Goal: Task Accomplishment & Management: Manage account settings

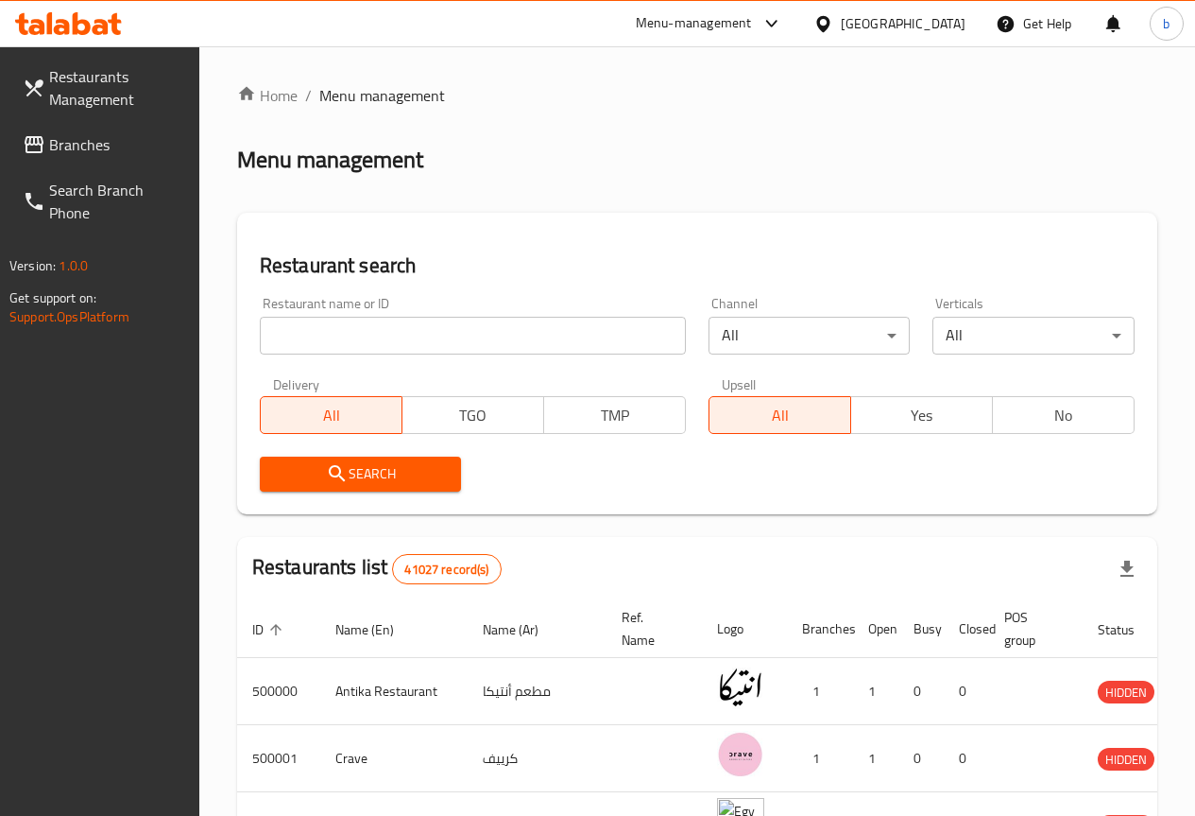
click at [952, 26] on div at bounding box center [597, 408] width 1195 height 816
click at [952, 26] on div "Egypt" at bounding box center [903, 23] width 125 height 21
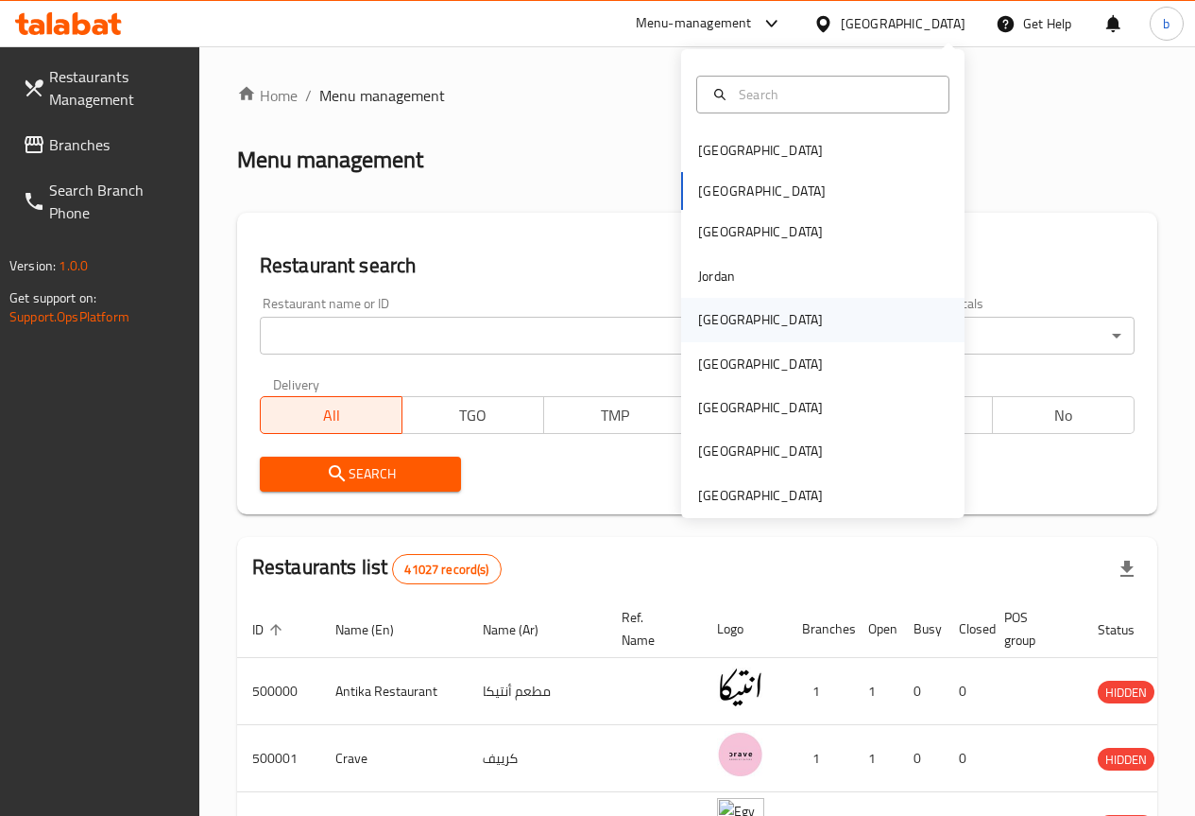
click at [780, 318] on div "[GEOGRAPHIC_DATA]" at bounding box center [822, 319] width 283 height 43
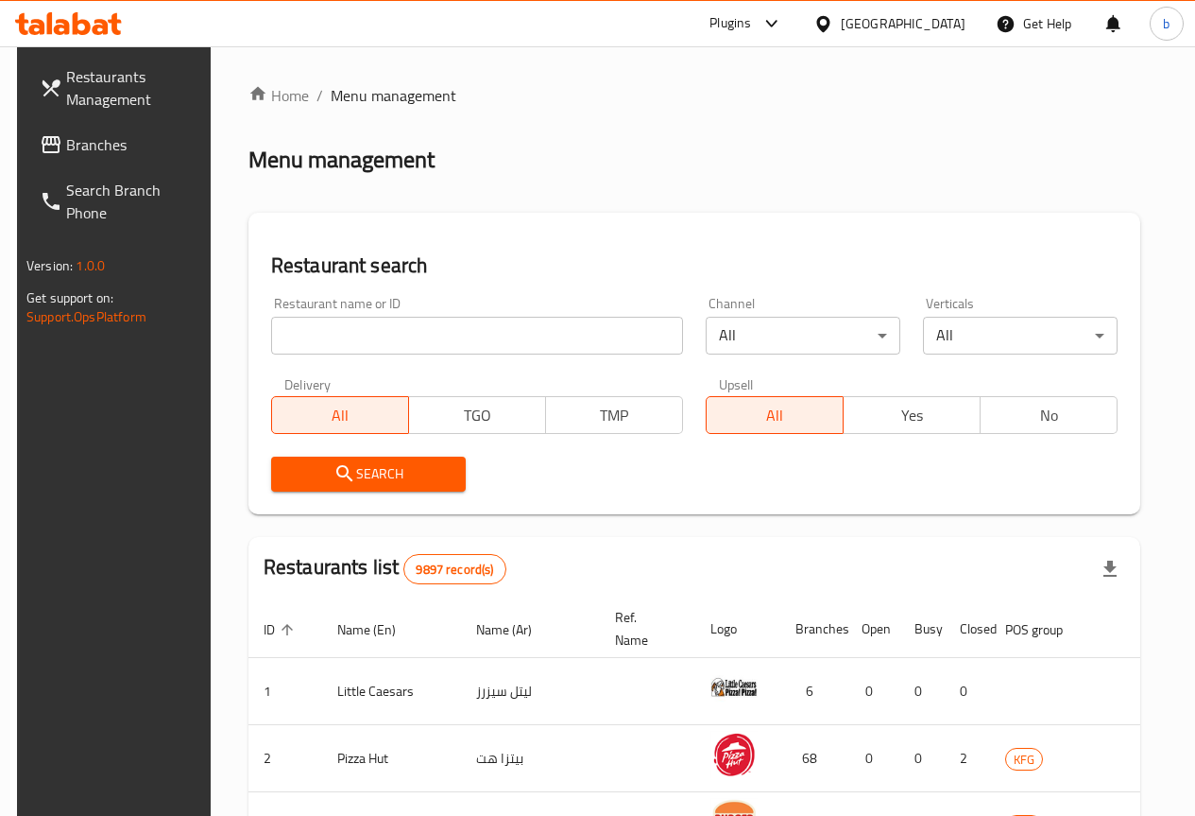
click at [92, 146] on span "Branches" at bounding box center [133, 144] width 135 height 23
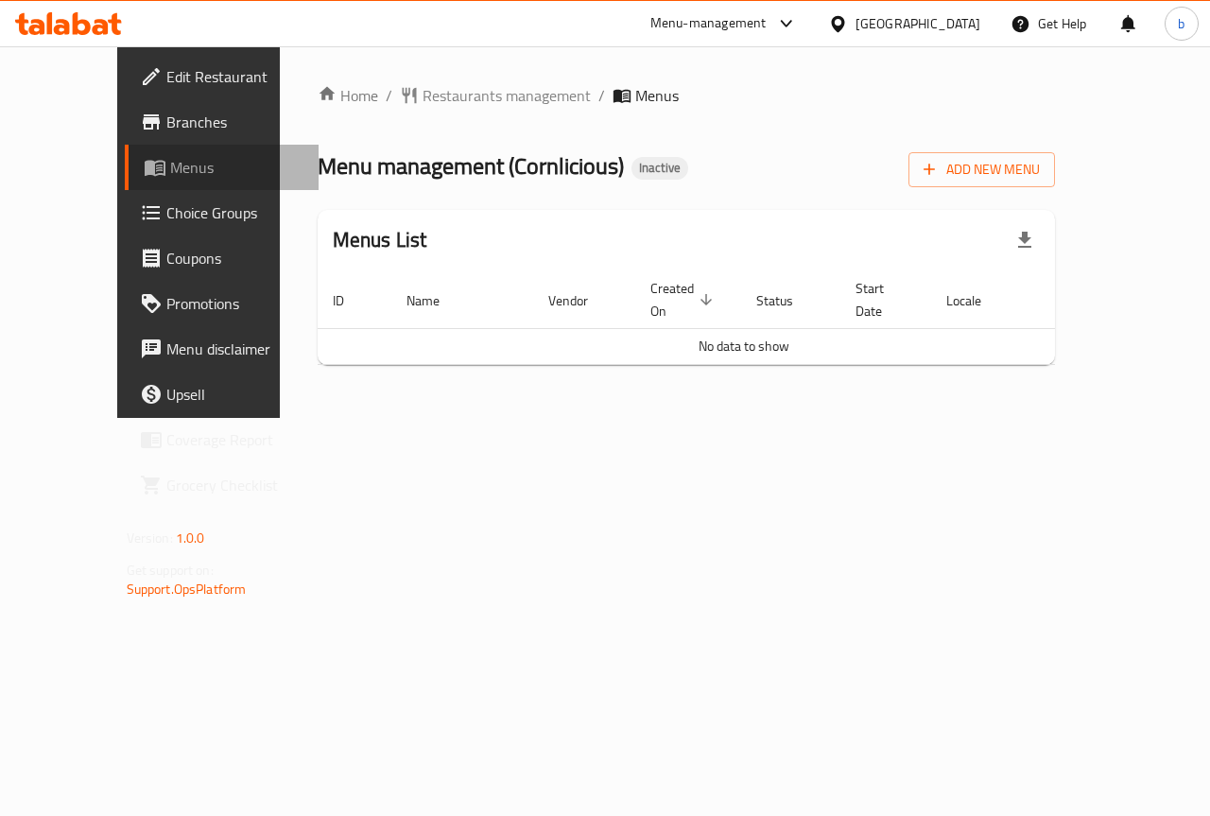
click at [170, 167] on span "Menus" at bounding box center [237, 167] width 134 height 23
click at [1039, 176] on span "Add New Menu" at bounding box center [981, 170] width 116 height 24
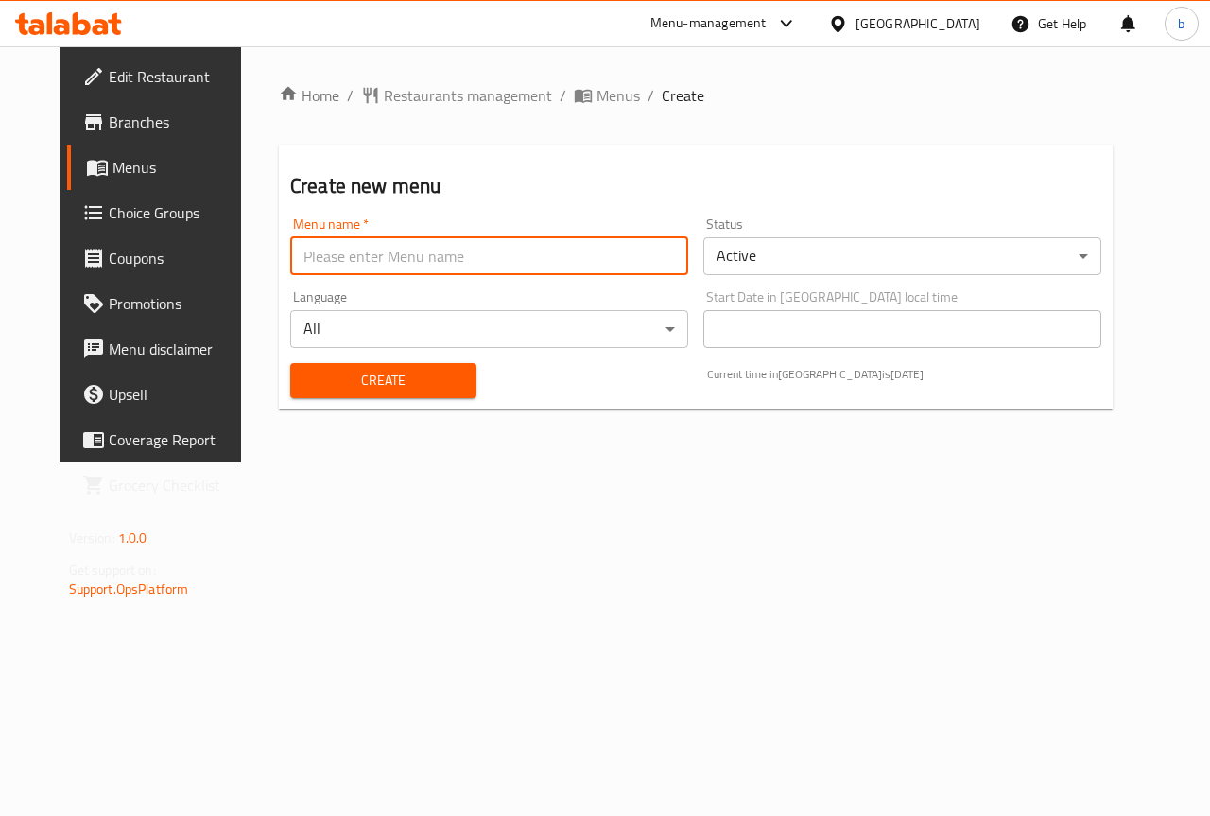
click at [417, 251] on input "text" at bounding box center [489, 256] width 398 height 38
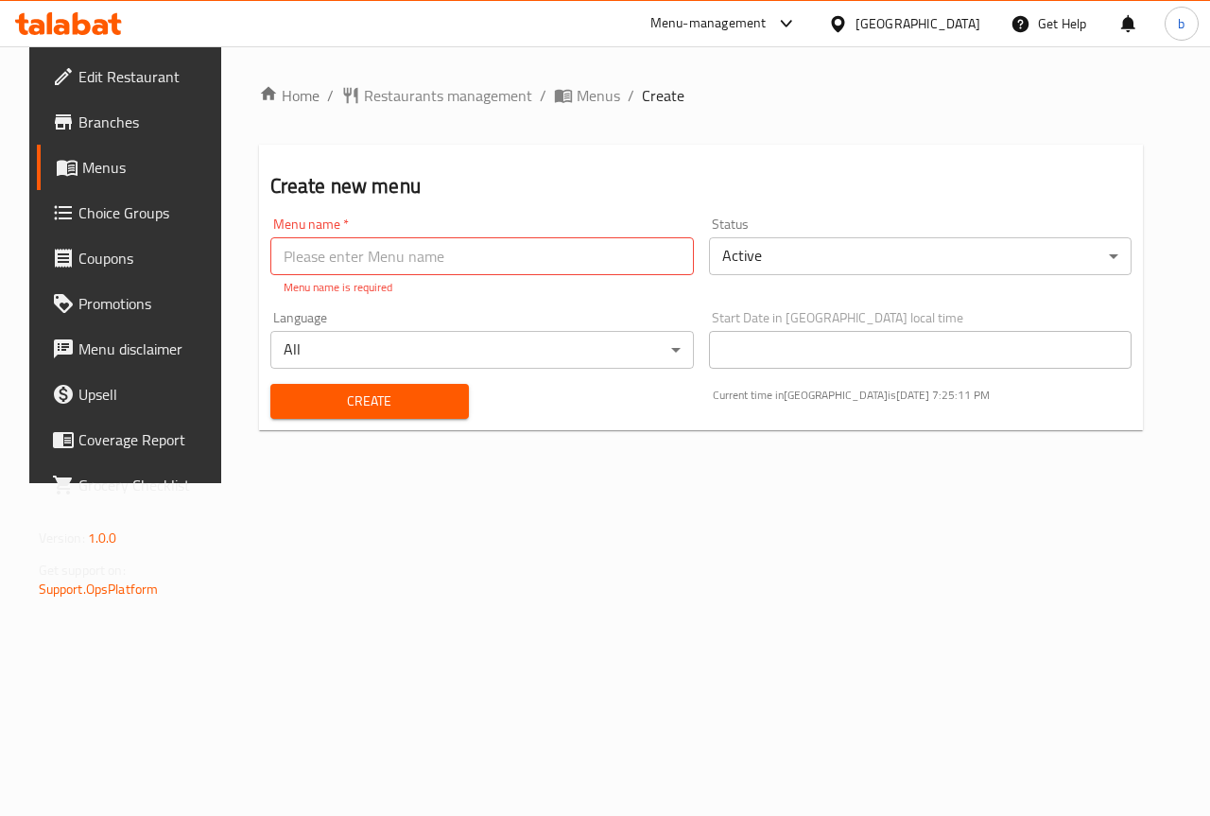
click at [417, 257] on input "text" at bounding box center [481, 256] width 423 height 38
paste input "HRG4FI"
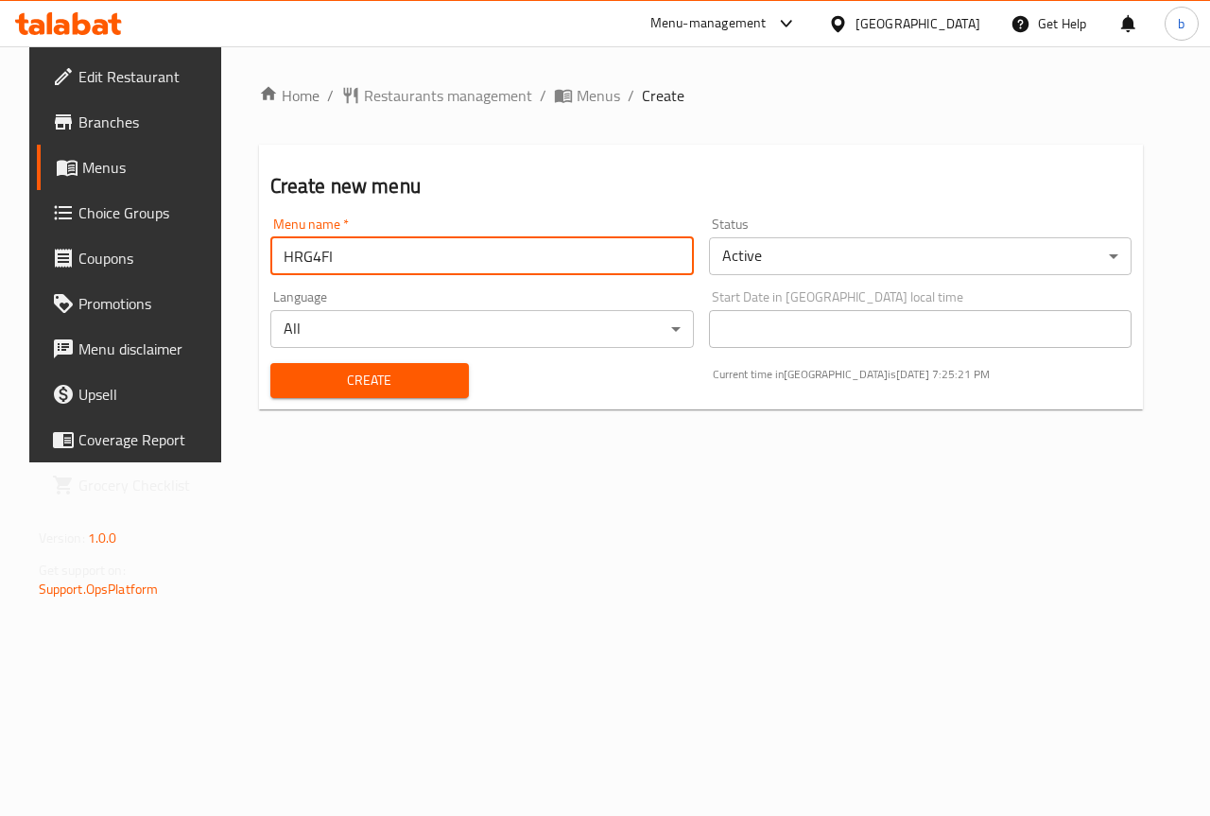
click at [492, 270] on input "HRG4FI" at bounding box center [481, 256] width 423 height 38
paste input "Cornlicious"
click at [381, 257] on input "Cornlicious 9-9-25025" at bounding box center [481, 256] width 423 height 38
type input "Cornlicious [DATE]"
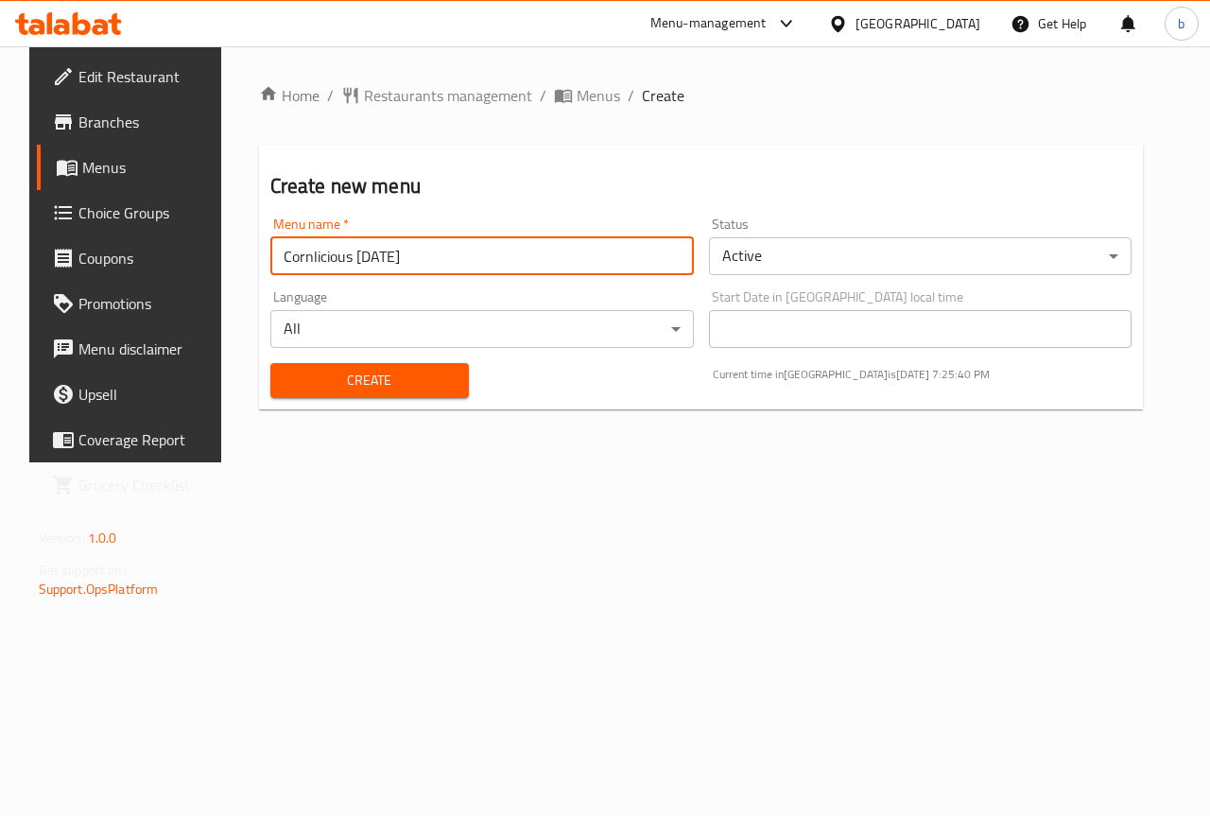
click at [290, 390] on span "Create" at bounding box center [369, 381] width 168 height 24
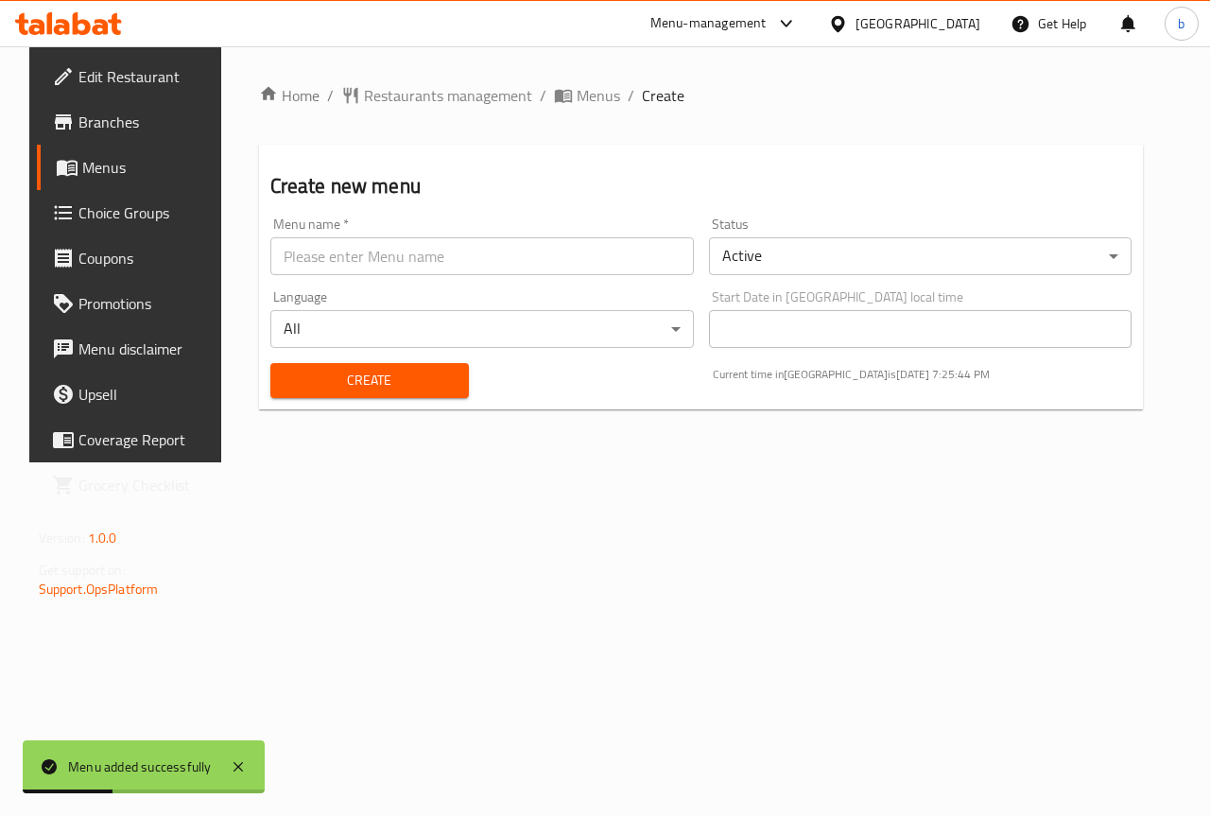
click at [117, 167] on span "Menus" at bounding box center [149, 167] width 134 height 23
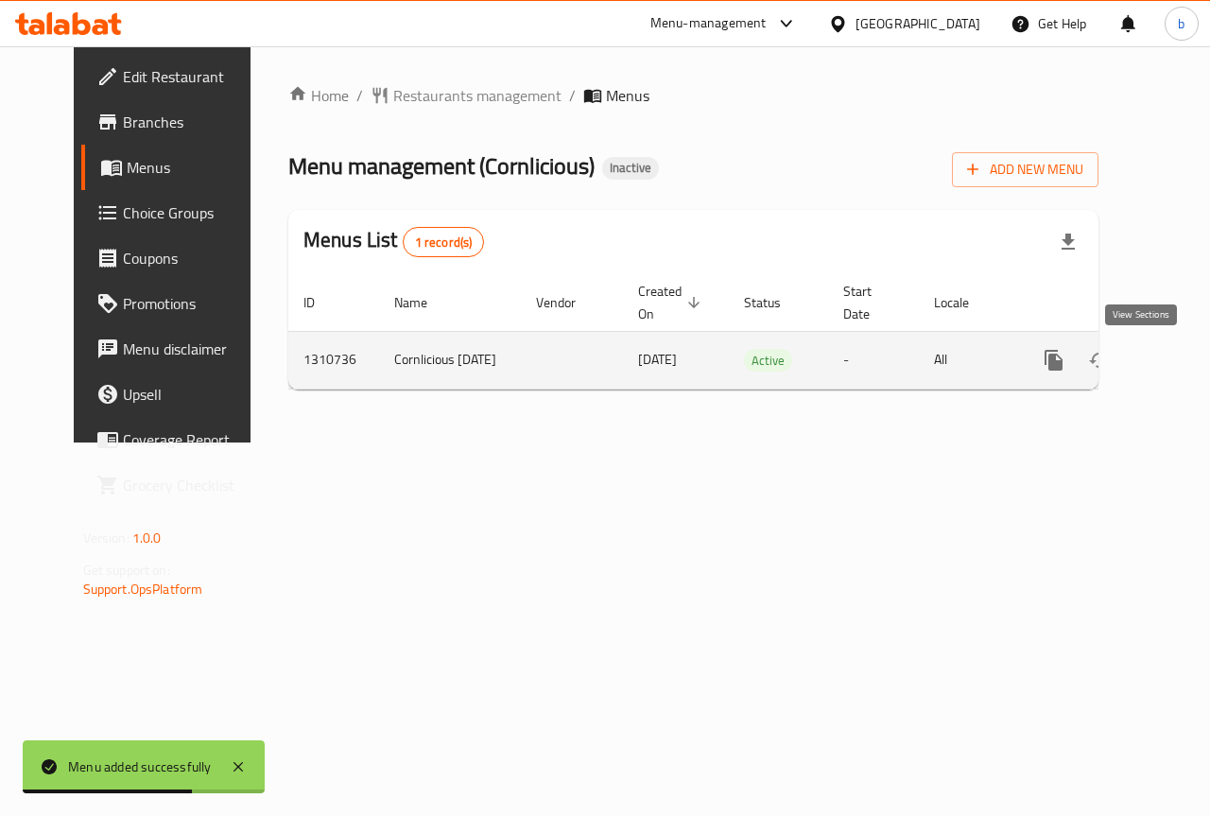
click at [1167, 372] on link "enhanced table" at bounding box center [1189, 359] width 45 height 45
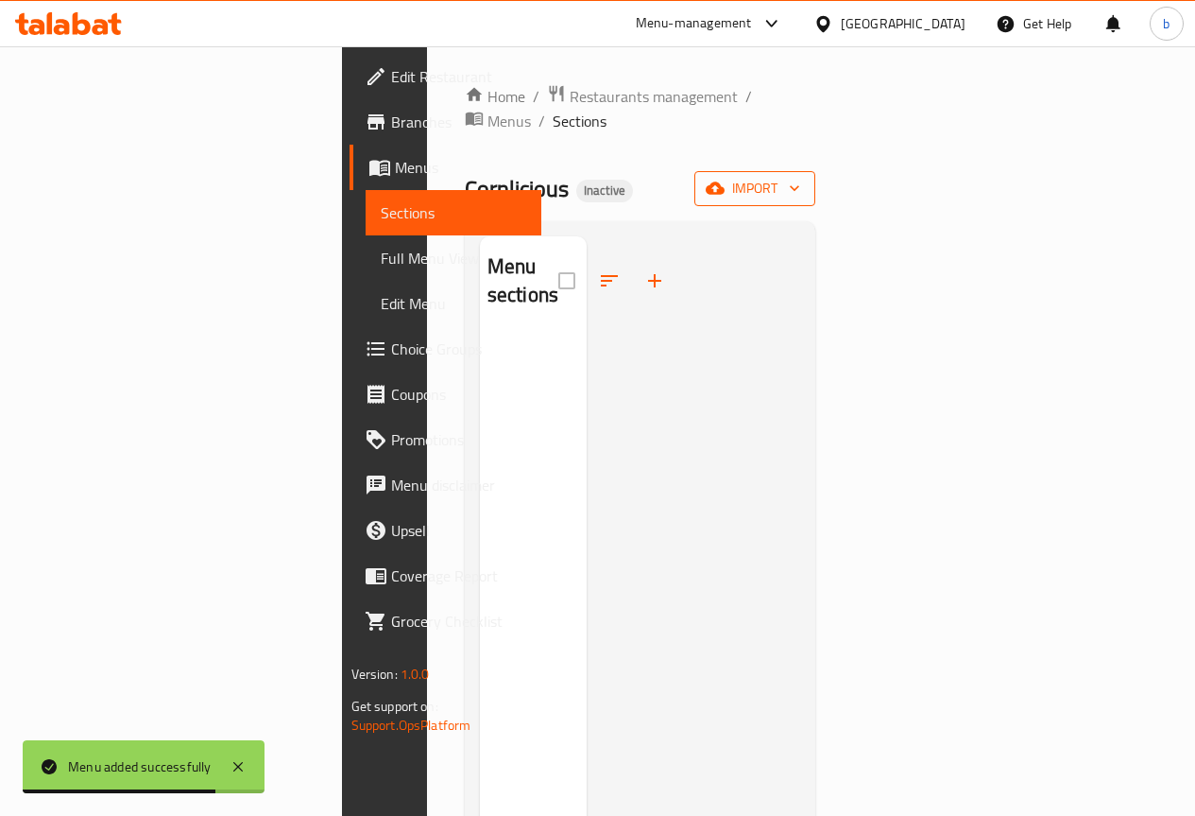
click at [800, 177] on span "import" at bounding box center [755, 189] width 91 height 24
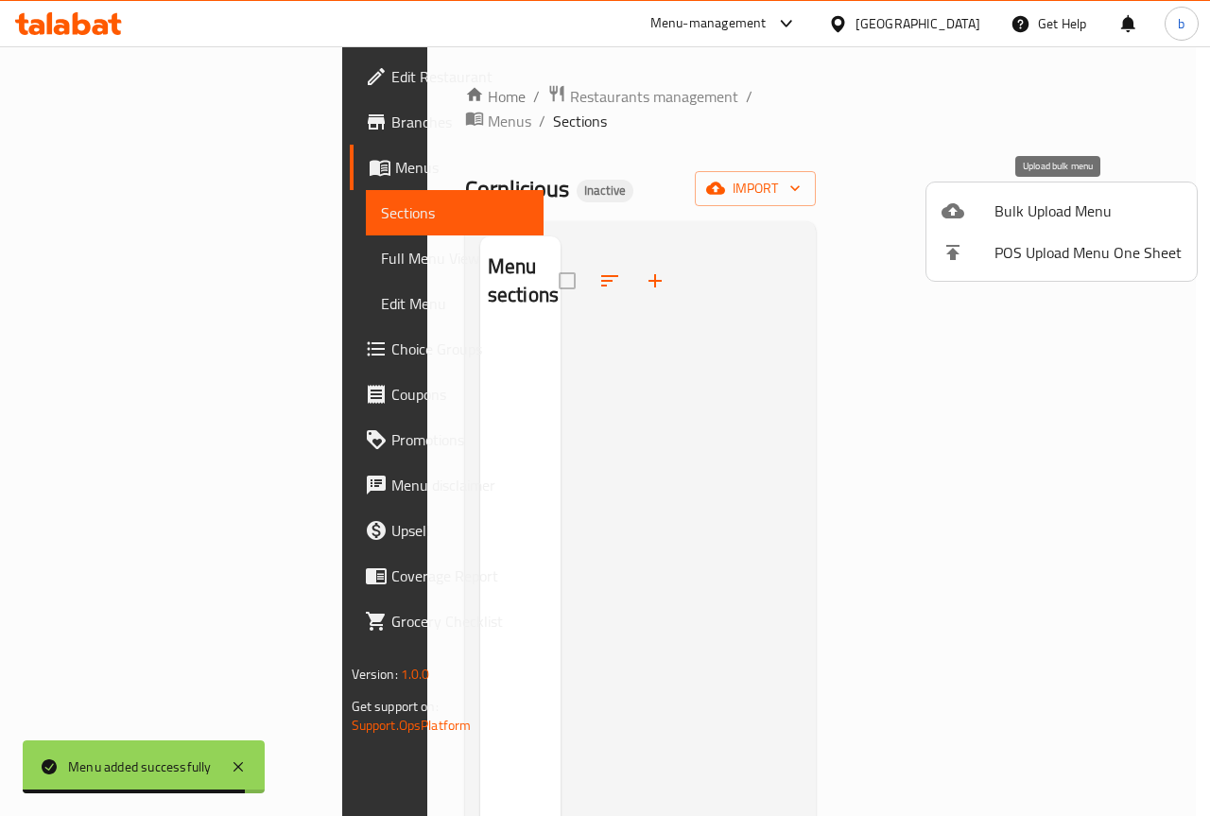
click at [1049, 222] on span "Bulk Upload Menu" at bounding box center [1087, 210] width 187 height 23
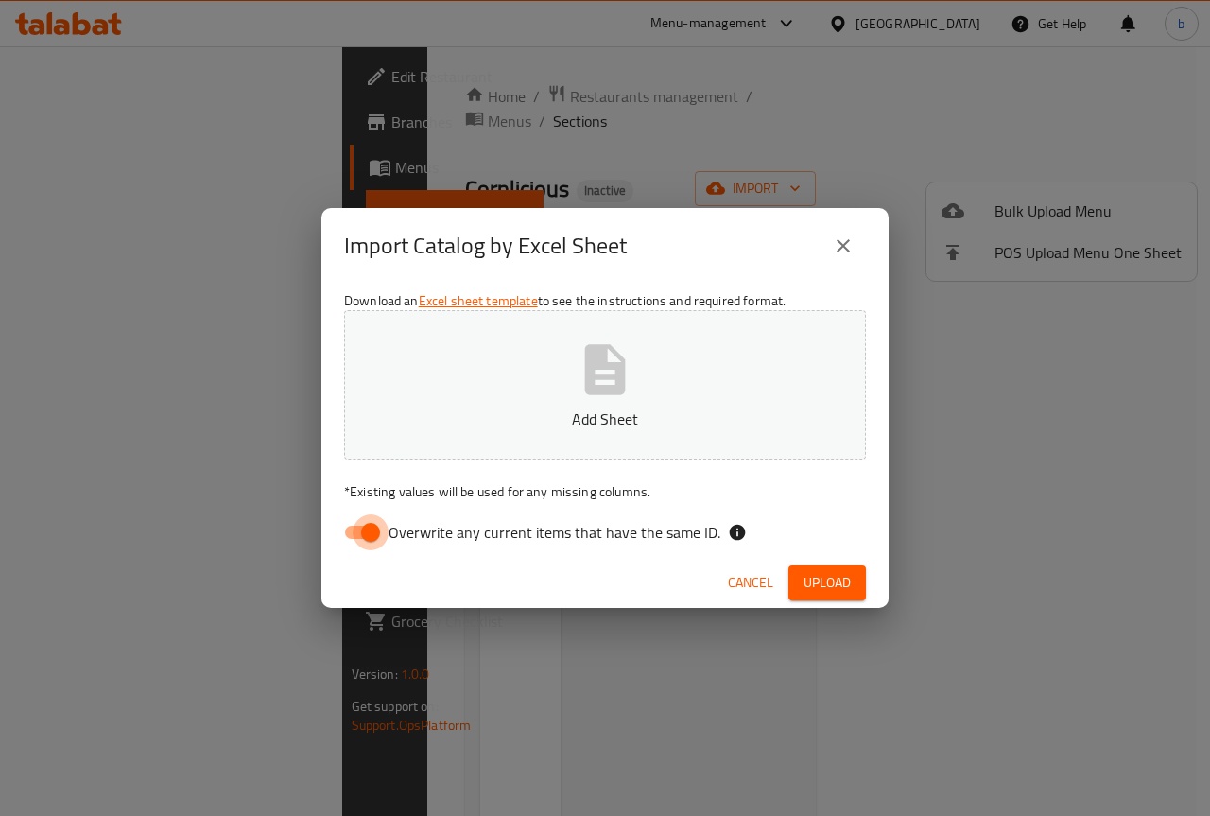
click at [371, 531] on input "Overwrite any current items that have the same ID." at bounding box center [371, 532] width 108 height 36
checkbox input "false"
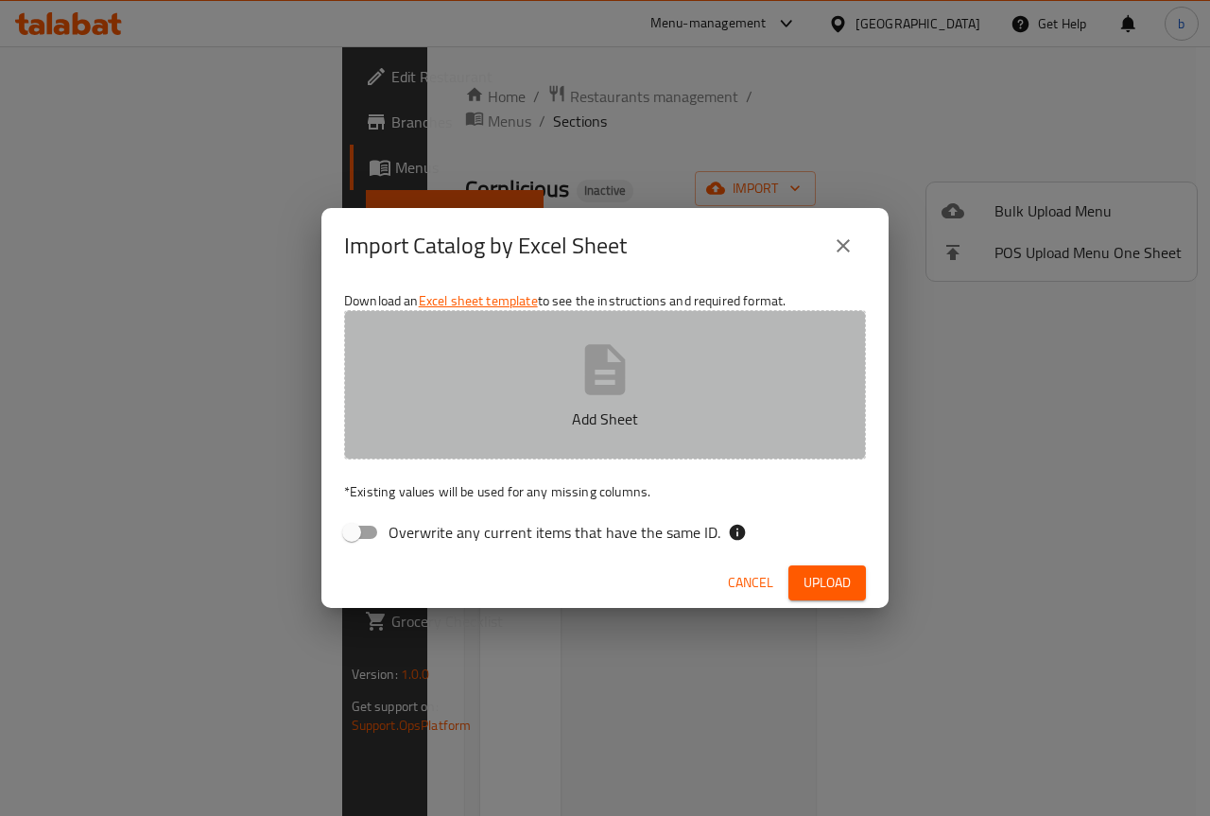
click at [580, 389] on icon "button" at bounding box center [605, 369] width 60 height 60
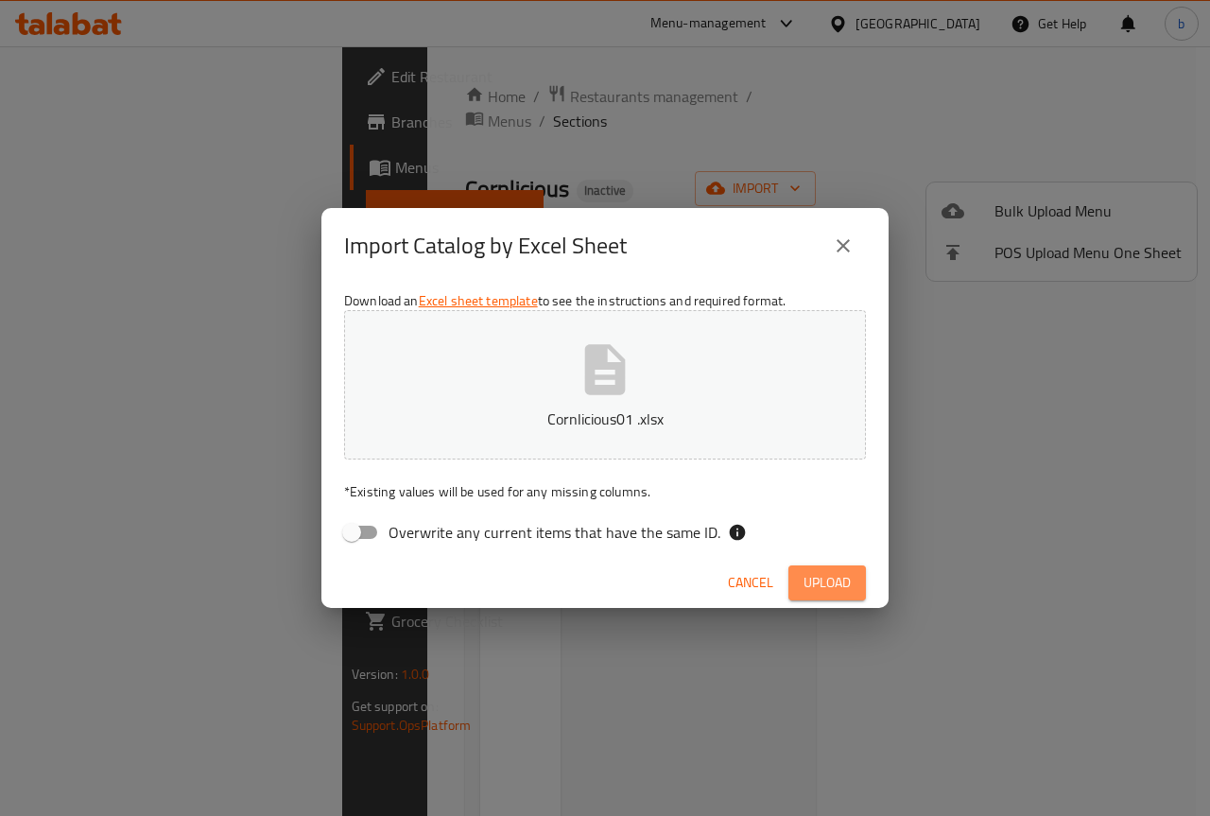
click at [826, 587] on span "Upload" at bounding box center [826, 583] width 47 height 24
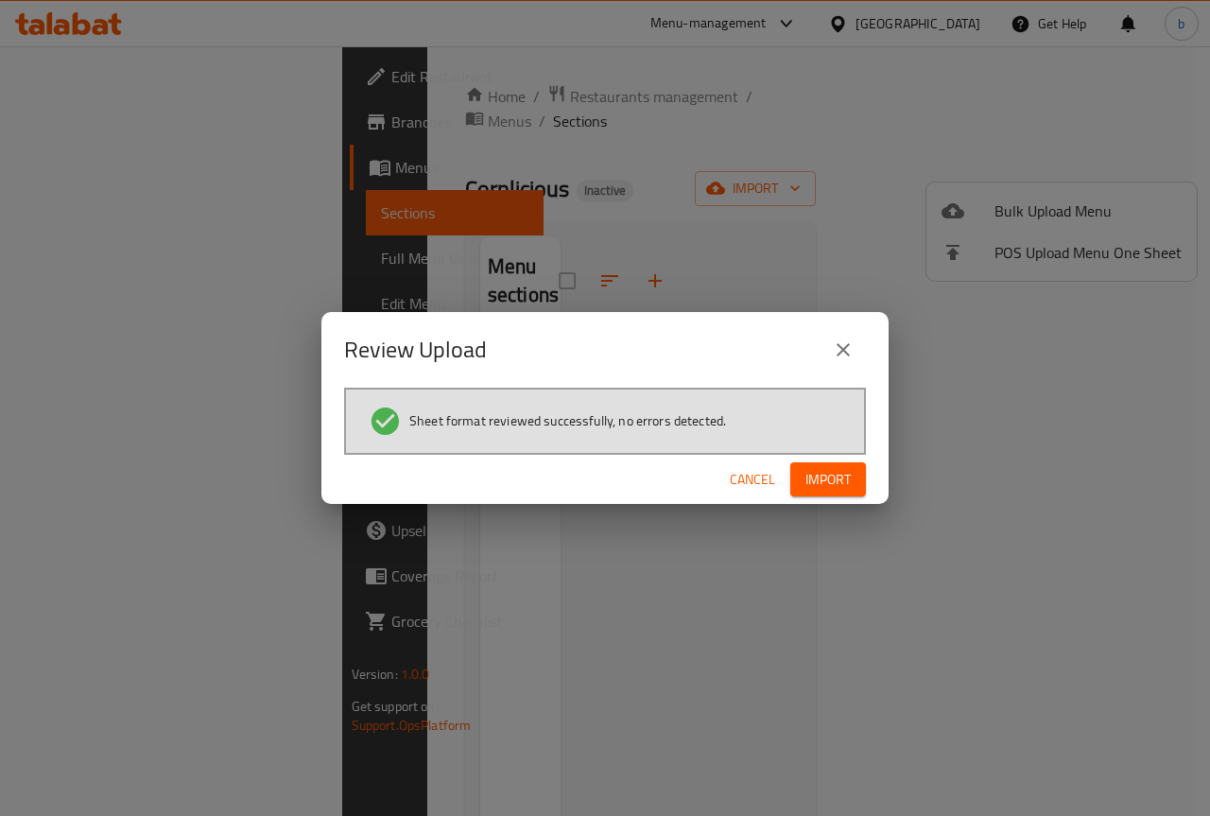
click at [830, 487] on span "Import" at bounding box center [827, 480] width 45 height 24
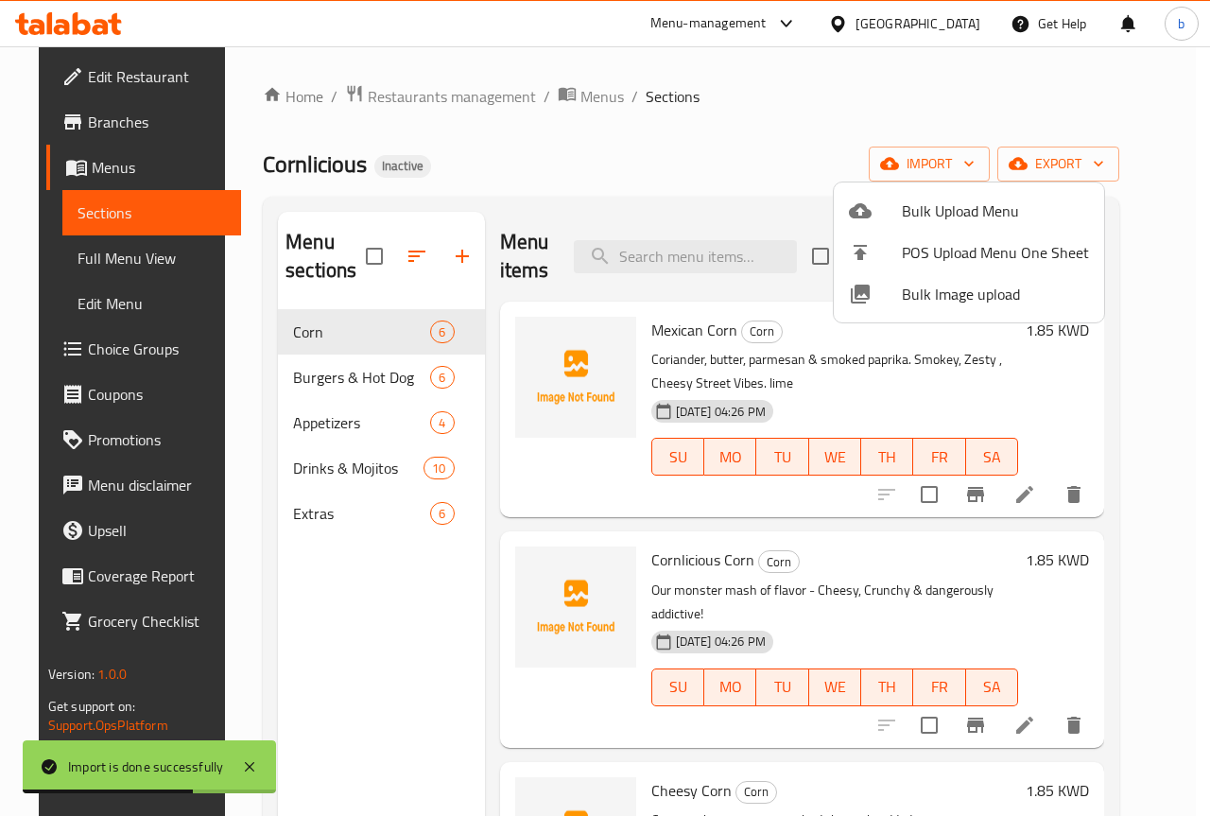
click at [1068, 420] on div at bounding box center [605, 408] width 1210 height 816
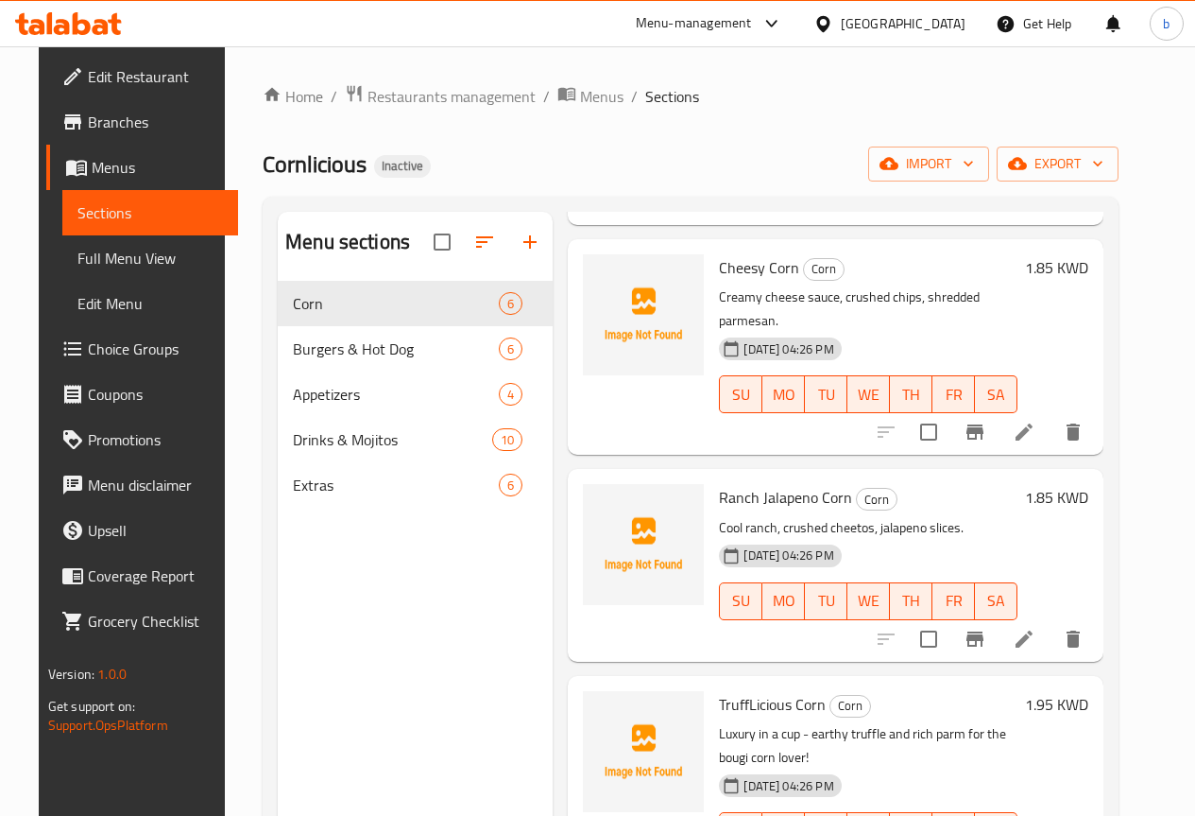
click at [92, 257] on span "Full Menu View" at bounding box center [150, 258] width 146 height 23
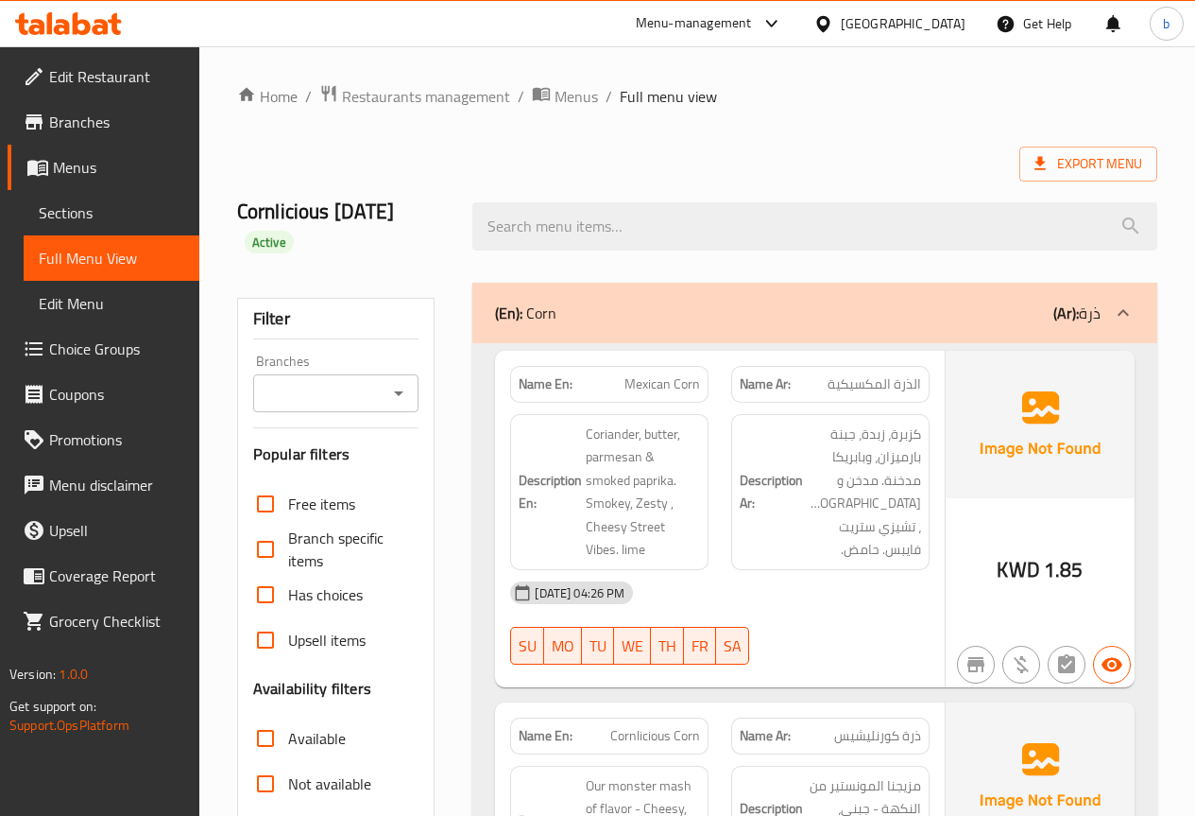
click at [95, 172] on span "Menus" at bounding box center [118, 167] width 131 height 23
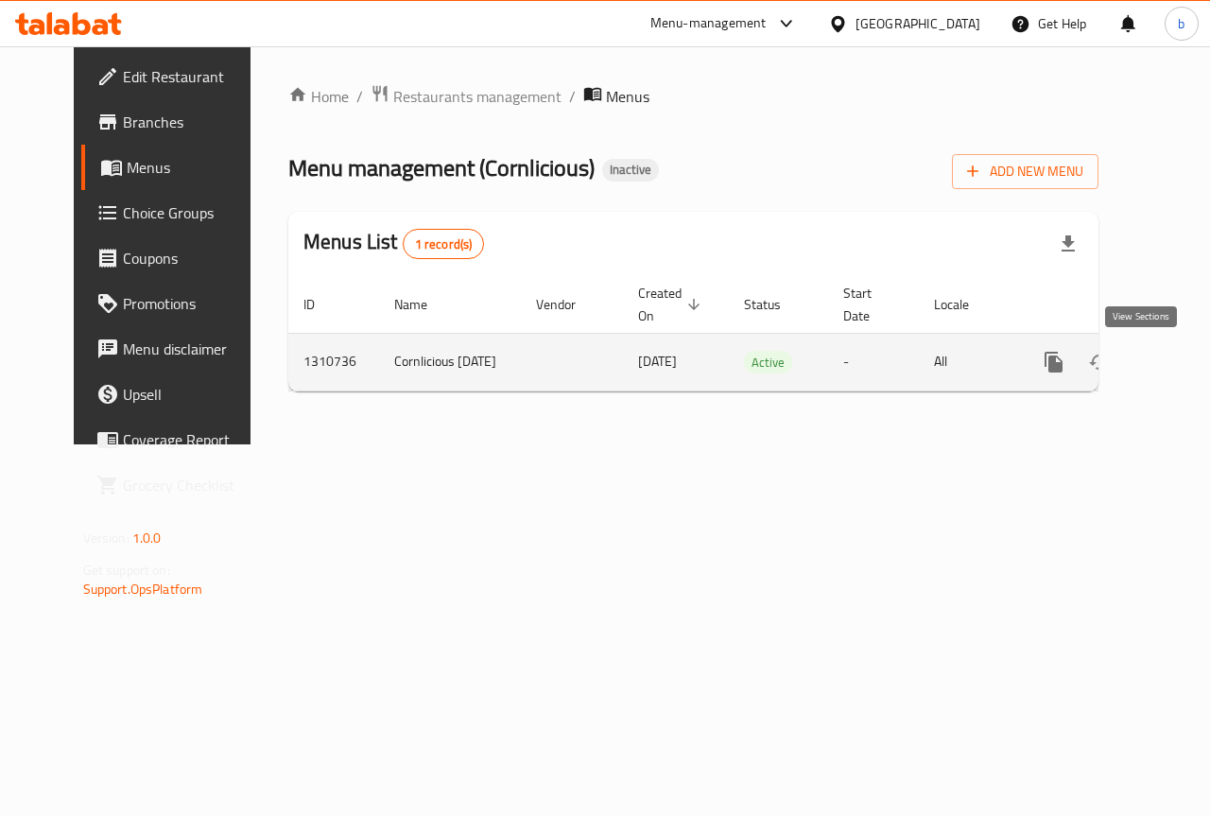
click at [1178, 371] on icon "enhanced table" at bounding box center [1189, 362] width 23 height 23
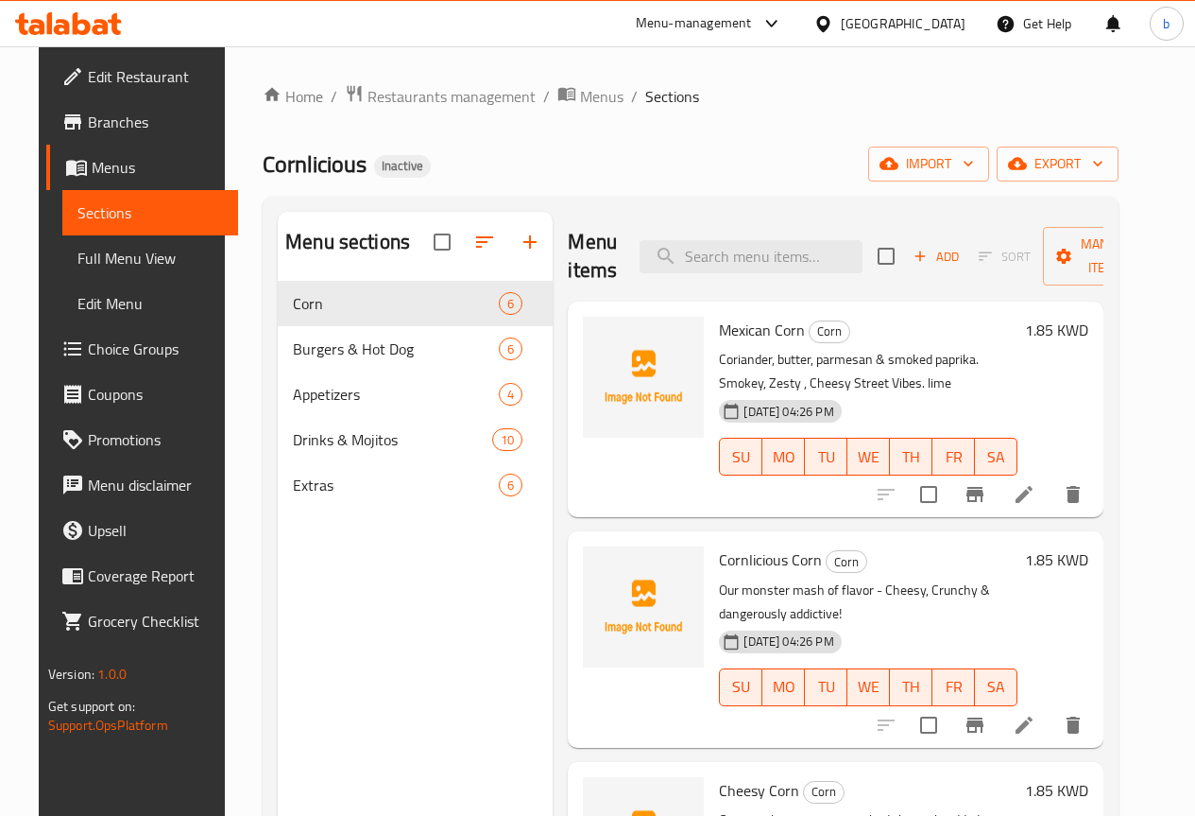
scroll to position [283, 0]
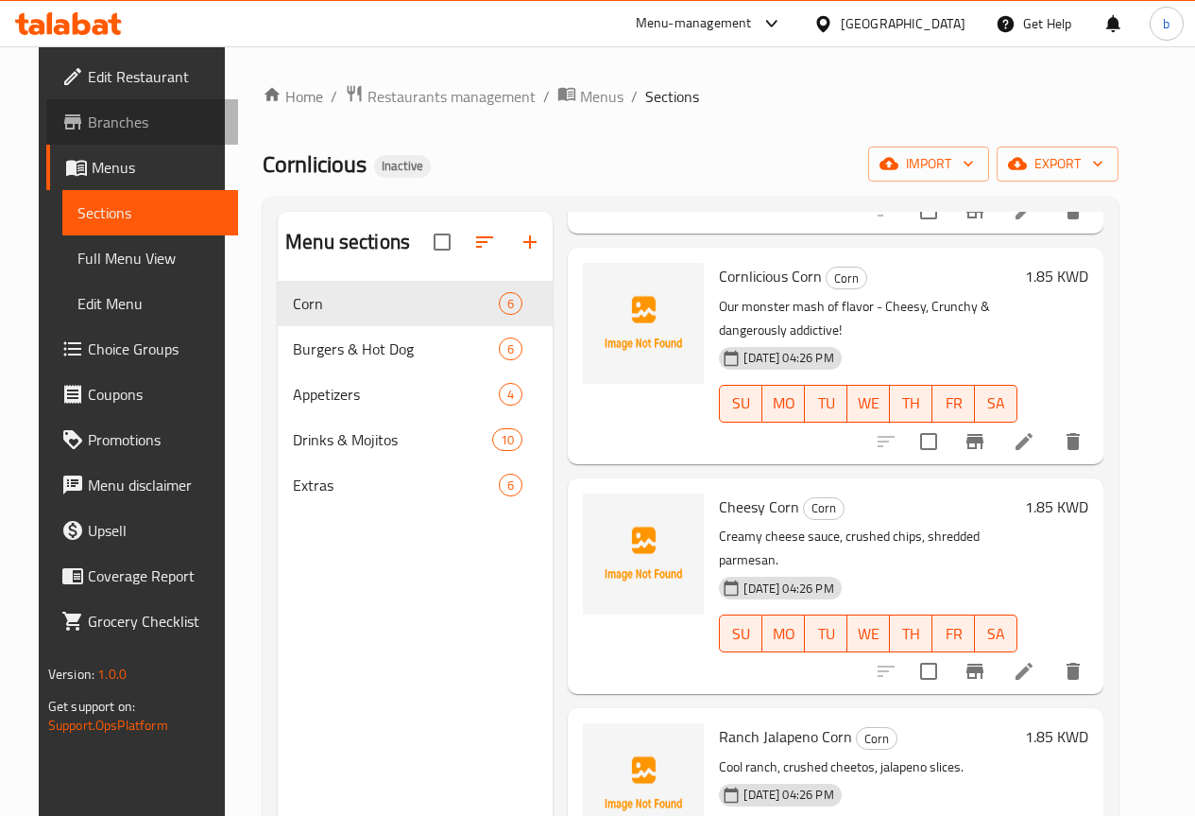
click at [88, 129] on span "Branches" at bounding box center [155, 122] width 135 height 23
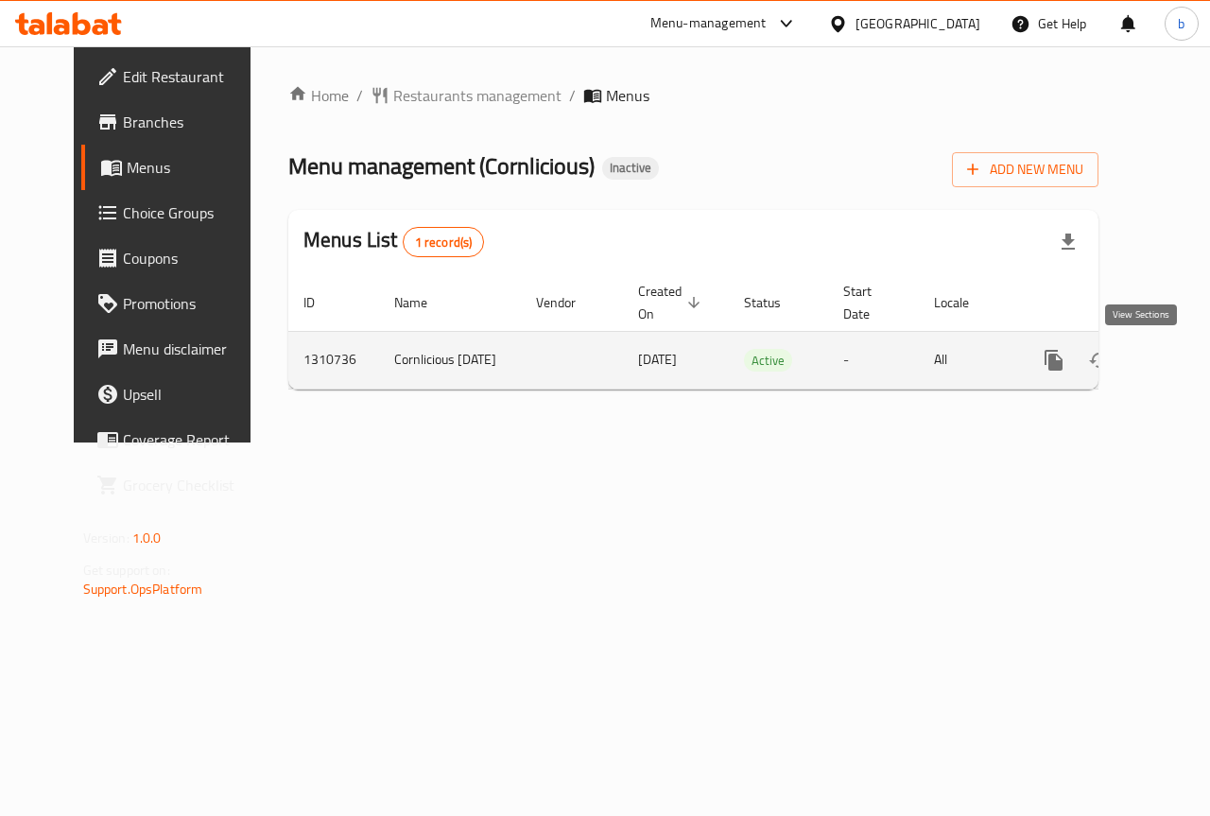
click at [1167, 352] on link "enhanced table" at bounding box center [1189, 359] width 45 height 45
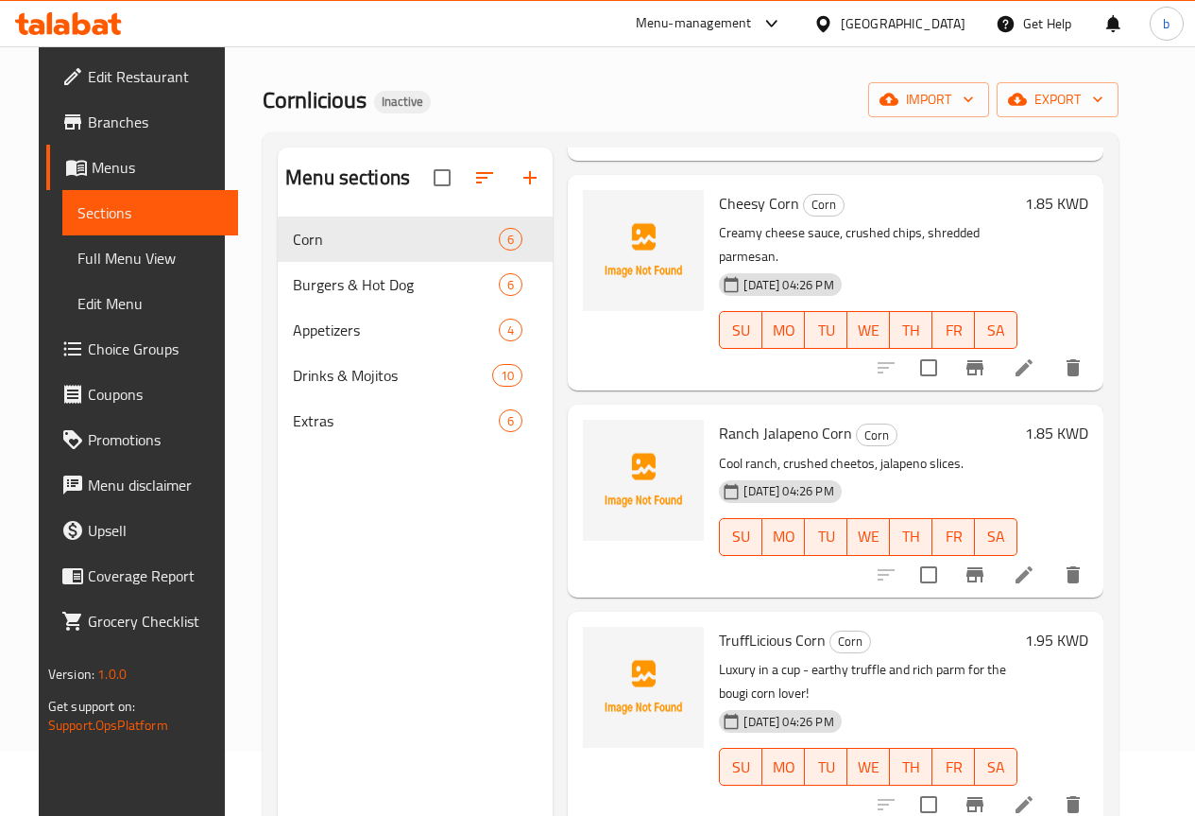
scroll to position [94, 0]
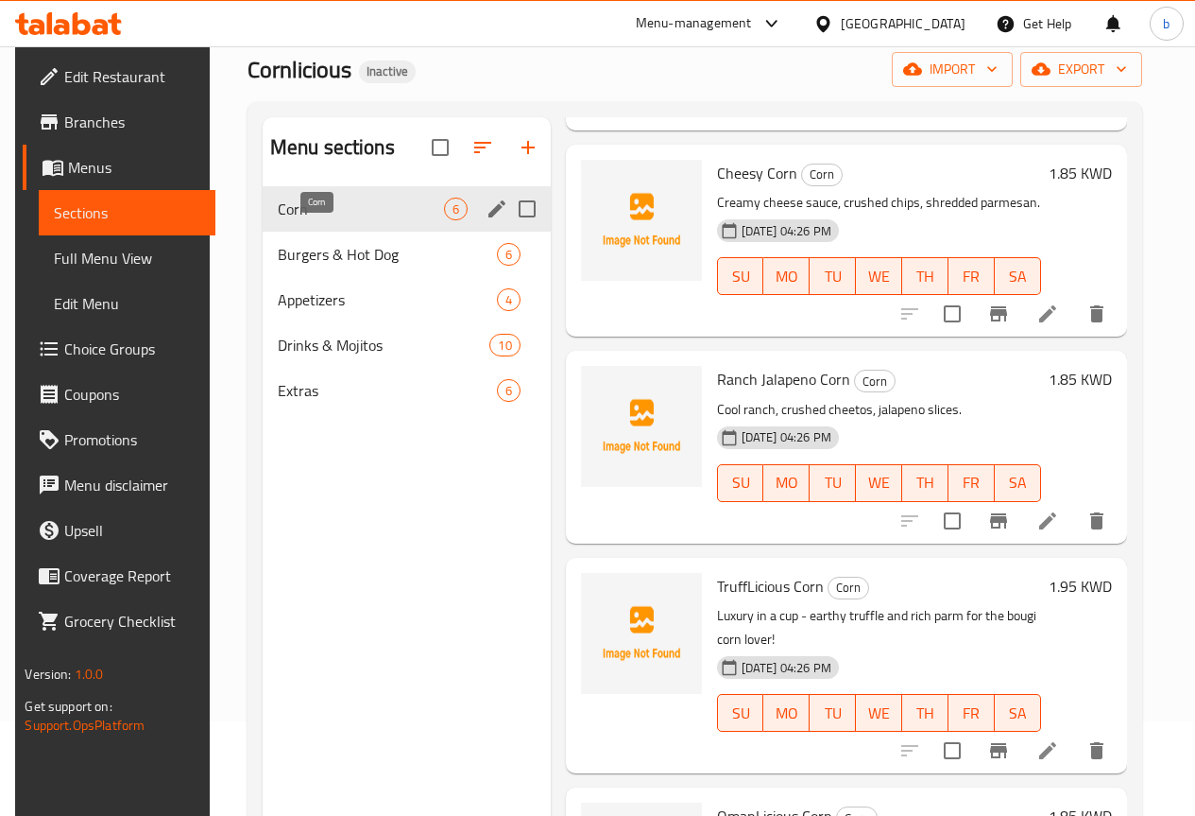
click at [360, 220] on span "Corn" at bounding box center [361, 209] width 166 height 23
click at [307, 232] on div "Corn 6" at bounding box center [407, 208] width 288 height 45
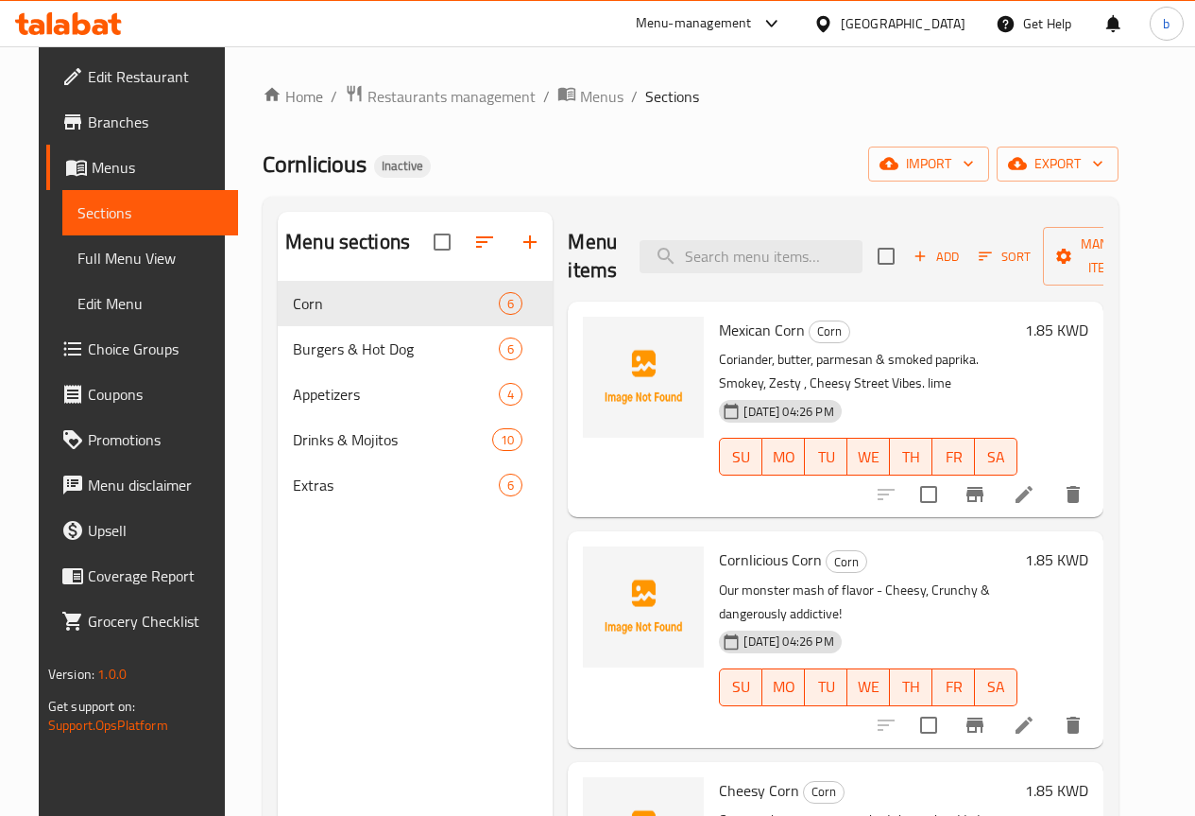
drag, startPoint x: 63, startPoint y: 244, endPoint x: 180, endPoint y: 261, distance: 117.5
click at [77, 247] on span "Full Menu View" at bounding box center [150, 258] width 146 height 23
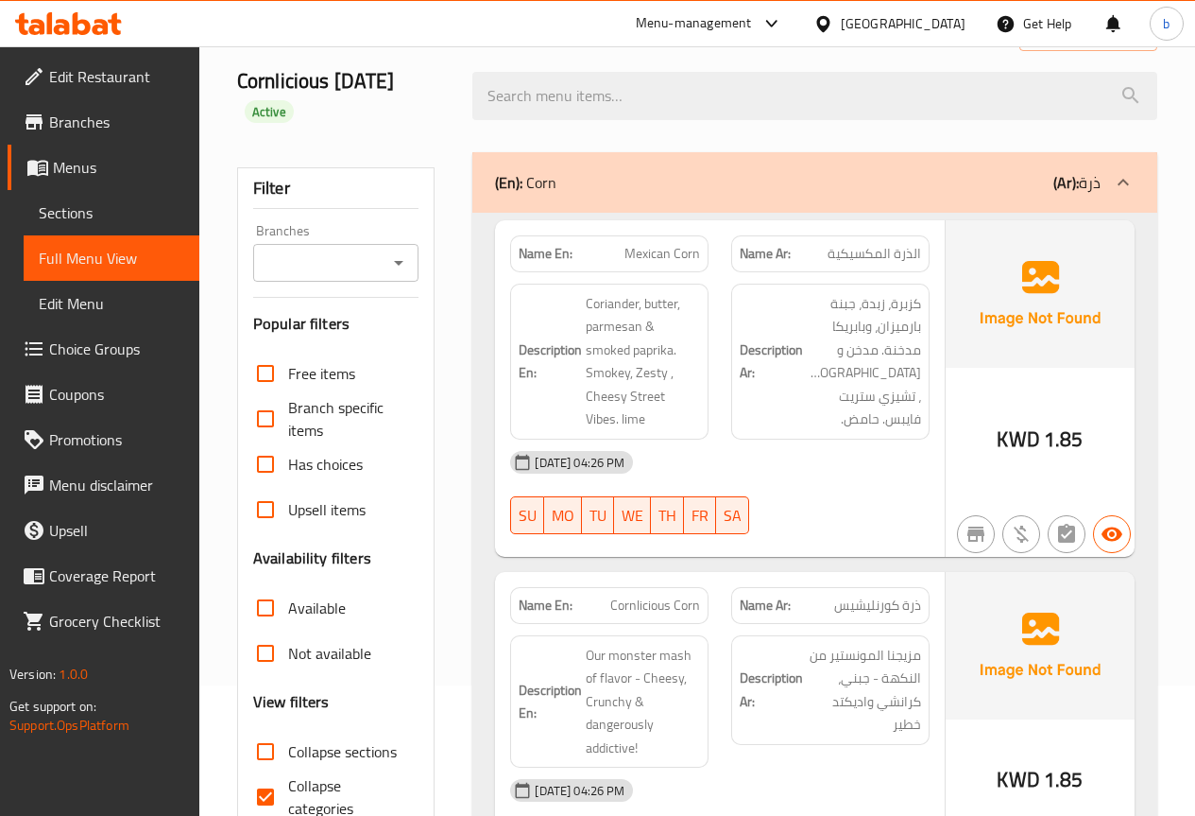
scroll to position [283, 0]
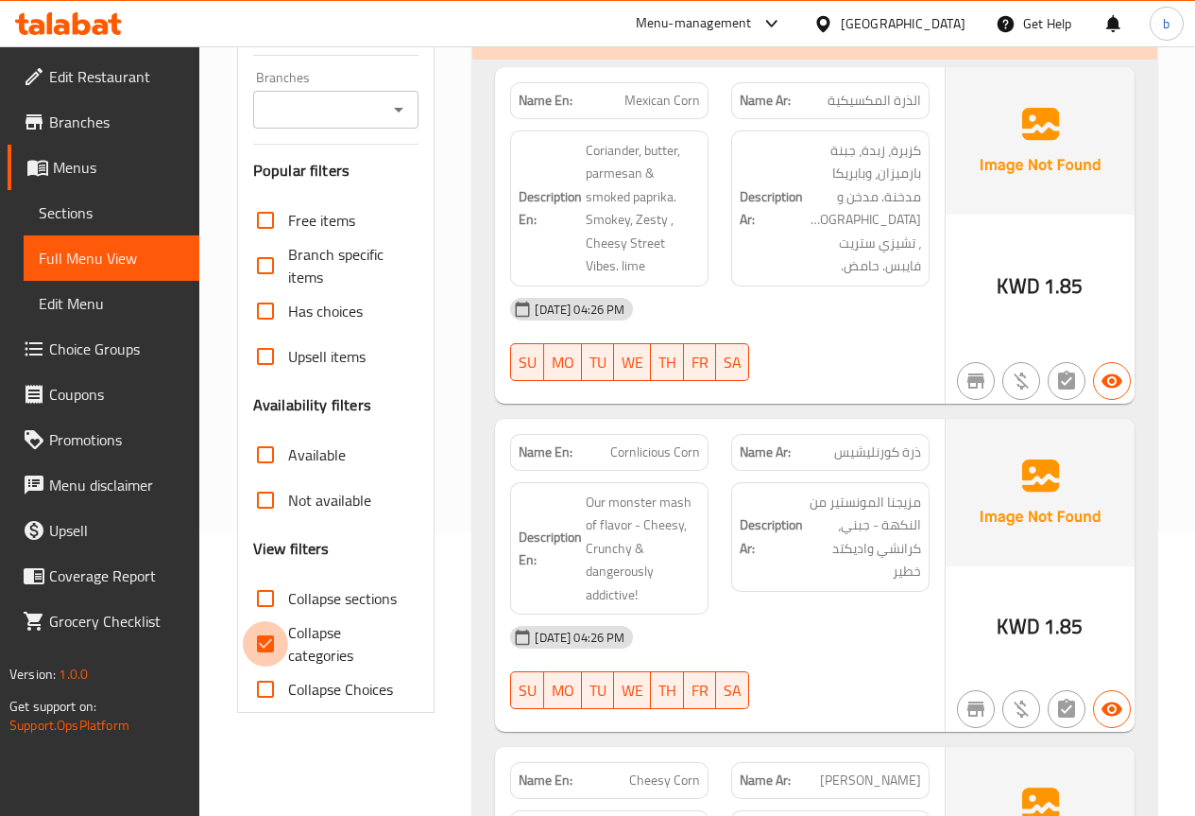
click at [271, 646] on input "Collapse categories" at bounding box center [265, 643] width 45 height 45
checkbox input "false"
click at [721, 502] on div "Description Ar: مزيجنا المونستير من النكهة - جبني، كرانشي واديكتد خطير" at bounding box center [830, 549] width 221 height 156
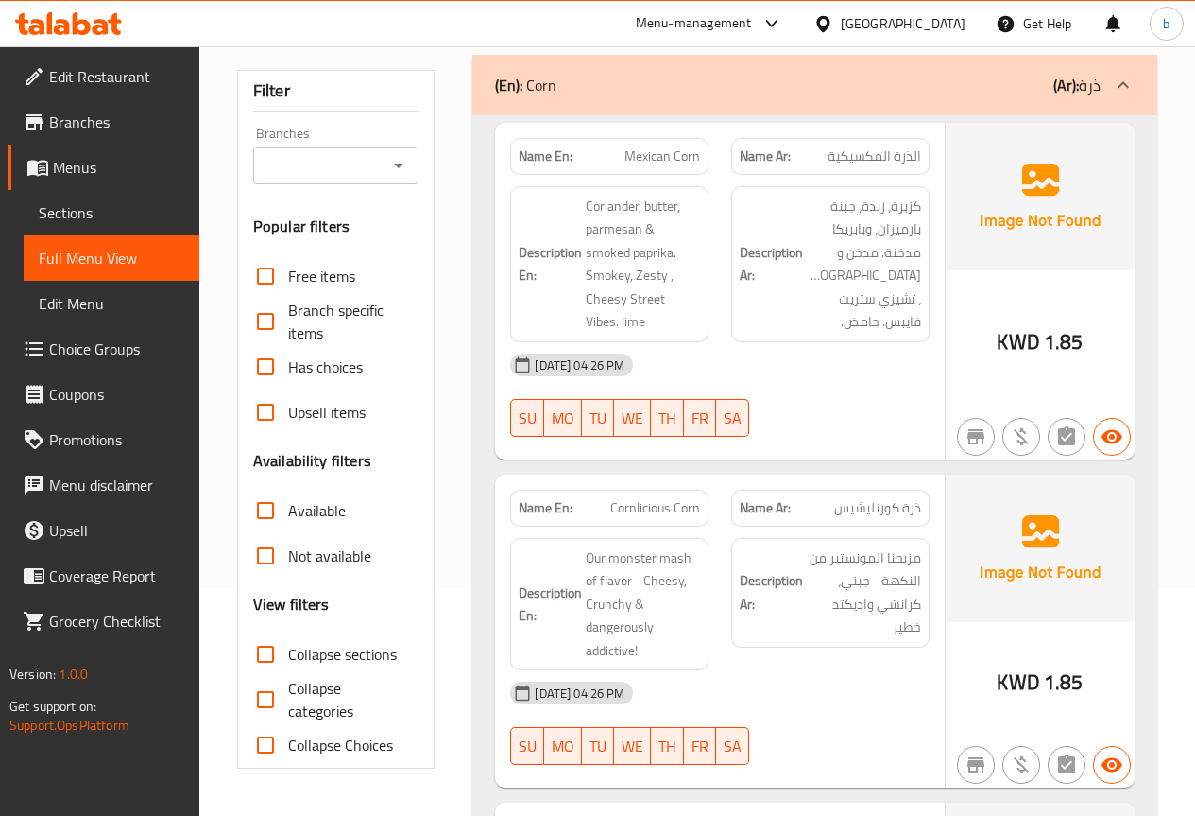
scroll to position [0, 0]
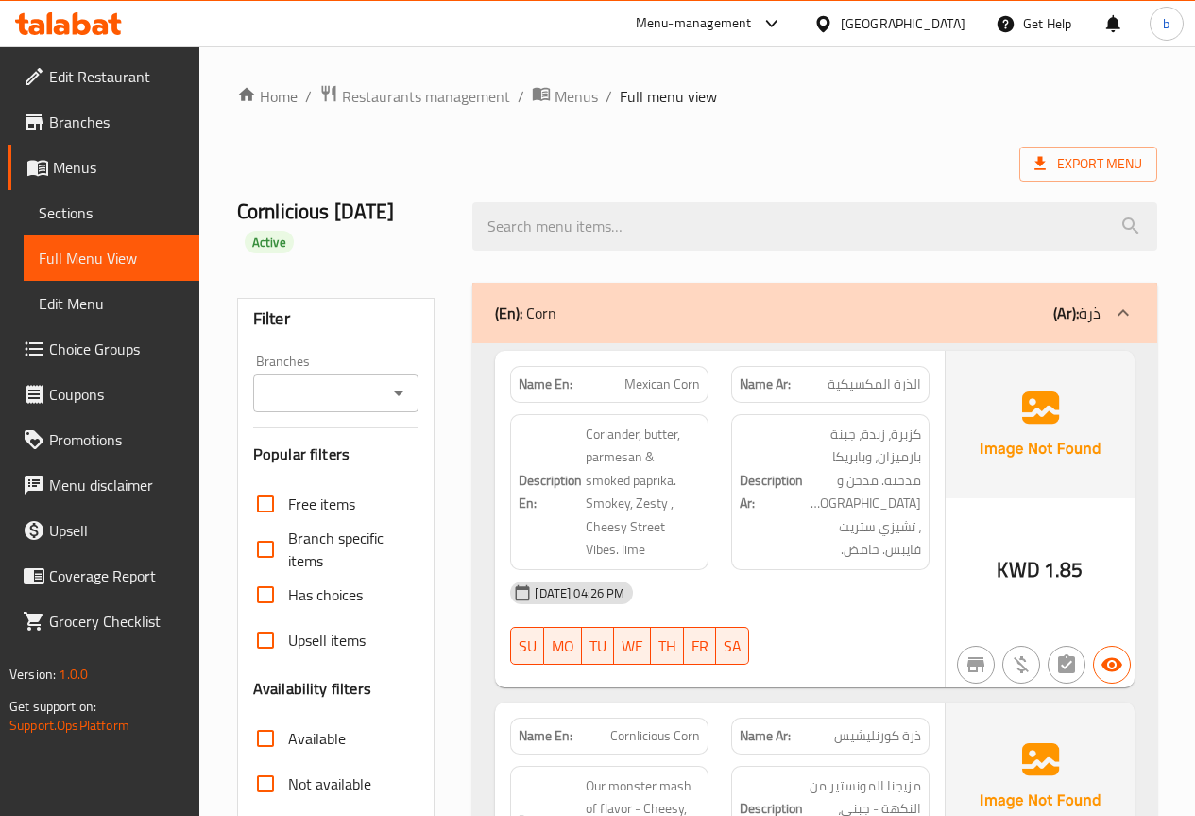
click at [101, 223] on span "Sections" at bounding box center [112, 212] width 146 height 23
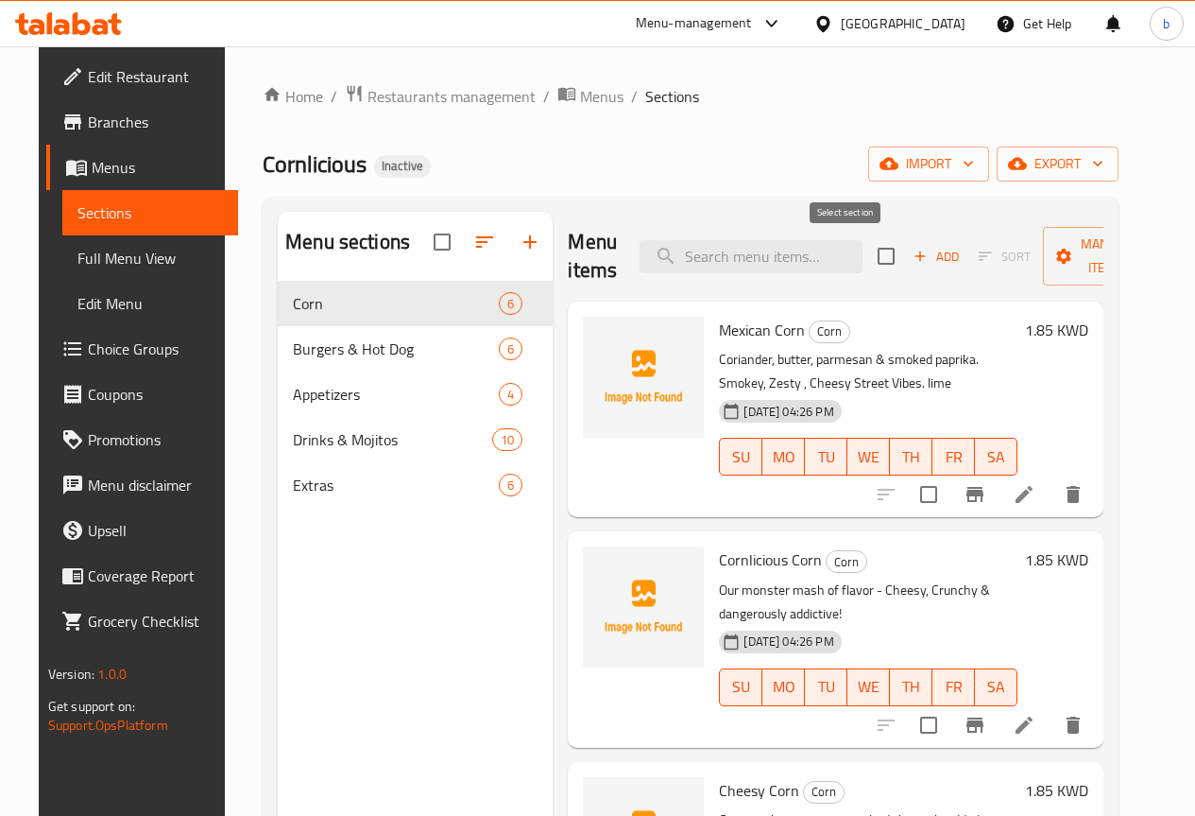
click at [912, 261] on icon "button" at bounding box center [920, 256] width 17 height 17
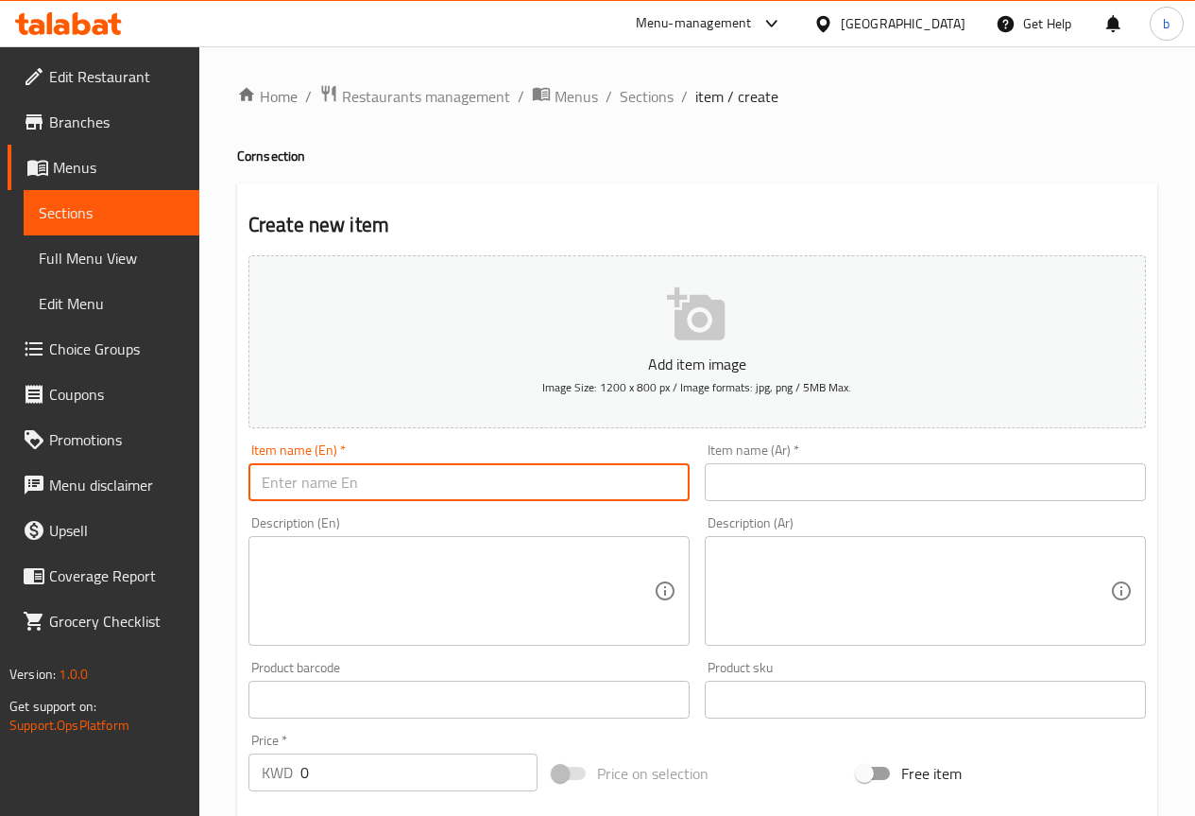
click at [492, 490] on input "text" at bounding box center [469, 482] width 441 height 38
paste input "The Original Corn"
type input "The Original Corn"
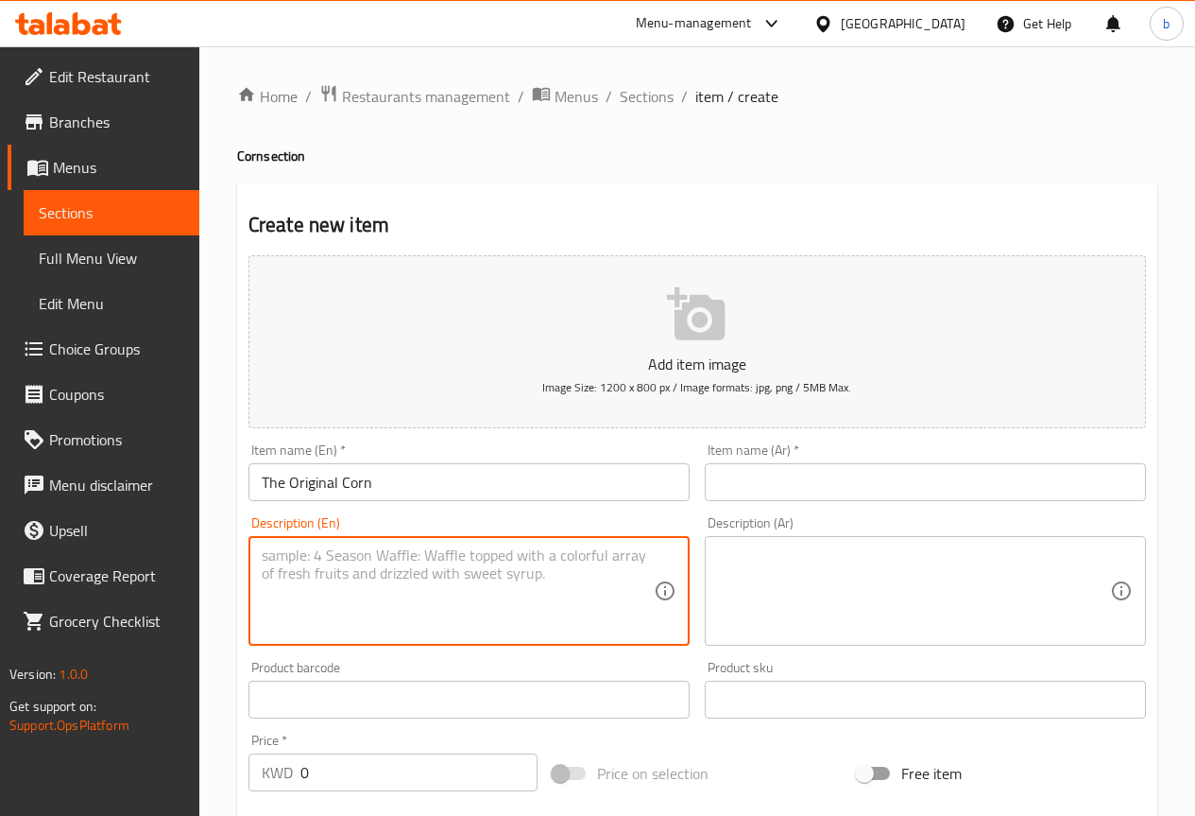
click at [499, 584] on textarea at bounding box center [458, 591] width 392 height 90
paste textarea "Simple, Golden, Timeless. The OG that never goes out of style."
type textarea "Simple, Golden, Timeless. The OG that never goes out of style."
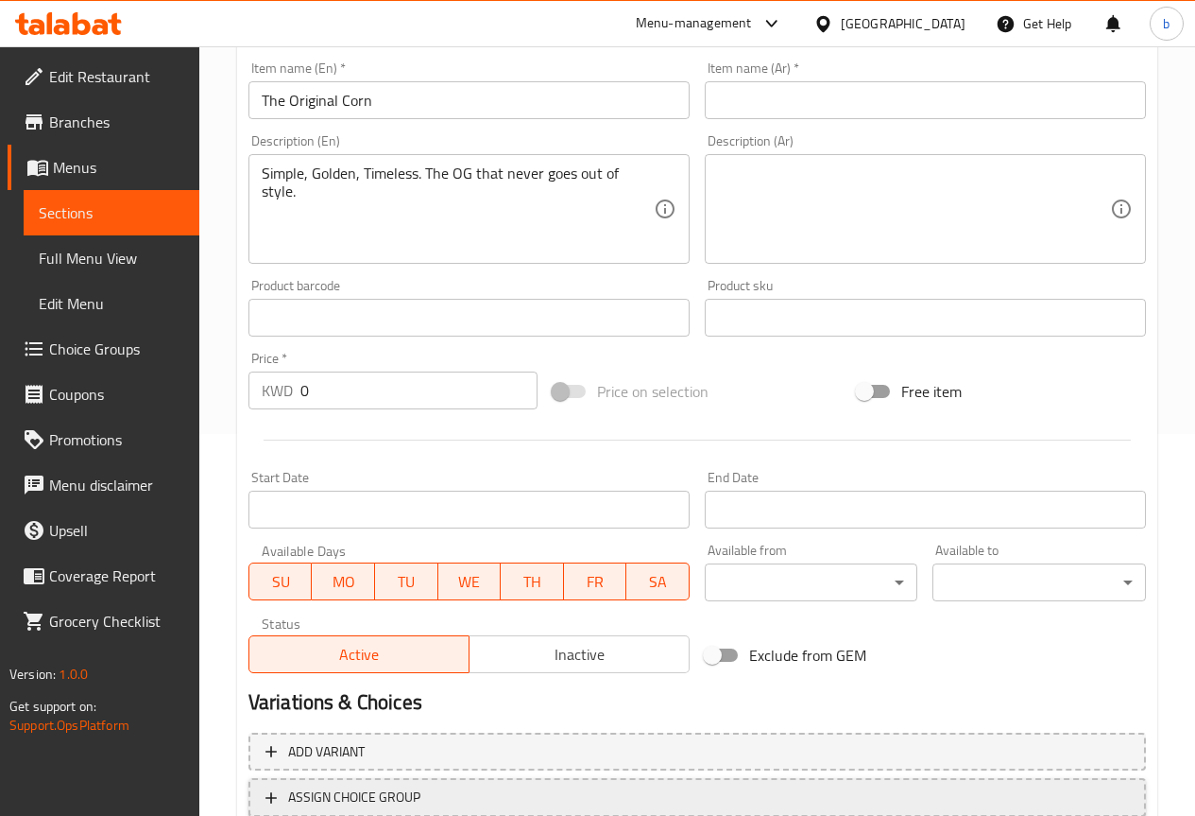
scroll to position [472, 0]
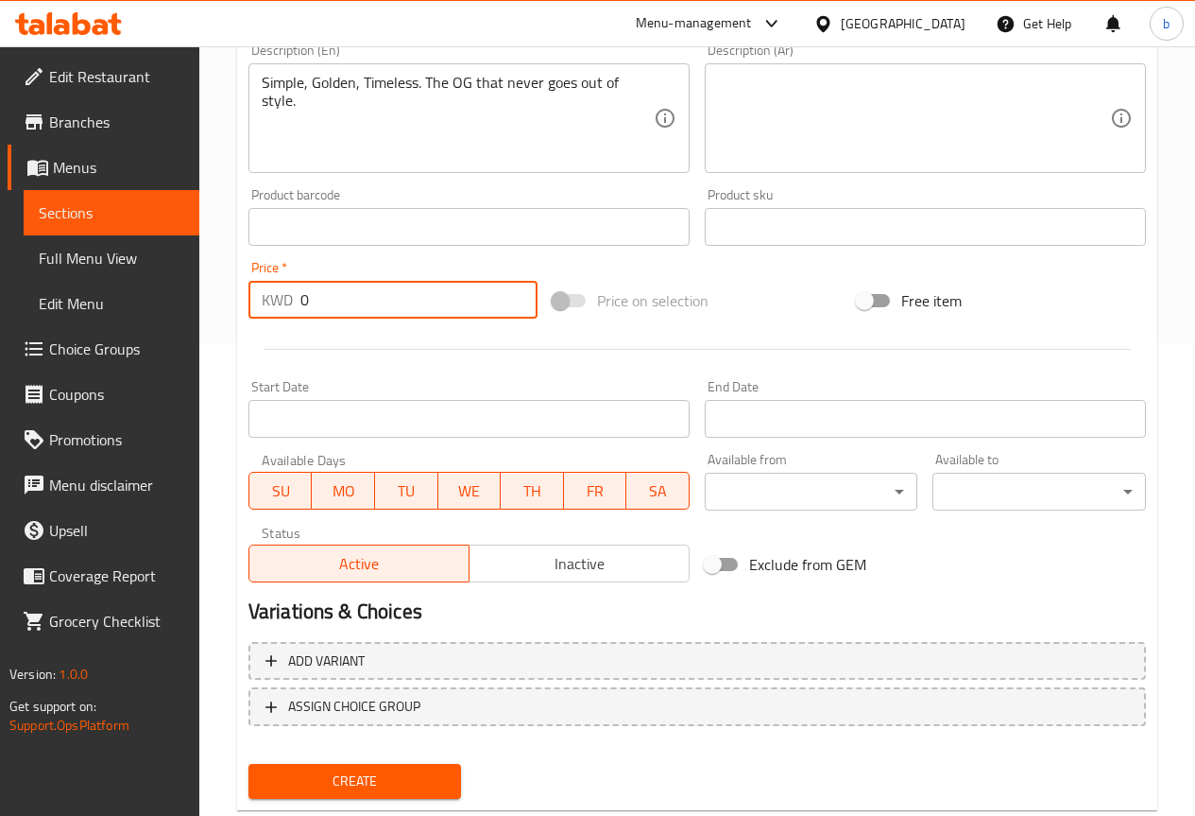
click at [336, 289] on input "0" at bounding box center [419, 300] width 237 height 38
paste input "1"
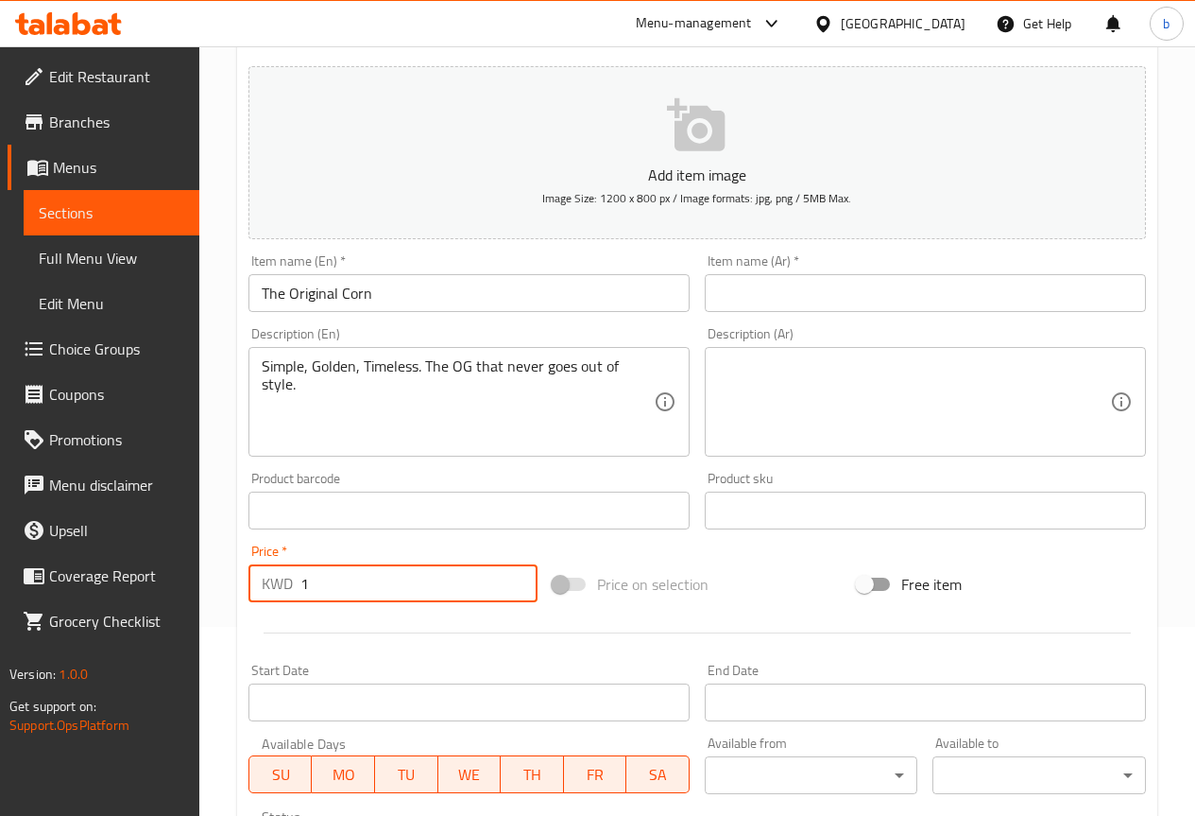
scroll to position [0, 0]
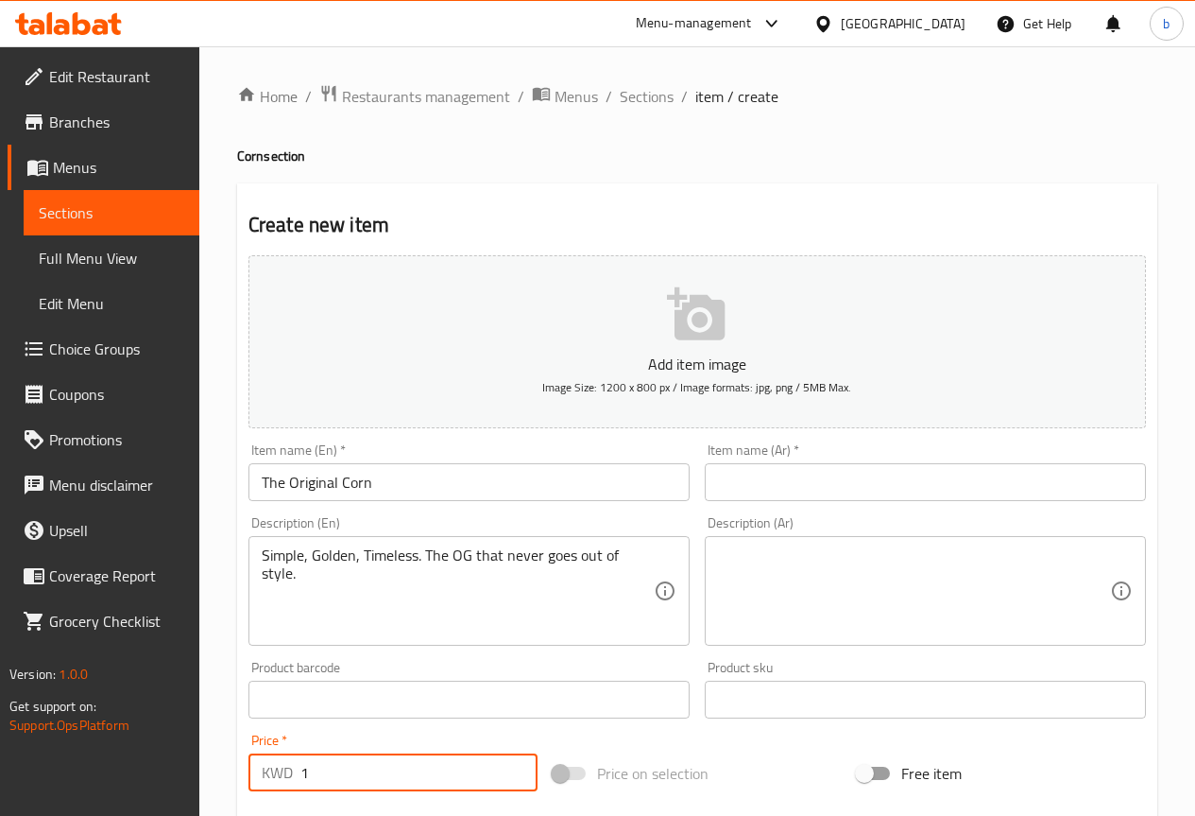
type input "1"
click at [794, 470] on input "text" at bounding box center [925, 482] width 441 height 38
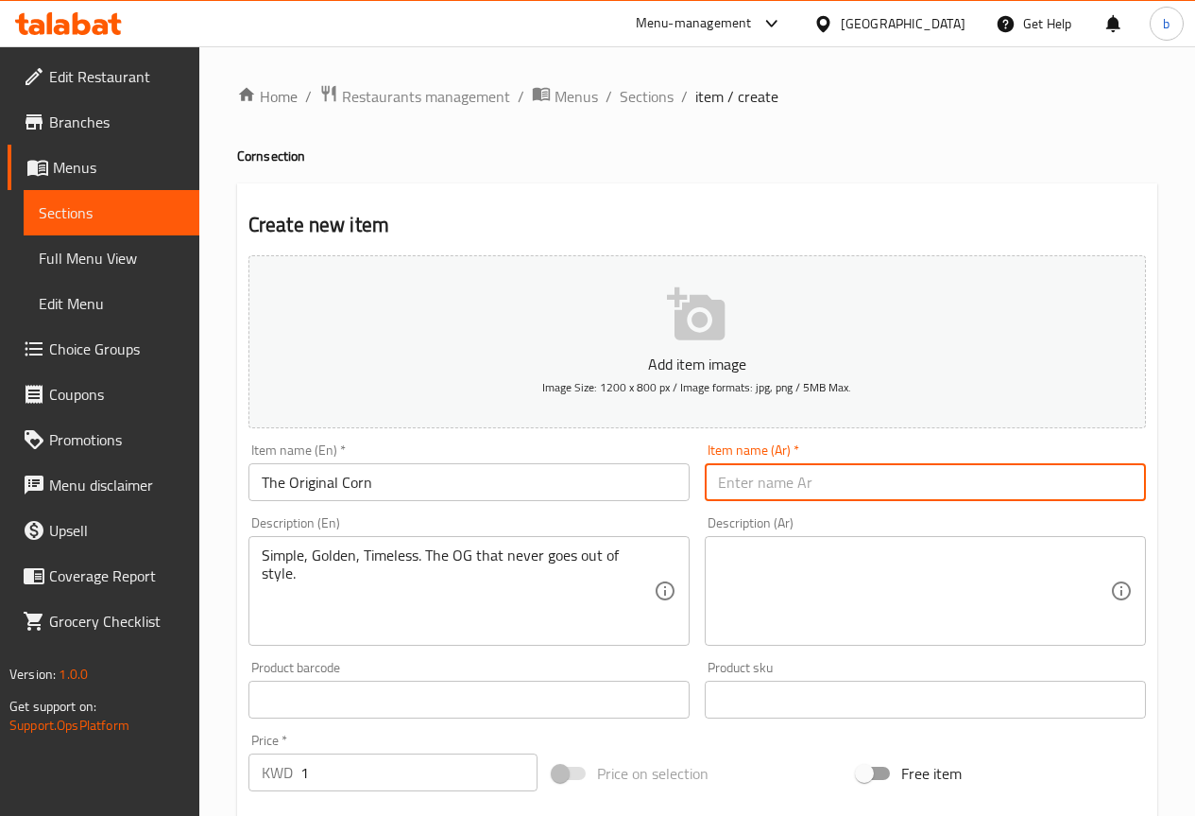
click at [757, 485] on input "text" at bounding box center [925, 482] width 441 height 38
type input "الذرة الاصلي"
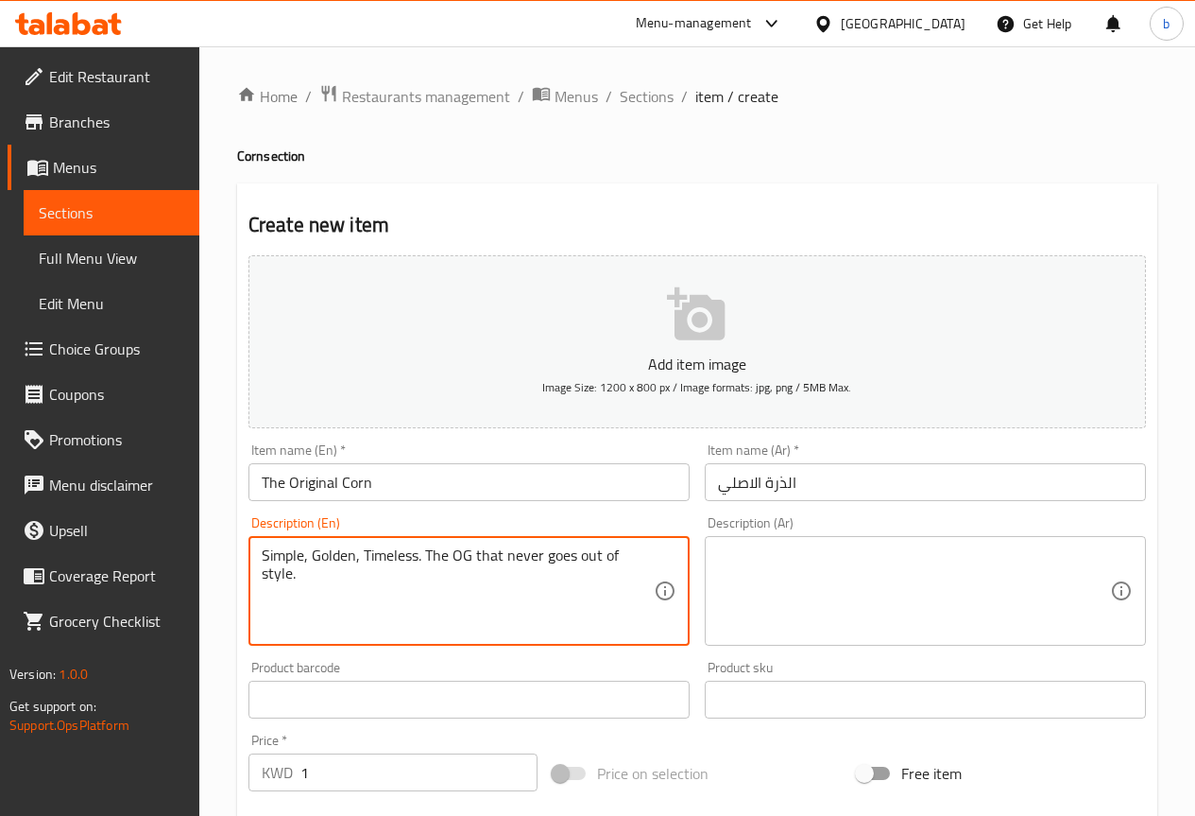
click at [404, 546] on textarea "Simple, Golden, Timeless. The OG that never goes out of style." at bounding box center [458, 591] width 392 height 90
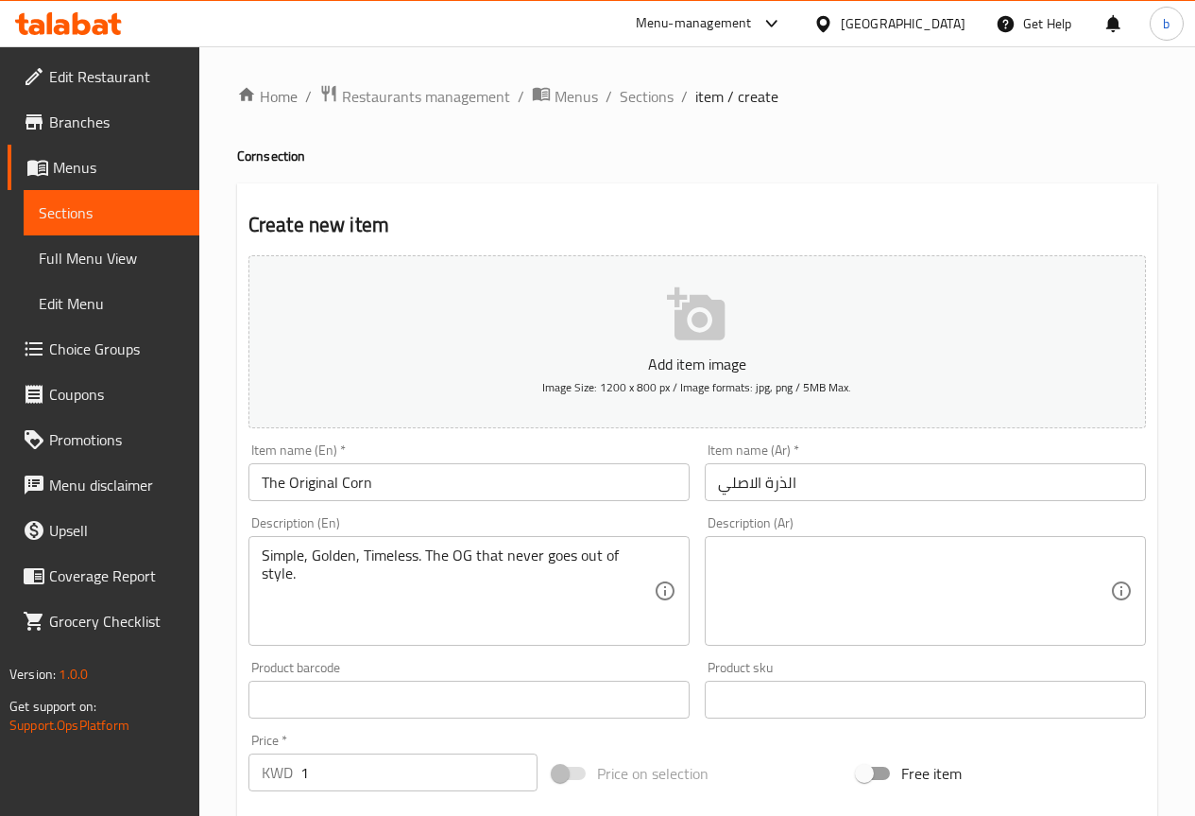
click at [902, 573] on textarea at bounding box center [914, 591] width 392 height 90
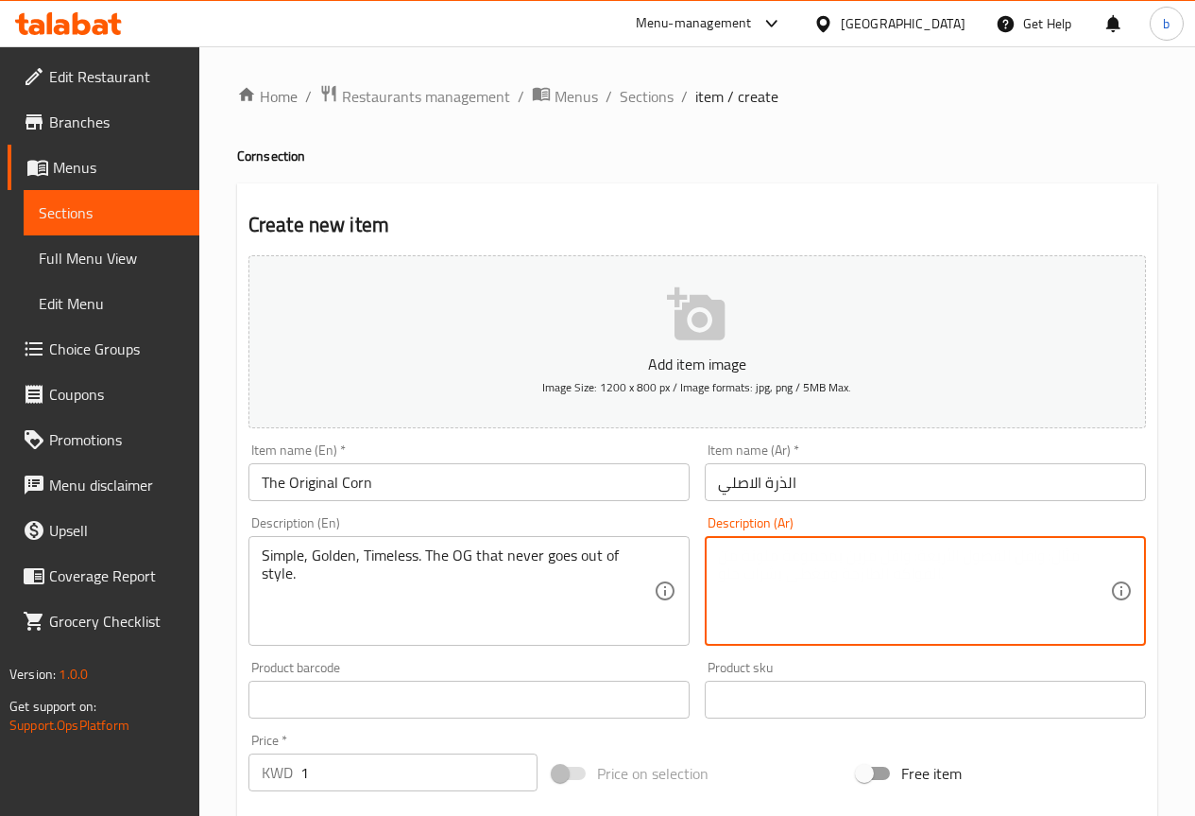
paste textarea "بسيطة، ذهبية، خالدة. OG الذي لا يخرج عن الموضة أبدًا."
click at [733, 558] on textarea "بسيطة، ذهبية، خالدة. OG الذي لا يخرج عن الموضة أبدًا." at bounding box center [914, 591] width 392 height 90
drag, startPoint x: 918, startPoint y: 557, endPoint x: 967, endPoint y: 565, distance: 49.9
click at [967, 565] on textarea "بسيطة، ذهبية، تايم لس. OG الذي لا يخرج عن الموضة أبدًا." at bounding box center [914, 591] width 392 height 90
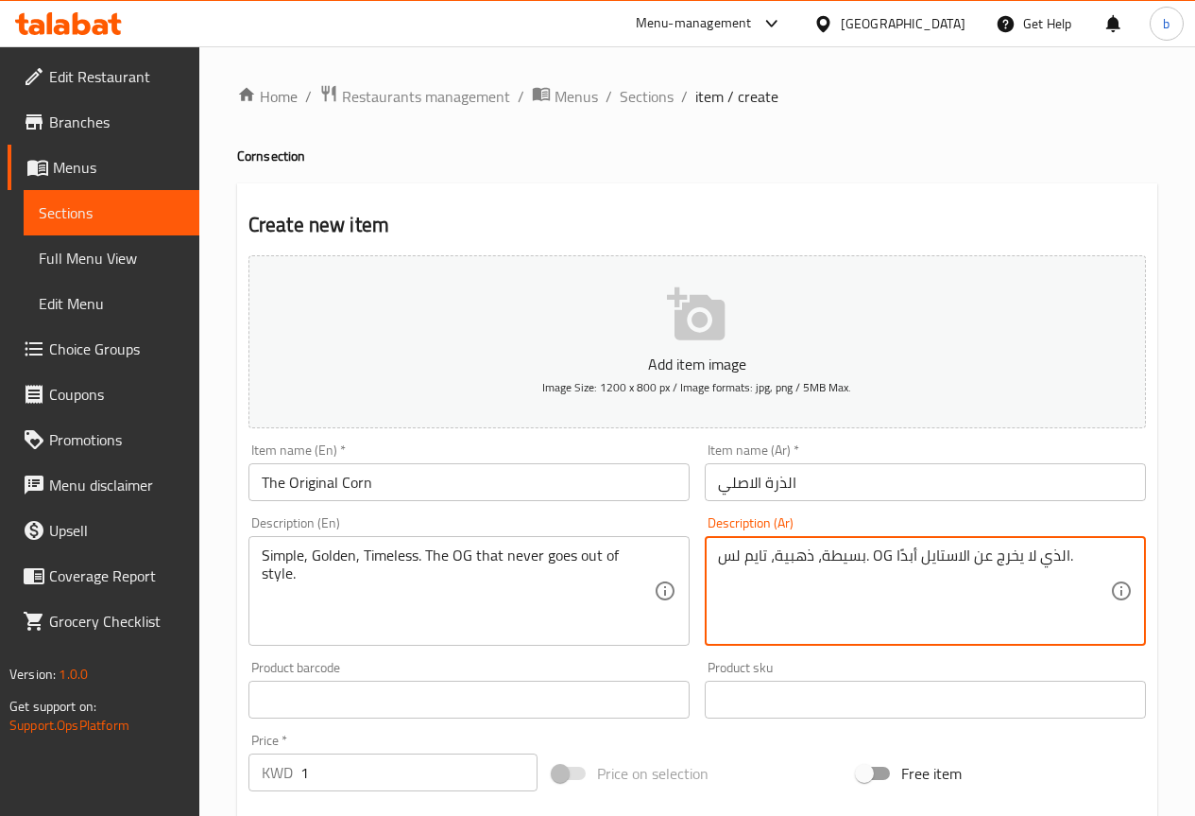
click at [316, 487] on input "The Original Corn" at bounding box center [469, 482] width 441 height 38
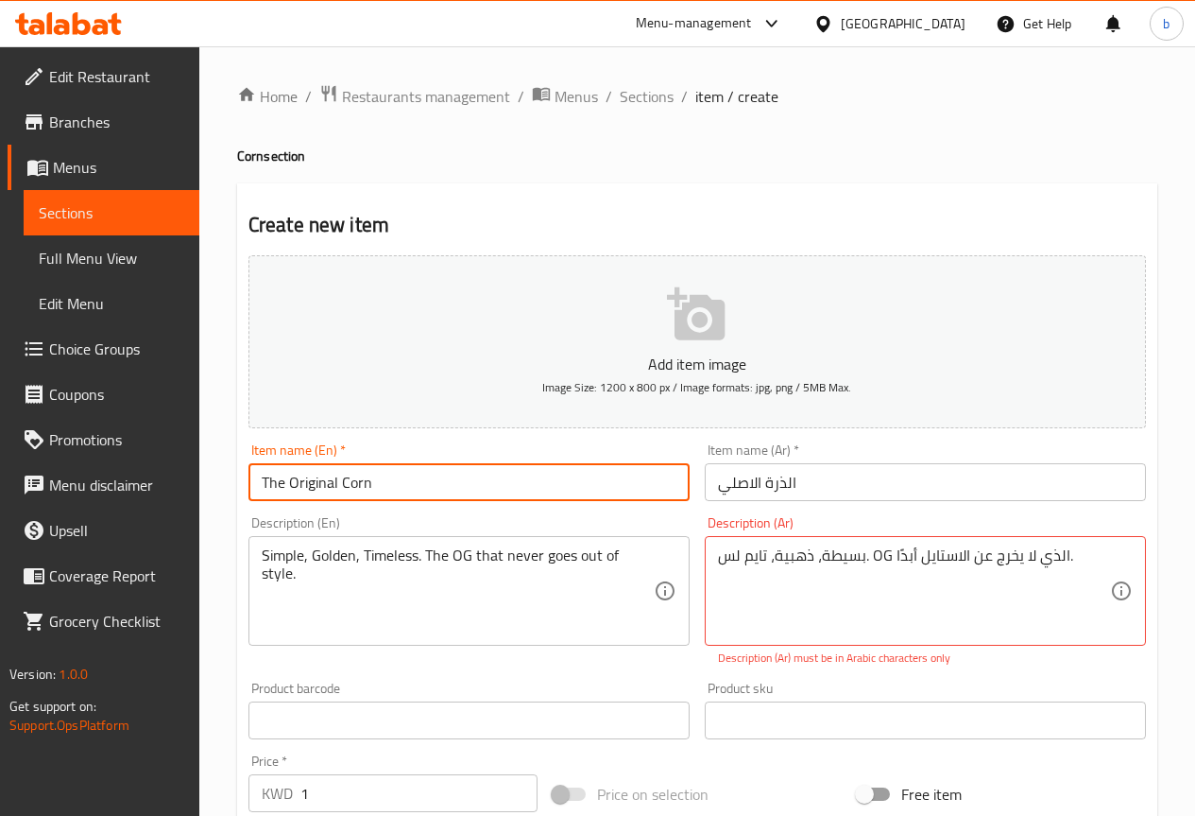
click at [316, 487] on input "The Original Corn" at bounding box center [469, 482] width 441 height 38
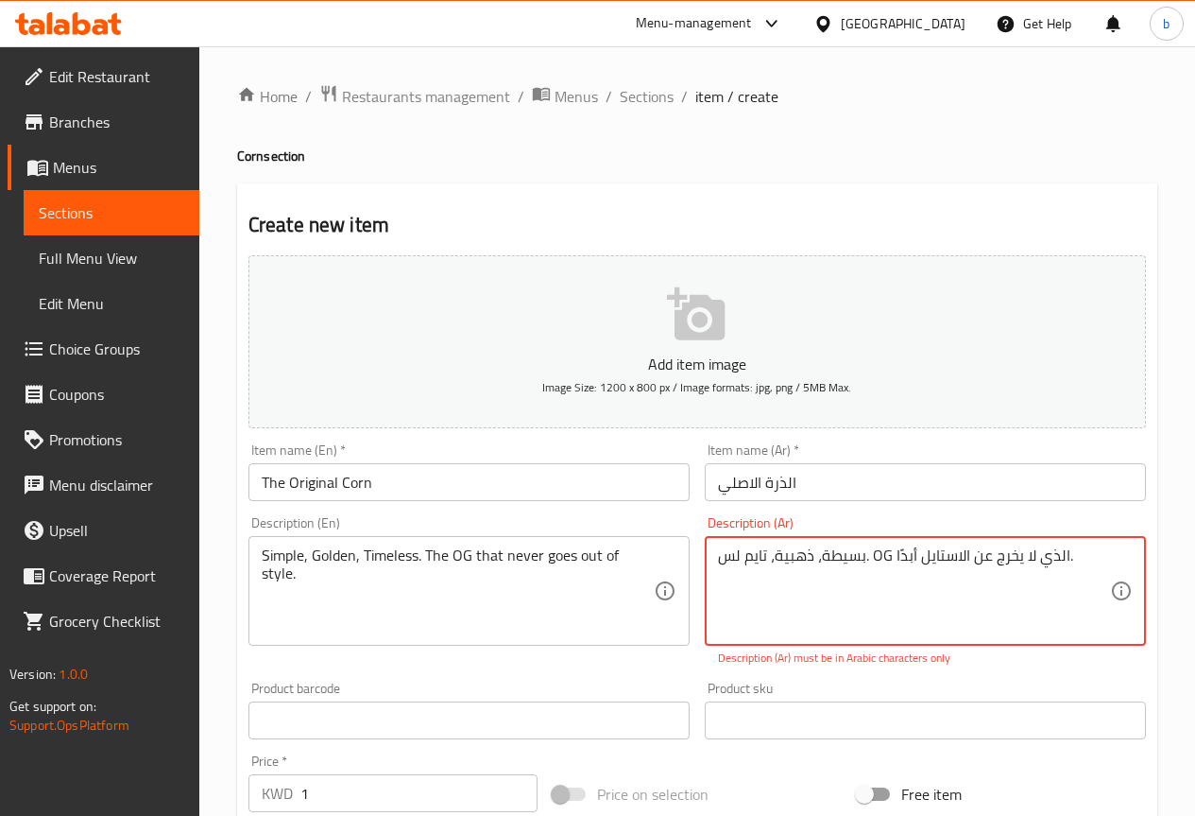
drag, startPoint x: 869, startPoint y: 557, endPoint x: 888, endPoint y: 557, distance: 18.9
click at [888, 557] on textarea "بسيطة، ذهبية، تايم لس. OG الذي لا يخرج عن الاستايل أبدًا." at bounding box center [914, 591] width 392 height 90
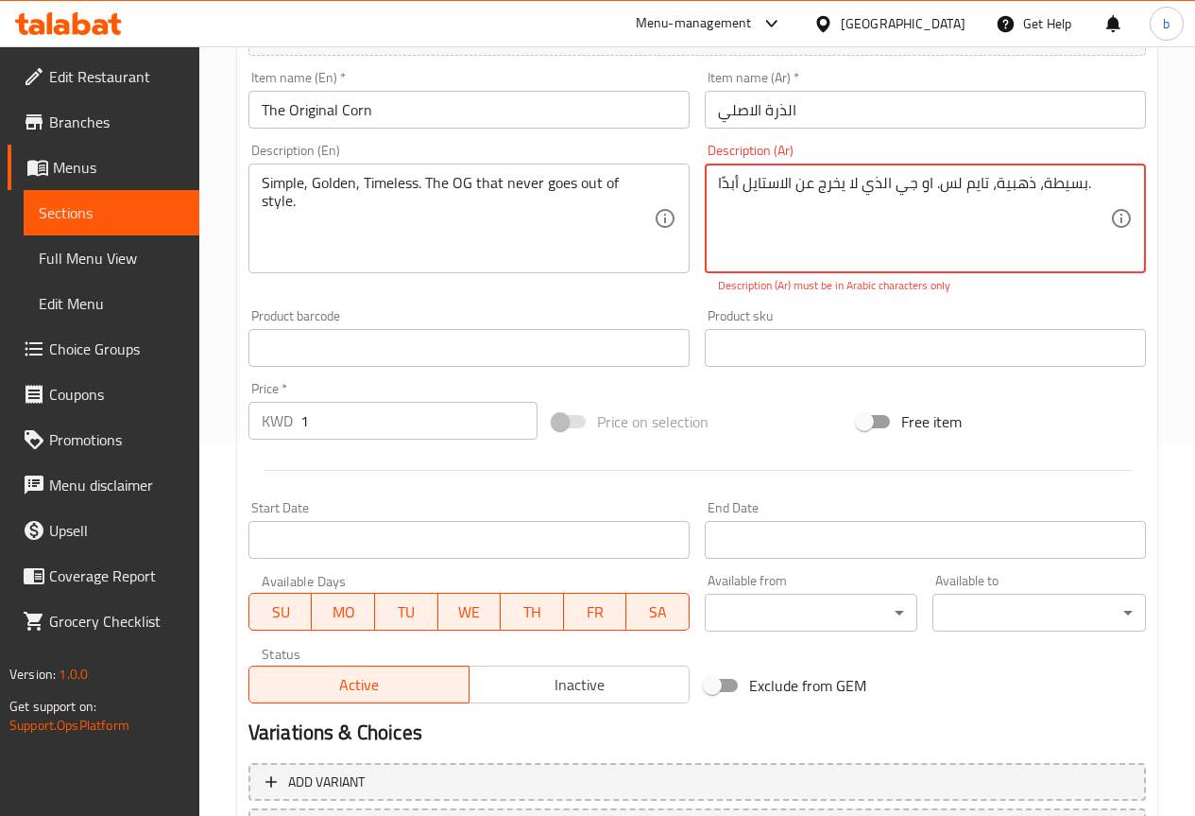
scroll to position [472, 0]
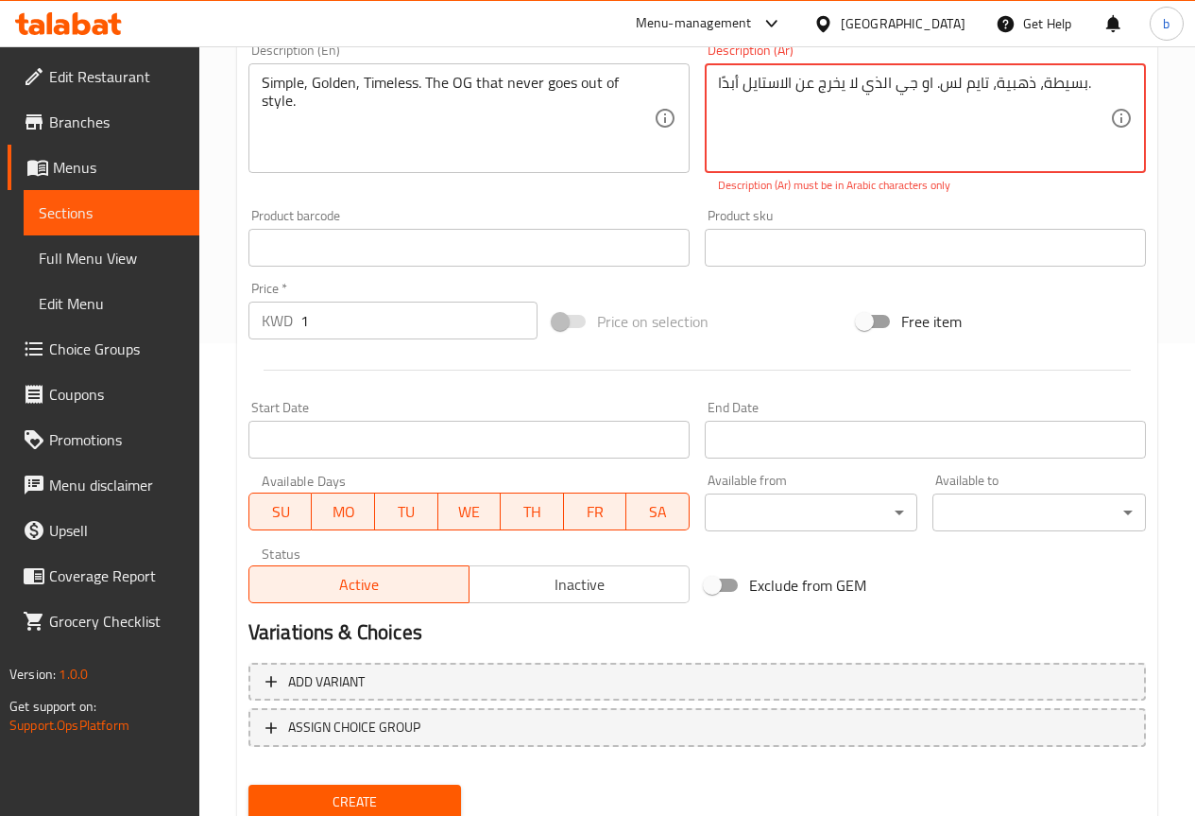
type textarea "بسيطة، ذهبية، تايم لس. او جي الذي لا يخرج عن الاستايل أبدًا."
click at [721, 303] on div "Price on selection" at bounding box center [697, 321] width 304 height 51
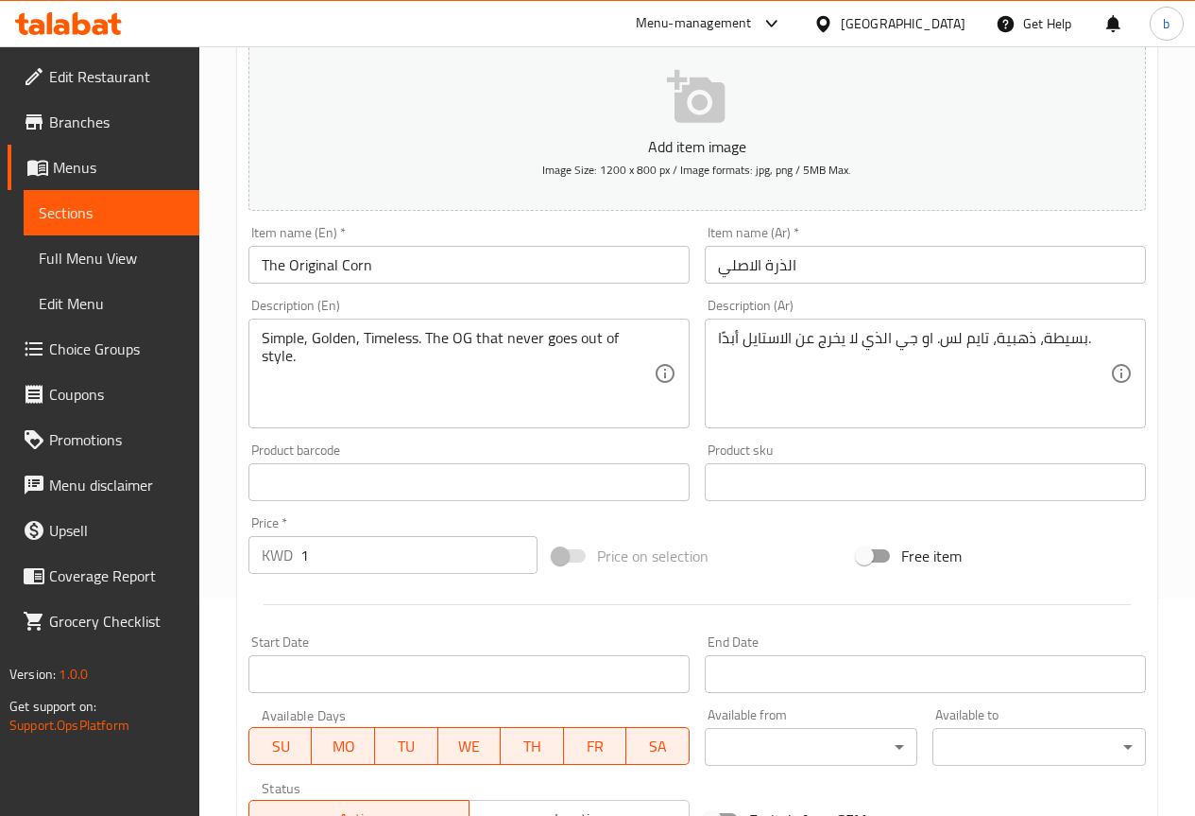
scroll to position [378, 0]
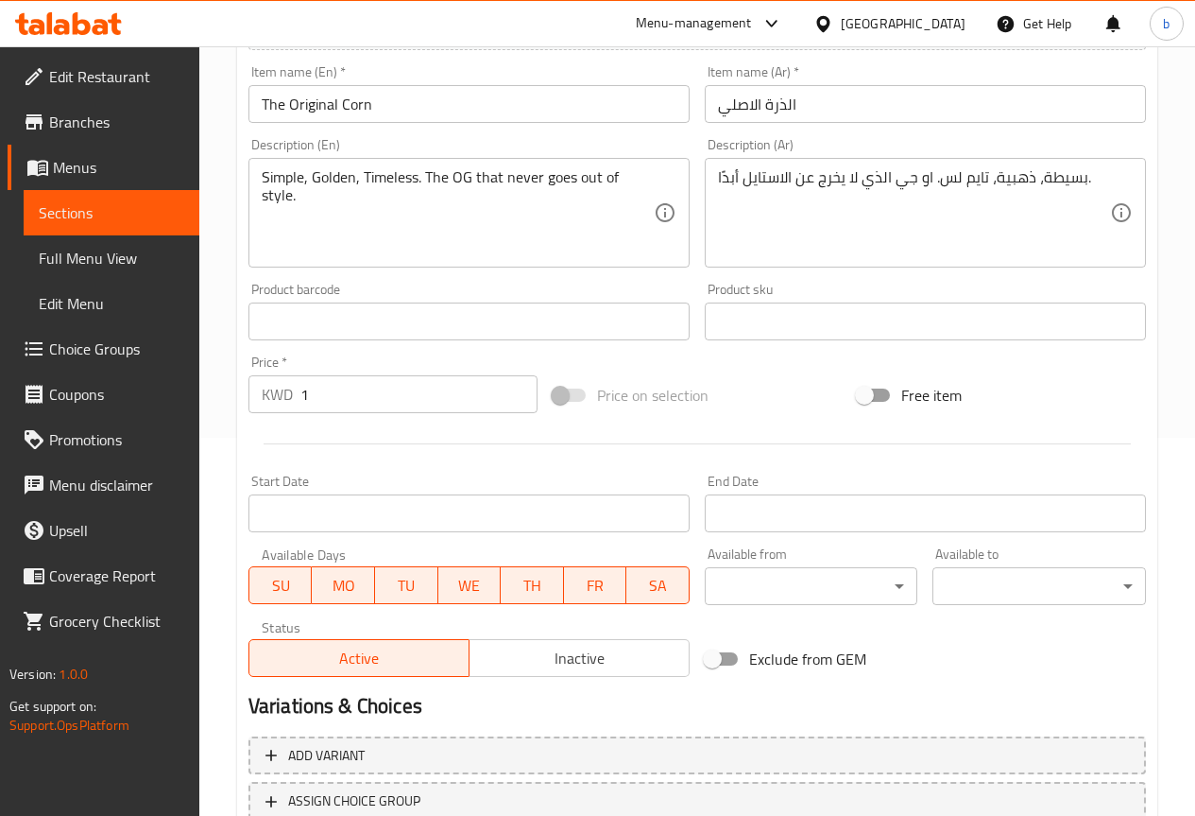
click at [750, 115] on input "الذرة الاصلي" at bounding box center [925, 104] width 441 height 38
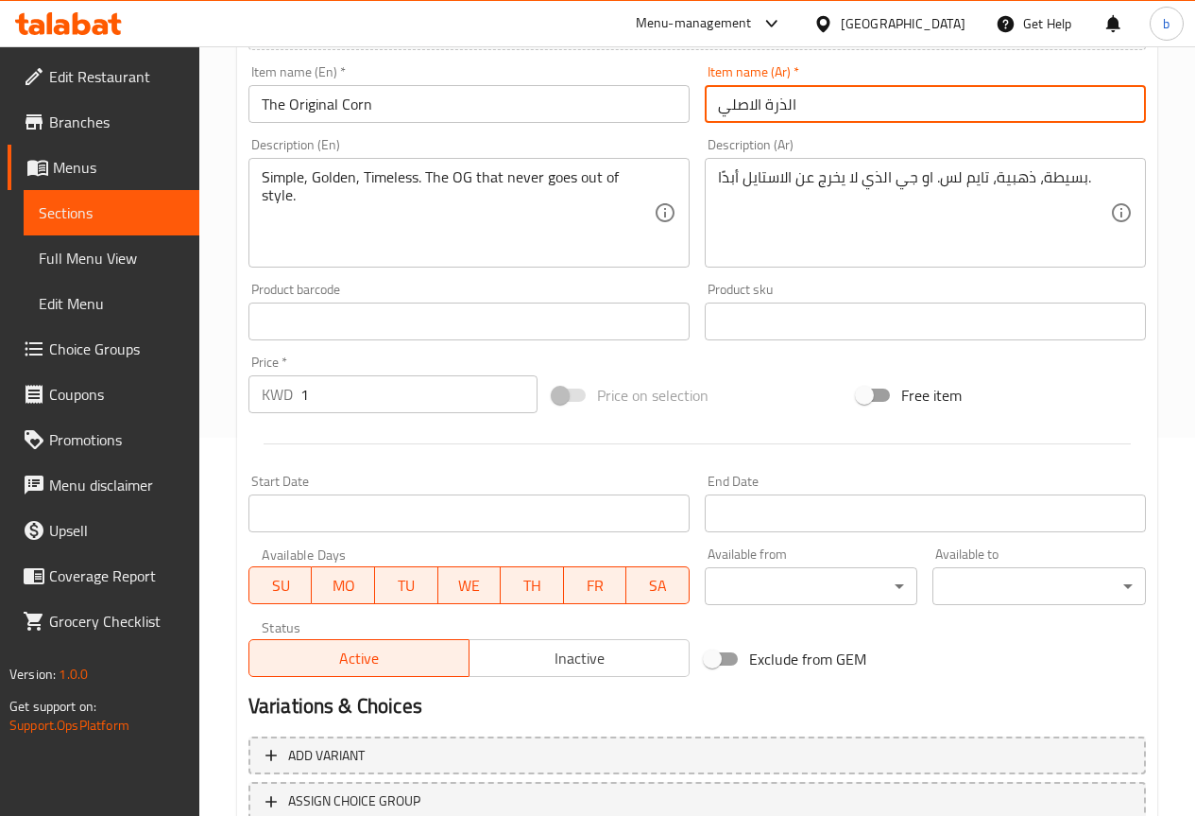
click at [750, 115] on input "الذرة الاصلي" at bounding box center [925, 104] width 441 height 38
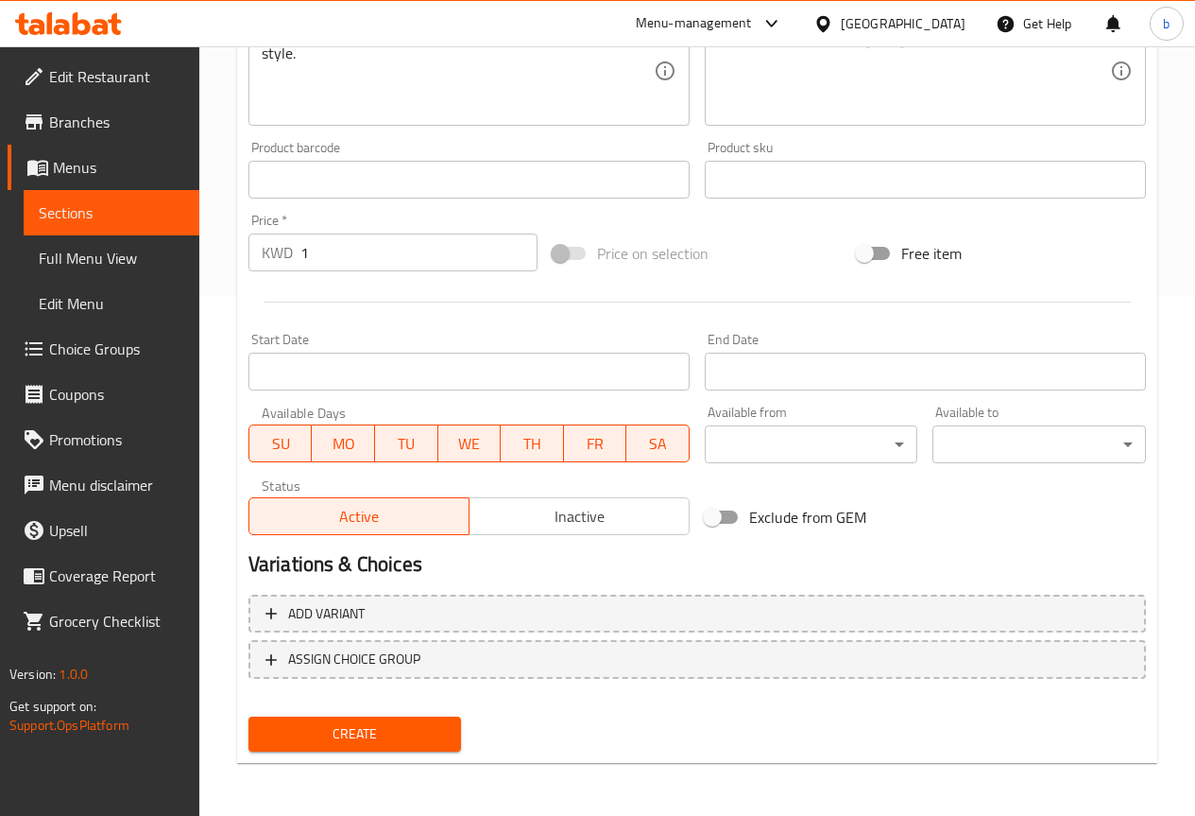
type input "الذرة اوريجنال"
click at [417, 748] on button "Create" at bounding box center [356, 733] width 214 height 35
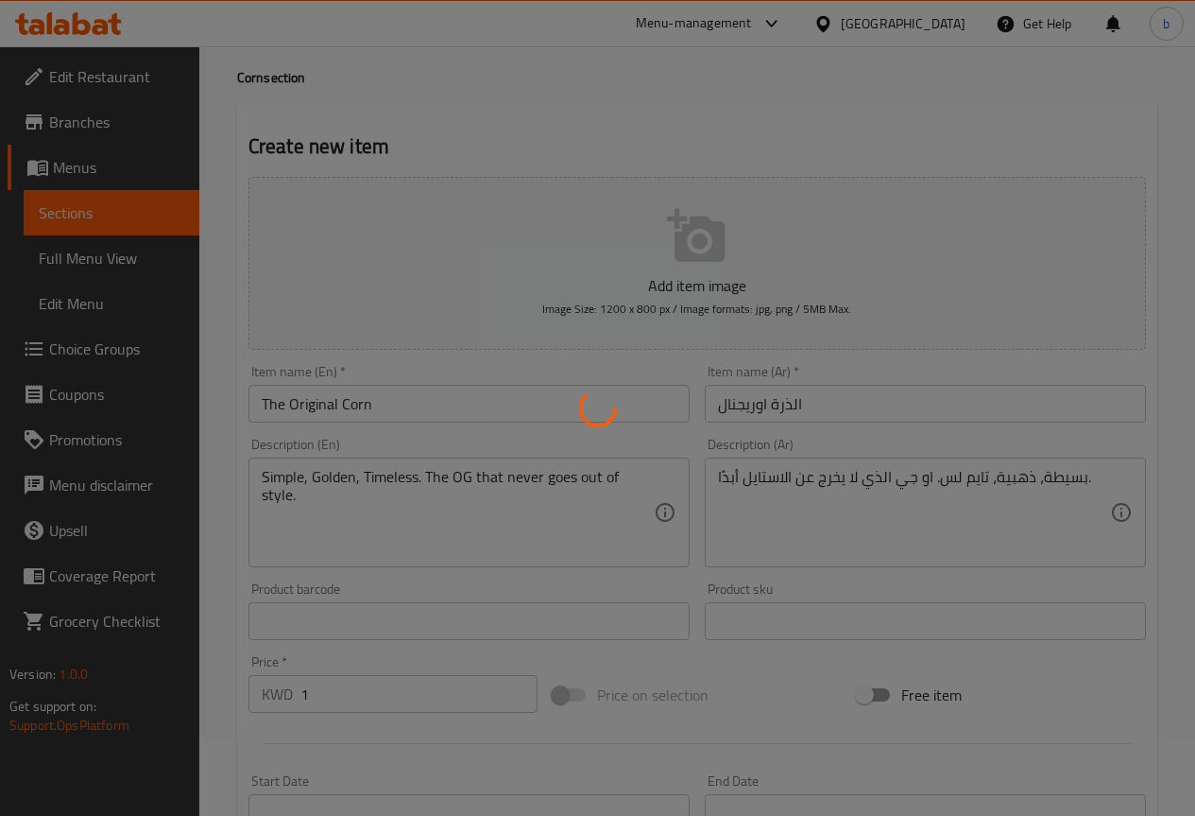
scroll to position [0, 0]
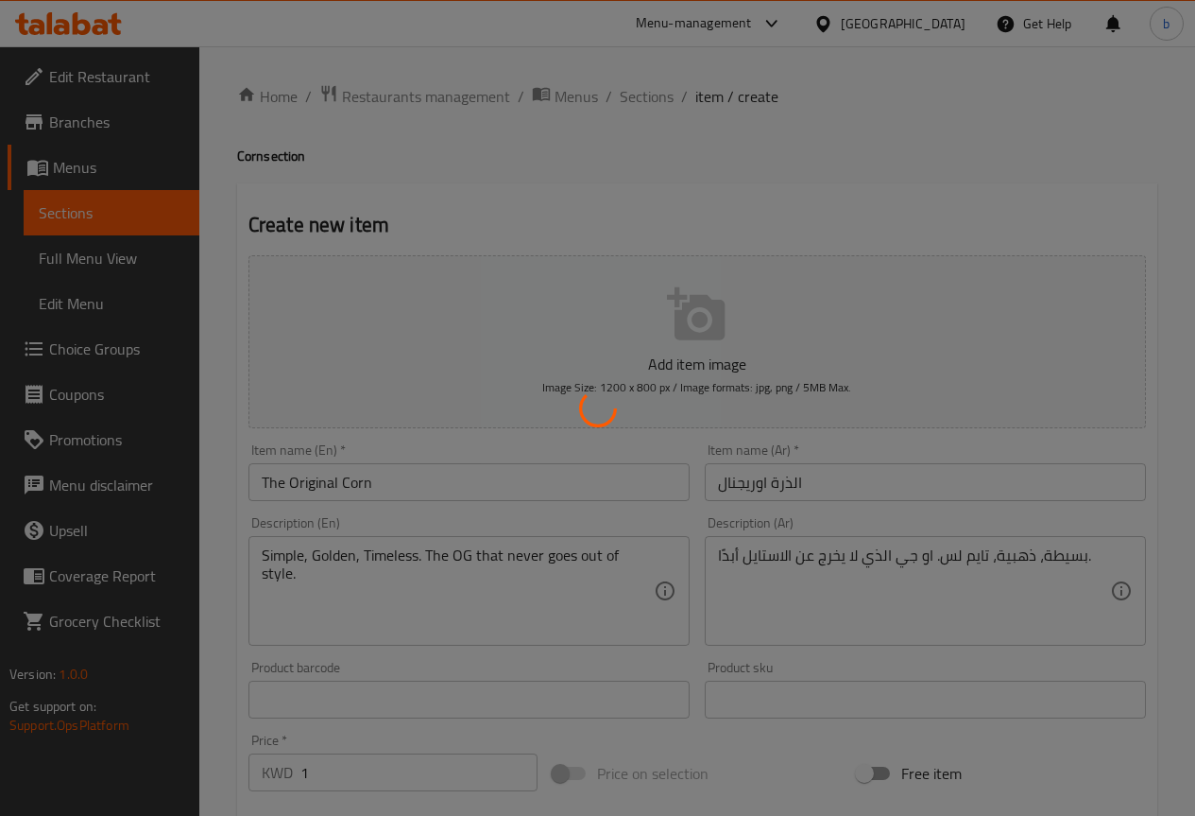
type input "0"
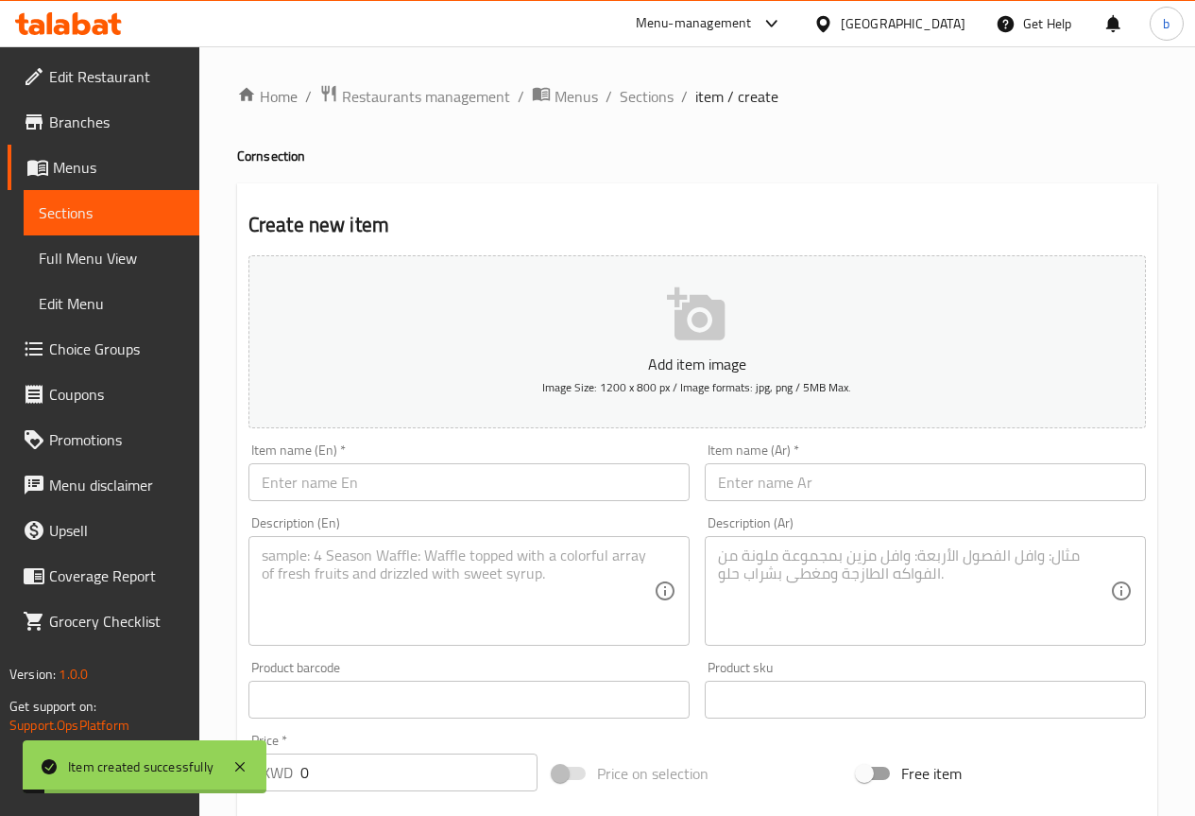
click at [131, 201] on span "Sections" at bounding box center [112, 212] width 146 height 23
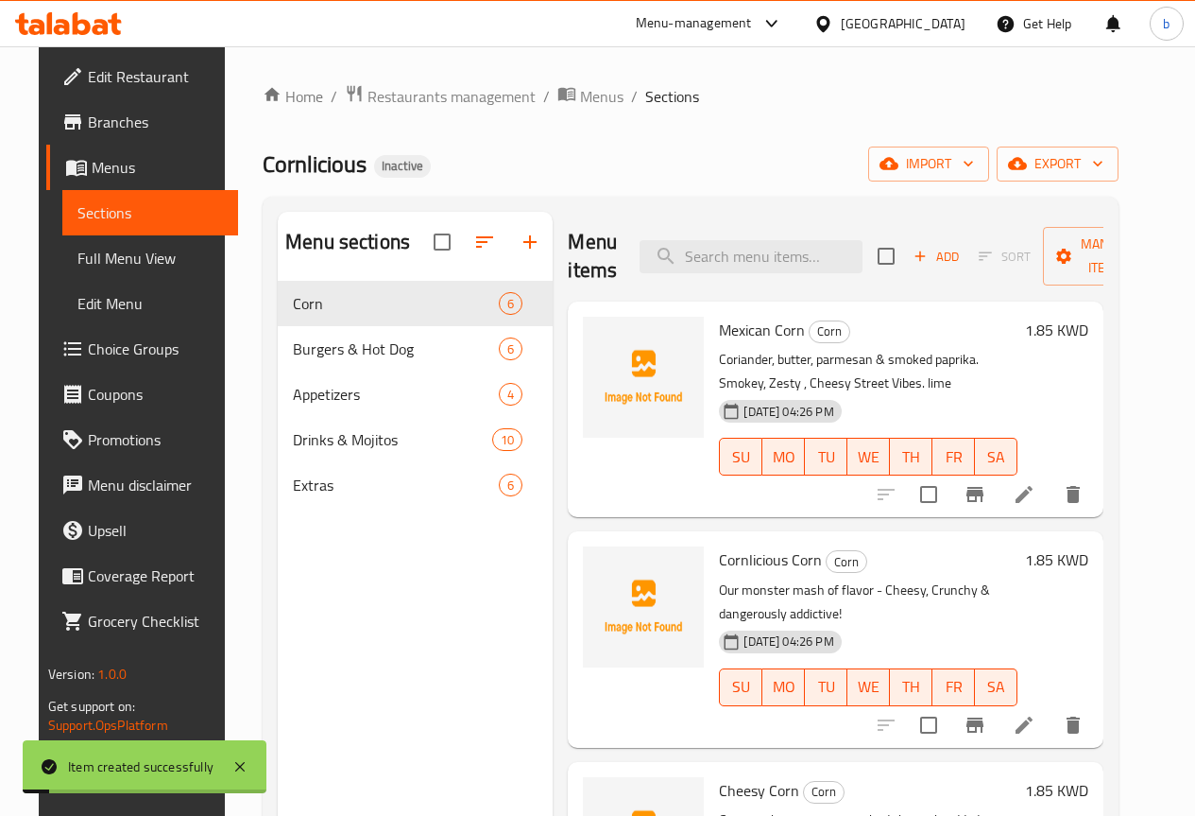
click at [131, 201] on span "Sections" at bounding box center [150, 212] width 146 height 23
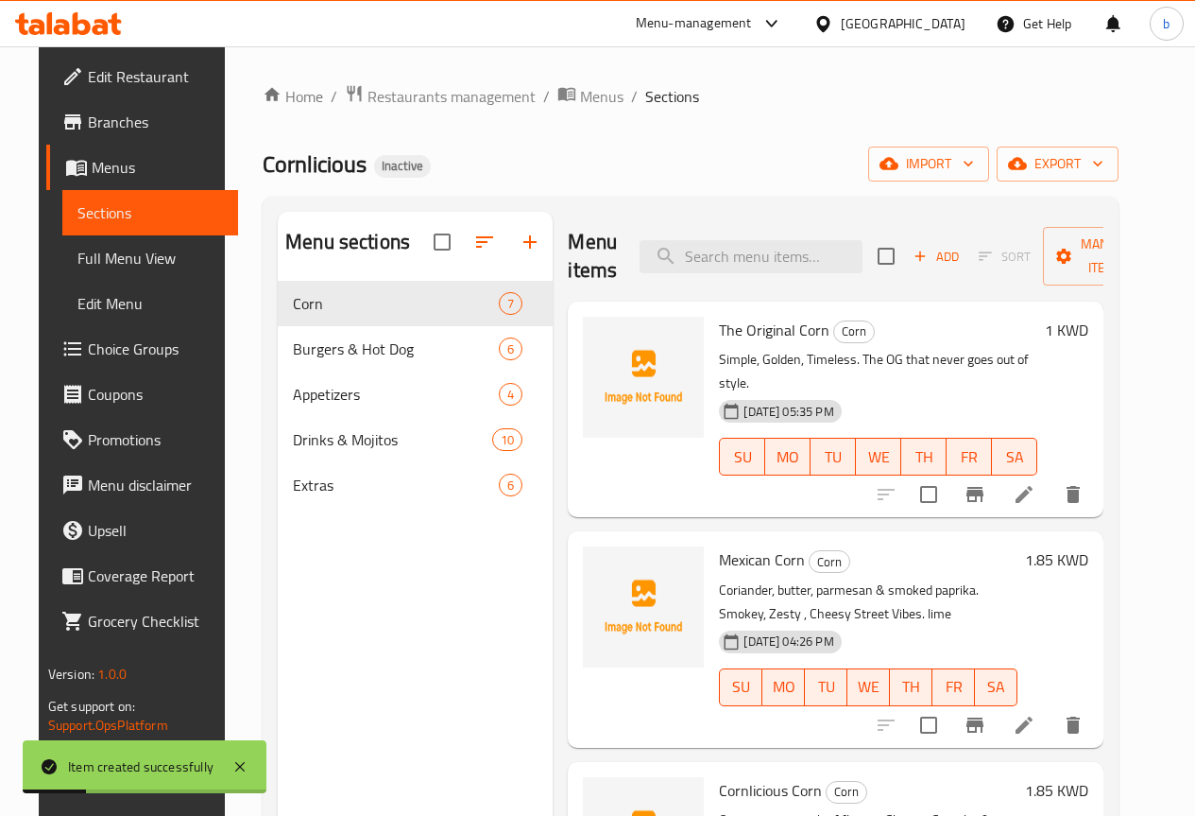
click at [87, 334] on link "Choice Groups" at bounding box center [142, 348] width 192 height 45
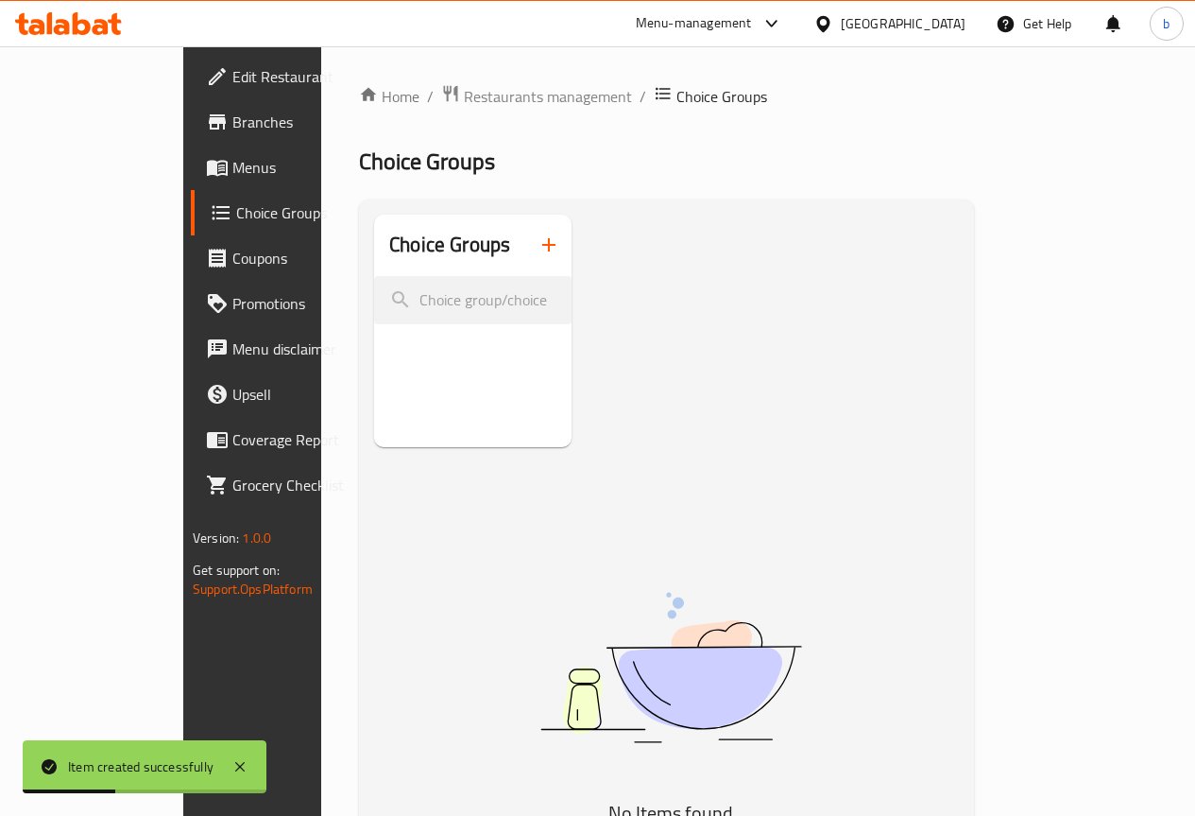
click at [538, 244] on icon "button" at bounding box center [549, 244] width 23 height 23
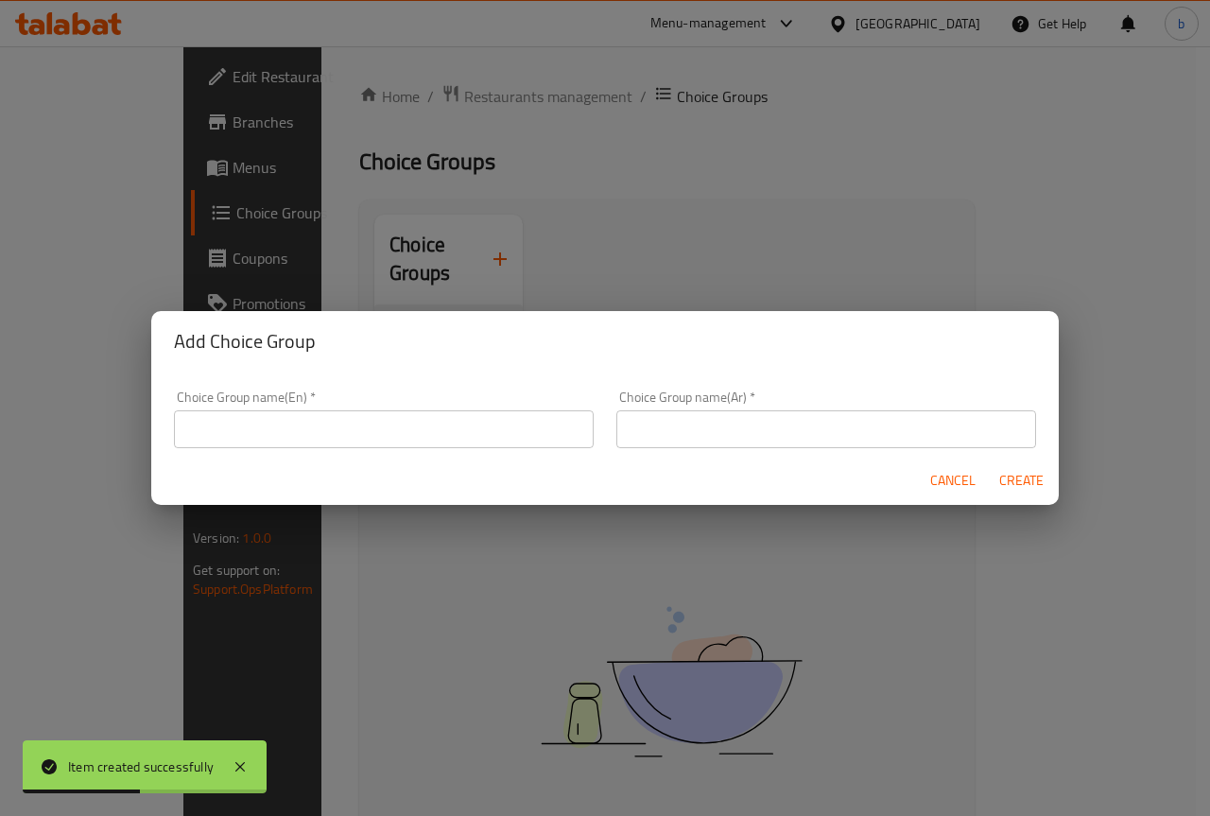
click at [369, 421] on input "text" at bounding box center [384, 429] width 420 height 38
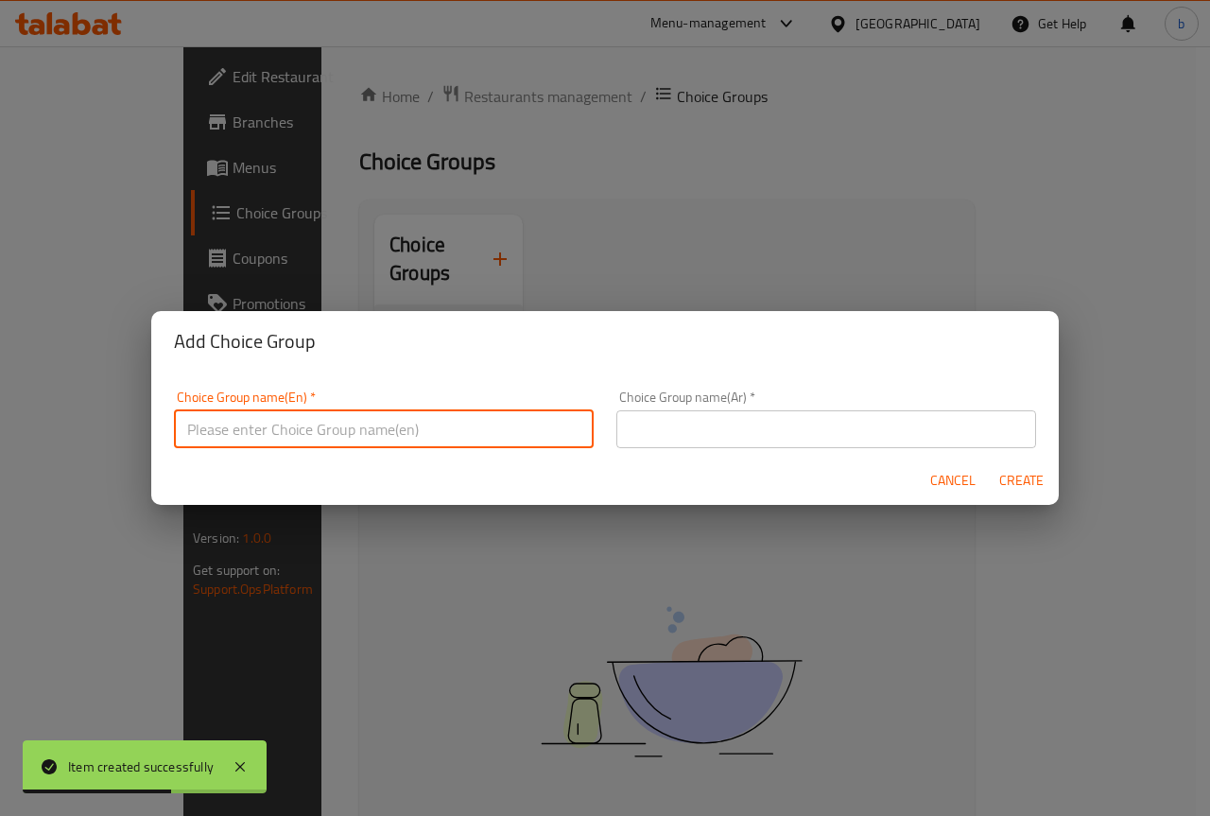
click at [312, 427] on input "text" at bounding box center [384, 429] width 420 height 38
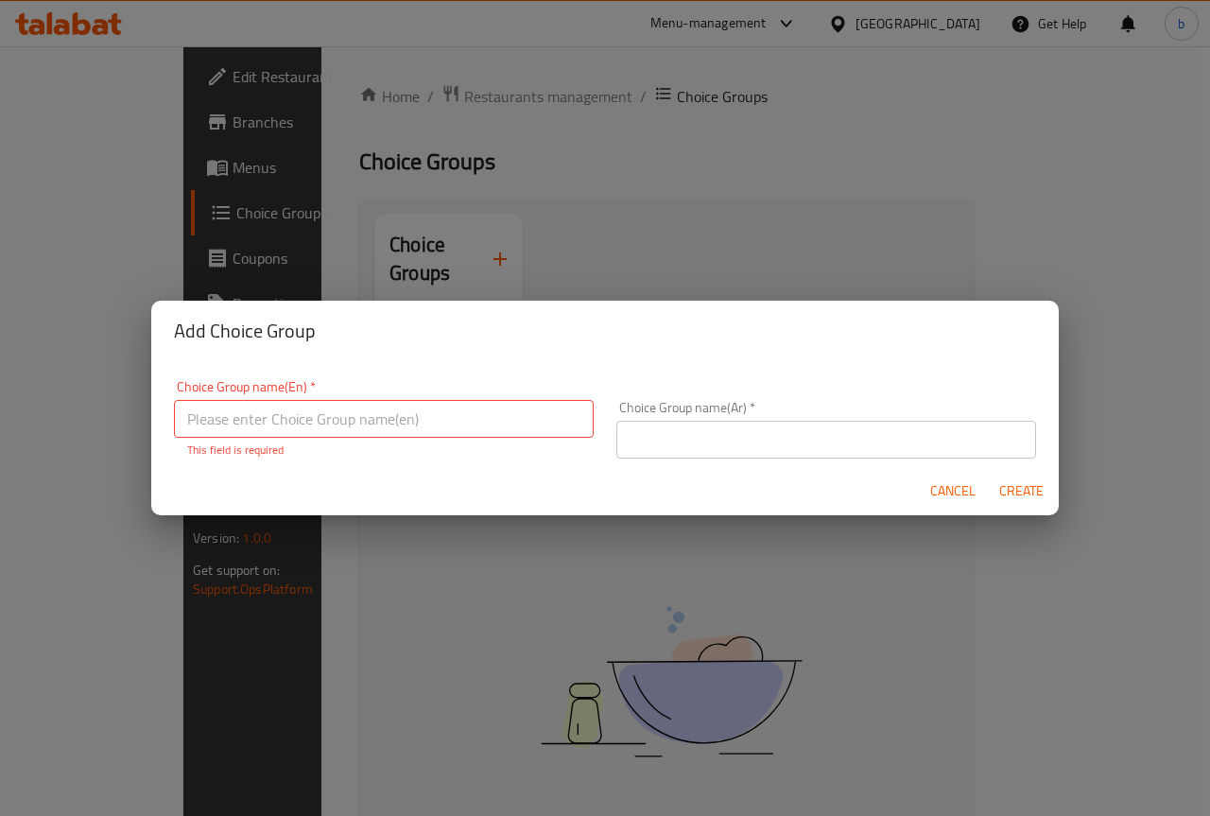
click at [362, 404] on input "text" at bounding box center [384, 419] width 420 height 38
click at [704, 432] on input "text" at bounding box center [826, 440] width 420 height 38
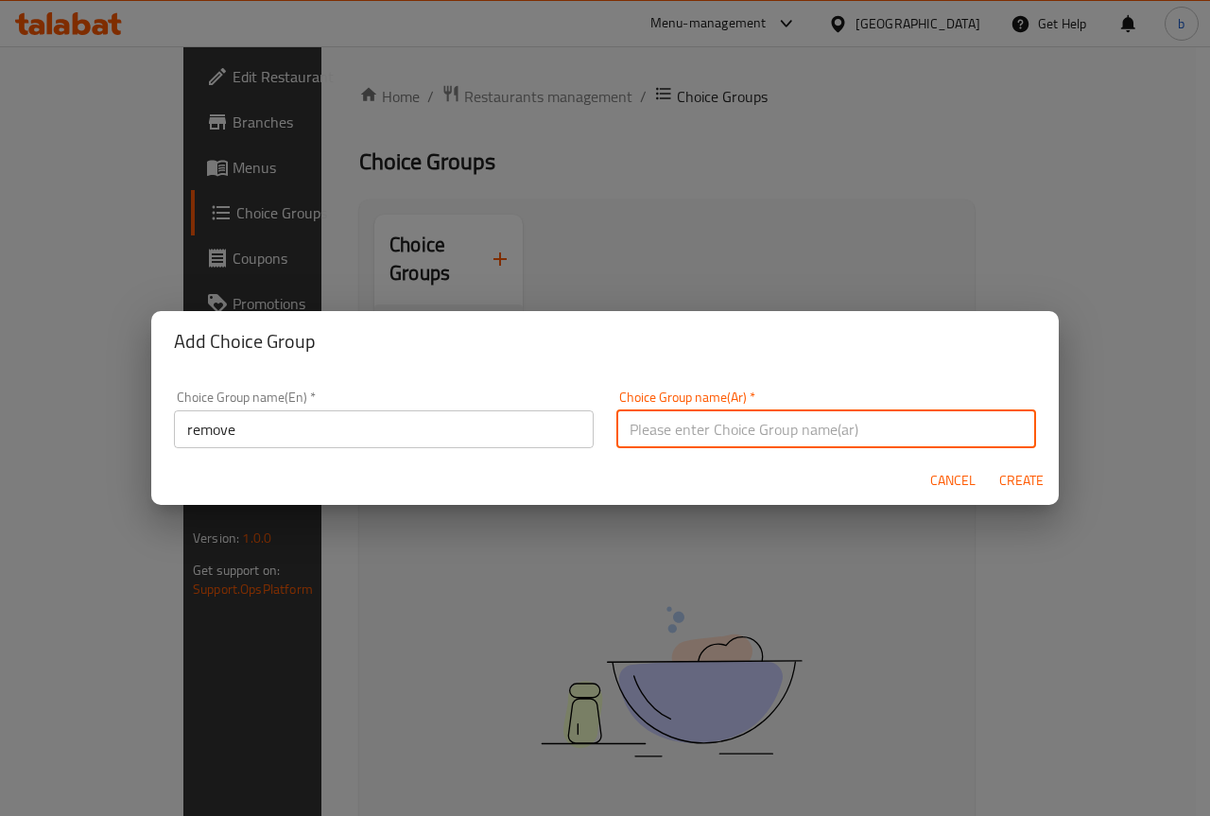
click at [250, 419] on div "Choice Group name(En)   * remove Choice Group name(En) *" at bounding box center [384, 419] width 420 height 58
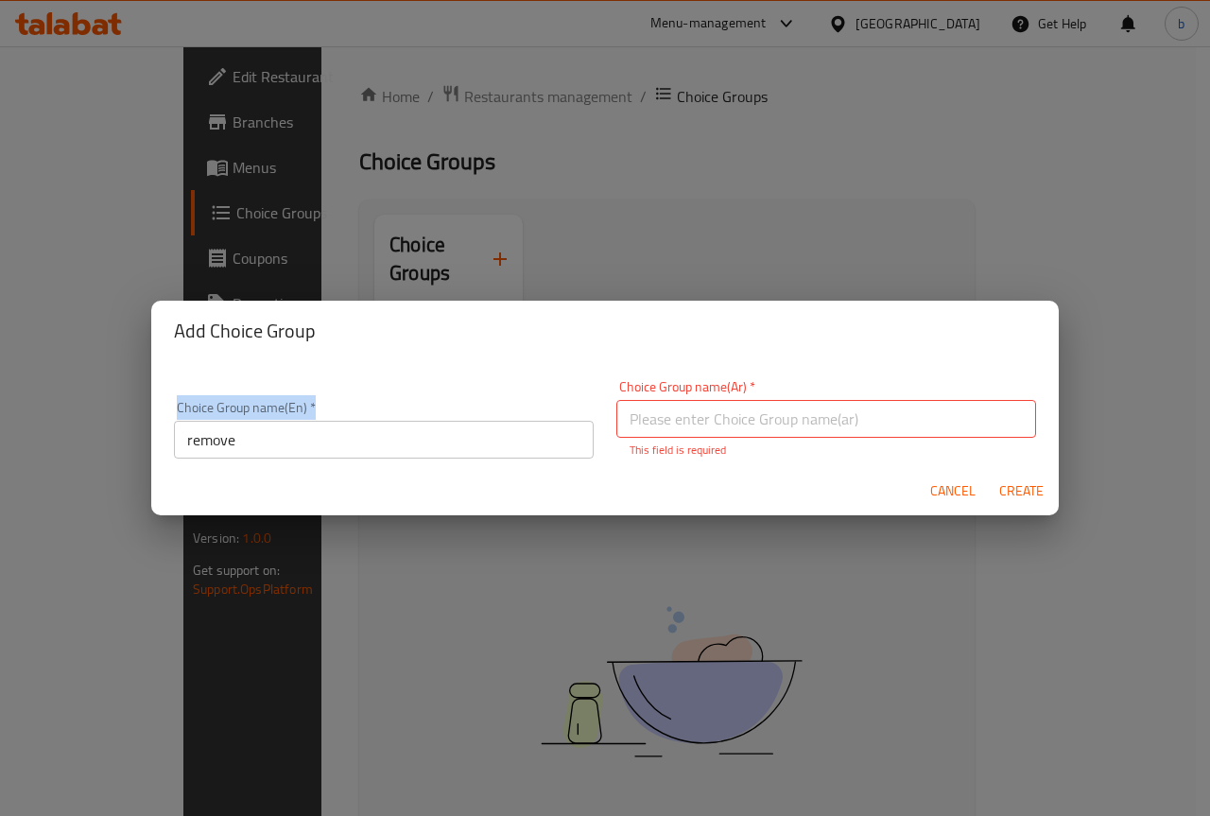
click at [250, 419] on div "Choice Group name(En)   * remove Choice Group name(En) *" at bounding box center [384, 430] width 420 height 58
click at [233, 432] on input "remove" at bounding box center [384, 440] width 420 height 38
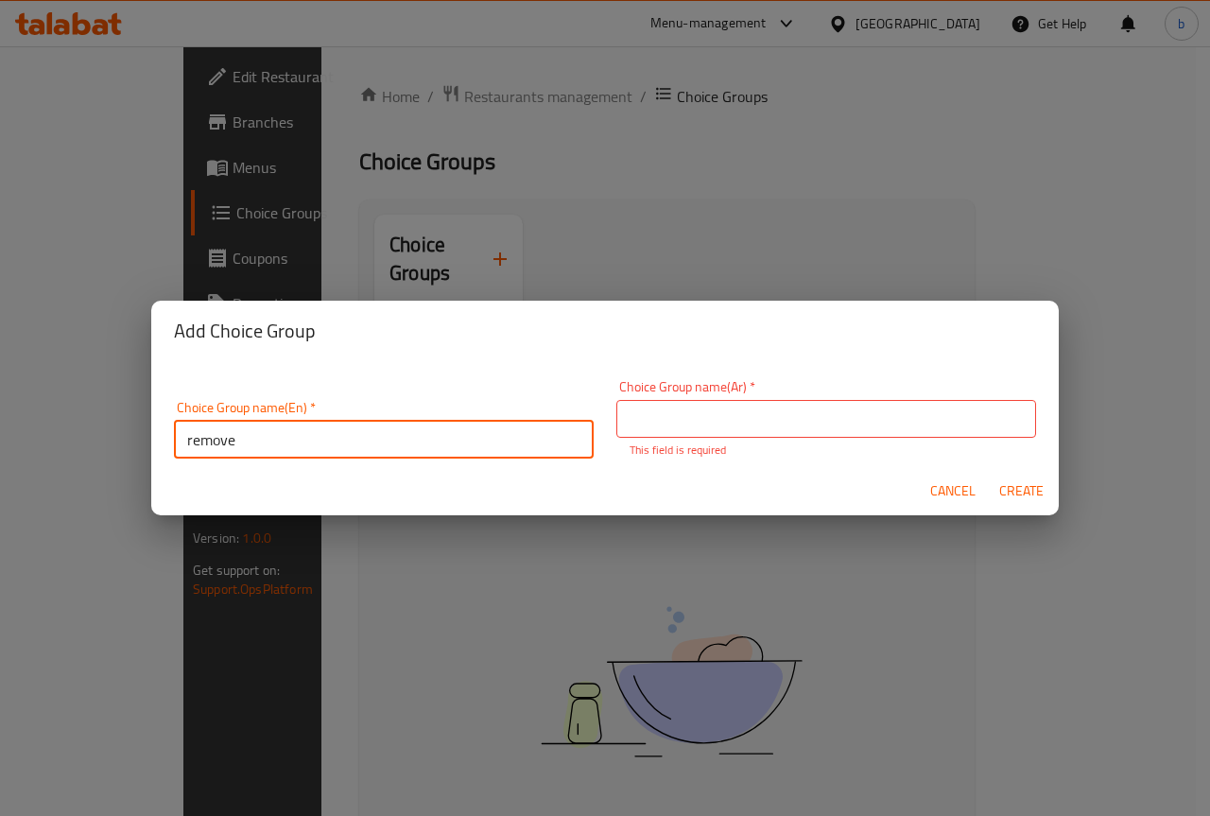
click at [233, 432] on input "remove" at bounding box center [384, 440] width 420 height 38
type input "إ"
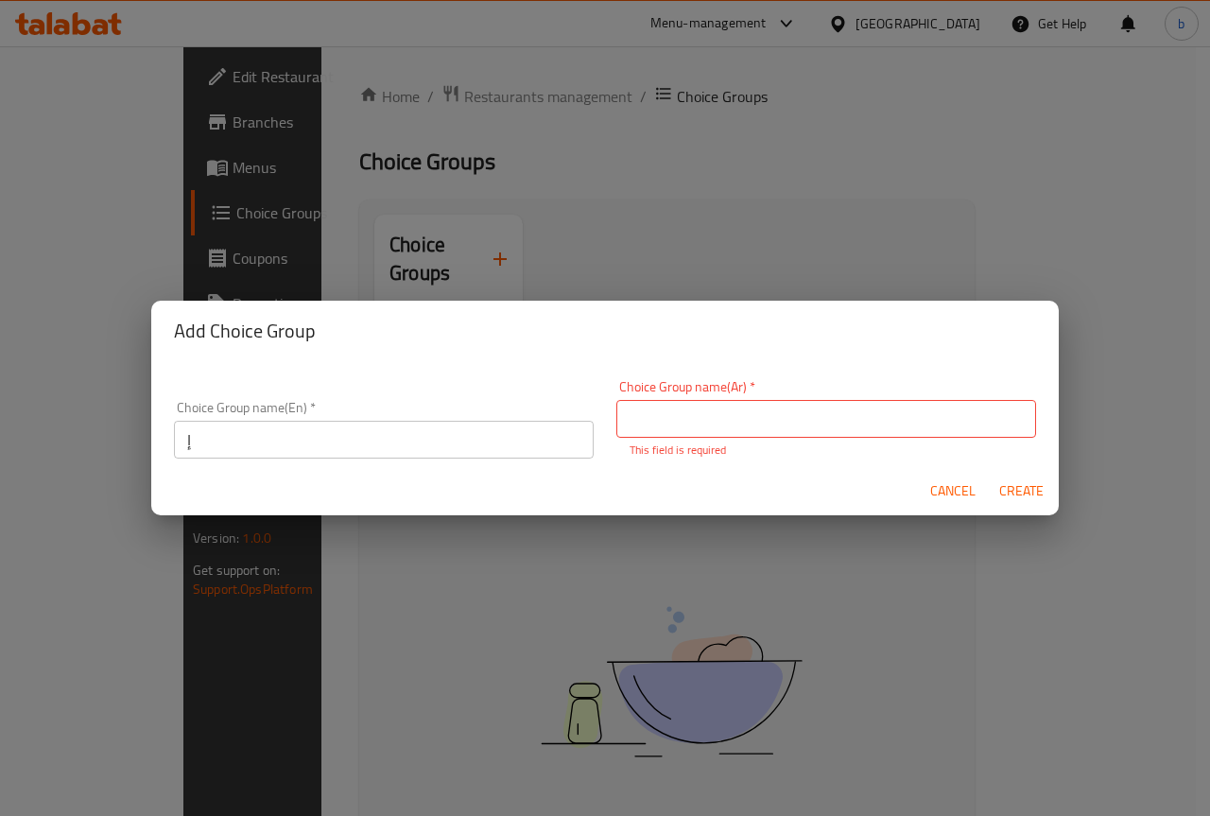
click at [274, 445] on input "إ" at bounding box center [384, 440] width 420 height 38
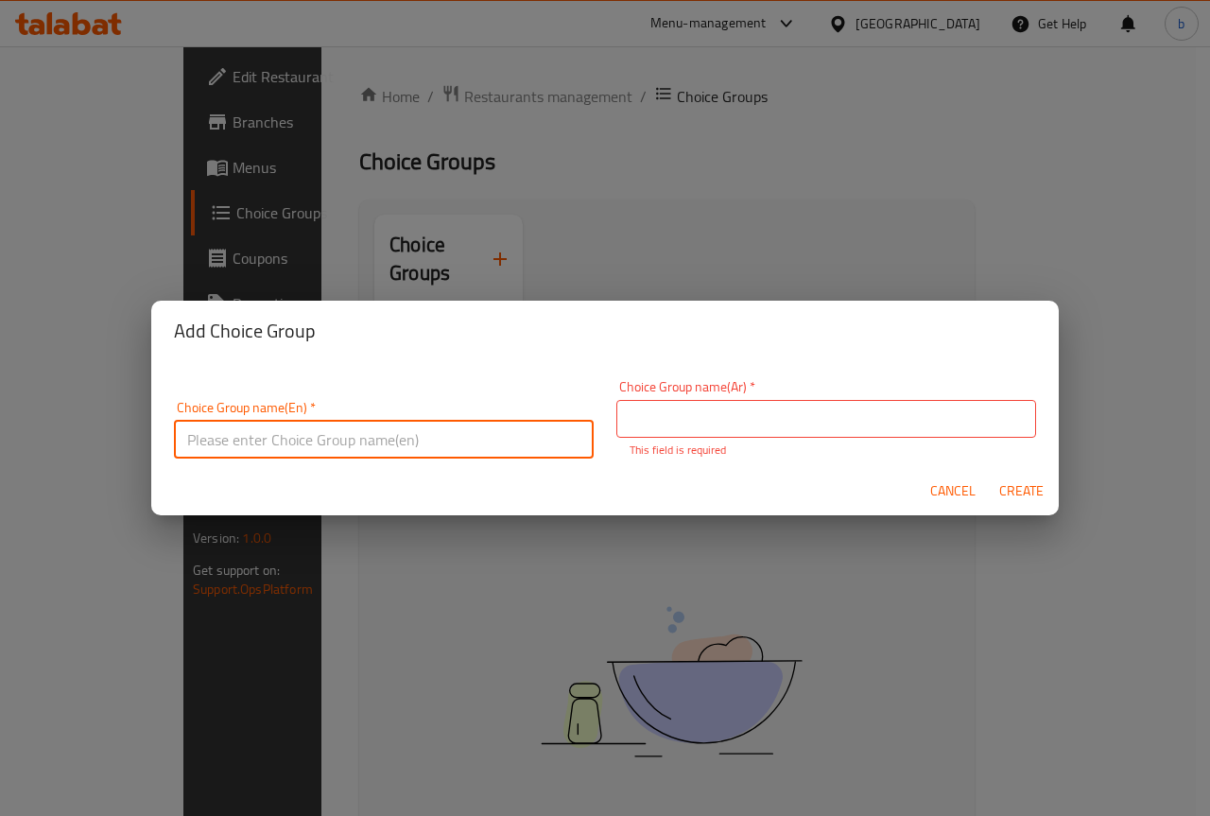
paste input "remove"
type input "remove"
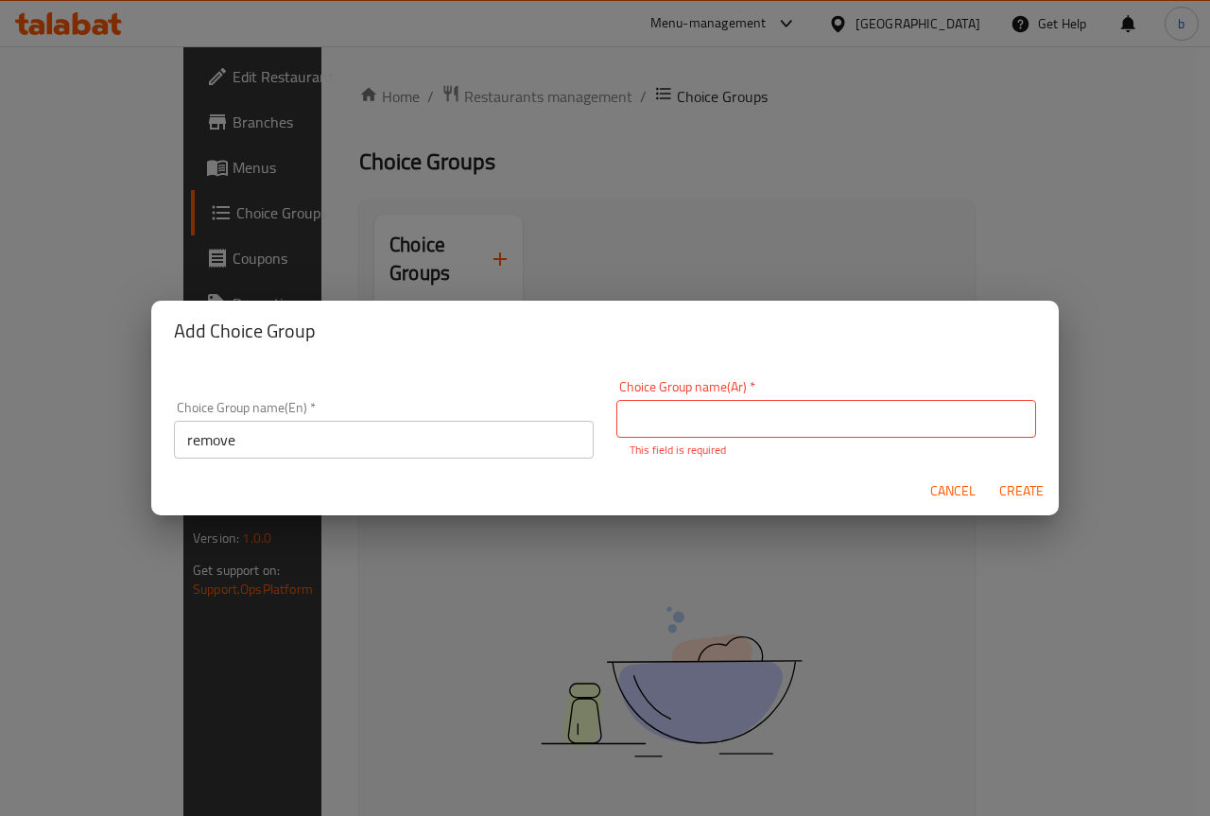
click at [764, 427] on input "text" at bounding box center [826, 419] width 420 height 38
paste input "إزالة"
type input "إزالة"
click at [1013, 501] on div "Cancel Create" at bounding box center [604, 491] width 907 height 50
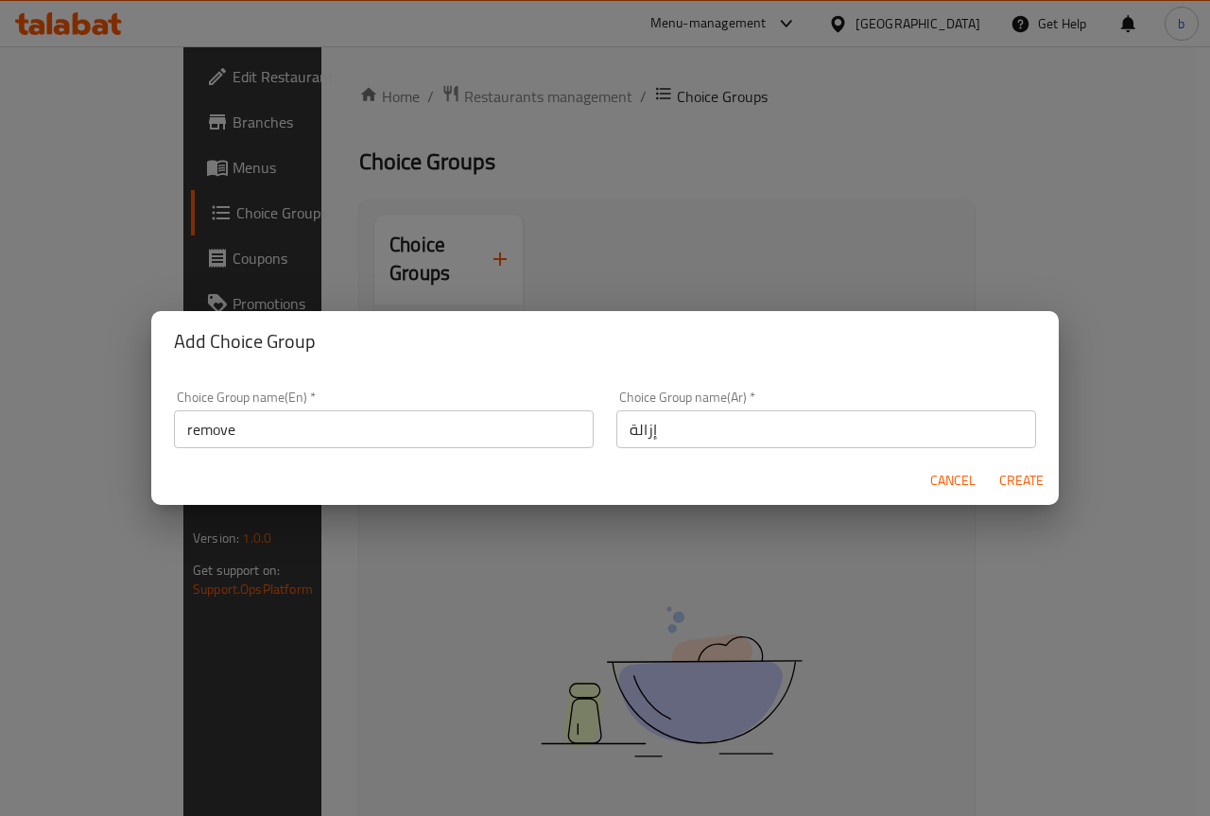
click at [266, 433] on input "remove" at bounding box center [384, 429] width 420 height 38
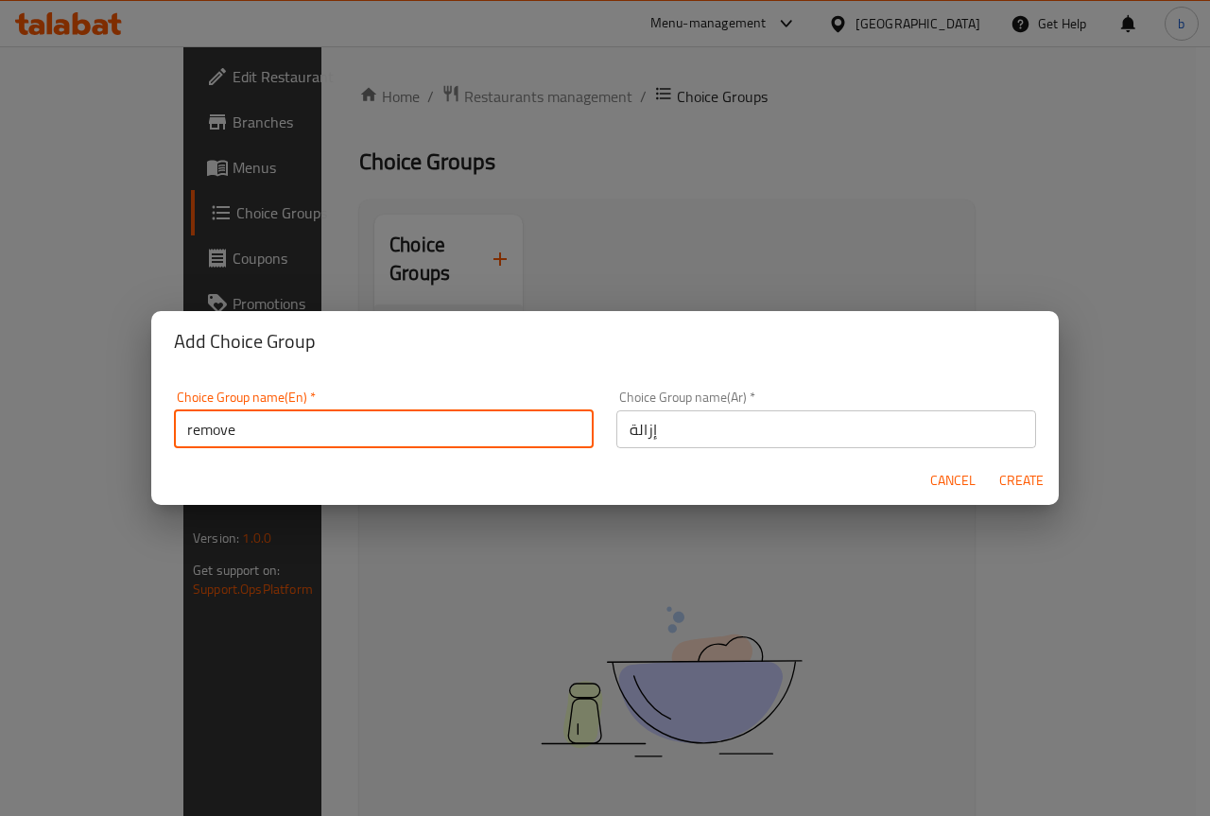
click at [266, 433] on input "remove" at bounding box center [384, 429] width 420 height 38
drag, startPoint x: 266, startPoint y: 433, endPoint x: 196, endPoint y: 423, distance: 71.5
click at [195, 424] on input "remove" at bounding box center [384, 429] width 420 height 38
click at [1028, 480] on span "Create" at bounding box center [1020, 481] width 45 height 24
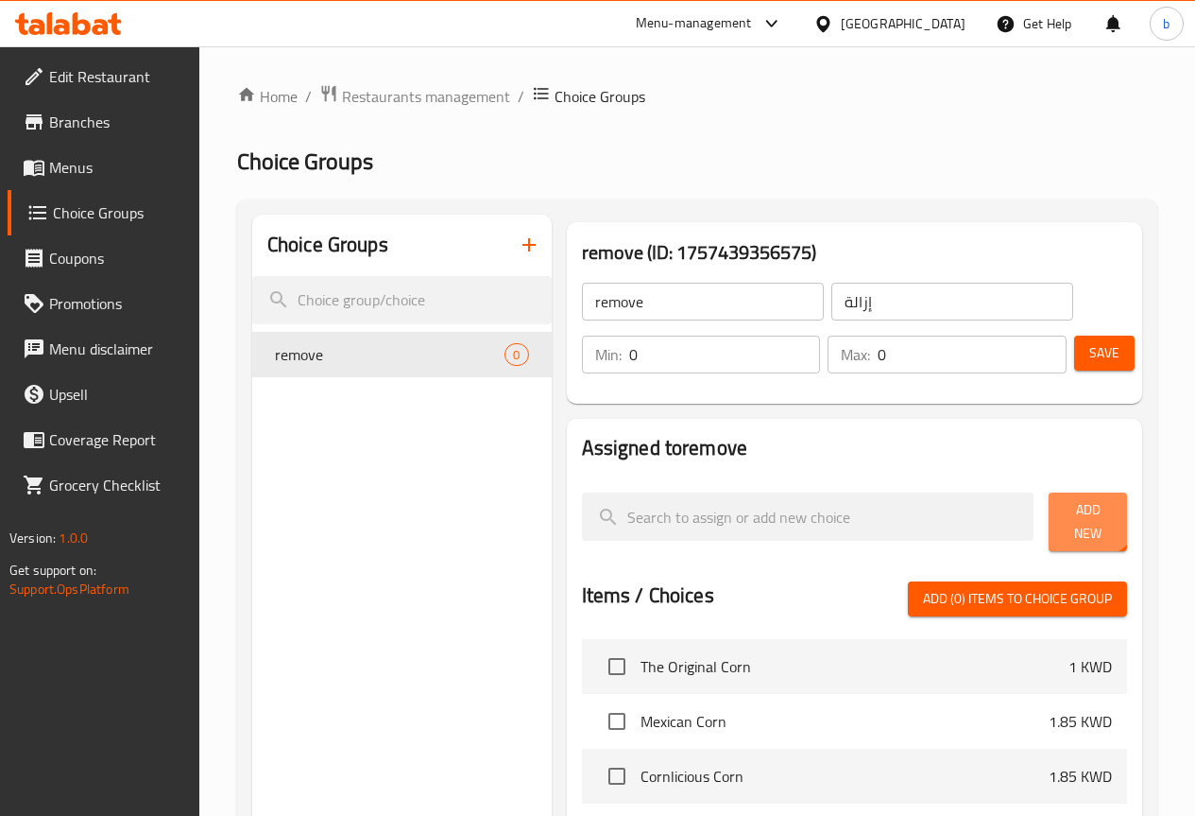
click at [1074, 505] on span "Add New" at bounding box center [1088, 521] width 48 height 47
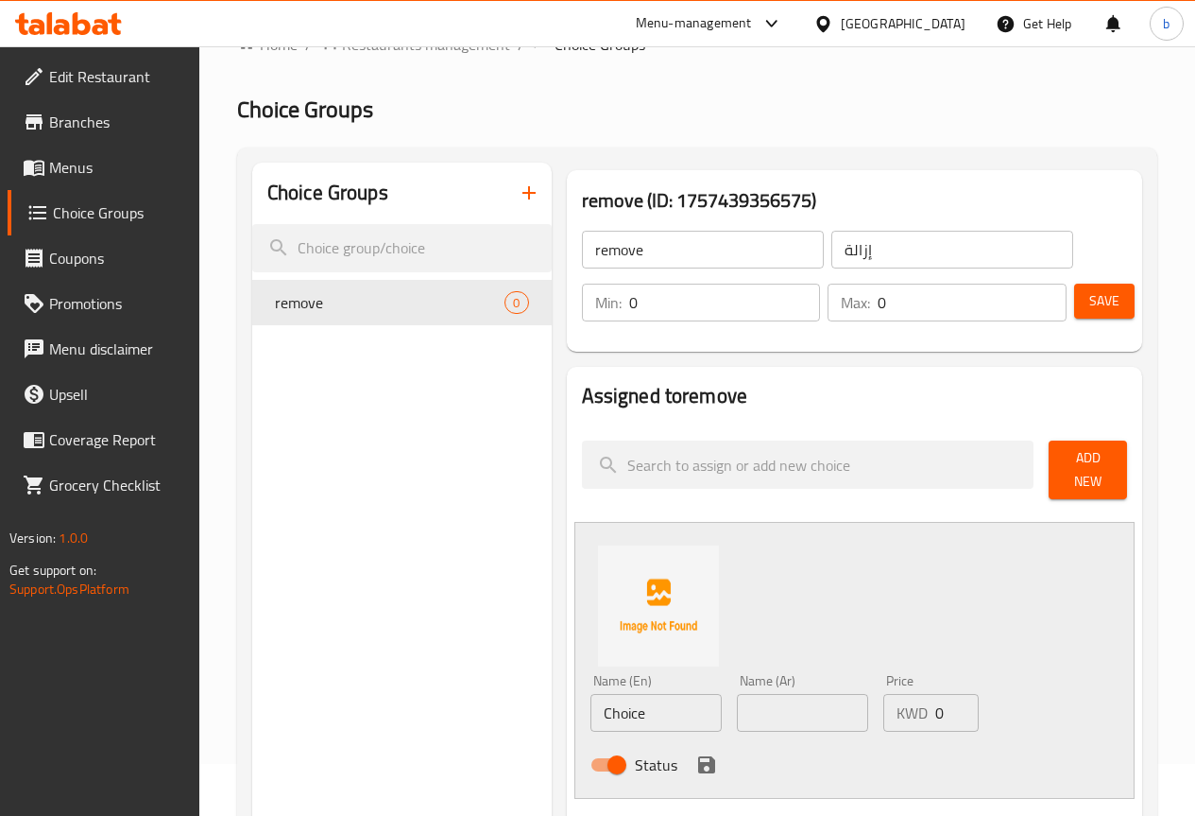
scroll to position [94, 0]
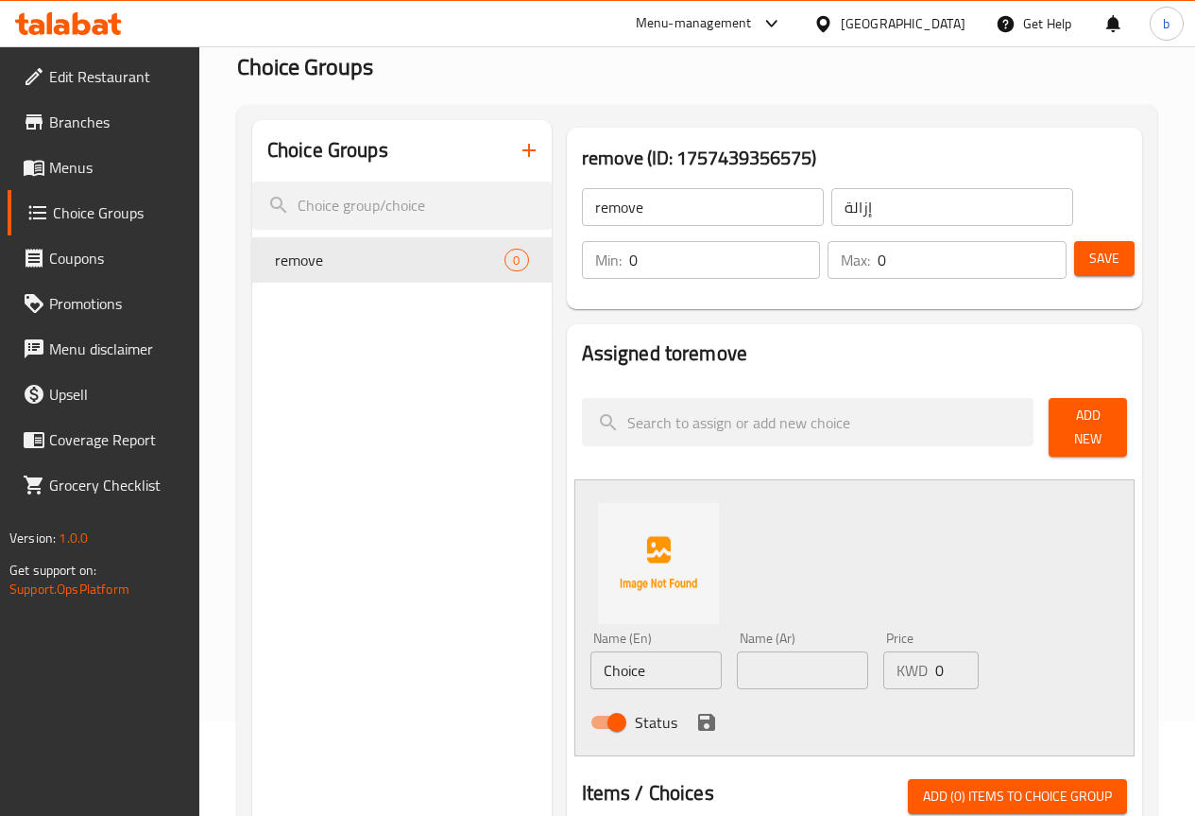
click at [616, 651] on input "Choice" at bounding box center [656, 670] width 131 height 38
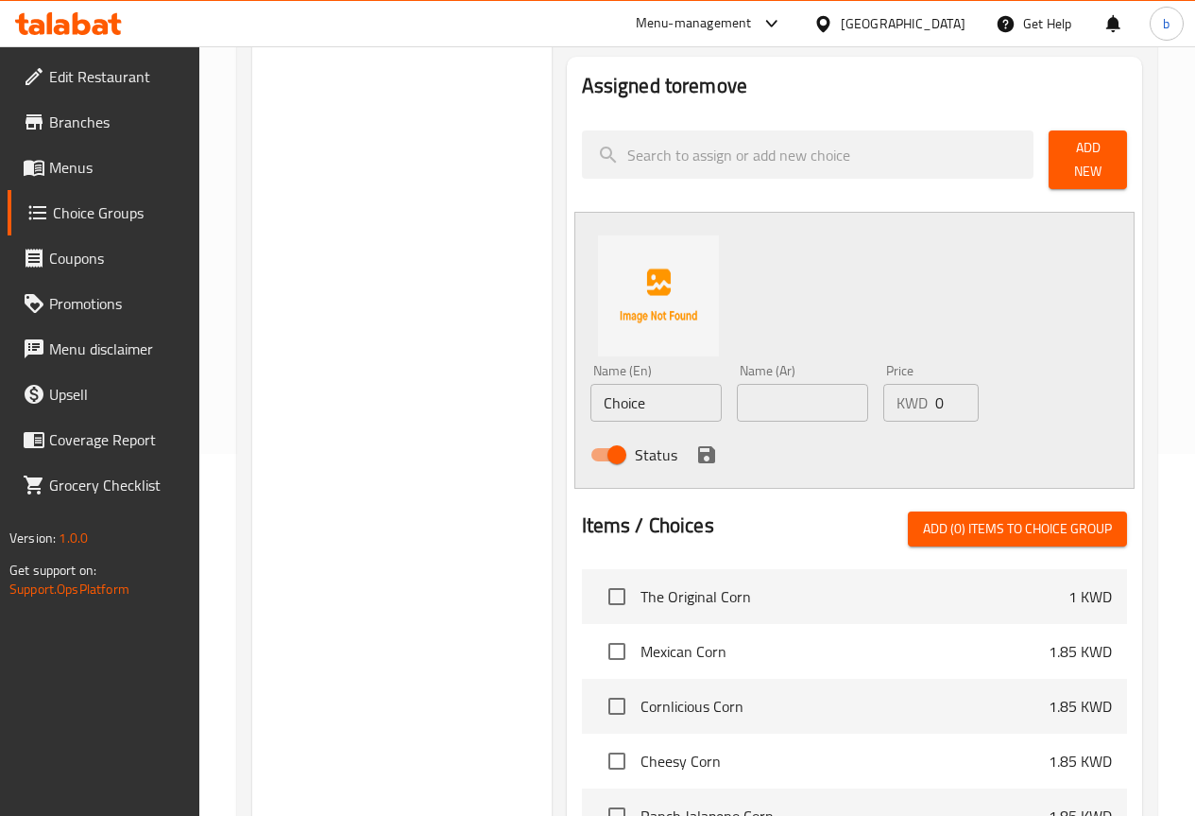
scroll to position [378, 0]
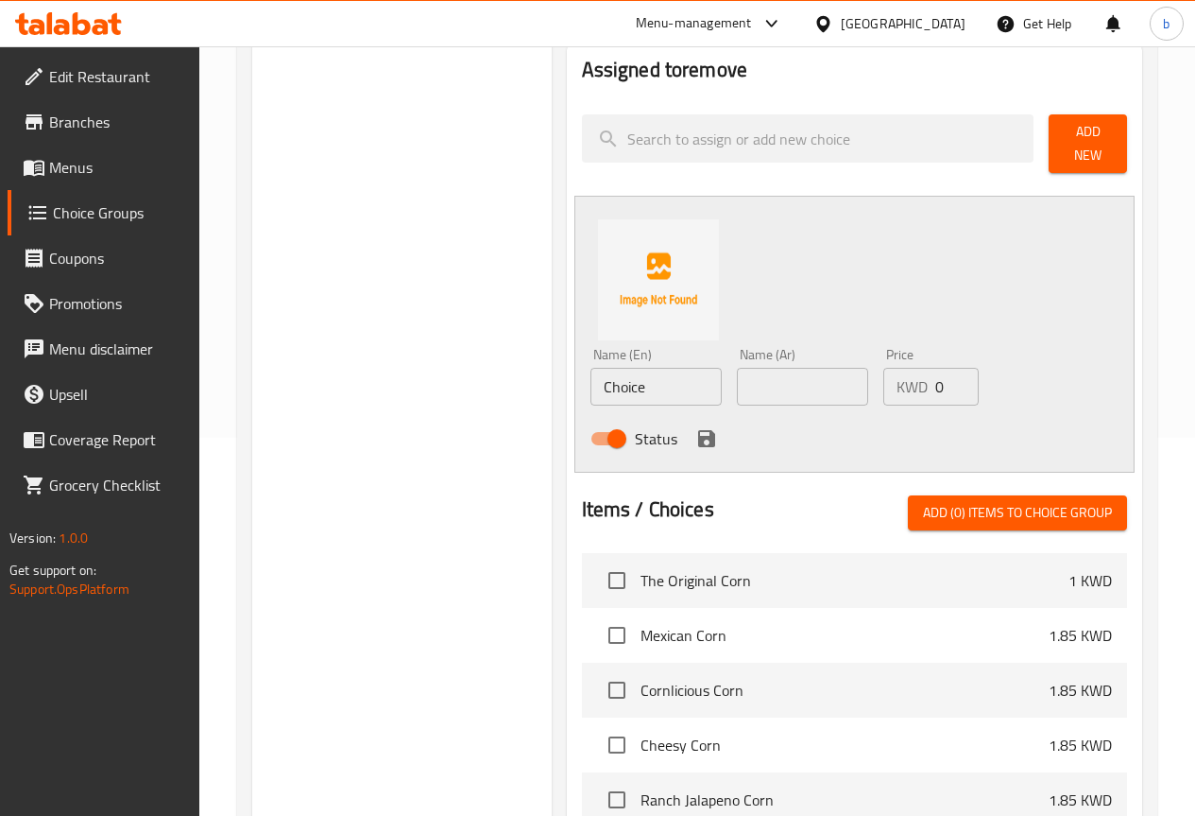
click at [613, 381] on input "Choice" at bounding box center [656, 387] width 131 height 38
paste input "With Everything"
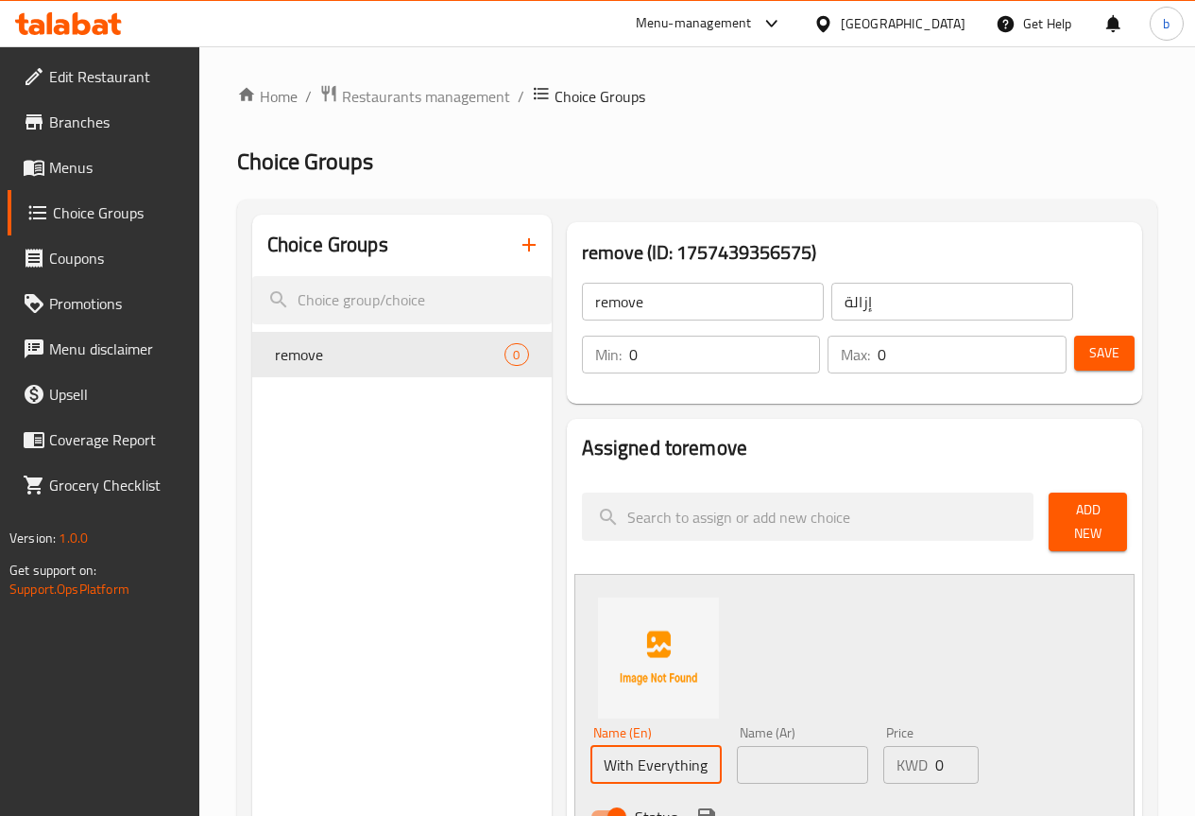
type input "With Everything"
click at [737, 753] on input "text" at bounding box center [802, 765] width 131 height 38
paste input "مع كل شيء"
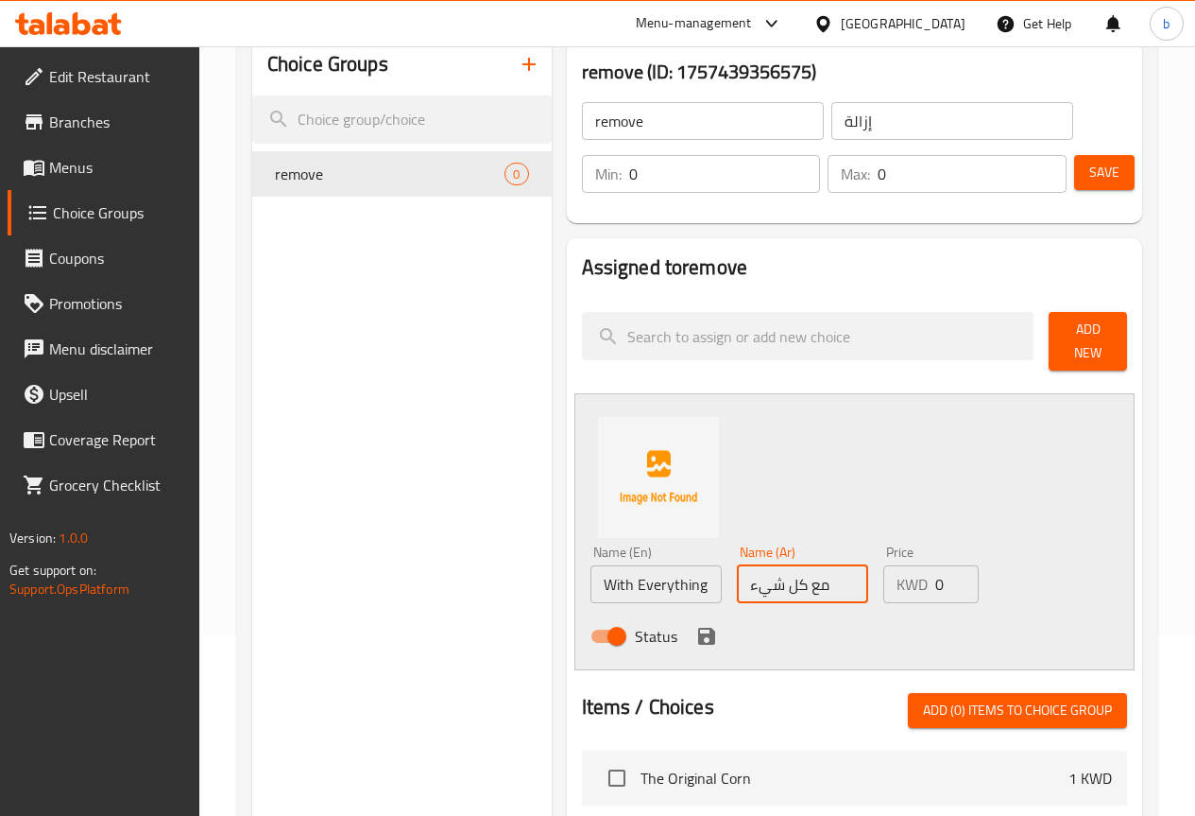
scroll to position [189, 0]
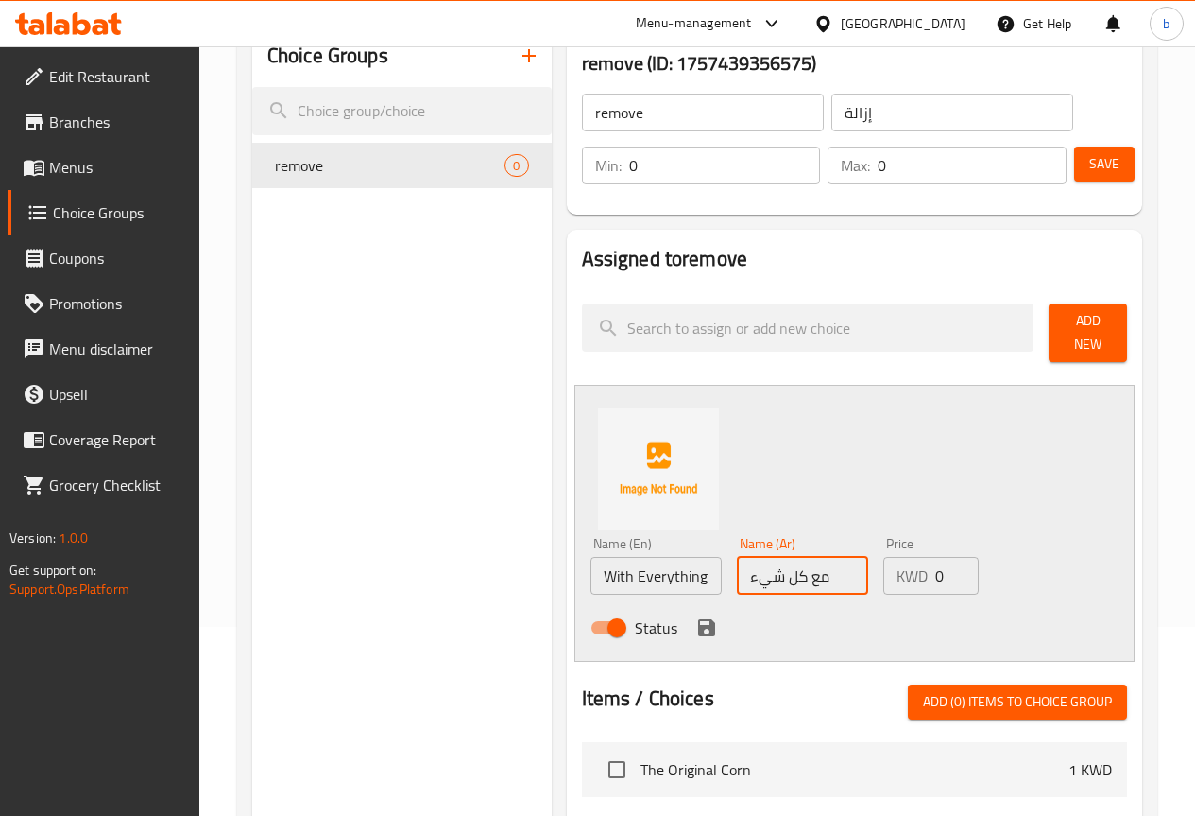
type input "مع كل شيء"
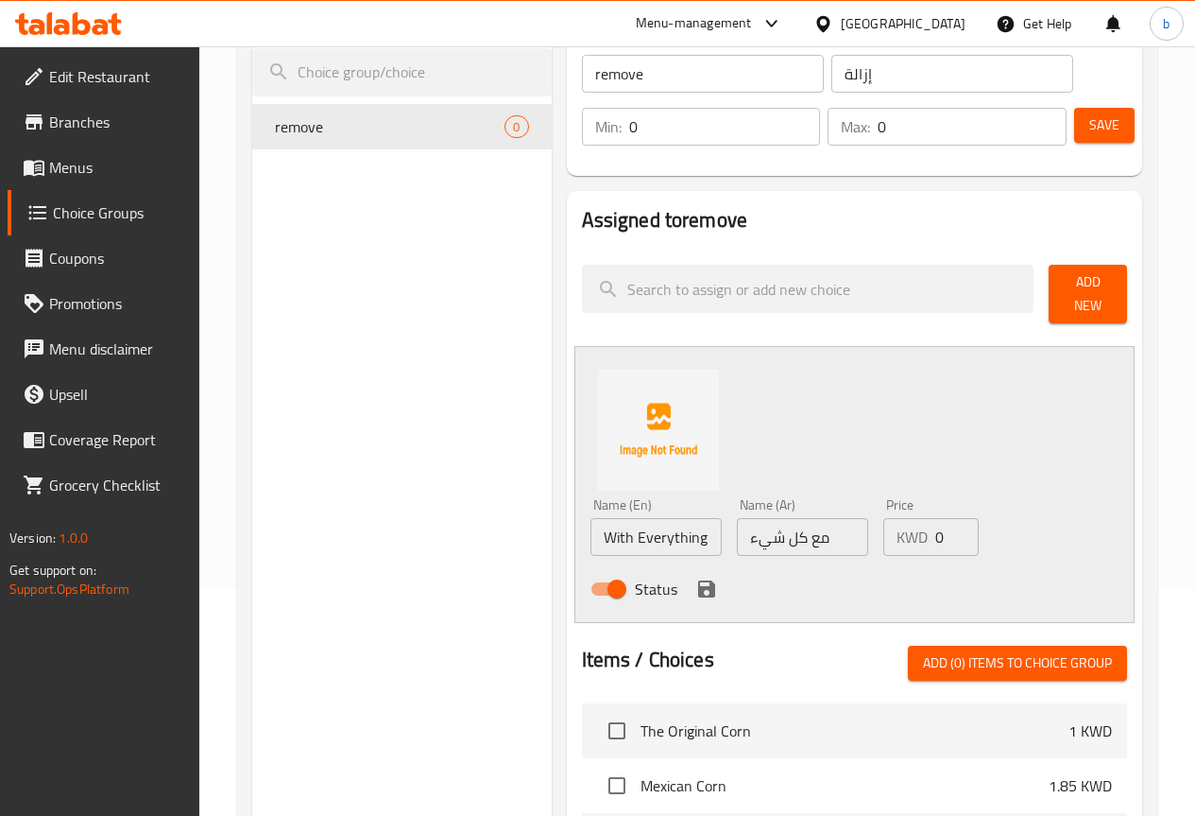
scroll to position [0, 0]
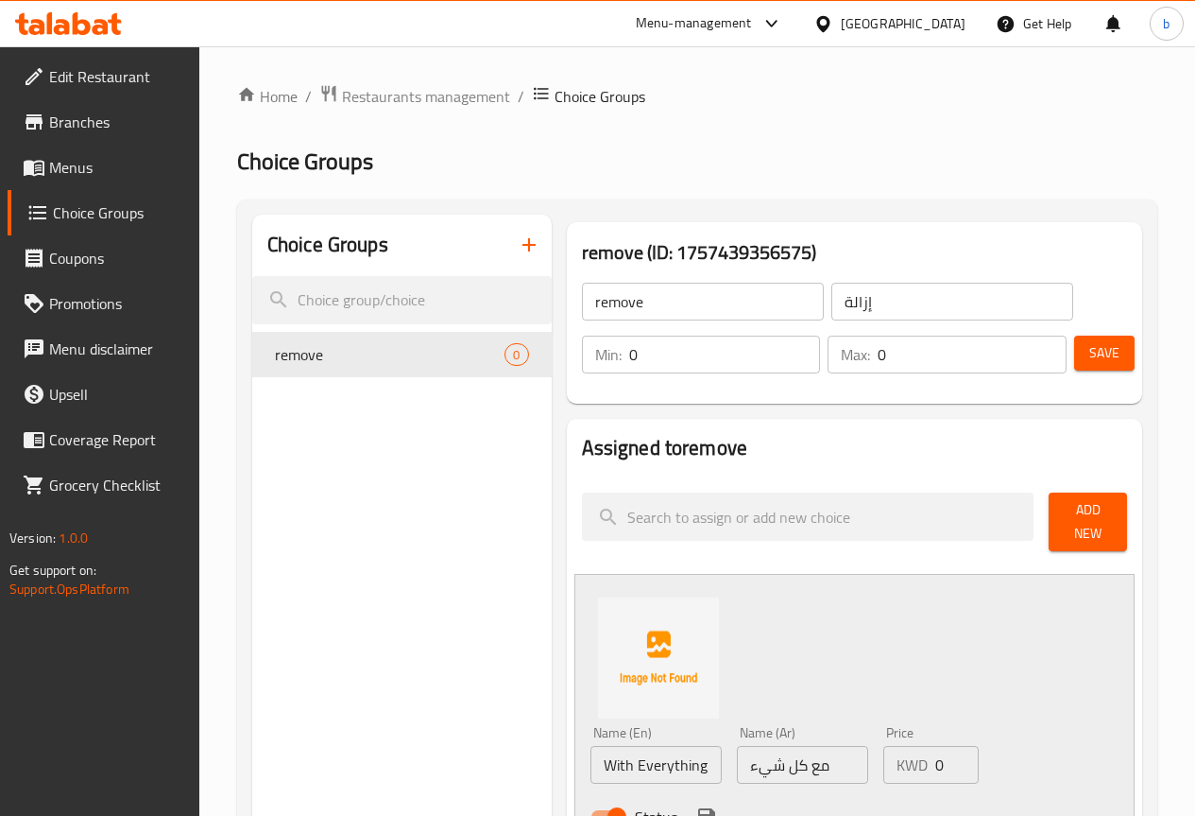
click at [696, 367] on input "0" at bounding box center [725, 354] width 192 height 38
type input "1"
click at [758, 347] on input "1" at bounding box center [725, 354] width 192 height 38
click at [903, 358] on input "0" at bounding box center [972, 354] width 189 height 38
type input "1"
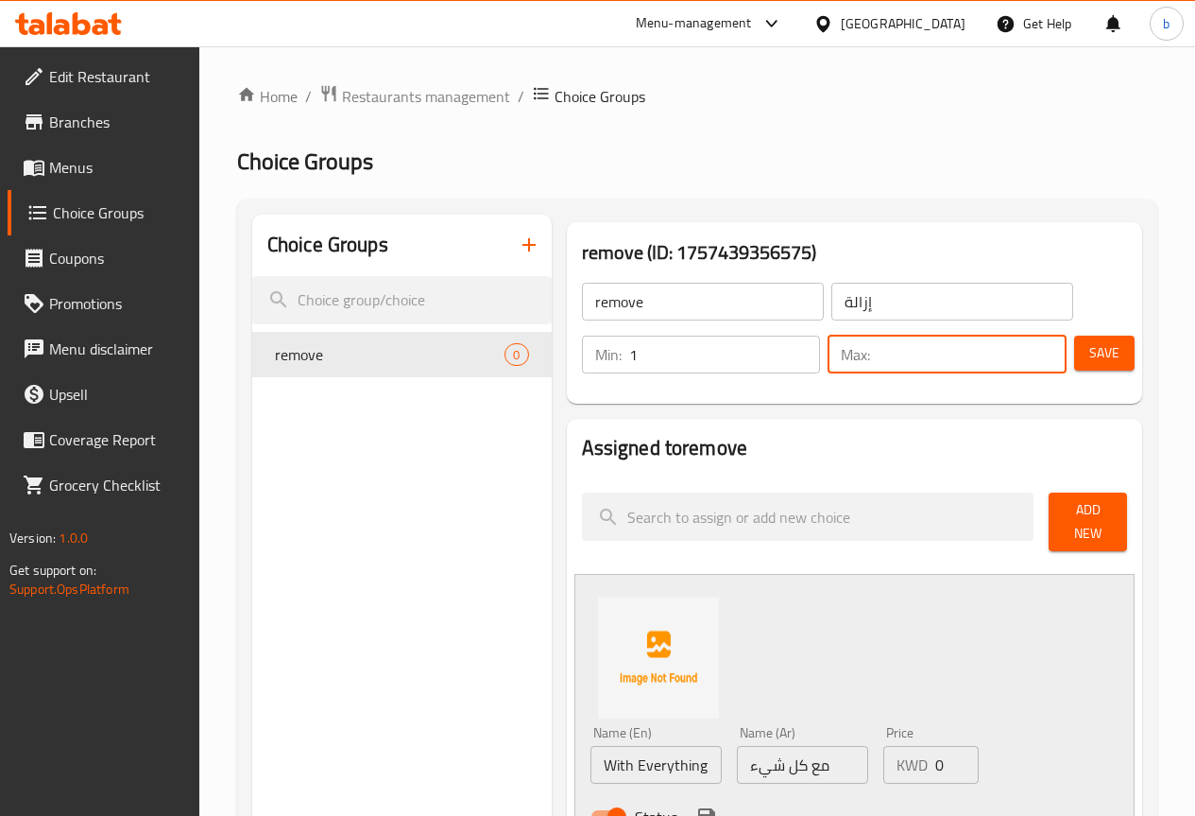
click at [1038, 346] on input "number" at bounding box center [972, 354] width 189 height 38
click at [1038, 346] on input "1" at bounding box center [972, 354] width 189 height 38
click at [1038, 346] on input "2" at bounding box center [972, 354] width 189 height 38
click at [1038, 346] on input "3" at bounding box center [972, 354] width 189 height 38
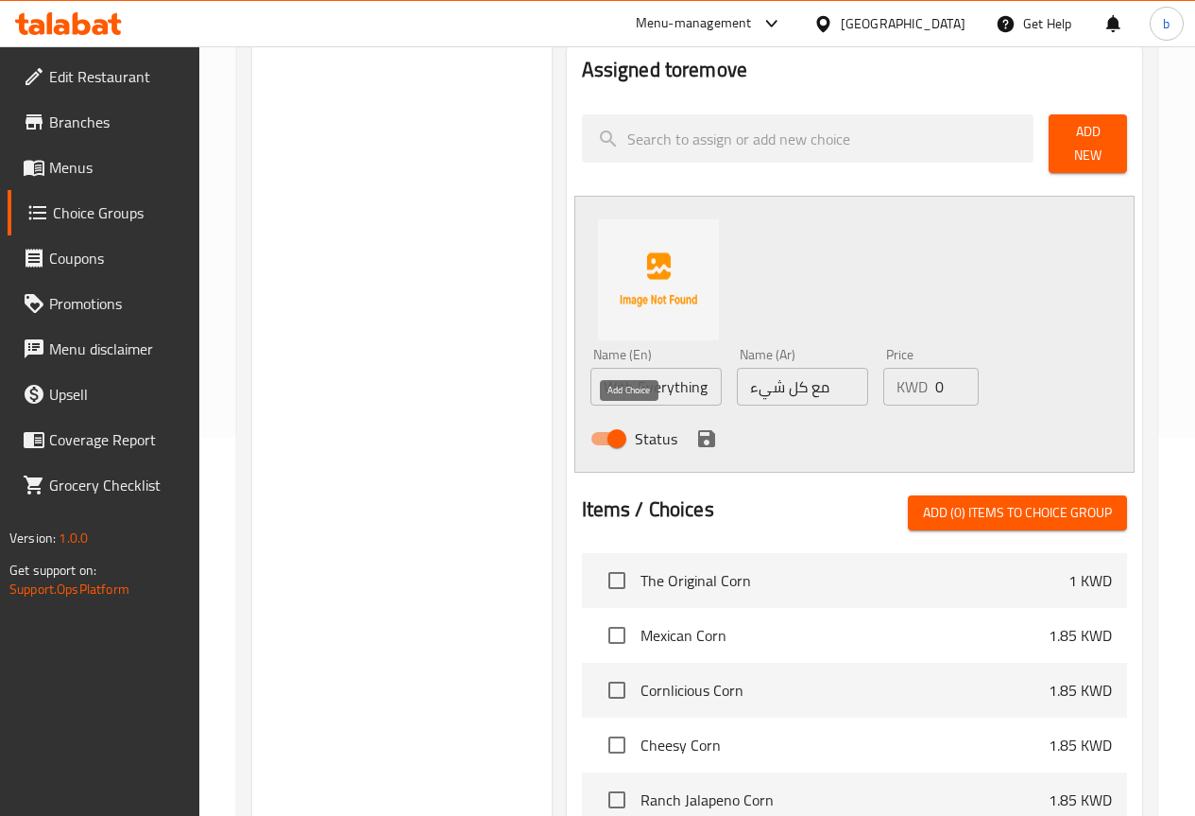
type input "4"
click at [696, 427] on icon "save" at bounding box center [707, 438] width 23 height 23
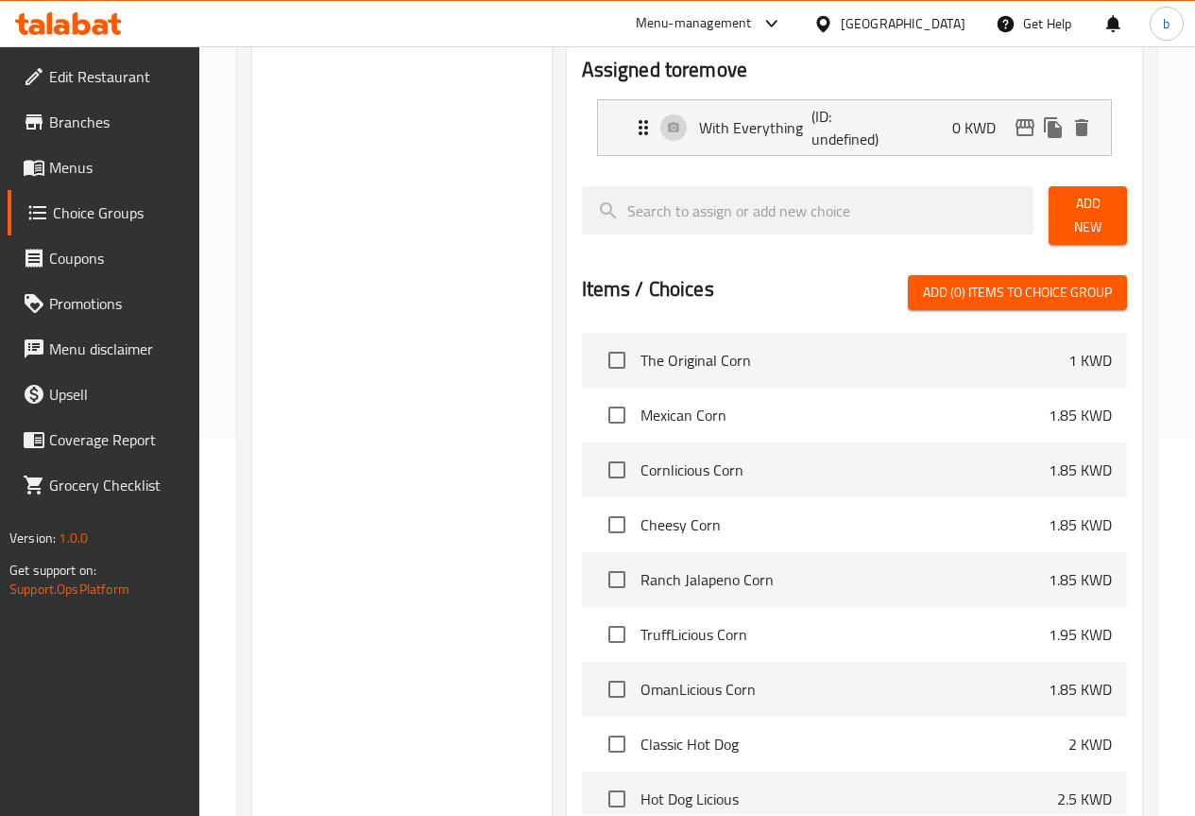
click at [1065, 218] on span "Add New" at bounding box center [1088, 215] width 48 height 47
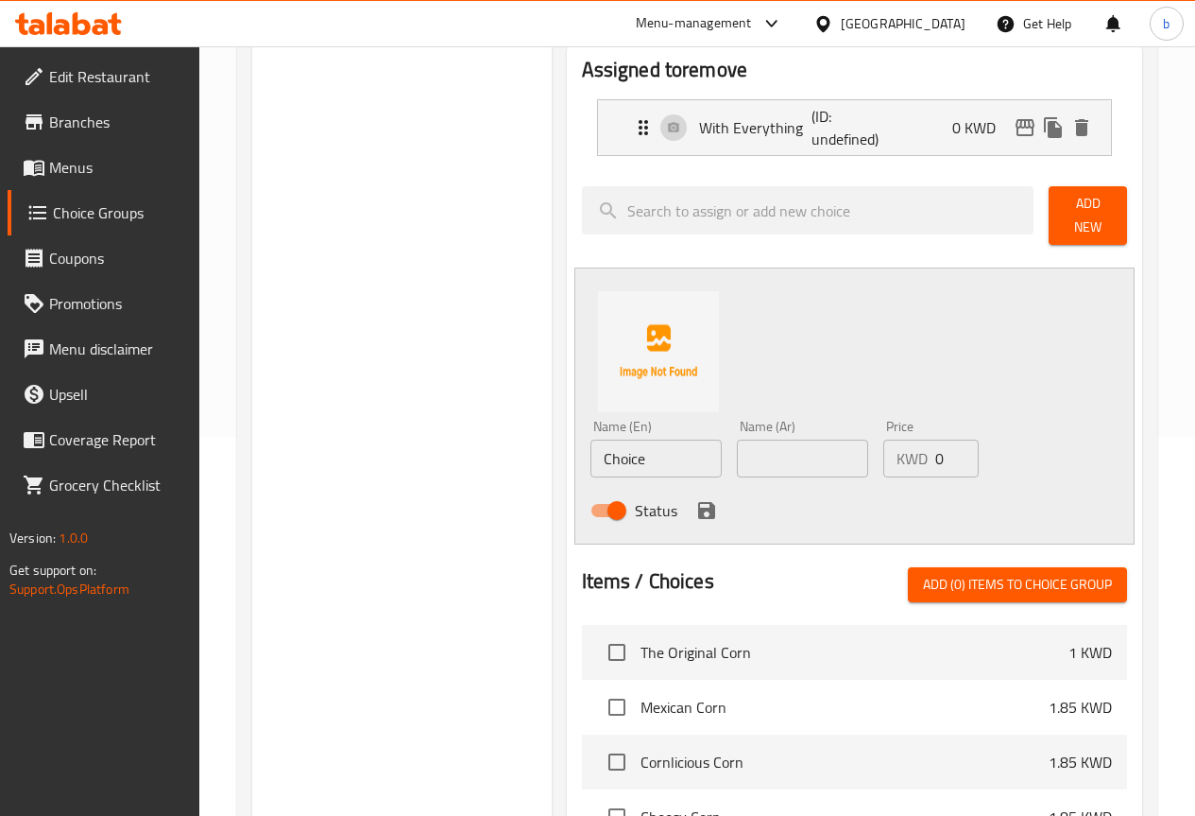
click at [609, 460] on input "Choice" at bounding box center [656, 458] width 131 height 38
click at [591, 449] on input "Choice" at bounding box center [656, 458] width 131 height 38
paste input "No Salt"
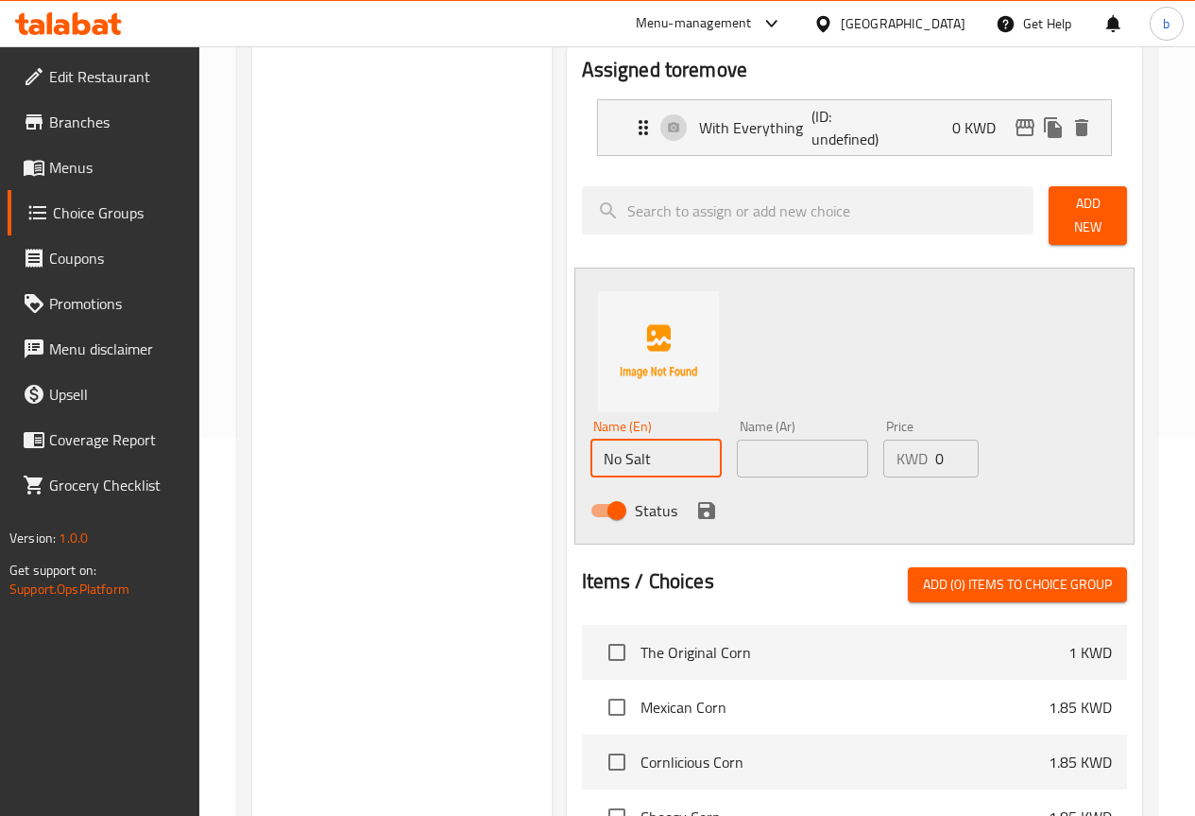
type input "No Salt"
click at [591, 454] on input "No Salt" at bounding box center [656, 458] width 131 height 38
click at [764, 457] on input "text" at bounding box center [802, 458] width 131 height 38
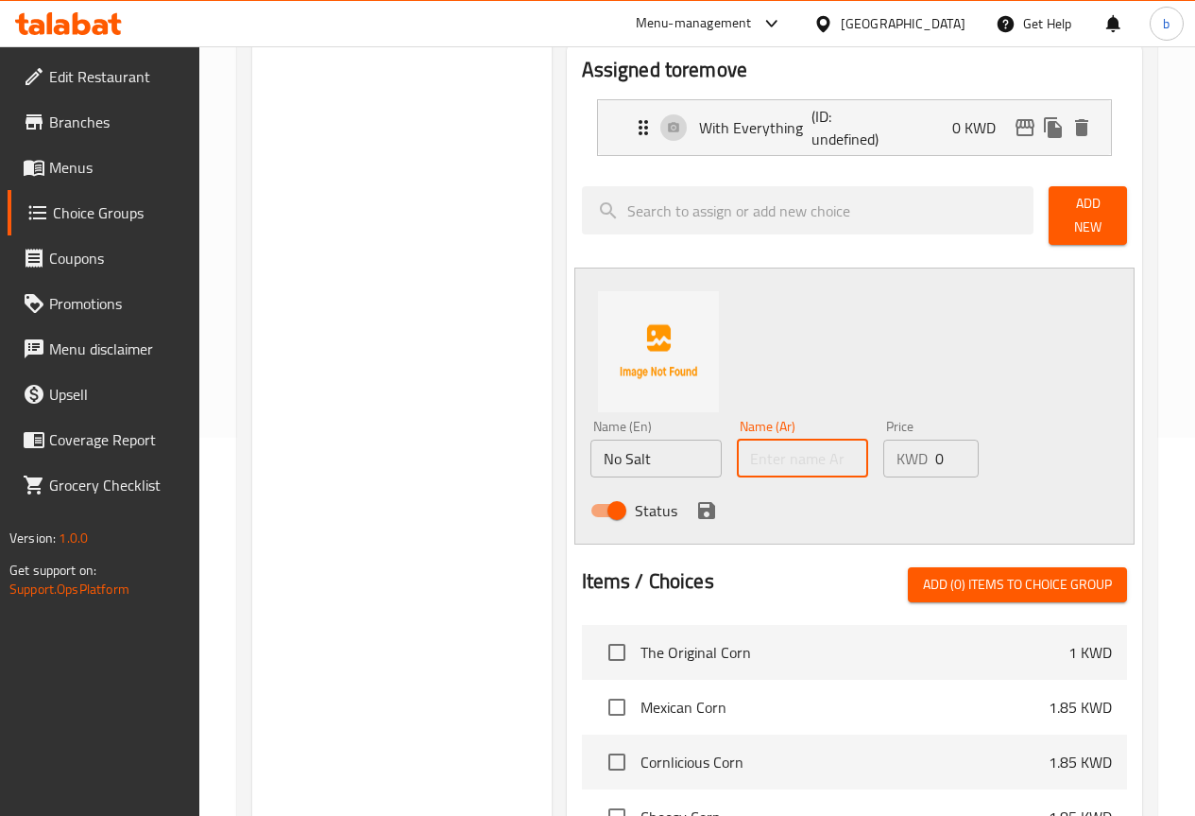
click at [764, 457] on input "text" at bounding box center [802, 458] width 131 height 38
paste input "بدون ملح"
type input "بدون ملح"
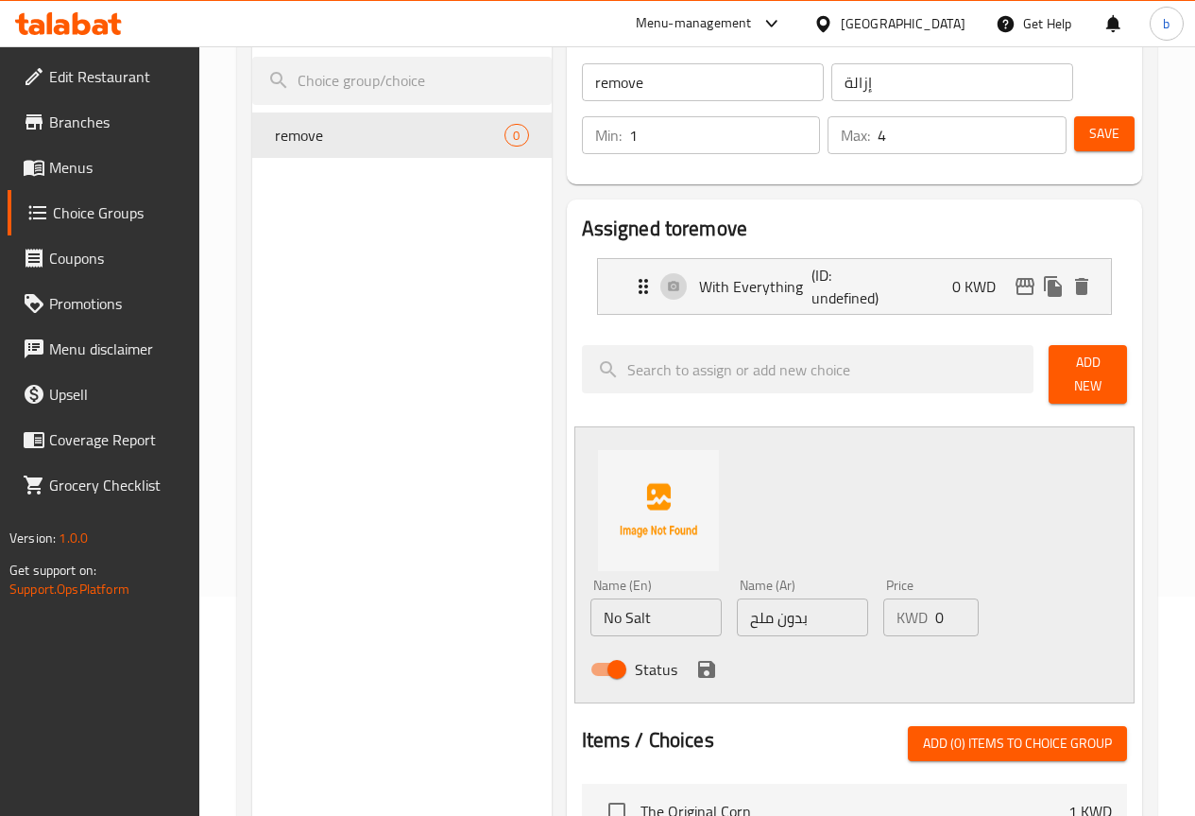
scroll to position [300, 0]
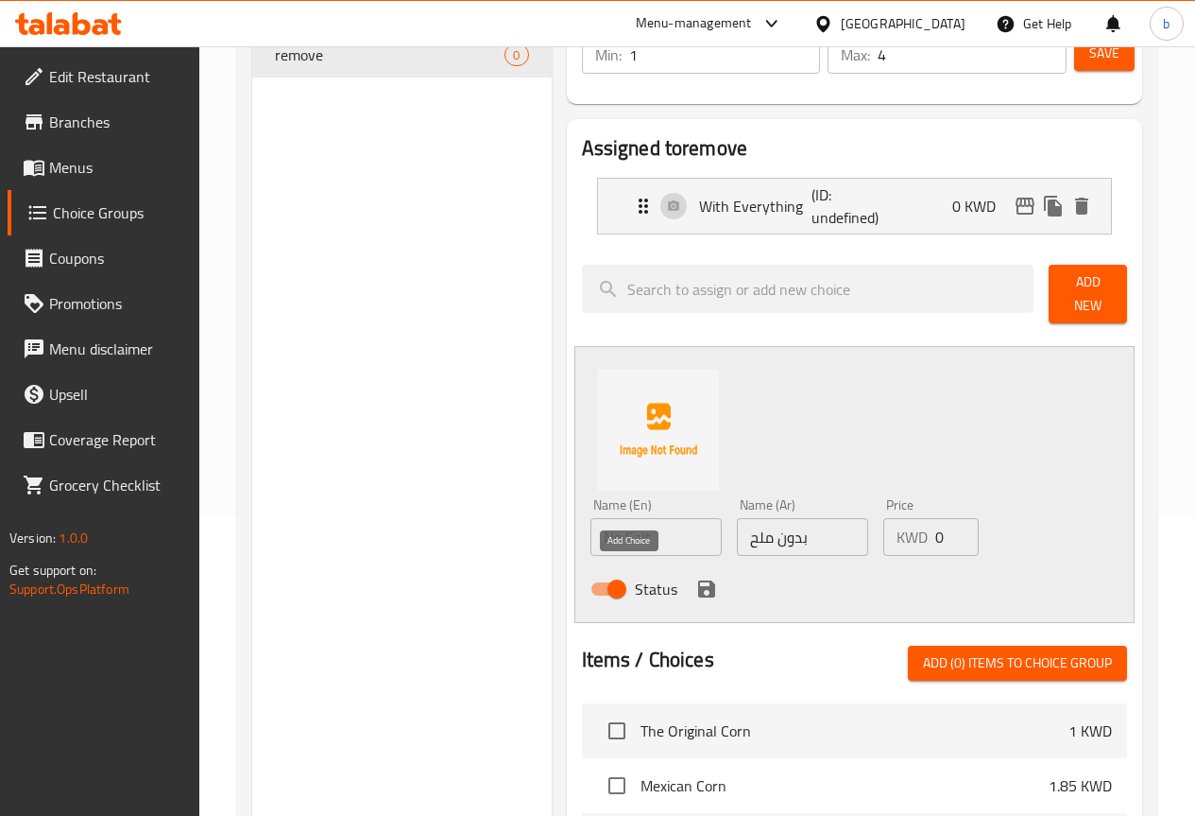
click at [696, 588] on icon "save" at bounding box center [707, 588] width 23 height 23
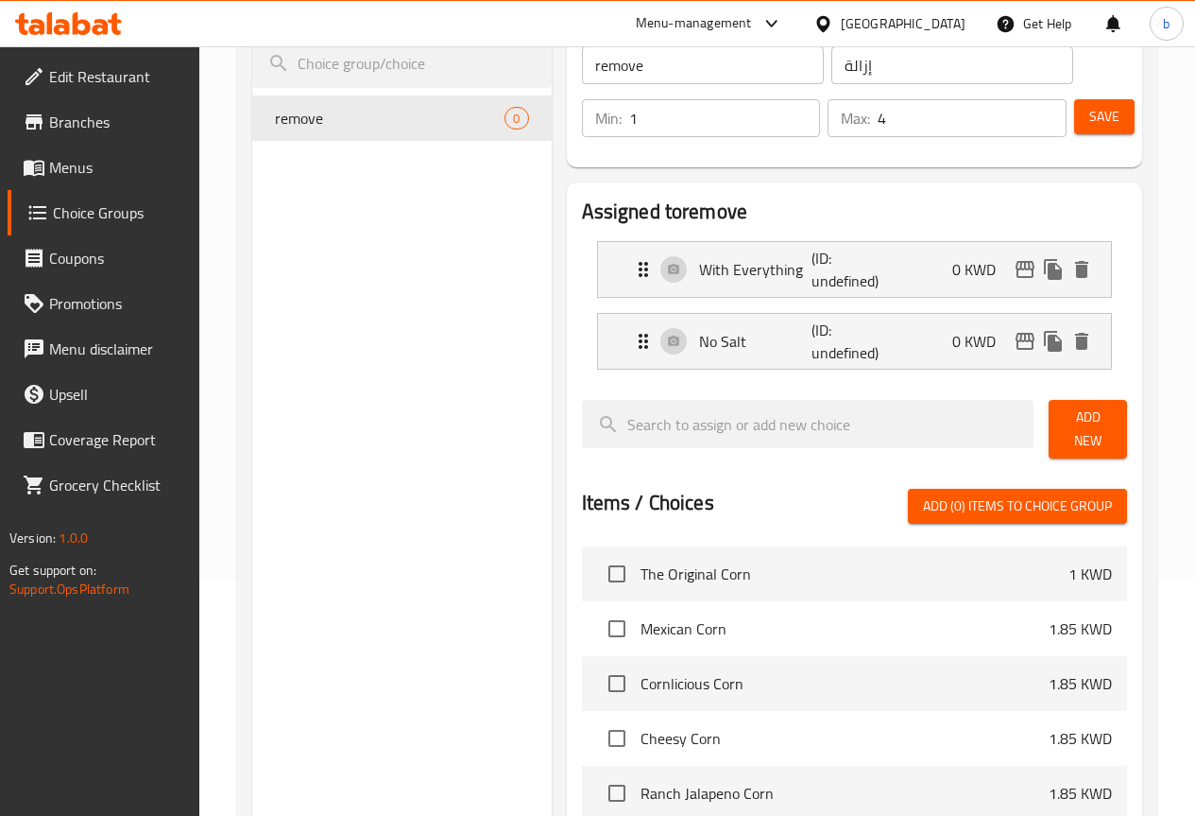
scroll to position [205, 0]
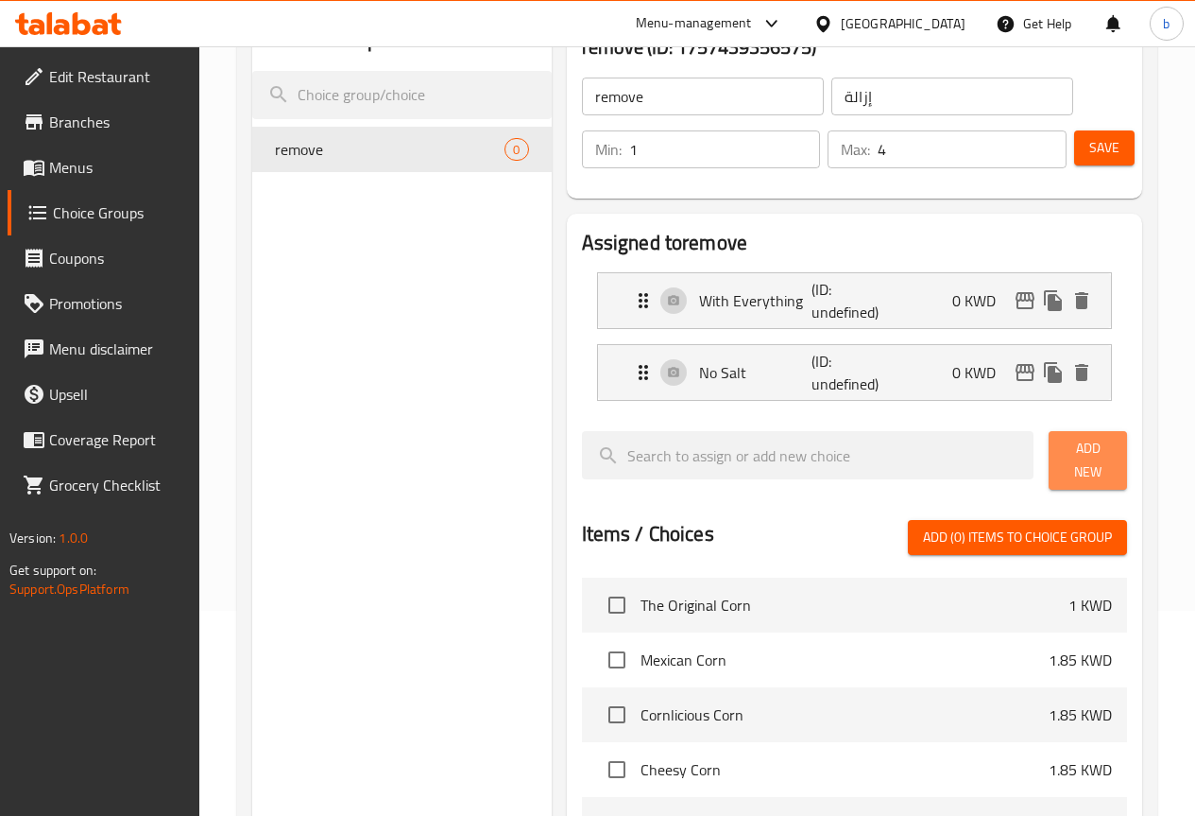
click at [1064, 446] on span "Add New" at bounding box center [1088, 460] width 48 height 47
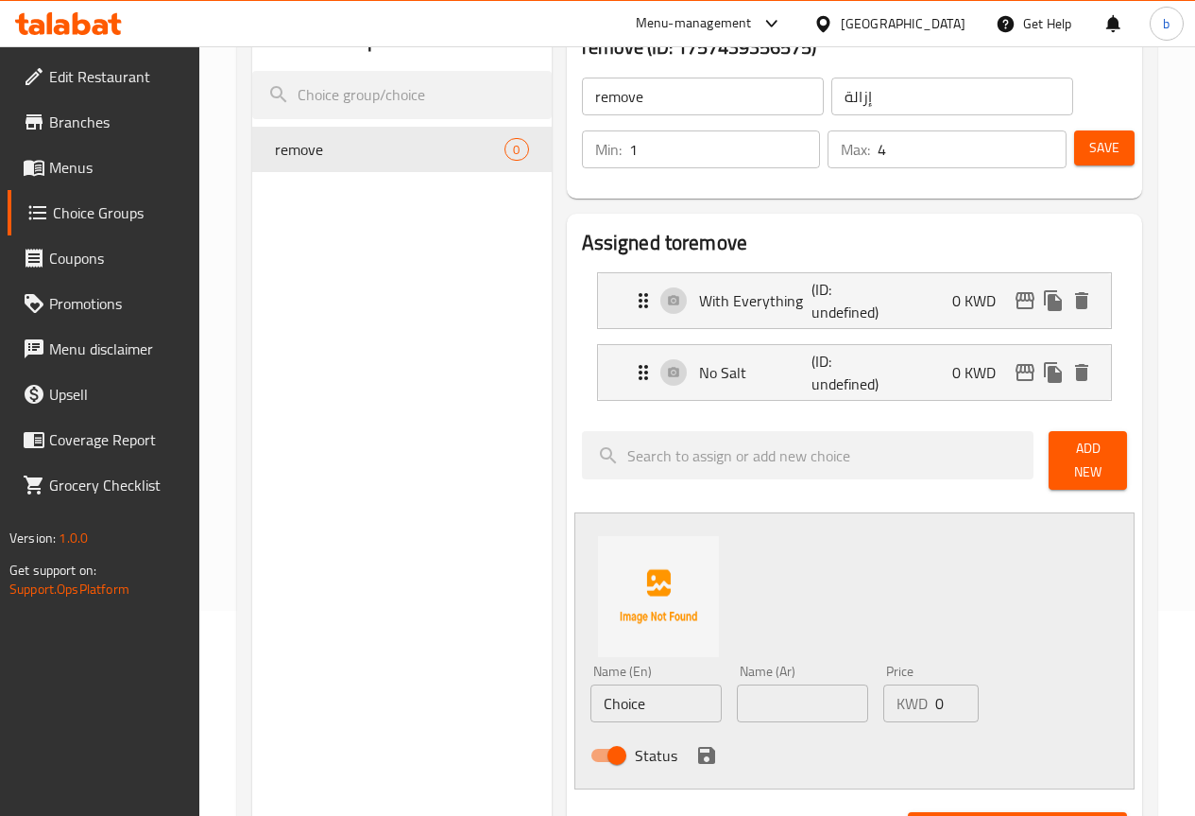
click at [591, 700] on input "Choice" at bounding box center [656, 703] width 131 height 38
paste input "No Black Pepper"
type input "No Black Pepper"
click at [752, 690] on input "text" at bounding box center [802, 703] width 131 height 38
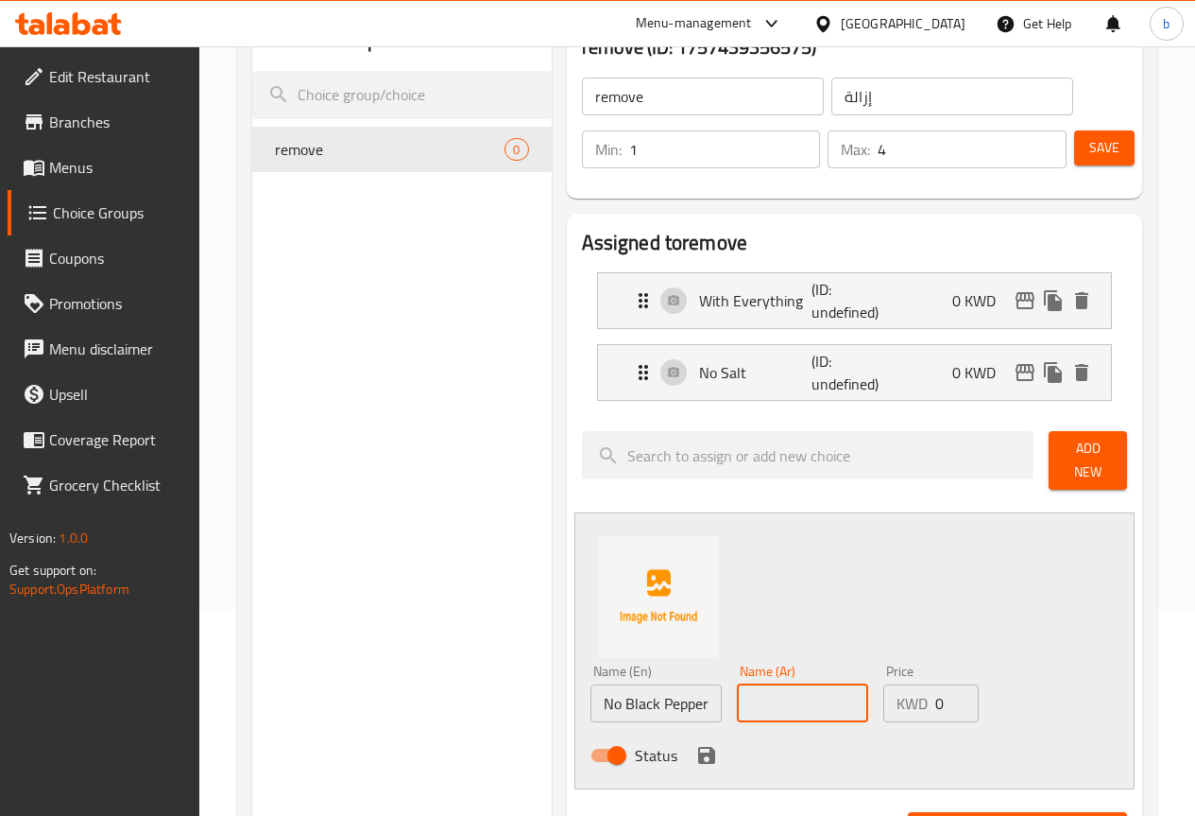
paste input "لا الفلفل الأسود"
click at [789, 696] on input "لا الفلفل الأسود" at bounding box center [802, 703] width 131 height 38
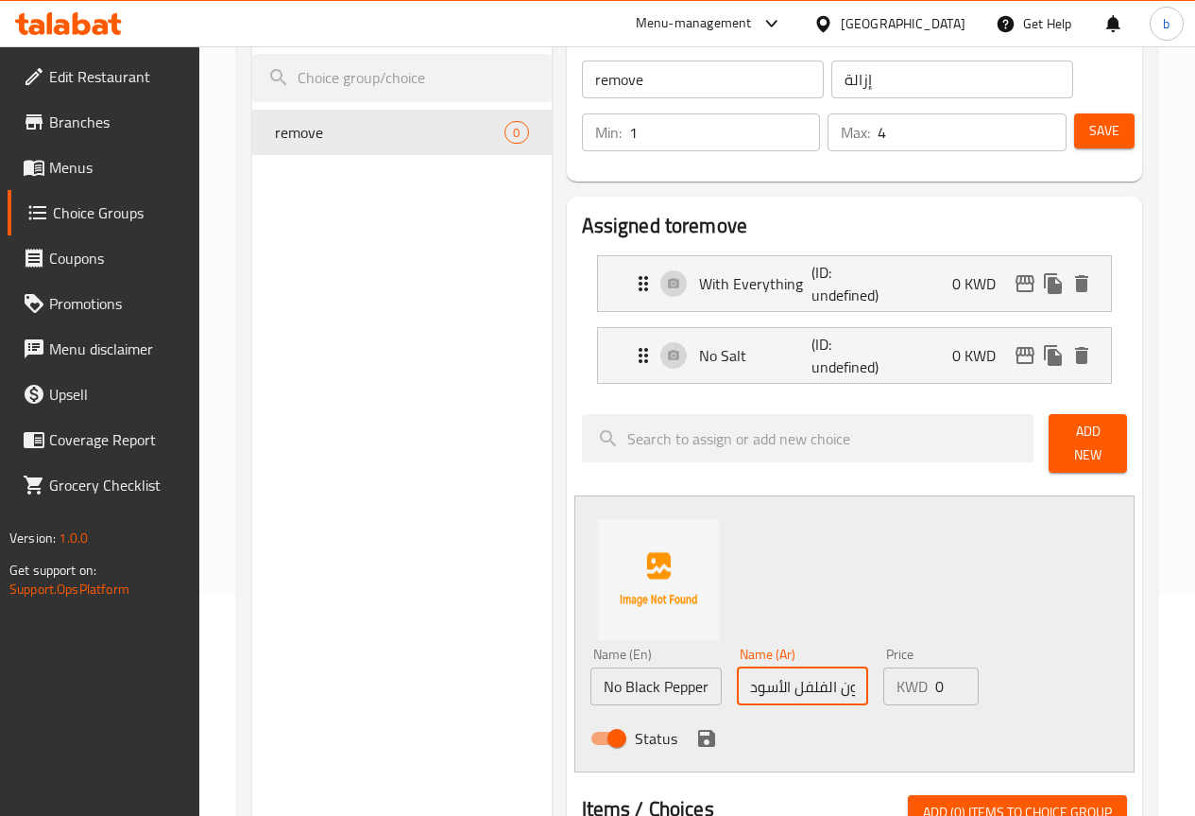
scroll to position [583, 0]
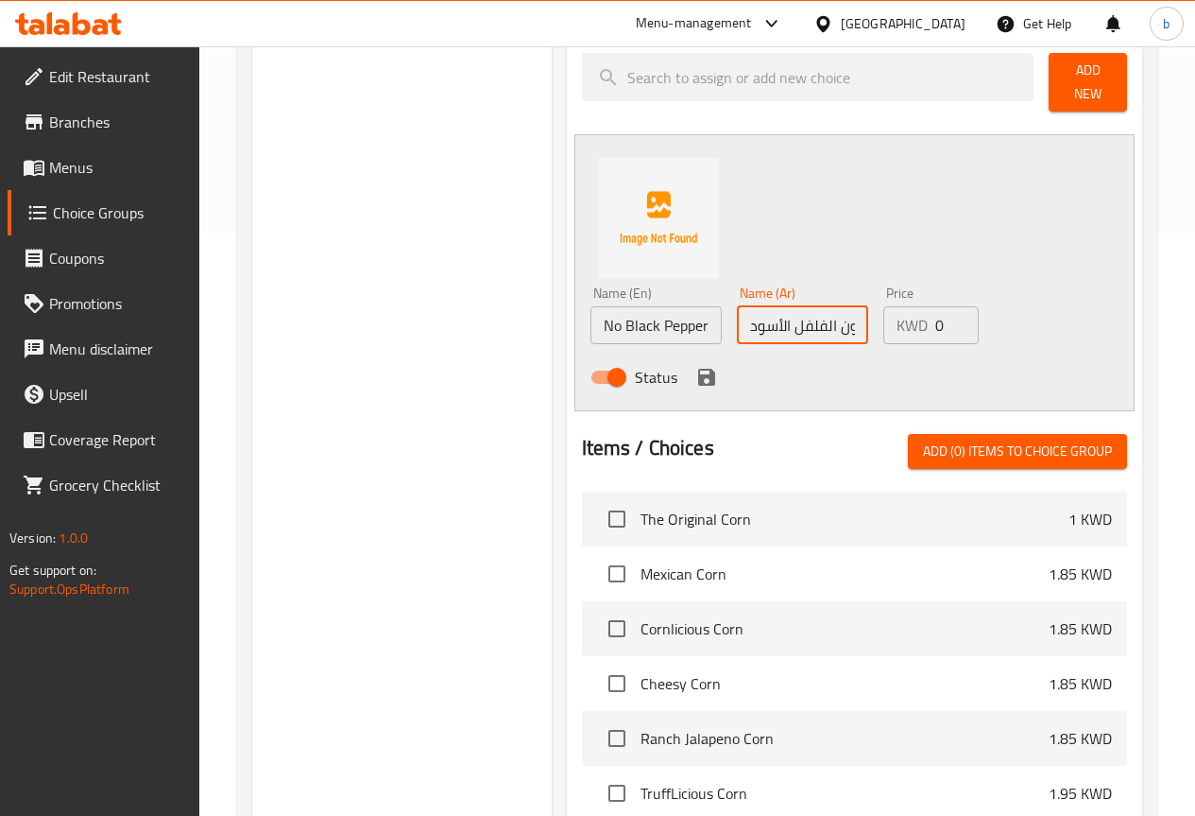
type input "بدون الفلفل الأسود"
click at [698, 369] on icon "save" at bounding box center [706, 377] width 17 height 17
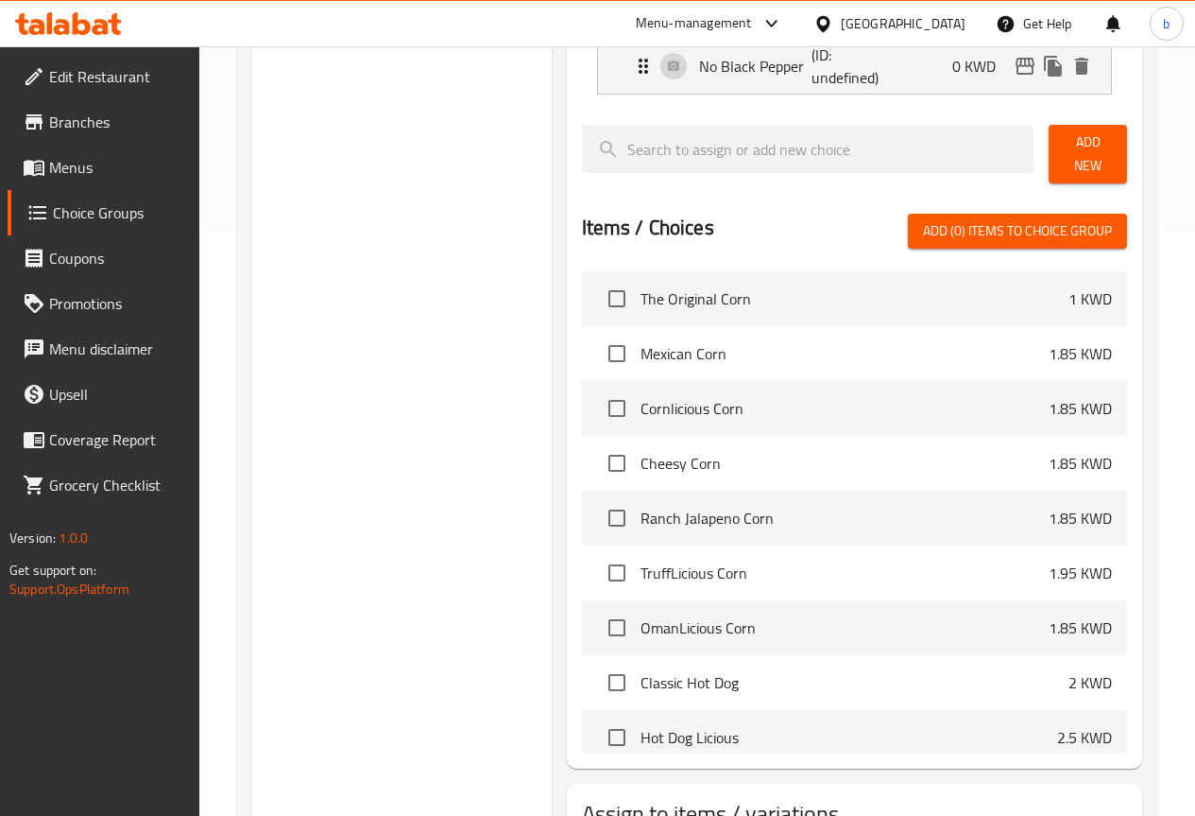
click at [1102, 154] on span "Add New" at bounding box center [1088, 153] width 48 height 47
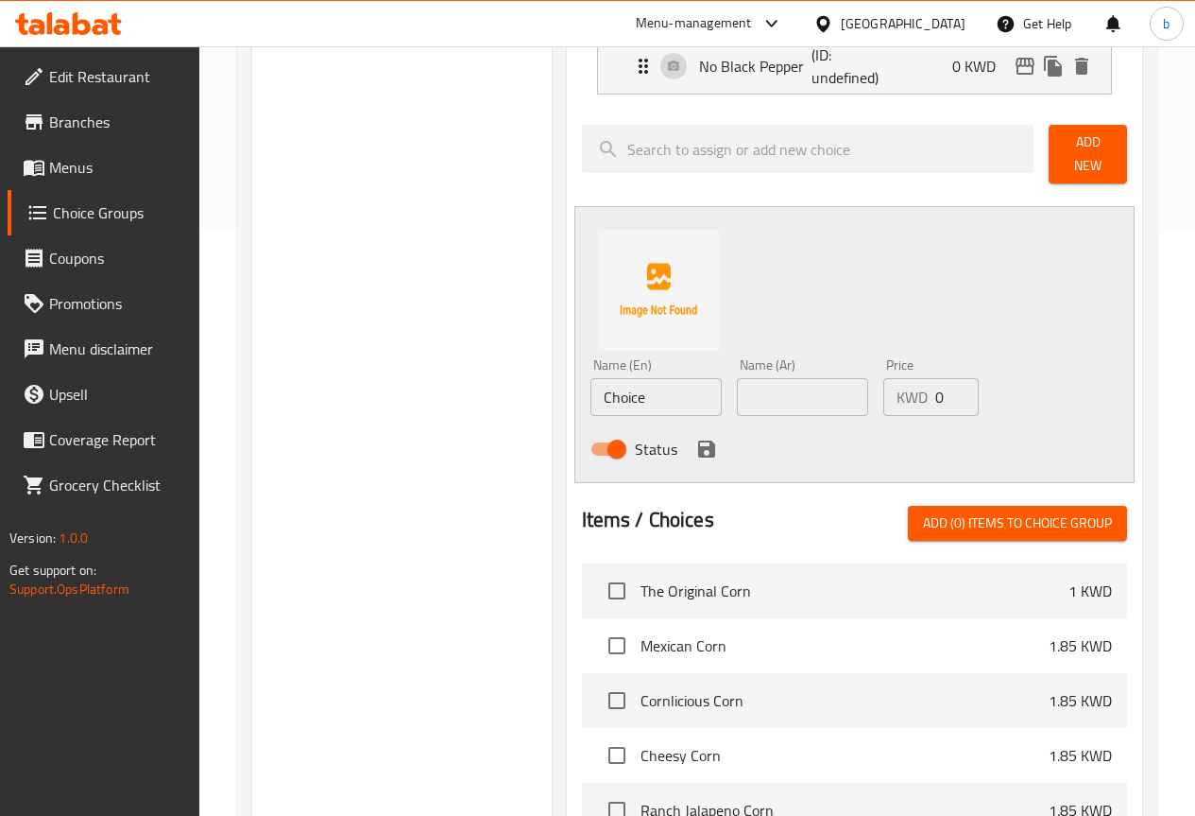
click at [606, 385] on input "Choice" at bounding box center [656, 397] width 131 height 38
paste input "No Lemon"
type input "No Lemon"
click at [748, 386] on input "text" at bounding box center [802, 397] width 131 height 38
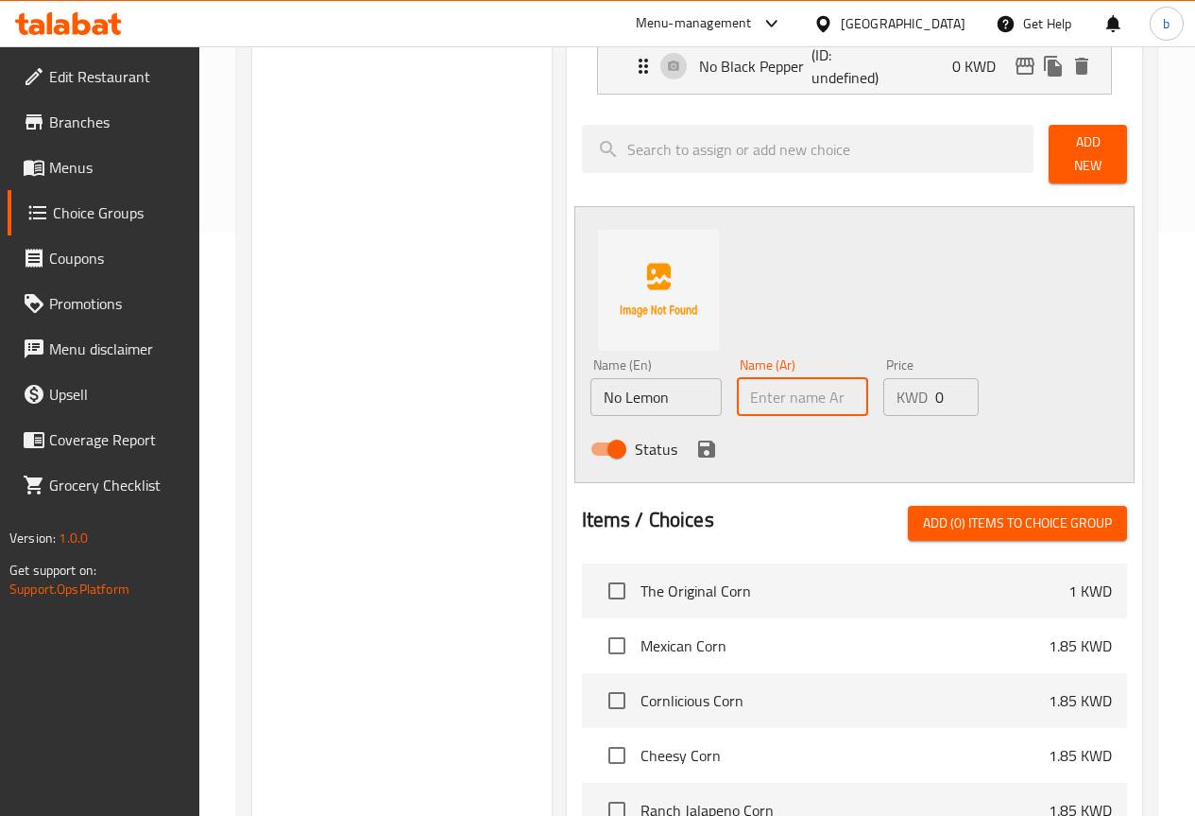
click at [737, 378] on input "text" at bounding box center [802, 397] width 131 height 38
paste input "دون ليمون"
click at [737, 395] on input "دون ليمون" at bounding box center [802, 397] width 131 height 38
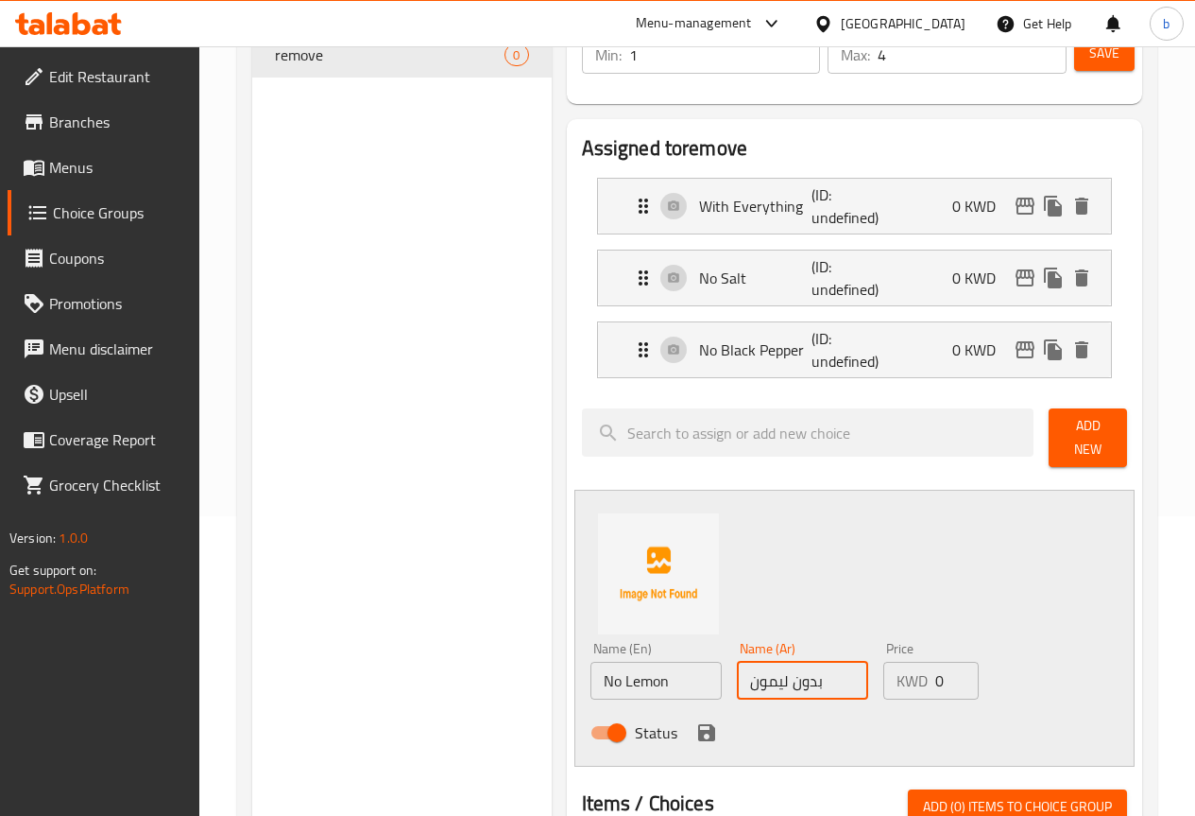
scroll to position [394, 0]
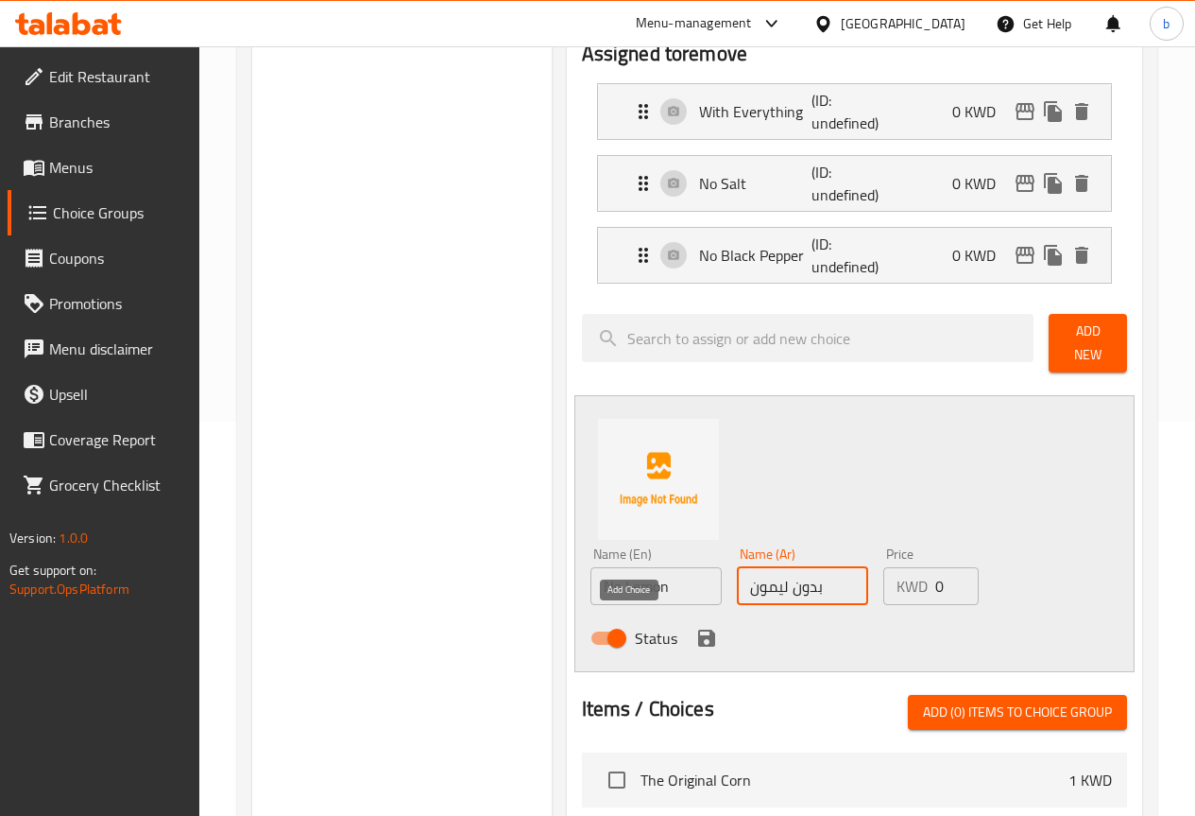
type input "بدون ليمون"
click at [698, 629] on icon "save" at bounding box center [706, 637] width 17 height 17
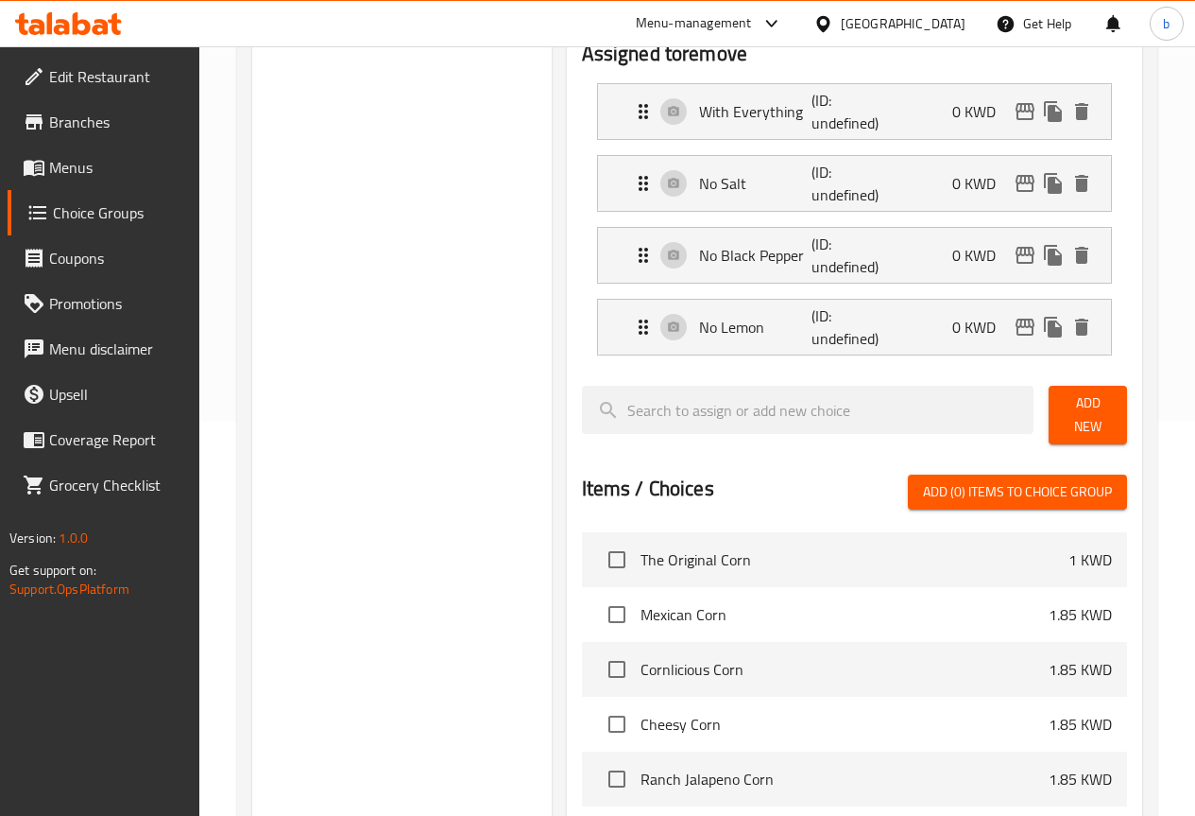
click at [1101, 411] on span "Add New" at bounding box center [1088, 414] width 48 height 47
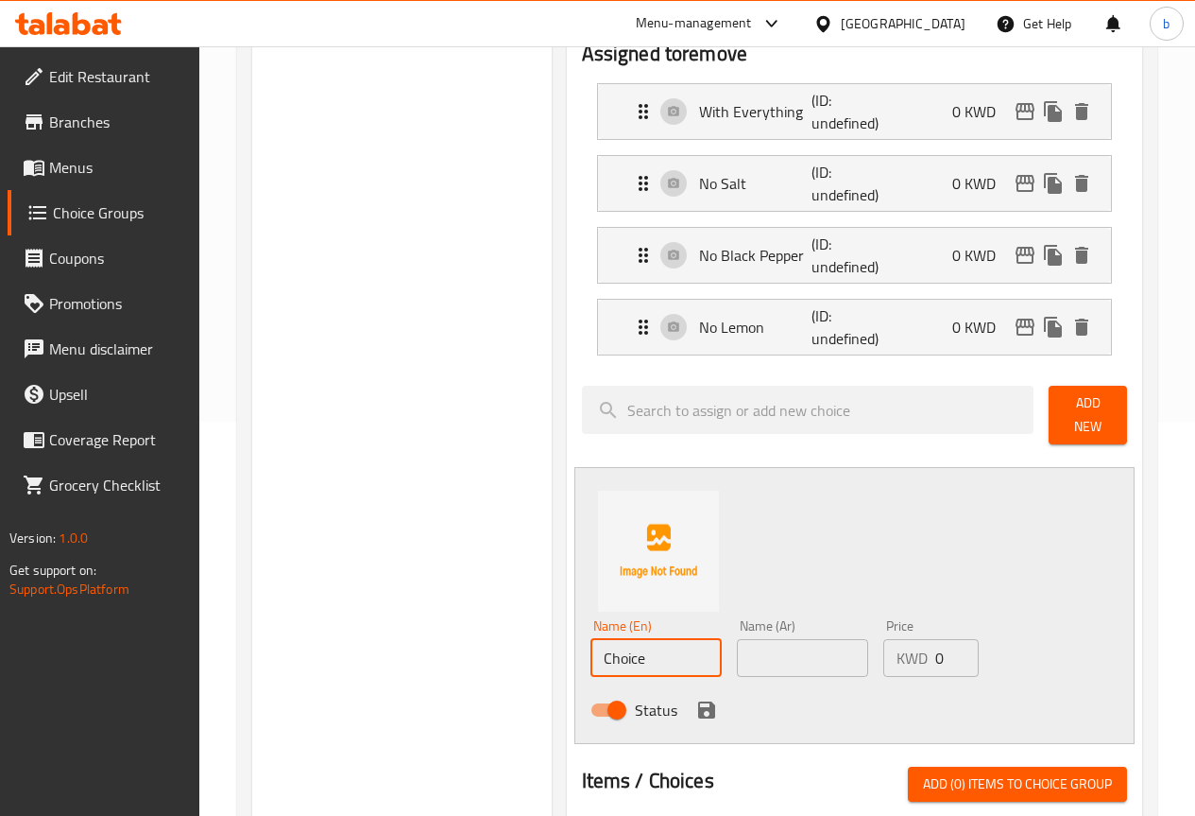
click at [595, 640] on input "Choice" at bounding box center [656, 658] width 131 height 38
click at [596, 648] on input "Choice" at bounding box center [656, 658] width 131 height 38
click at [615, 655] on input "Choice" at bounding box center [656, 658] width 131 height 38
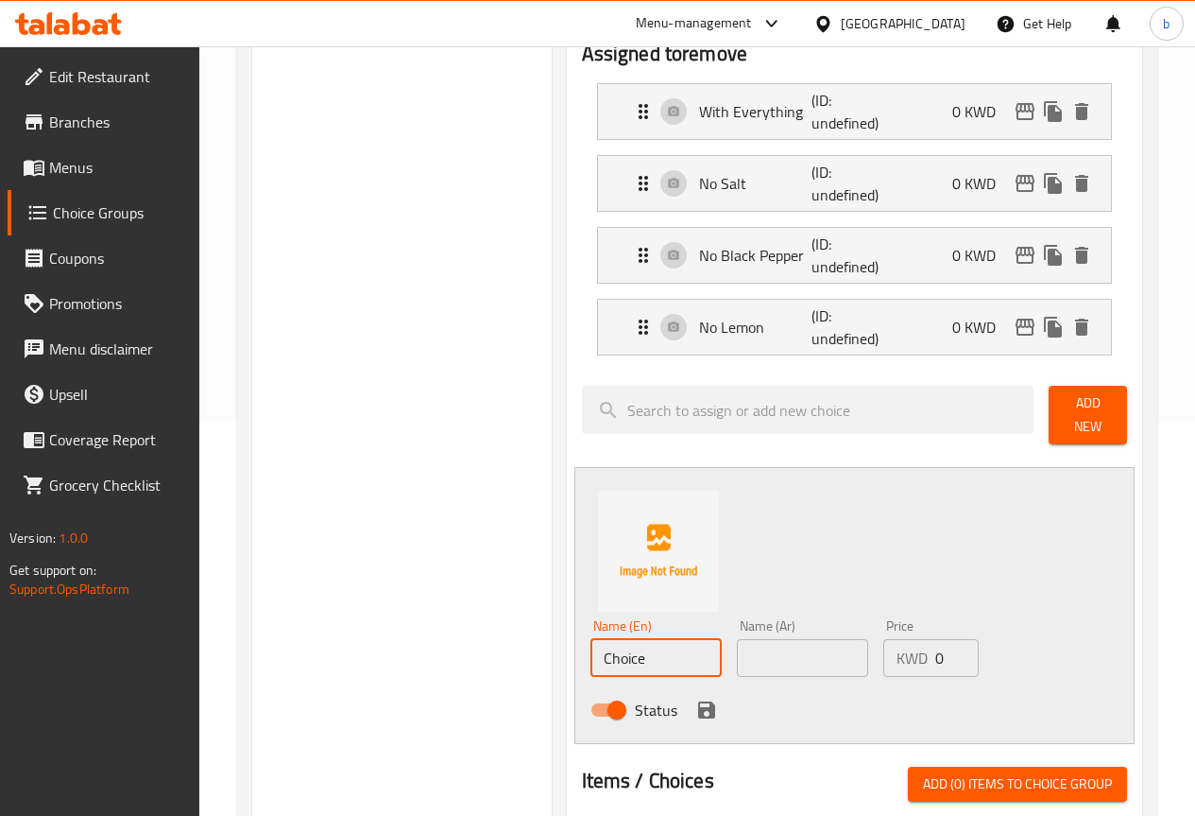
paste input "No Butter"
type input "No Butter"
click at [778, 656] on input "text" at bounding box center [802, 658] width 131 height 38
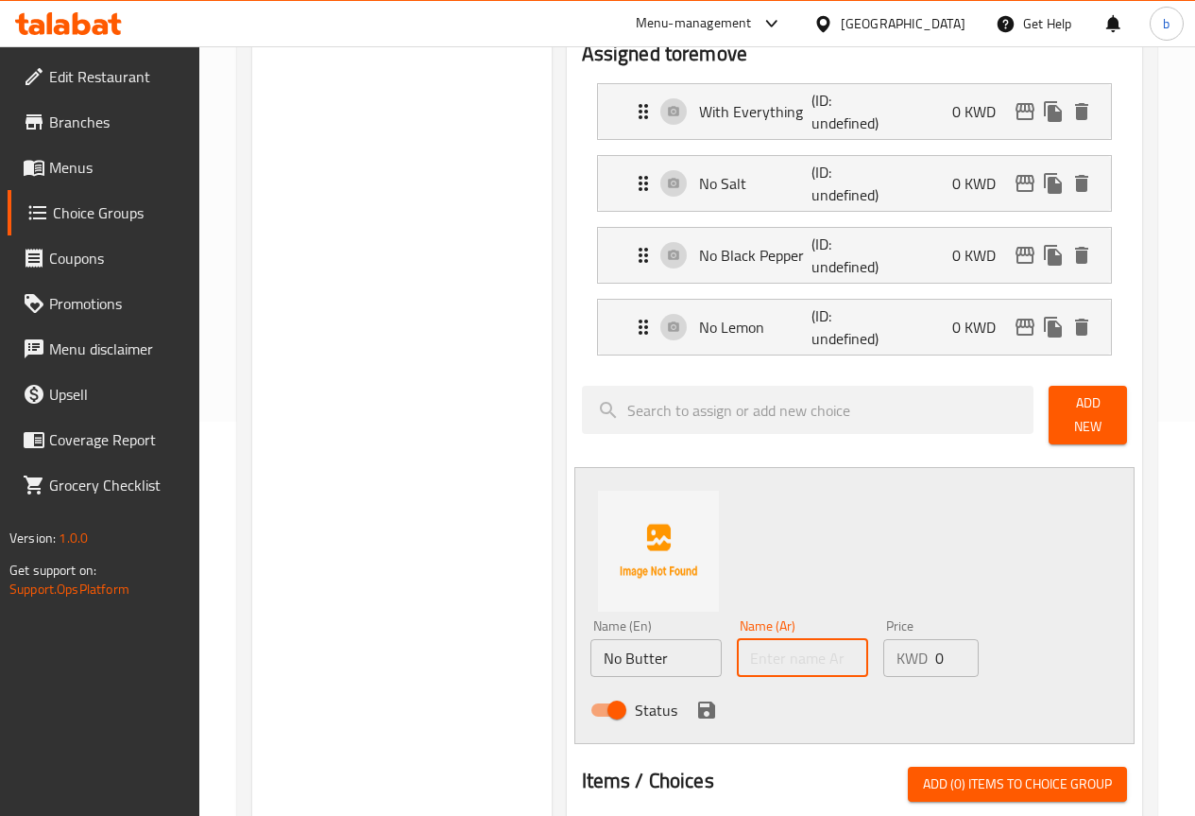
click at [778, 656] on input "text" at bounding box center [802, 658] width 131 height 38
paste input "دون زبدة"
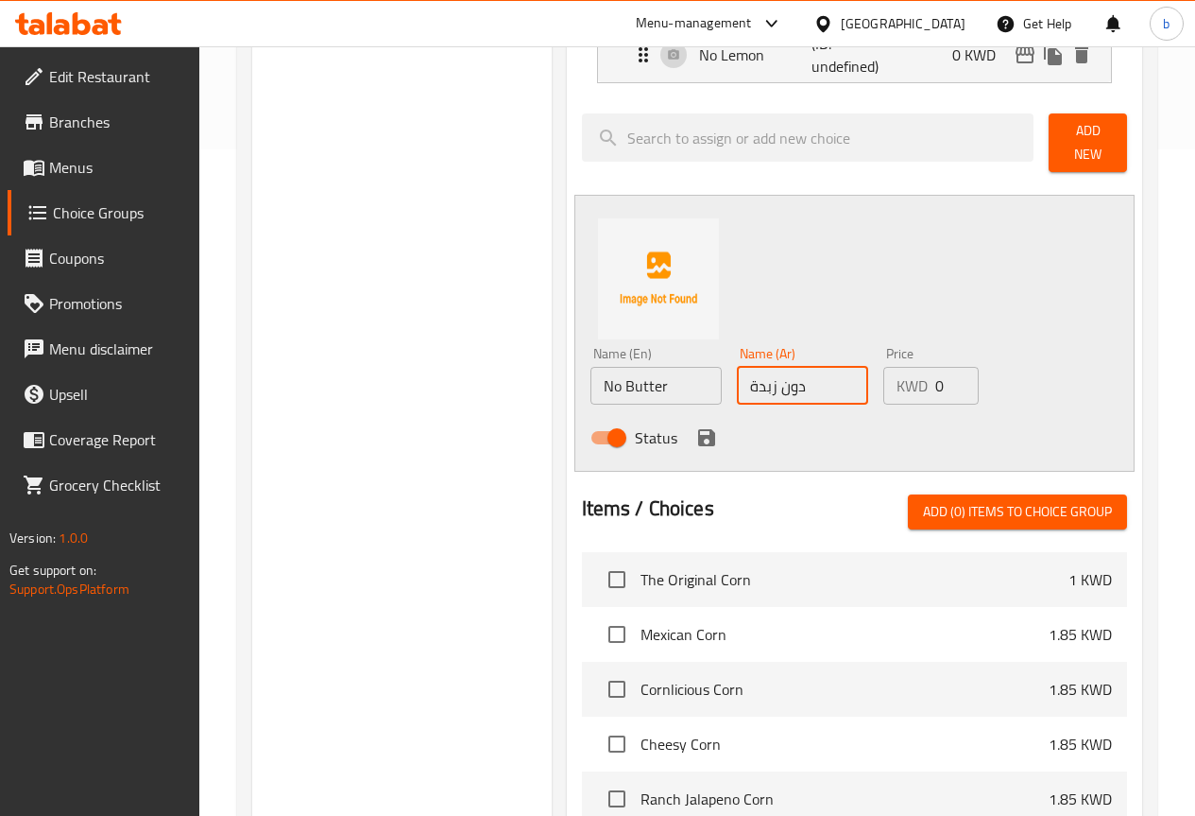
scroll to position [678, 0]
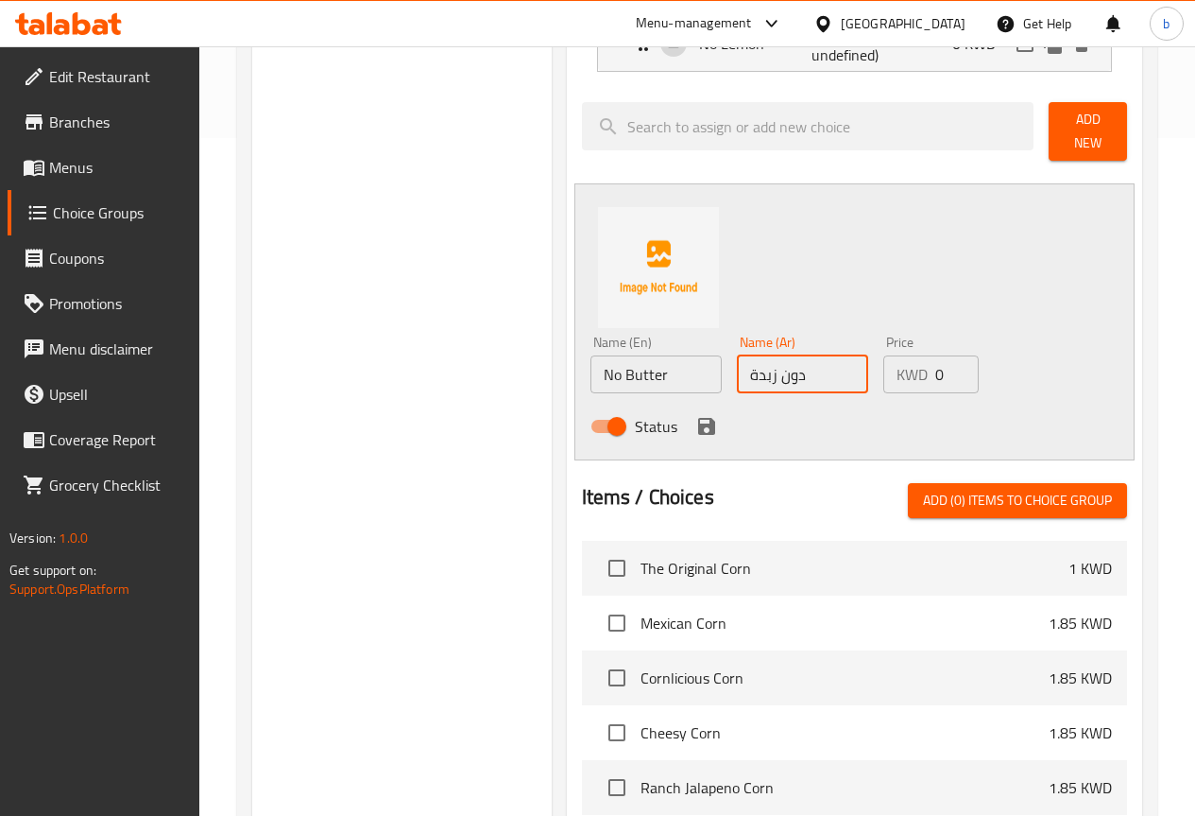
type input "دون زبدة"
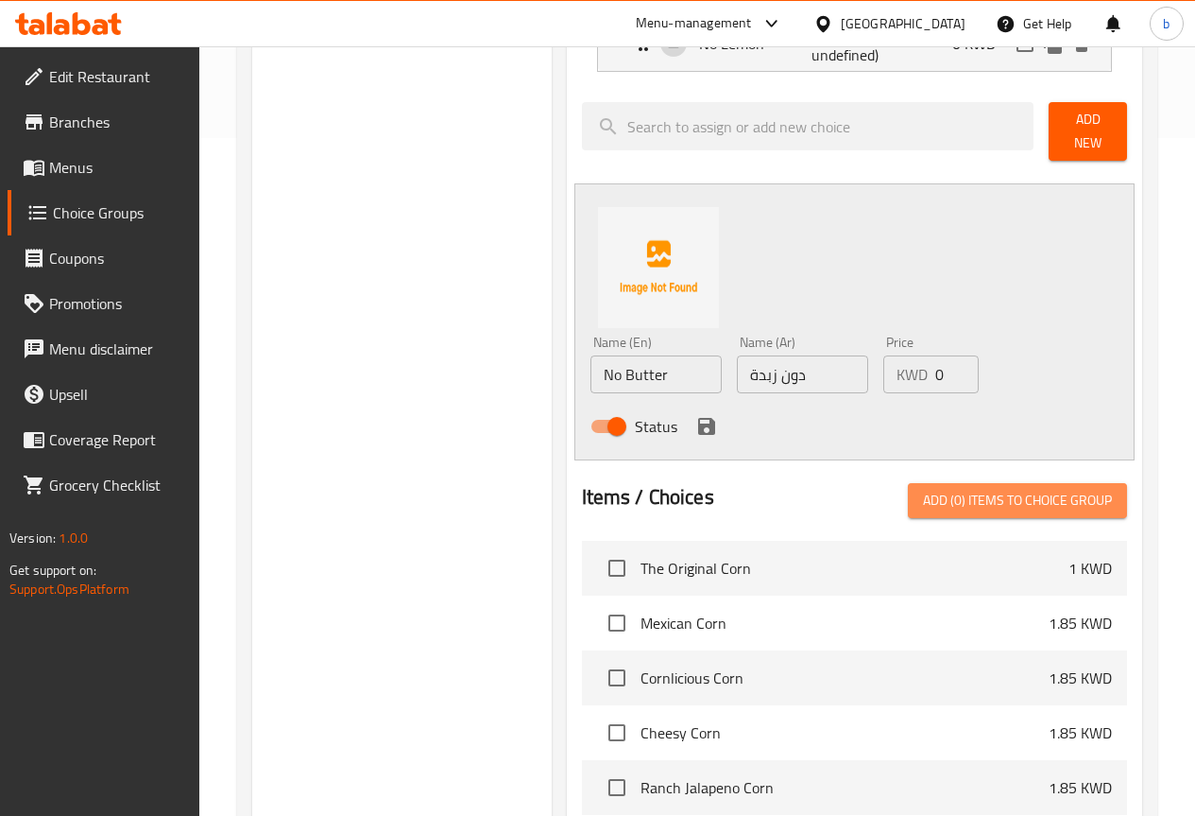
click at [995, 501] on span "Add (0) items to choice group" at bounding box center [1017, 501] width 189 height 24
click at [696, 415] on icon "save" at bounding box center [707, 426] width 23 height 23
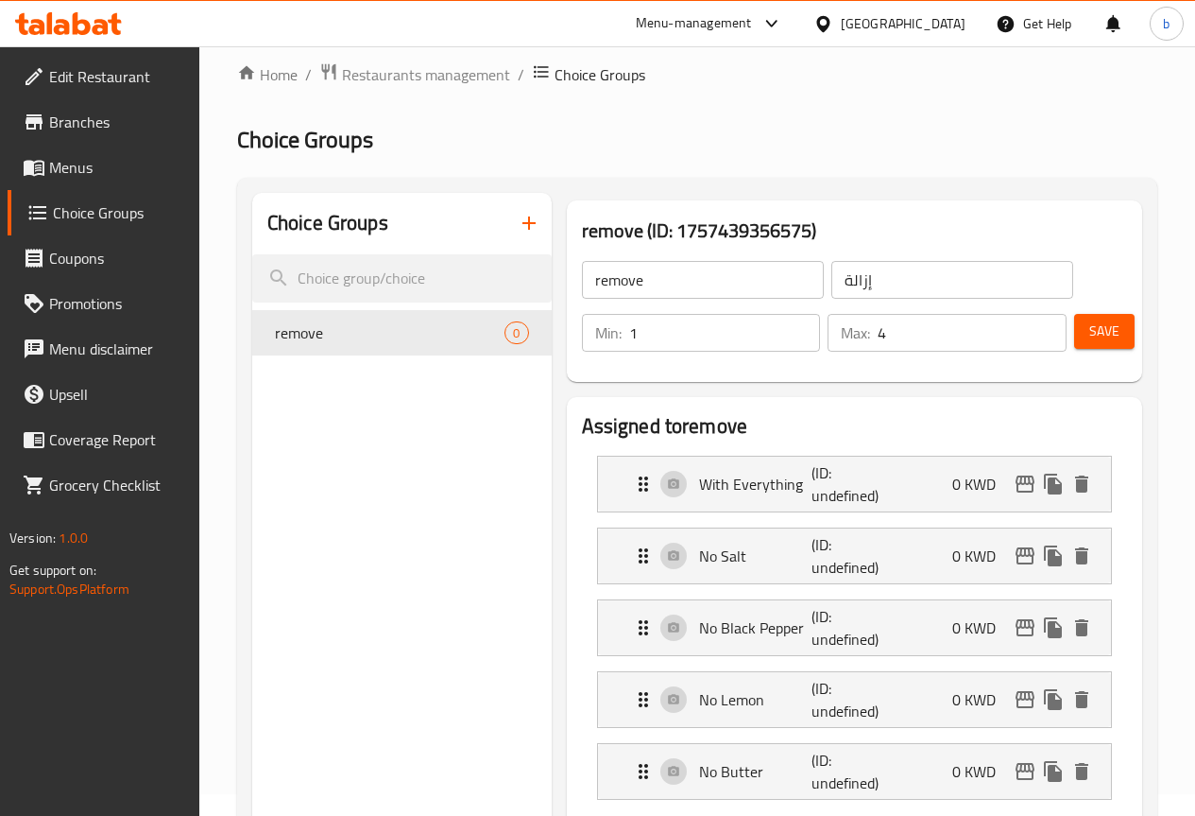
scroll to position [0, 0]
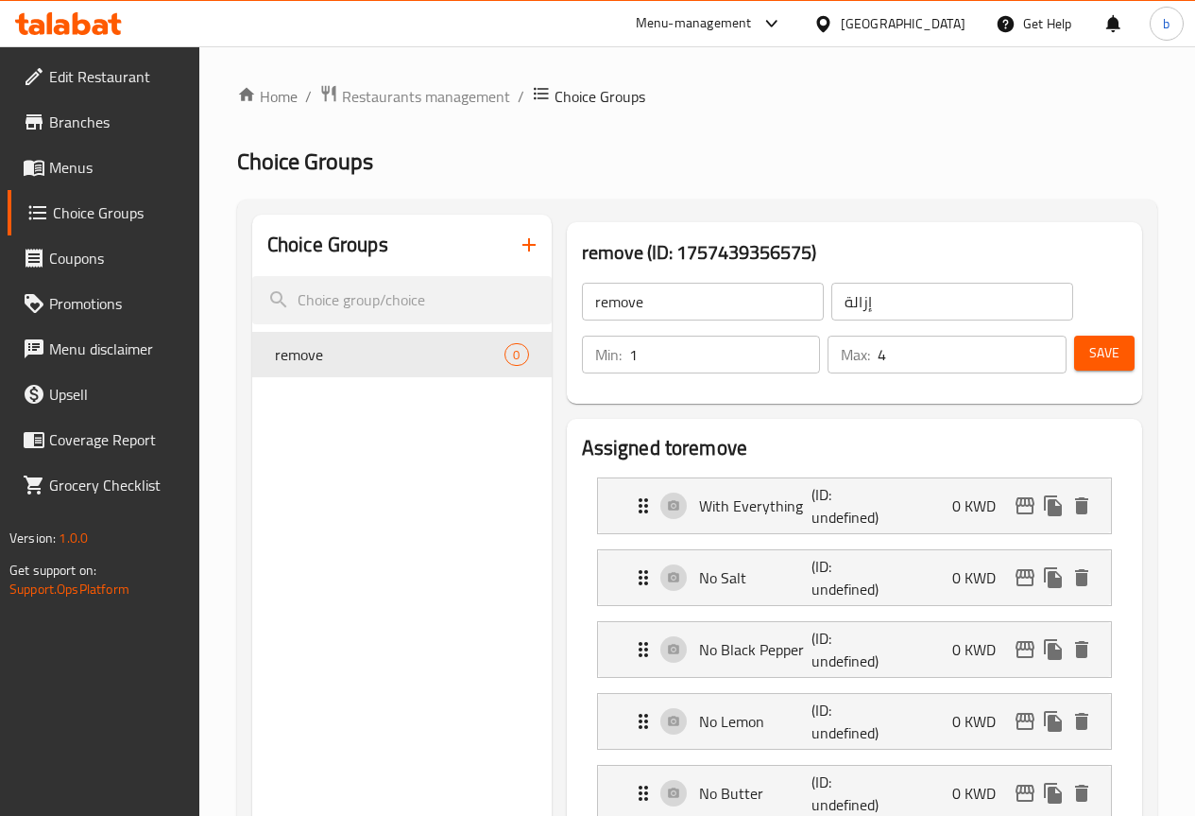
click at [518, 254] on icon "button" at bounding box center [529, 244] width 23 height 23
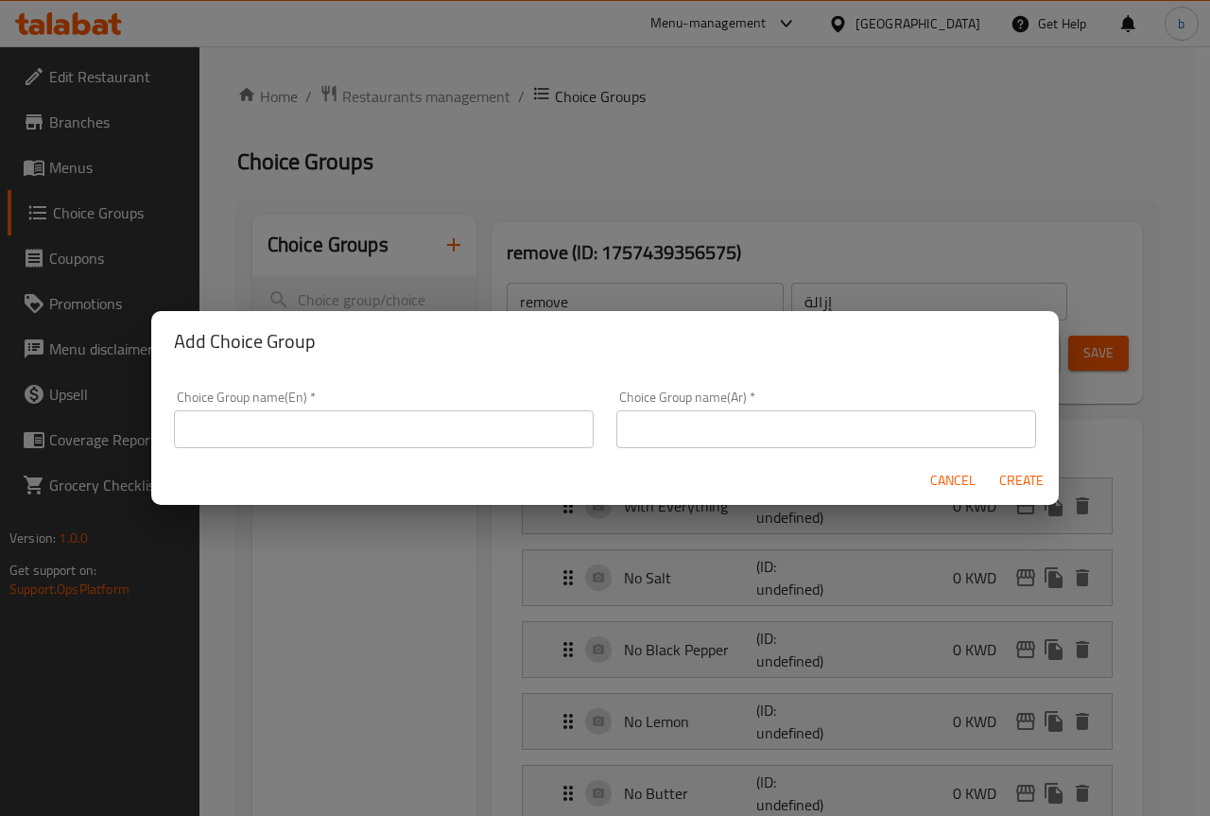
click at [417, 430] on input "text" at bounding box center [384, 429] width 420 height 38
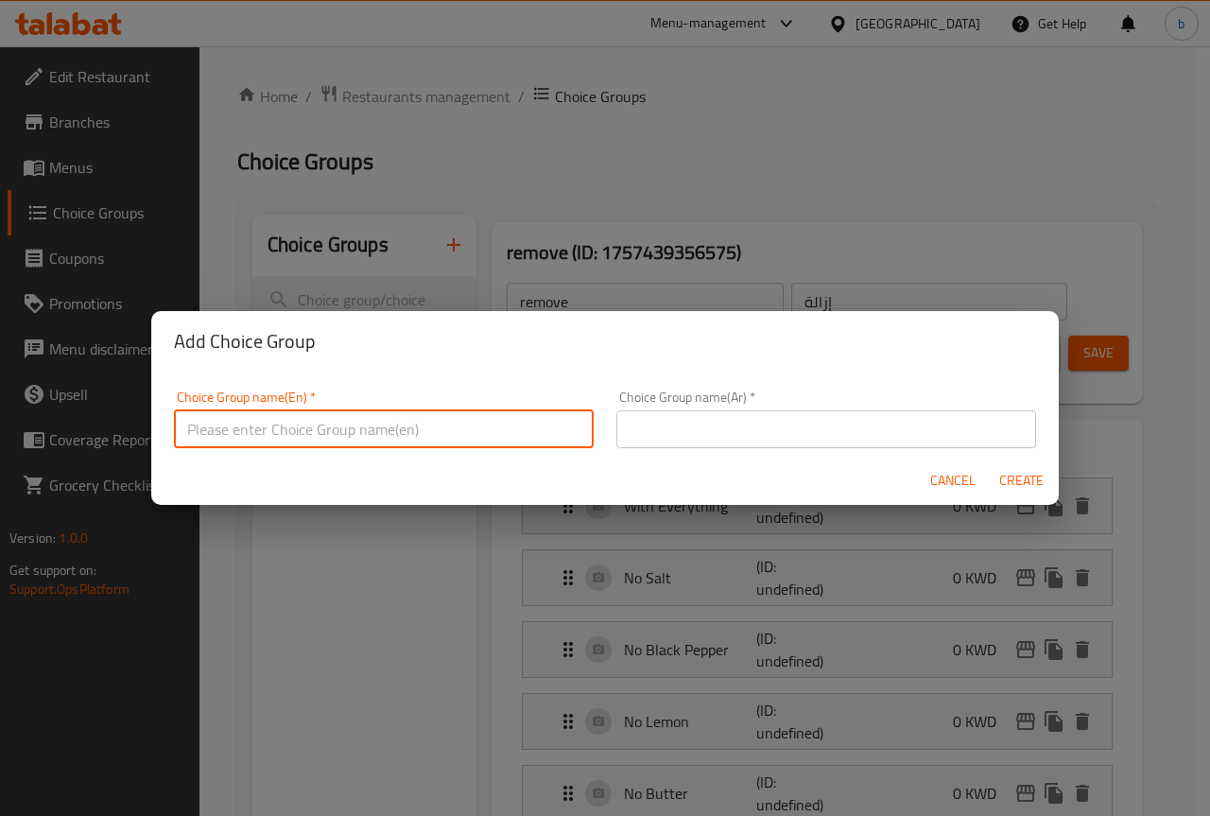
click at [377, 428] on input "text" at bounding box center [384, 429] width 420 height 38
paste input "Extras"
type input "Extras"
click at [796, 434] on input "text" at bounding box center [826, 429] width 420 height 38
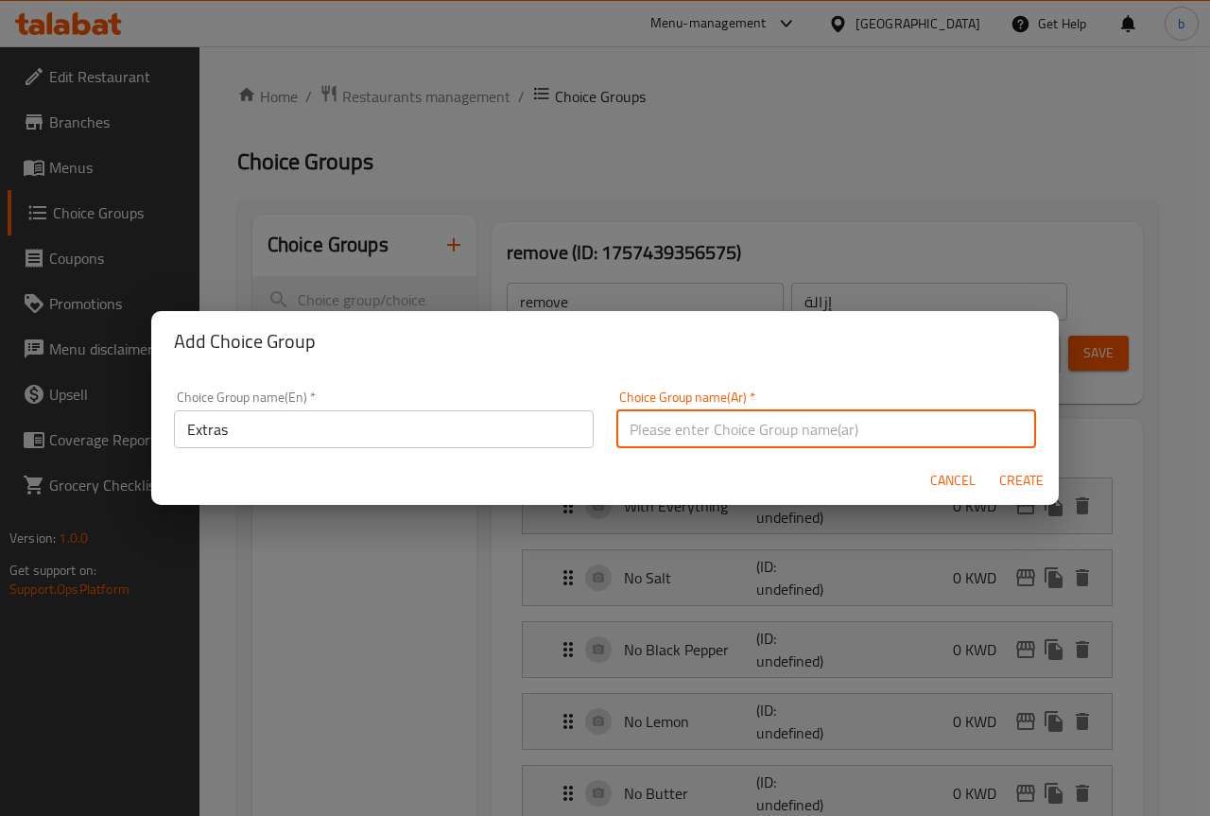
click at [685, 422] on input "text" at bounding box center [826, 429] width 420 height 38
paste input "إضافات"
type input "إضافات"
click at [1022, 486] on span "Create" at bounding box center [1020, 481] width 45 height 24
type input "Extras"
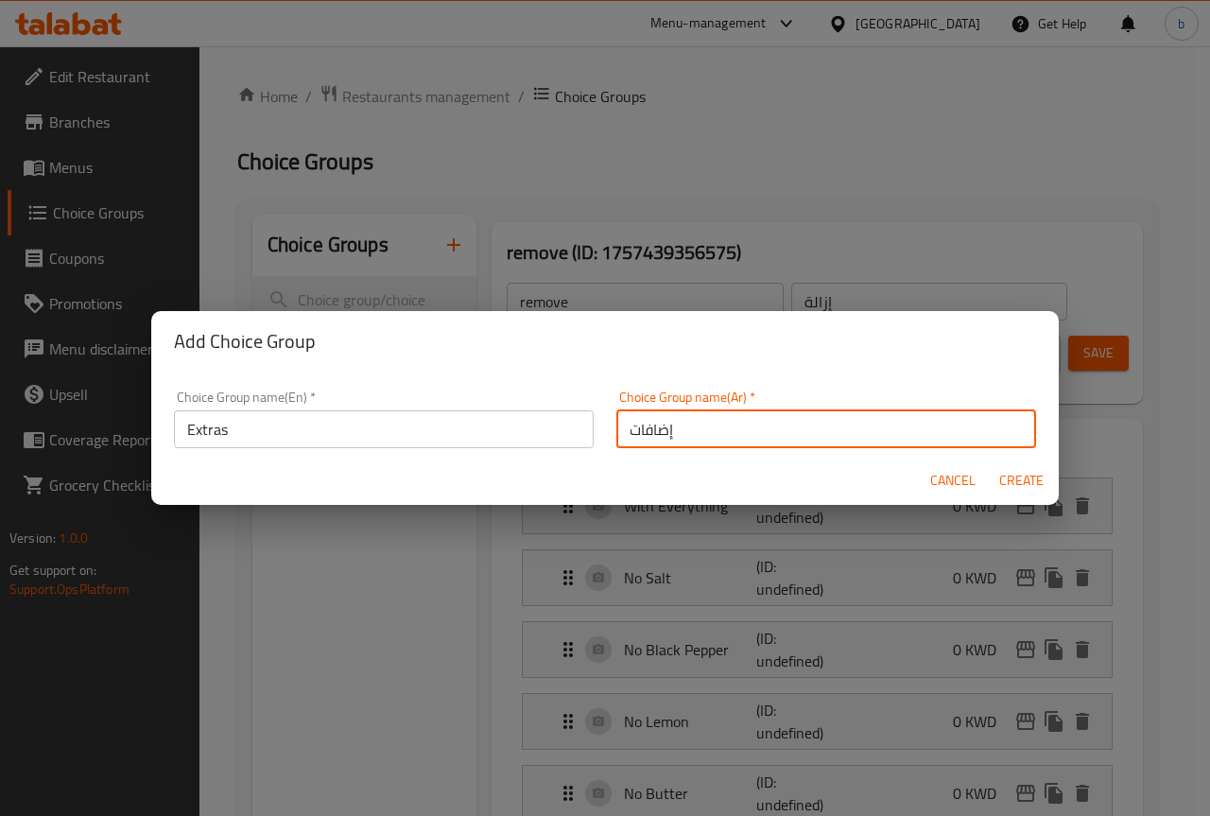
type input "إضافات"
type input "0"
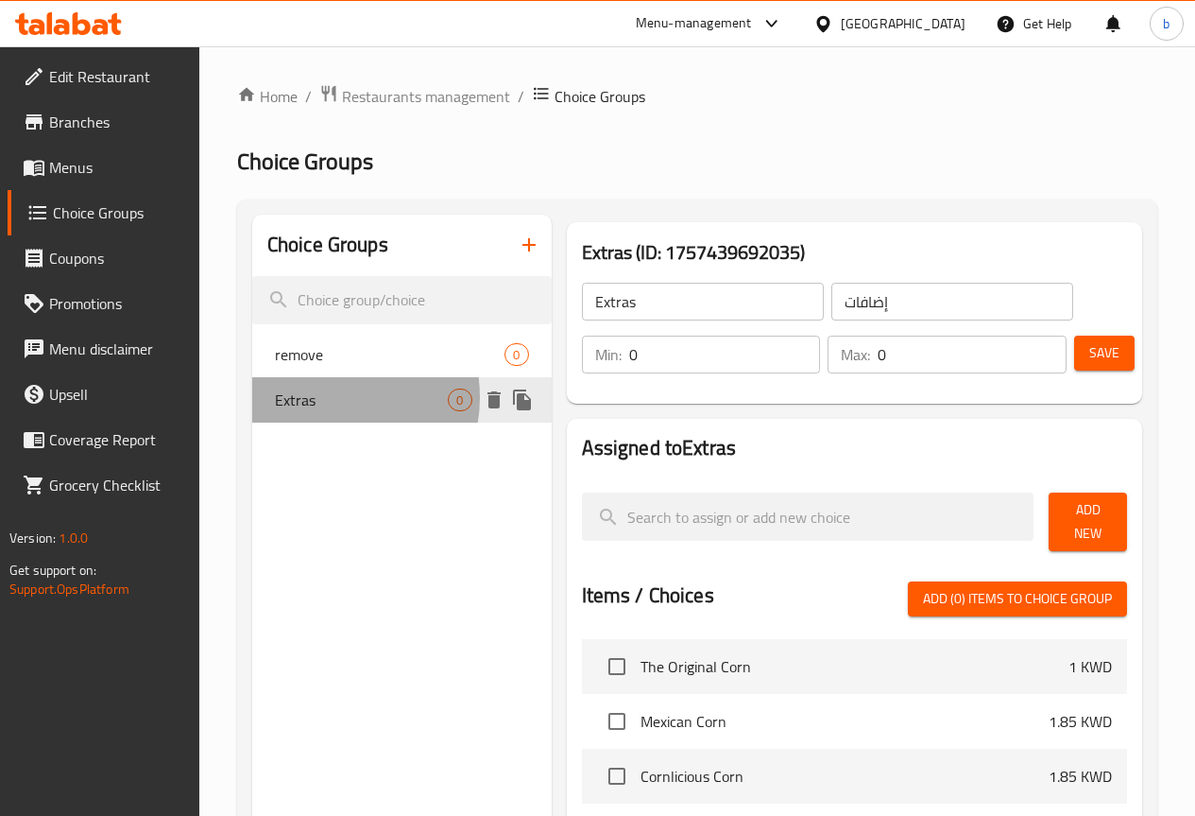
click at [320, 397] on span "Extras" at bounding box center [362, 399] width 174 height 23
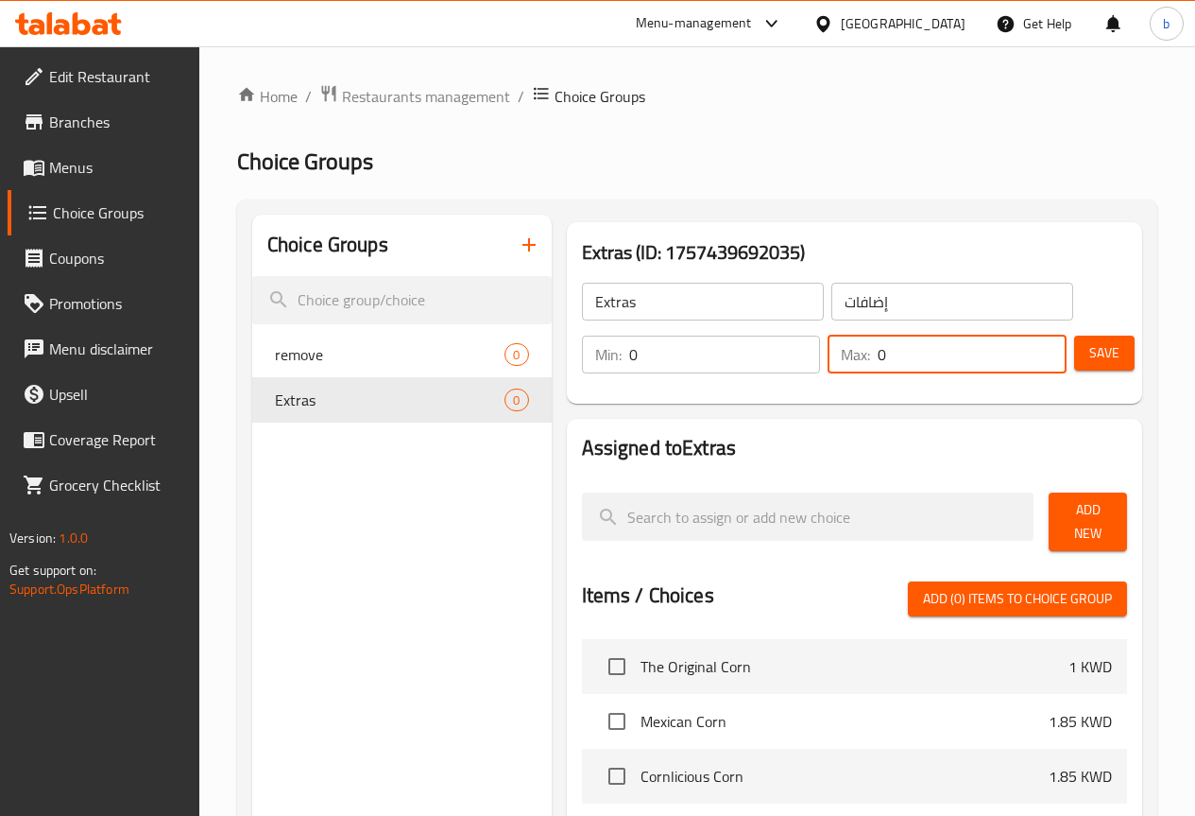
click at [995, 360] on input "0" at bounding box center [972, 354] width 189 height 38
type input "6"
click at [313, 373] on div "remove 0" at bounding box center [402, 354] width 300 height 45
type input "remove"
type input "إزالة"
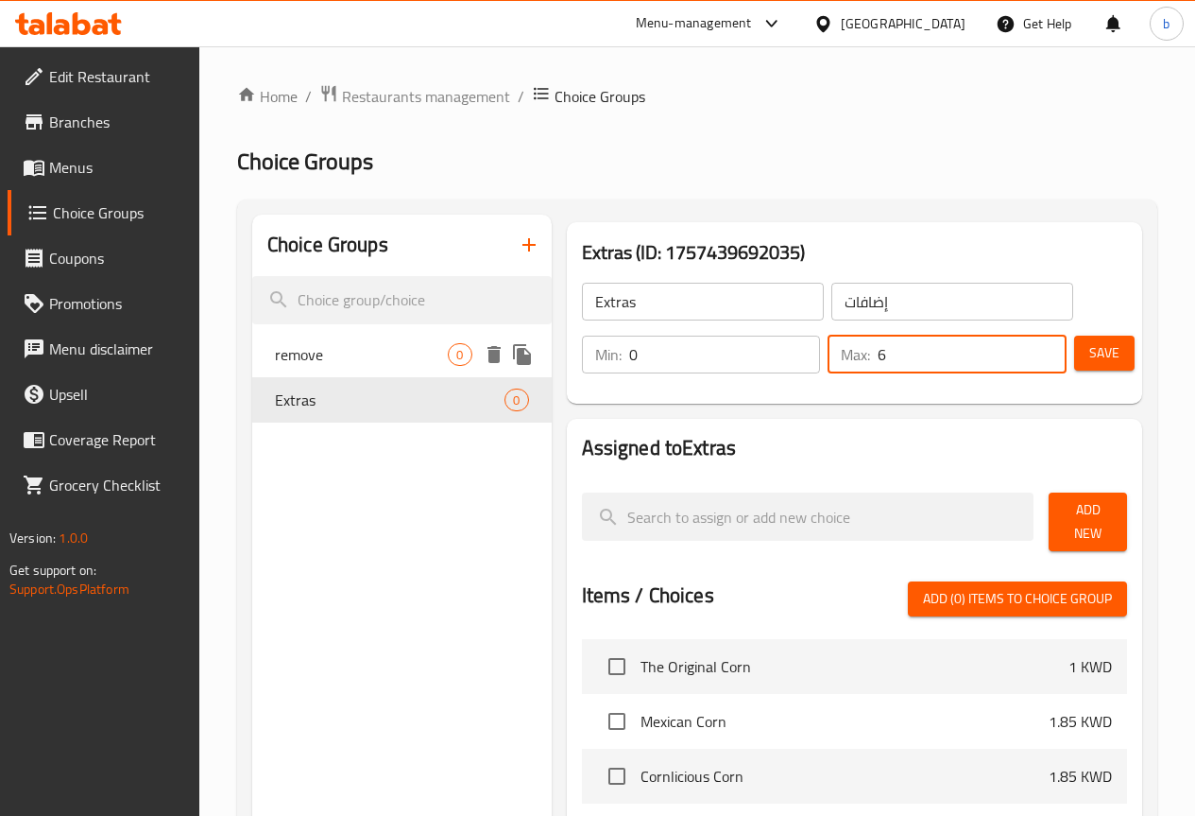
type input "0"
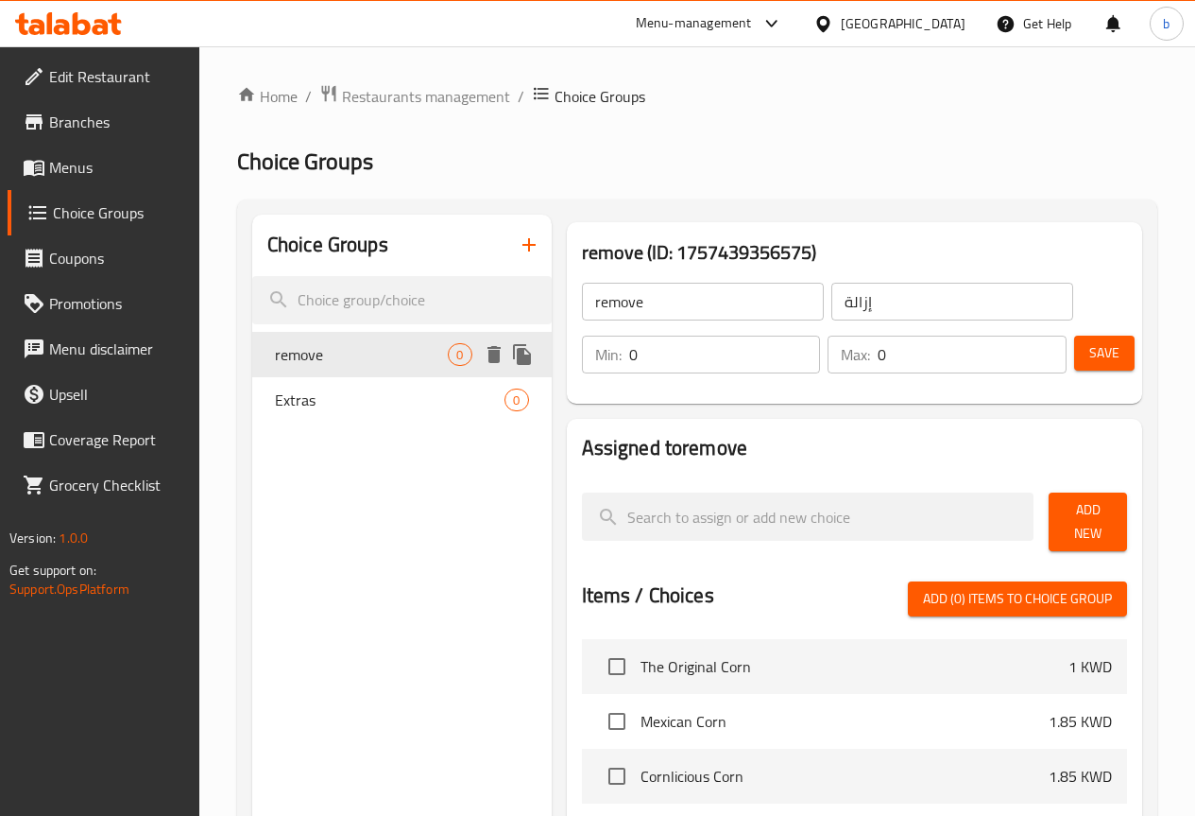
click at [369, 349] on span "remove" at bounding box center [362, 354] width 174 height 23
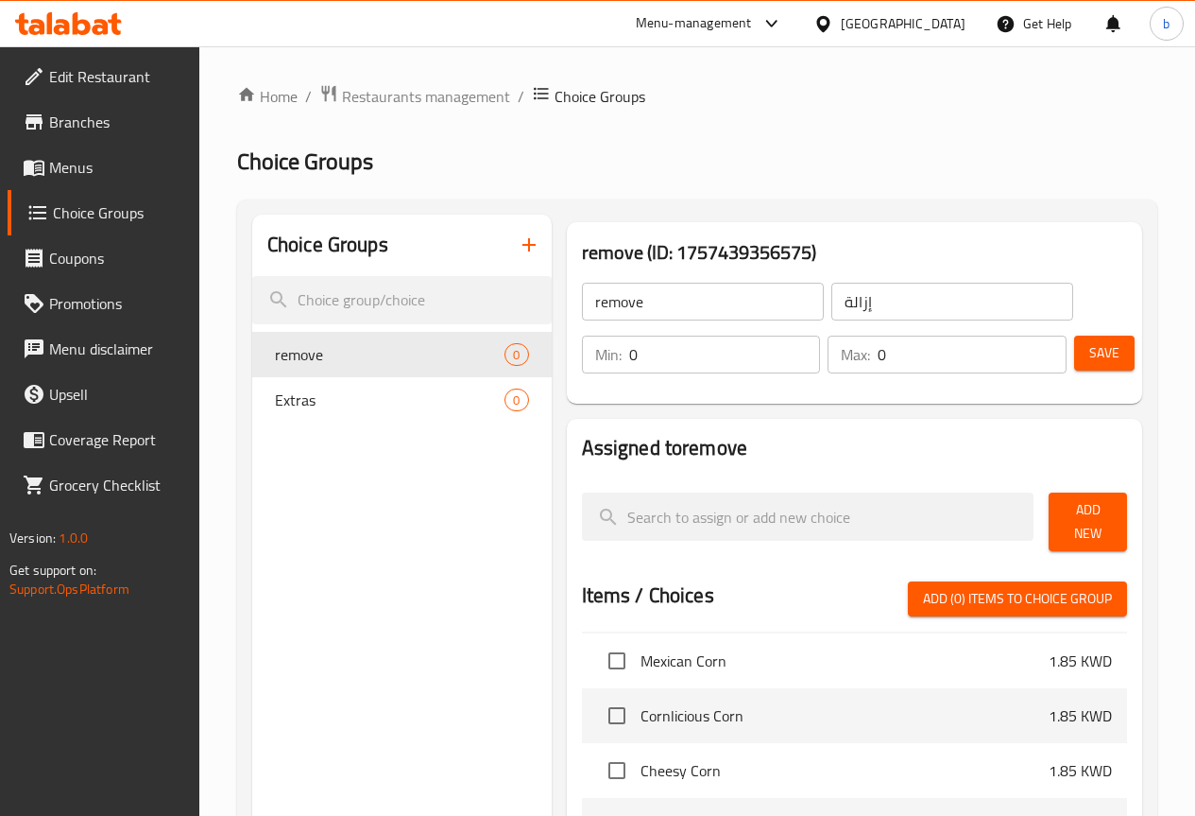
scroll to position [94, 0]
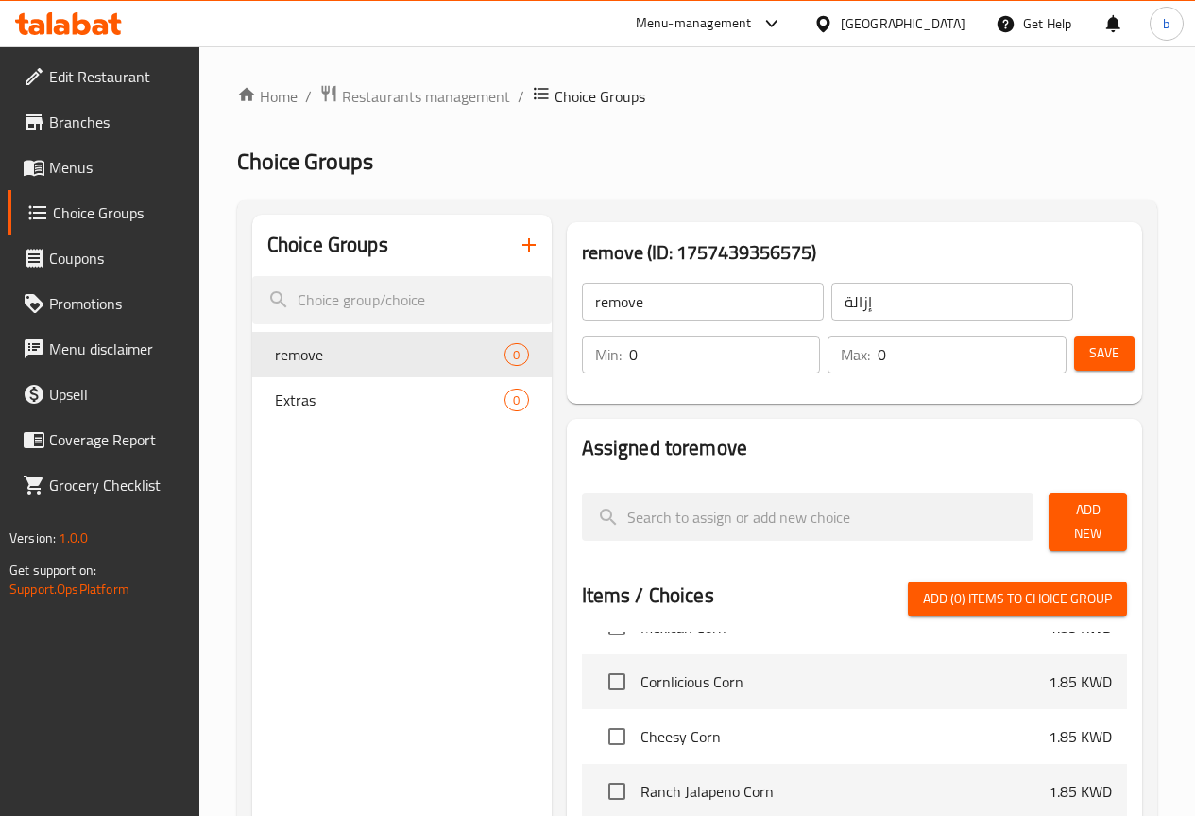
click at [1060, 529] on button "Add New" at bounding box center [1088, 521] width 78 height 59
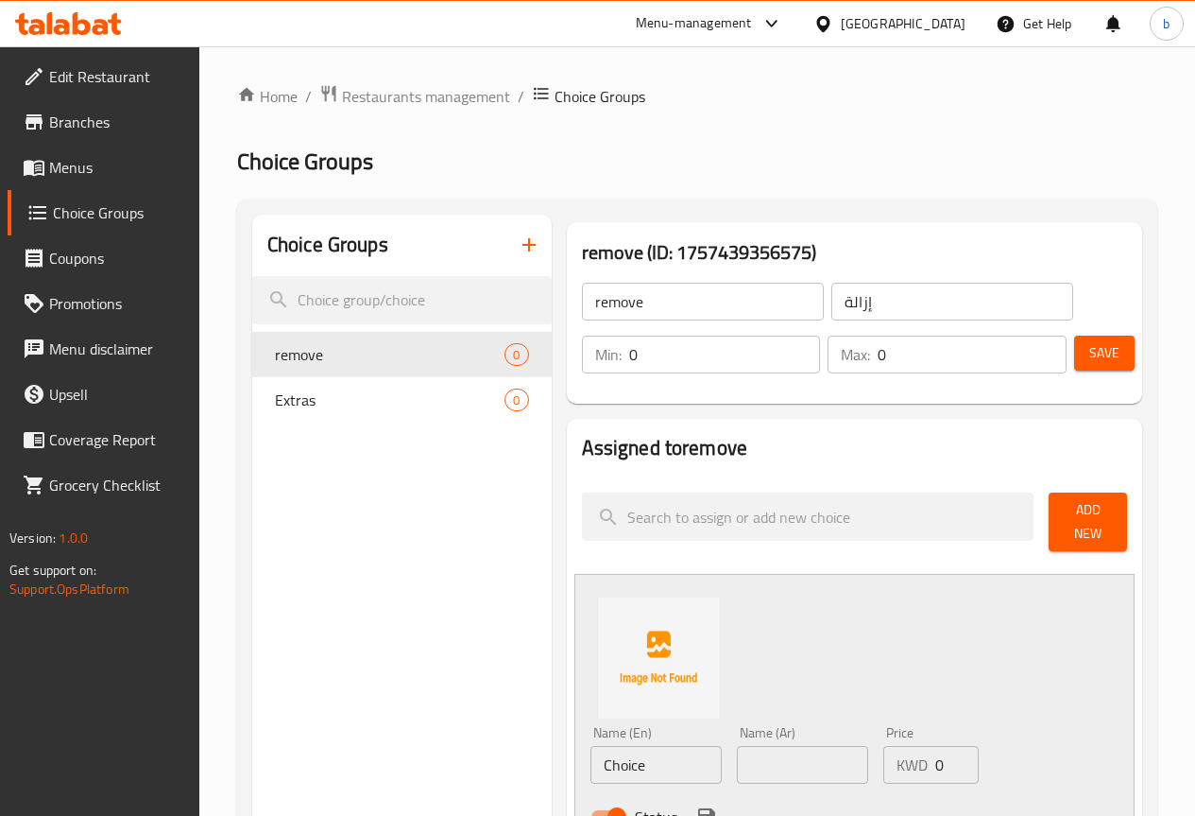
click at [591, 746] on input "Choice" at bounding box center [656, 765] width 131 height 38
paste input "With Everything"
type input "With Everything"
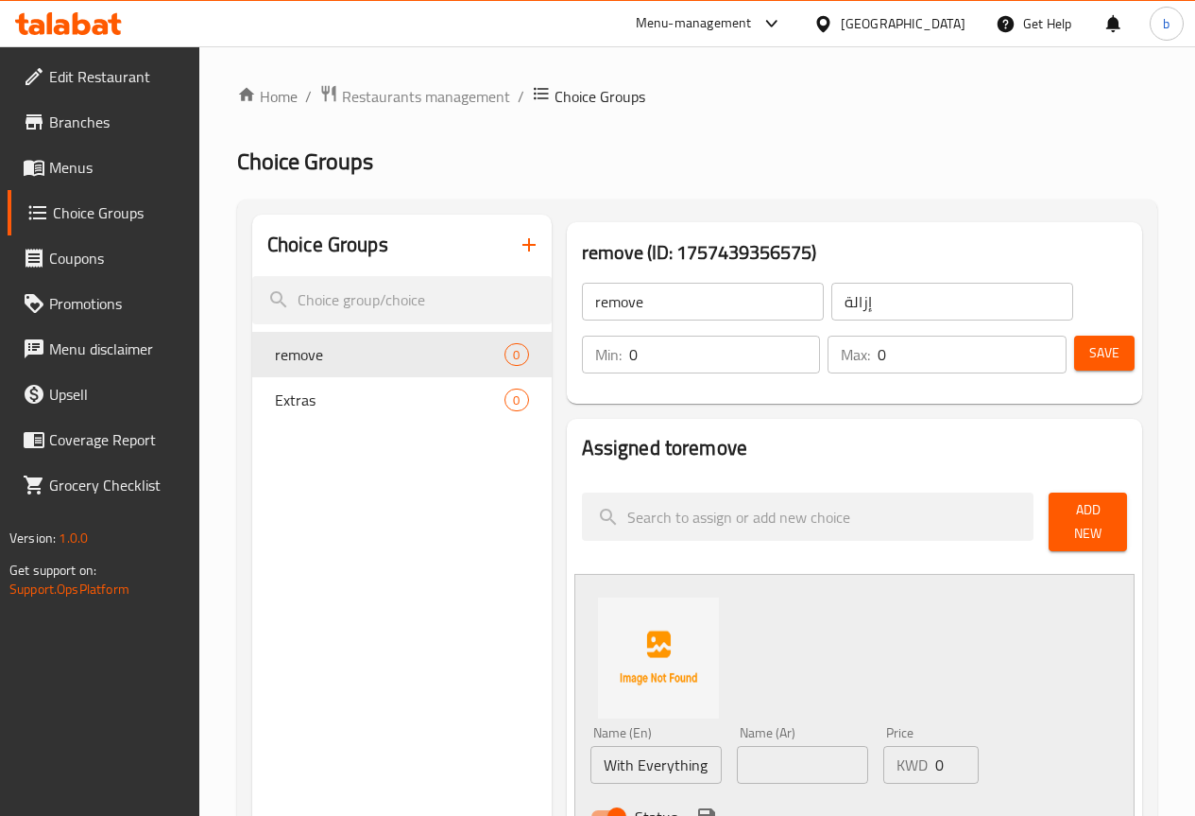
click at [737, 752] on input "text" at bounding box center [802, 765] width 131 height 38
paste input "مع كل شيء"
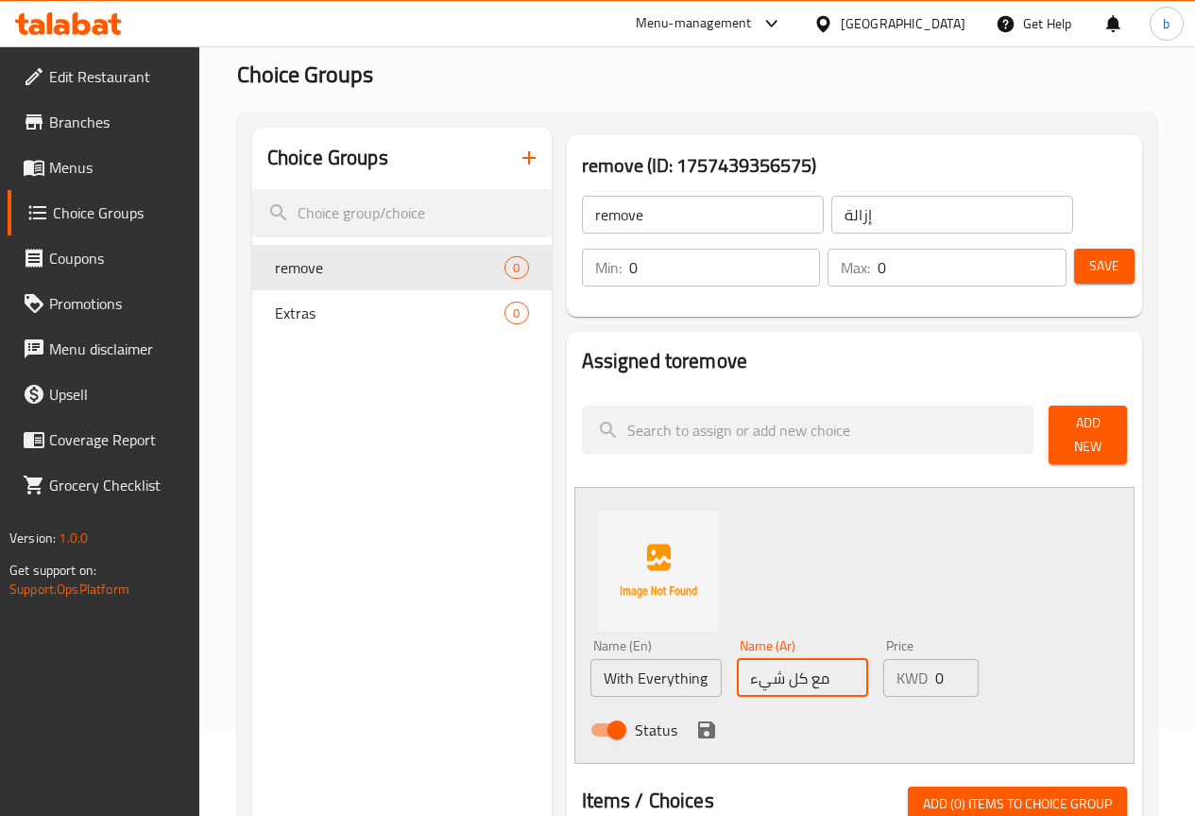
scroll to position [189, 0]
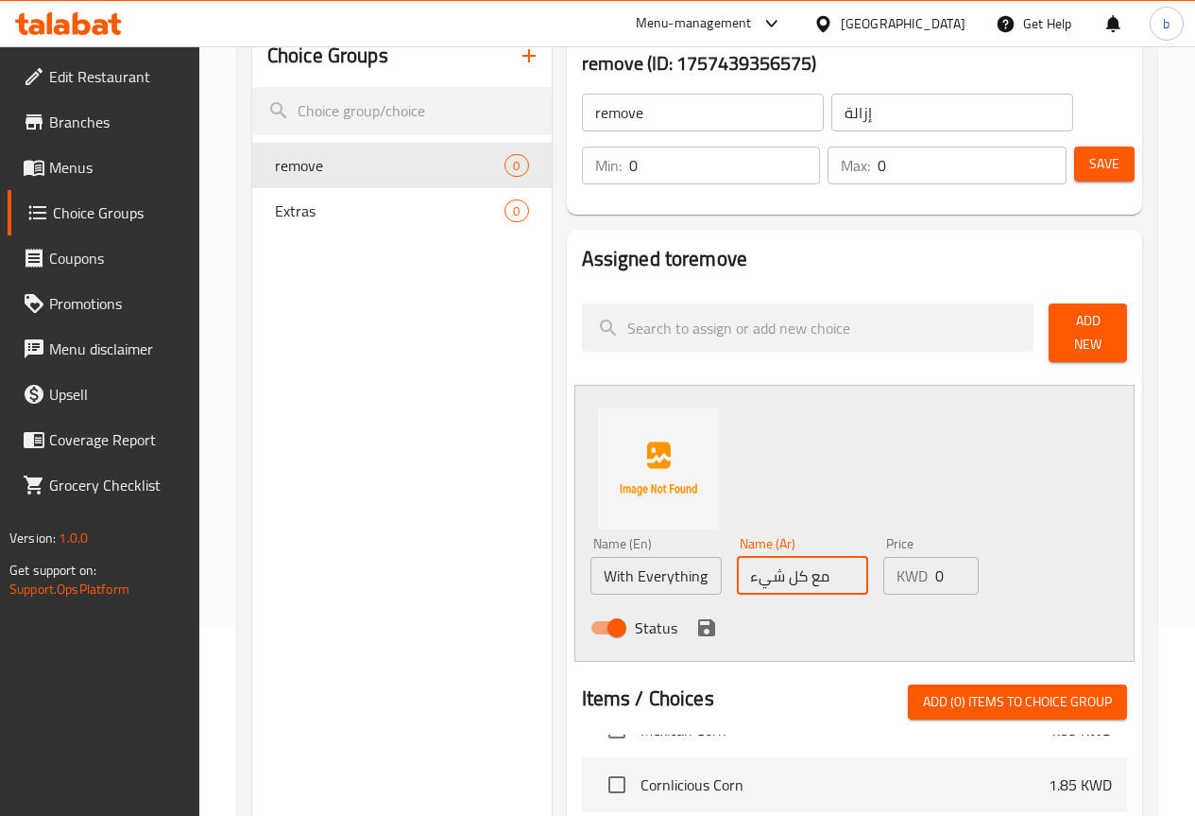
type input "مع كل شيء"
type input "1"
click at [756, 160] on input "1" at bounding box center [725, 165] width 192 height 38
click at [1039, 158] on input "1" at bounding box center [972, 165] width 189 height 38
click at [1039, 158] on input "2" at bounding box center [972, 165] width 189 height 38
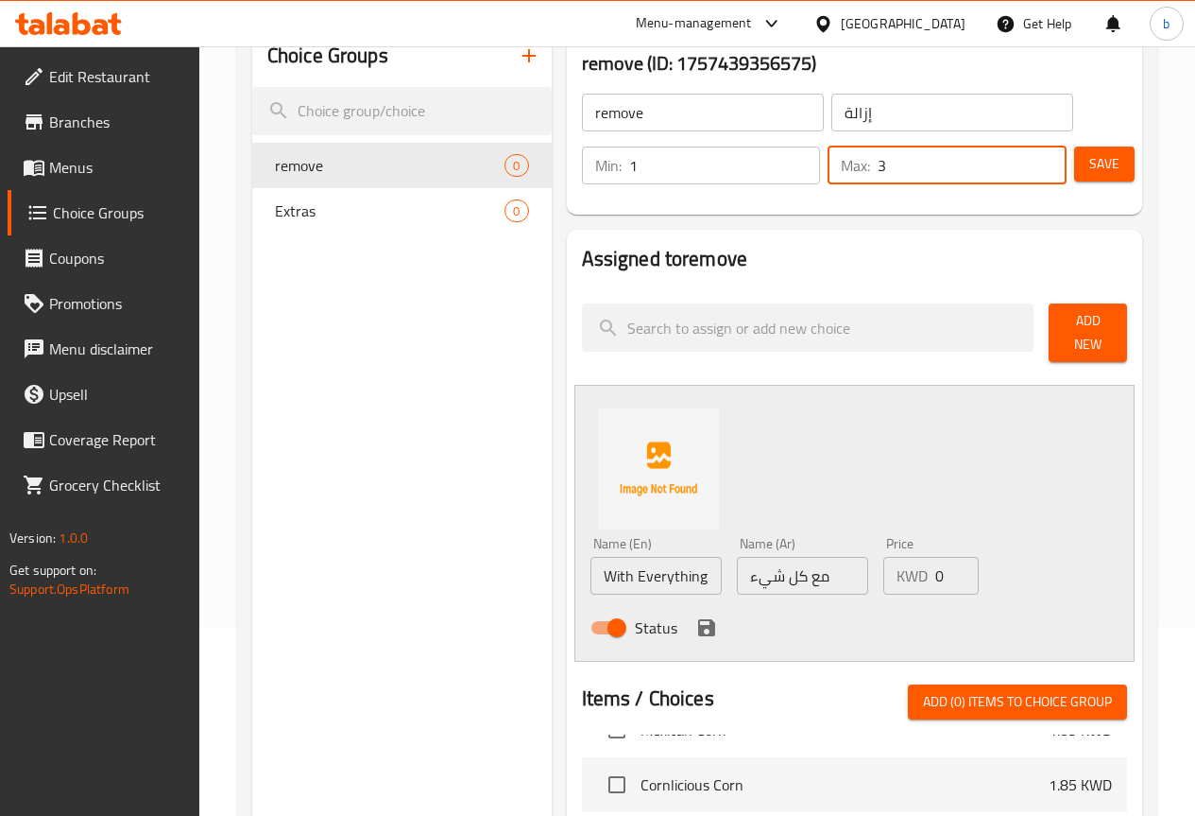
click at [1039, 158] on input "3" at bounding box center [972, 165] width 189 height 38
type input "4"
click at [1039, 158] on input "4" at bounding box center [972, 165] width 189 height 38
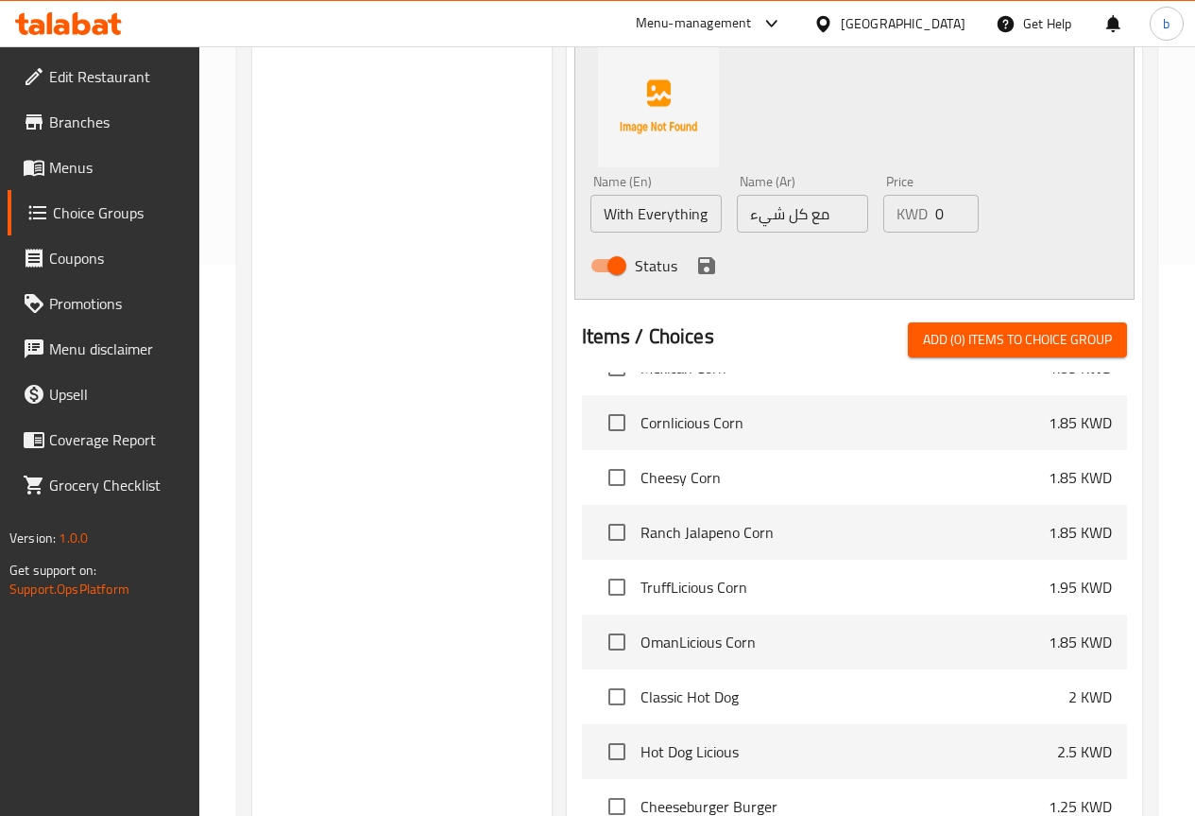
scroll to position [567, 0]
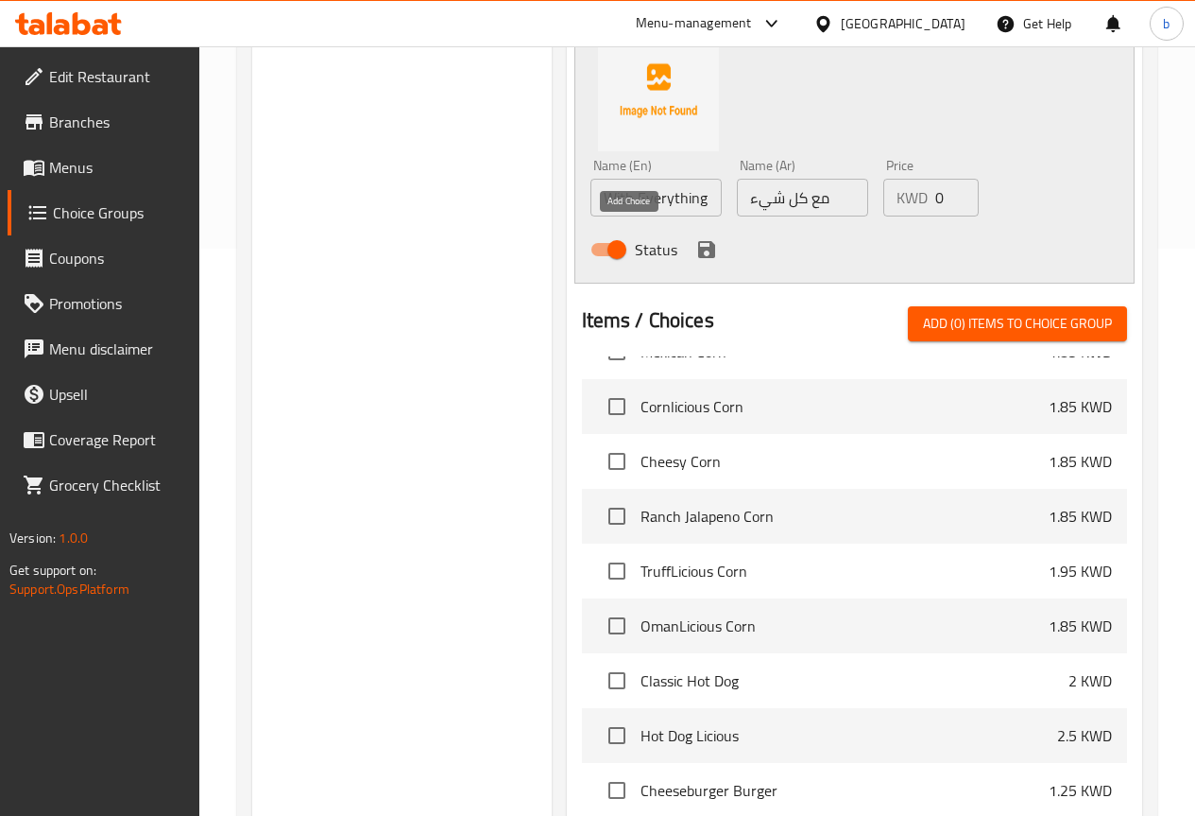
click at [698, 241] on icon "save" at bounding box center [706, 249] width 17 height 17
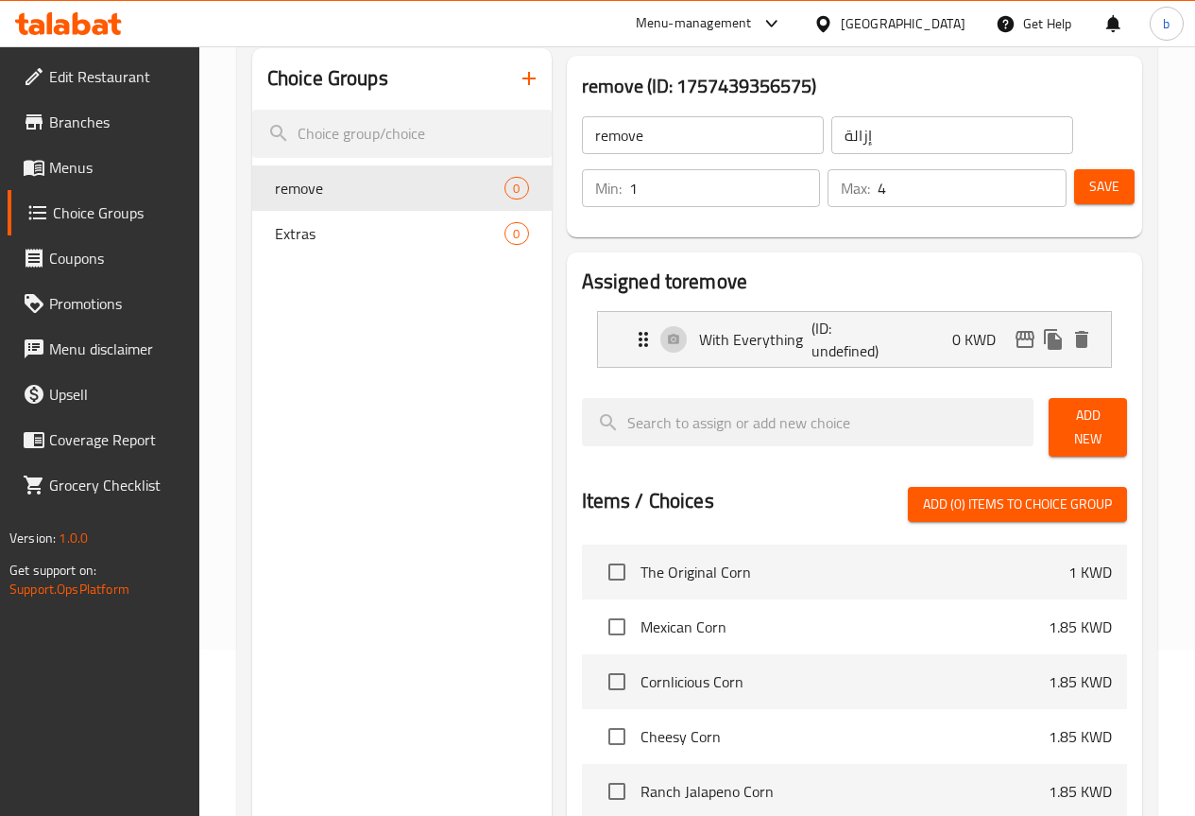
scroll to position [0, 0]
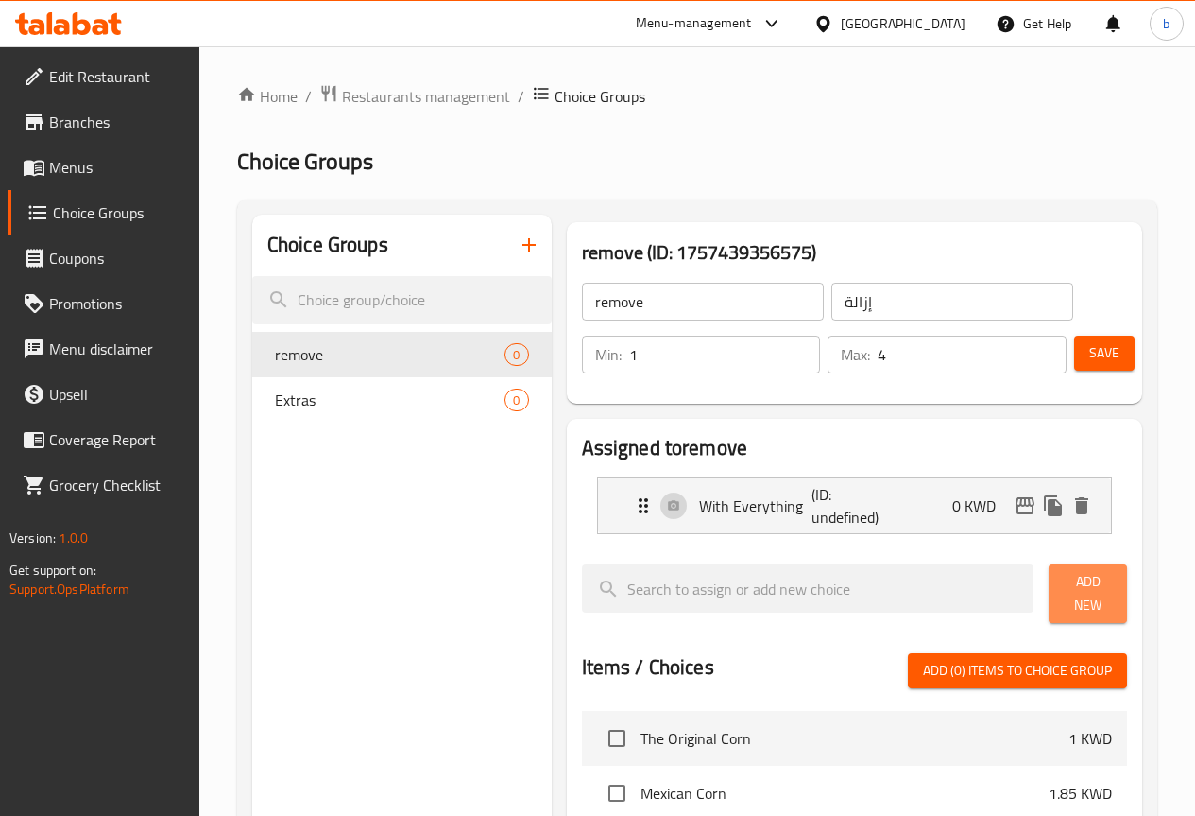
click at [1067, 593] on span "Add New" at bounding box center [1088, 593] width 48 height 47
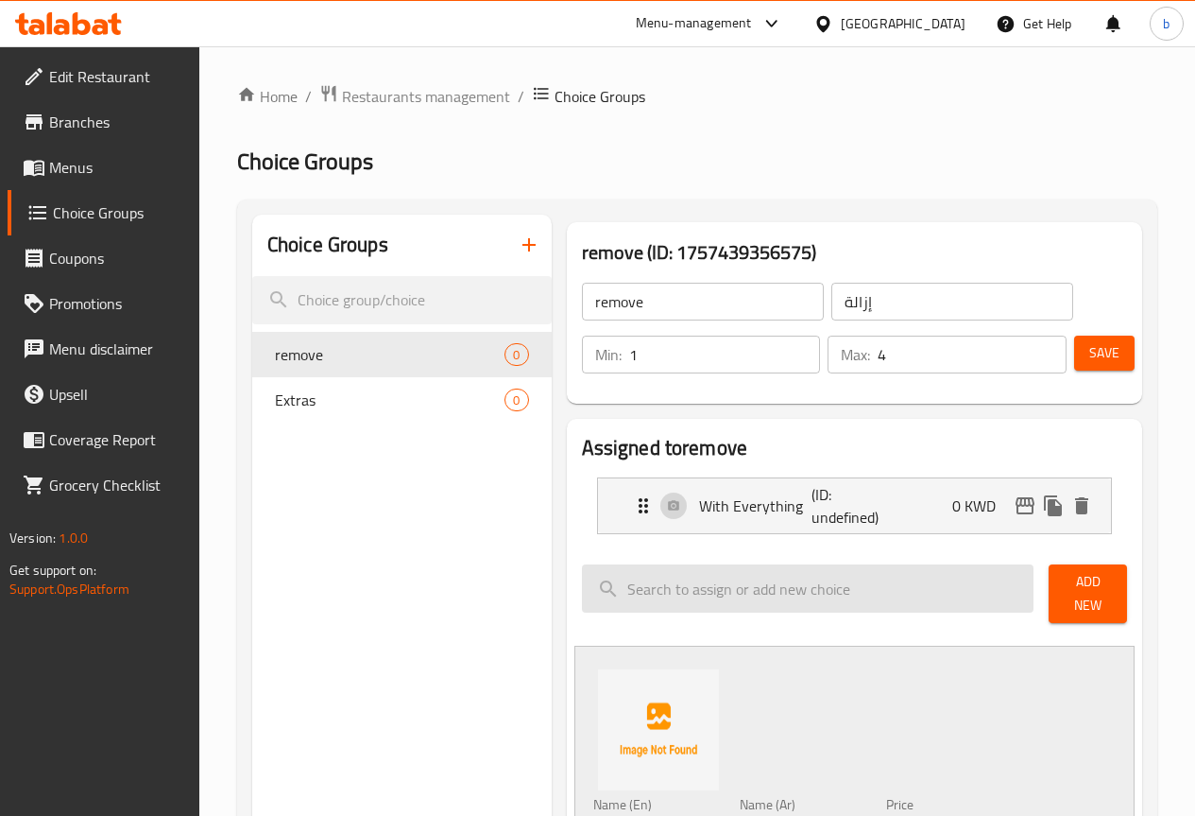
click at [638, 575] on input "search" at bounding box center [808, 588] width 453 height 48
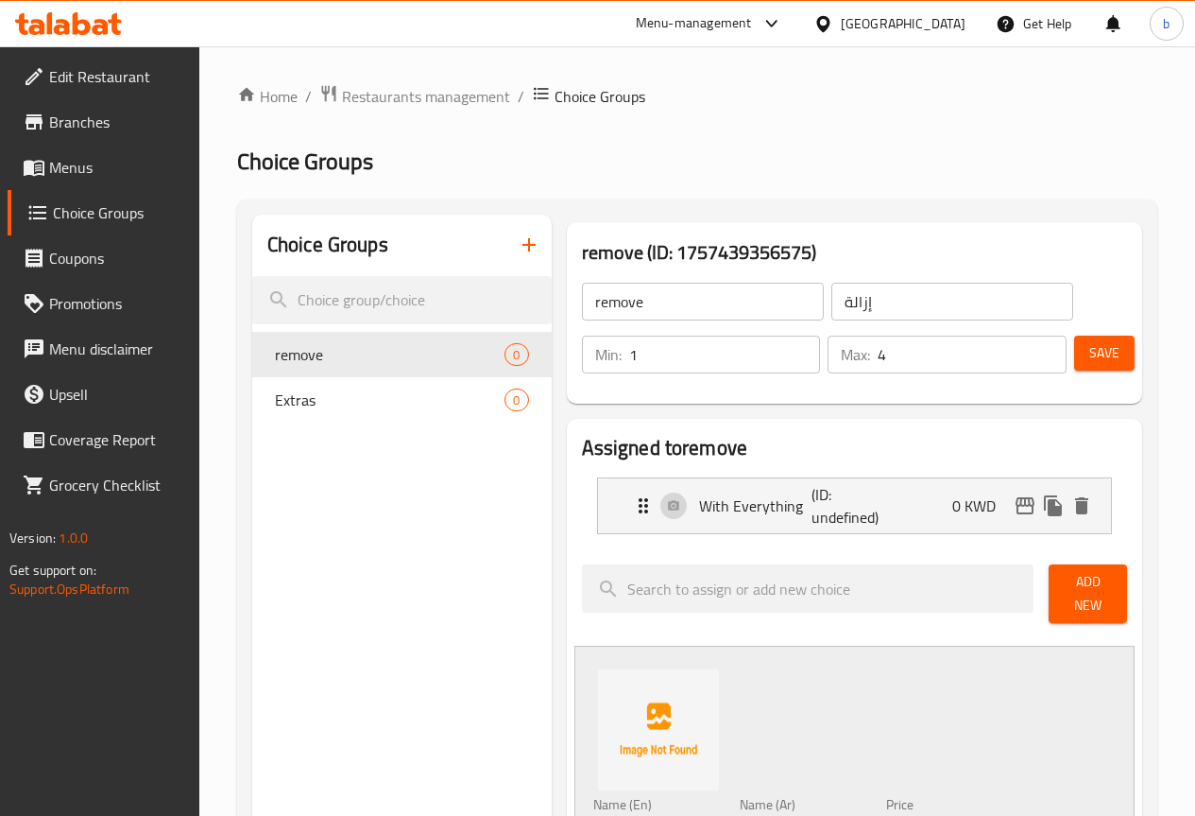
click at [1087, 600] on button "Add New" at bounding box center [1088, 593] width 78 height 59
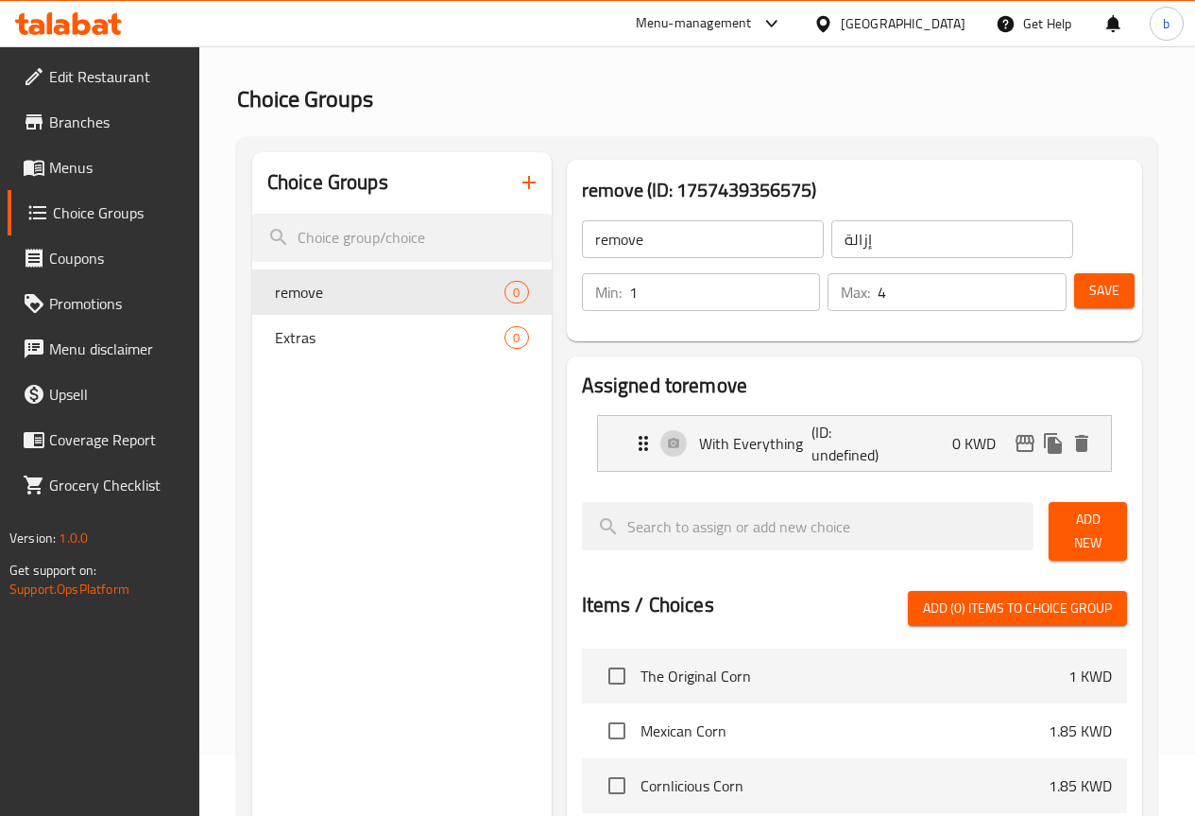
scroll to position [94, 0]
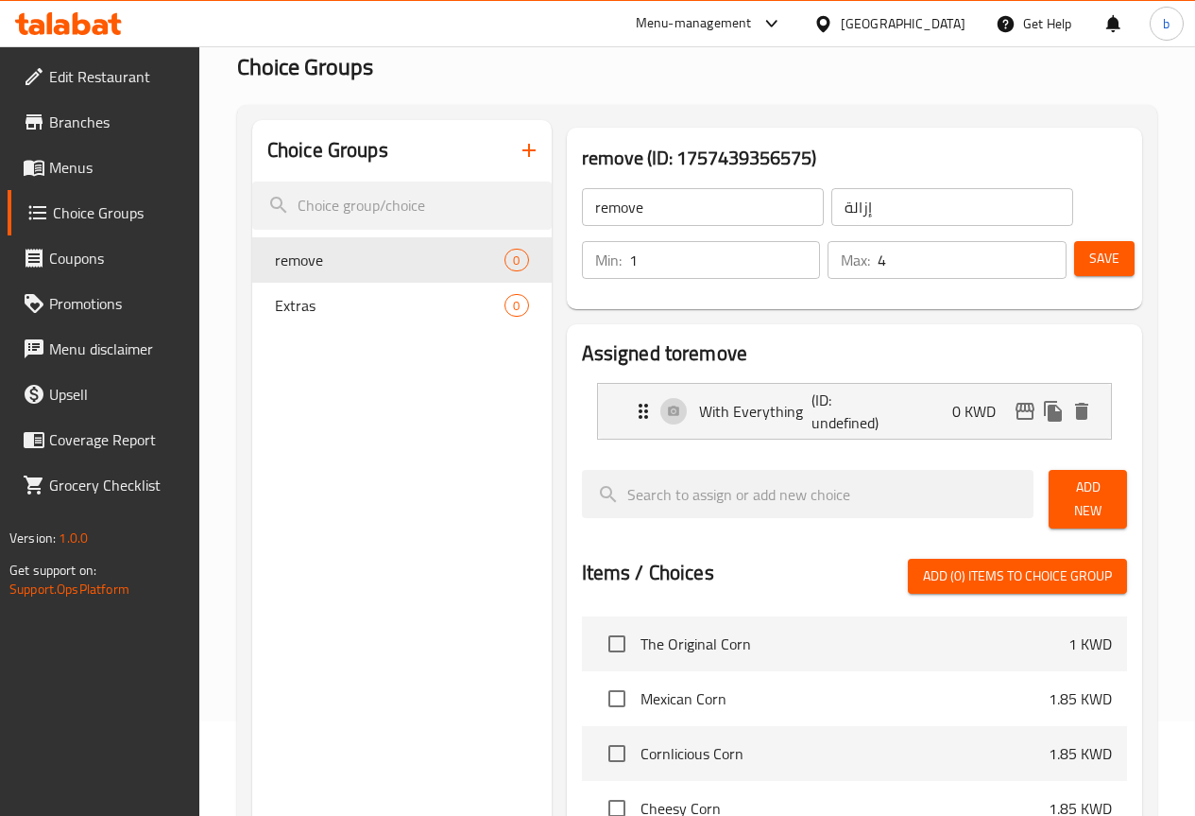
click at [1104, 490] on span "Add New" at bounding box center [1088, 498] width 48 height 47
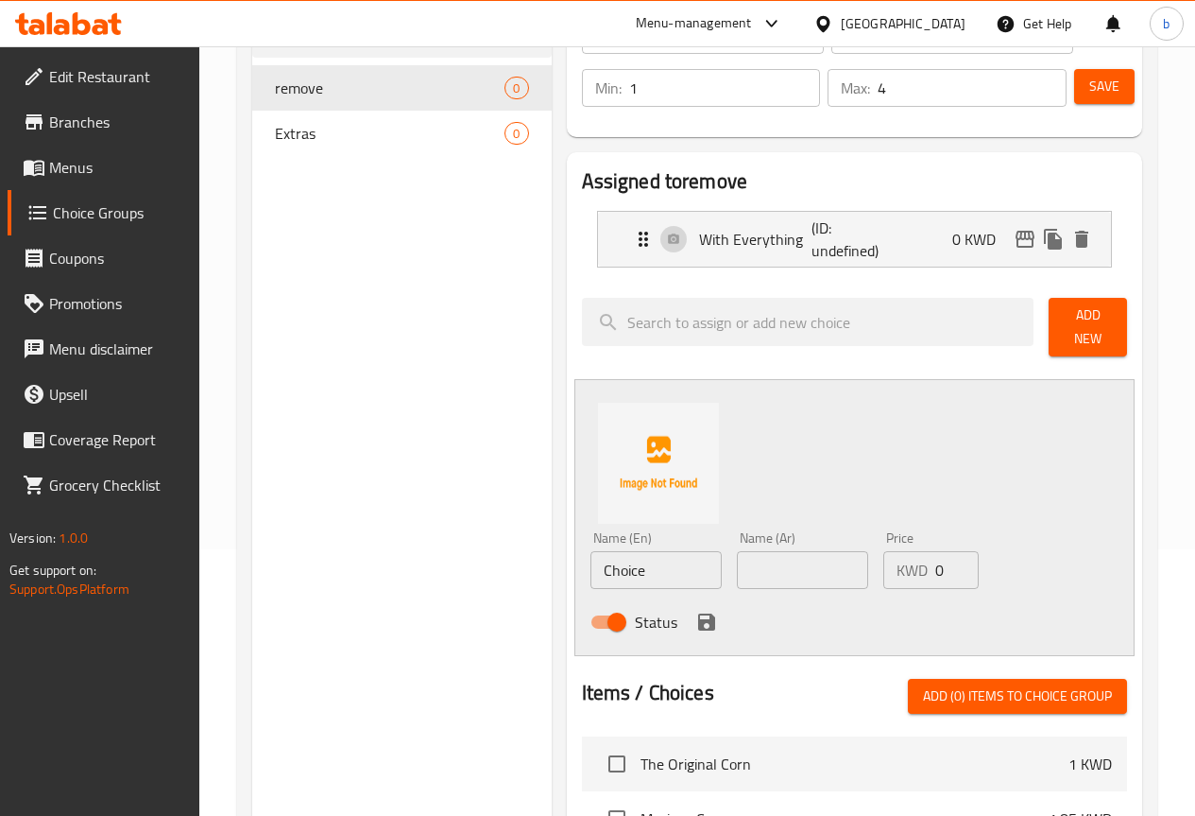
scroll to position [283, 0]
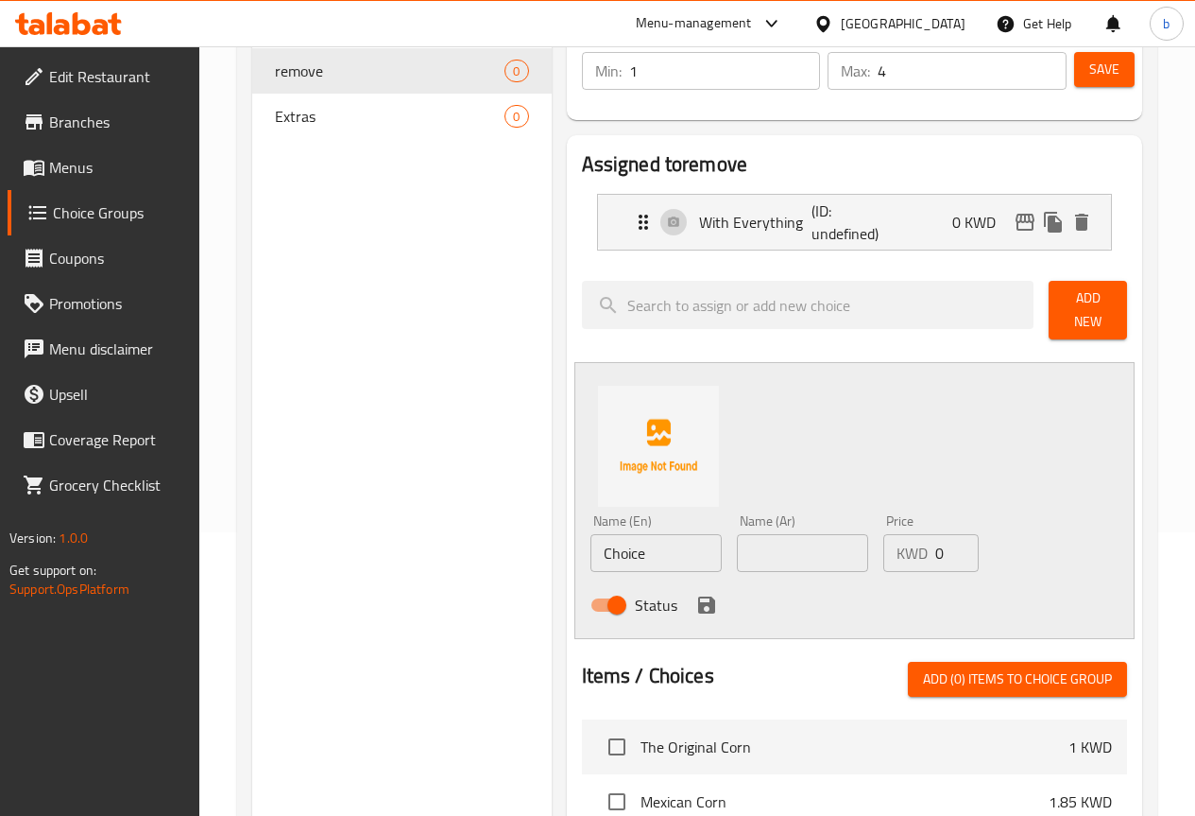
click at [591, 554] on input "Choice" at bounding box center [656, 553] width 131 height 38
paste input "No Salt"
type input "No Salt"
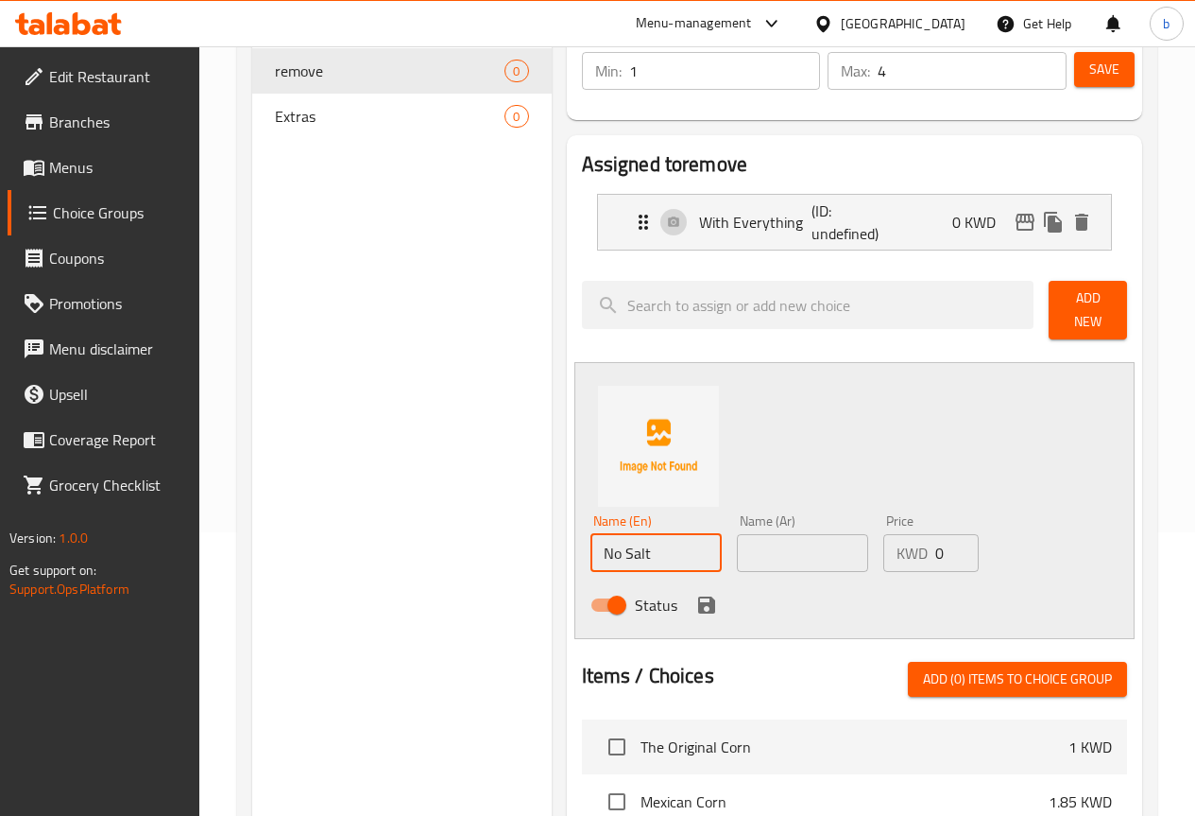
click at [751, 540] on input "text" at bounding box center [802, 553] width 131 height 38
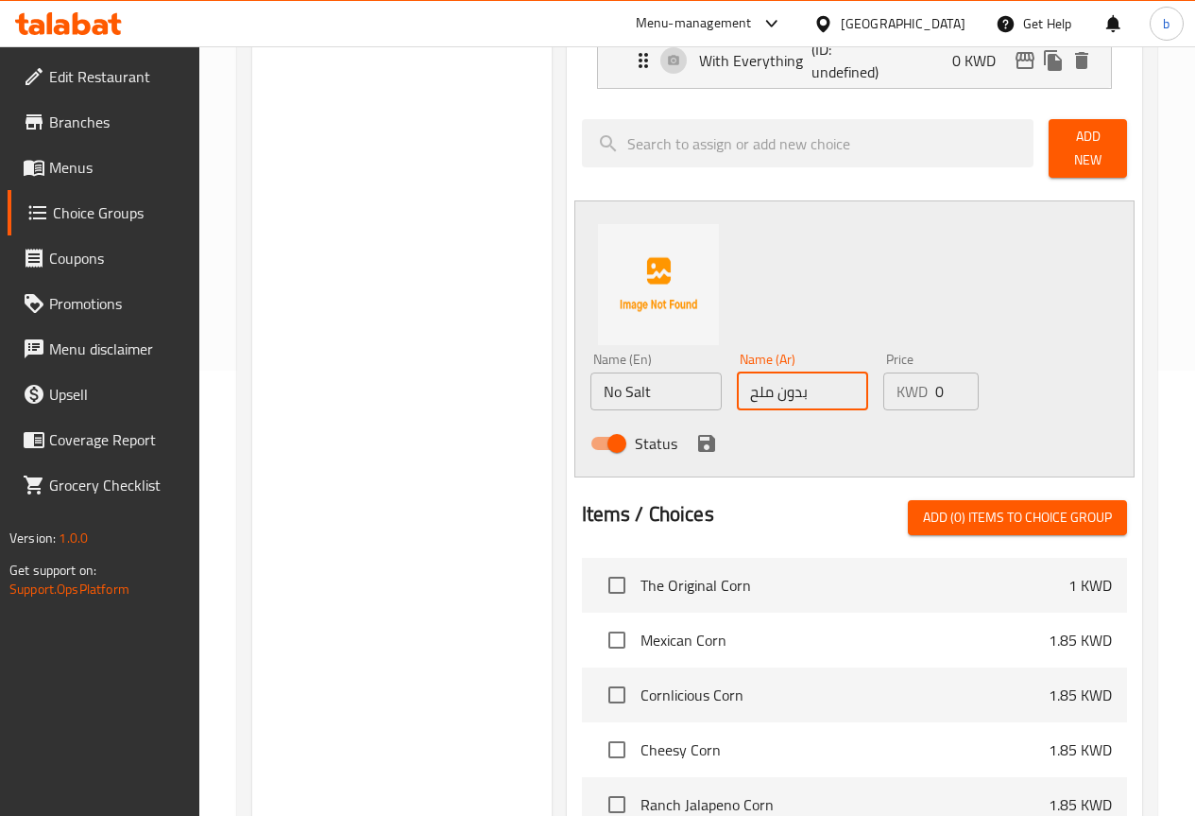
scroll to position [472, 0]
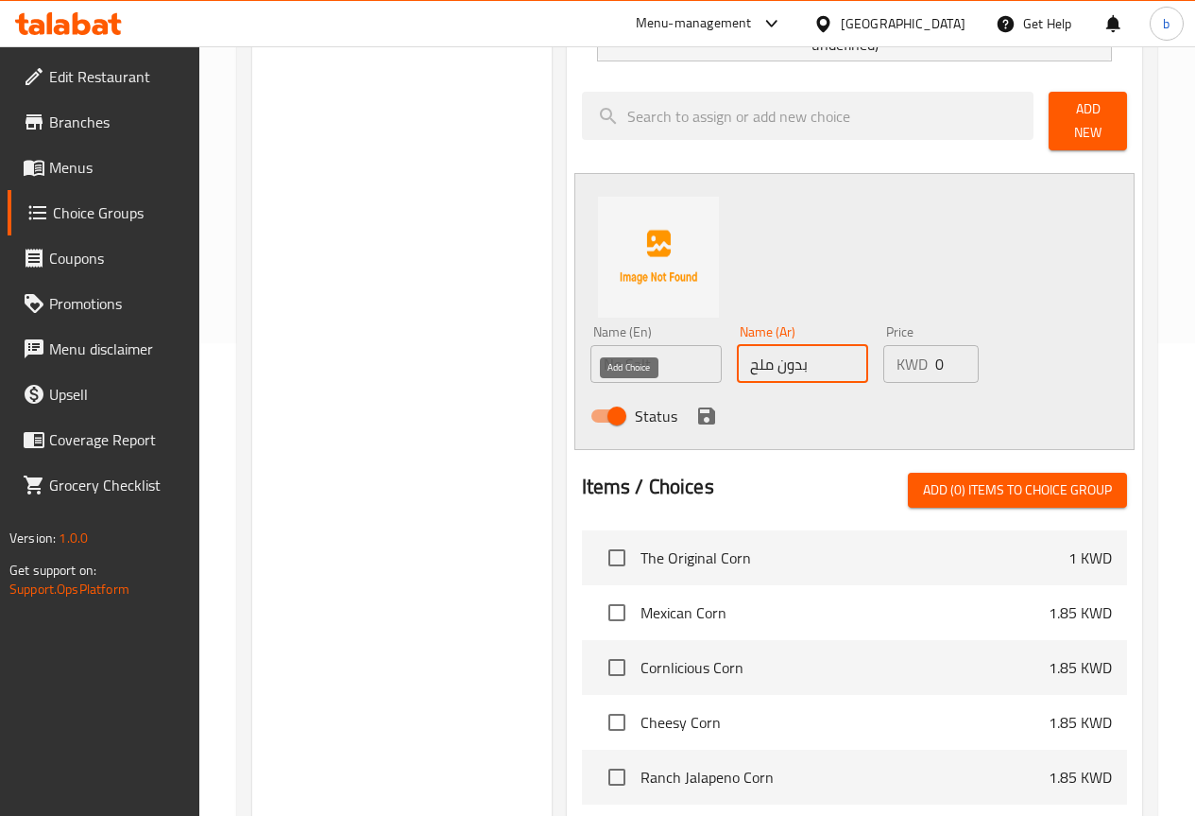
type input "بدون ملح"
click at [698, 407] on icon "save" at bounding box center [706, 415] width 17 height 17
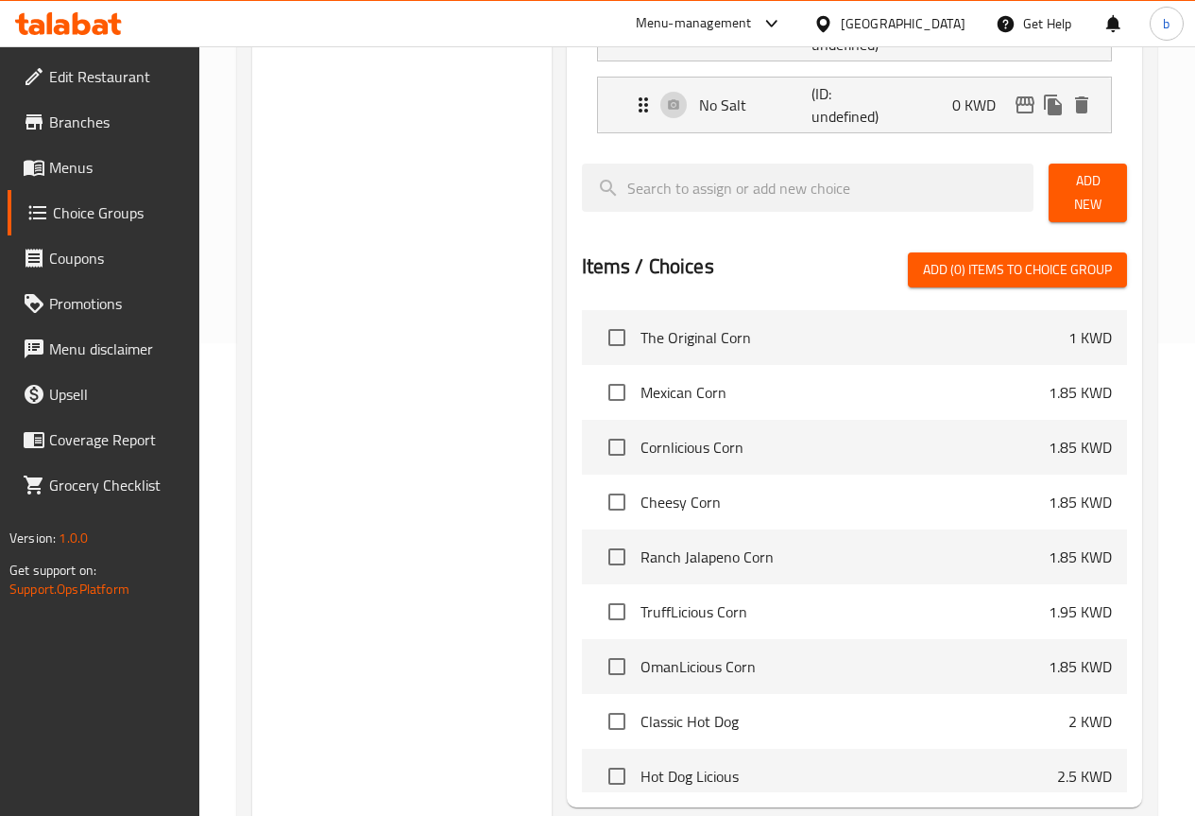
click at [1077, 202] on button "Add New" at bounding box center [1088, 192] width 78 height 59
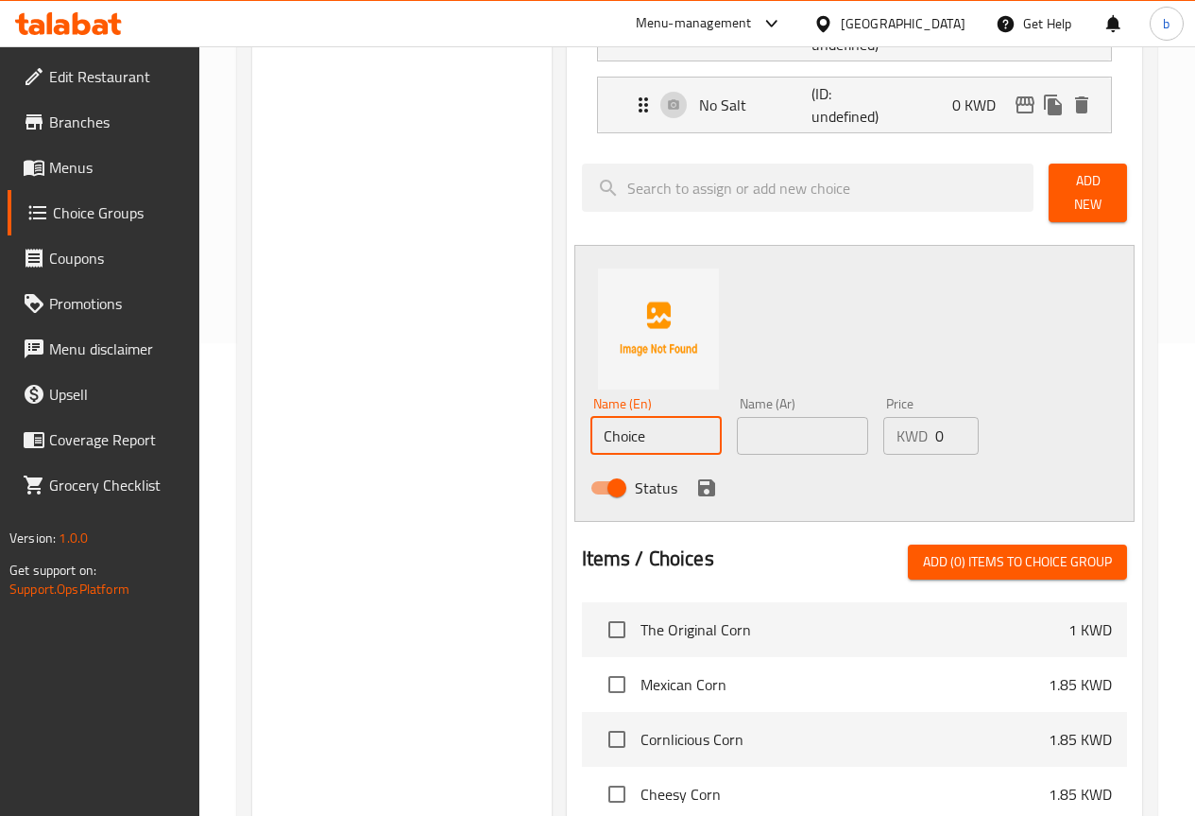
click at [591, 431] on input "Choice" at bounding box center [656, 436] width 131 height 38
click at [593, 418] on input "Choice" at bounding box center [656, 436] width 131 height 38
paste input "No Black Pepper"
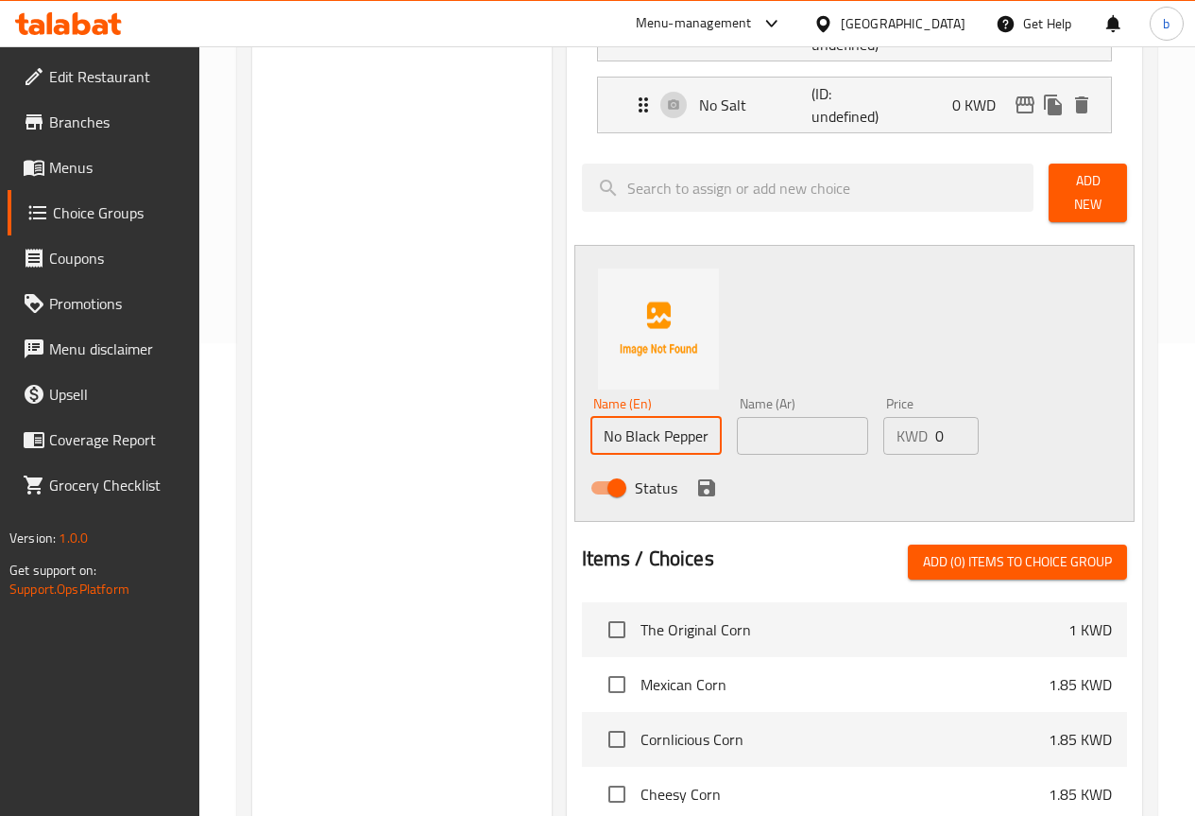
type input "No Black Pepper"
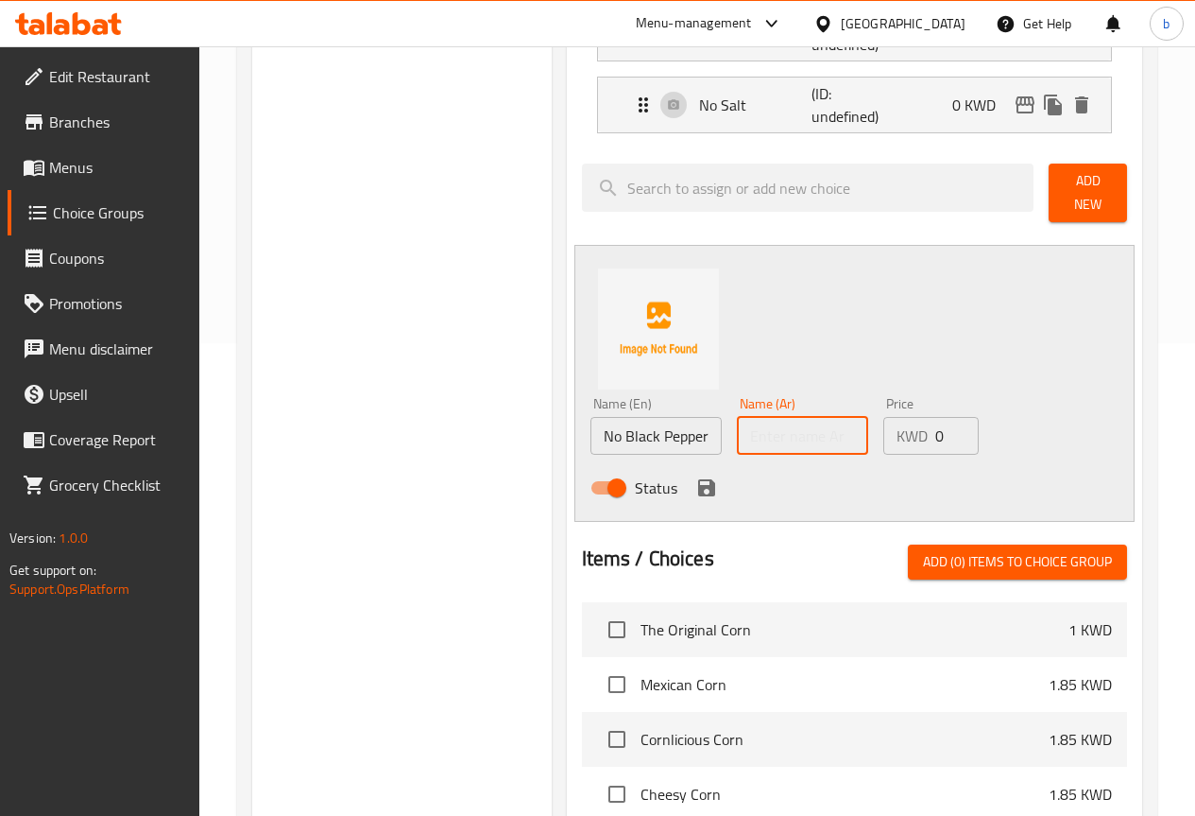
click at [737, 438] on input "text" at bounding box center [802, 436] width 131 height 38
type input "بدون الفلفل الأسود"
click at [696, 483] on icon "save" at bounding box center [707, 487] width 23 height 23
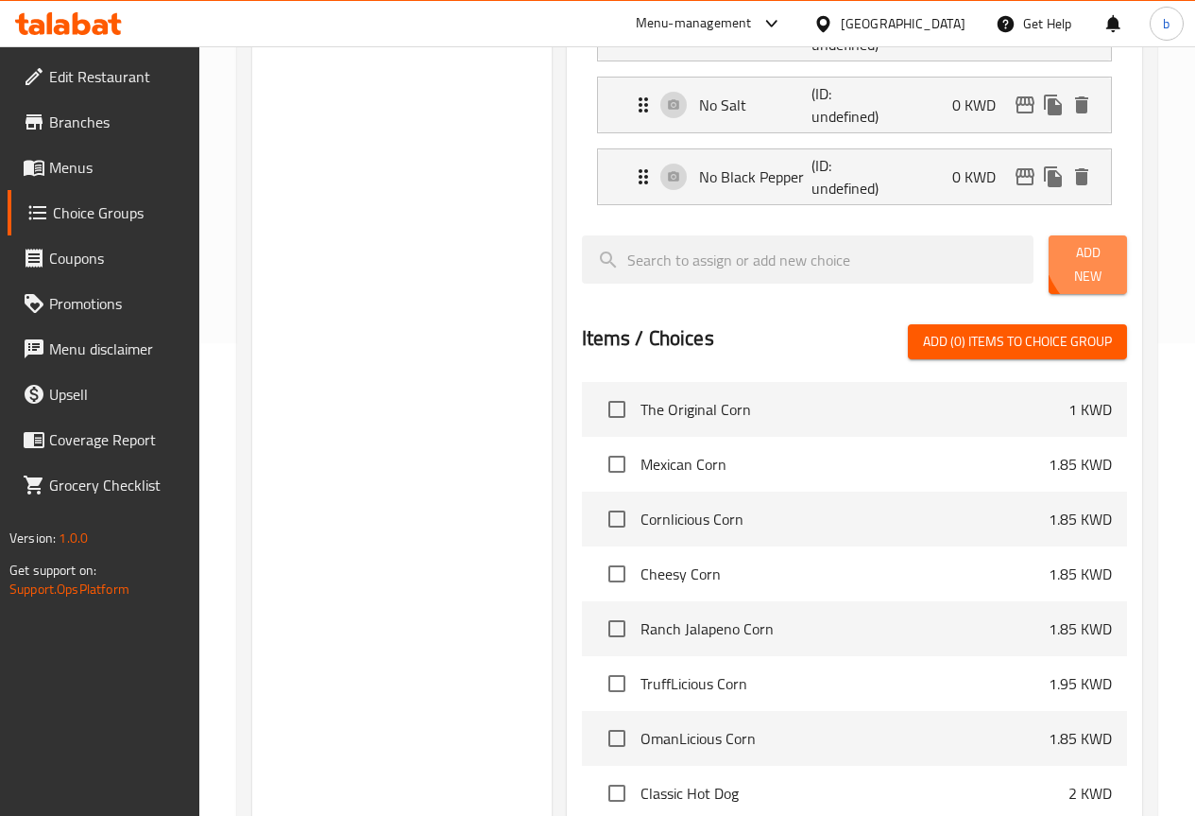
click at [1123, 244] on button "Add New" at bounding box center [1088, 264] width 78 height 59
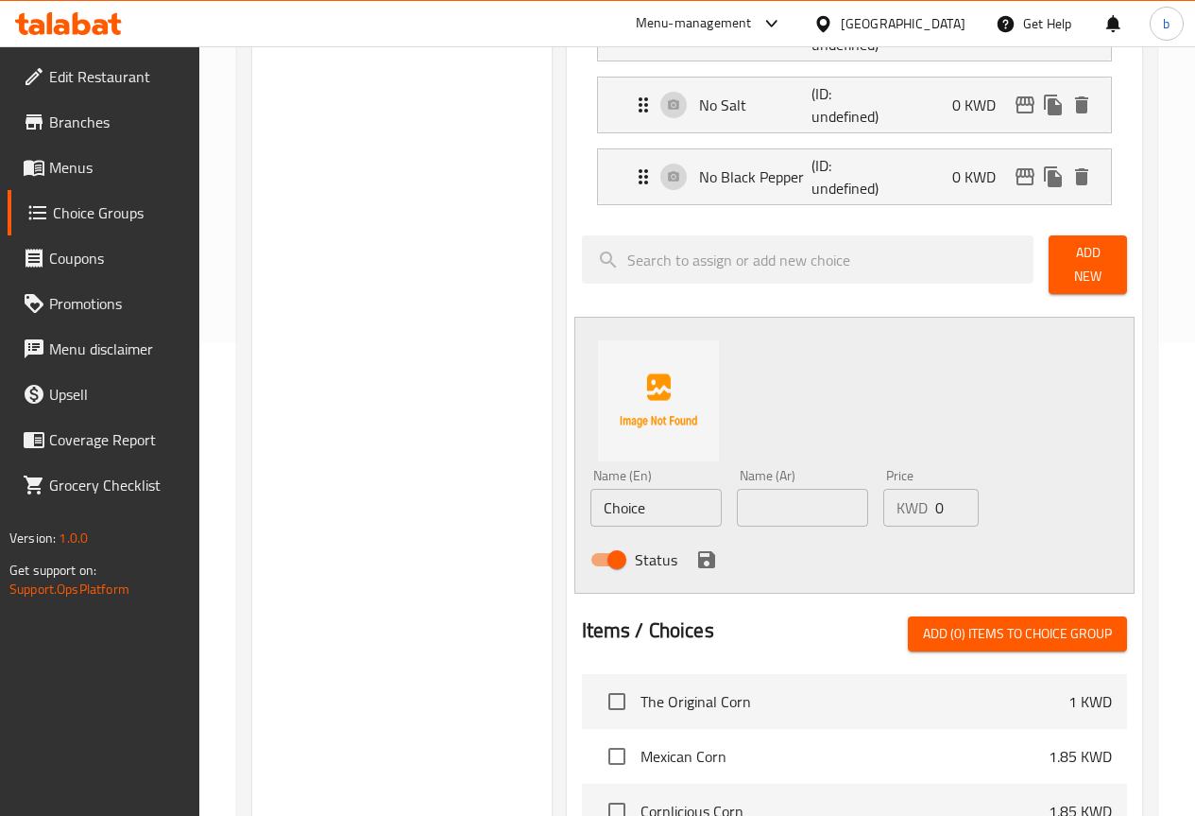
click at [639, 491] on input "Choice" at bounding box center [656, 508] width 131 height 38
paste input "No Lemon"
type input "No Lemon"
click at [768, 498] on input "text" at bounding box center [802, 508] width 131 height 38
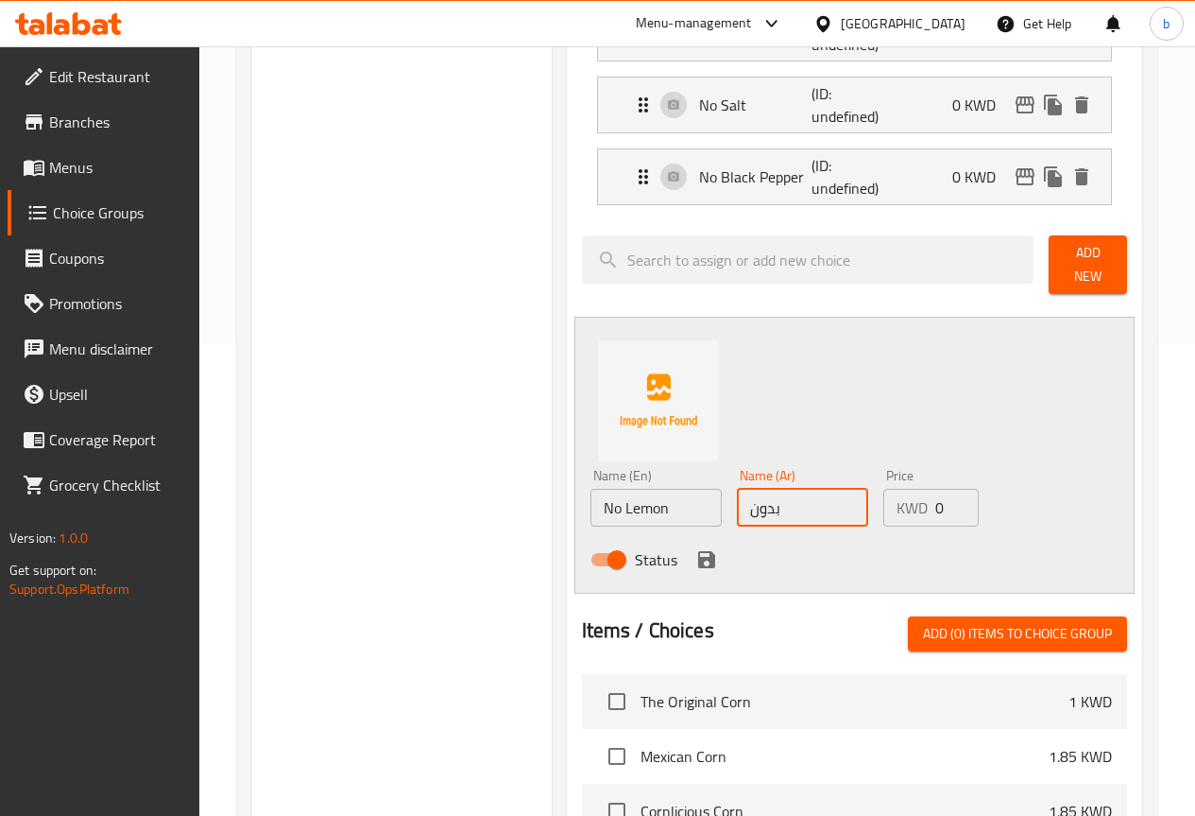
type input "بدون ليمون"
click at [698, 551] on icon "save" at bounding box center [706, 559] width 17 height 17
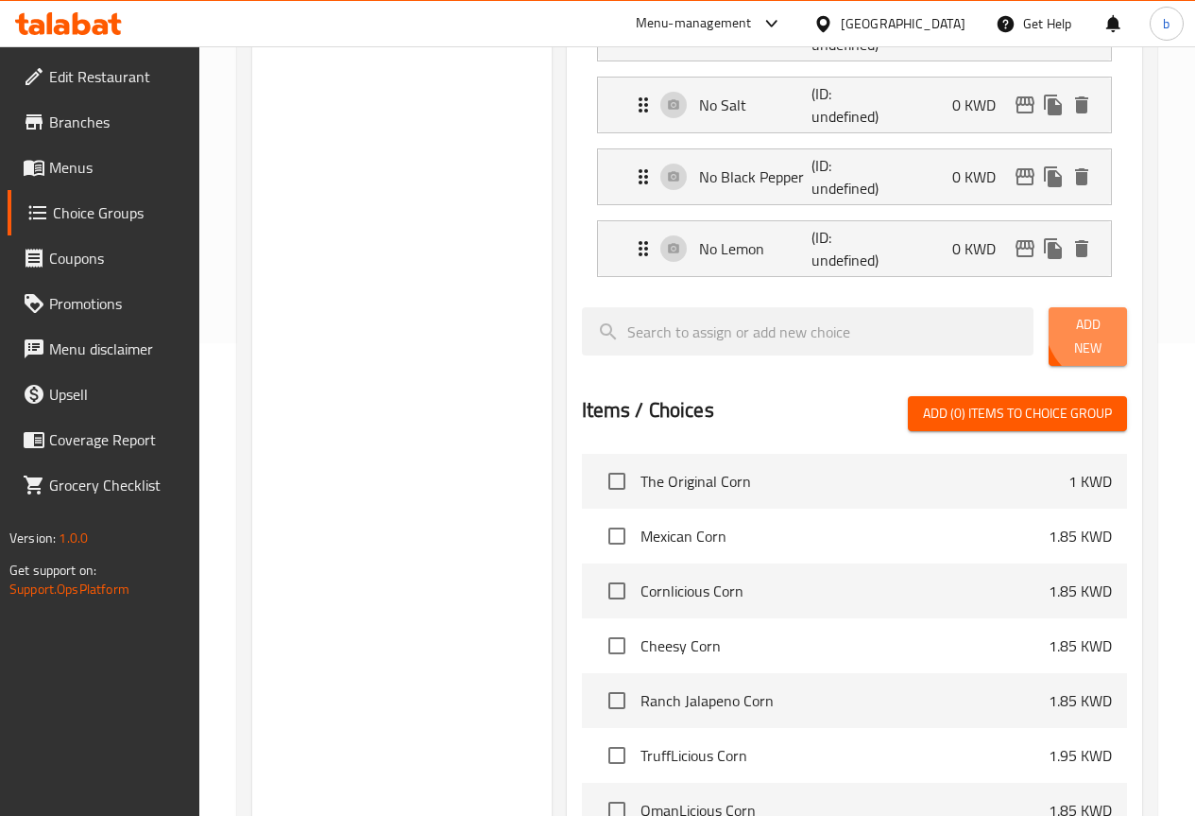
drag, startPoint x: 1099, startPoint y: 326, endPoint x: 1049, endPoint y: 351, distance: 55.8
click at [1099, 326] on span "Add New" at bounding box center [1088, 336] width 48 height 47
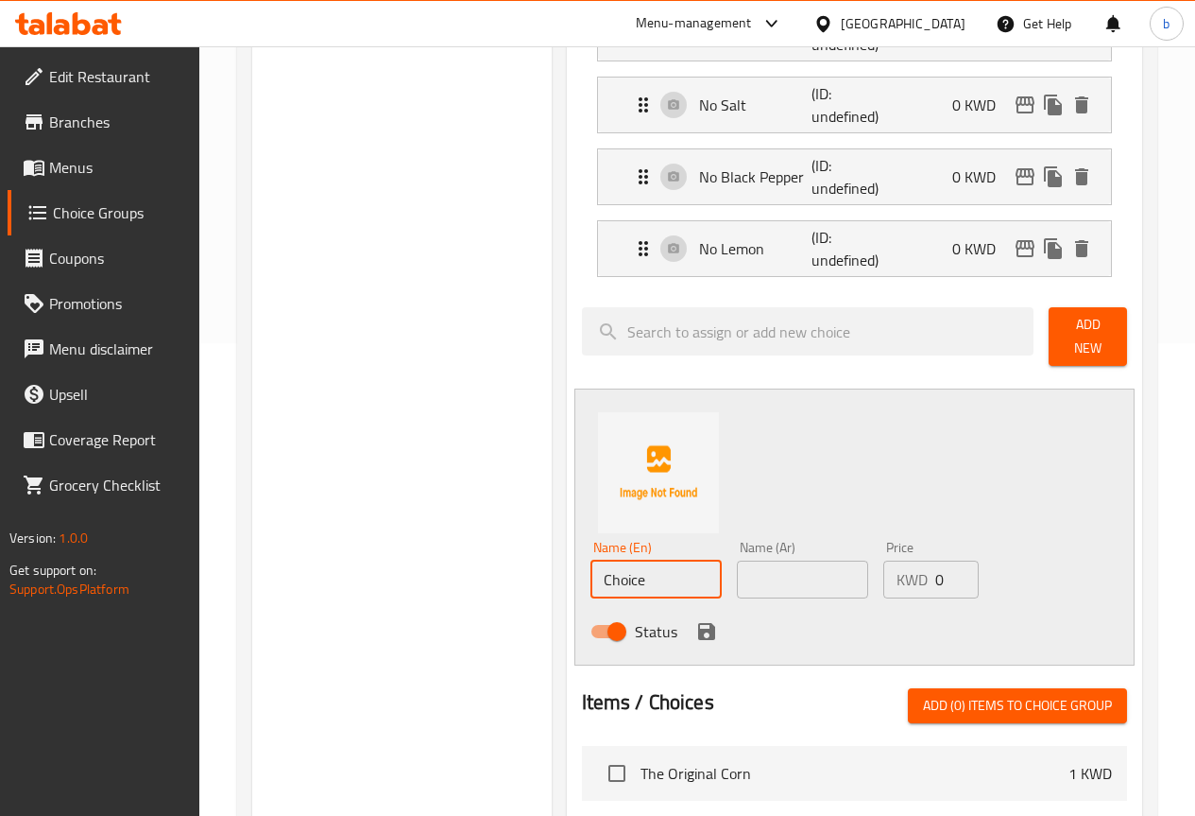
click at [603, 566] on input "Choice" at bounding box center [656, 579] width 131 height 38
paste input "No Butter"
type input "No Butter"
click at [783, 565] on input "text" at bounding box center [802, 579] width 131 height 38
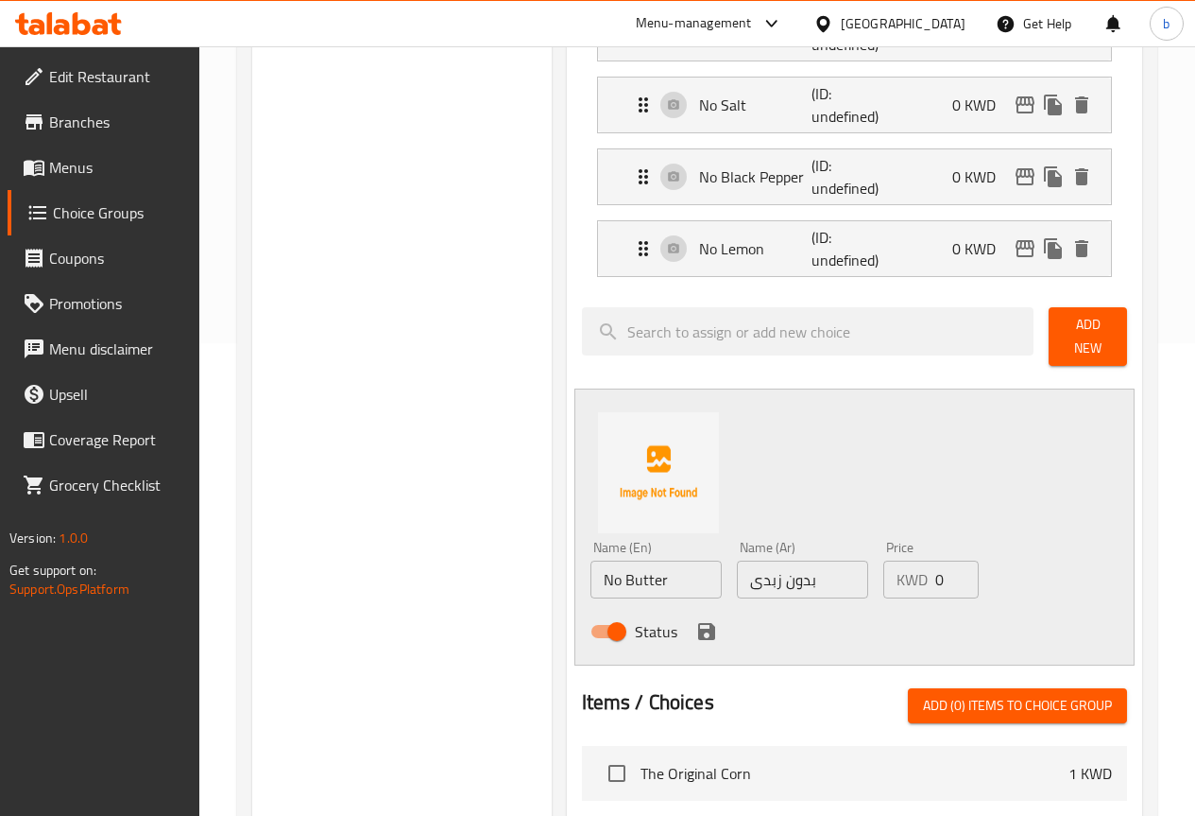
click at [737, 577] on input "بدون زبدى" at bounding box center [802, 579] width 131 height 38
click at [770, 562] on input "ةبدون زبدى" at bounding box center [802, 579] width 131 height 38
click at [737, 572] on input "ةبدون زبدى" at bounding box center [802, 579] width 131 height 38
click at [737, 576] on input "ةبدون زبدى" at bounding box center [802, 579] width 131 height 38
type input "ةبدون زبى"
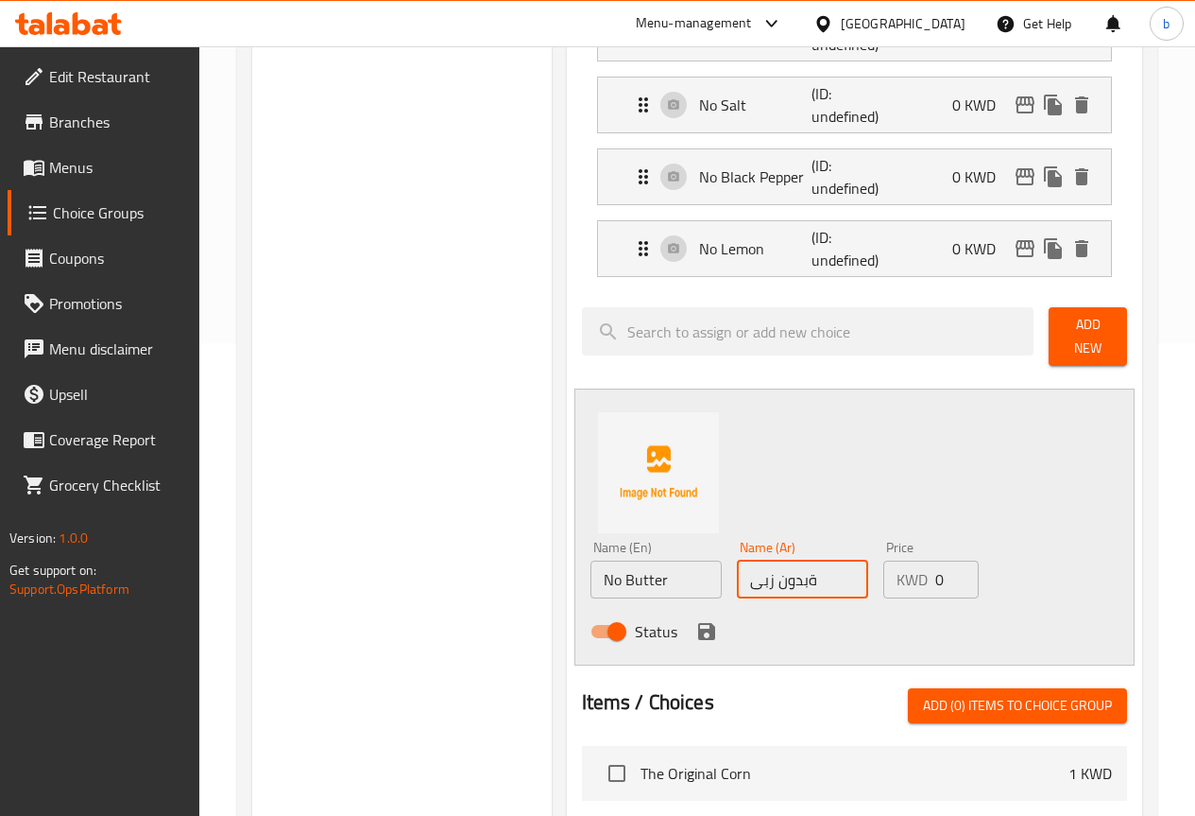
click at [775, 575] on input "ةبدون زبى" at bounding box center [802, 579] width 131 height 38
type input "بدون زبدة"
click at [698, 623] on icon "save" at bounding box center [706, 631] width 17 height 17
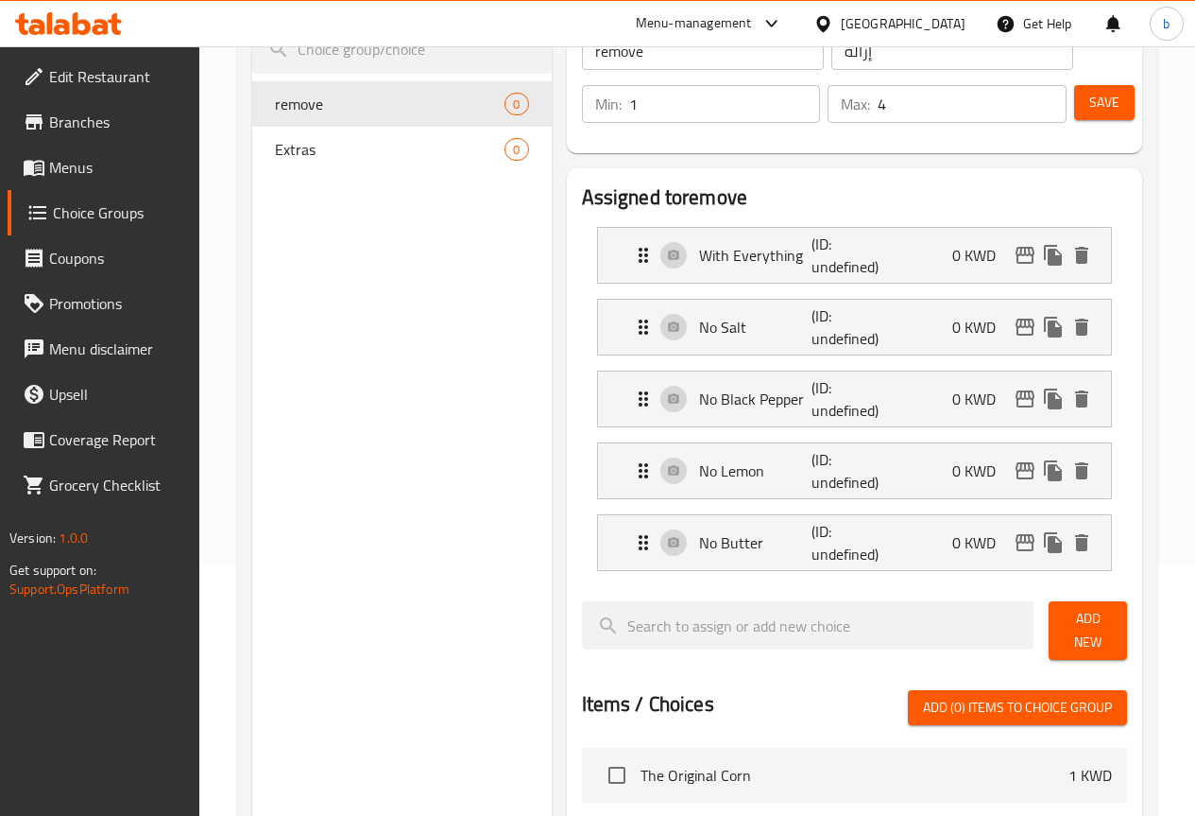
scroll to position [0, 0]
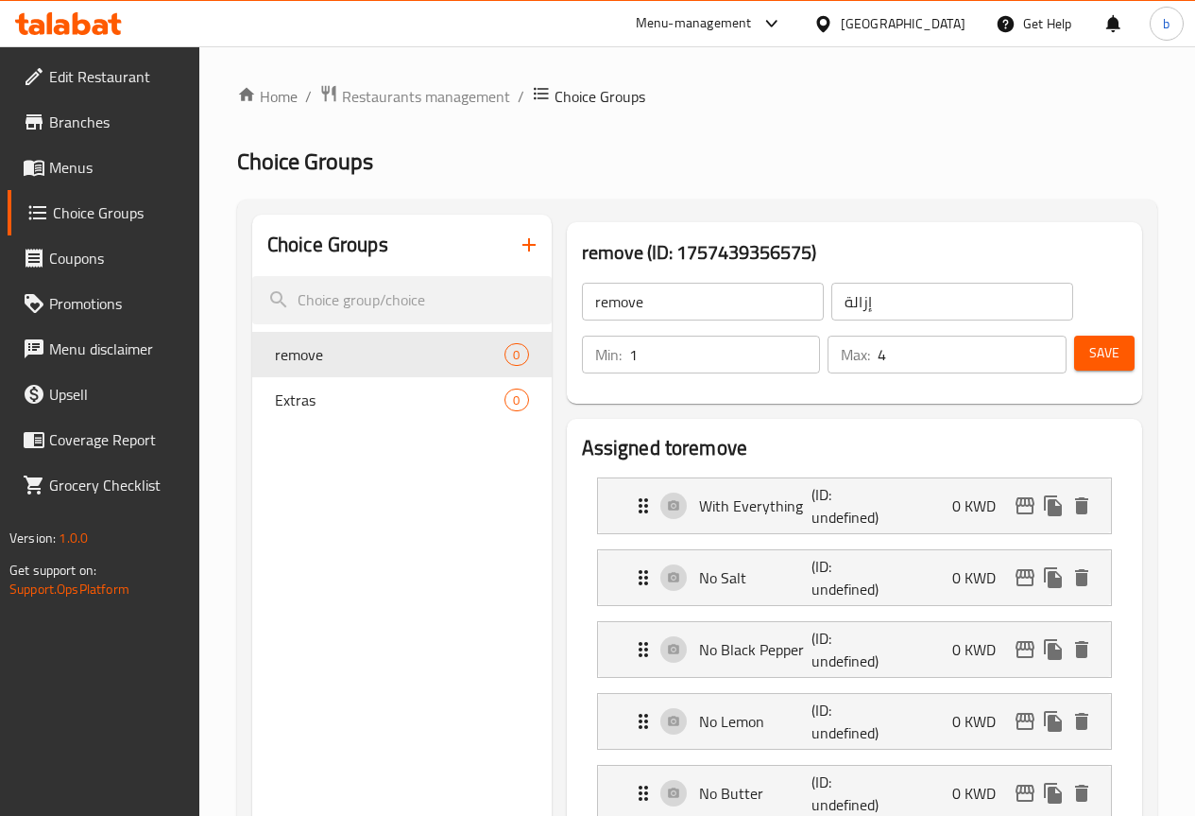
click at [1091, 355] on span "Save" at bounding box center [1105, 353] width 30 height 24
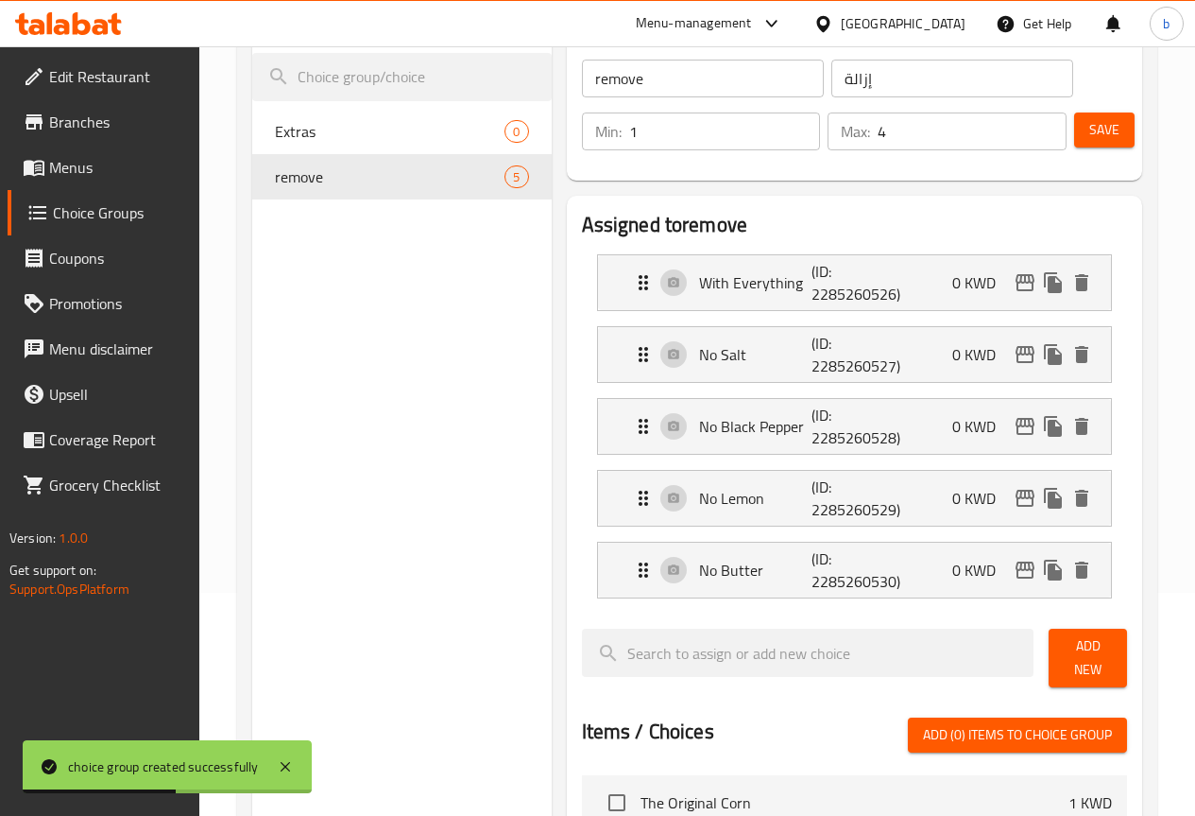
scroll to position [189, 0]
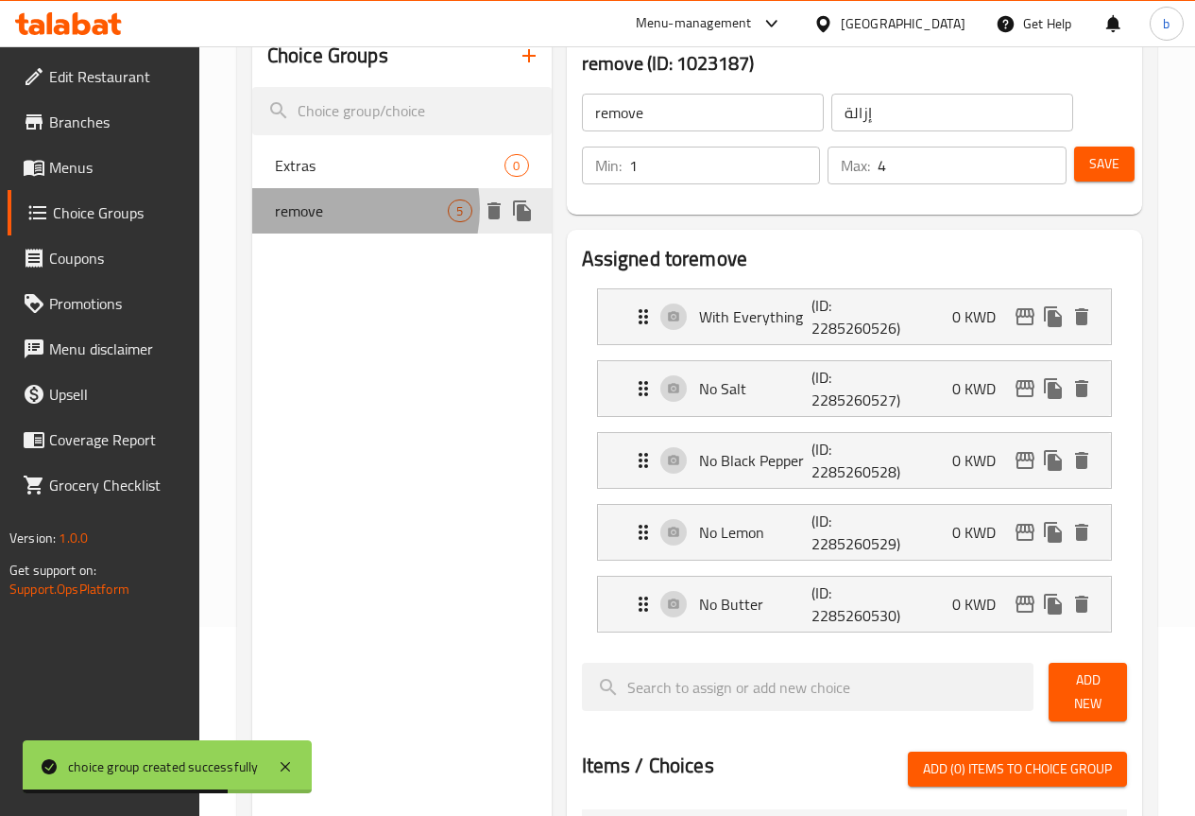
click at [340, 209] on span "remove" at bounding box center [362, 210] width 174 height 23
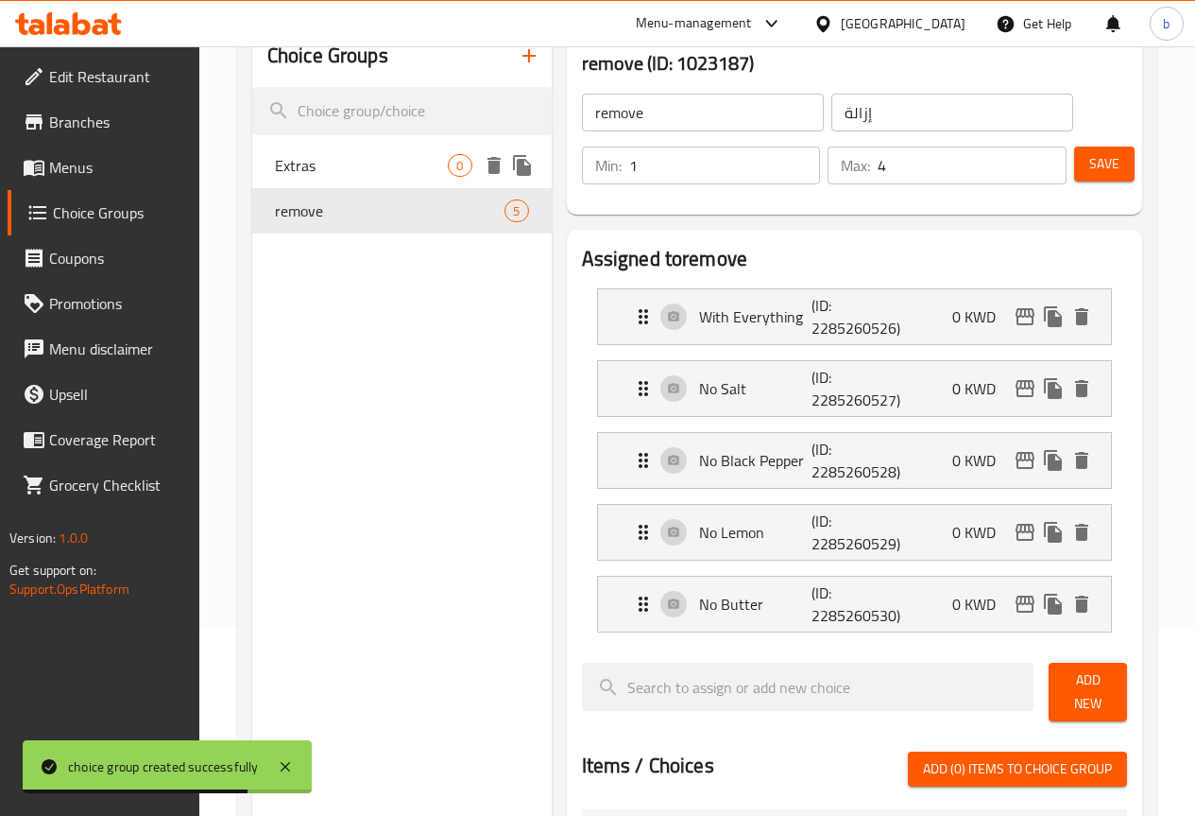
click at [338, 164] on span "Extras" at bounding box center [362, 165] width 174 height 23
type input "Extras"
type input "إضافات"
type input "0"
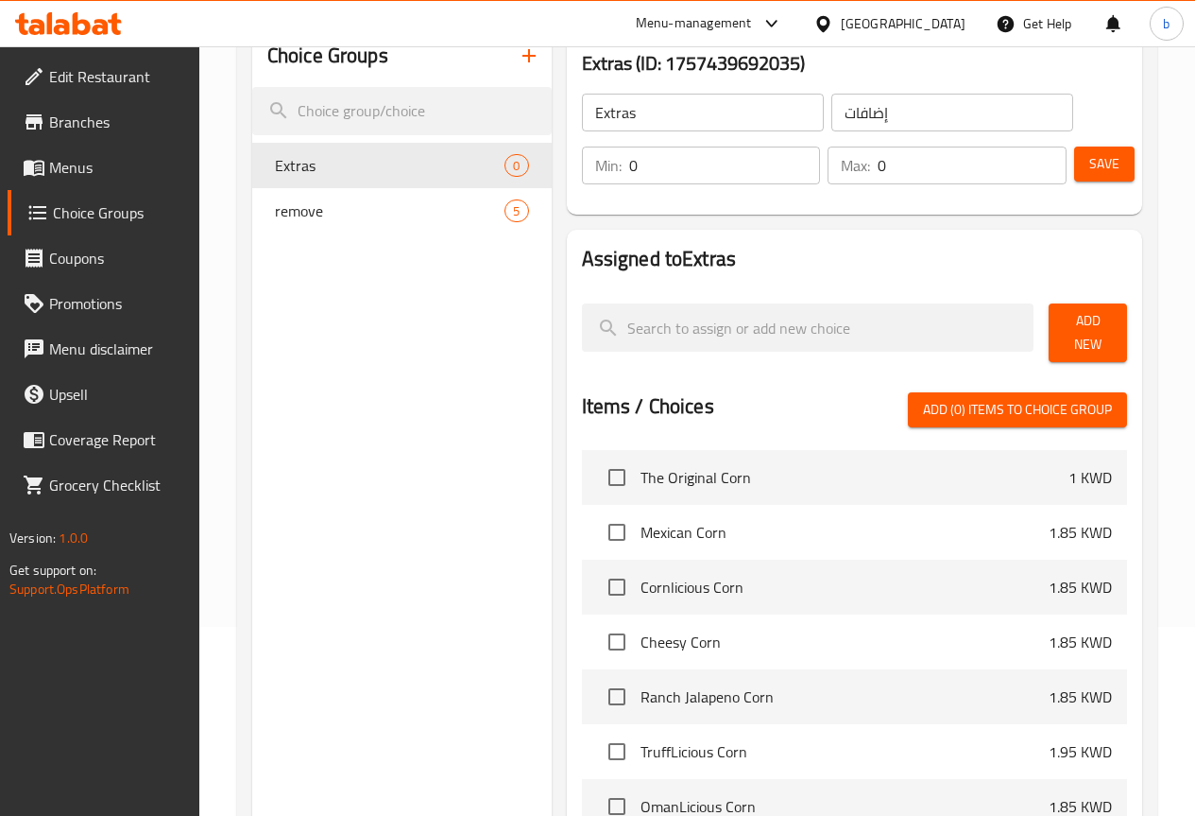
click at [996, 162] on input "0" at bounding box center [972, 165] width 189 height 38
type input "6"
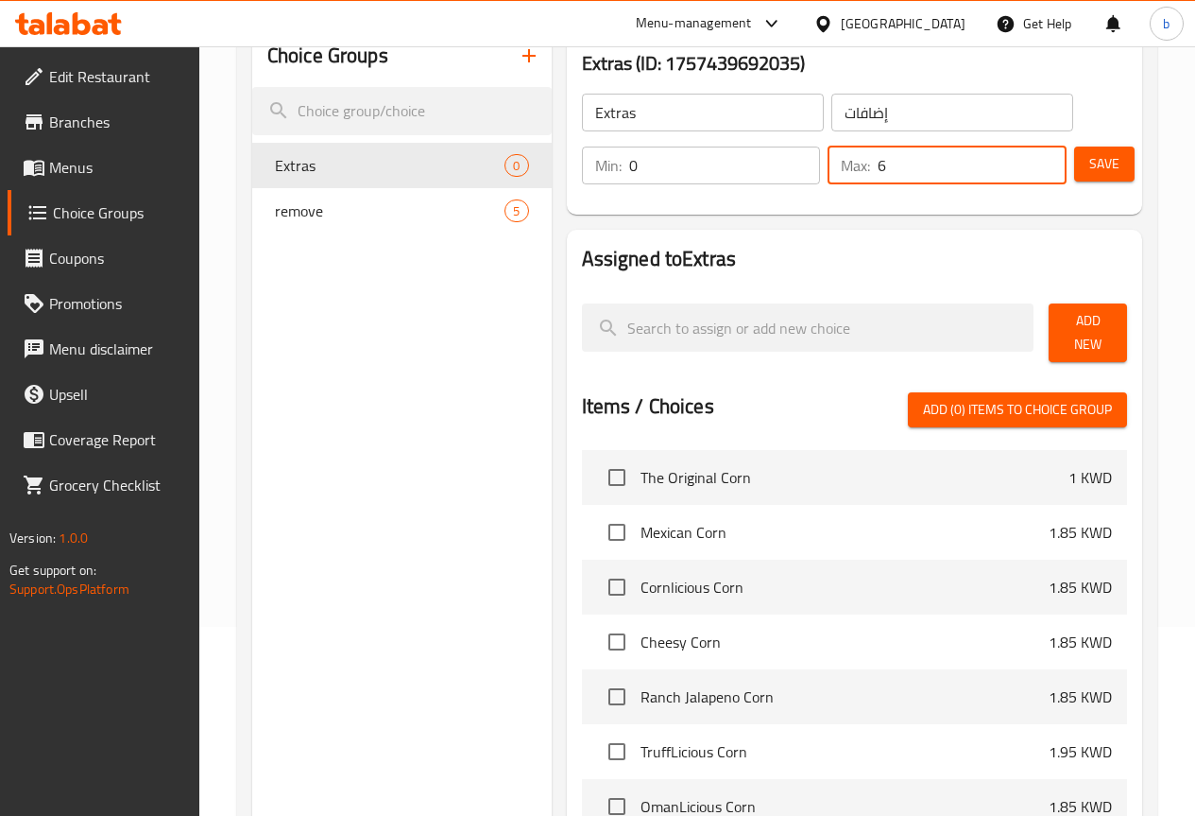
click at [1080, 322] on span "Add New" at bounding box center [1088, 332] width 48 height 47
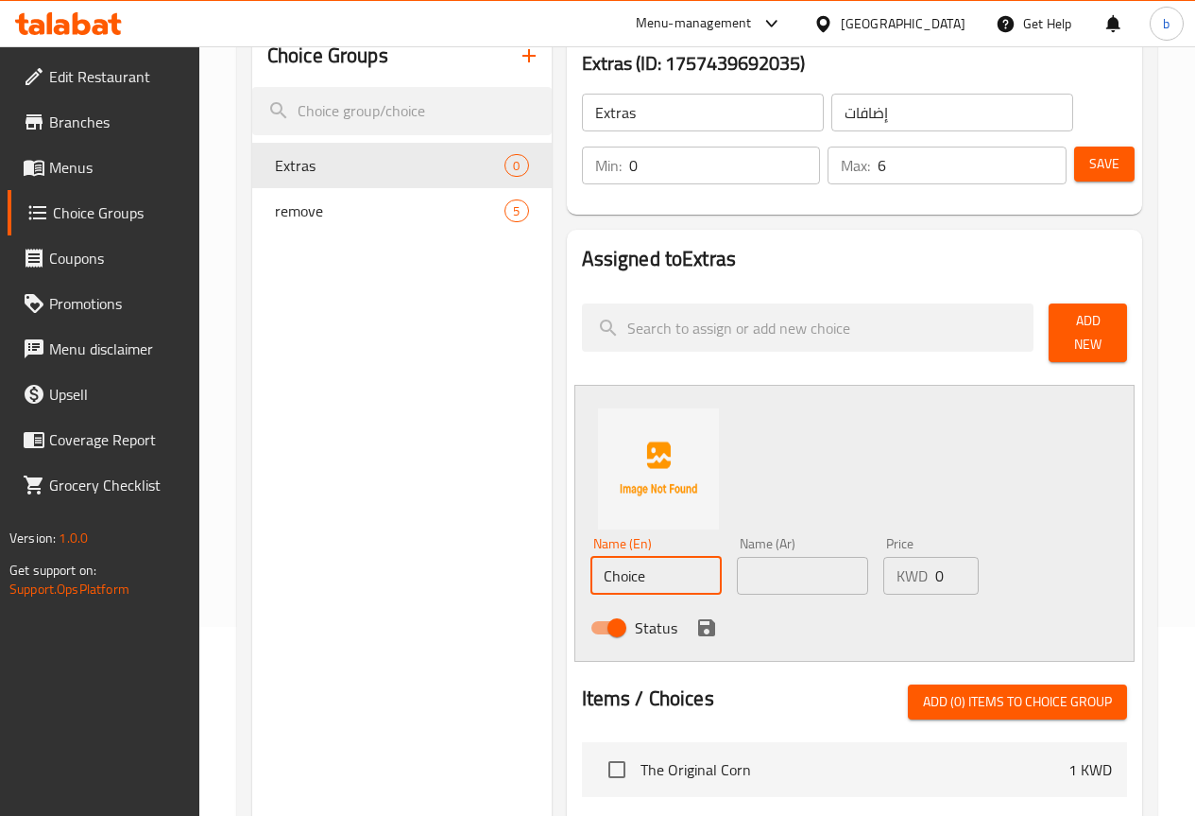
click at [624, 579] on input "Choice" at bounding box center [656, 576] width 131 height 38
click at [640, 566] on input "Choice" at bounding box center [656, 576] width 131 height 38
paste input "eetos"
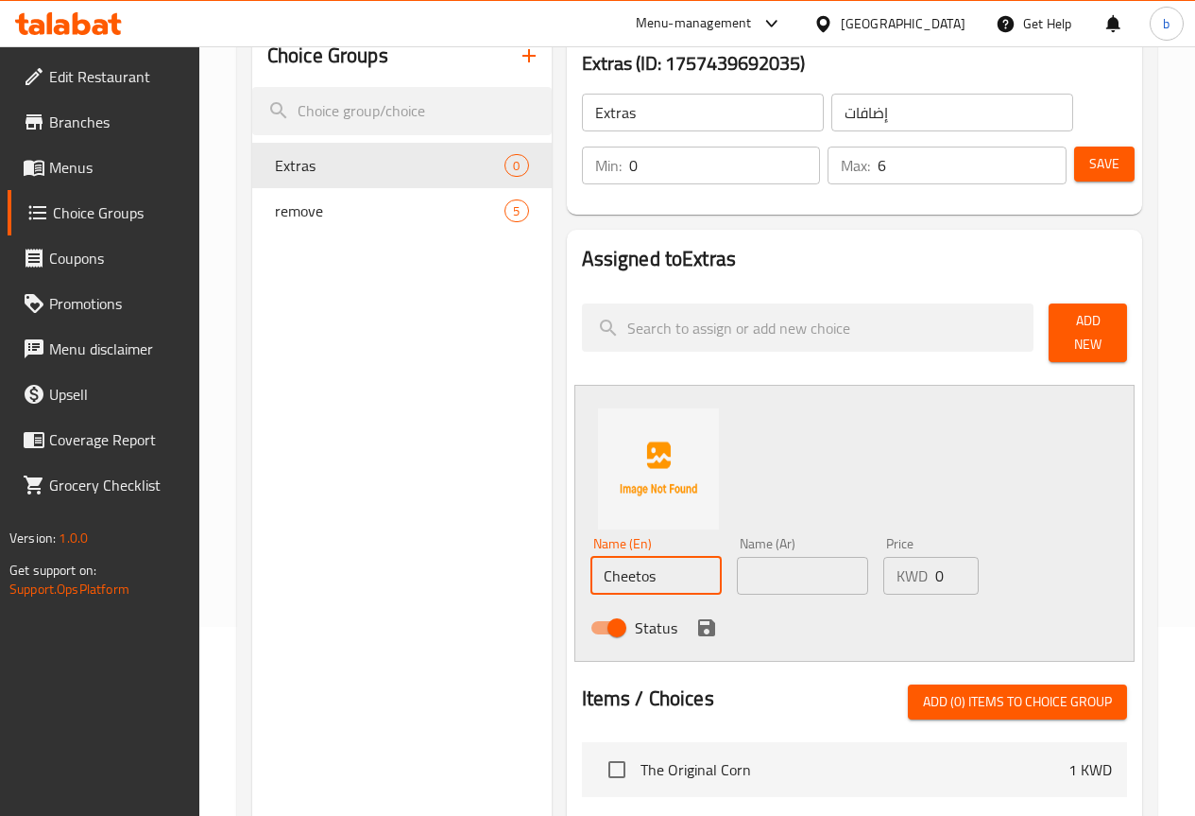
type input "Cheetos"
click at [737, 566] on input "text" at bounding box center [802, 576] width 131 height 38
type input "شيتوس"
click at [936, 579] on input "0" at bounding box center [957, 576] width 43 height 38
type input "0.25"
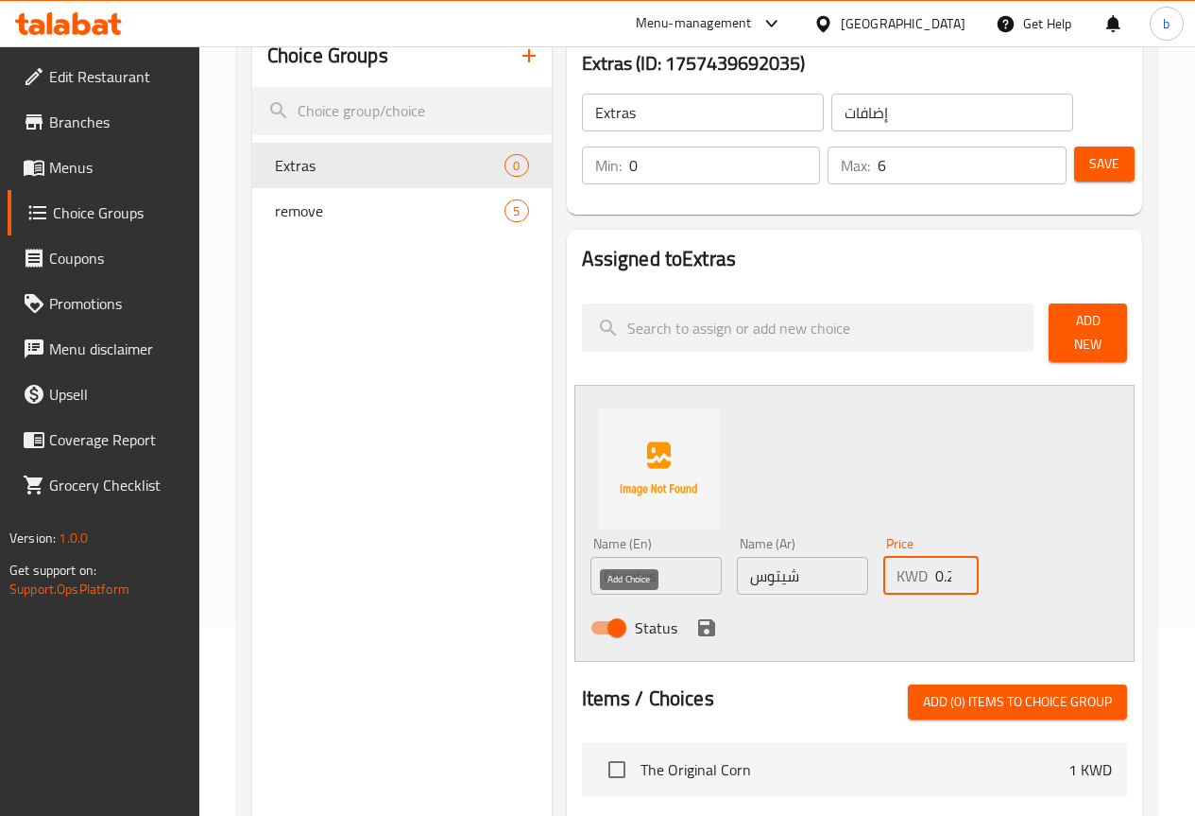
click at [698, 619] on icon "save" at bounding box center [706, 627] width 17 height 17
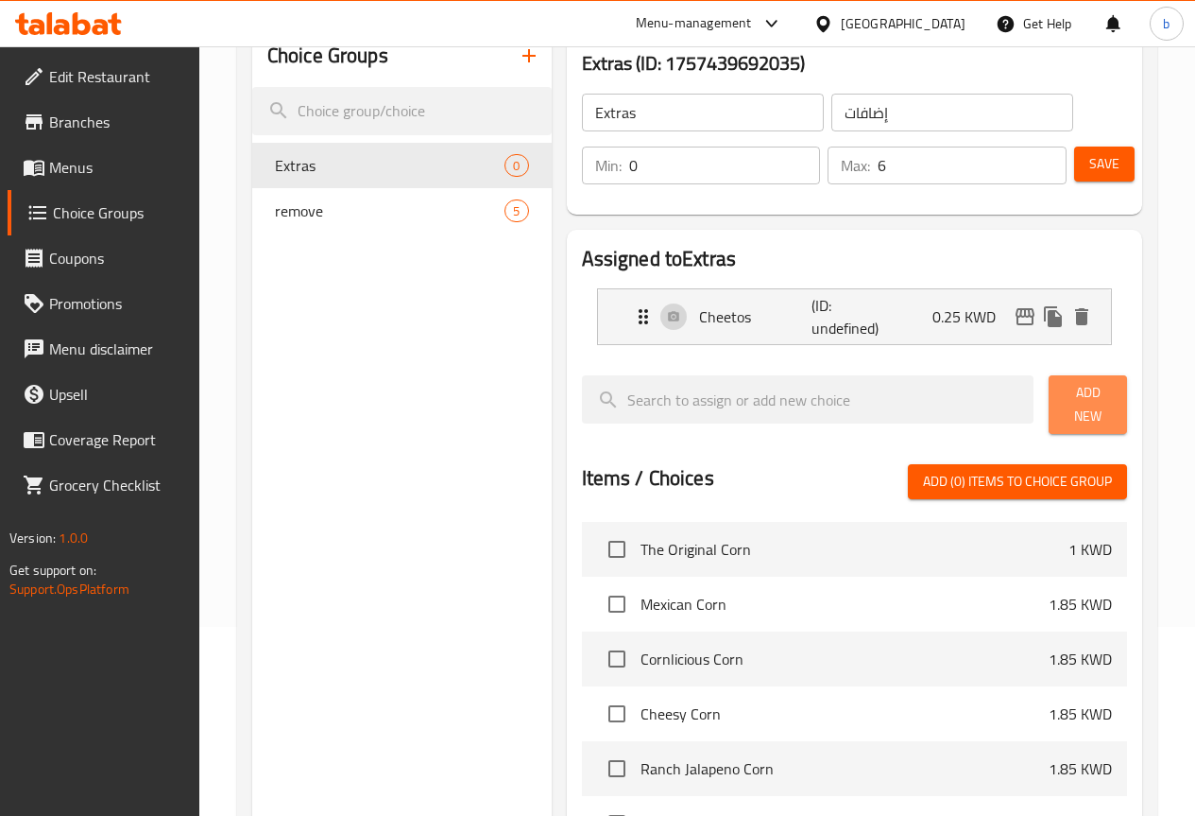
click at [1064, 401] on span "Add New" at bounding box center [1088, 404] width 48 height 47
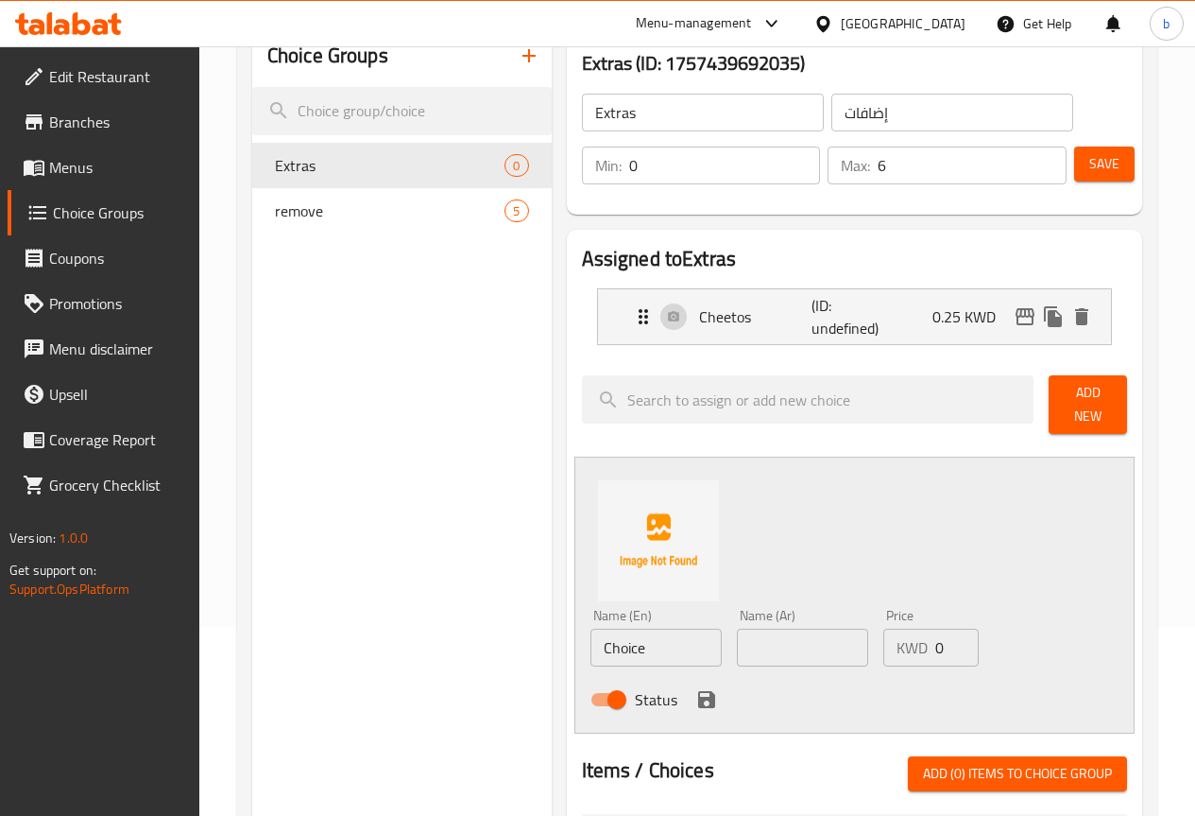
click at [591, 633] on input "Choice" at bounding box center [656, 647] width 131 height 38
paste input "Doritos"
type input "Doritos"
click at [737, 639] on input "text" at bounding box center [802, 647] width 131 height 38
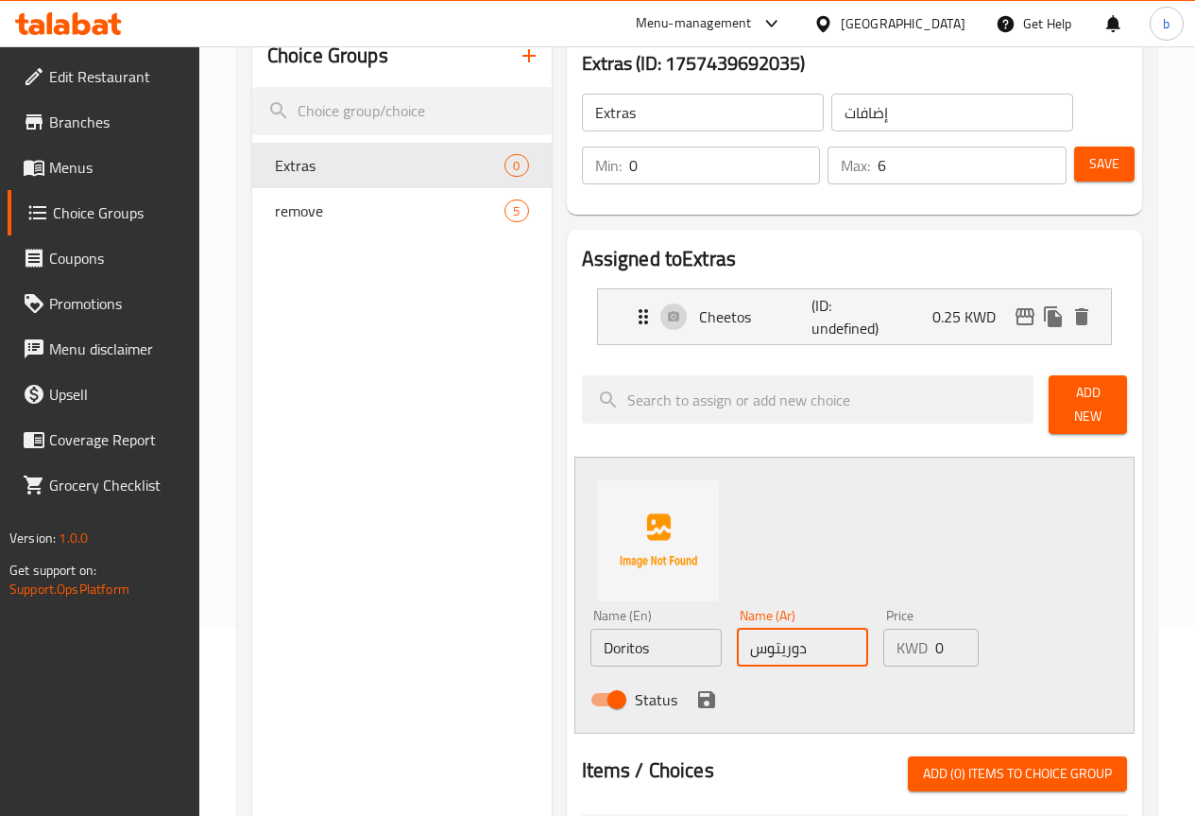
type input "دوريتوس"
click at [897, 636] on p "KWD" at bounding box center [912, 647] width 31 height 23
click at [936, 635] on input "0" at bounding box center [957, 647] width 43 height 38
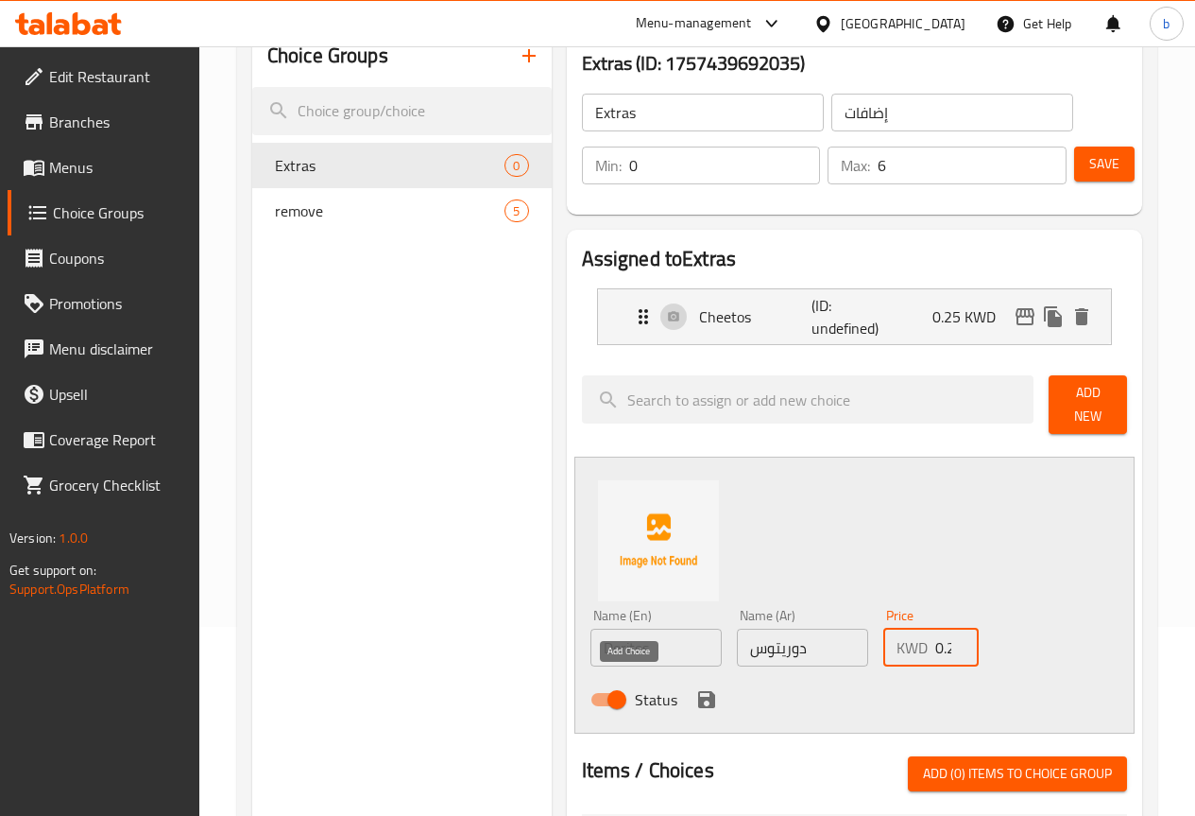
type input "0.25"
click at [698, 696] on icon "save" at bounding box center [706, 699] width 17 height 17
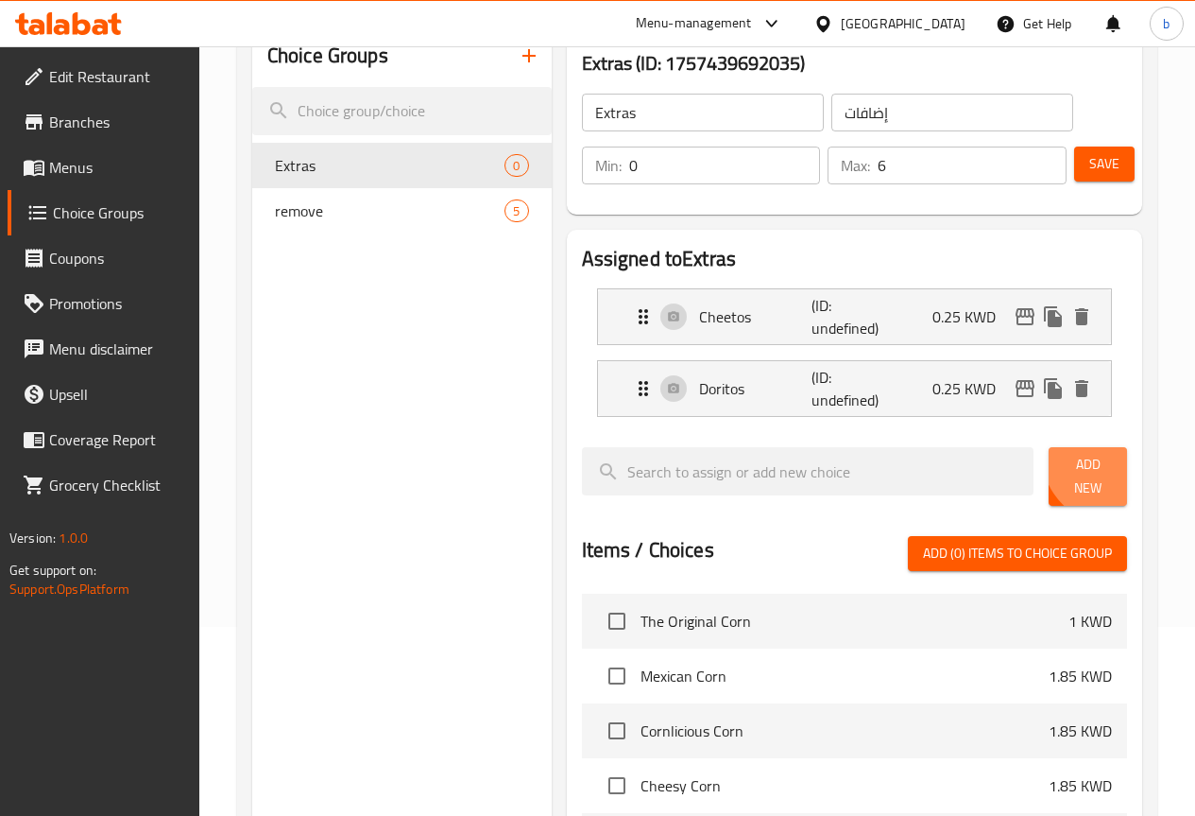
click at [1100, 461] on span "Add New" at bounding box center [1088, 476] width 48 height 47
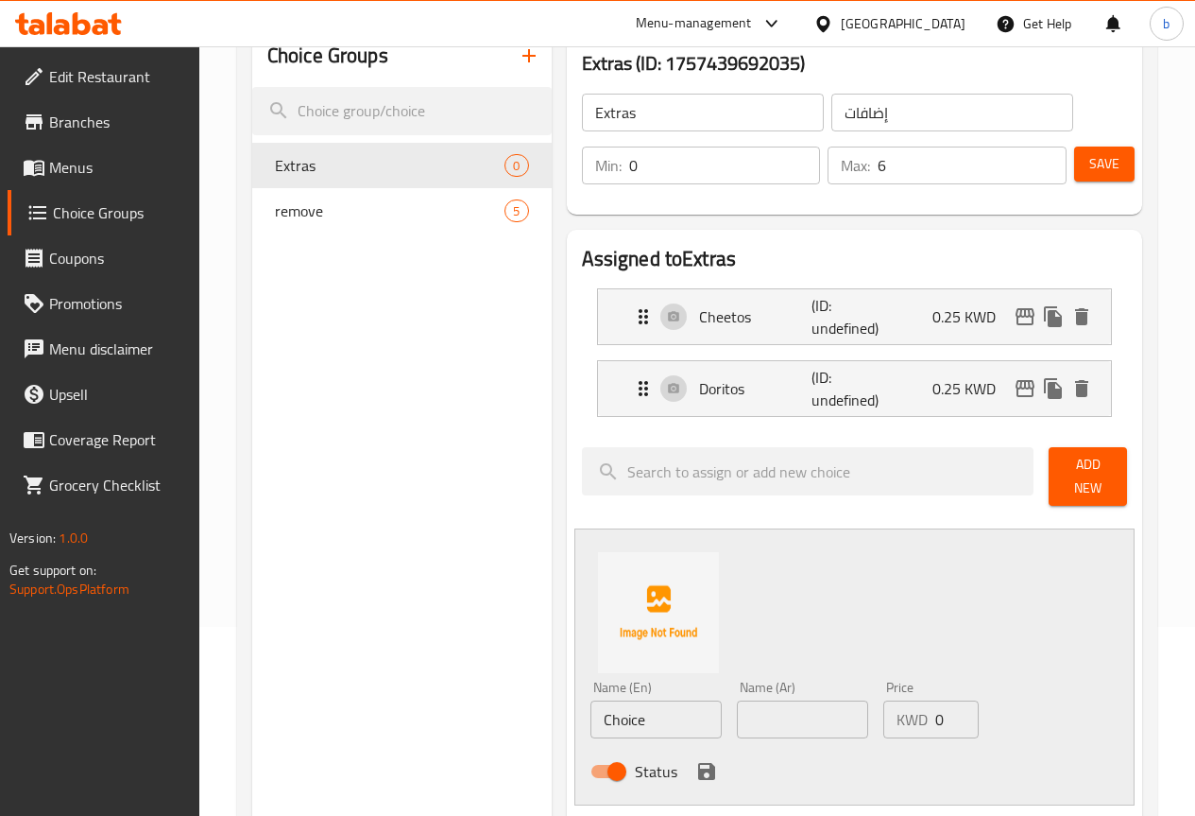
drag, startPoint x: 1077, startPoint y: 473, endPoint x: 1062, endPoint y: 477, distance: 15.6
click at [1077, 473] on span "Add New" at bounding box center [1088, 476] width 48 height 47
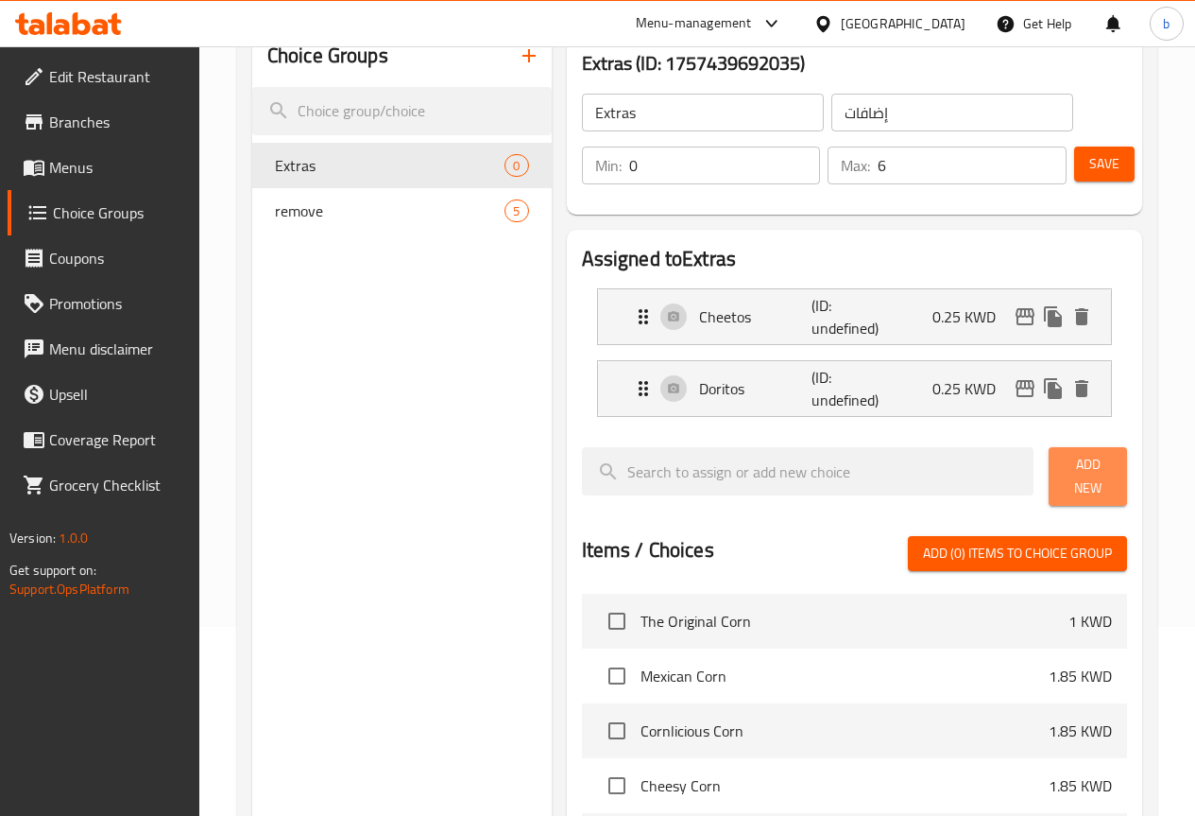
click at [1066, 467] on span "Add New" at bounding box center [1088, 476] width 48 height 47
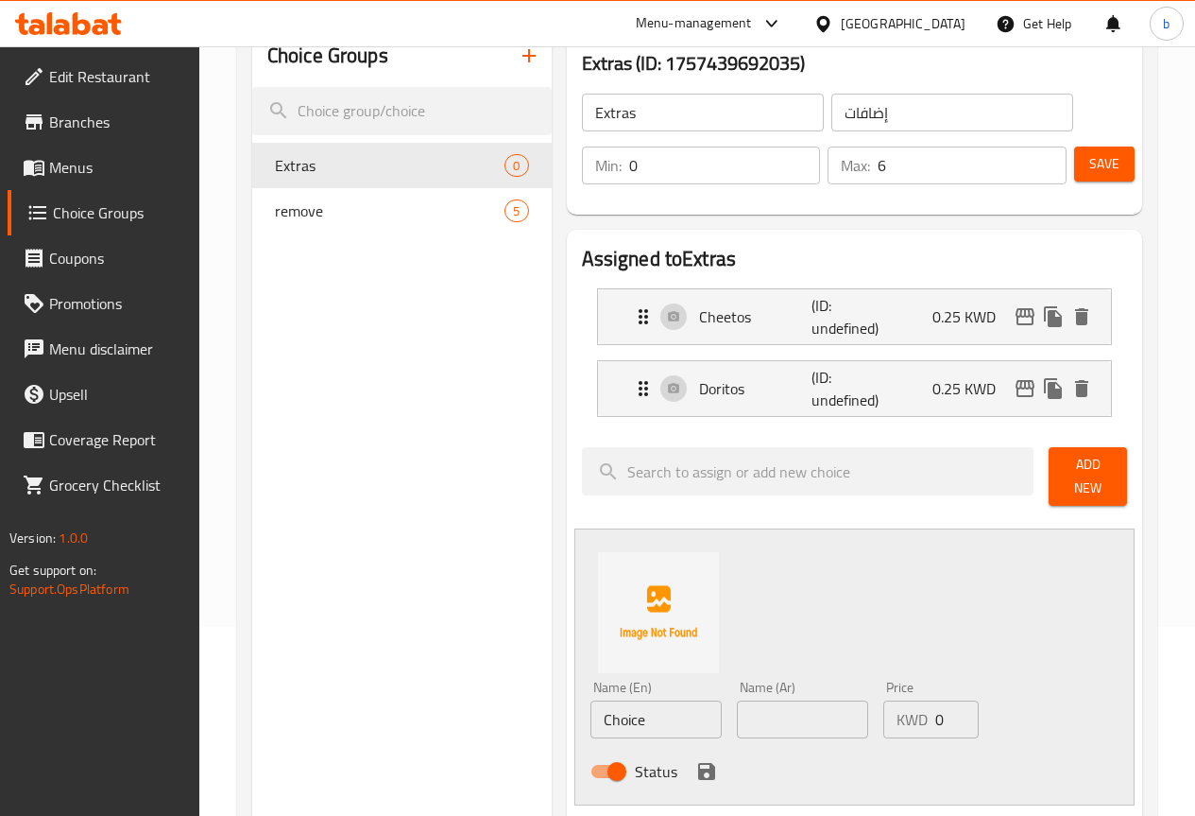
click at [591, 712] on input "Choice" at bounding box center [656, 719] width 131 height 38
click at [615, 700] on input "Choice" at bounding box center [656, 719] width 131 height 38
paste input "Takis"
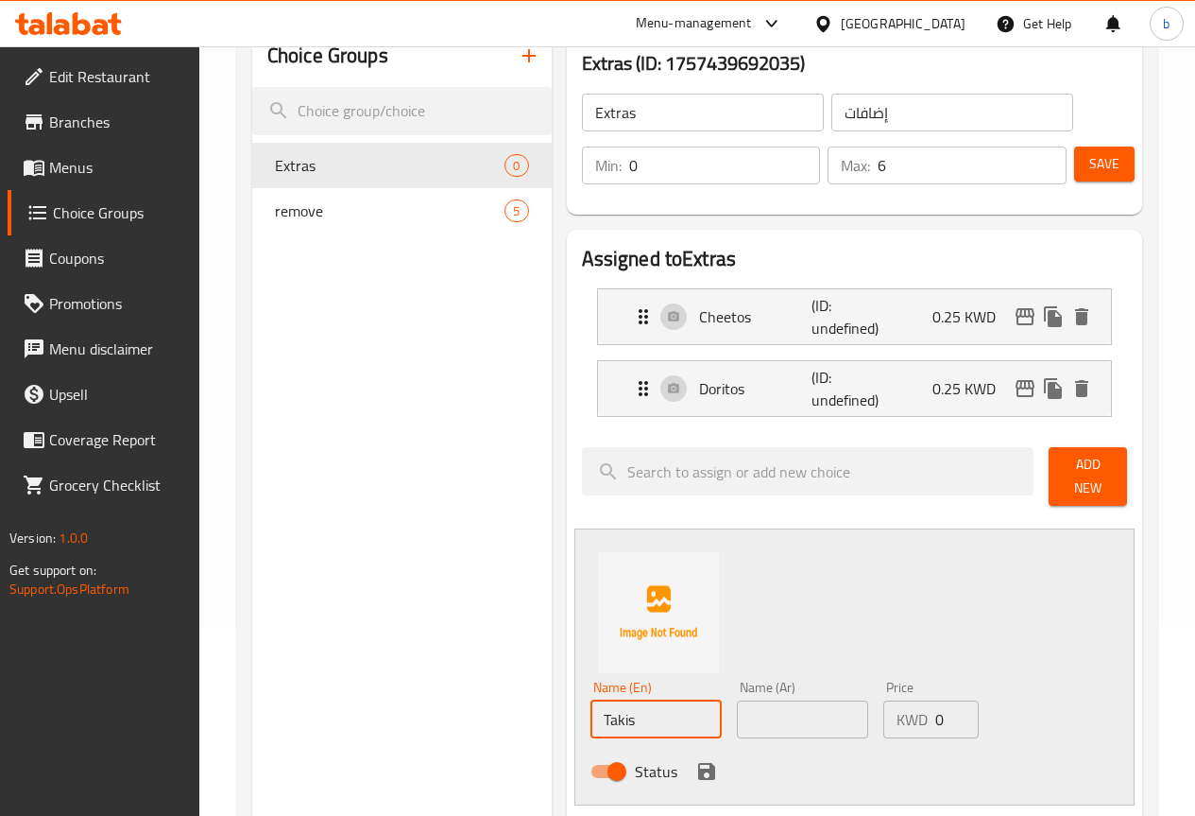
type input "Takis"
click at [796, 705] on input "text" at bounding box center [802, 719] width 131 height 38
type input "تاكيز"
click at [936, 717] on input "0" at bounding box center [957, 719] width 43 height 38
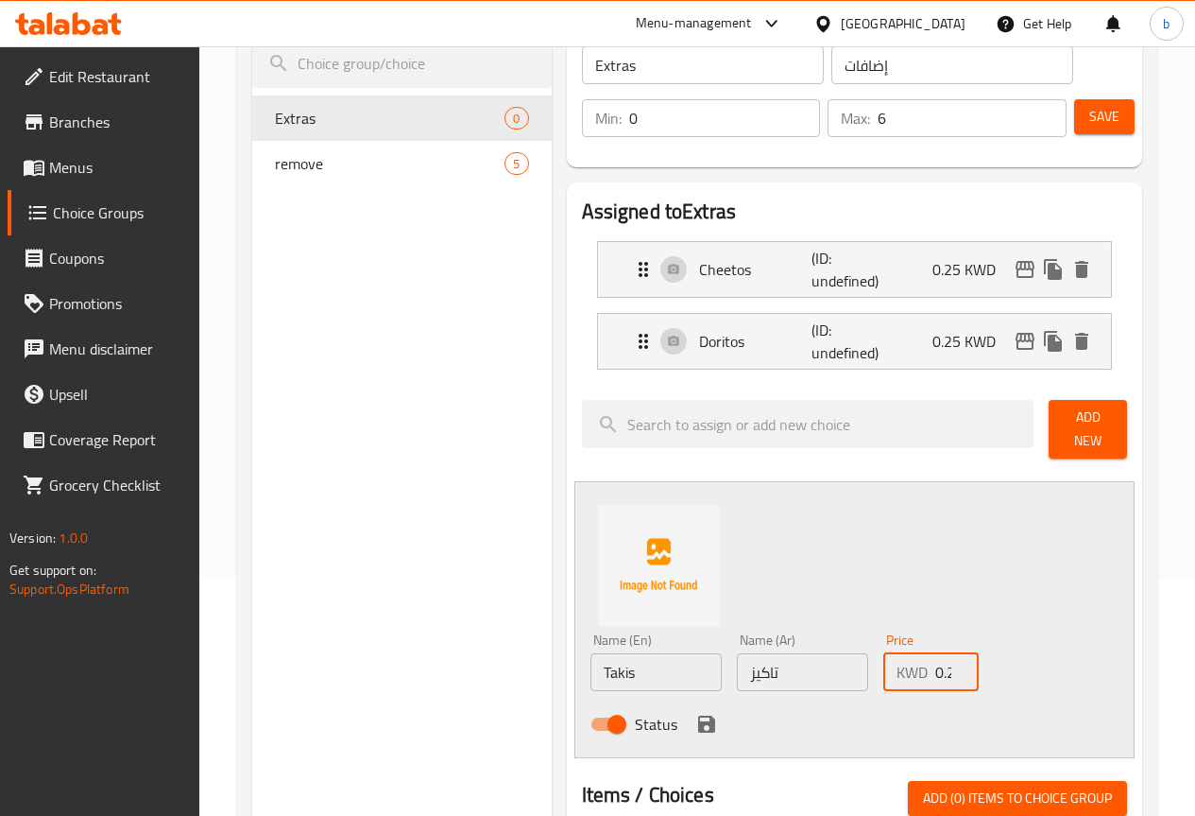
scroll to position [283, 0]
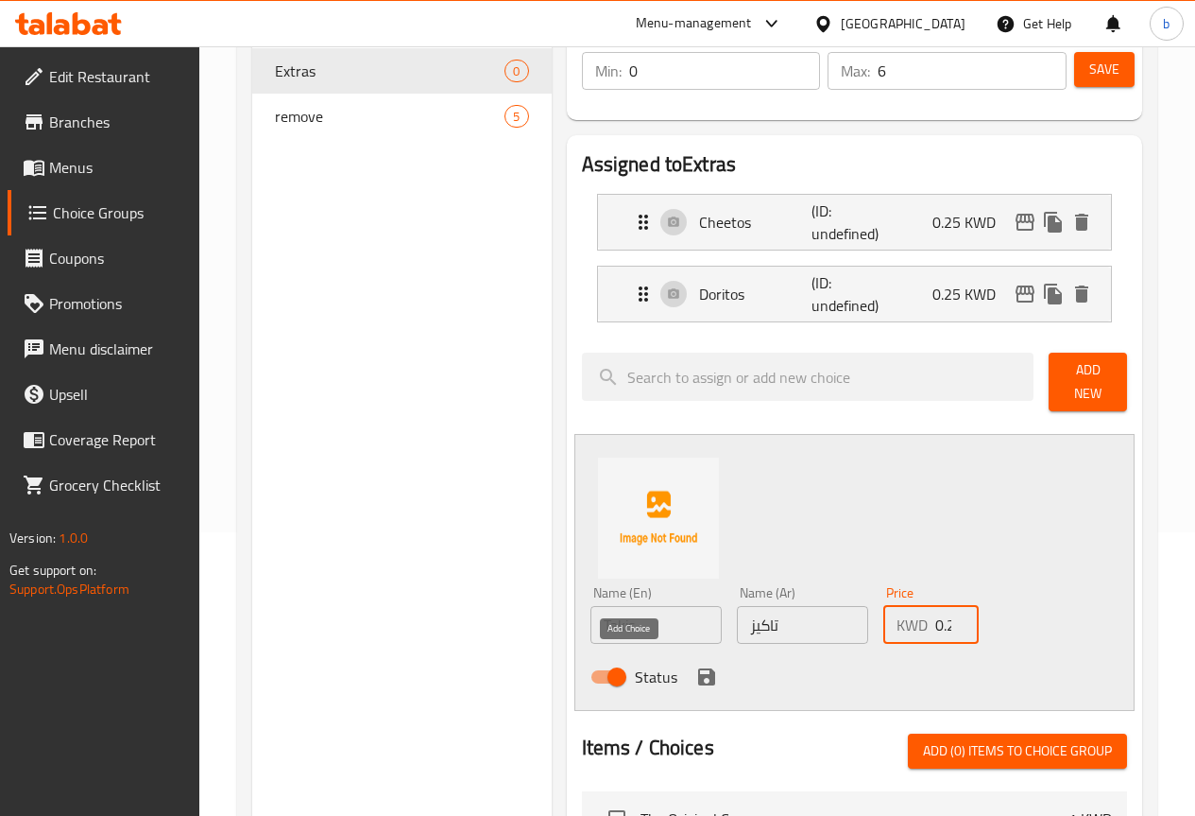
type input "0.25"
click at [696, 665] on icon "save" at bounding box center [707, 676] width 23 height 23
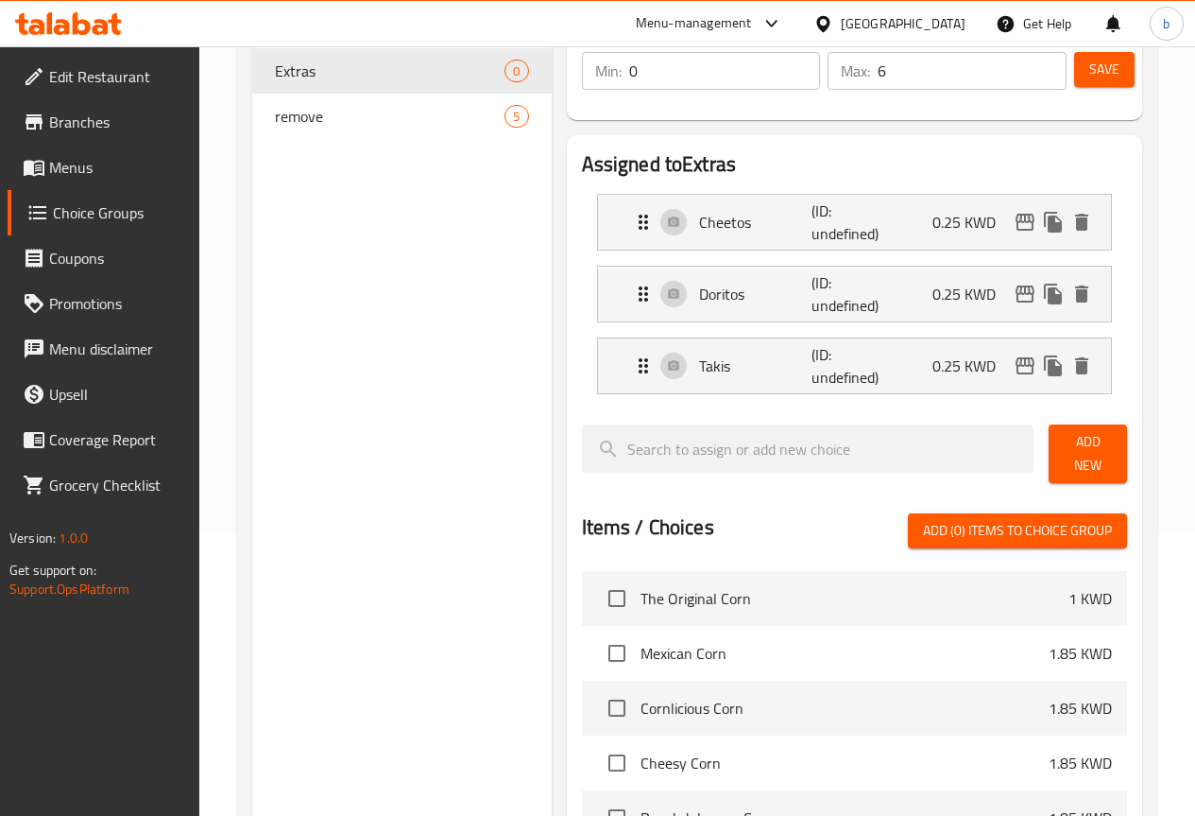
click at [1097, 439] on span "Add New" at bounding box center [1088, 453] width 48 height 47
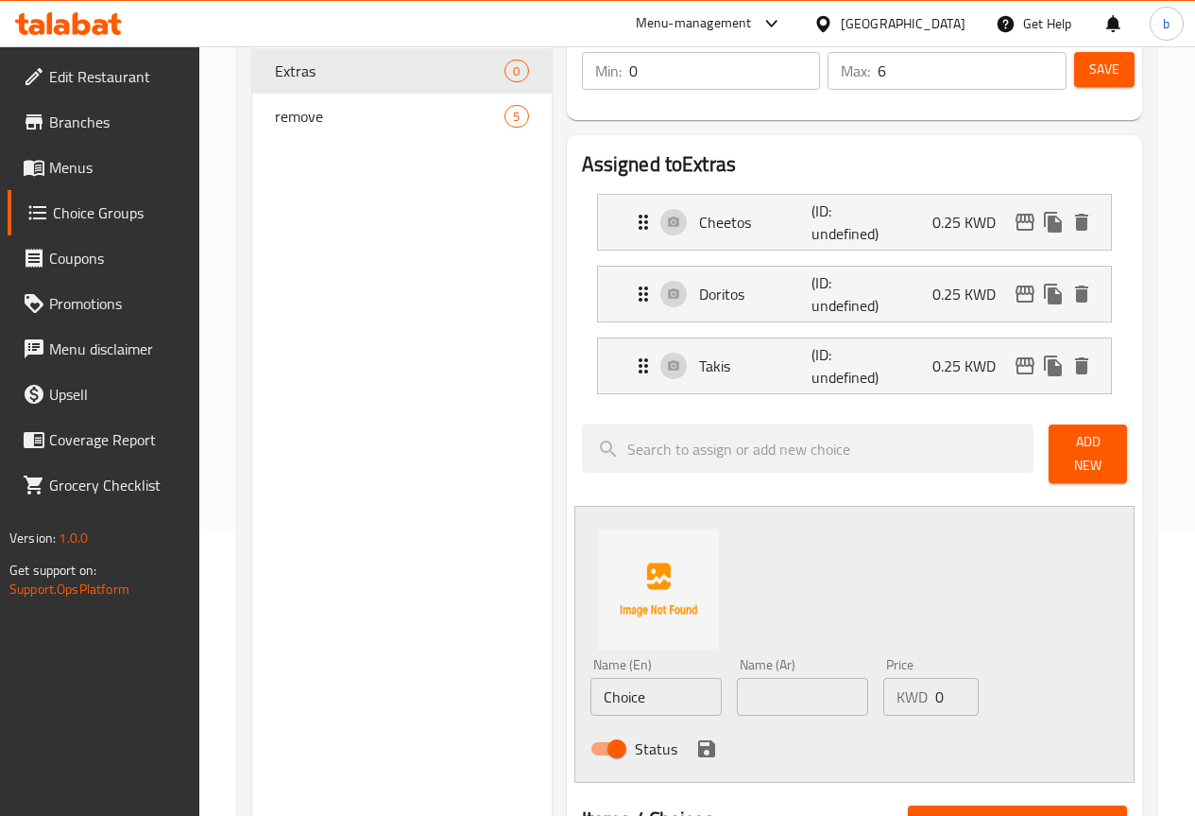
click at [596, 692] on input "Choice" at bounding box center [656, 697] width 131 height 38
paste input "ips Oman"
type input "Chips [GEOGRAPHIC_DATA]"
click at [743, 695] on input "text" at bounding box center [802, 697] width 131 height 38
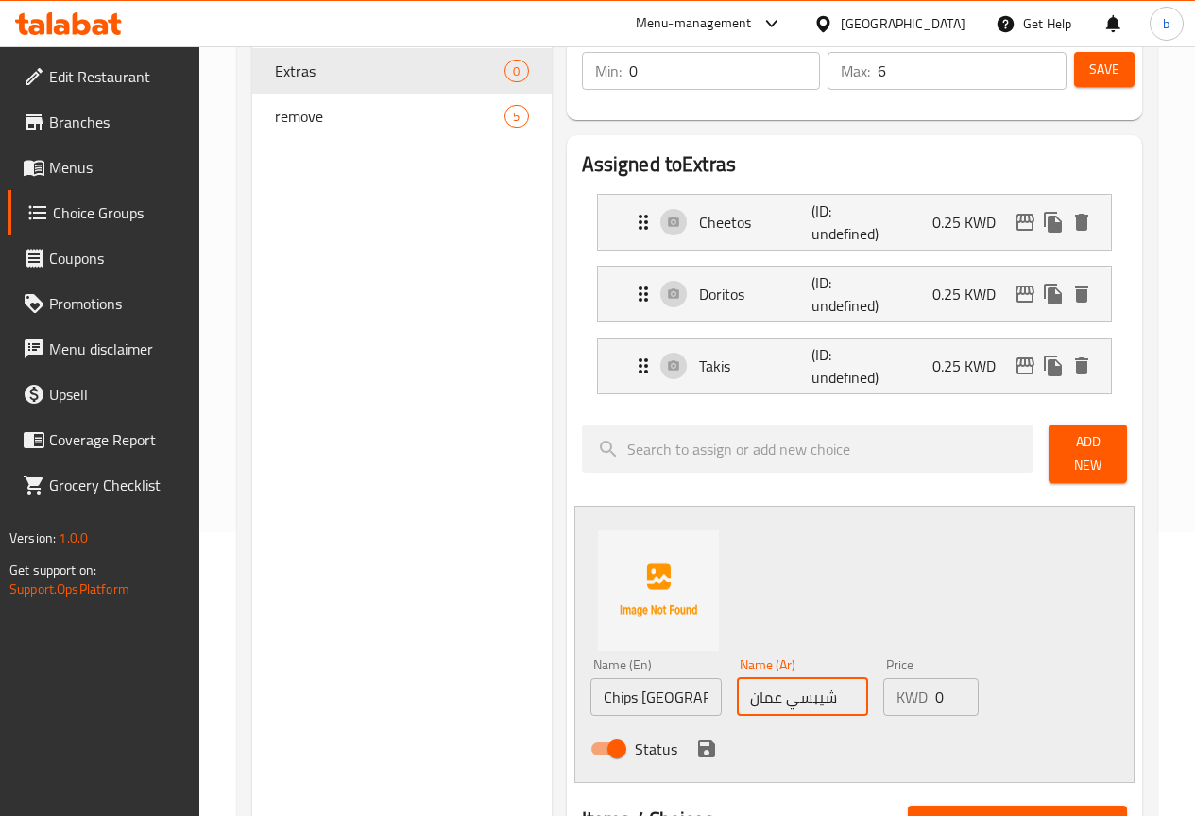
type input "شيبسي عمان"
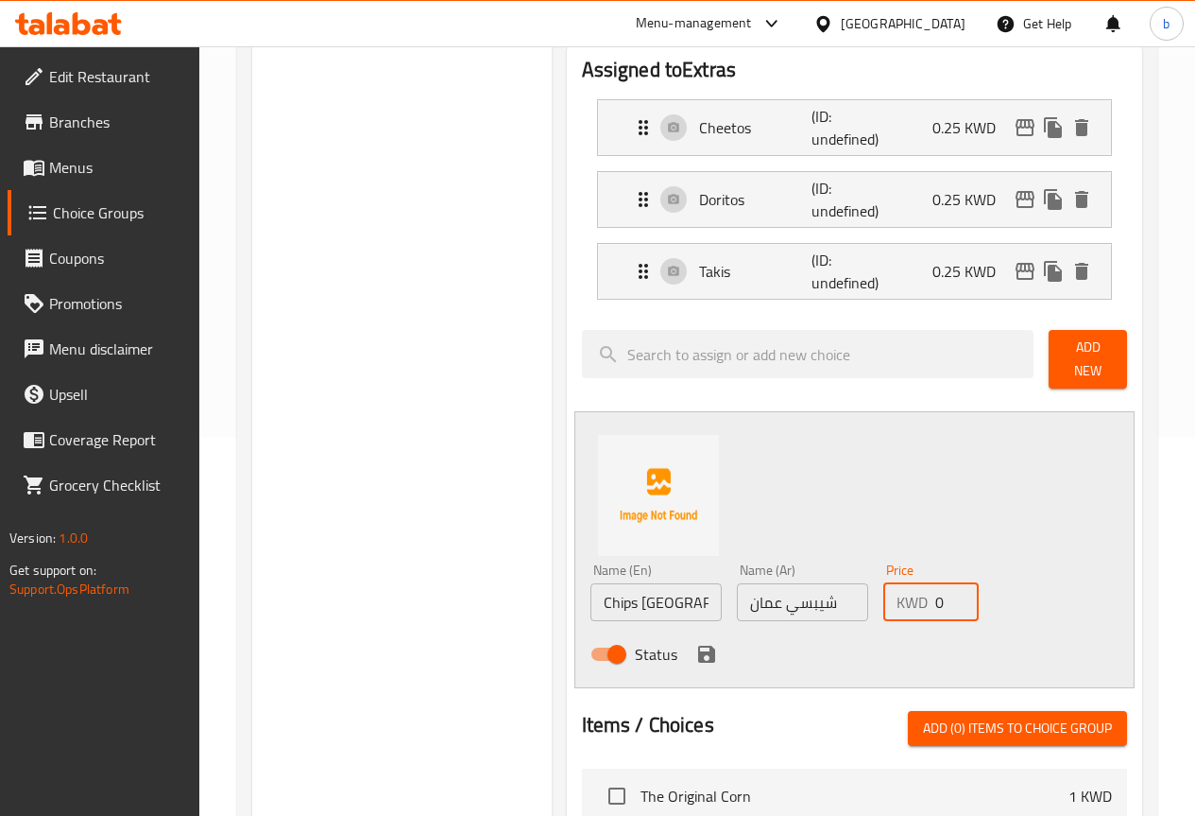
click at [936, 596] on input "0" at bounding box center [957, 602] width 43 height 38
type input "0.25"
click at [698, 645] on icon "save" at bounding box center [706, 653] width 17 height 17
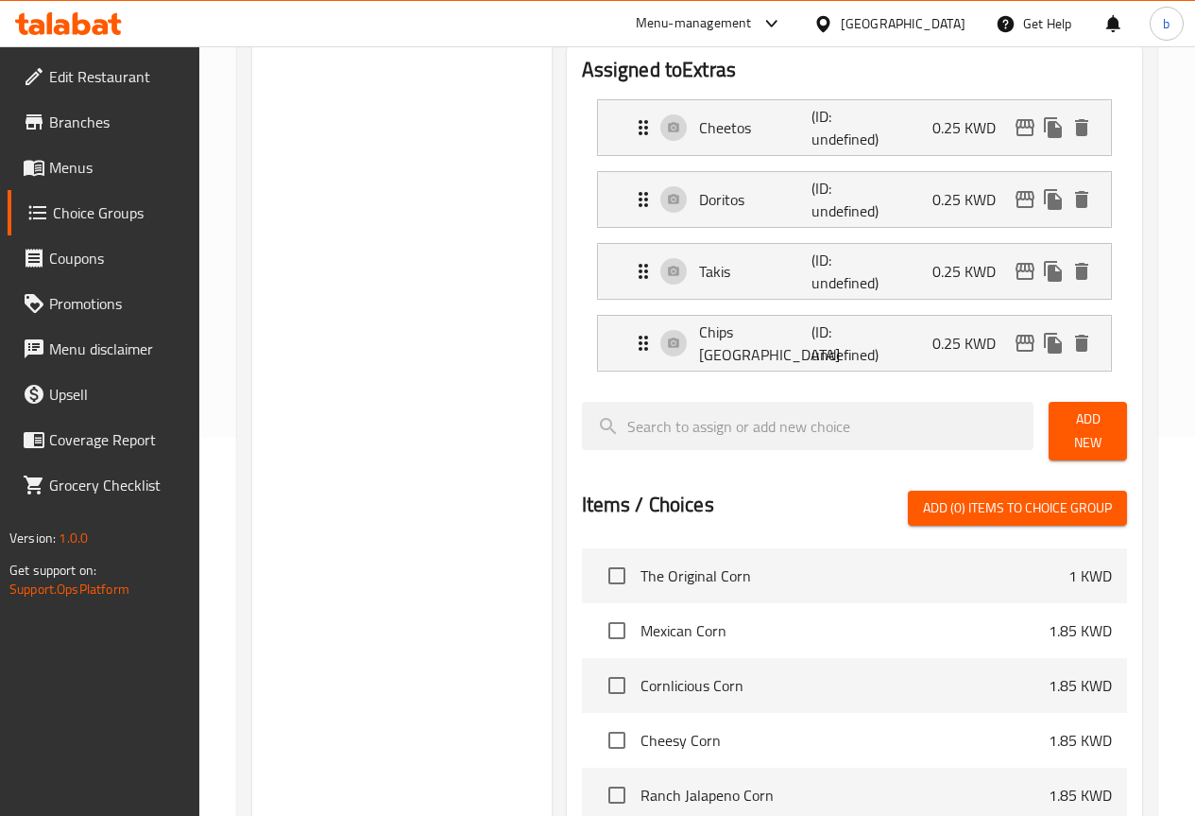
click at [1086, 428] on span "Add New" at bounding box center [1088, 430] width 48 height 47
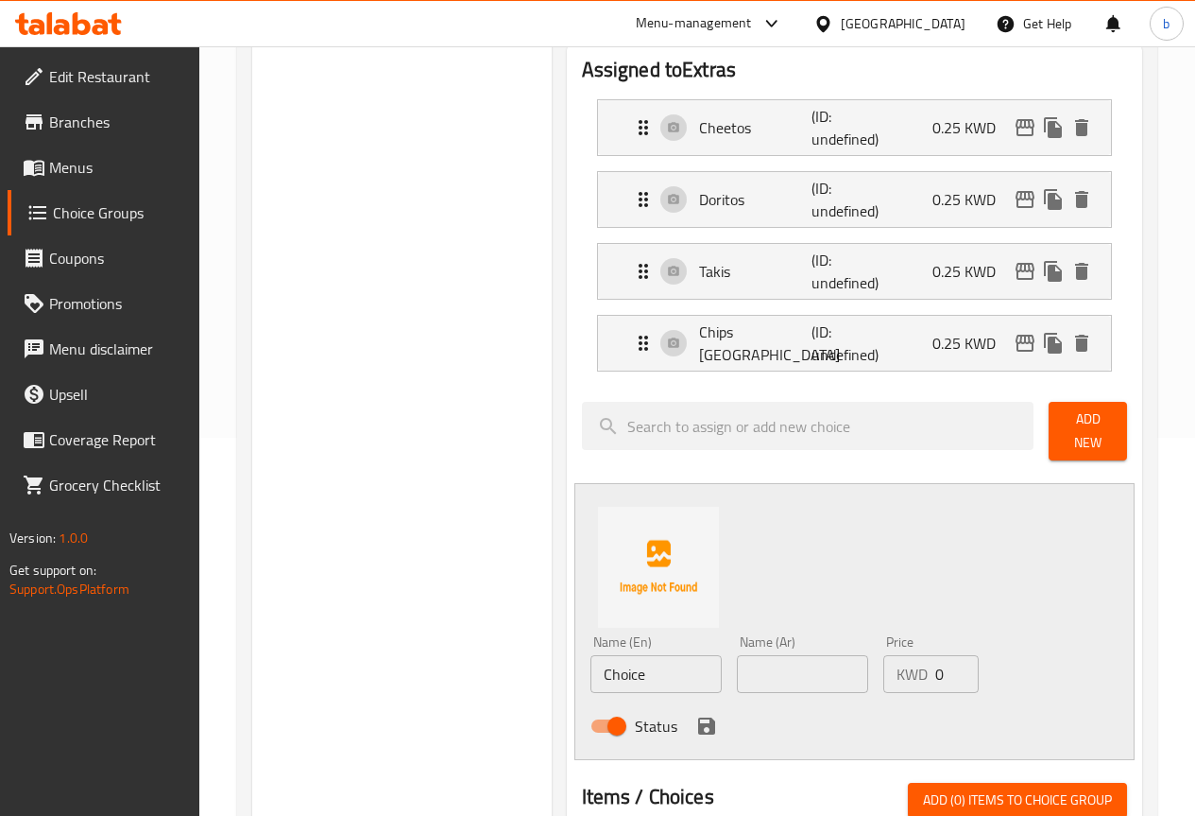
click at [604, 661] on input "Choice" at bounding box center [656, 674] width 131 height 38
paste input "Jalapeno"
type input "Jalapeno"
click at [802, 662] on input "text" at bounding box center [802, 674] width 131 height 38
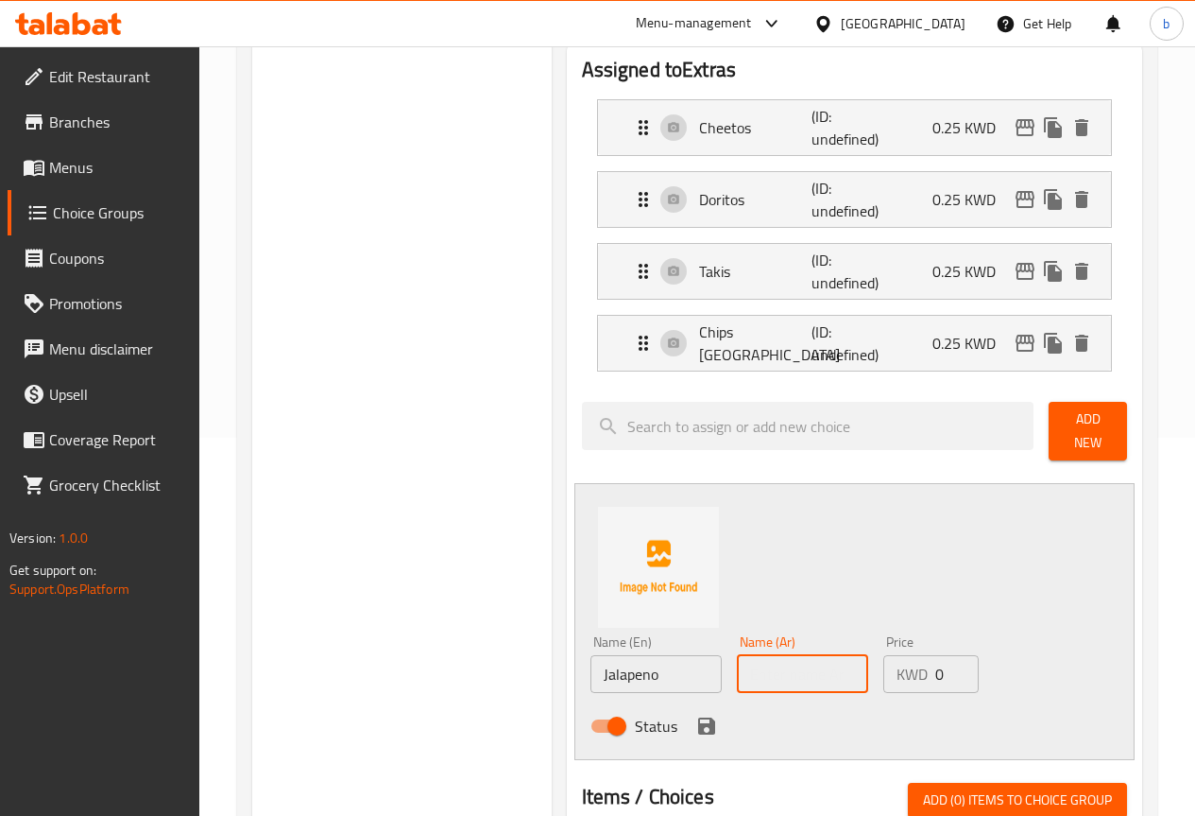
paste input "هالبينو"
type input "هالبينو"
click at [936, 666] on input "0" at bounding box center [957, 674] width 43 height 38
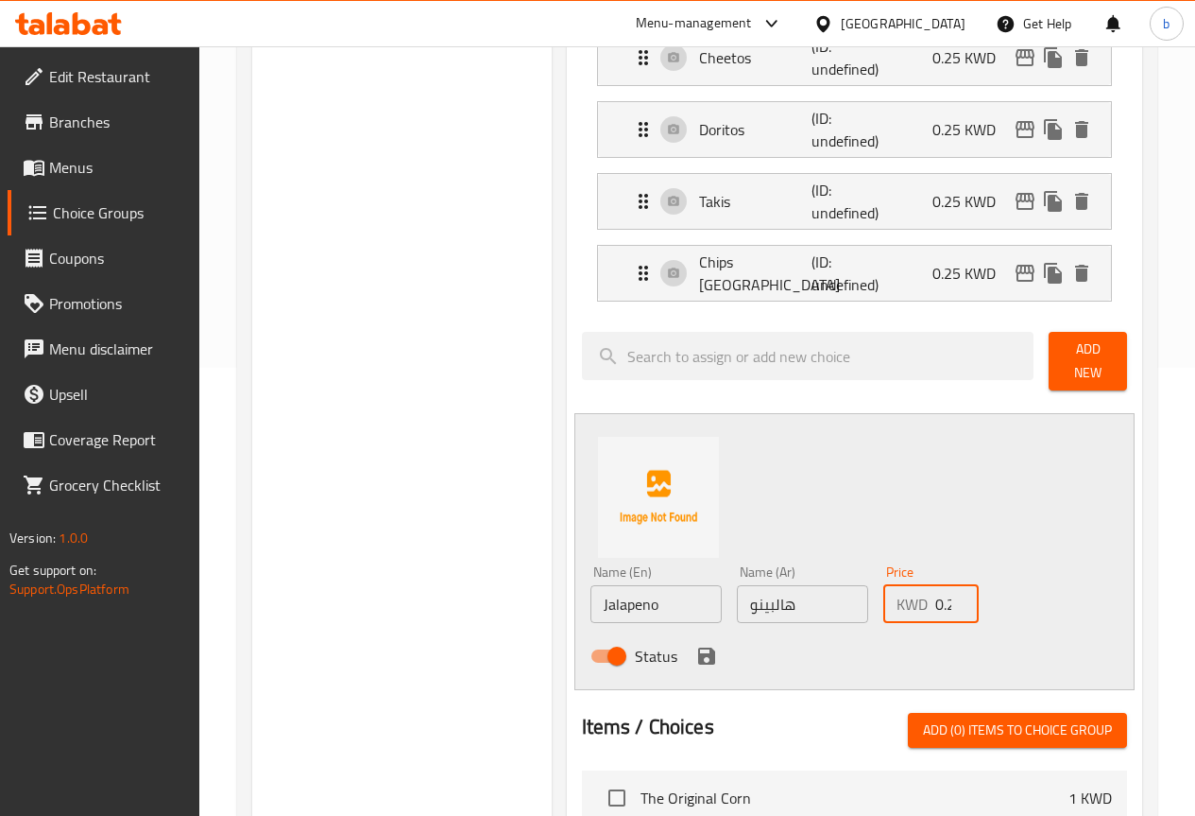
scroll to position [567, 0]
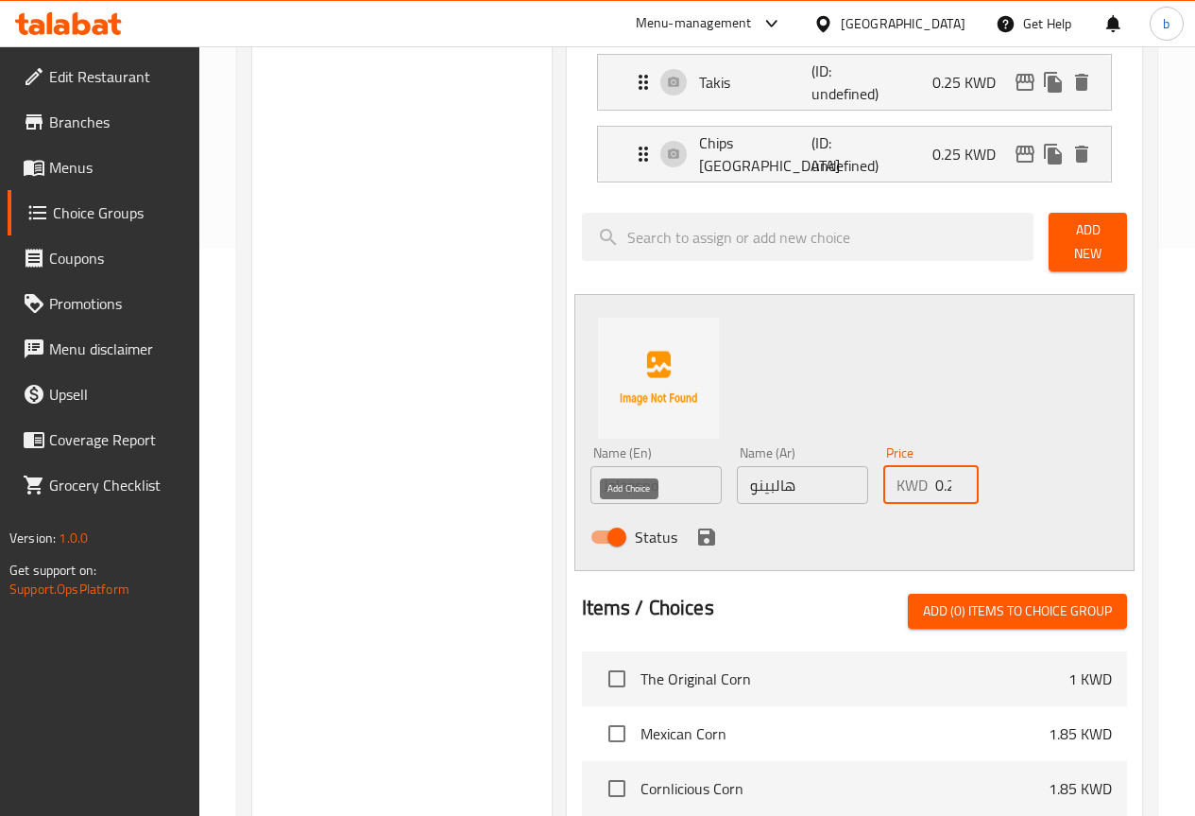
type input "0.25"
click at [696, 532] on icon "save" at bounding box center [707, 536] width 23 height 23
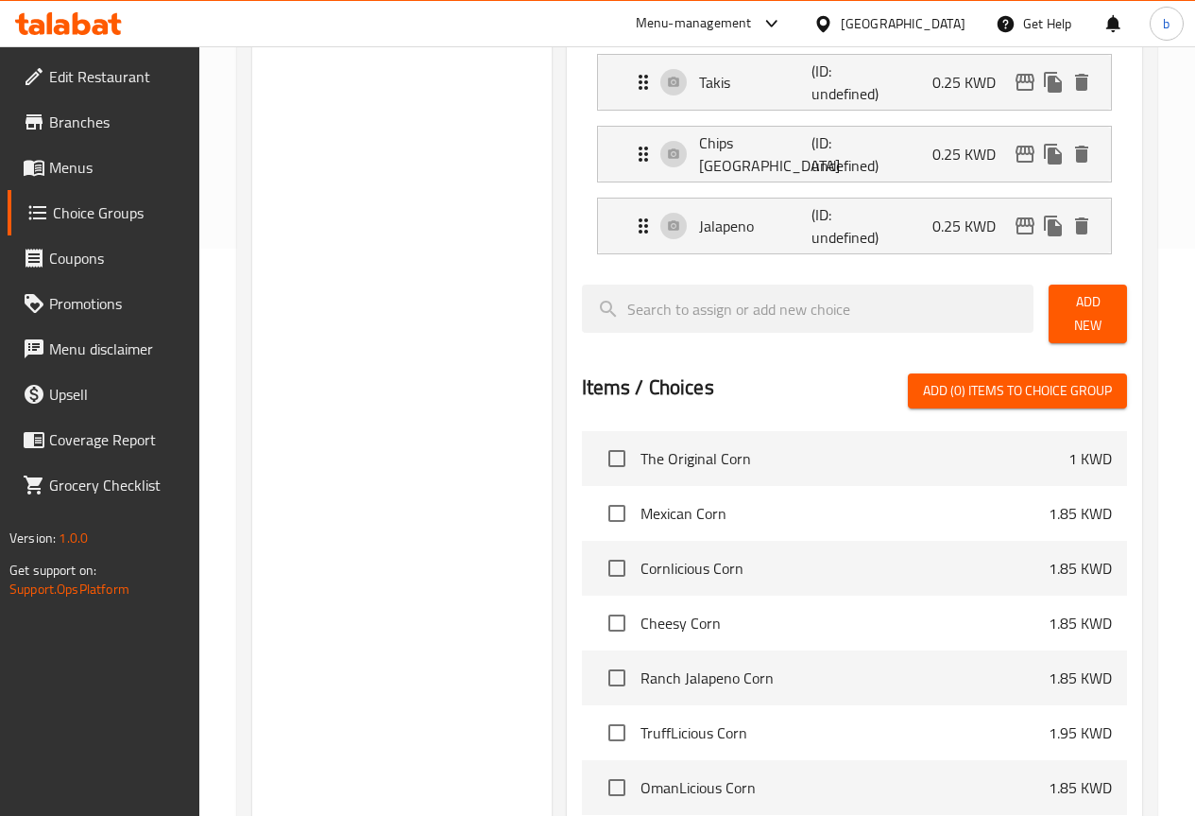
drag, startPoint x: 1064, startPoint y: 303, endPoint x: 981, endPoint y: 352, distance: 96.6
click at [1064, 303] on span "Add New" at bounding box center [1088, 313] width 48 height 47
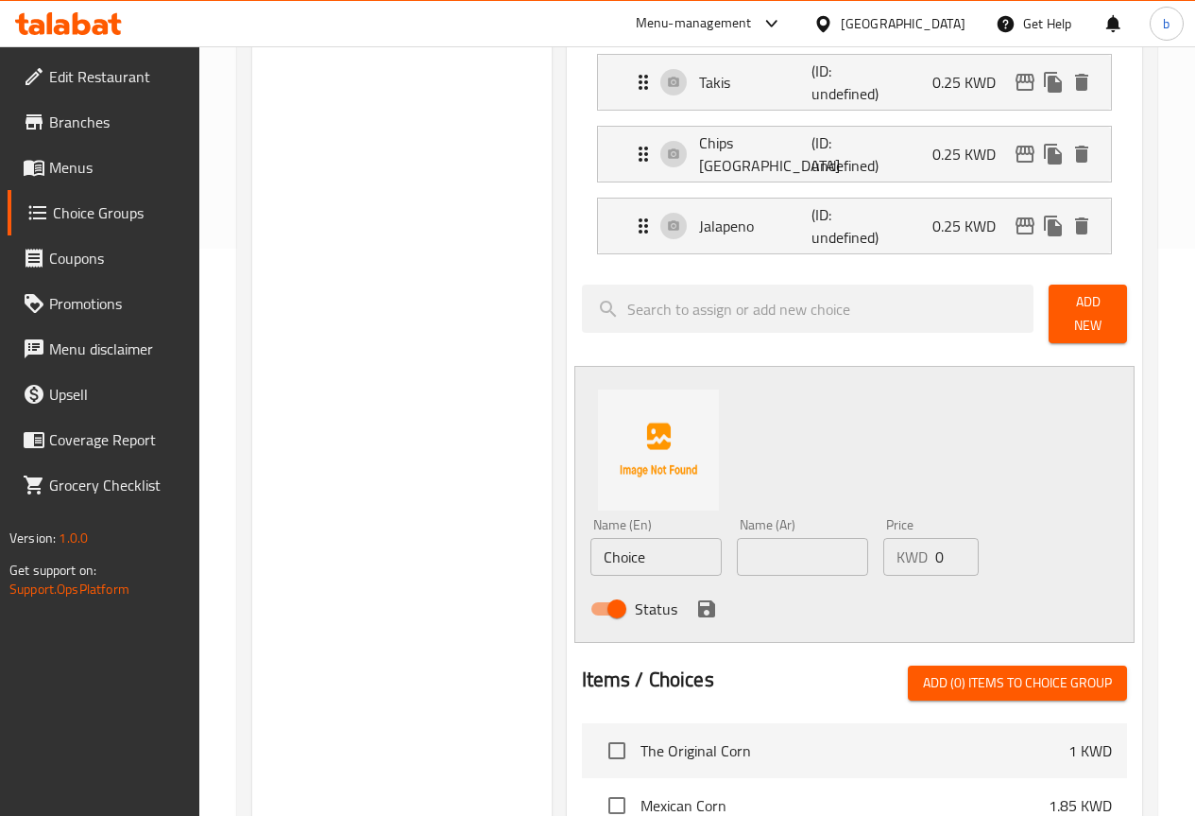
click at [614, 560] on input "Choice" at bounding box center [656, 557] width 131 height 38
paste input "eddar Chees"
type input "Cheddar Cheese"
click at [645, 553] on input "Cheddar Cheese" at bounding box center [656, 557] width 131 height 38
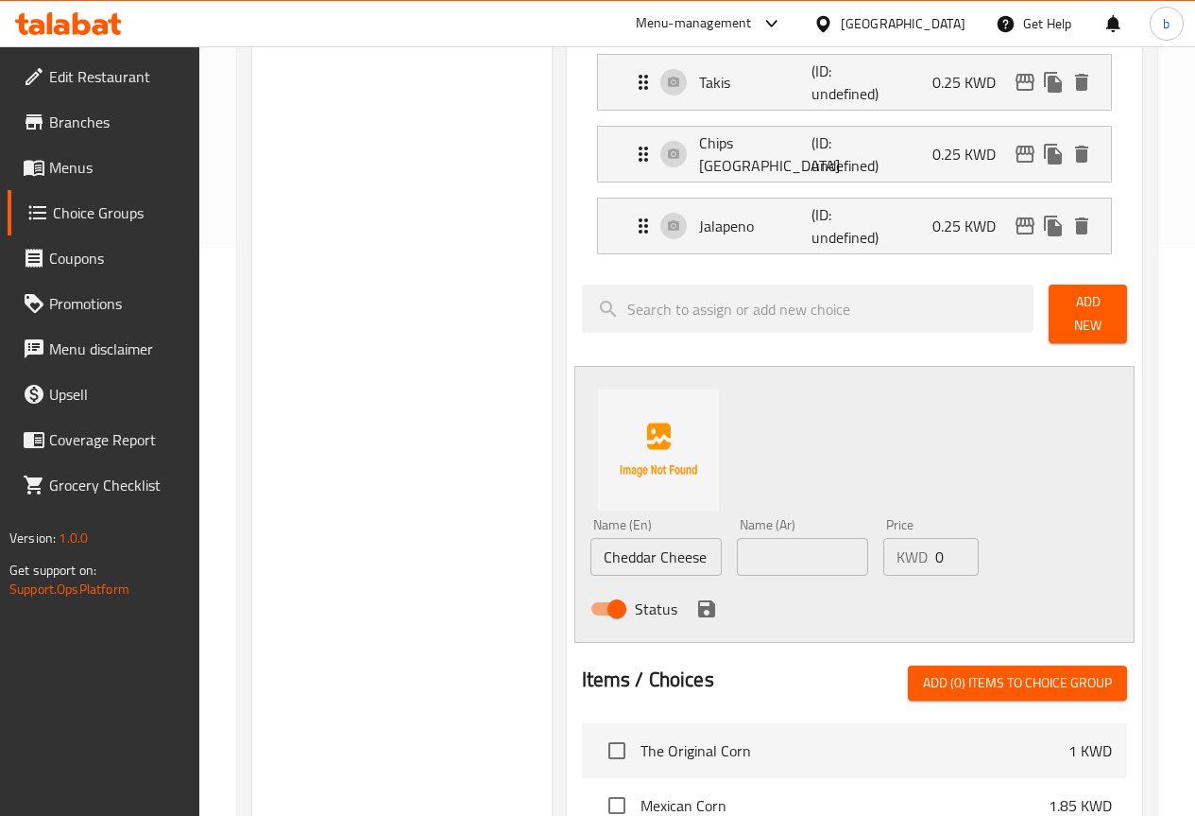
click at [645, 553] on input "Cheddar Cheese" at bounding box center [656, 557] width 131 height 38
click at [737, 547] on input "text" at bounding box center [802, 557] width 131 height 38
paste input "جبنة شيدر"
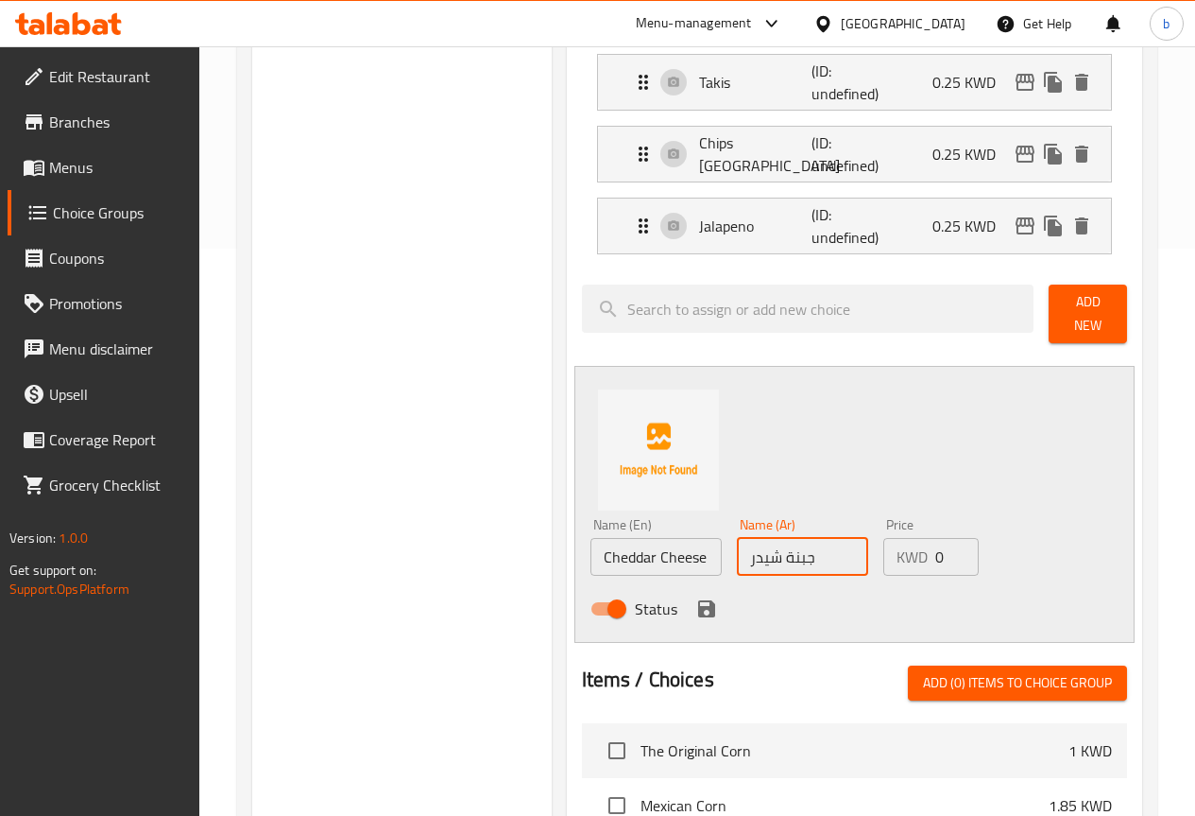
type input "جبنة شيدر"
click at [936, 541] on input "0" at bounding box center [957, 557] width 43 height 38
type input "0.25"
click at [696, 597] on icon "save" at bounding box center [707, 608] width 23 height 23
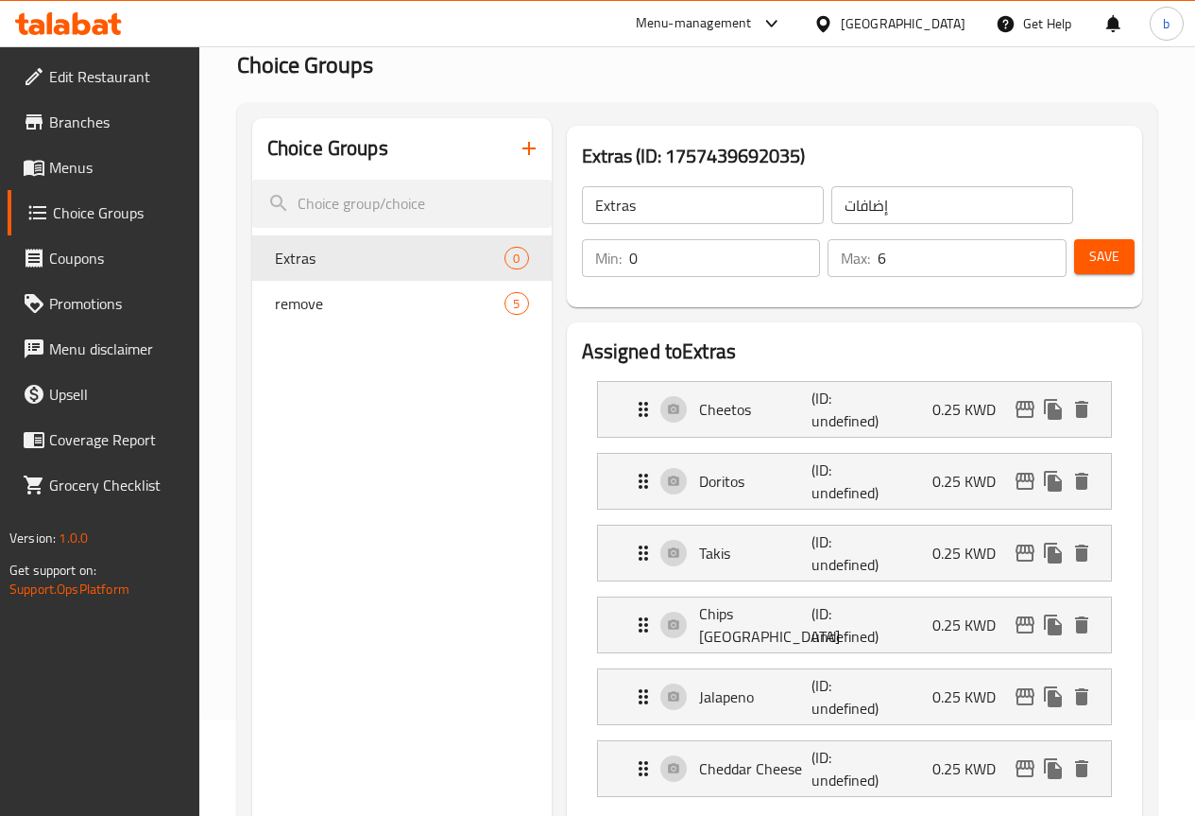
scroll to position [94, 0]
click at [1091, 262] on span "Save" at bounding box center [1105, 259] width 30 height 24
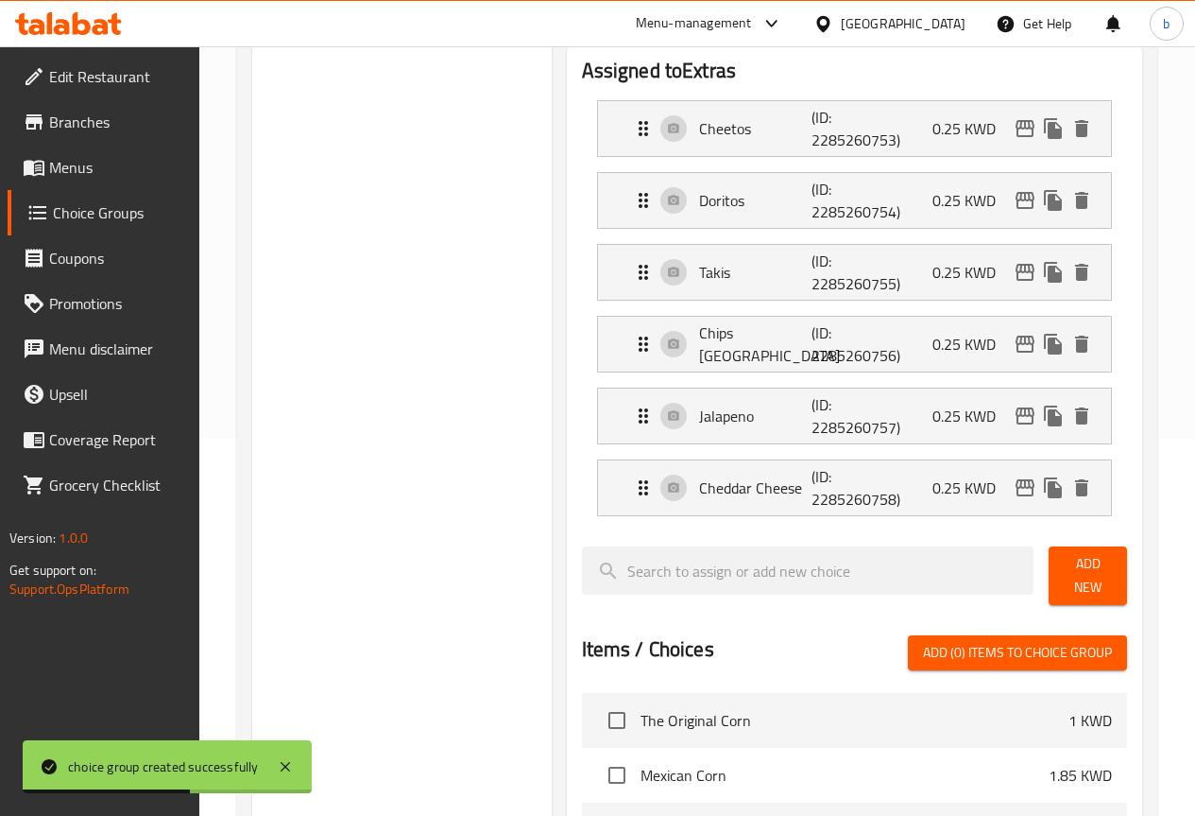
scroll to position [178, 0]
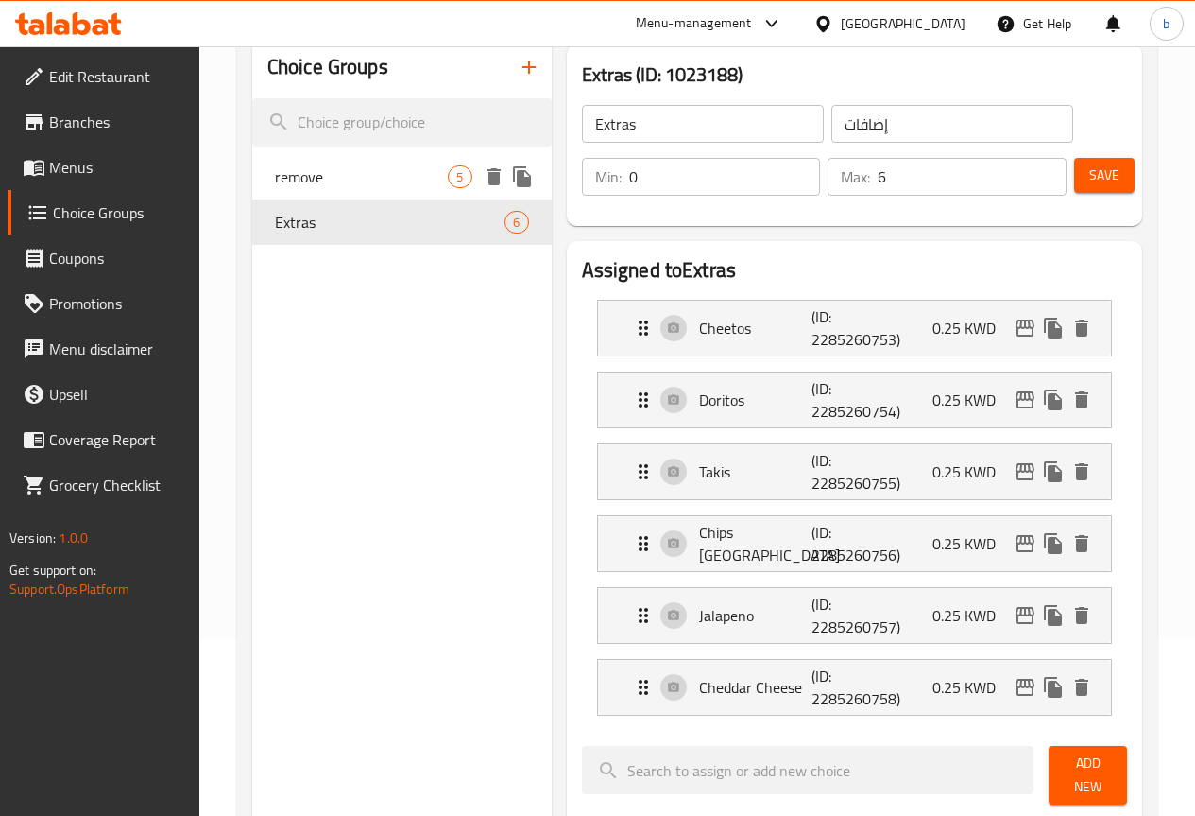
click at [339, 166] on span "remove" at bounding box center [362, 176] width 174 height 23
type input "remove"
type input "إزالة"
type input "1"
type input "4"
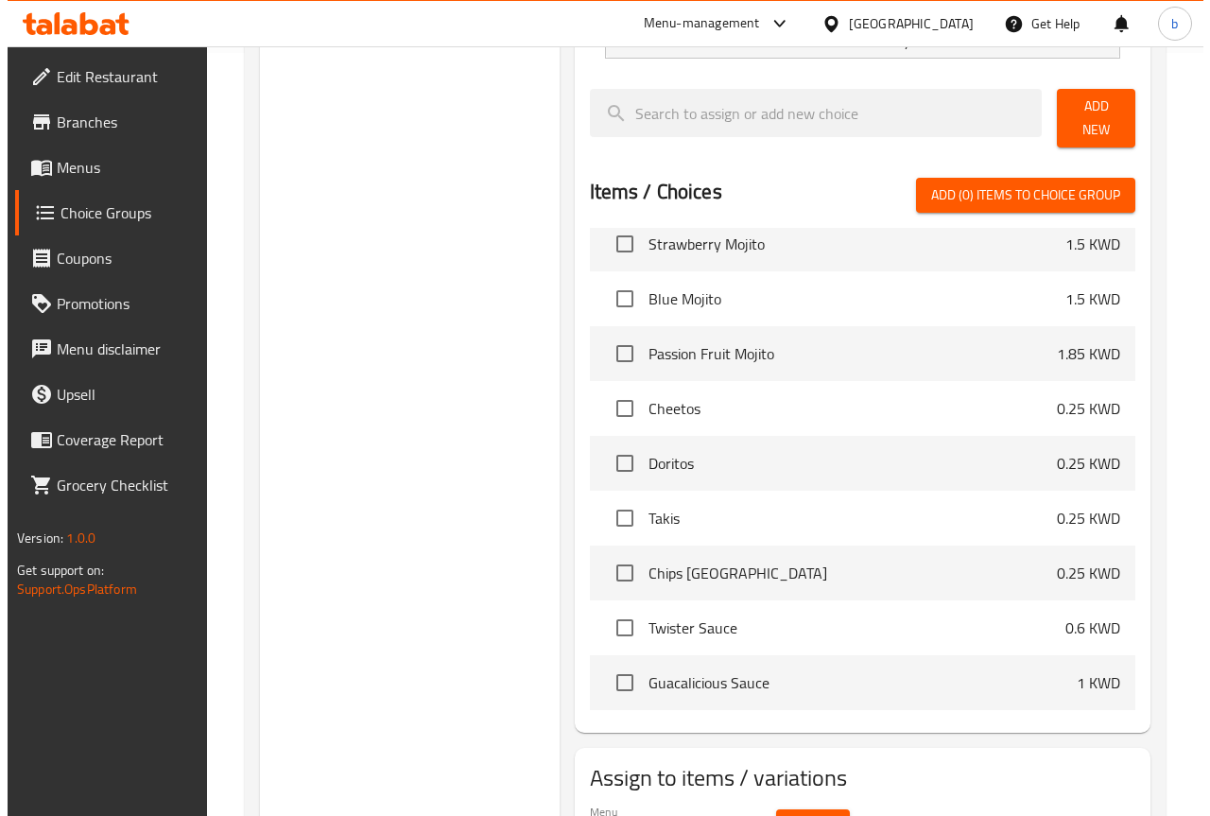
scroll to position [862, 0]
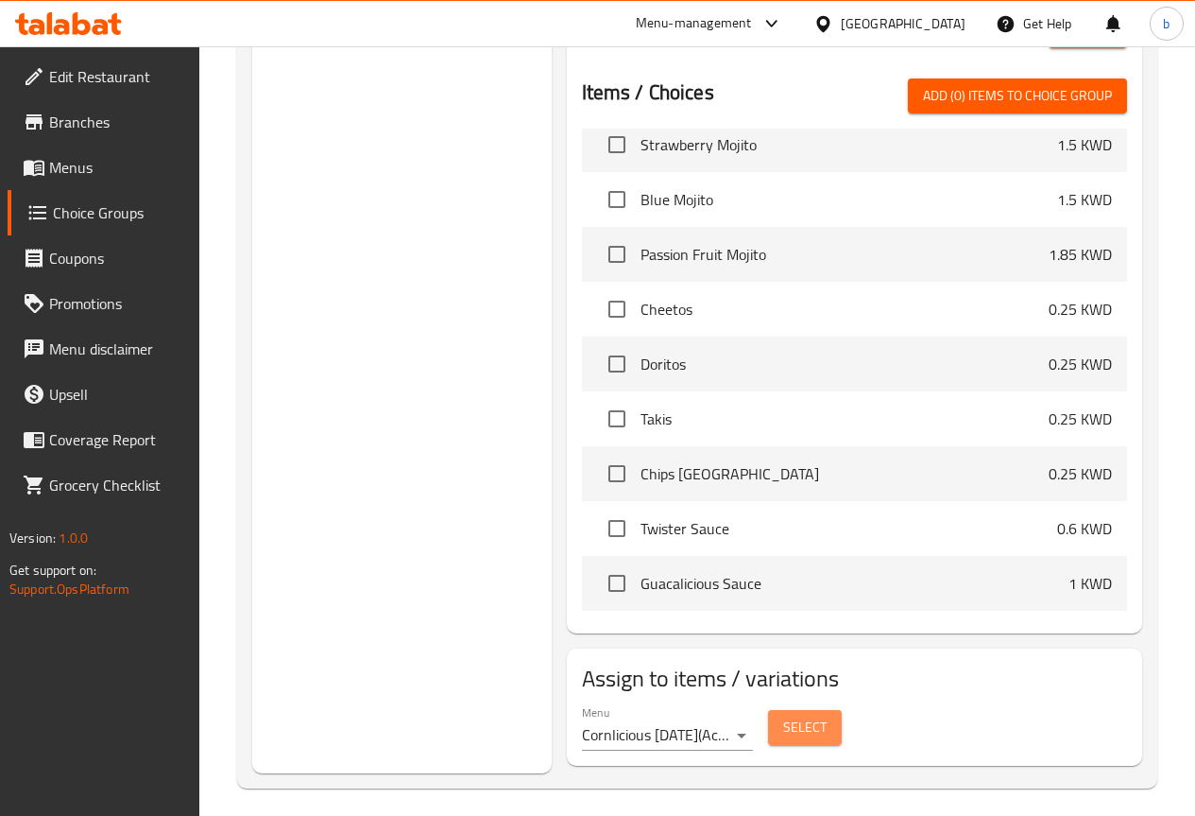
click at [783, 726] on span "Select" at bounding box center [804, 727] width 43 height 24
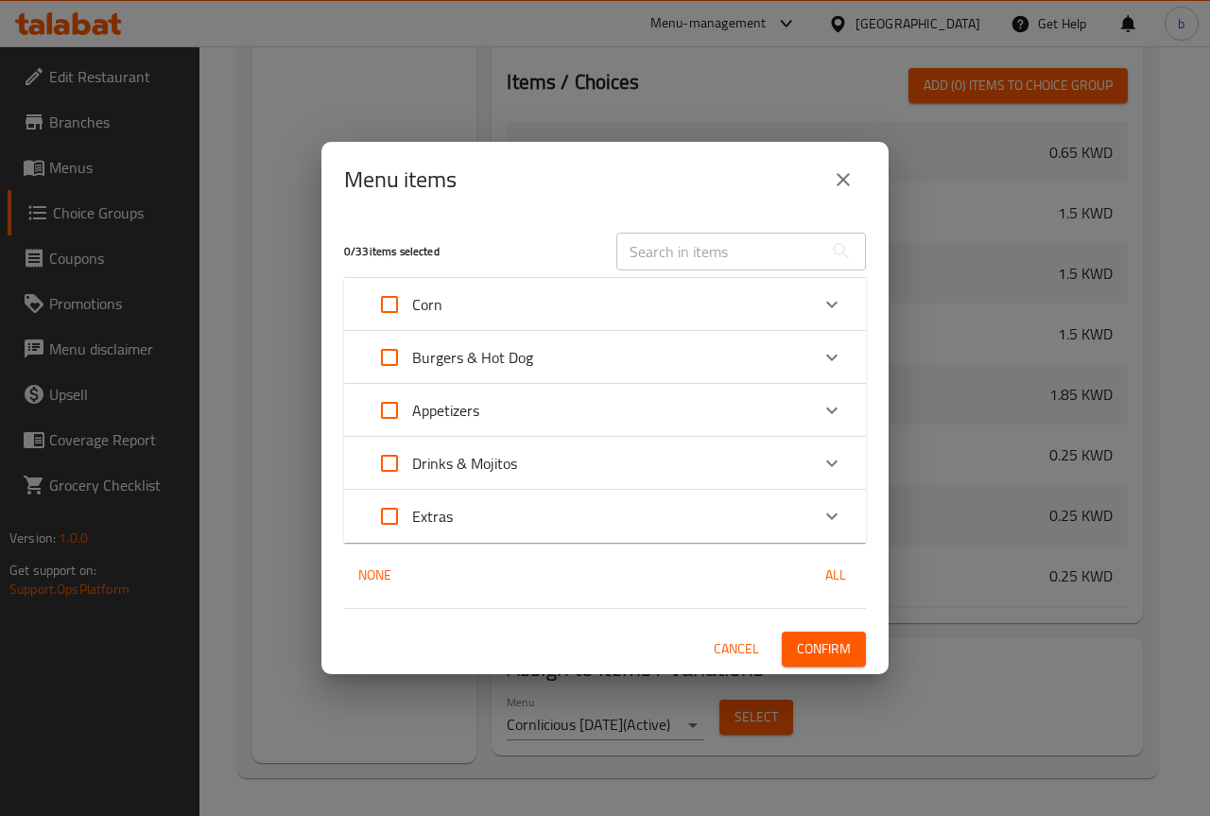
click at [413, 289] on div "Corn" at bounding box center [405, 304] width 76 height 45
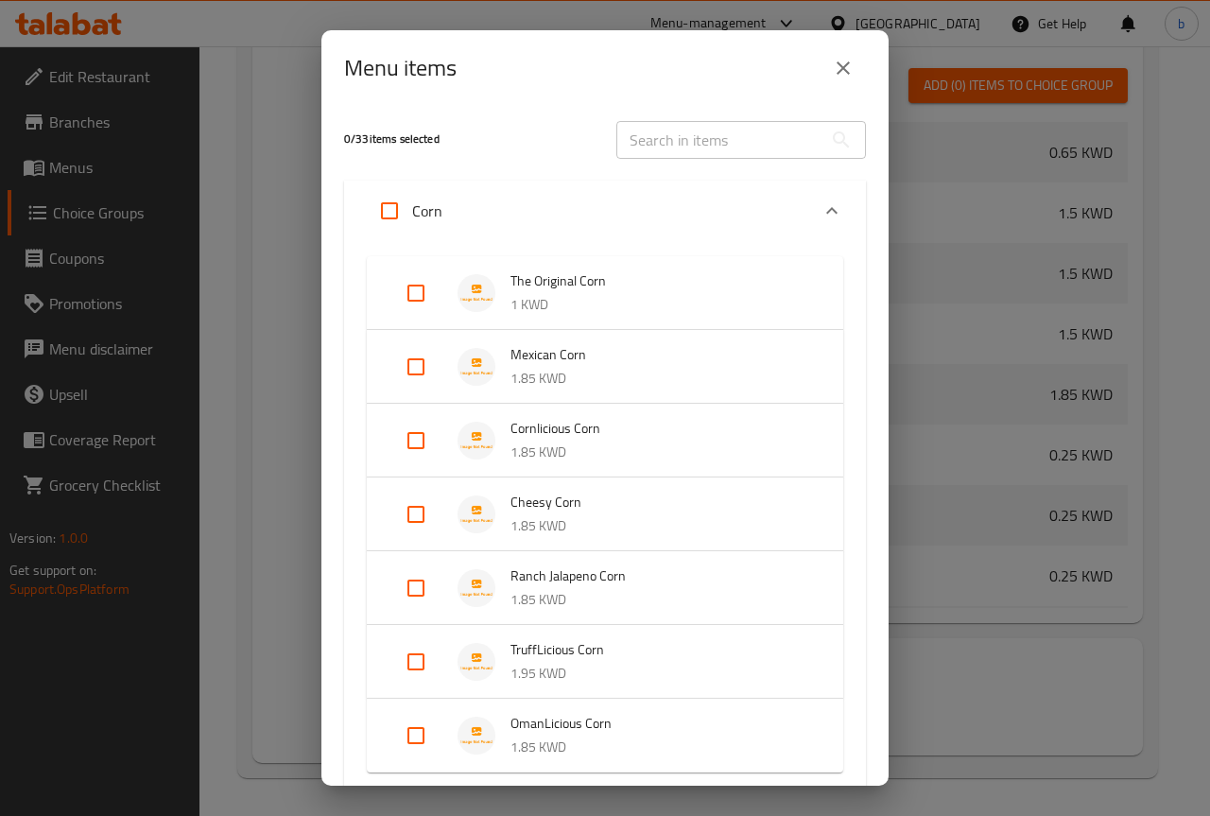
click at [553, 318] on li "The Original Corn 1 KWD" at bounding box center [604, 293] width 431 height 66
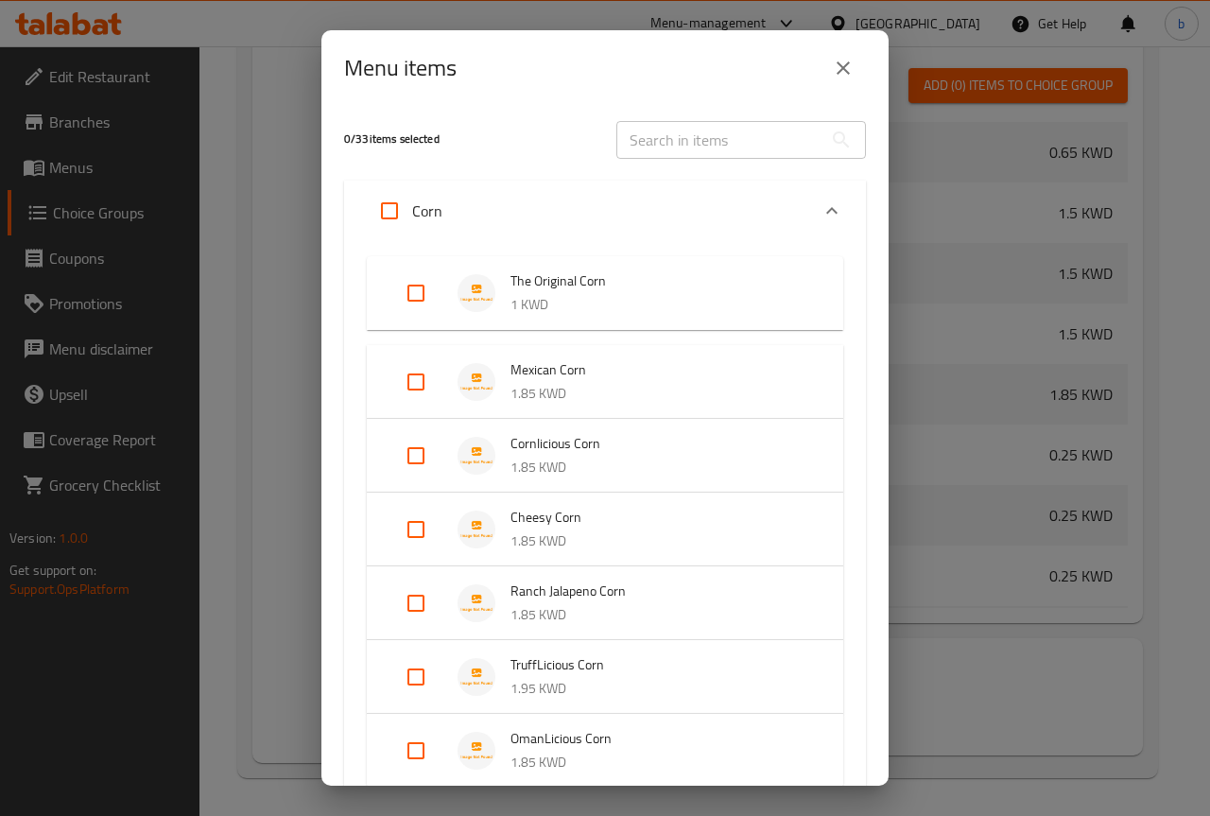
click at [424, 289] on input "Expand" at bounding box center [415, 292] width 45 height 45
checkbox input "true"
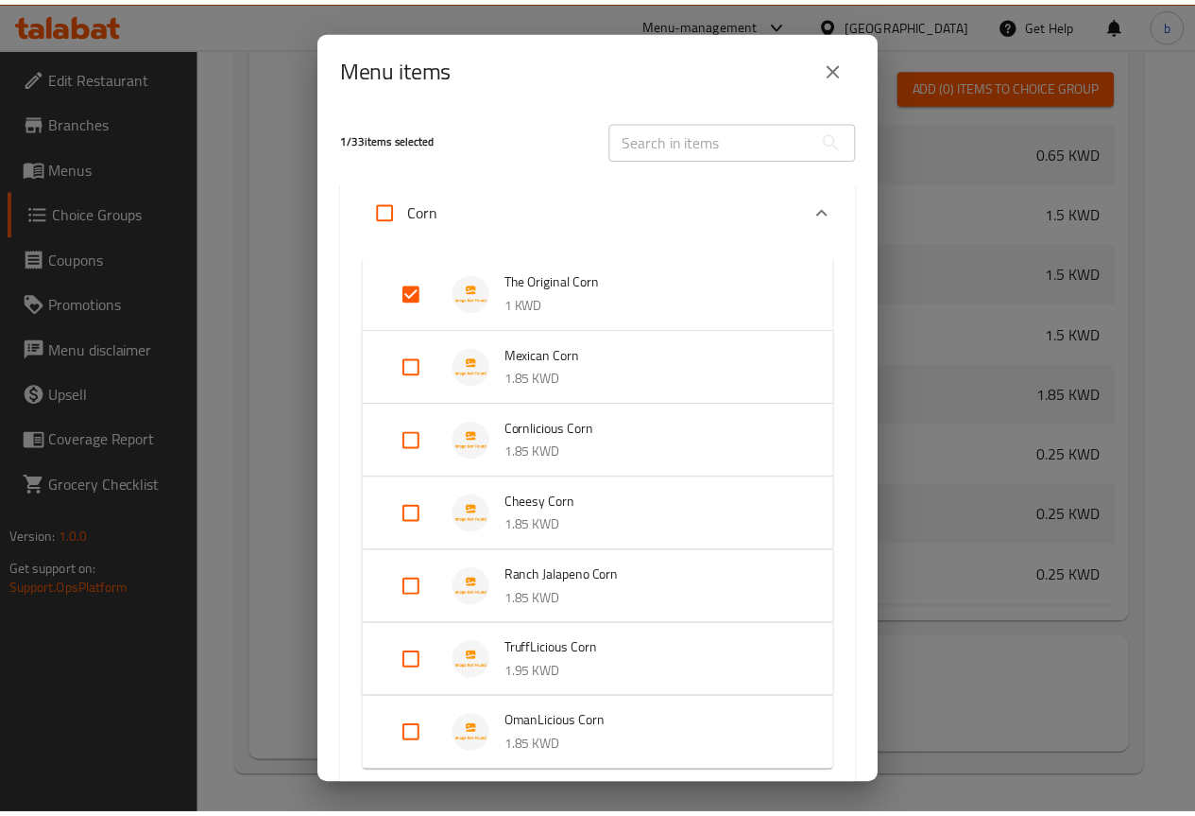
scroll to position [375, 0]
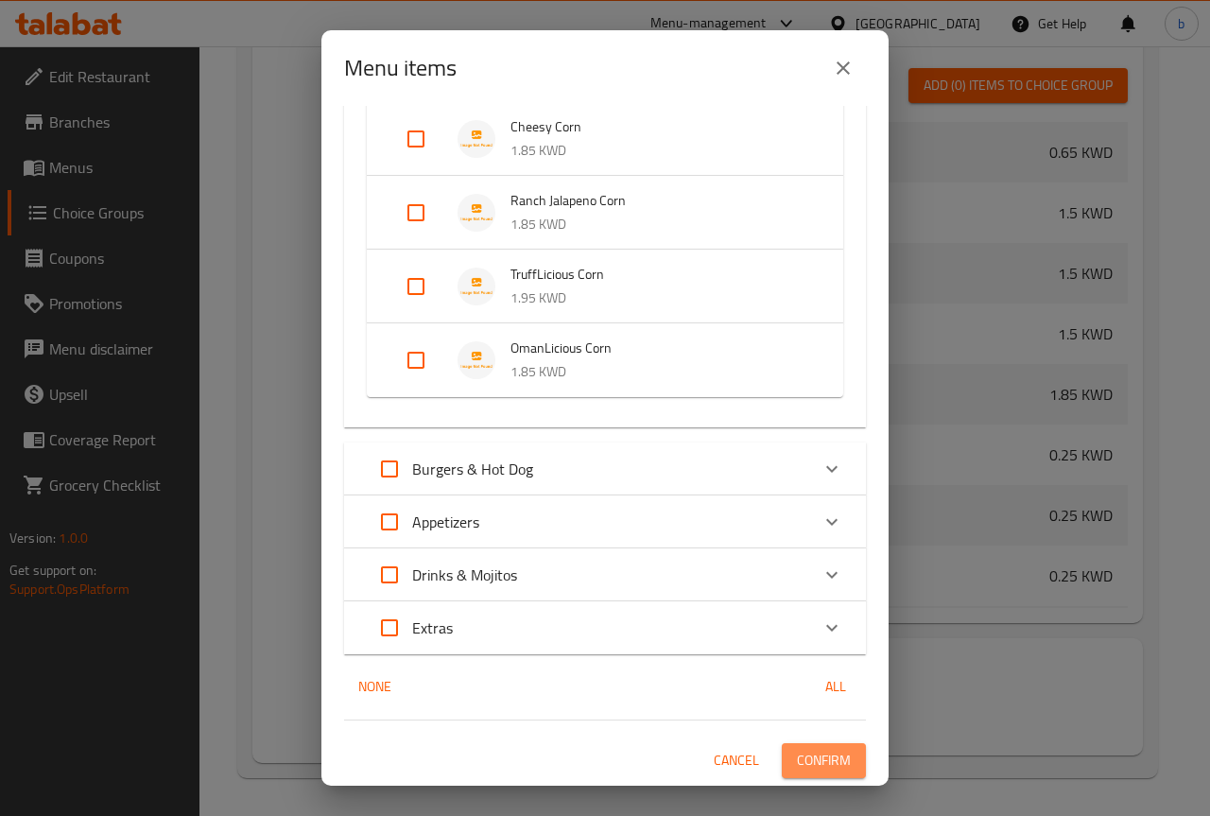
click at [827, 762] on span "Confirm" at bounding box center [824, 760] width 54 height 24
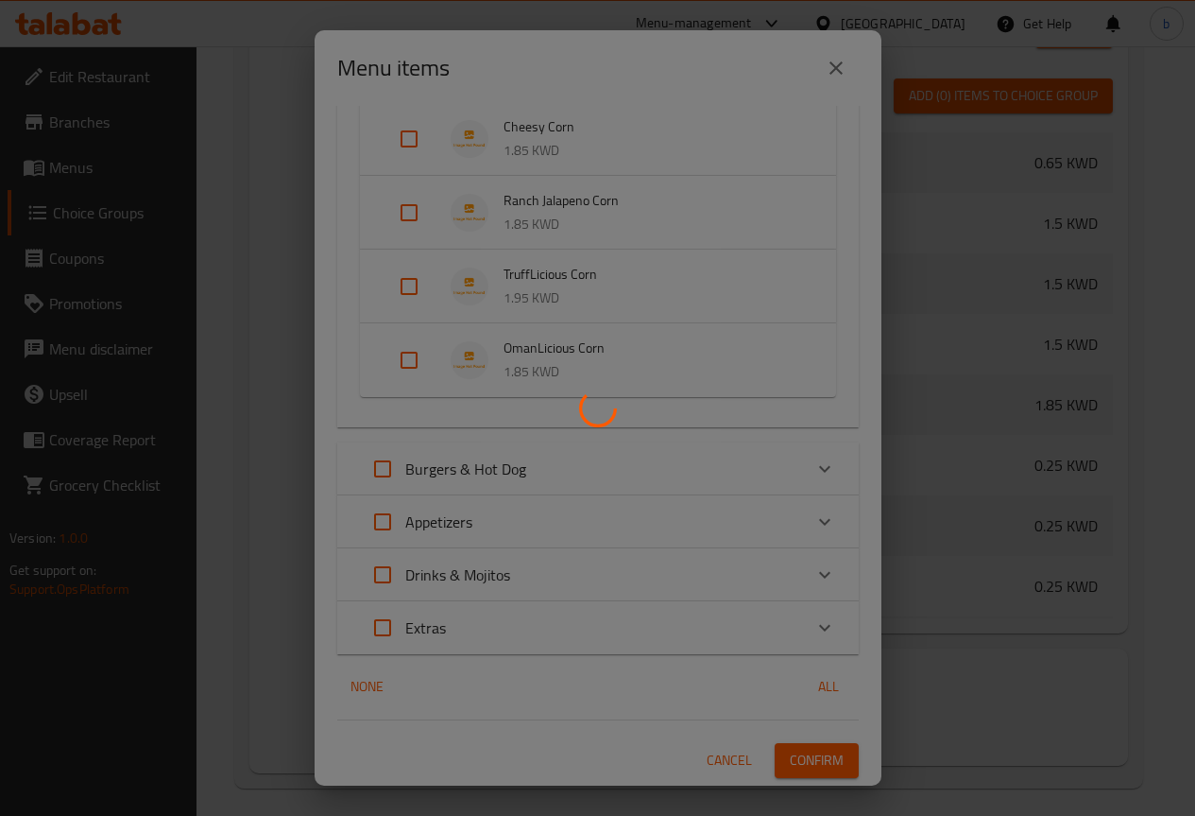
scroll to position [1215, 0]
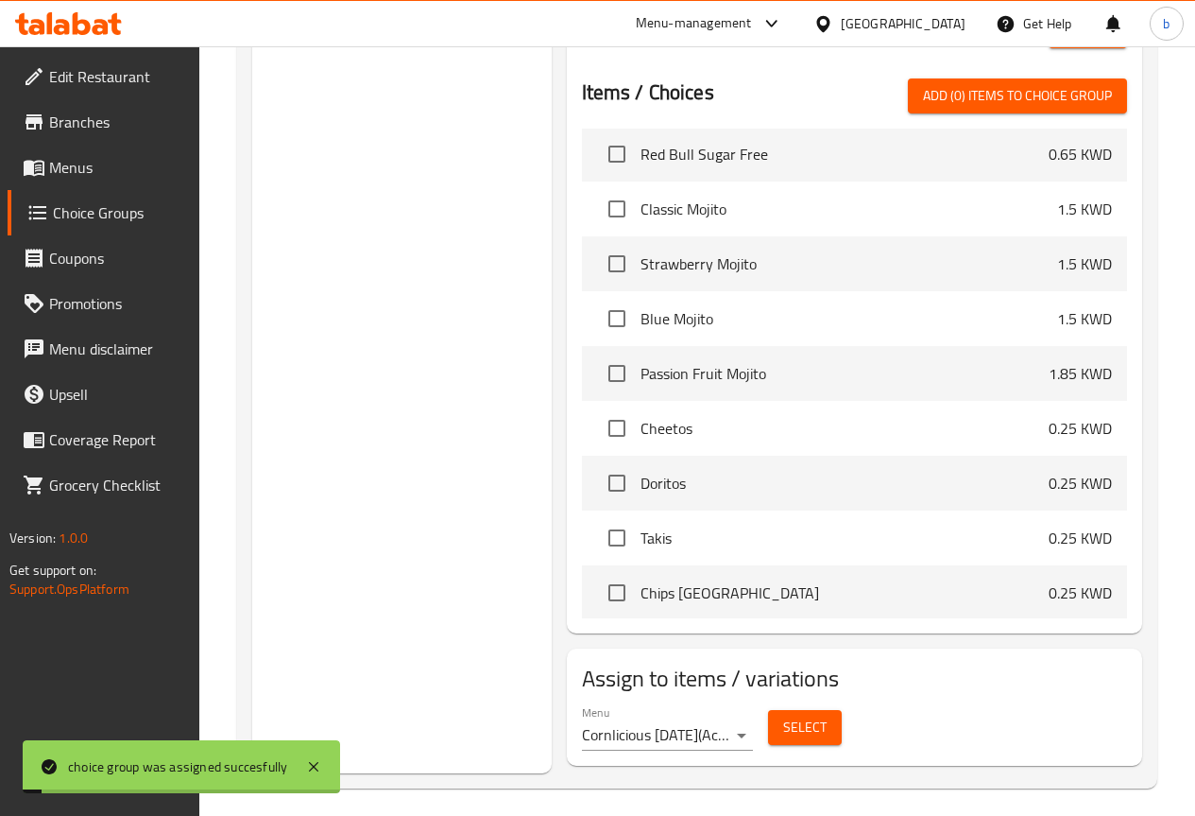
click at [395, 447] on div "Choice Groups remove 5 Extras 6" at bounding box center [402, 63] width 300 height 1420
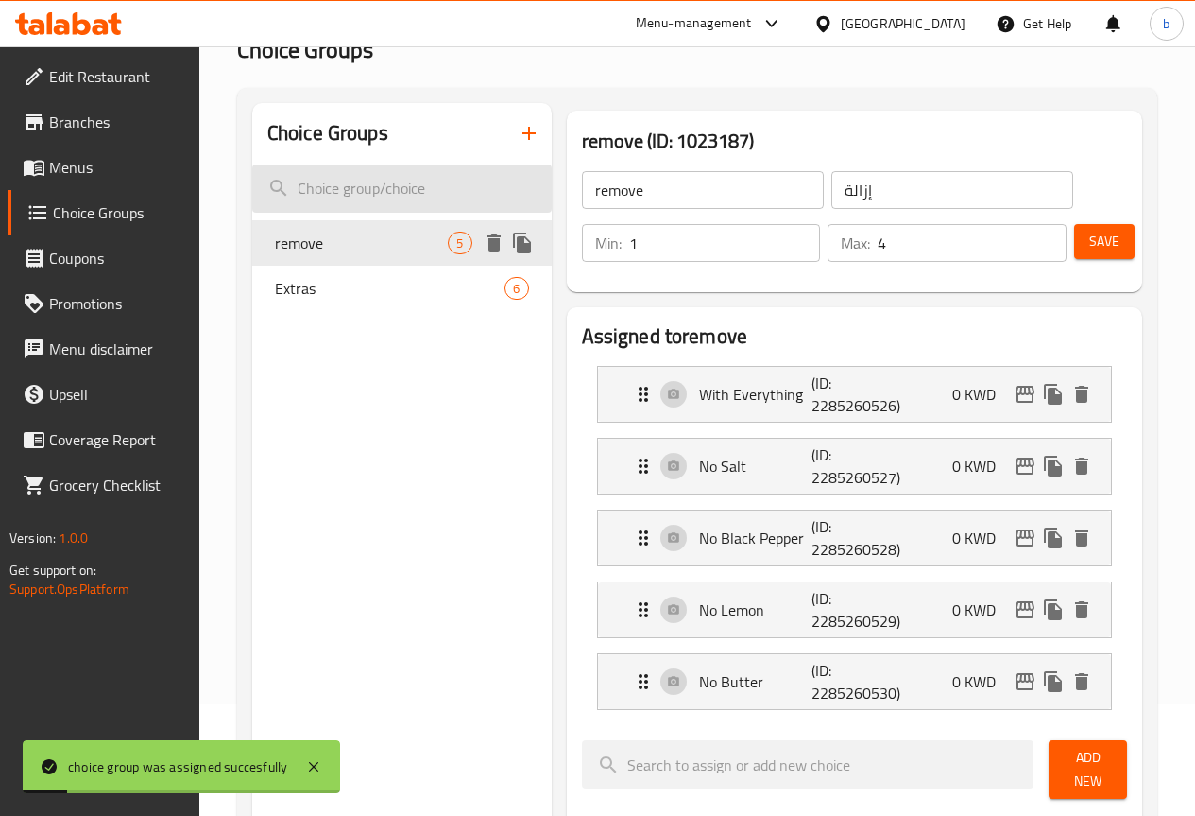
scroll to position [0, 0]
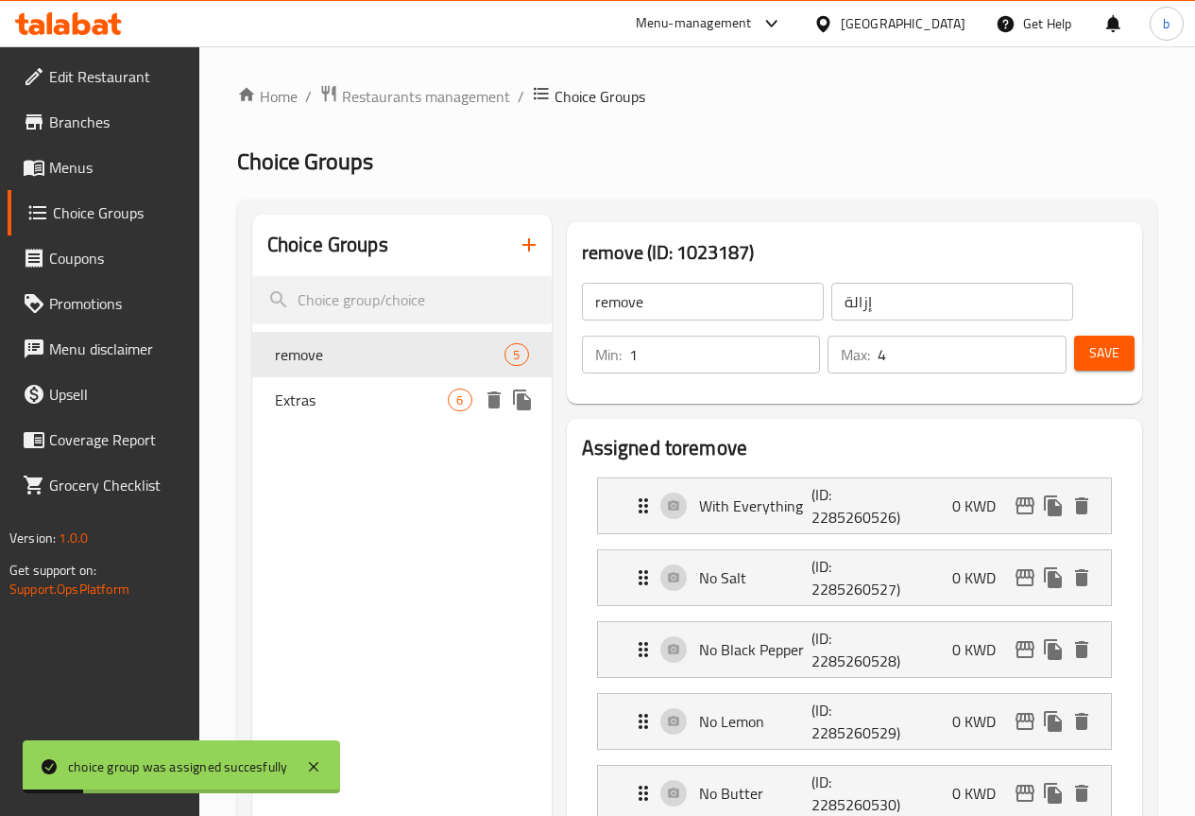
click at [321, 398] on span "Extras" at bounding box center [362, 399] width 174 height 23
type input "Extras"
type input "إضافات"
type input "0"
type input "6"
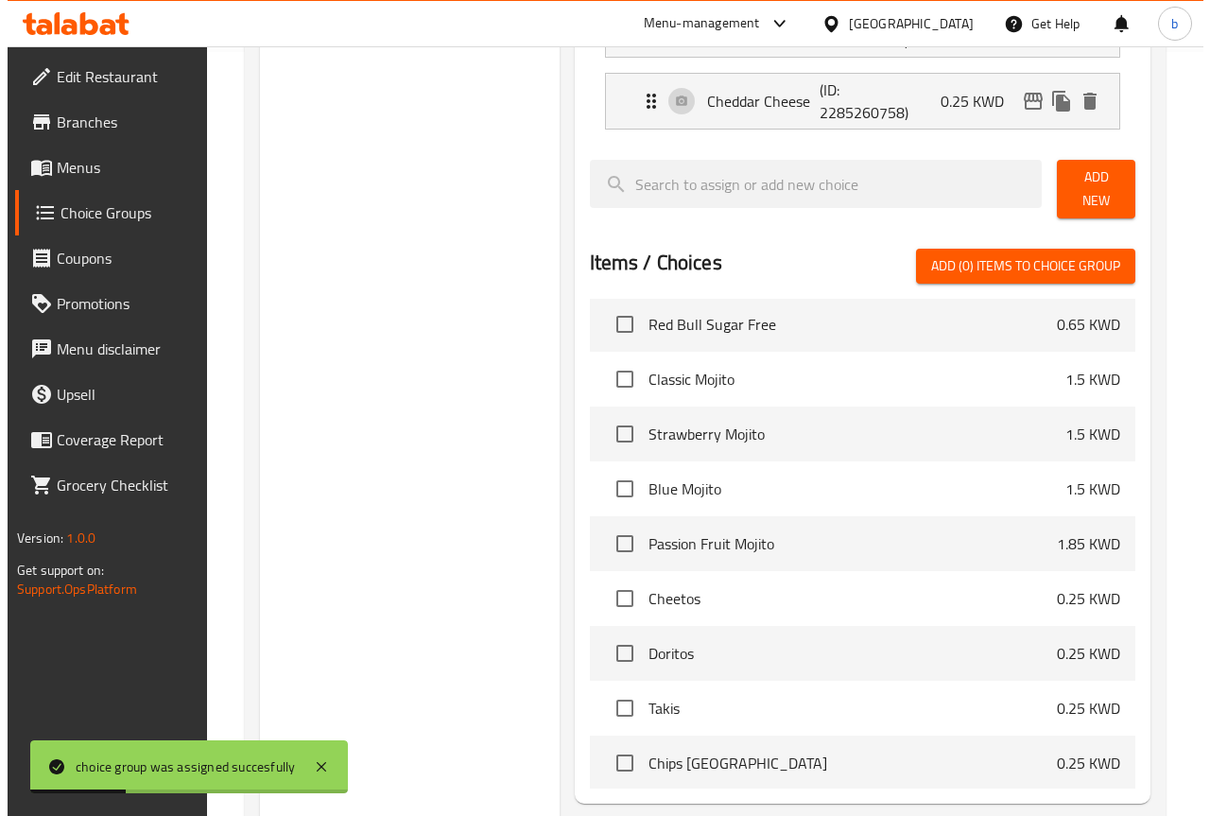
scroll to position [934, 0]
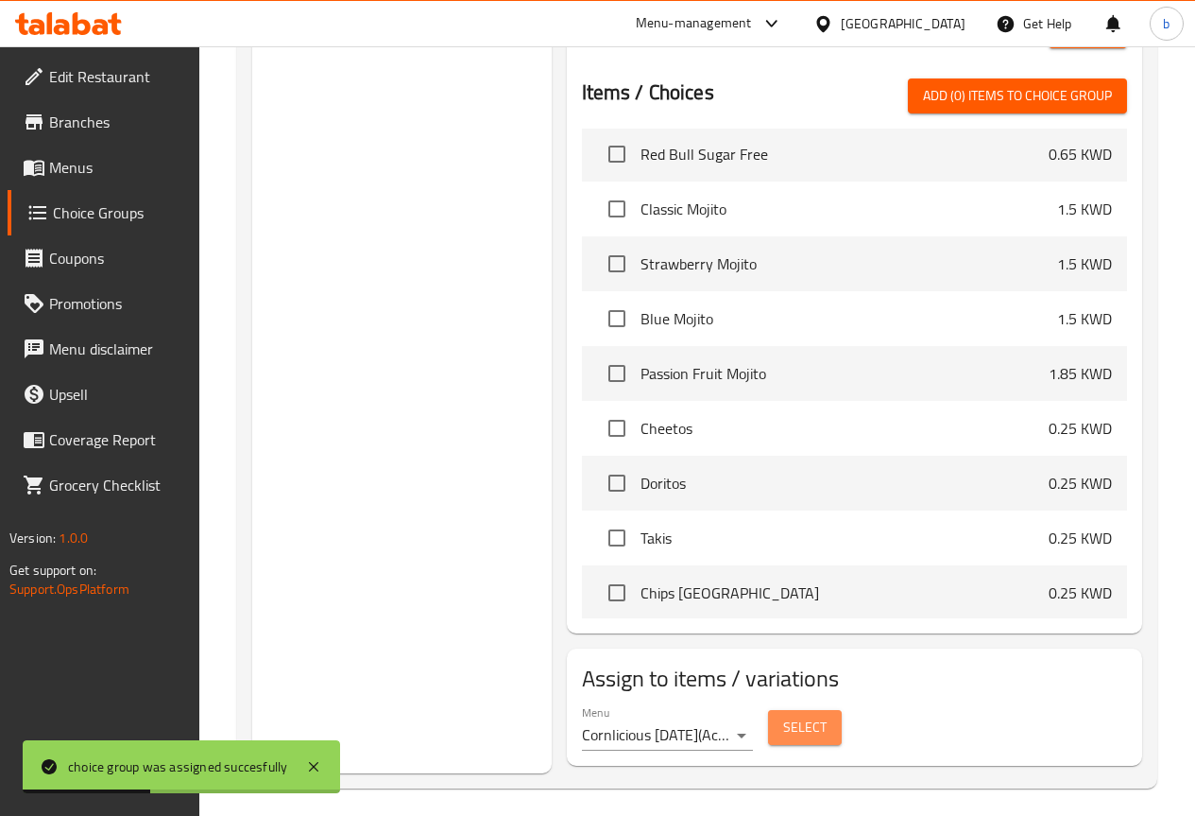
click at [783, 715] on span "Select" at bounding box center [804, 727] width 43 height 24
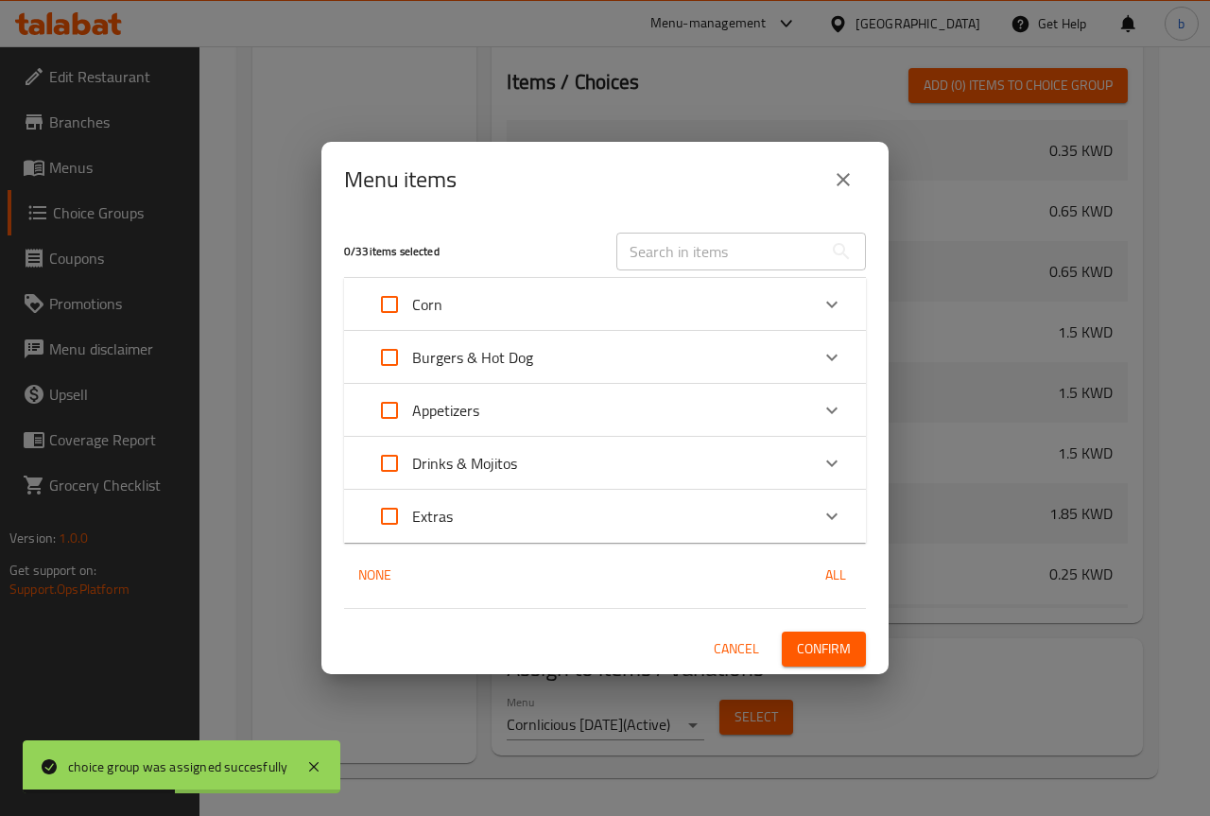
scroll to position [1334, 0]
click at [531, 309] on div "Corn" at bounding box center [588, 304] width 442 height 45
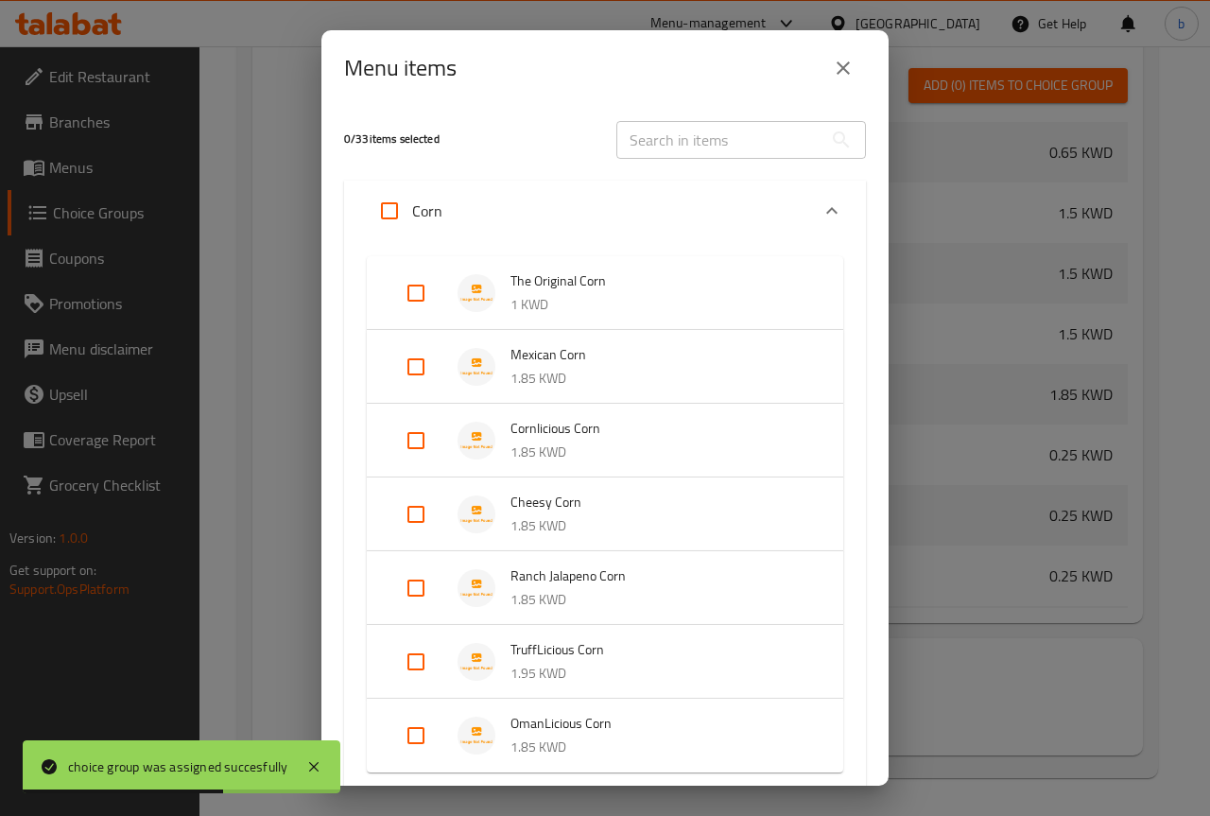
click at [407, 283] on input "Expand" at bounding box center [415, 292] width 45 height 45
checkbox input "true"
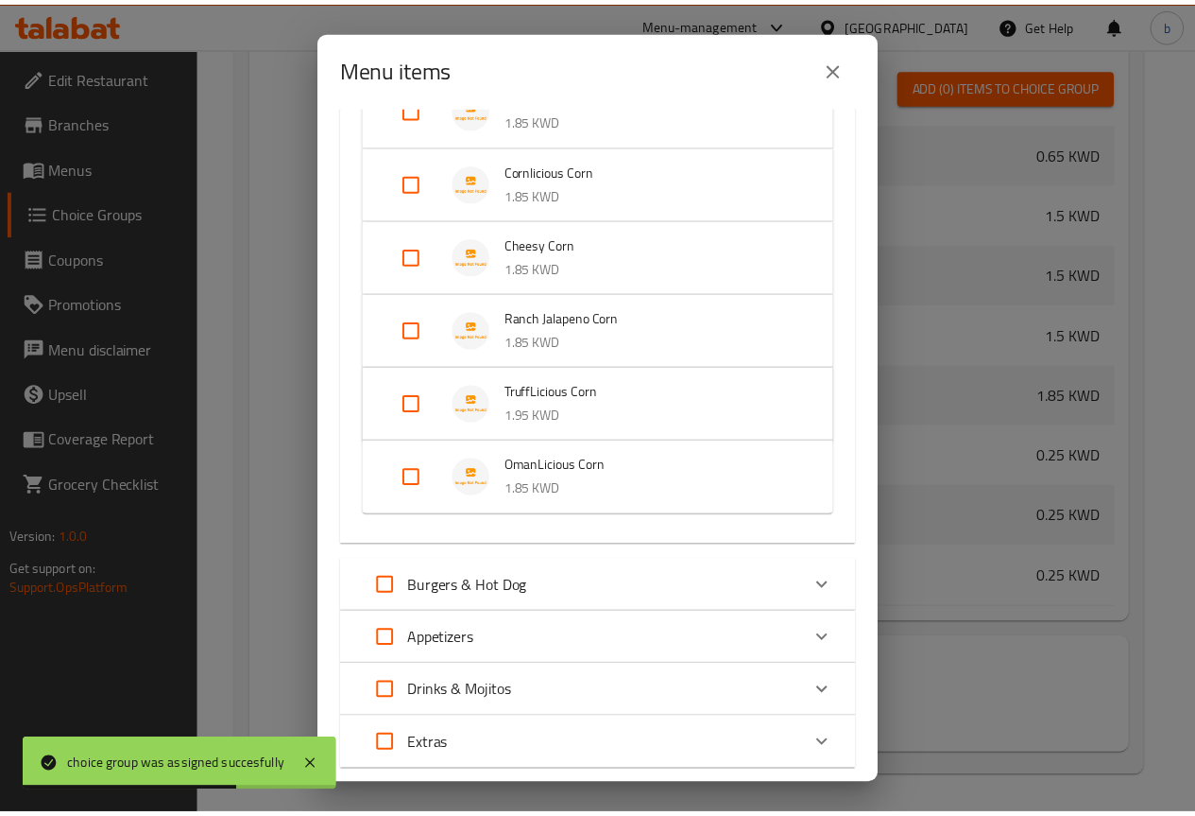
scroll to position [390, 0]
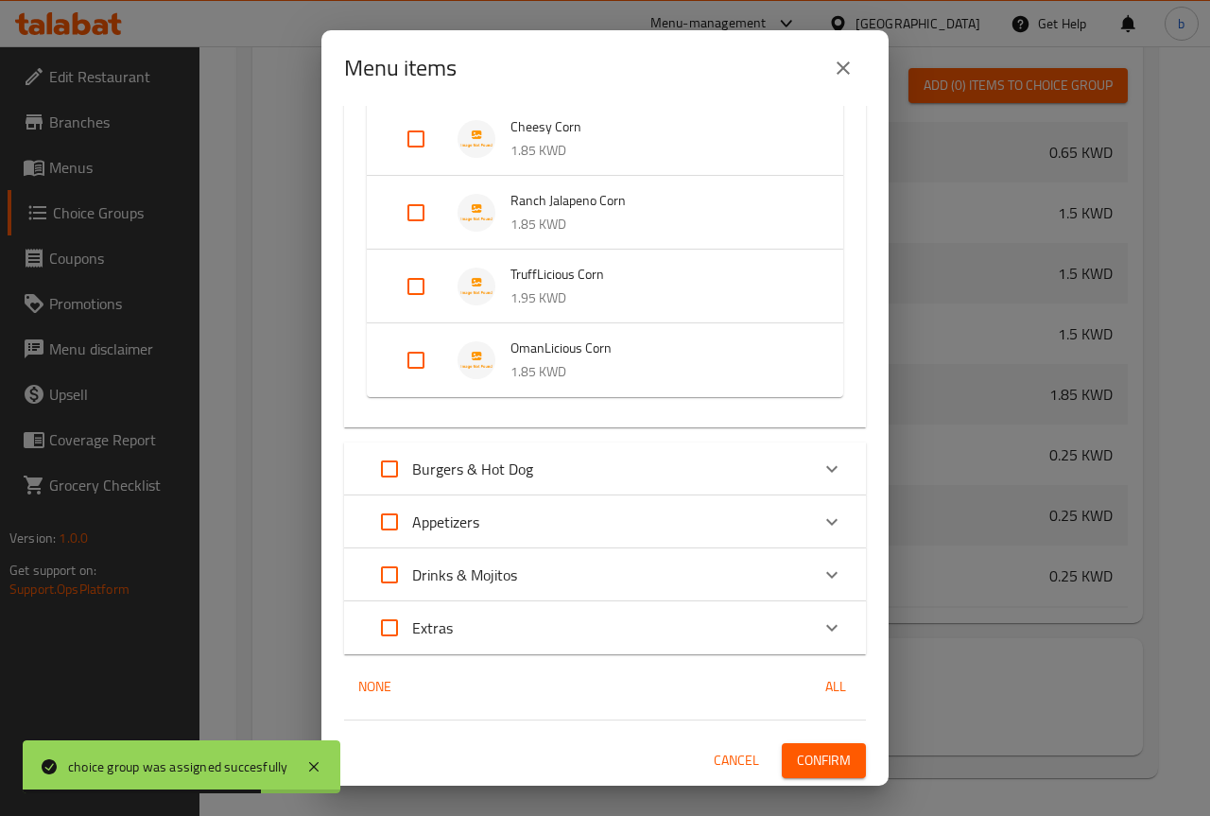
click at [804, 745] on button "Confirm" at bounding box center [824, 760] width 84 height 35
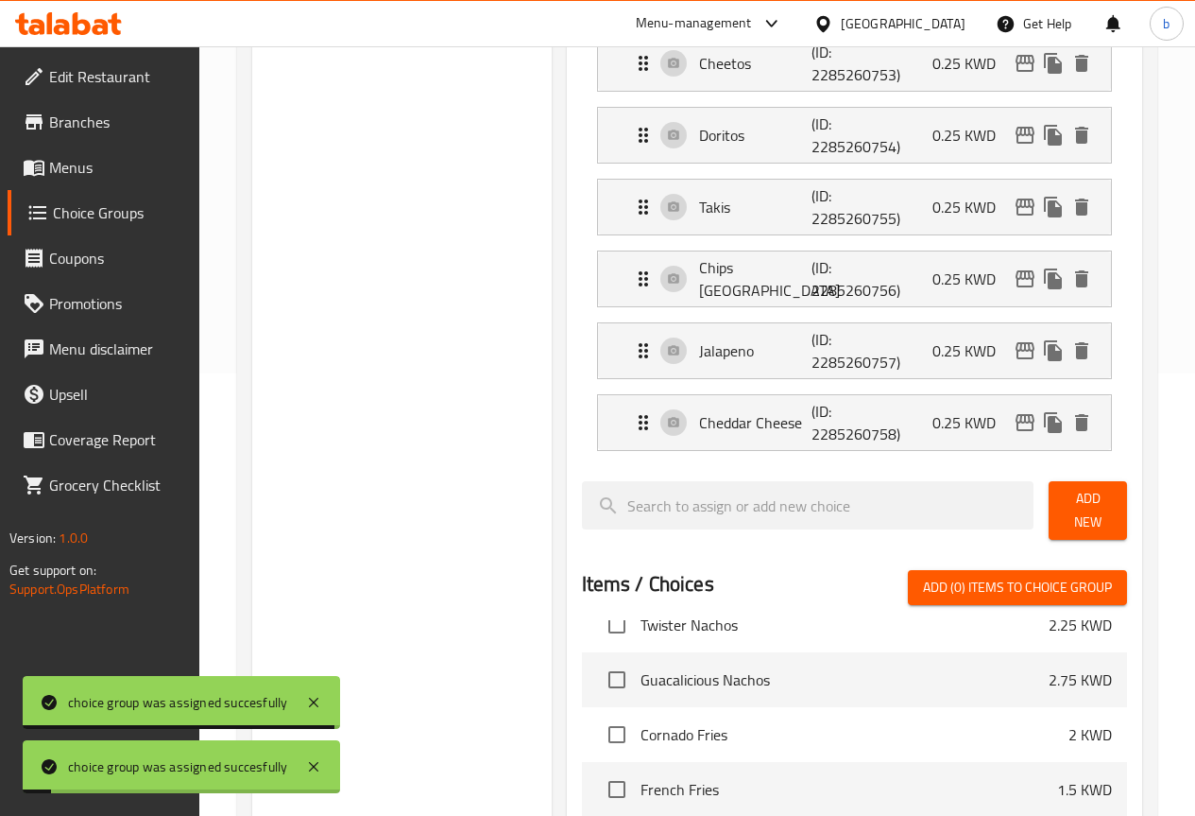
scroll to position [367, 0]
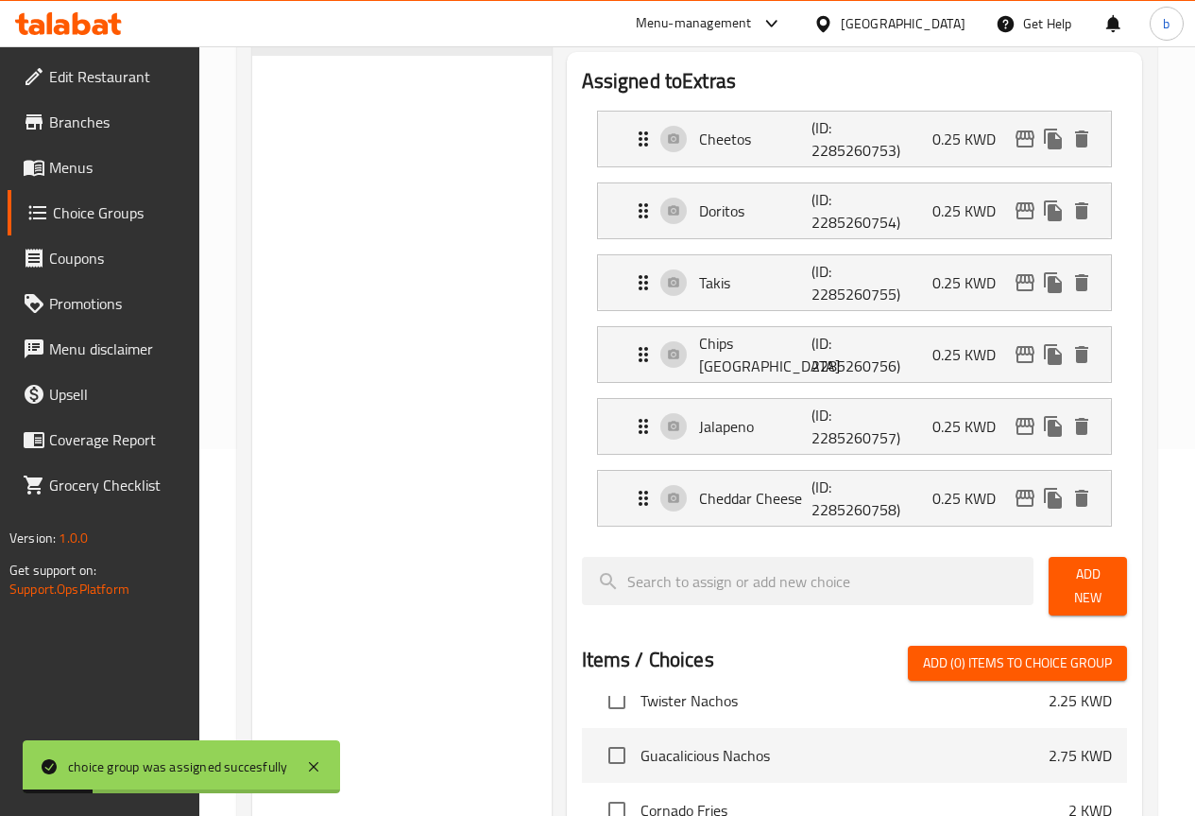
click at [76, 145] on link "Menus" at bounding box center [104, 167] width 192 height 45
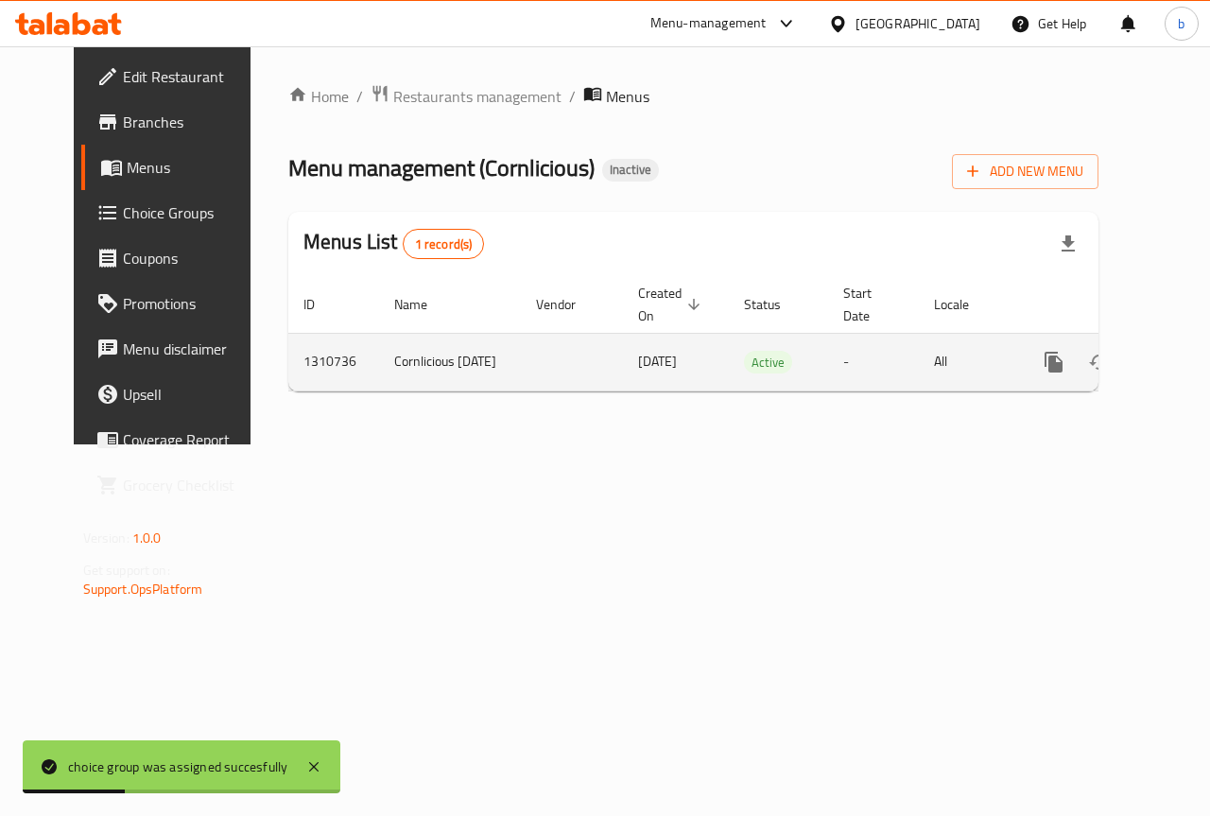
click at [1181, 360] on icon "enhanced table" at bounding box center [1189, 361] width 17 height 17
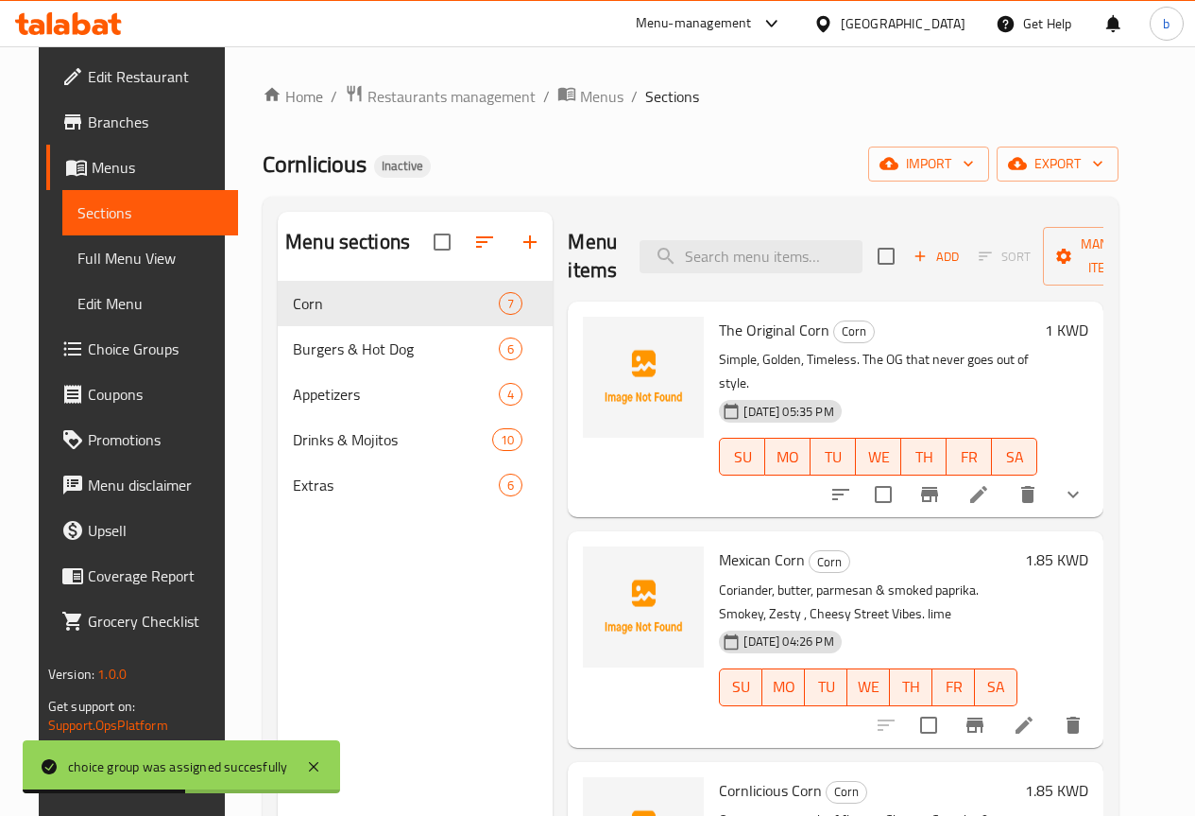
click at [126, 256] on span "Full Menu View" at bounding box center [150, 258] width 146 height 23
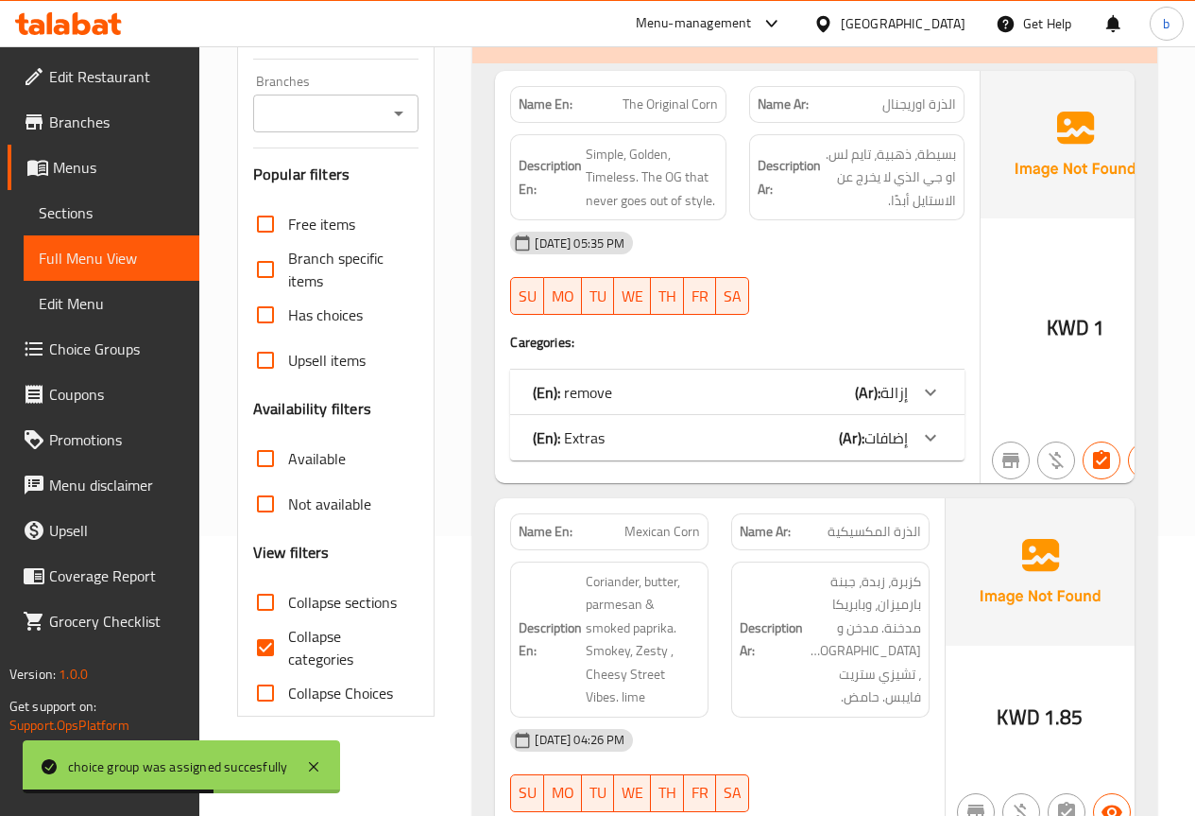
scroll to position [283, 0]
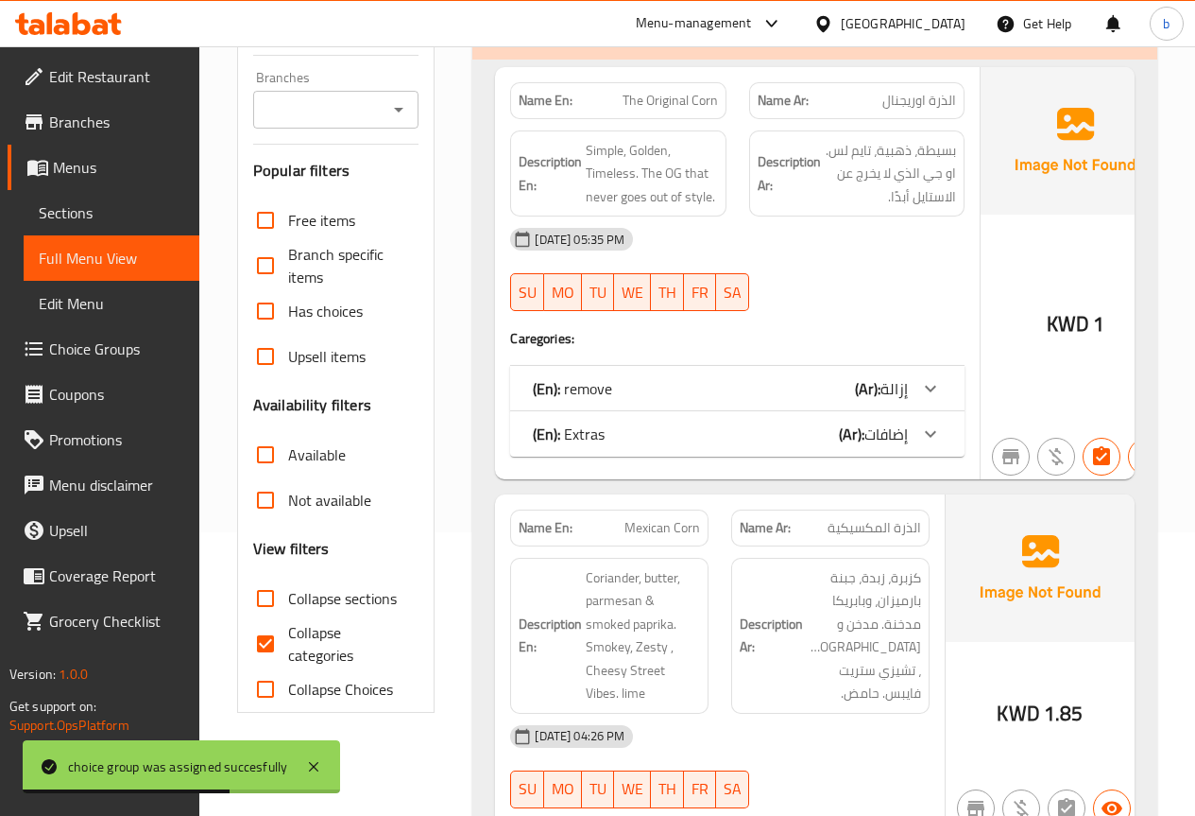
click at [268, 635] on input "Collapse categories" at bounding box center [265, 643] width 45 height 45
checkbox input "false"
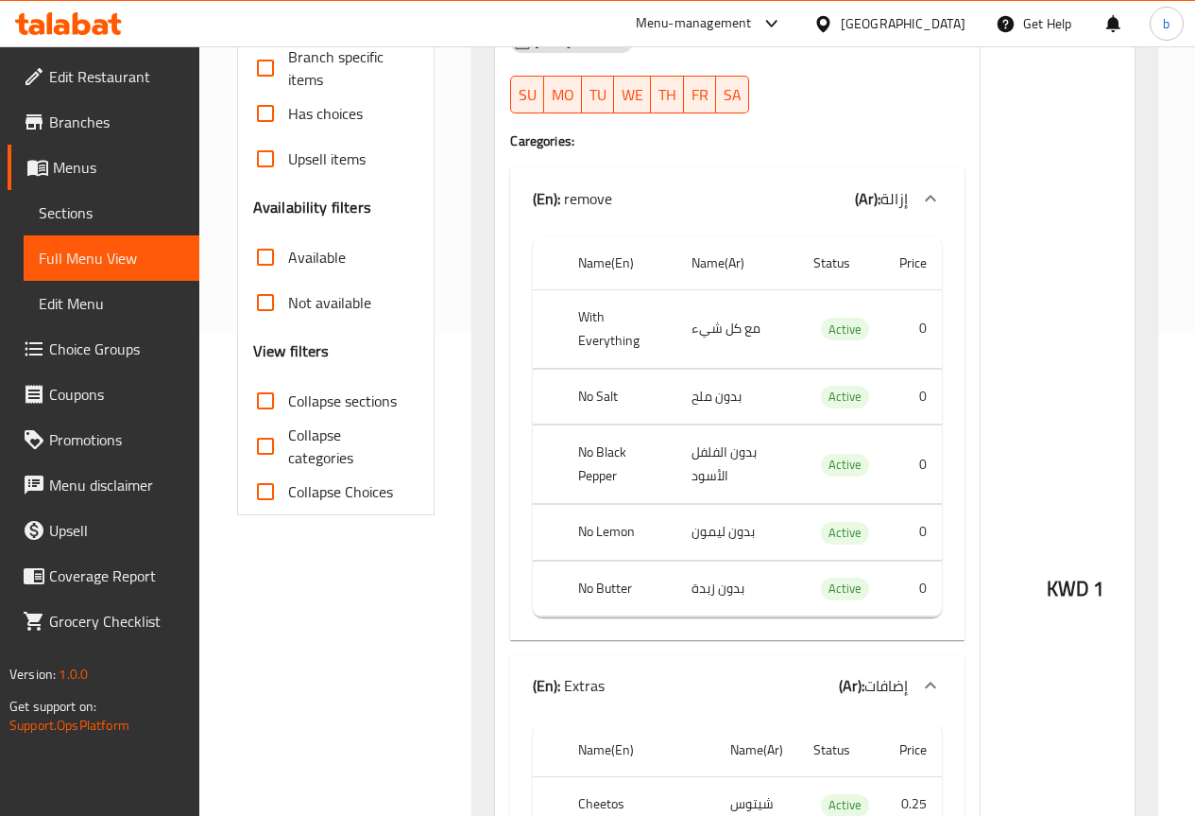
scroll to position [472, 0]
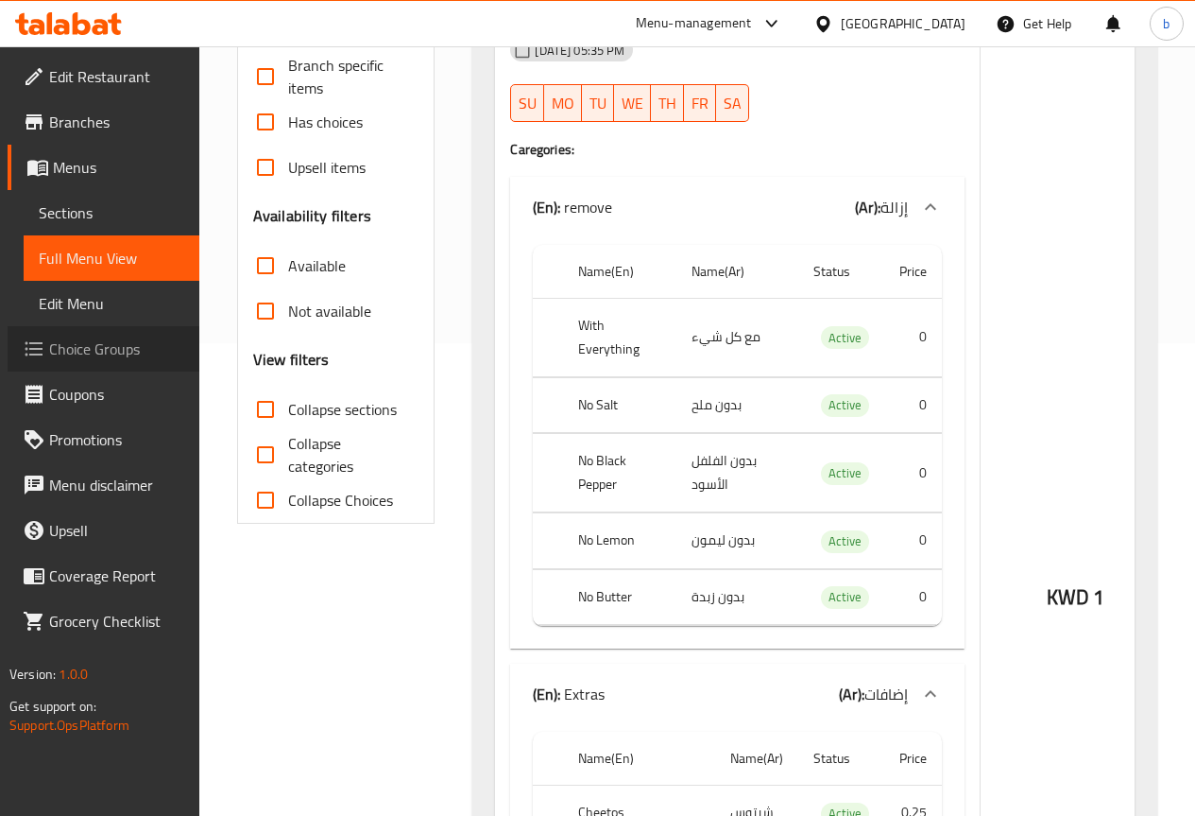
click at [65, 360] on span "Choice Groups" at bounding box center [116, 348] width 135 height 23
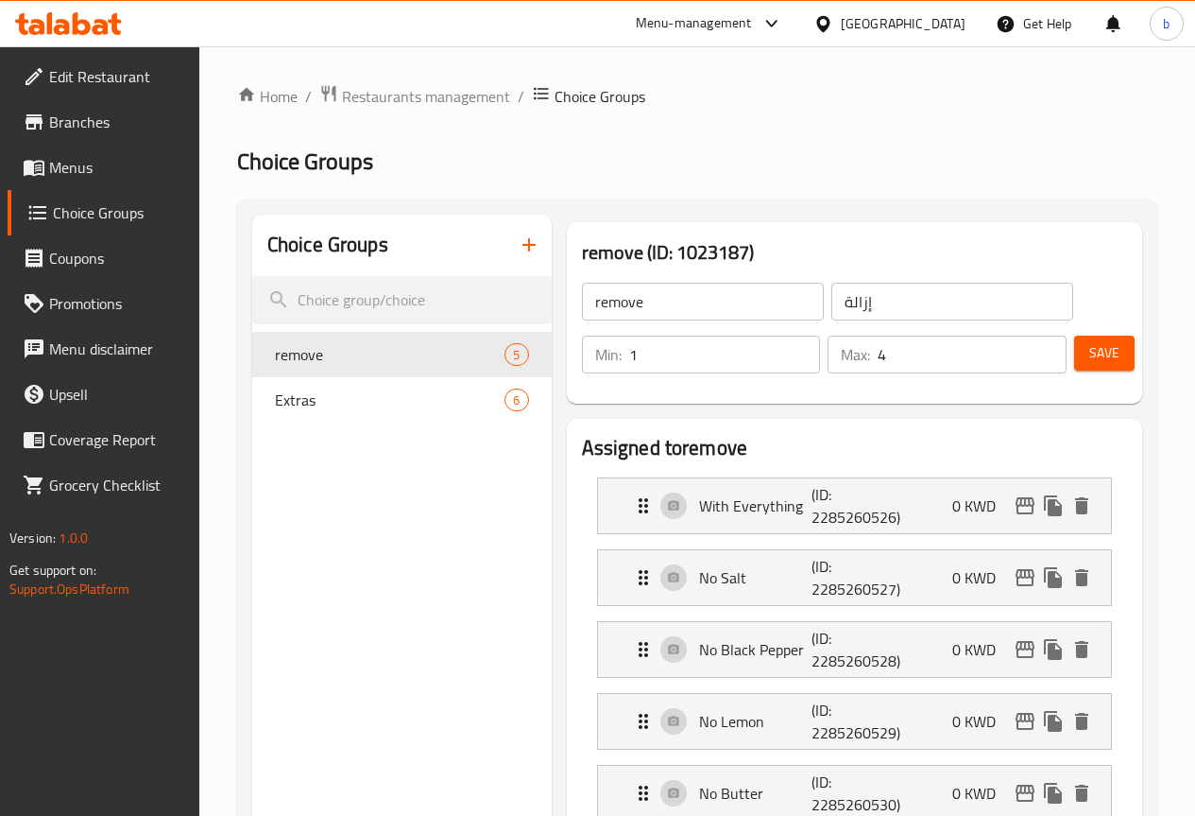
click at [507, 232] on button "button" at bounding box center [529, 244] width 45 height 45
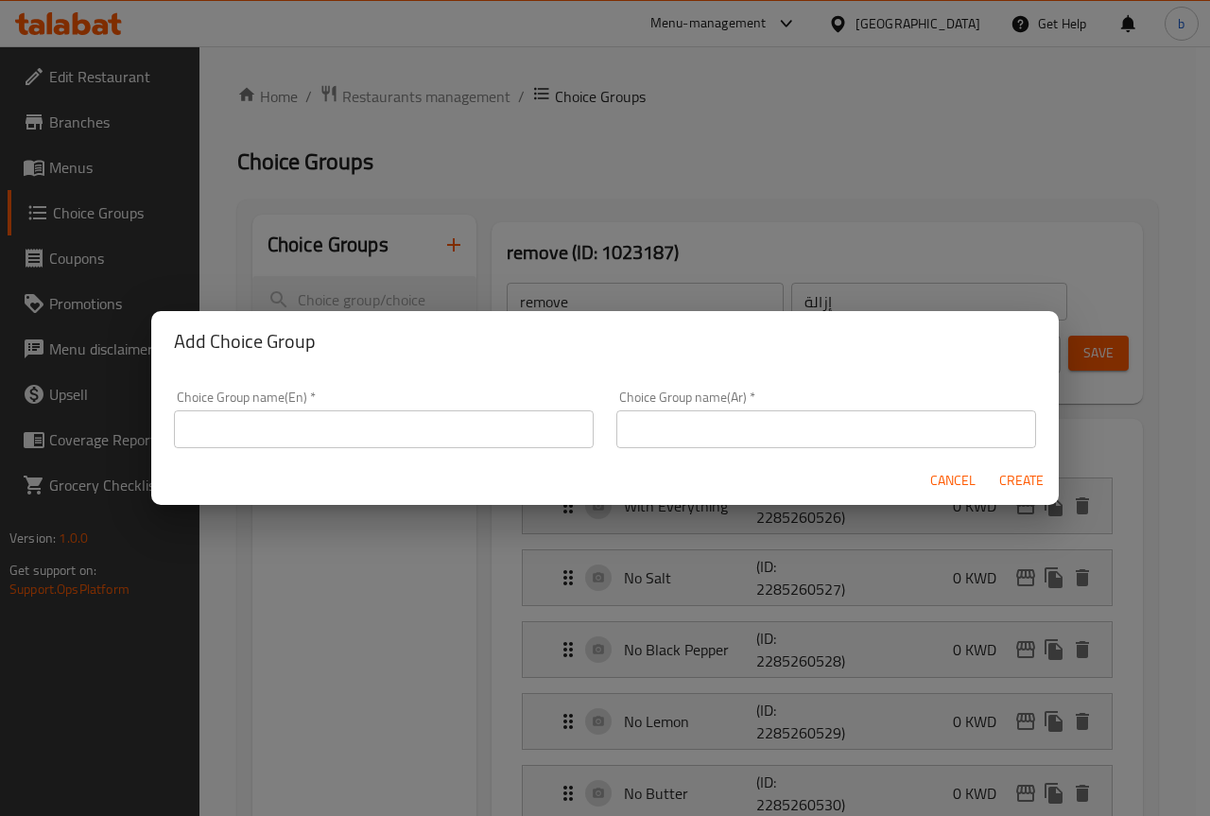
click at [546, 123] on div "Add Choice Group Choice Group name(En)   * Choice Group name(En) * Choice Group…" at bounding box center [605, 408] width 1210 height 816
click at [965, 481] on span "Cancel" at bounding box center [952, 481] width 45 height 24
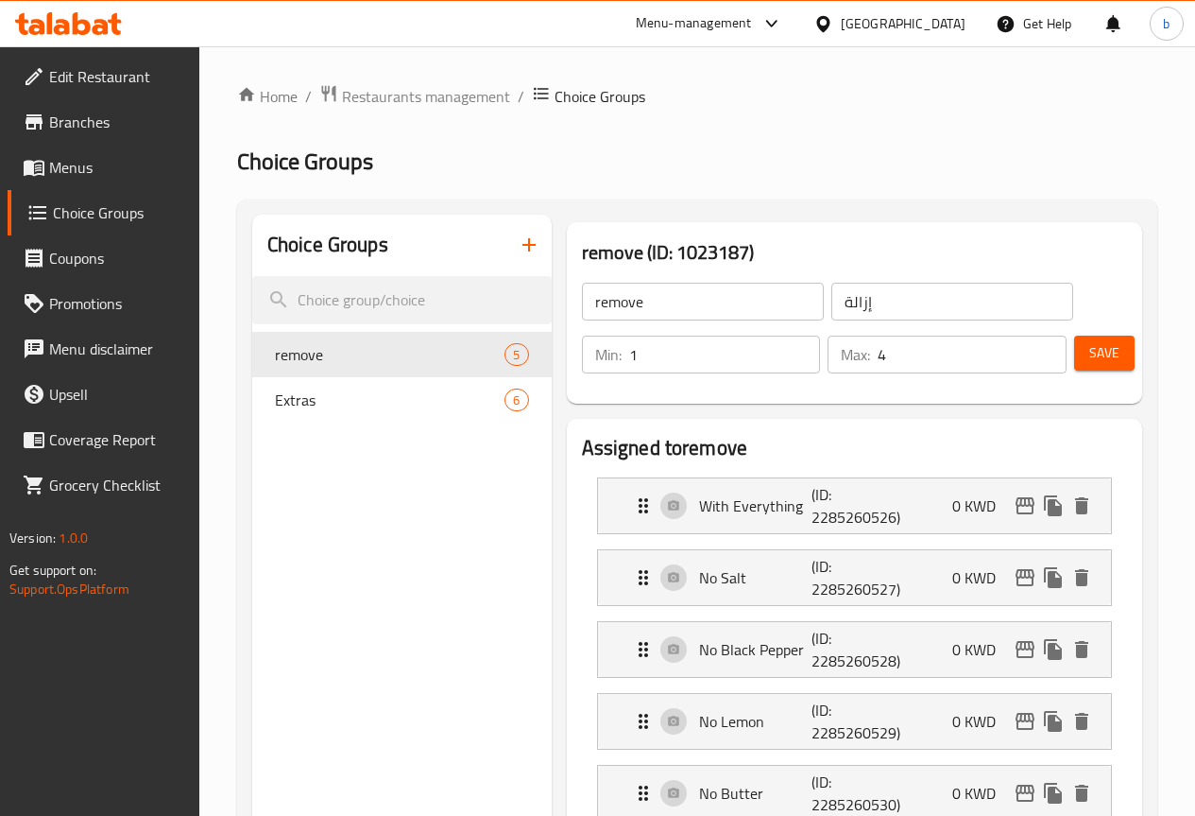
click at [112, 162] on span "Menus" at bounding box center [116, 167] width 135 height 23
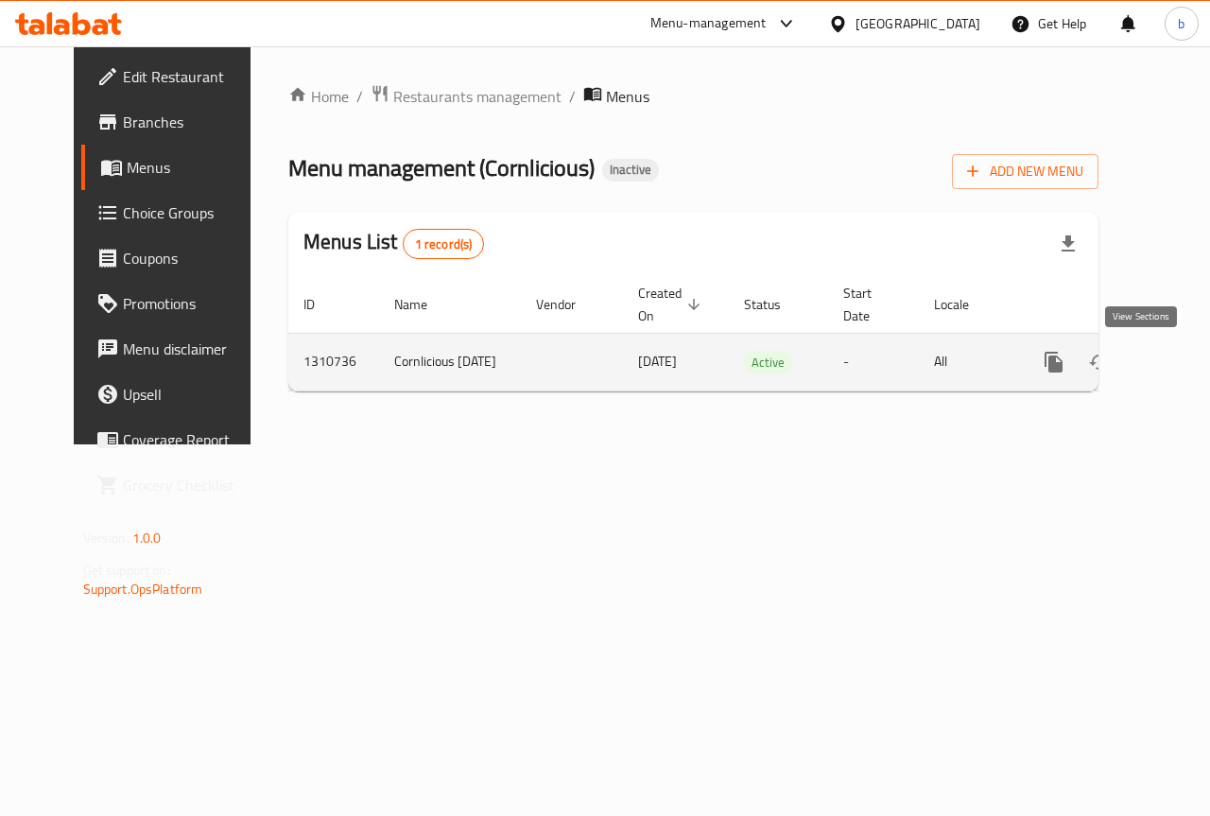
click at [1178, 356] on icon "enhanced table" at bounding box center [1189, 362] width 23 height 23
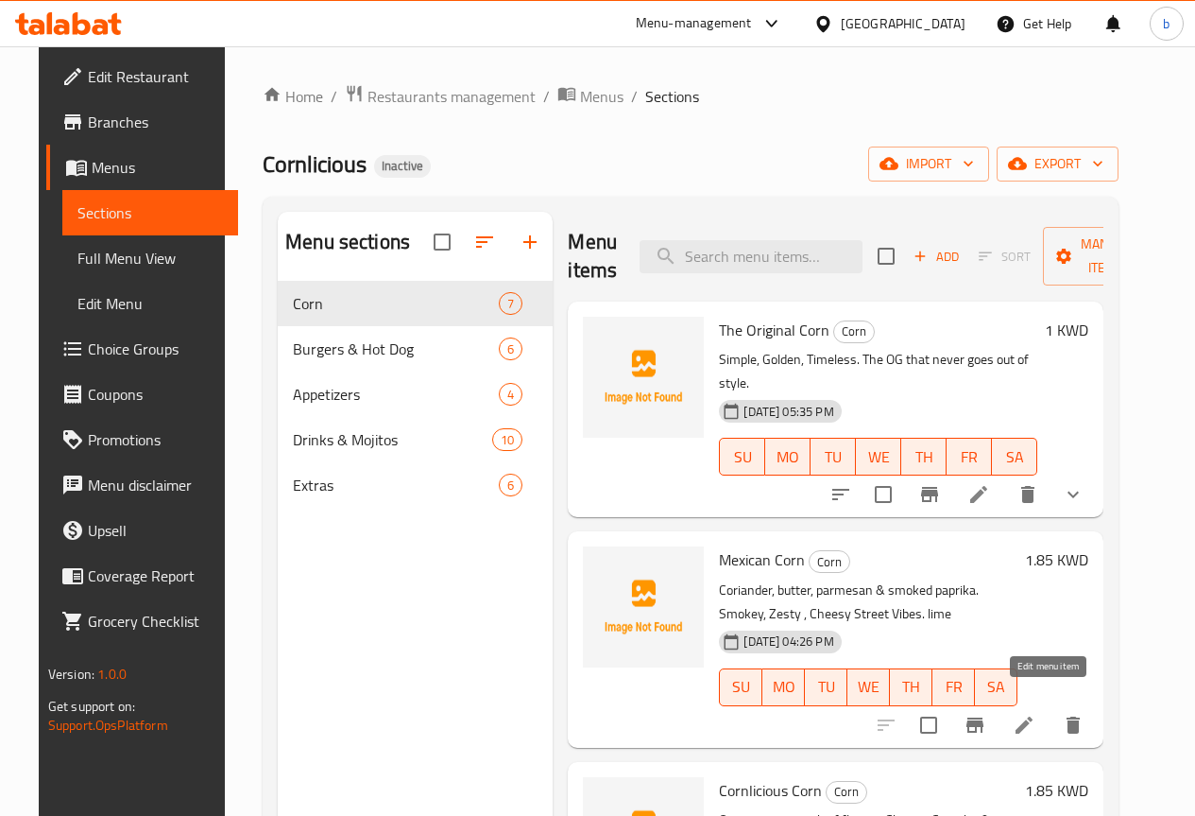
click at [1033, 716] on icon at bounding box center [1024, 724] width 17 height 17
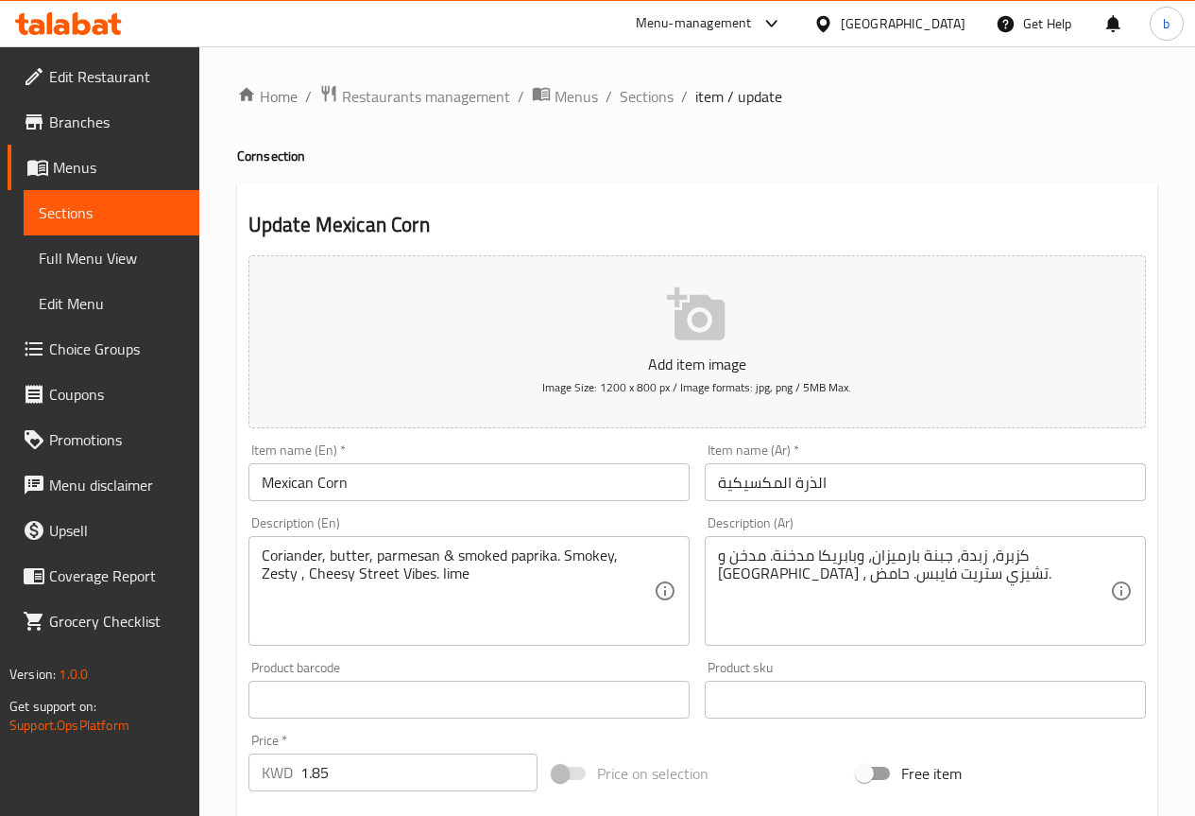
click at [108, 349] on span "Choice Groups" at bounding box center [116, 348] width 135 height 23
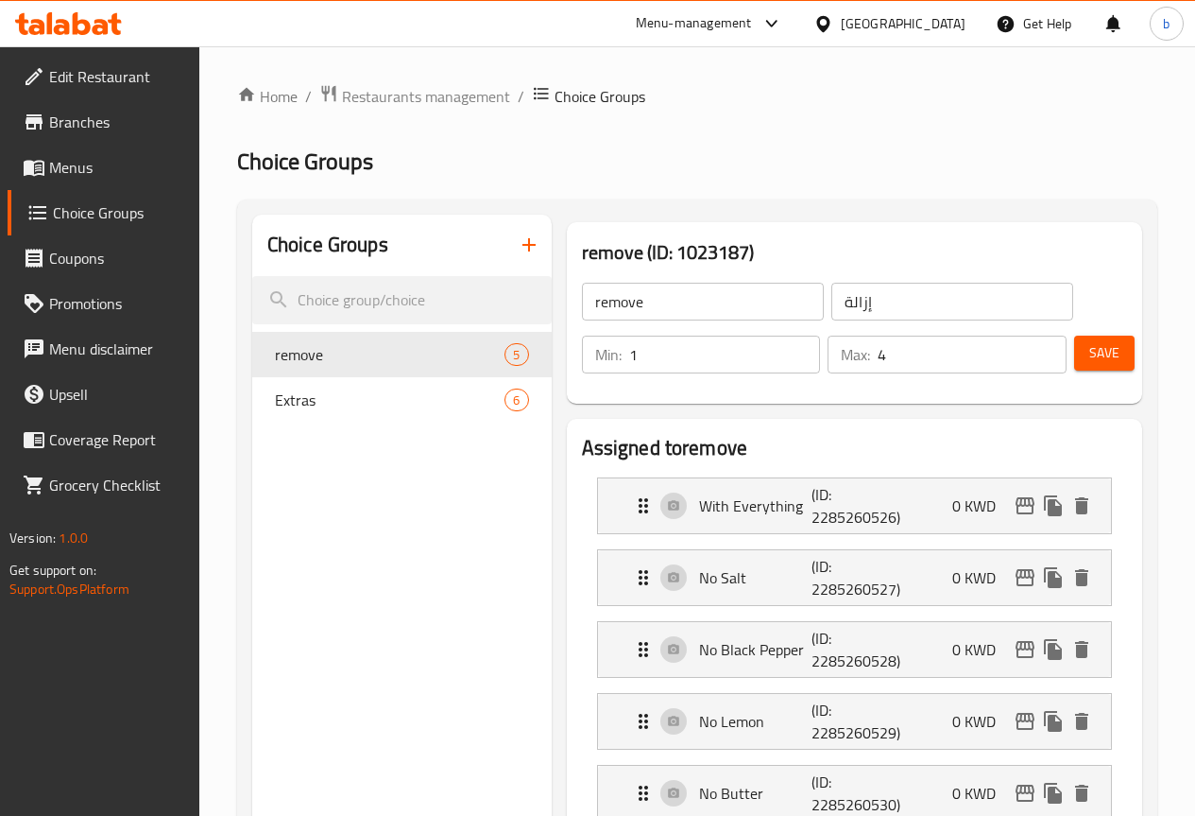
click at [93, 176] on span "Menus" at bounding box center [116, 167] width 135 height 23
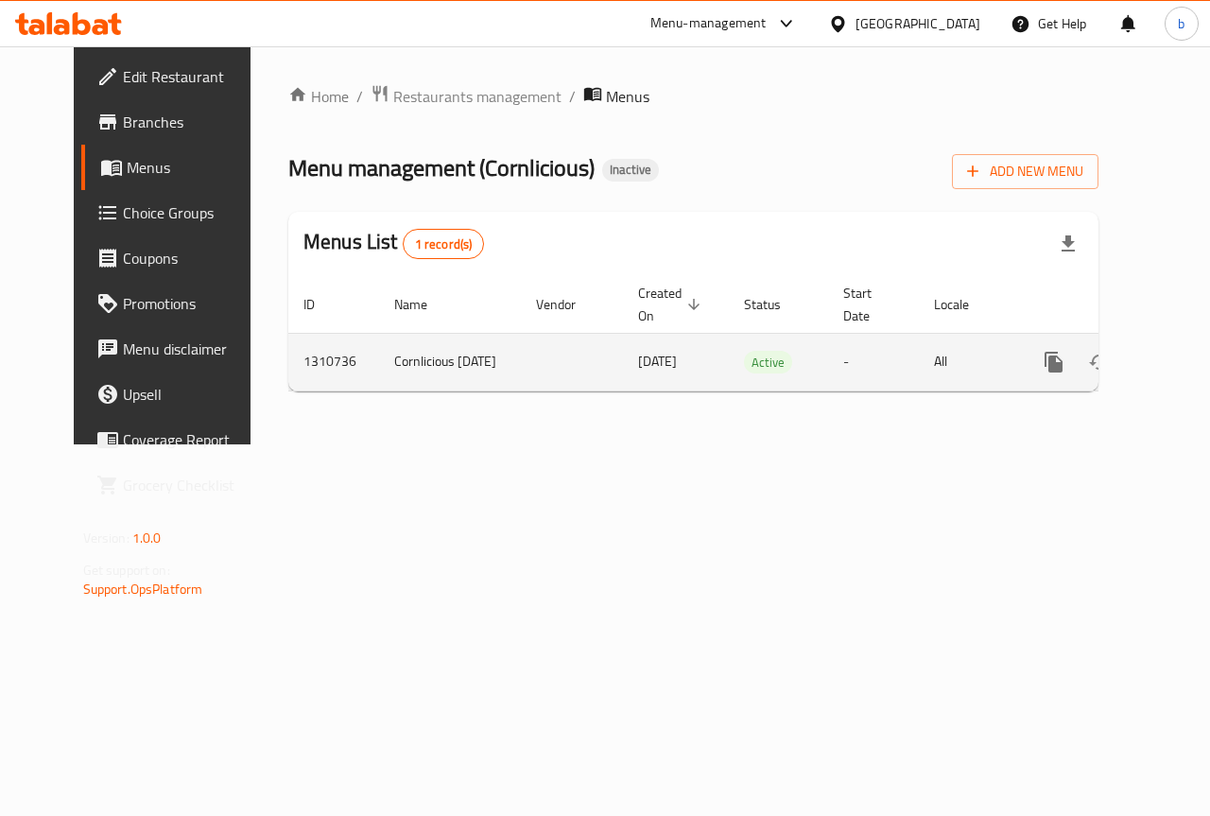
click at [1178, 360] on icon "enhanced table" at bounding box center [1189, 362] width 23 height 23
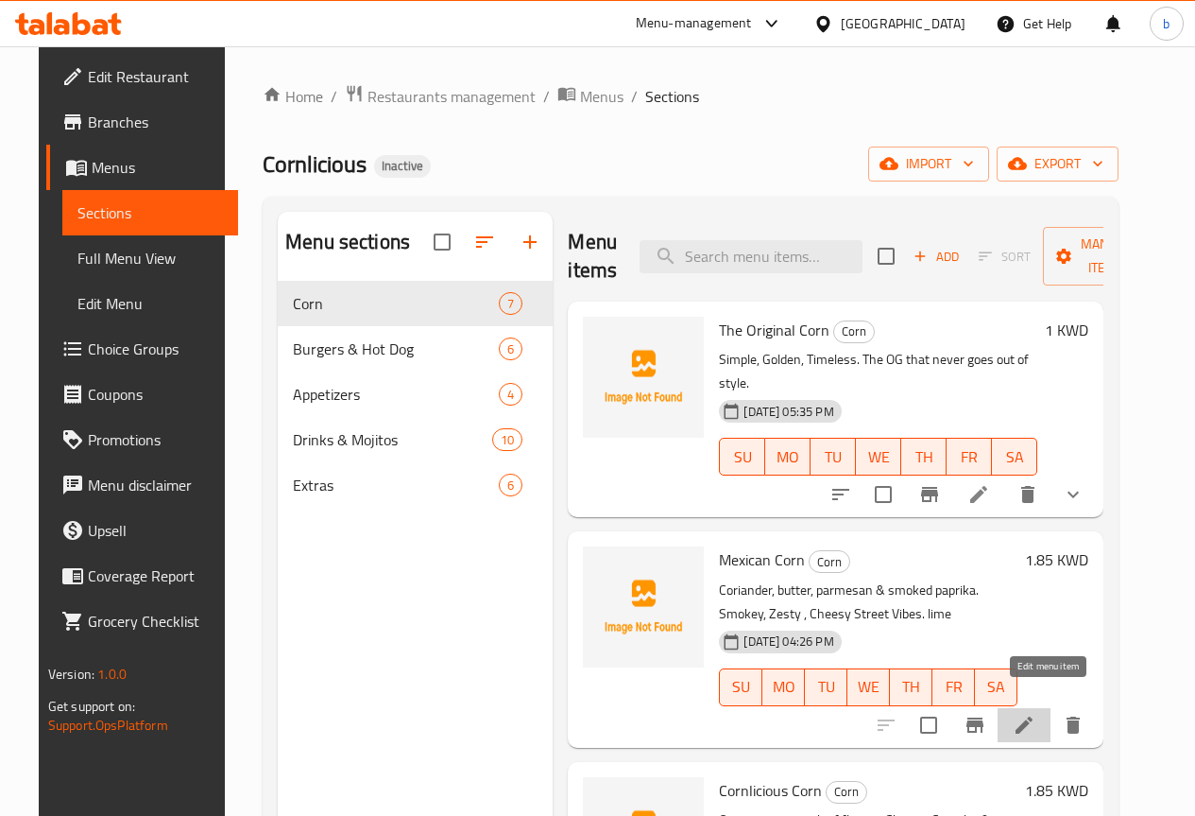
click at [1036, 713] on icon at bounding box center [1024, 724] width 23 height 23
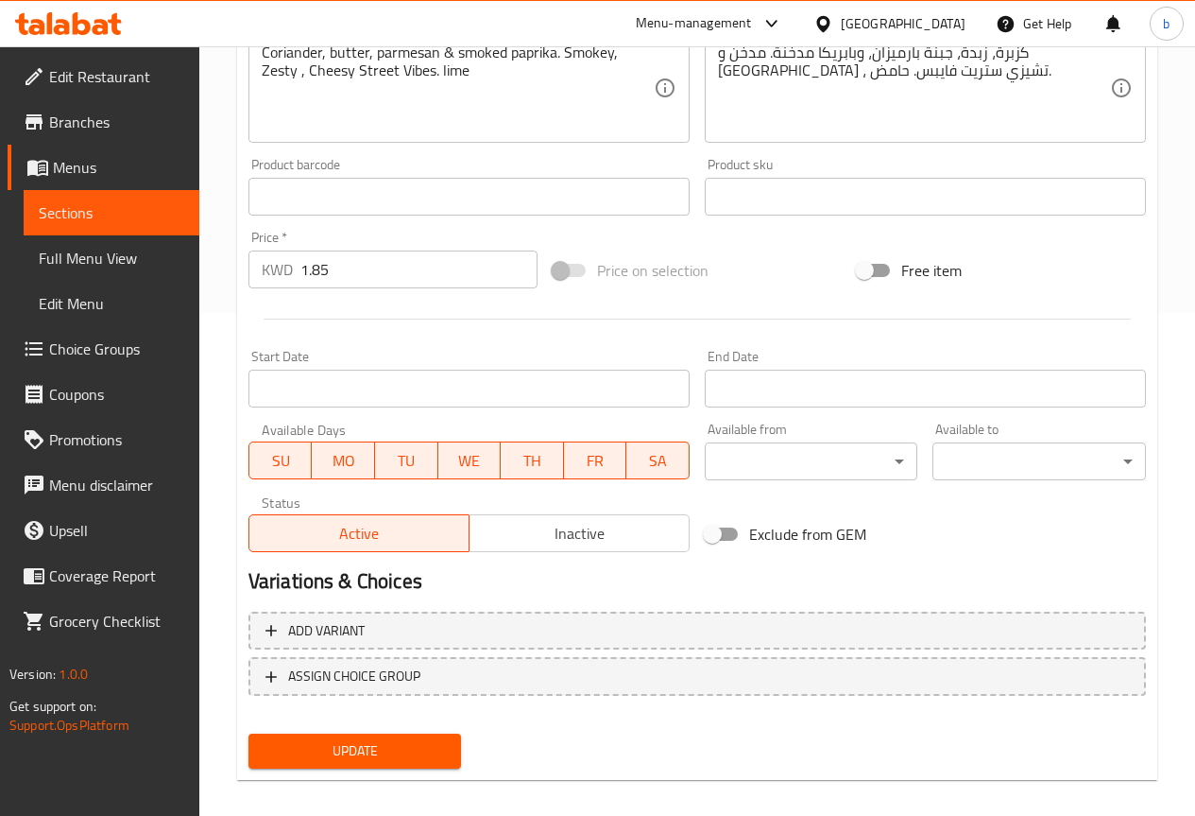
scroll to position [520, 0]
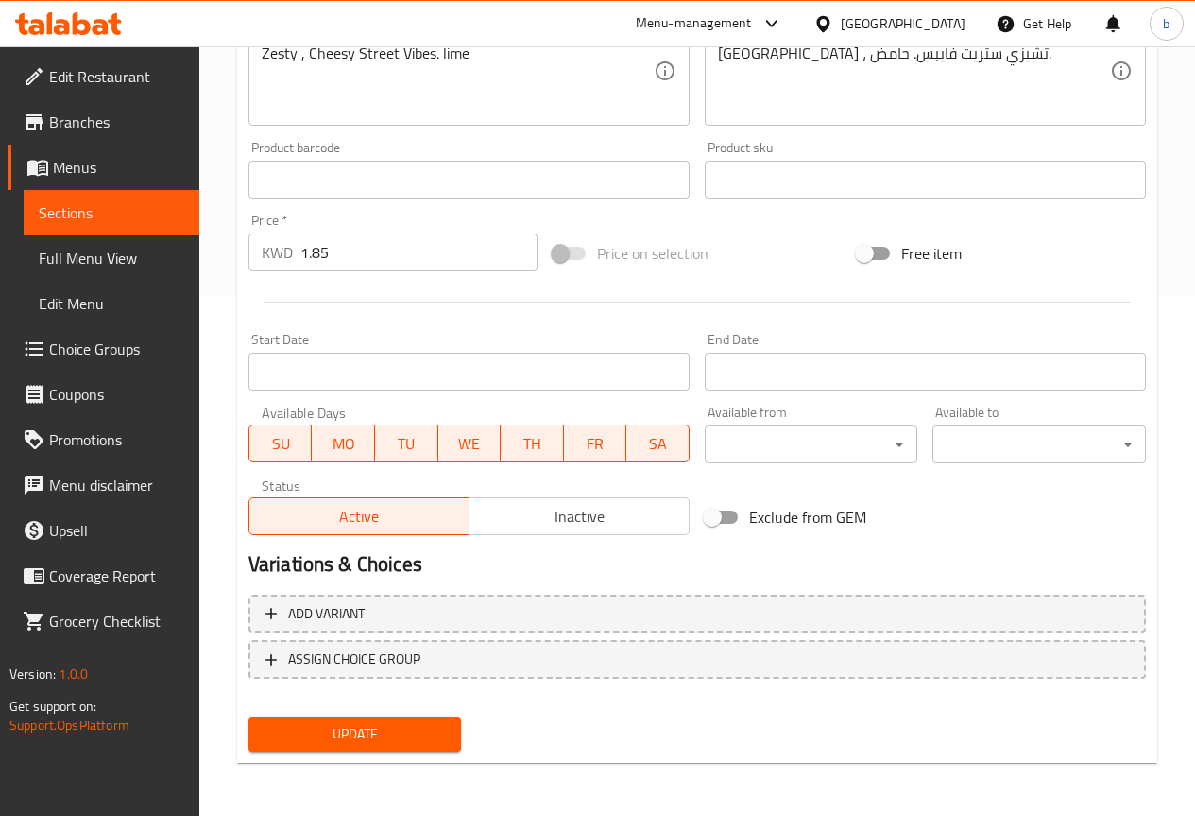
click at [112, 354] on span "Choice Groups" at bounding box center [116, 348] width 135 height 23
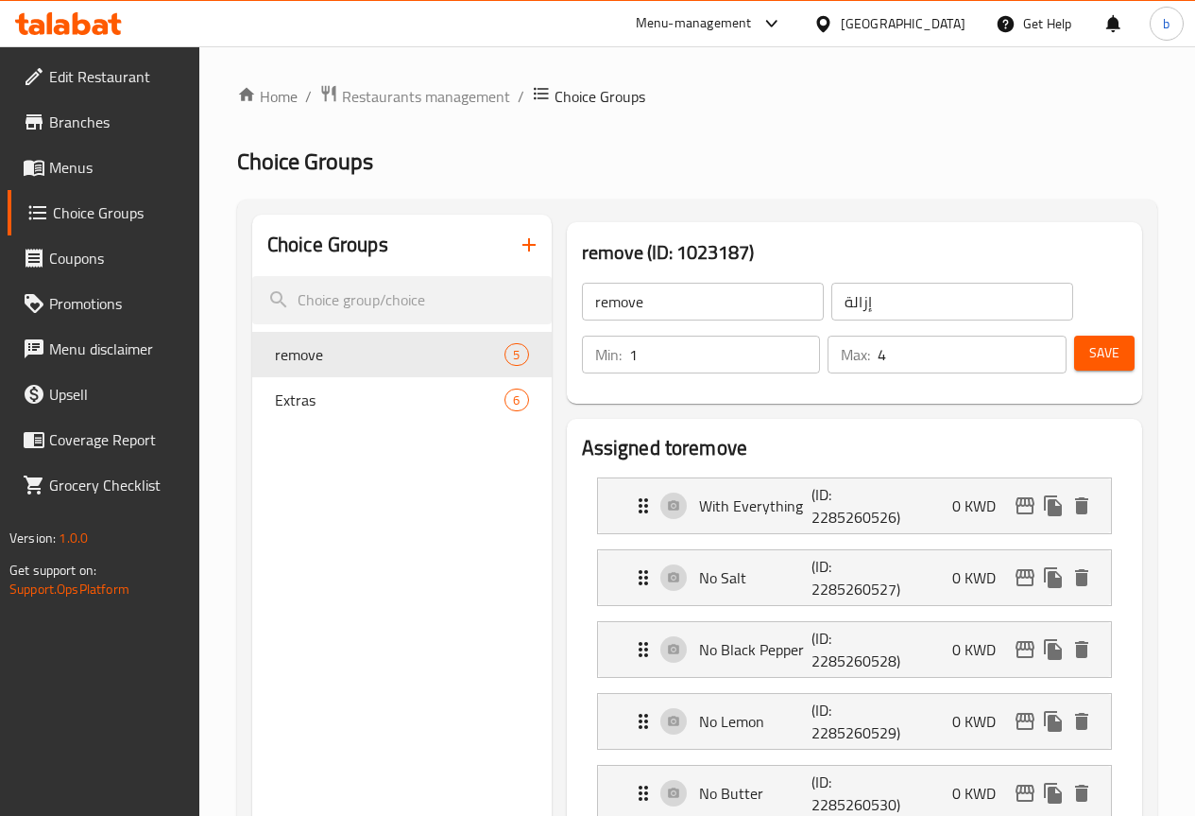
click at [518, 243] on icon "button" at bounding box center [529, 244] width 23 height 23
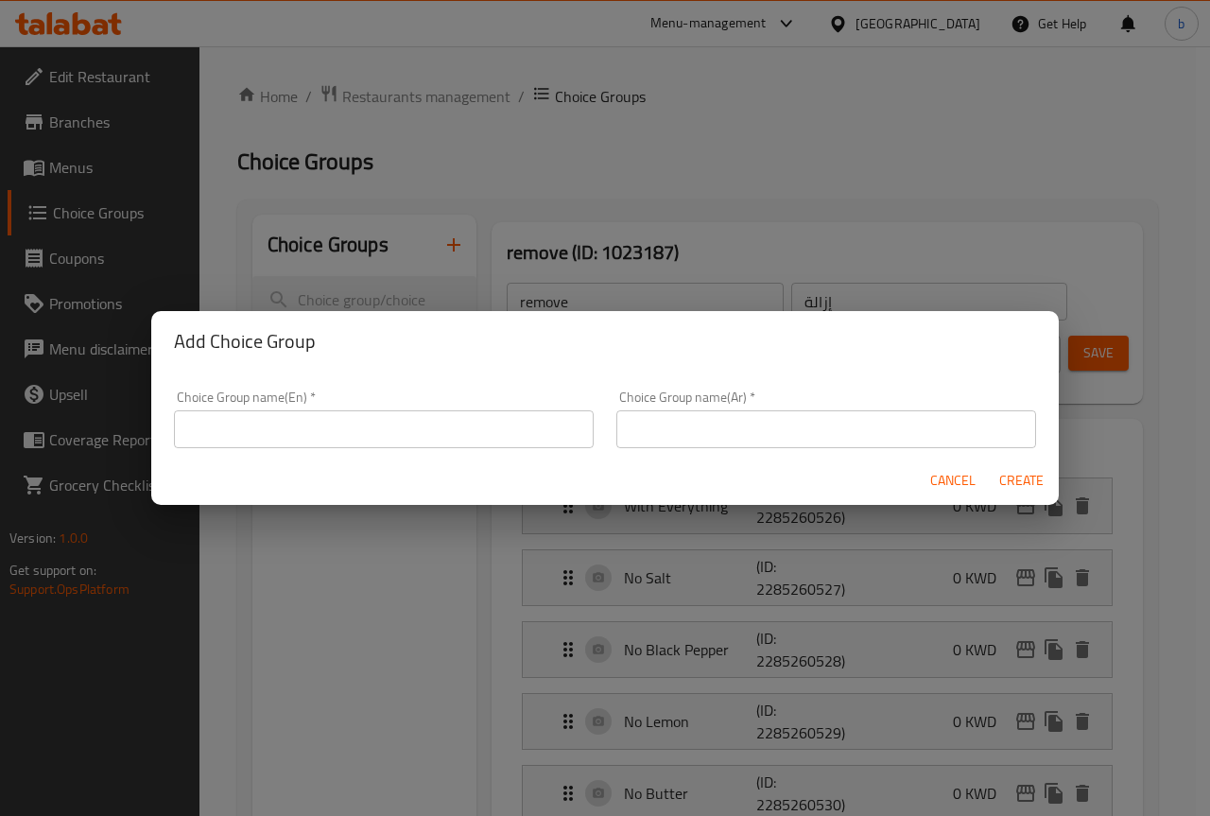
click at [397, 422] on input "text" at bounding box center [384, 429] width 420 height 38
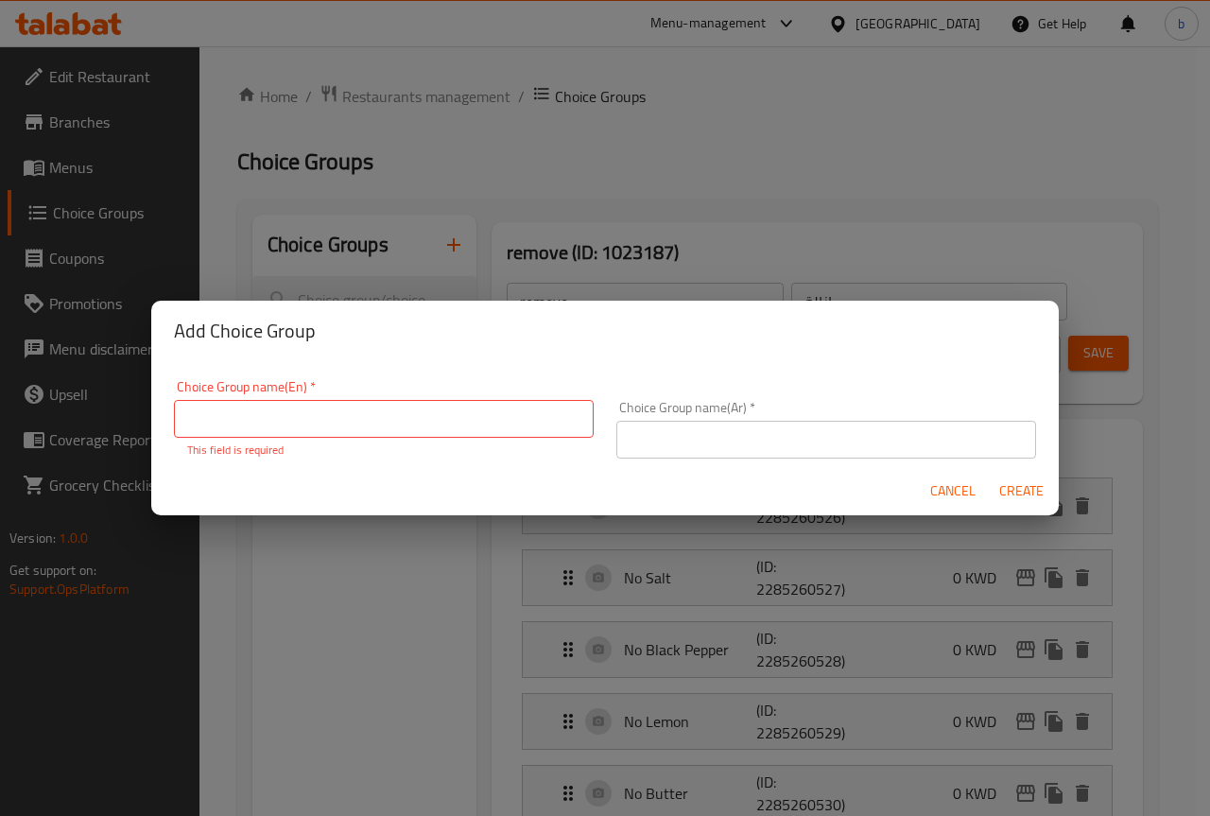
click at [967, 482] on span "Cancel" at bounding box center [952, 491] width 45 height 24
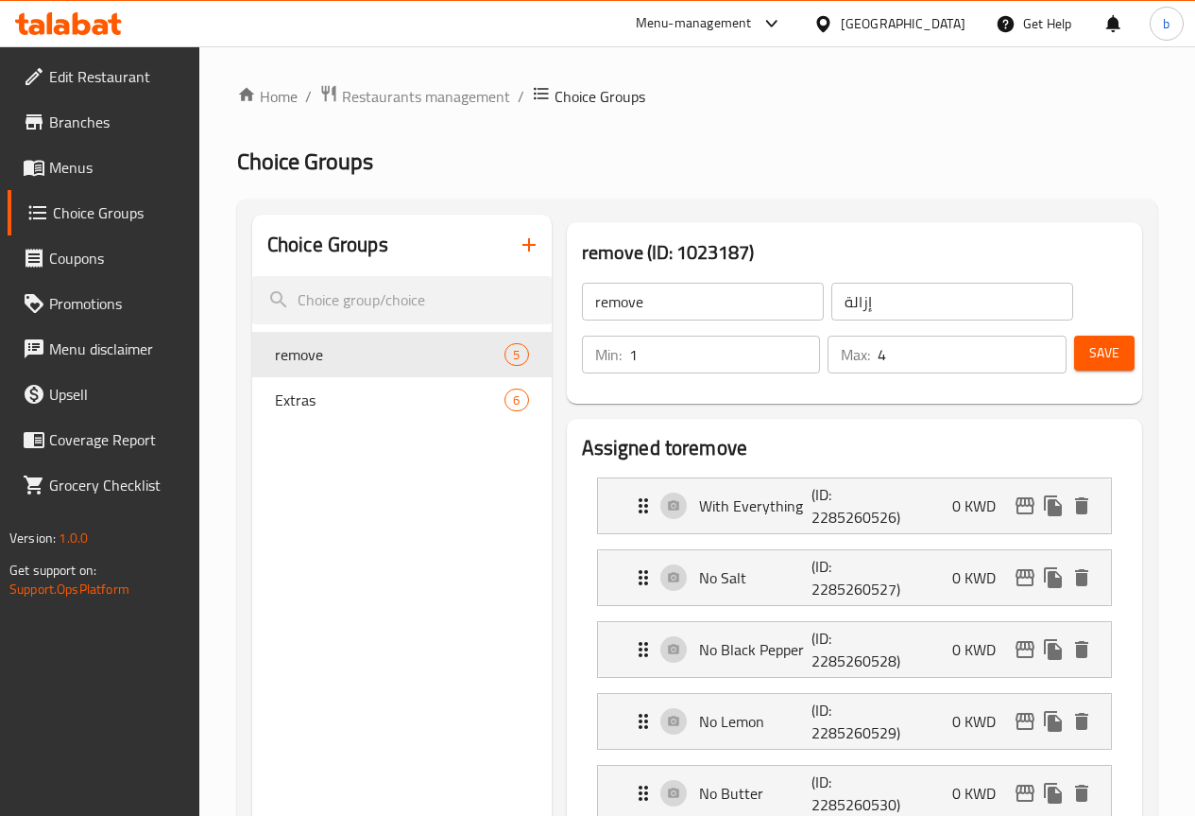
click at [518, 233] on icon "button" at bounding box center [529, 244] width 23 height 23
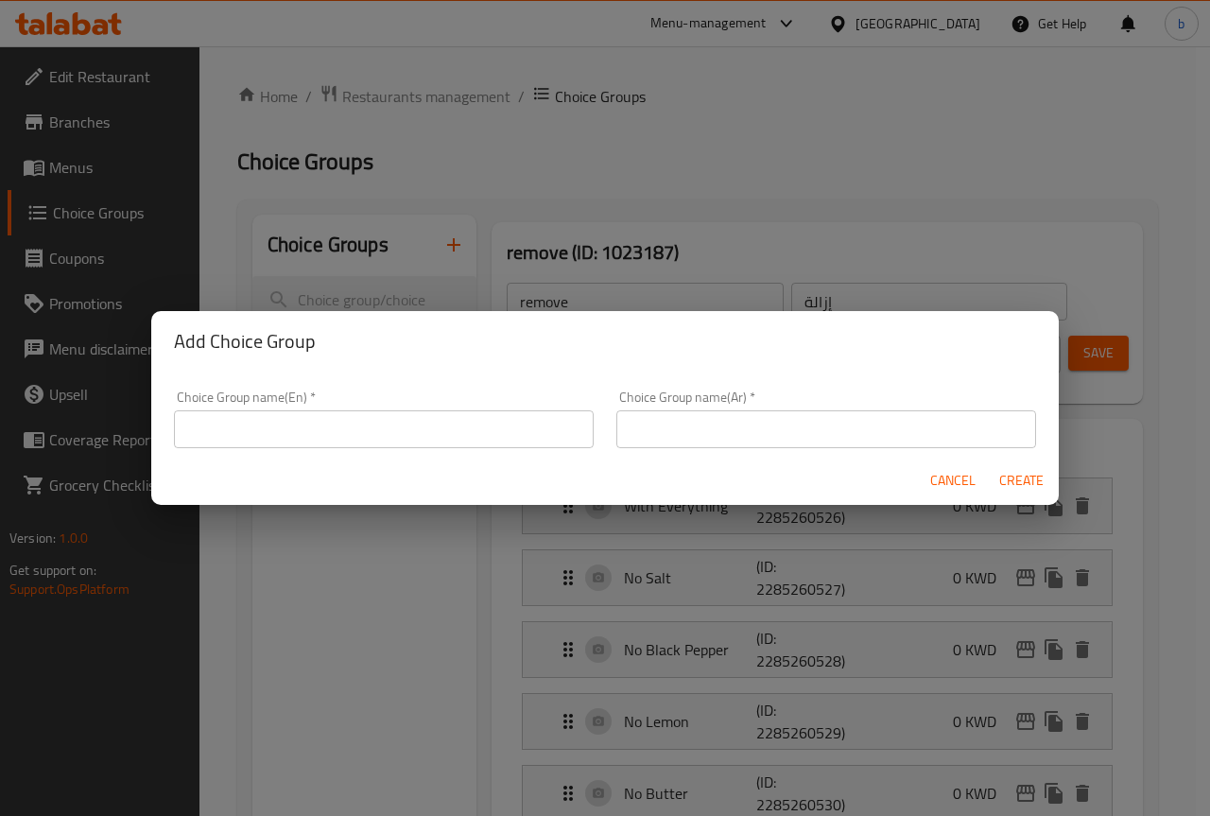
click at [273, 435] on input "text" at bounding box center [384, 429] width 420 height 38
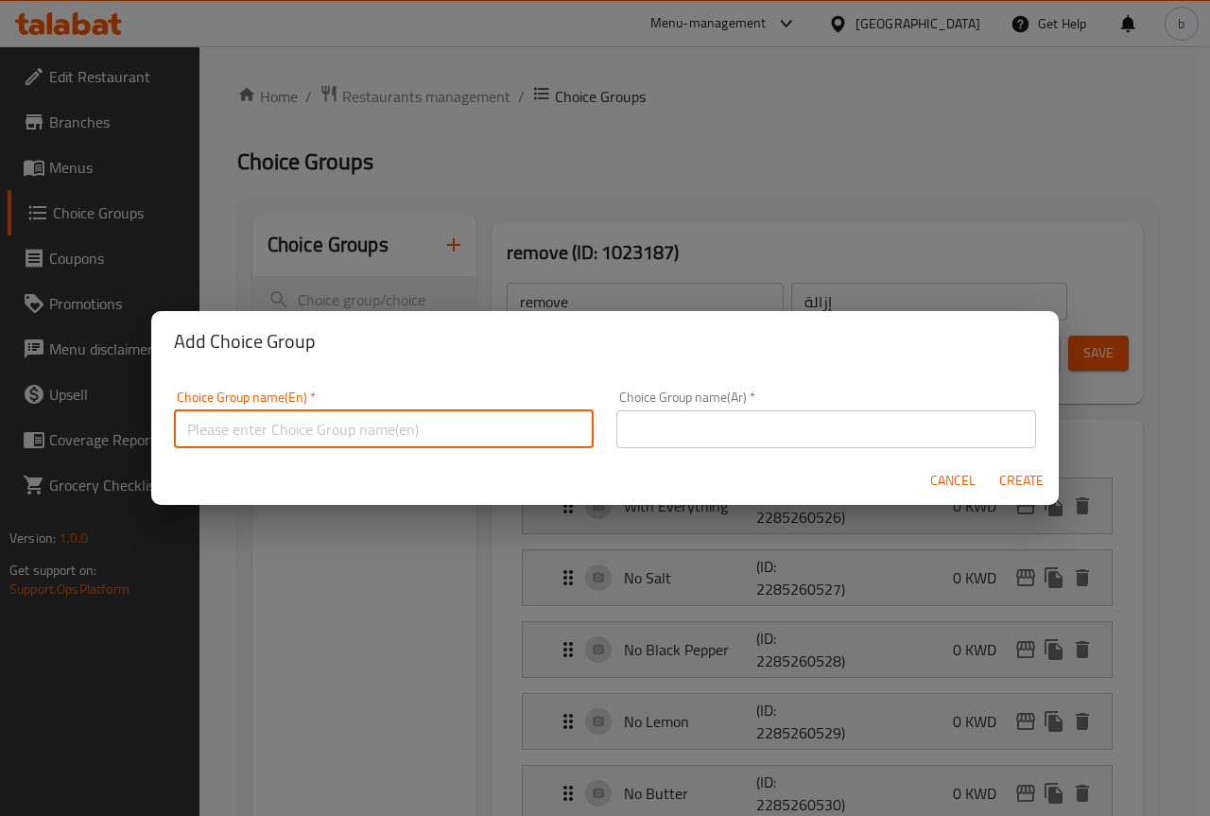
paste input "Remove:"
type input "Remove:"
click at [679, 438] on input "text" at bounding box center [826, 429] width 420 height 38
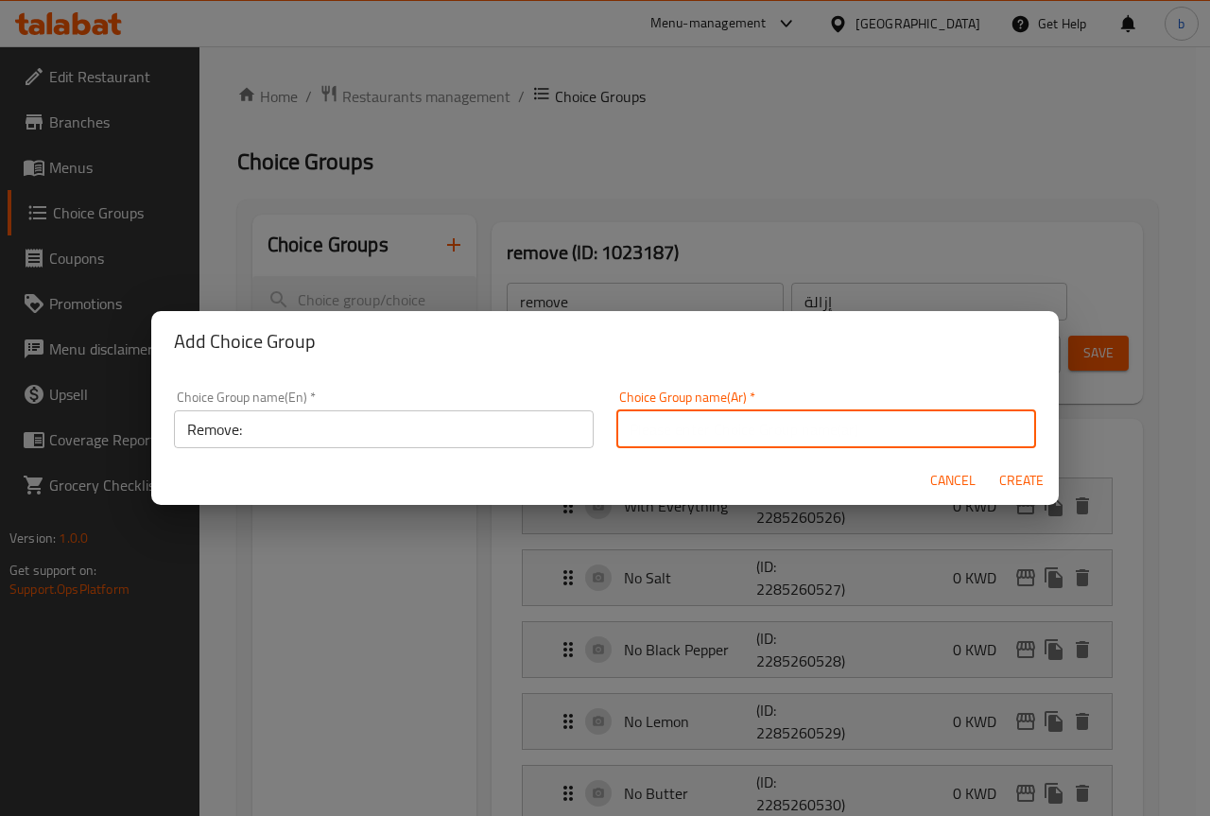
type input "إزالة"
click at [1006, 479] on span "Create" at bounding box center [1020, 481] width 45 height 24
type input "Remove:"
type input "0"
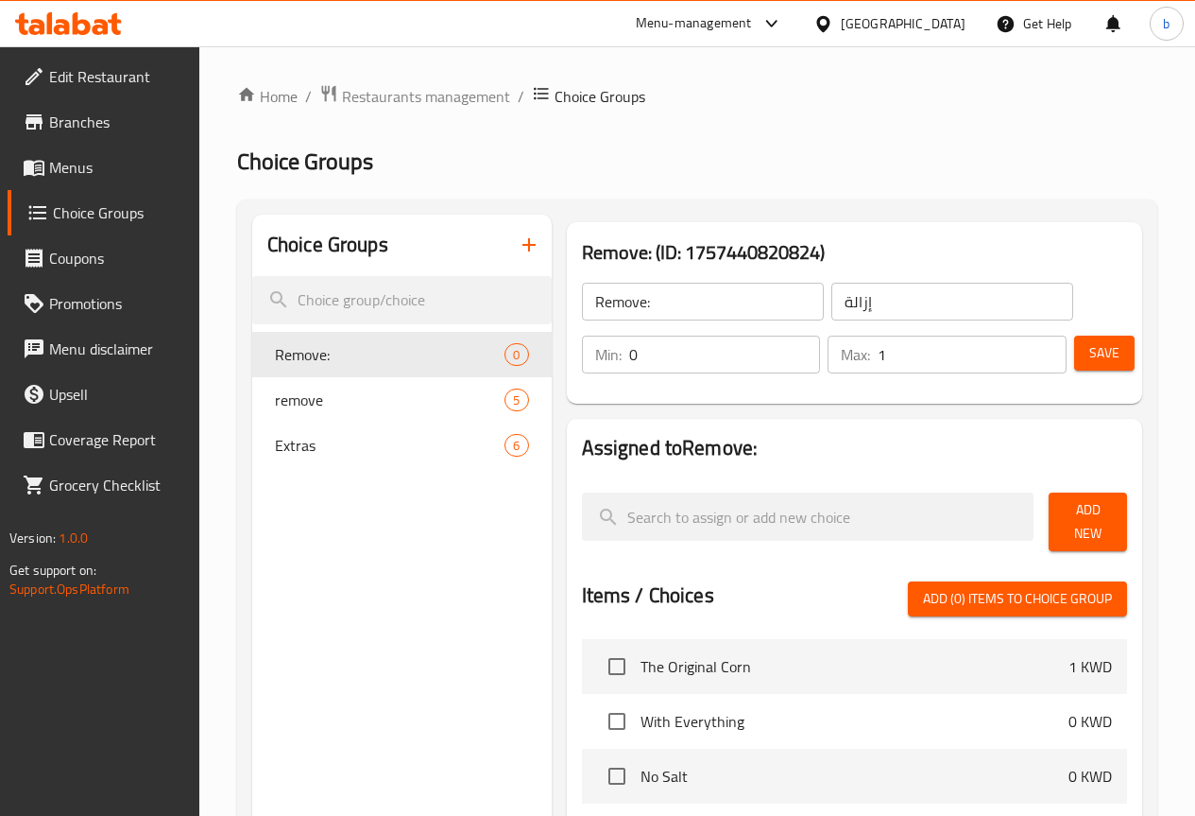
type input "1"
click at [1041, 343] on input "1" at bounding box center [972, 354] width 189 height 38
click at [1093, 364] on span "Save" at bounding box center [1105, 353] width 30 height 24
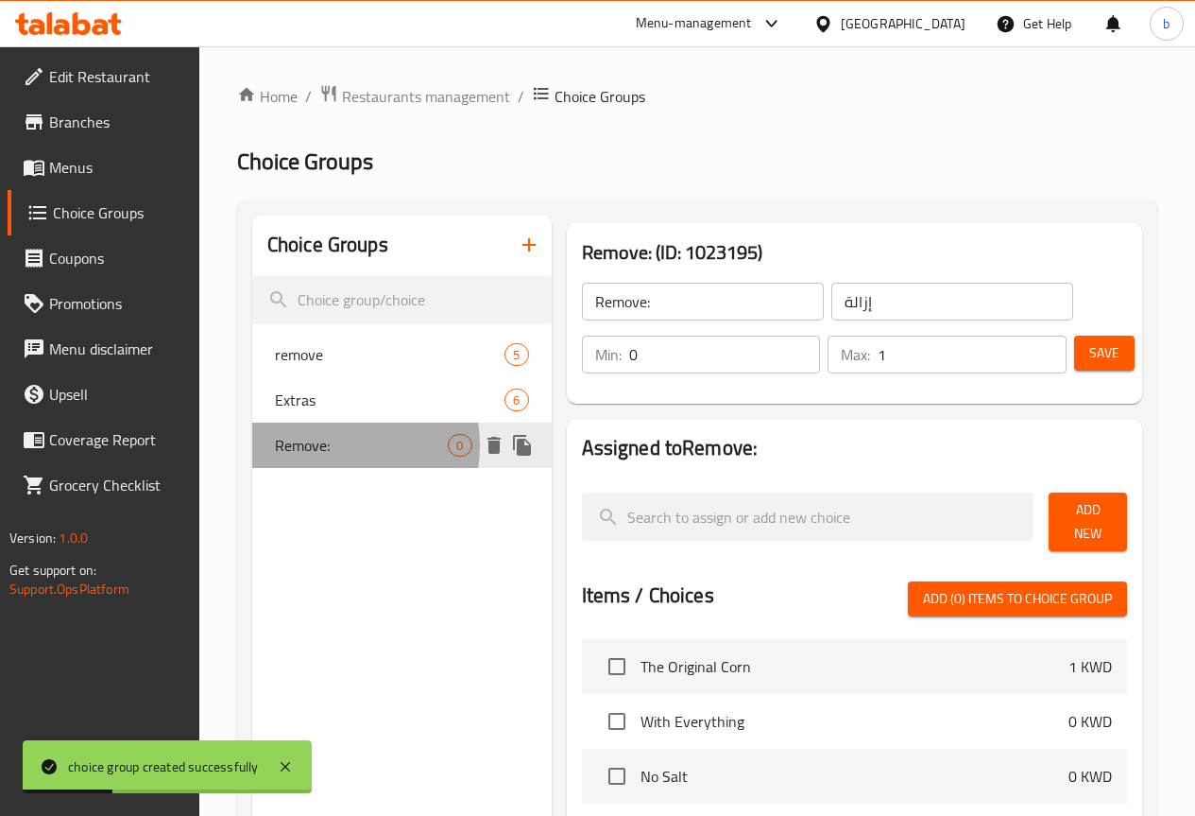
click at [325, 445] on span "Remove:" at bounding box center [362, 445] width 174 height 23
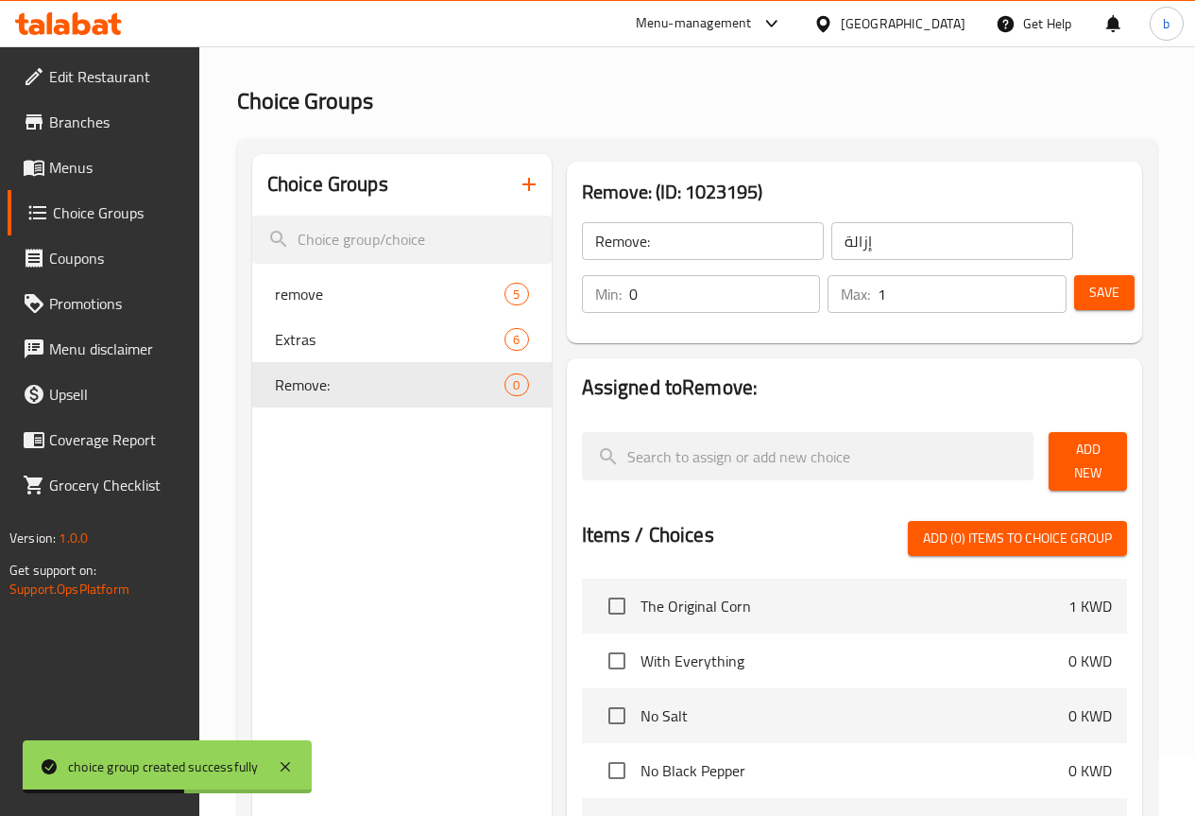
scroll to position [94, 0]
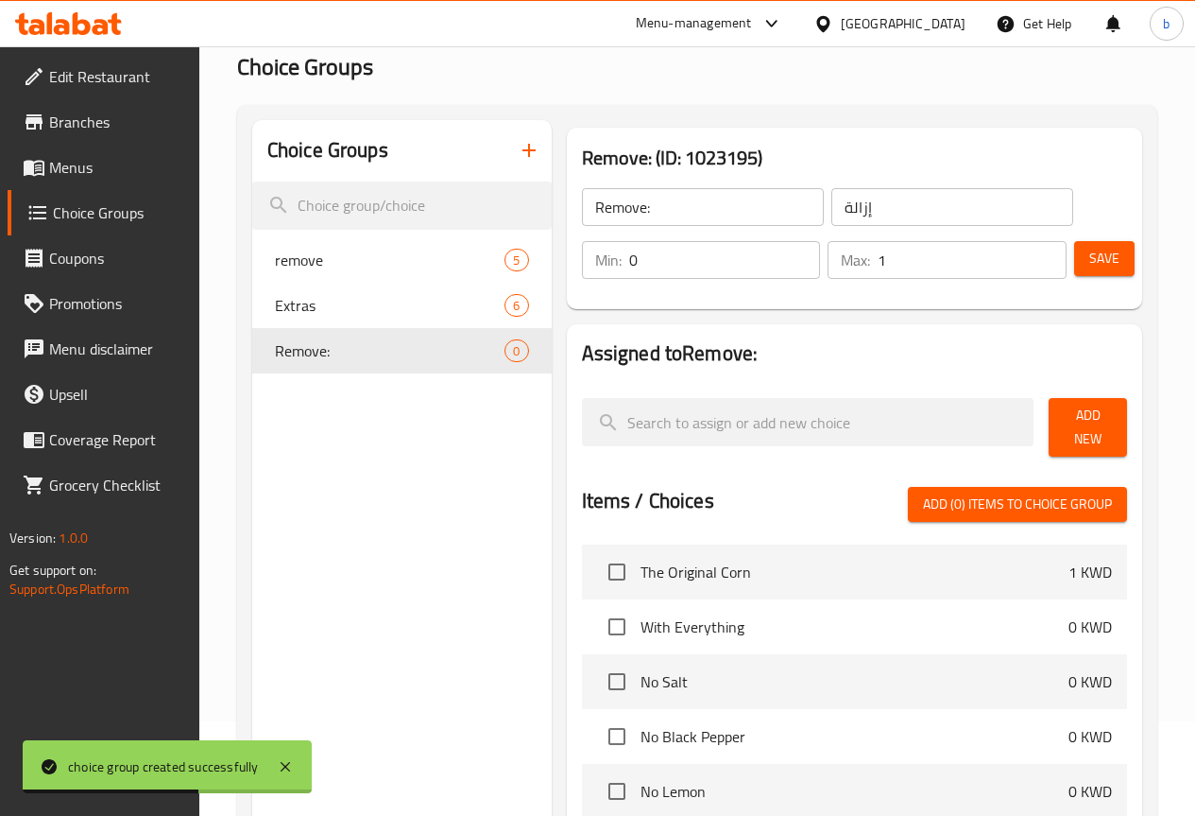
click at [1085, 428] on span "Add New" at bounding box center [1088, 427] width 48 height 47
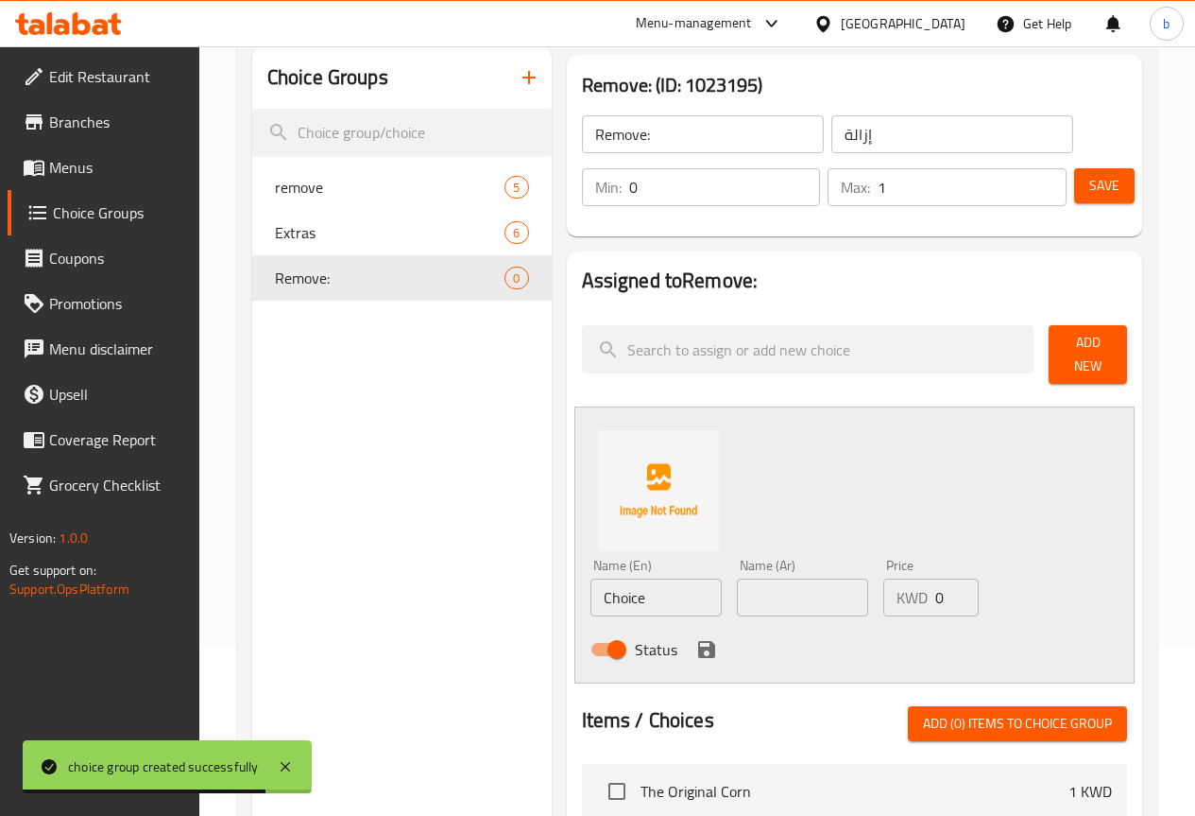
scroll to position [283, 0]
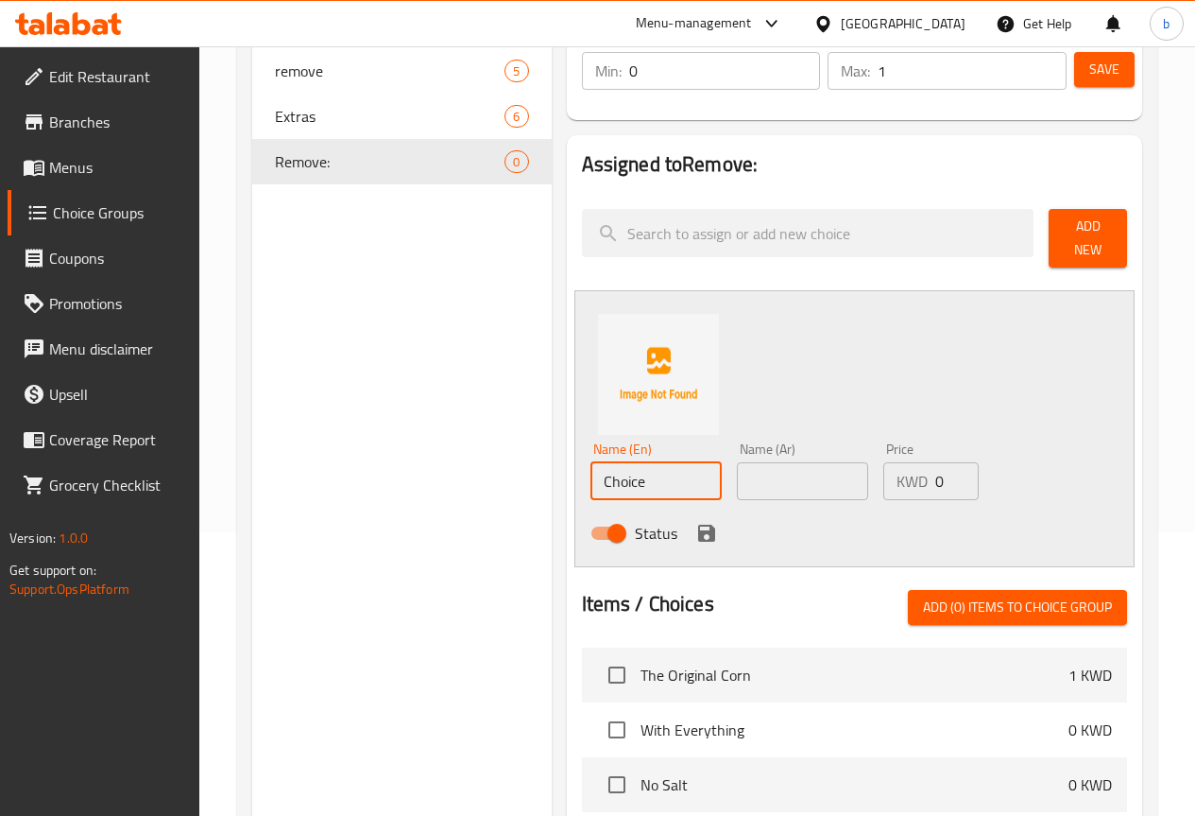
click at [606, 464] on input "Choice" at bounding box center [656, 481] width 131 height 38
paste input "No Lim"
type input "No Lime"
click at [809, 462] on input "text" at bounding box center [802, 481] width 131 height 38
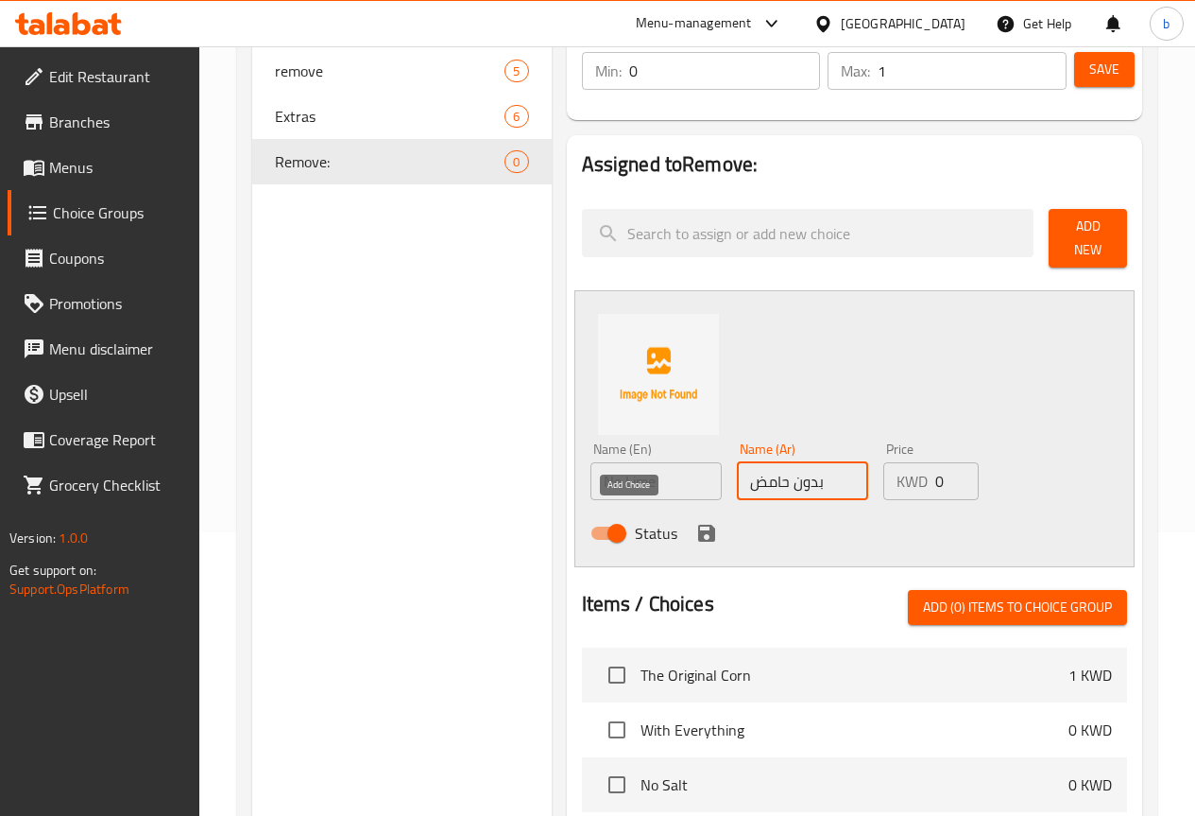
type input "بدون حامض"
click at [698, 524] on icon "save" at bounding box center [706, 532] width 17 height 17
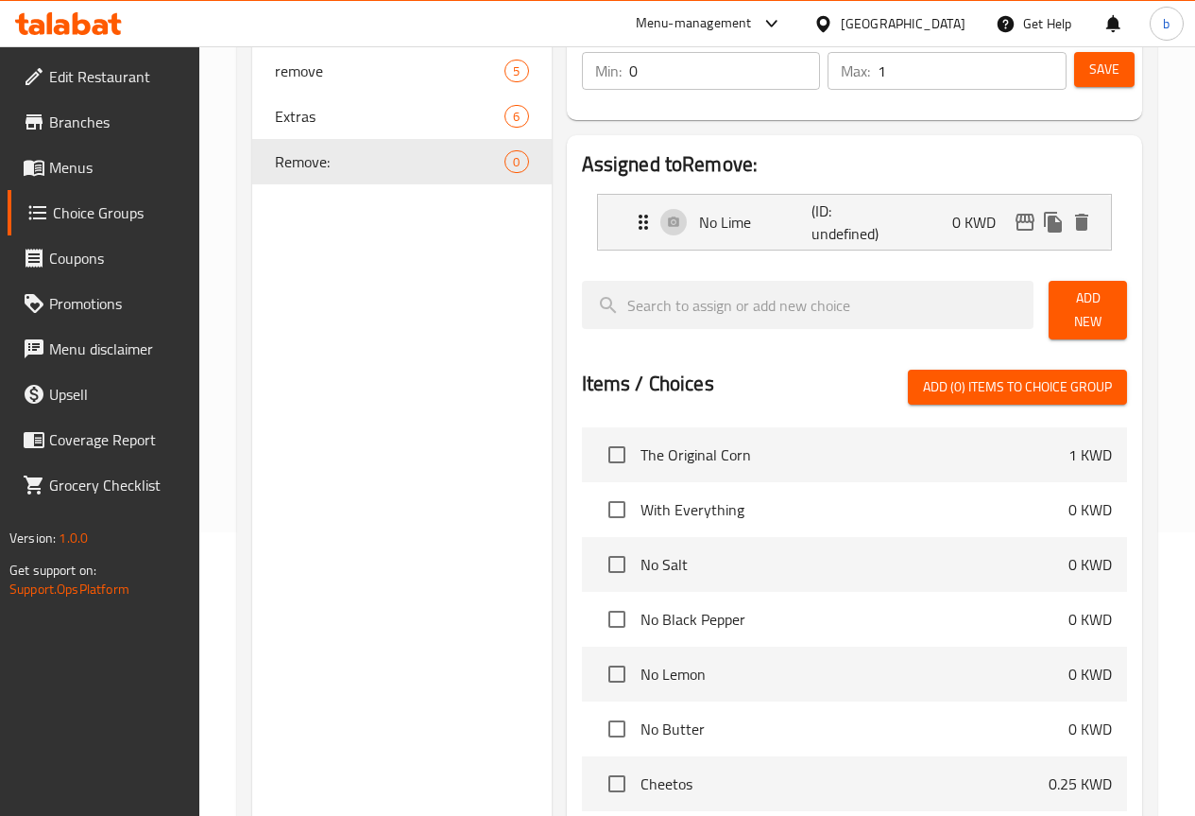
scroll to position [94, 0]
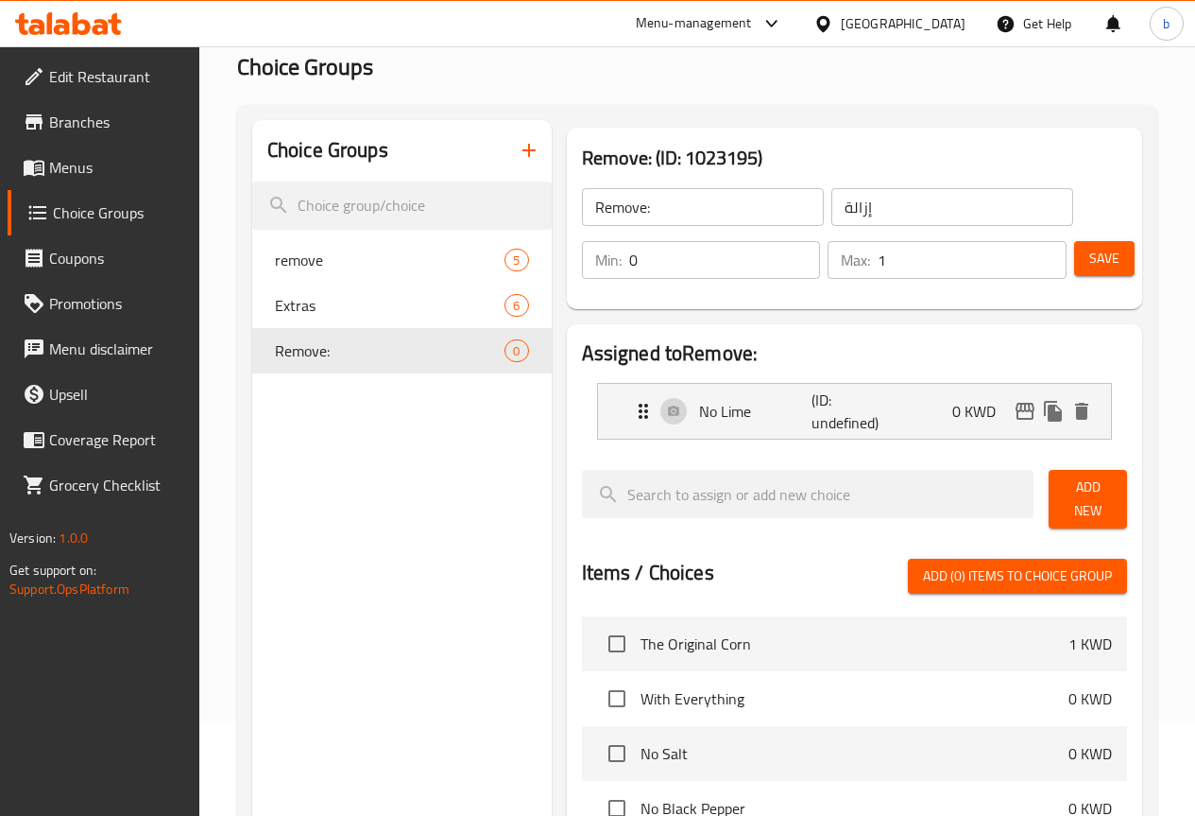
click at [1104, 265] on span "Save" at bounding box center [1105, 259] width 30 height 24
click at [507, 159] on button "button" at bounding box center [529, 150] width 45 height 45
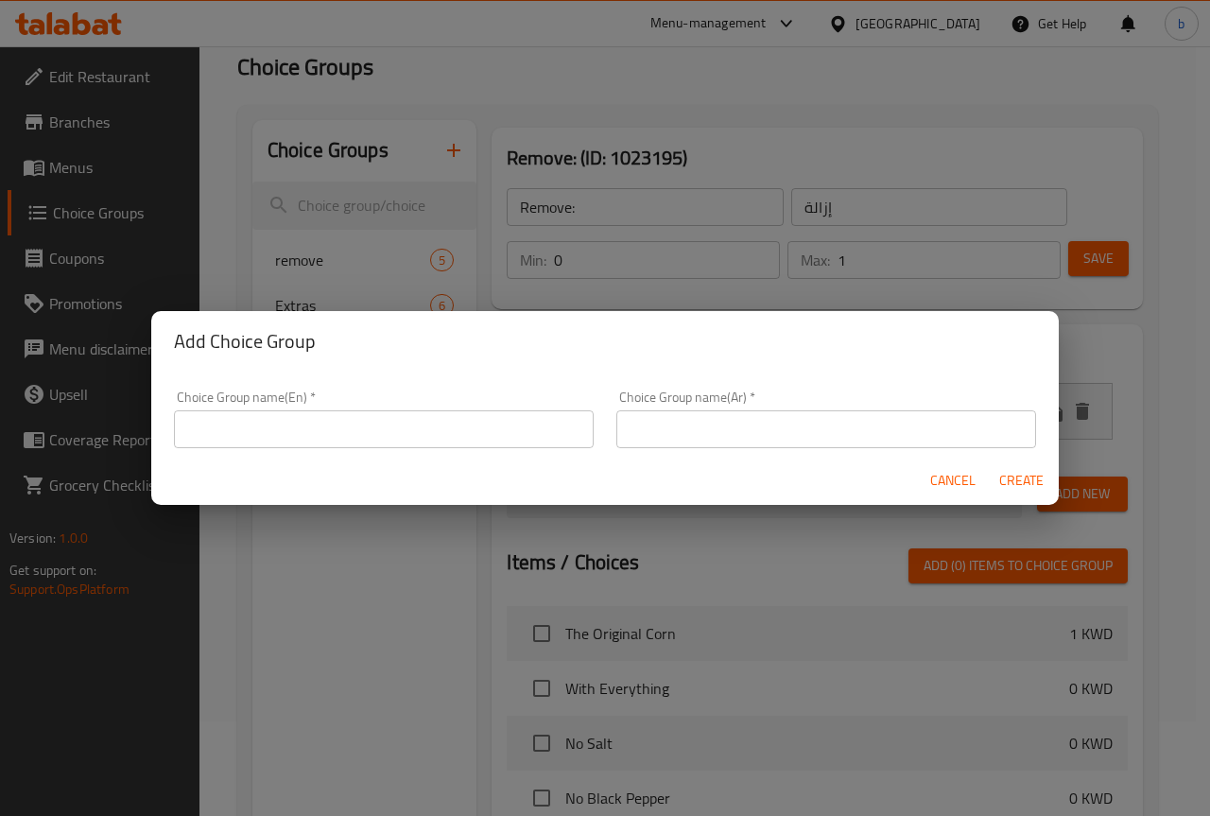
click at [383, 422] on input "text" at bounding box center [384, 429] width 420 height 38
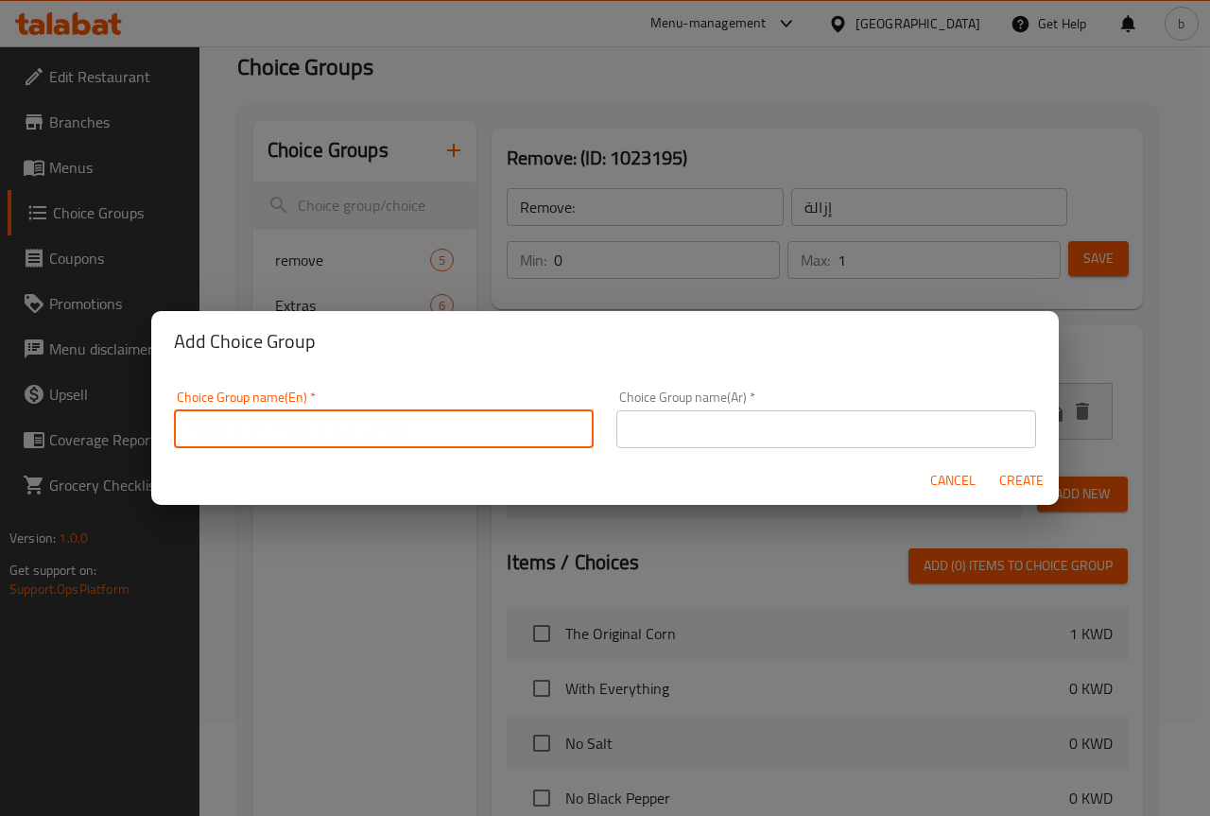
paste input "Extras"
type input "Extras"
click at [709, 424] on input "text" at bounding box center [826, 429] width 420 height 38
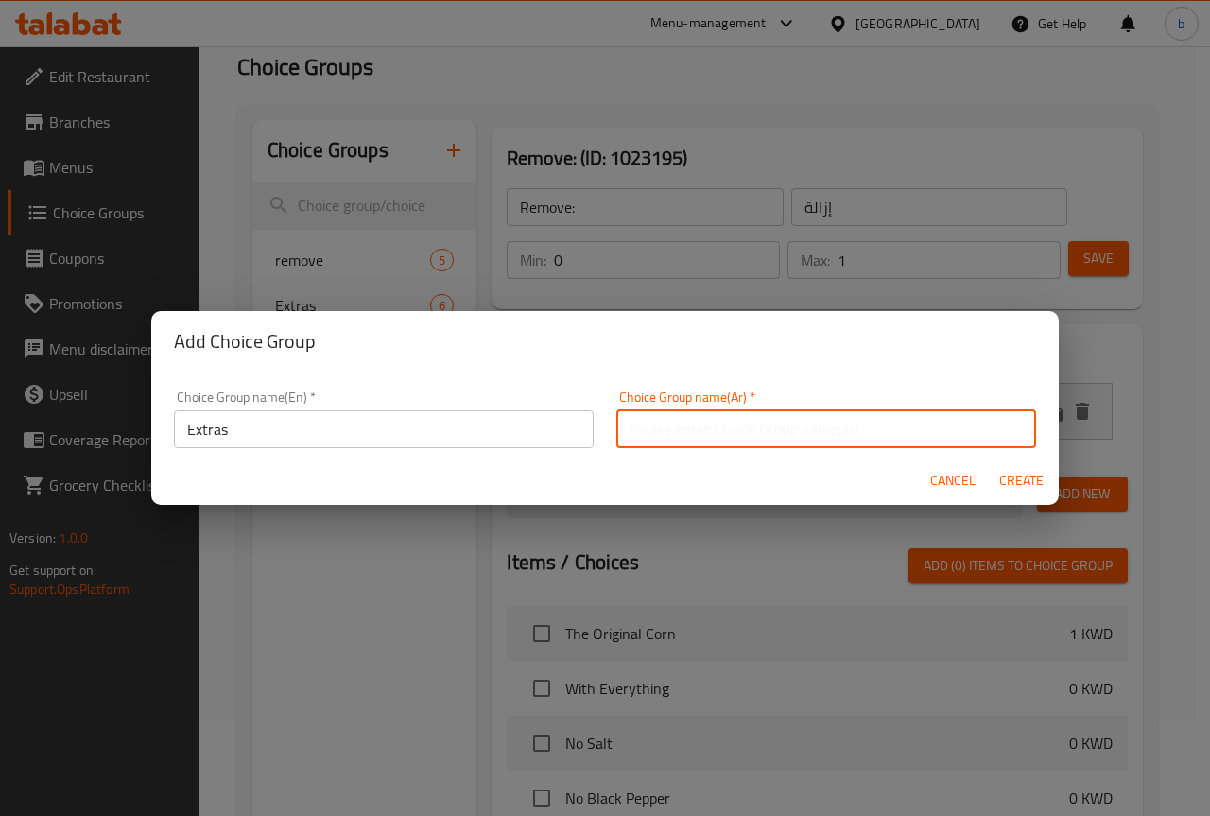
type input "إضافات"
click at [1019, 478] on span "Create" at bounding box center [1020, 481] width 45 height 24
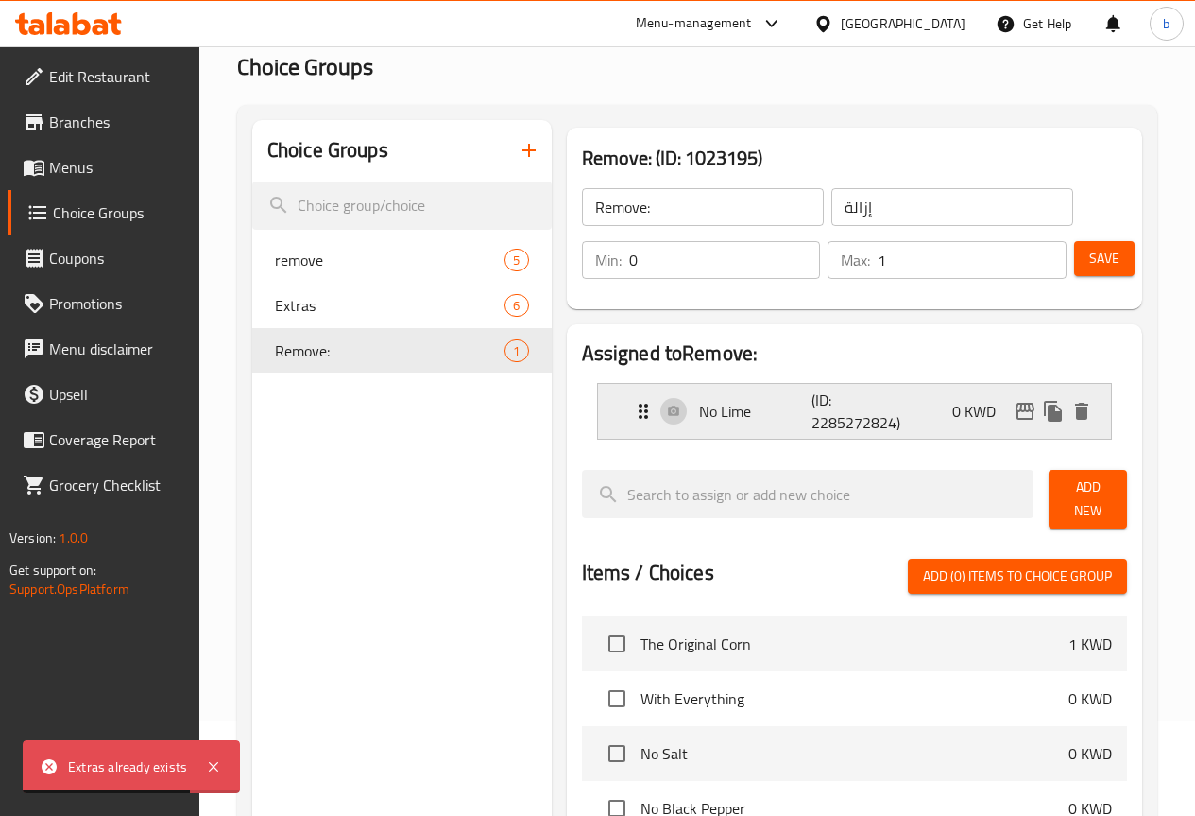
scroll to position [0, 0]
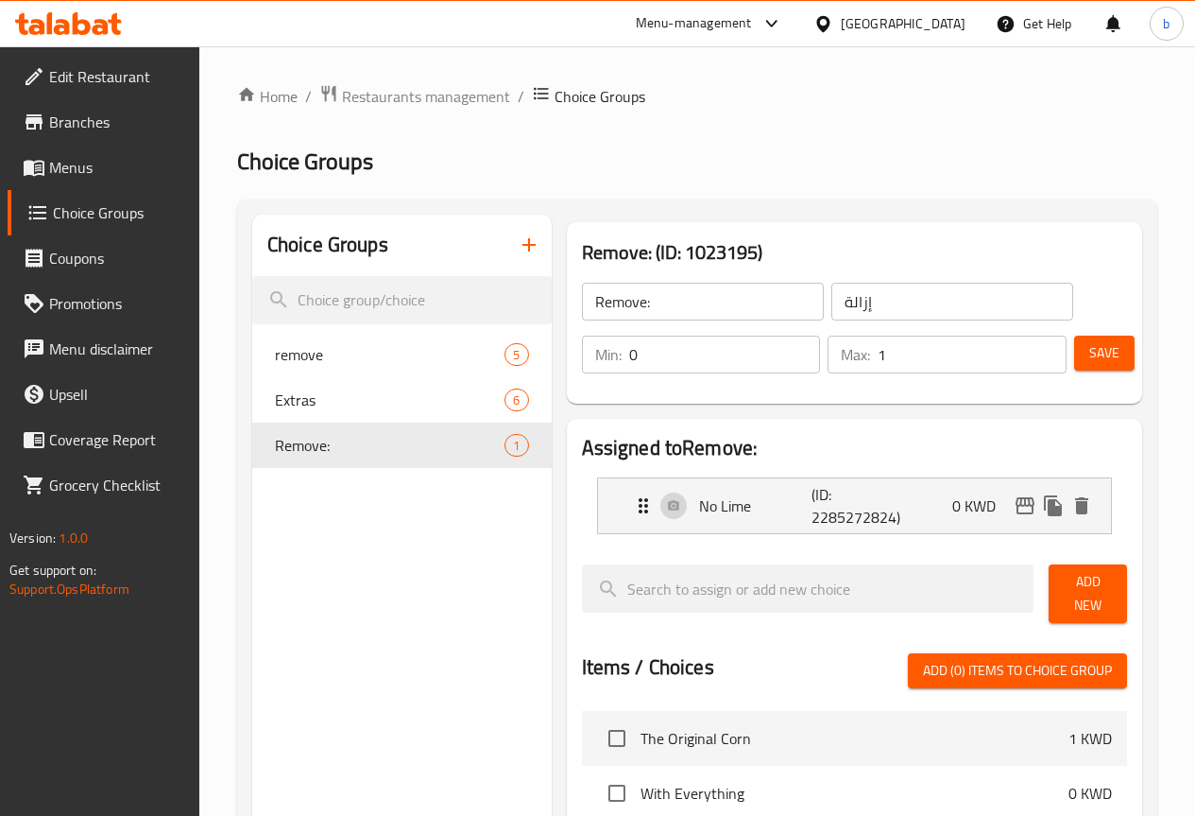
click at [922, 305] on input "إزالة" at bounding box center [953, 302] width 242 height 38
click at [650, 318] on input "Remove:" at bounding box center [703, 302] width 242 height 38
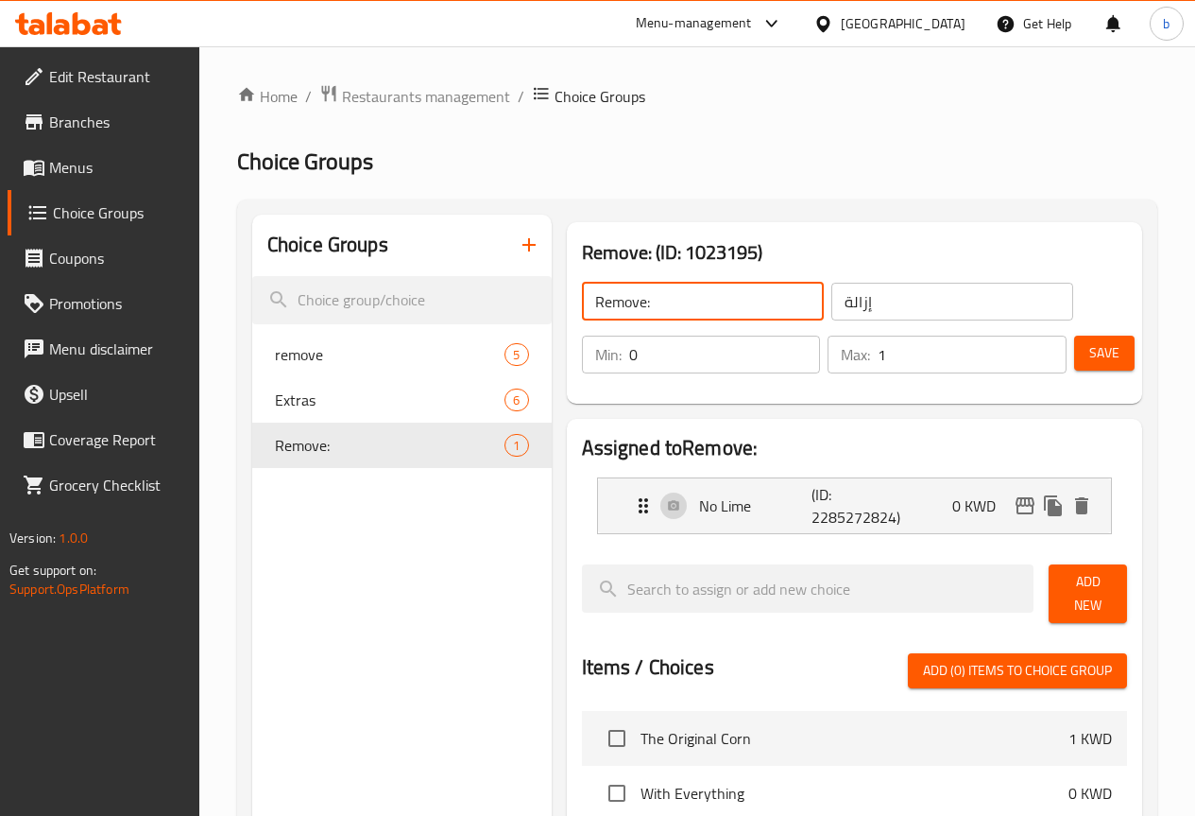
click at [346, 515] on div "Choice Groups remove 5 Extras 6 Remove: 1" at bounding box center [402, 781] width 300 height 1133
click at [342, 439] on span "Remove:" at bounding box center [362, 445] width 174 height 23
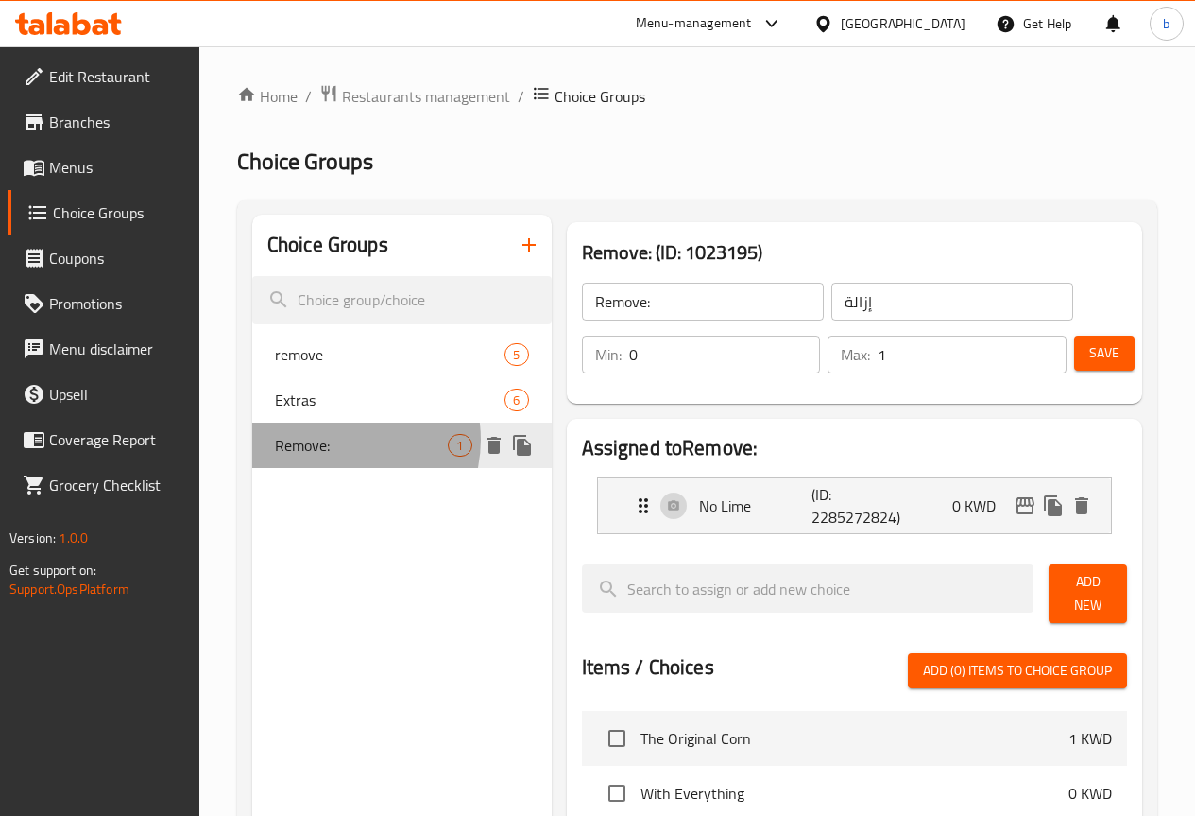
click at [342, 439] on span "Remove:" at bounding box center [362, 445] width 174 height 23
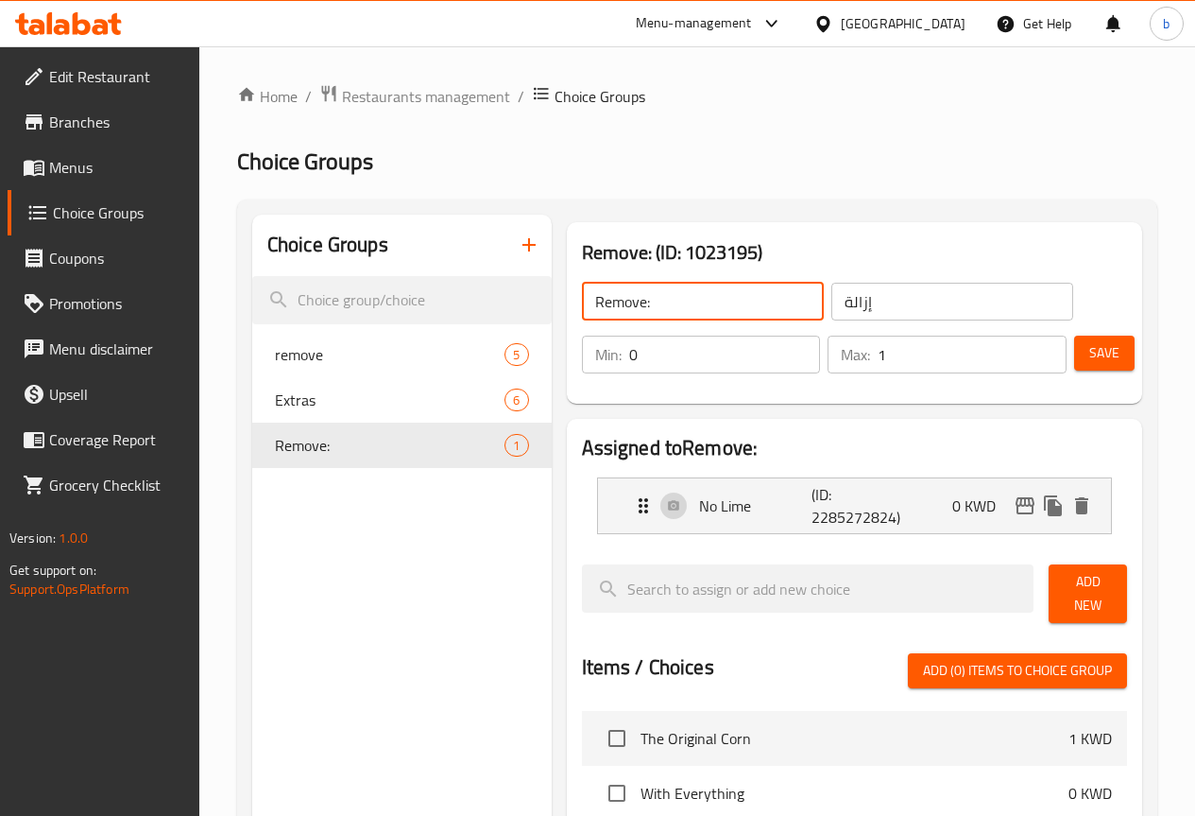
click at [633, 301] on input "Remove:" at bounding box center [703, 302] width 242 height 38
paste input "Extras"
type input "Extras"
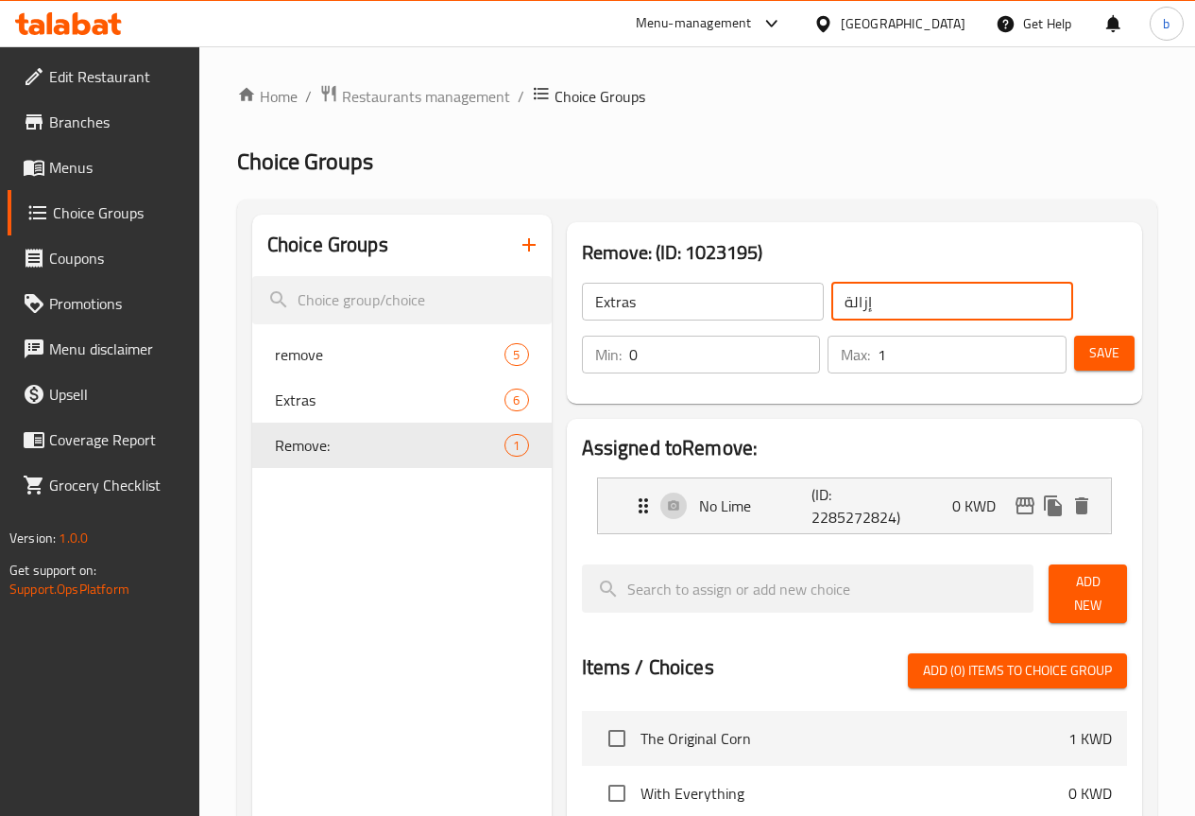
click at [888, 313] on input "إزالة" at bounding box center [953, 302] width 242 height 38
click at [888, 313] on input "text" at bounding box center [953, 302] width 242 height 38
type input "إضافات"
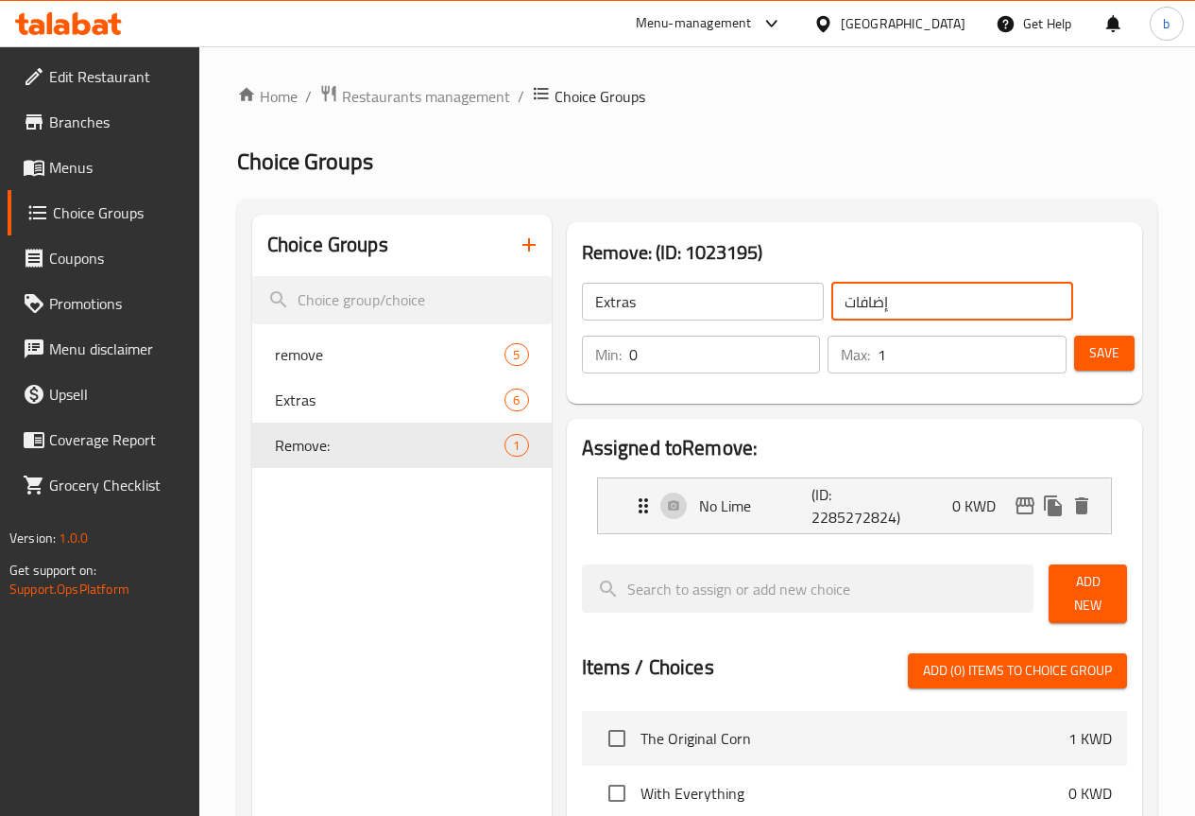
click at [1115, 350] on button "Save" at bounding box center [1104, 352] width 60 height 35
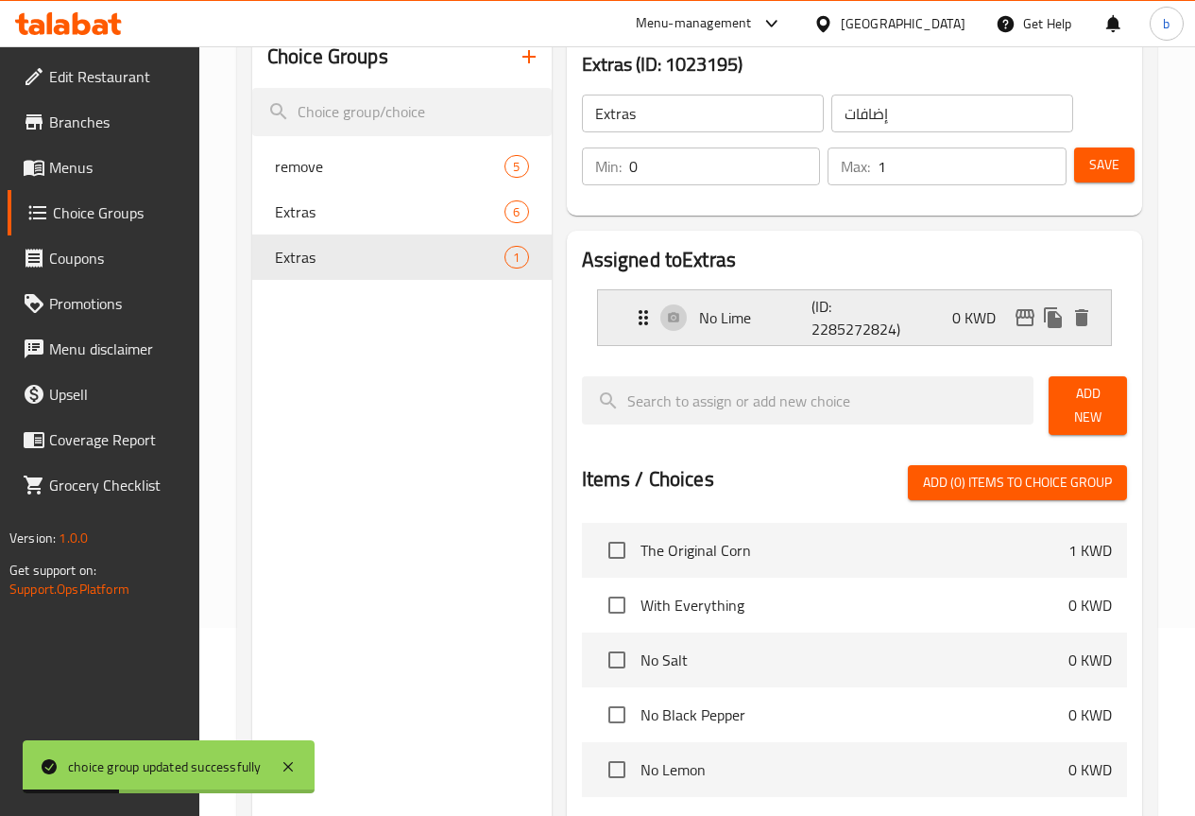
scroll to position [189, 0]
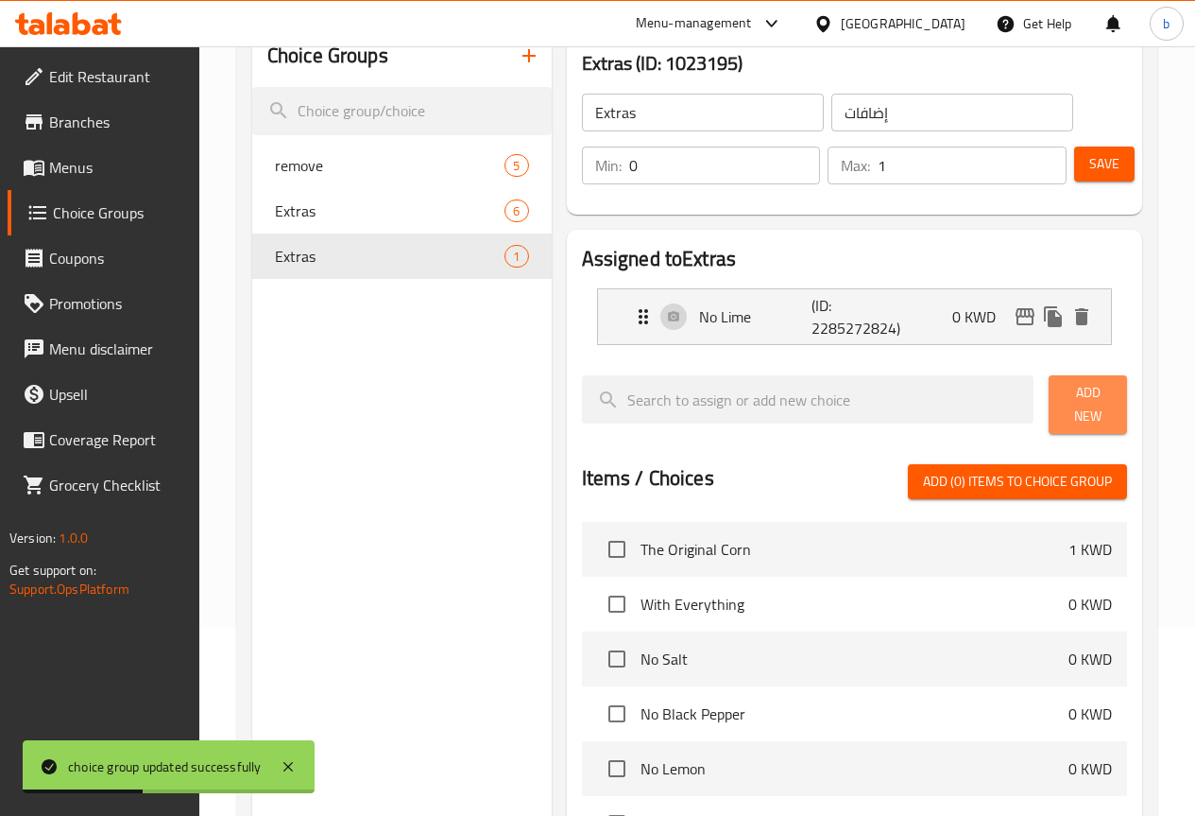
click at [1095, 411] on button "Add New" at bounding box center [1088, 404] width 78 height 59
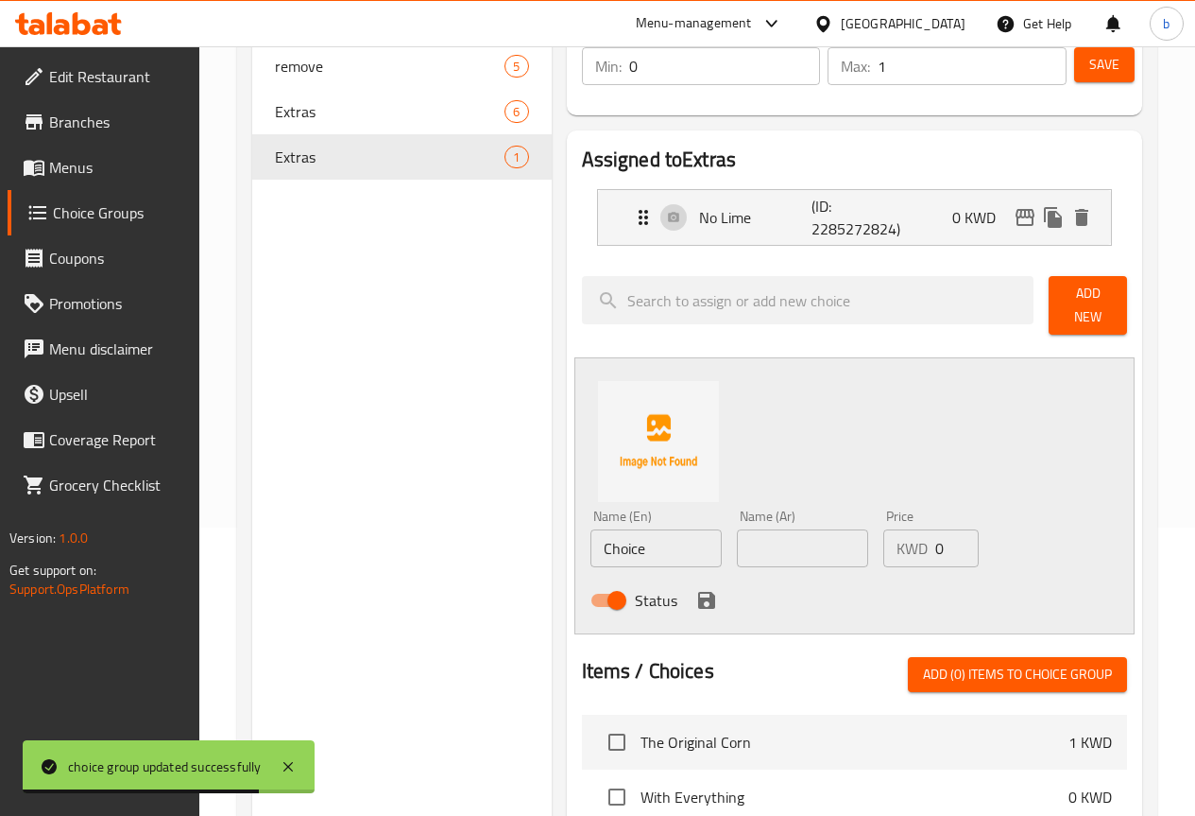
scroll to position [16, 0]
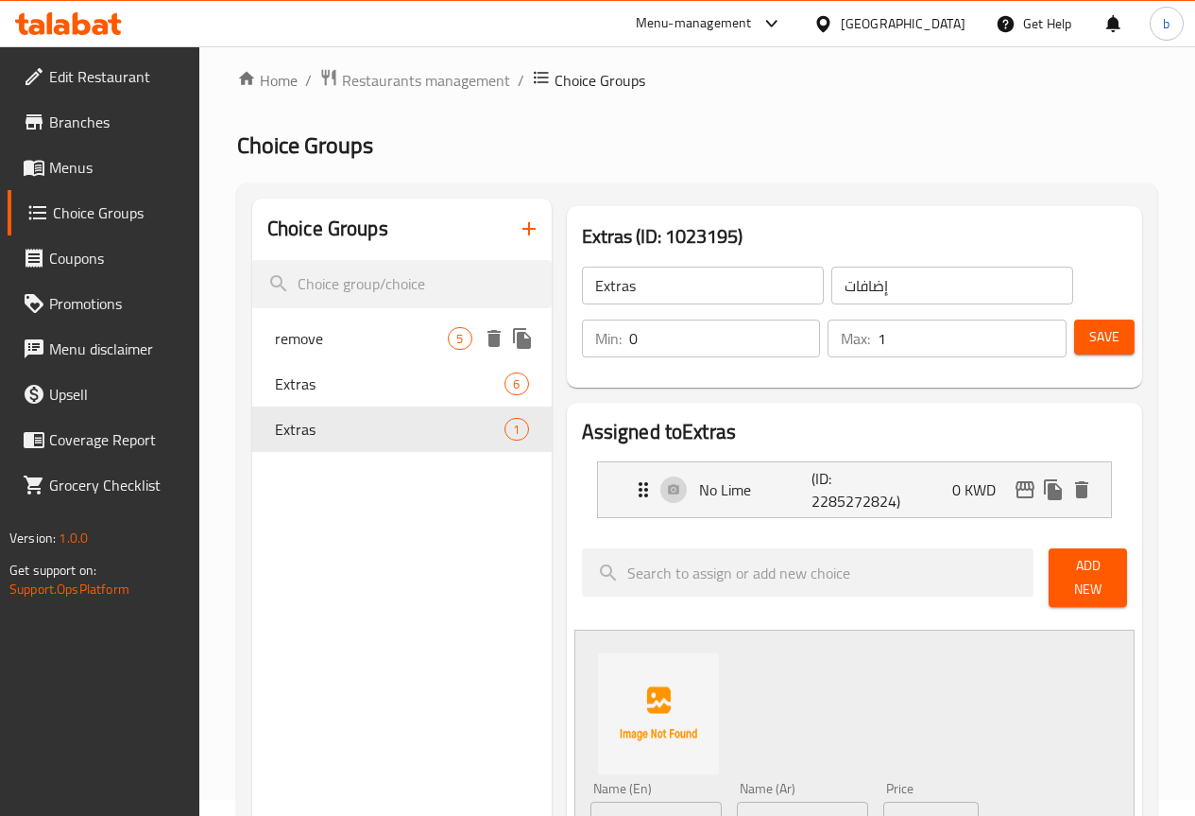
click at [321, 334] on span "remove" at bounding box center [362, 338] width 174 height 23
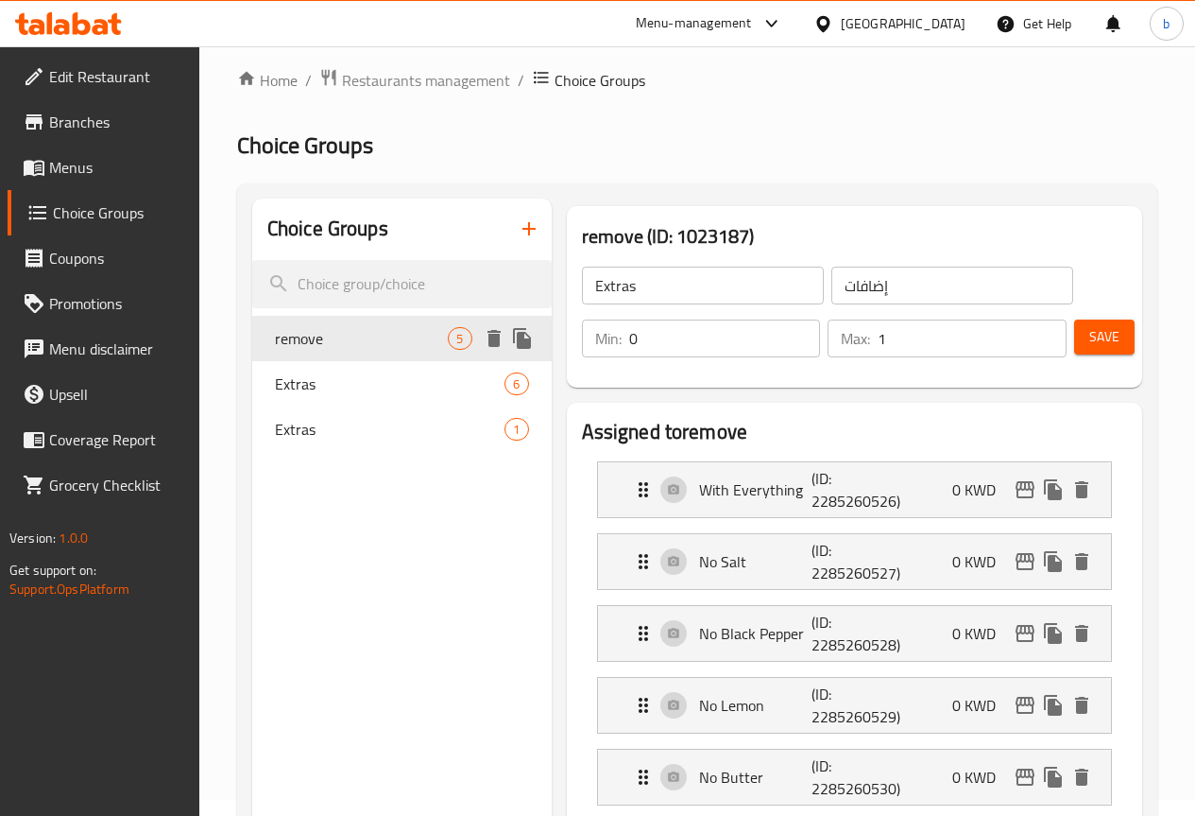
type input "remove"
type input "إزالة"
type input "1"
type input "4"
click at [582, 295] on input "remove" at bounding box center [703, 285] width 242 height 38
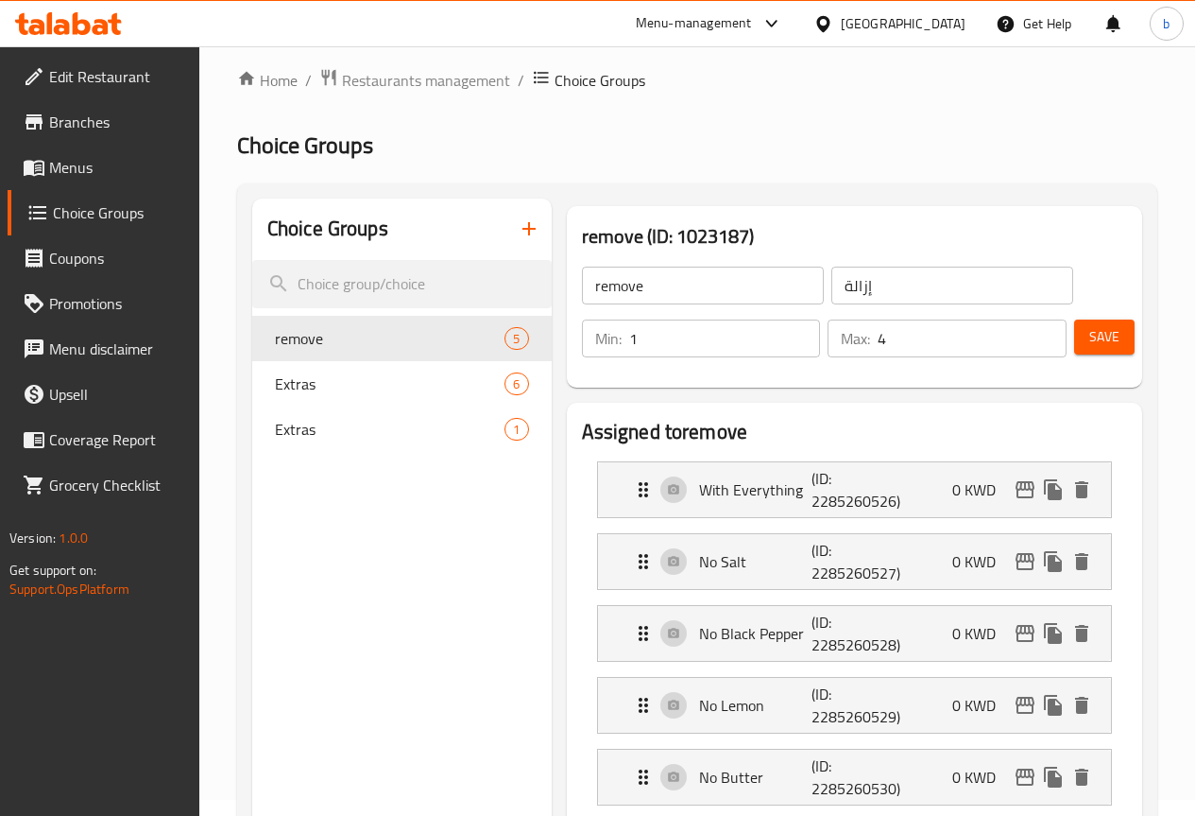
click at [582, 295] on input "remove" at bounding box center [703, 285] width 242 height 38
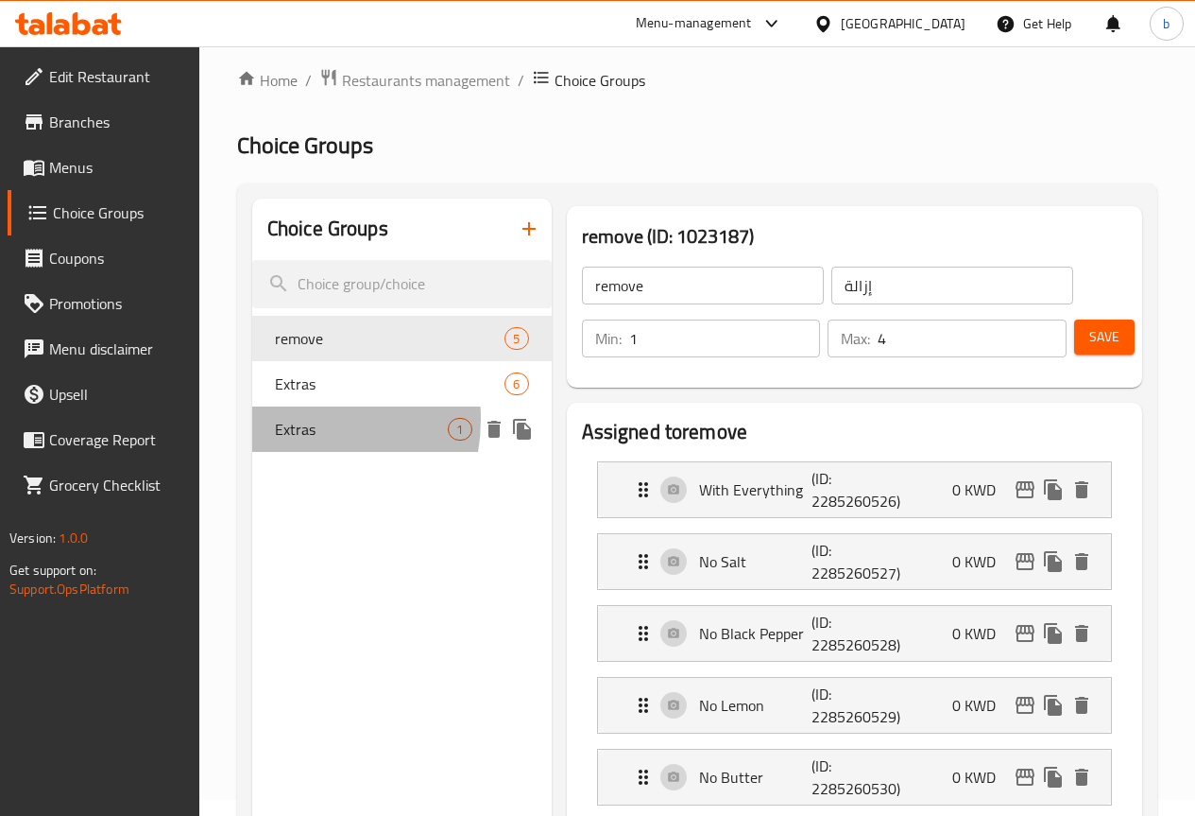
click at [281, 419] on span "Extras" at bounding box center [362, 429] width 174 height 23
type input "Extras"
type input "إضافات"
type input "0"
type input "1"
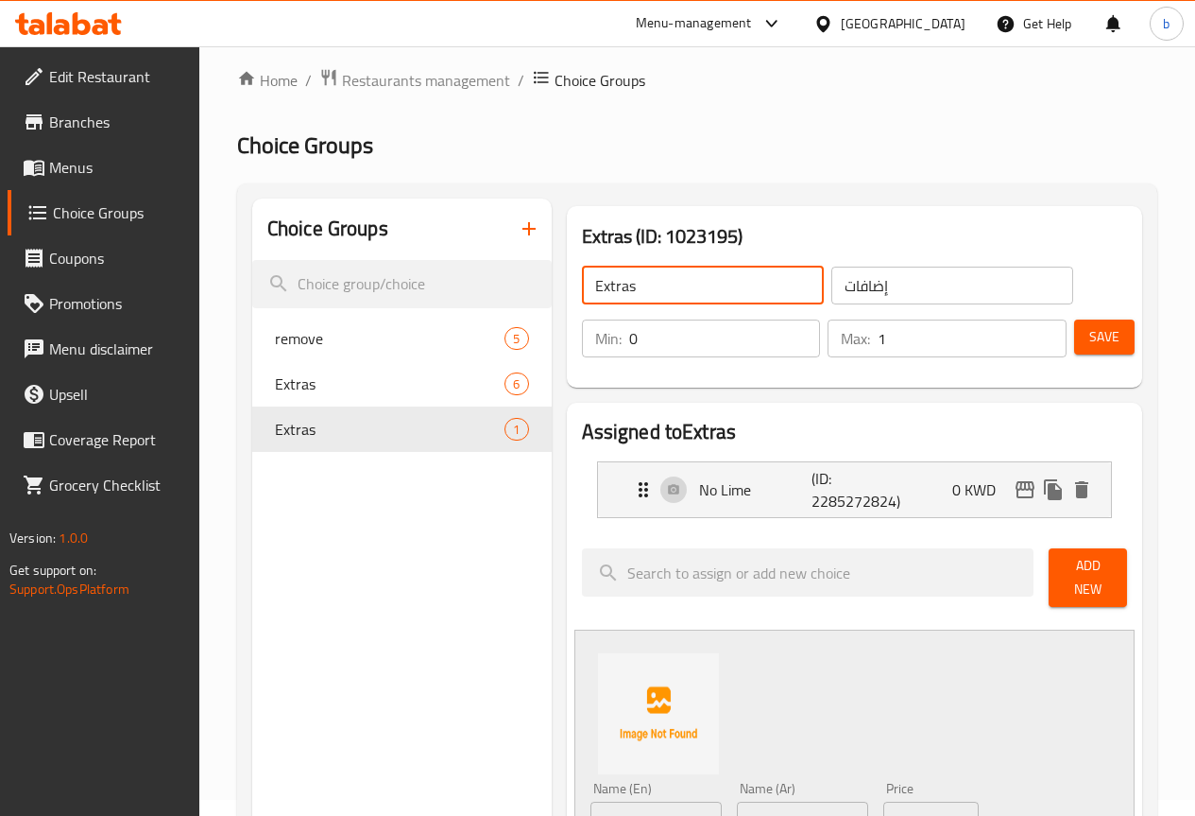
click at [582, 266] on input "Extras" at bounding box center [703, 285] width 242 height 38
paste input "remove"
click at [334, 352] on div "remove 5" at bounding box center [402, 338] width 300 height 45
type input "remove"
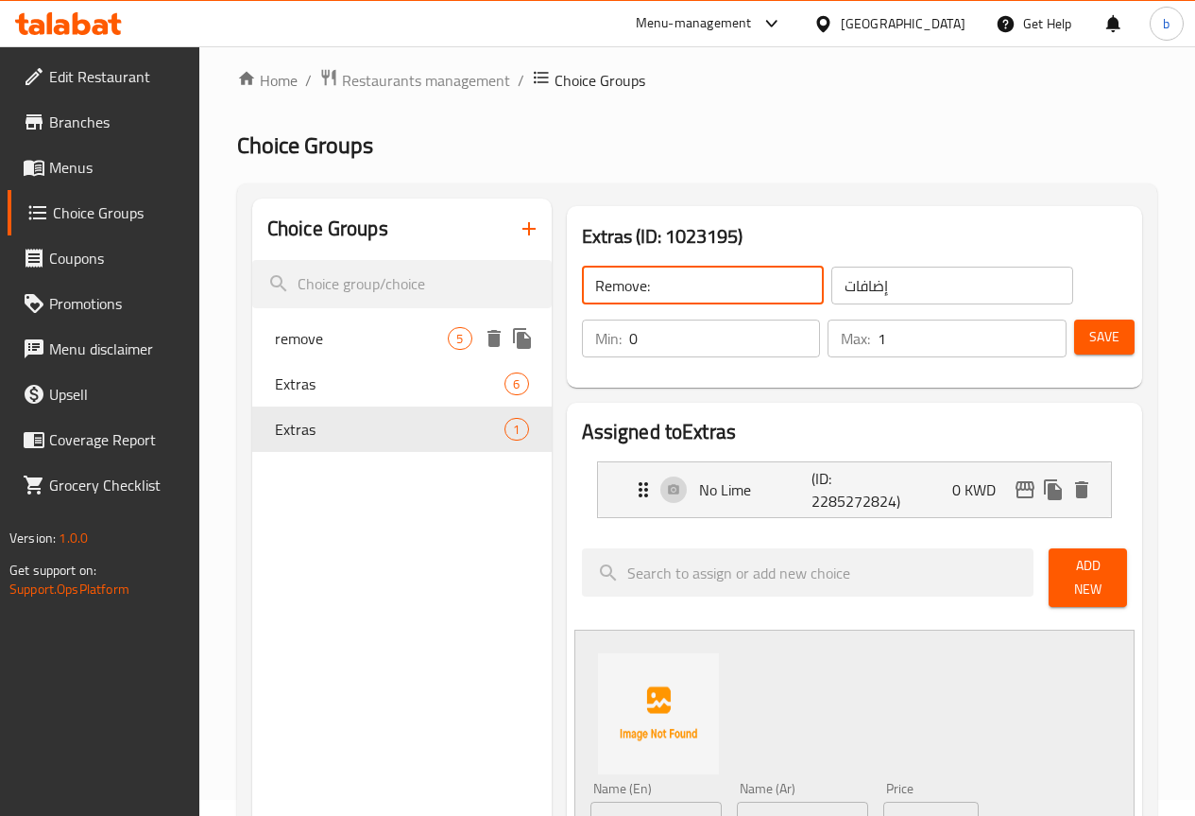
type input "إزالة"
type input "1"
type input "4"
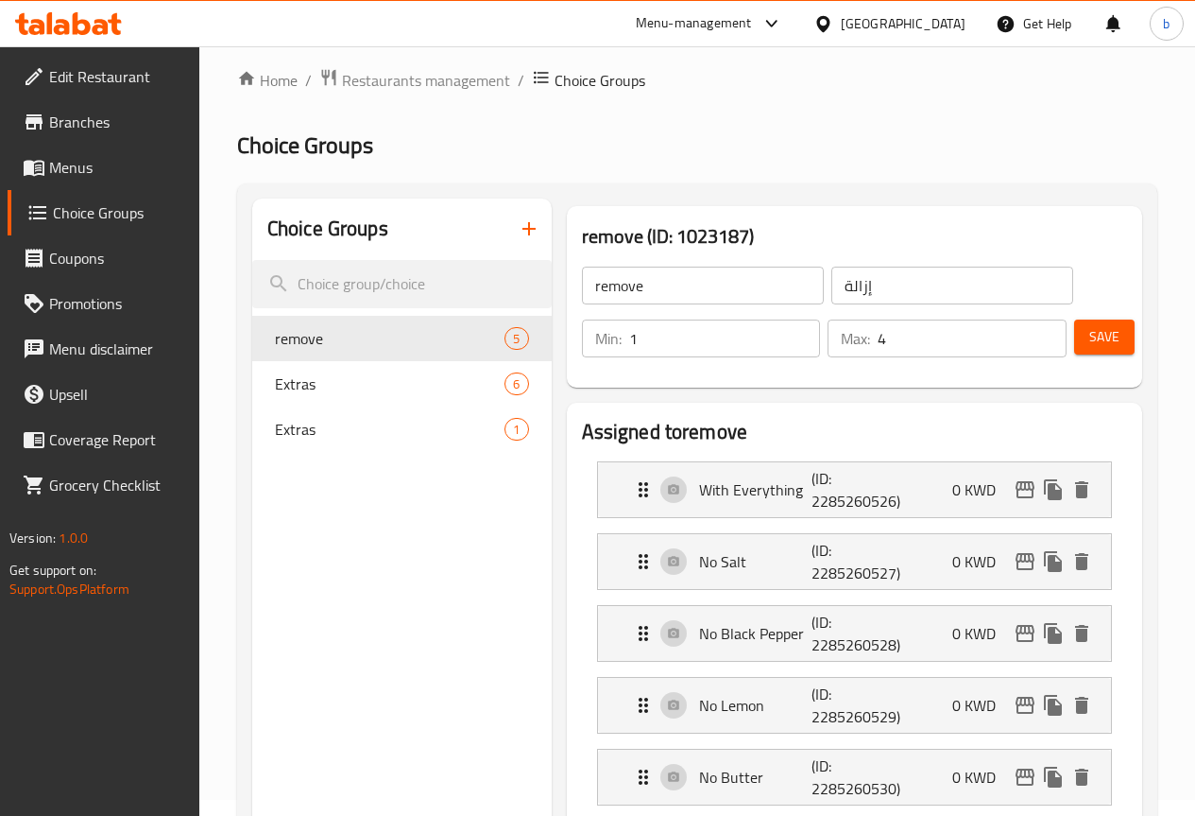
click at [832, 295] on input "إزالة" at bounding box center [953, 285] width 242 height 38
click at [339, 444] on div "Extras 1" at bounding box center [402, 428] width 300 height 45
type input "Extras"
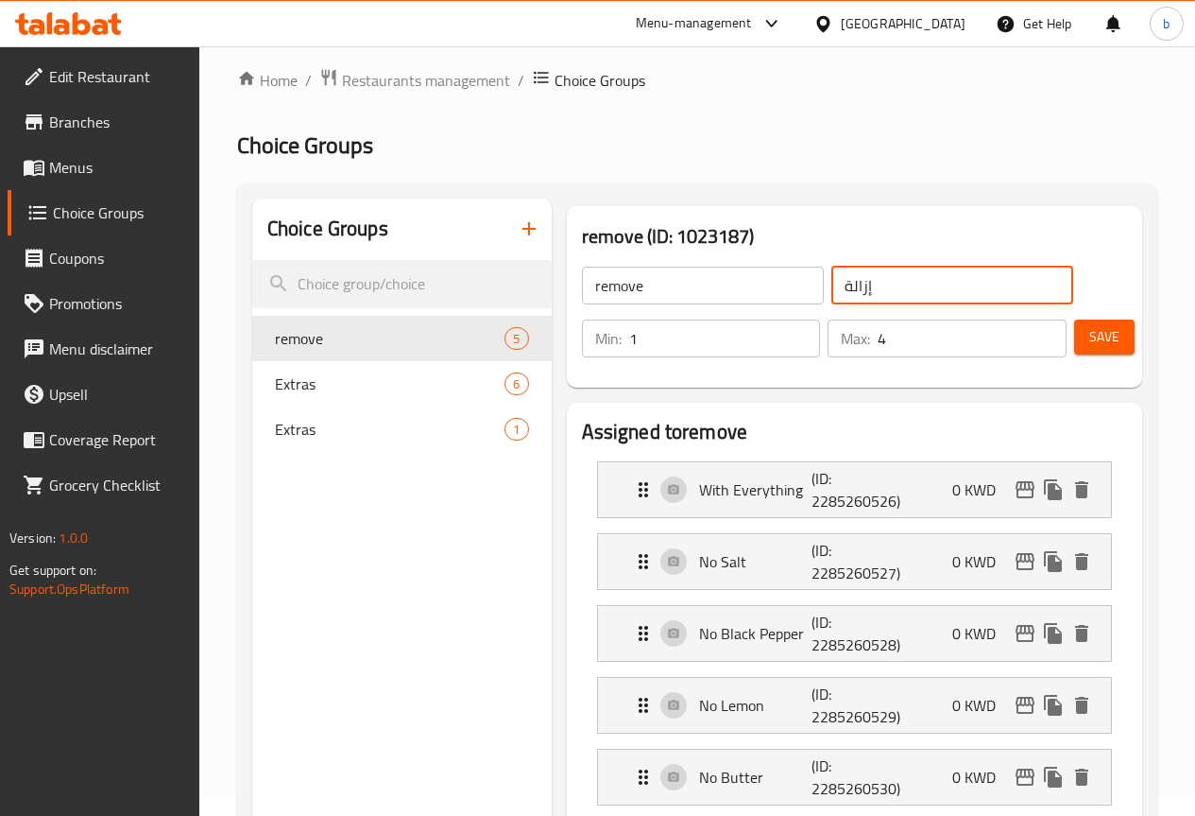
type input "إضافات"
type input "0"
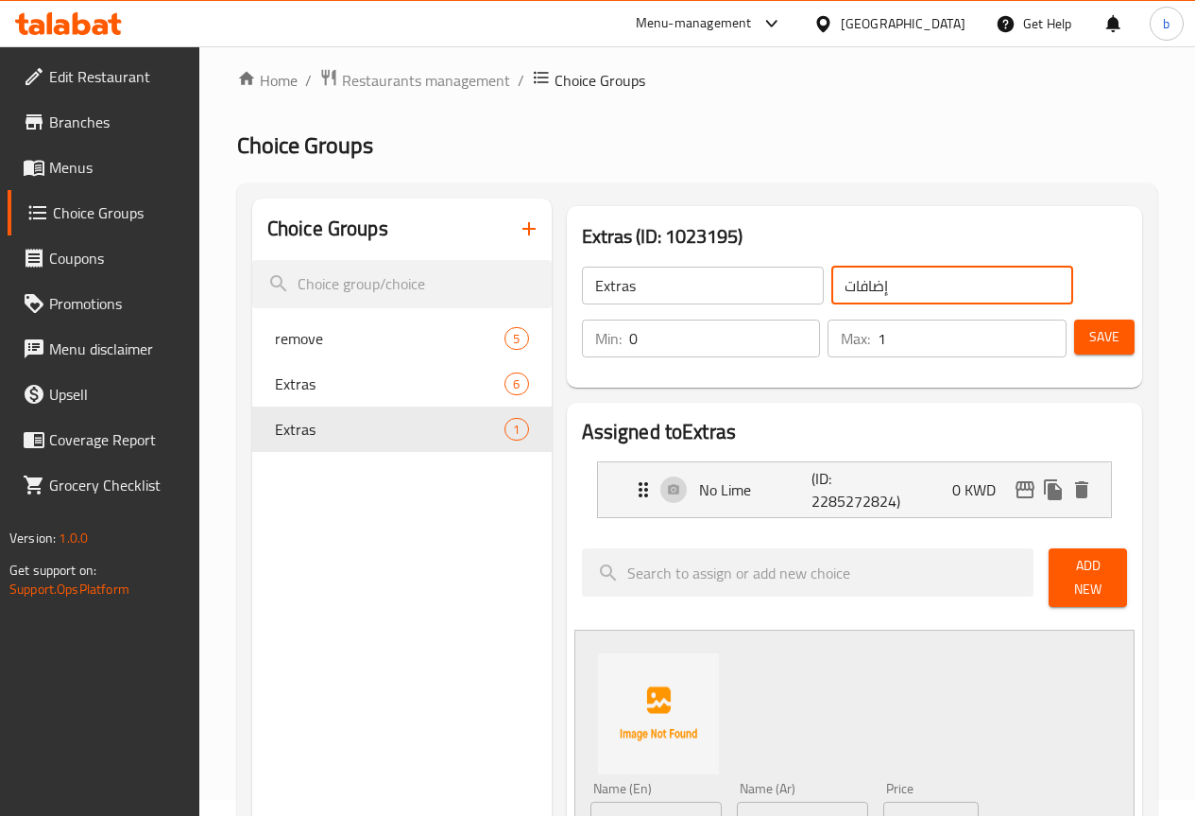
click at [840, 300] on input "إضافات" at bounding box center [953, 285] width 242 height 38
click at [303, 380] on span "Extras" at bounding box center [362, 383] width 174 height 23
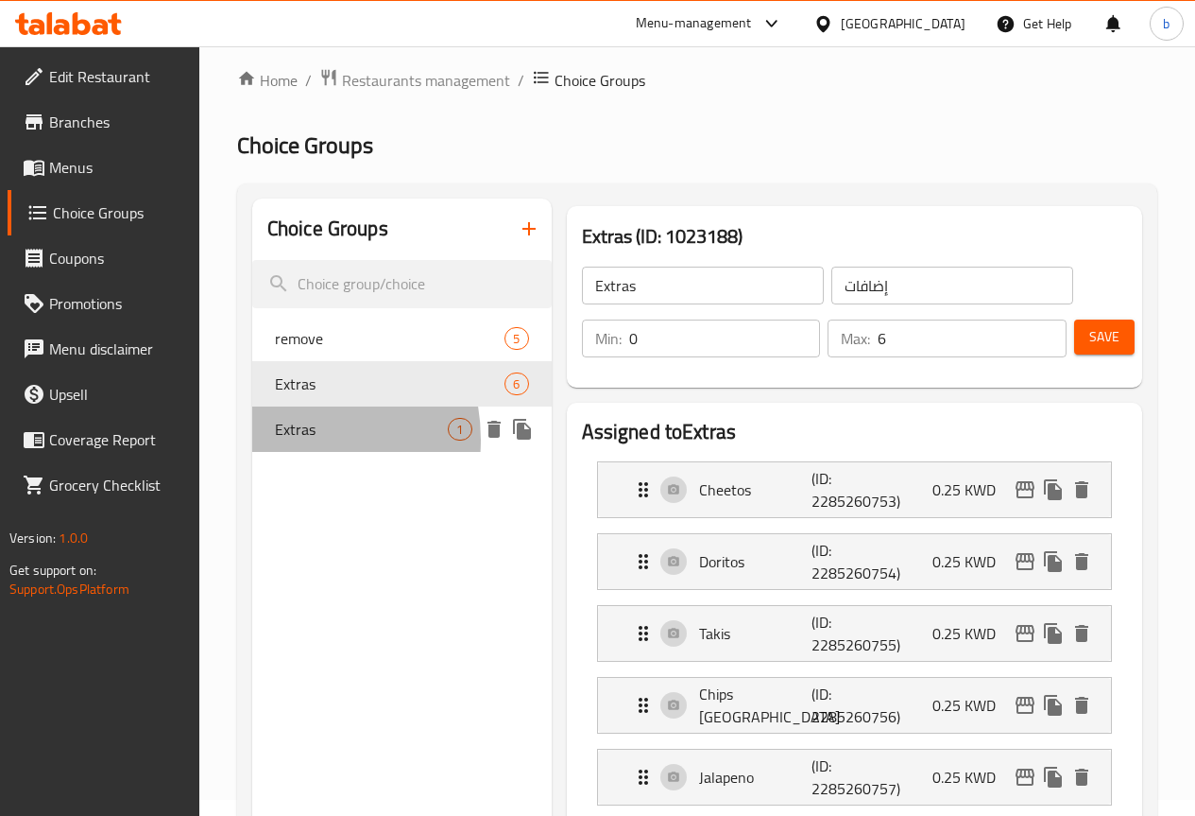
click at [279, 439] on span "Extras" at bounding box center [362, 429] width 174 height 23
type input "1"
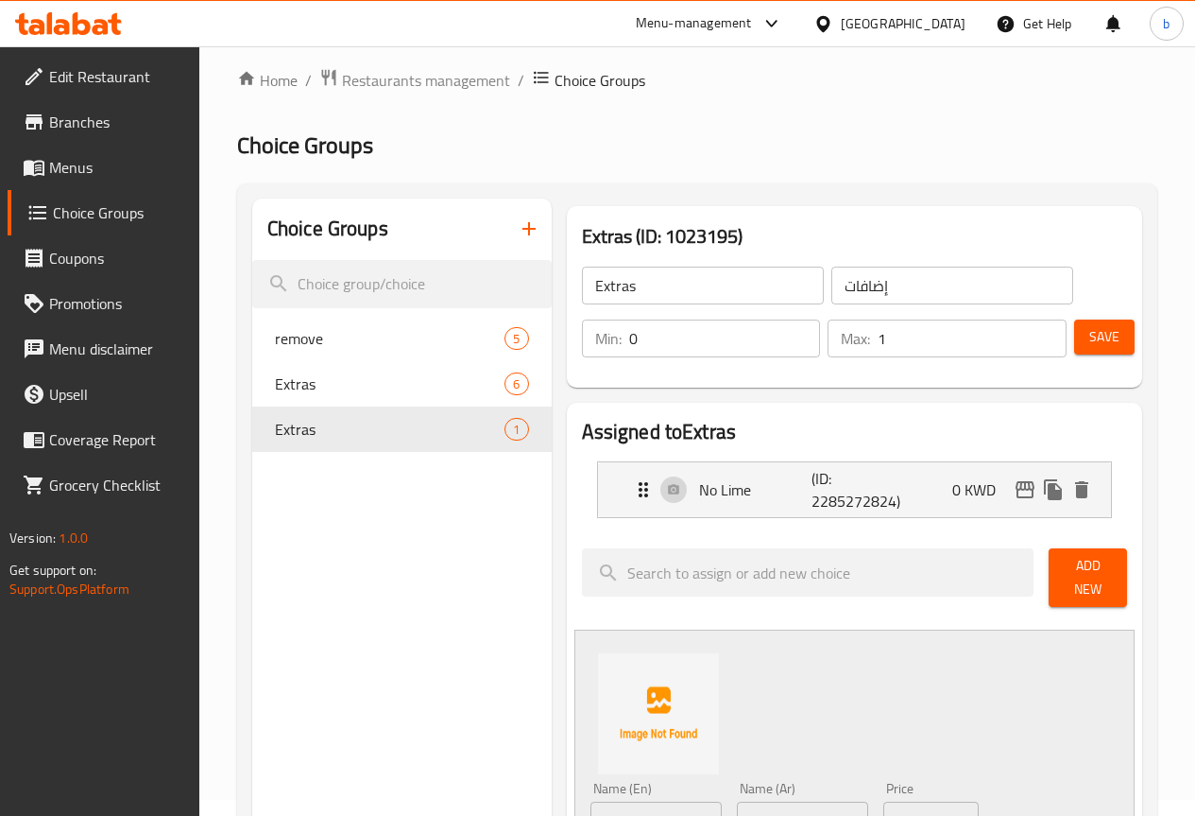
click at [844, 284] on input "إضافات" at bounding box center [953, 285] width 242 height 38
paste input "الة"
type input "إزالة"
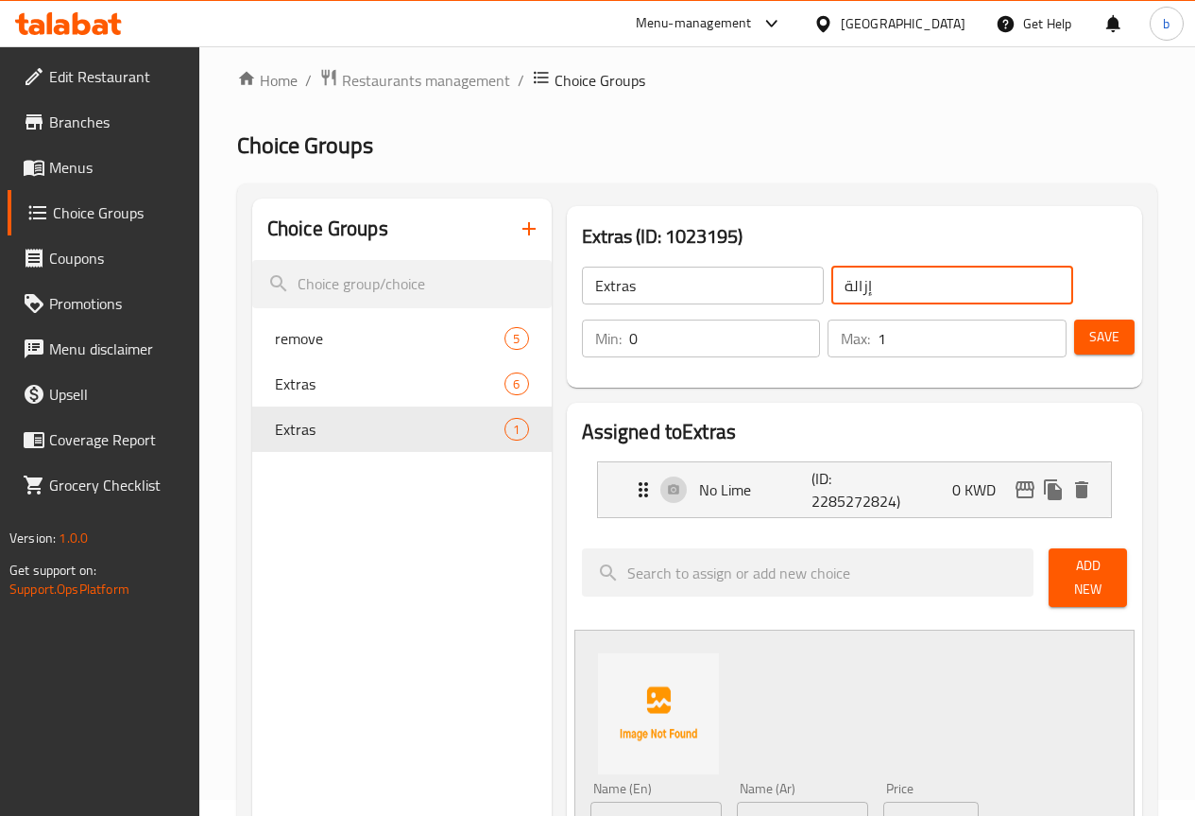
click at [600, 300] on input "Extras" at bounding box center [703, 285] width 242 height 38
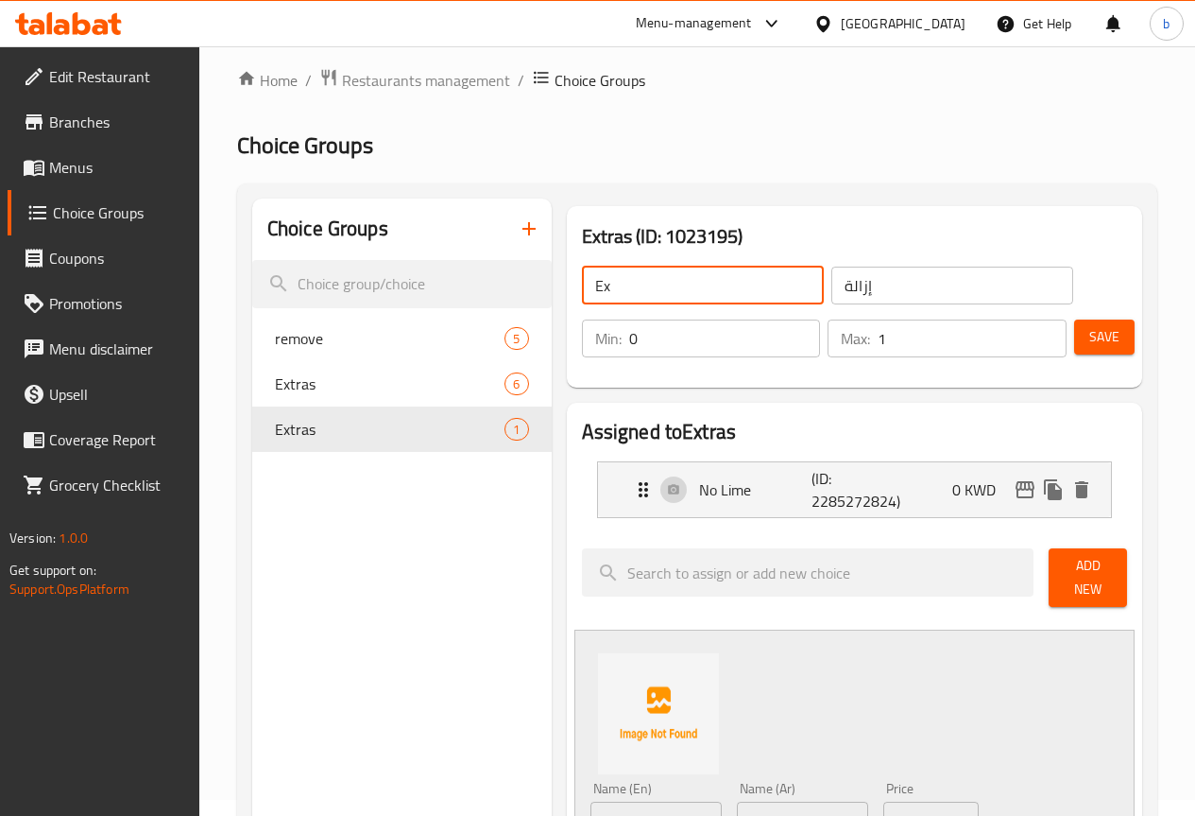
type input "E"
type input "ق"
type input "Remove:"
click at [832, 292] on input "إزالة" at bounding box center [953, 285] width 242 height 38
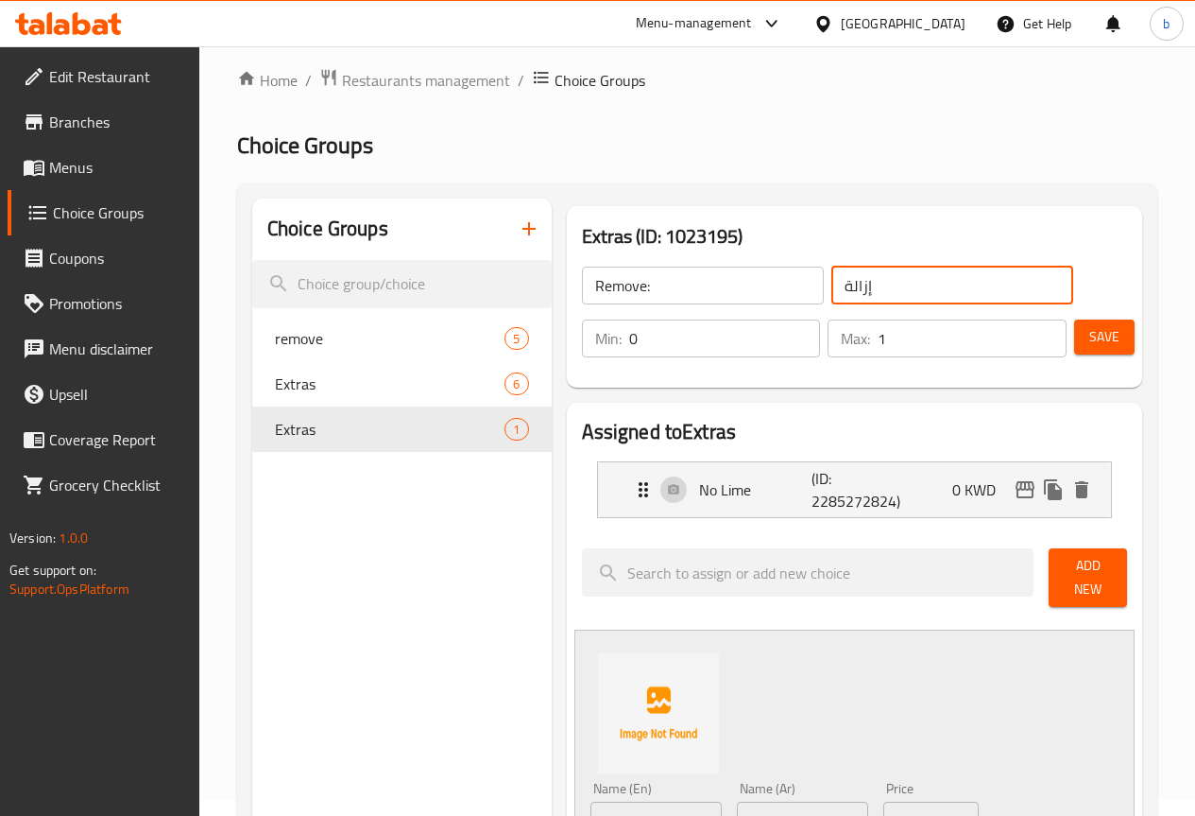
click at [888, 287] on input "إزالة" at bounding box center [953, 285] width 242 height 38
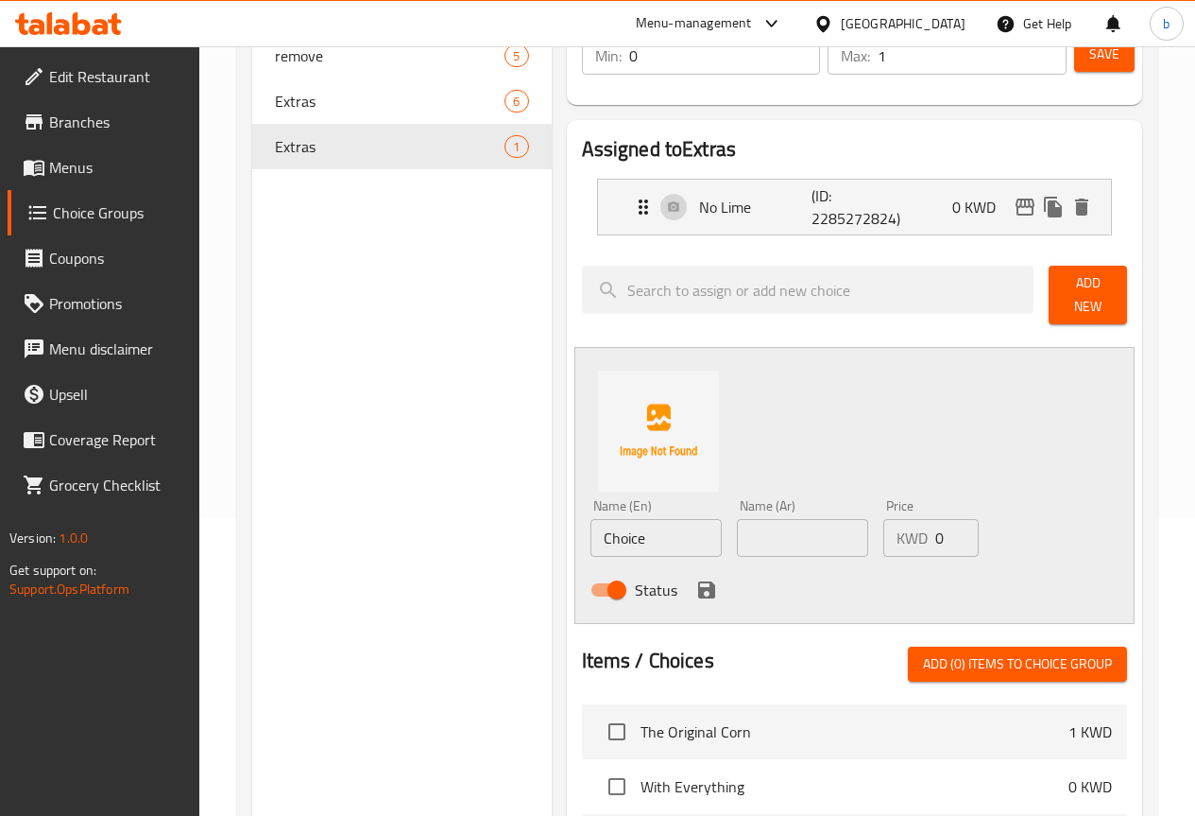
scroll to position [300, 0]
type input "إزالة:"
click at [1108, 59] on span "Save" at bounding box center [1105, 54] width 30 height 24
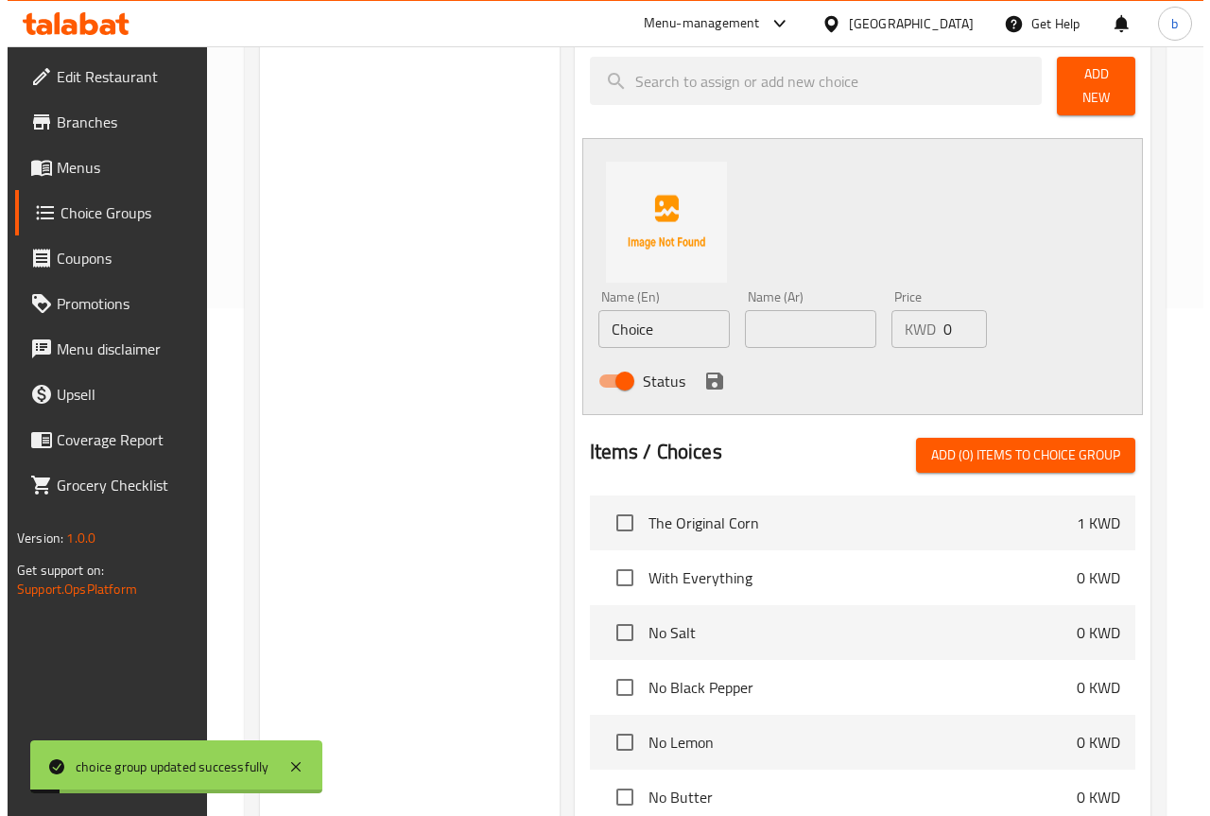
scroll to position [867, 0]
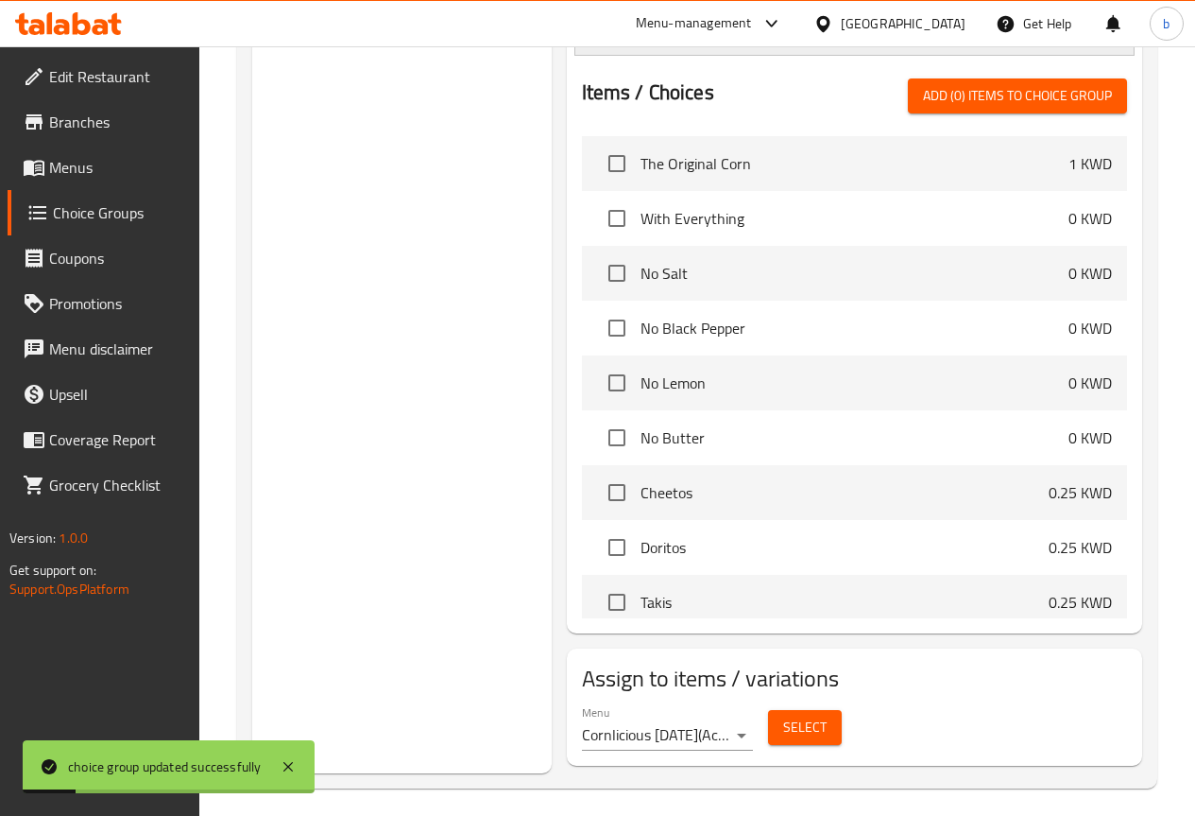
click at [783, 723] on span "Select" at bounding box center [804, 727] width 43 height 24
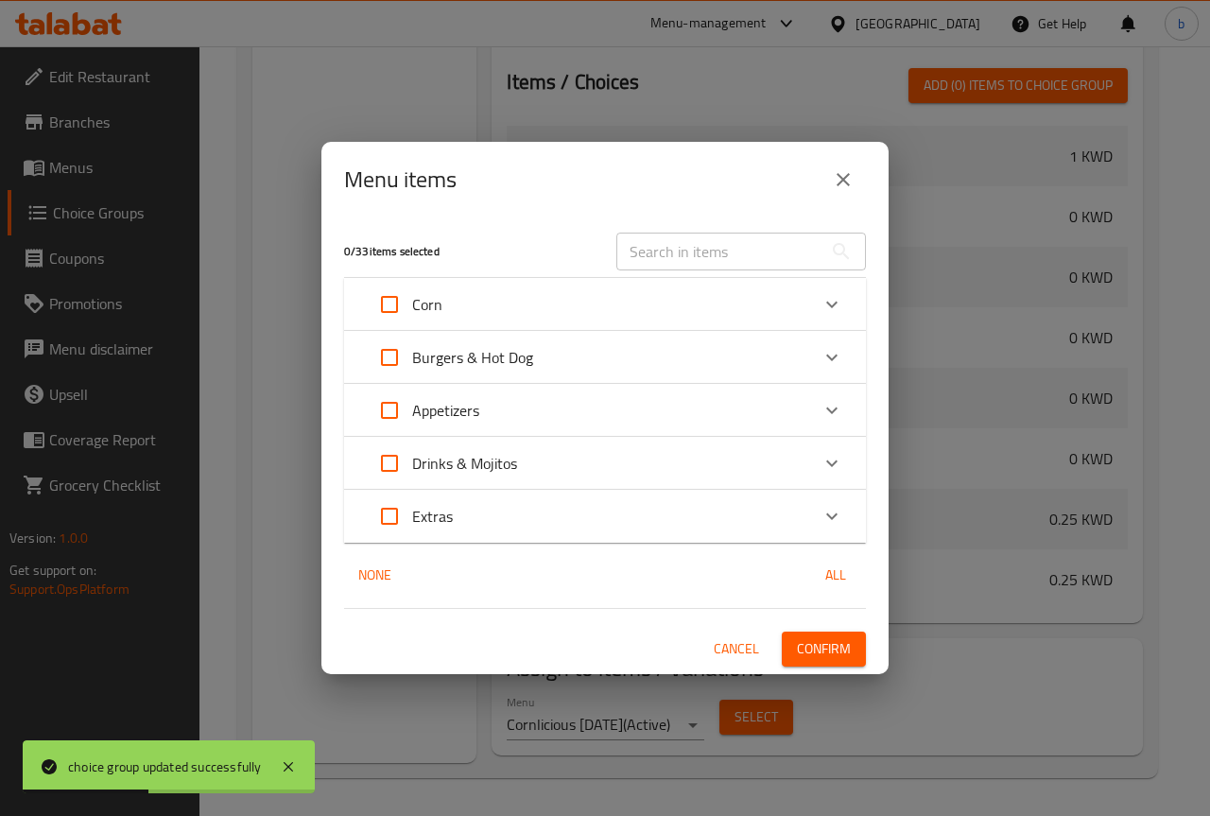
click at [407, 314] on input "Expand" at bounding box center [389, 304] width 45 height 45
checkbox input "true"
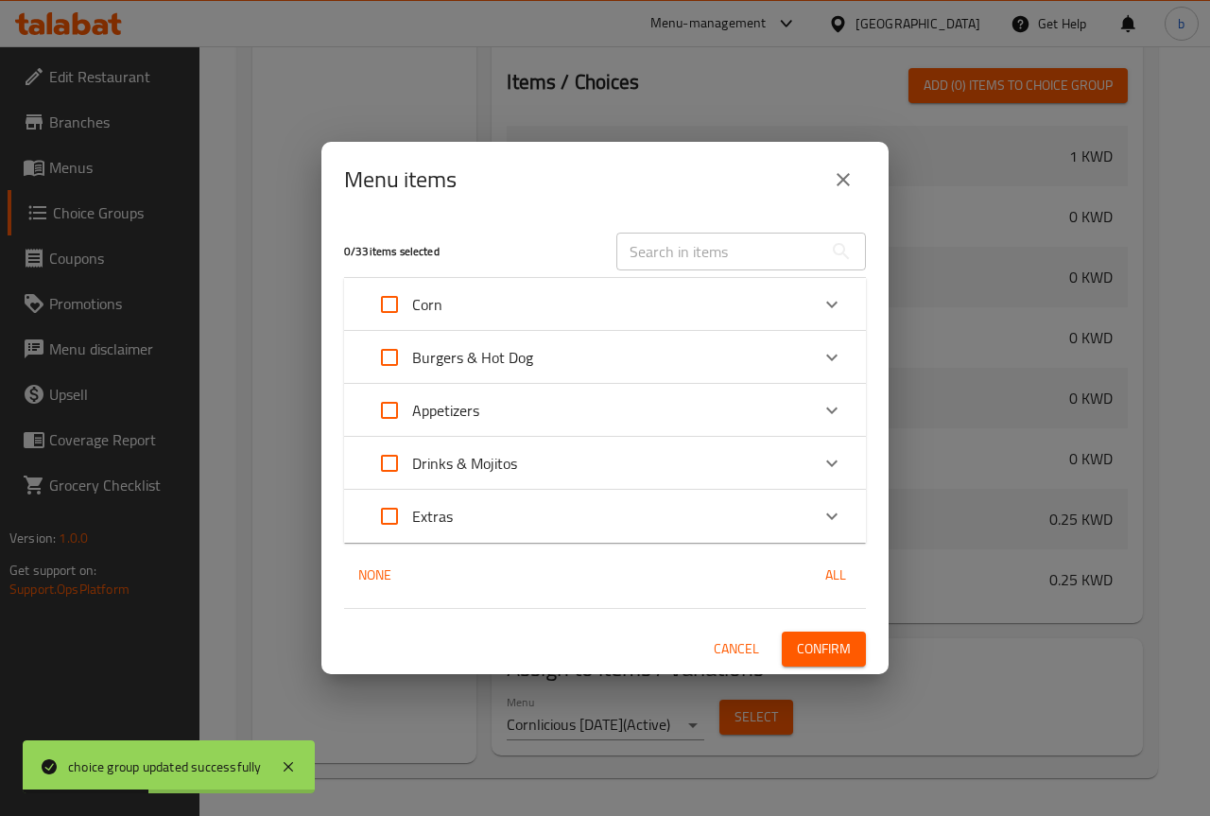
checkbox input "true"
click at [407, 314] on input "Expand" at bounding box center [389, 304] width 45 height 45
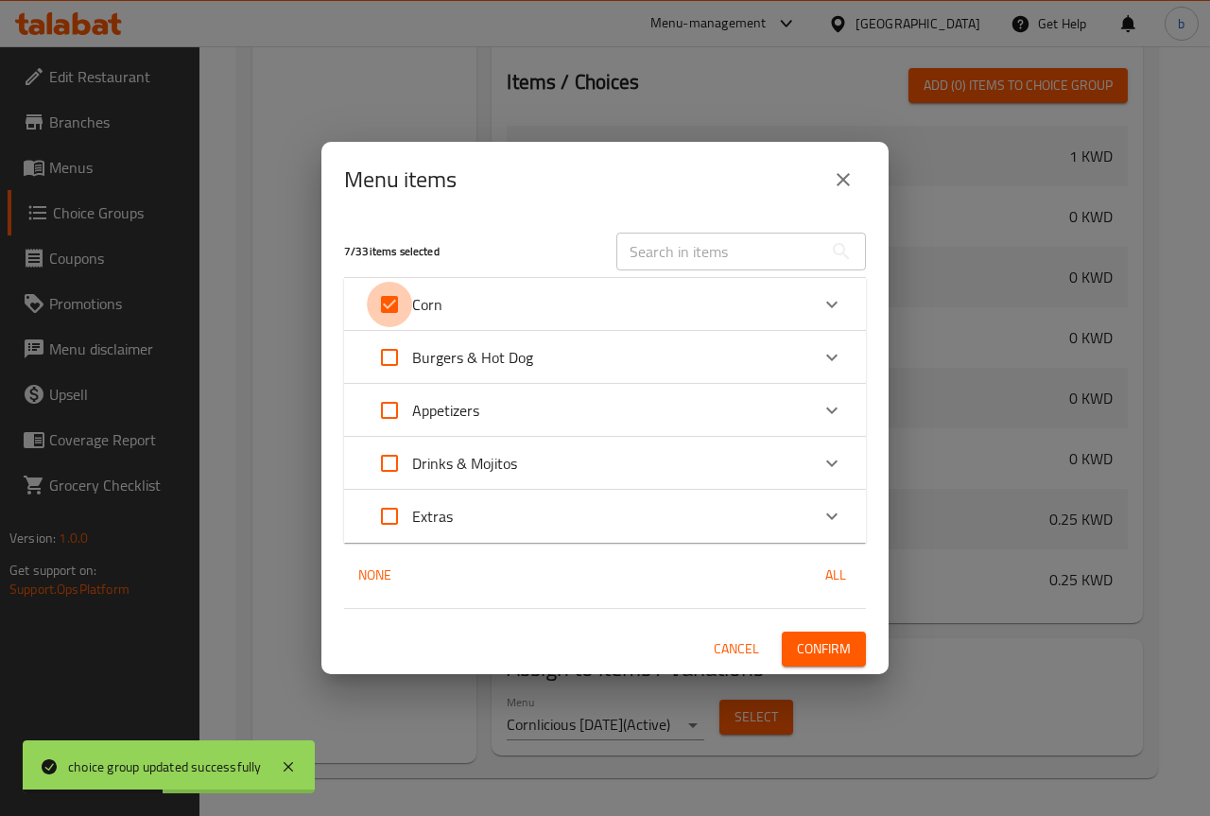
checkbox input "false"
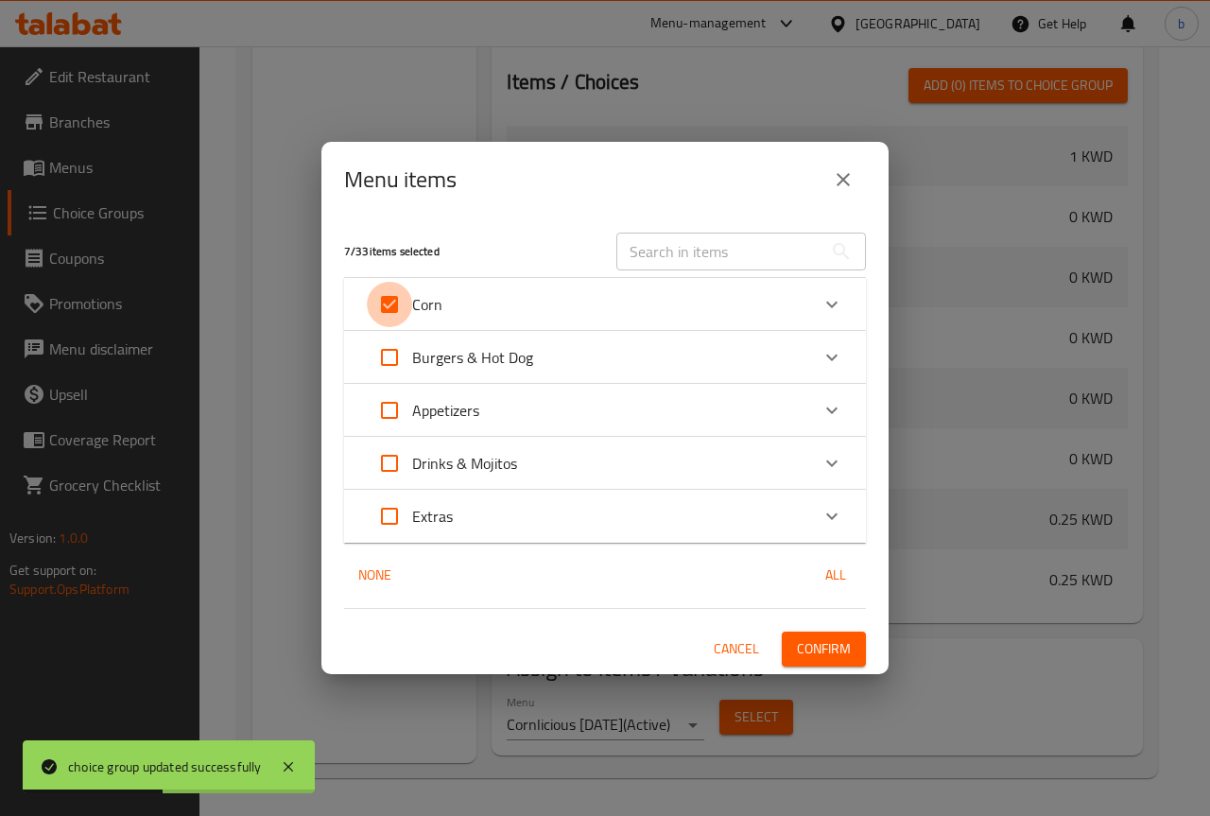
checkbox input "false"
click at [507, 285] on div "Corn" at bounding box center [588, 304] width 442 height 45
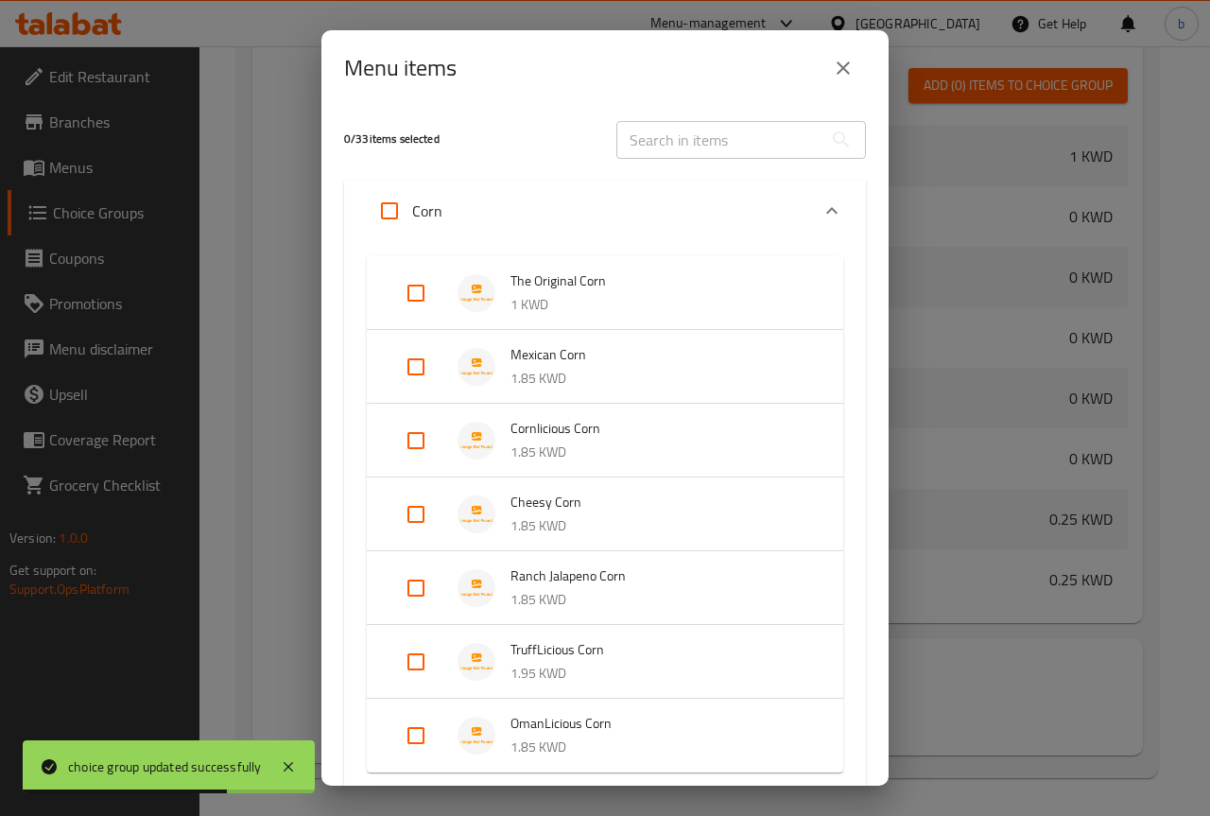
click at [408, 373] on input "Expand" at bounding box center [415, 366] width 45 height 45
checkbox input "true"
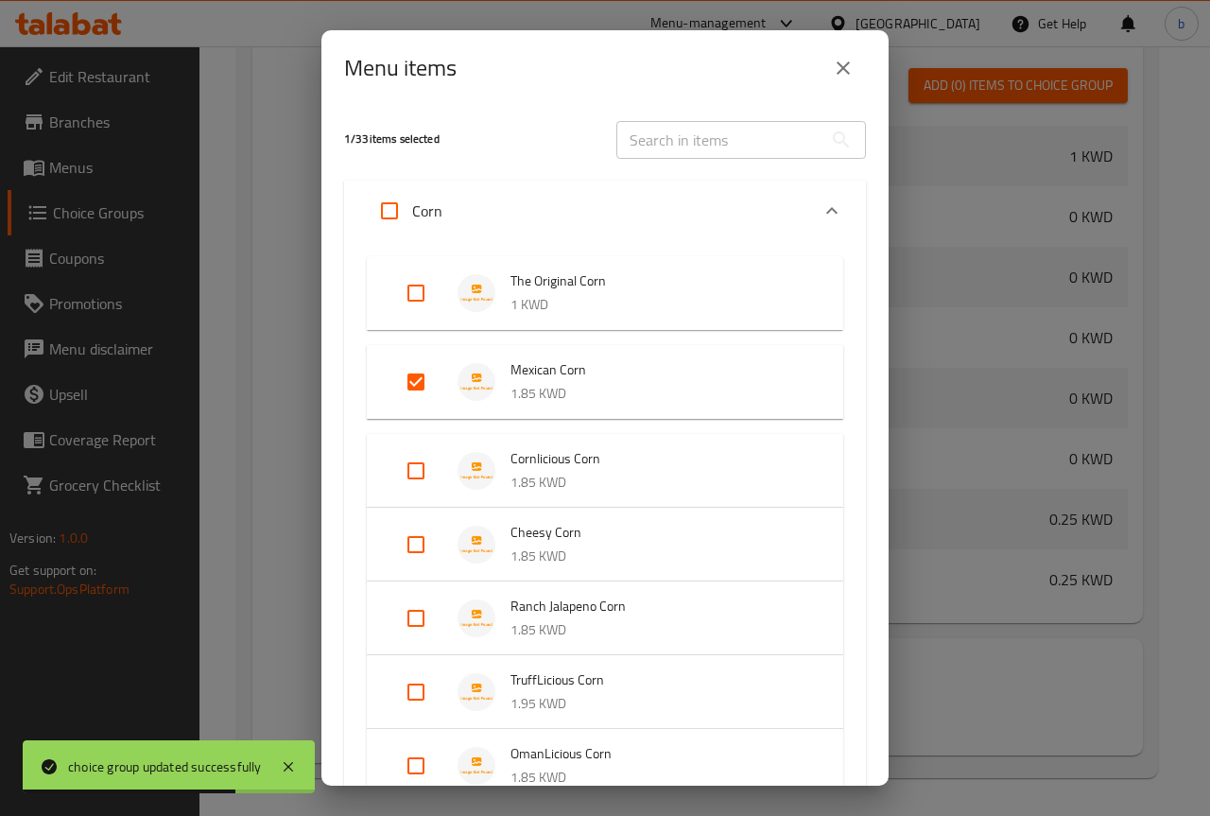
click at [316, 400] on div "Menu items 1 / 33 items selected ​ Corn The Original Corn 1 KWD Mexican Corn 1.…" at bounding box center [605, 408] width 1210 height 816
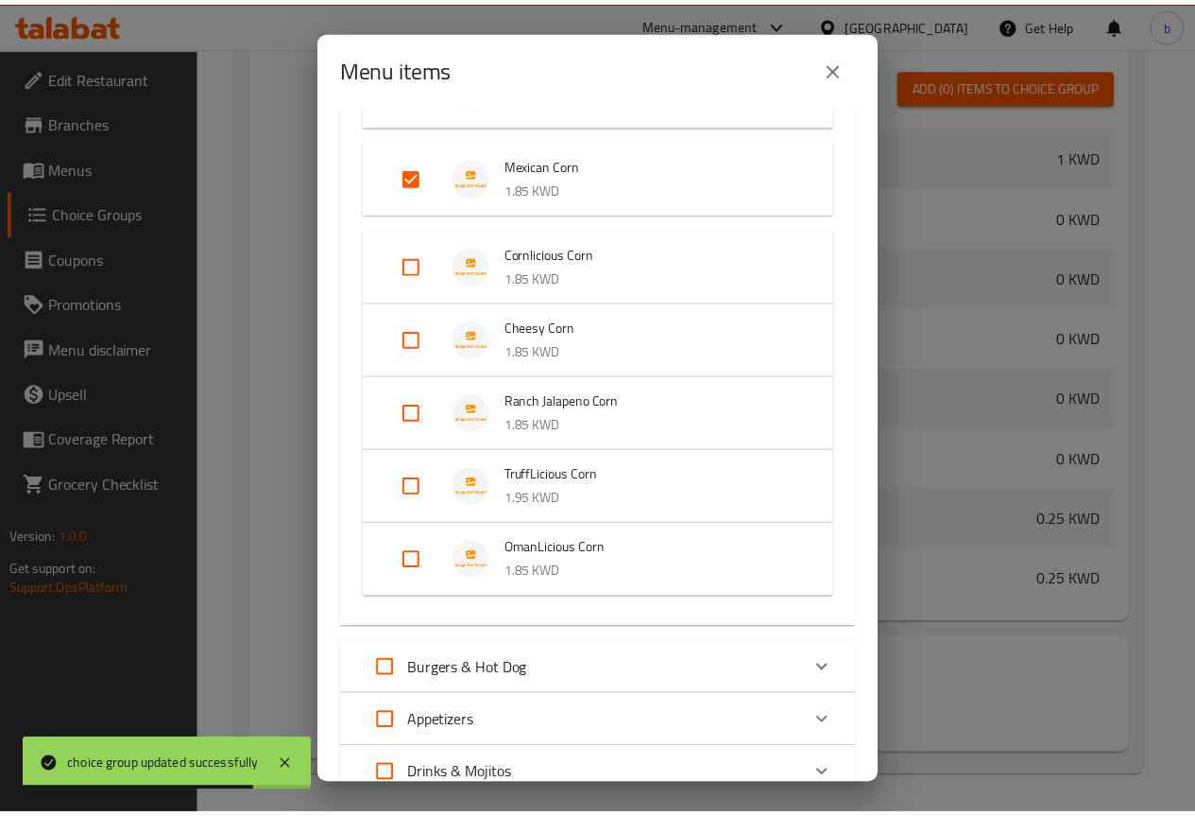
scroll to position [405, 0]
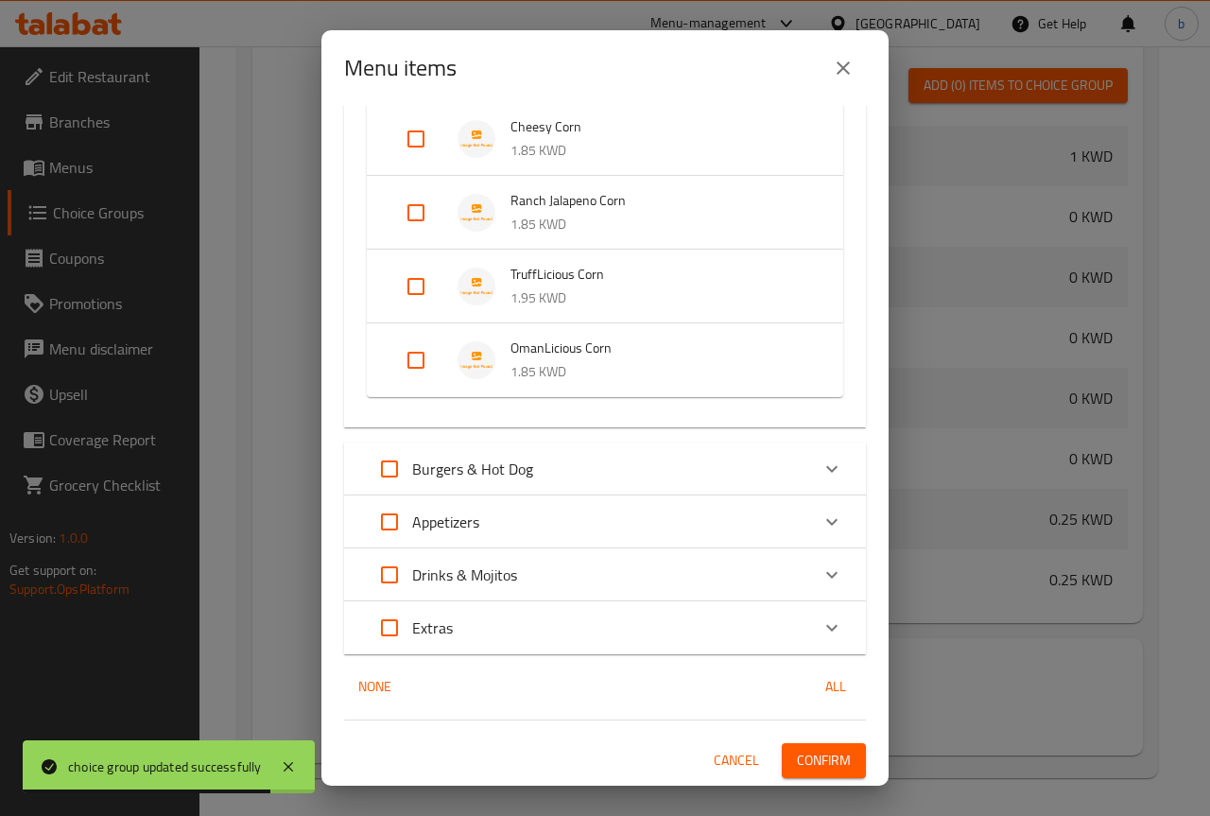
click at [800, 763] on span "Confirm" at bounding box center [824, 760] width 54 height 24
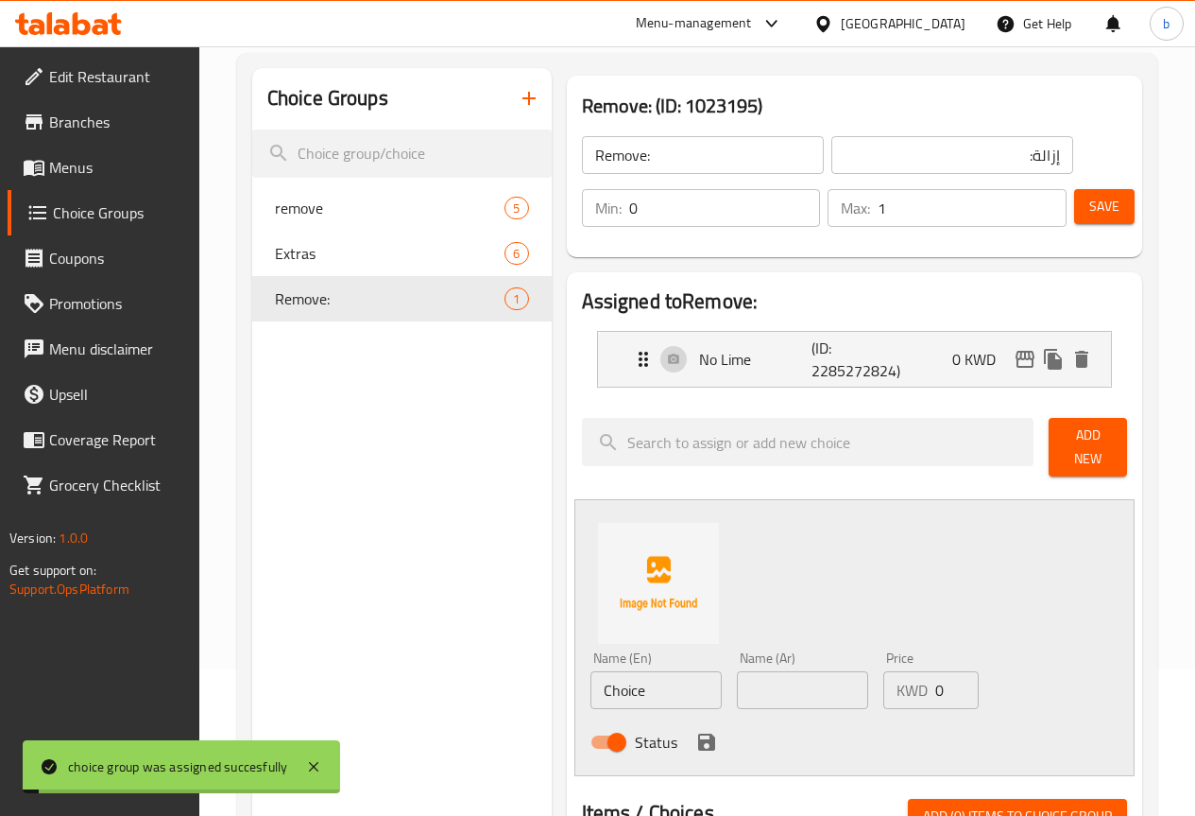
scroll to position [0, 0]
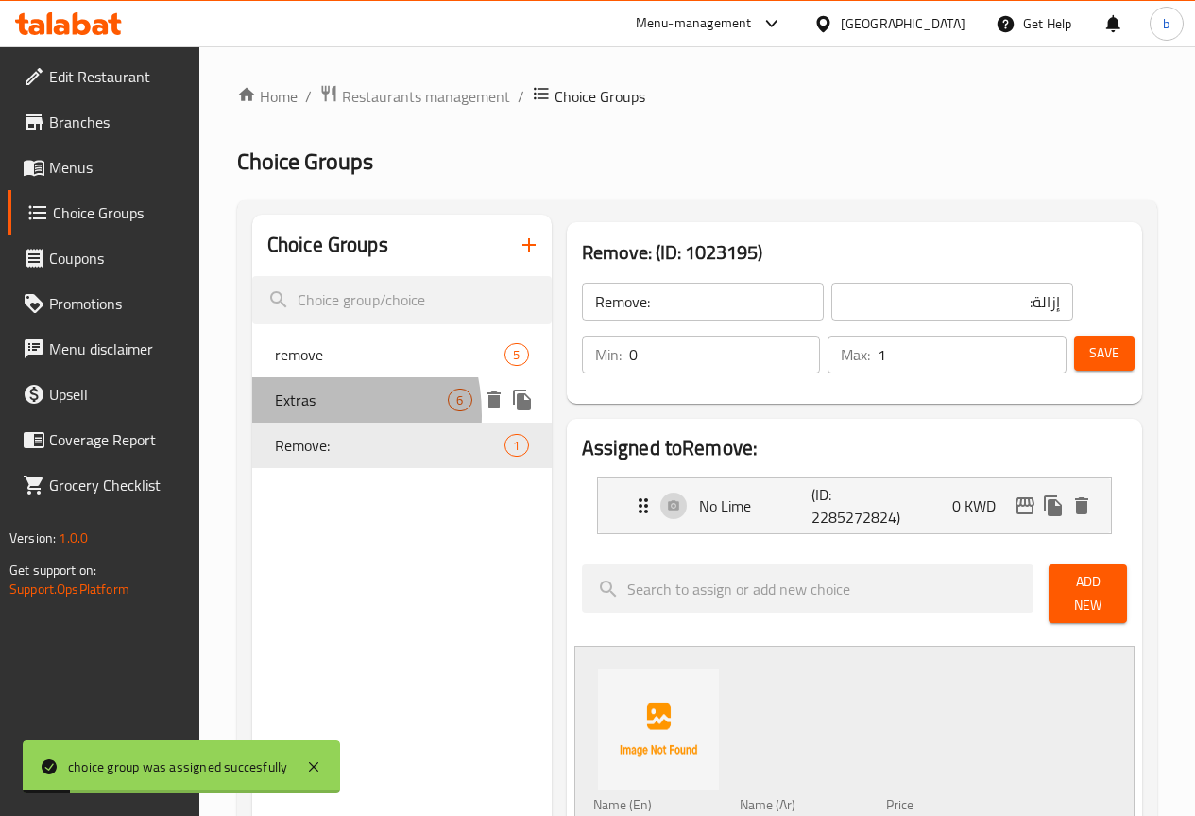
click at [281, 415] on div "Extras 6" at bounding box center [402, 399] width 300 height 45
type input "Extras"
type input "إضافات"
type input "6"
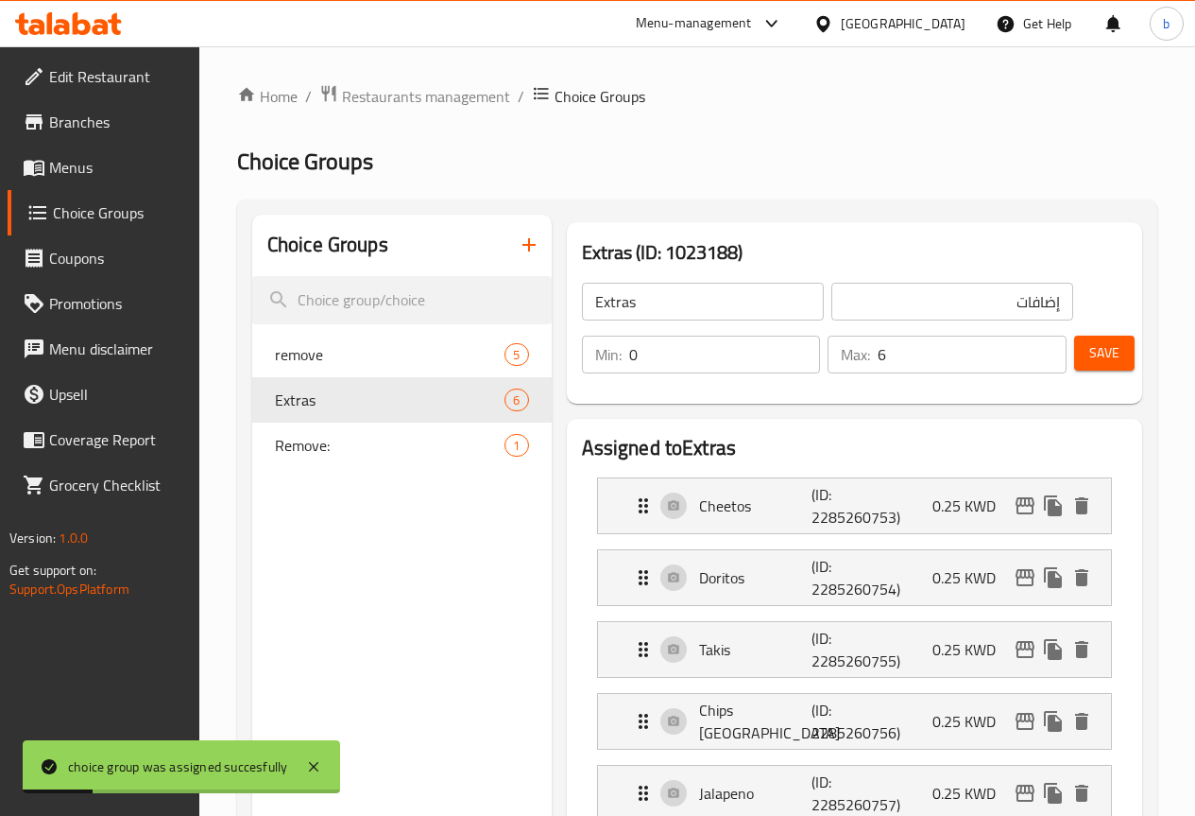
click at [582, 300] on input "Extras" at bounding box center [703, 302] width 242 height 38
click at [518, 235] on icon "button" at bounding box center [529, 244] width 23 height 23
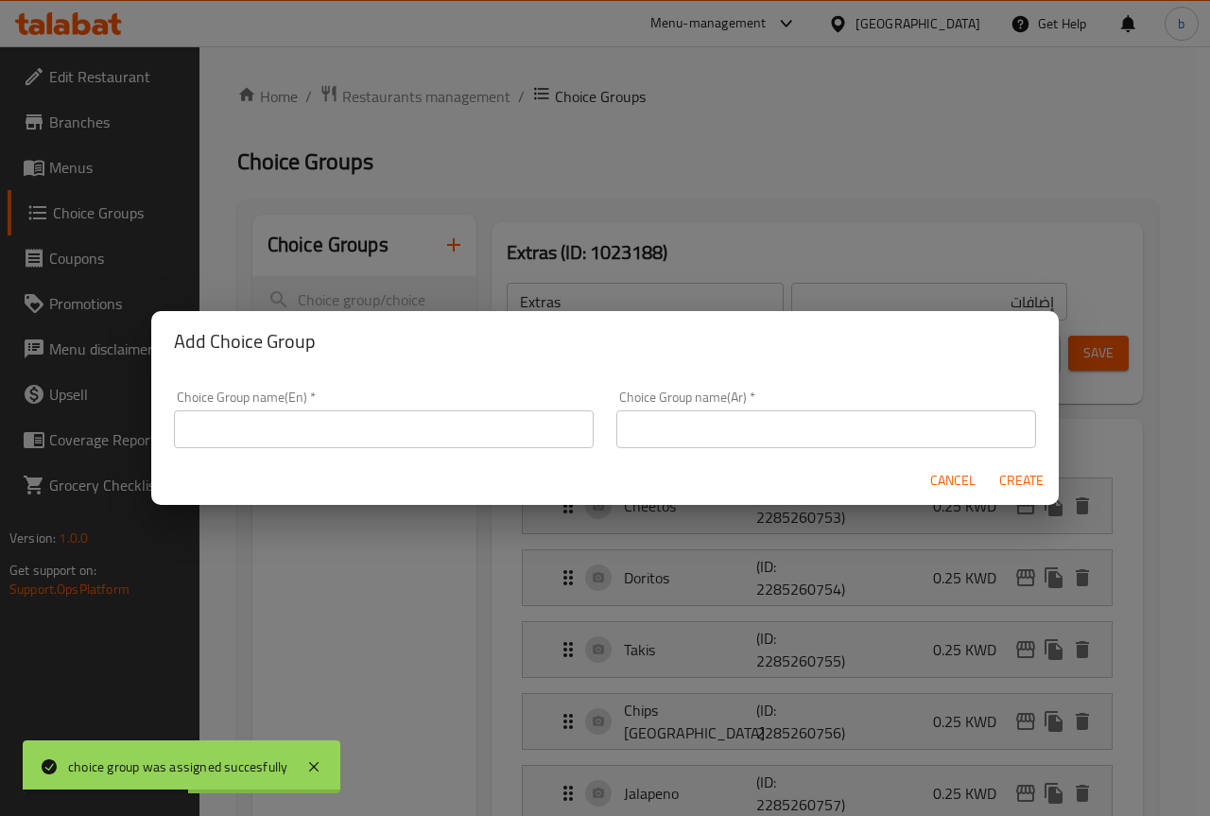
click at [412, 429] on input "text" at bounding box center [384, 429] width 420 height 38
paste input "Extras"
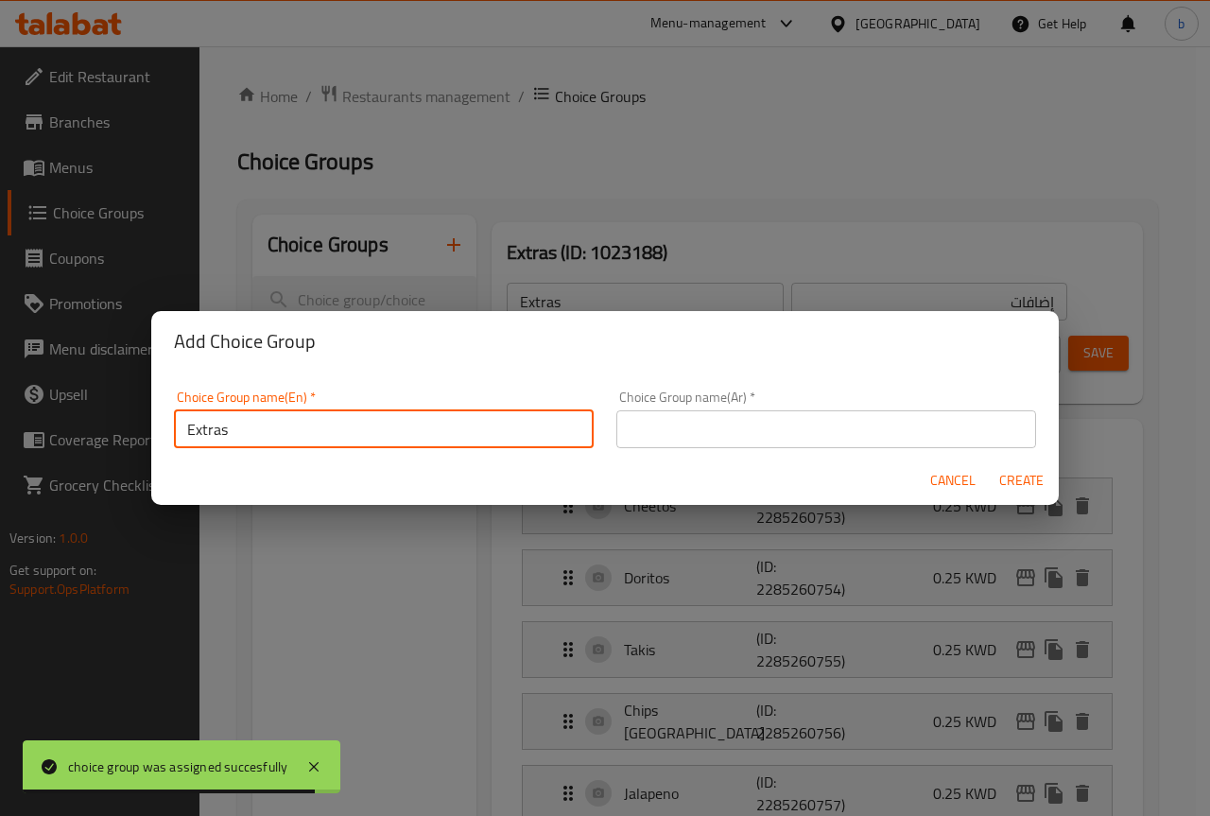
type input "Extras"
click at [699, 452] on div "Choice Group name(Ar)   * Choice Group name(Ar) *" at bounding box center [826, 419] width 442 height 80
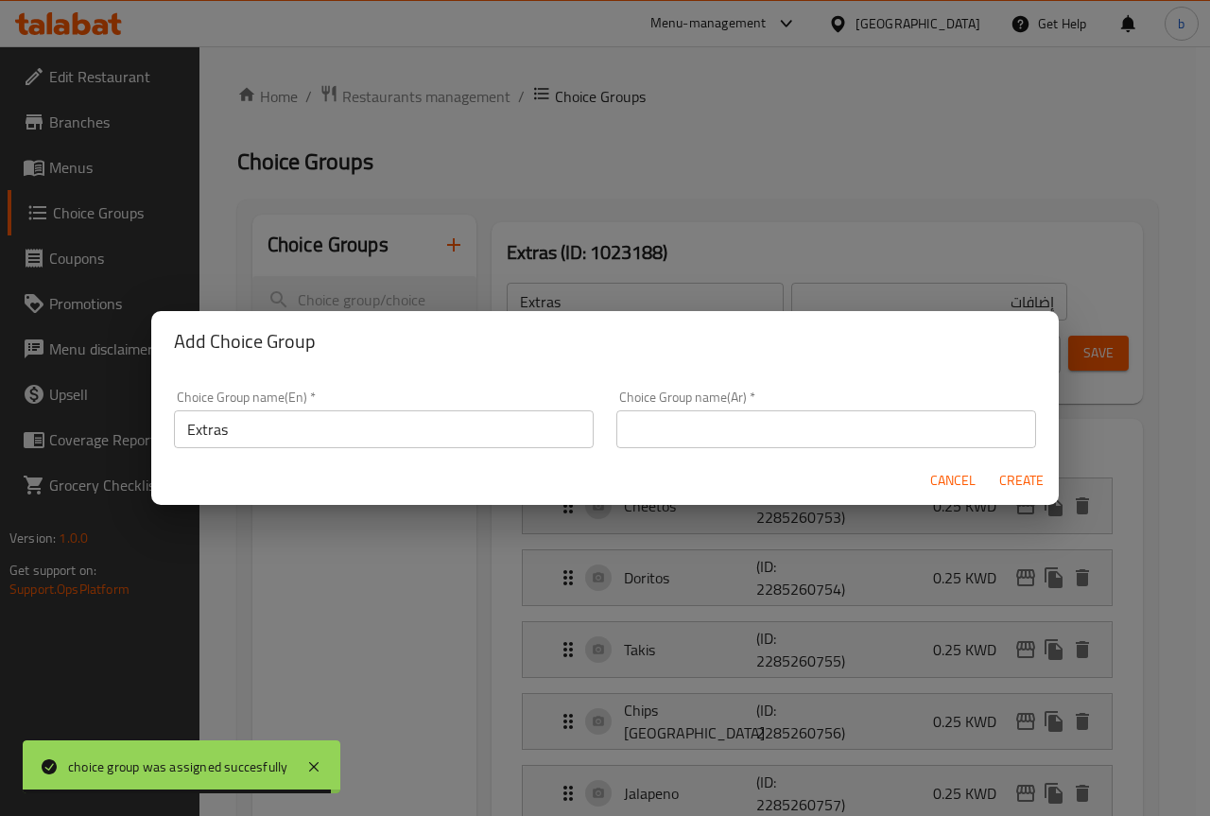
click at [682, 432] on input "text" at bounding box center [826, 429] width 420 height 38
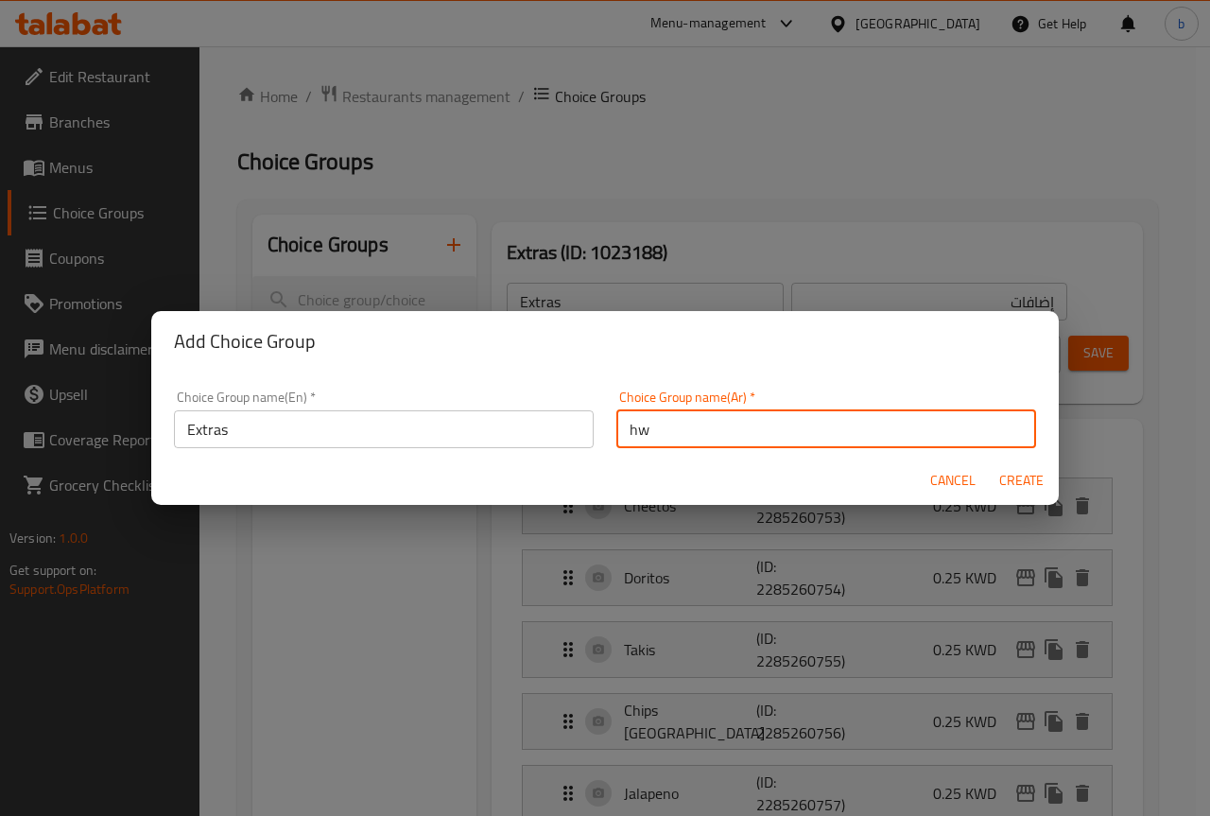
type input "h"
type input "اضافات"
click at [1027, 480] on span "Create" at bounding box center [1020, 481] width 45 height 24
type input "Extras"
type input "اضافات"
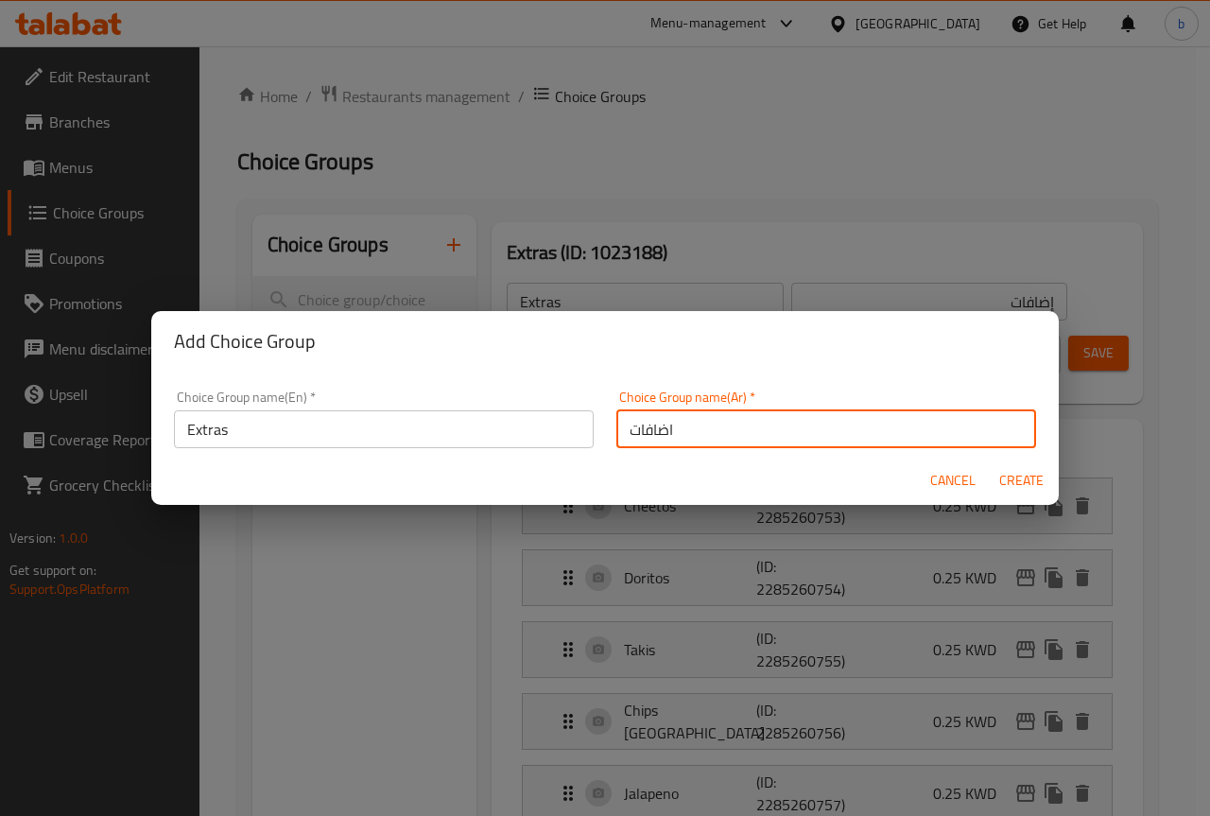
type input "0"
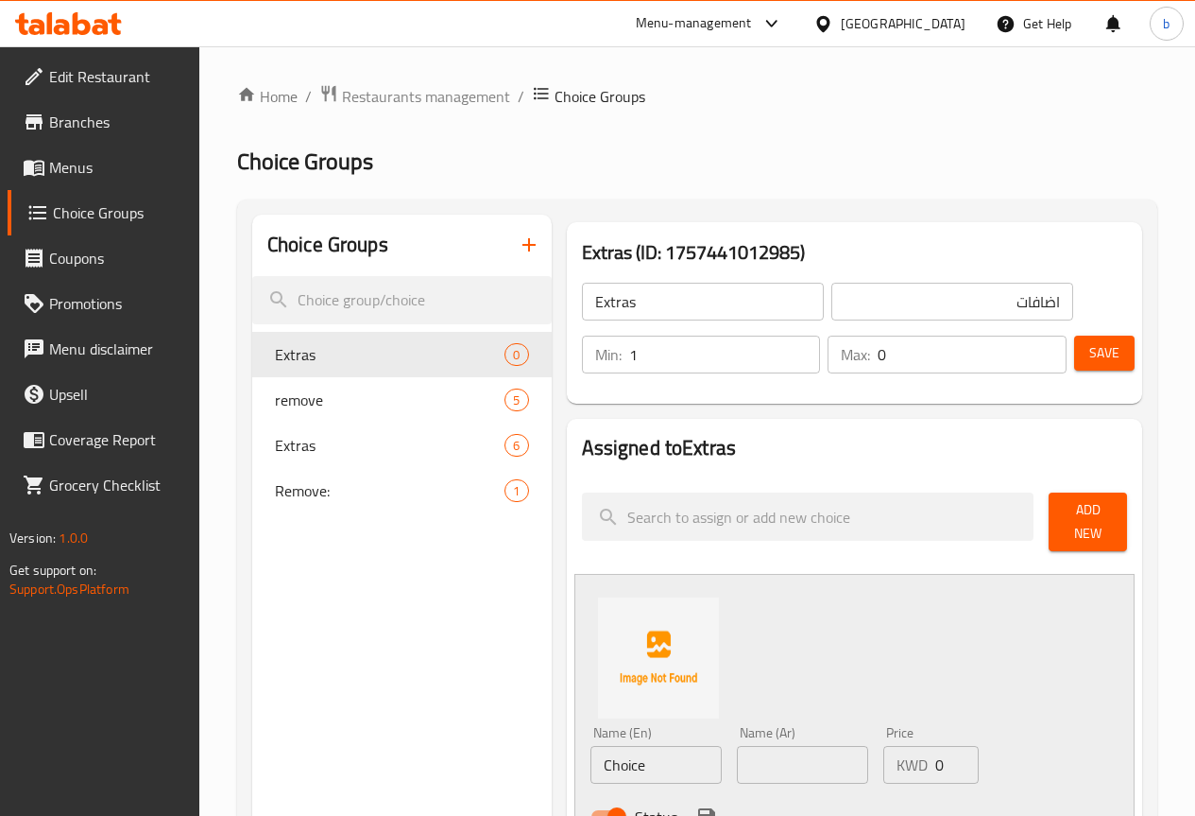
click at [760, 344] on input "1" at bounding box center [725, 354] width 192 height 38
type input "0"
click at [760, 359] on input "0" at bounding box center [725, 354] width 192 height 38
type input "1"
click at [1045, 347] on input "1" at bounding box center [972, 354] width 189 height 38
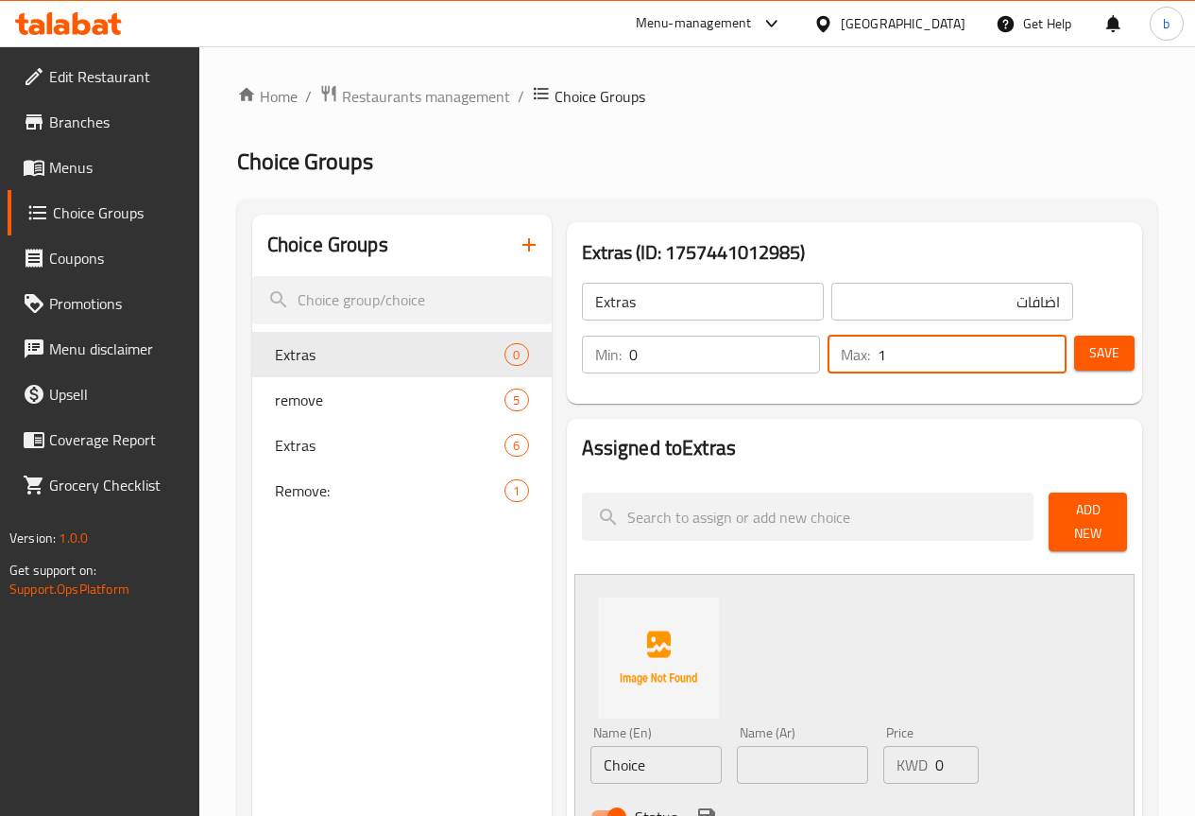
click at [1067, 510] on span "Add New" at bounding box center [1088, 521] width 48 height 47
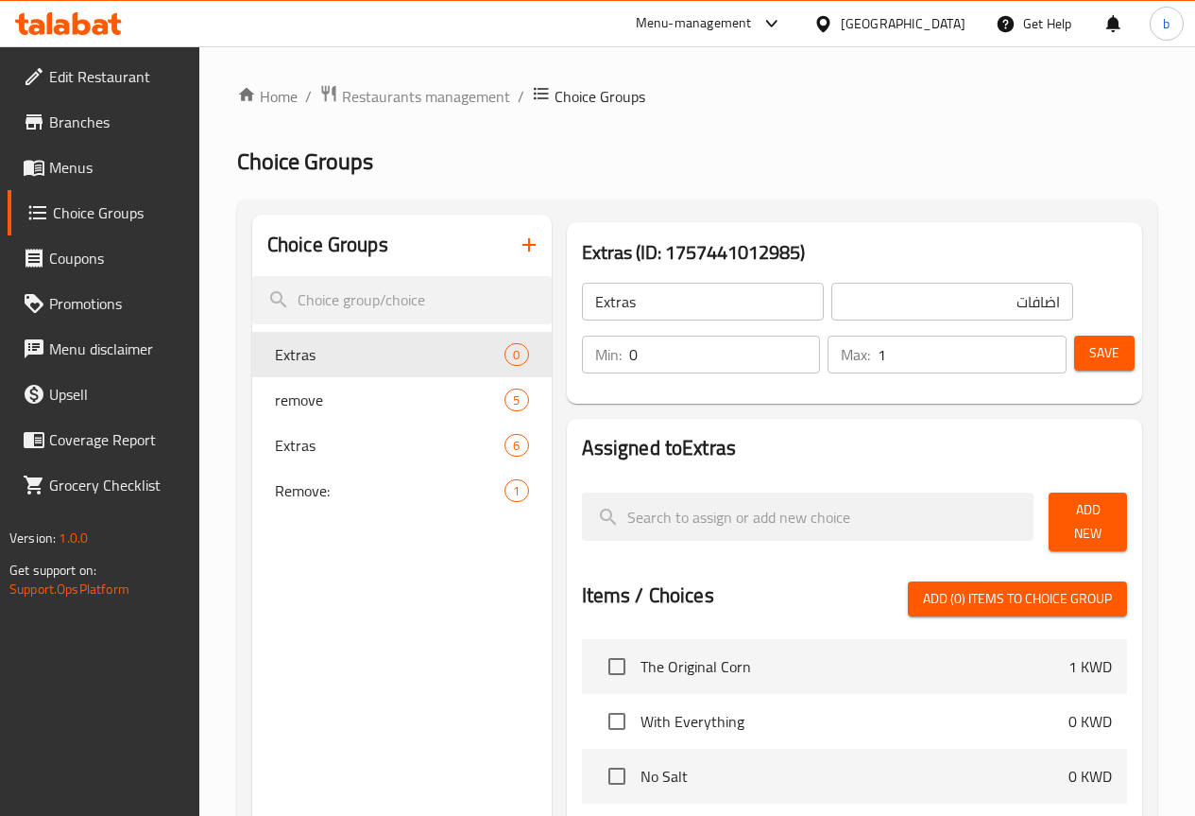
click at [1073, 524] on span "Add New" at bounding box center [1088, 521] width 48 height 47
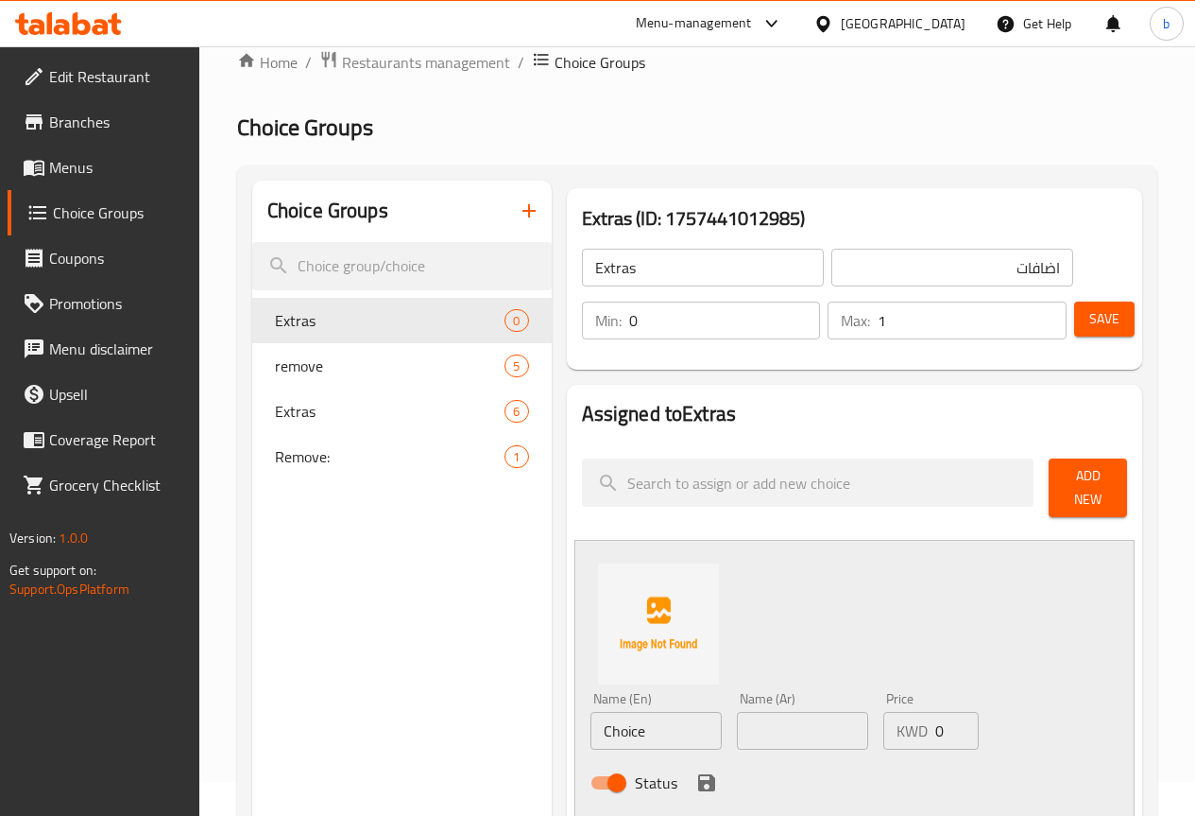
scroll to position [94, 0]
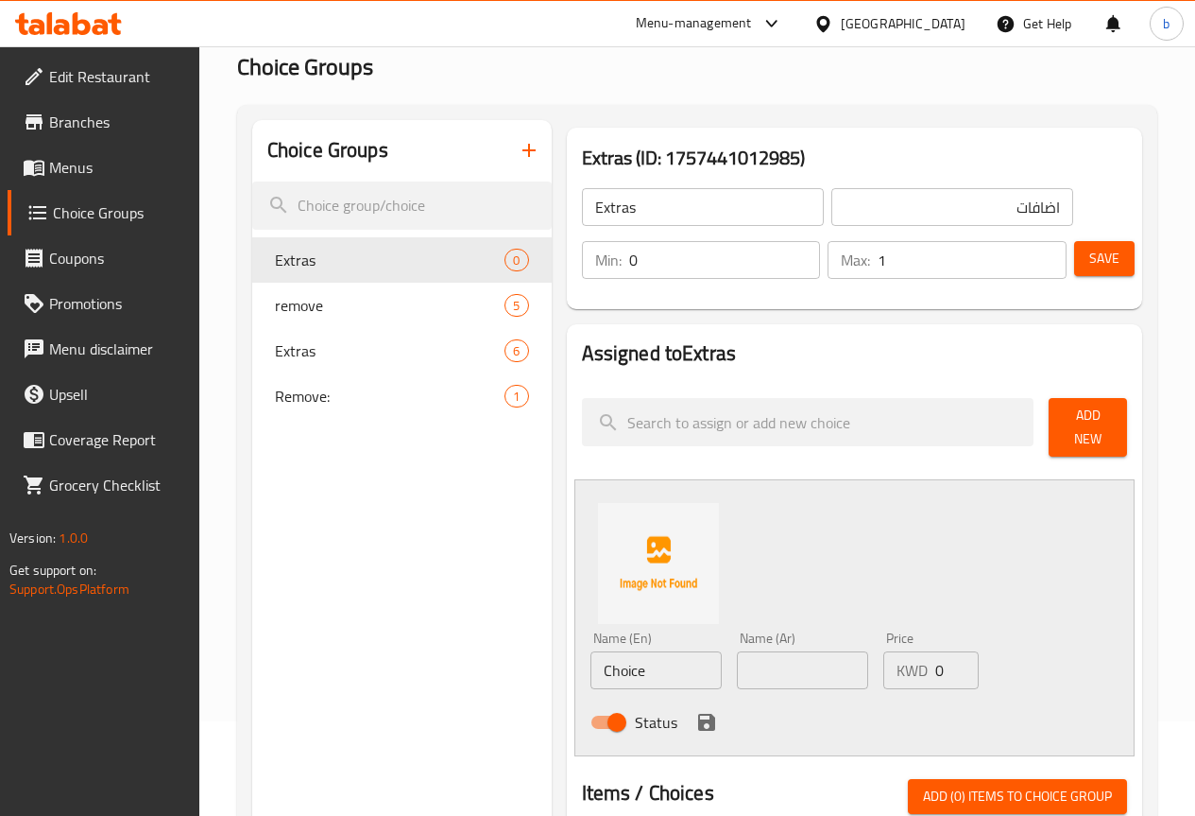
click at [591, 669] on input "Choice" at bounding box center [656, 670] width 131 height 38
paste input "Jalapeno"
type input "Jalapeno"
click at [737, 670] on input "text" at bounding box center [802, 670] width 131 height 38
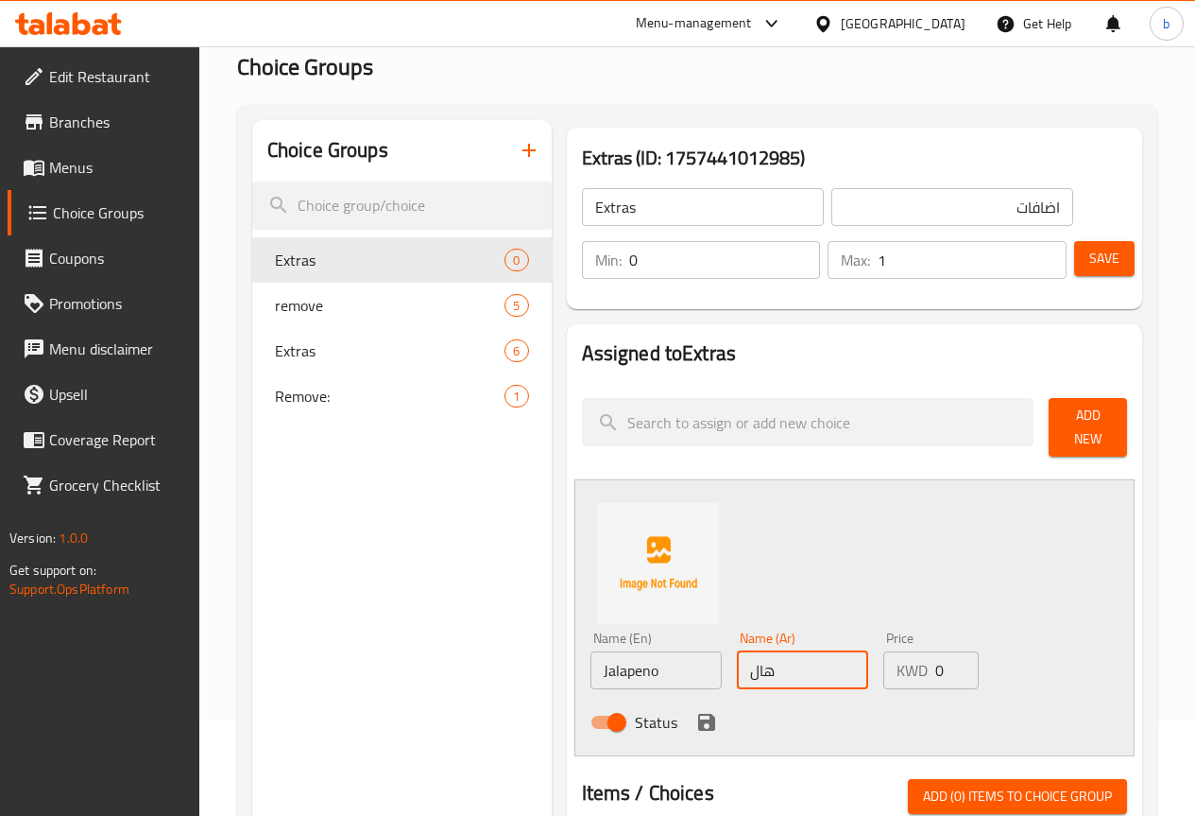
type input "هالبينو"
click at [936, 663] on input "0" at bounding box center [957, 670] width 43 height 38
type input "0.25"
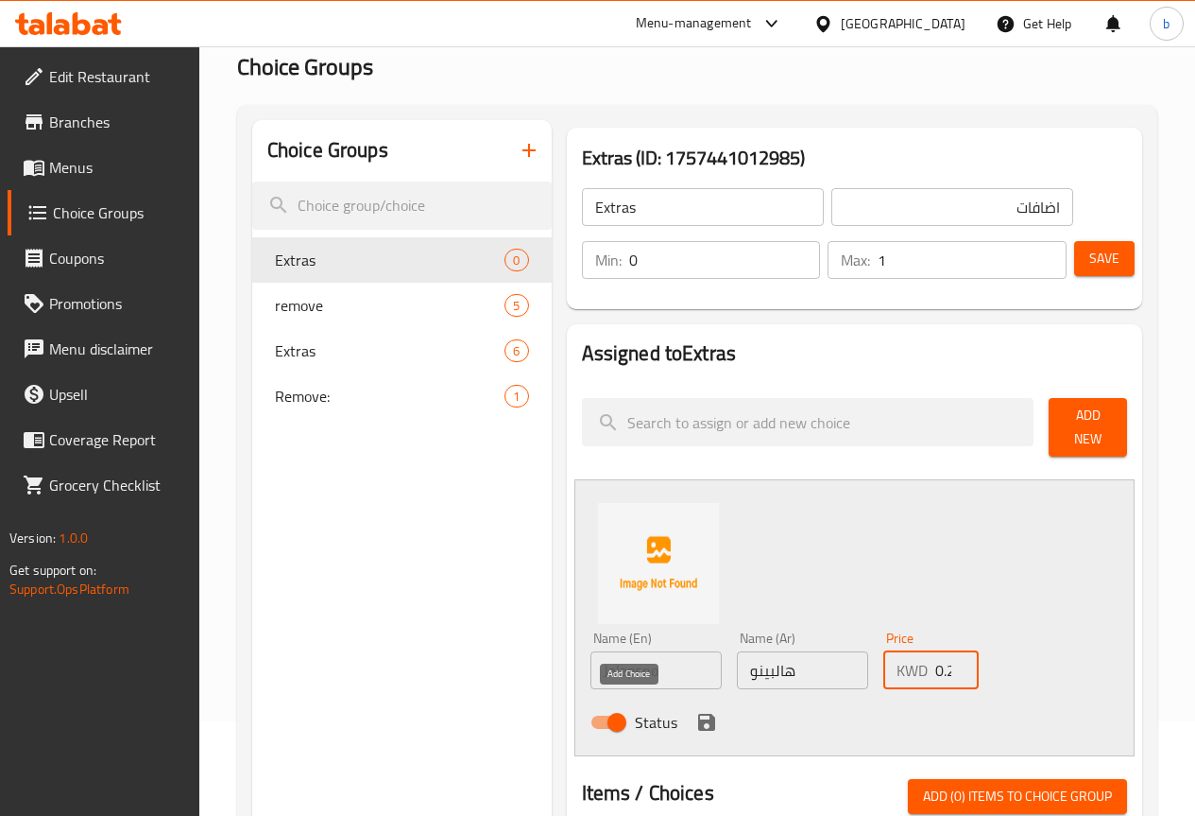
click at [696, 711] on icon "save" at bounding box center [707, 722] width 23 height 23
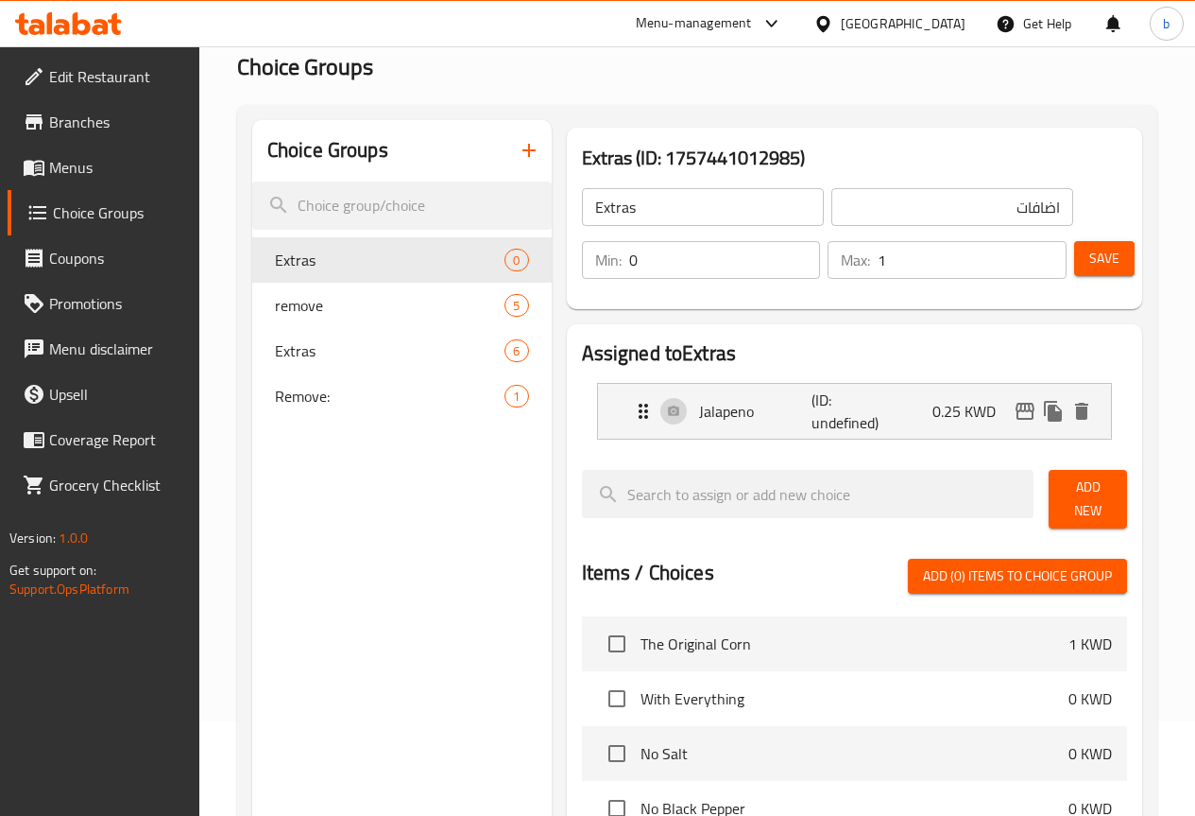
click at [1098, 265] on span "Save" at bounding box center [1105, 259] width 30 height 24
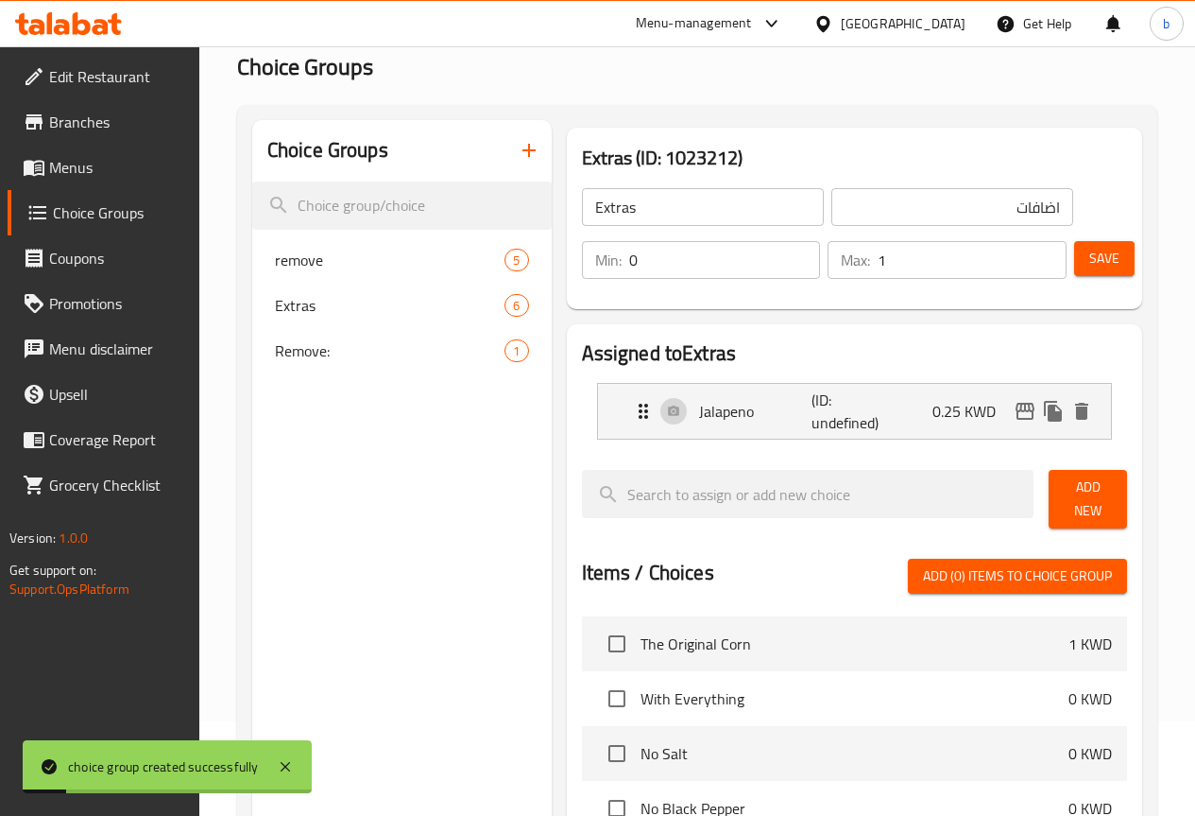
scroll to position [0, 0]
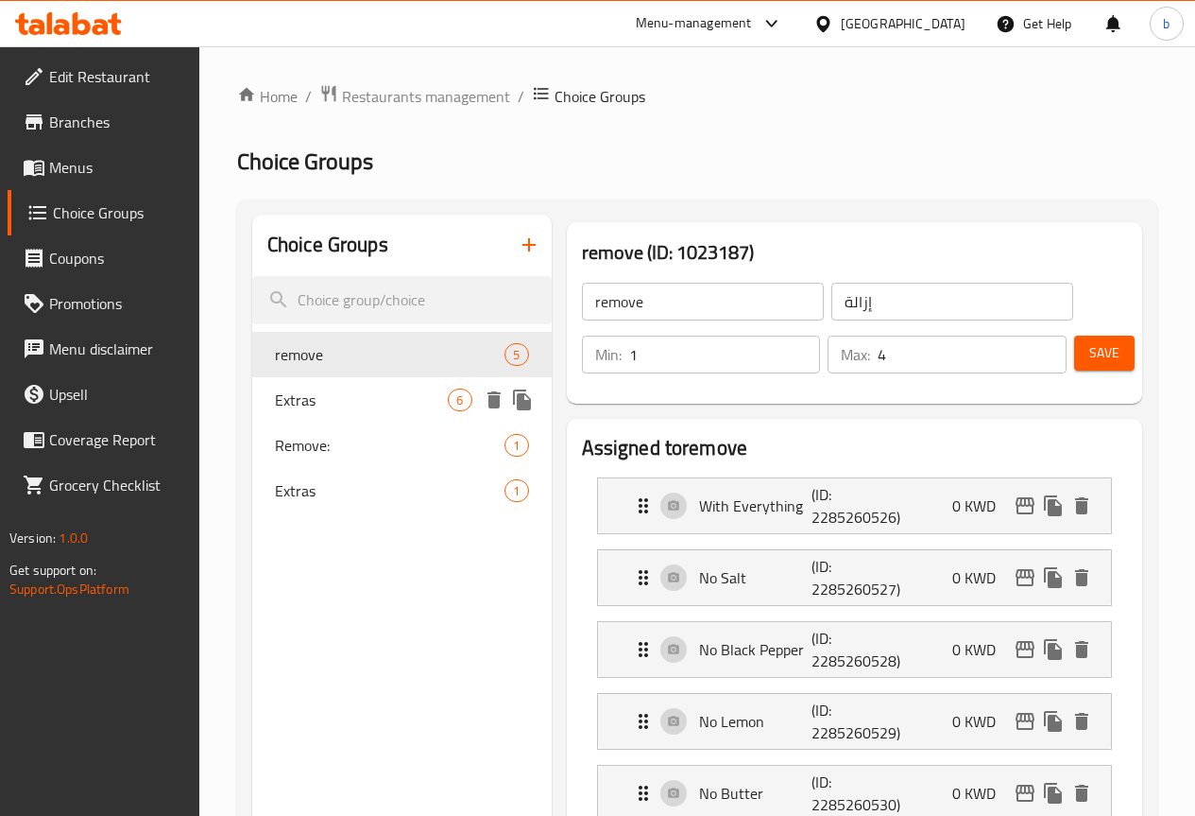
click at [296, 400] on span "Extras" at bounding box center [362, 399] width 174 height 23
type input "Extras"
type input "إضافات"
type input "0"
type input "6"
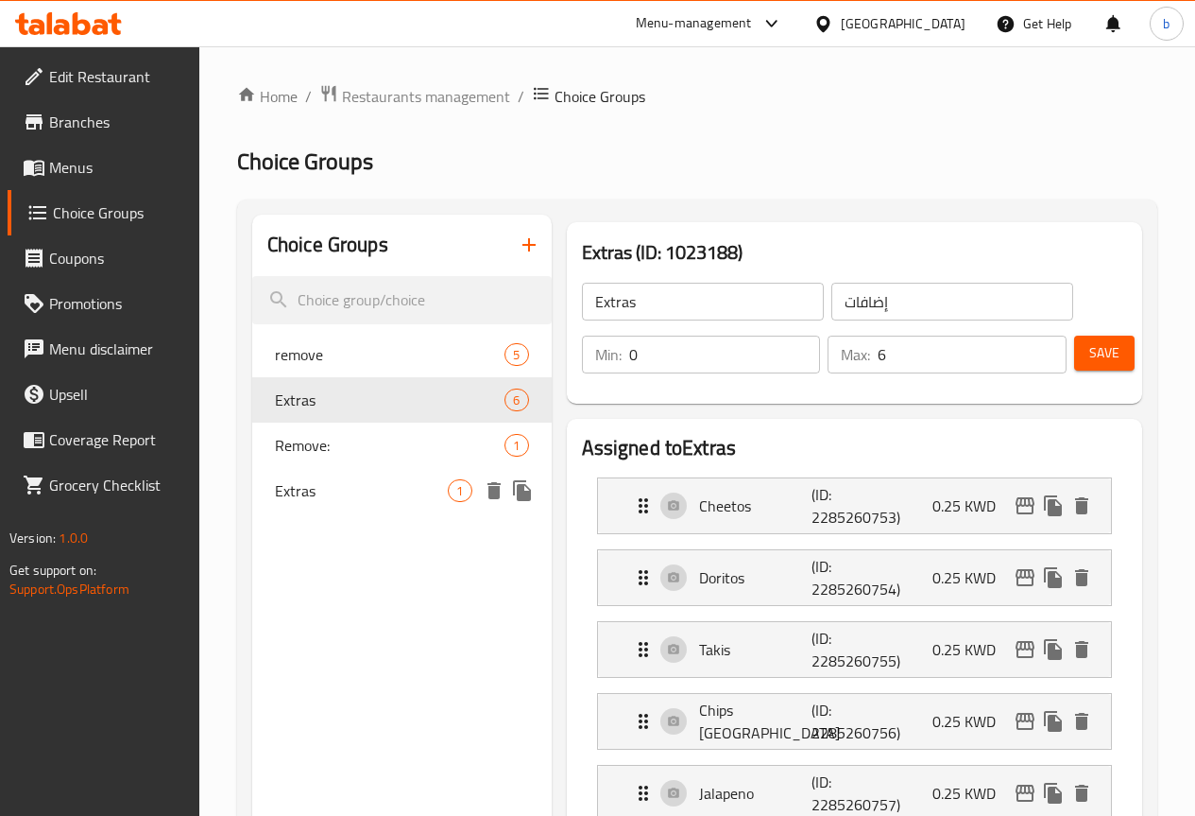
click at [310, 500] on span "Extras" at bounding box center [362, 490] width 174 height 23
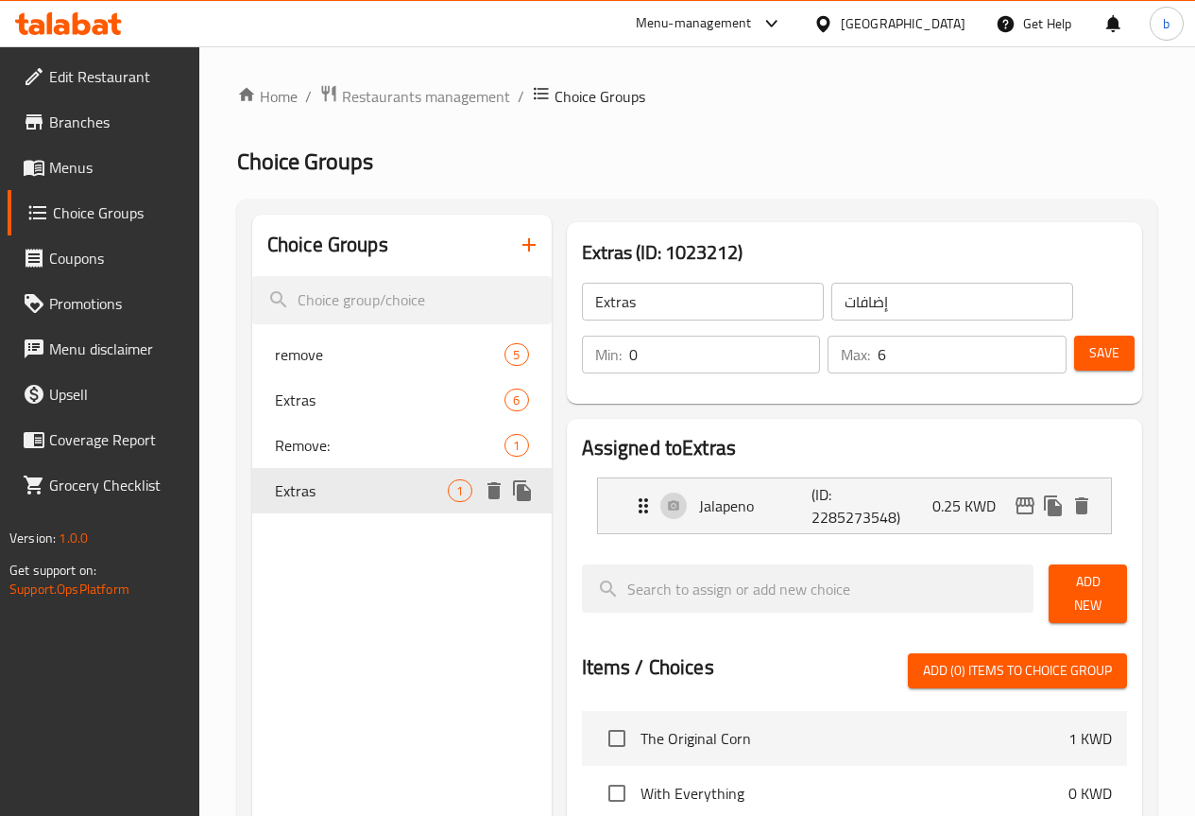
type input "Extras"
type input "اضافات"
type input "1"
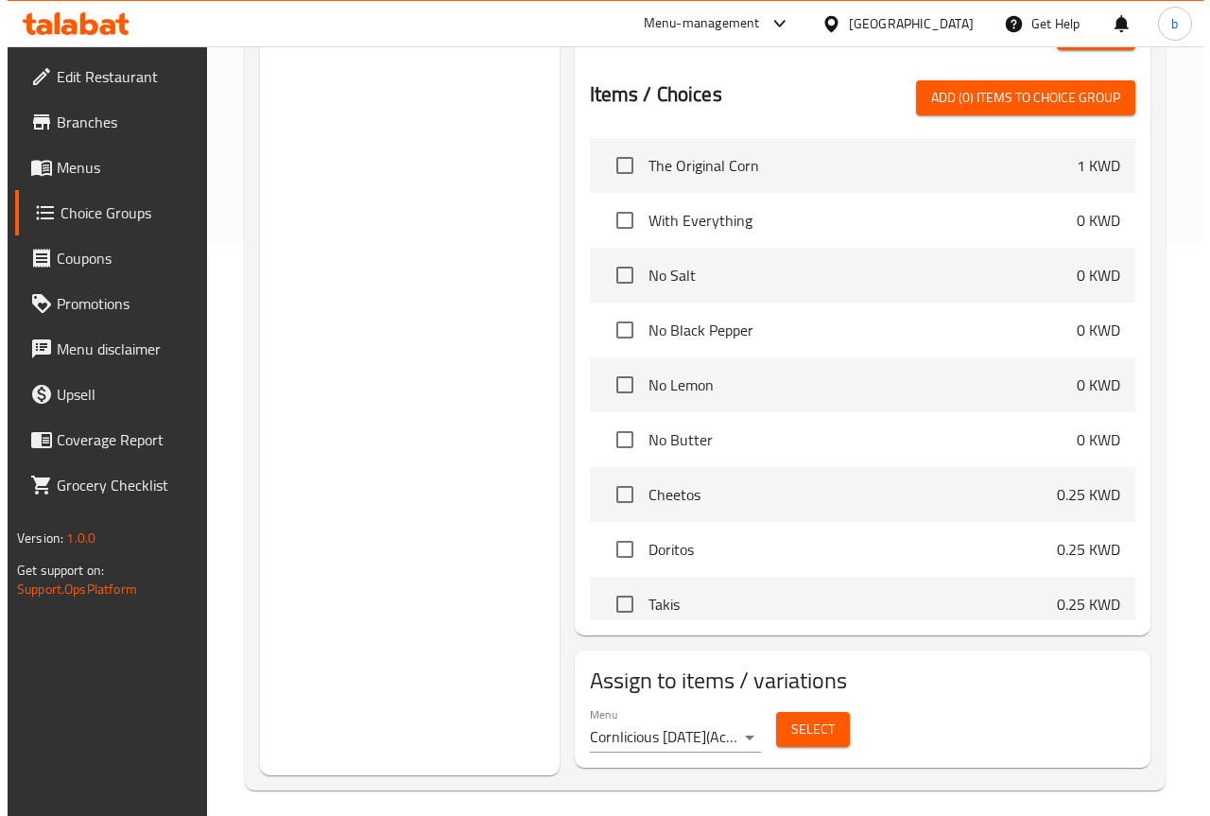
scroll to position [575, 0]
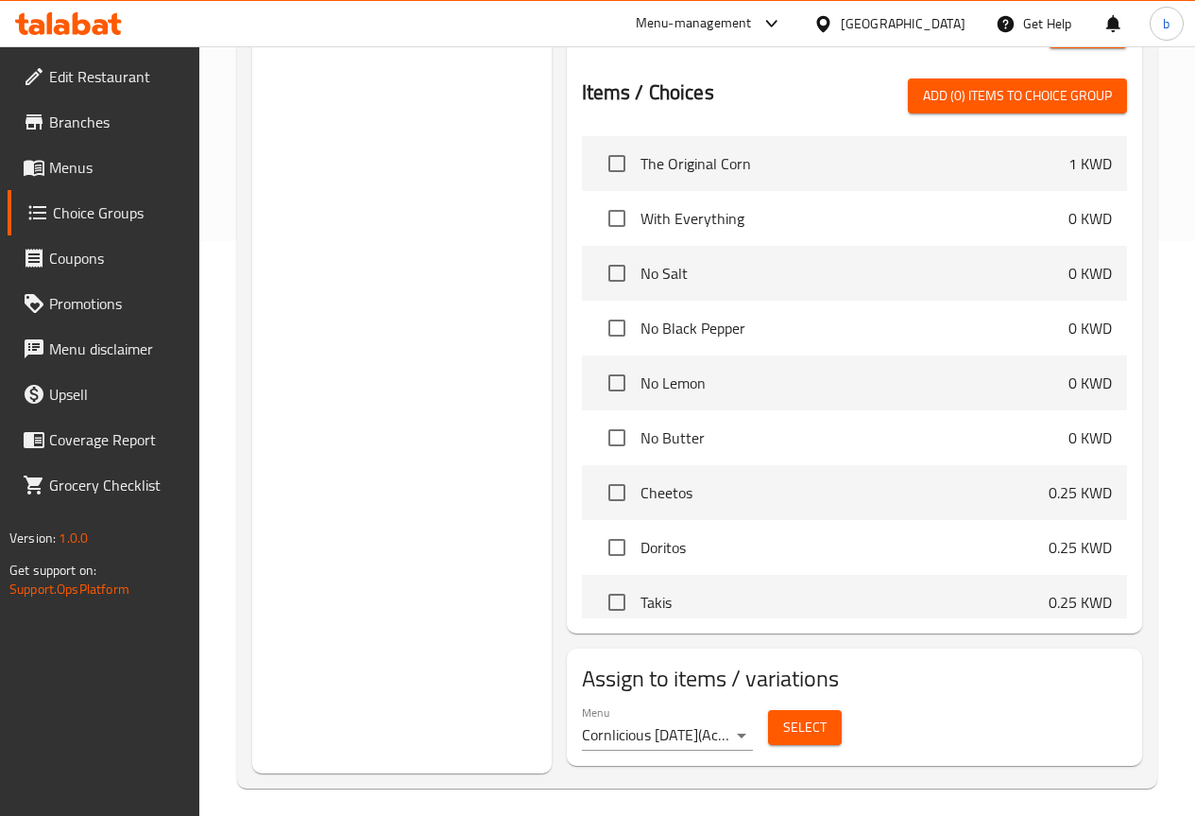
click at [783, 722] on span "Select" at bounding box center [804, 727] width 43 height 24
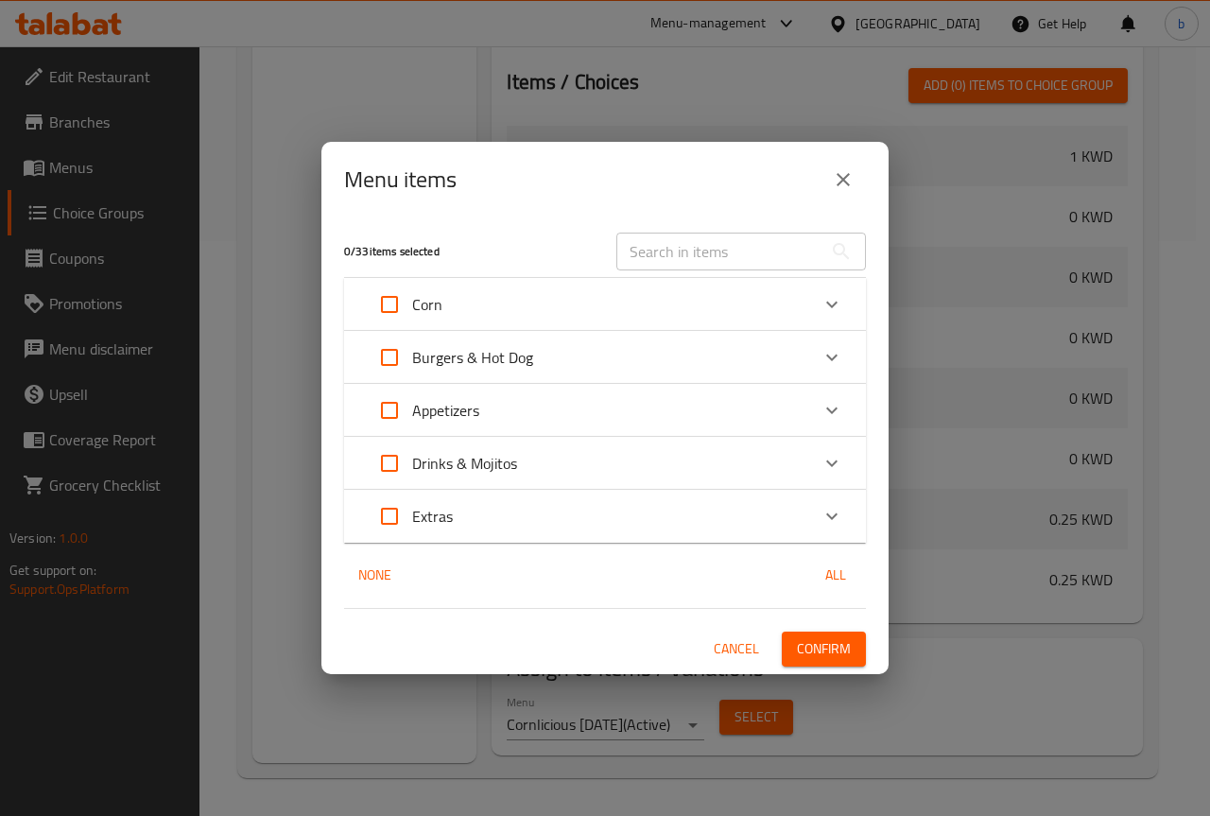
click at [455, 314] on div "Corn" at bounding box center [588, 304] width 442 height 45
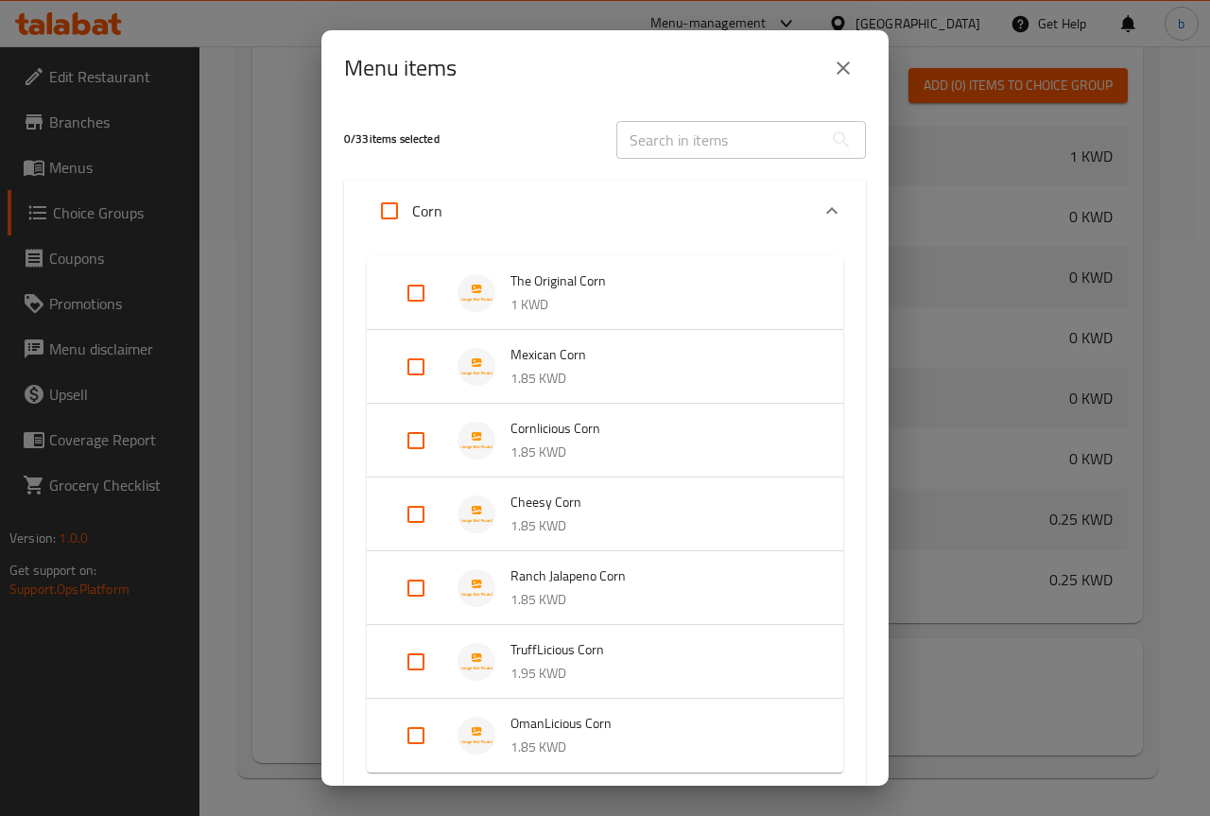
click at [529, 371] on p "1.85 KWD" at bounding box center [657, 379] width 295 height 24
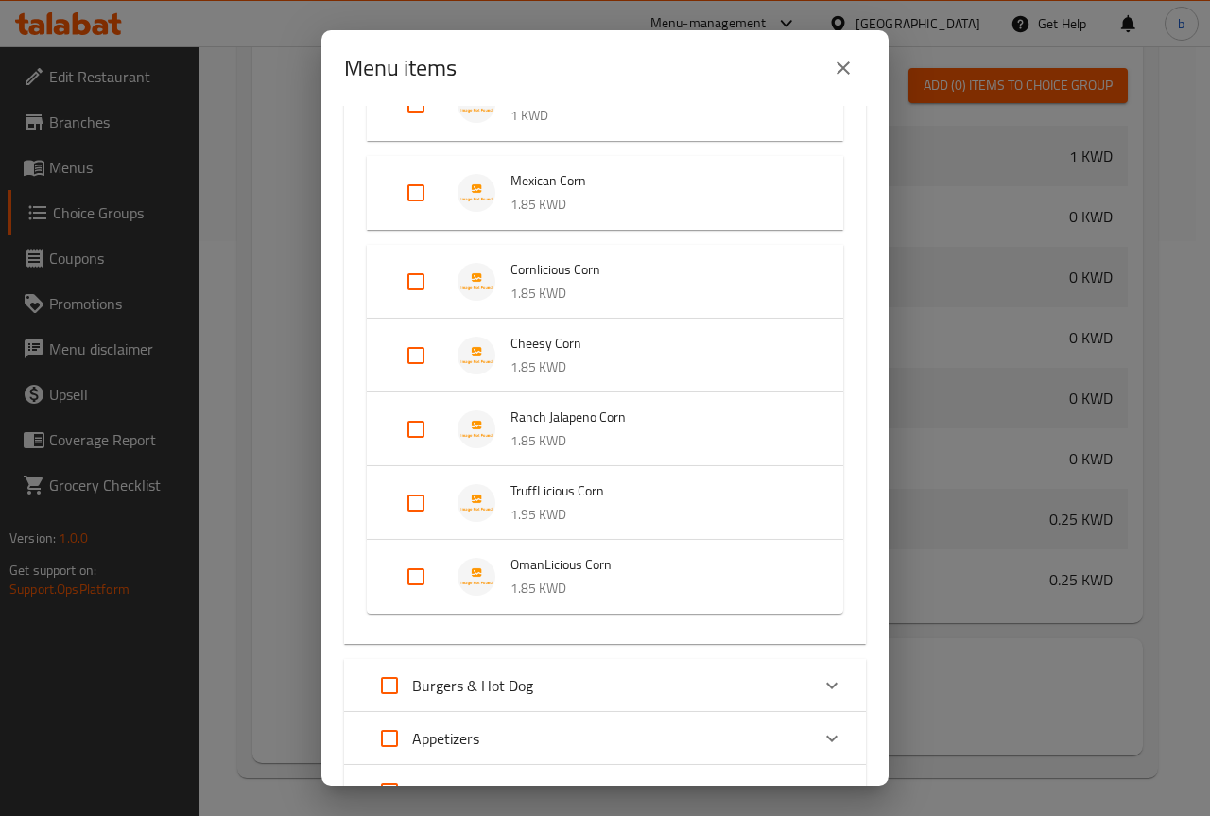
click at [417, 195] on input "Expand" at bounding box center [415, 192] width 45 height 45
checkbox input "true"
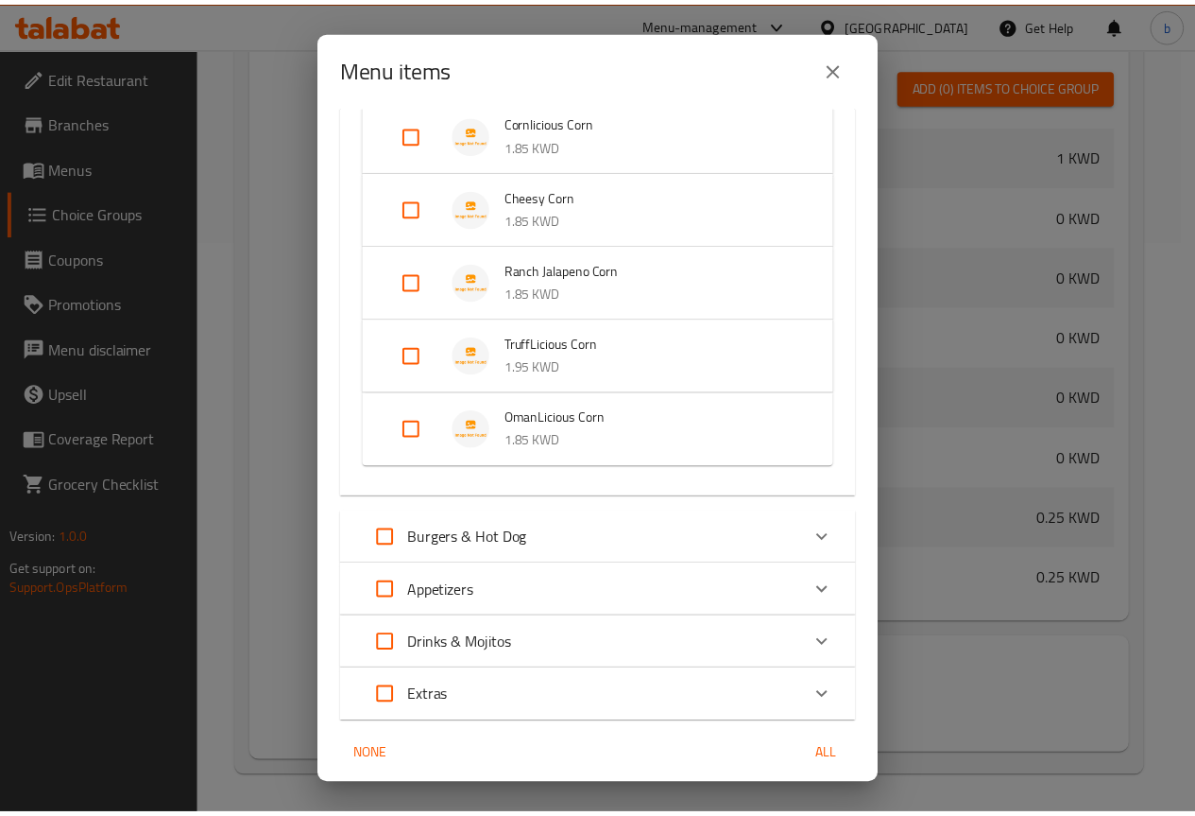
scroll to position [375, 0]
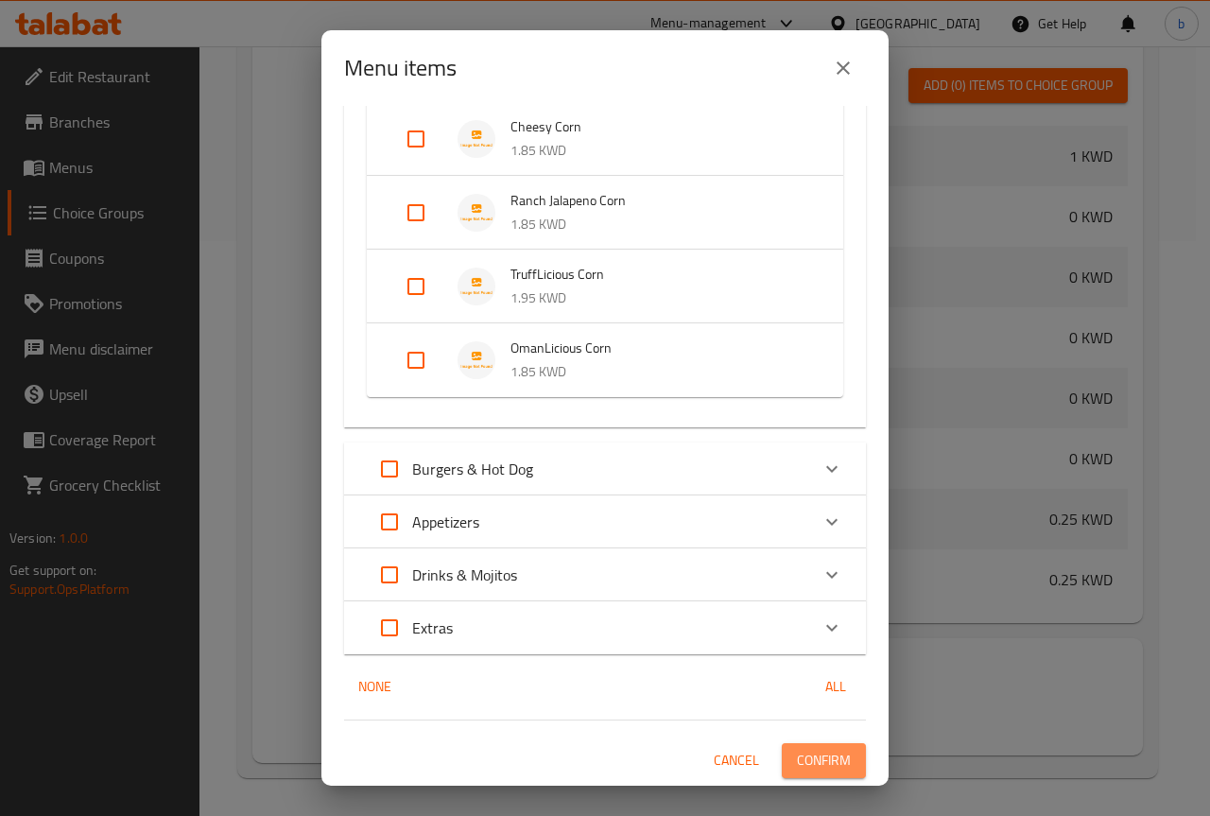
click at [823, 761] on span "Confirm" at bounding box center [824, 760] width 54 height 24
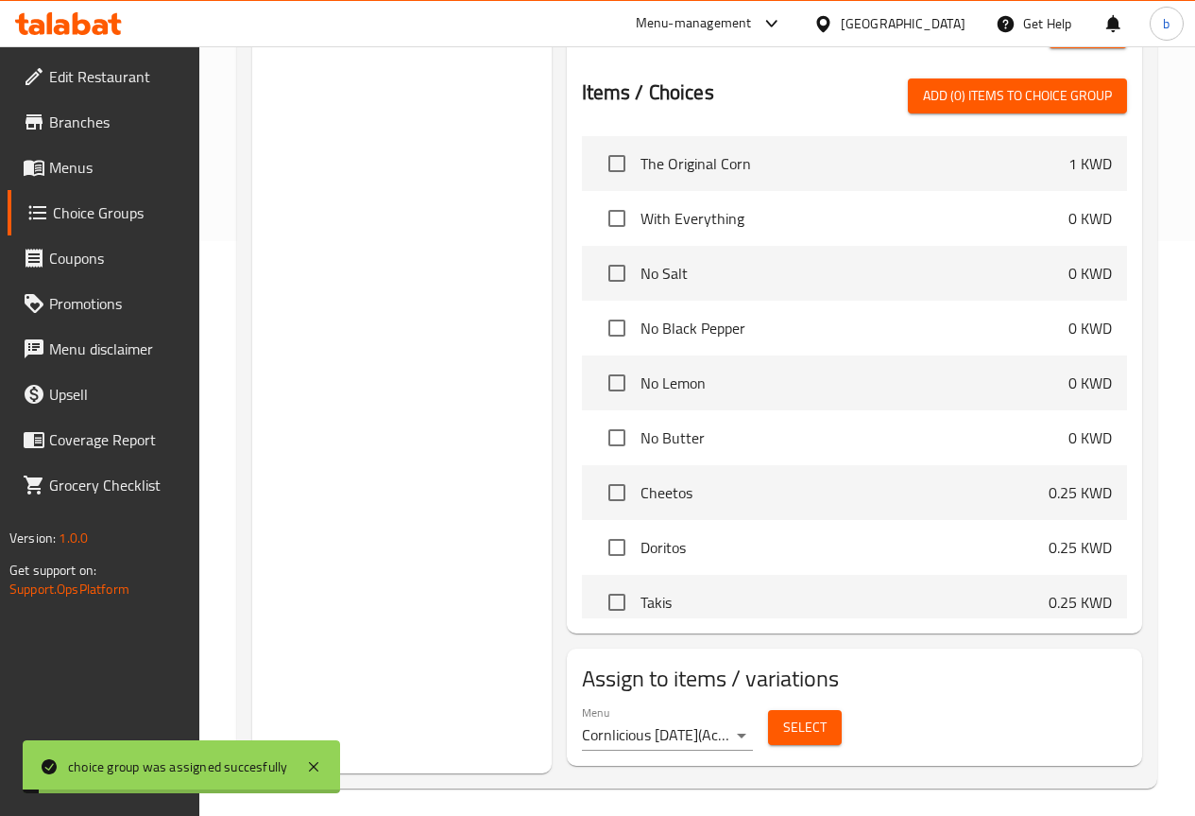
scroll to position [102, 0]
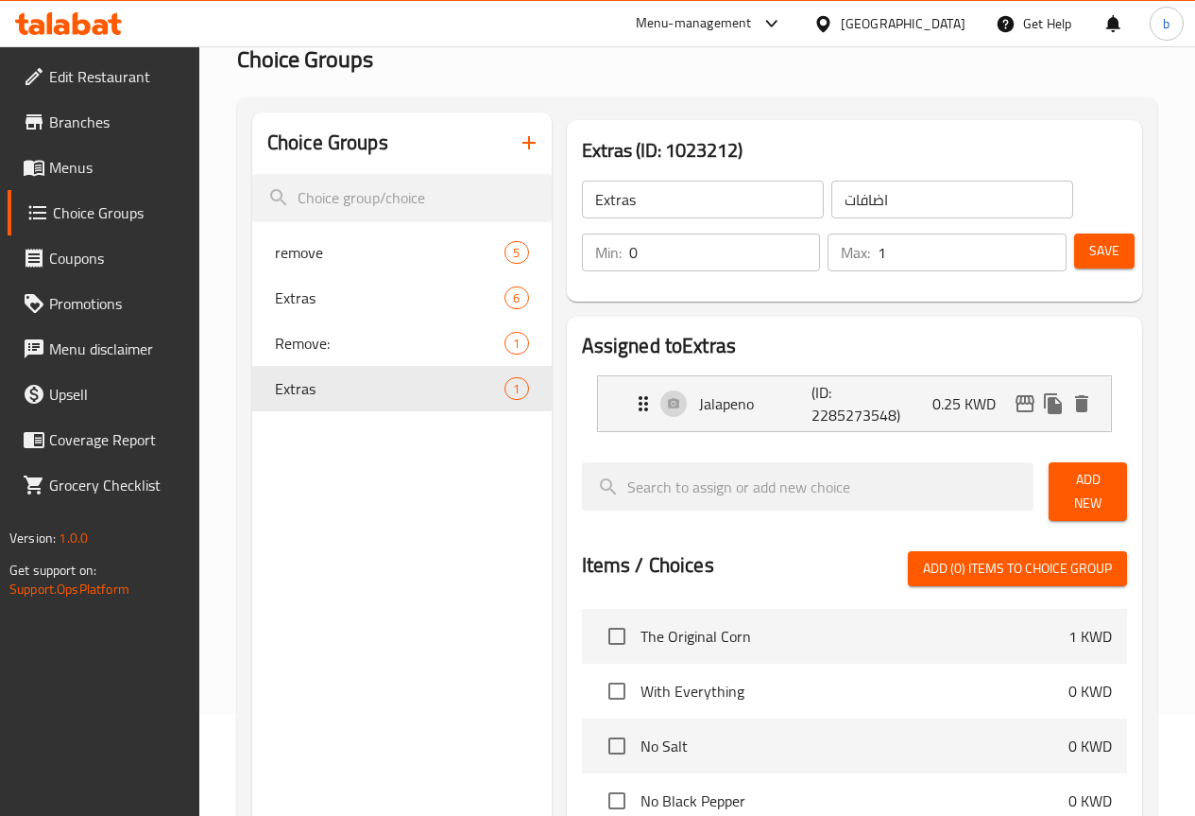
click at [523, 140] on icon "button" at bounding box center [529, 142] width 13 height 13
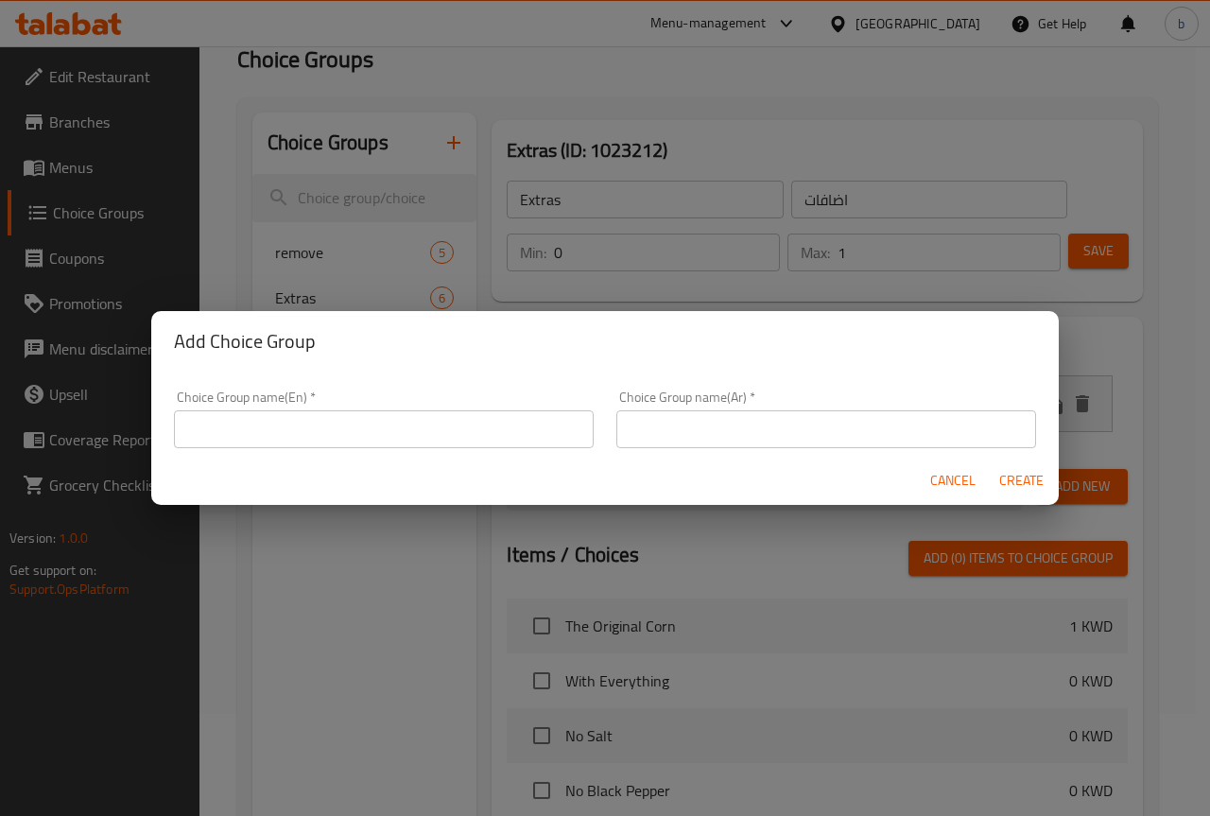
click at [397, 431] on input "text" at bounding box center [384, 429] width 420 height 38
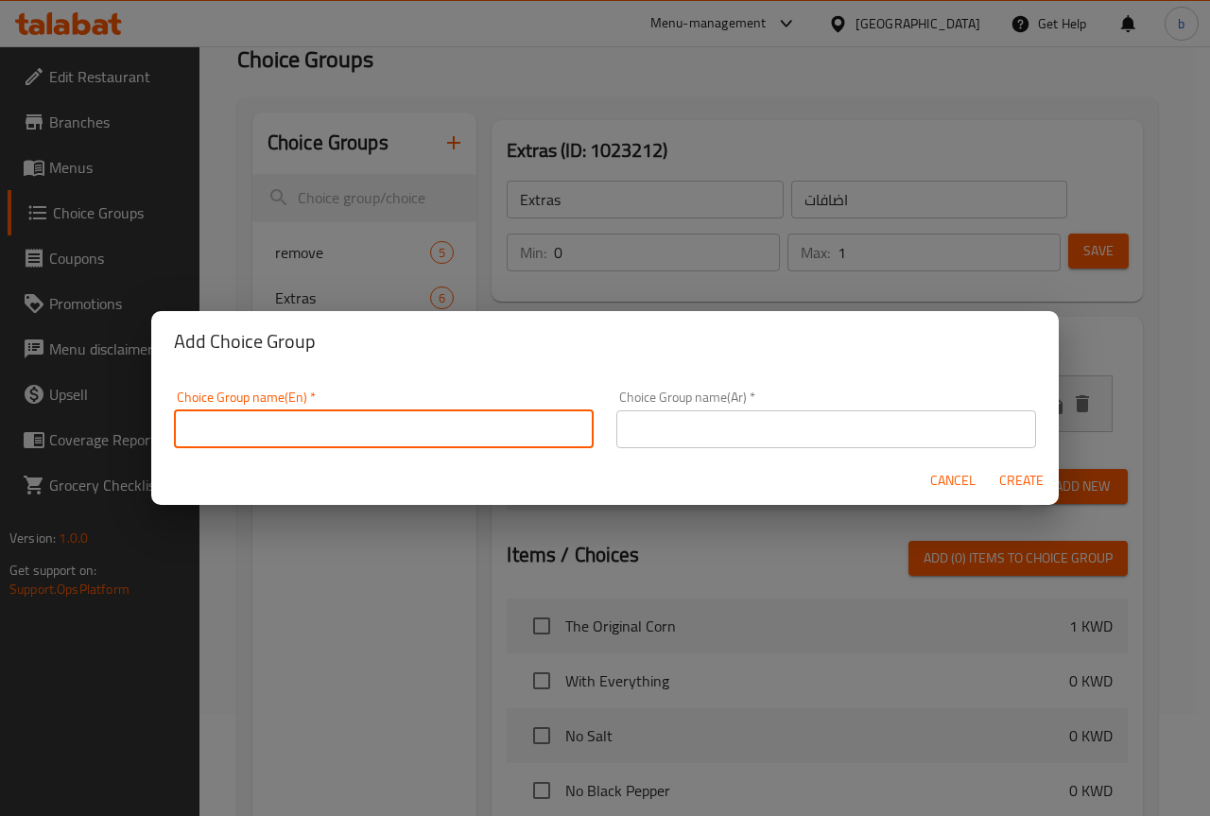
paste input "Your Choice of:"
type input "Your Choice of:"
click at [733, 421] on input "text" at bounding box center [826, 429] width 420 height 38
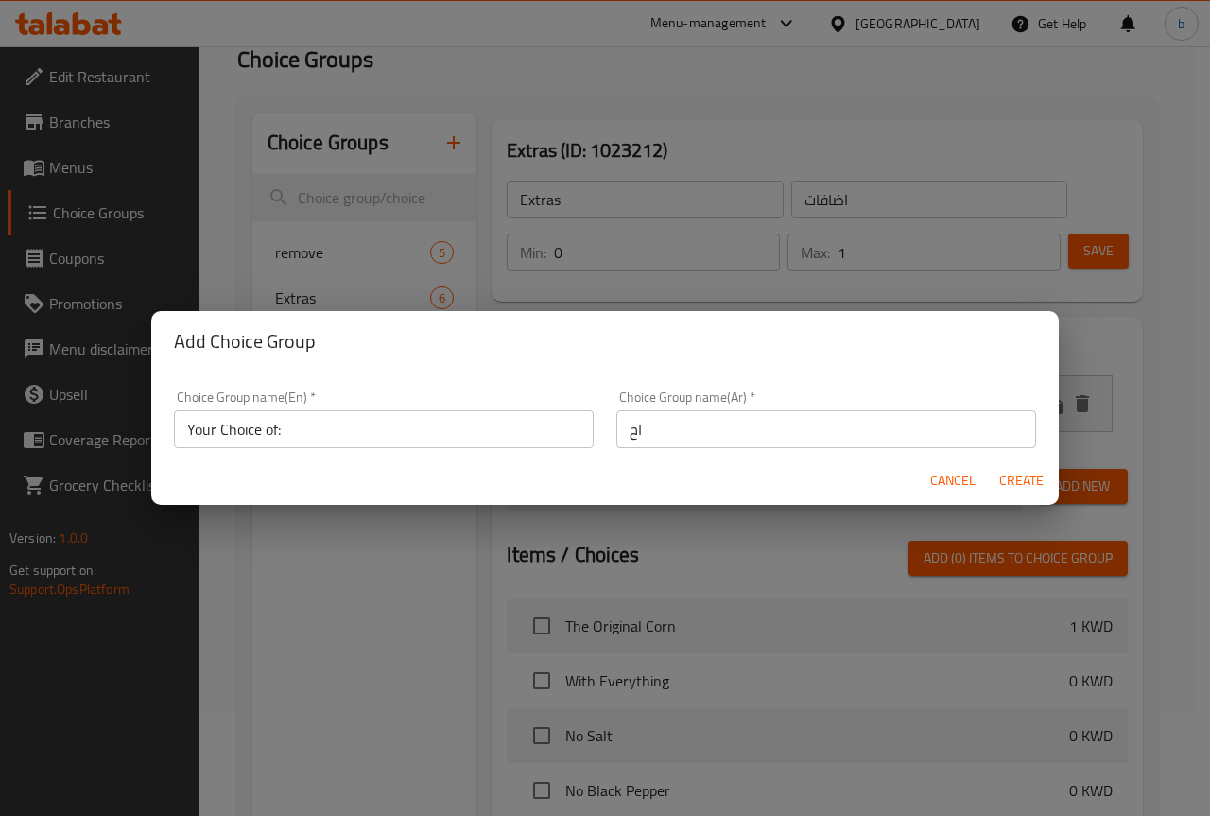
click at [741, 440] on input "اخ" at bounding box center [826, 429] width 420 height 38
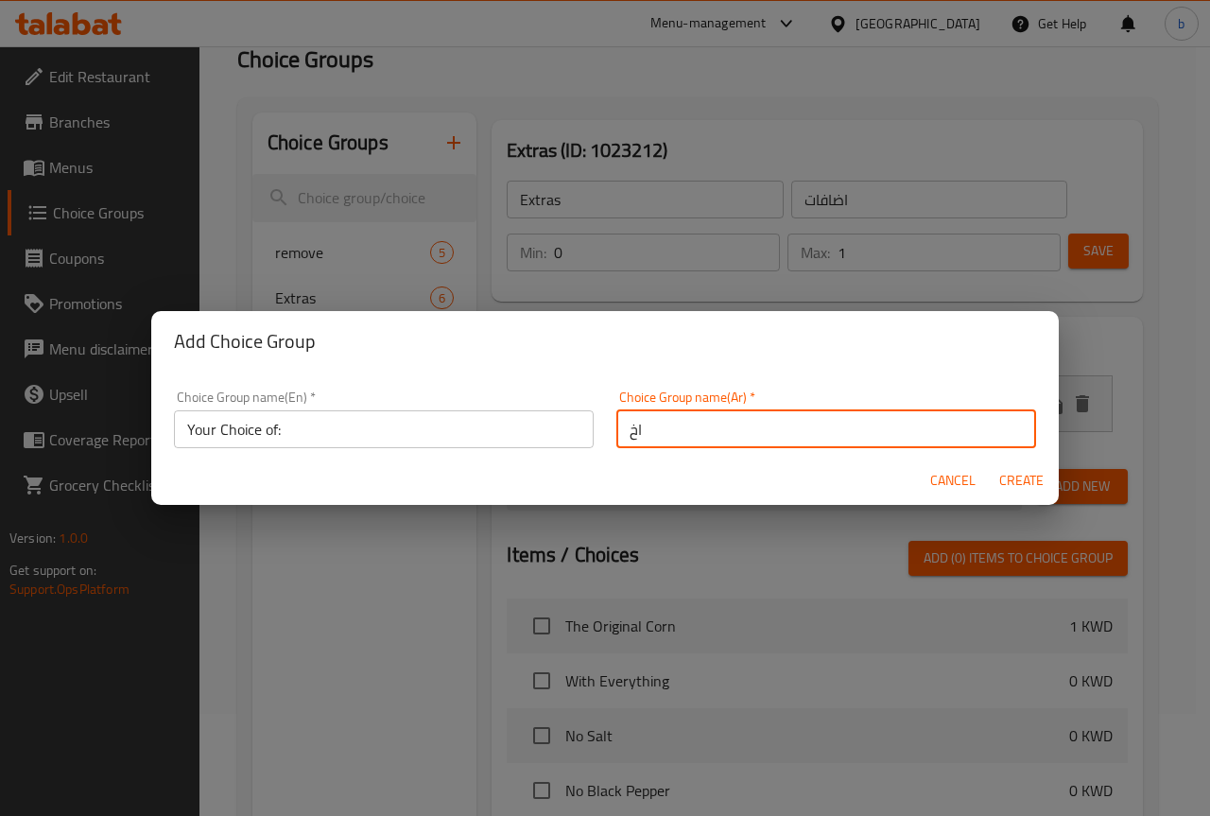
click at [741, 440] on input "اخ" at bounding box center [826, 429] width 420 height 38
paste input "تيارك من:"
type input "اختيارك من:"
click at [1024, 480] on span "Create" at bounding box center [1020, 481] width 45 height 24
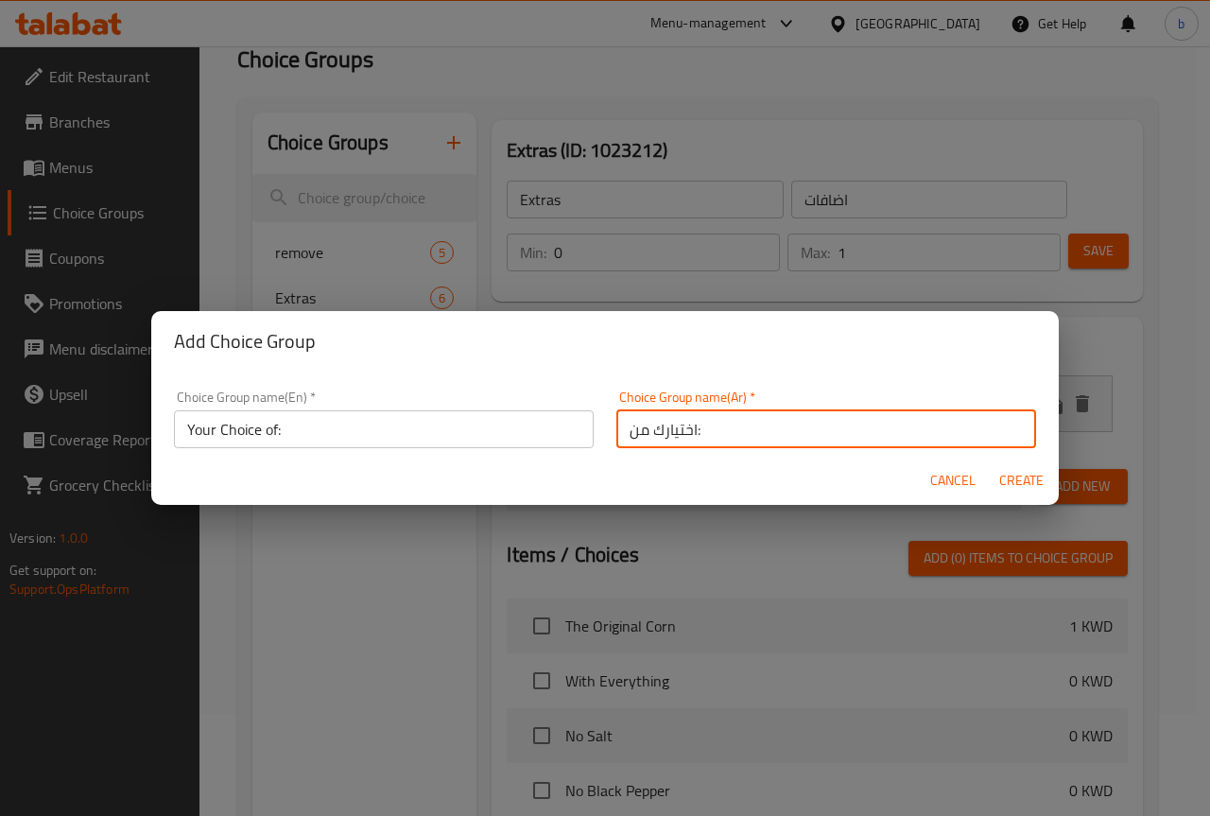
type input "Your Choice of:"
type input "اختيارك من:"
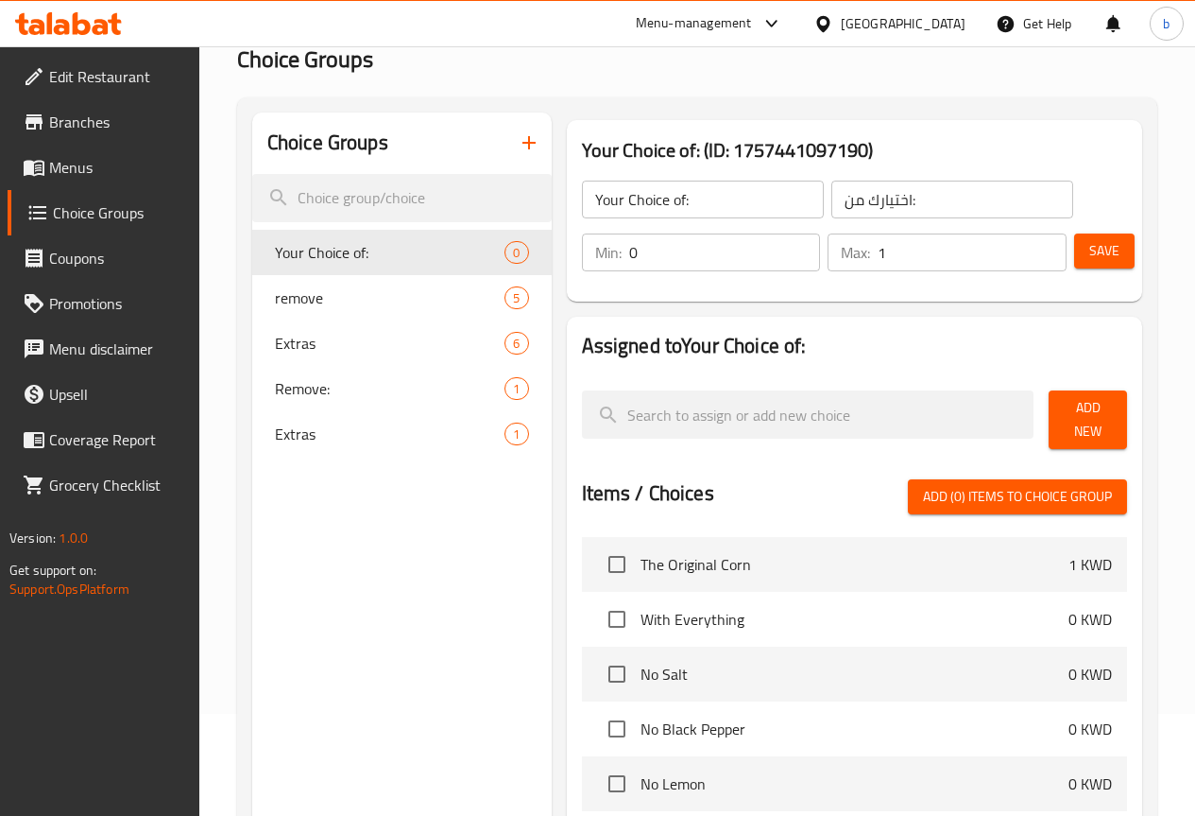
click at [1037, 242] on input "1" at bounding box center [972, 252] width 189 height 38
type input "2"
click at [1037, 242] on input "2" at bounding box center [972, 252] width 189 height 38
click at [1104, 410] on span "Add New" at bounding box center [1088, 419] width 48 height 47
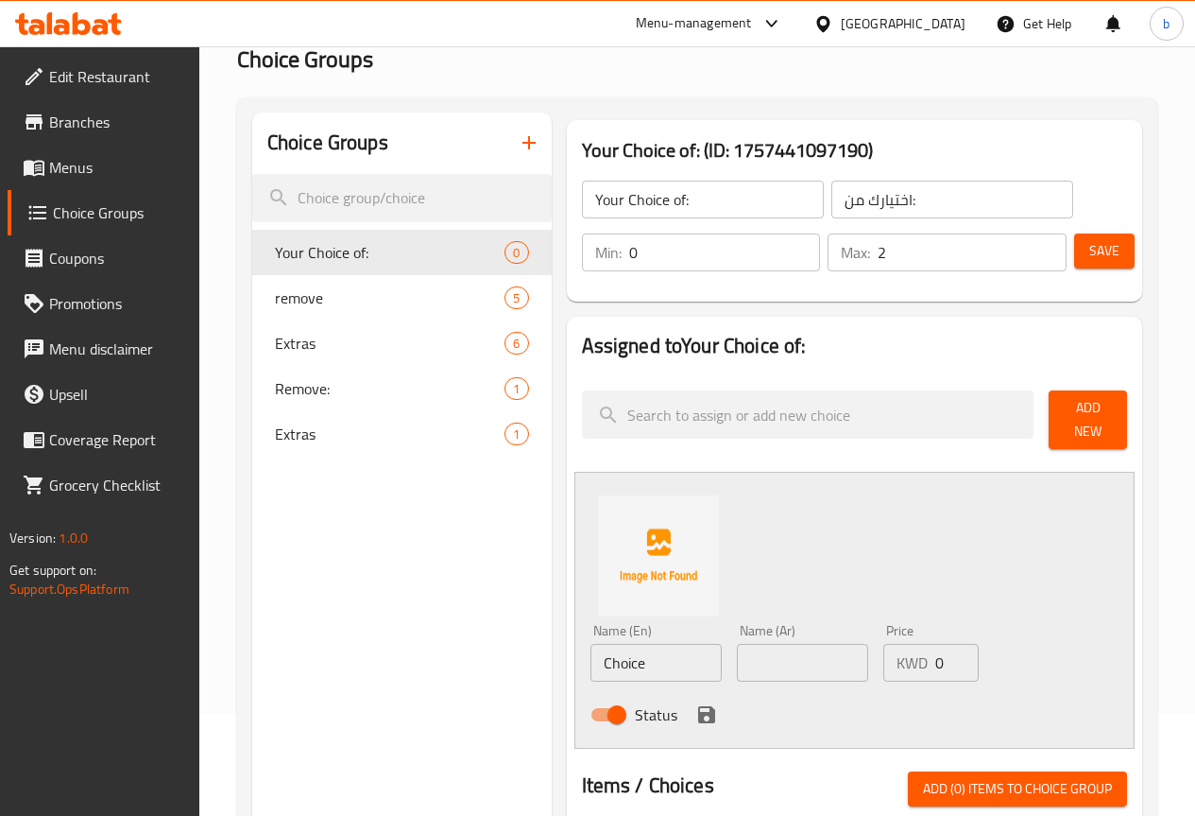
drag, startPoint x: 713, startPoint y: 287, endPoint x: 685, endPoint y: 271, distance: 31.8
click at [707, 284] on div "Your Choice of: ​ اختيارك من: ​ Min: 0 ​ Max: 2 ​ Save" at bounding box center [855, 226] width 560 height 136
click at [591, 653] on input "Choice" at bounding box center [656, 663] width 131 height 38
paste input "eetos"
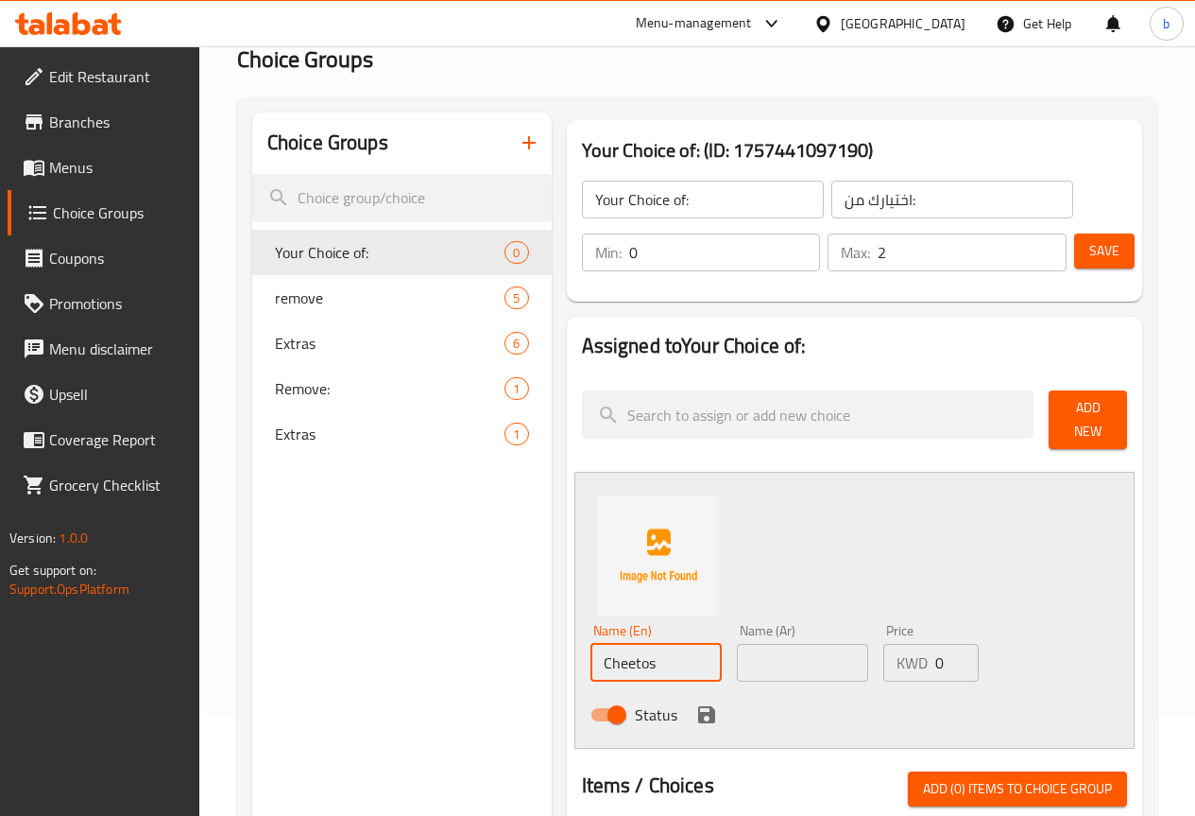
type input "Cheetos"
click at [756, 670] on input "text" at bounding box center [802, 663] width 131 height 38
type input "شيتوس"
click at [936, 652] on input "0" at bounding box center [957, 663] width 43 height 38
click at [713, 717] on div "Status" at bounding box center [803, 714] width 440 height 51
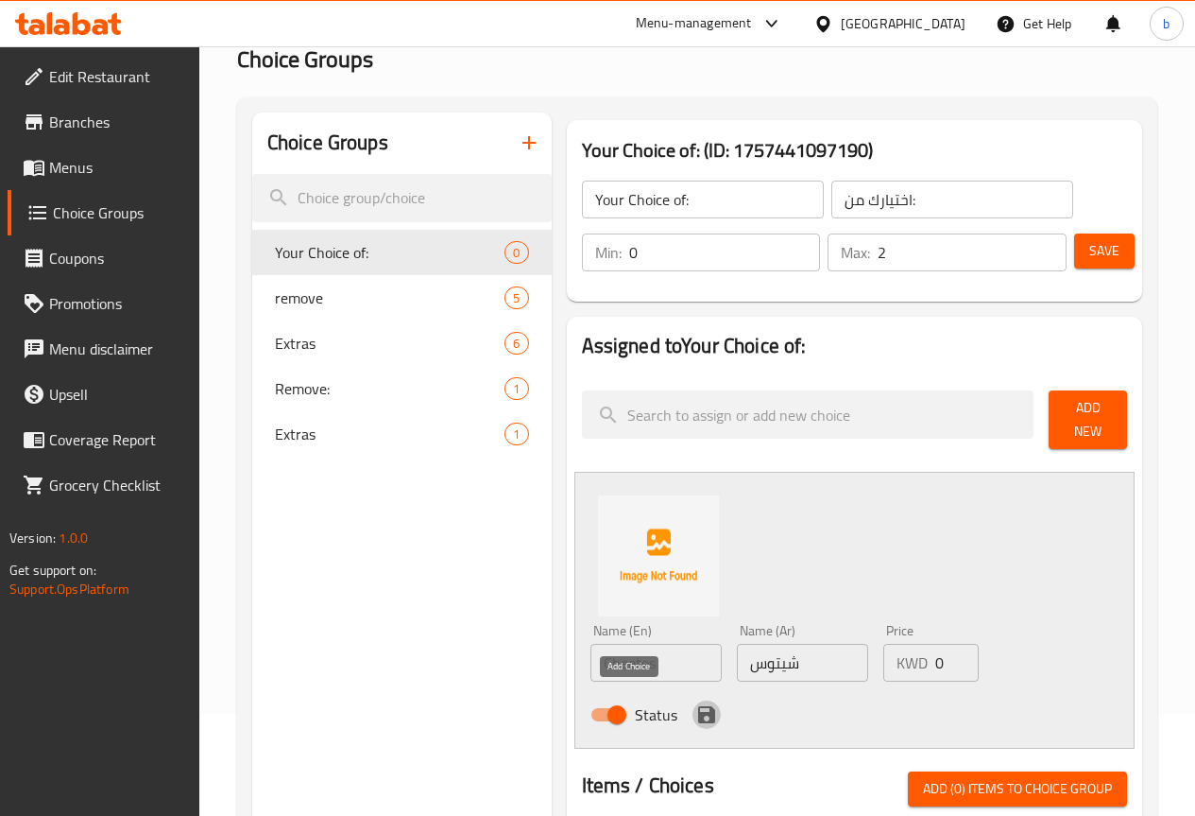
click at [698, 712] on icon "save" at bounding box center [706, 714] width 17 height 17
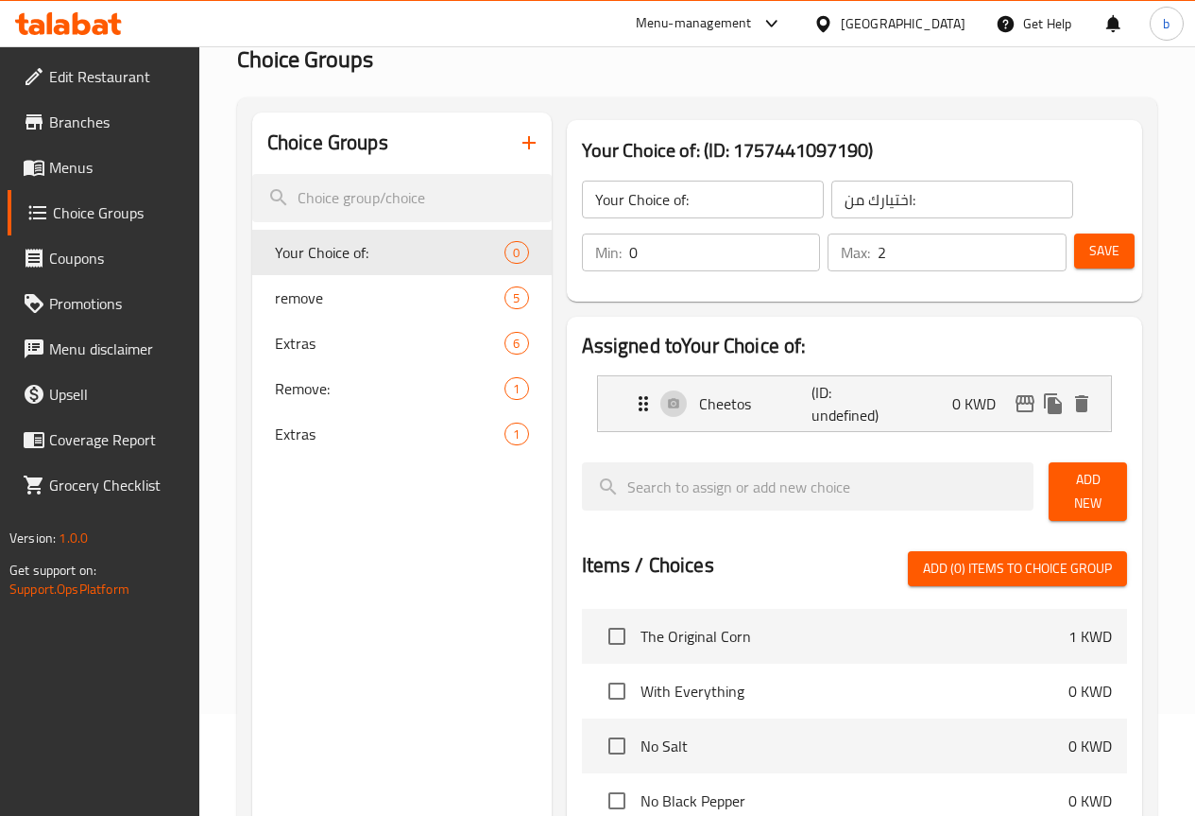
click at [1099, 487] on span "Add New" at bounding box center [1088, 491] width 48 height 47
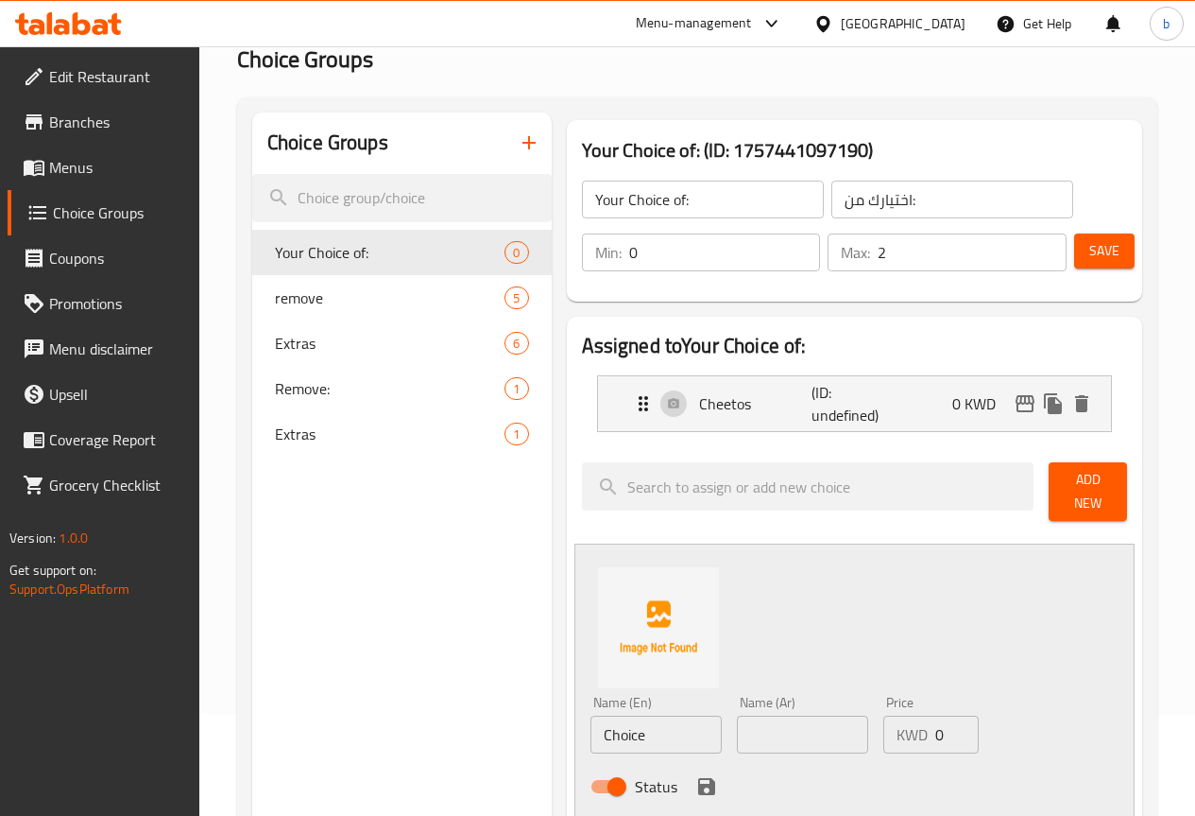
click at [593, 715] on input "Choice" at bounding box center [656, 734] width 131 height 38
paste input "Doritos"
type input "Doritos"
click at [737, 734] on input "text" at bounding box center [802, 734] width 131 height 38
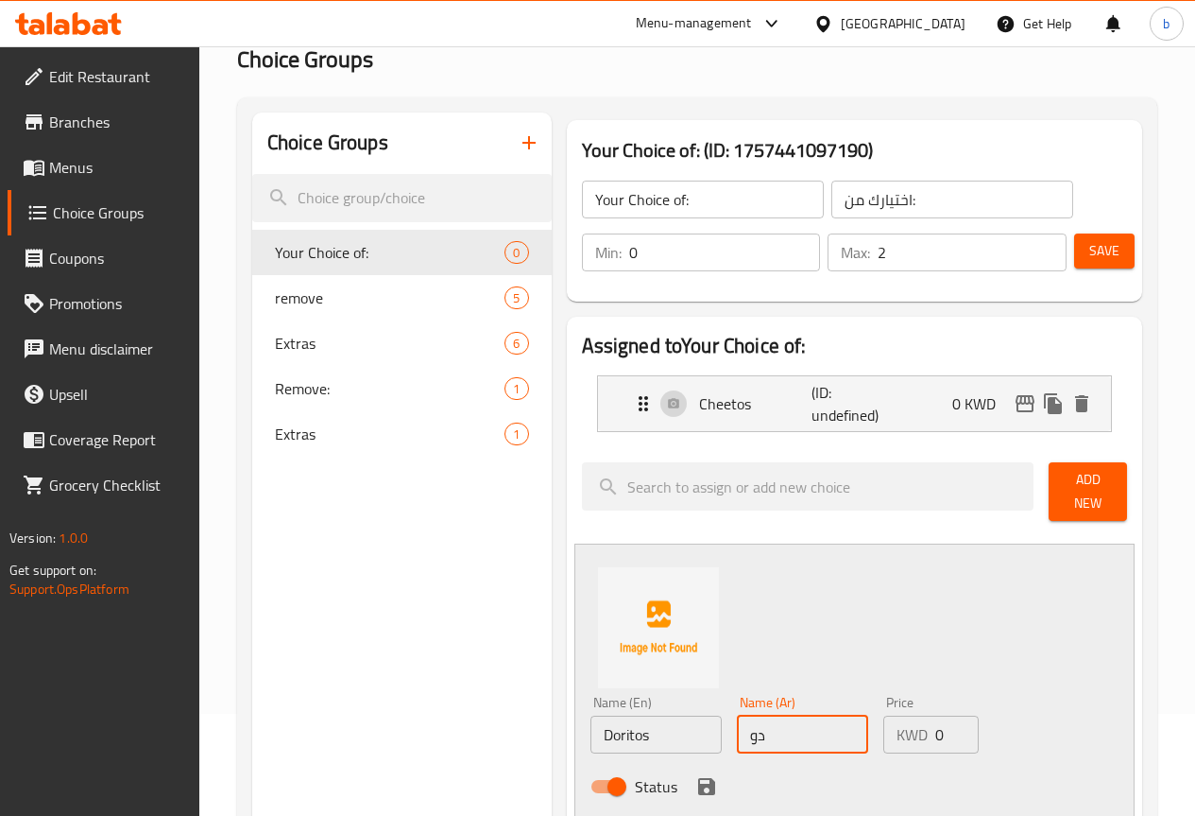
type input "دوريتوس"
click at [698, 778] on icon "save" at bounding box center [706, 786] width 17 height 17
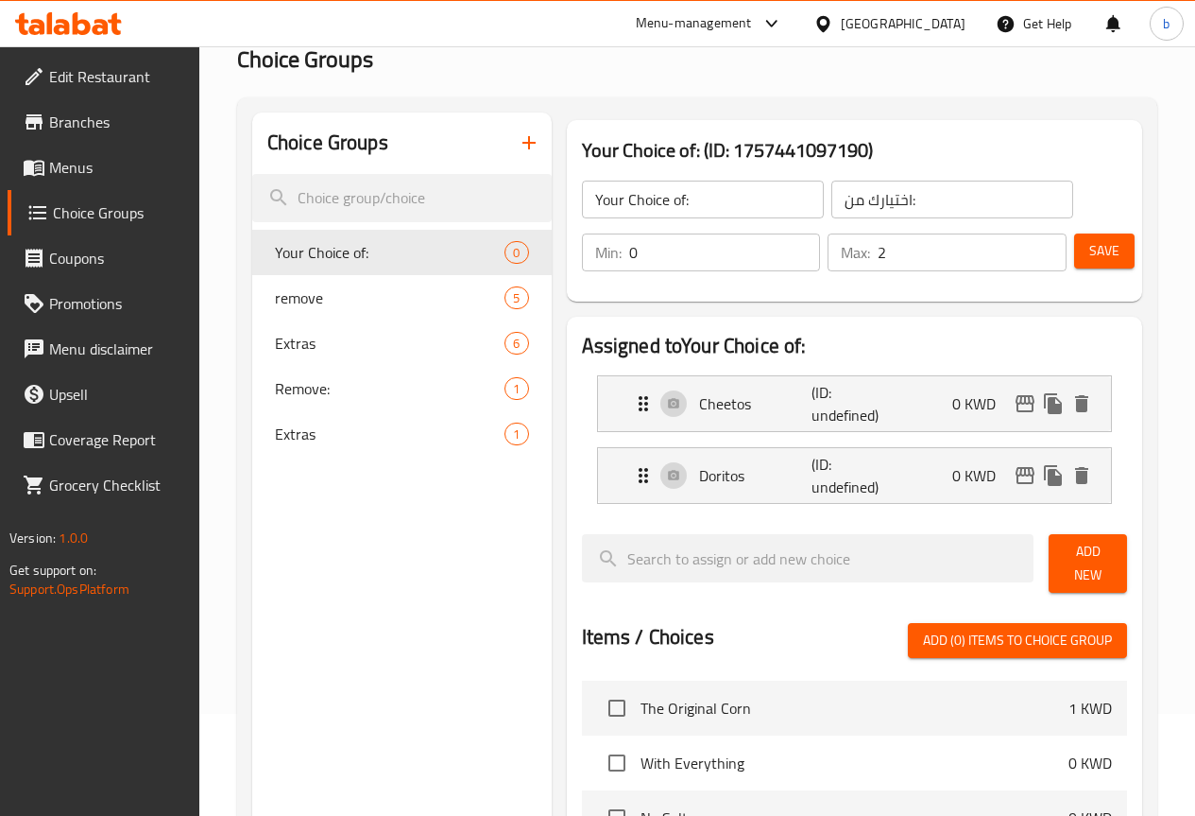
click at [1049, 565] on button "Add New" at bounding box center [1088, 563] width 78 height 59
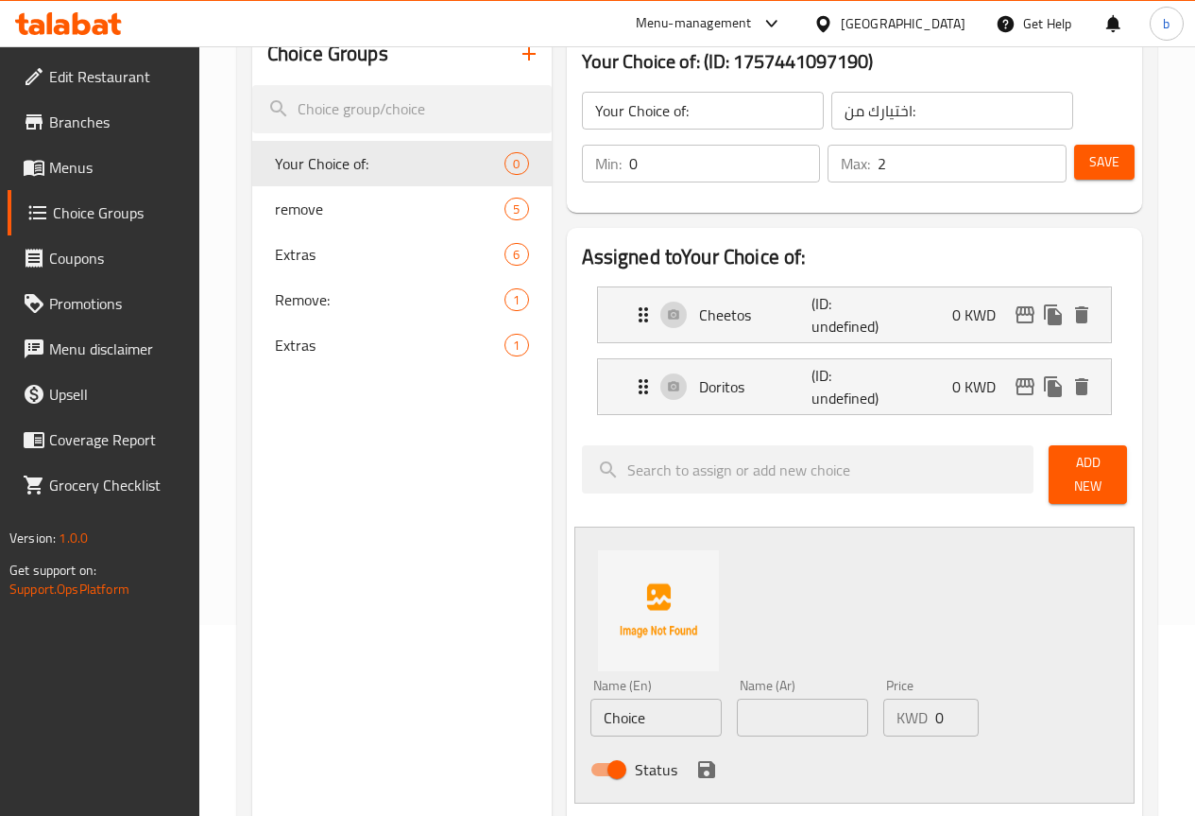
scroll to position [291, 0]
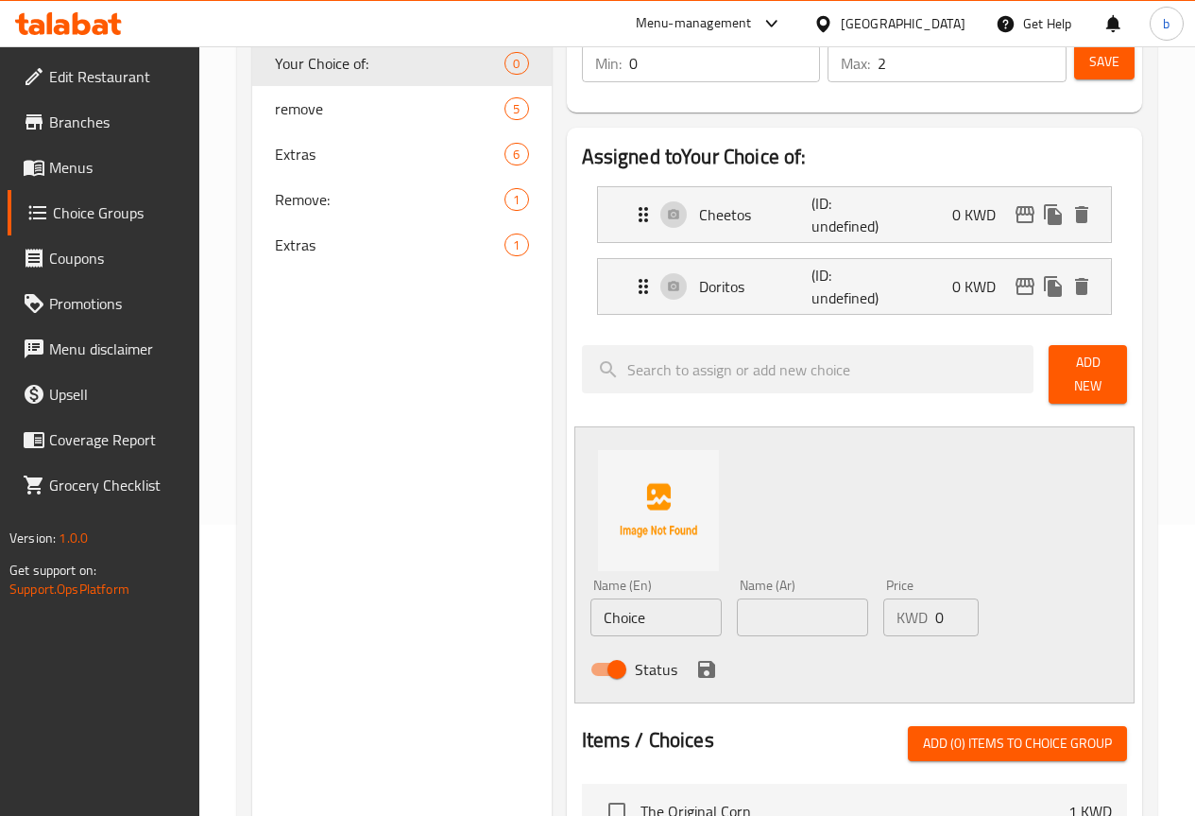
click at [613, 613] on input "Choice" at bounding box center [656, 617] width 131 height 38
paste input "Takis"
type input "Takis"
click at [737, 601] on input "text" at bounding box center [802, 617] width 131 height 38
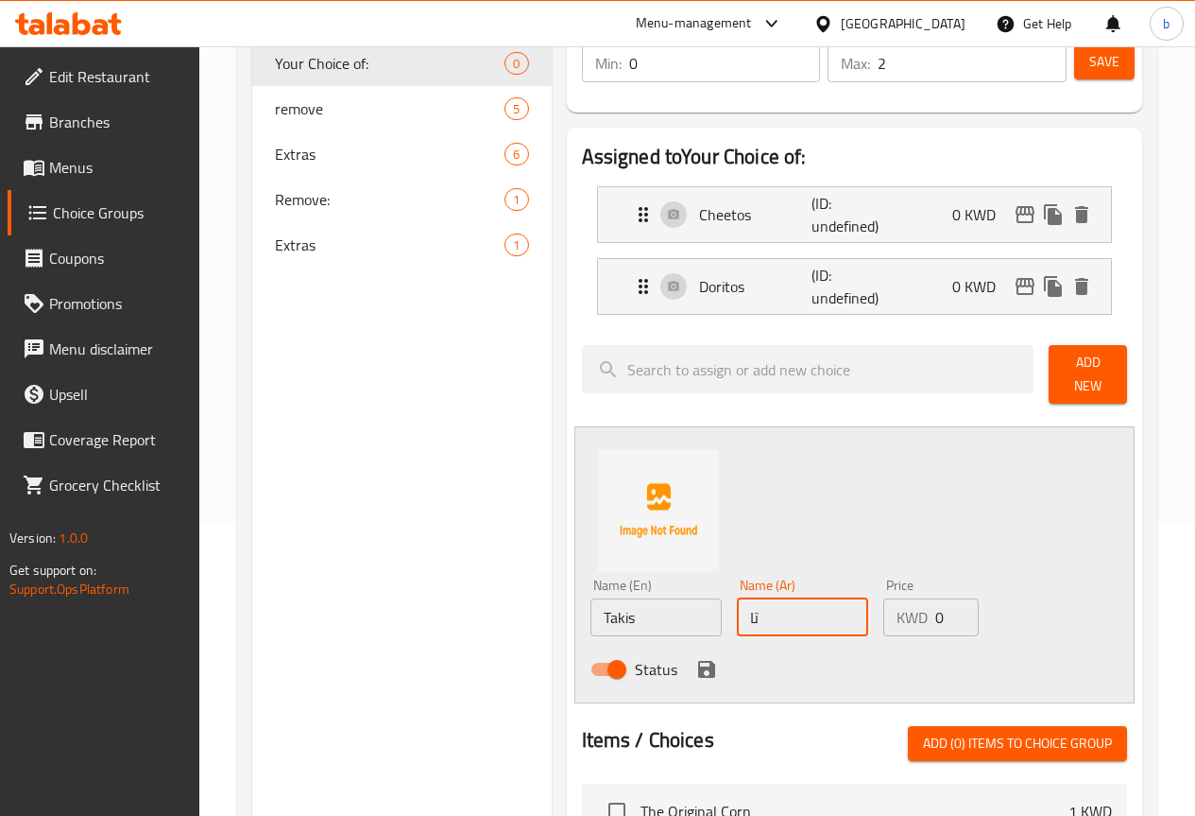
type input "تاكيز"
click at [698, 665] on icon "save" at bounding box center [706, 669] width 17 height 17
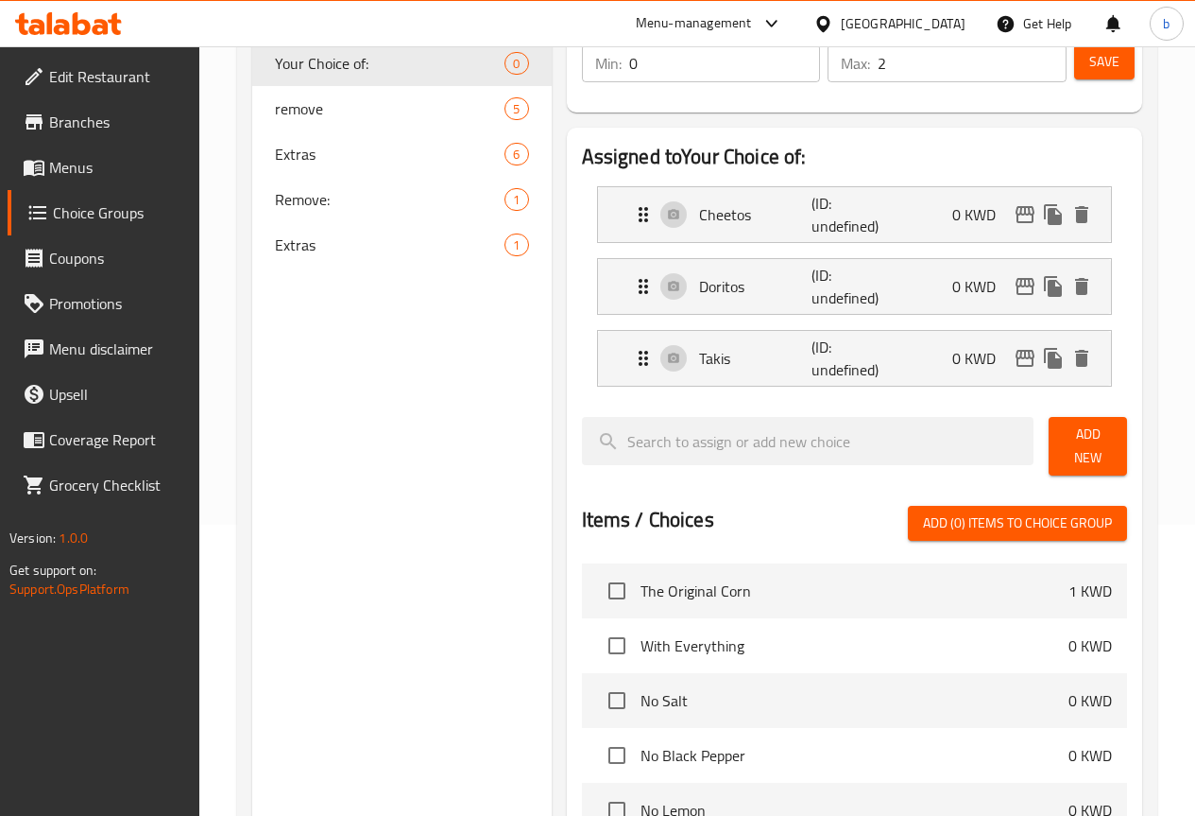
click at [1117, 431] on button "Add New" at bounding box center [1088, 446] width 78 height 59
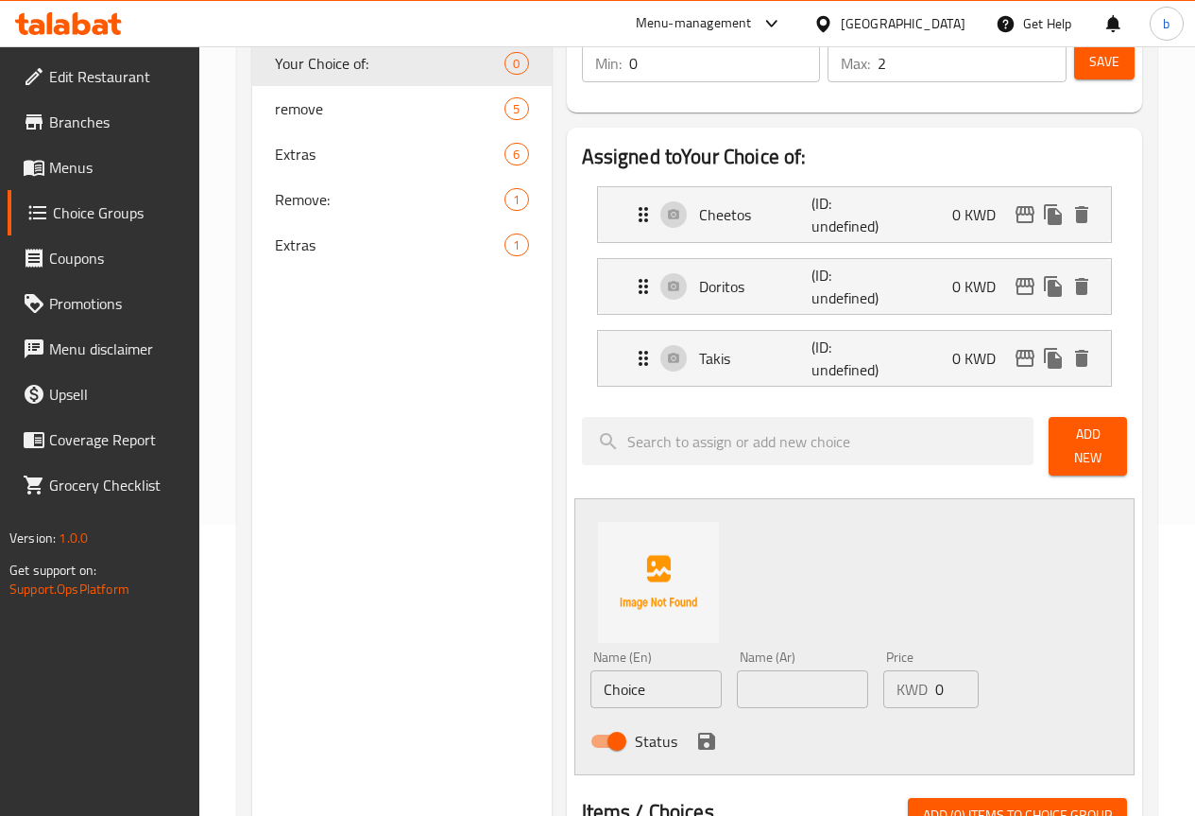
click at [591, 683] on input "Choice" at bounding box center [656, 689] width 131 height 38
paste input "ips Oman"
type input "Chips [GEOGRAPHIC_DATA]"
click at [737, 686] on input "text" at bounding box center [802, 689] width 131 height 38
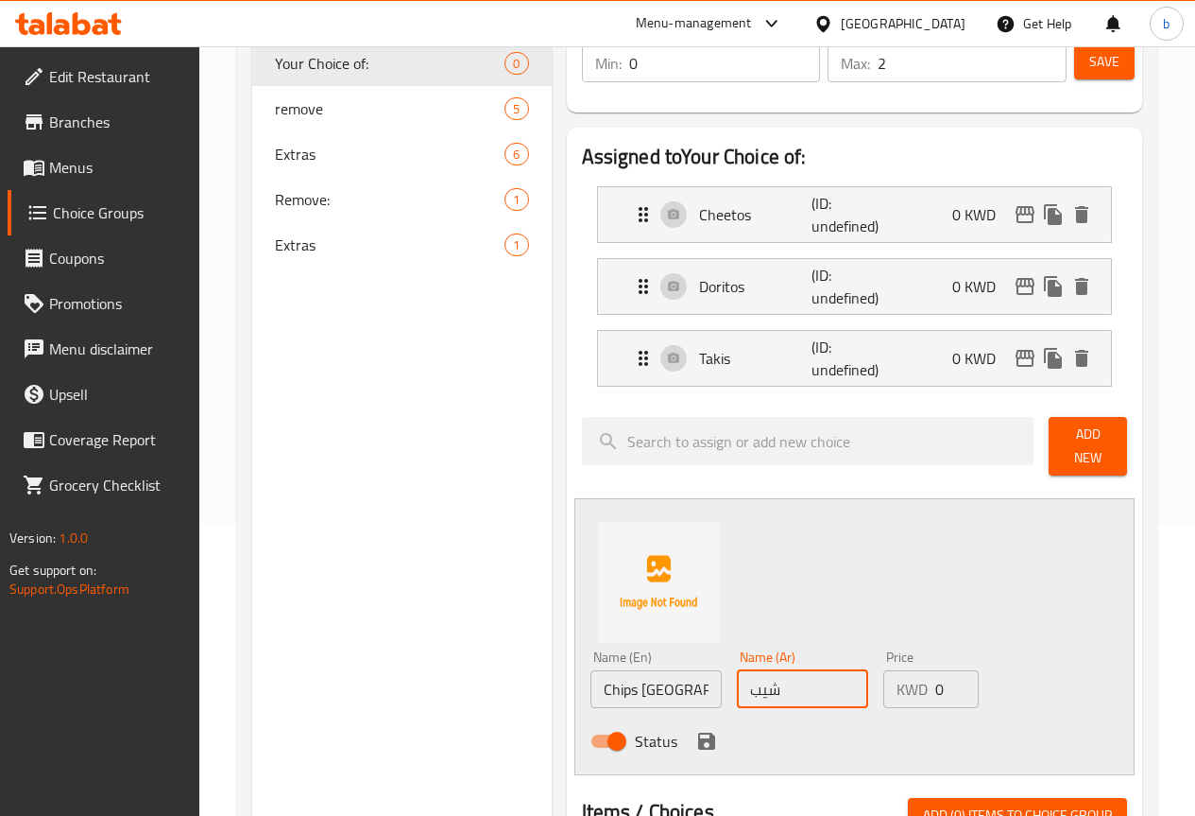
type input "شيبسي عمان"
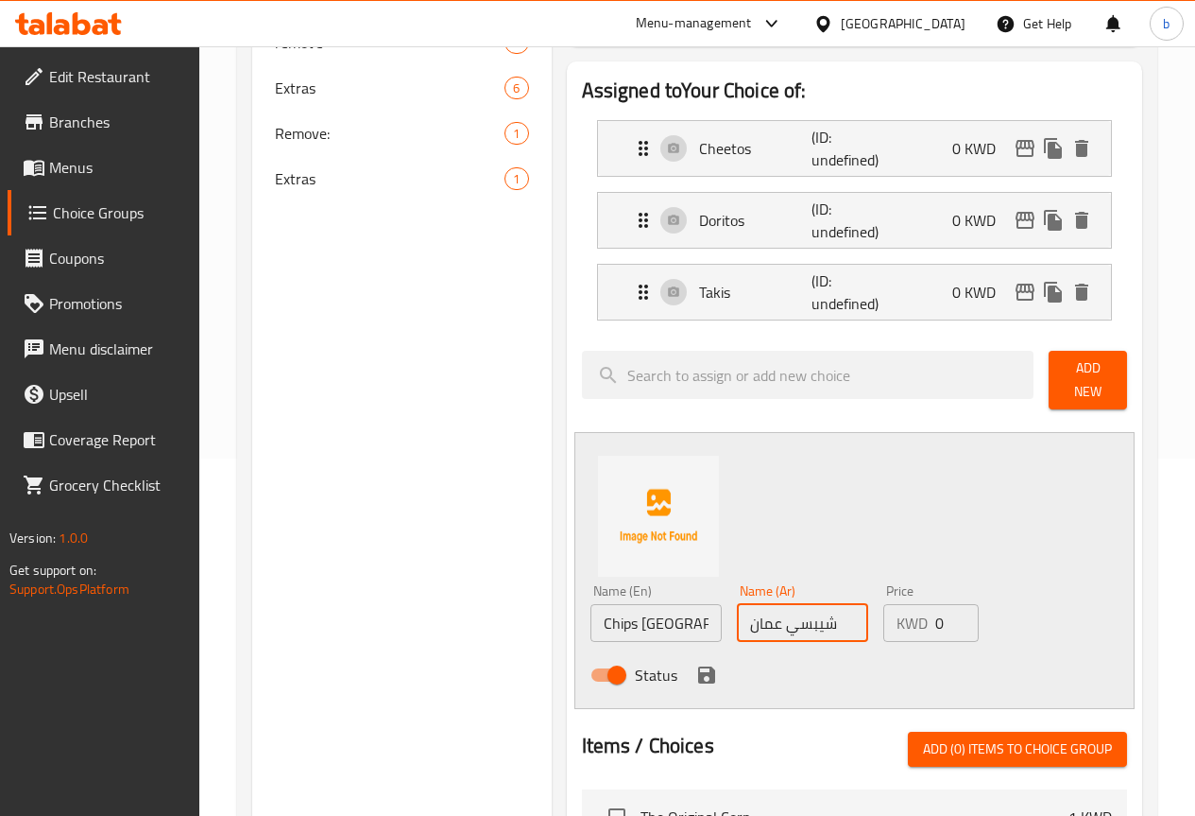
scroll to position [386, 0]
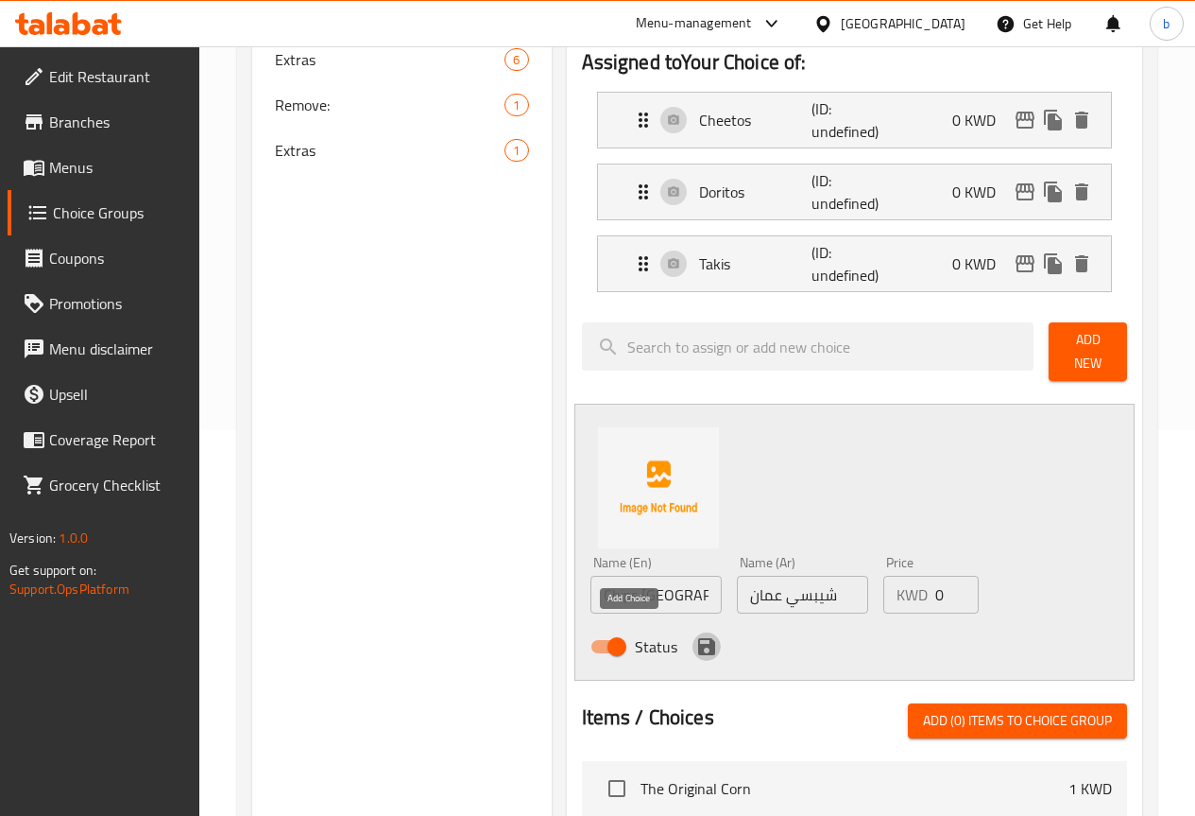
click at [698, 638] on icon "save" at bounding box center [706, 646] width 17 height 17
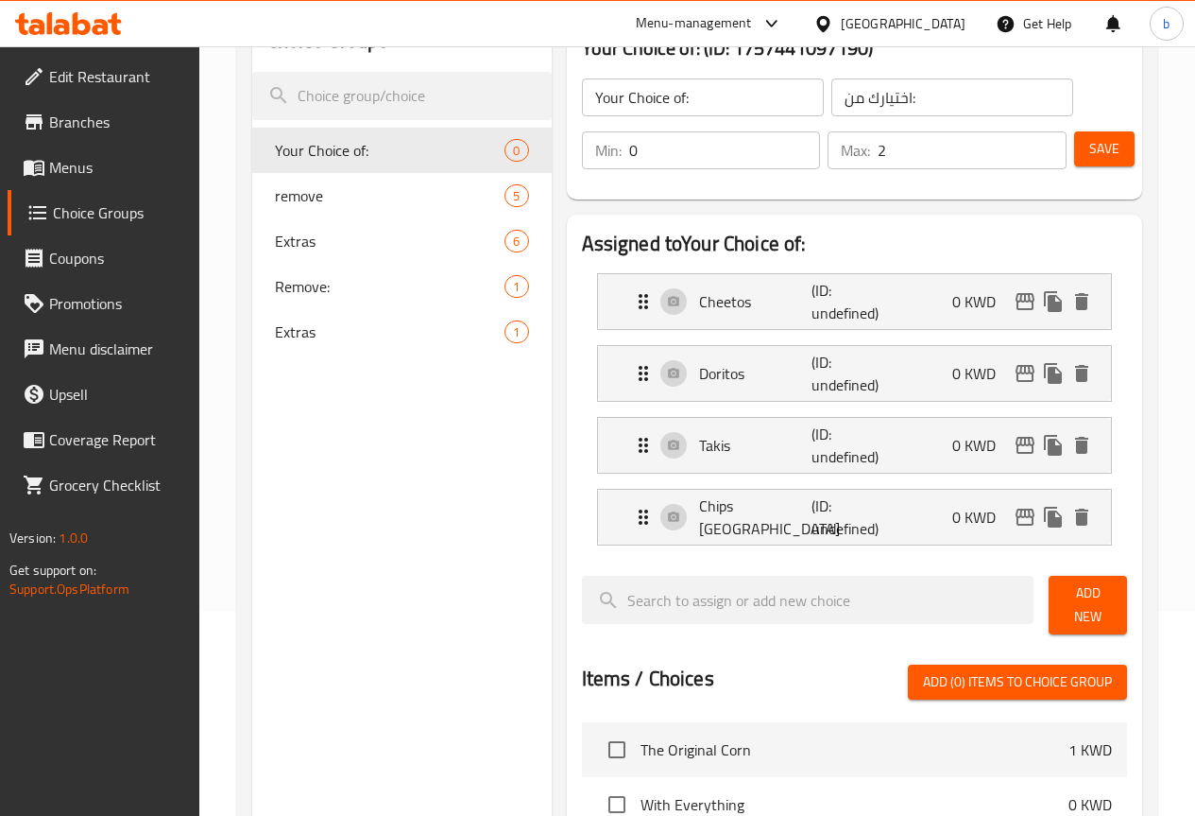
scroll to position [0, 0]
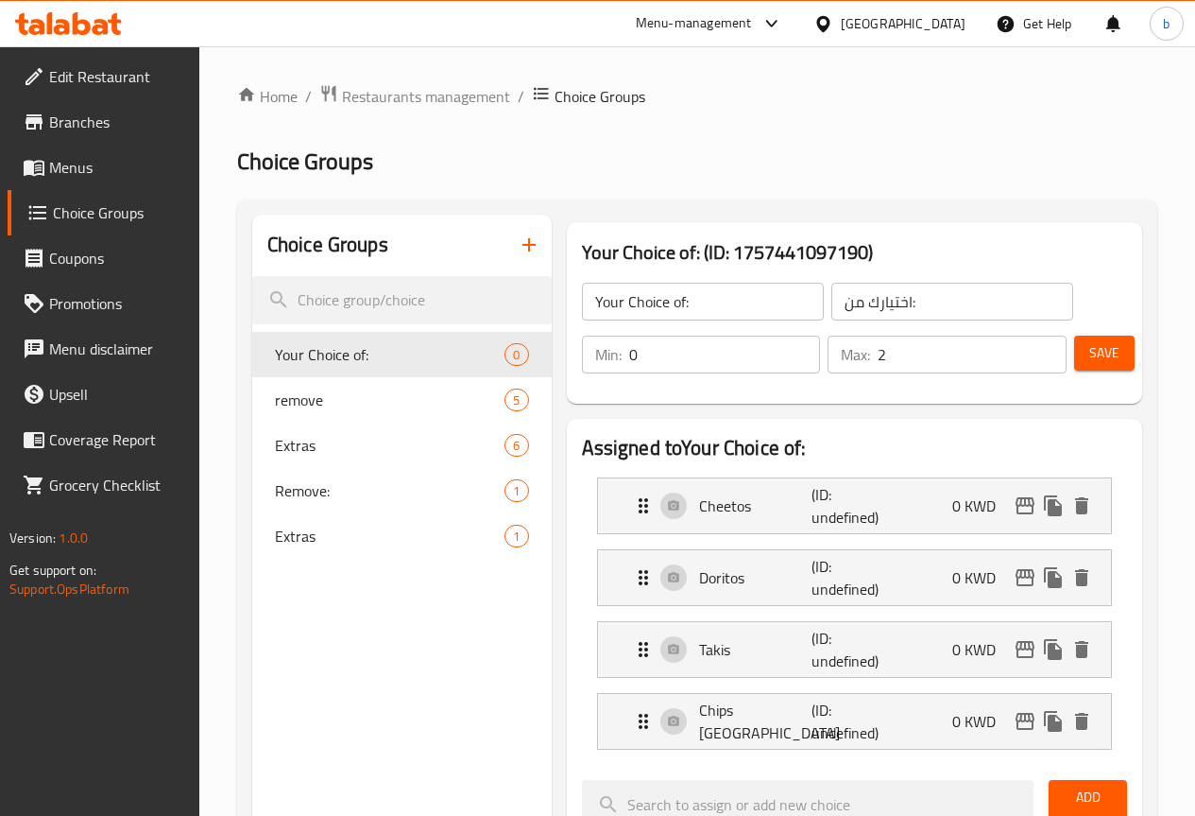
click at [1090, 354] on span "Save" at bounding box center [1105, 353] width 30 height 24
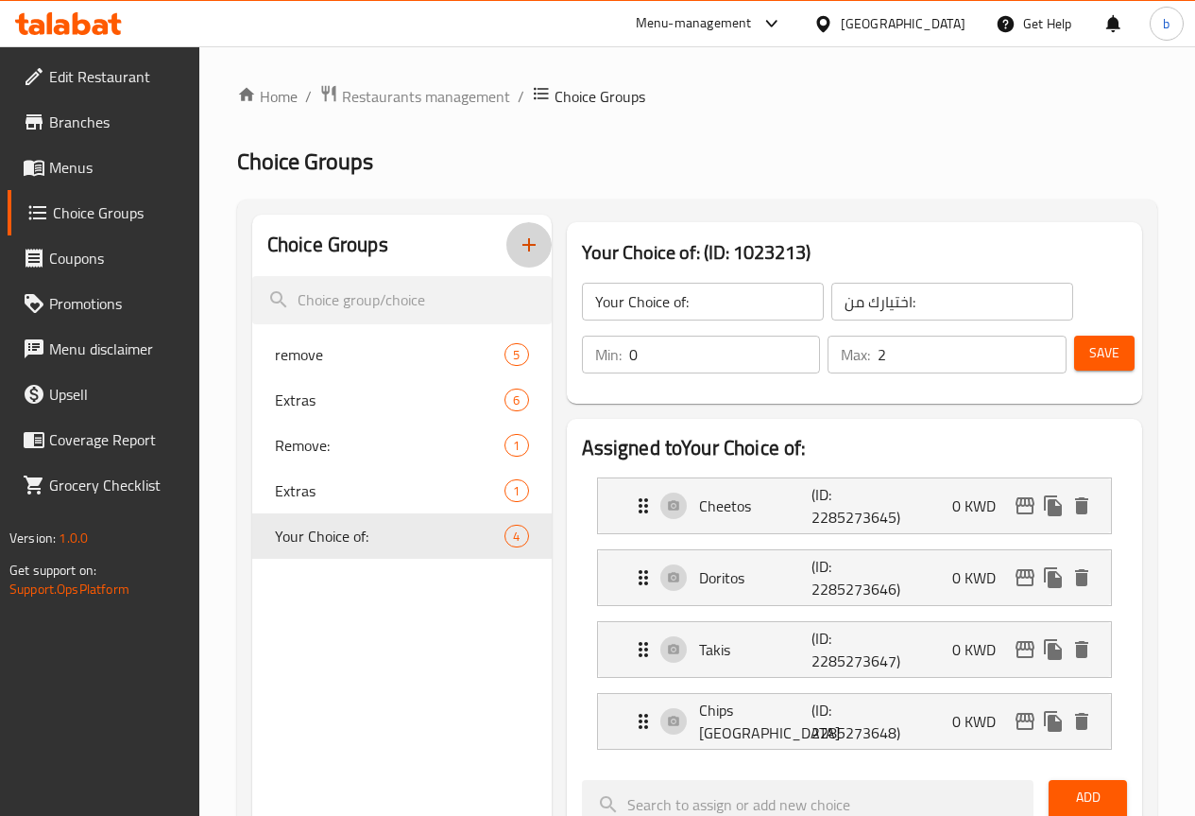
click at [518, 247] on icon "button" at bounding box center [529, 244] width 23 height 23
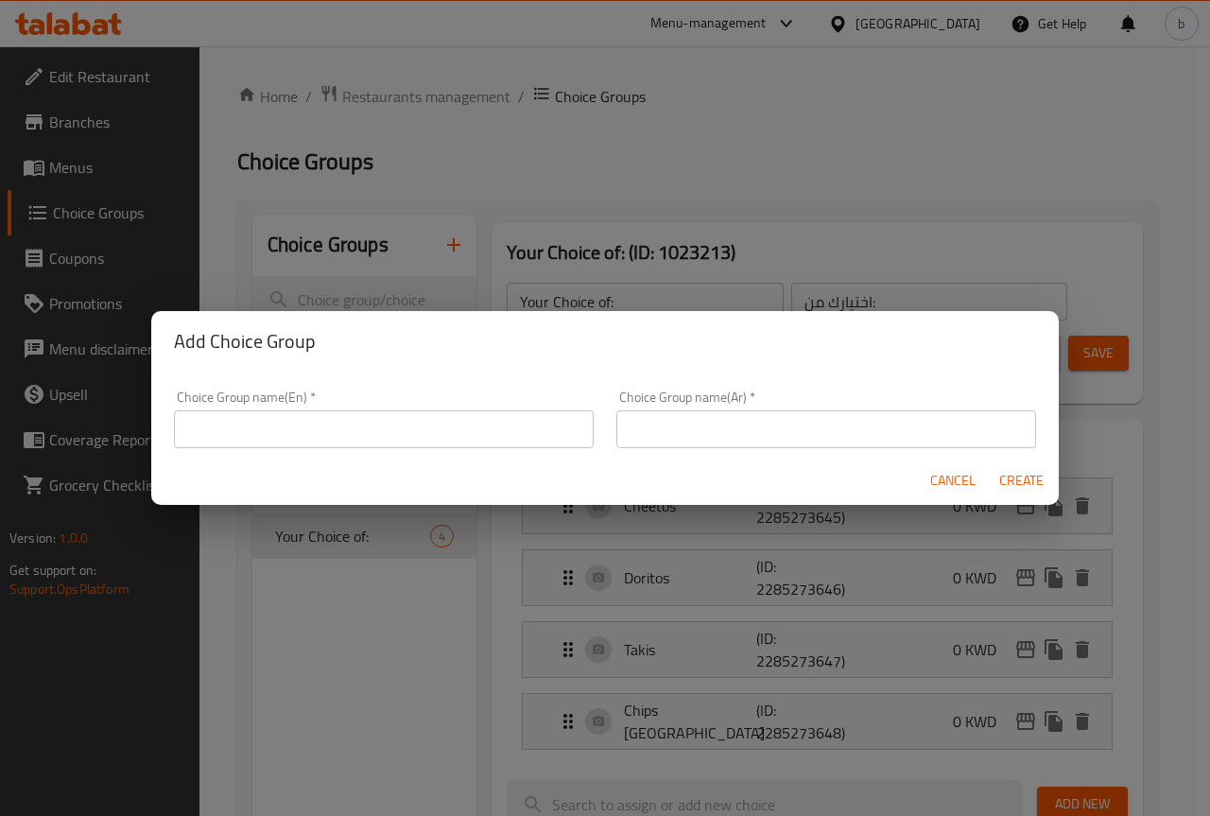
click at [429, 431] on input "text" at bounding box center [384, 429] width 420 height 38
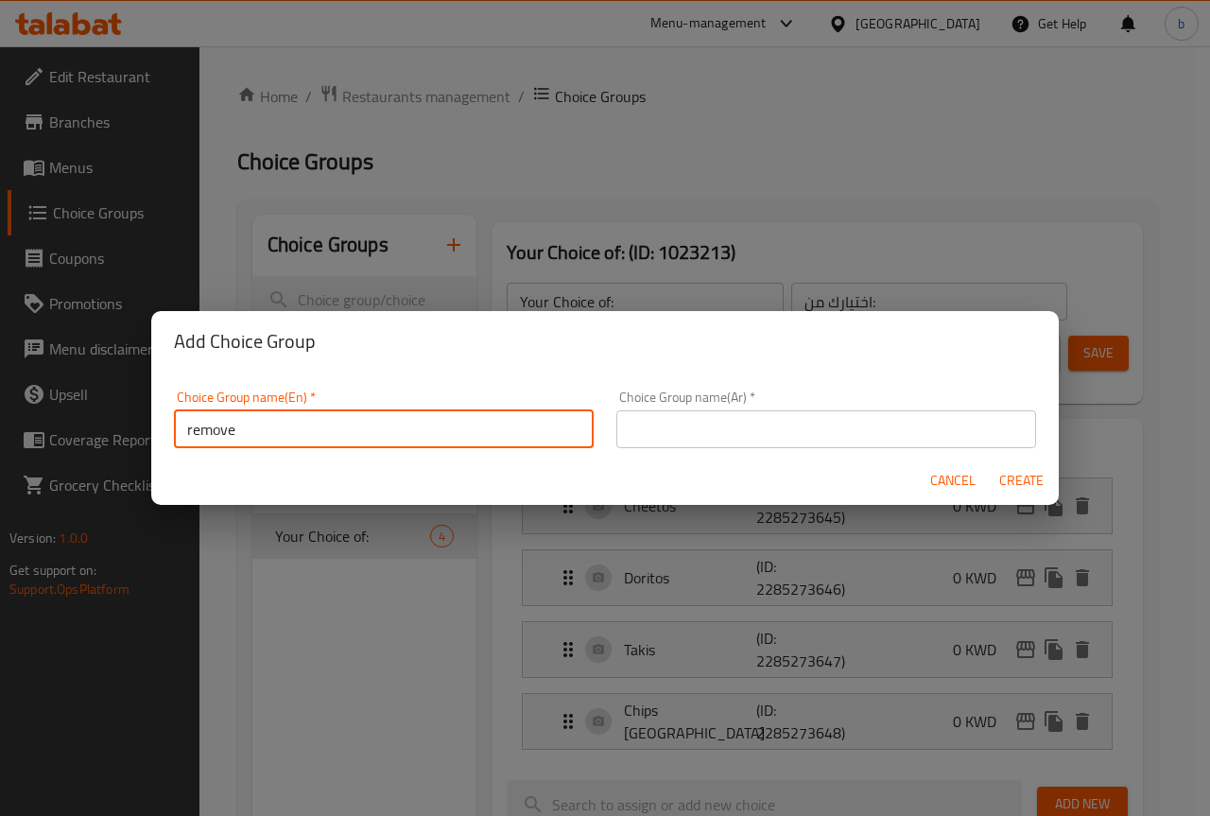
click at [266, 438] on input "remove" at bounding box center [384, 429] width 420 height 38
type input "Remove:"
click at [678, 442] on input "text" at bounding box center [826, 429] width 420 height 38
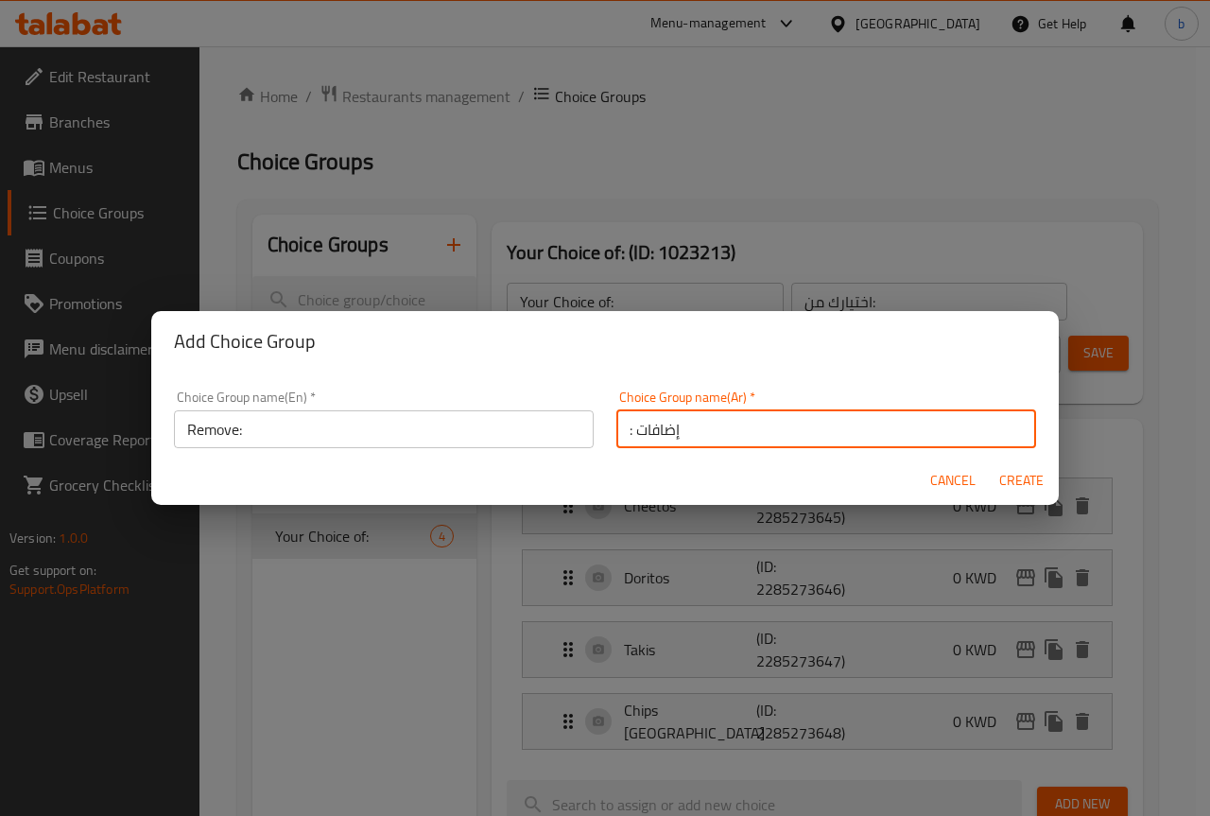
type input ": إضافات"
click at [1019, 484] on span "Create" at bounding box center [1020, 481] width 45 height 24
type input "Remove:"
type input ": إضافات"
type input "0"
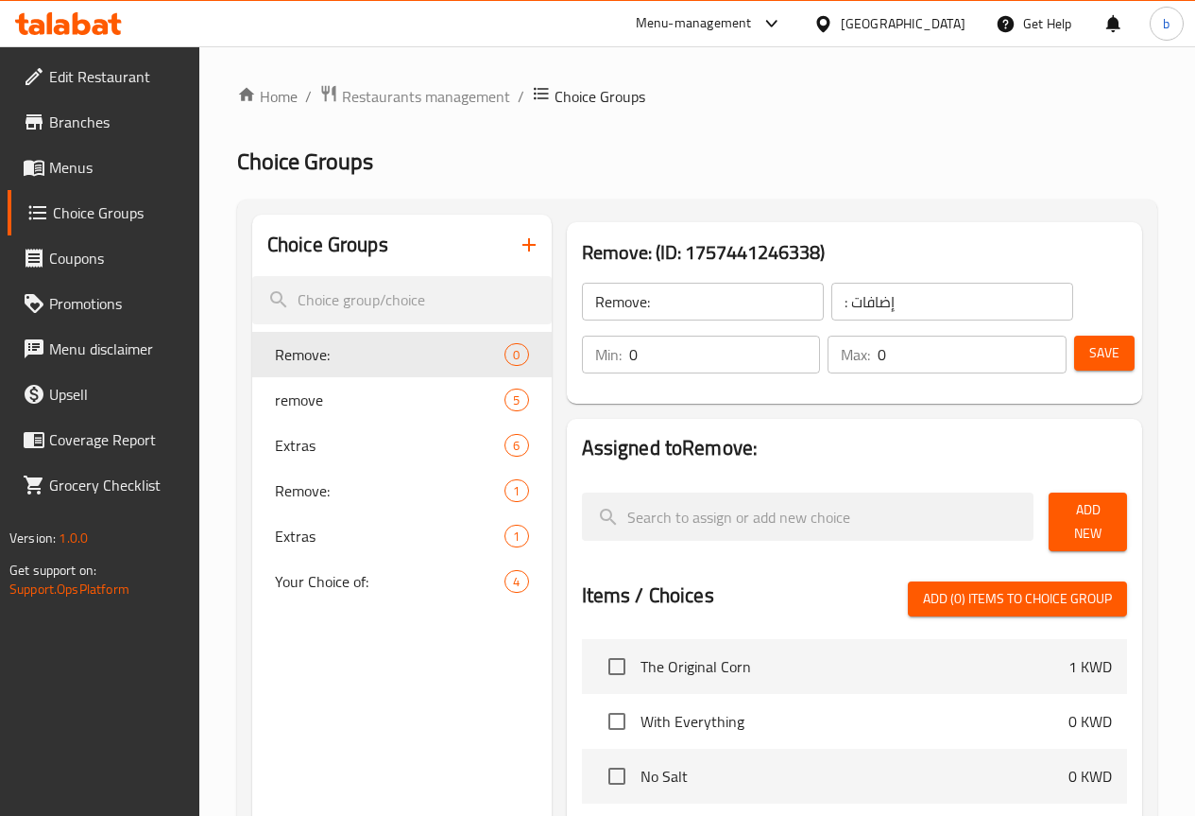
click at [1099, 530] on button "Add New" at bounding box center [1088, 521] width 78 height 59
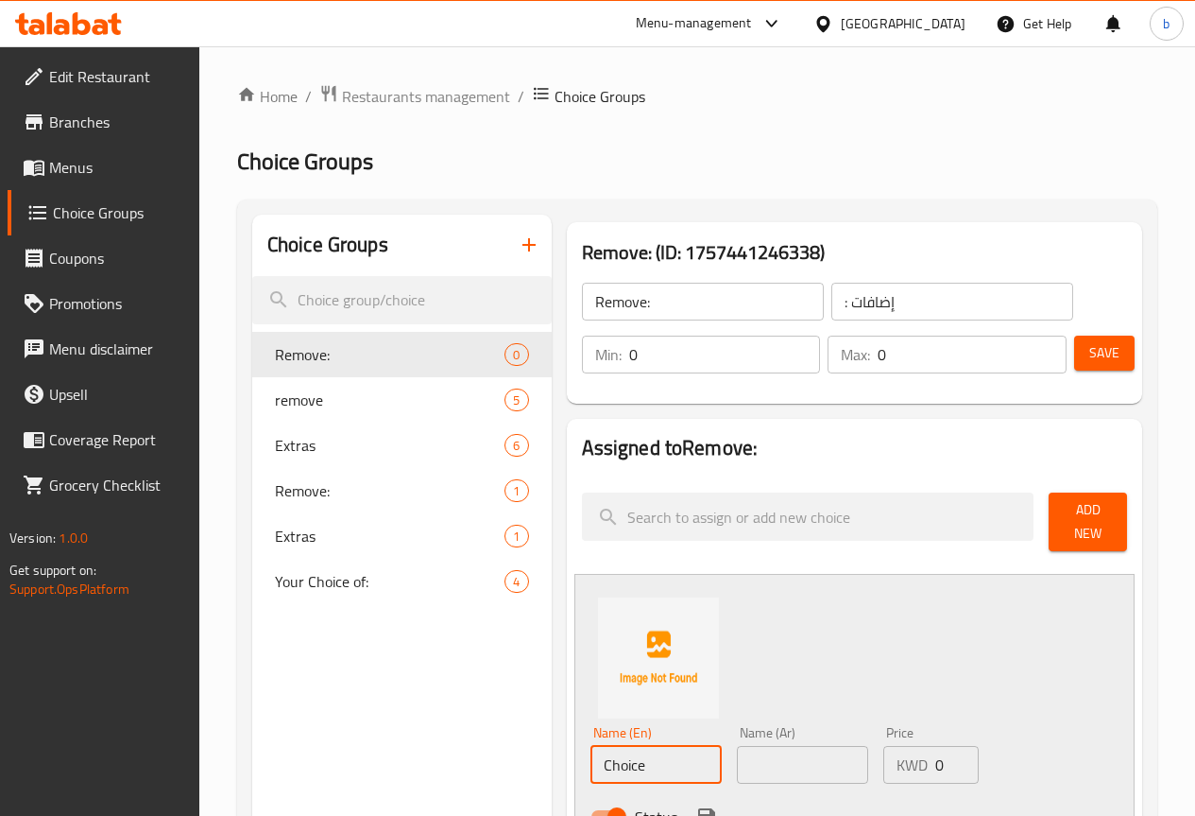
click at [595, 756] on input "Choice" at bounding box center [656, 765] width 131 height 38
paste input "No Lim"
type input "No Lime"
click at [764, 751] on input "text" at bounding box center [802, 765] width 131 height 38
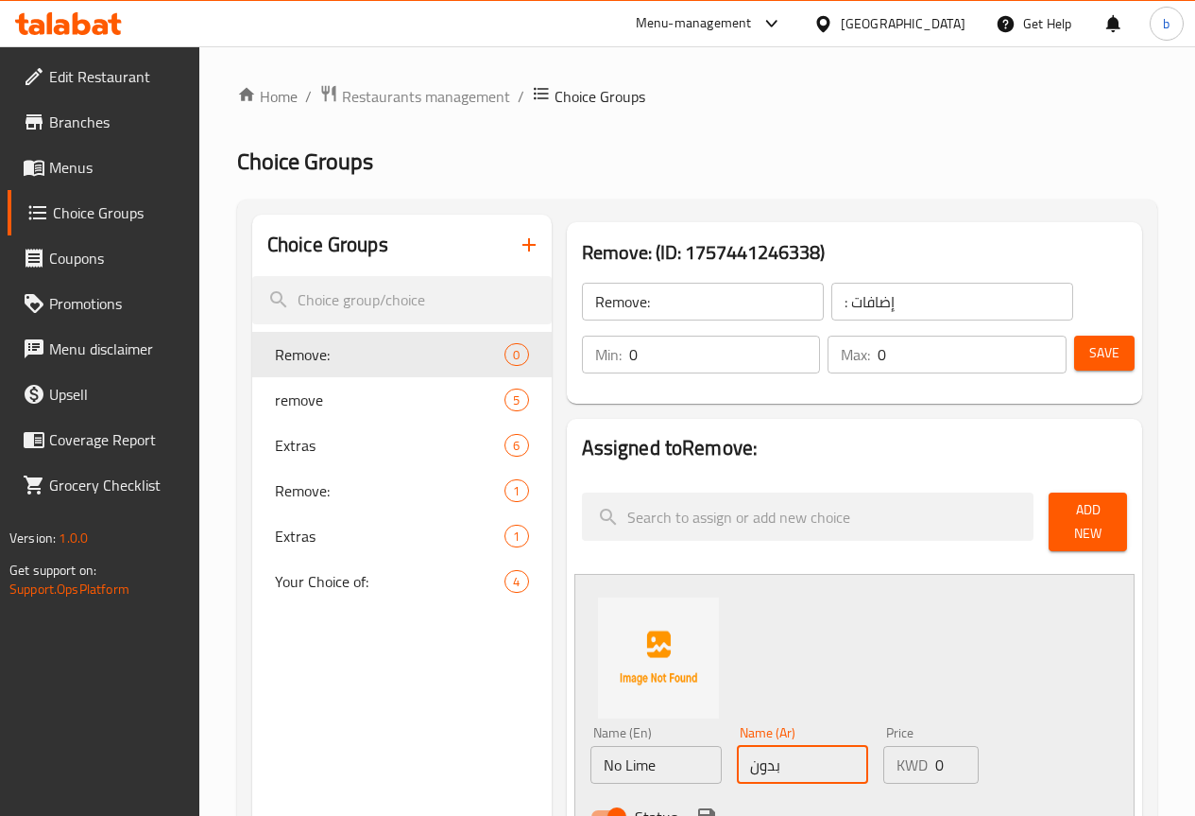
type input "بدون حامض"
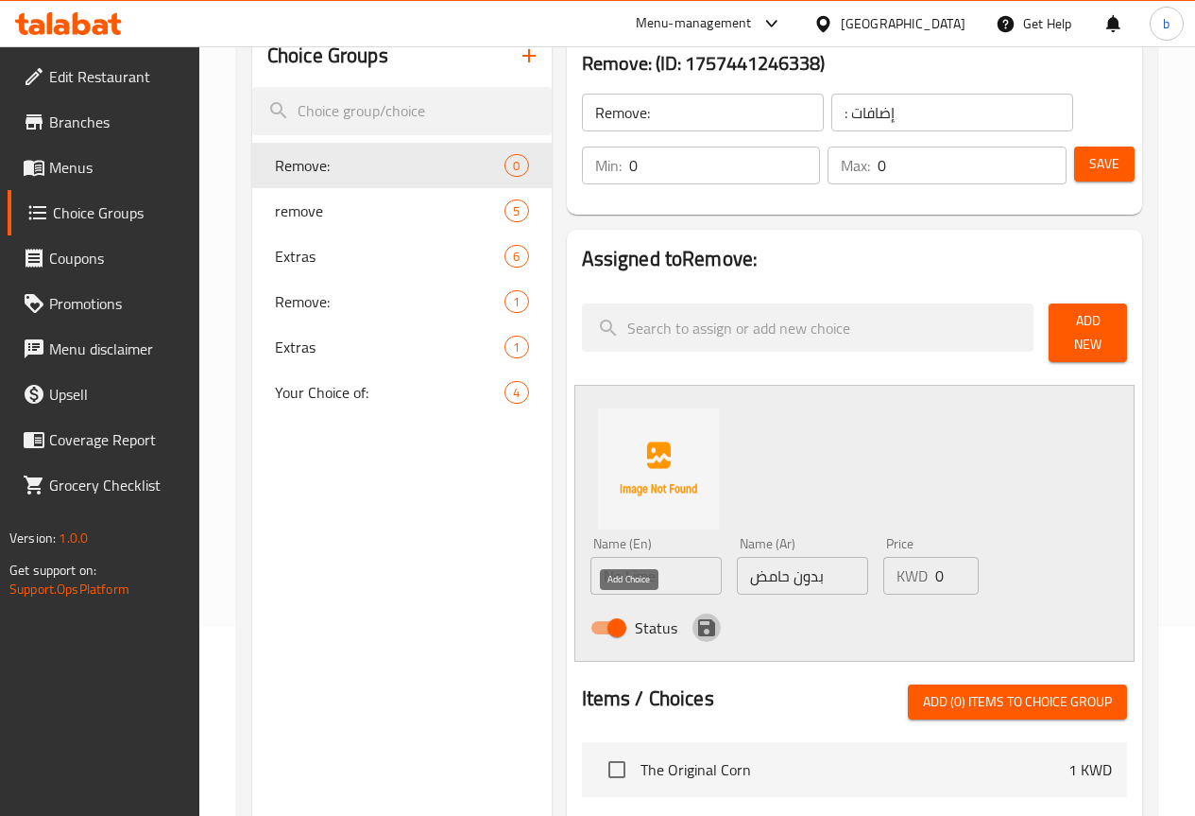
click at [698, 622] on icon "save" at bounding box center [706, 627] width 17 height 17
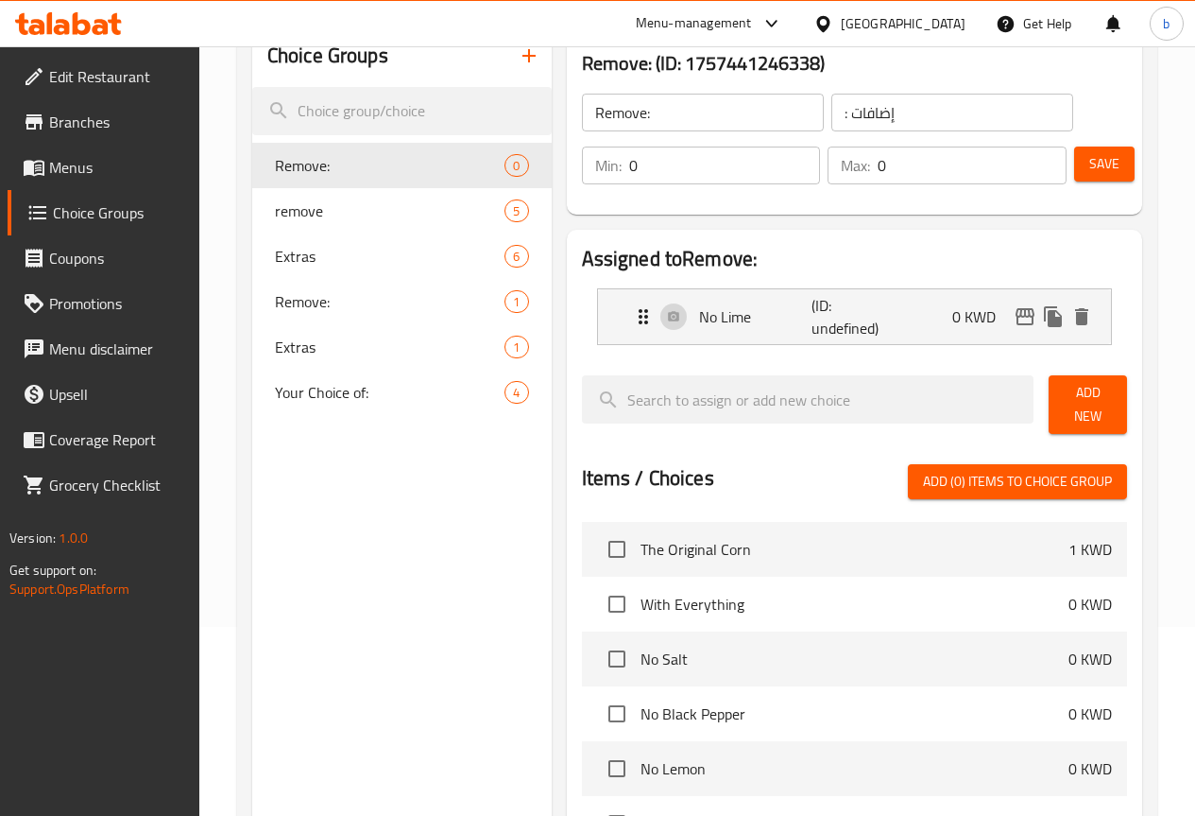
click at [1100, 388] on span "Add New" at bounding box center [1088, 404] width 48 height 47
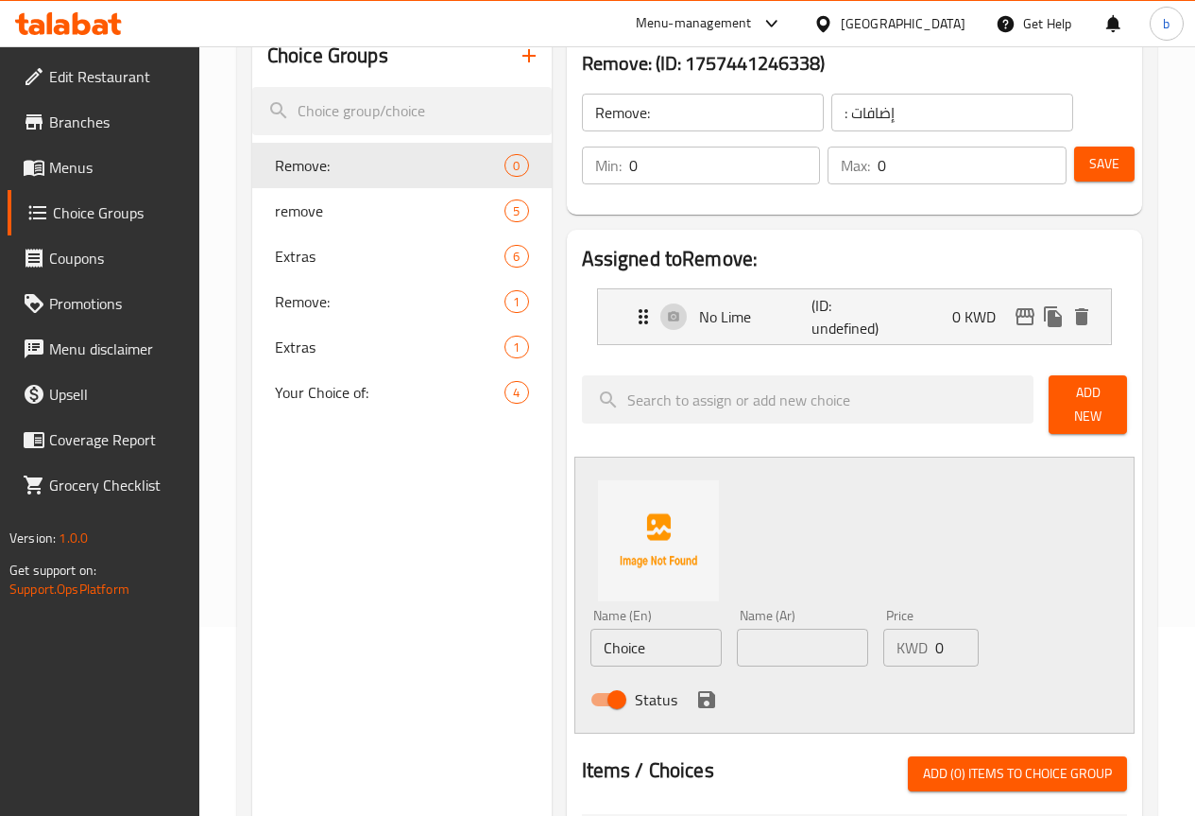
click at [592, 635] on input "Choice" at bounding box center [656, 647] width 131 height 38
paste input "No cheese on top"
type input "No cheese on top"
click at [737, 641] on input "text" at bounding box center [802, 647] width 131 height 38
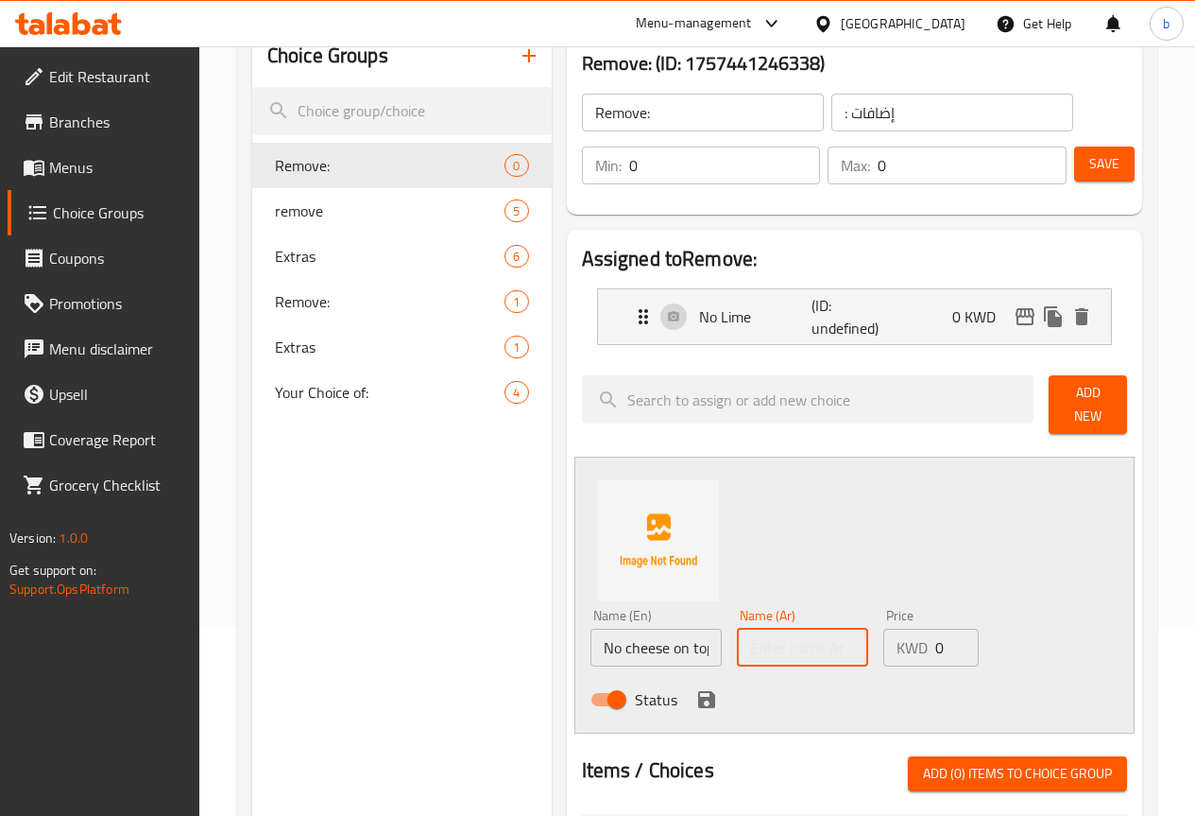
paste input "لا يوجد جبن في الأعلى"
type input "لا يوجد جبن في الأعلى"
click at [798, 639] on input "لا يوجد جبن في الأعلى" at bounding box center [802, 647] width 131 height 38
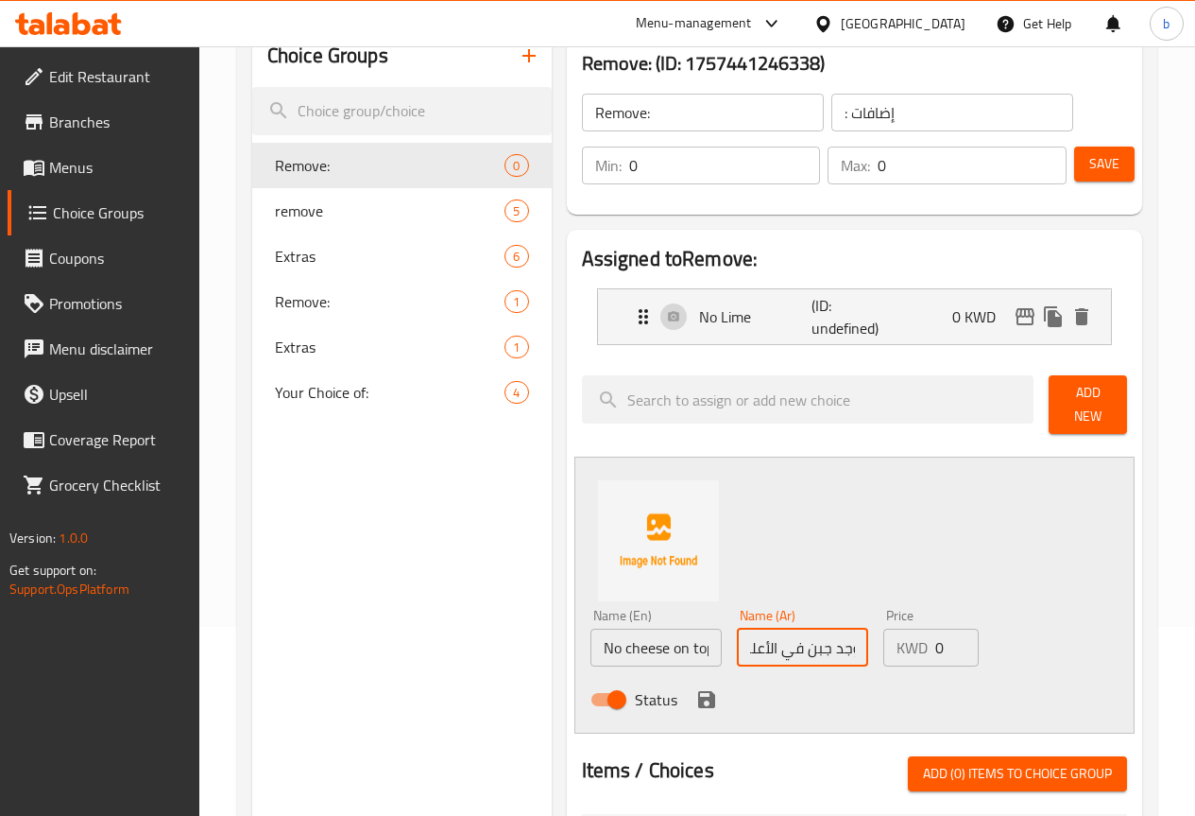
click at [798, 639] on input "لا يوجد جبن في الأعلى" at bounding box center [802, 647] width 131 height 38
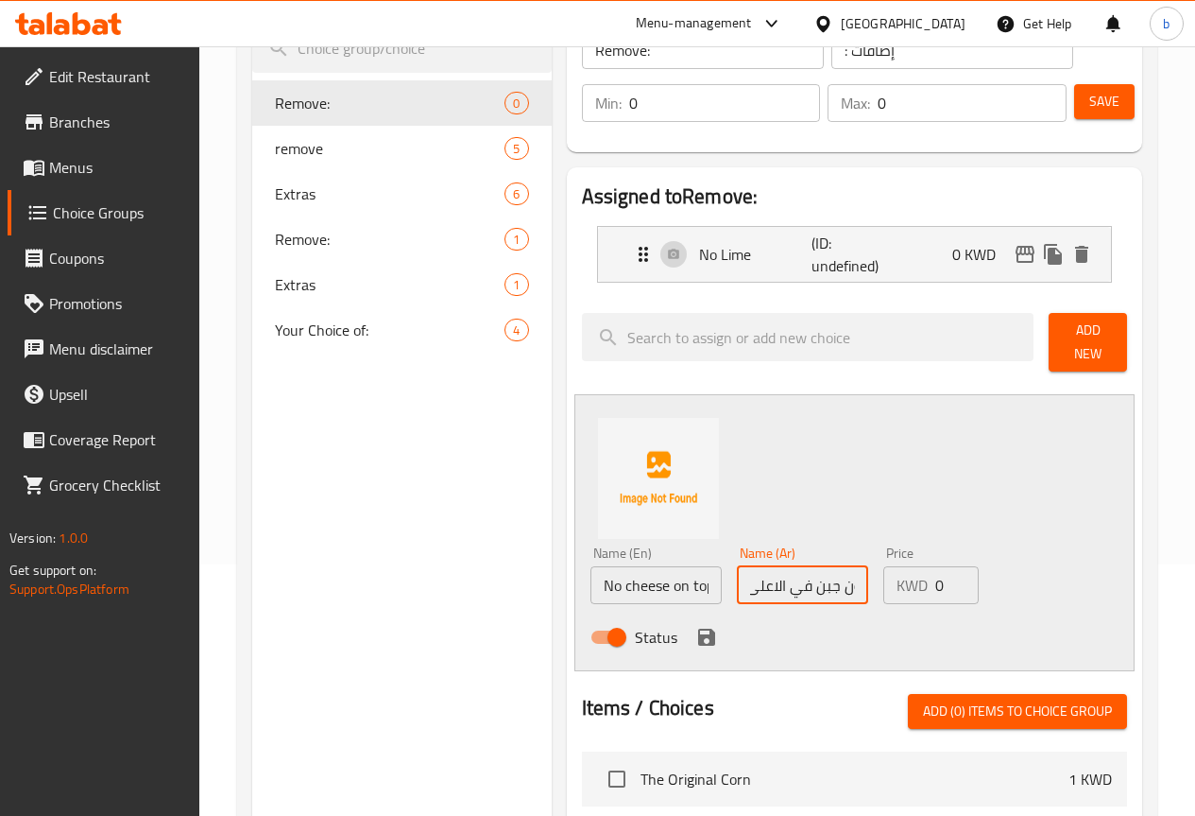
scroll to position [283, 0]
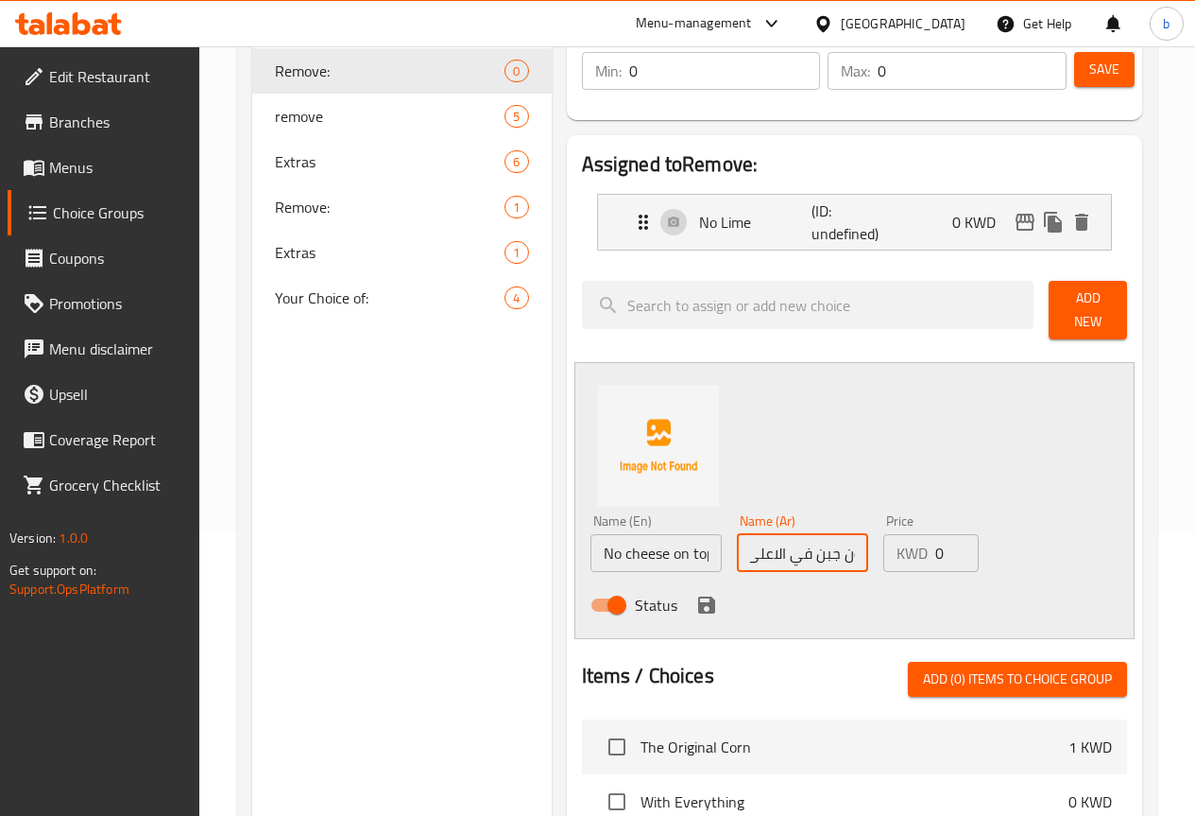
type input "بدون جبن في الاعلى"
click at [698, 598] on icon "save" at bounding box center [706, 604] width 17 height 17
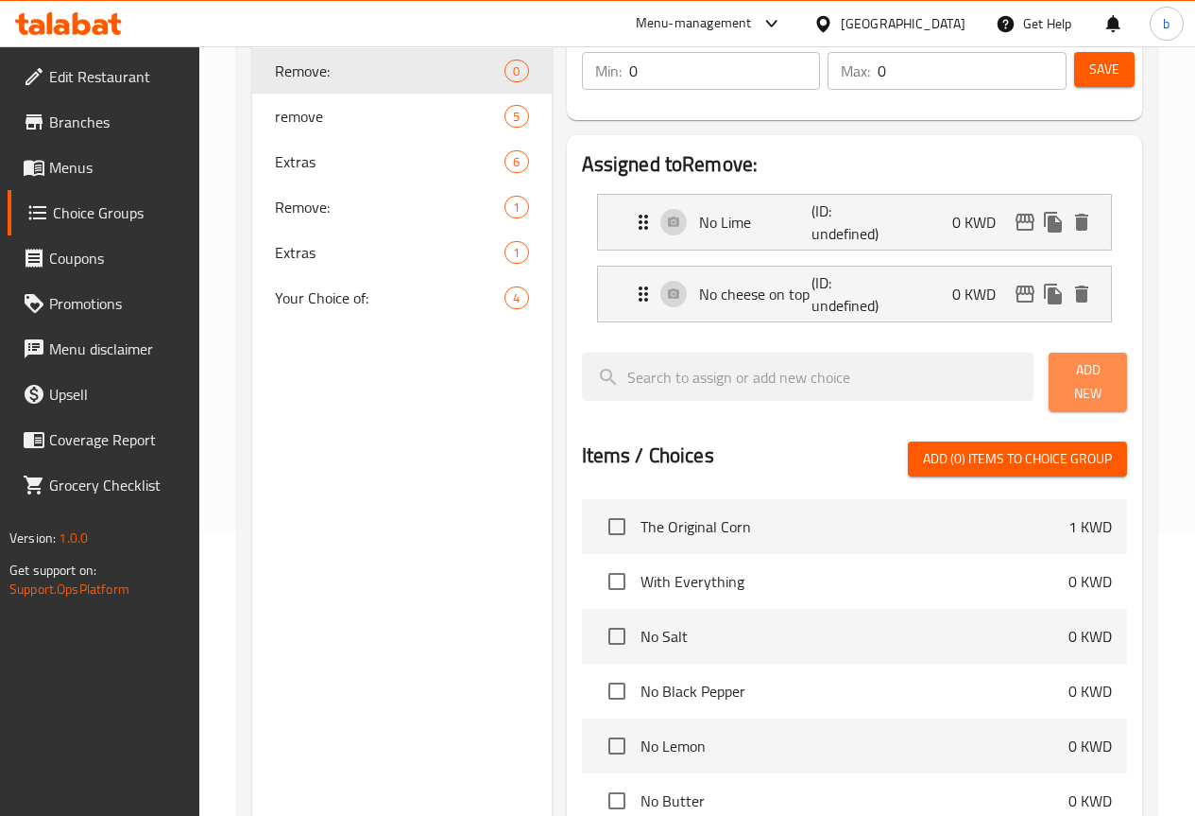
click at [1067, 370] on span "Add New" at bounding box center [1088, 381] width 48 height 47
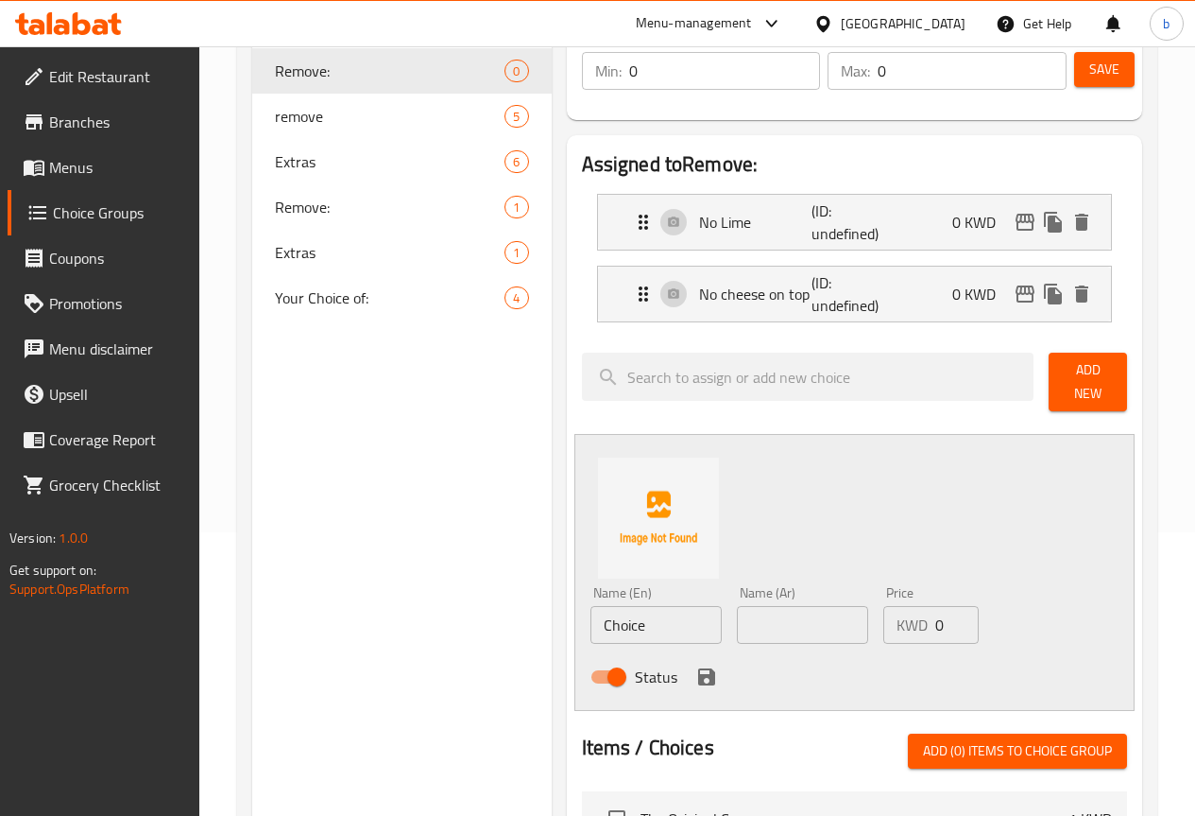
click at [620, 617] on input "Choice" at bounding box center [656, 625] width 131 height 38
paste input "No Chips"
type input "No Chips"
click at [737, 623] on input "text" at bounding box center [802, 625] width 131 height 38
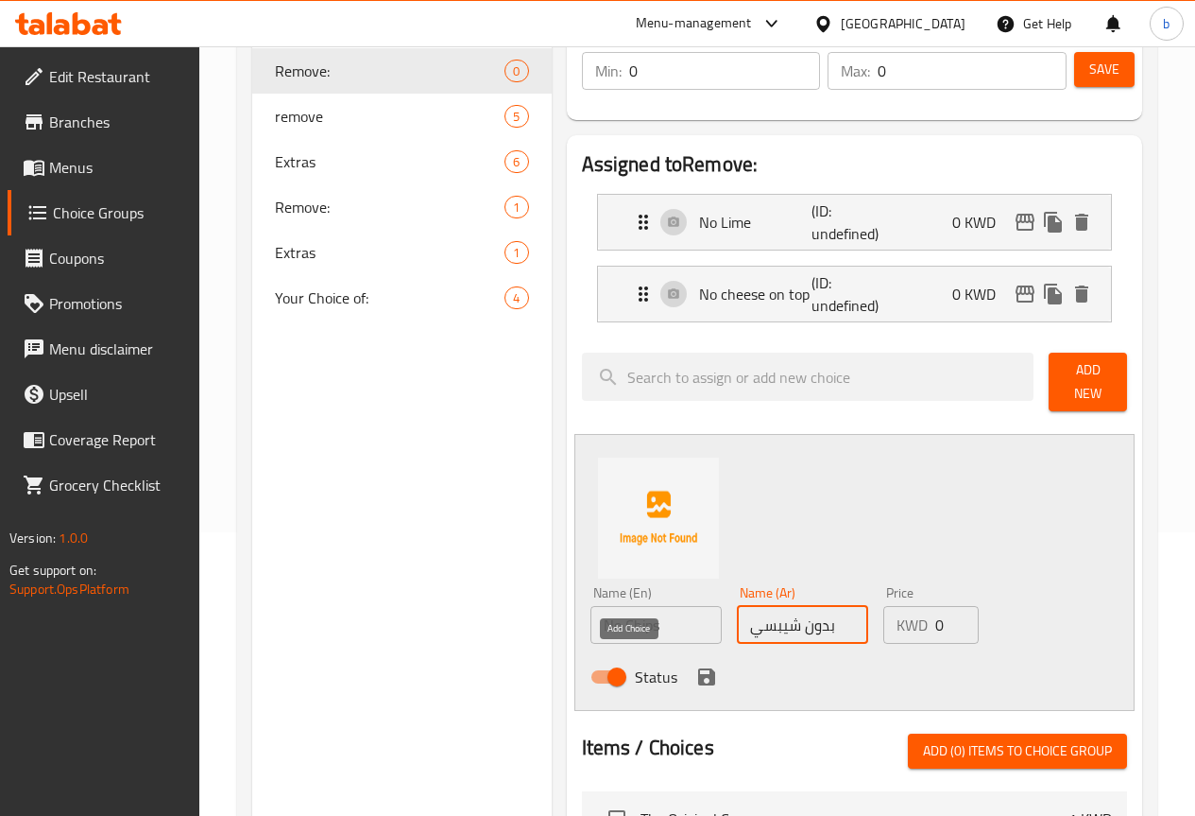
type input "بدون شيبسي"
click at [698, 668] on icon "save" at bounding box center [706, 676] width 17 height 17
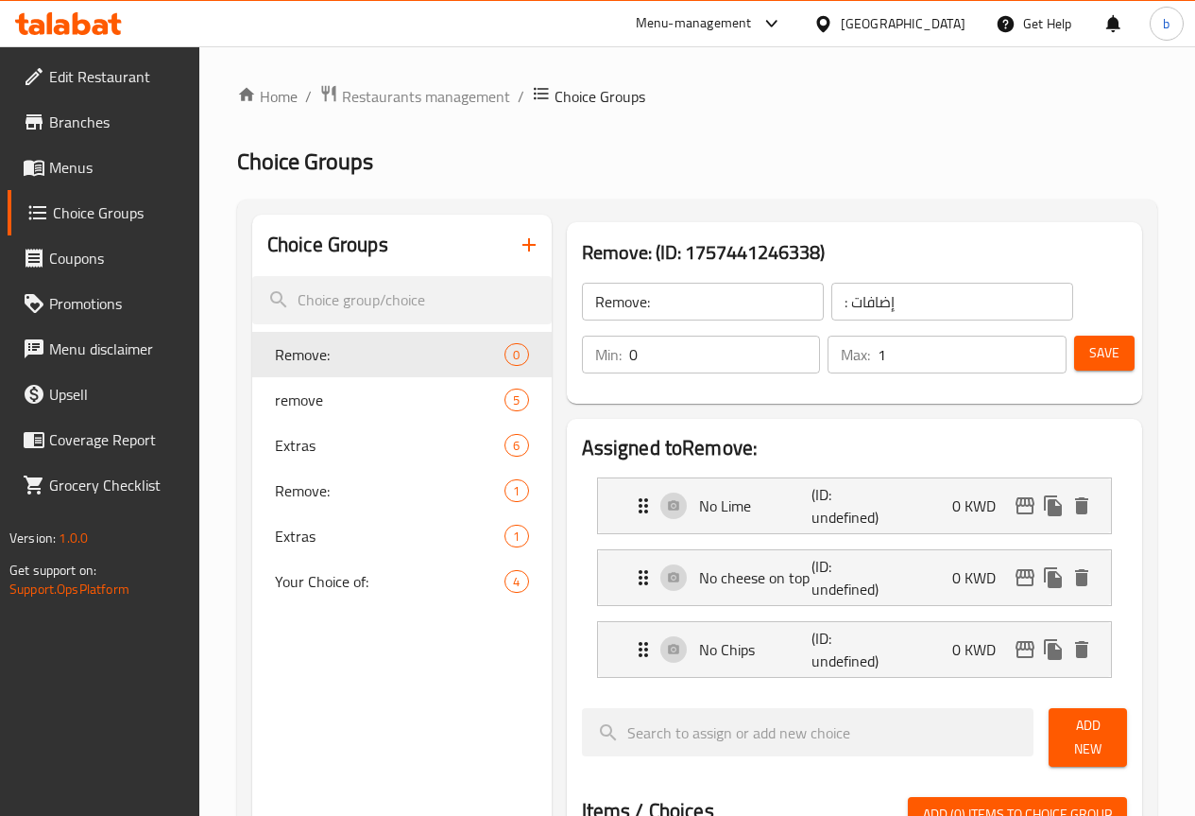
click at [1039, 345] on input "1" at bounding box center [972, 354] width 189 height 38
click at [1039, 345] on input "2" at bounding box center [972, 354] width 189 height 38
type input "3"
click at [1039, 345] on input "3" at bounding box center [972, 354] width 189 height 38
click at [834, 305] on input ": إضافات" at bounding box center [953, 302] width 242 height 38
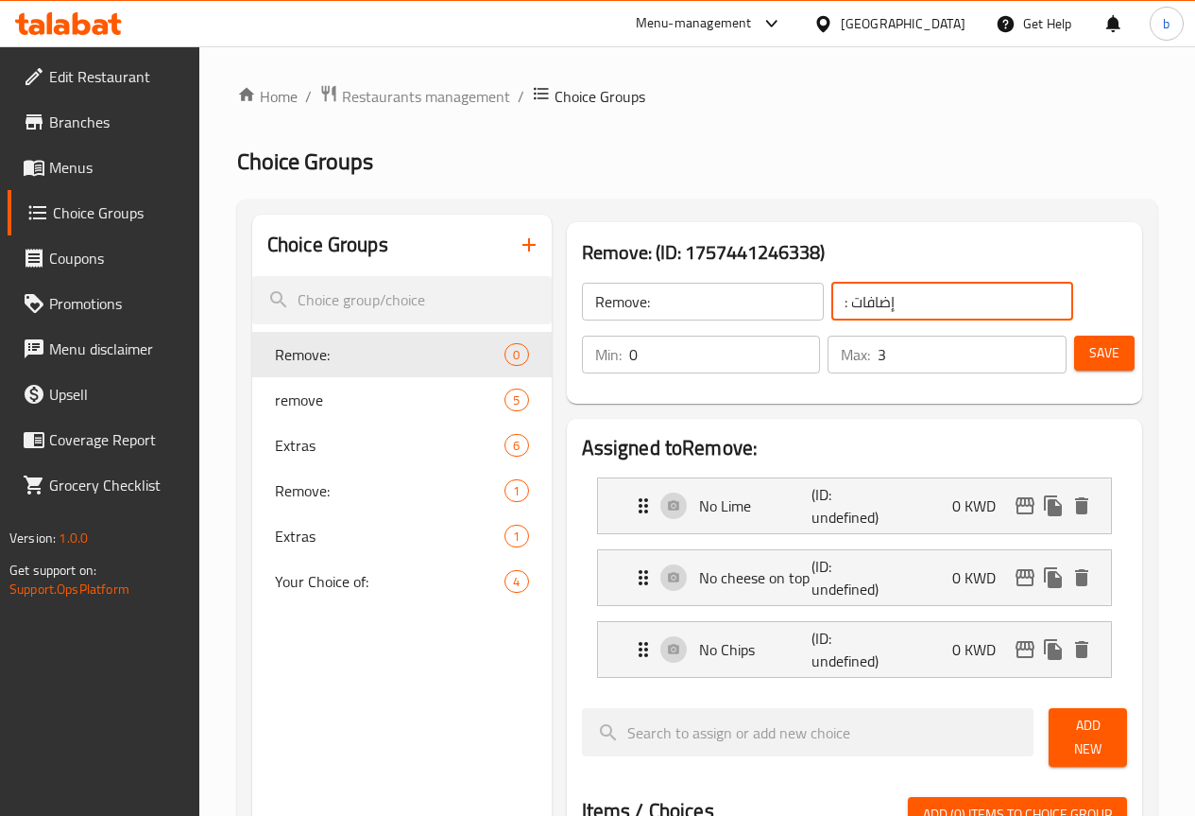
click at [834, 305] on input ": إضافات" at bounding box center [953, 302] width 242 height 38
type input ":"
click at [834, 305] on input ":" at bounding box center [953, 302] width 242 height 38
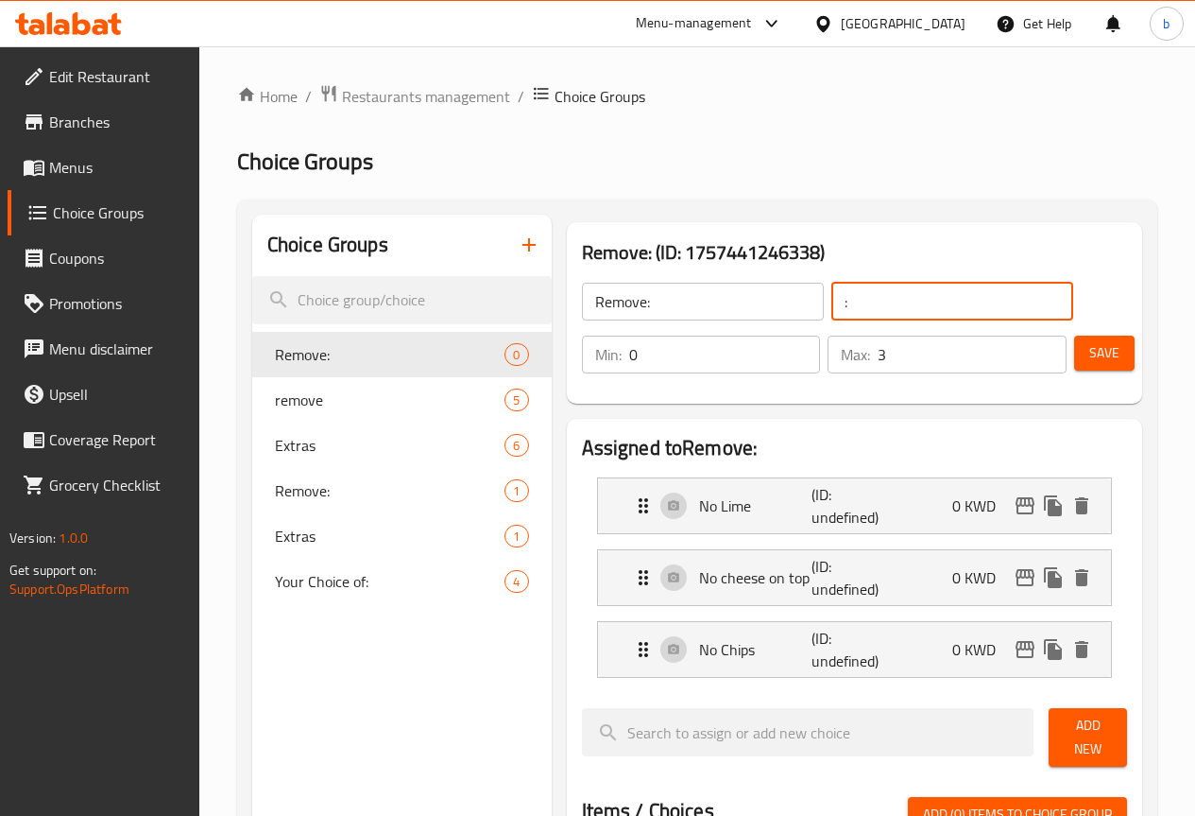
click at [834, 305] on input ":" at bounding box center [953, 302] width 242 height 38
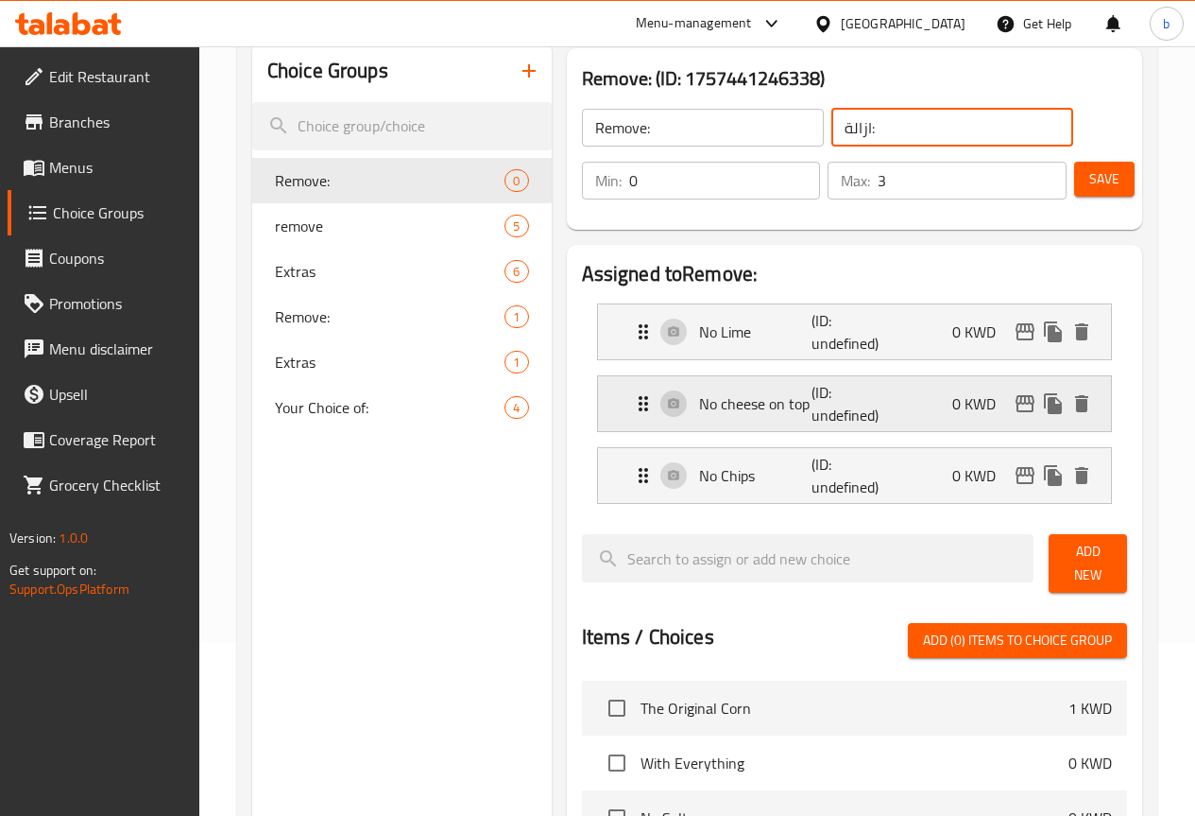
scroll to position [189, 0]
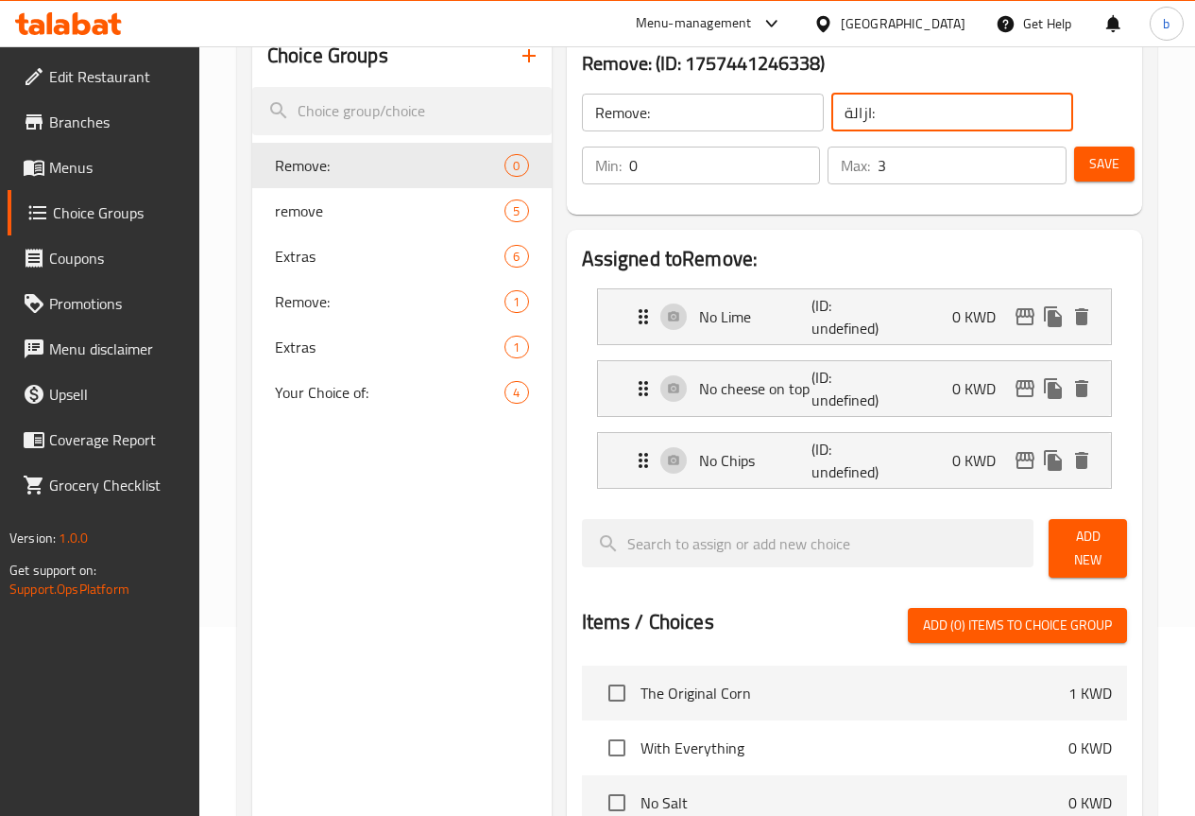
type input "ازالة:"
click at [1101, 155] on span "Save" at bounding box center [1105, 164] width 30 height 24
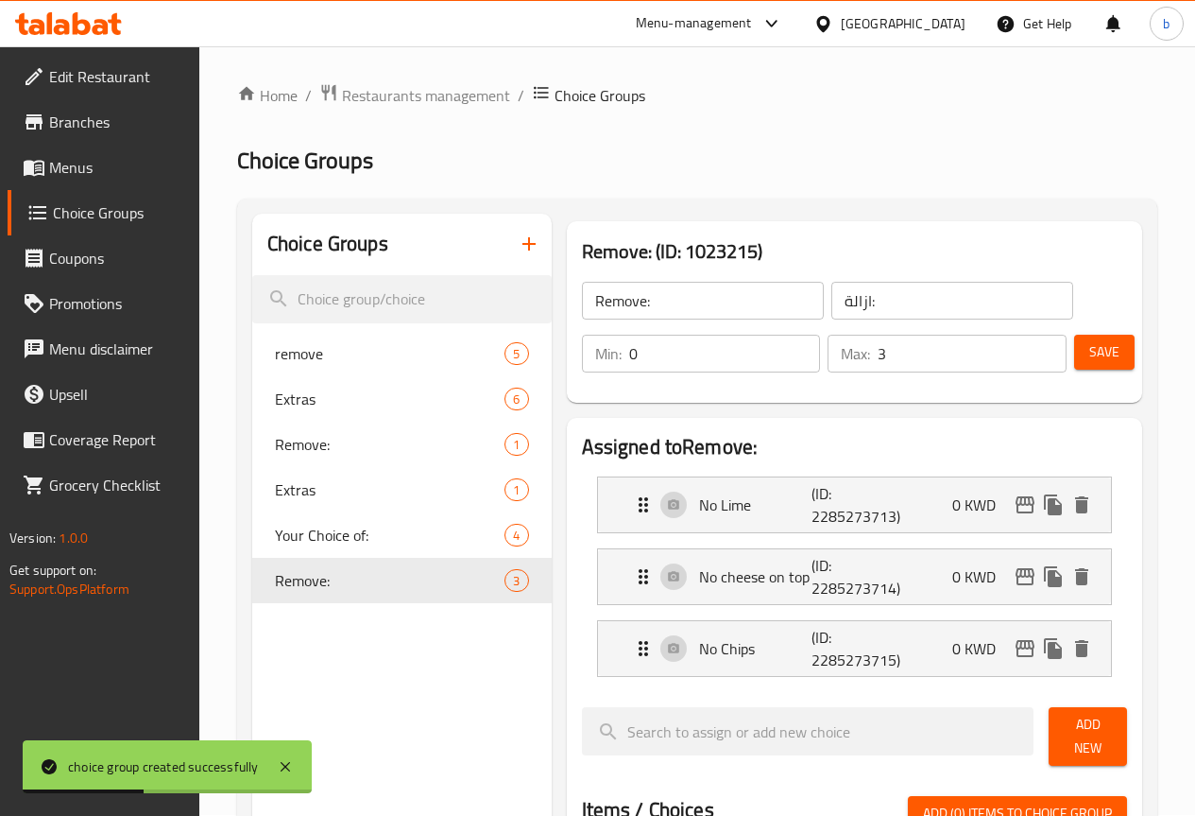
scroll to position [0, 0]
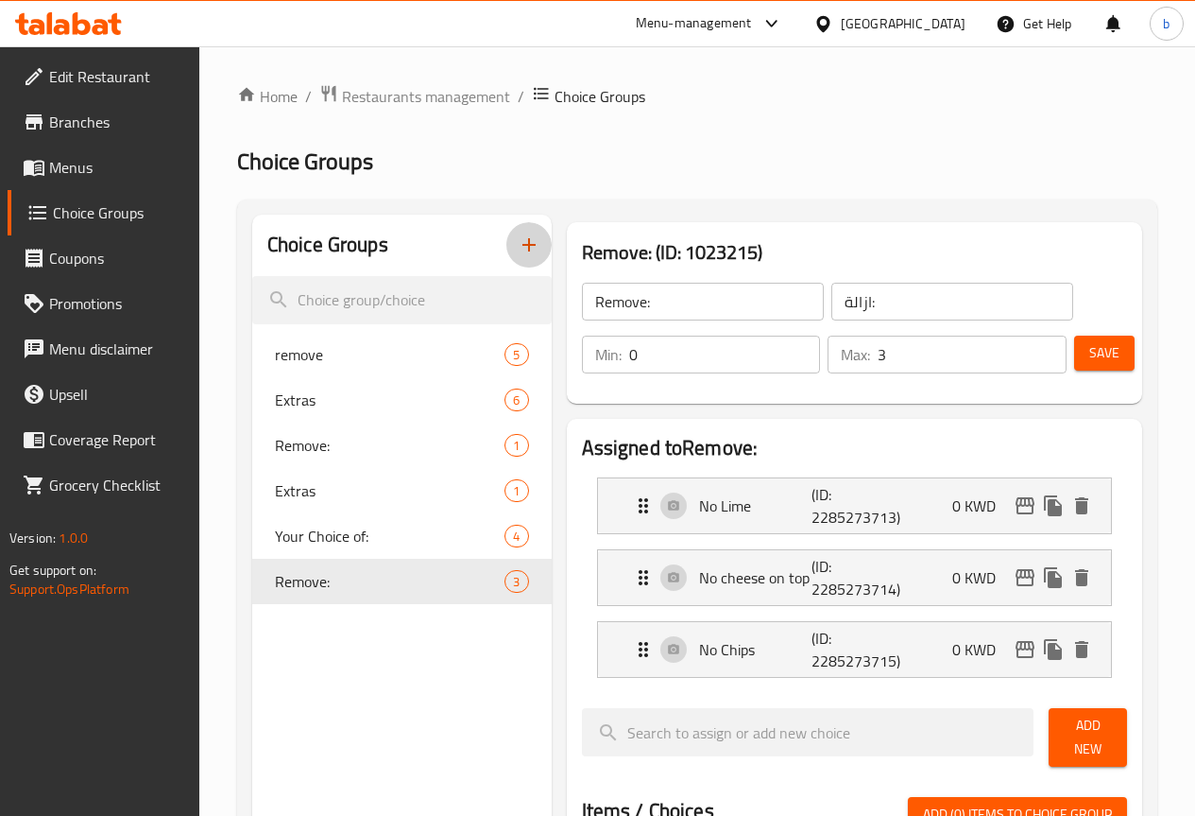
click at [518, 252] on icon "button" at bounding box center [529, 244] width 23 height 23
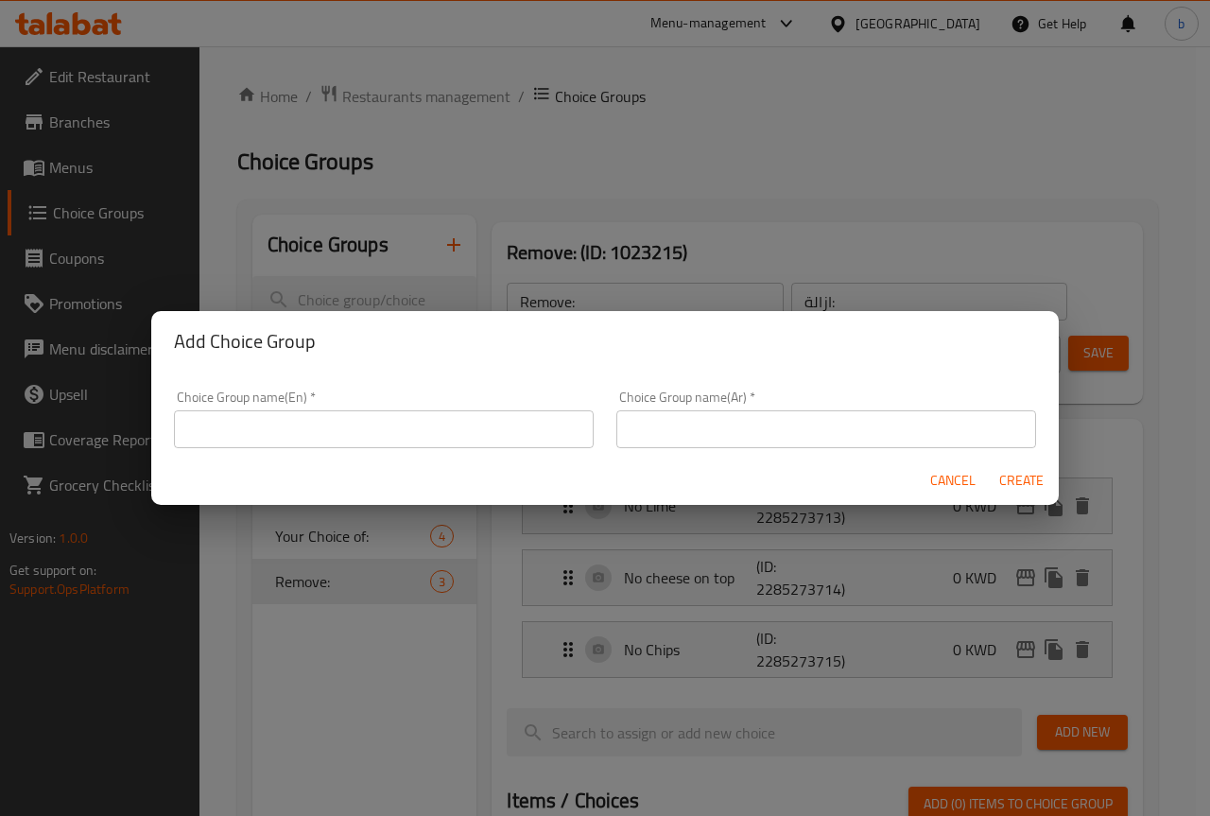
click at [253, 446] on input "text" at bounding box center [384, 429] width 420 height 38
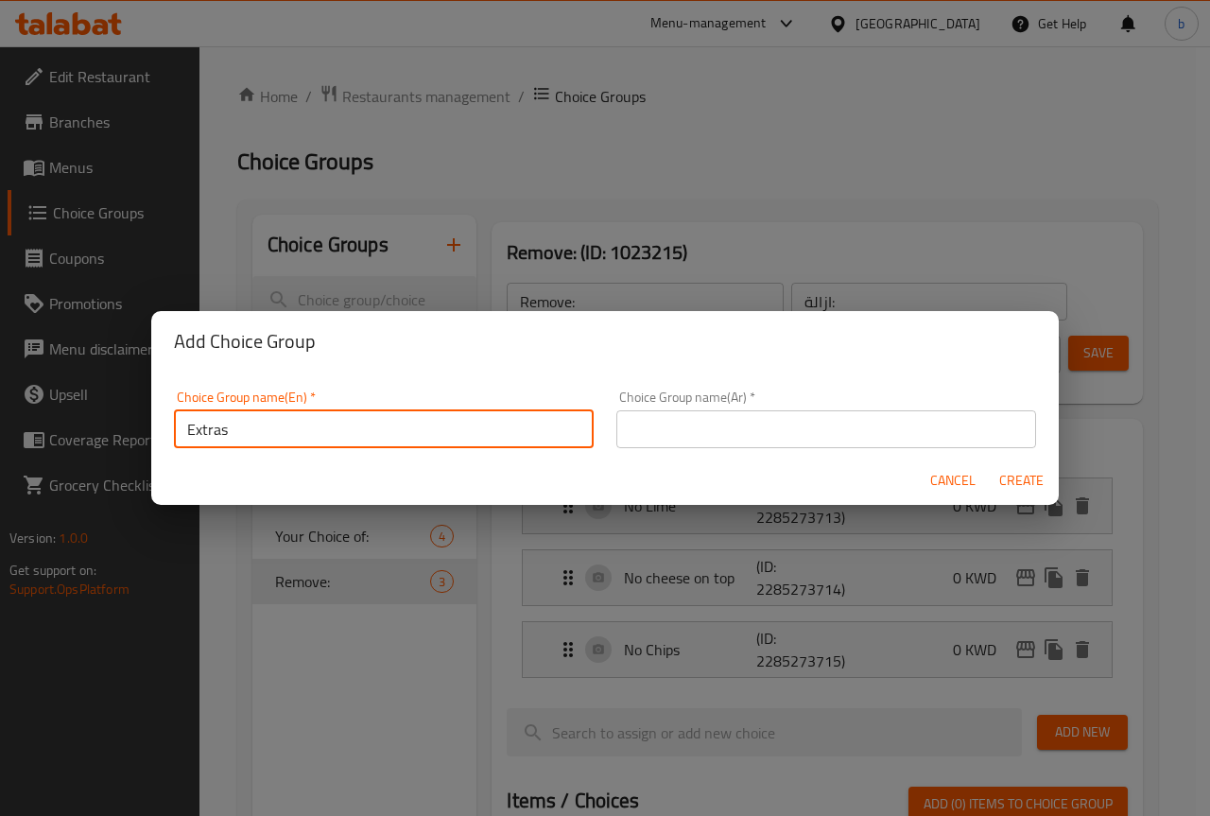
click at [382, 427] on input "Extras" at bounding box center [384, 429] width 420 height 38
type input "Extras :"
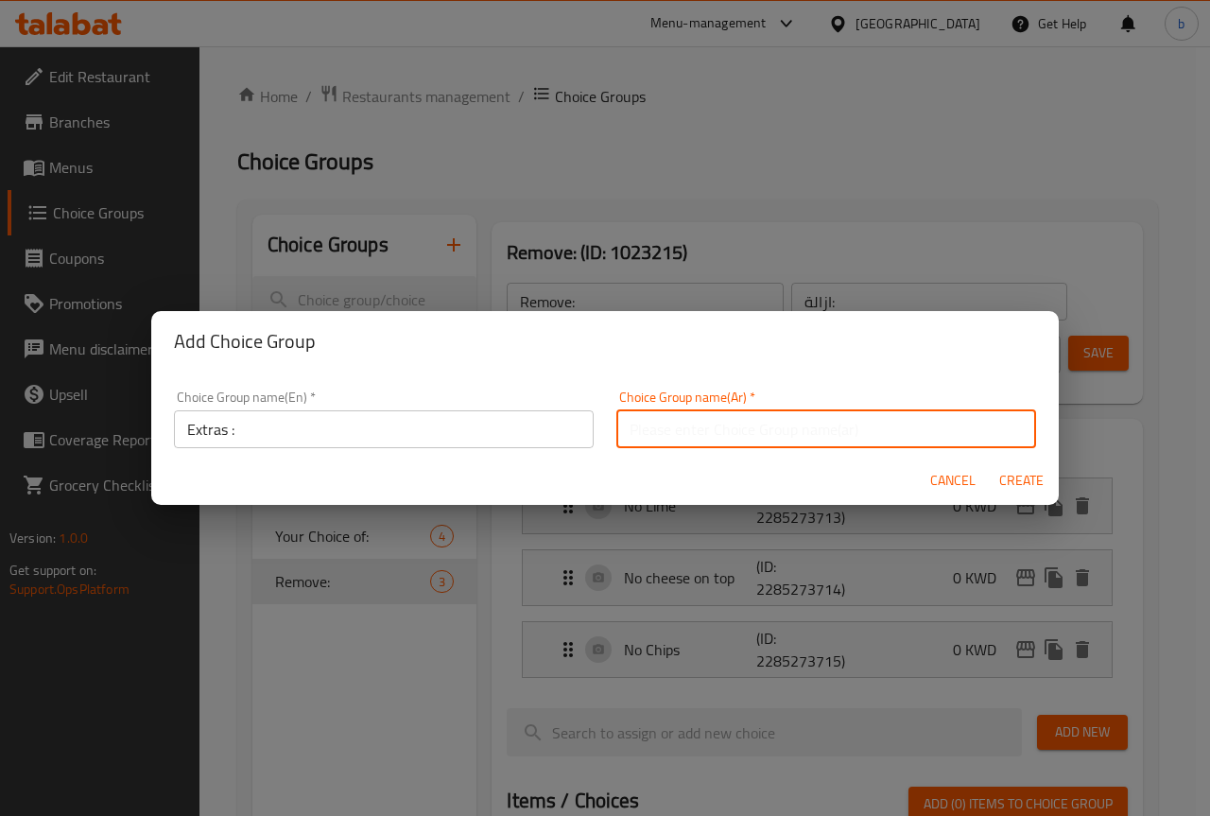
click at [618, 423] on input "text" at bounding box center [826, 429] width 420 height 38
type input "إضافات:"
click at [1027, 467] on button "Create" at bounding box center [1020, 480] width 60 height 35
type input "Extras :"
type input "إضافات:"
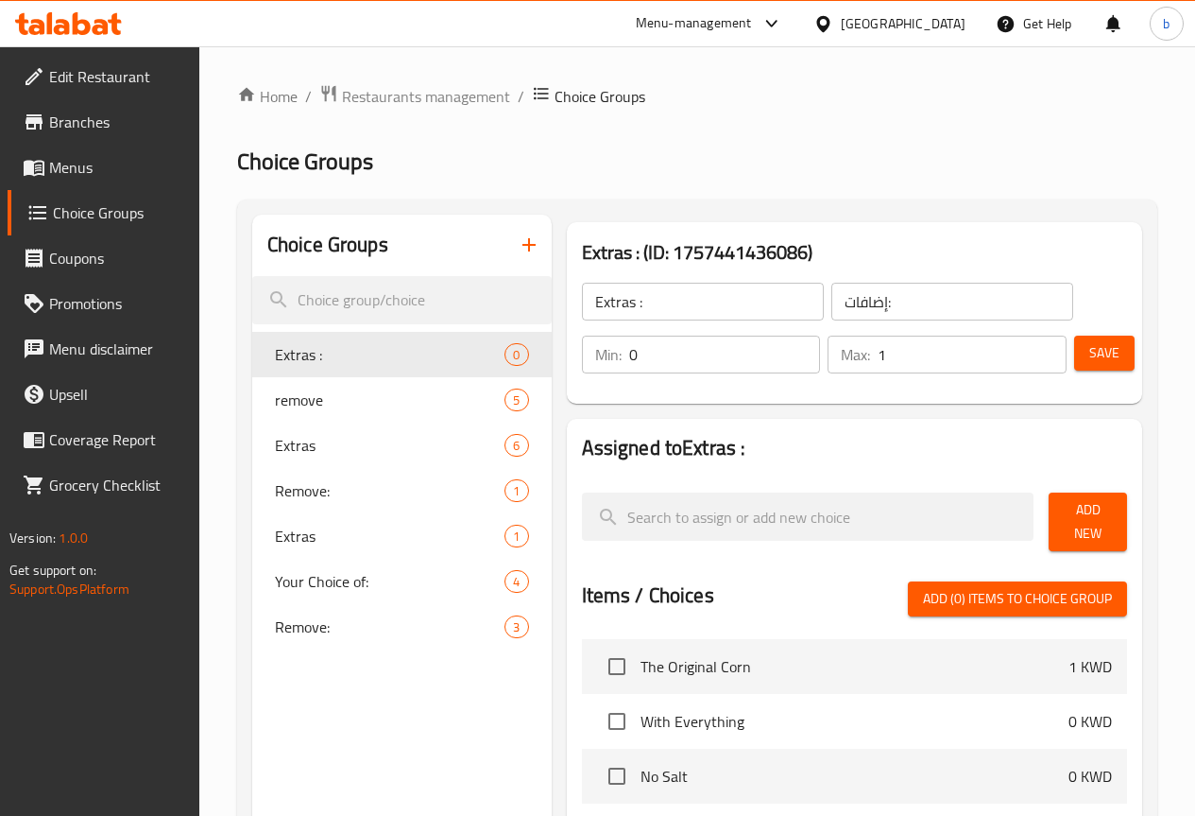
type input "1"
click at [1041, 345] on input "1" at bounding box center [972, 354] width 189 height 38
click at [1068, 511] on span "Add New" at bounding box center [1088, 521] width 48 height 47
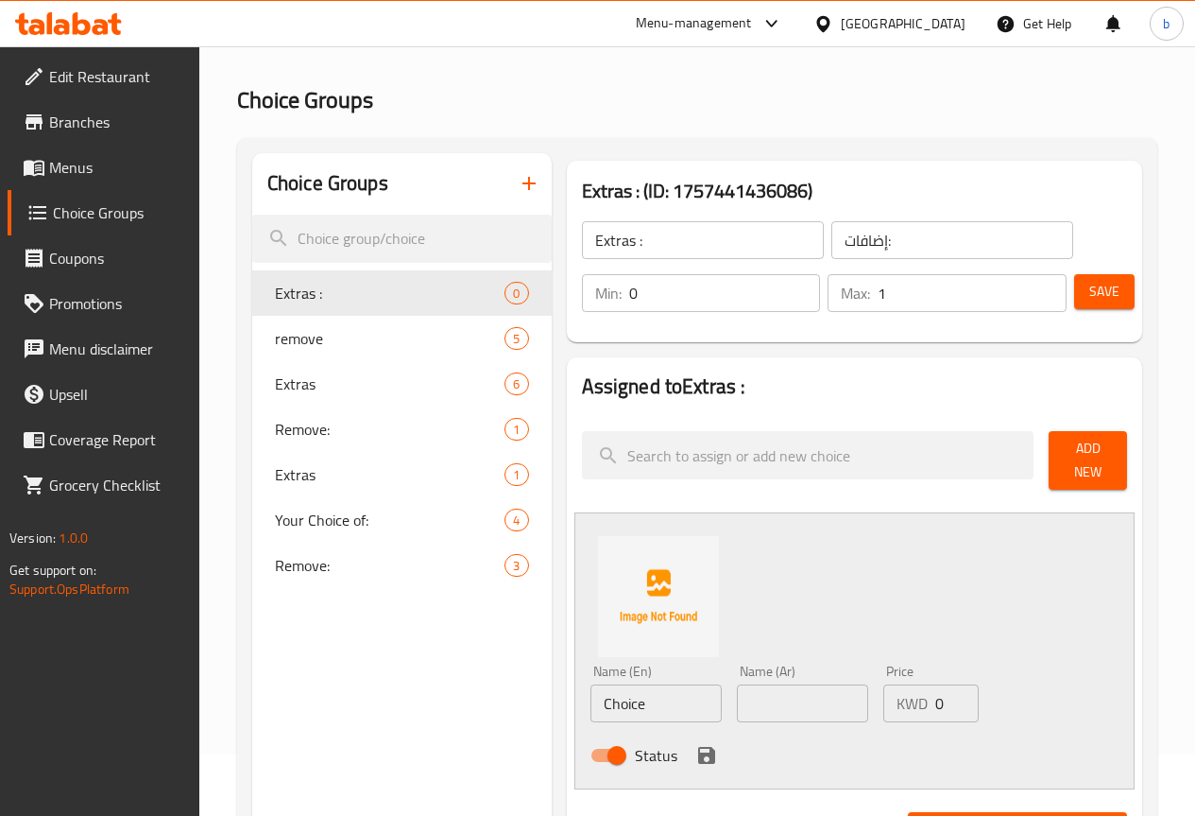
scroll to position [94, 0]
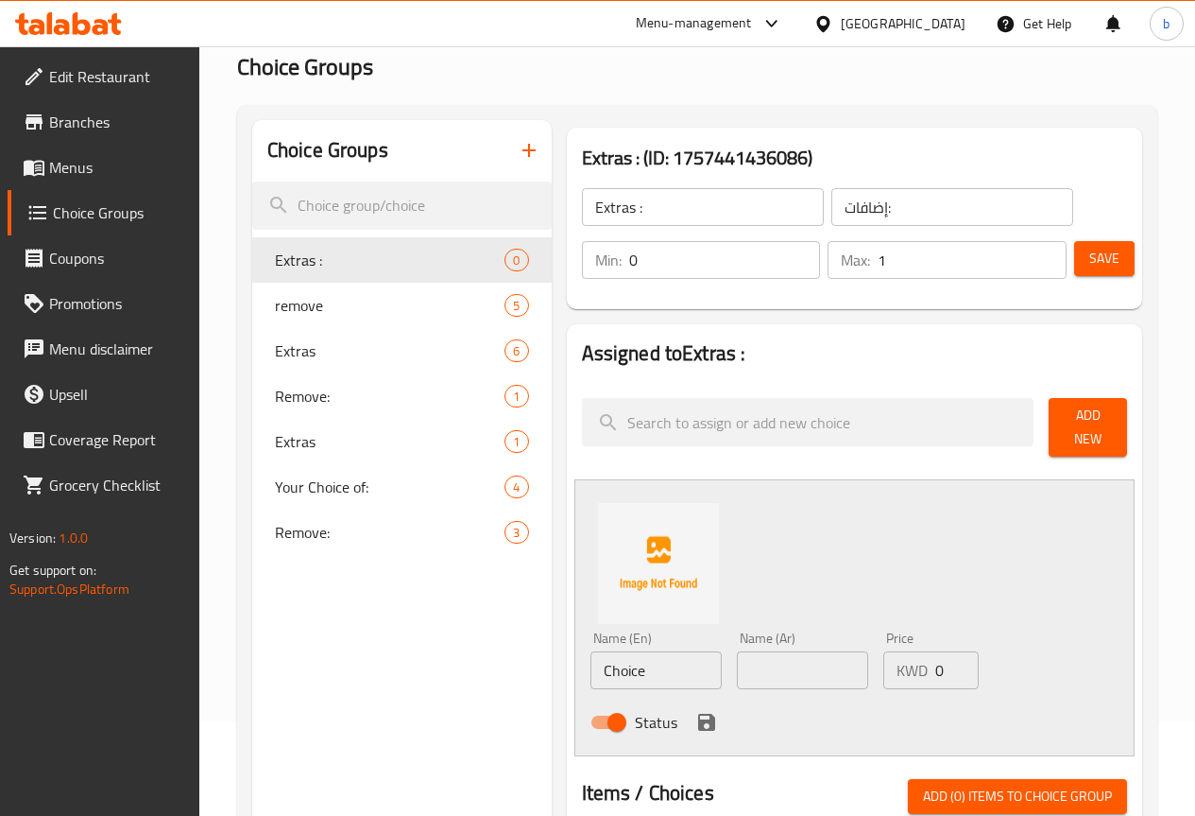
click at [591, 651] on input "Choice" at bounding box center [656, 670] width 131 height 38
click at [591, 660] on input "Choice" at bounding box center [656, 670] width 131 height 38
paste input "Jalapeno"
type input "Jalapeno"
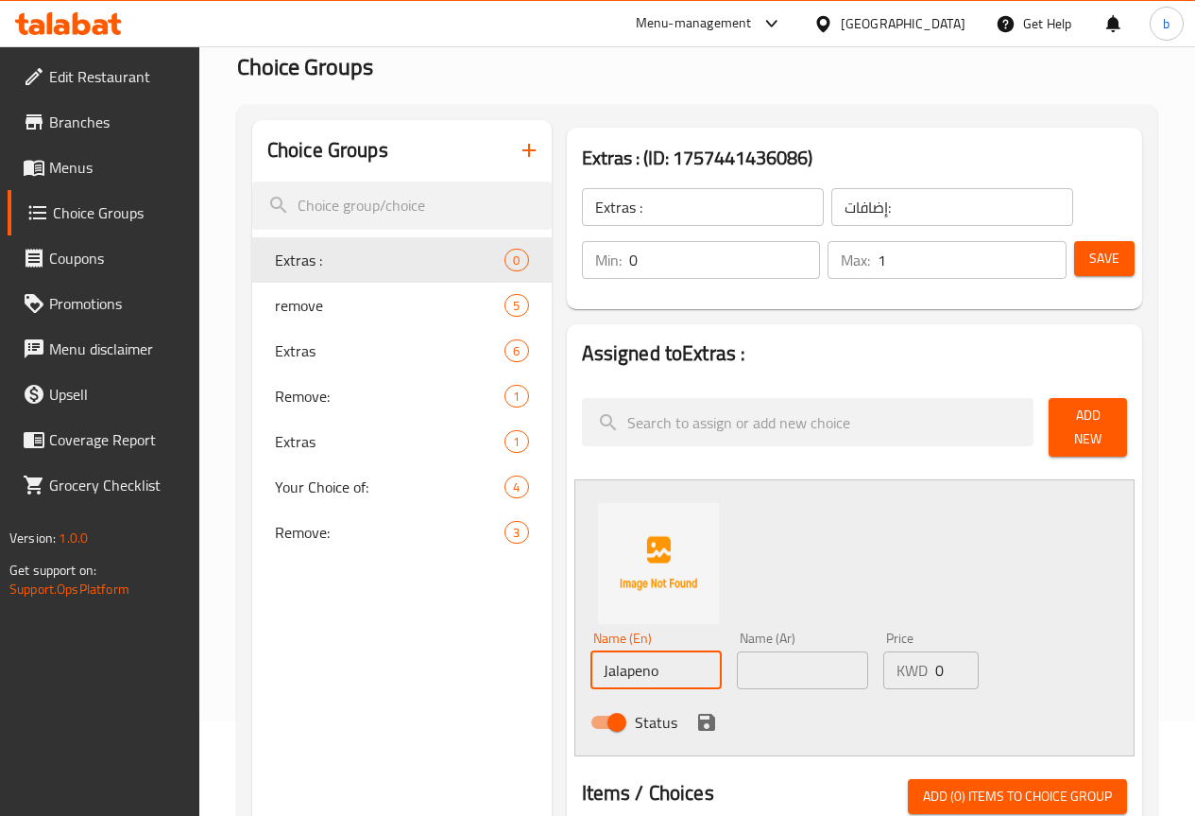
click at [737, 672] on input "text" at bounding box center [802, 670] width 131 height 38
type input "هالبينو"
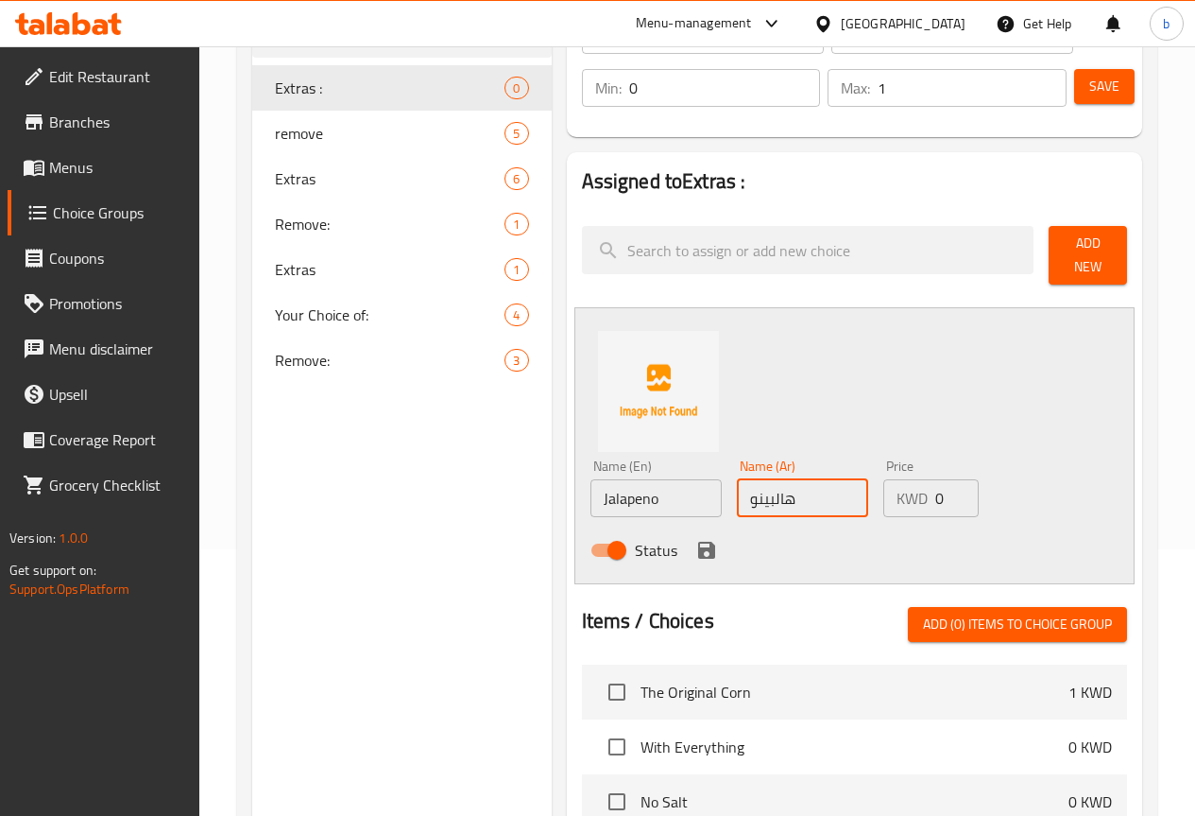
scroll to position [283, 0]
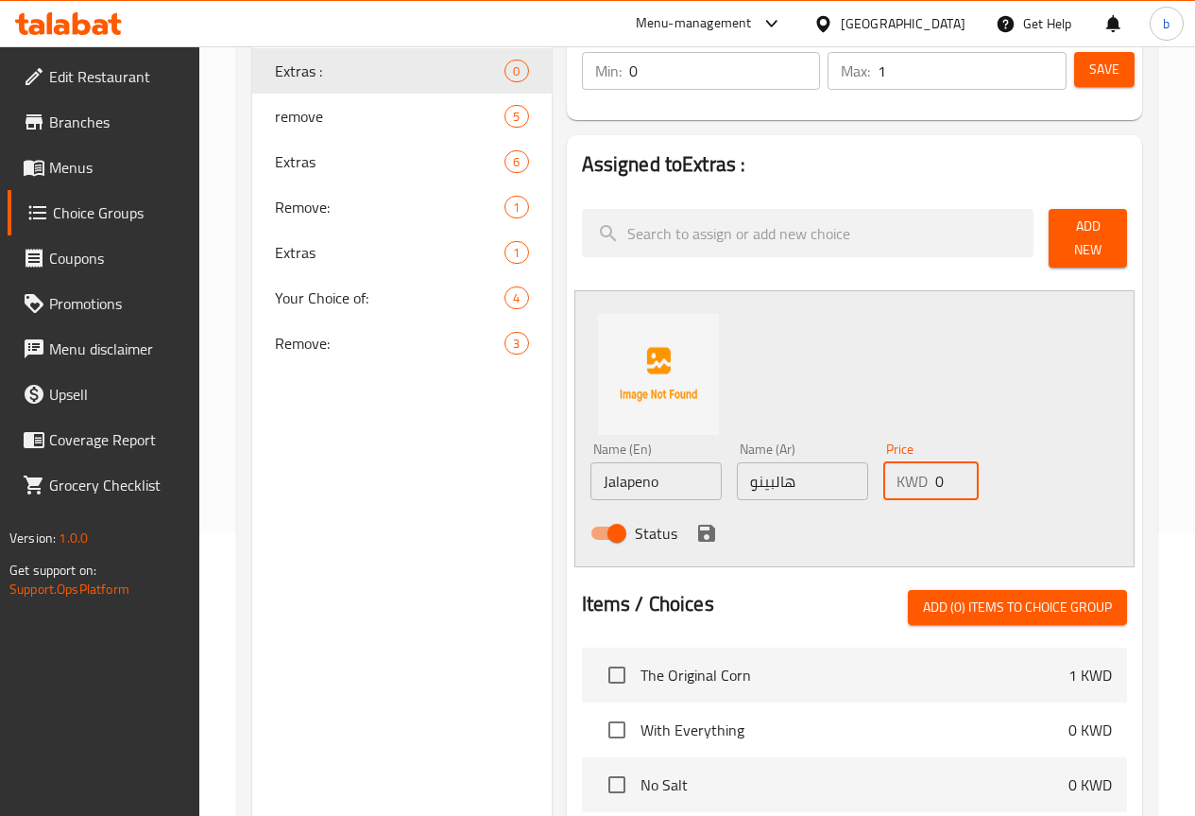
click at [936, 470] on input "0" at bounding box center [957, 481] width 43 height 38
type input "0.25"
click at [698, 524] on icon "save" at bounding box center [706, 532] width 17 height 17
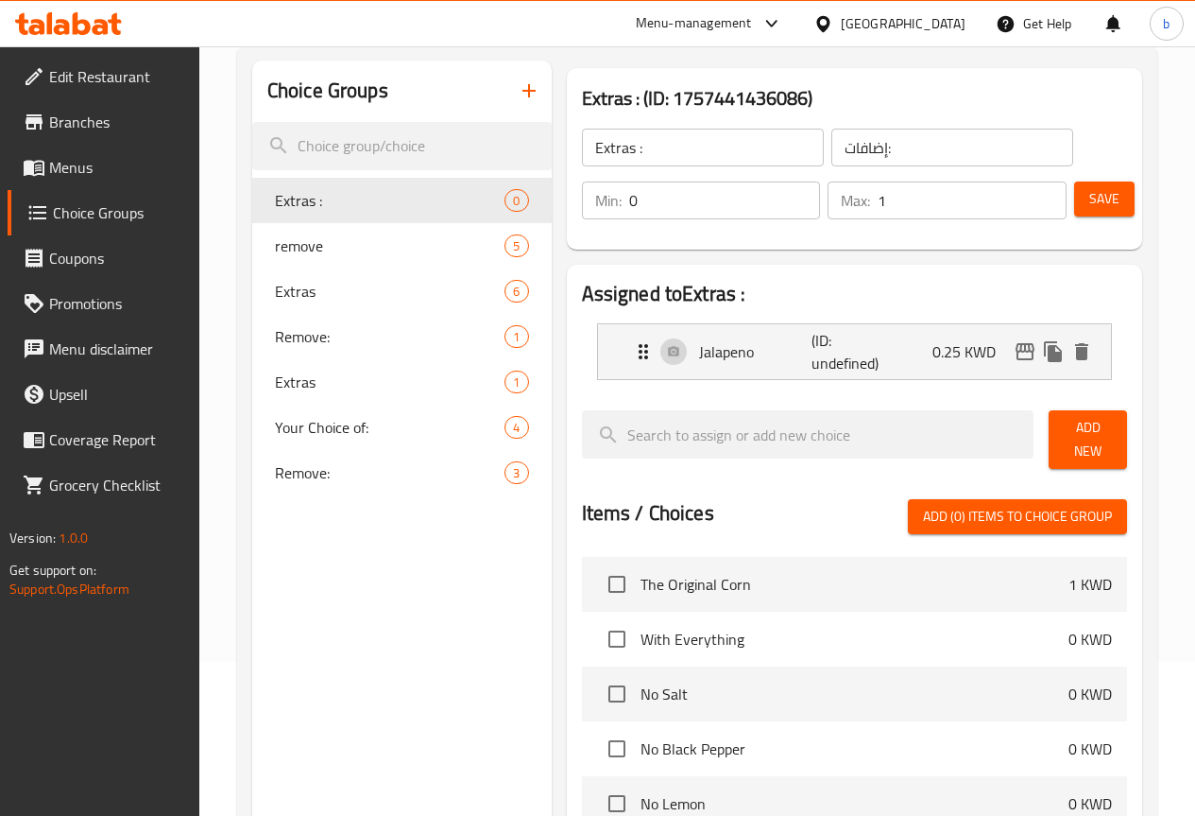
scroll to position [0, 0]
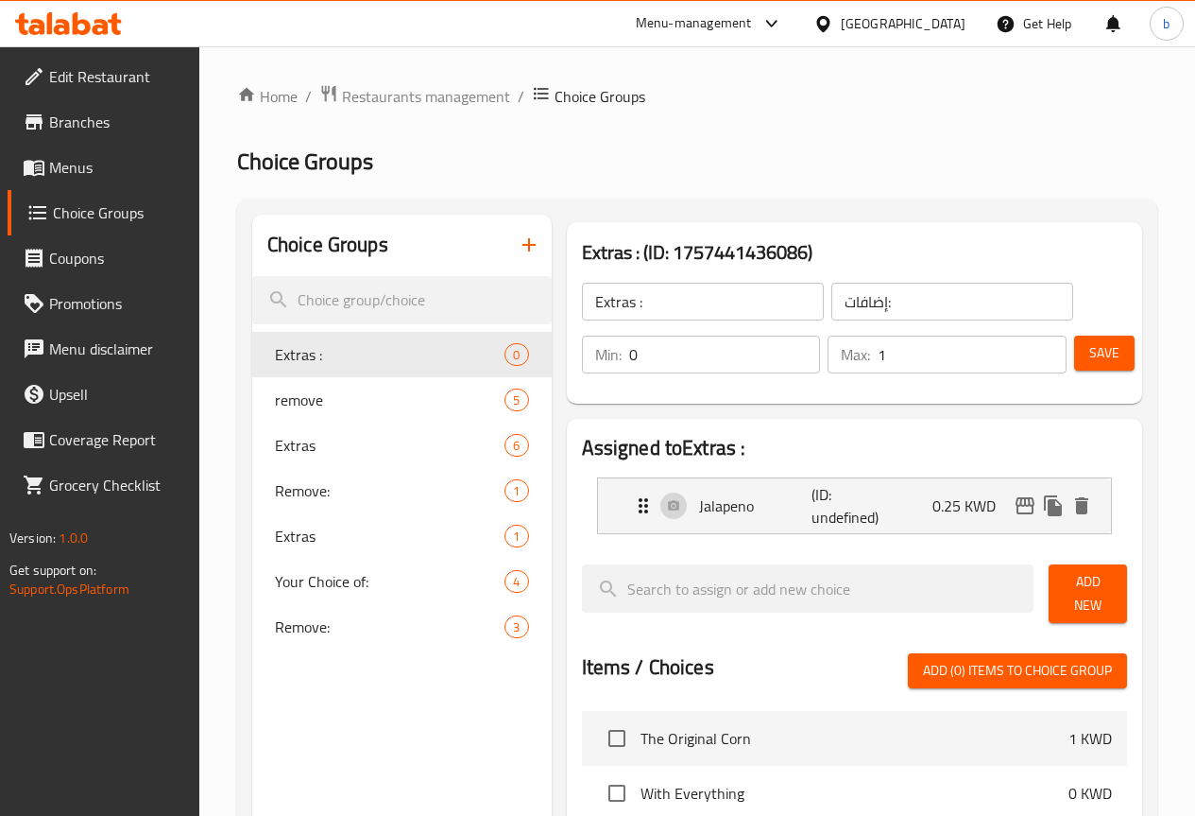
click at [1111, 350] on span "Save" at bounding box center [1105, 353] width 30 height 24
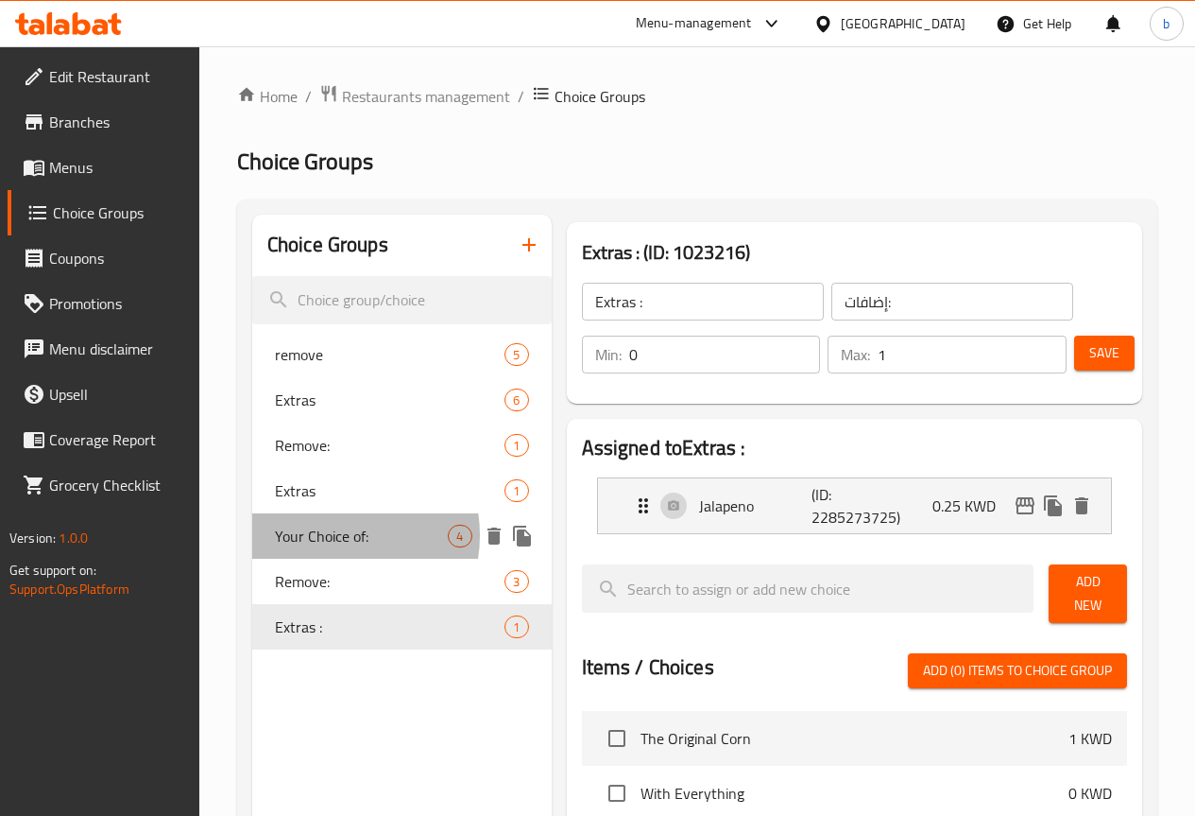
click at [328, 535] on span "Your Choice of:" at bounding box center [362, 535] width 174 height 23
type input "Your Choice of:"
type input "اختيارك من:"
type input "2"
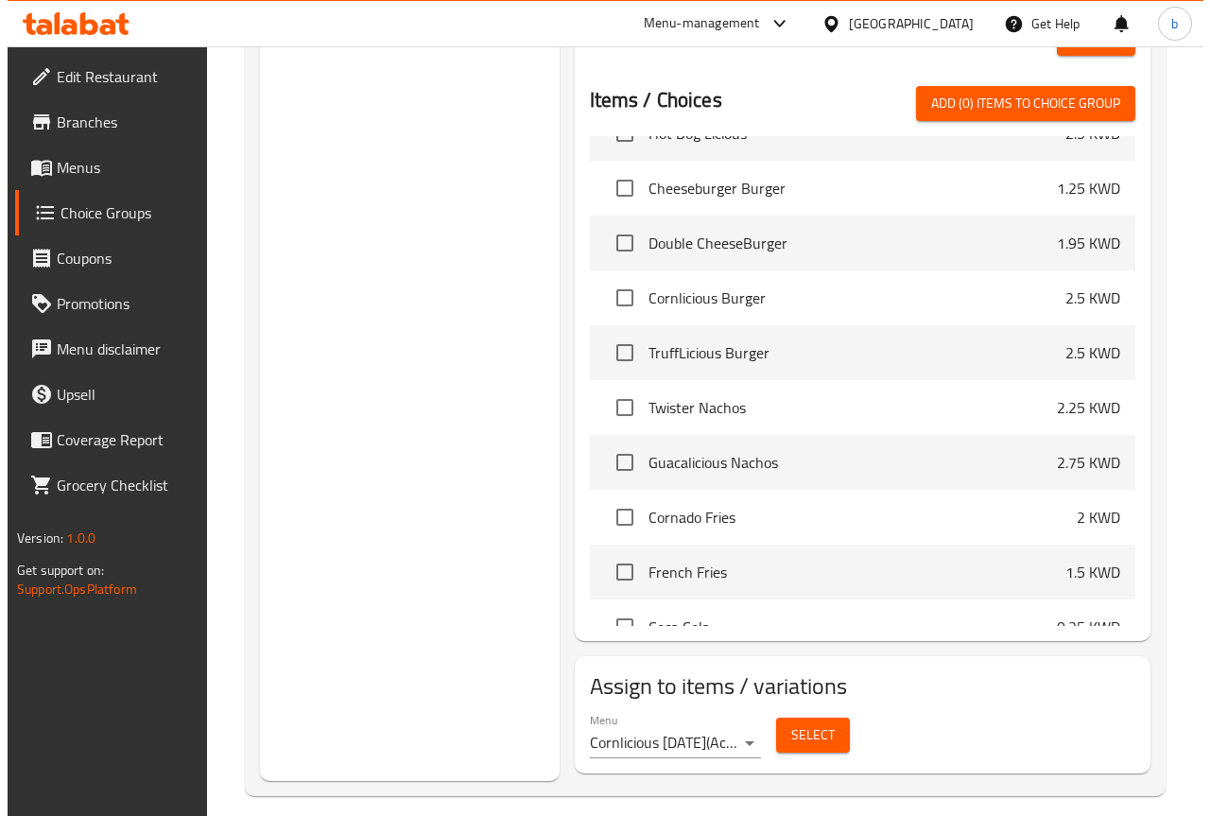
scroll to position [790, 0]
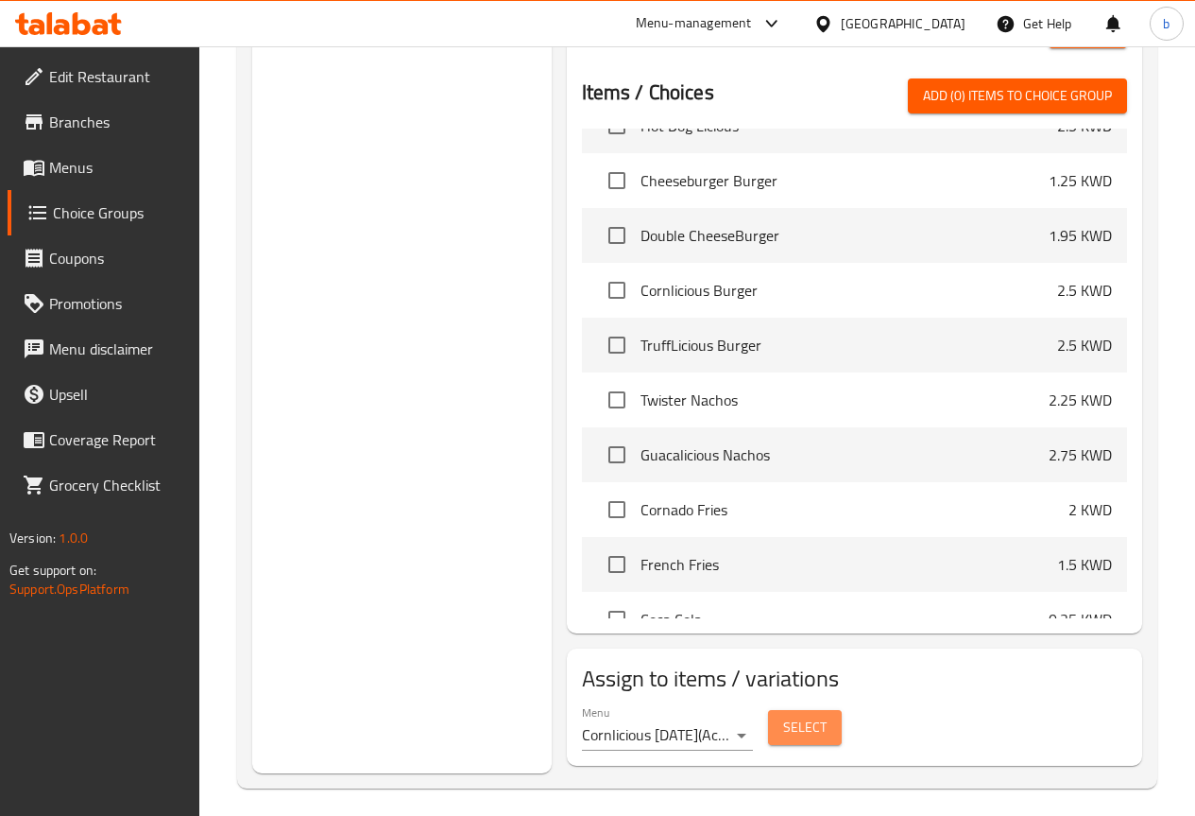
click at [779, 712] on button "Select" at bounding box center [805, 727] width 74 height 35
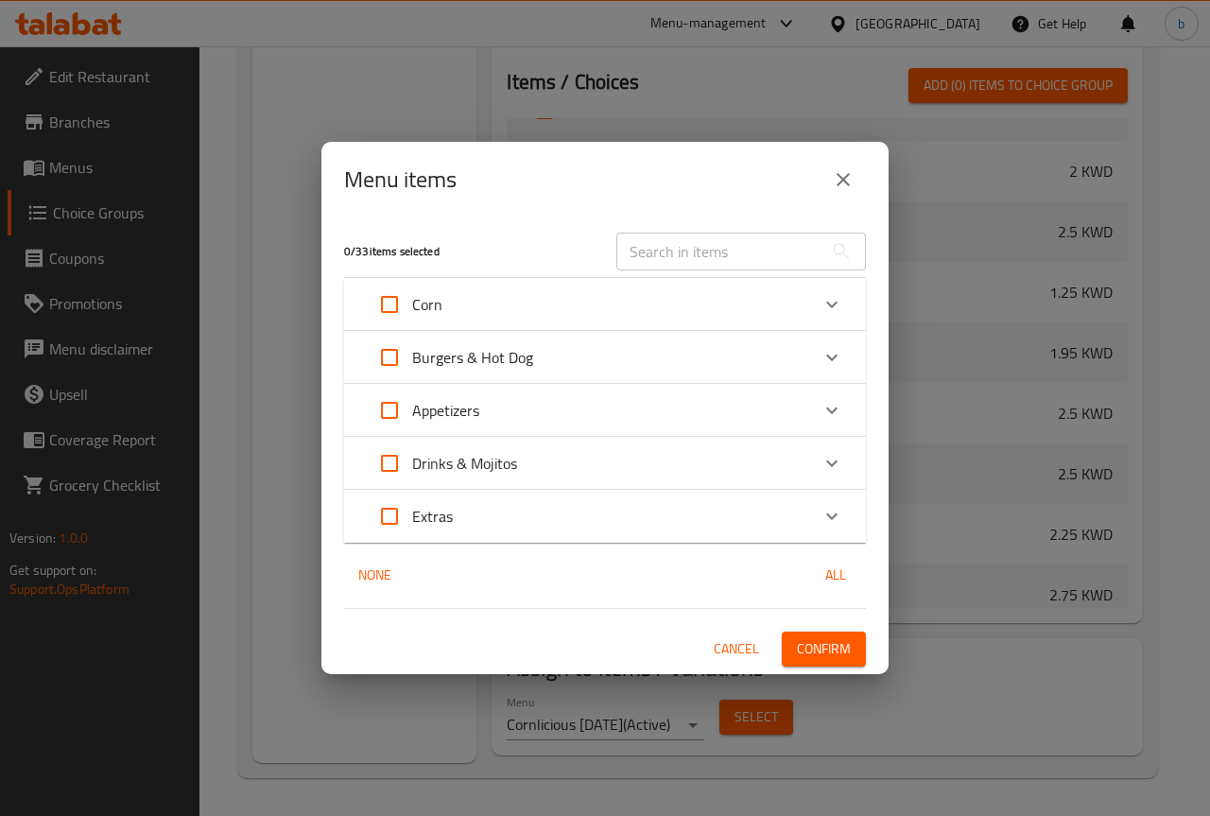
click at [526, 318] on div "Corn" at bounding box center [588, 304] width 442 height 45
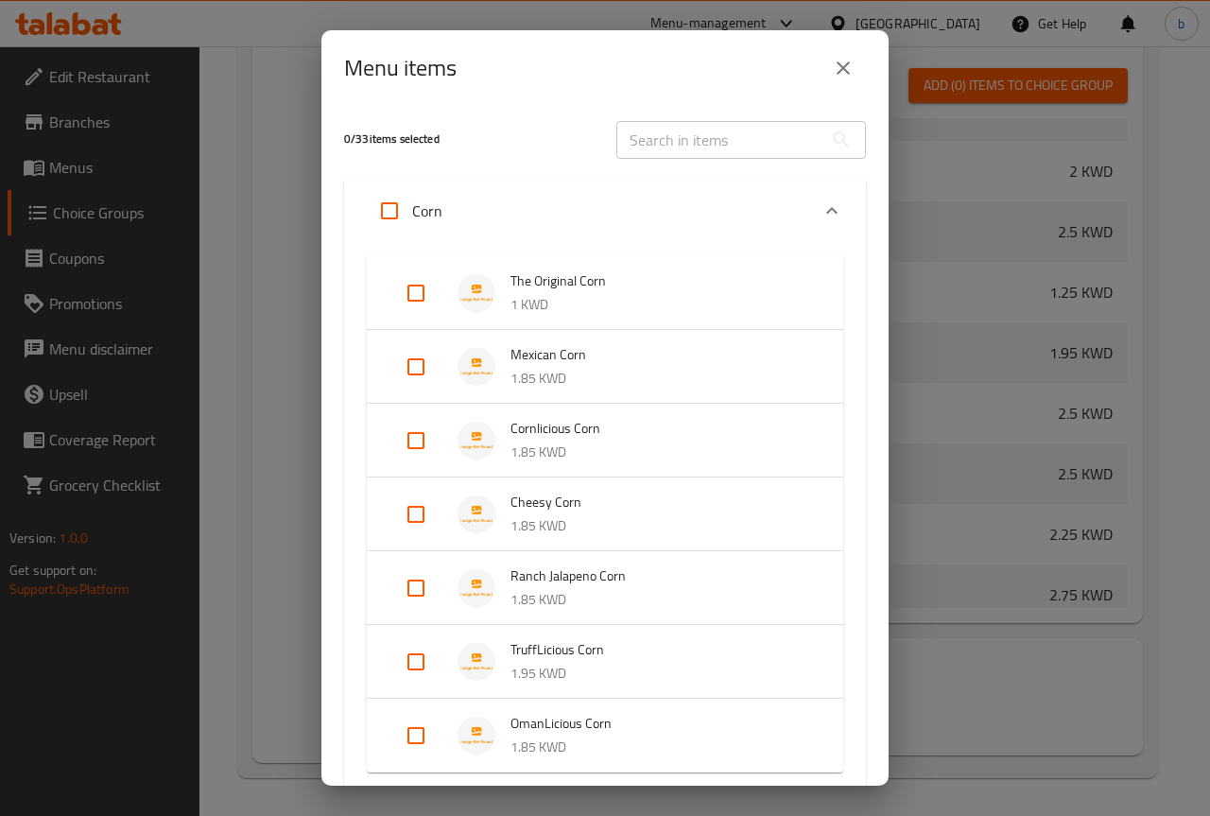
click at [615, 434] on span "Cornlicious Corn" at bounding box center [657, 429] width 295 height 24
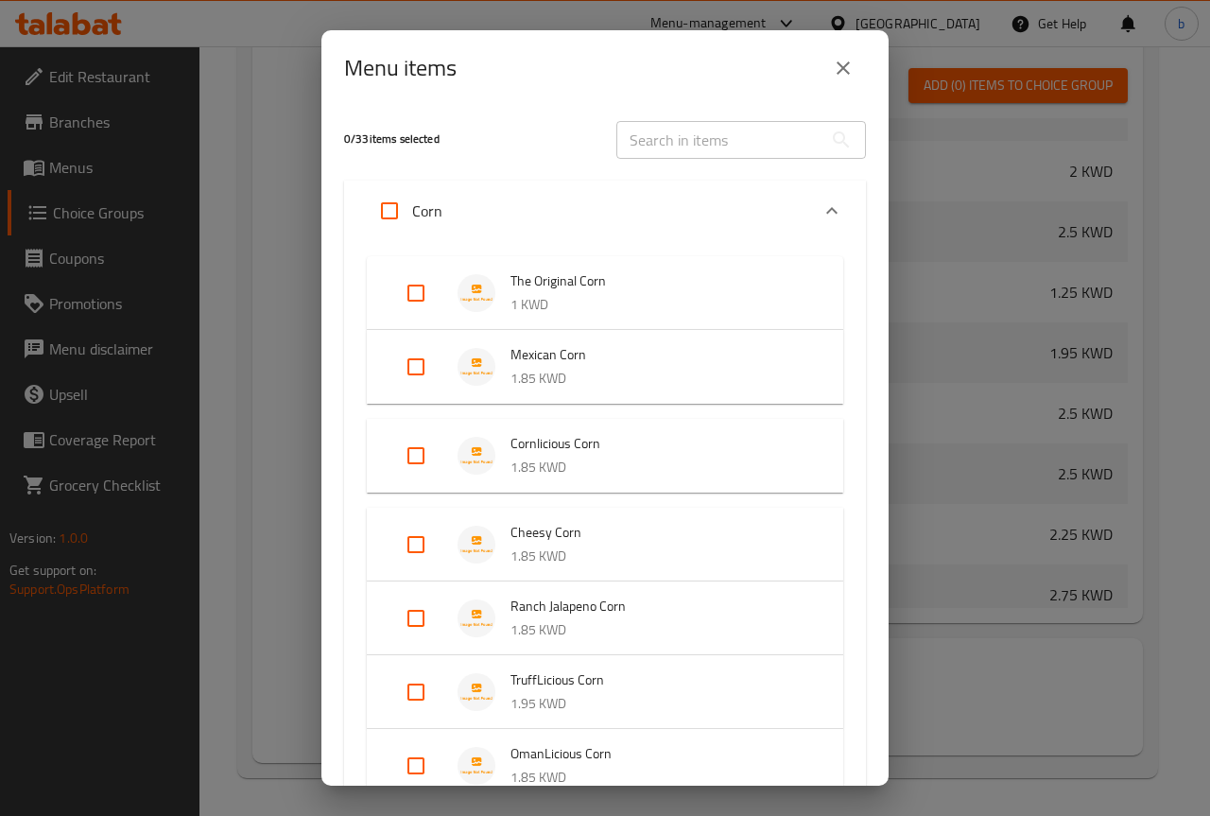
click at [425, 452] on input "Expand" at bounding box center [415, 455] width 45 height 45
checkbox input "true"
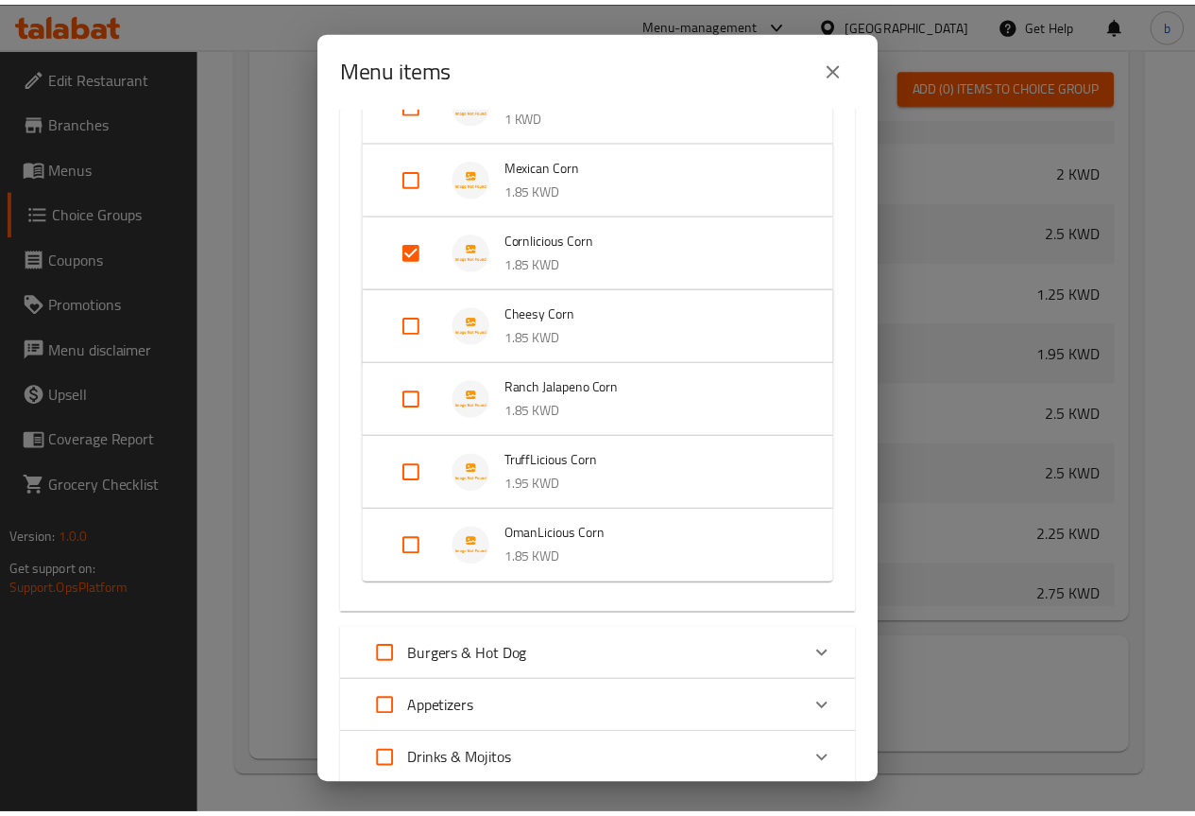
scroll to position [375, 0]
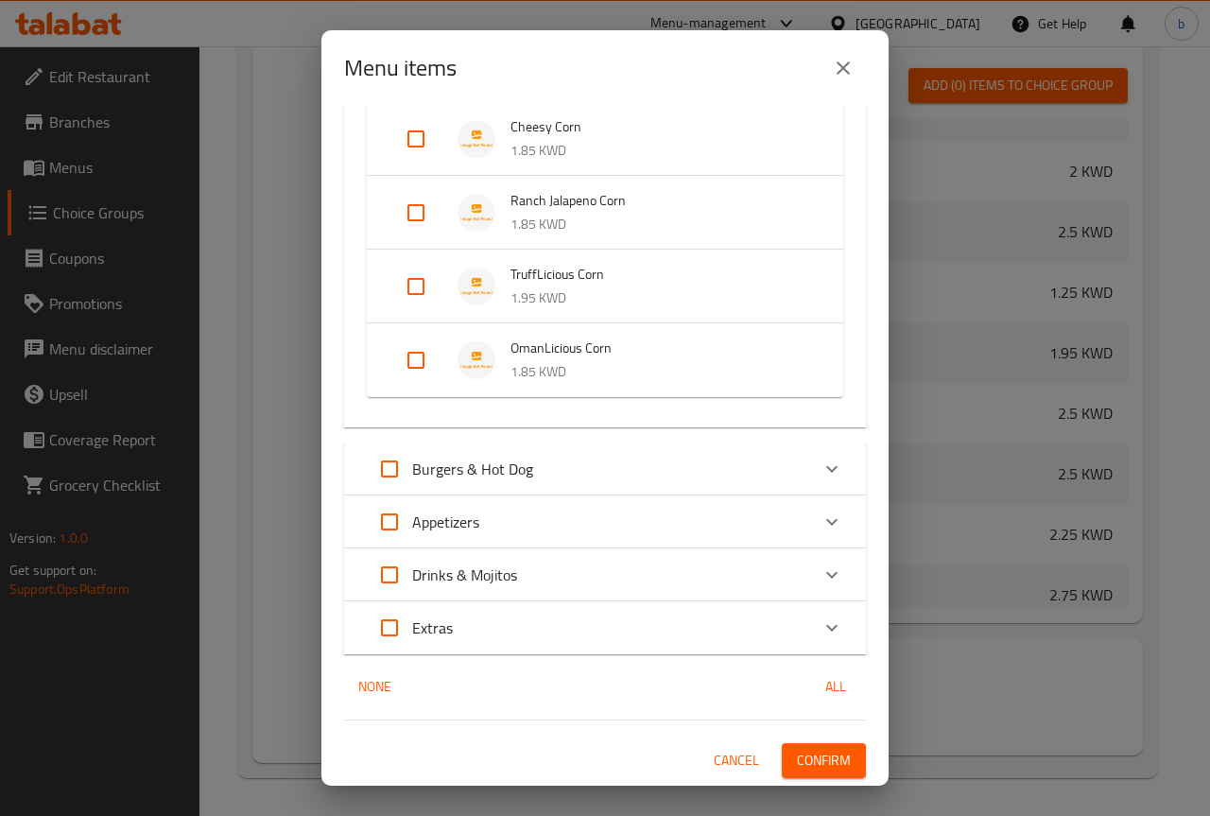
click at [811, 756] on span "Confirm" at bounding box center [824, 760] width 54 height 24
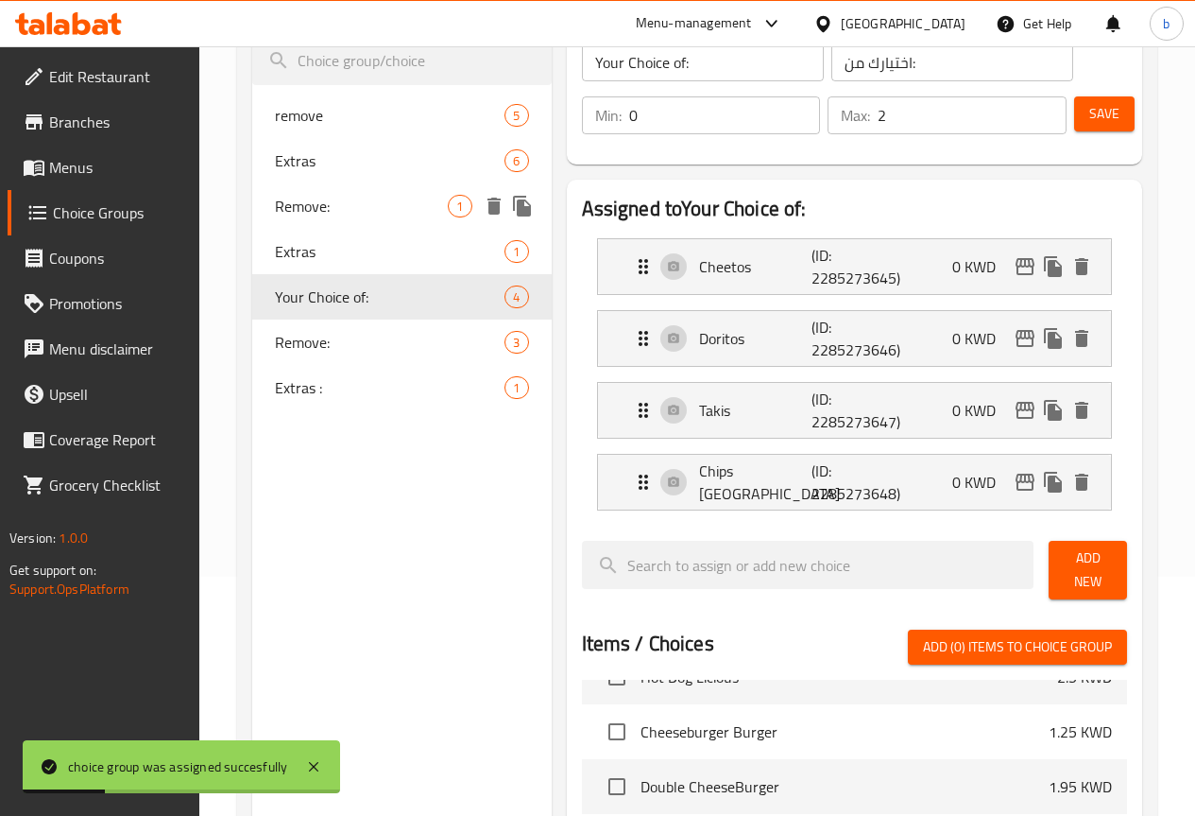
scroll to position [34, 0]
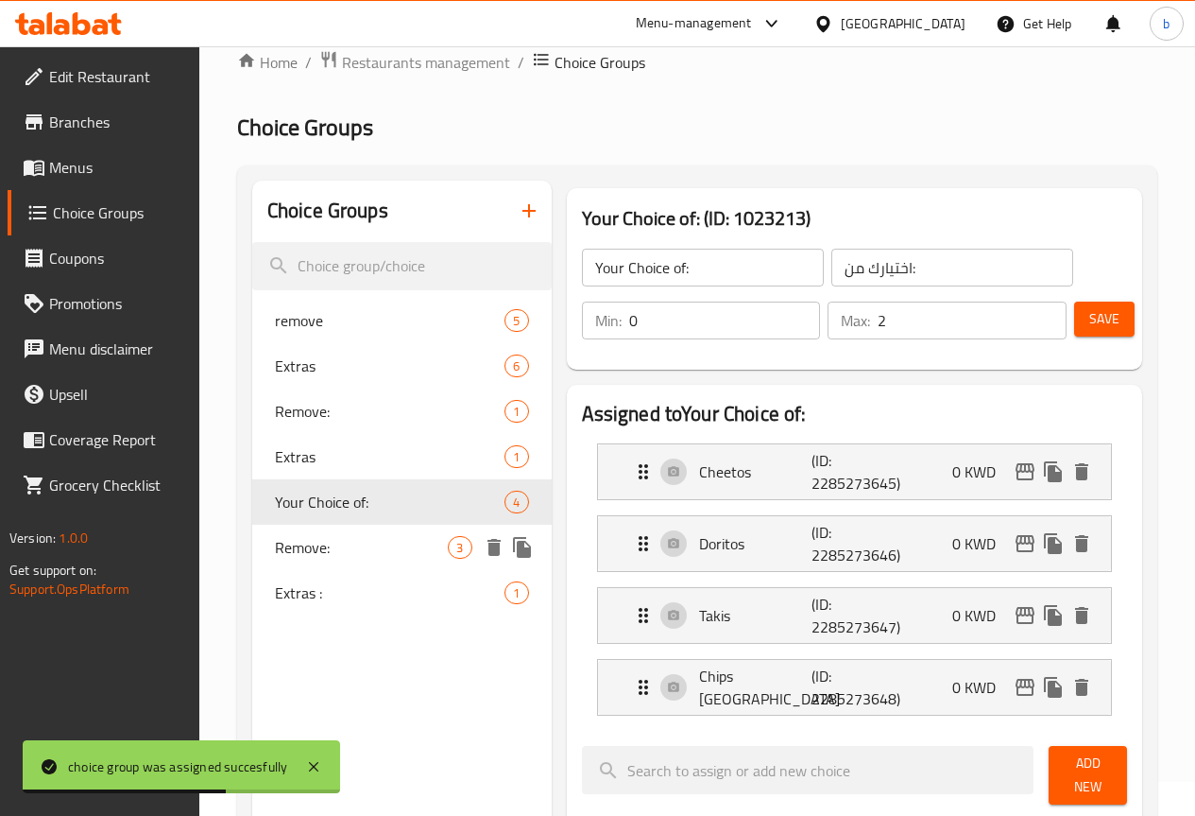
click at [317, 536] on span "Remove:" at bounding box center [362, 547] width 174 height 23
type input "Remove:"
type input "ازالة:"
type input "3"
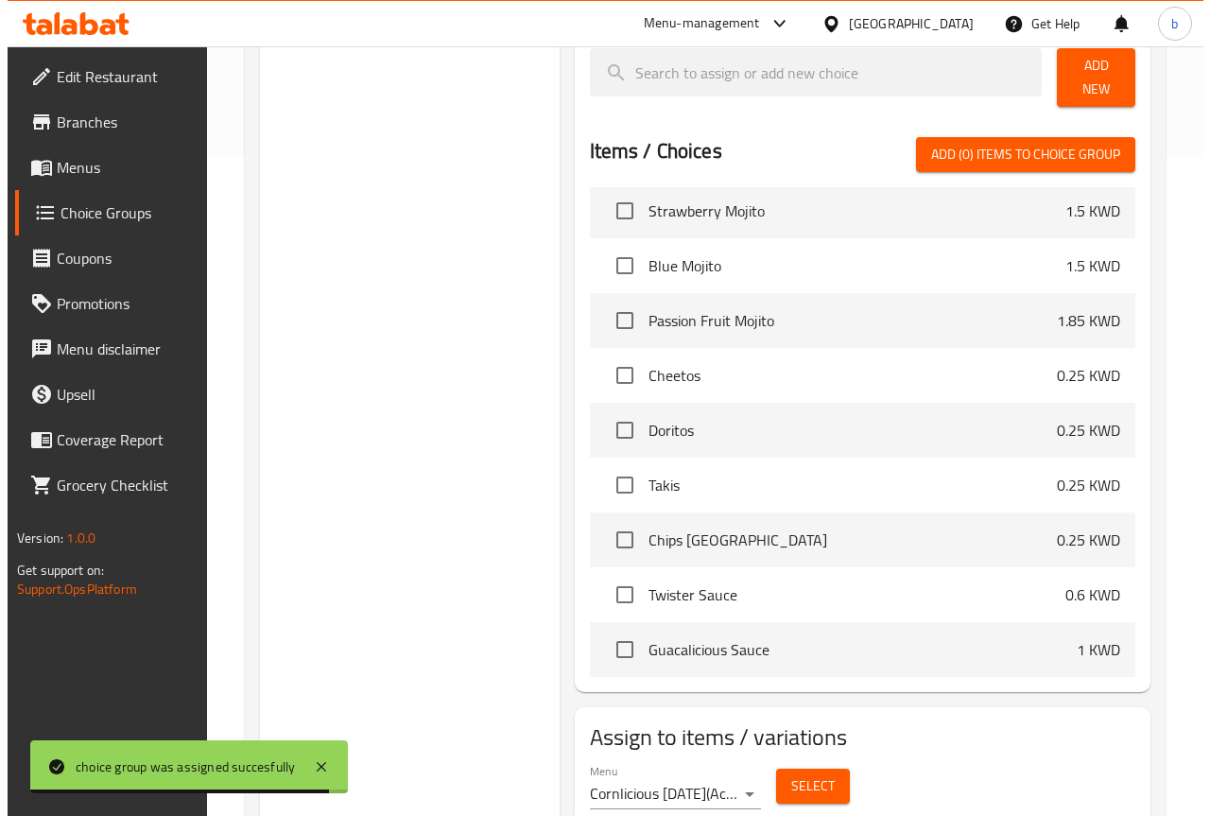
scroll to position [718, 0]
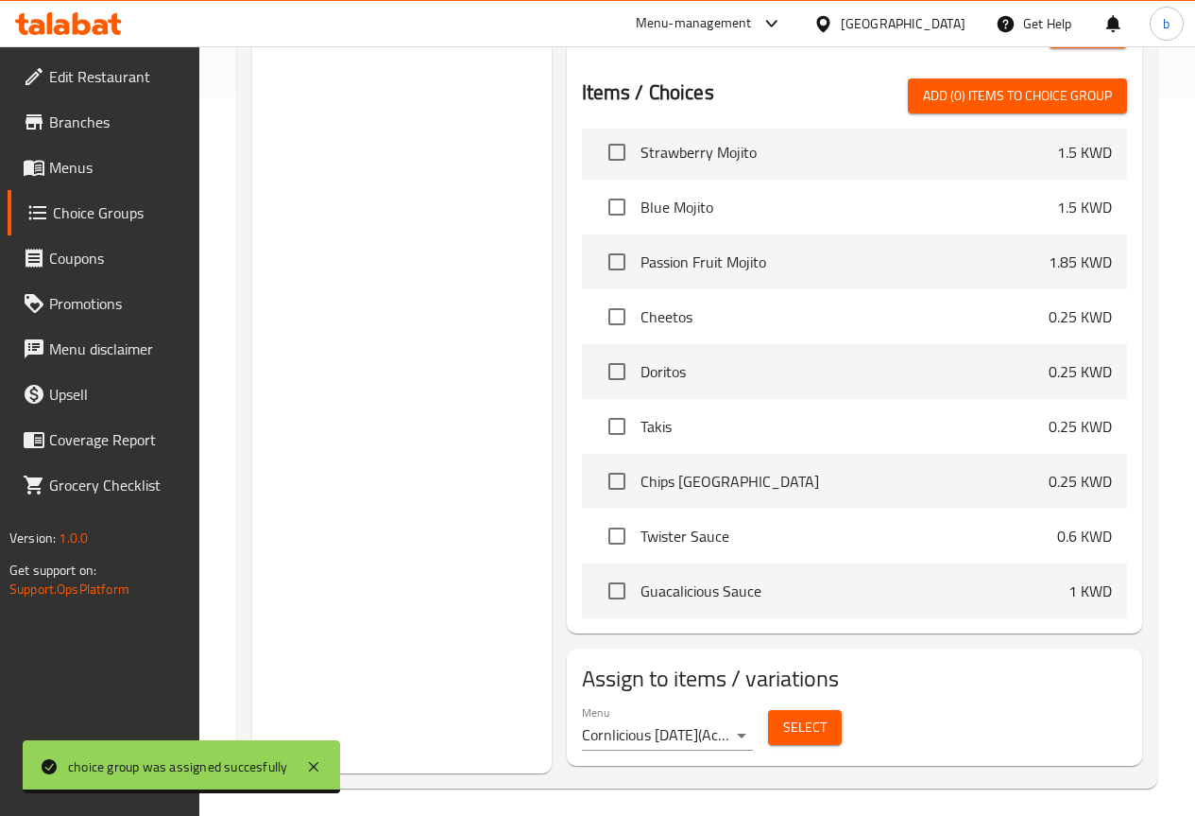
click at [783, 715] on span "Select" at bounding box center [804, 727] width 43 height 24
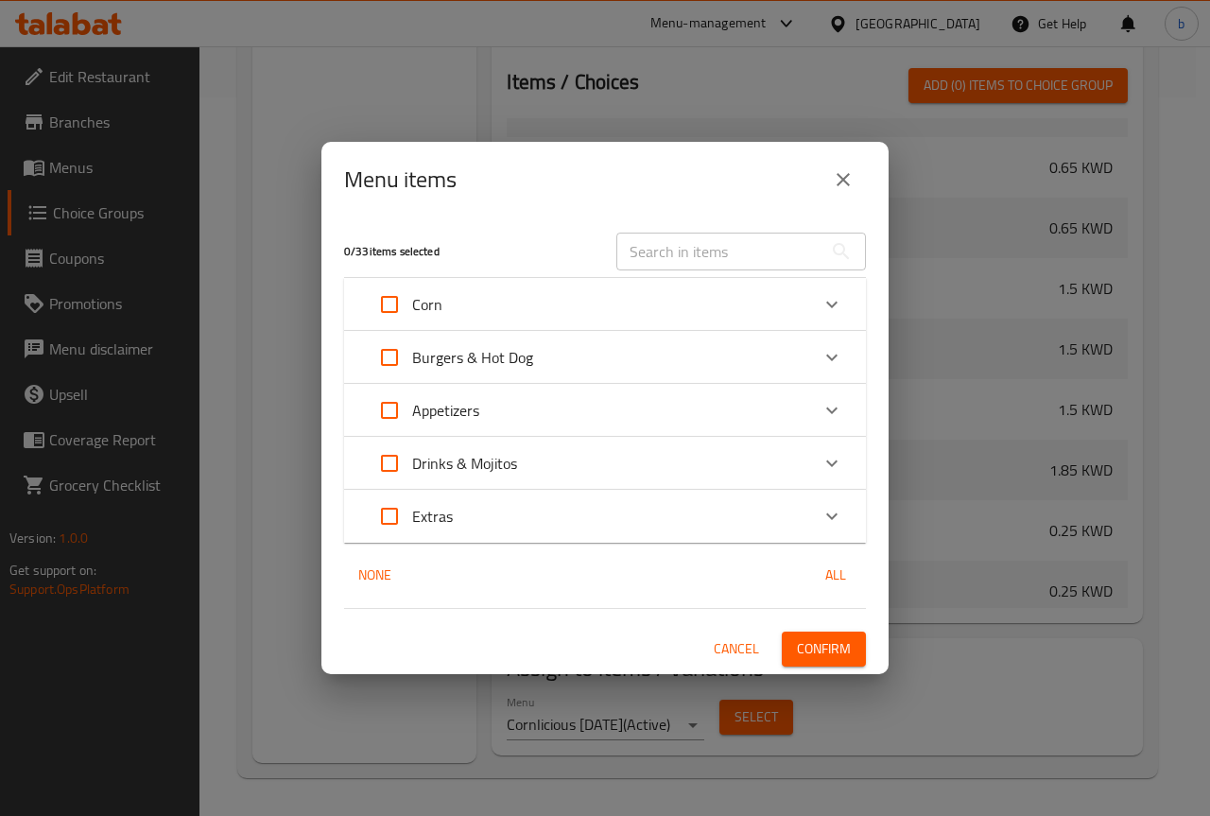
click at [427, 323] on div "Corn" at bounding box center [405, 304] width 76 height 45
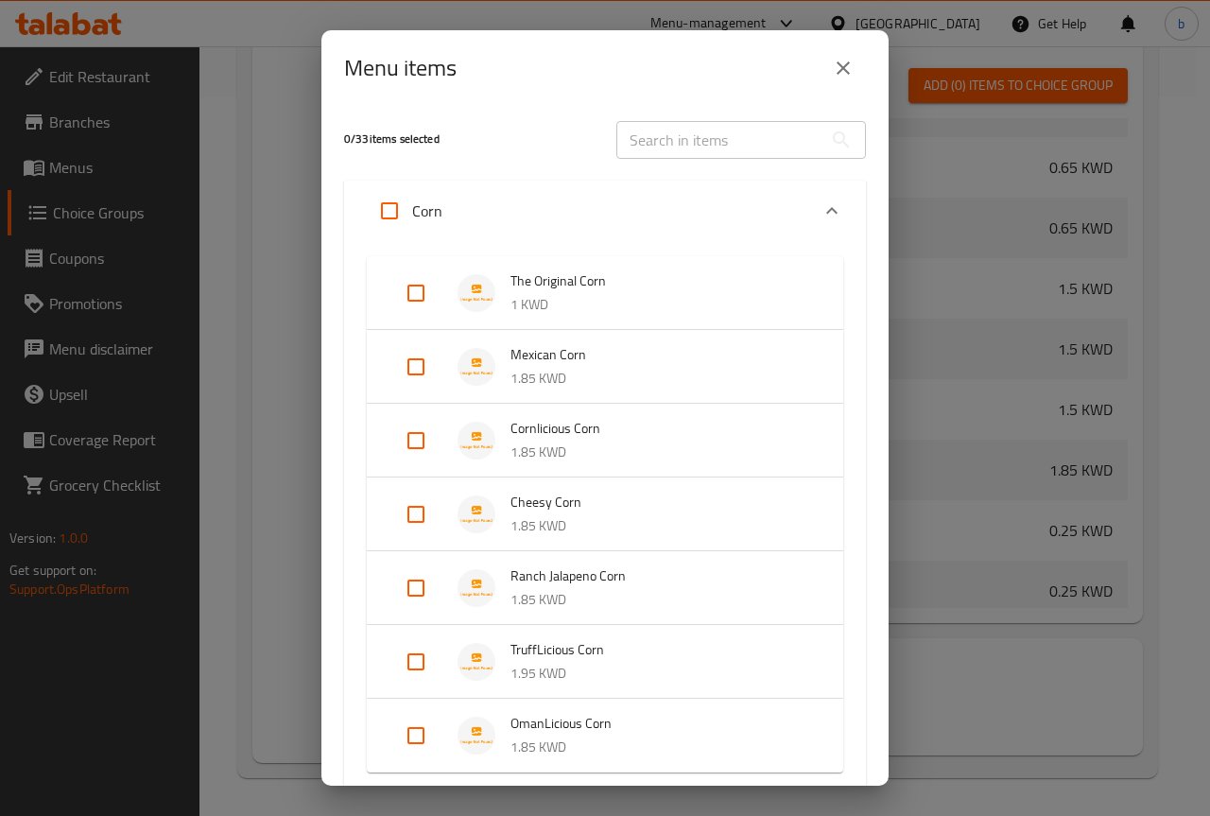
click at [424, 433] on input "Expand" at bounding box center [415, 440] width 45 height 45
checkbox input "true"
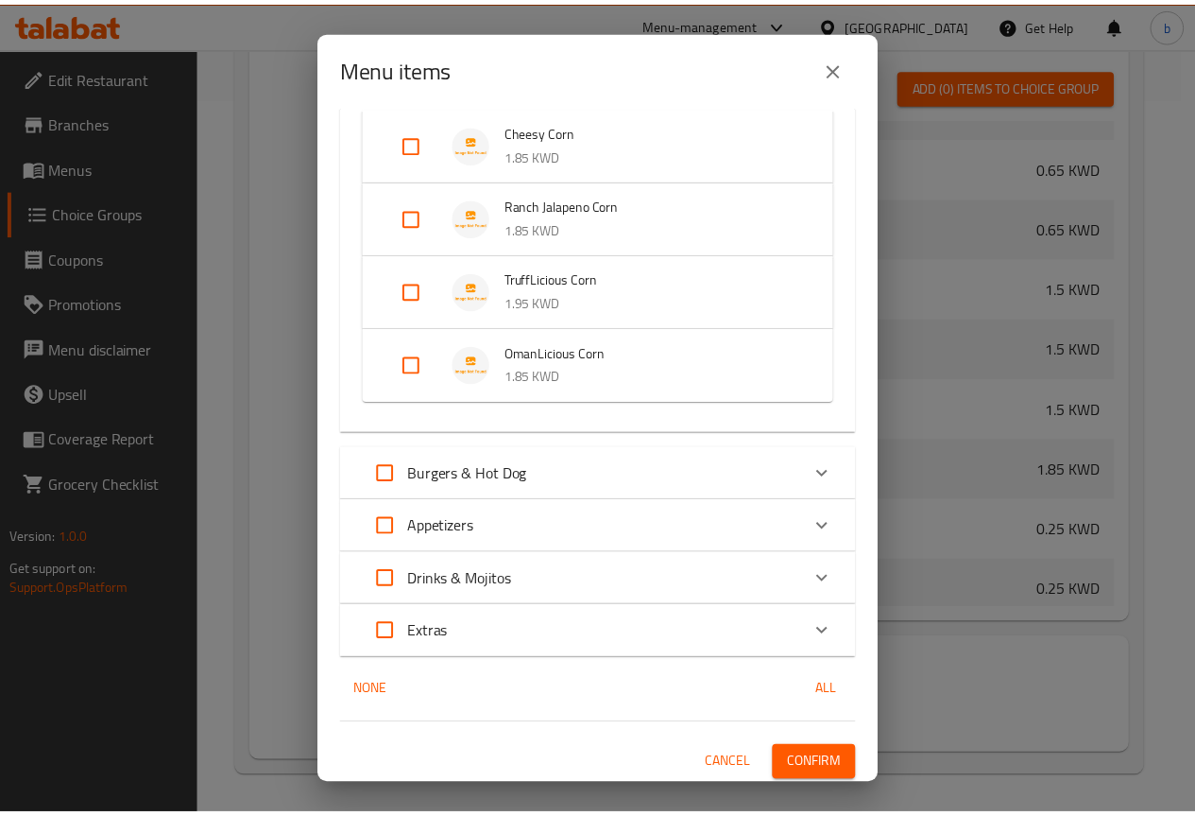
scroll to position [405, 0]
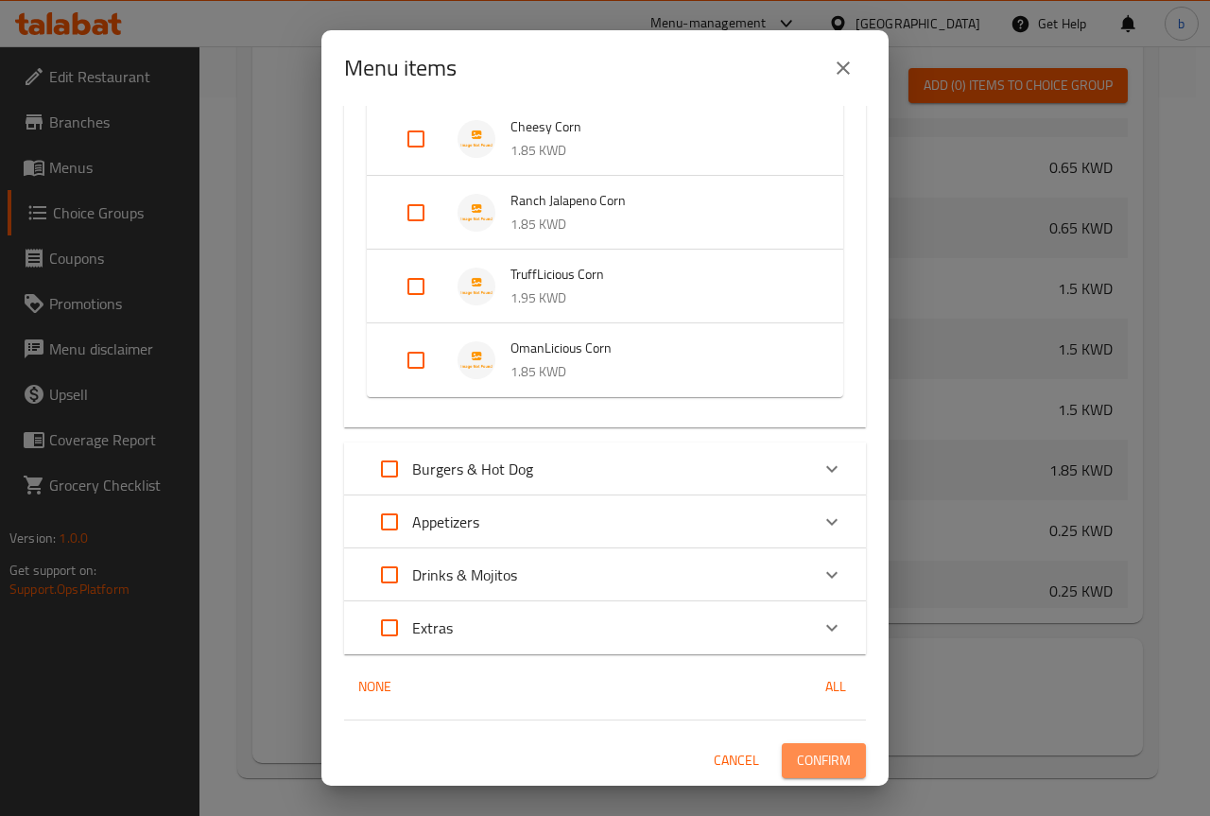
click at [830, 754] on span "Confirm" at bounding box center [824, 760] width 54 height 24
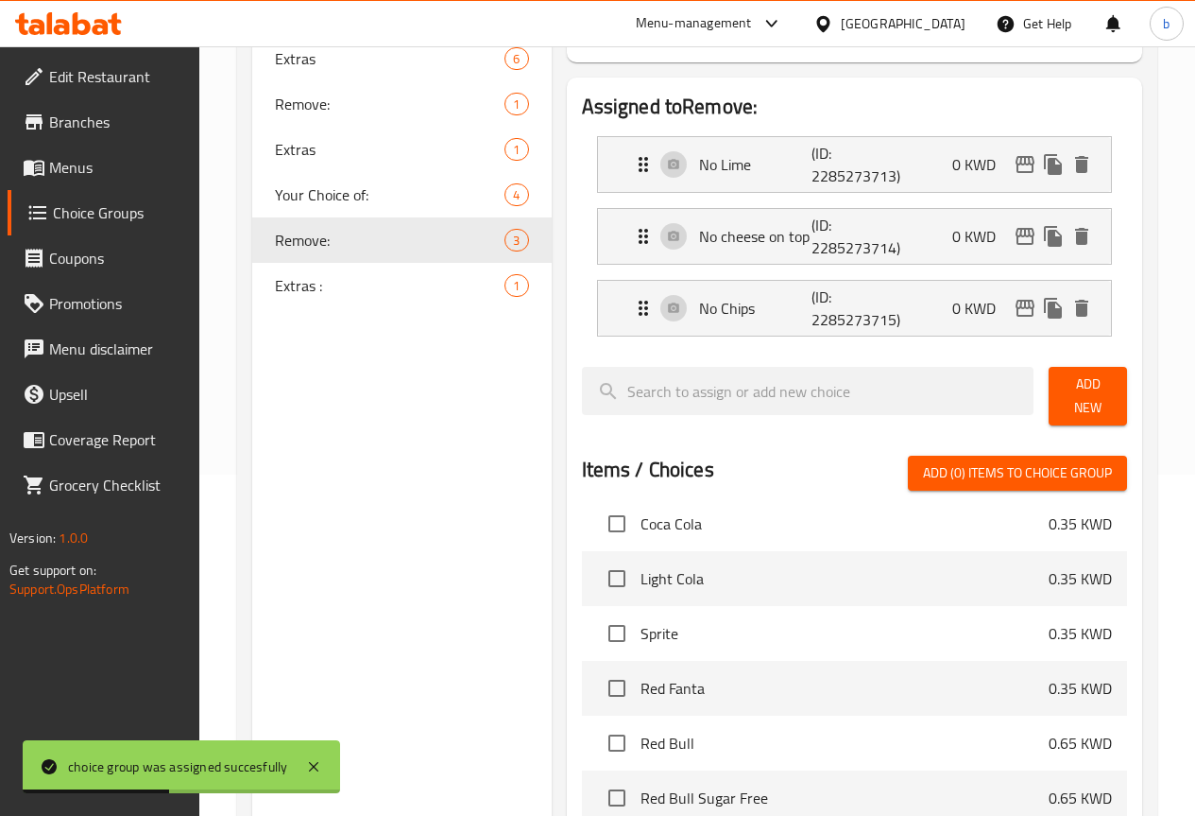
scroll to position [340, 0]
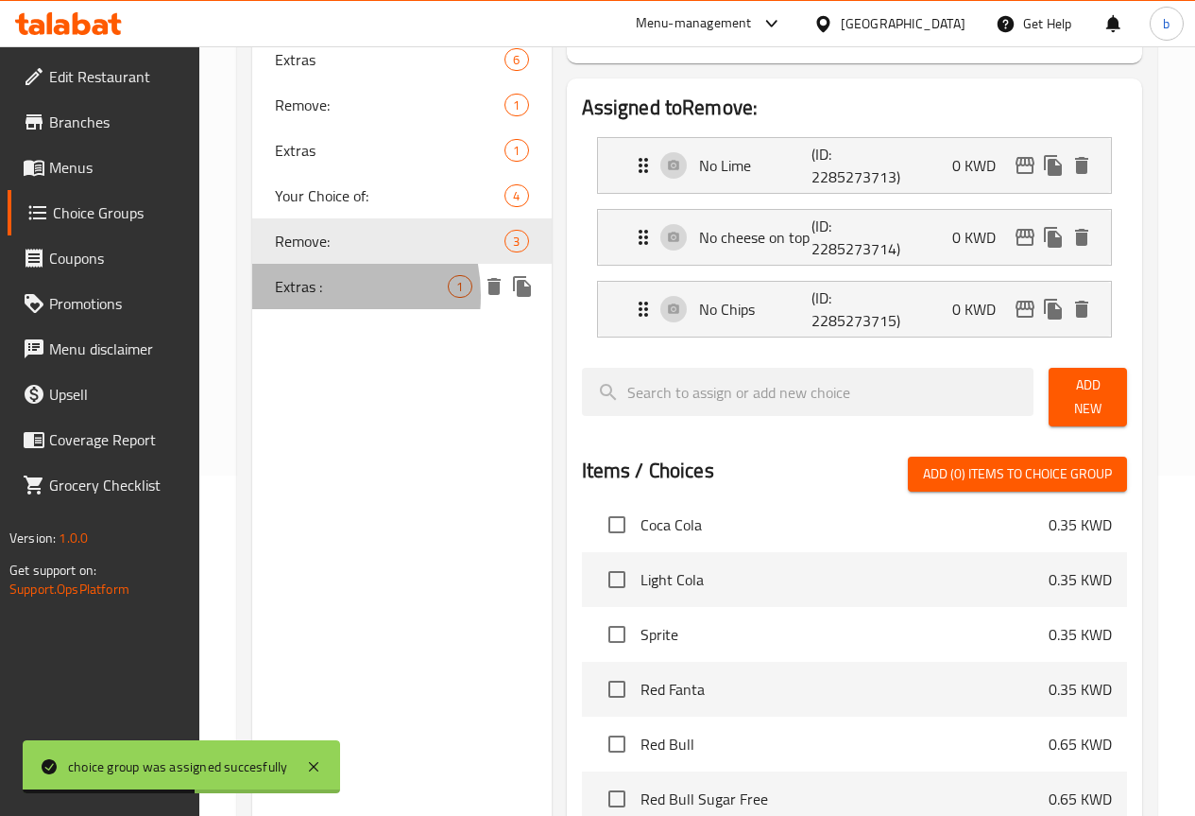
click at [309, 296] on span "Extras :" at bounding box center [362, 286] width 174 height 23
type input "Extras :"
type input "إضافات:"
type input "1"
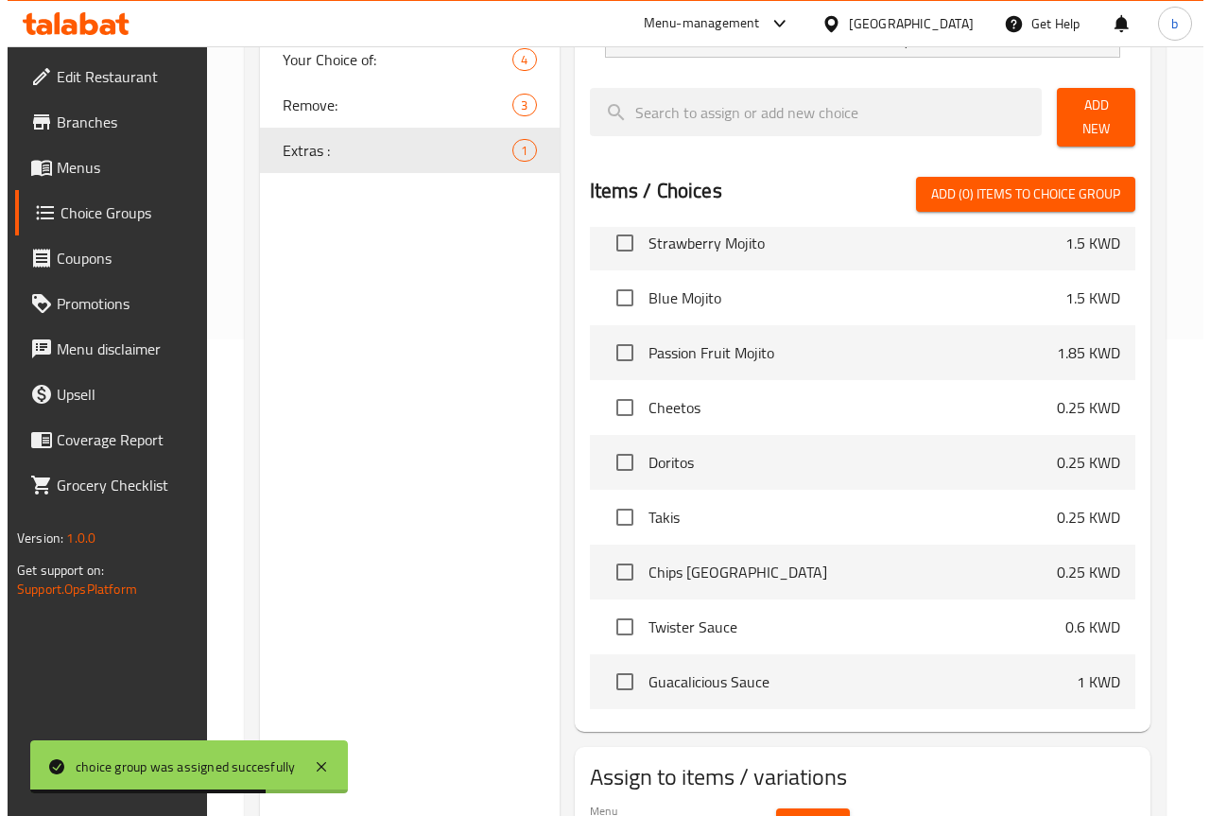
scroll to position [575, 0]
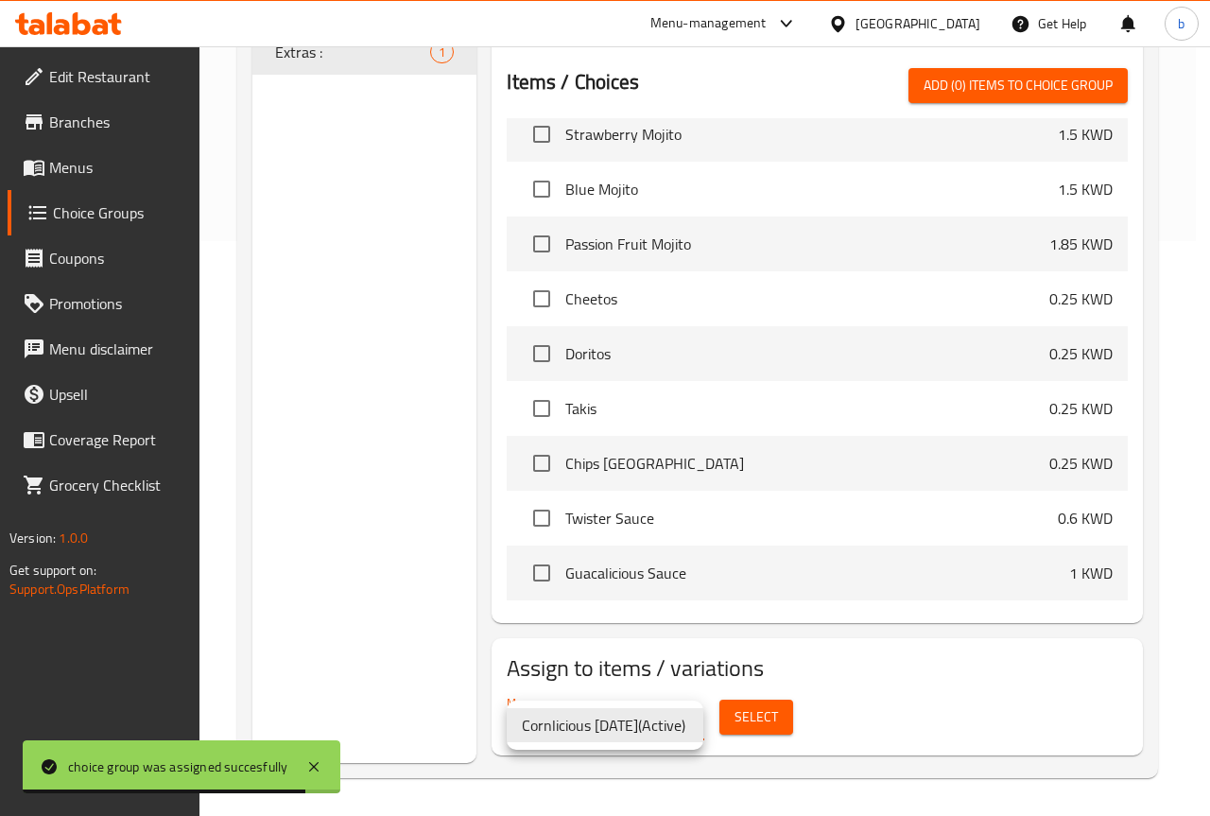
click at [745, 713] on div at bounding box center [605, 408] width 1210 height 816
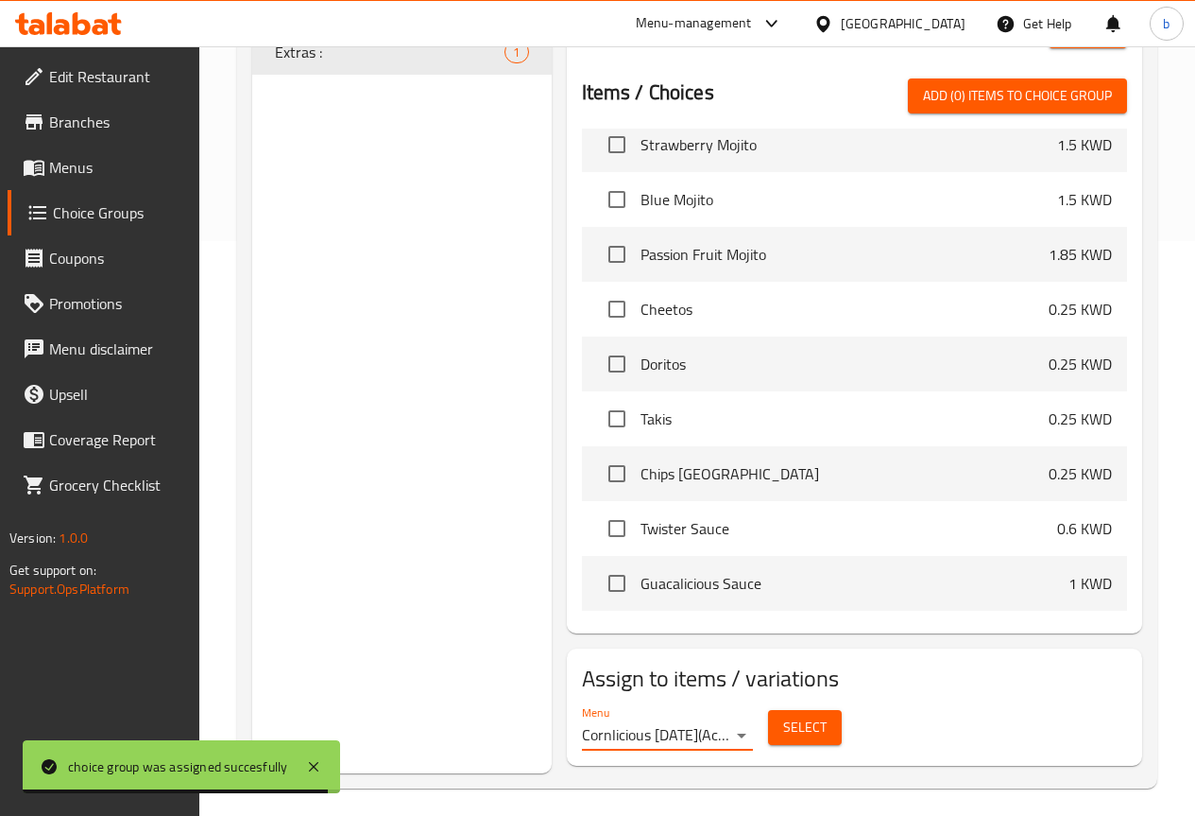
click at [783, 723] on span "Select" at bounding box center [804, 727] width 43 height 24
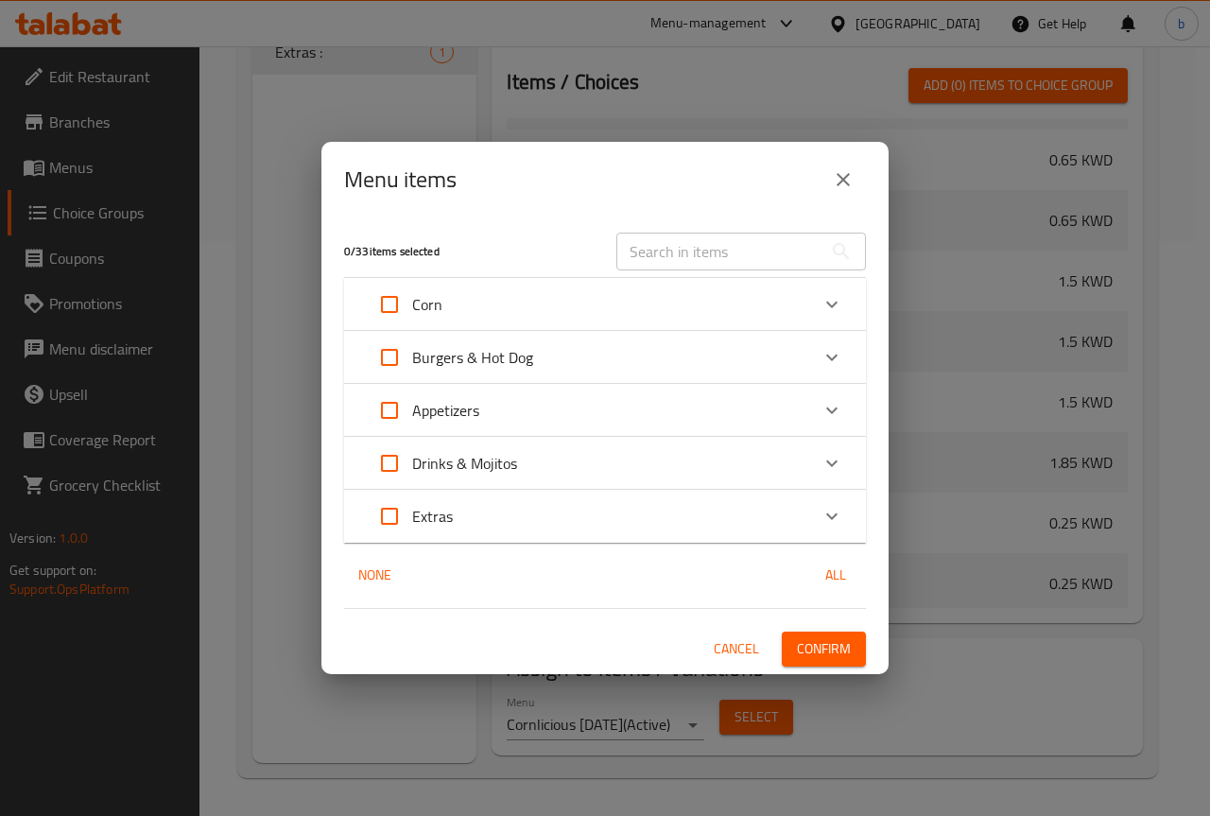
click at [433, 307] on p "Corn" at bounding box center [427, 304] width 30 height 23
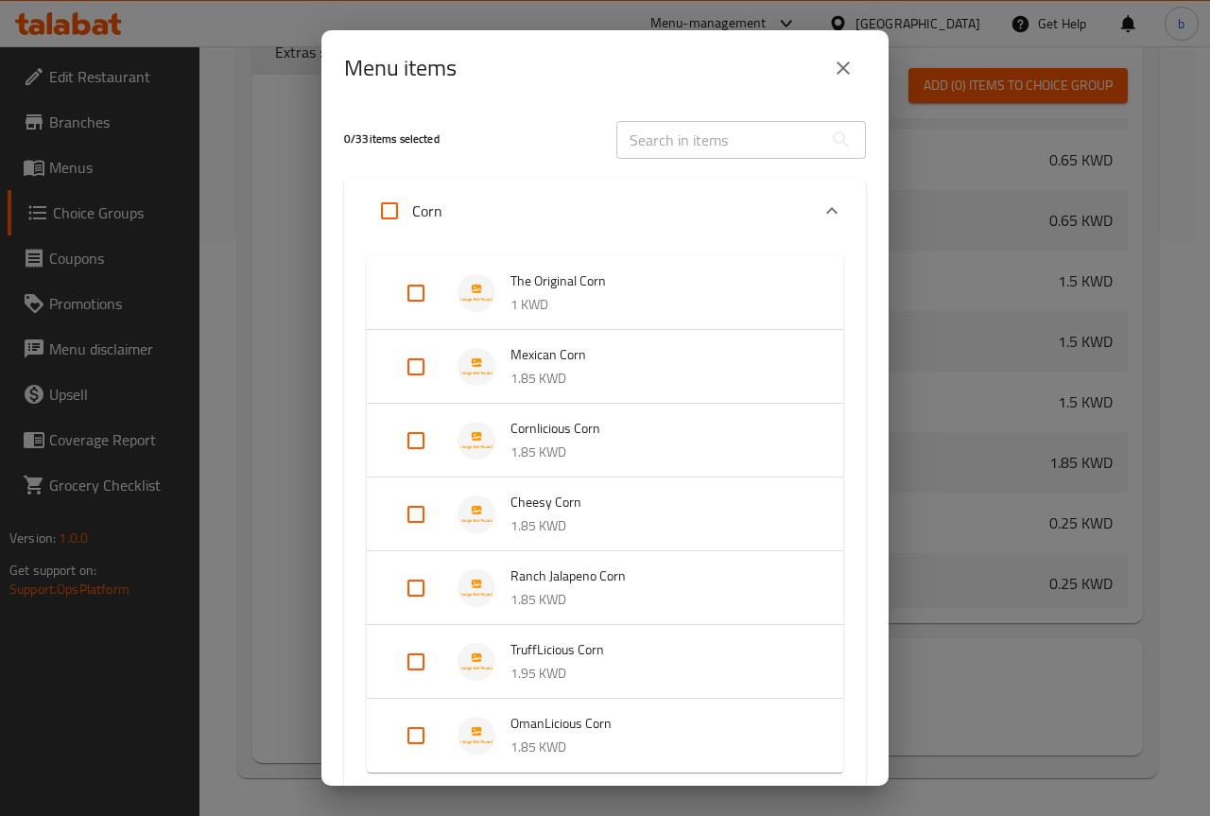
click at [415, 437] on input "Expand" at bounding box center [415, 440] width 45 height 45
checkbox input "true"
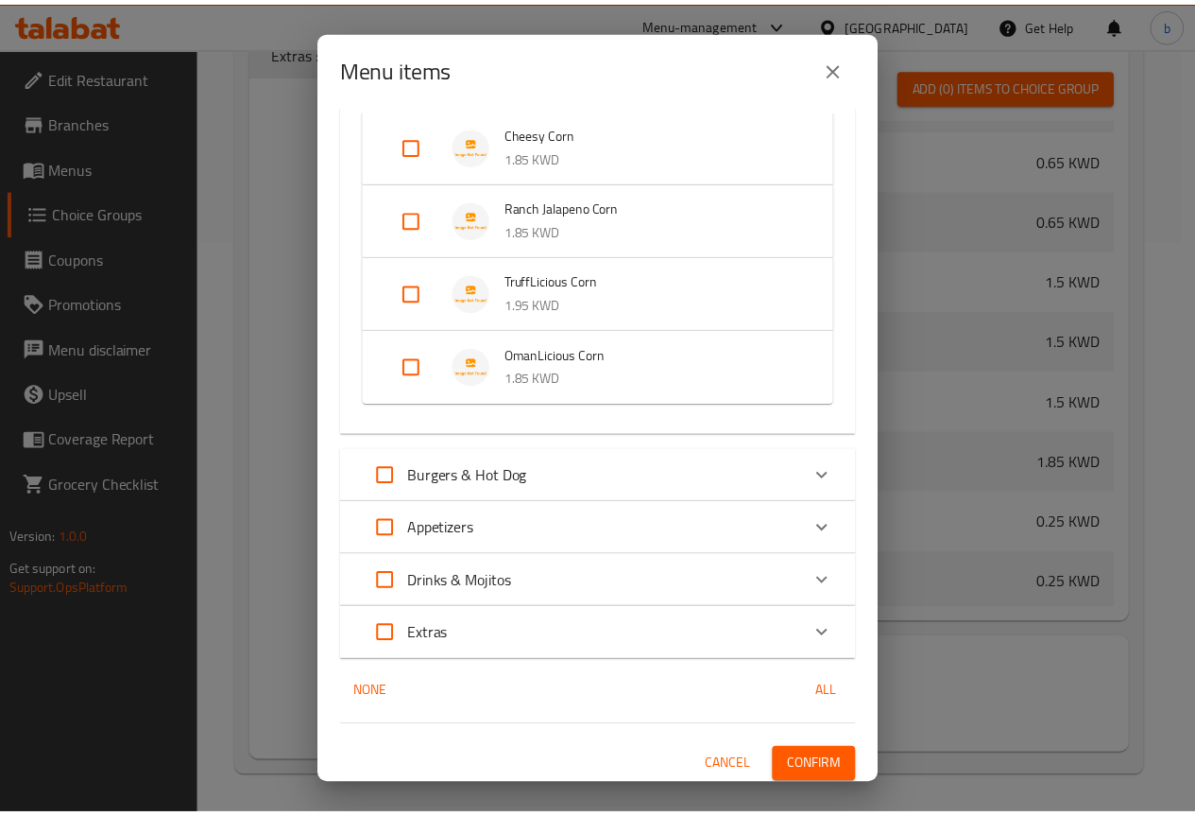
scroll to position [405, 0]
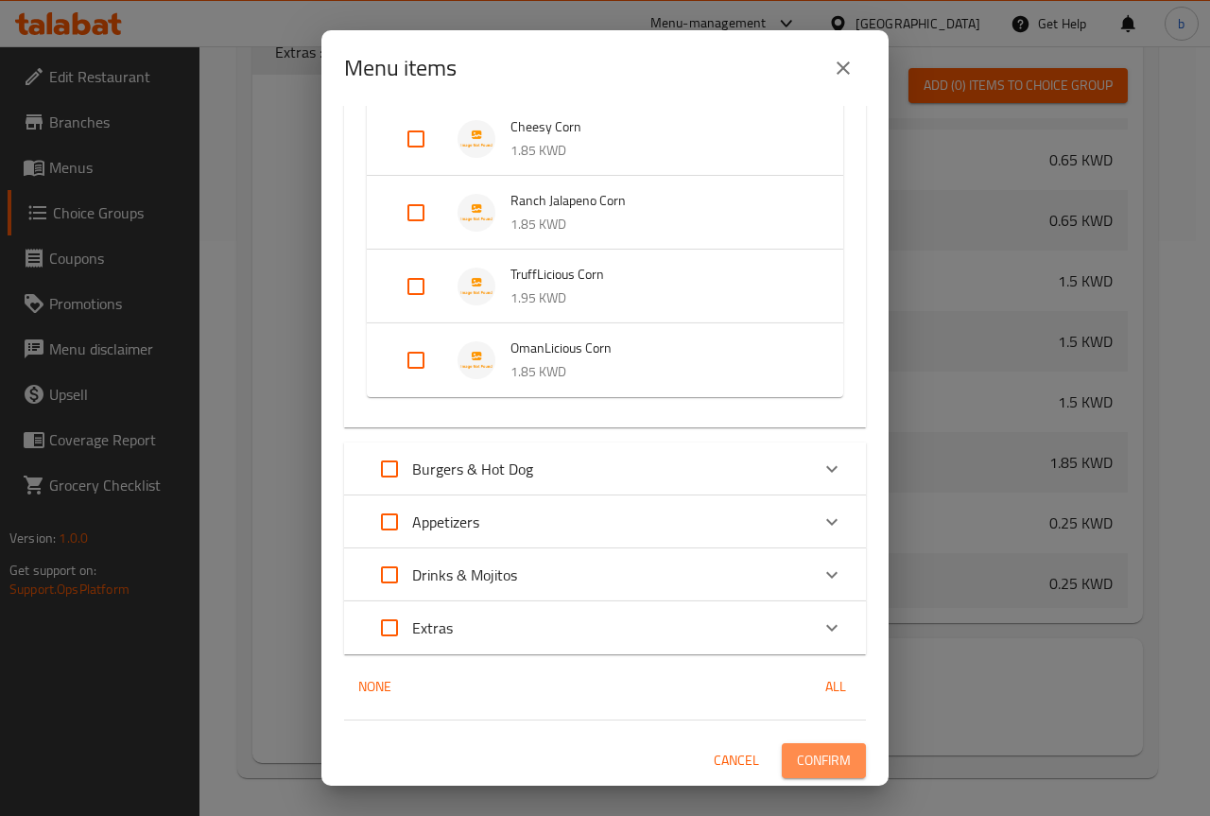
click at [809, 760] on span "Confirm" at bounding box center [824, 760] width 54 height 24
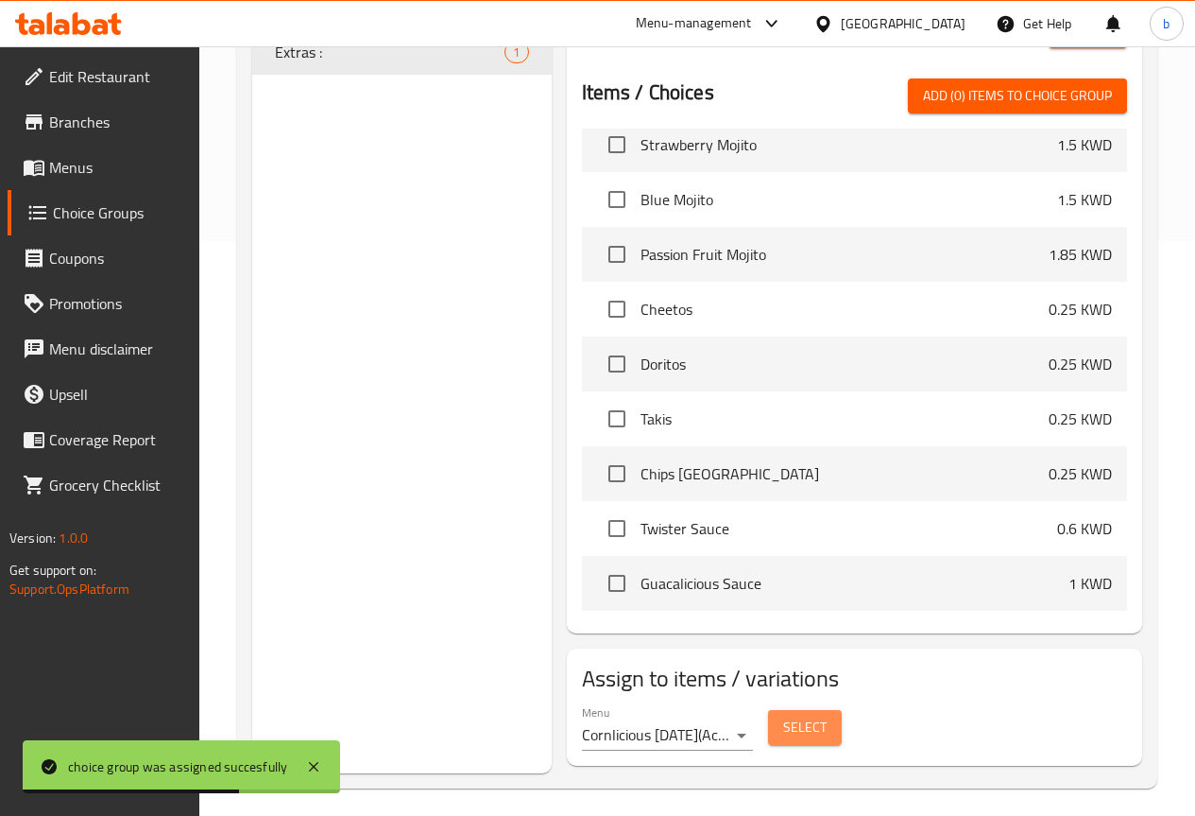
click at [777, 710] on button "Select" at bounding box center [805, 727] width 74 height 35
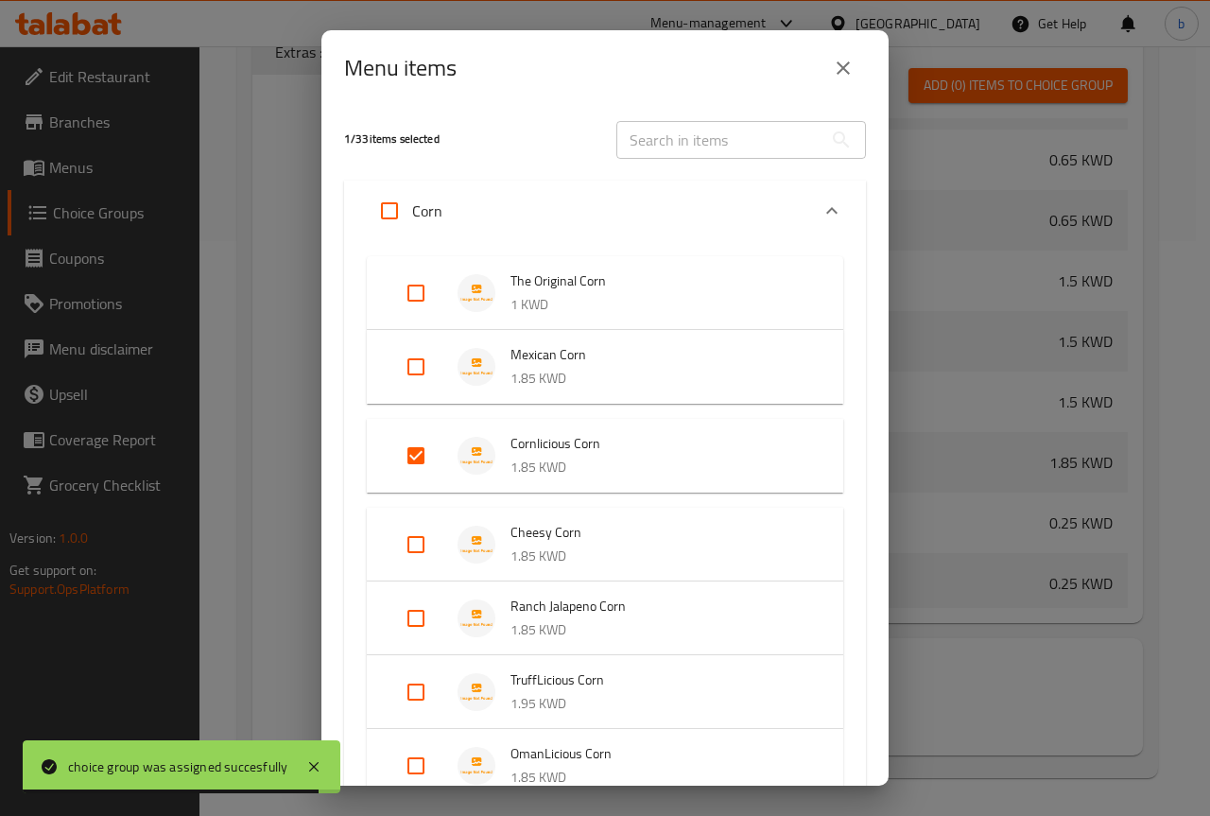
click at [842, 73] on icon "close" at bounding box center [843, 68] width 23 height 23
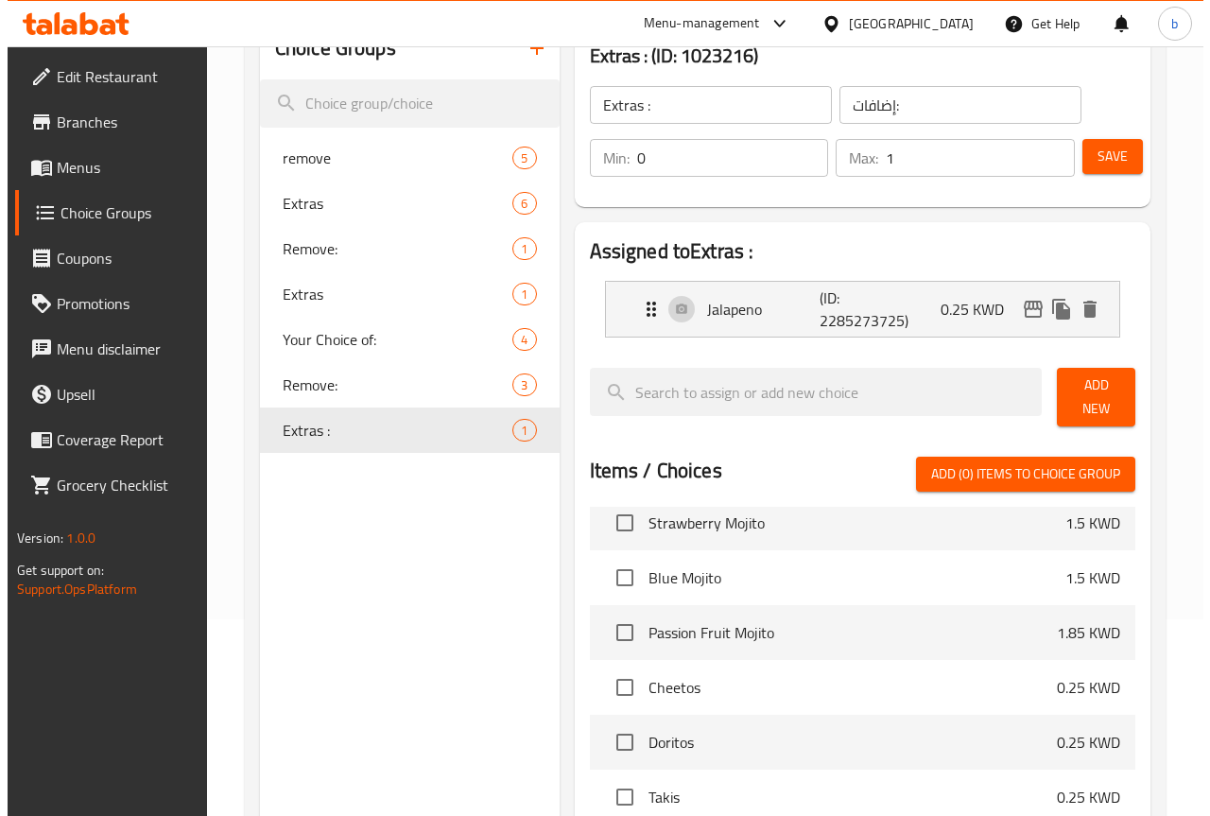
scroll to position [0, 0]
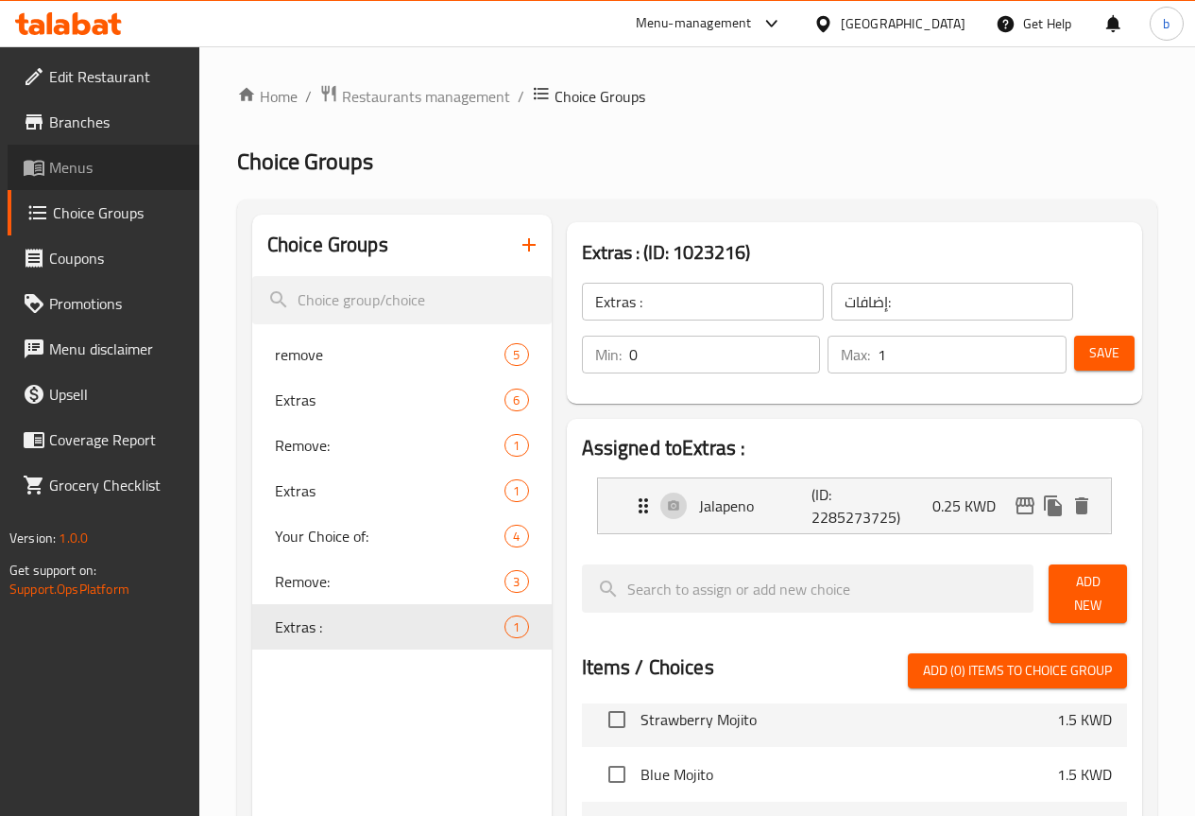
click at [107, 163] on span "Menus" at bounding box center [116, 167] width 135 height 23
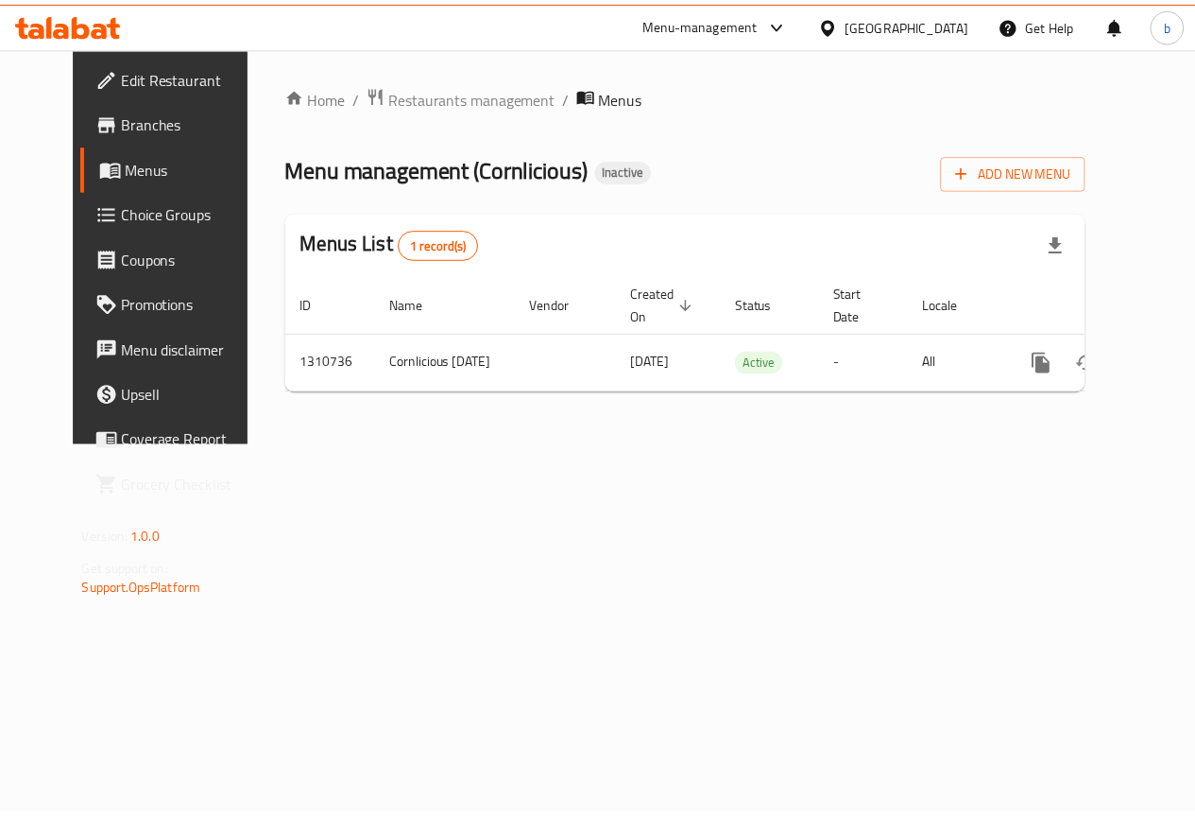
scroll to position [0, 7]
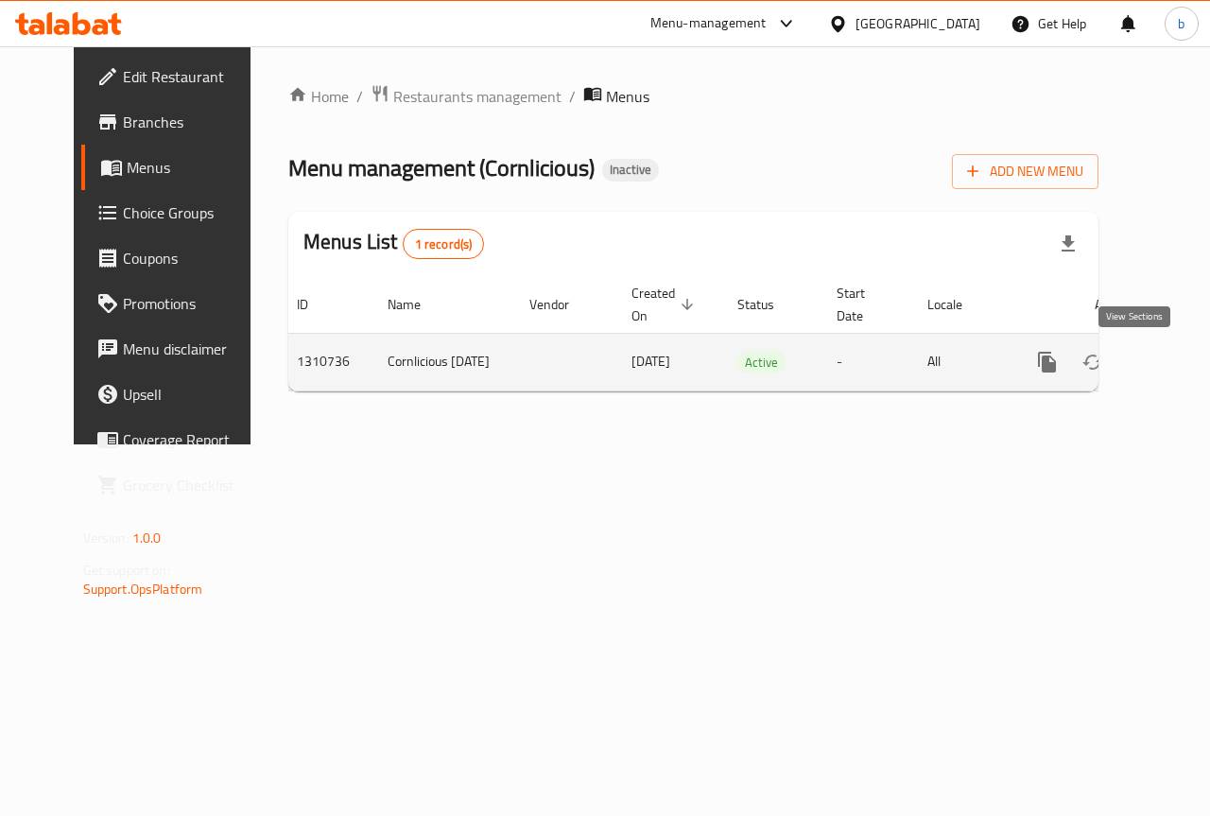
click at [1172, 364] on icon "enhanced table" at bounding box center [1183, 362] width 23 height 23
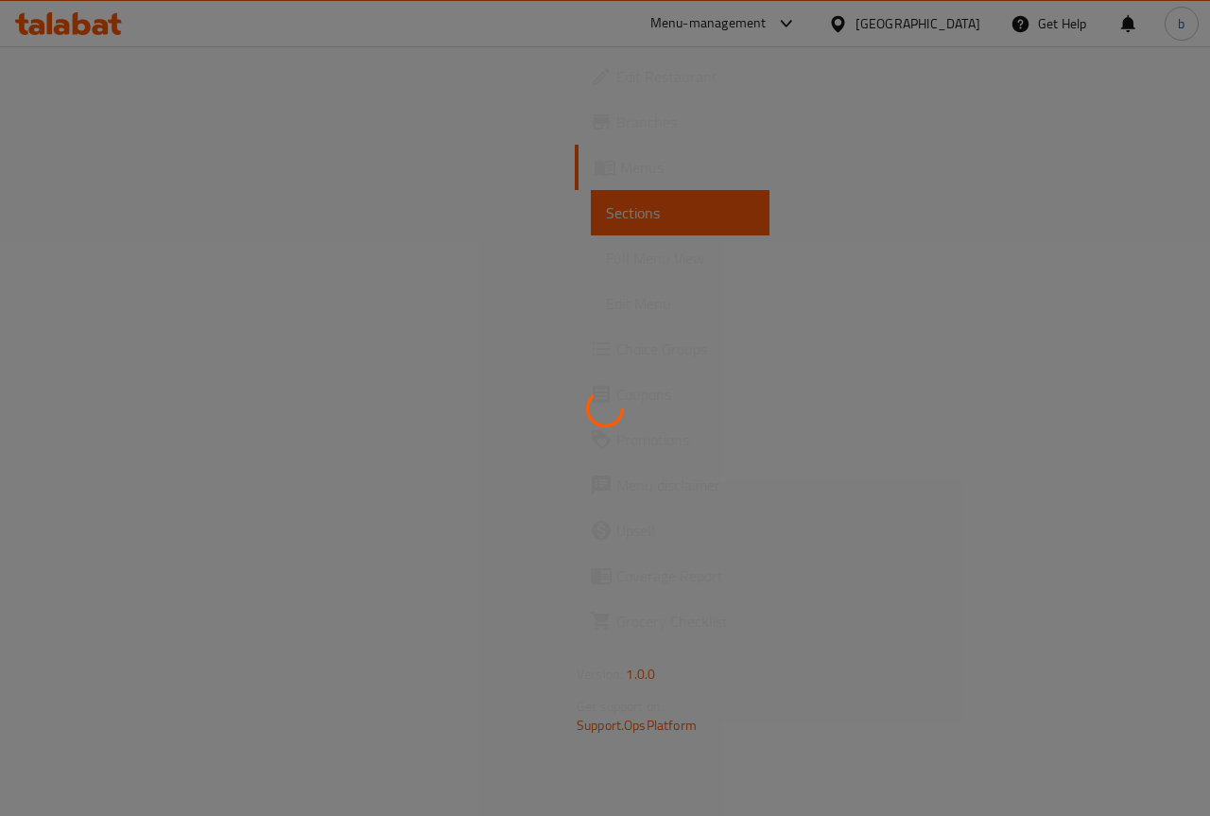
click at [68, 259] on div at bounding box center [605, 408] width 1210 height 816
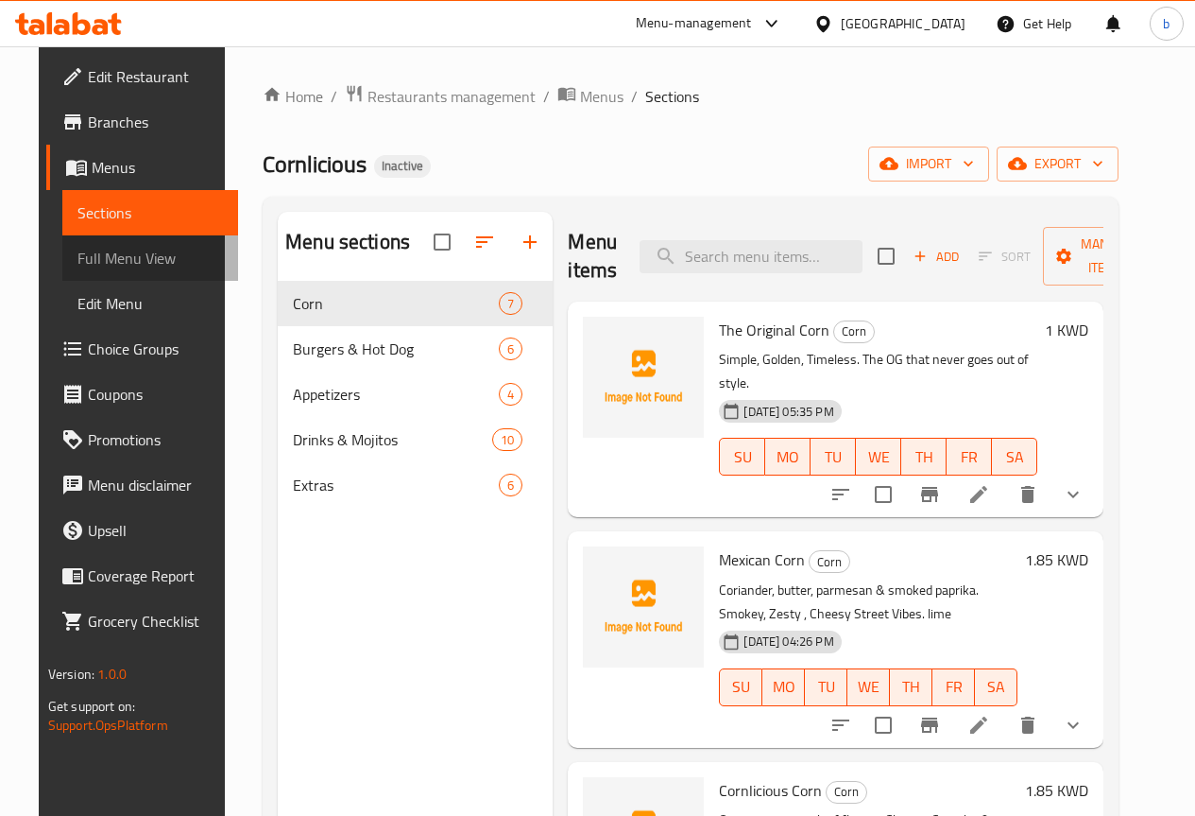
click at [77, 259] on span "Full Menu View" at bounding box center [150, 258] width 146 height 23
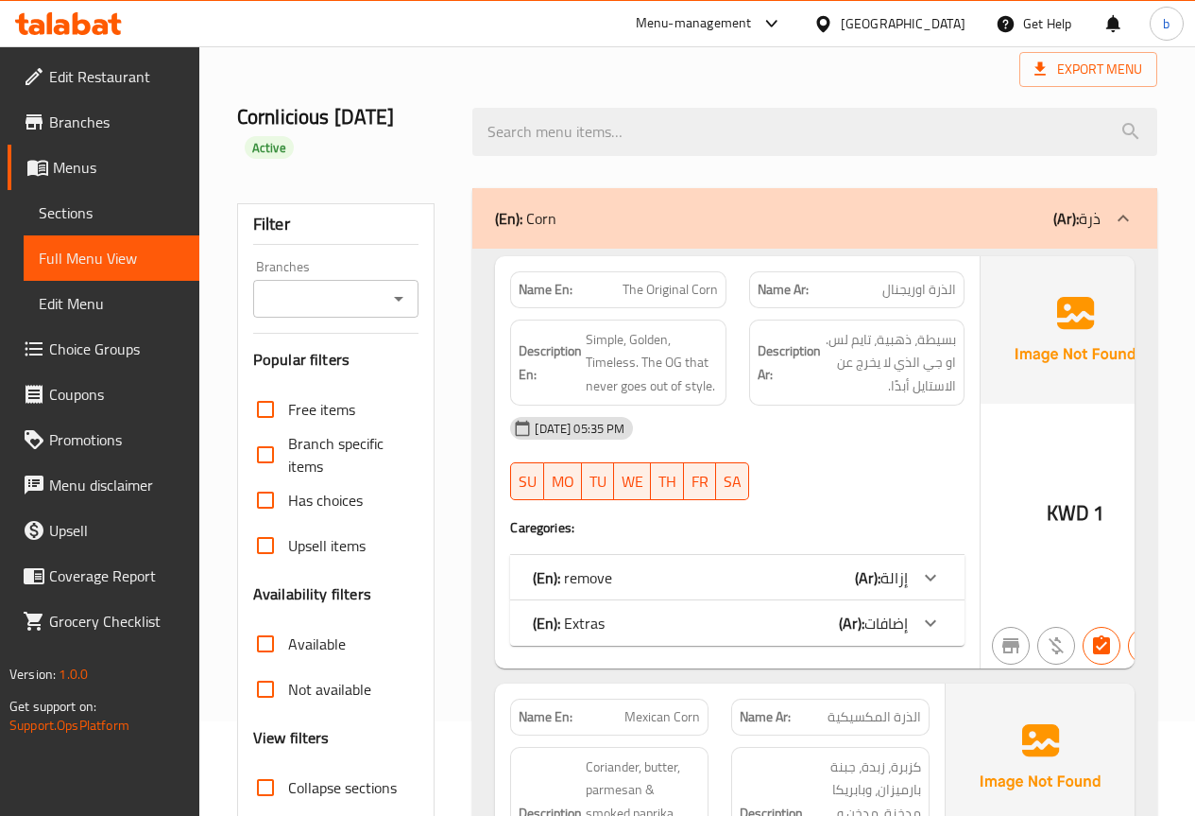
scroll to position [283, 0]
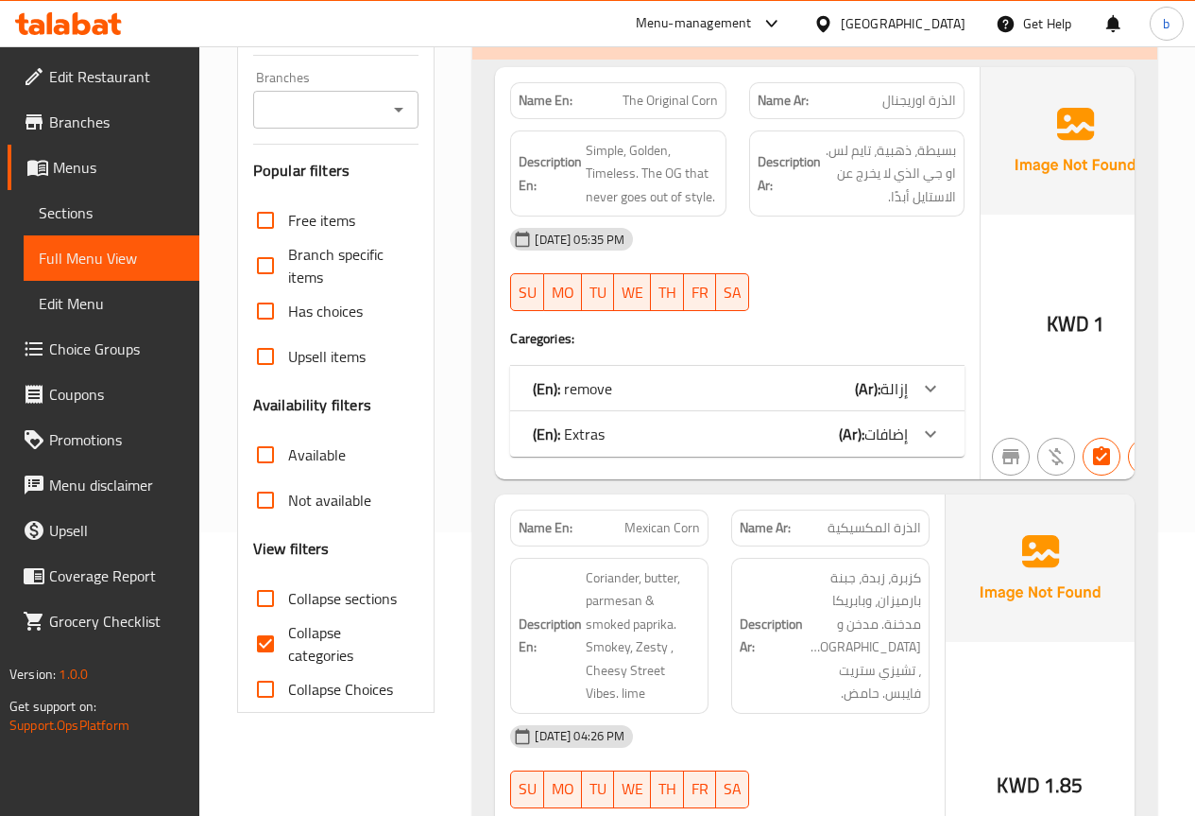
click at [262, 642] on input "Collapse categories" at bounding box center [265, 643] width 45 height 45
checkbox input "false"
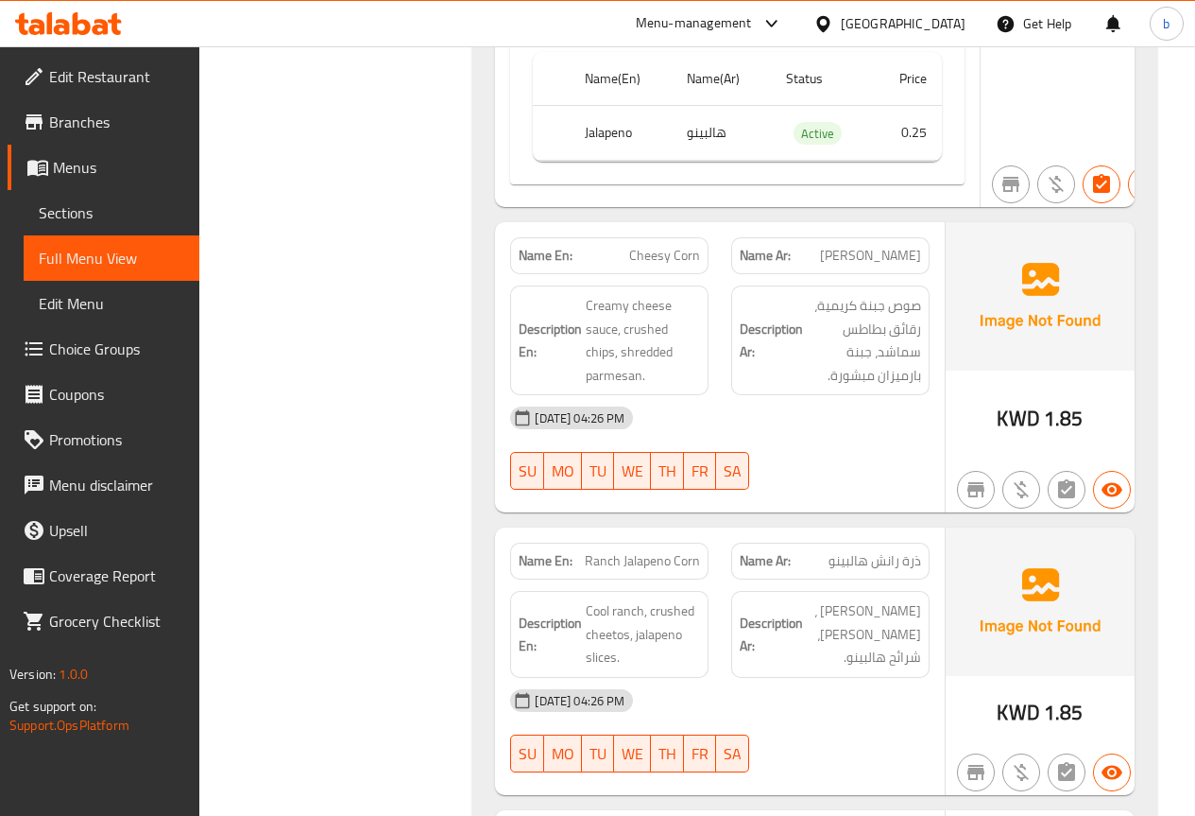
scroll to position [3685, 0]
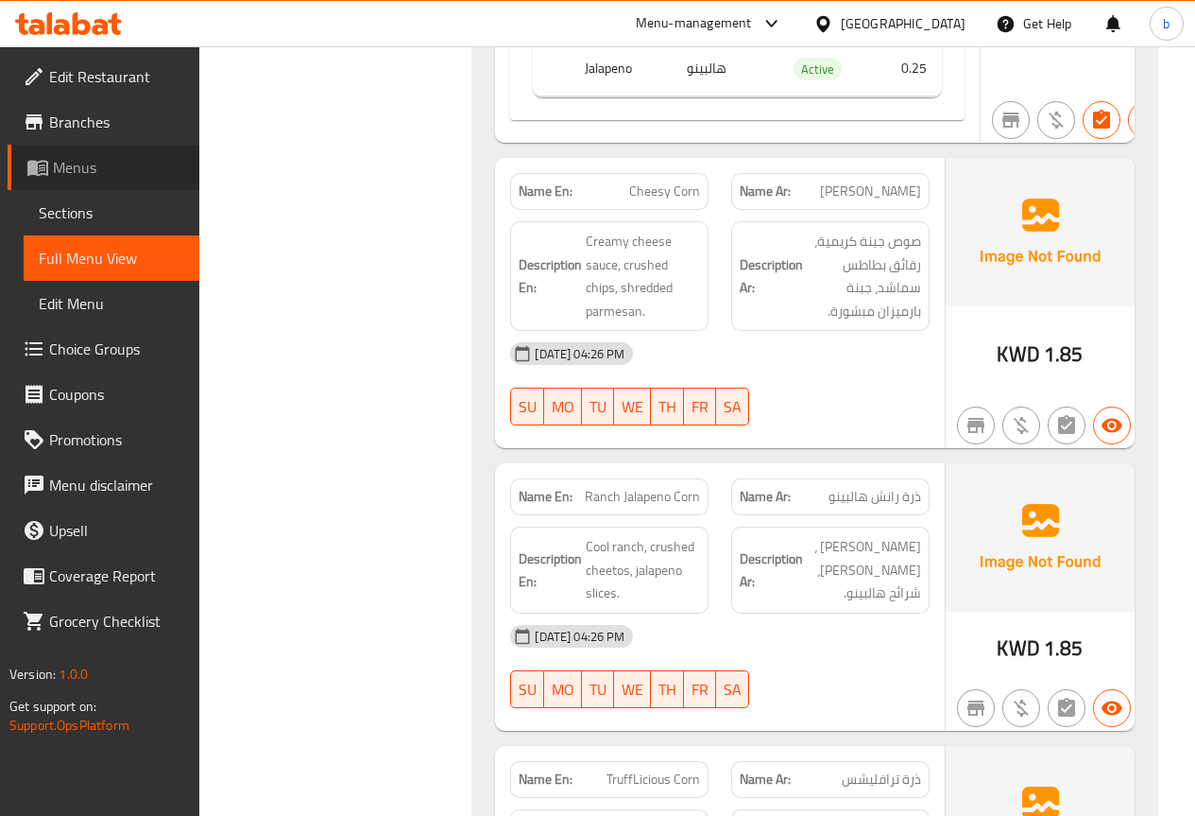
click at [129, 170] on span "Menus" at bounding box center [118, 167] width 131 height 23
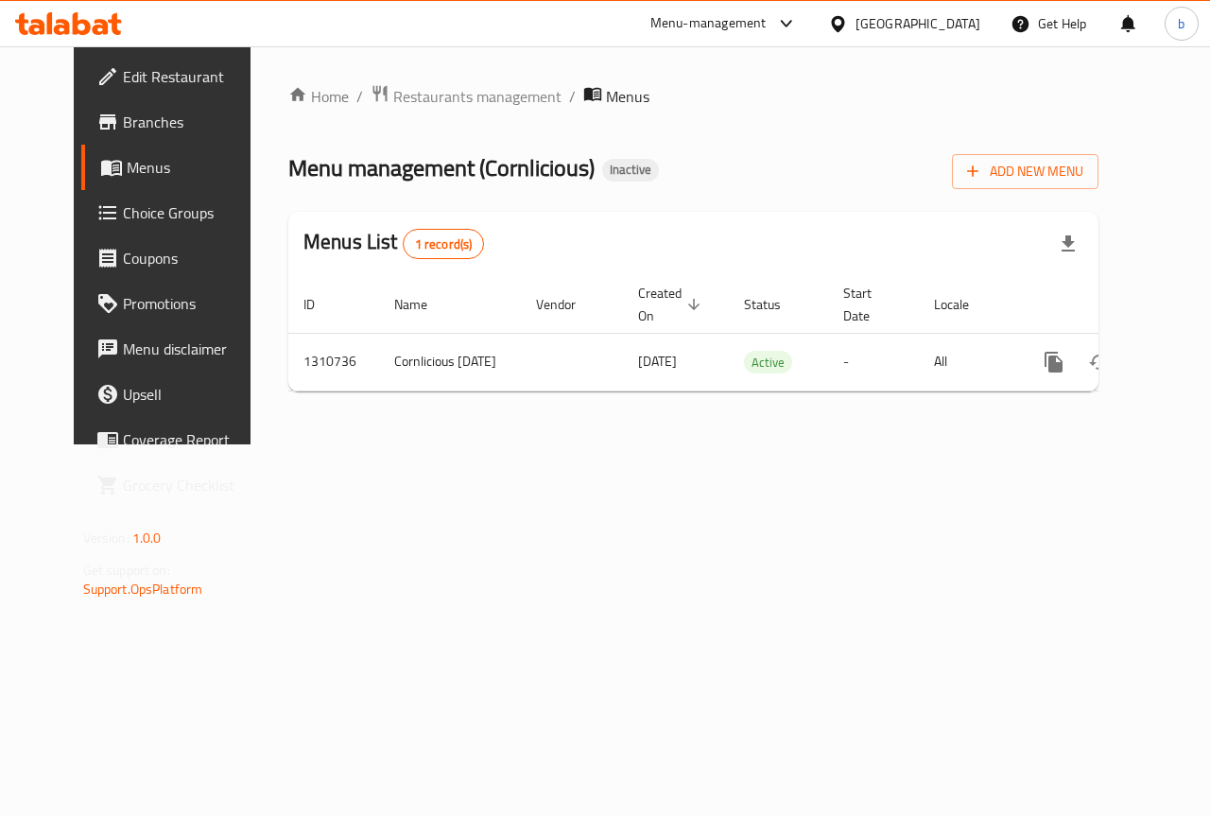
click at [123, 201] on span "Choice Groups" at bounding box center [192, 212] width 138 height 23
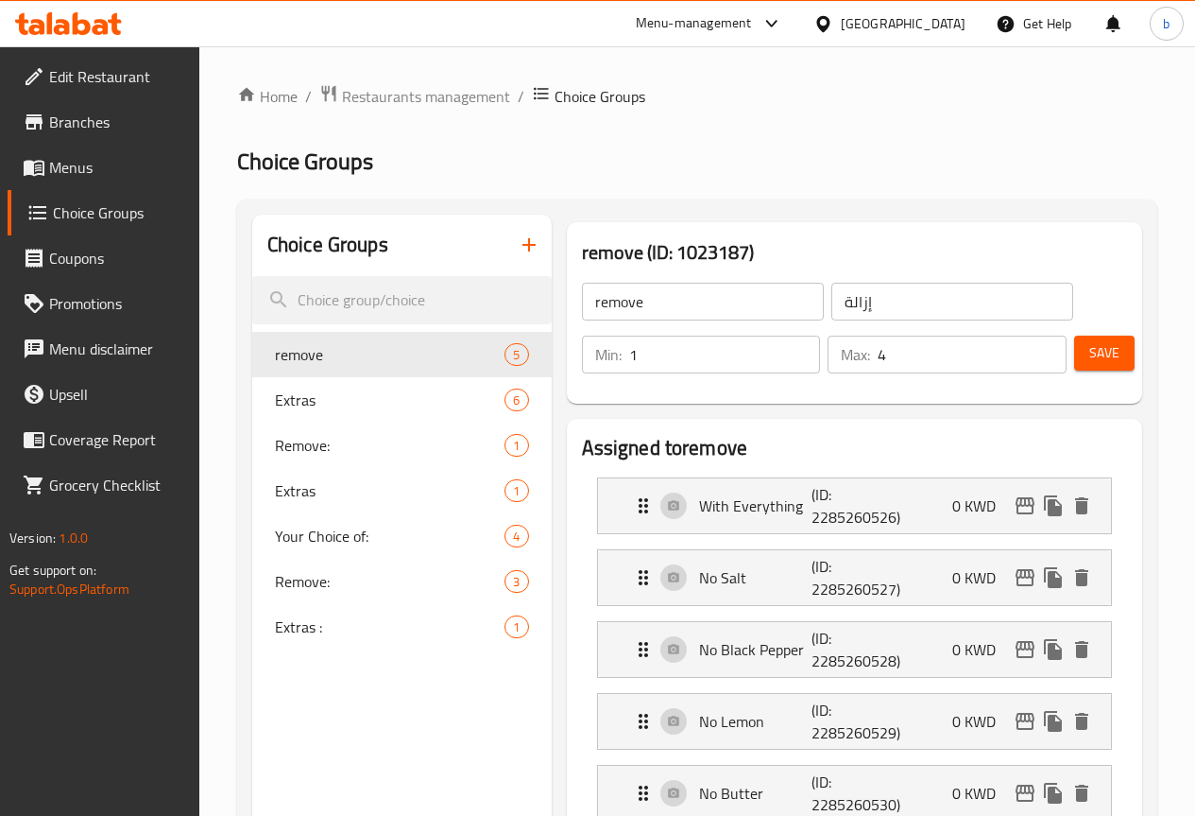
click at [518, 241] on icon "button" at bounding box center [529, 244] width 23 height 23
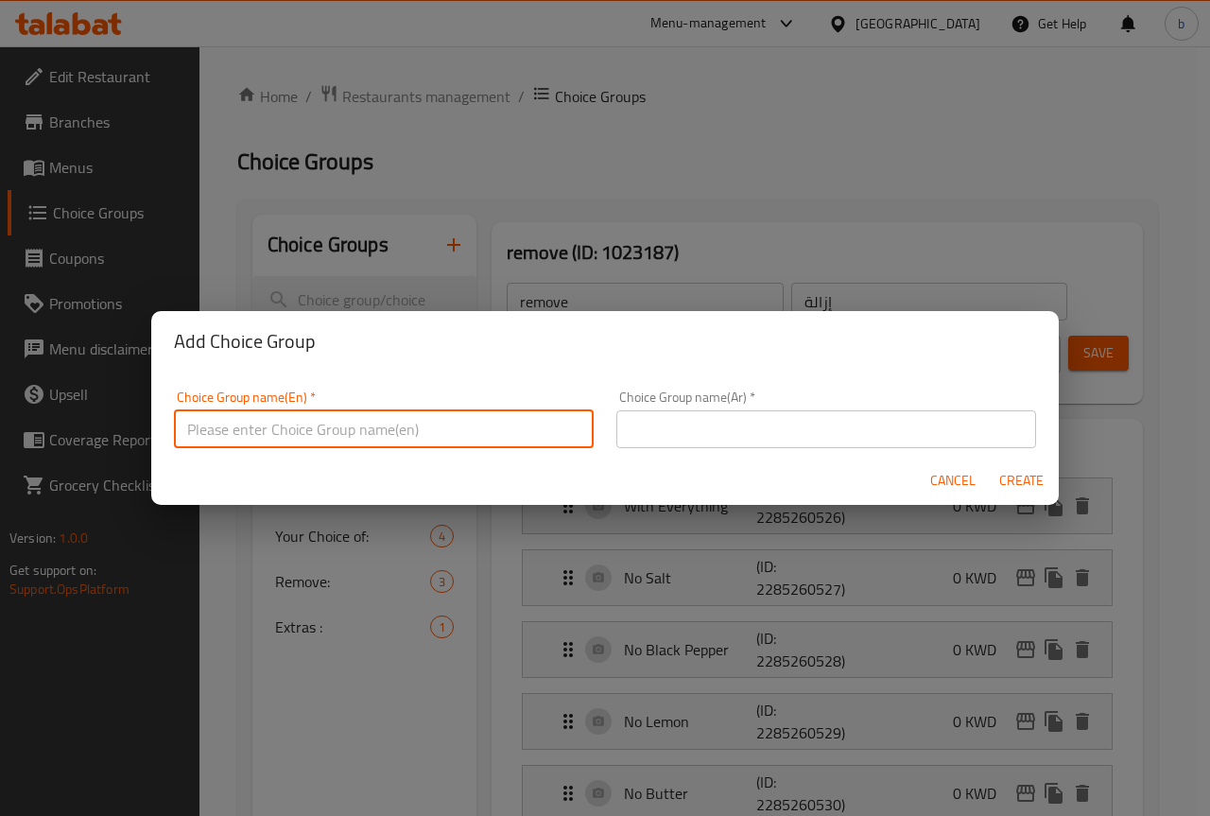
click at [406, 417] on input "text" at bounding box center [384, 429] width 420 height 38
paste input "Your Choice of:"
type input "Your Choice of:"
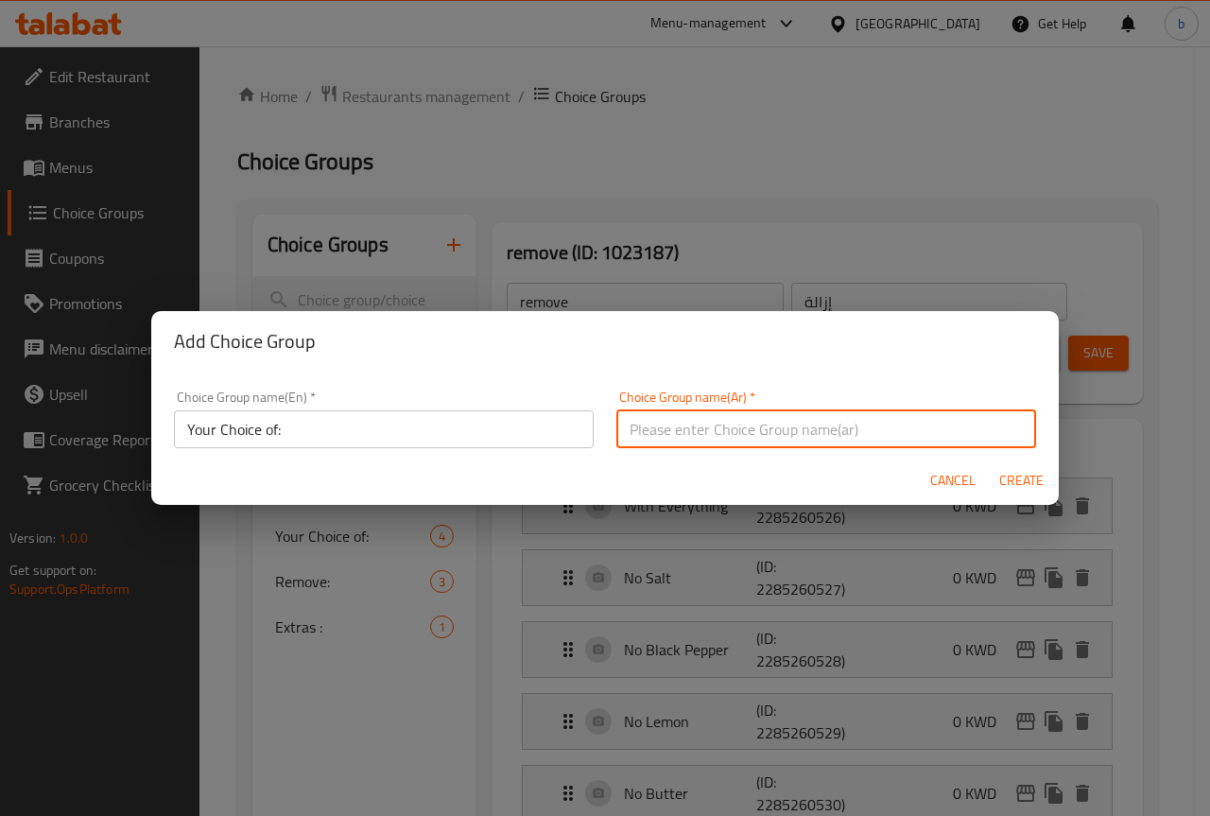
click at [942, 437] on input "text" at bounding box center [826, 429] width 420 height 38
type input "اختيارك من:"
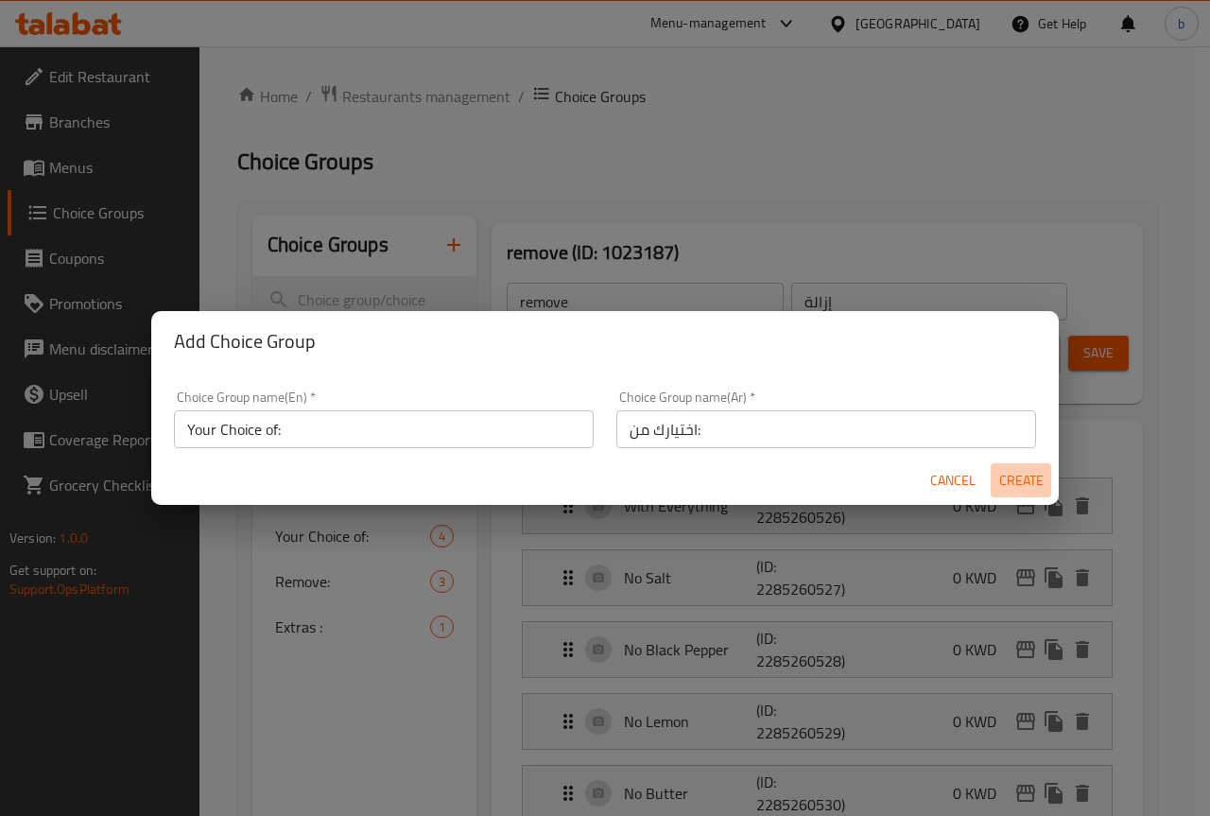
click at [1008, 480] on span "Create" at bounding box center [1020, 481] width 45 height 24
type input "Your Choice of:"
type input "اختيارك من:"
type input "0"
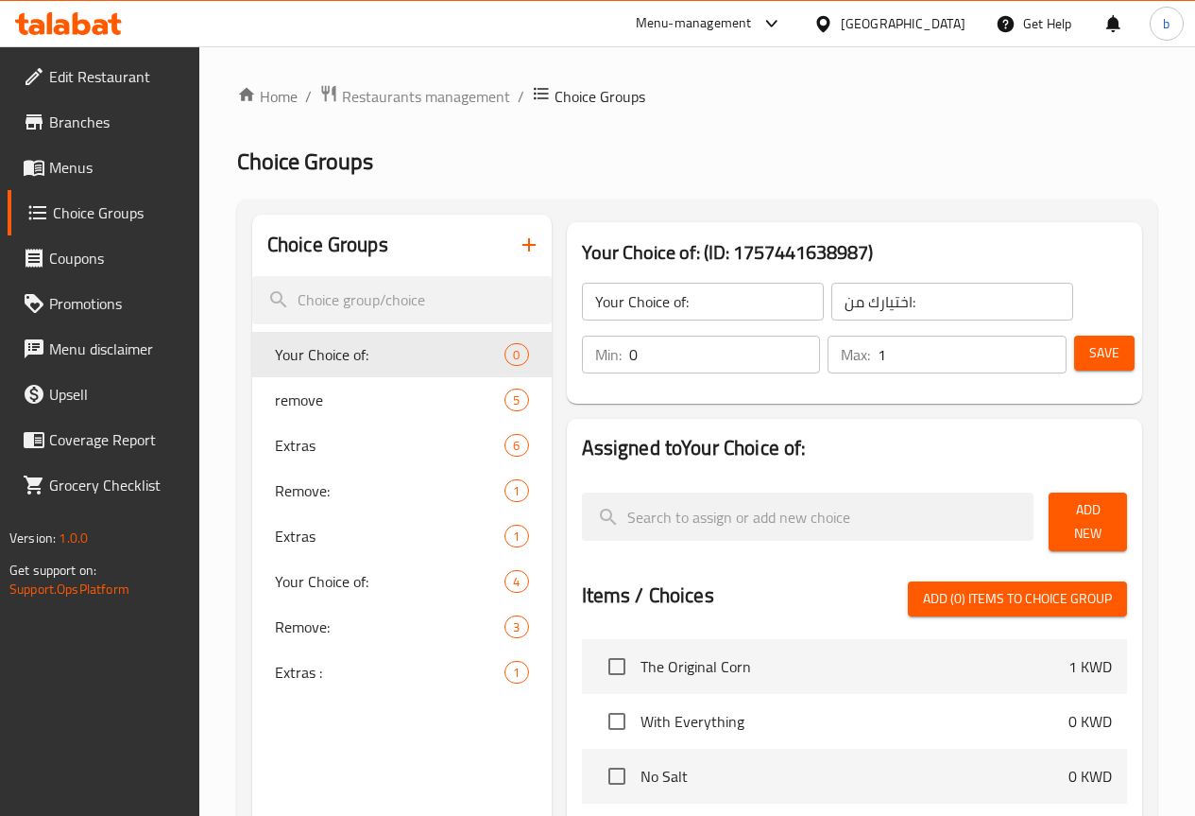
click at [1040, 347] on input "1" at bounding box center [972, 354] width 189 height 38
type input "2"
click at [1040, 347] on input "2" at bounding box center [972, 354] width 189 height 38
click at [1038, 484] on div at bounding box center [854, 484] width 545 height 15
click at [1078, 523] on span "Add New" at bounding box center [1088, 521] width 48 height 47
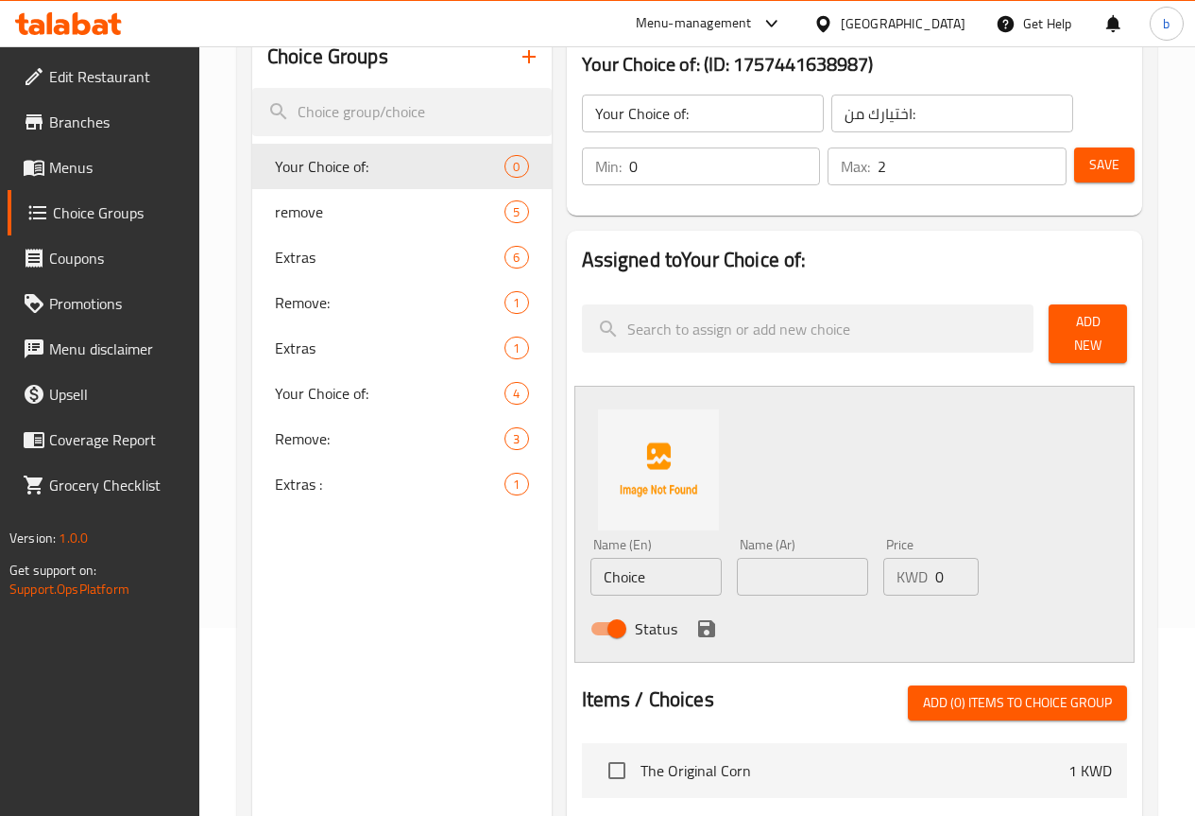
scroll to position [189, 0]
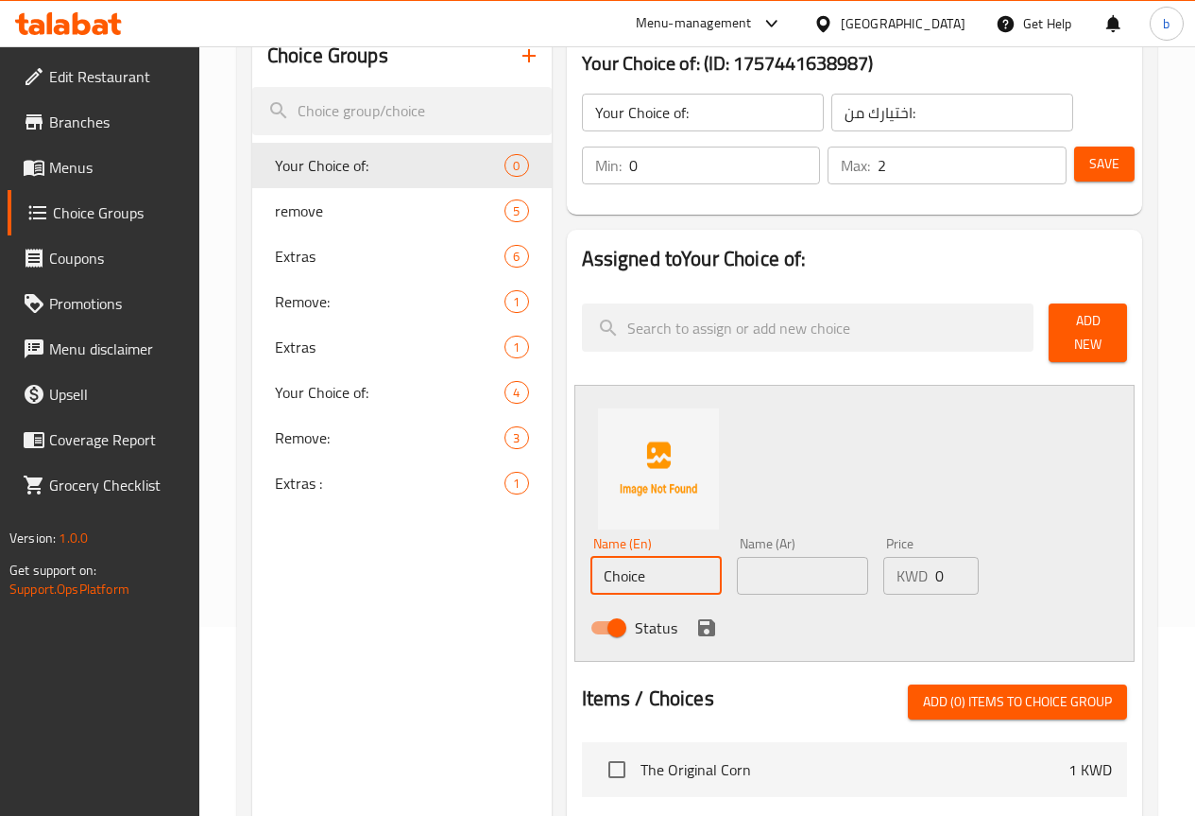
click at [591, 566] on input "Choice" at bounding box center [656, 576] width 131 height 38
click at [591, 567] on input "Choice" at bounding box center [656, 576] width 131 height 38
paste input "eetos"
type input "Cheetos"
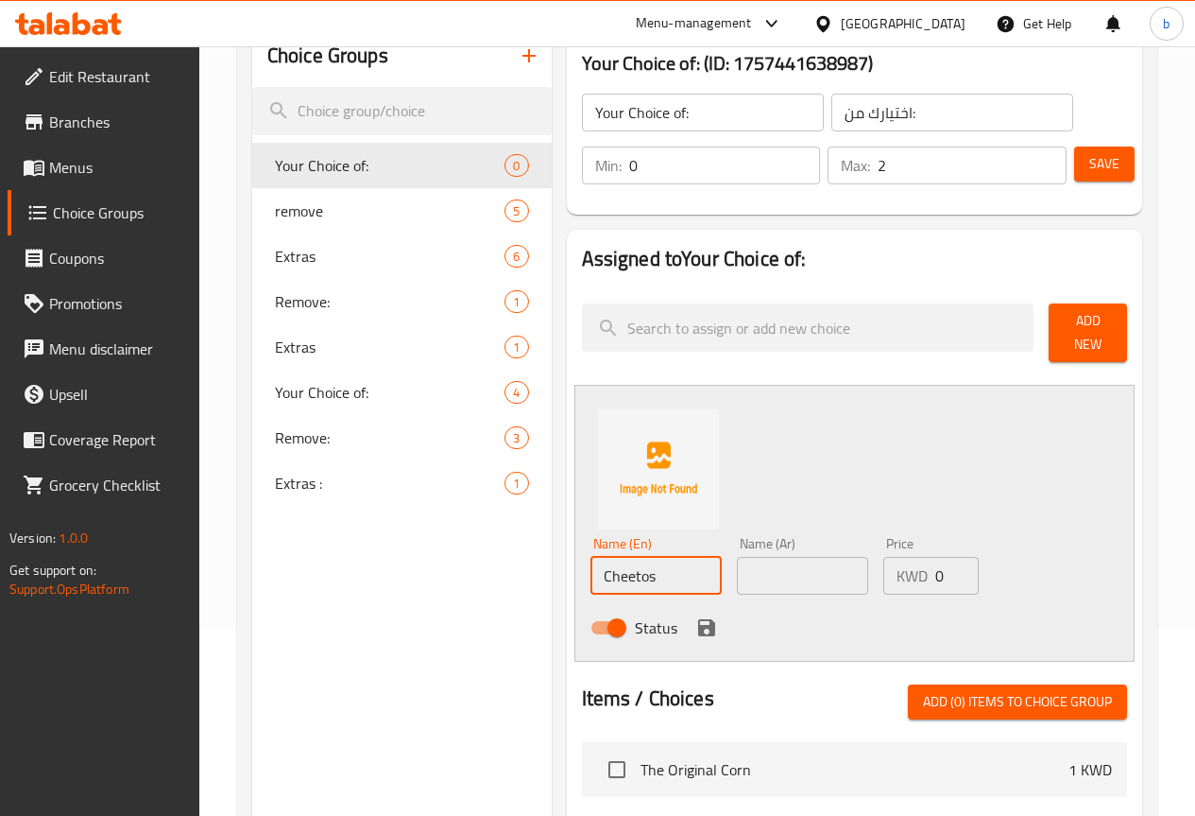
click at [737, 573] on input "text" at bounding box center [802, 576] width 131 height 38
type input "شيتوس"
click at [698, 624] on icon "save" at bounding box center [706, 627] width 17 height 17
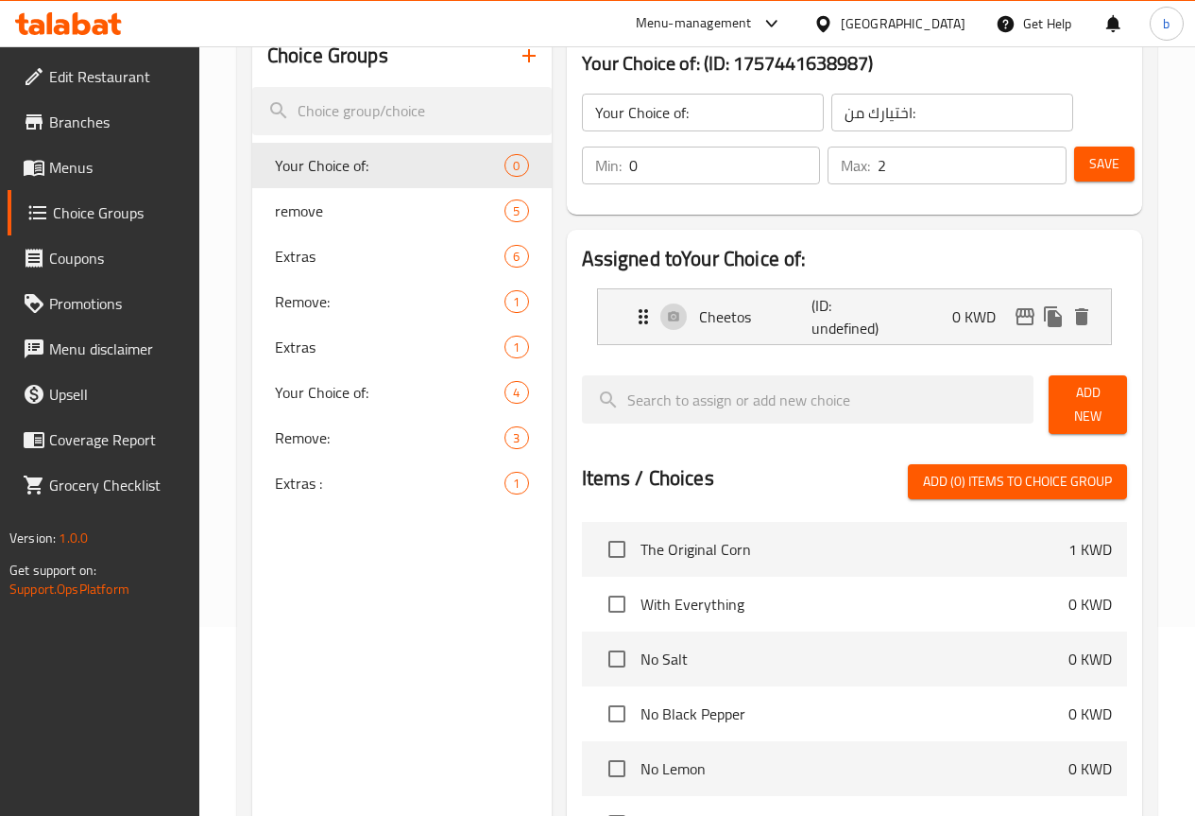
click at [1049, 391] on button "Add New" at bounding box center [1088, 404] width 78 height 59
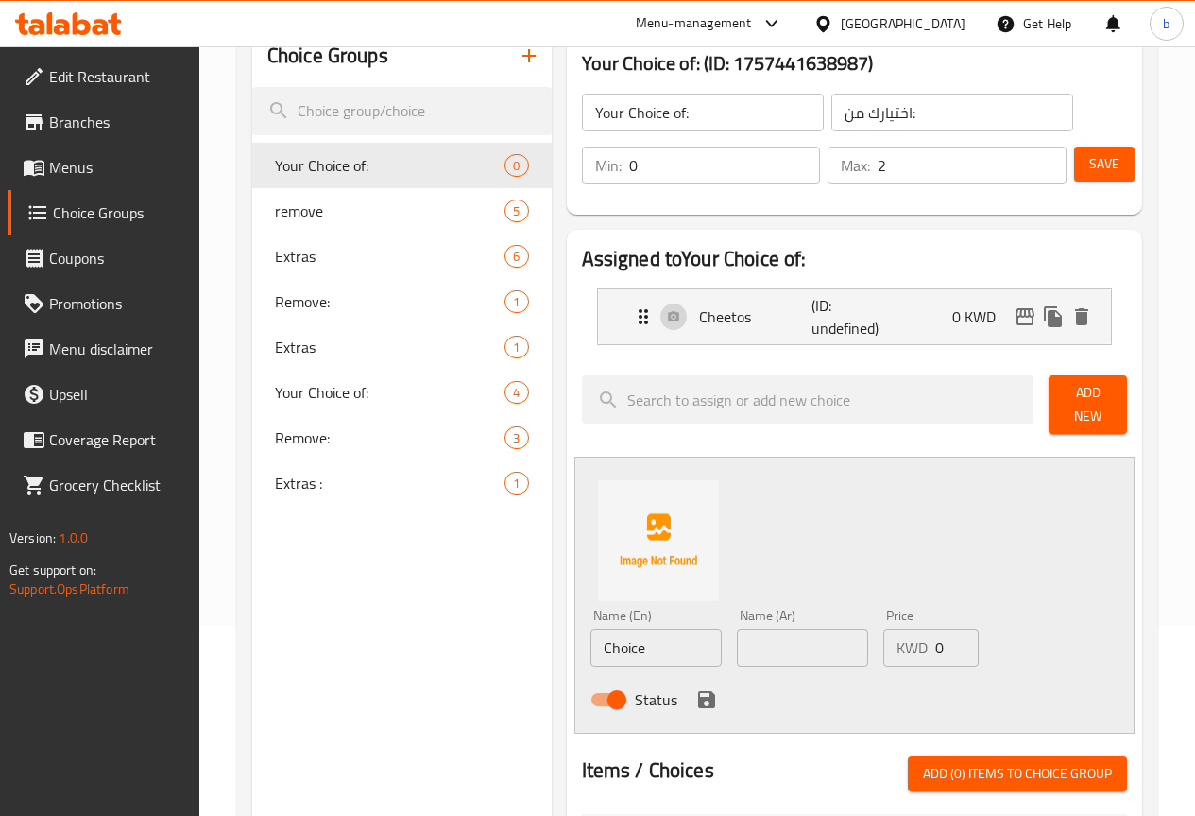
click at [591, 647] on input "Choice" at bounding box center [656, 647] width 131 height 38
paste input "Doritos"
type input "Doritos"
click at [752, 643] on input "text" at bounding box center [802, 647] width 131 height 38
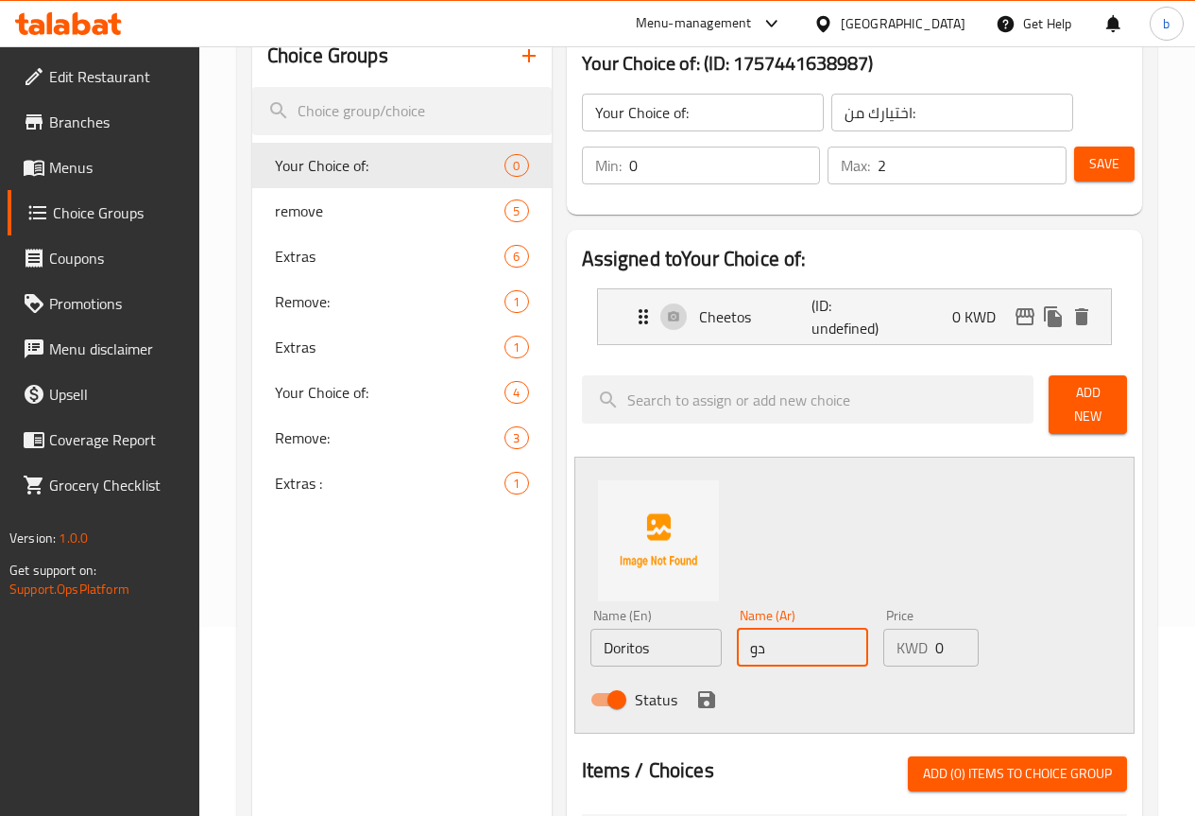
type input "دوريتوس"
click at [698, 691] on icon "save" at bounding box center [706, 699] width 17 height 17
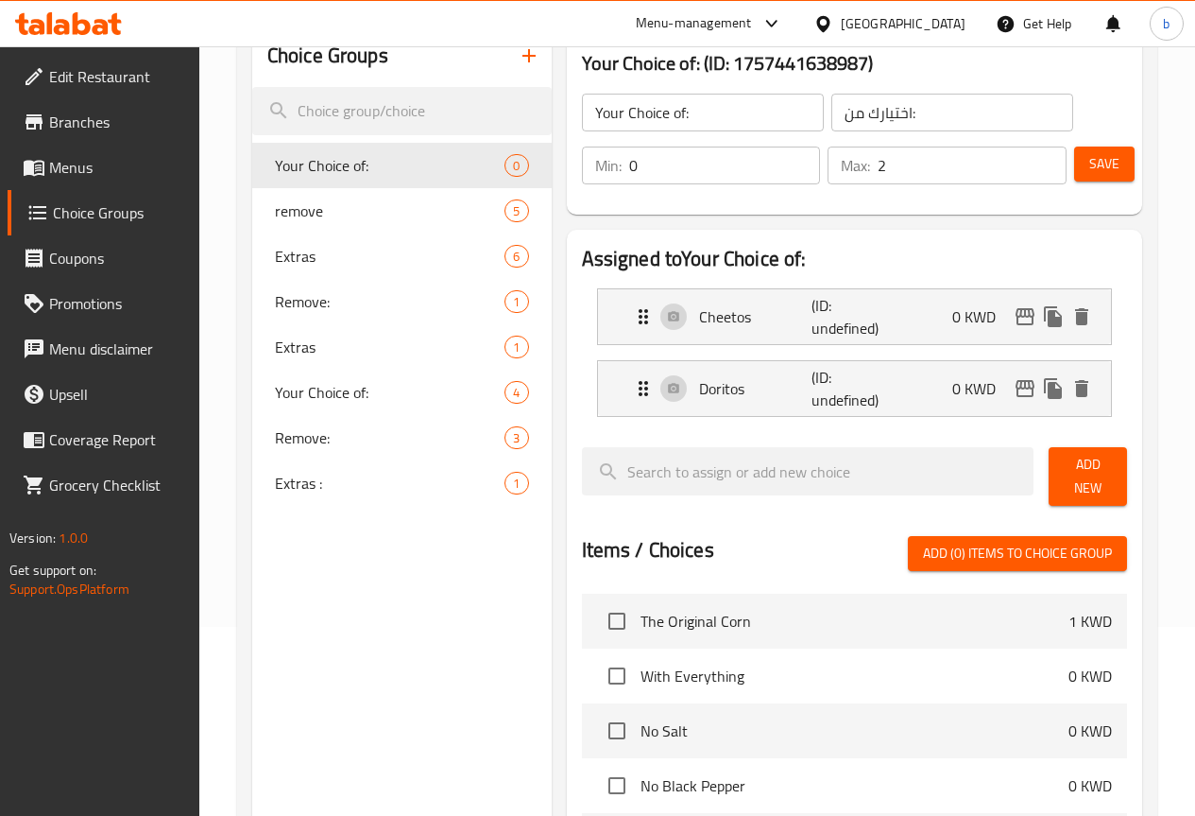
click at [1079, 472] on span "Add New" at bounding box center [1088, 476] width 48 height 47
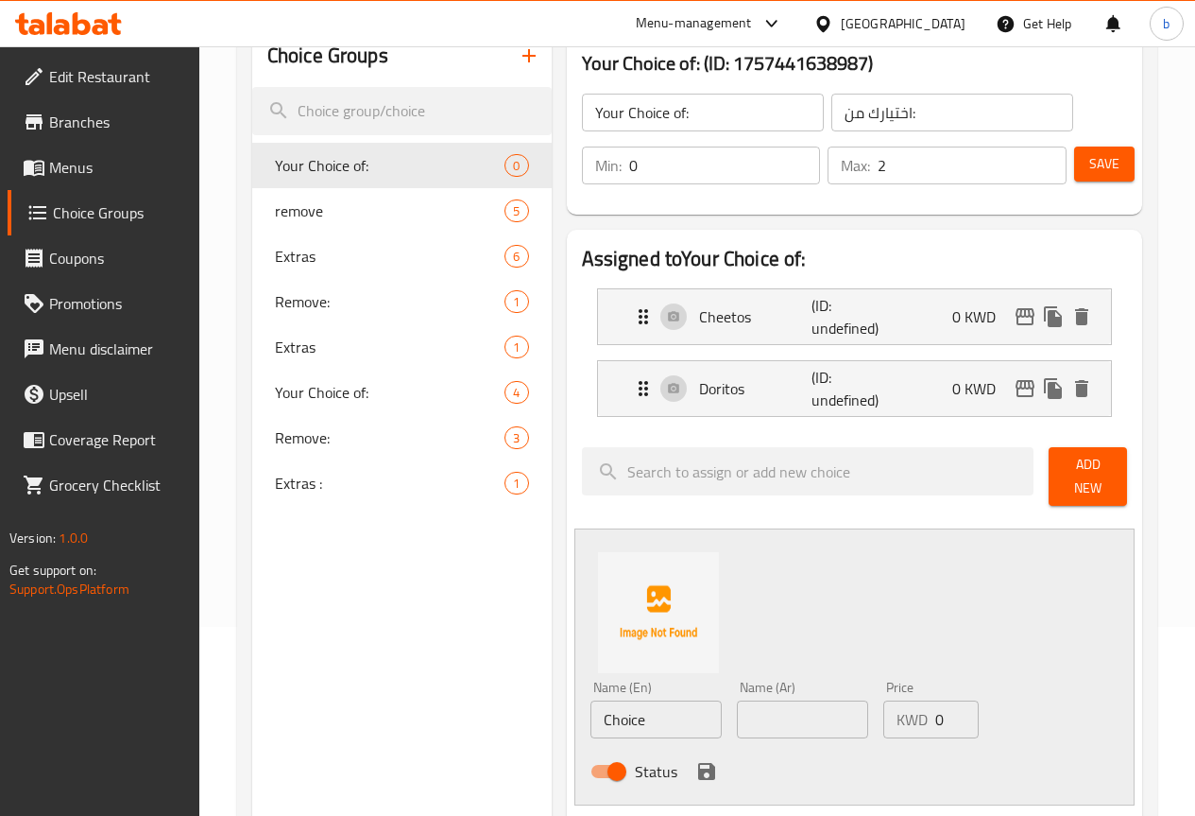
click at [1049, 472] on button "Add New" at bounding box center [1088, 476] width 78 height 59
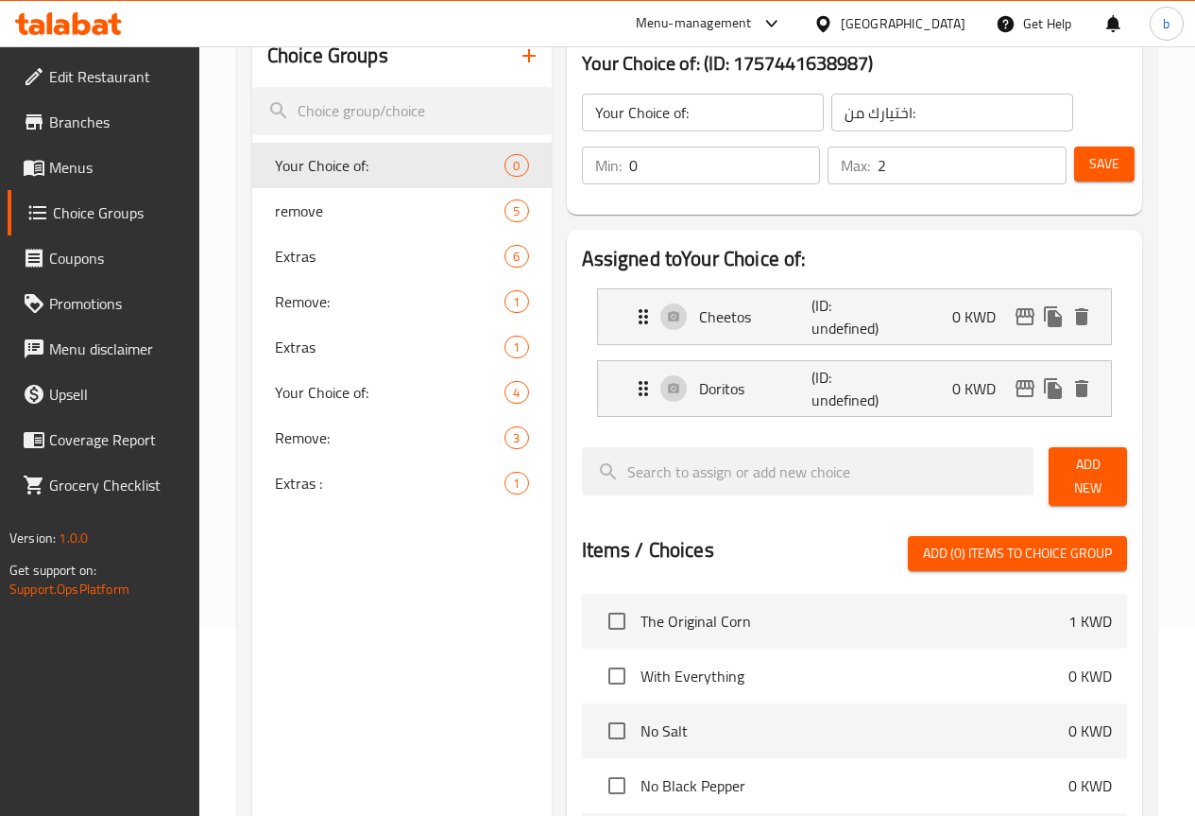
click at [1079, 477] on span "Add New" at bounding box center [1088, 476] width 48 height 47
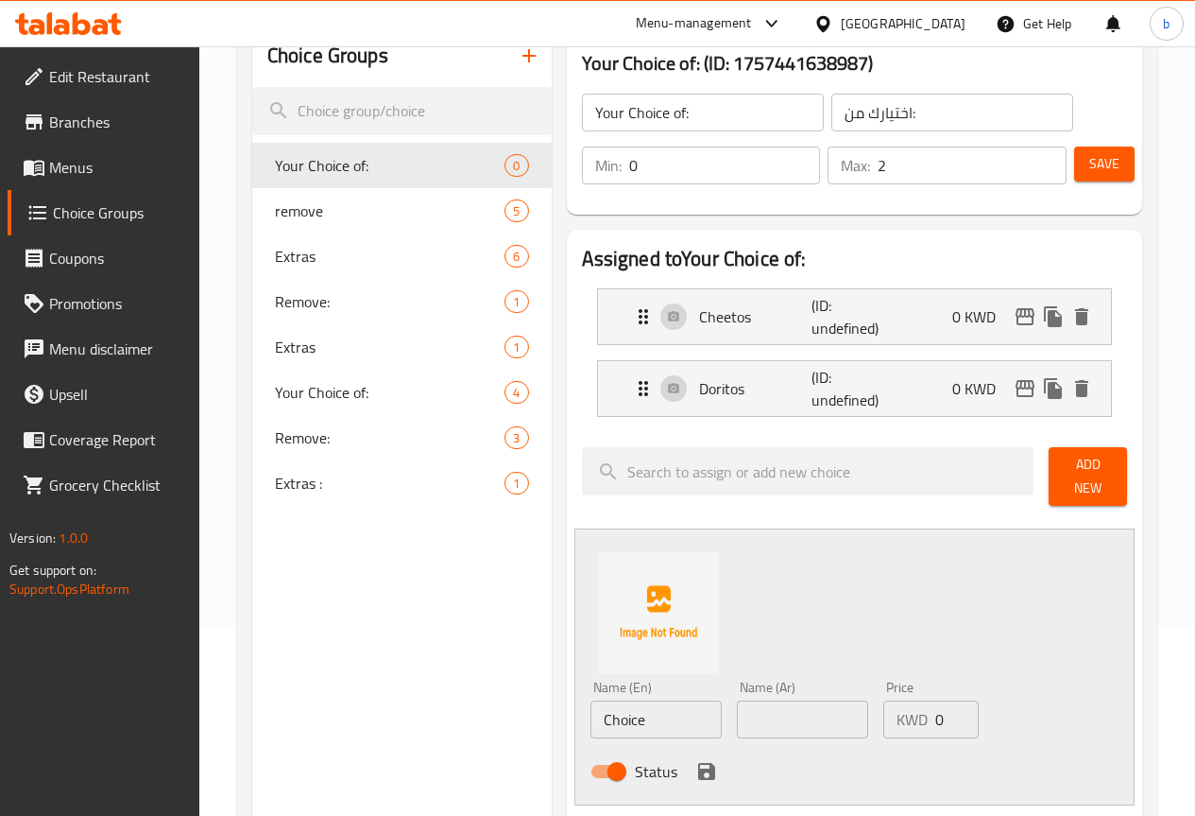
click at [591, 711] on input "Choice" at bounding box center [656, 719] width 131 height 38
paste input "Takis"
type input "Takis"
click at [737, 708] on input "text" at bounding box center [802, 719] width 131 height 38
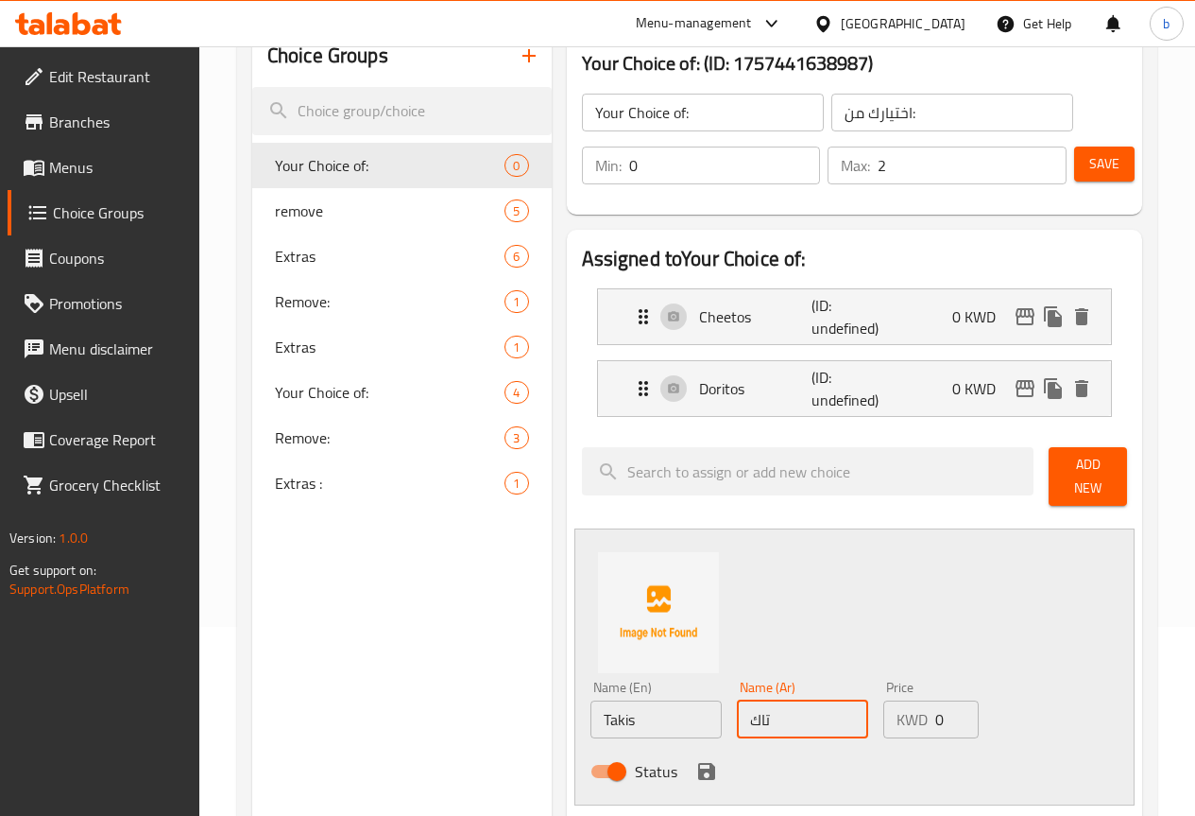
type input "تاكيز"
click at [698, 764] on icon "save" at bounding box center [706, 771] width 17 height 17
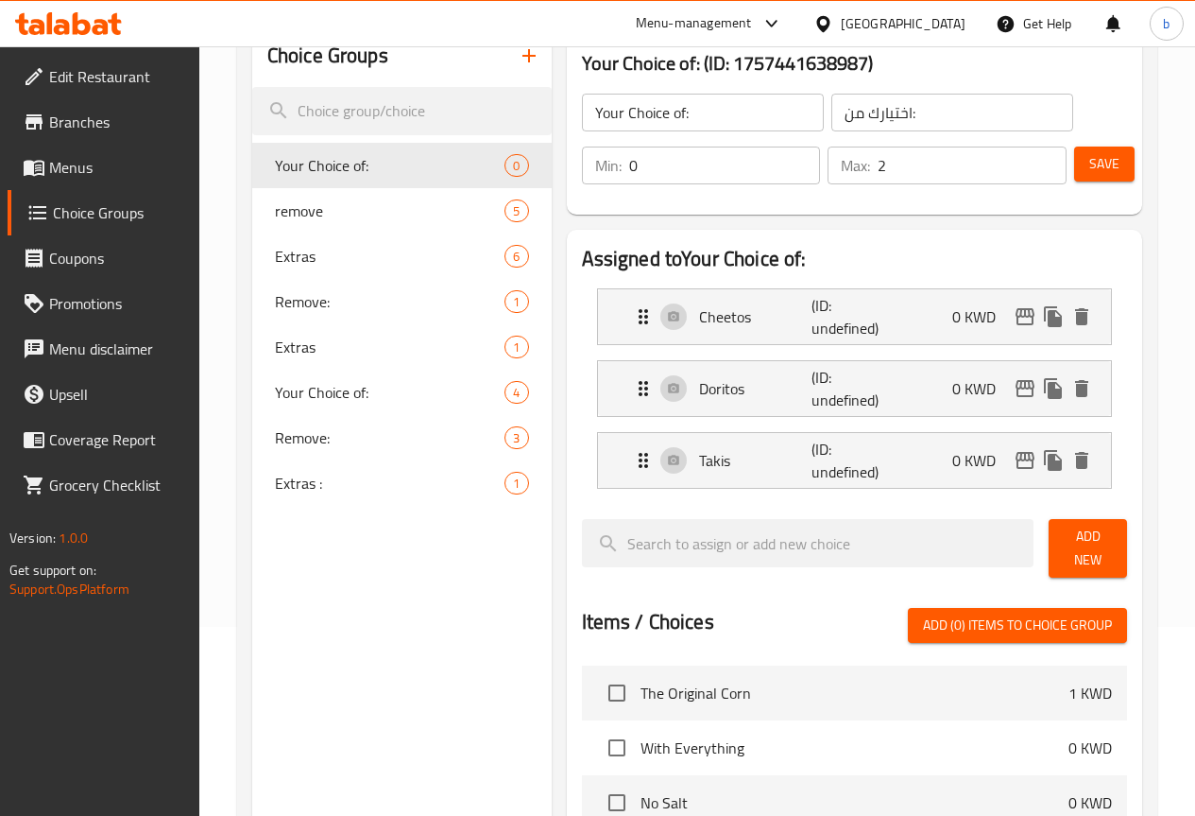
click at [1081, 541] on span "Add New" at bounding box center [1088, 547] width 48 height 47
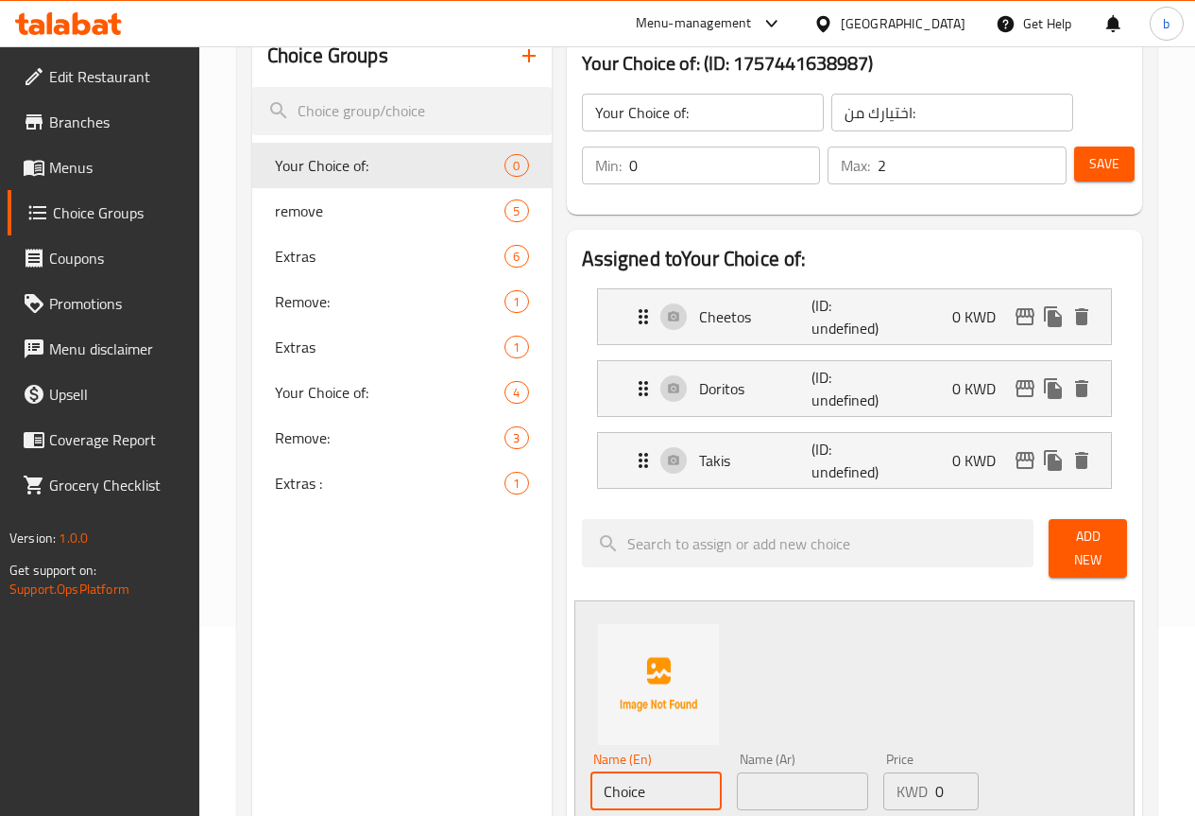
click at [591, 790] on input "Choice" at bounding box center [656, 791] width 131 height 38
paste input "ips Oman"
type input "Chips [GEOGRAPHIC_DATA]"
click at [741, 781] on input "text" at bounding box center [802, 791] width 131 height 38
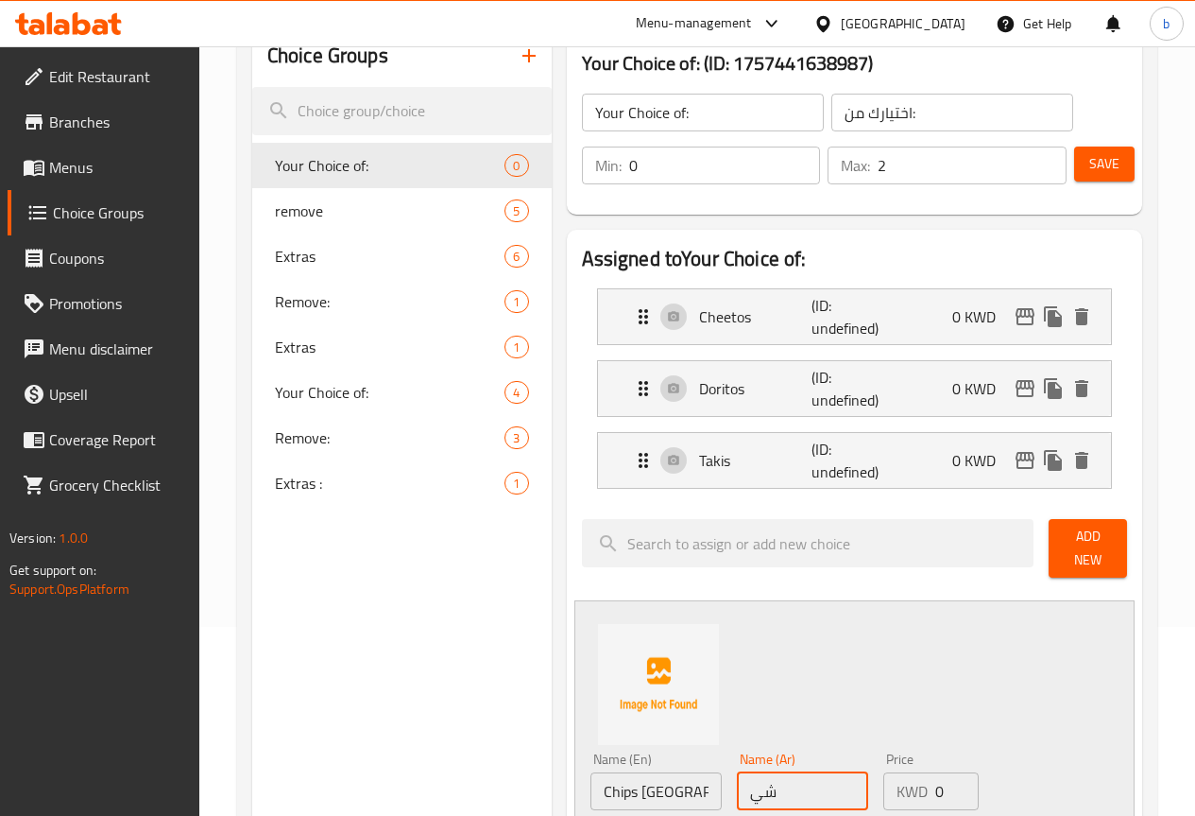
type input "شيبسي عمان"
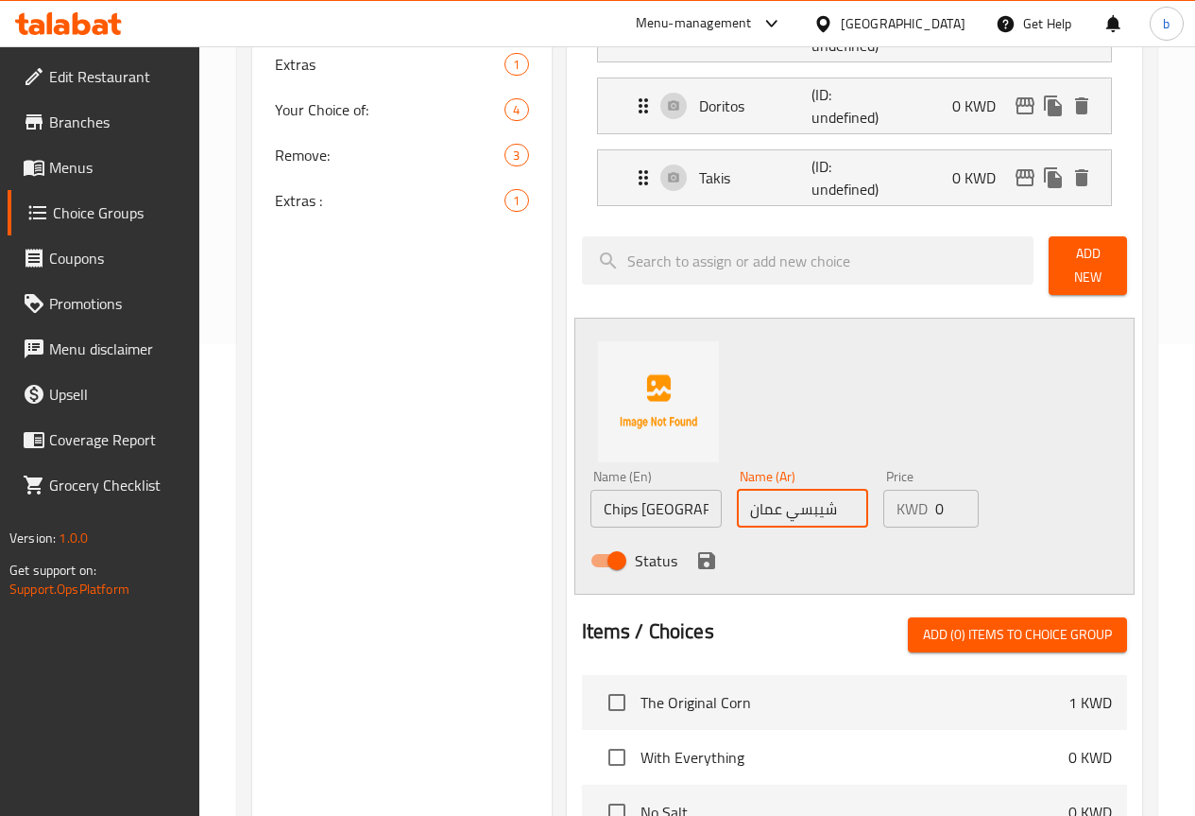
scroll to position [472, 0]
click at [696, 552] on icon "save" at bounding box center [707, 559] width 23 height 23
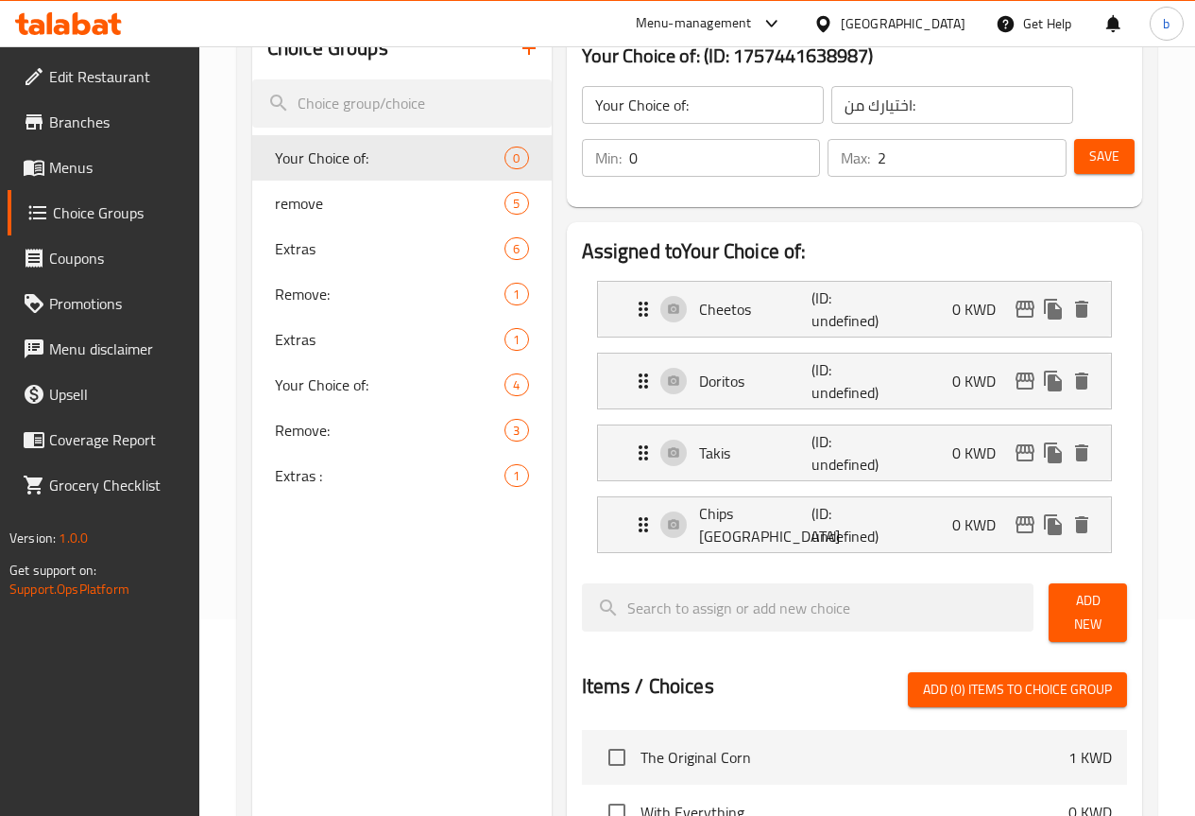
scroll to position [189, 0]
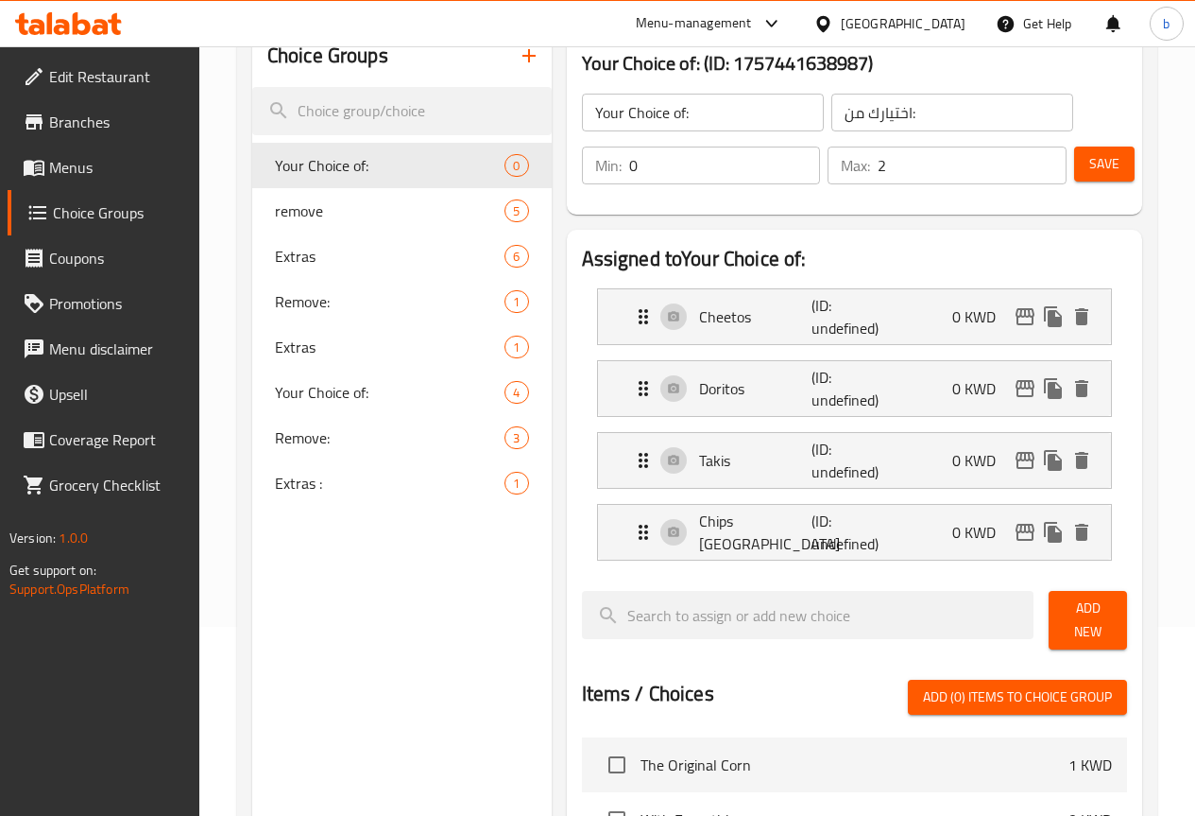
click at [1090, 166] on span "Save" at bounding box center [1105, 164] width 30 height 24
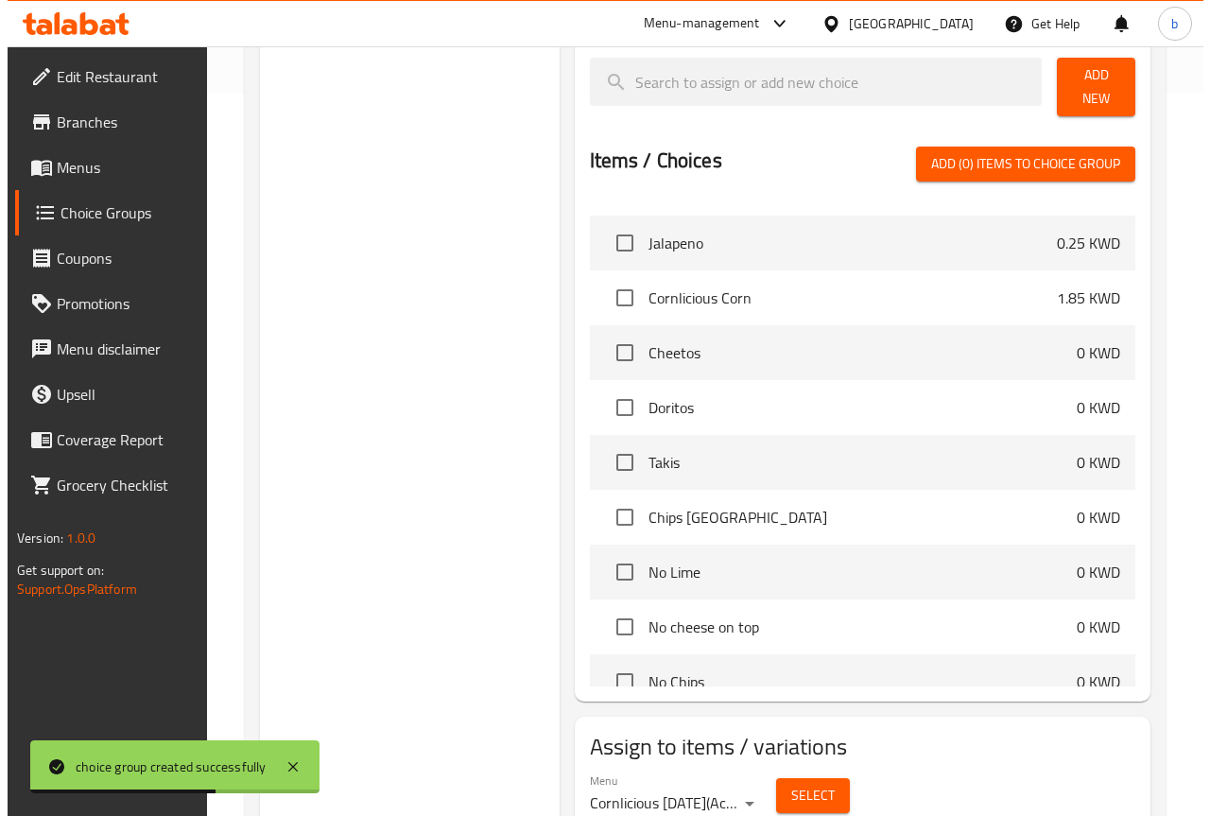
scroll to position [790, 0]
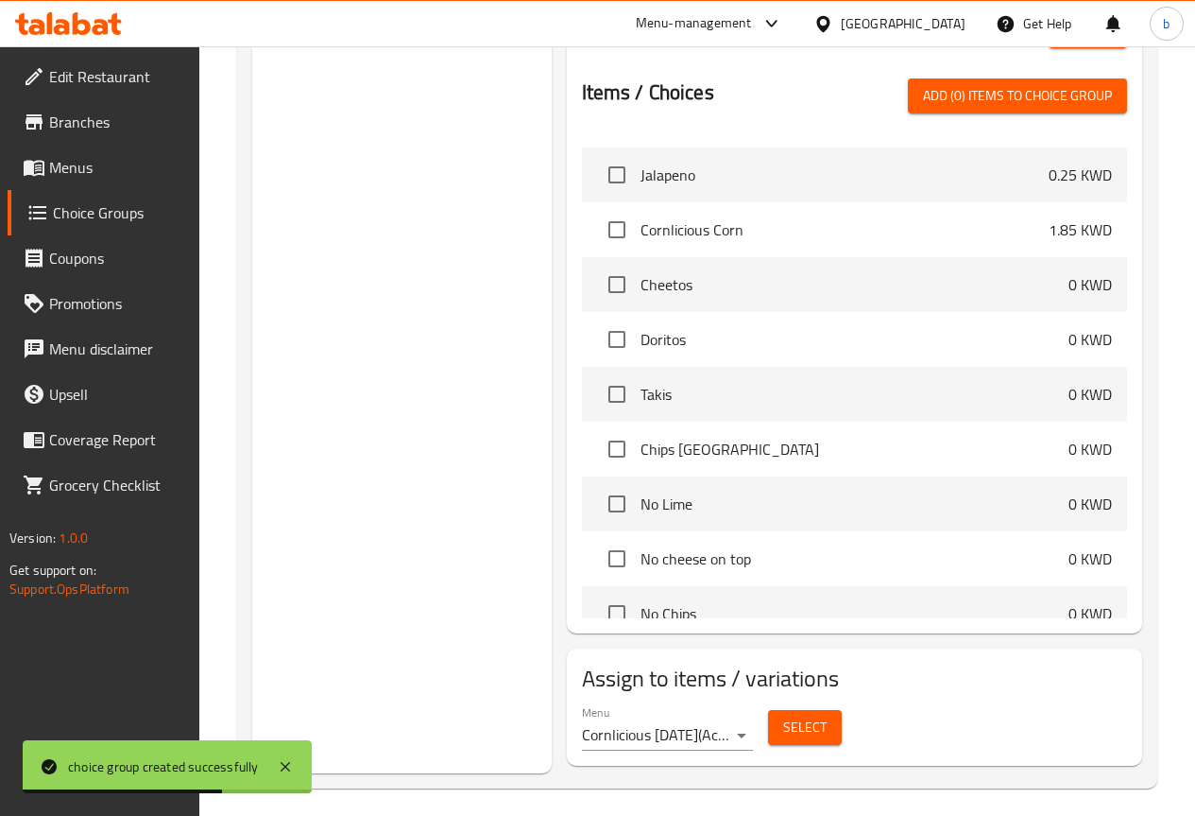
click at [783, 716] on span "Select" at bounding box center [804, 727] width 43 height 24
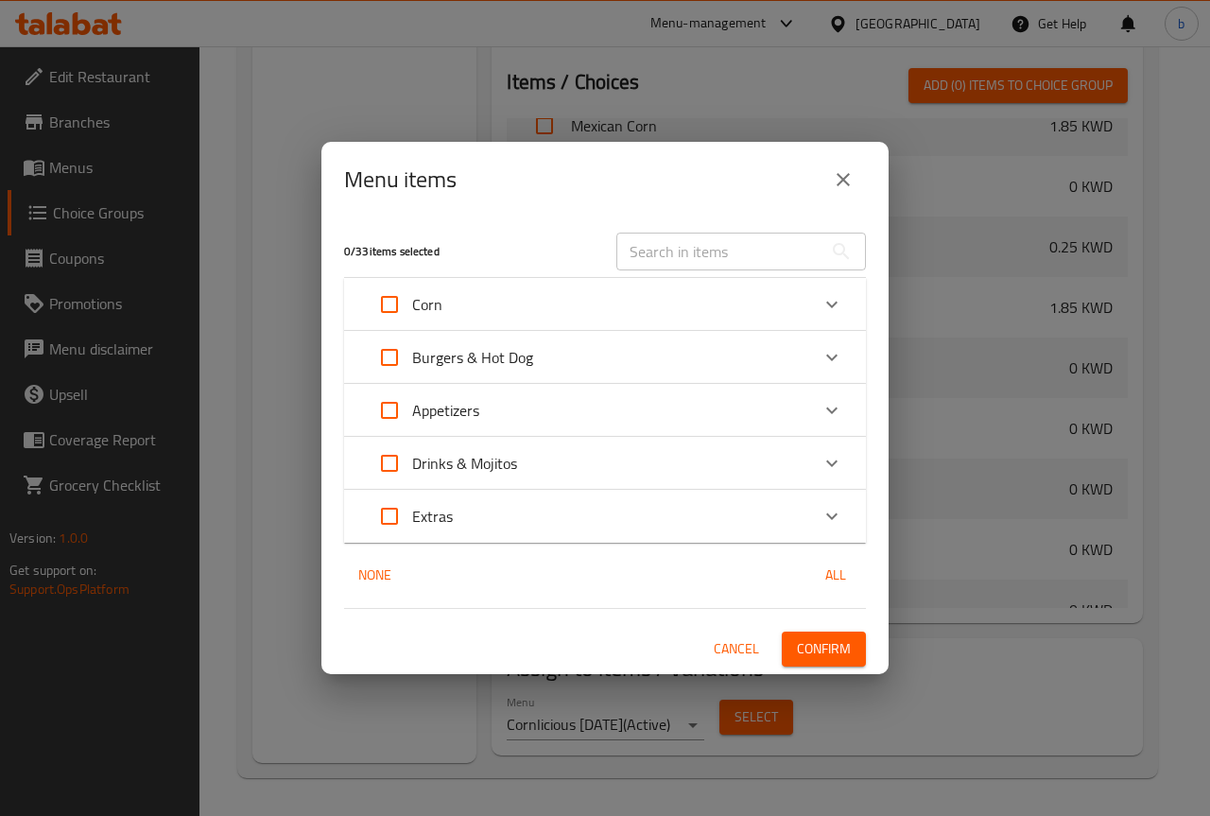
click at [434, 295] on p "Corn" at bounding box center [427, 304] width 30 height 23
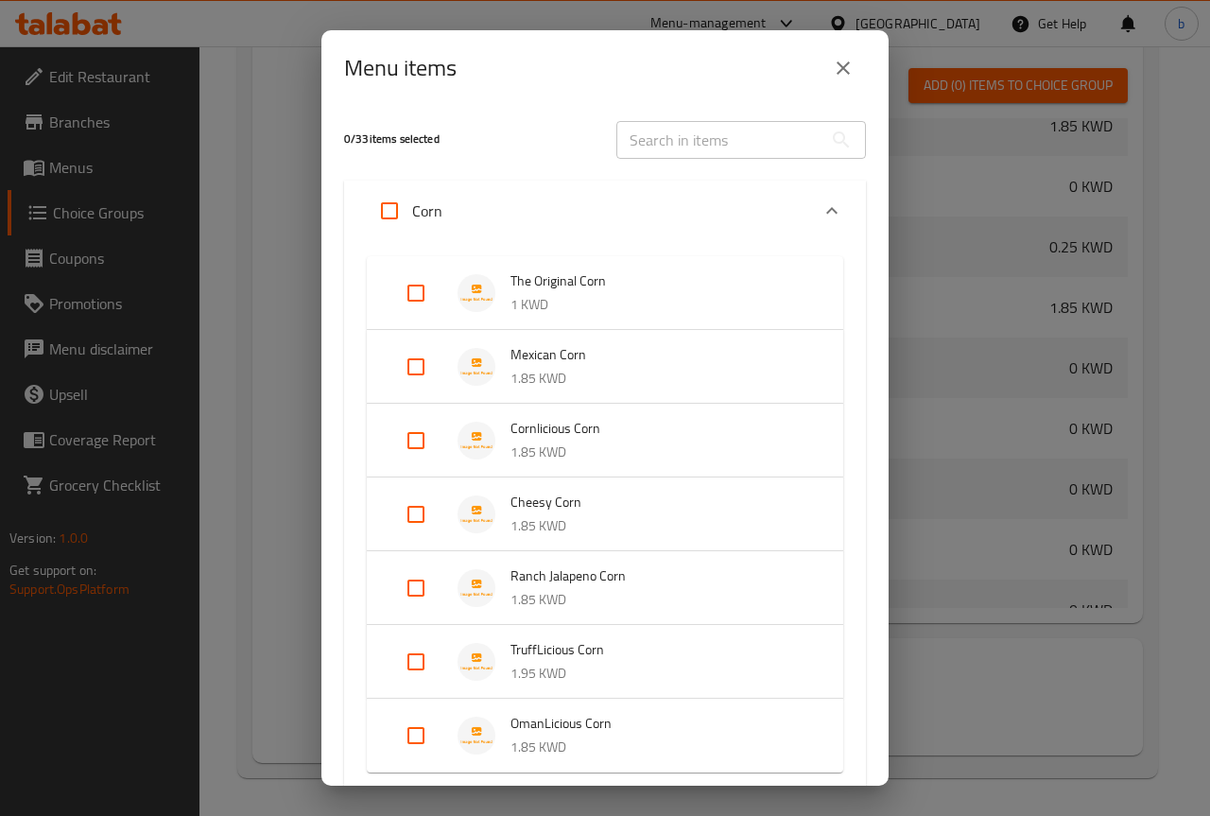
click at [405, 508] on input "Expand" at bounding box center [415, 513] width 45 height 45
checkbox input "true"
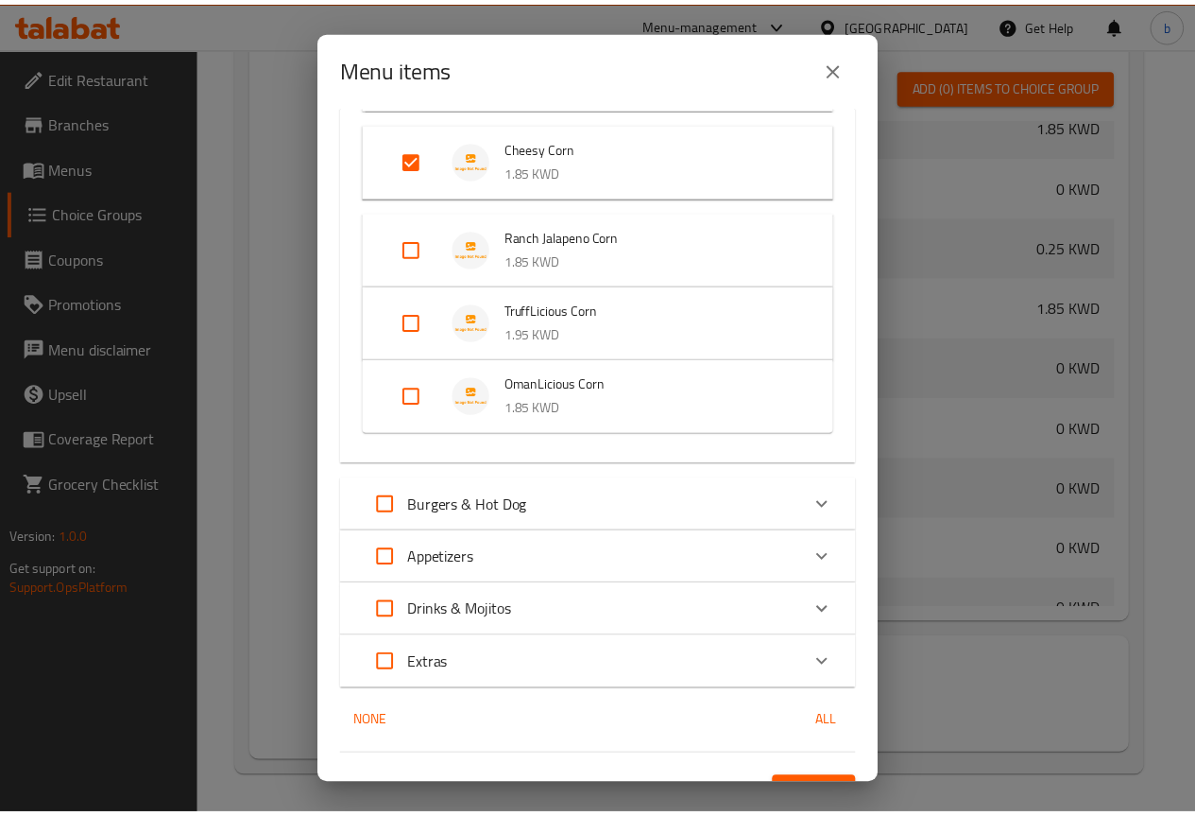
scroll to position [405, 0]
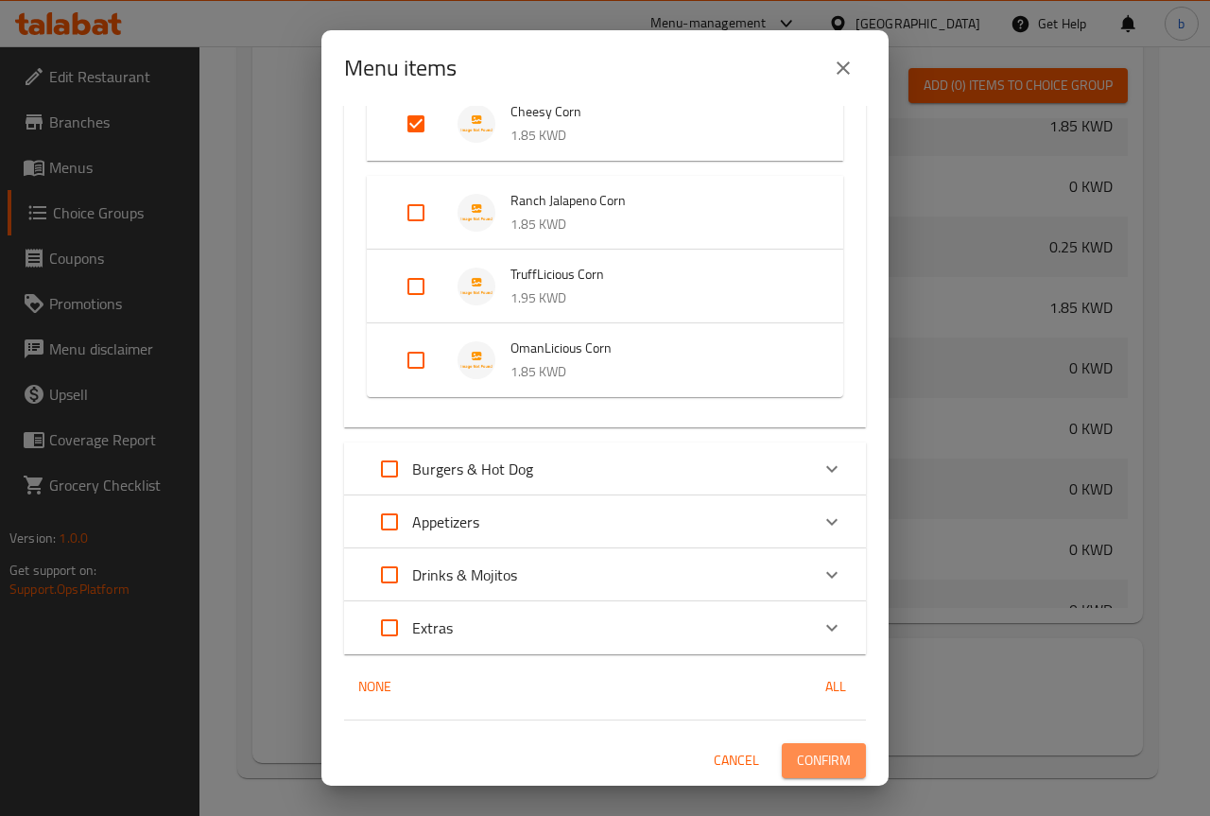
click at [815, 759] on span "Confirm" at bounding box center [824, 760] width 54 height 24
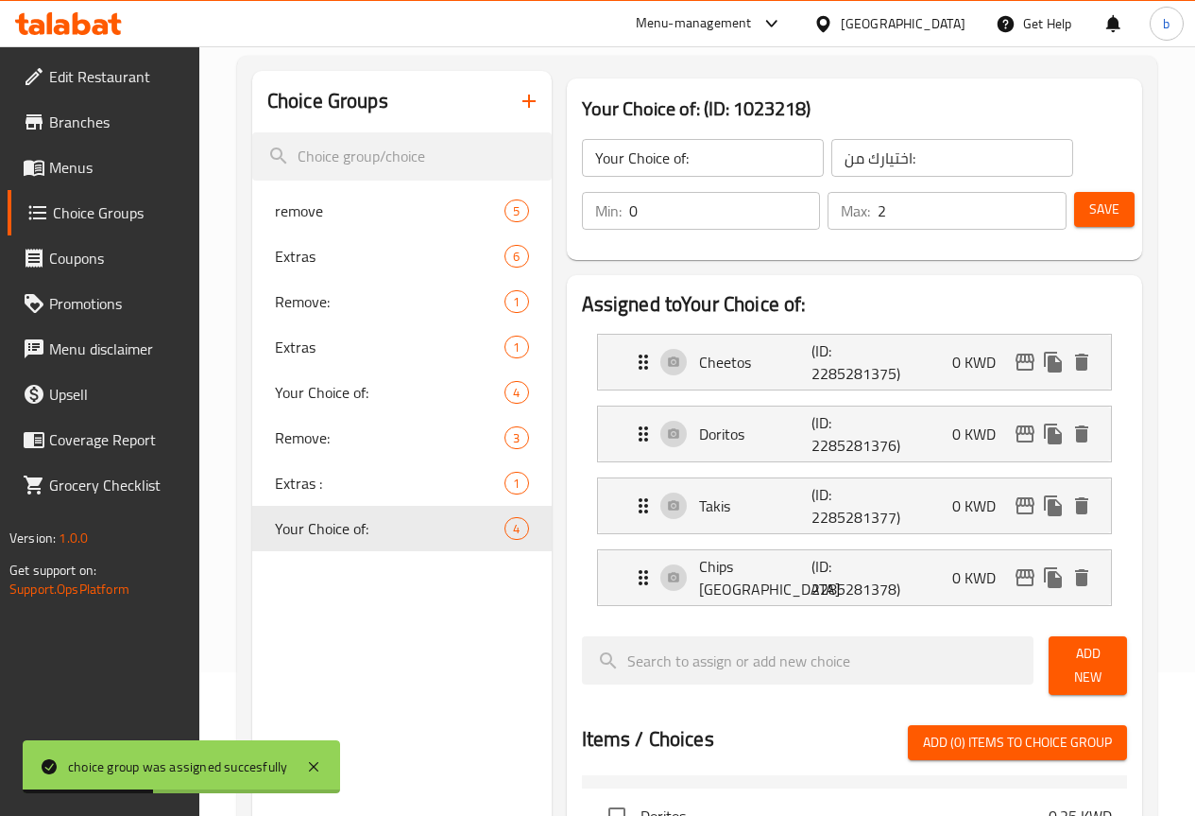
scroll to position [0, 0]
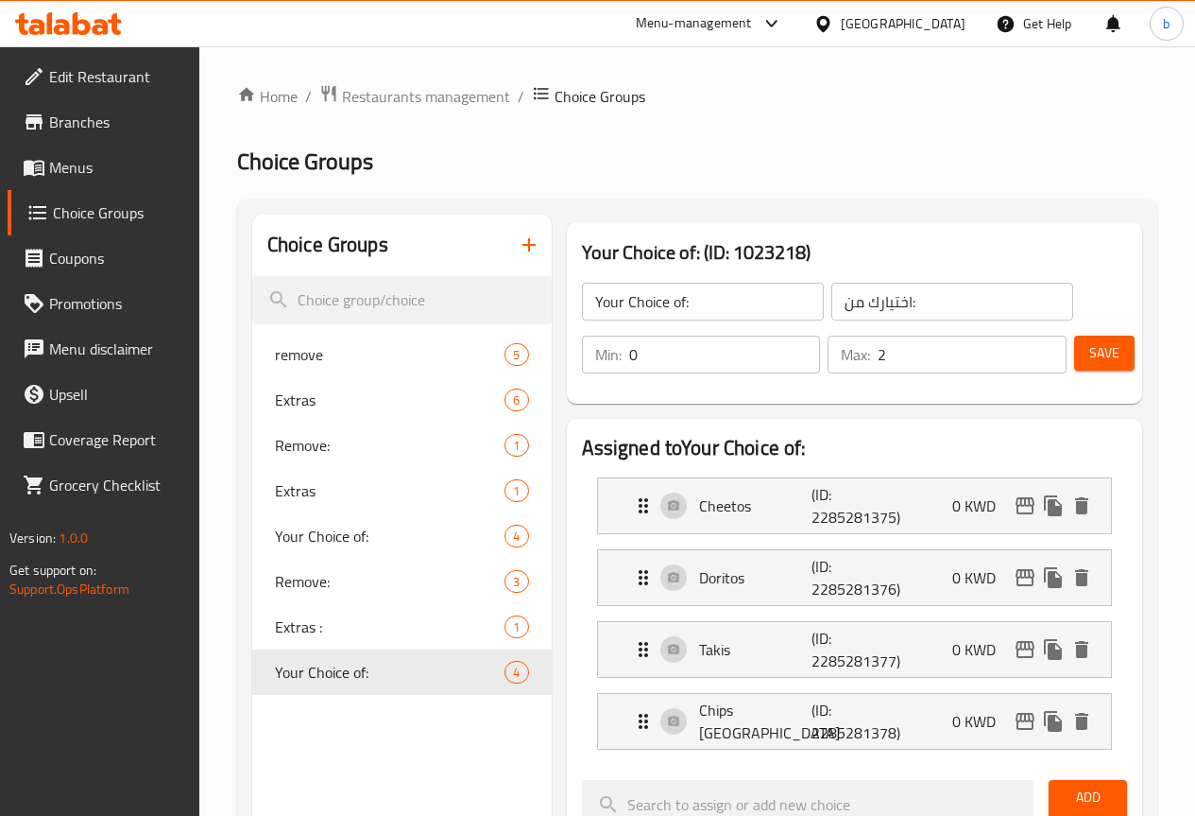
click at [518, 234] on icon "button" at bounding box center [529, 244] width 23 height 23
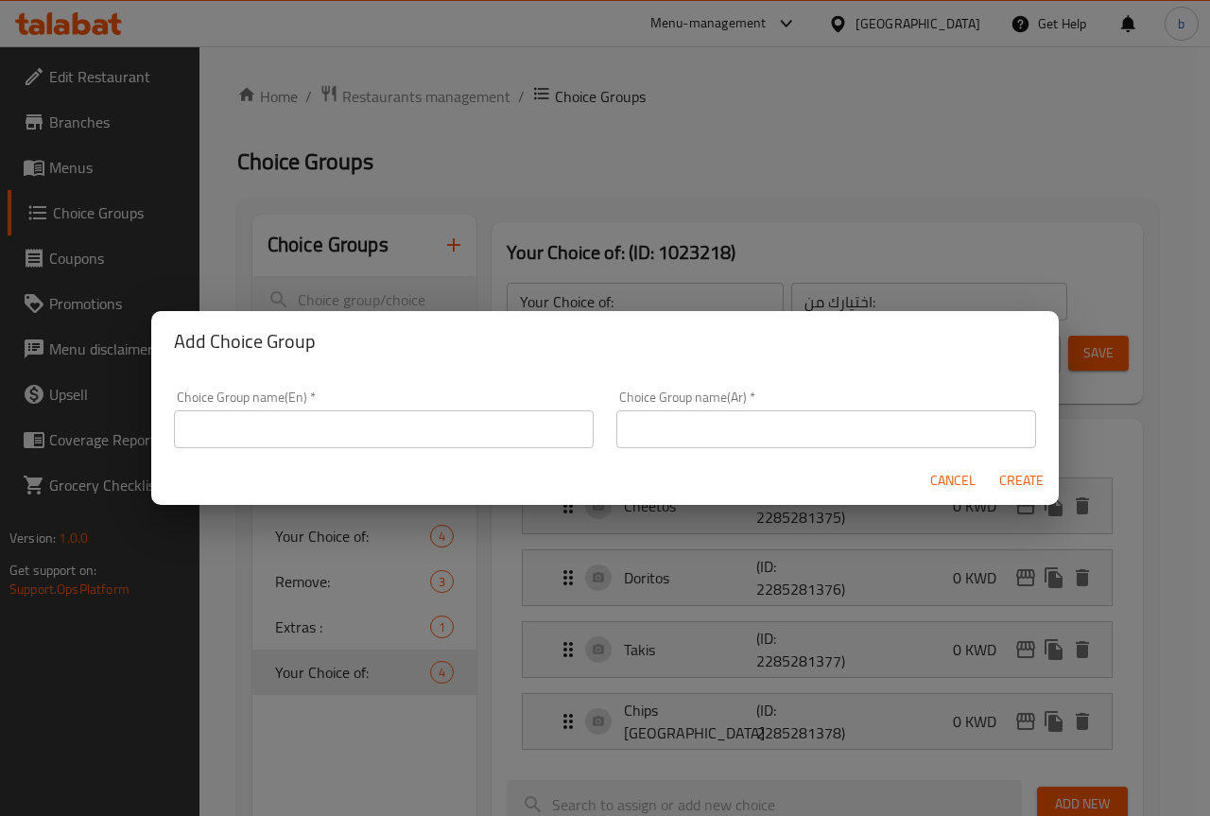
click at [429, 430] on input "text" at bounding box center [384, 429] width 420 height 38
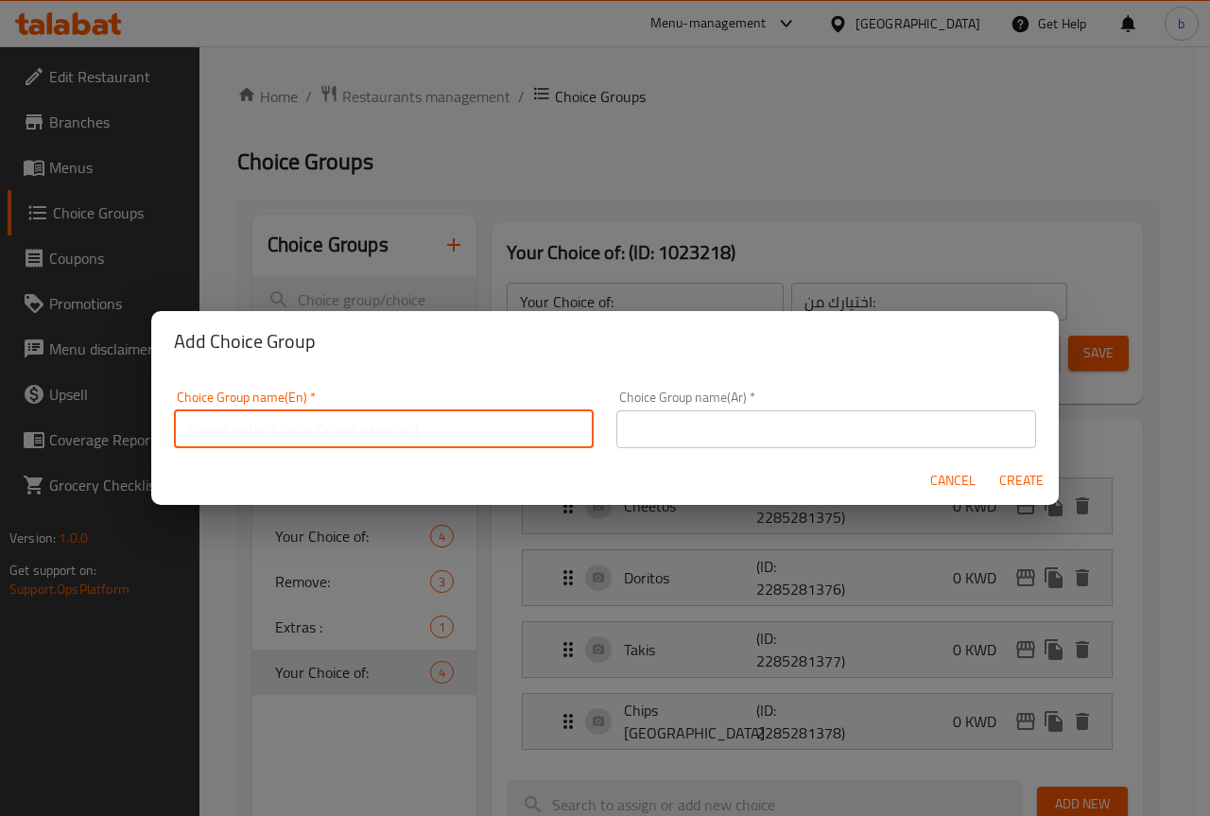
paste input "Remove:"
type input "Remove:"
click at [650, 433] on input "text" at bounding box center [826, 429] width 420 height 38
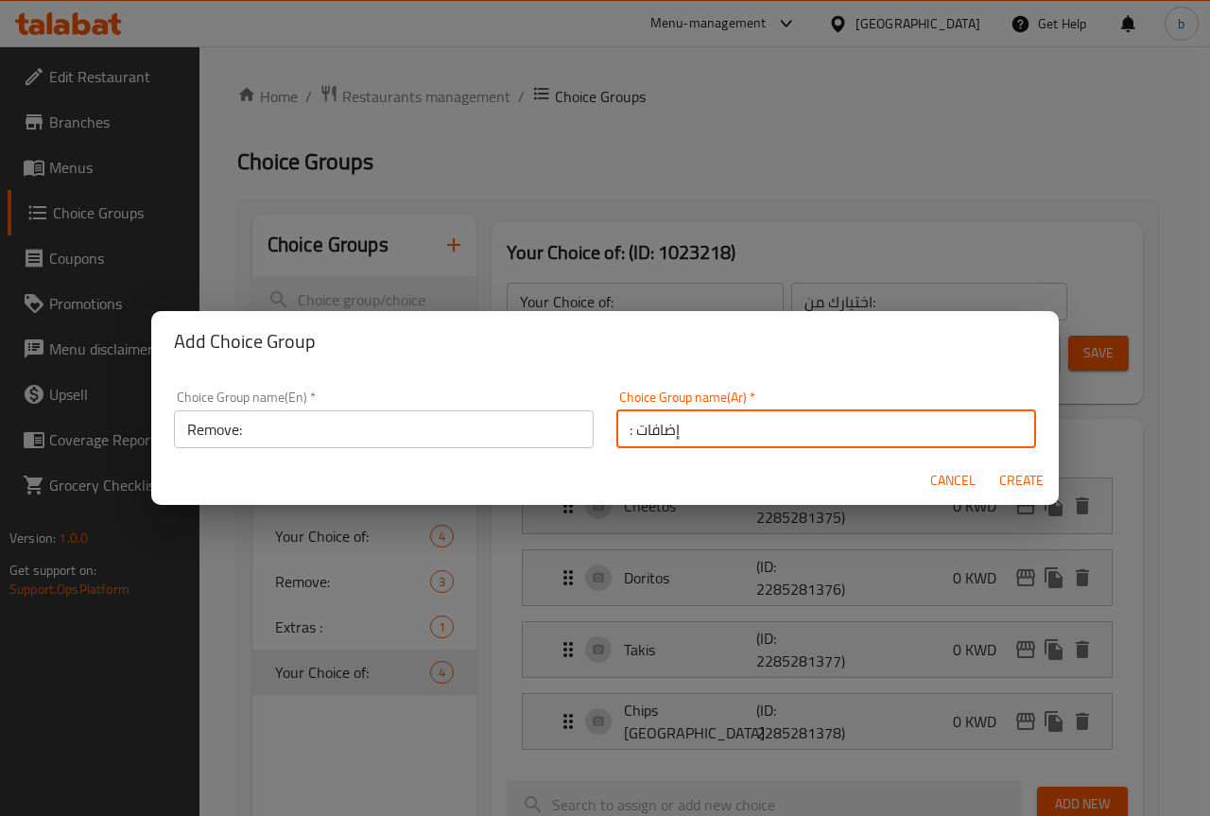
type input ": إضافات"
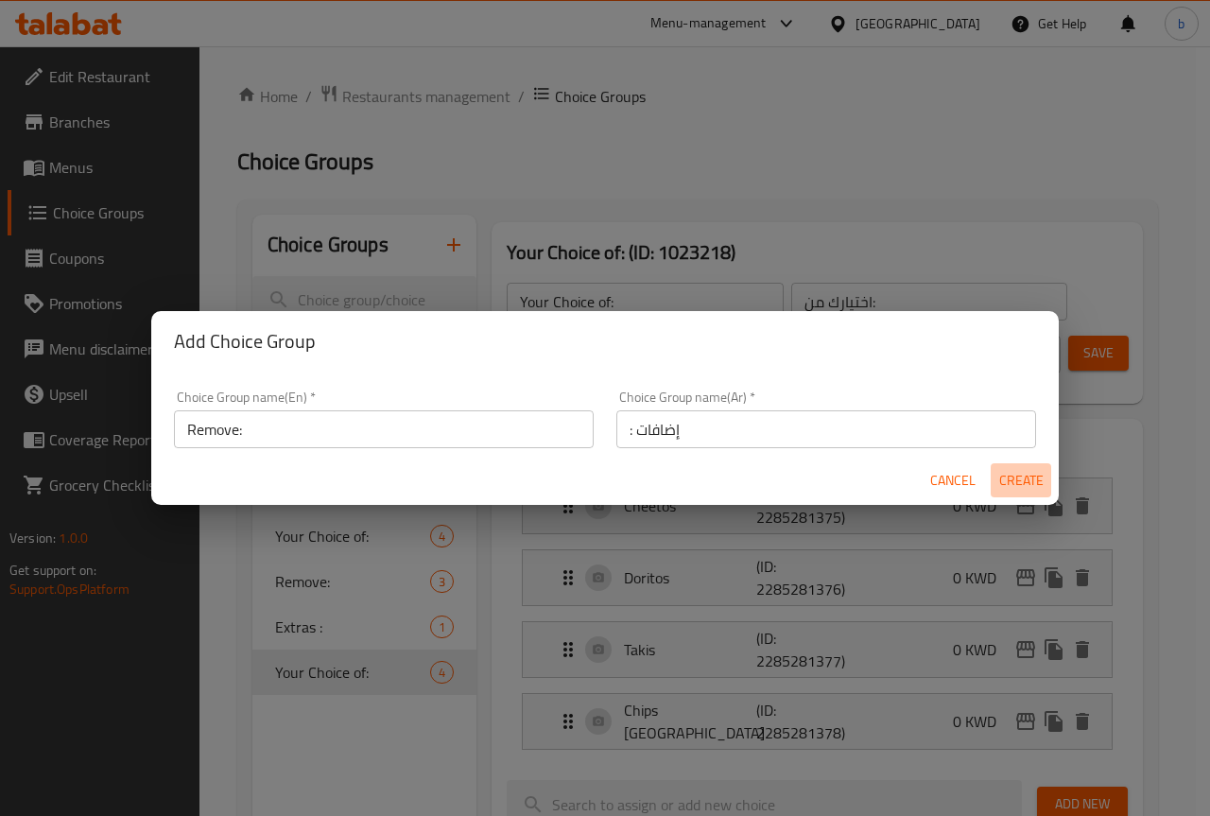
click at [1032, 485] on span "Create" at bounding box center [1020, 481] width 45 height 24
type input "Remove:"
type input ": إضافات"
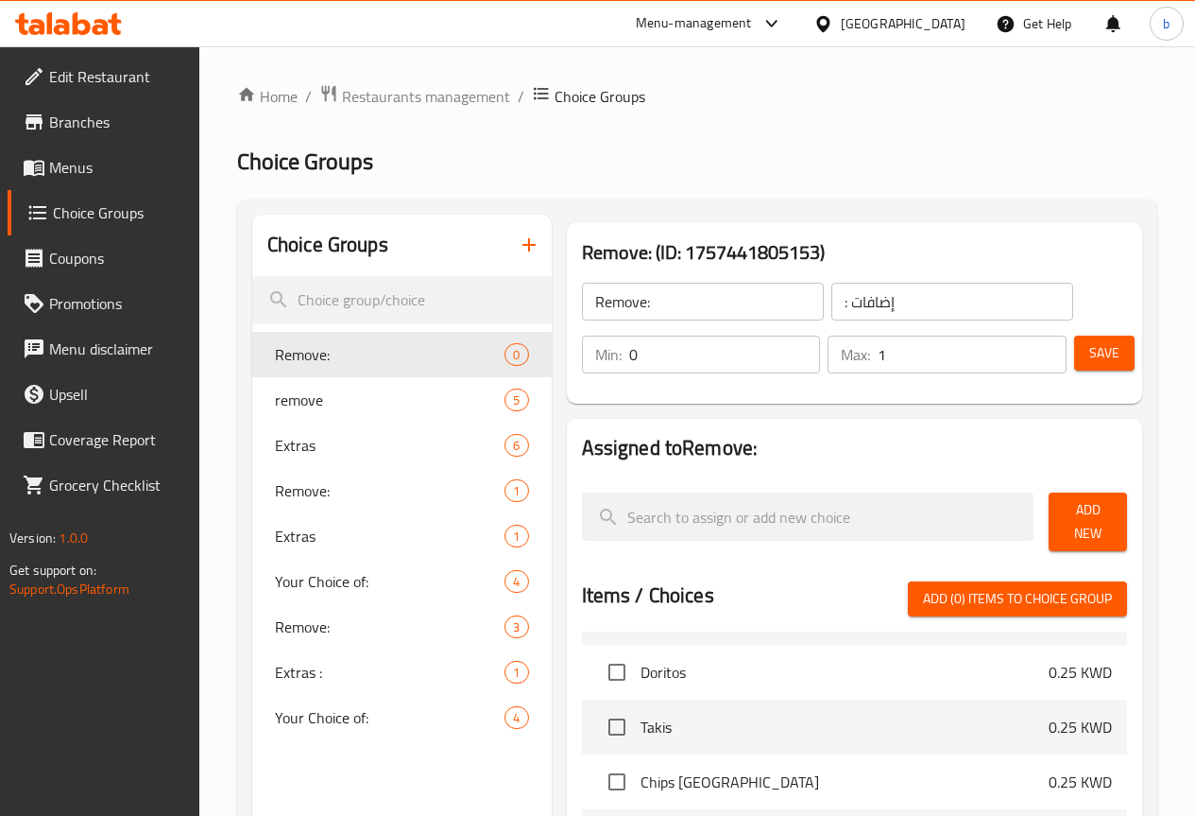
click at [1038, 349] on input "1" at bounding box center [972, 354] width 189 height 38
click at [1038, 349] on input "2" at bounding box center [972, 354] width 189 height 38
type input "3"
click at [1038, 349] on input "3" at bounding box center [972, 354] width 189 height 38
click at [1083, 523] on span "Add New" at bounding box center [1088, 521] width 48 height 47
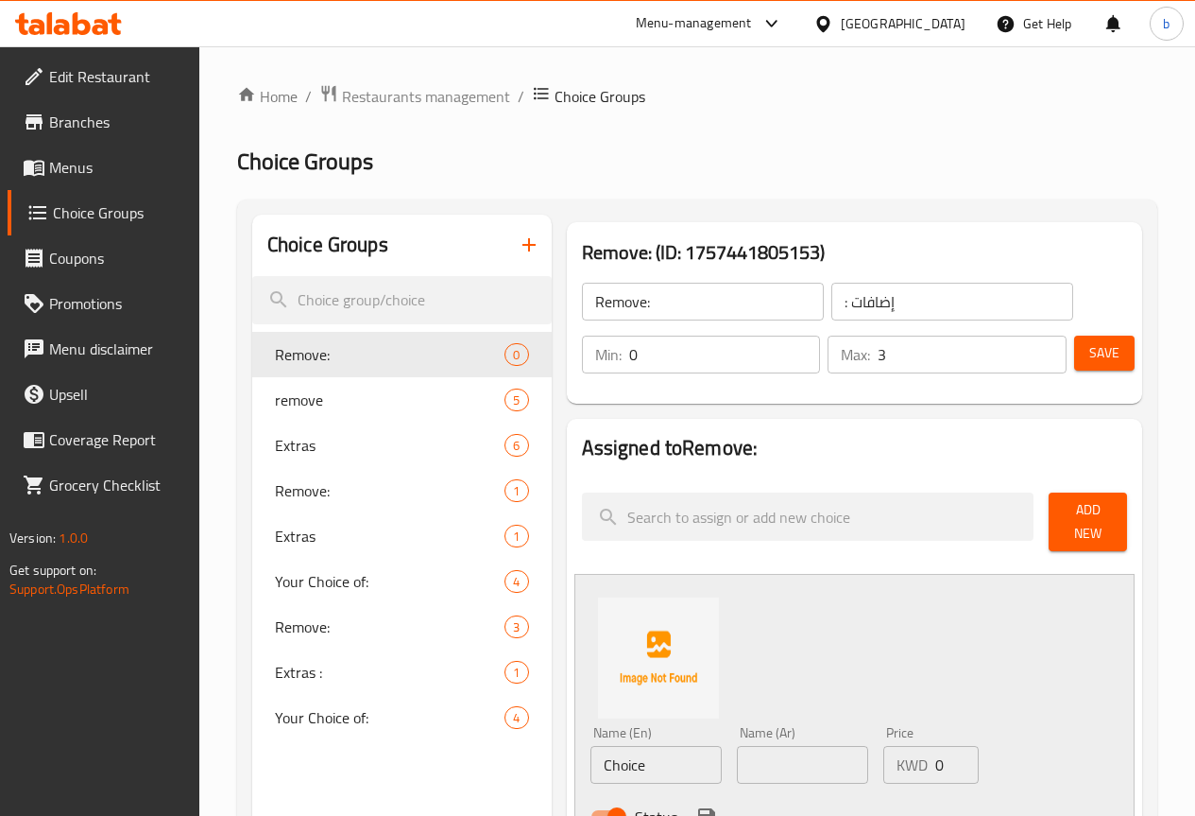
click at [644, 746] on input "Choice" at bounding box center [656, 765] width 131 height 38
paste input "No Lim"
type input "No Lime"
click at [776, 746] on input "text" at bounding box center [802, 765] width 131 height 38
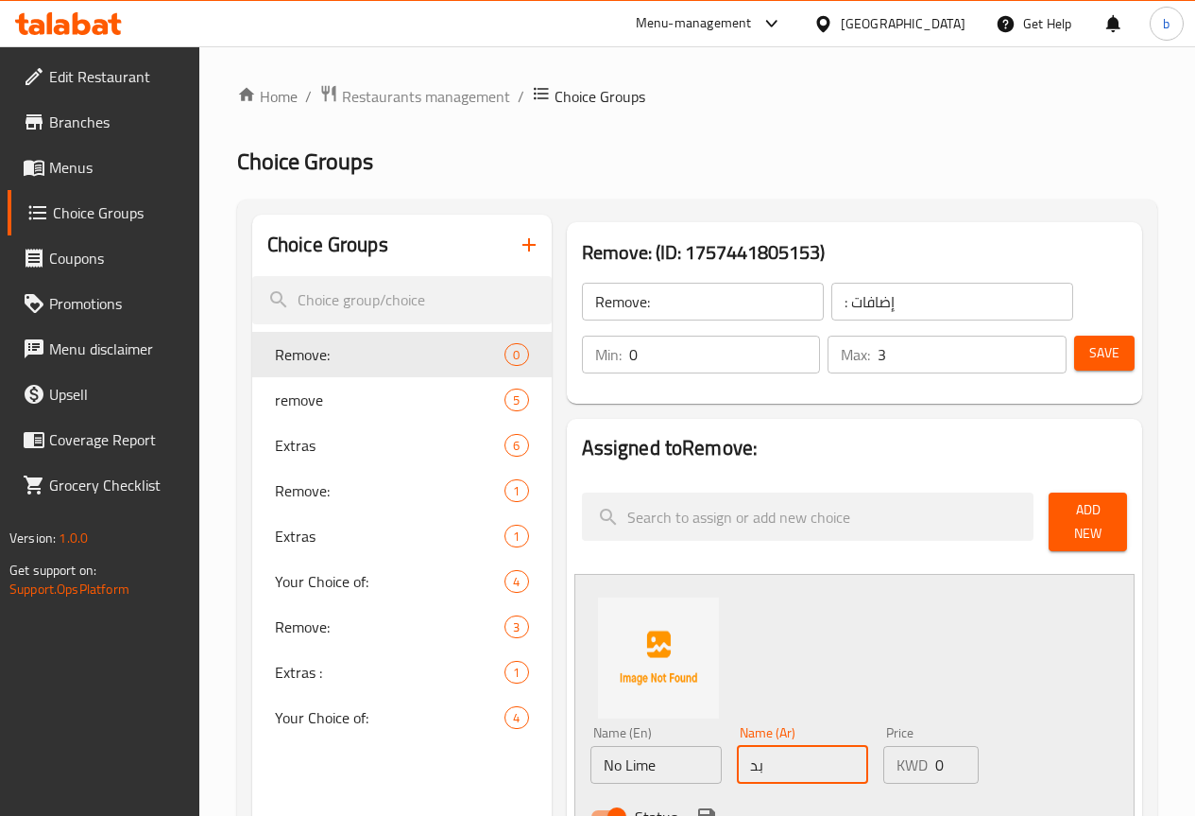
type input "بدون حامض"
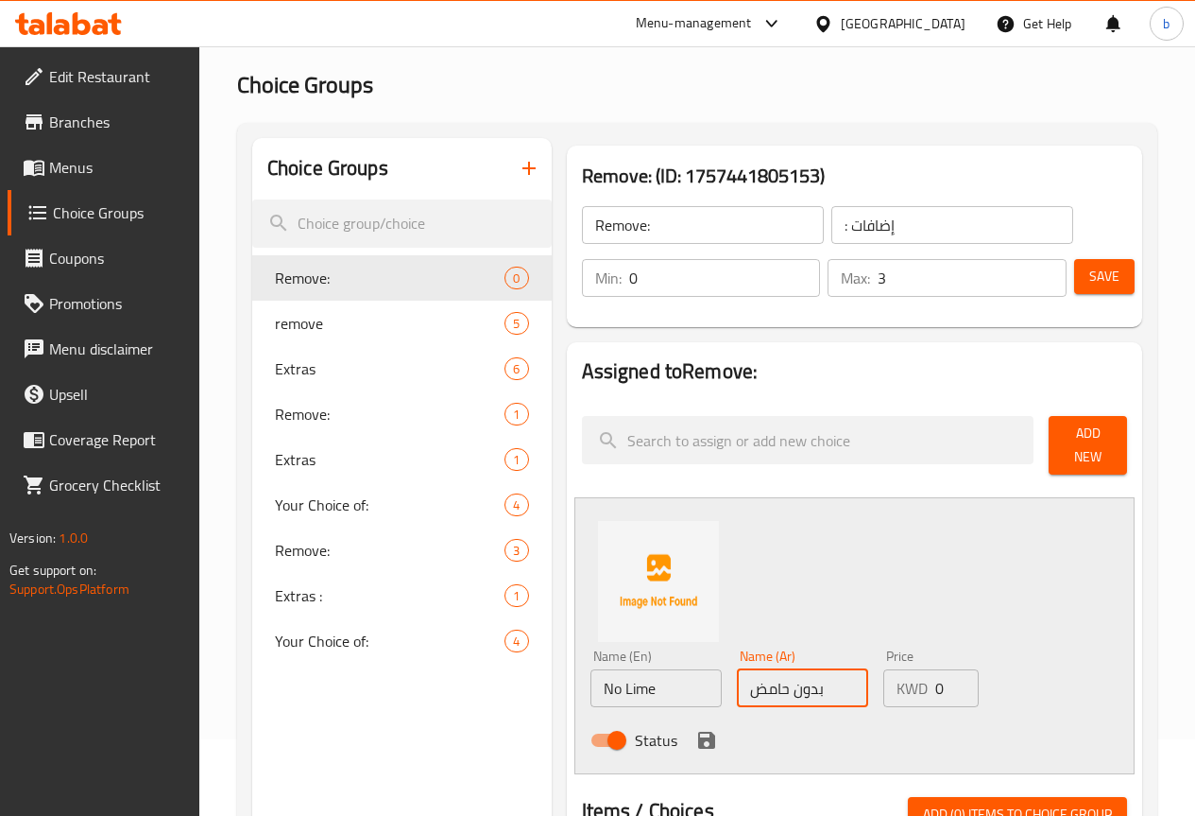
scroll to position [189, 0]
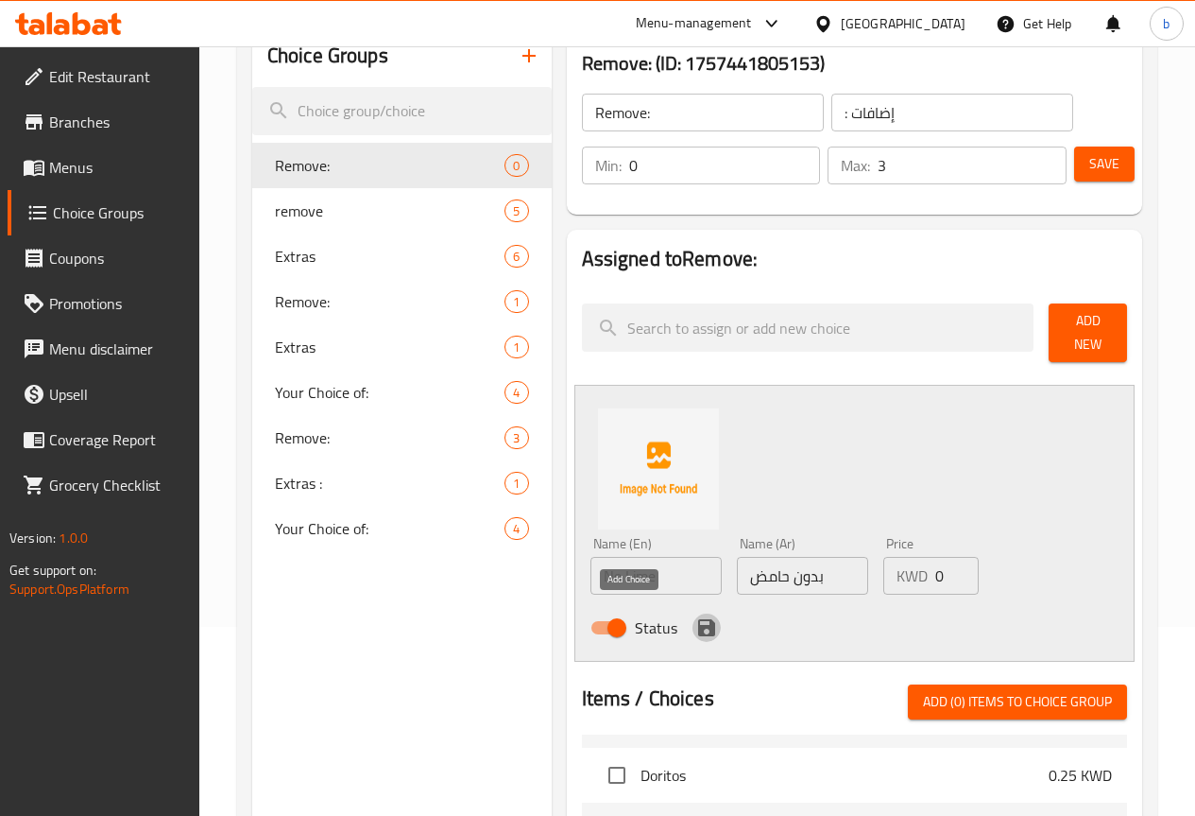
click at [698, 619] on icon "save" at bounding box center [706, 627] width 17 height 17
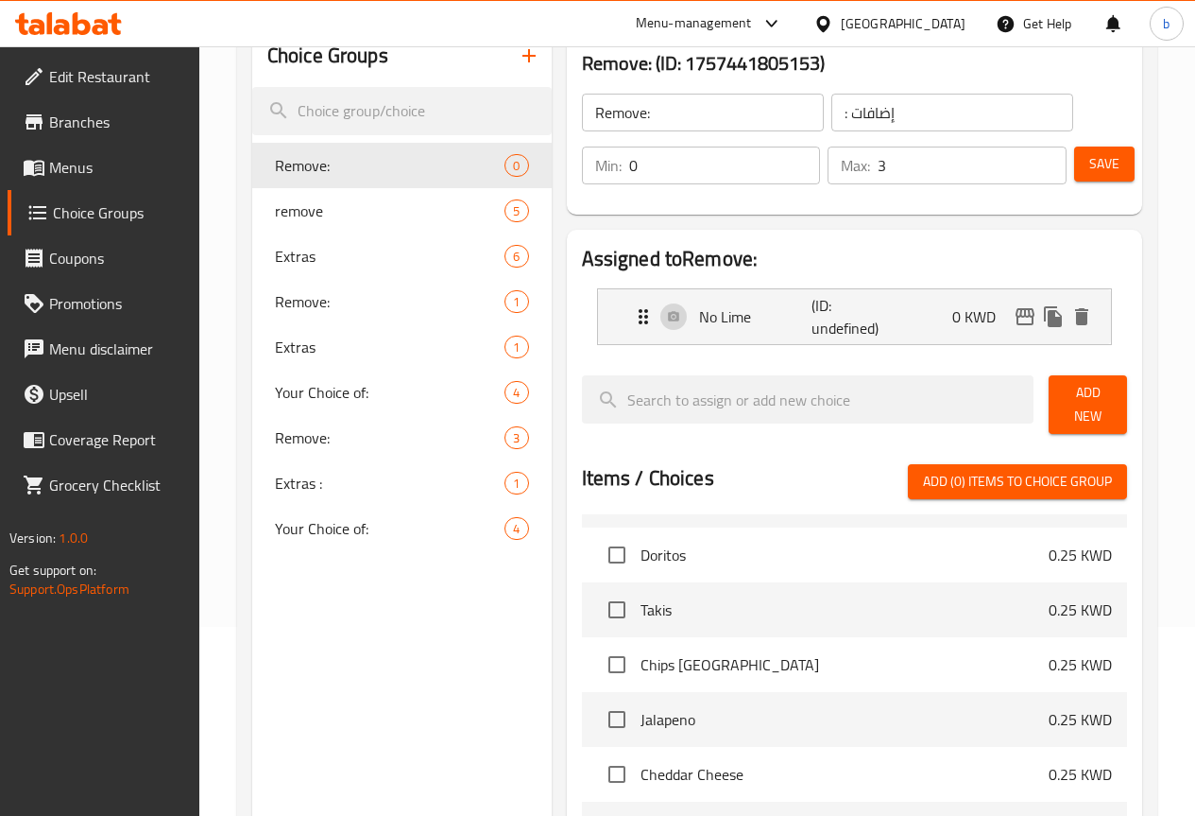
click at [1079, 411] on button "Add New" at bounding box center [1088, 404] width 78 height 59
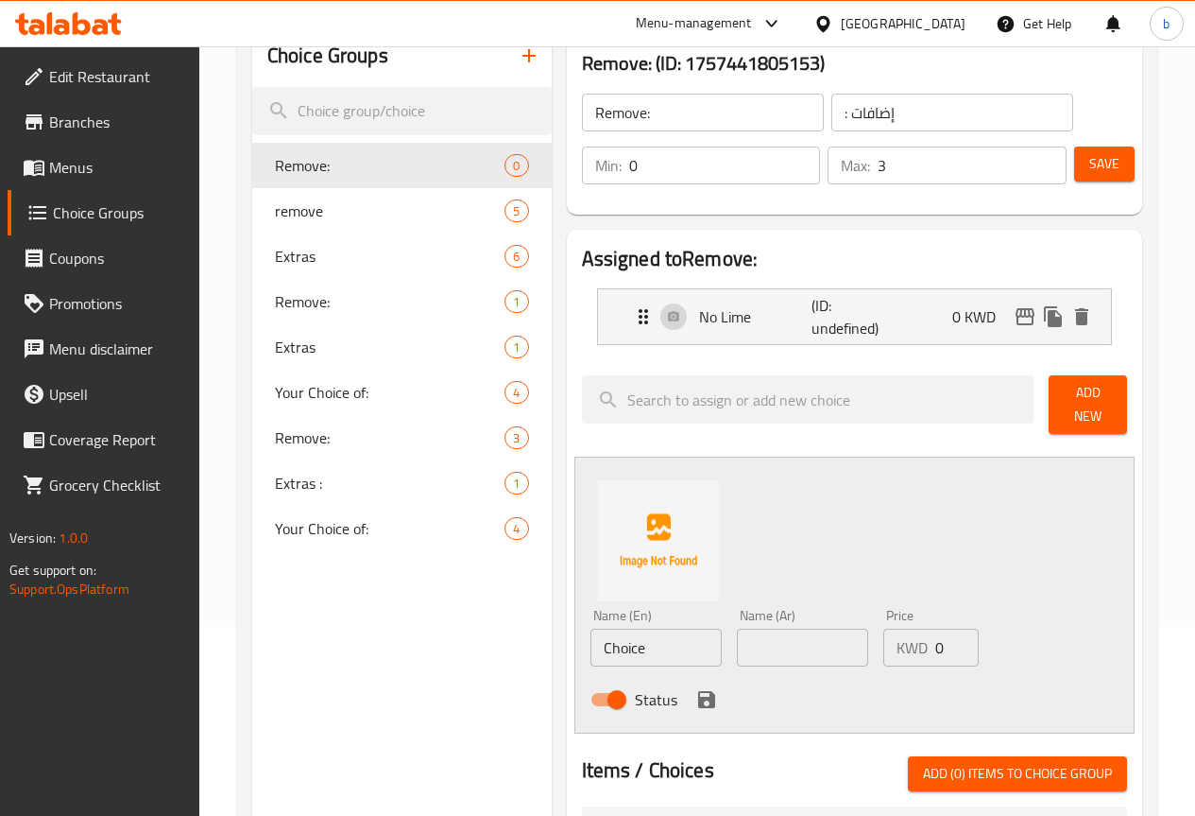
click at [611, 639] on input "Choice" at bounding box center [656, 647] width 131 height 38
paste input "No cheese on top"
type input "No cheese on top"
click at [742, 640] on input "text" at bounding box center [802, 647] width 131 height 38
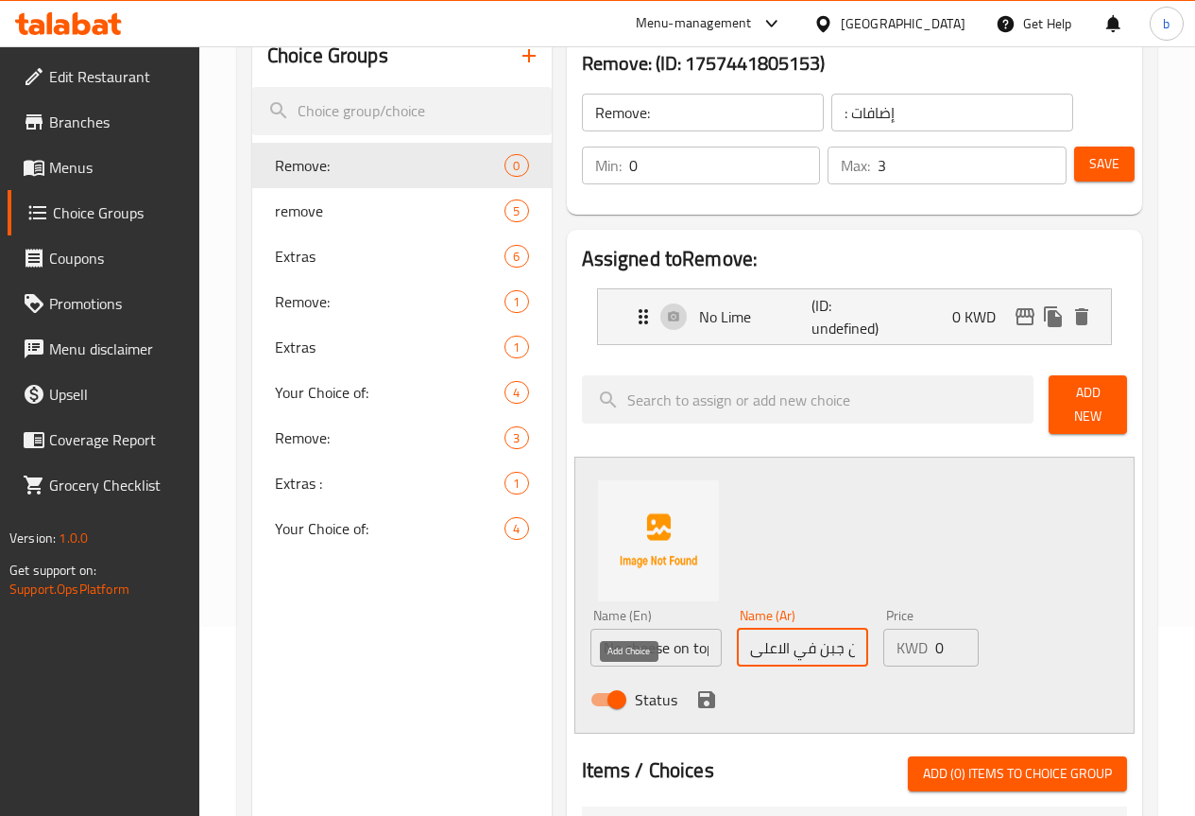
type input "بدون جبن في الاعلى"
click at [698, 691] on icon "save" at bounding box center [706, 699] width 17 height 17
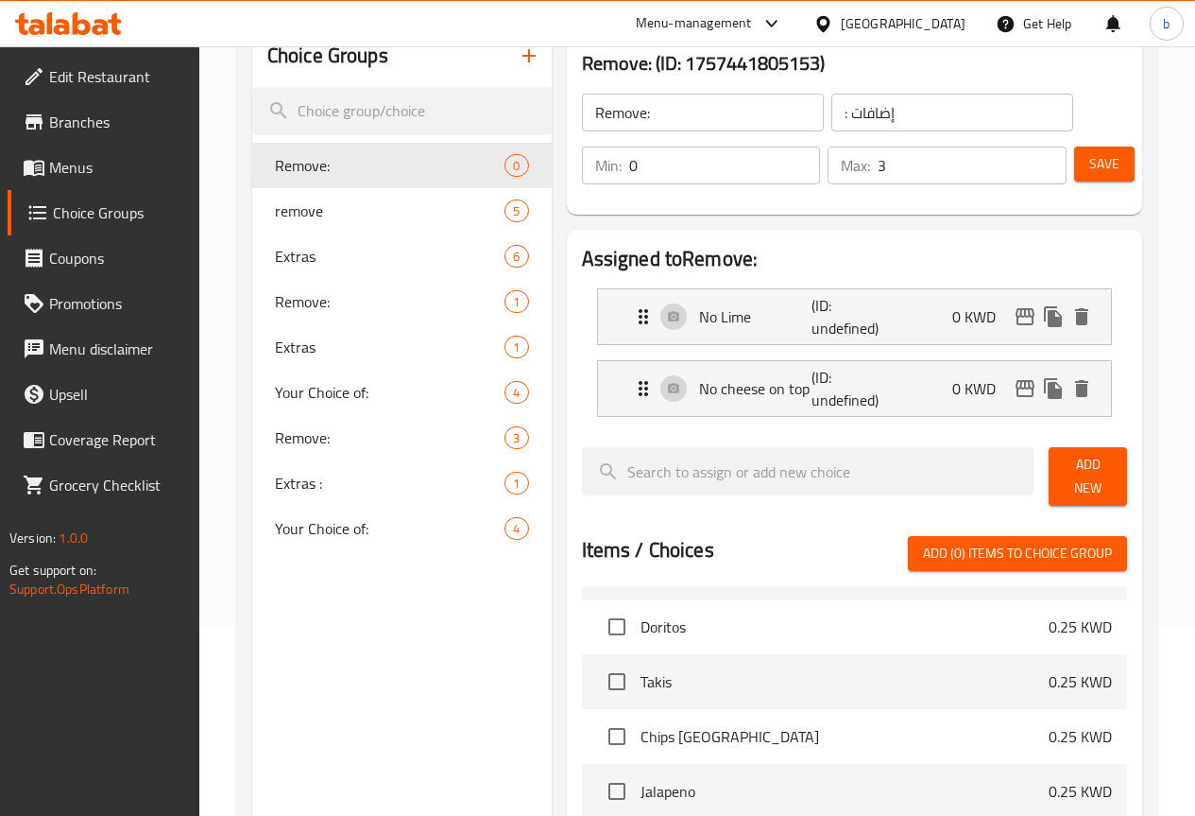
click at [1093, 472] on span "Add New" at bounding box center [1088, 476] width 48 height 47
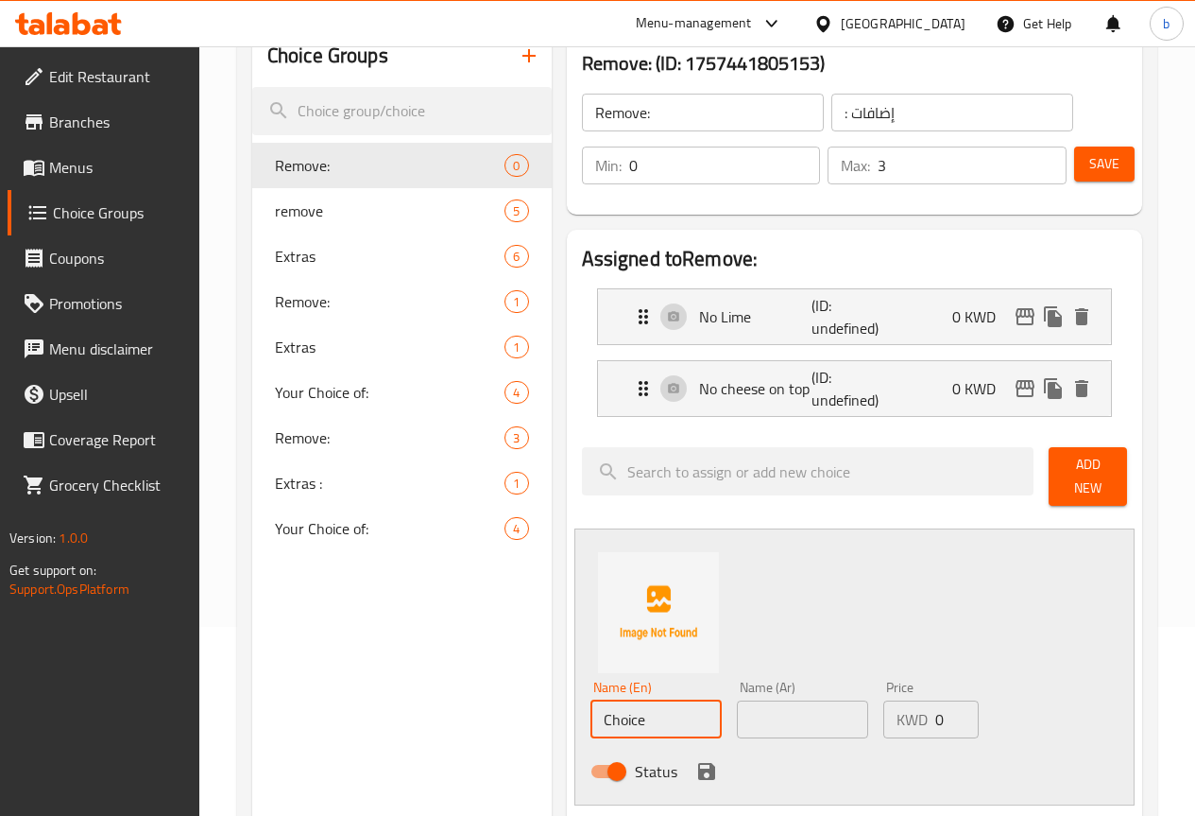
click at [591, 719] on input "Choice" at bounding box center [656, 719] width 131 height 38
paste input "No Chips"
type input "No Chips"
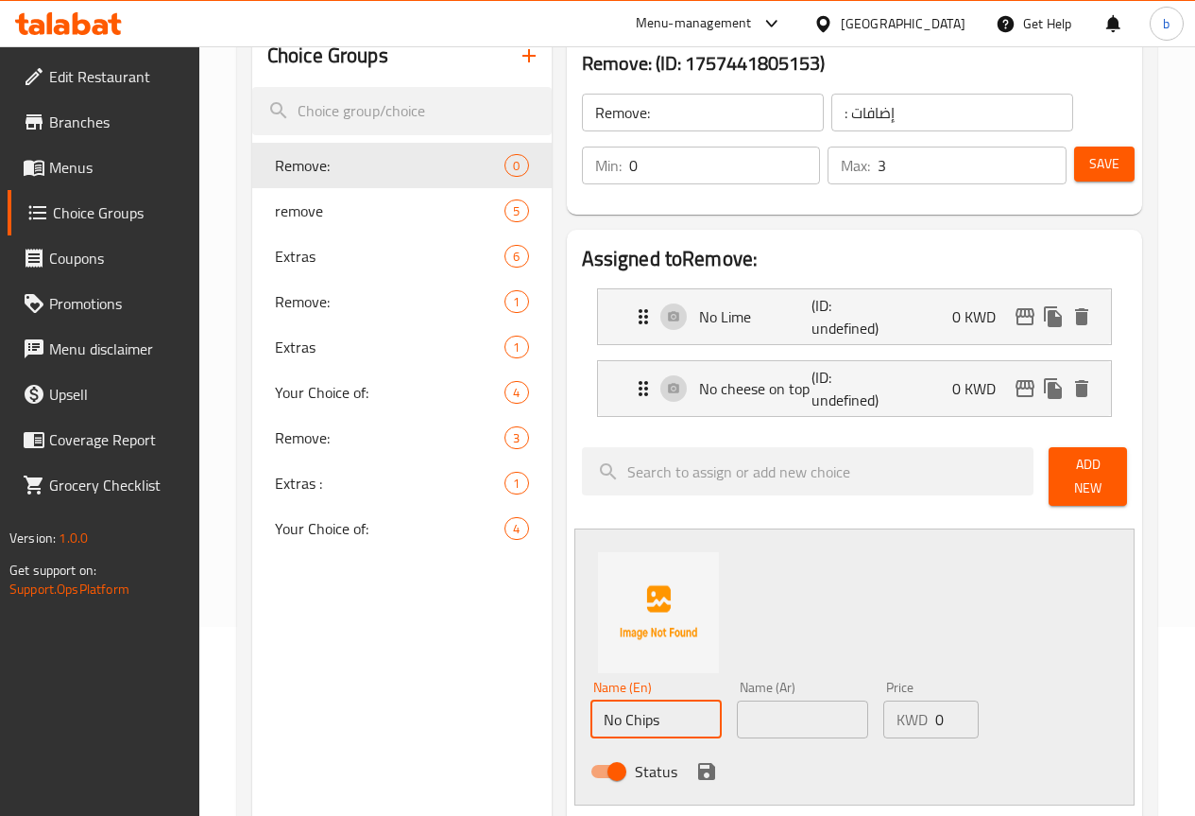
click at [797, 715] on input "text" at bounding box center [802, 719] width 131 height 38
type input "بدون شيبسي"
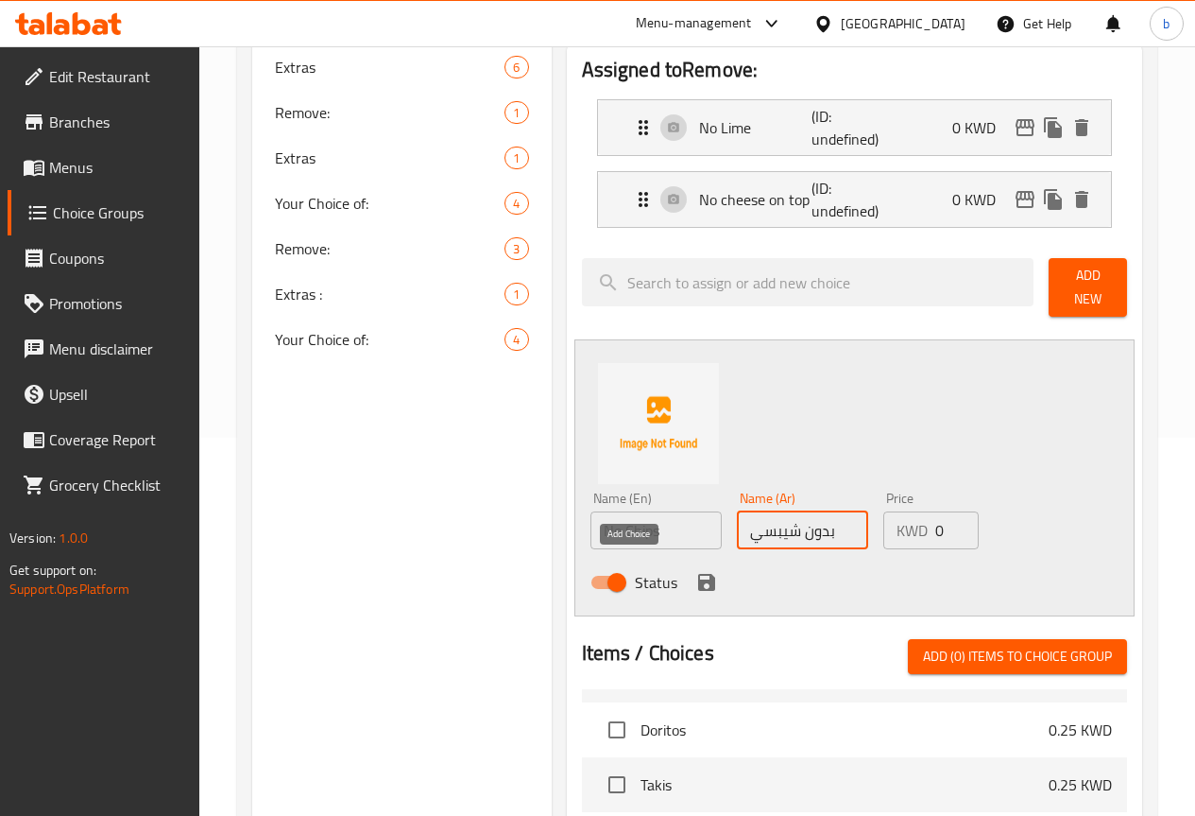
click at [696, 571] on icon "save" at bounding box center [707, 582] width 23 height 23
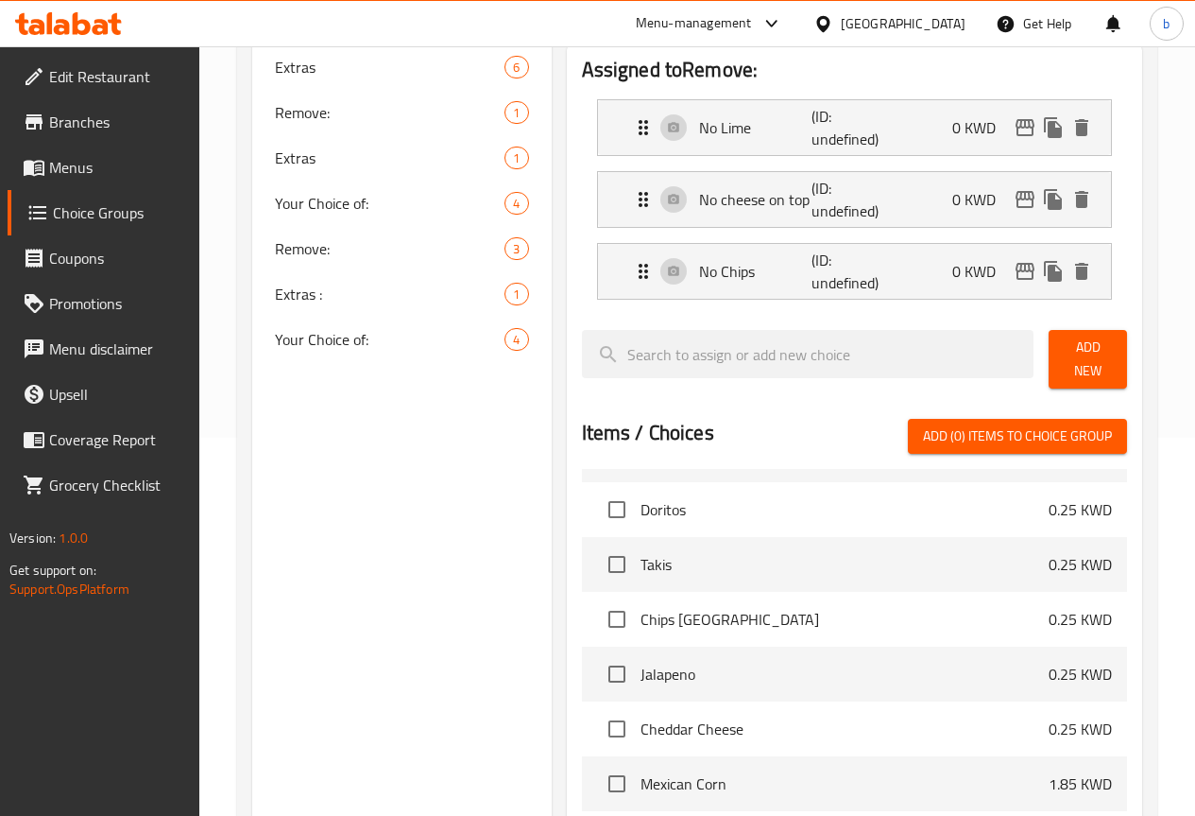
scroll to position [0, 0]
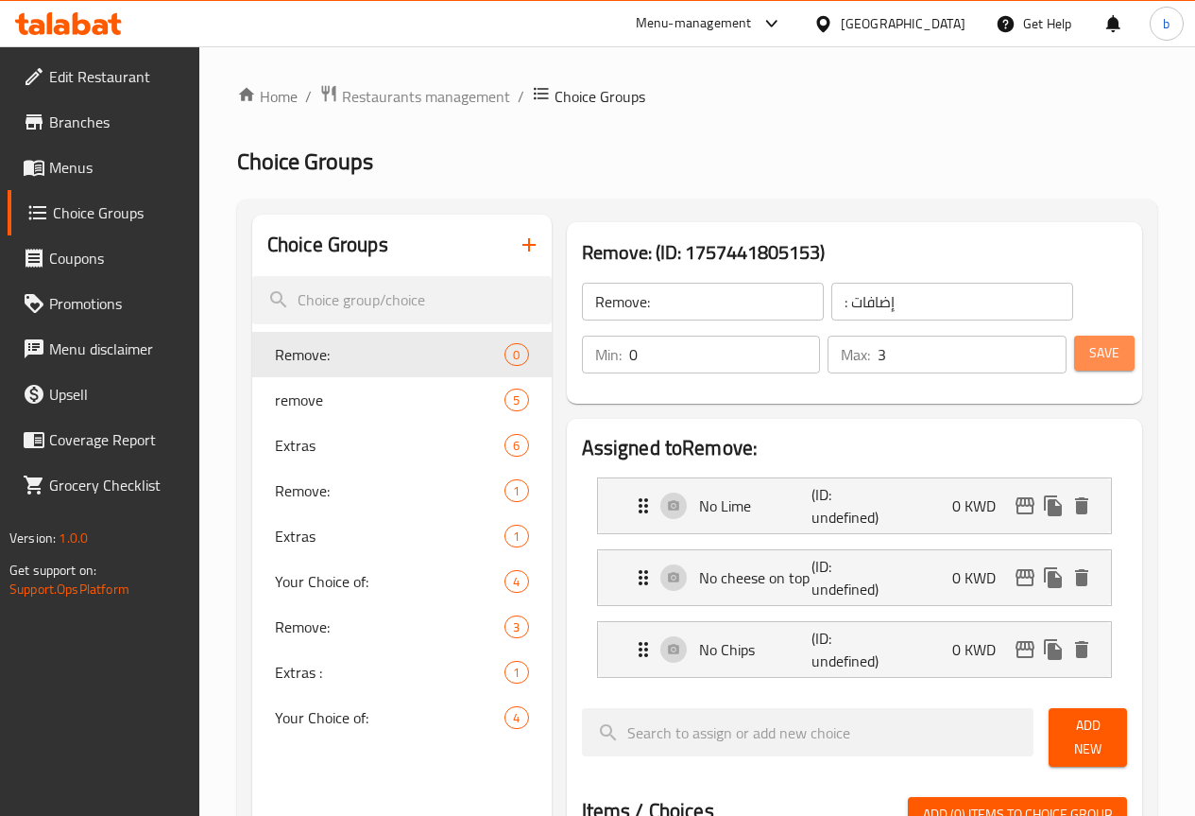
click at [1090, 358] on span "Save" at bounding box center [1105, 353] width 30 height 24
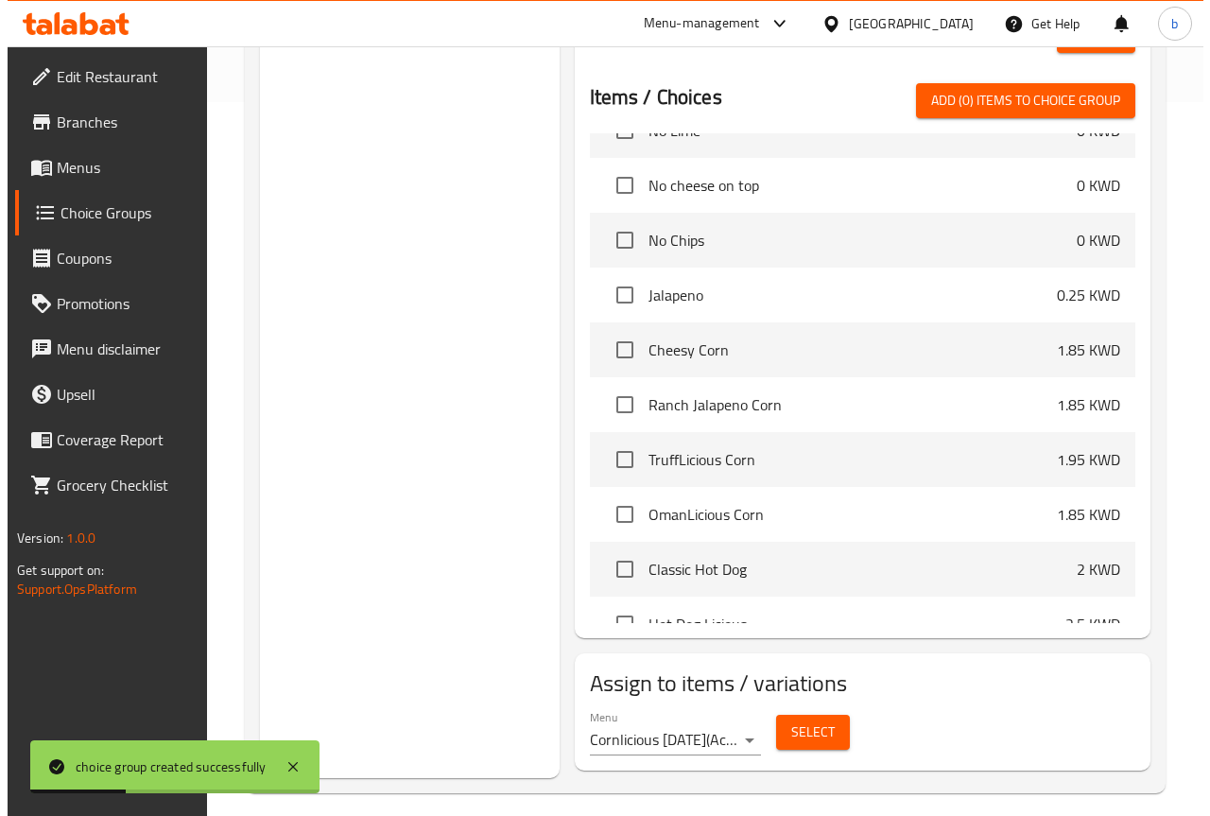
scroll to position [718, 0]
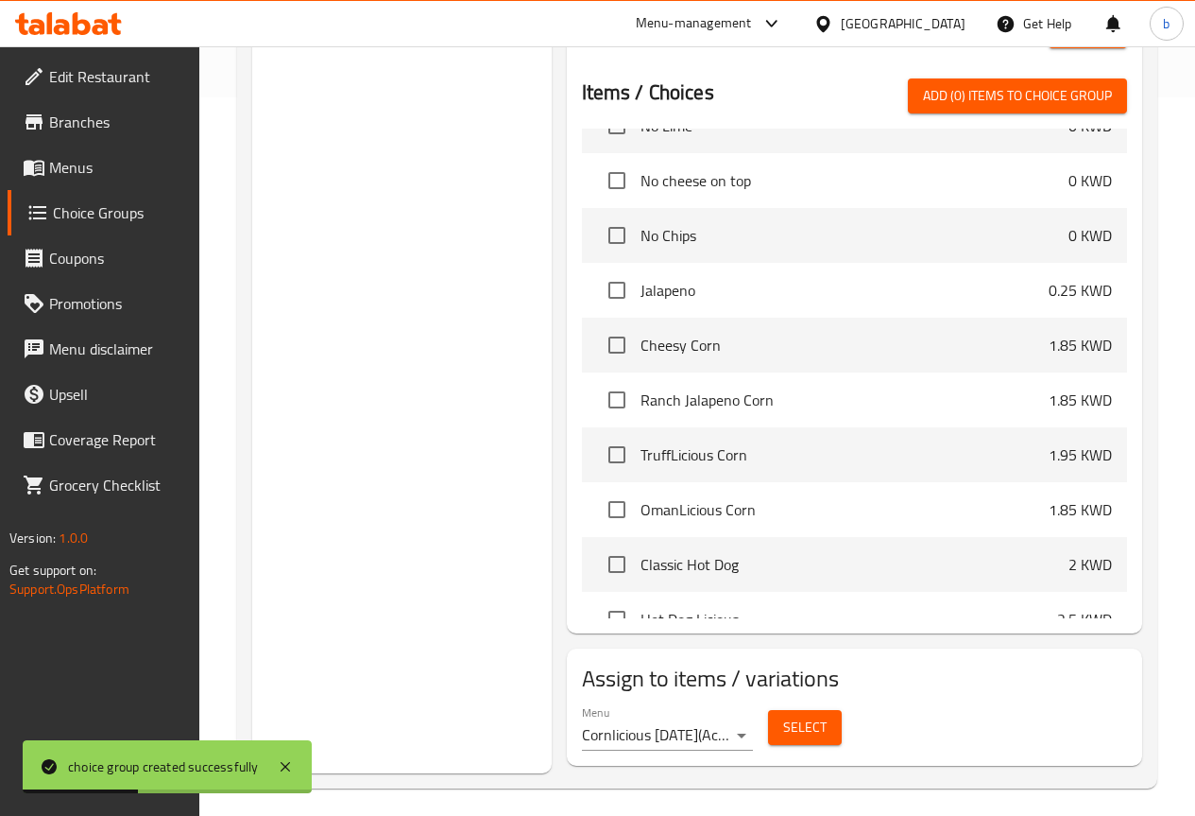
click at [778, 728] on button "Select" at bounding box center [805, 727] width 74 height 35
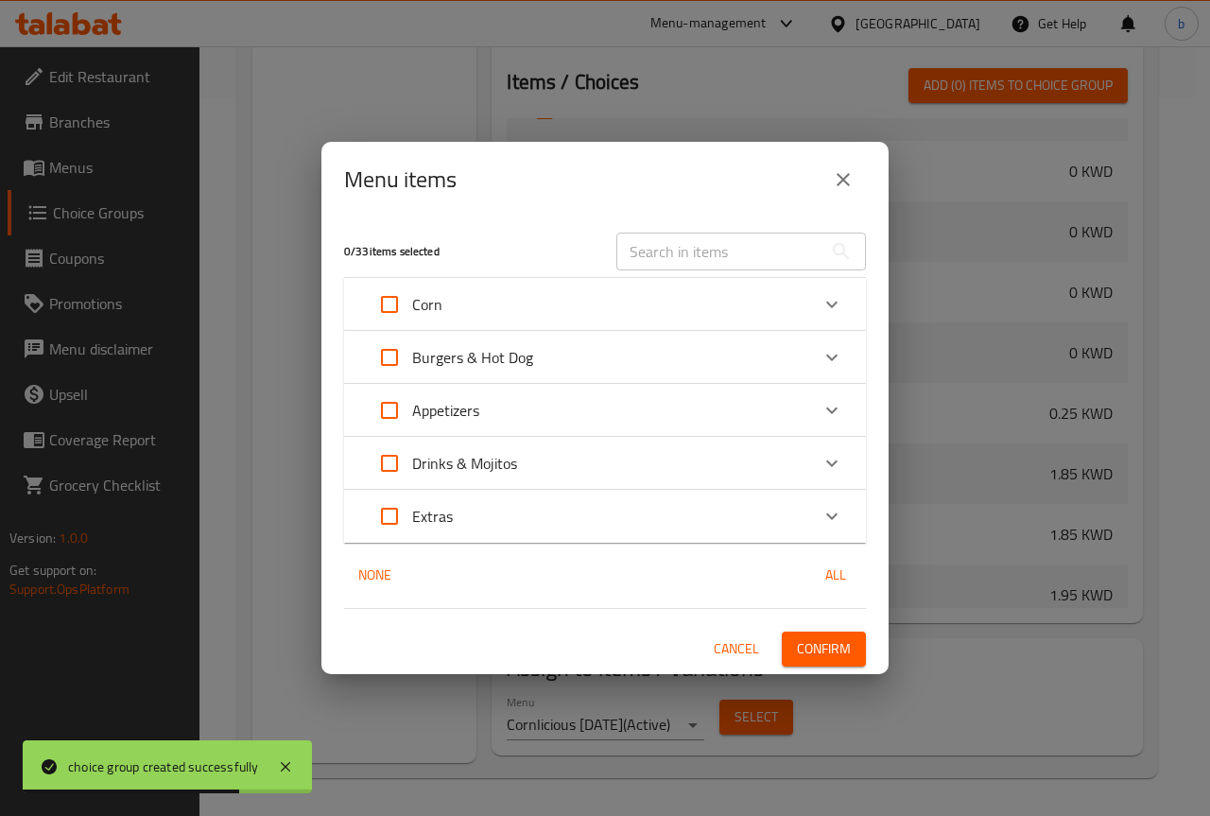
click at [481, 296] on div "Corn" at bounding box center [588, 304] width 442 height 45
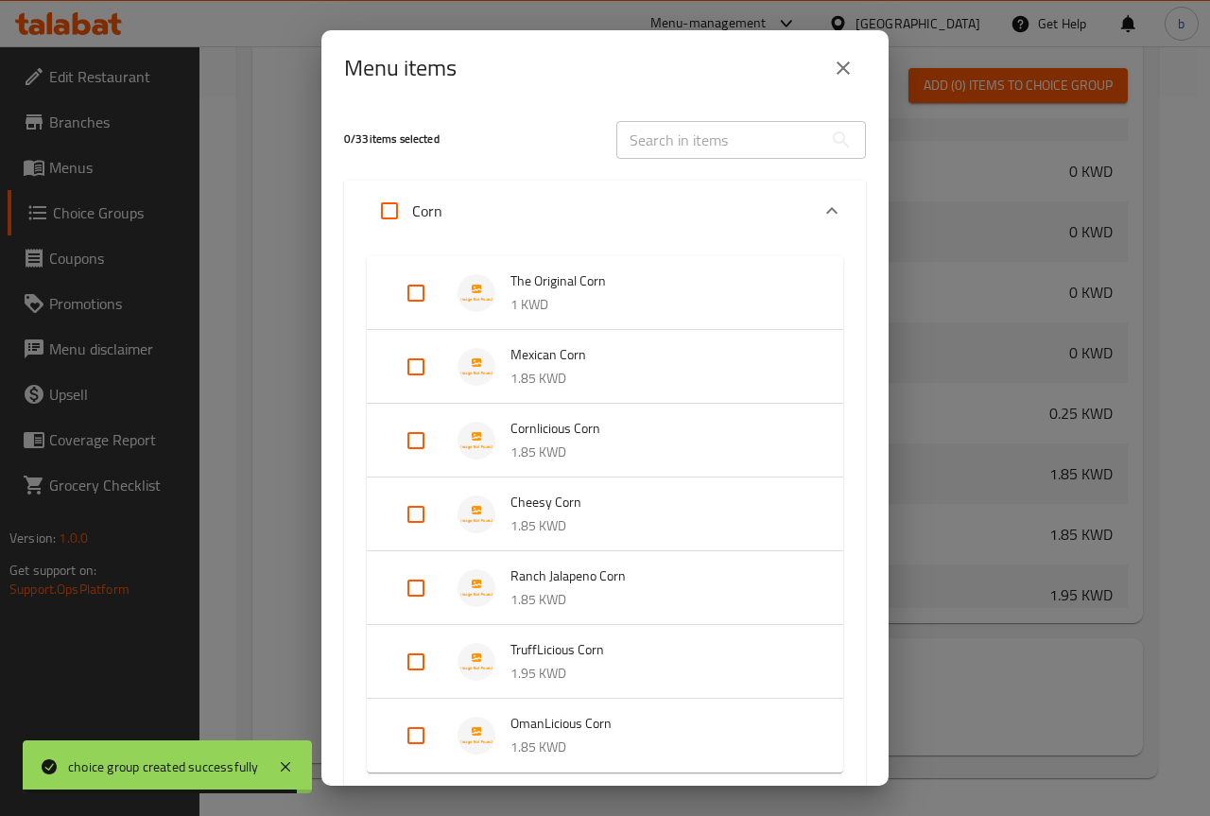
click at [414, 515] on input "Expand" at bounding box center [415, 513] width 45 height 45
checkbox input "true"
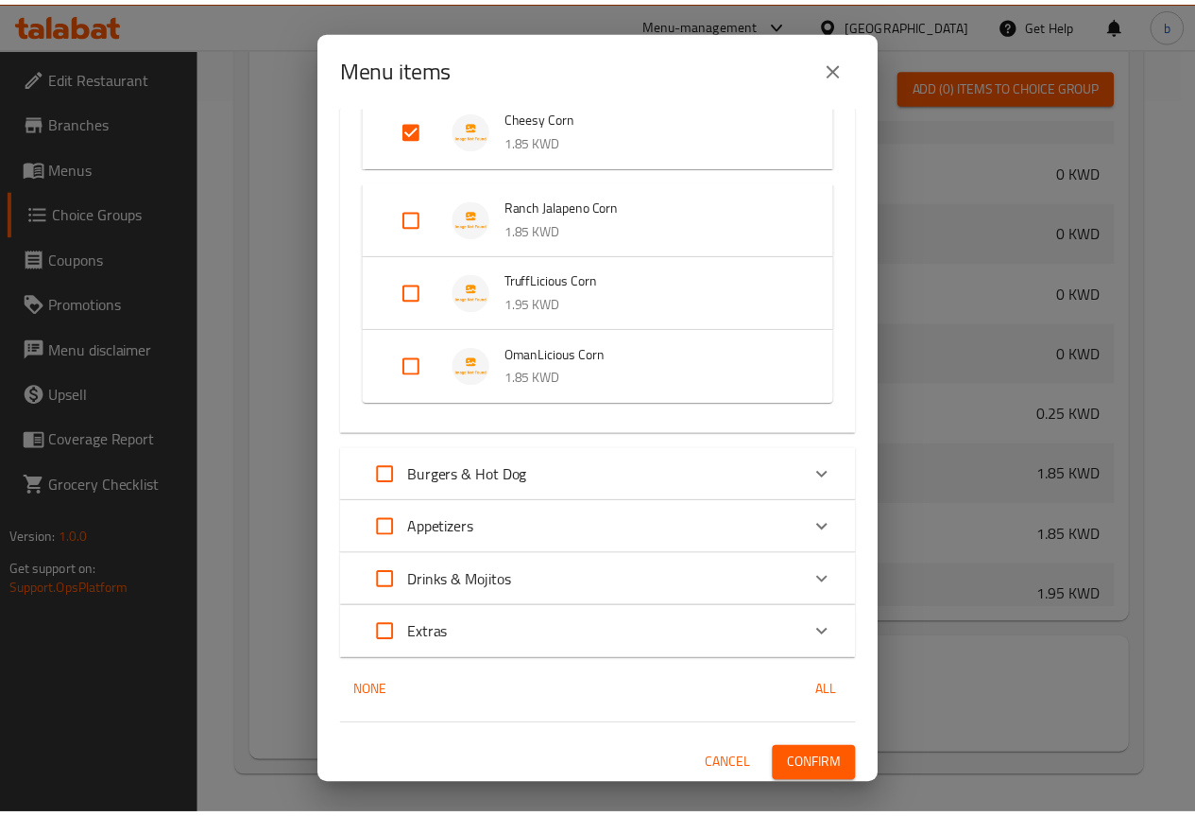
scroll to position [405, 0]
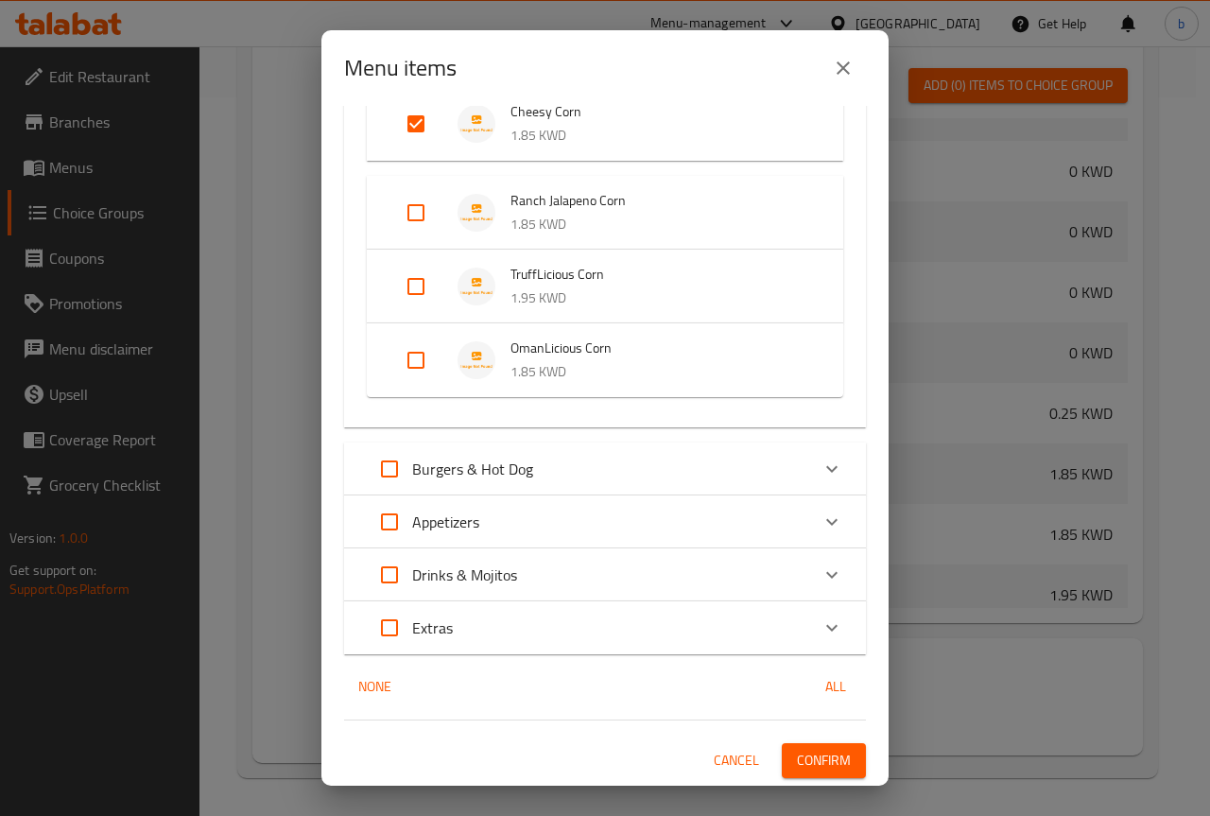
click at [798, 761] on span "Confirm" at bounding box center [824, 760] width 54 height 24
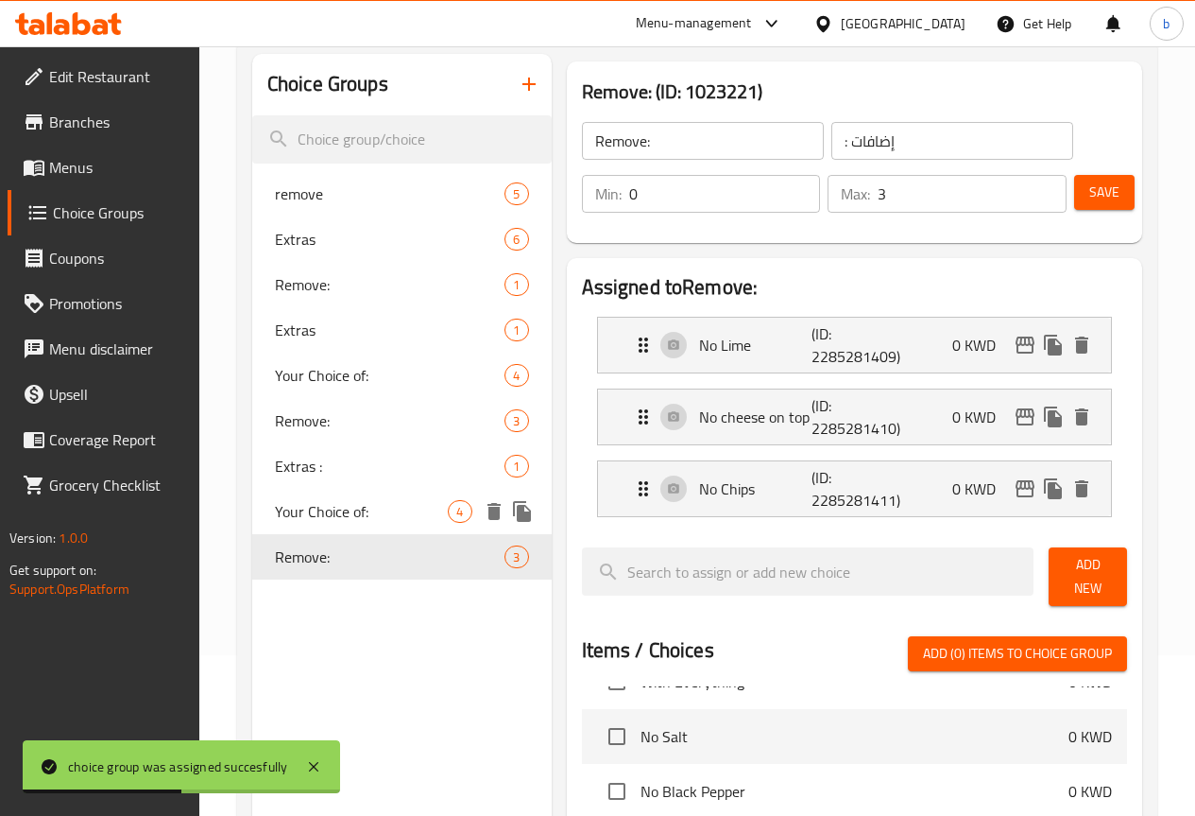
scroll to position [0, 0]
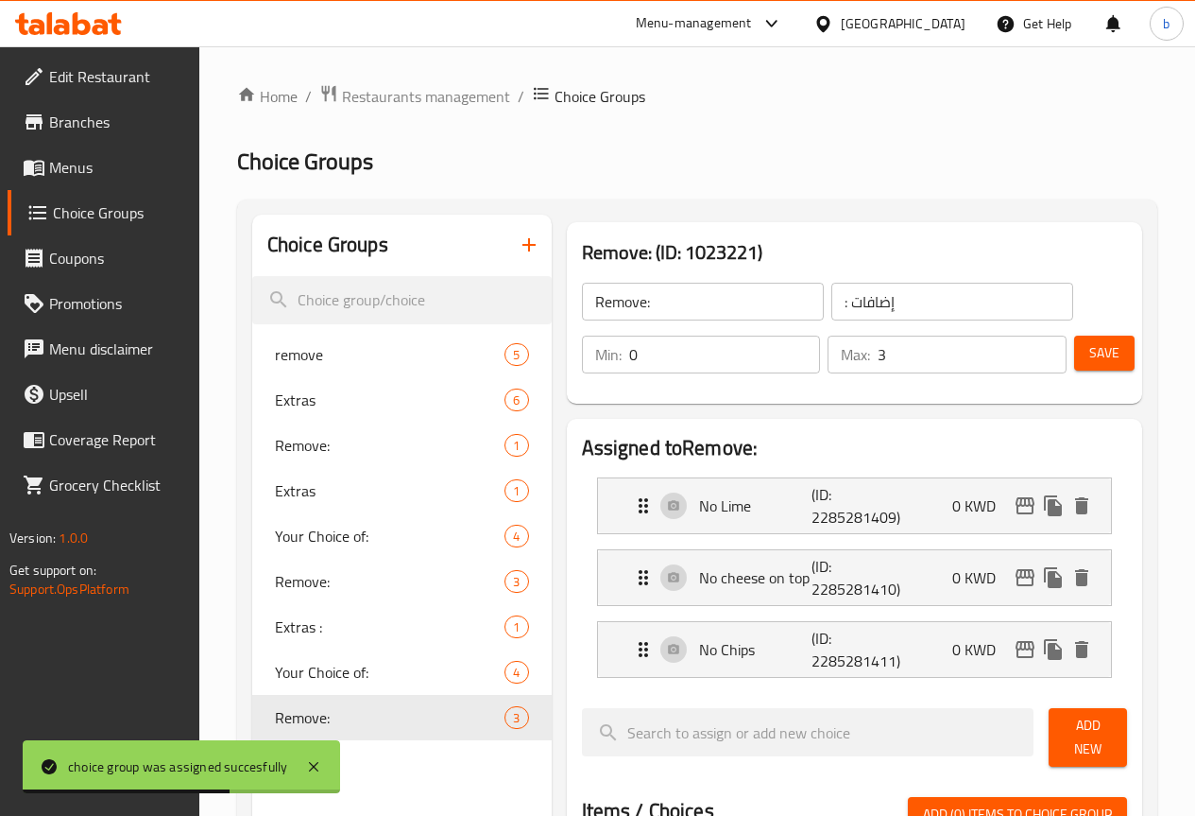
click at [709, 306] on input "Remove:" at bounding box center [703, 302] width 242 height 38
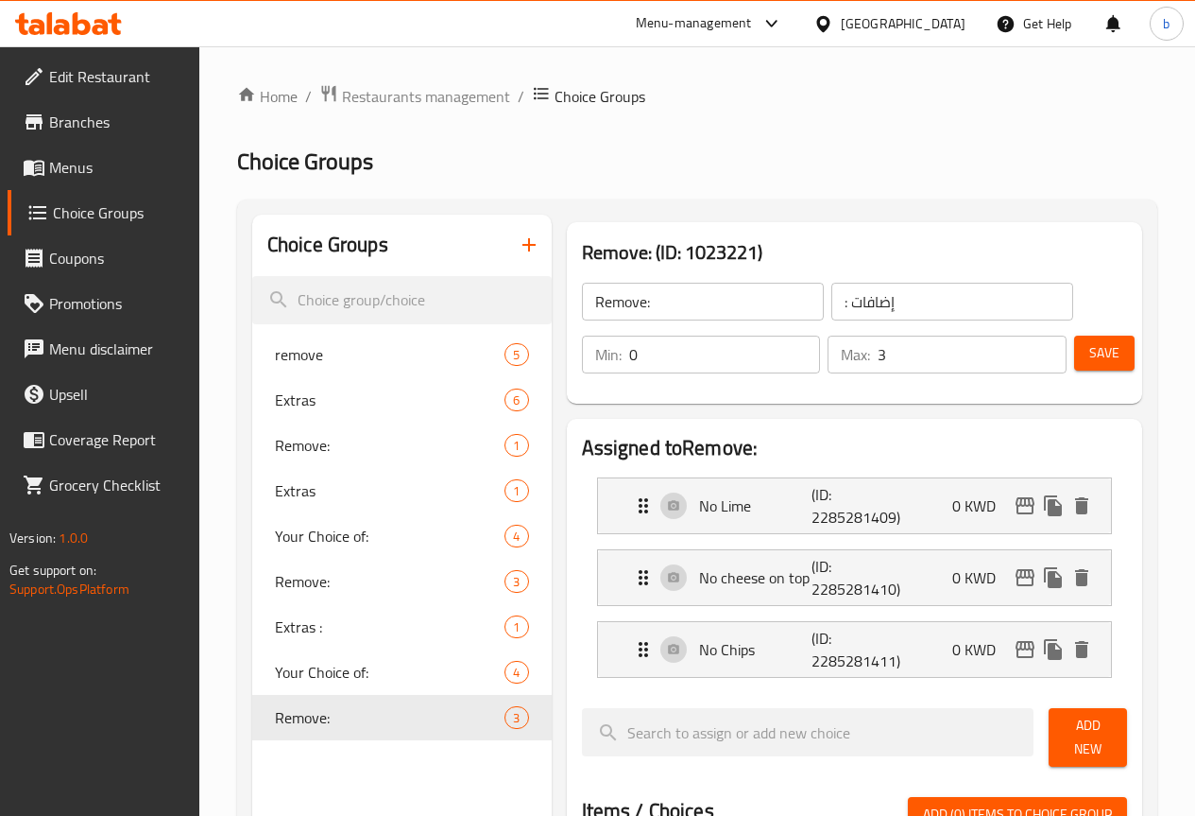
click at [693, 295] on input "Remove:" at bounding box center [703, 302] width 242 height 38
paste input "Extras"
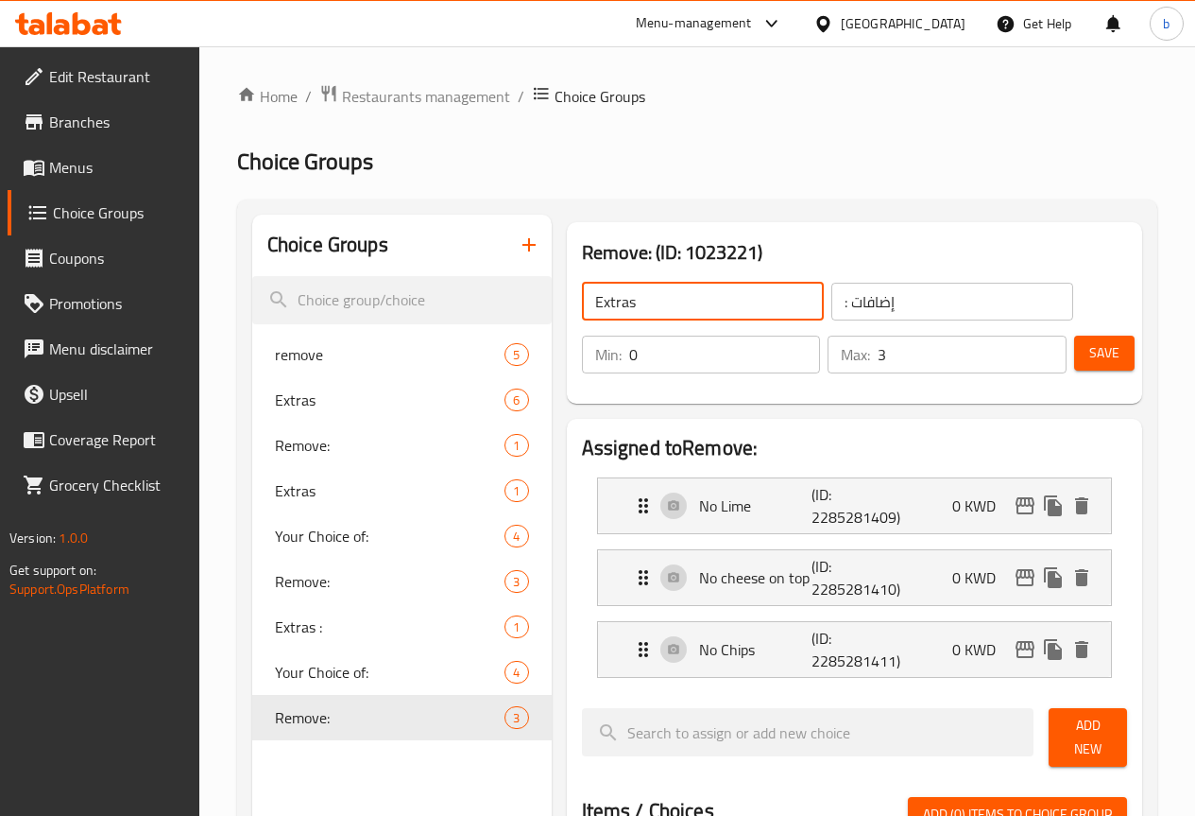
type input "Extras"
click at [903, 283] on input ": إضافات" at bounding box center [953, 302] width 242 height 38
click at [879, 291] on input ": إضافات" at bounding box center [953, 302] width 242 height 38
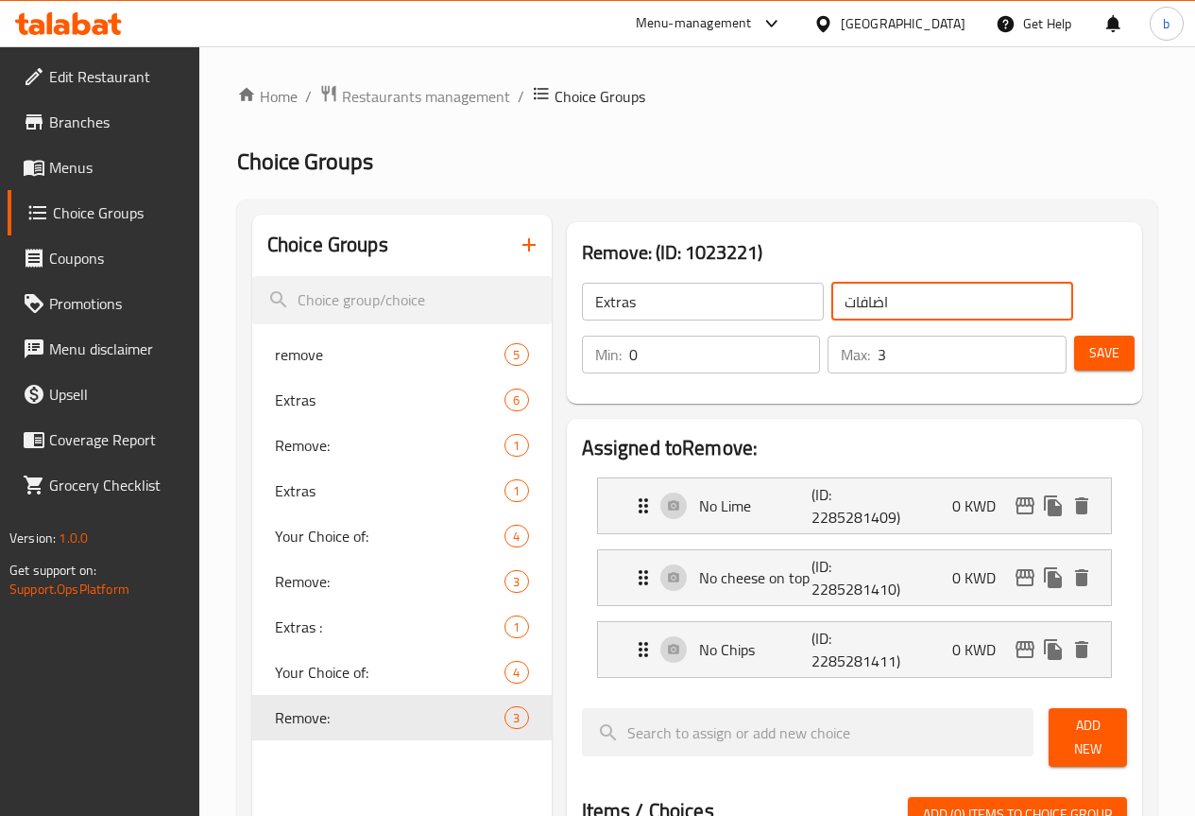
type input "اضافات"
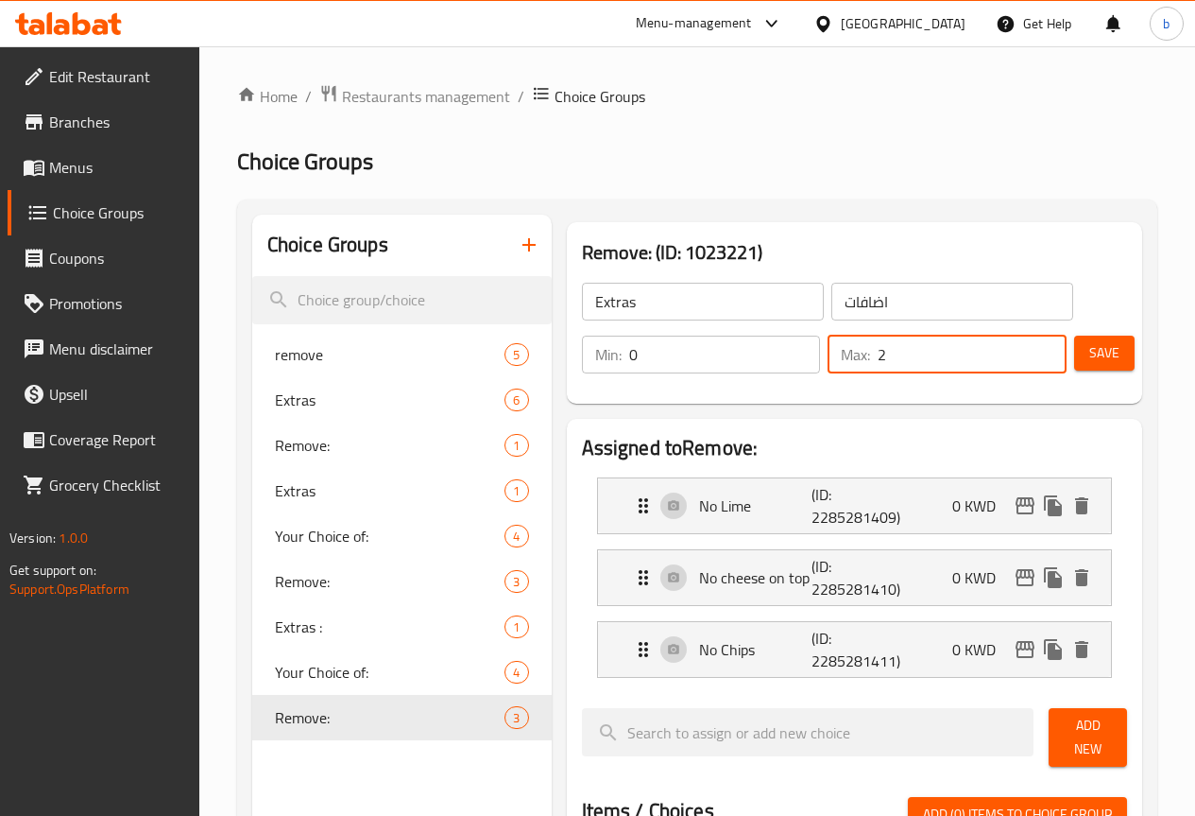
click at [1043, 361] on input "2" at bounding box center [972, 354] width 189 height 38
type input "1"
click at [1043, 361] on input "1" at bounding box center [972, 354] width 189 height 38
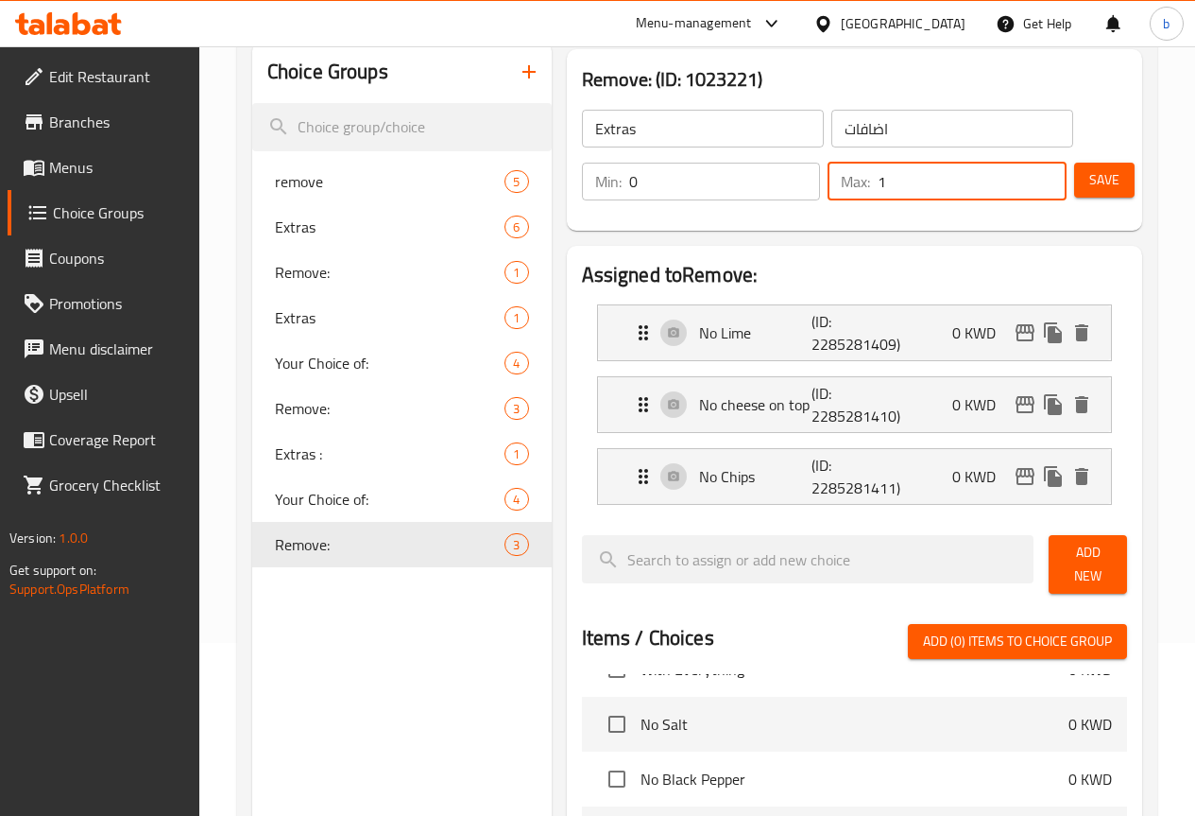
scroll to position [189, 0]
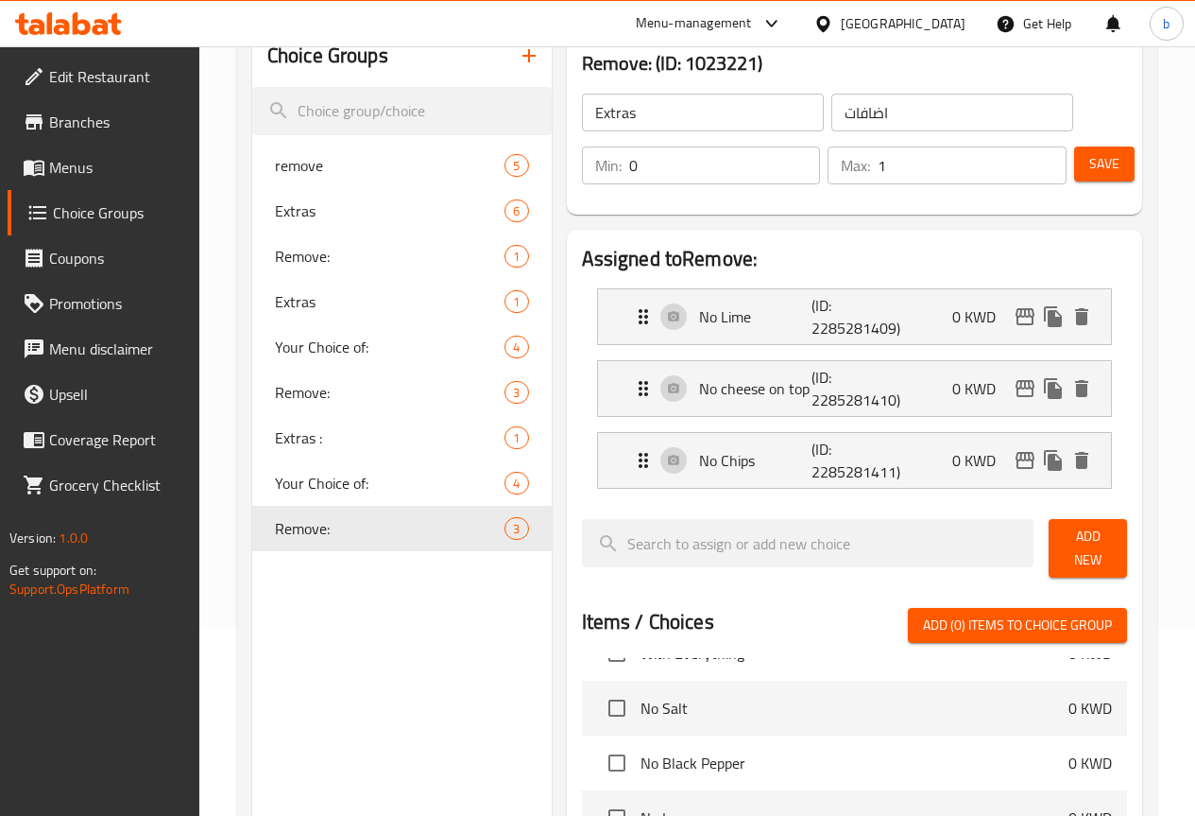
click at [1028, 254] on h2 "Assigned to Remove:" at bounding box center [854, 259] width 545 height 28
click at [507, 72] on button "button" at bounding box center [529, 55] width 45 height 45
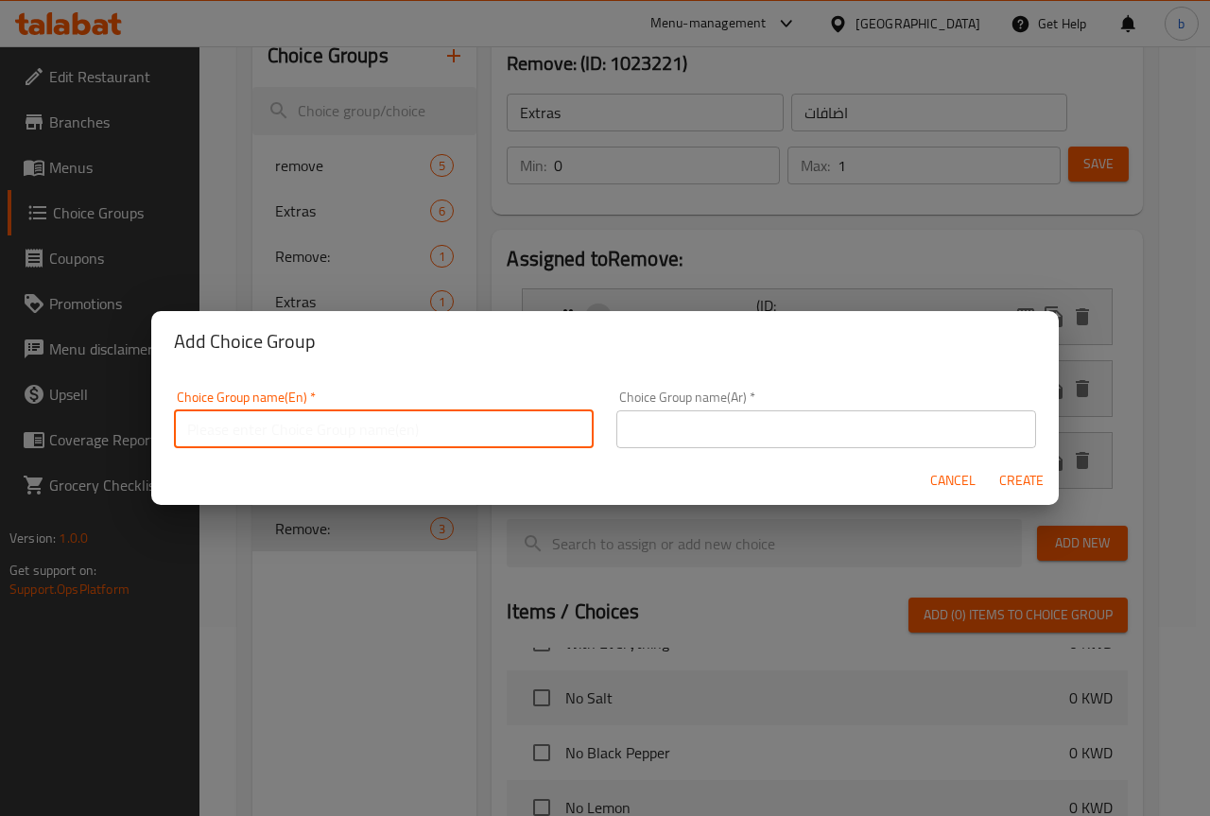
click at [505, 416] on input "text" at bounding box center [384, 429] width 420 height 38
type input "Extras"
click at [655, 440] on input "text" at bounding box center [826, 429] width 420 height 38
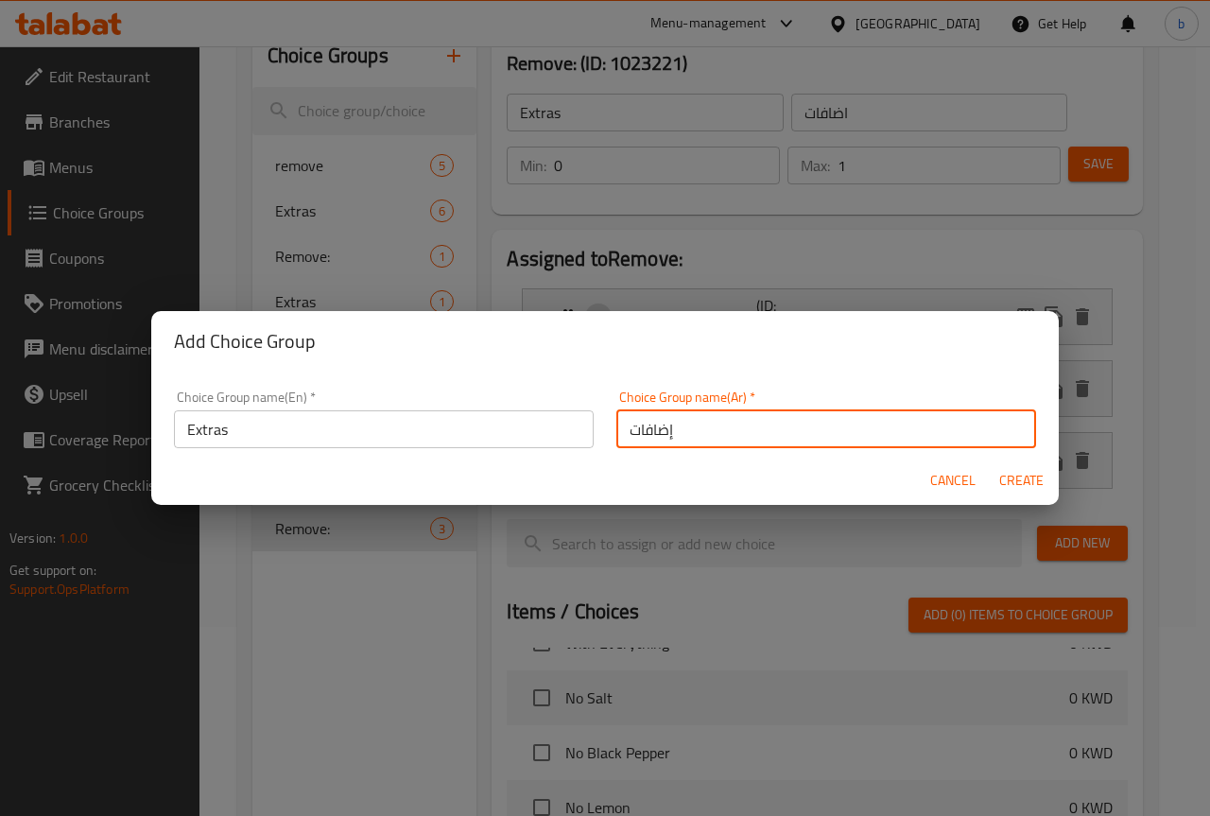
type input "إضافات"
click at [1022, 472] on span "Create" at bounding box center [1020, 481] width 45 height 24
type input "Extras"
type input "إضافات"
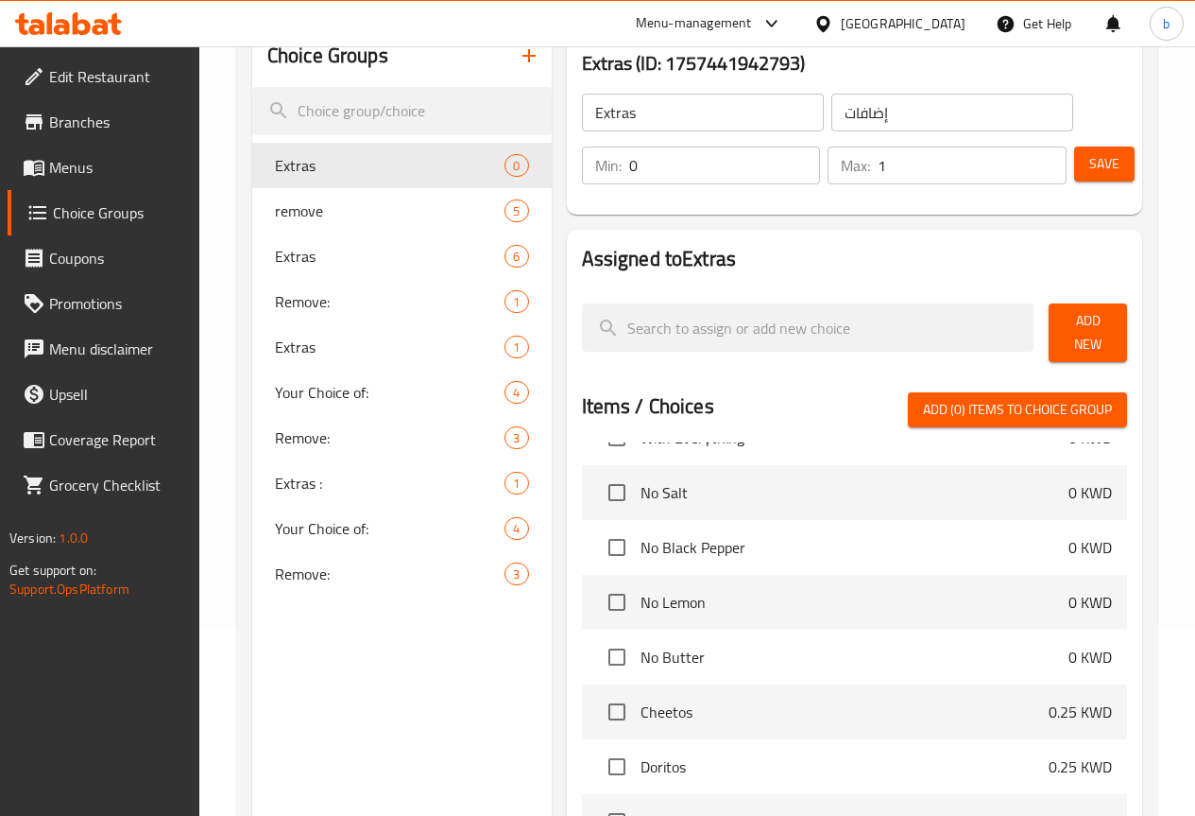
type input "1"
click at [1039, 155] on input "1" at bounding box center [972, 165] width 189 height 38
click at [1099, 319] on span "Add New" at bounding box center [1088, 332] width 48 height 47
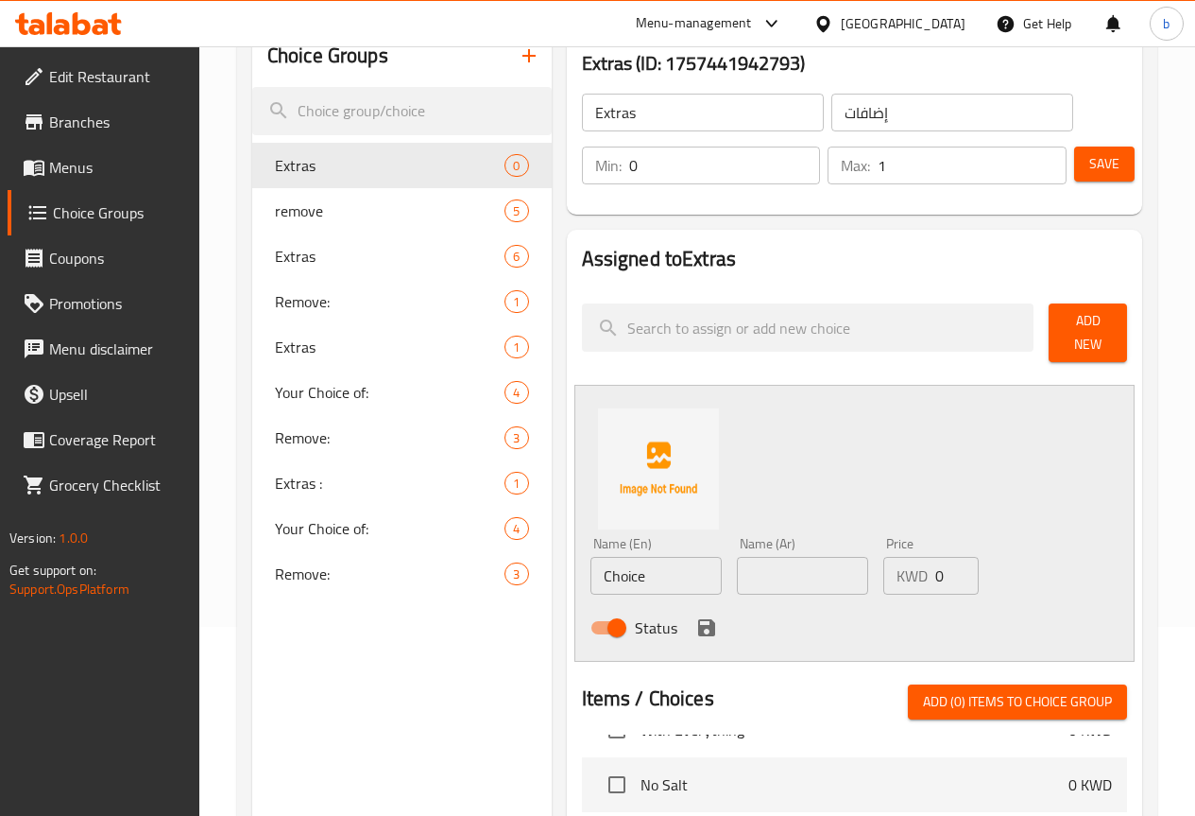
click at [591, 569] on input "Choice" at bounding box center [656, 576] width 131 height 38
paste input "Jalapeno"
type input "Jalapeno"
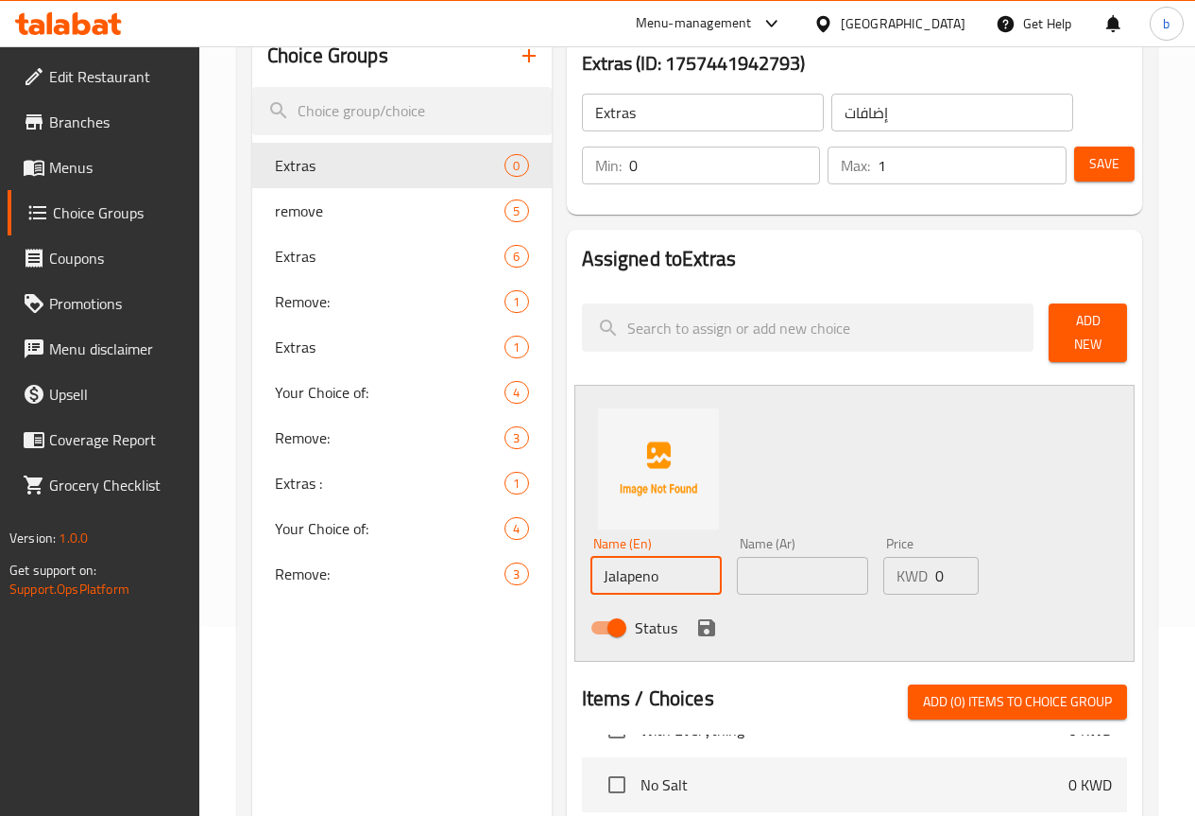
click at [737, 559] on input "text" at bounding box center [802, 576] width 131 height 38
type input "هالبينو"
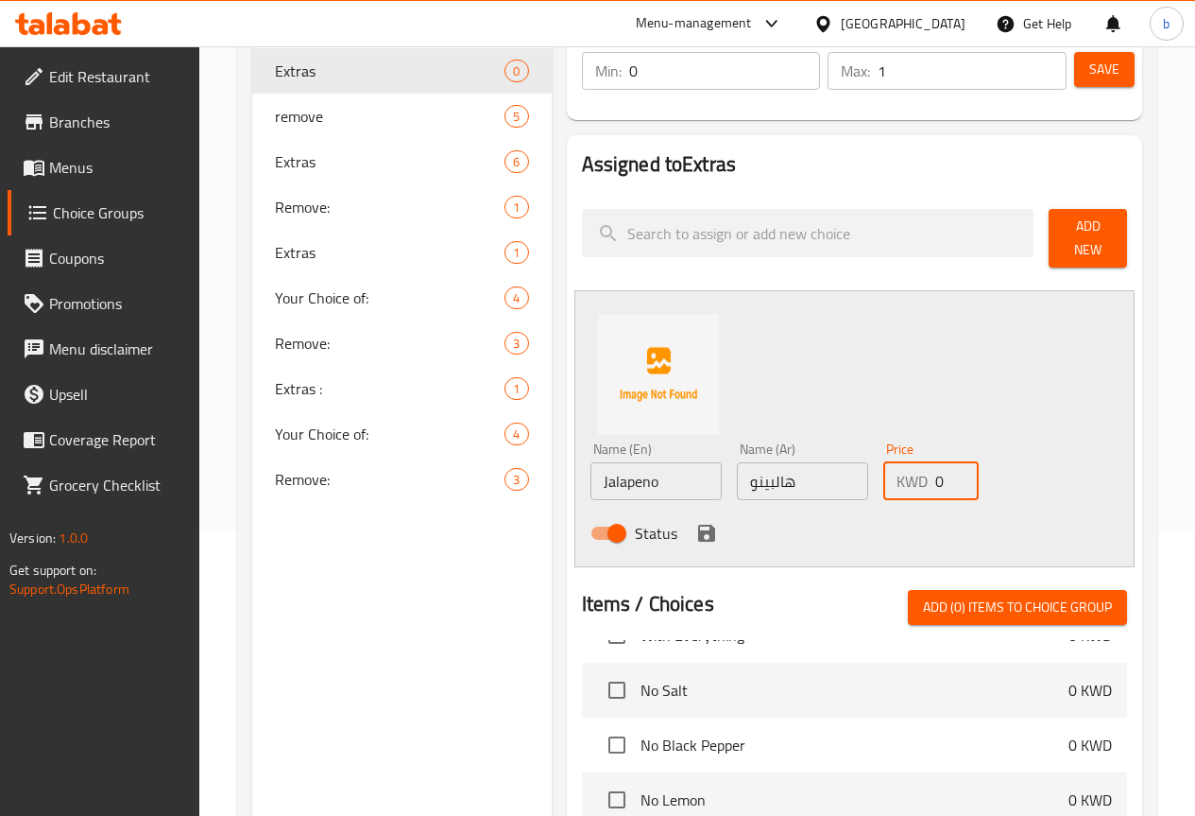
click at [936, 477] on input "0" at bounding box center [957, 481] width 43 height 38
type input "0.25"
click at [614, 517] on div "Status" at bounding box center [803, 532] width 440 height 51
click at [698, 524] on icon "save" at bounding box center [706, 532] width 17 height 17
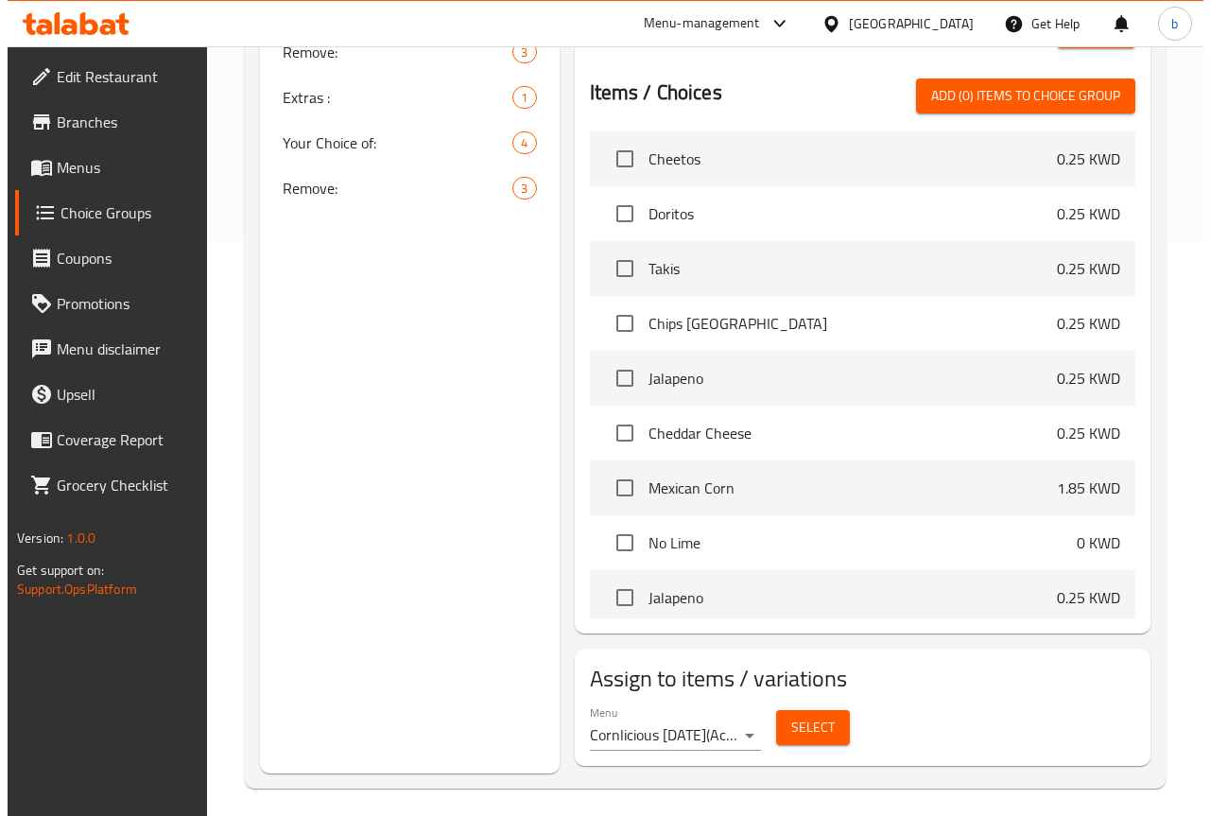
scroll to position [472, 0]
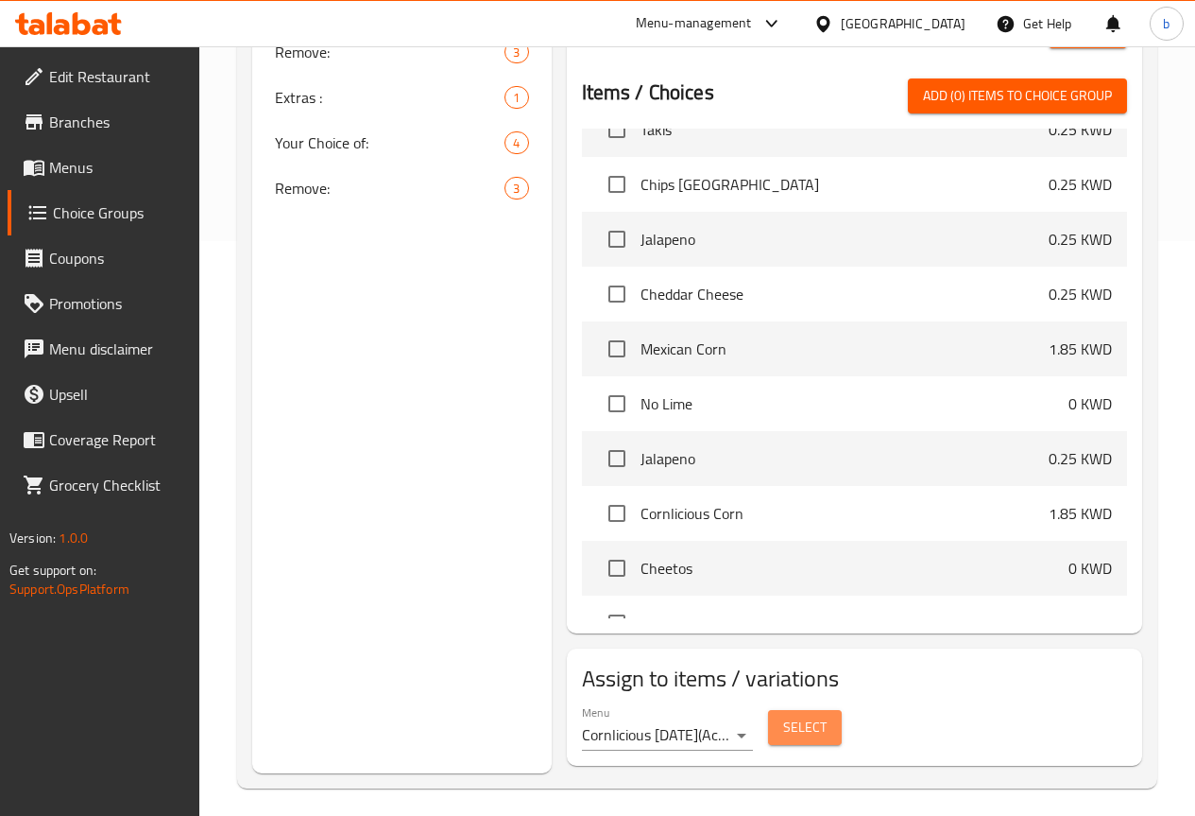
click at [783, 723] on span "Select" at bounding box center [804, 727] width 43 height 24
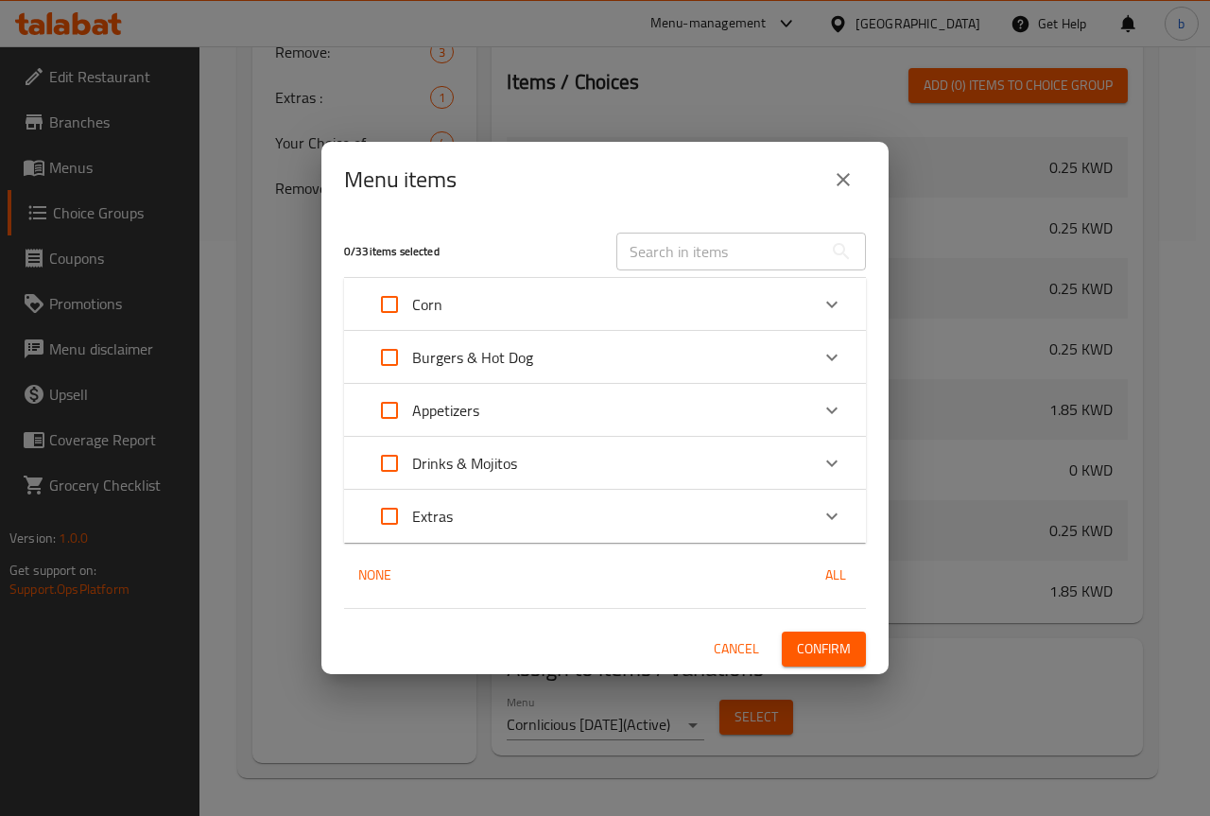
click at [509, 316] on div "Corn" at bounding box center [588, 304] width 442 height 45
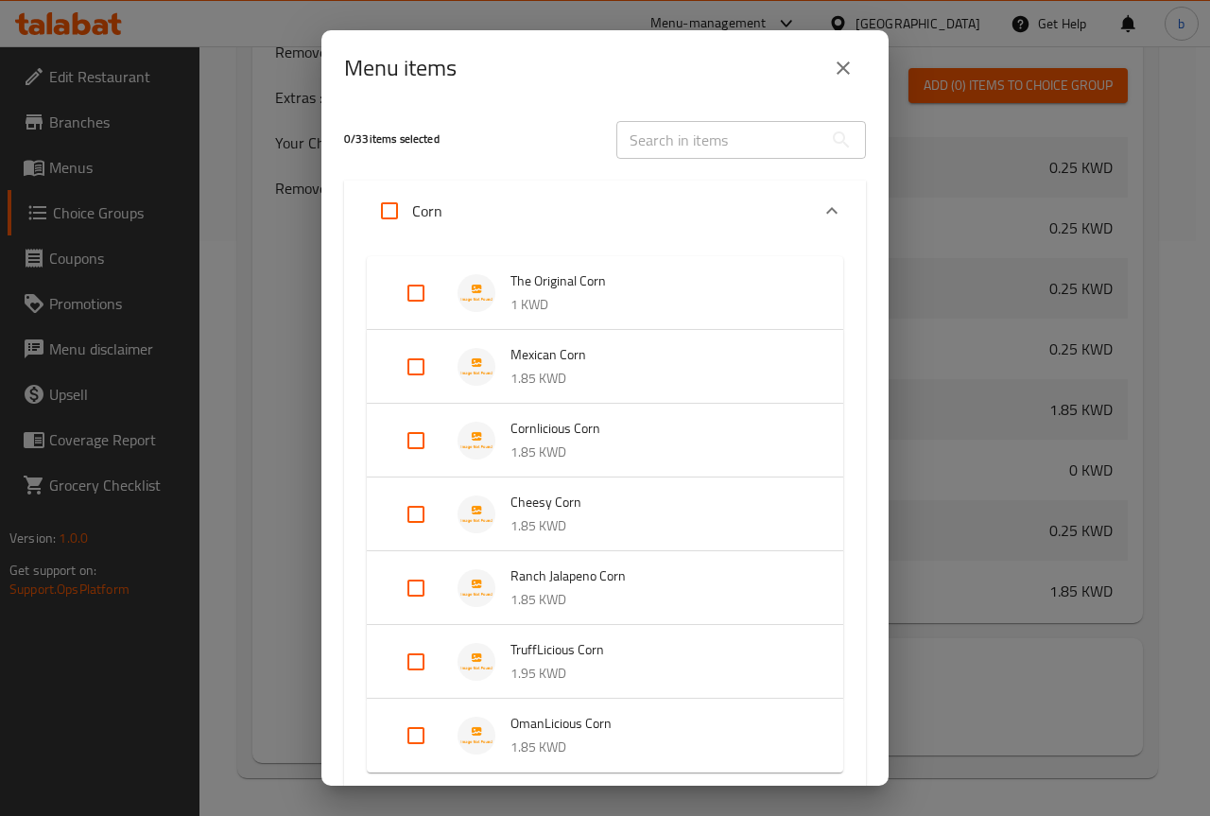
click at [421, 507] on input "Expand" at bounding box center [415, 513] width 45 height 45
checkbox input "true"
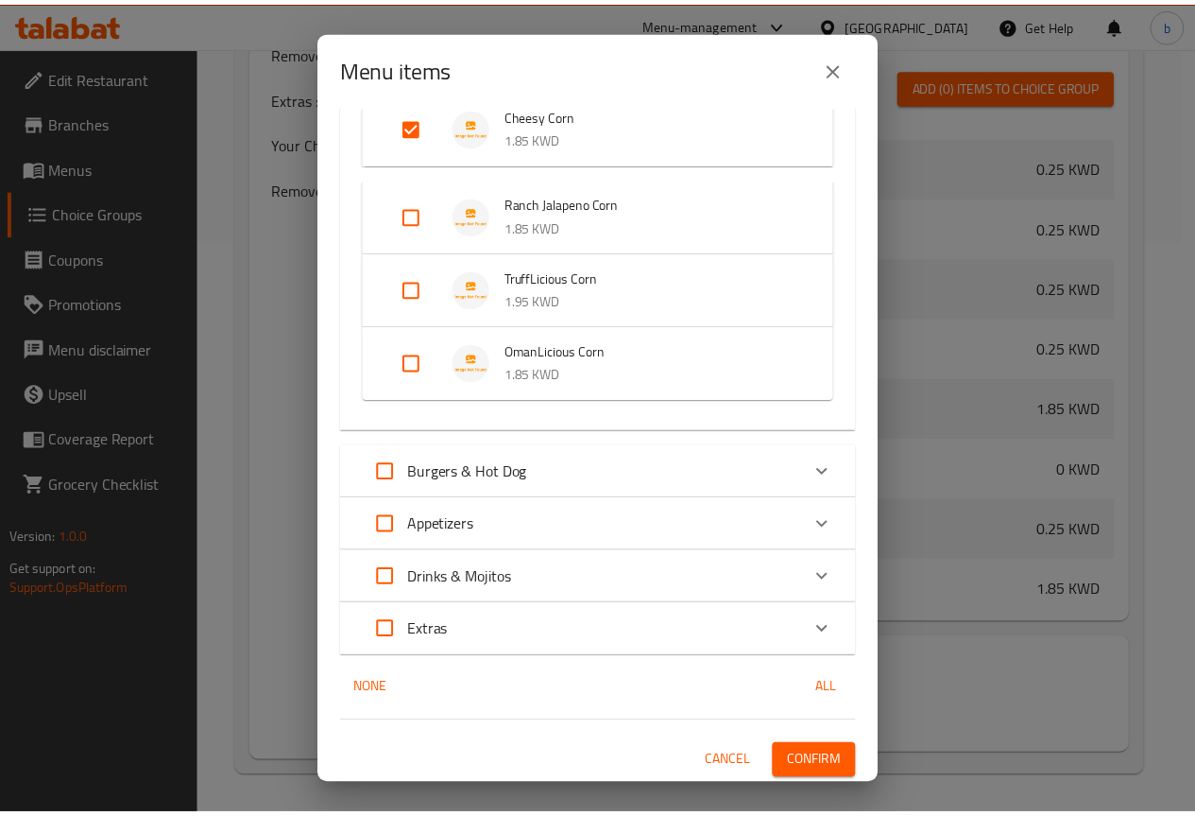
scroll to position [405, 0]
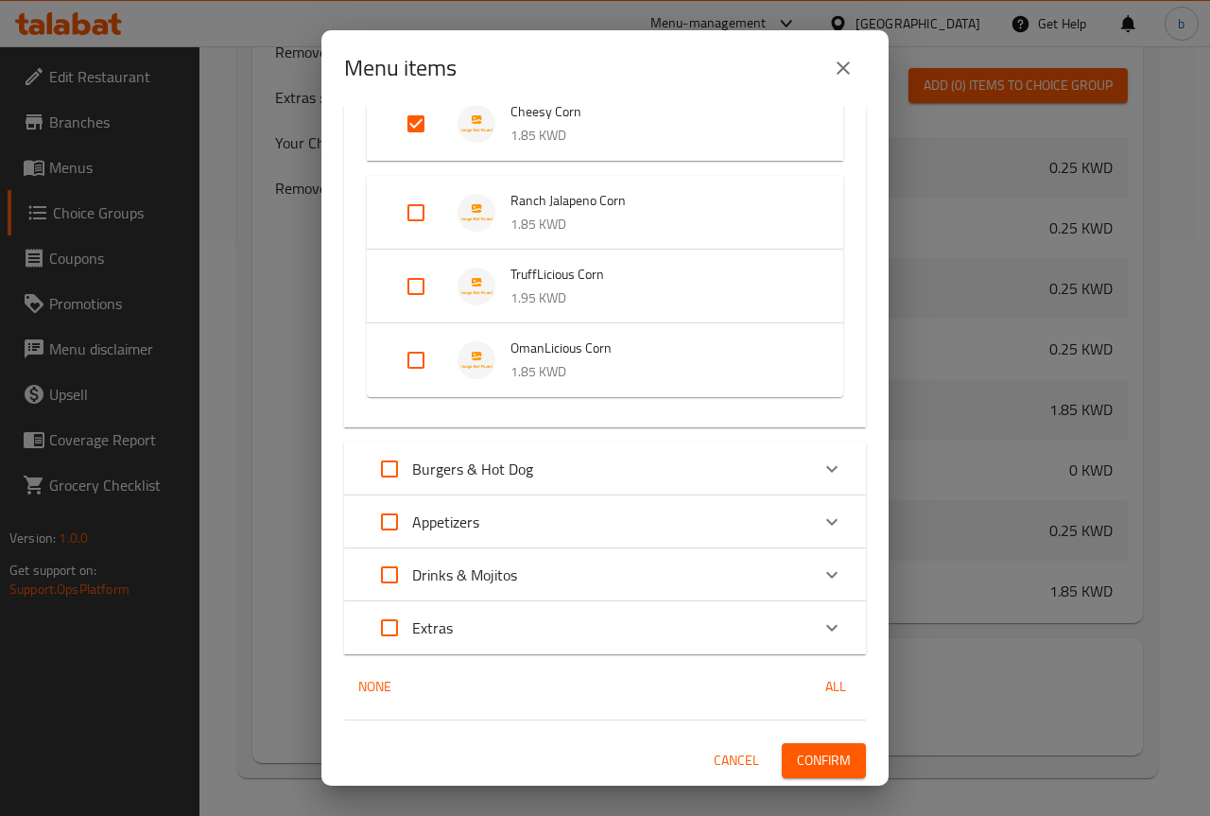
click at [799, 763] on span "Confirm" at bounding box center [824, 760] width 54 height 24
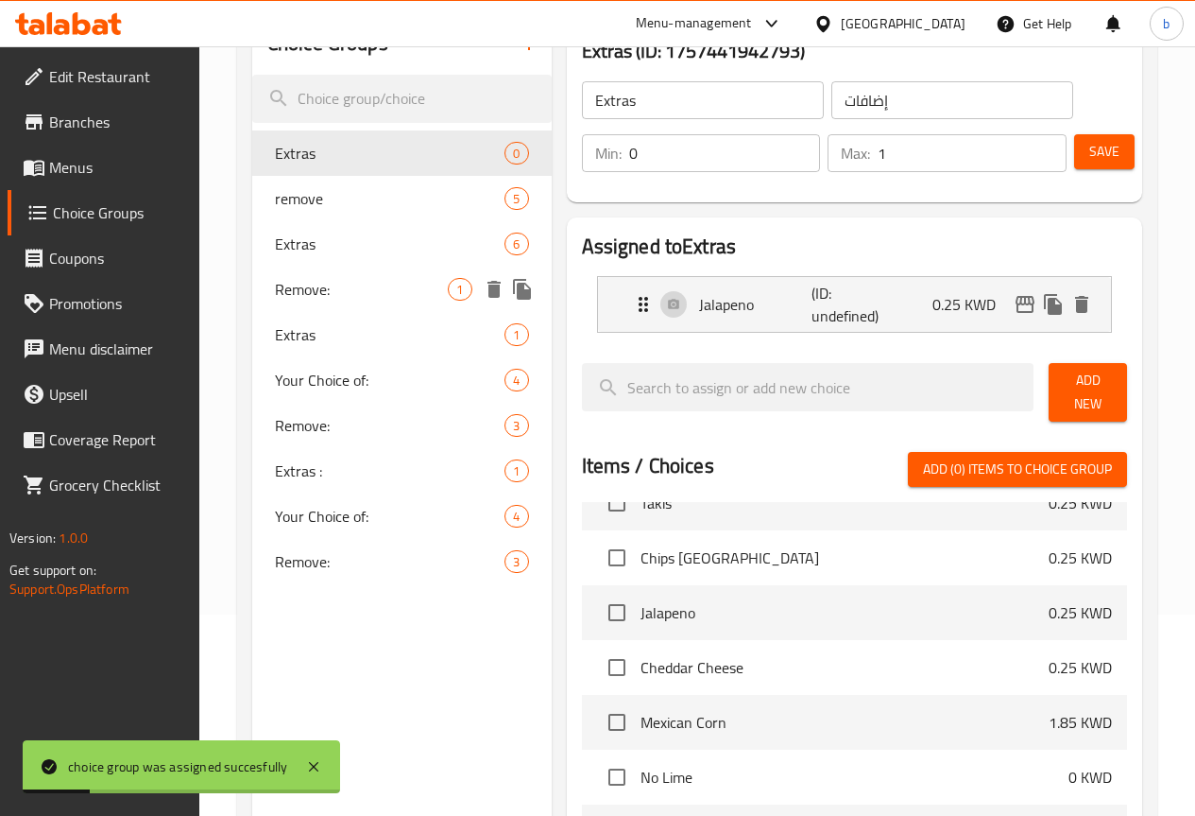
scroll to position [102, 0]
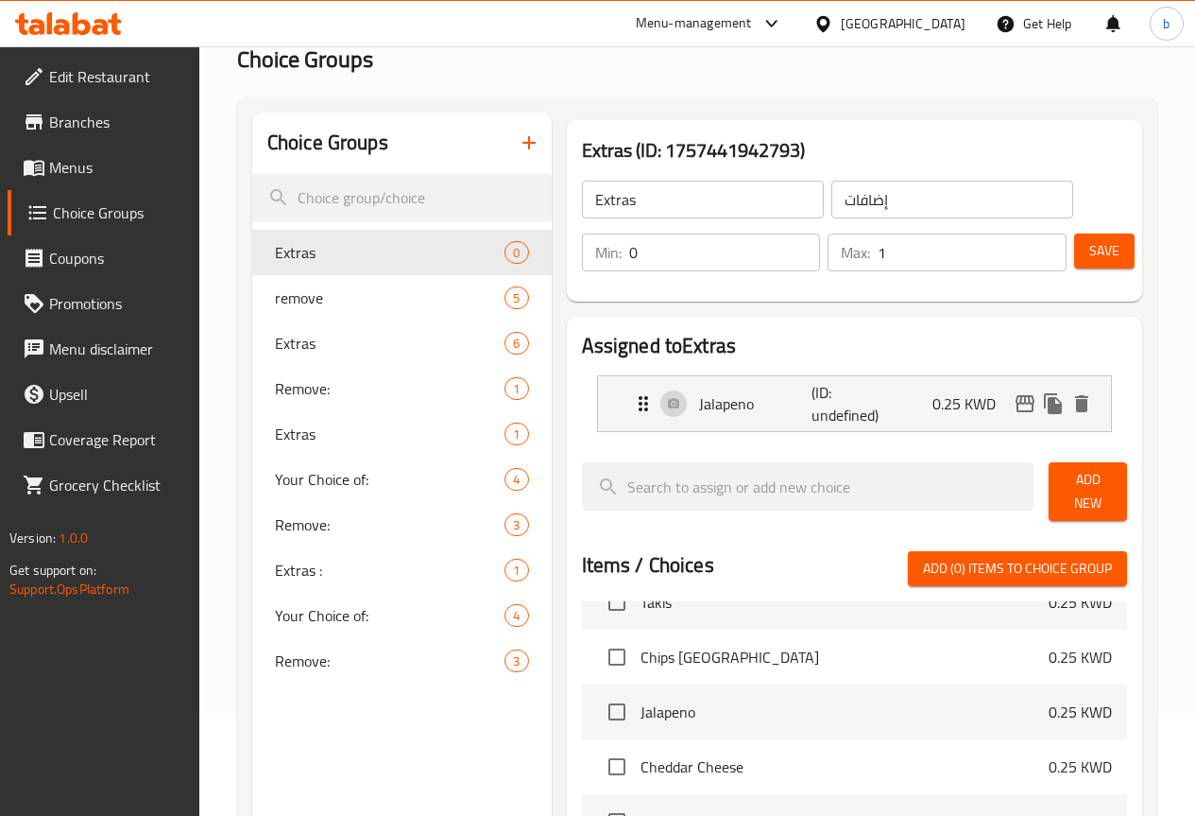
click at [518, 139] on icon "button" at bounding box center [529, 142] width 23 height 23
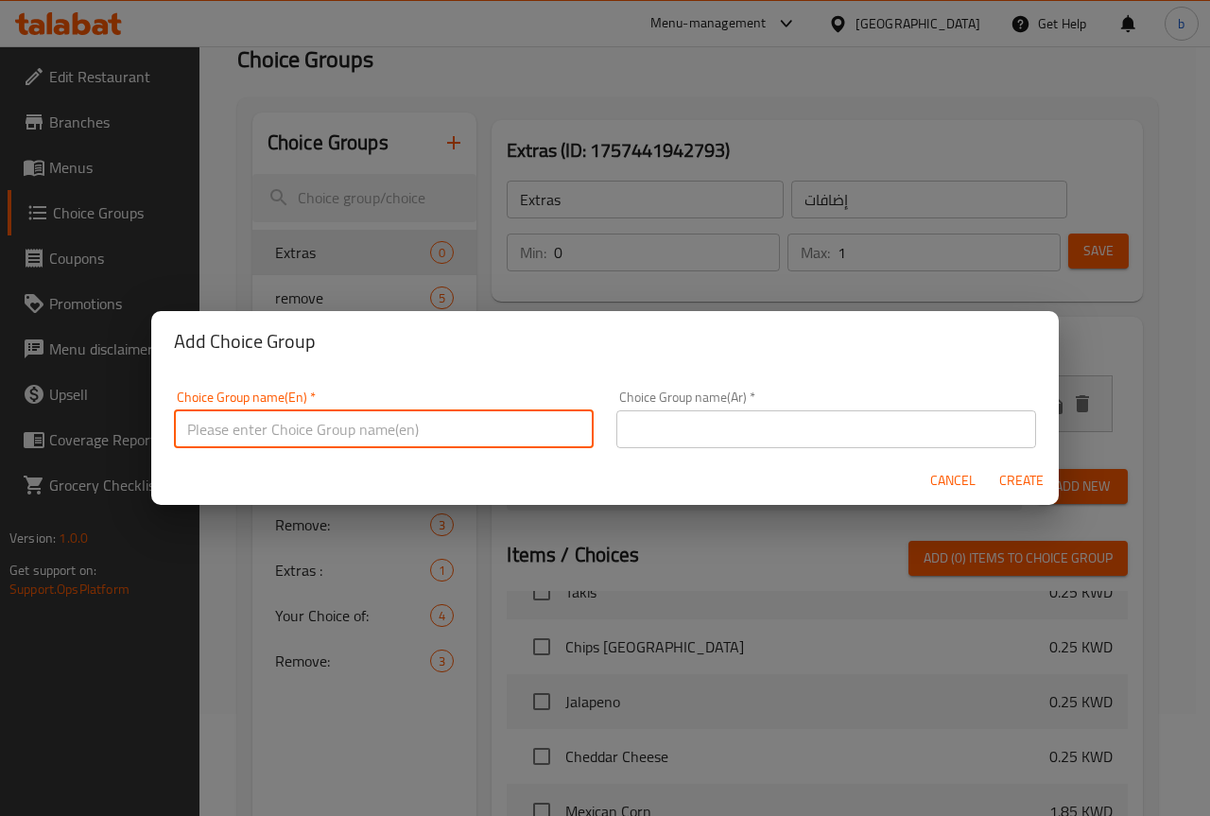
click at [379, 432] on input "text" at bounding box center [384, 429] width 420 height 38
type input "Remove:"
click at [712, 424] on input "text" at bounding box center [826, 429] width 420 height 38
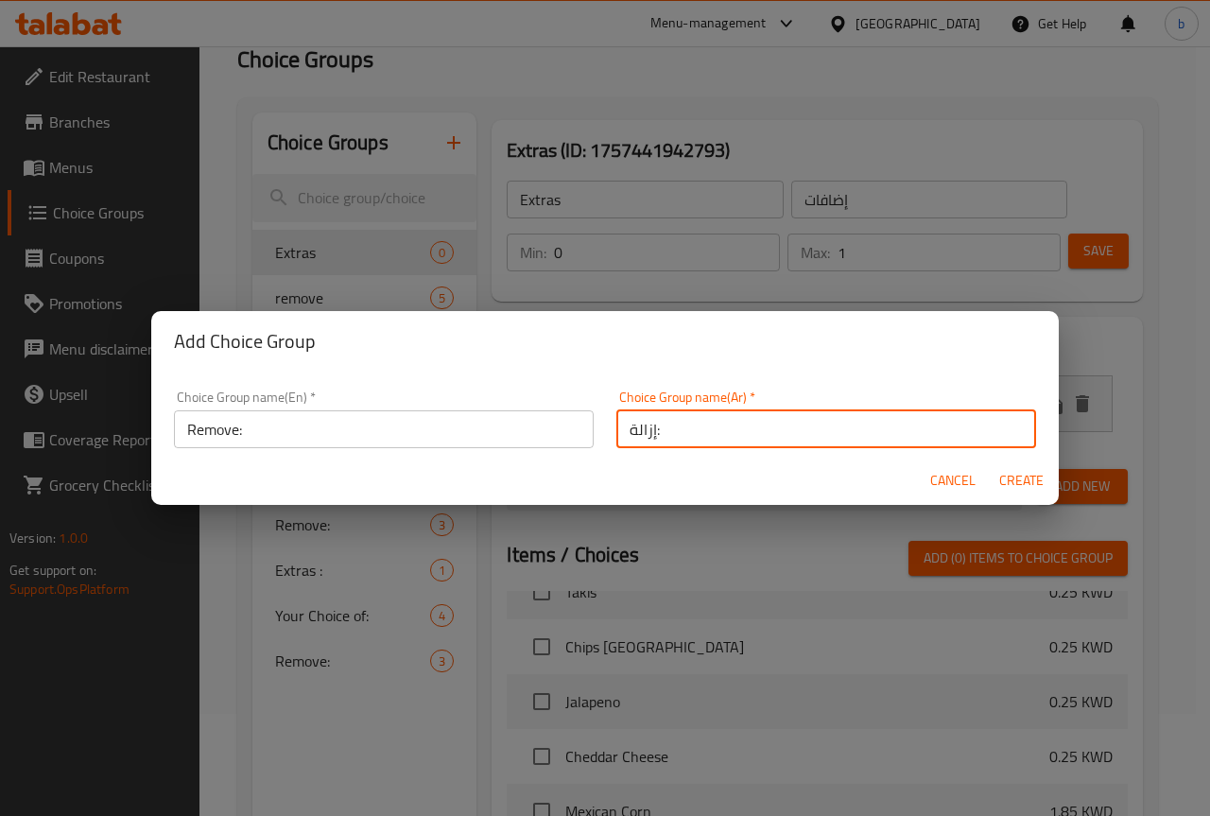
type input "إزالة:"
click at [1011, 472] on span "Create" at bounding box center [1020, 481] width 45 height 24
type input "Remove:"
type input "إزالة:"
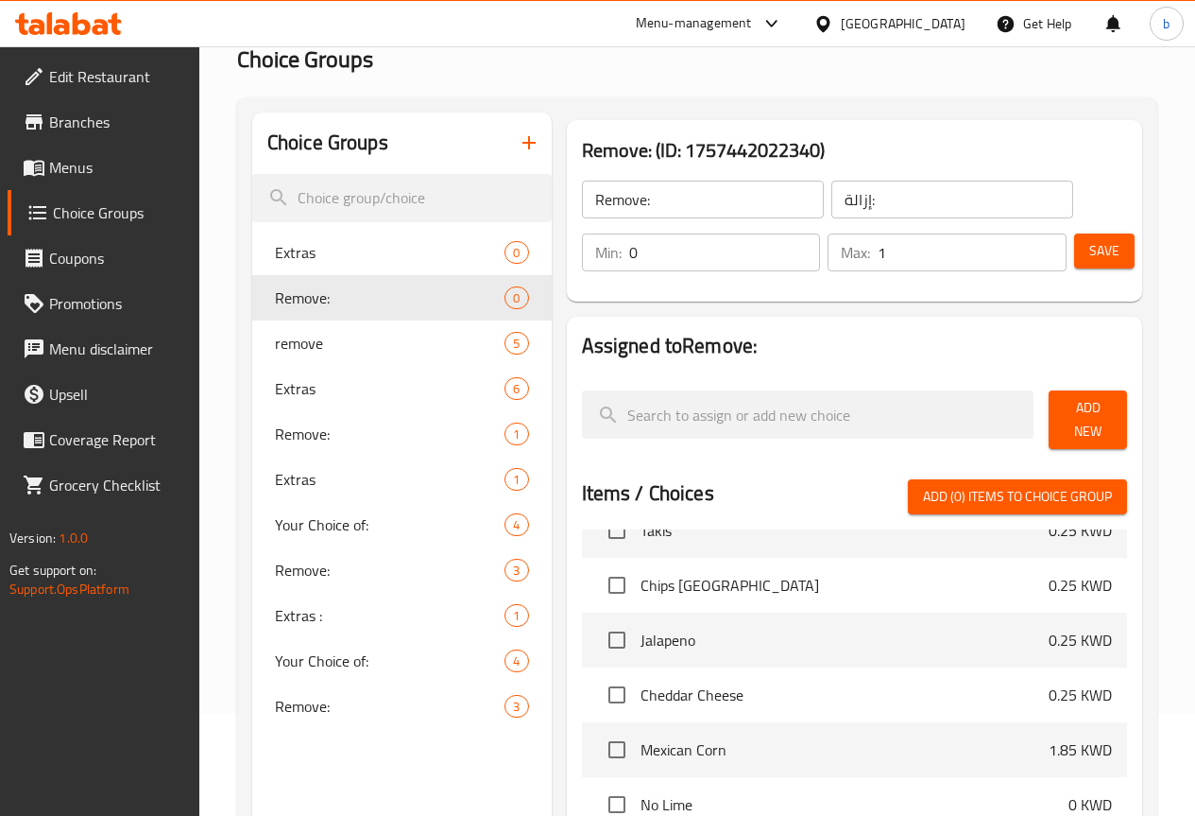
click at [1044, 242] on input "1" at bounding box center [972, 252] width 189 height 38
type input "2"
click at [1044, 242] on input "2" at bounding box center [972, 252] width 189 height 38
click at [1089, 415] on span "Add New" at bounding box center [1088, 419] width 48 height 47
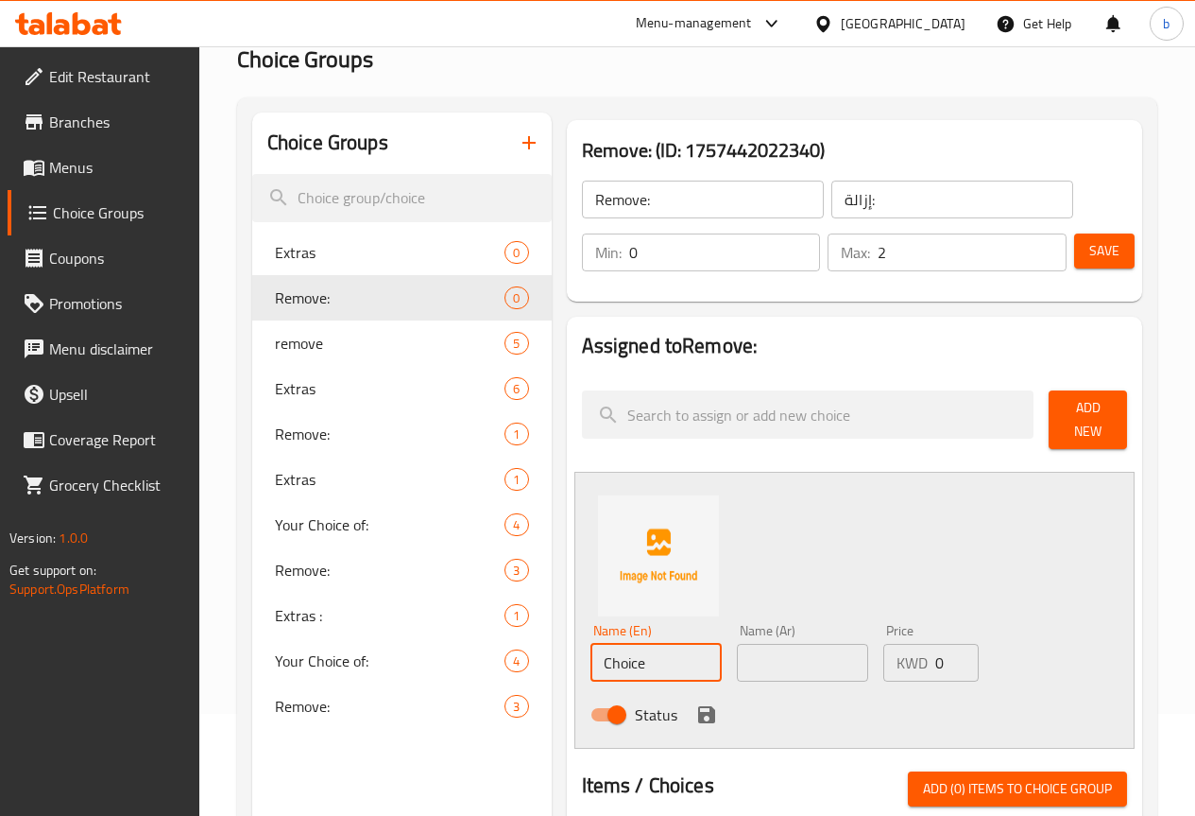
click at [591, 653] on input "Choice" at bounding box center [656, 663] width 131 height 38
paste input "No Chips"
type input "No Chips"
click at [737, 651] on input "text" at bounding box center [802, 663] width 131 height 38
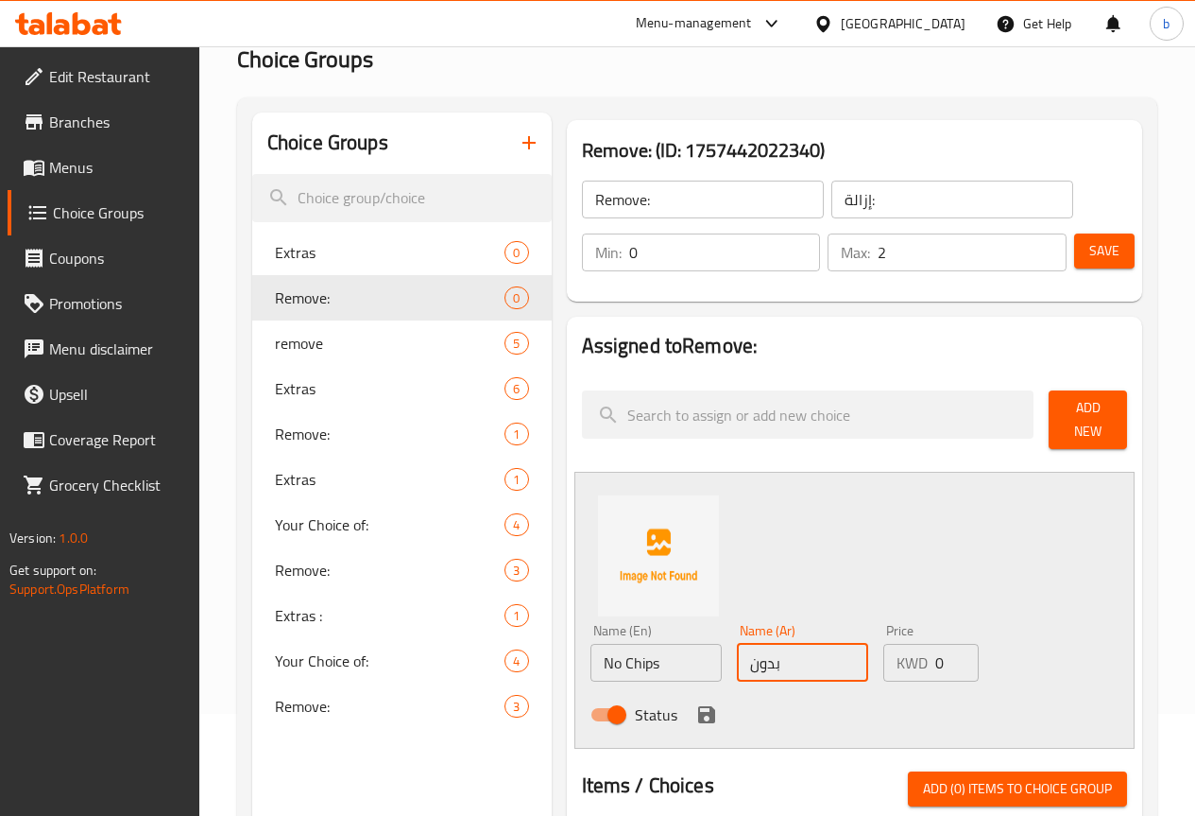
type input "بدون شيبسي"
click at [696, 703] on icon "save" at bounding box center [707, 714] width 23 height 23
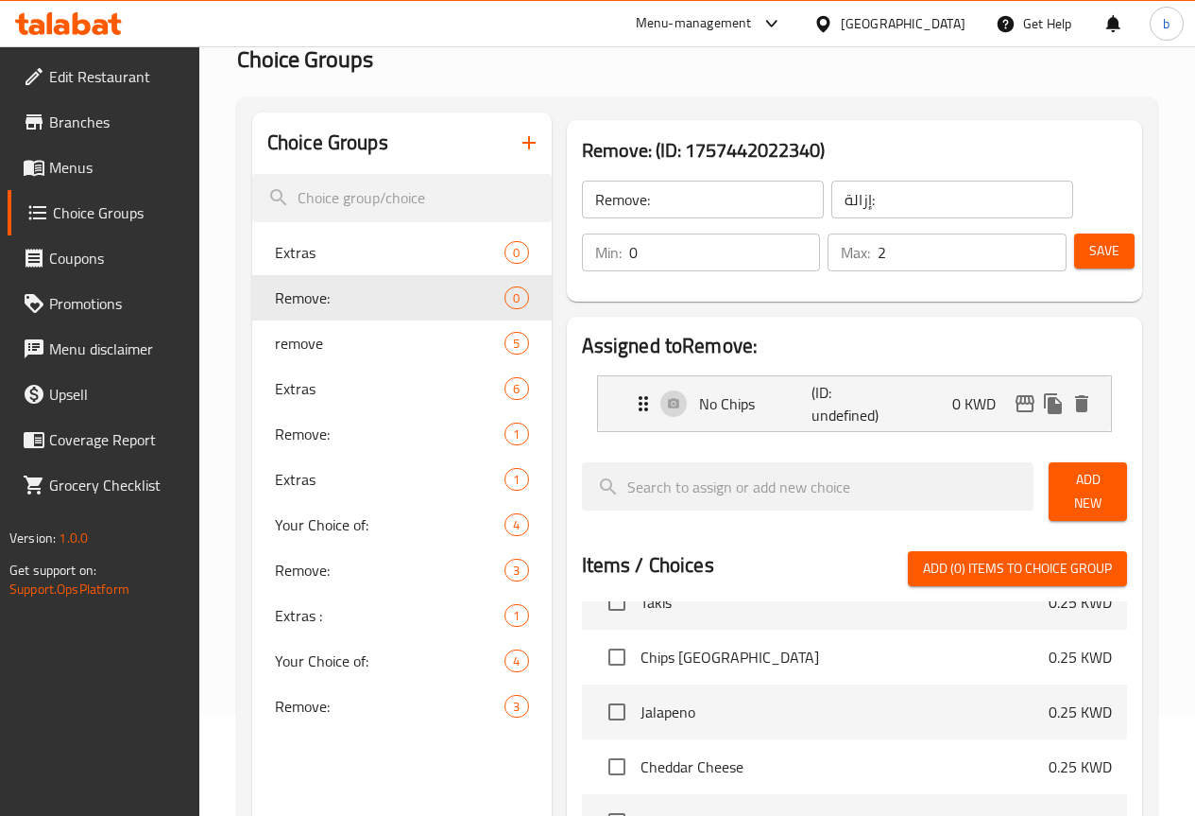
click at [1067, 480] on span "Add New" at bounding box center [1088, 491] width 48 height 47
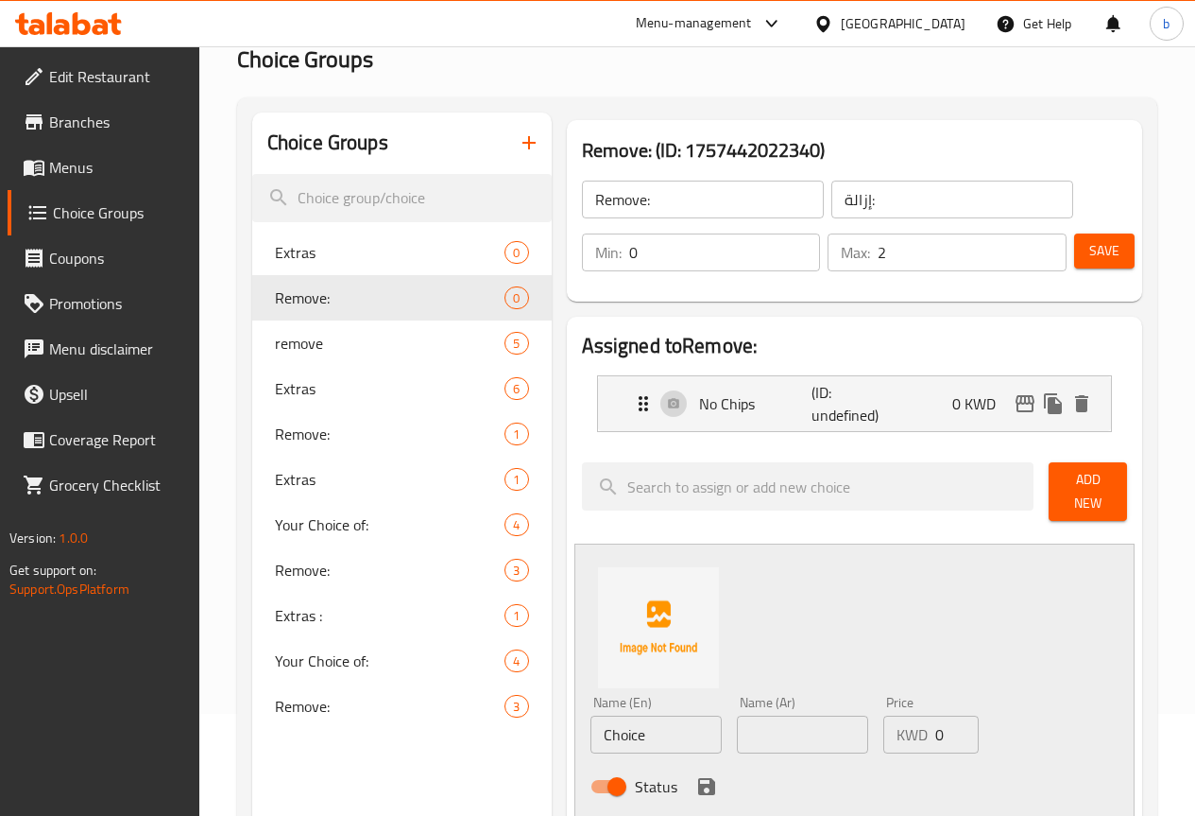
click at [625, 721] on input "Choice" at bounding box center [656, 734] width 131 height 38
paste input "No Jalapeno"
type input "No Jalapeno"
click at [738, 733] on input "text" at bounding box center [802, 734] width 131 height 38
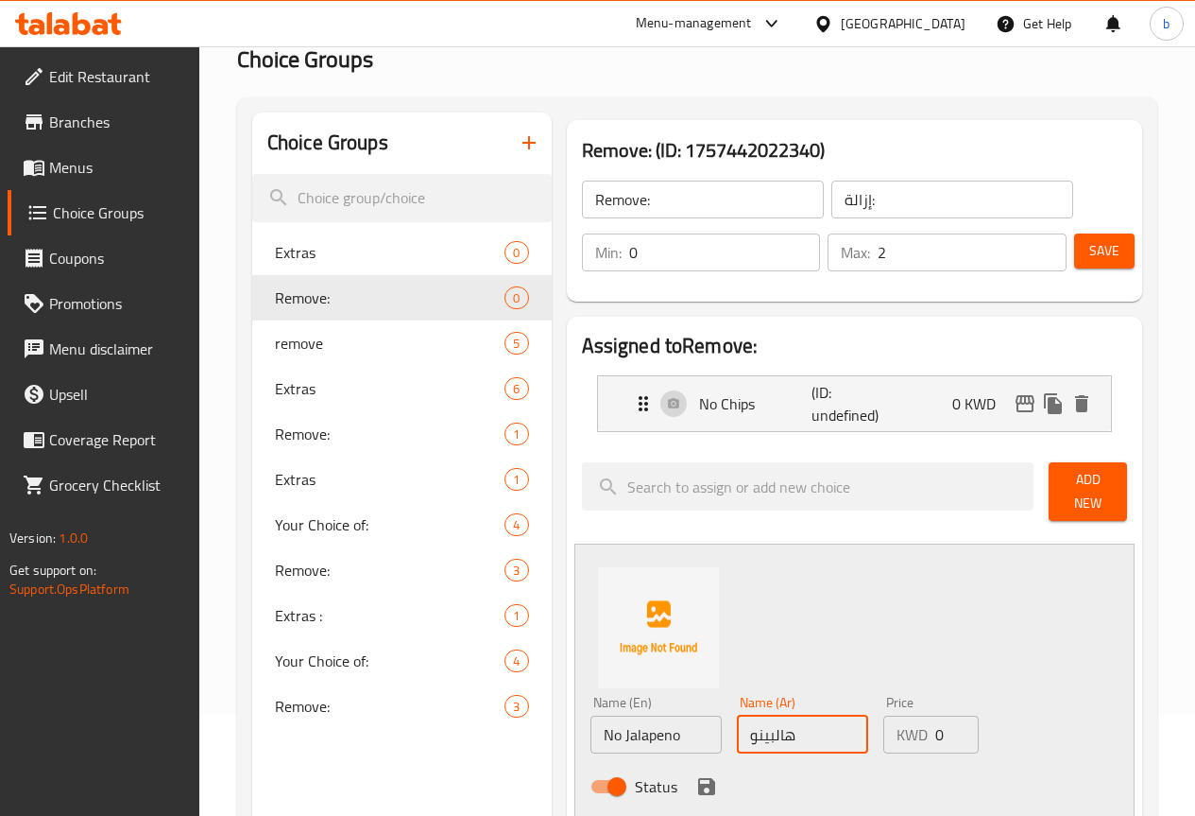
click at [766, 725] on input "هالبينو" at bounding box center [802, 734] width 131 height 38
click at [737, 727] on input "هالبينو" at bounding box center [802, 734] width 131 height 38
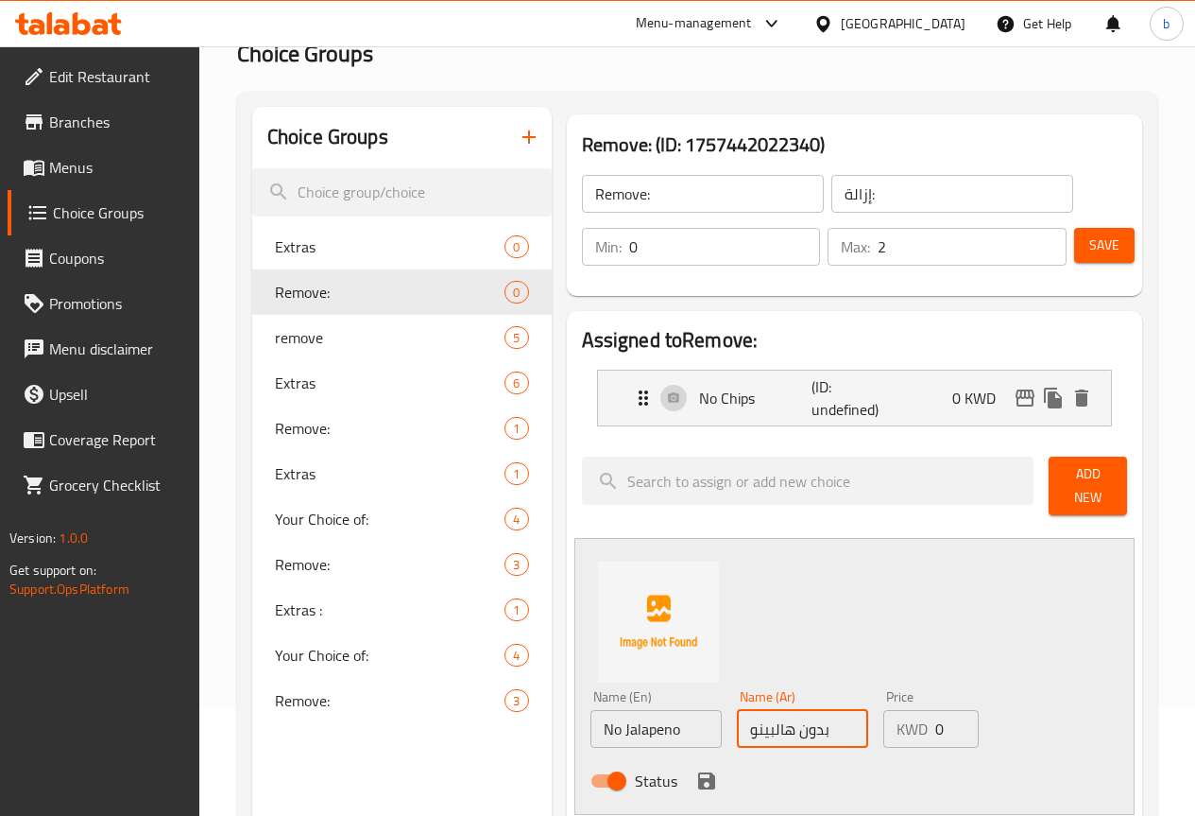
scroll to position [197, 0]
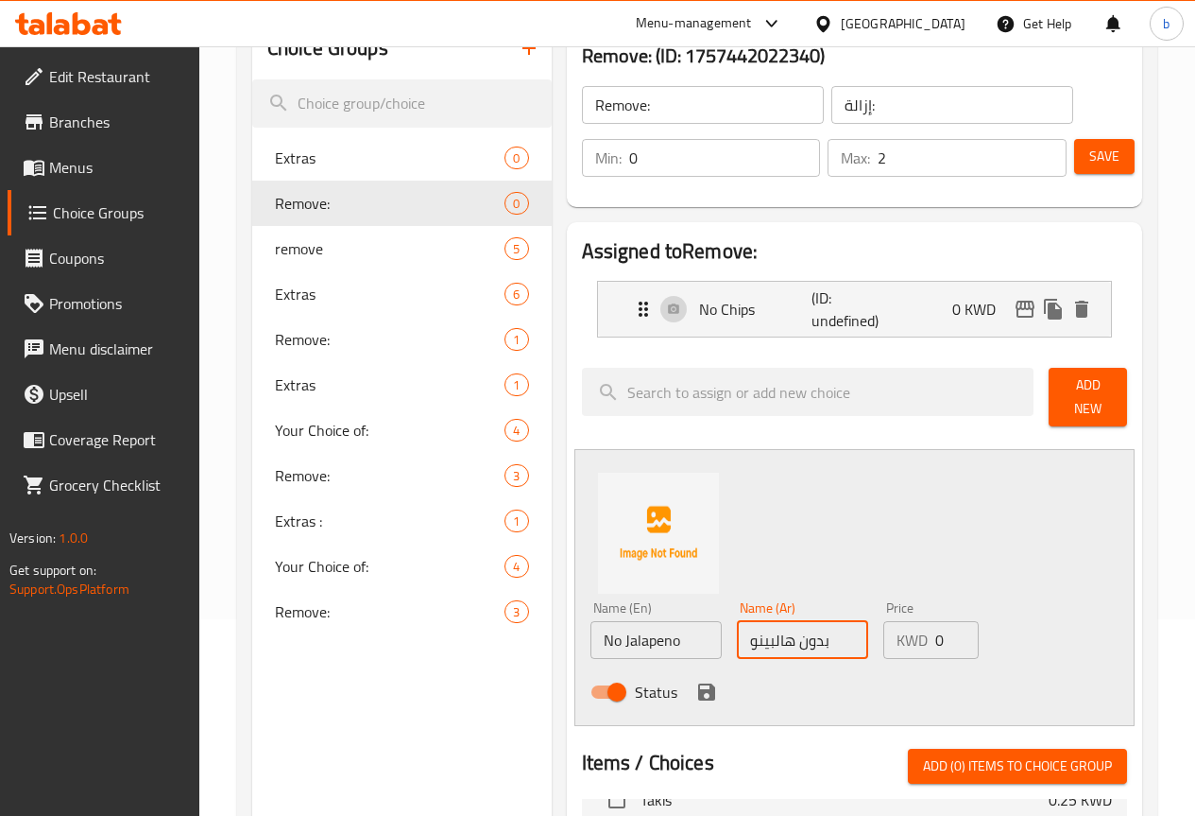
type input "بدون هالبينو"
click at [698, 683] on icon "save" at bounding box center [706, 691] width 17 height 17
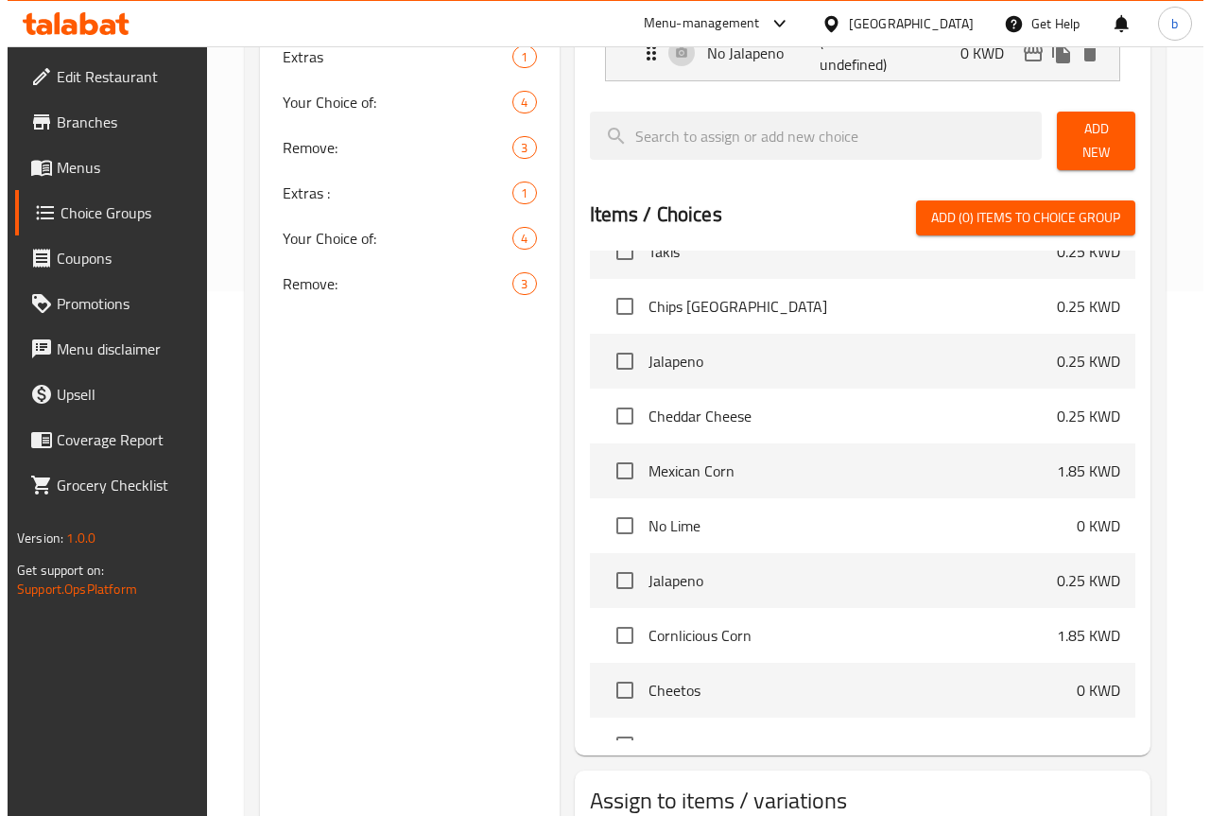
scroll to position [646, 0]
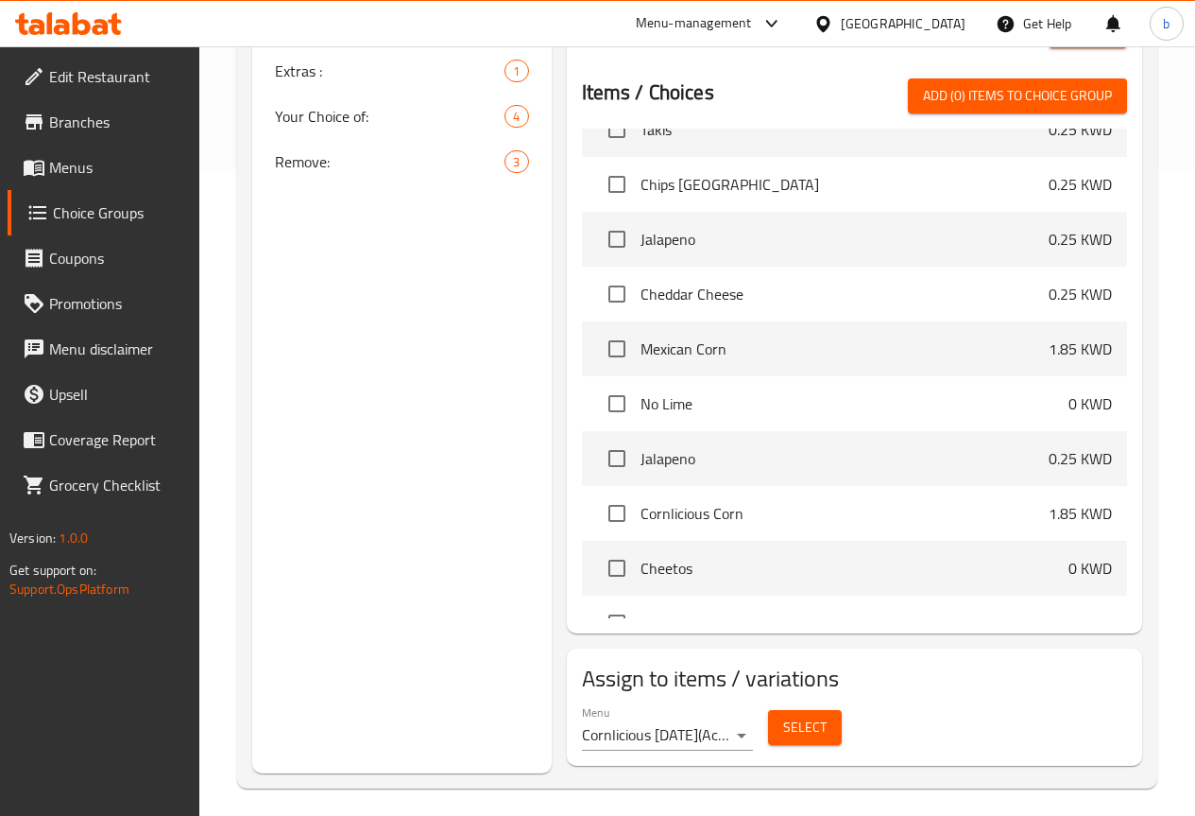
click at [783, 715] on span "Select" at bounding box center [804, 727] width 43 height 24
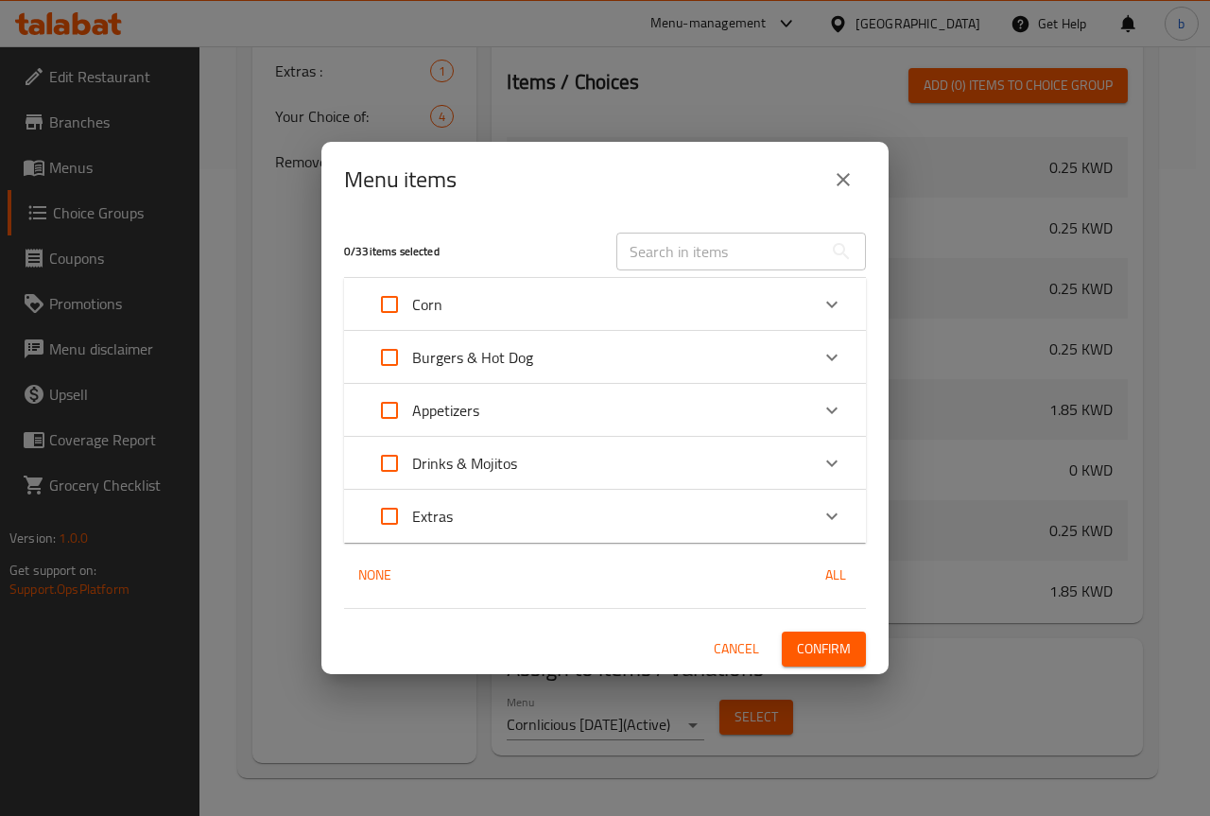
click at [443, 313] on div "Corn" at bounding box center [588, 304] width 442 height 45
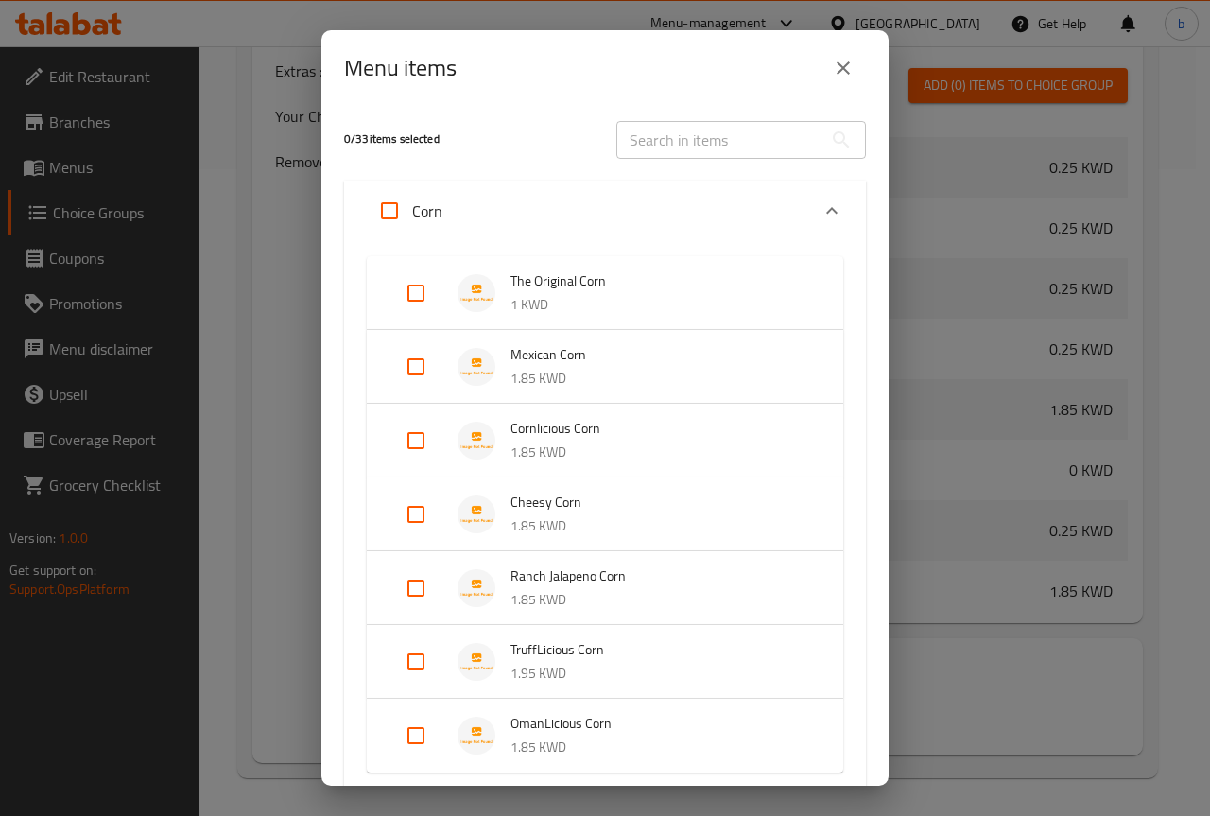
click at [424, 582] on input "Expand" at bounding box center [415, 587] width 45 height 45
checkbox input "true"
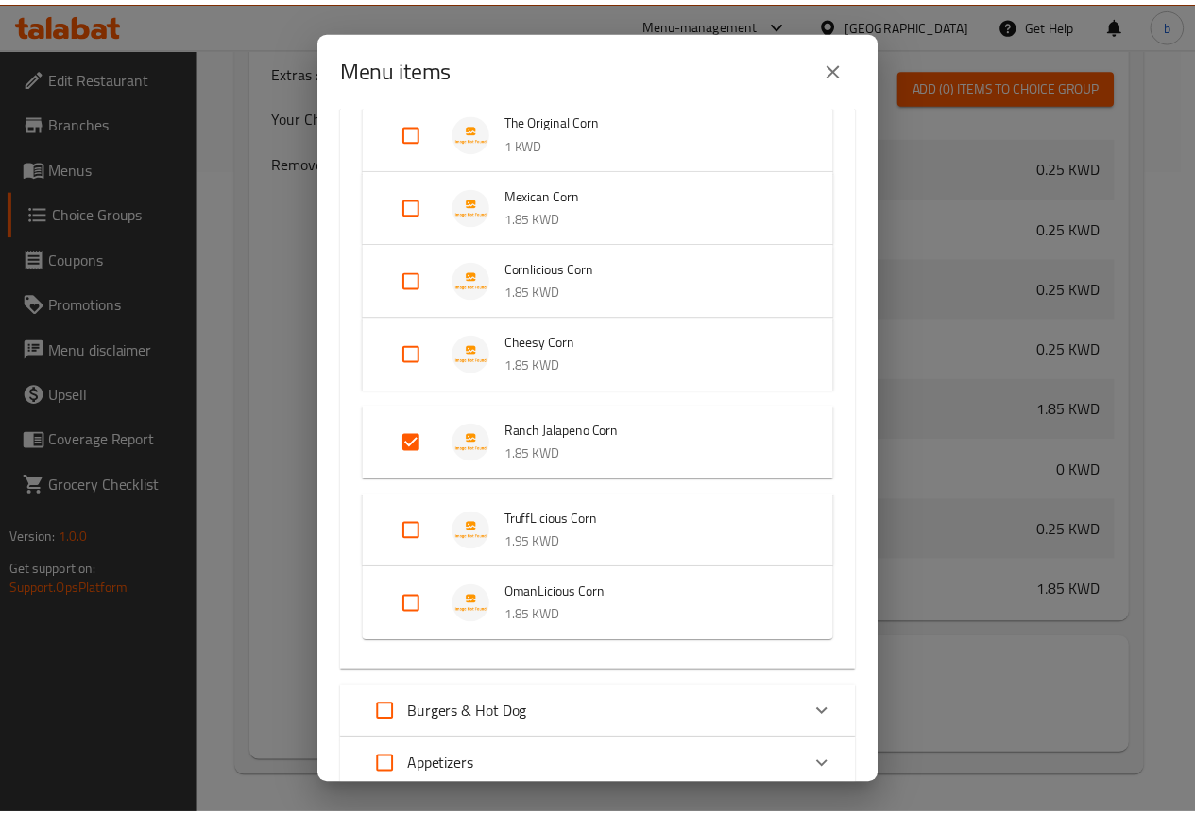
scroll to position [405, 0]
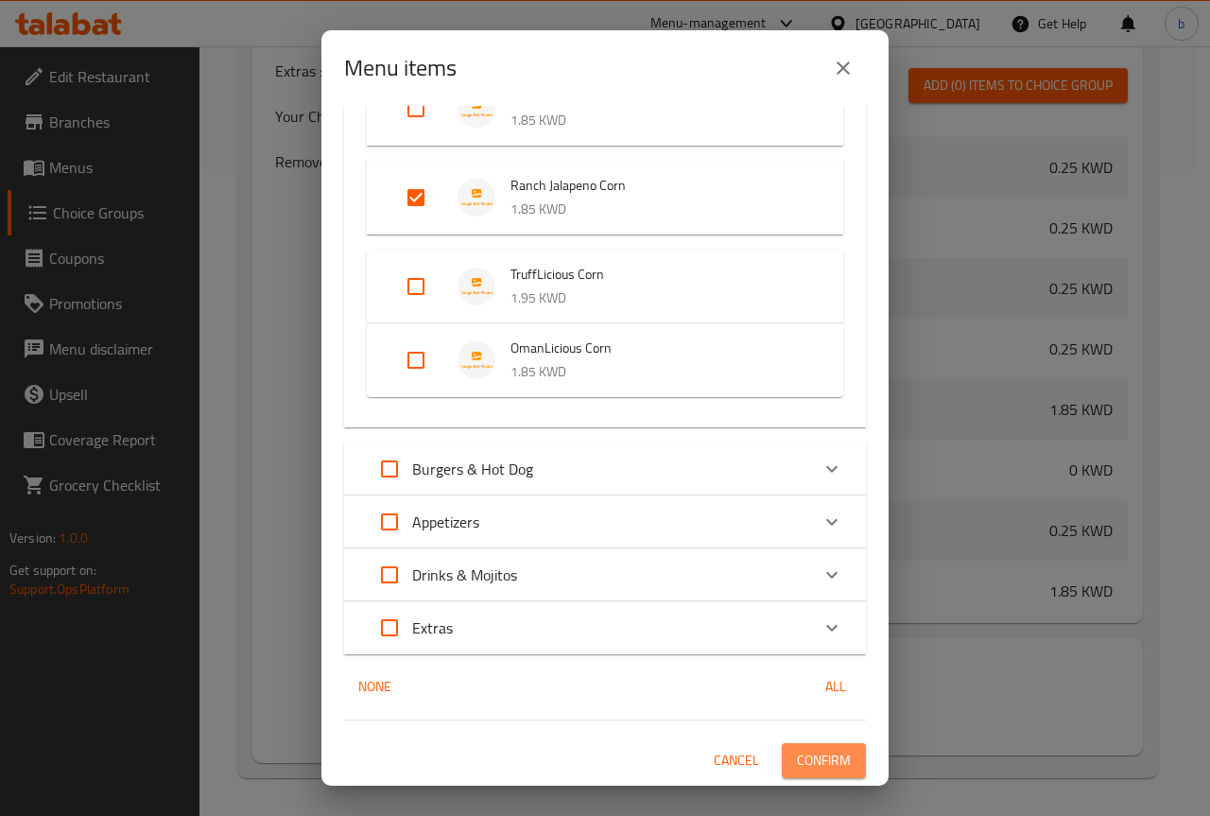
click at [782, 756] on button "Confirm" at bounding box center [824, 760] width 84 height 35
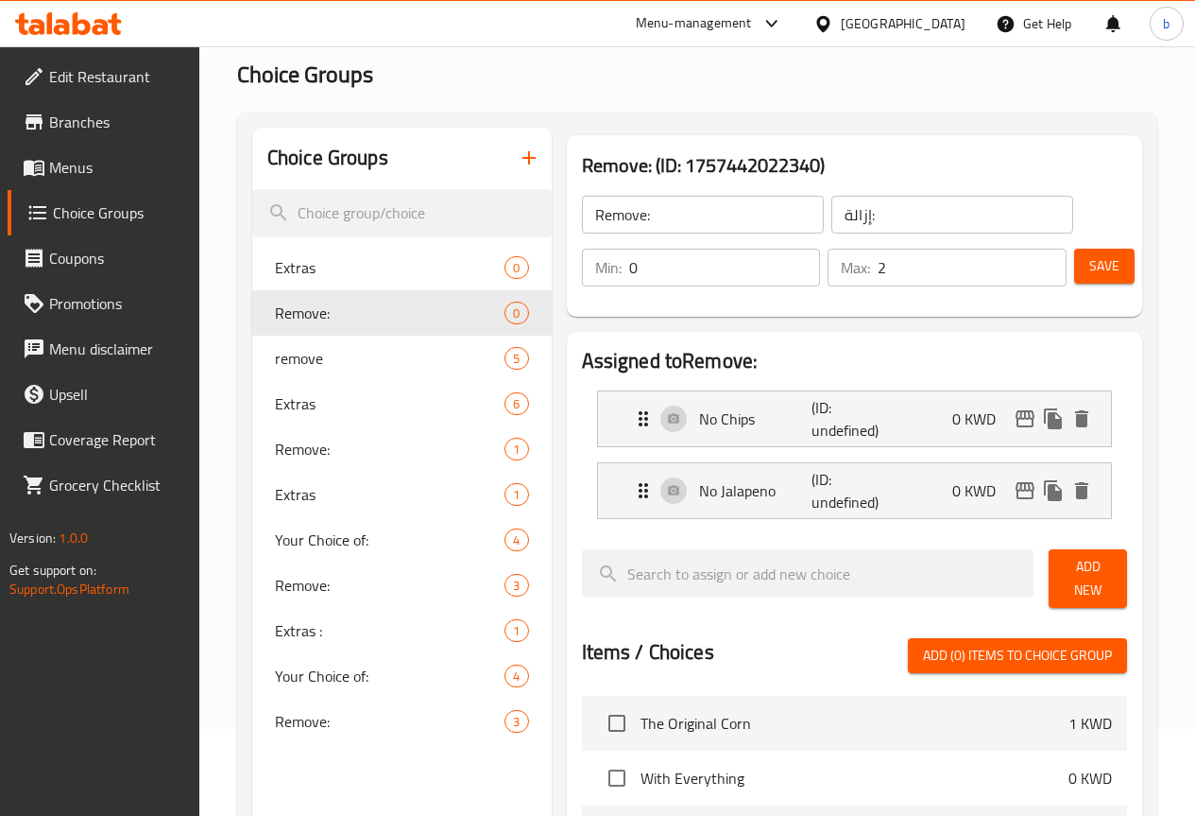
scroll to position [0, 0]
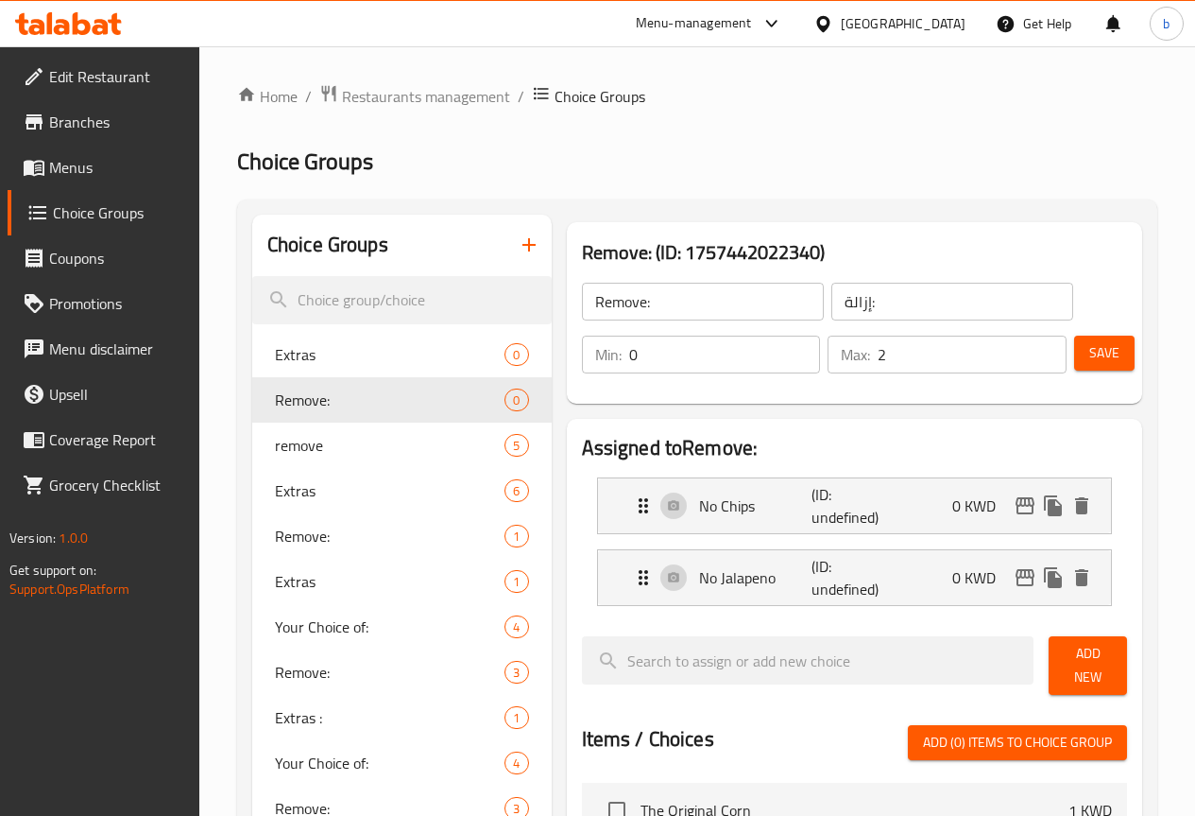
click at [523, 246] on icon "button" at bounding box center [529, 244] width 13 height 13
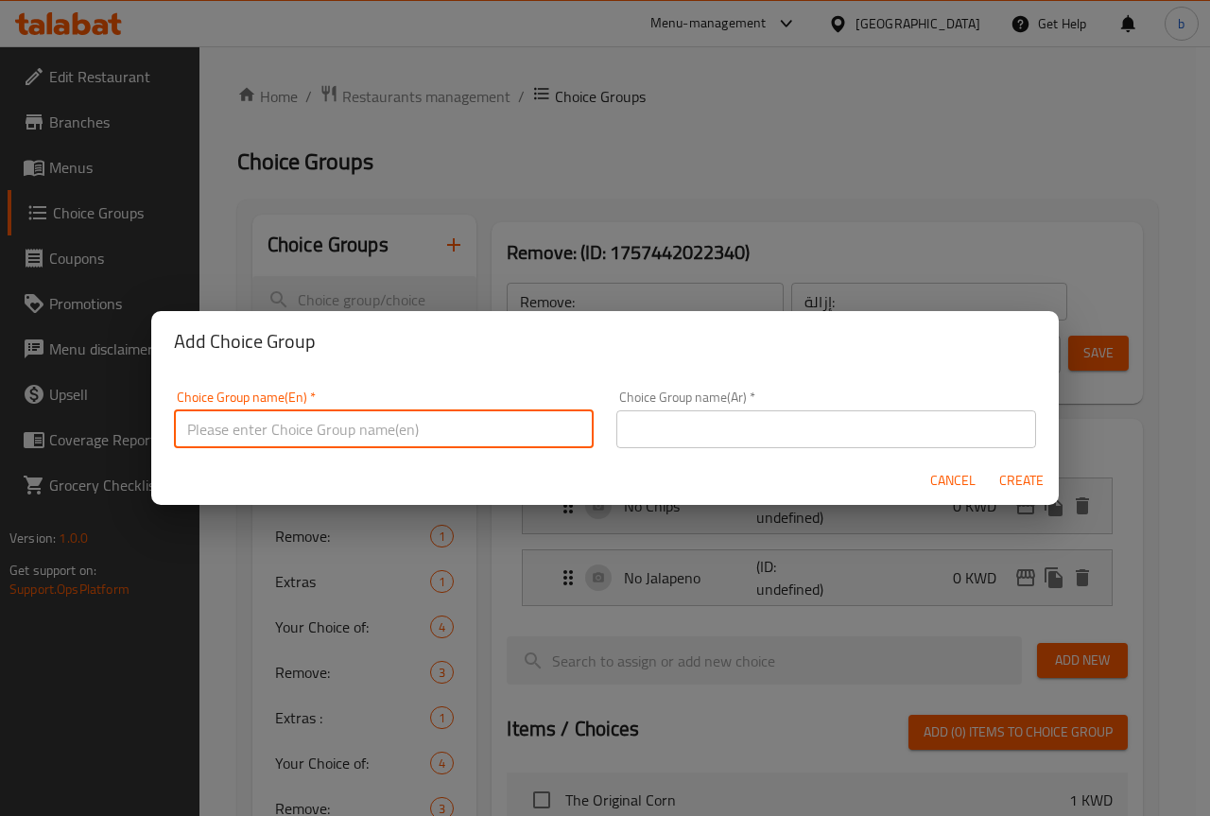
click at [344, 444] on input "text" at bounding box center [384, 429] width 420 height 38
type input "Your Choice of:"
click at [629, 450] on div "Choice Group name(Ar)   * Choice Group name(Ar) *" at bounding box center [826, 419] width 442 height 80
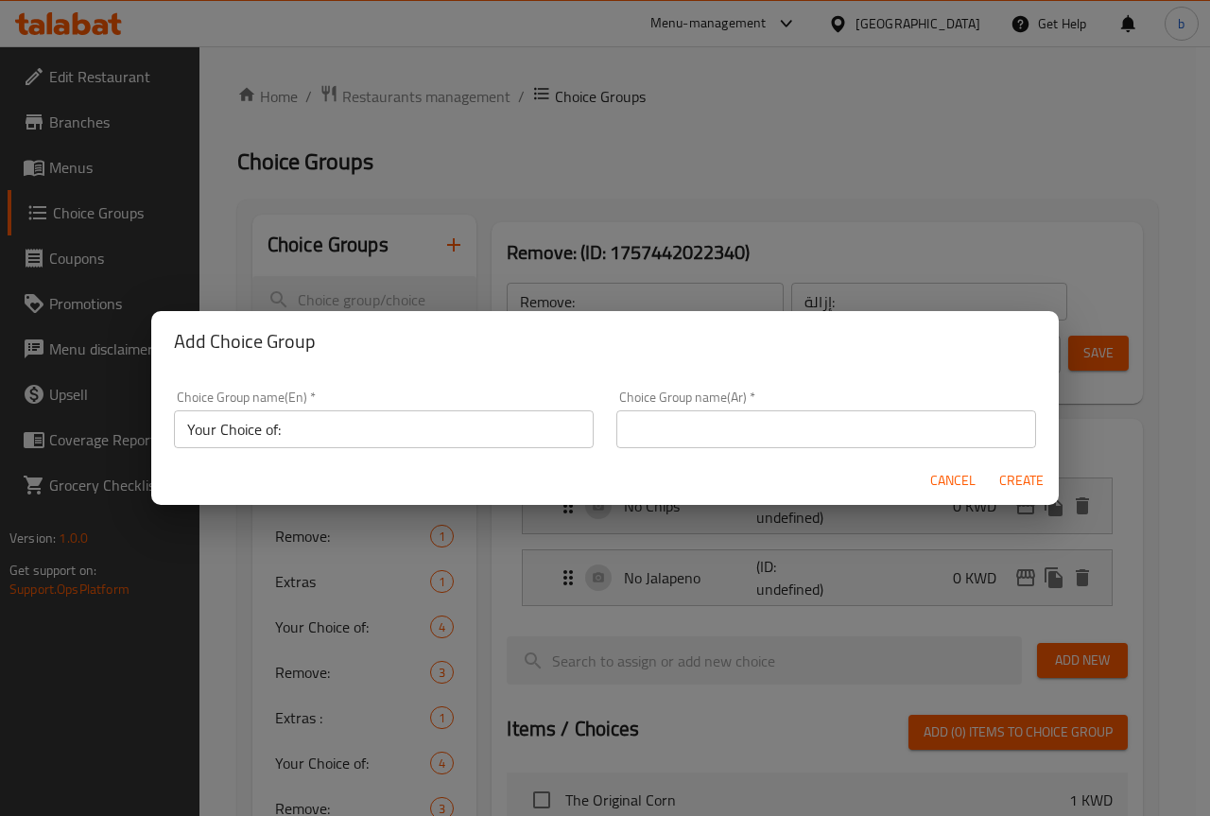
drag, startPoint x: 646, startPoint y: 445, endPoint x: 660, endPoint y: 439, distance: 14.4
click at [646, 445] on input "text" at bounding box center [826, 429] width 420 height 38
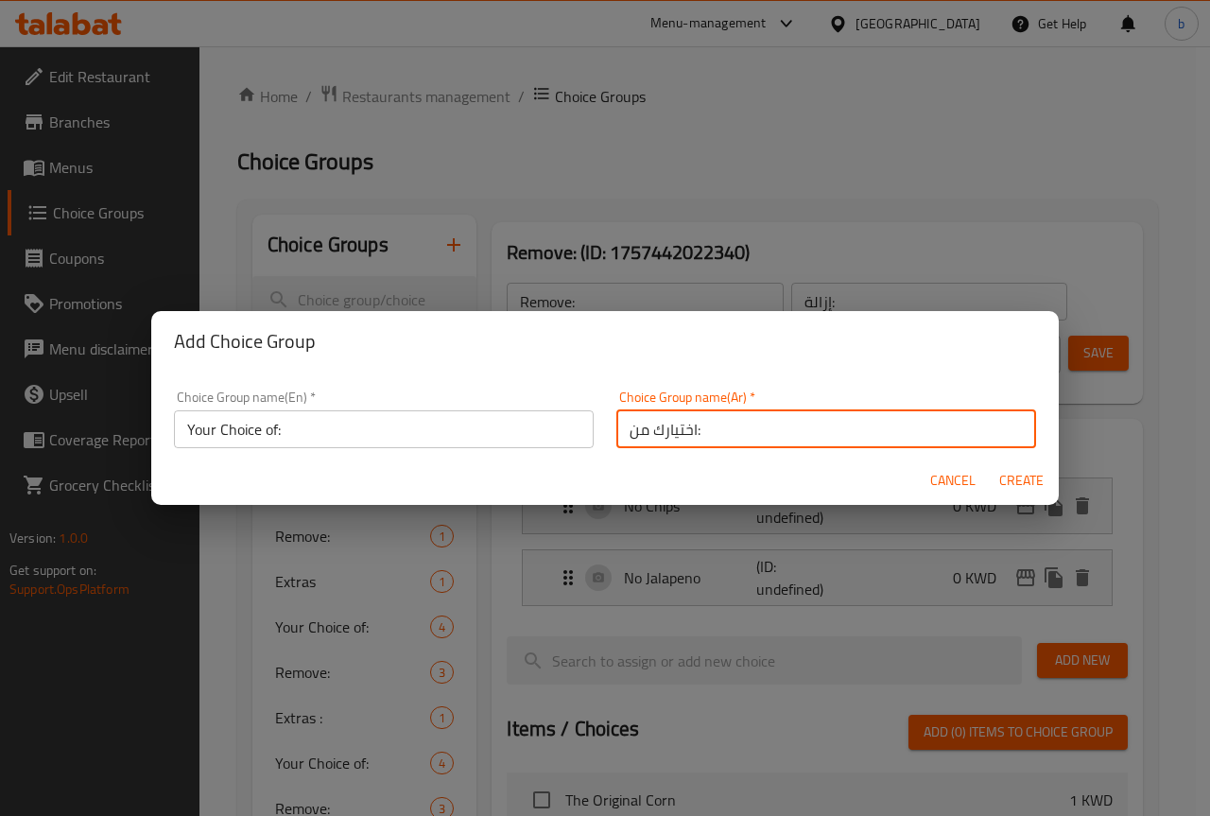
type input "اختيارك من:"
click at [1029, 483] on span "Create" at bounding box center [1020, 481] width 45 height 24
type input "Your Choice of:"
type input "اختيارك من:"
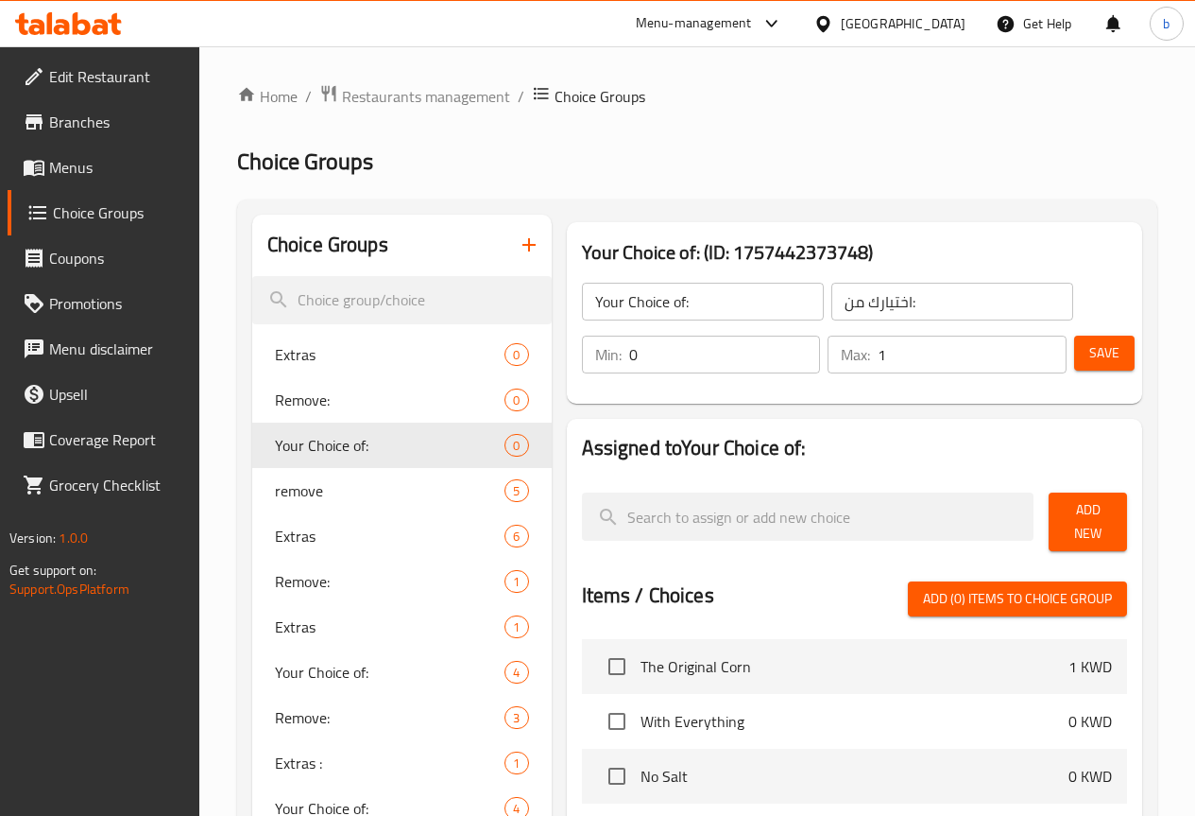
click at [1039, 347] on input "1" at bounding box center [972, 354] width 189 height 38
type input "2"
click at [1039, 347] on input "2" at bounding box center [972, 354] width 189 height 38
click at [1106, 517] on span "Add New" at bounding box center [1088, 521] width 48 height 47
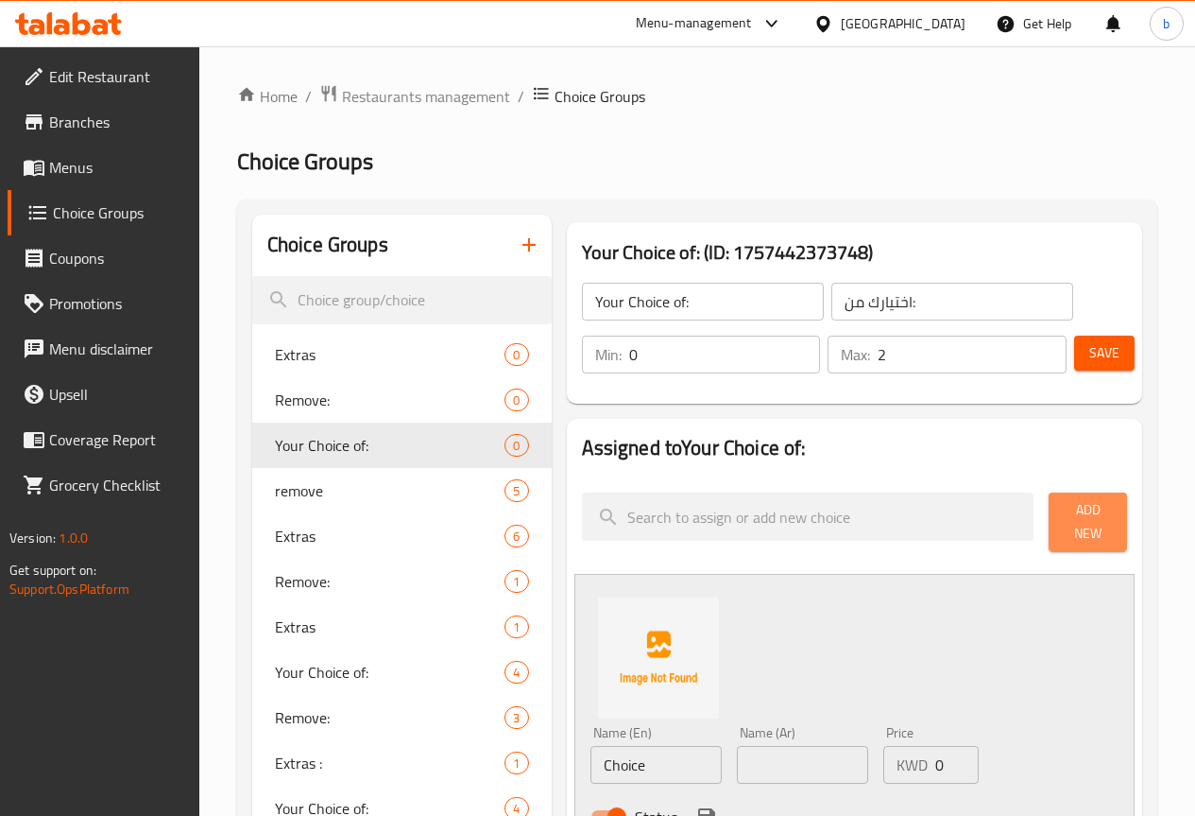
click at [1117, 526] on button "Add New" at bounding box center [1088, 521] width 78 height 59
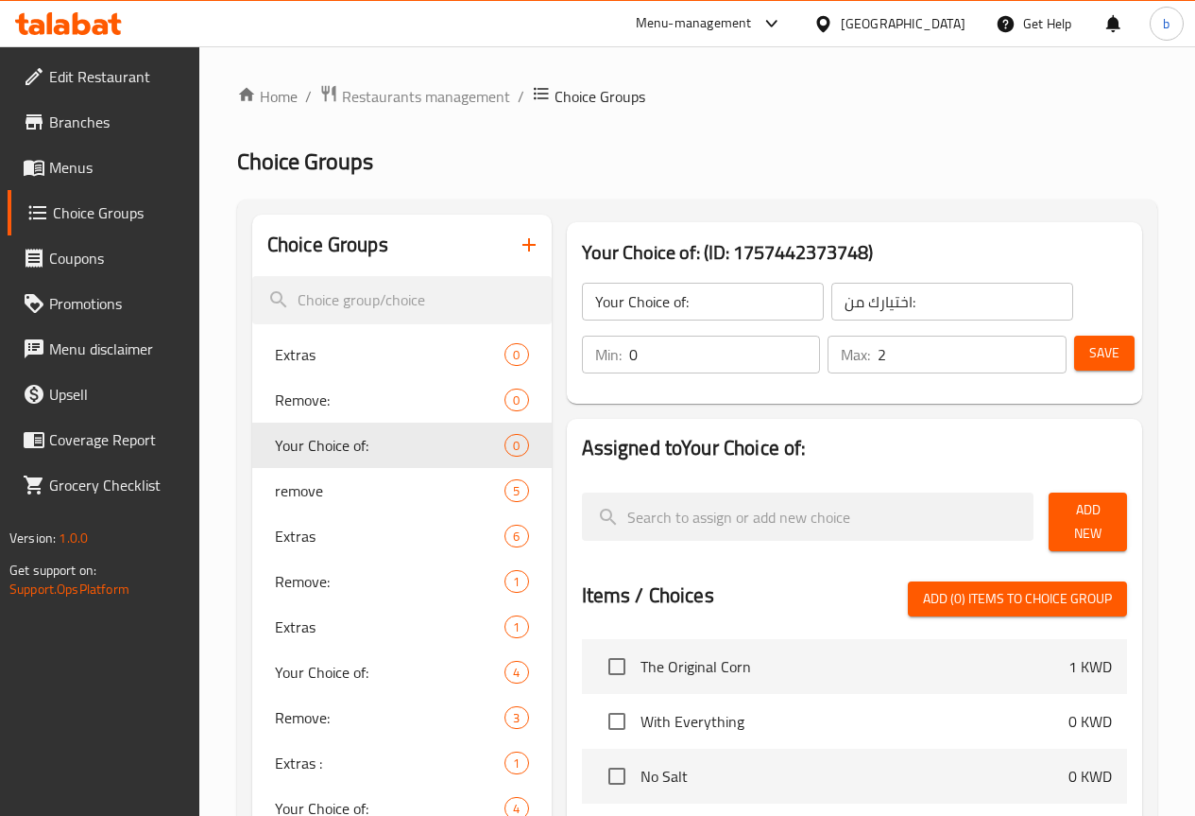
click at [1097, 517] on span "Add New" at bounding box center [1088, 521] width 48 height 47
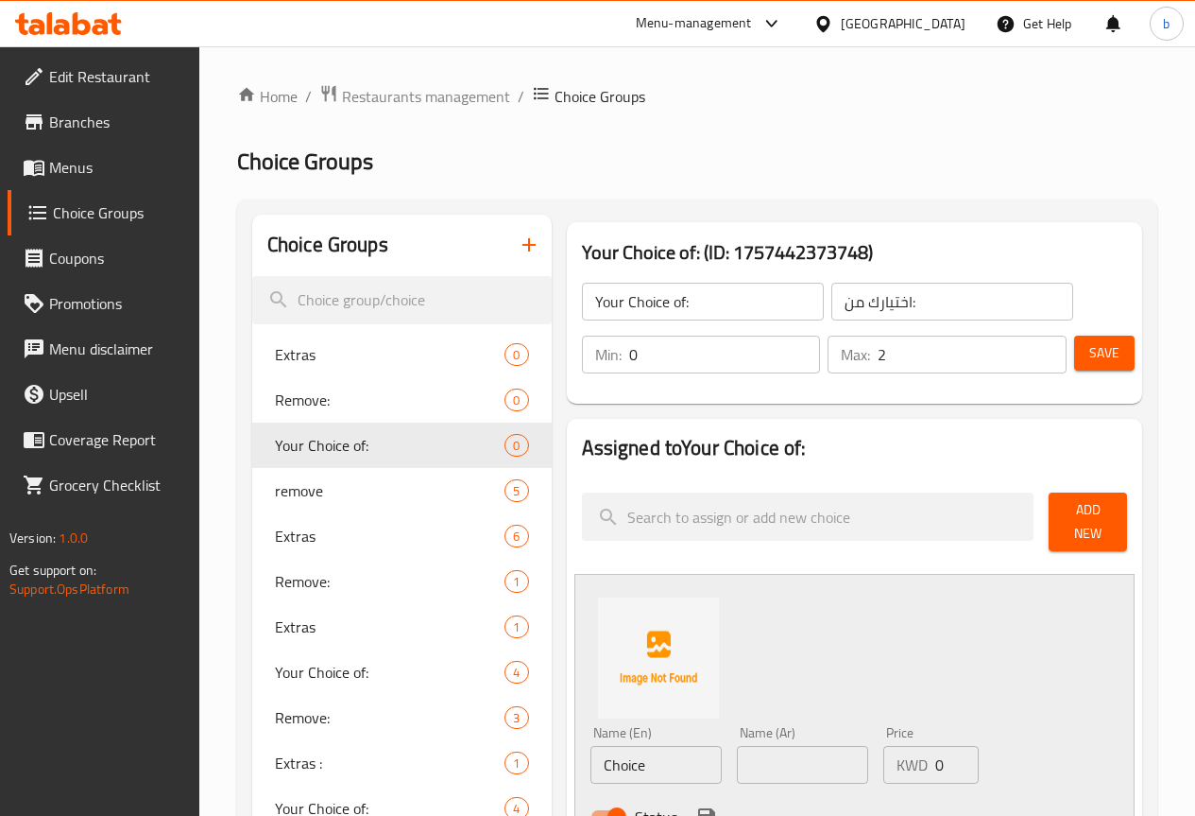
click at [620, 732] on div "Name (En) Choice Name (En)" at bounding box center [656, 755] width 131 height 58
click at [620, 750] on input "Choice" at bounding box center [656, 765] width 131 height 38
paste input "Ketchup"
type input "Ketchup"
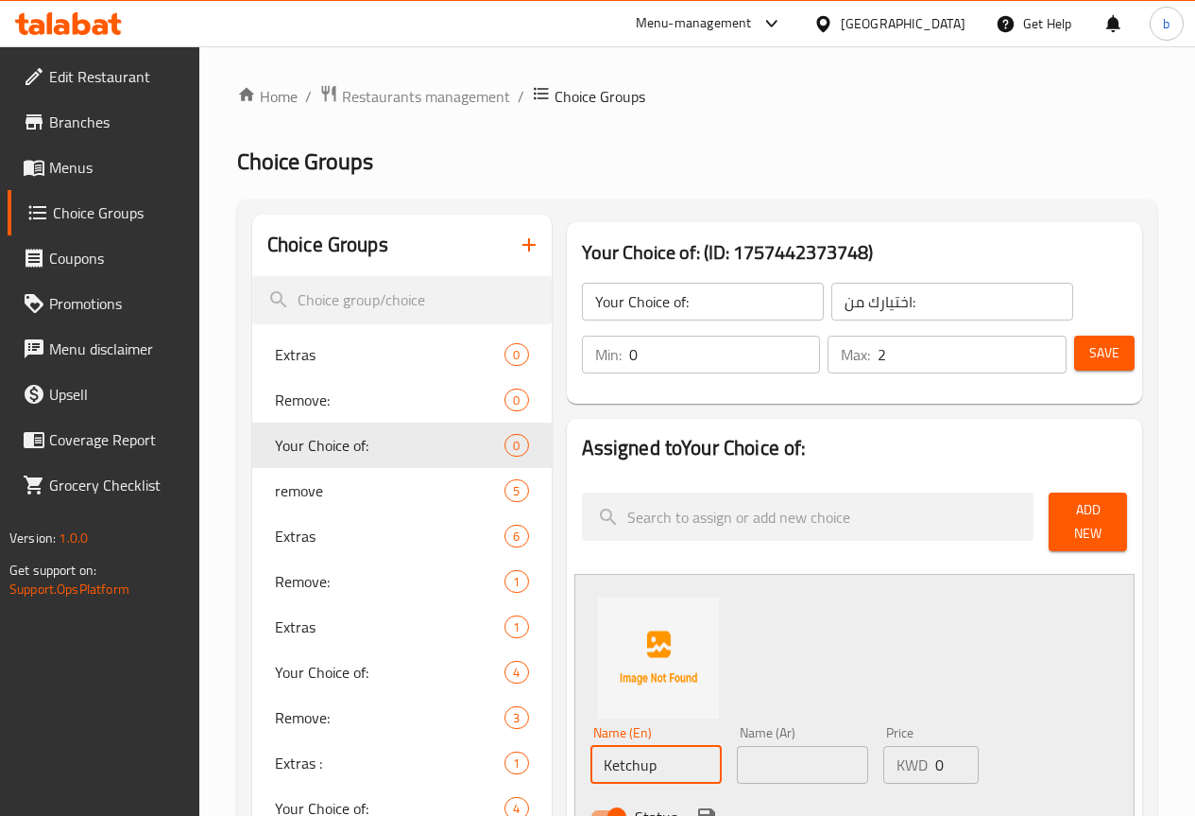
click at [782, 764] on input "text" at bounding box center [802, 765] width 131 height 38
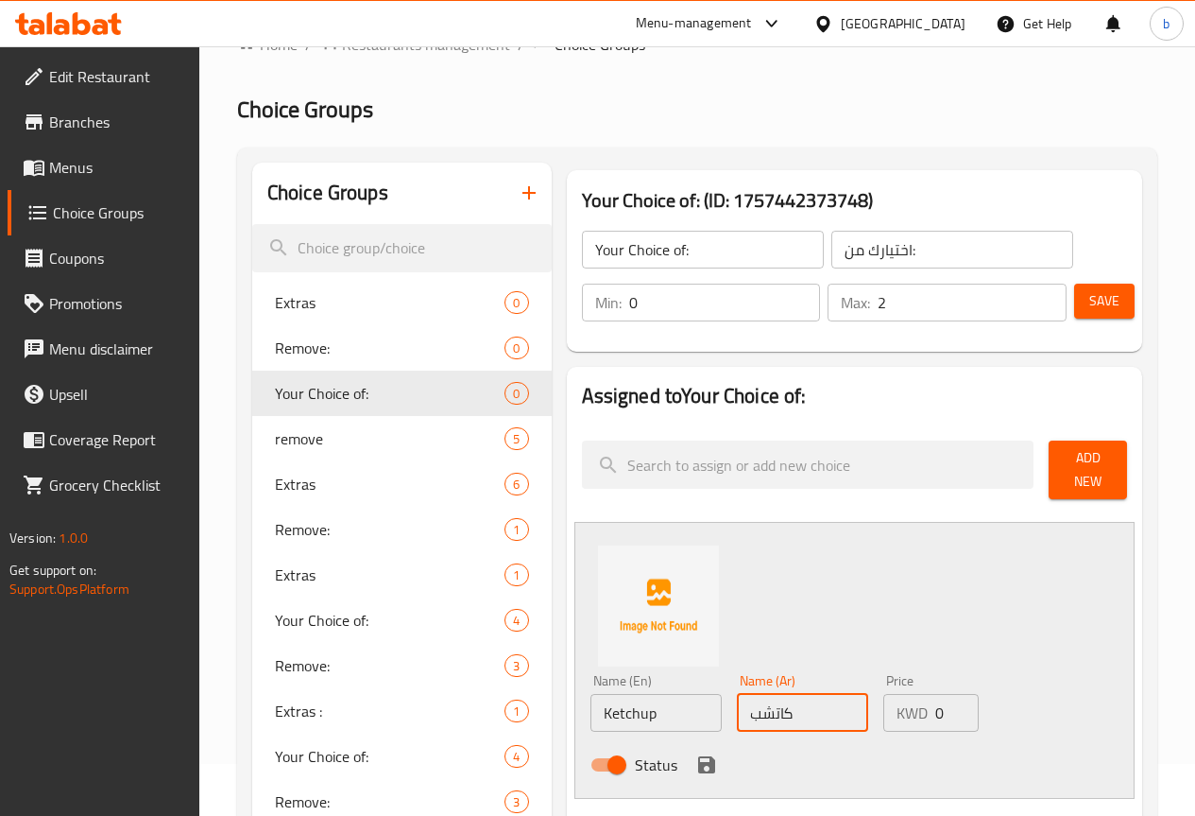
scroll to position [189, 0]
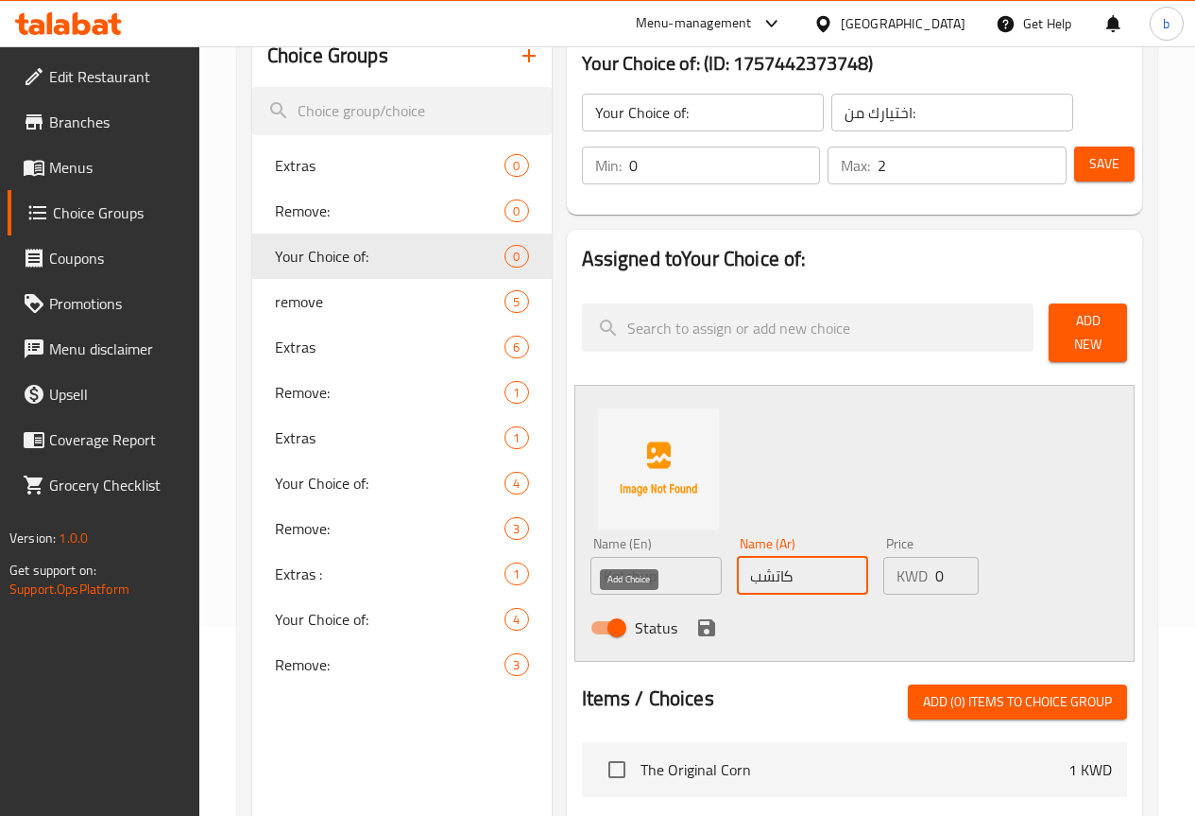
type input "كاتشب"
click at [696, 616] on icon "save" at bounding box center [707, 627] width 23 height 23
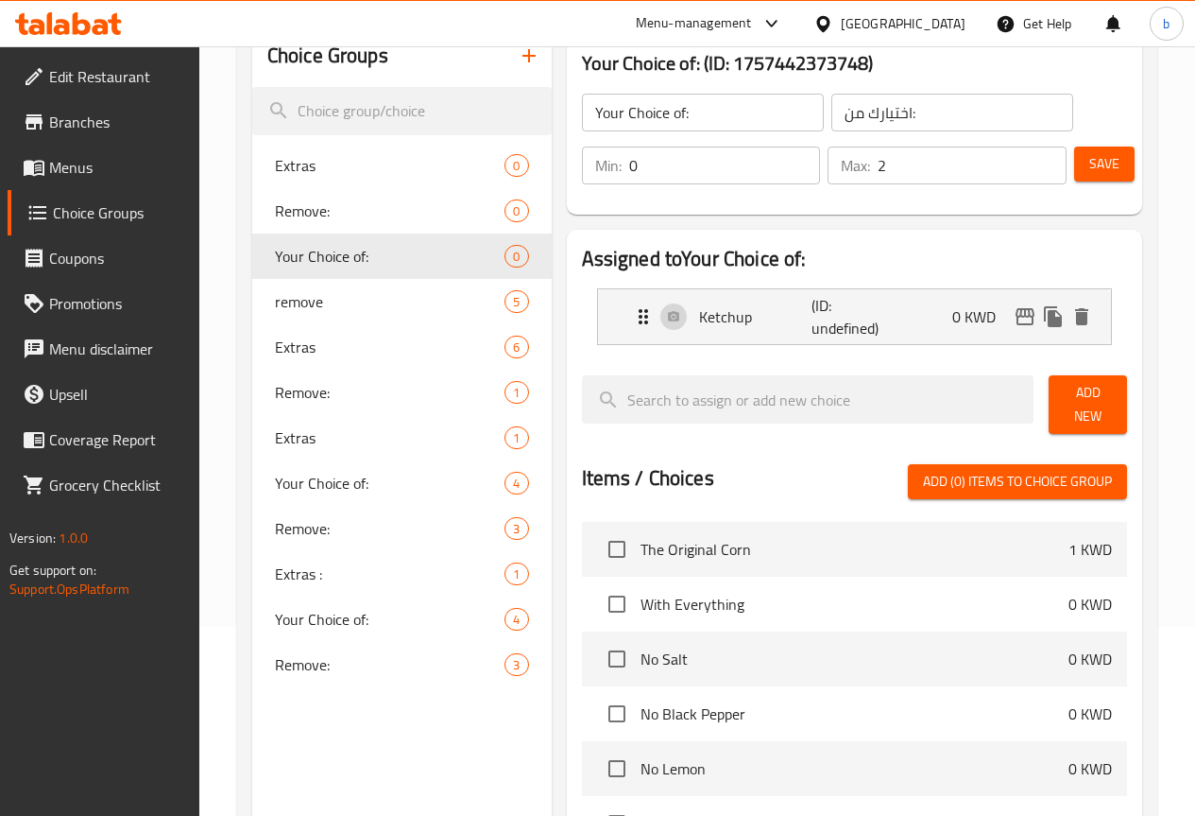
drag, startPoint x: 1093, startPoint y: 406, endPoint x: 1064, endPoint y: 416, distance: 30.8
click at [1093, 406] on span "Add New" at bounding box center [1088, 404] width 48 height 47
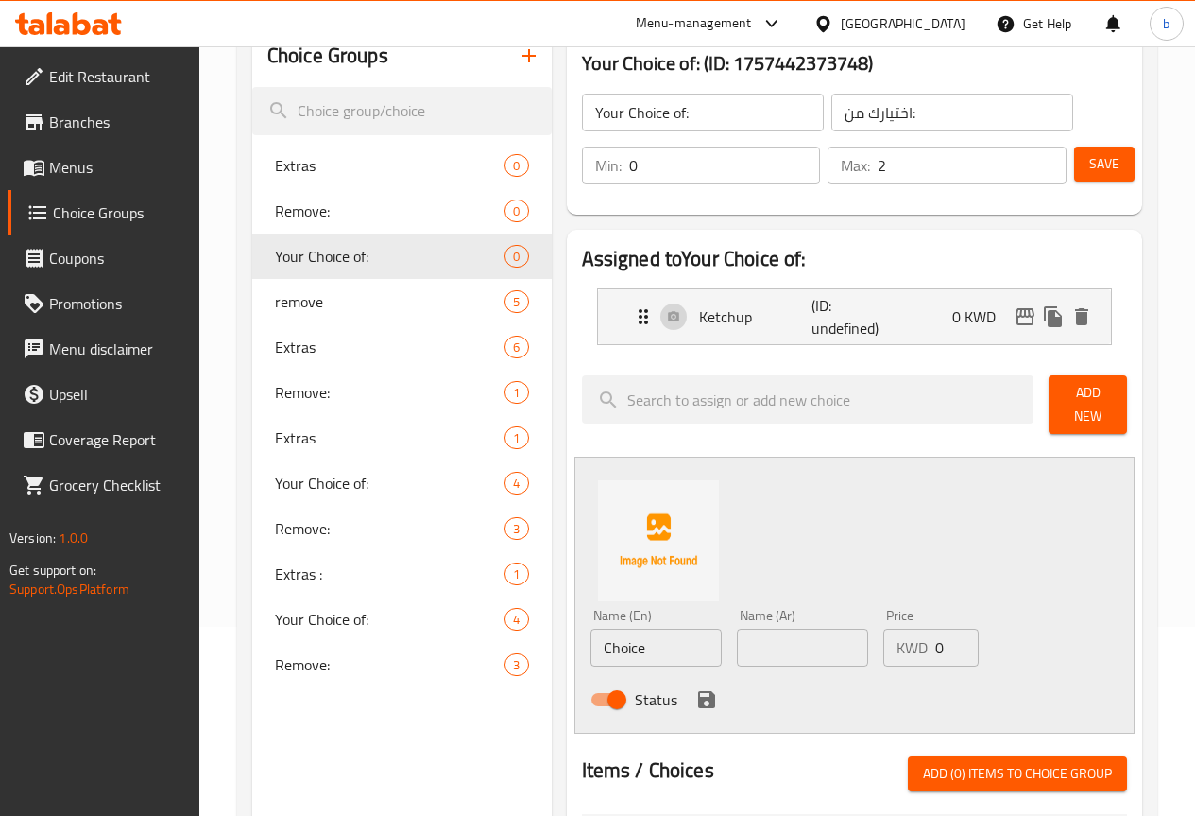
click at [591, 617] on div "Name (En) Choice Name (En)" at bounding box center [656, 638] width 131 height 58
click at [592, 631] on input "Choice" at bounding box center [656, 647] width 131 height 38
paste input "Mayonnais"
type input "Mayonnaise"
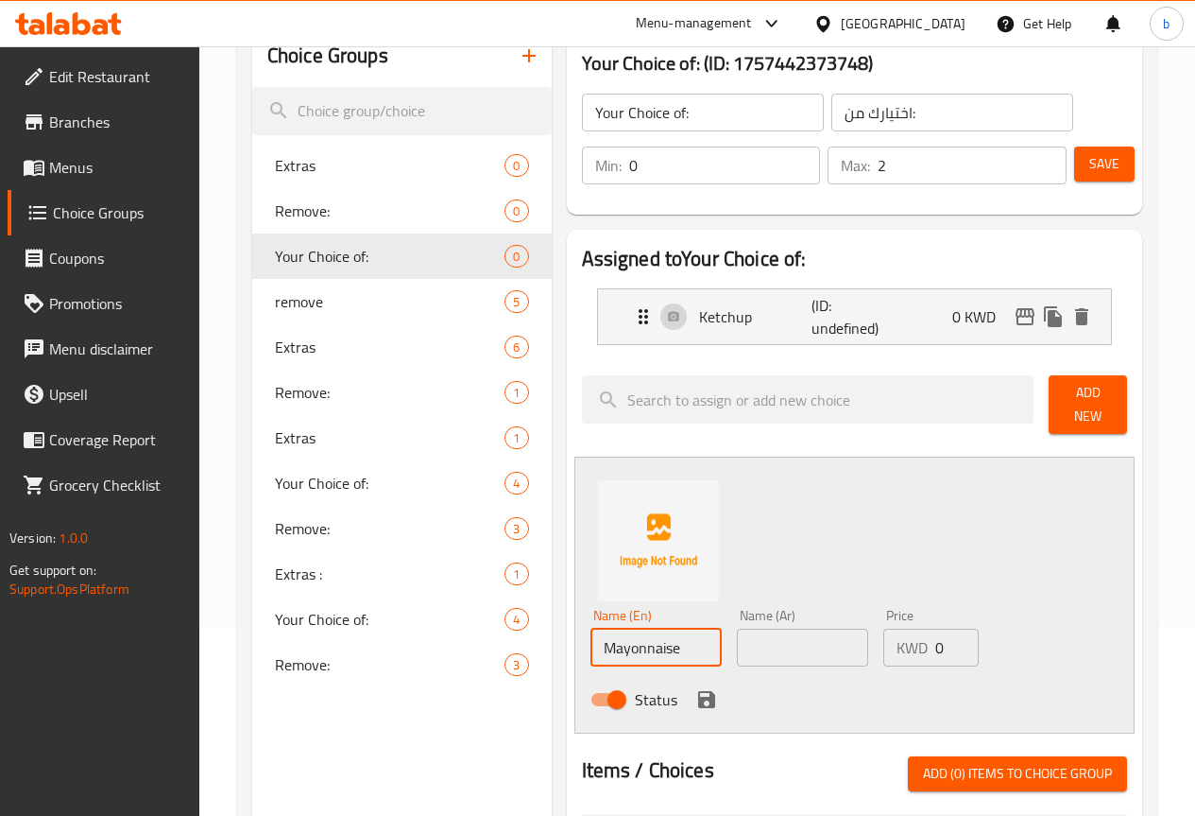
click at [730, 640] on div "Name (Ar) Name (Ar)" at bounding box center [803, 637] width 146 height 73
click at [742, 633] on input "text" at bounding box center [802, 647] width 131 height 38
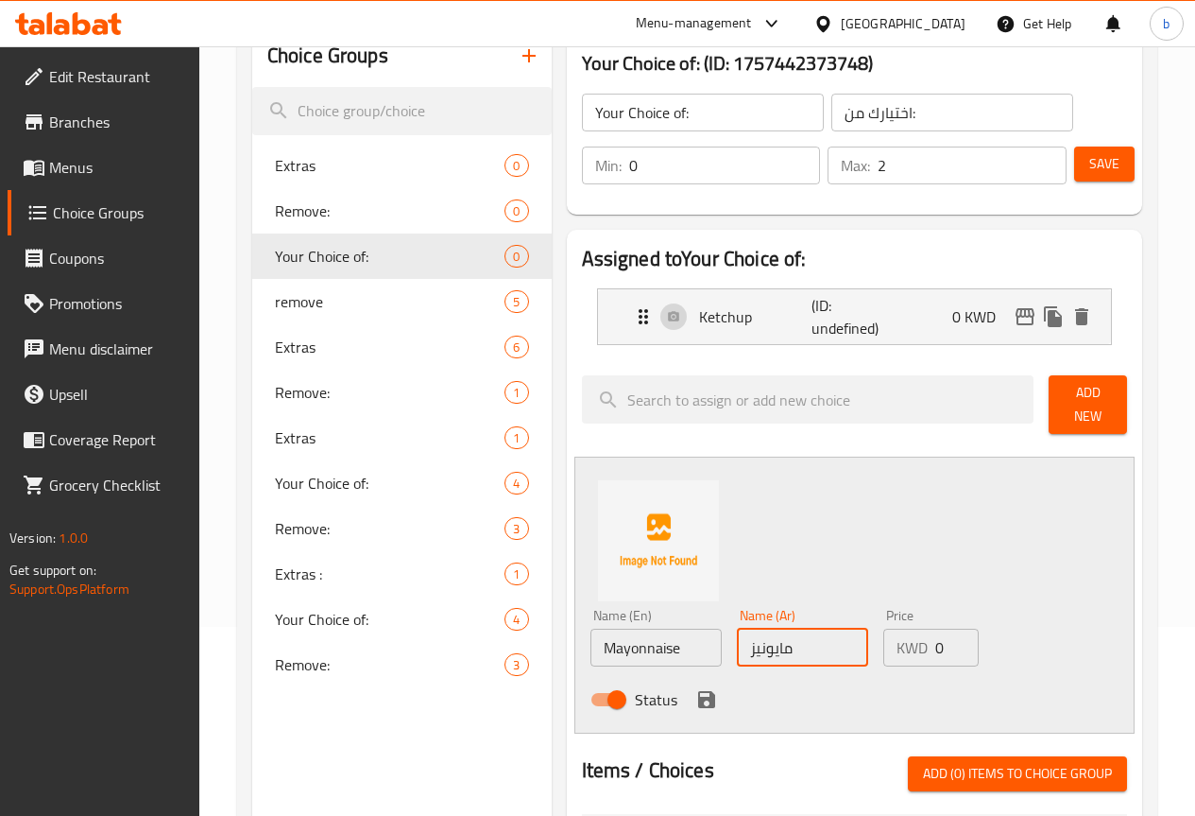
type input "مايونيز"
click at [641, 677] on div "Status" at bounding box center [803, 699] width 440 height 51
click at [698, 691] on icon "save" at bounding box center [706, 699] width 17 height 17
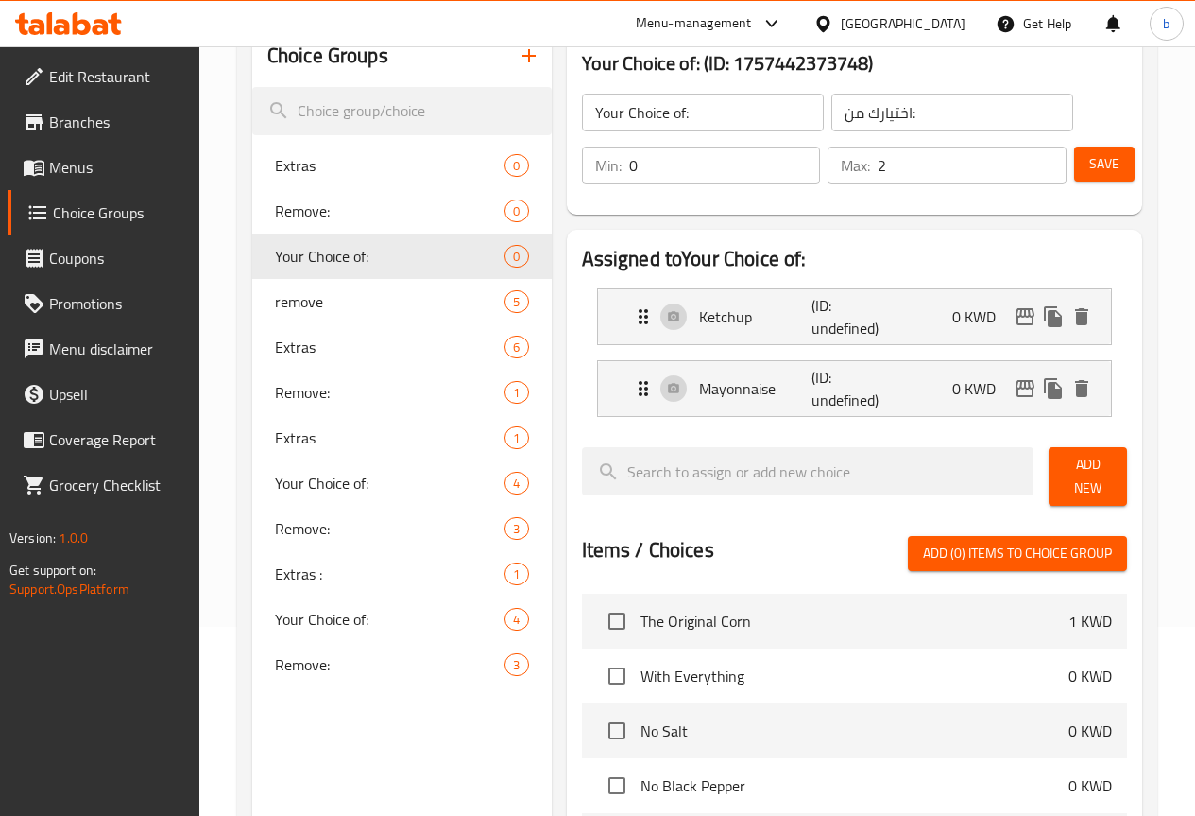
click at [1099, 470] on span "Add New" at bounding box center [1088, 476] width 48 height 47
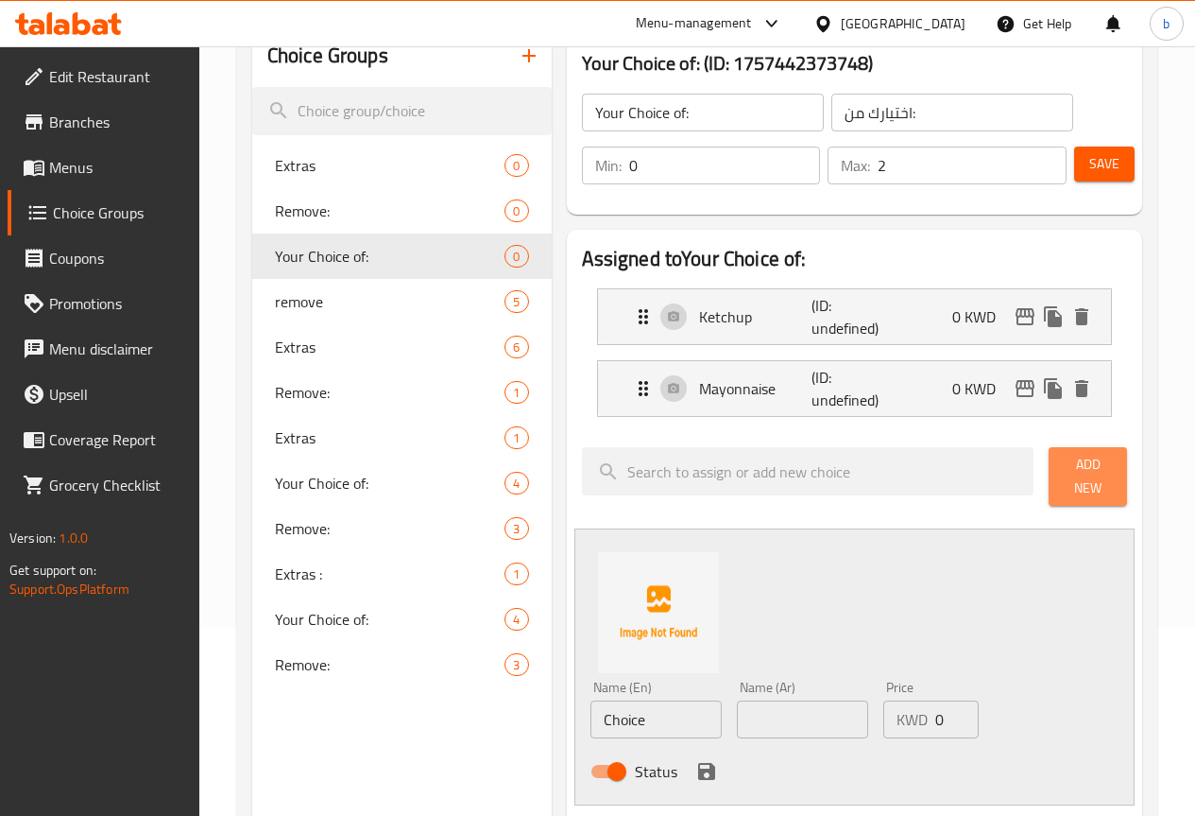
click at [1069, 467] on span "Add New" at bounding box center [1088, 476] width 48 height 47
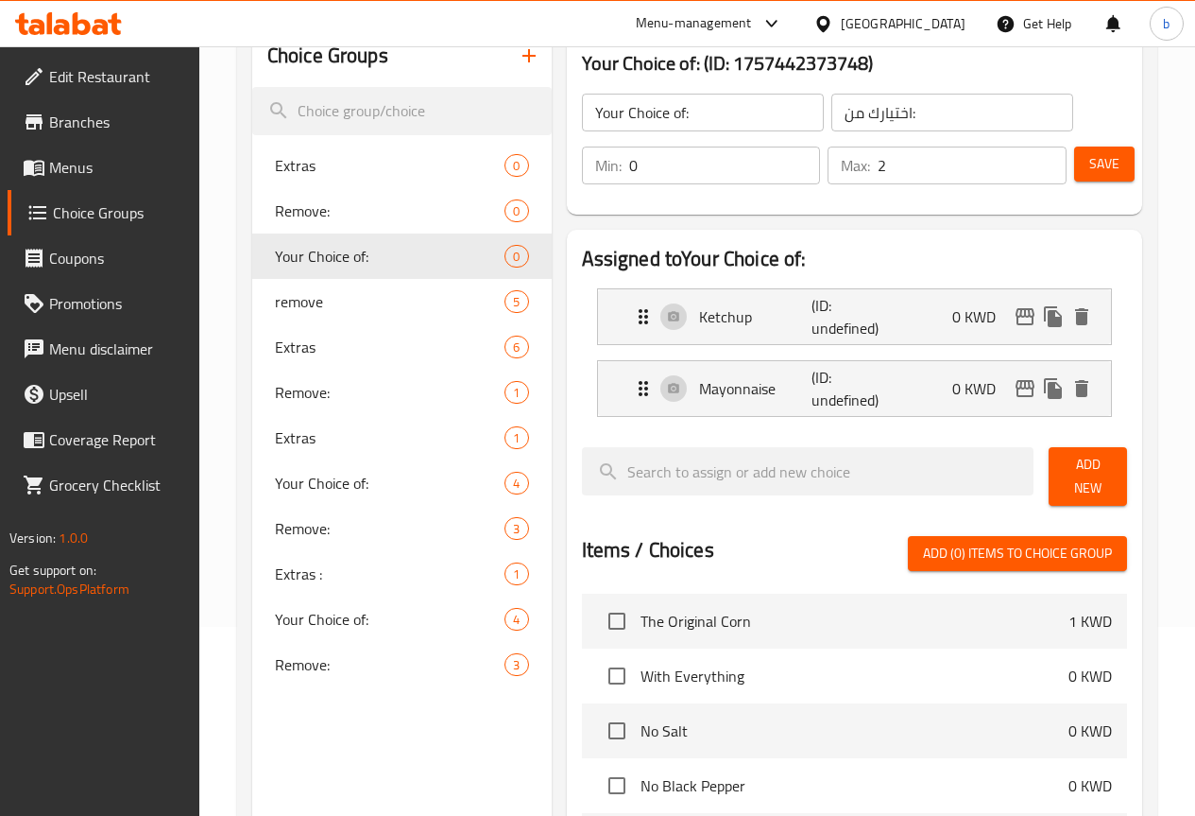
click at [1080, 485] on button "Add New" at bounding box center [1088, 476] width 78 height 59
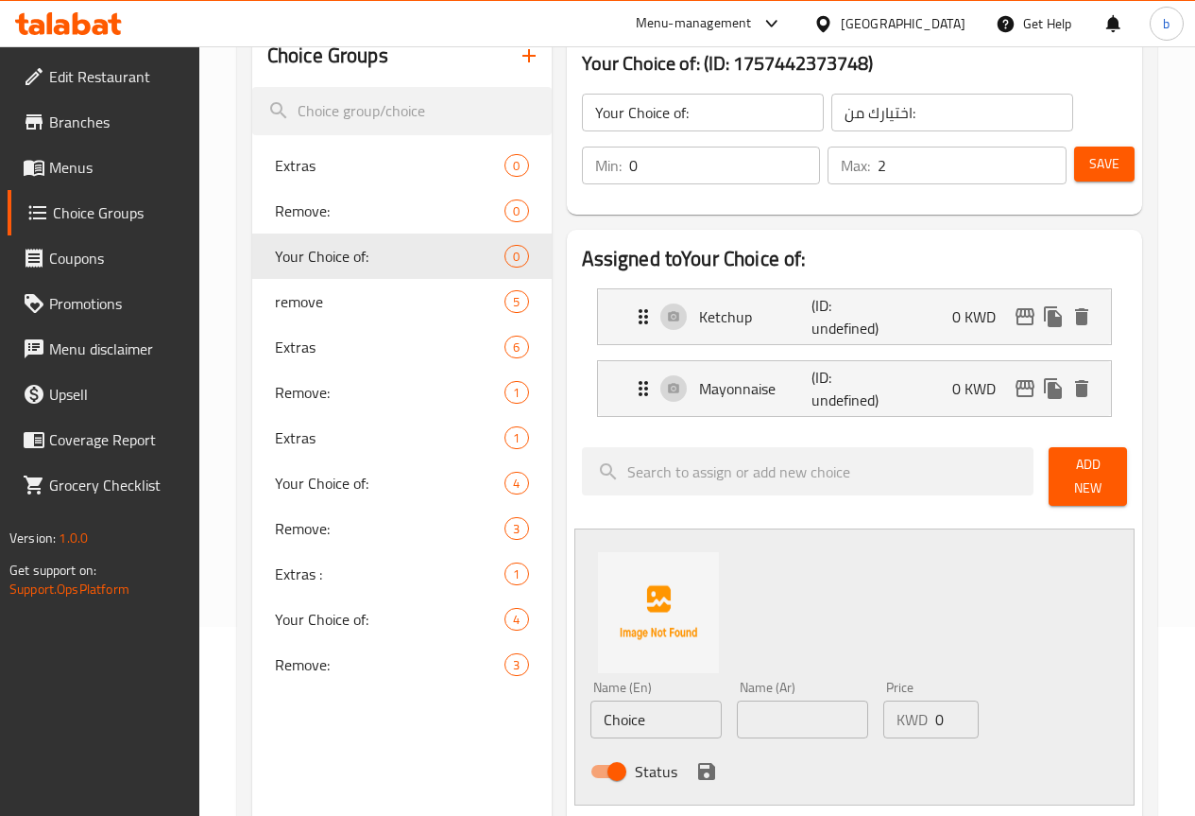
click at [591, 715] on input "Choice" at bounding box center [656, 719] width 131 height 38
paste input "Mustard"
type input "Mustard"
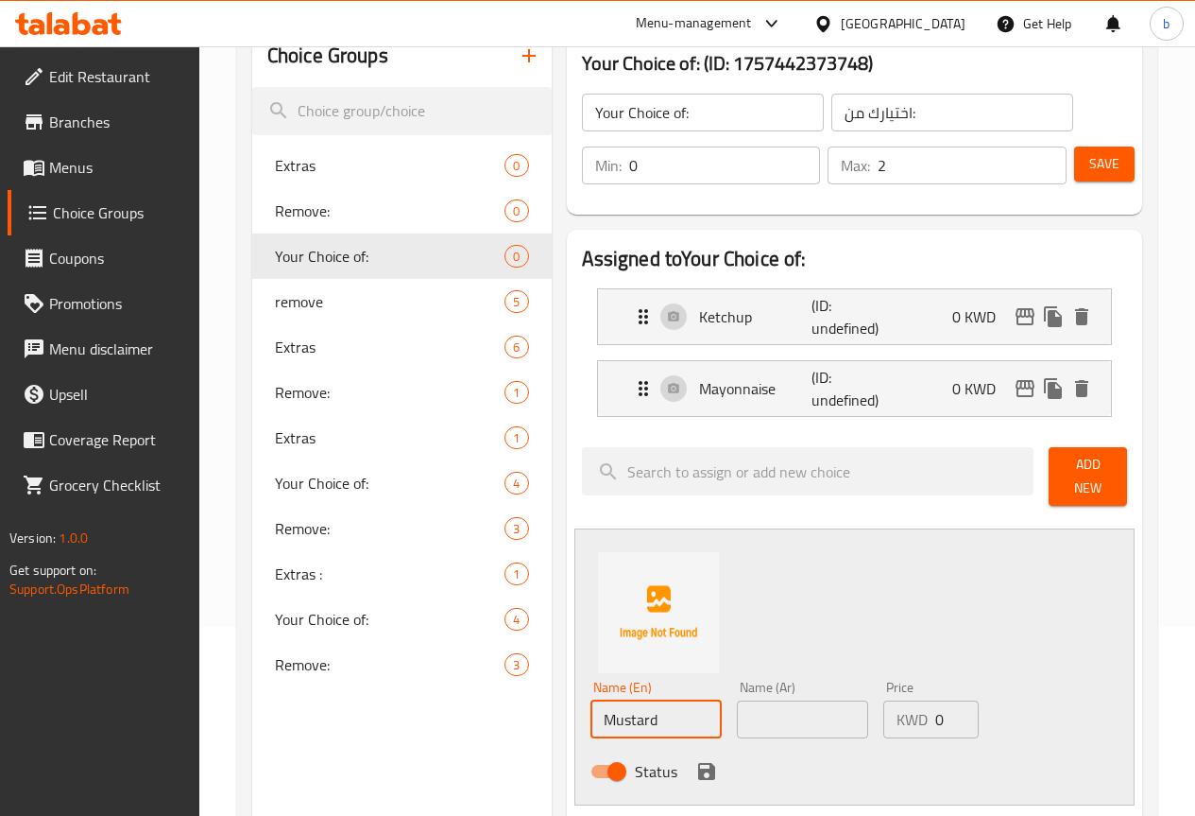
click at [754, 710] on input "text" at bounding box center [802, 719] width 131 height 38
click at [742, 714] on input "text" at bounding box center [802, 719] width 131 height 38
paste input "Mustard"
click at [791, 713] on input "Mustard" at bounding box center [802, 719] width 131 height 38
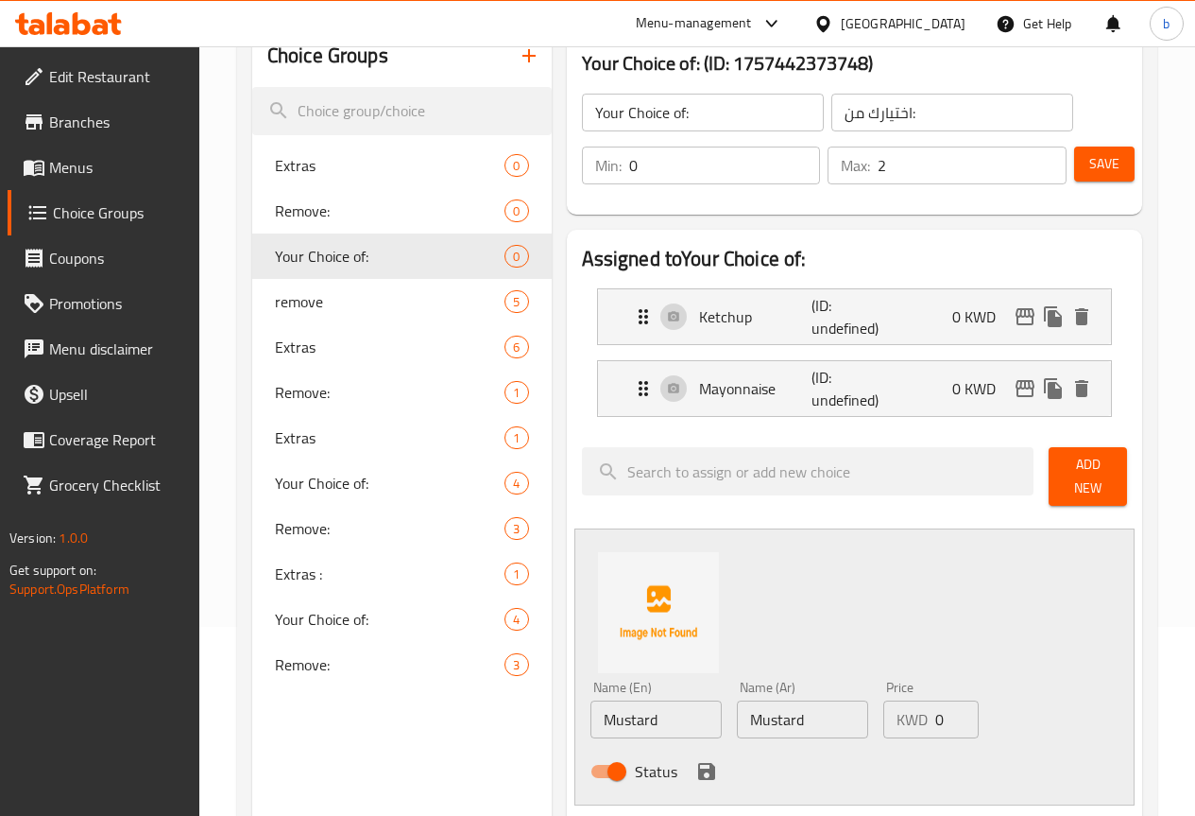
click at [784, 722] on input "Mustard" at bounding box center [802, 719] width 131 height 38
paste input "مستردة"
type input "مستردة"
click at [696, 760] on icon "save" at bounding box center [707, 771] width 23 height 23
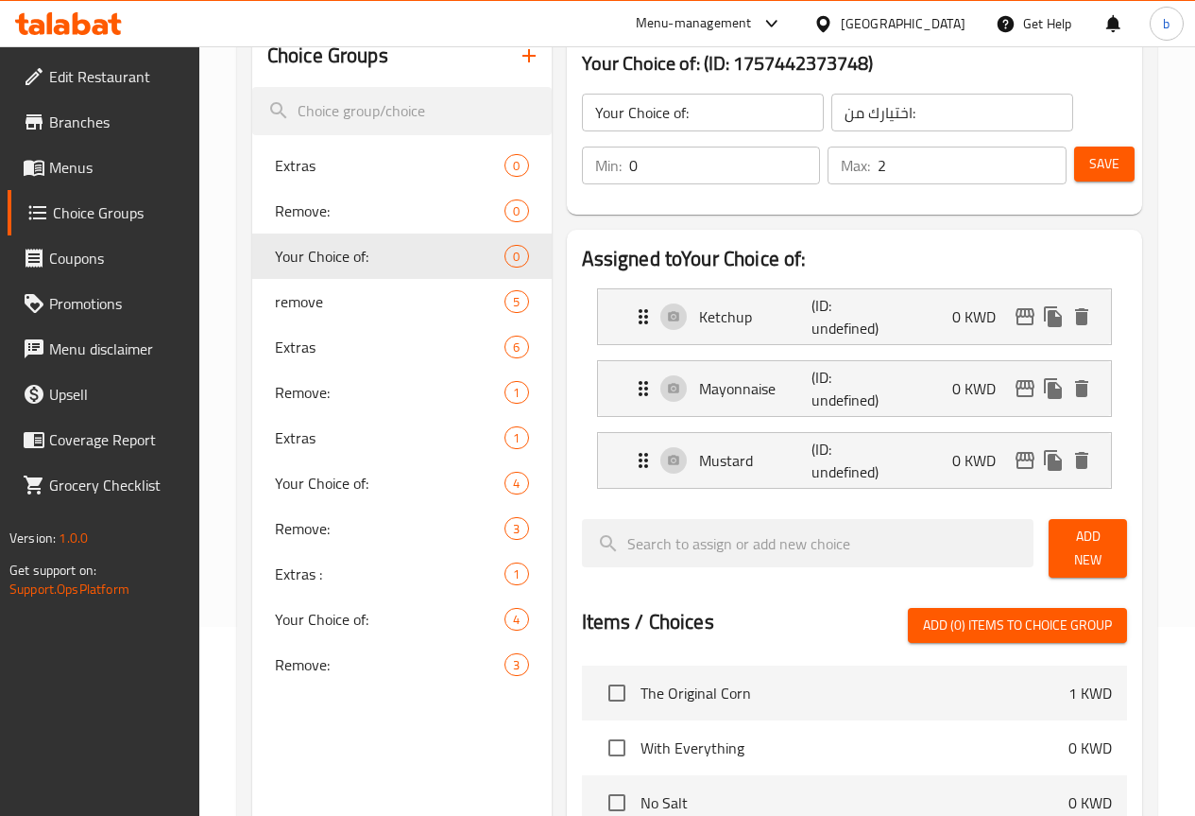
click at [1090, 164] on span "Save" at bounding box center [1105, 164] width 30 height 24
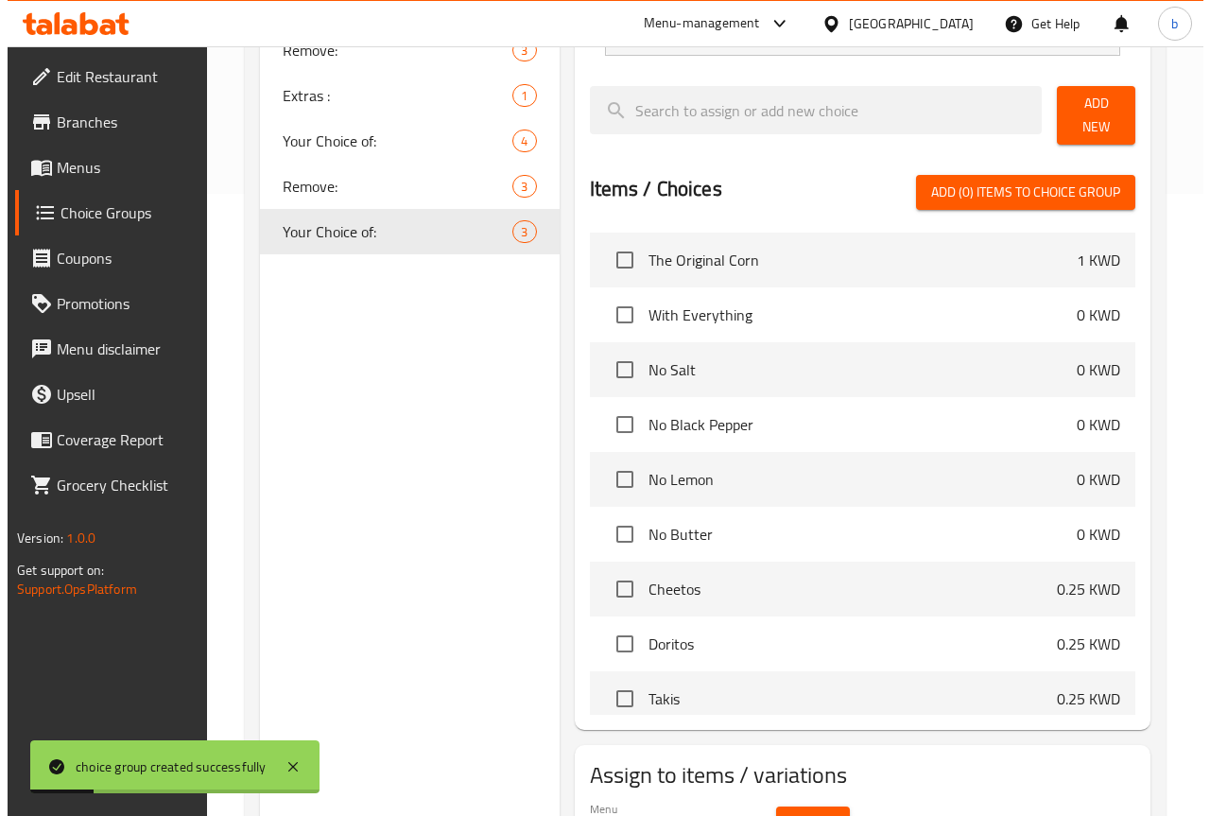
scroll to position [718, 0]
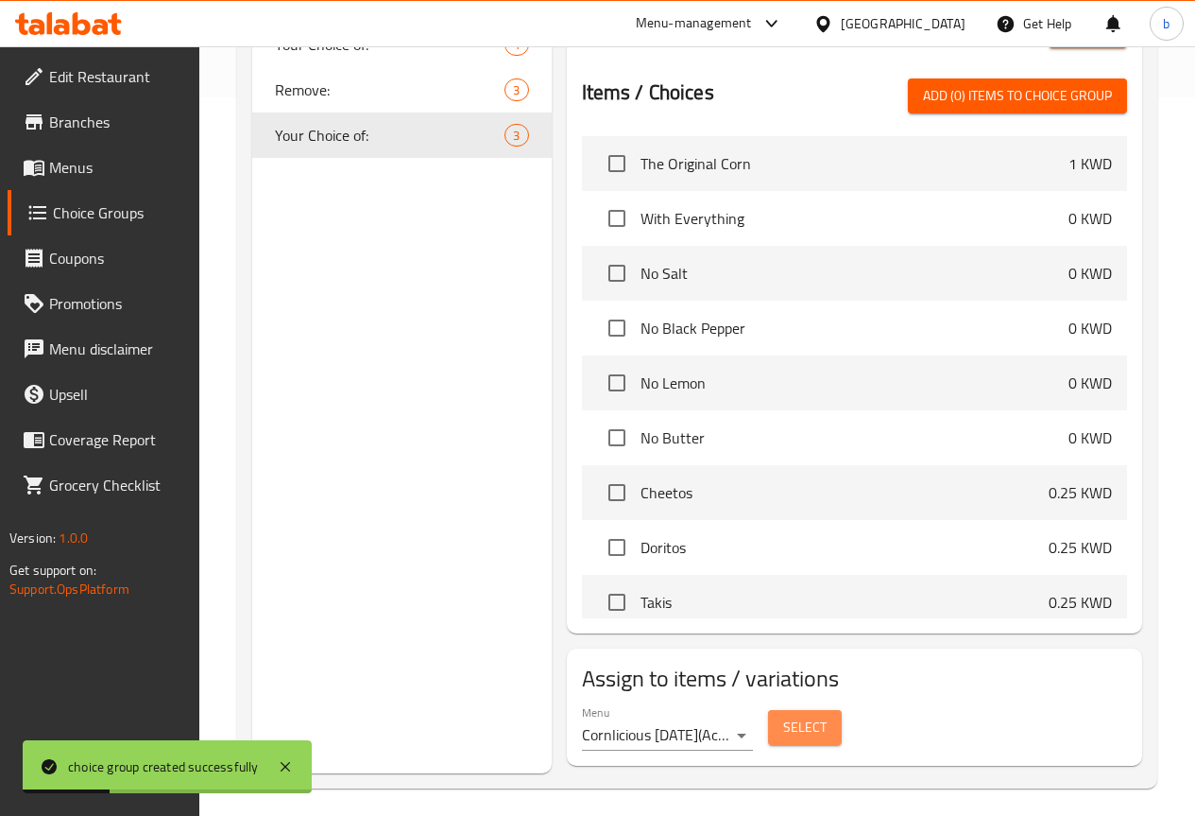
click at [783, 717] on span "Select" at bounding box center [804, 727] width 43 height 24
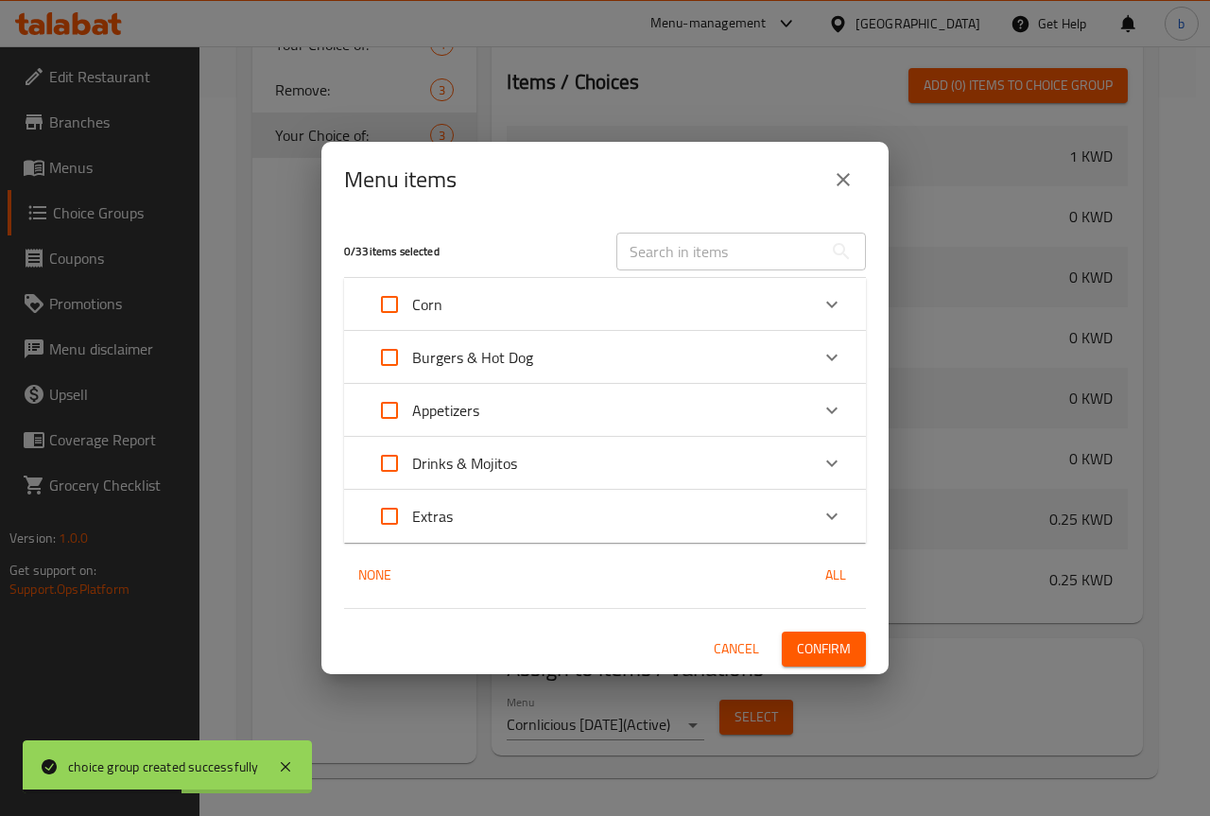
click at [490, 352] on p "Burgers & Hot Dog" at bounding box center [472, 357] width 121 height 23
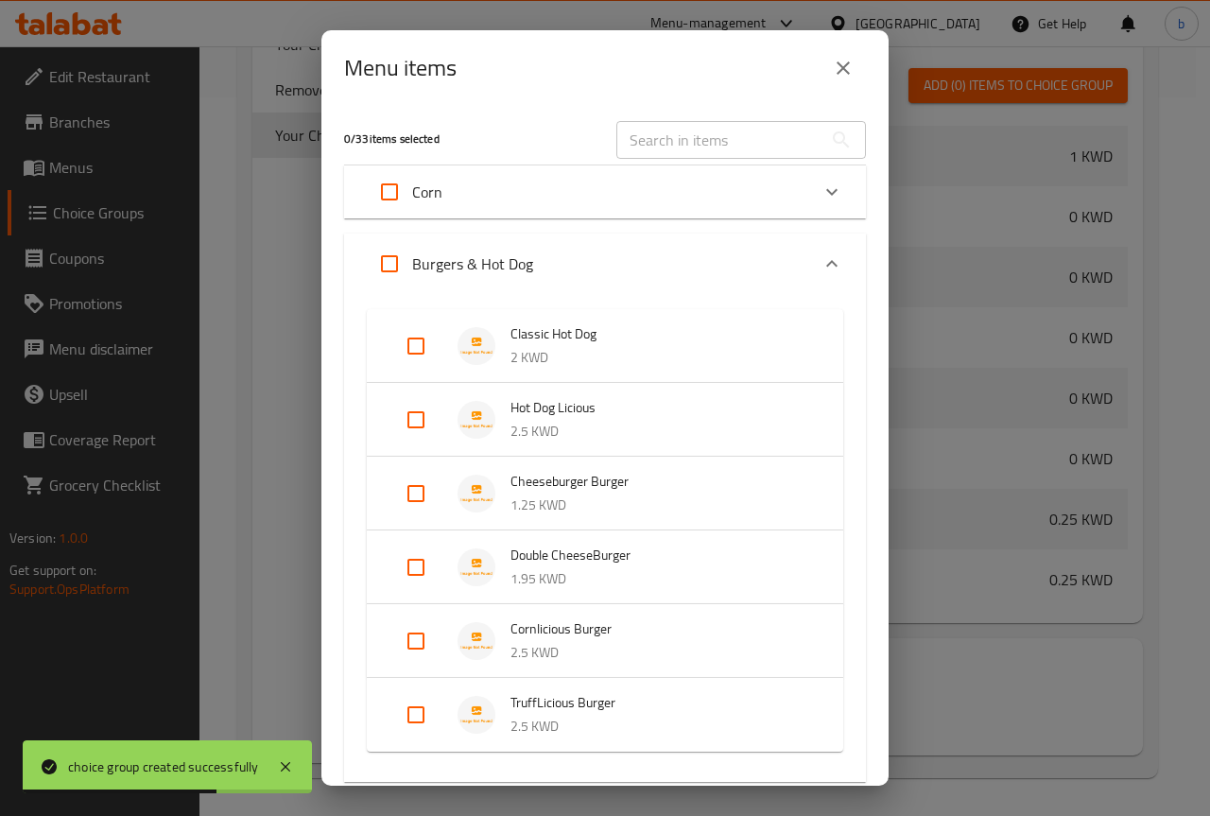
click at [418, 342] on input "Expand" at bounding box center [415, 345] width 45 height 45
checkbox input "true"
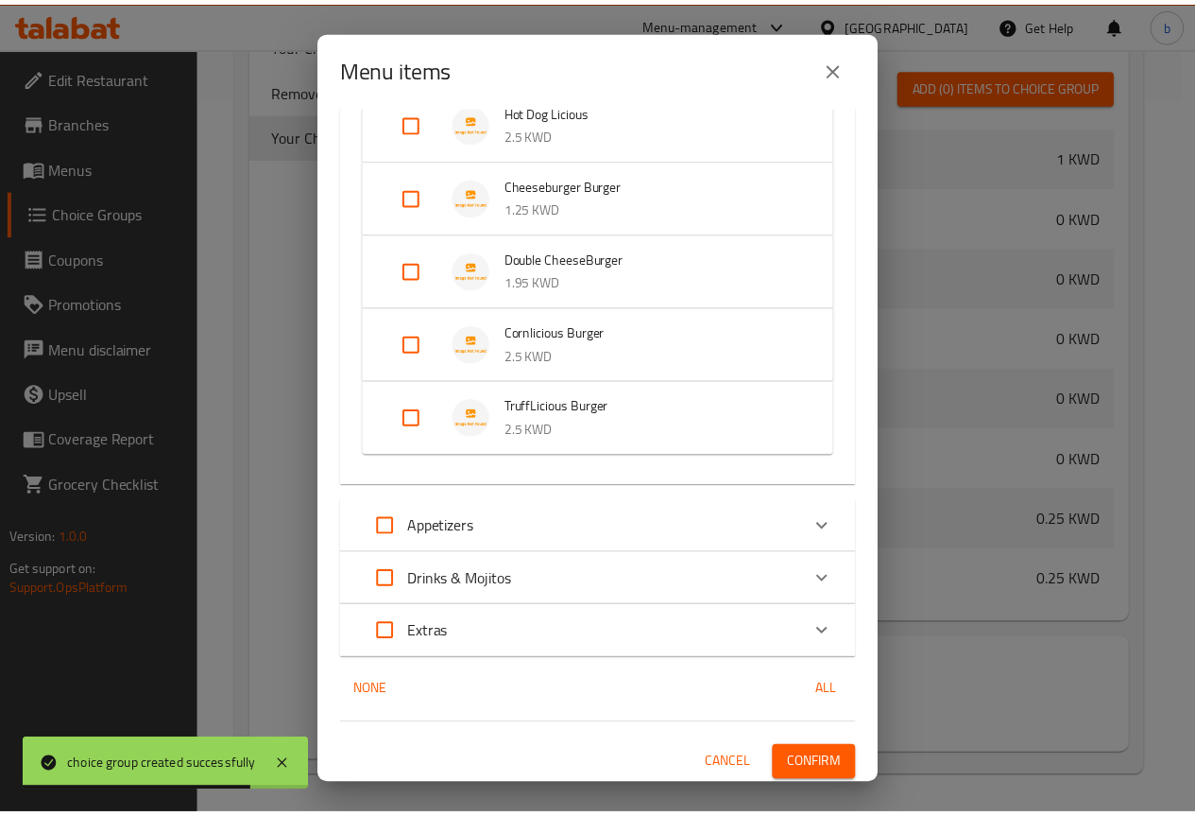
scroll to position [317, 0]
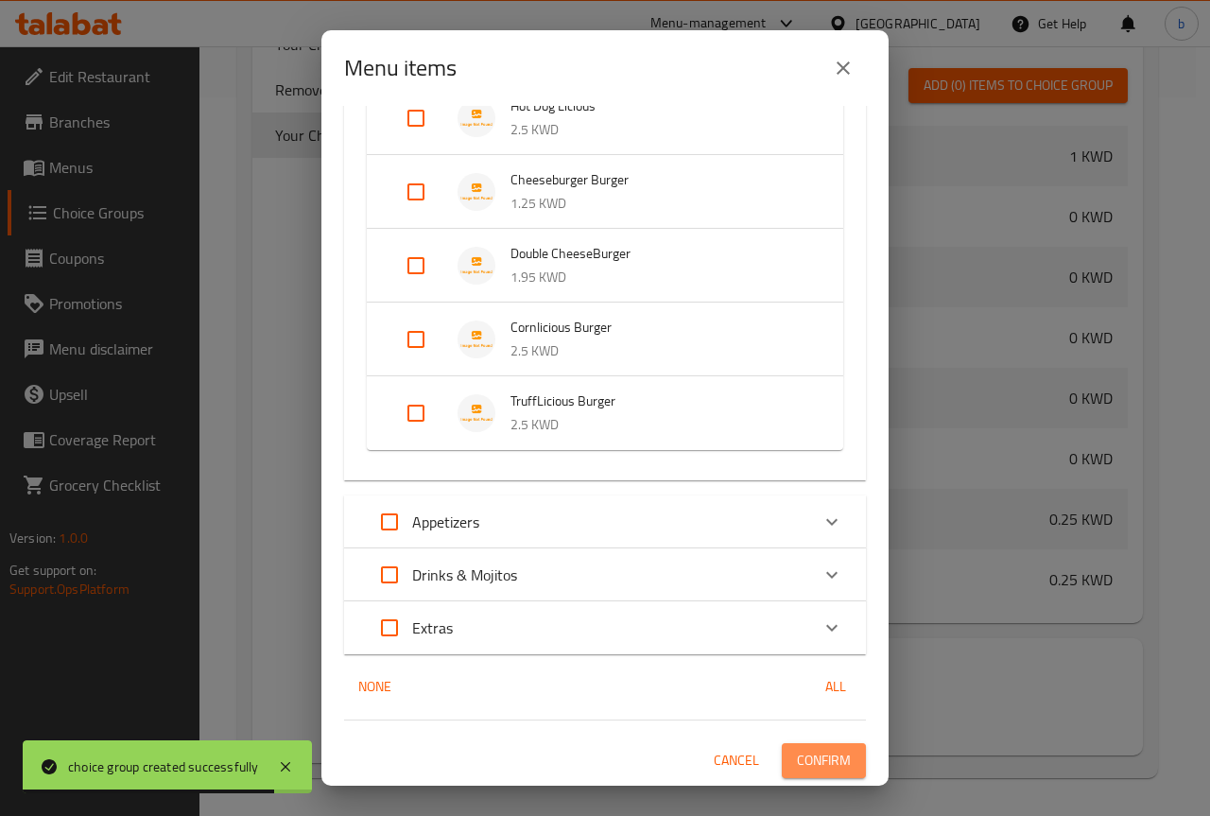
click at [797, 766] on span "Confirm" at bounding box center [824, 760] width 54 height 24
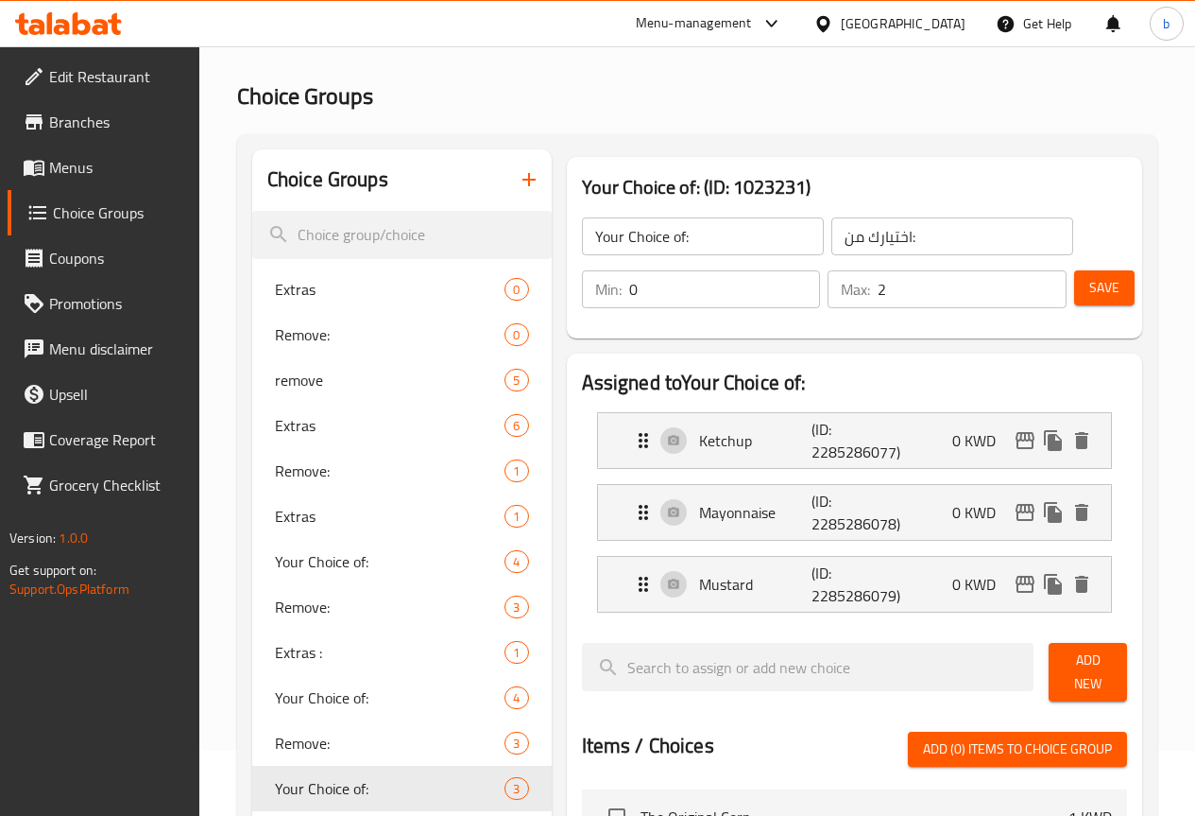
scroll to position [57, 0]
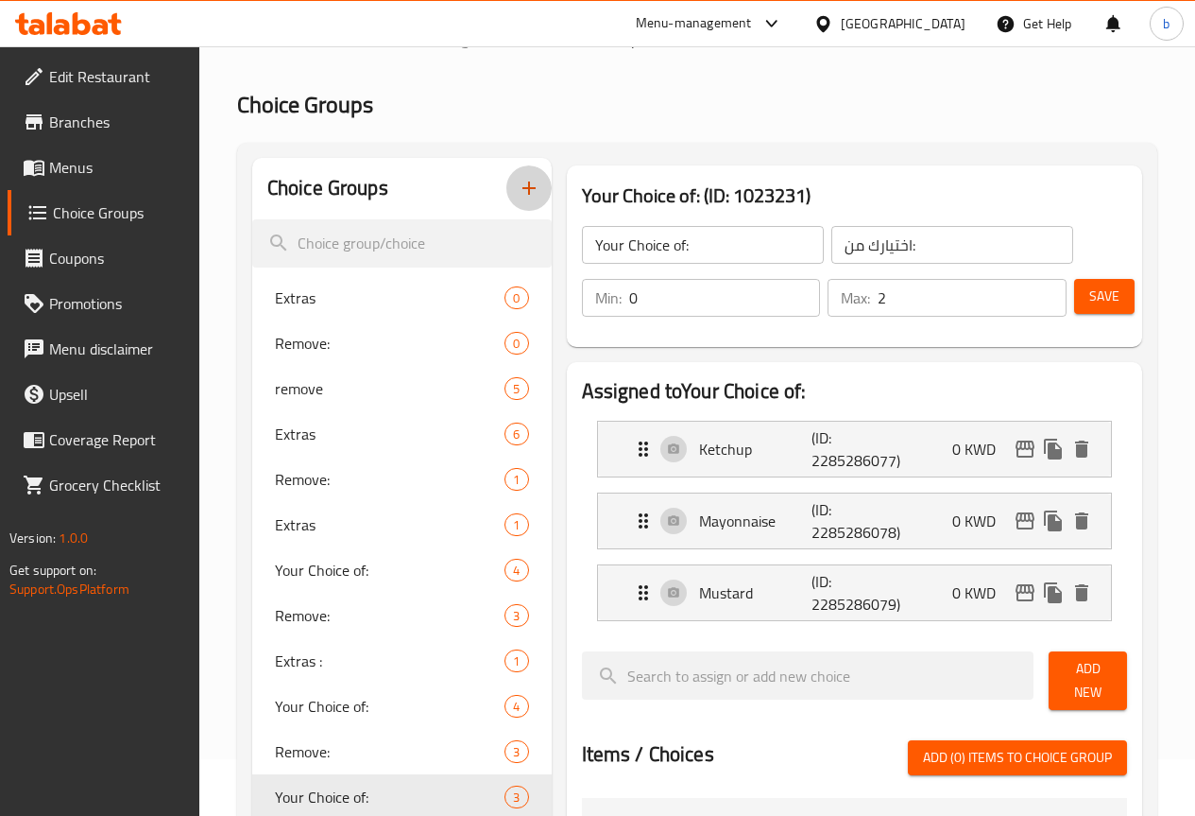
click at [507, 189] on button "button" at bounding box center [529, 187] width 45 height 45
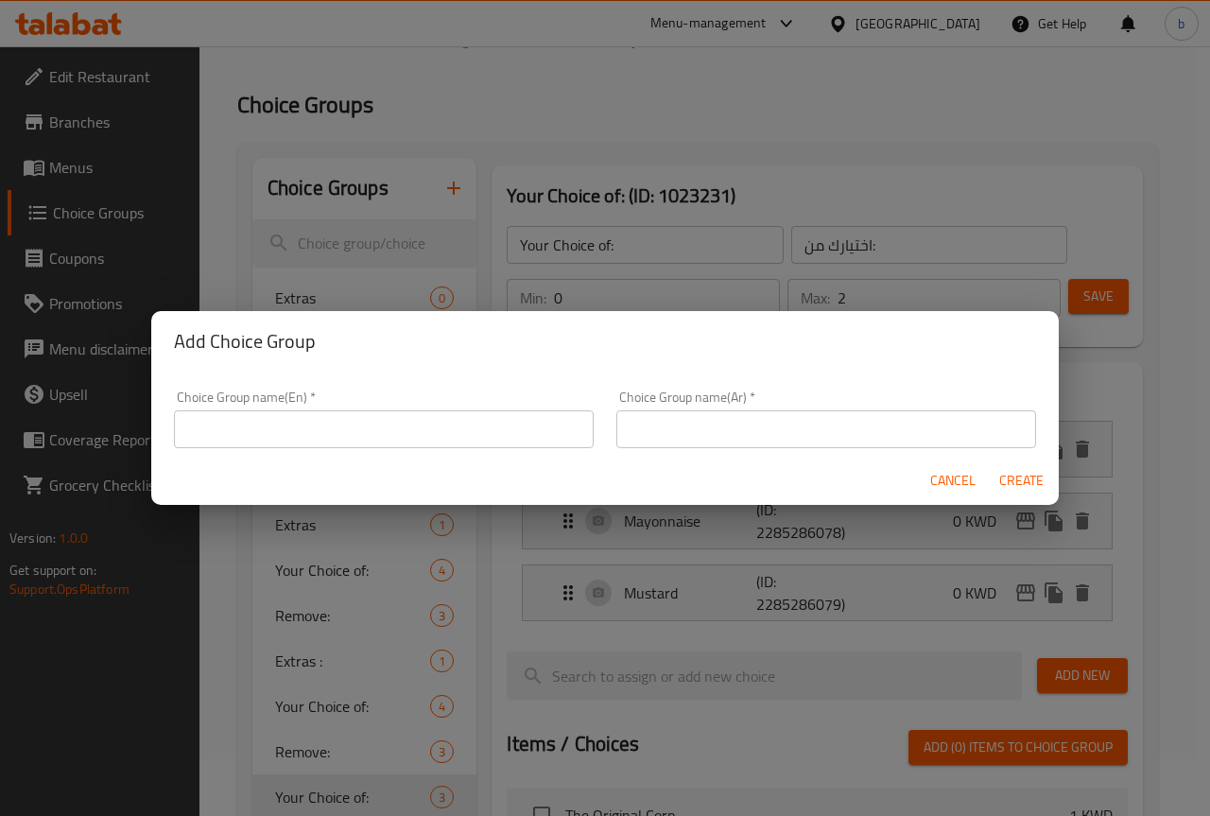
click at [430, 433] on input "text" at bounding box center [384, 429] width 420 height 38
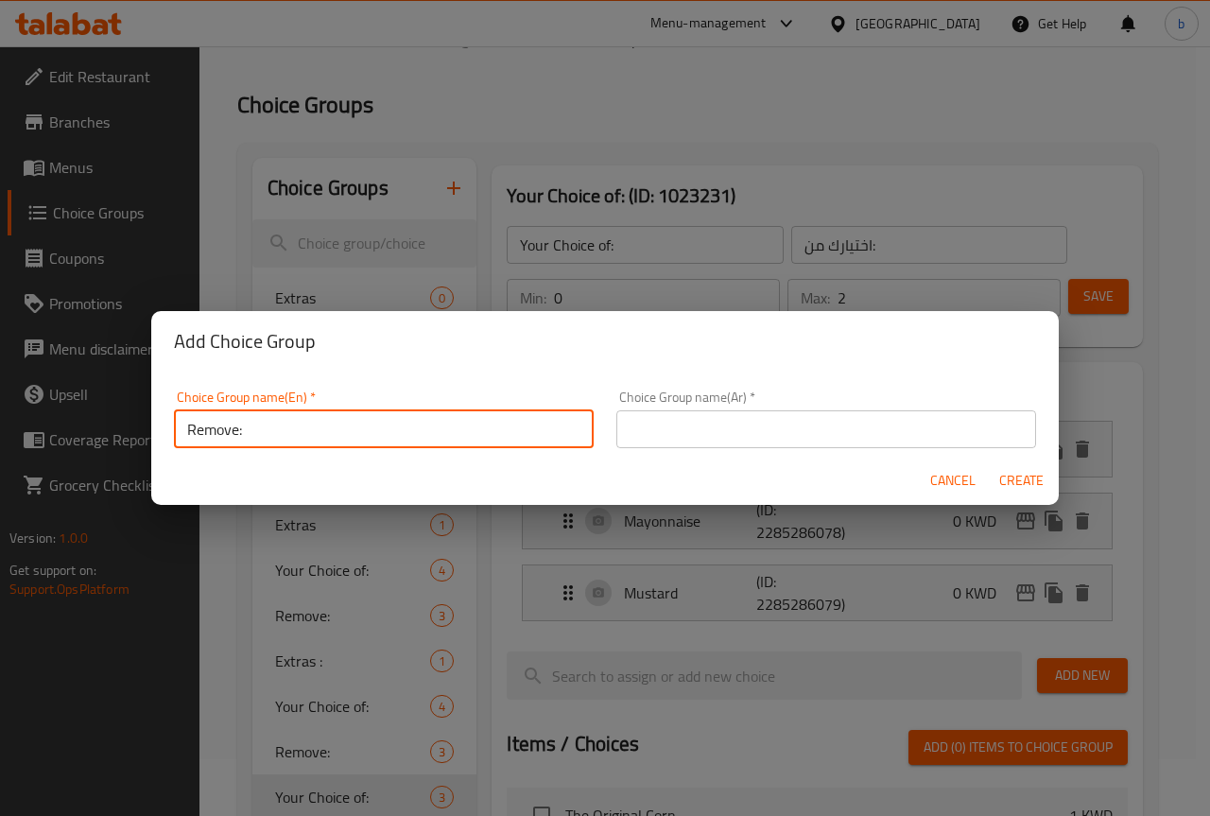
type input "Remove:"
click at [735, 434] on input "text" at bounding box center [826, 429] width 420 height 38
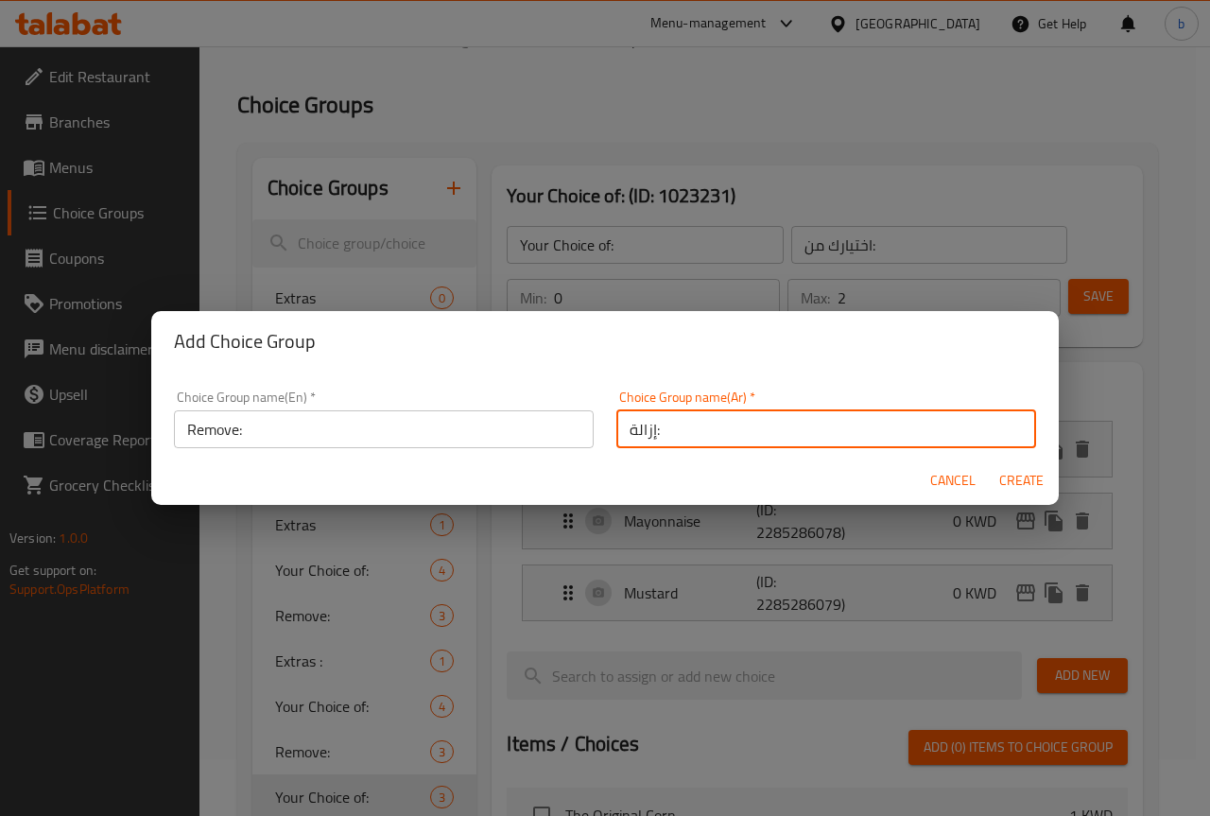
type input "إزالة:"
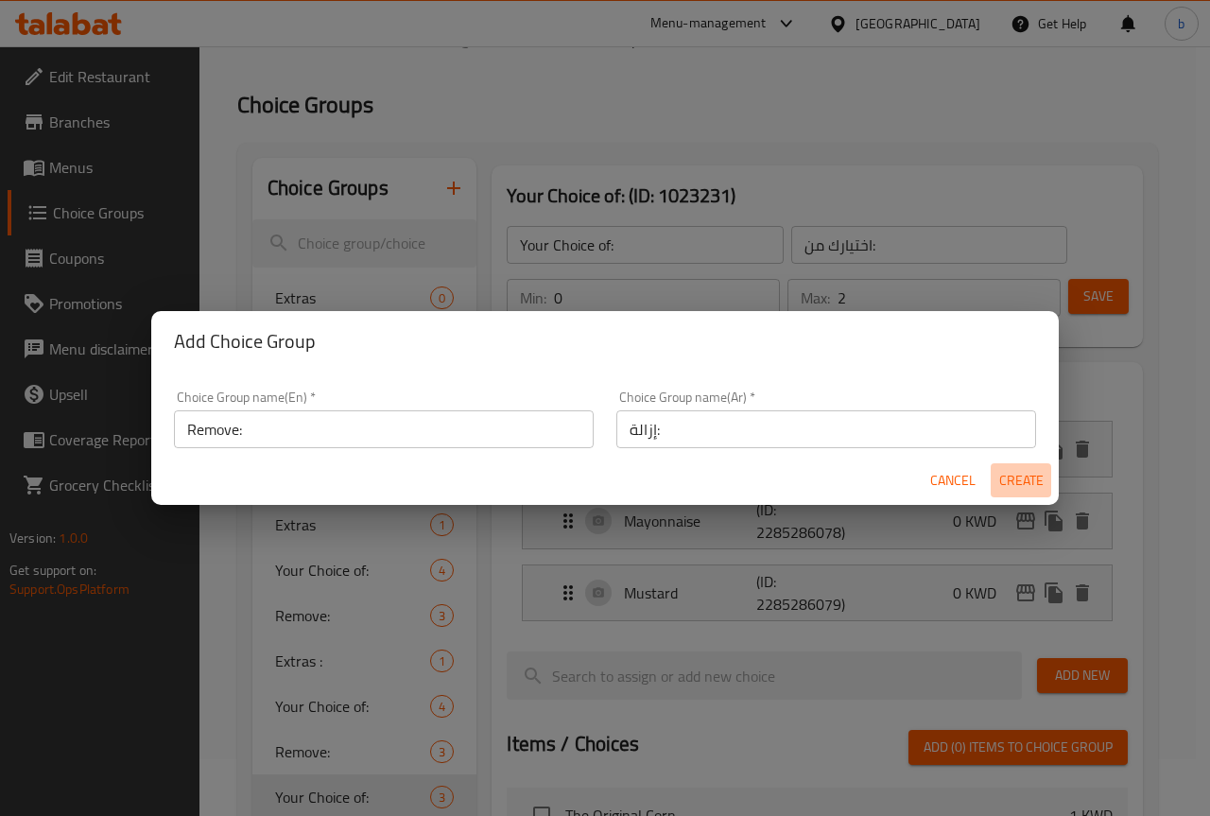
click at [1022, 481] on span "Create" at bounding box center [1020, 481] width 45 height 24
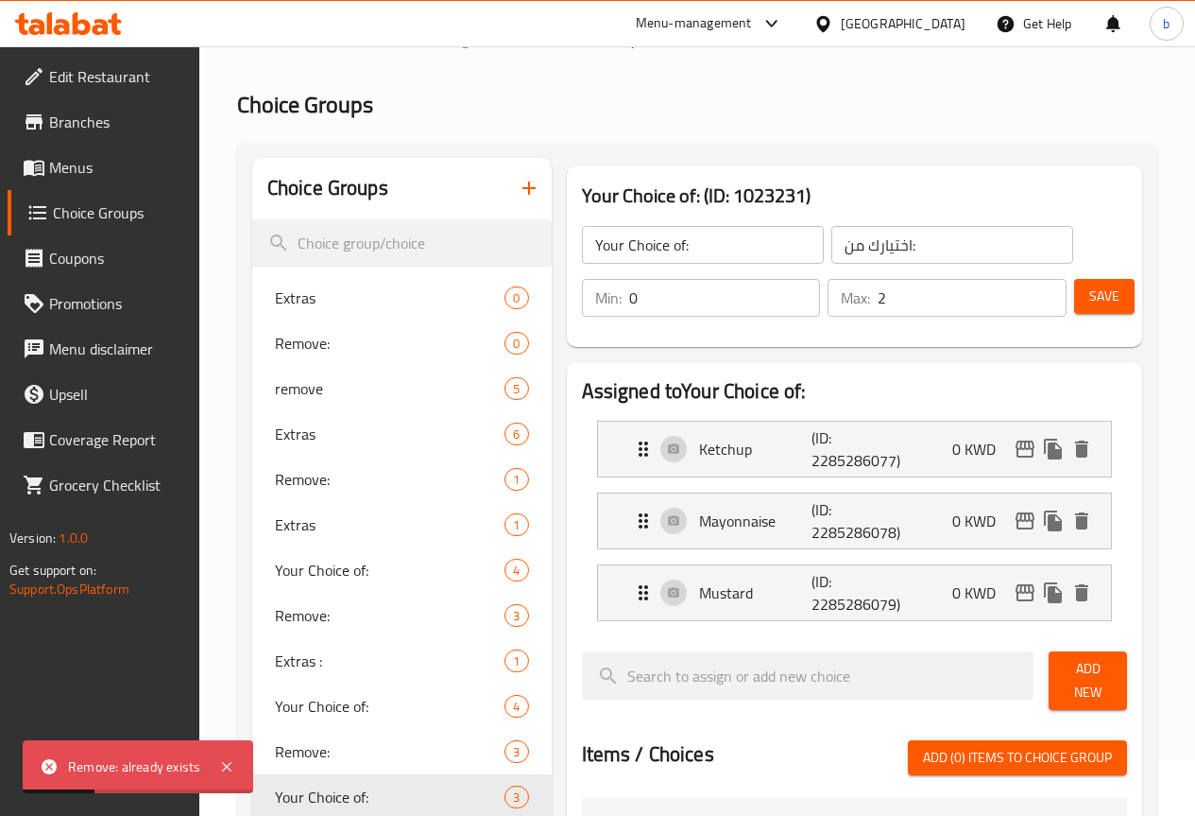
click at [430, 196] on div "Choice Groups" at bounding box center [402, 188] width 300 height 61
click at [518, 195] on icon "button" at bounding box center [529, 188] width 23 height 23
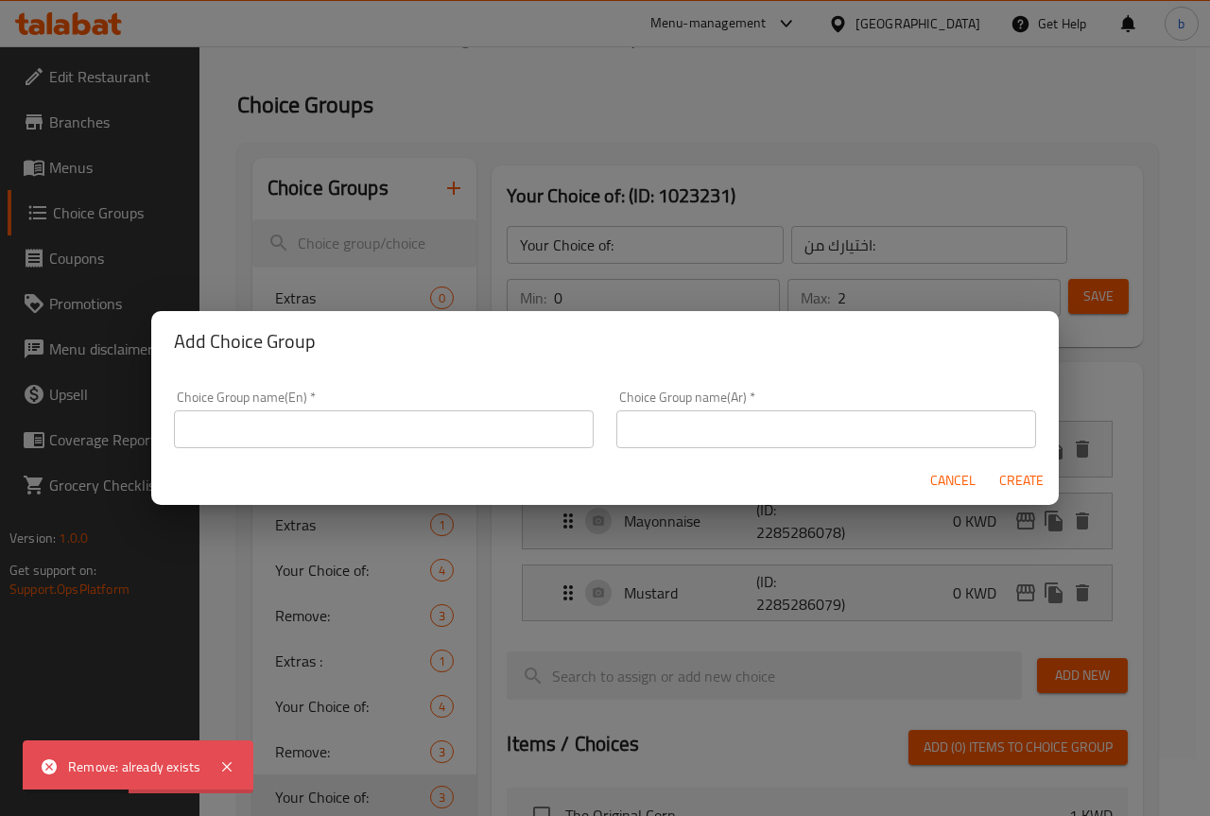
click at [383, 431] on input "text" at bounding box center [384, 429] width 420 height 38
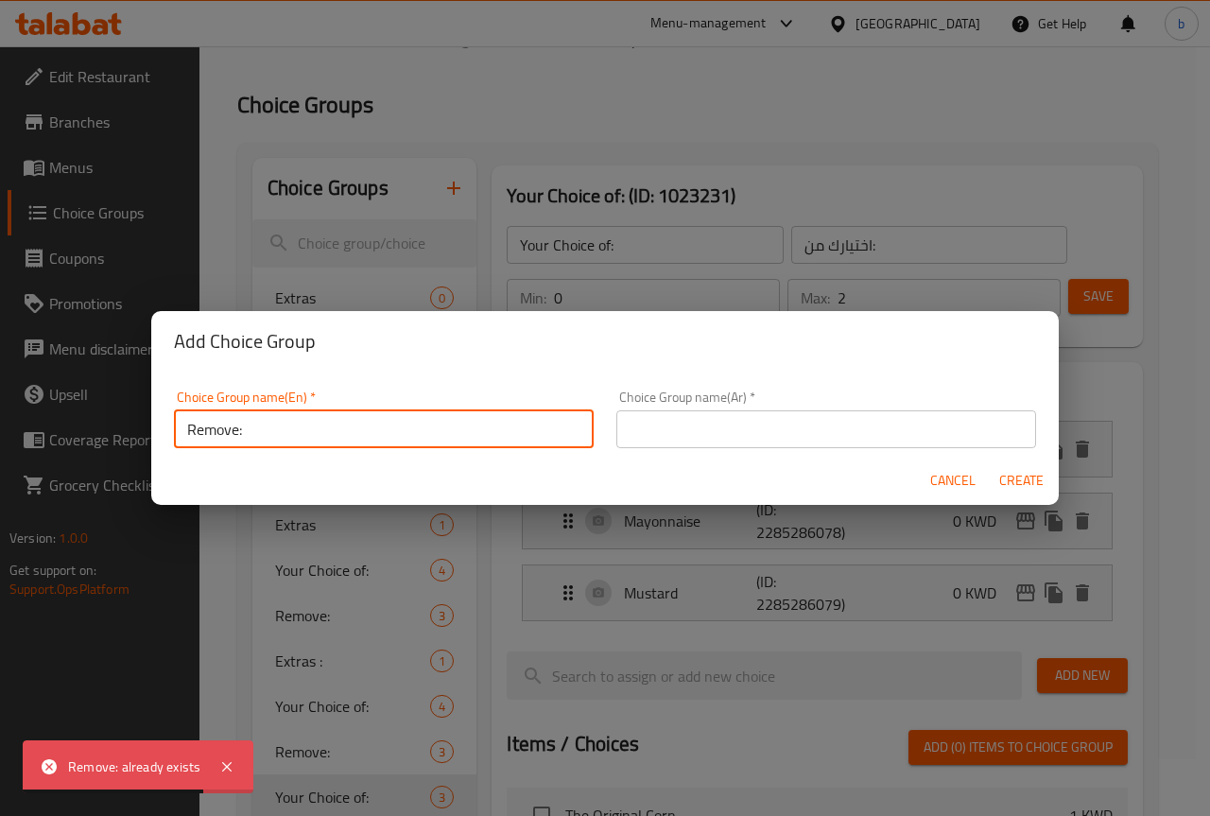
type input "Remove:"
click at [768, 410] on input "text" at bounding box center [826, 429] width 420 height 38
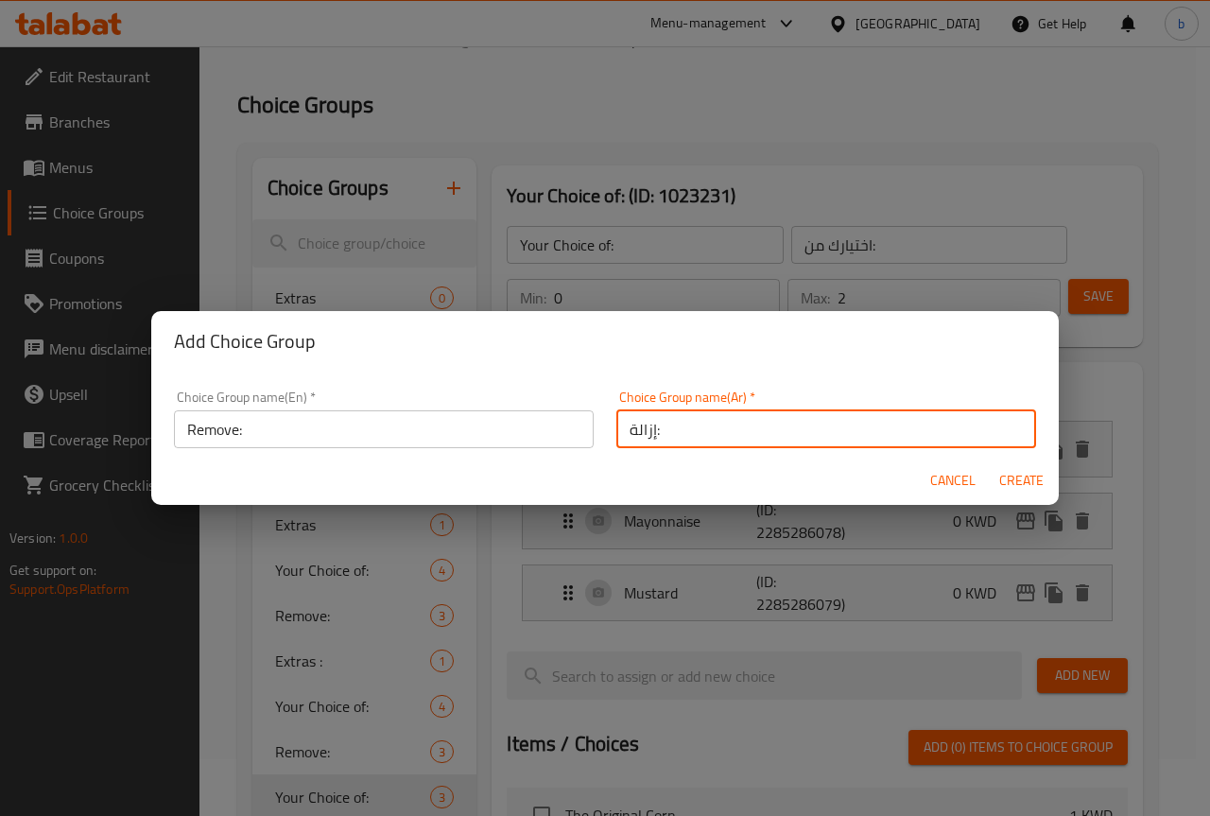
type input "إزالة:"
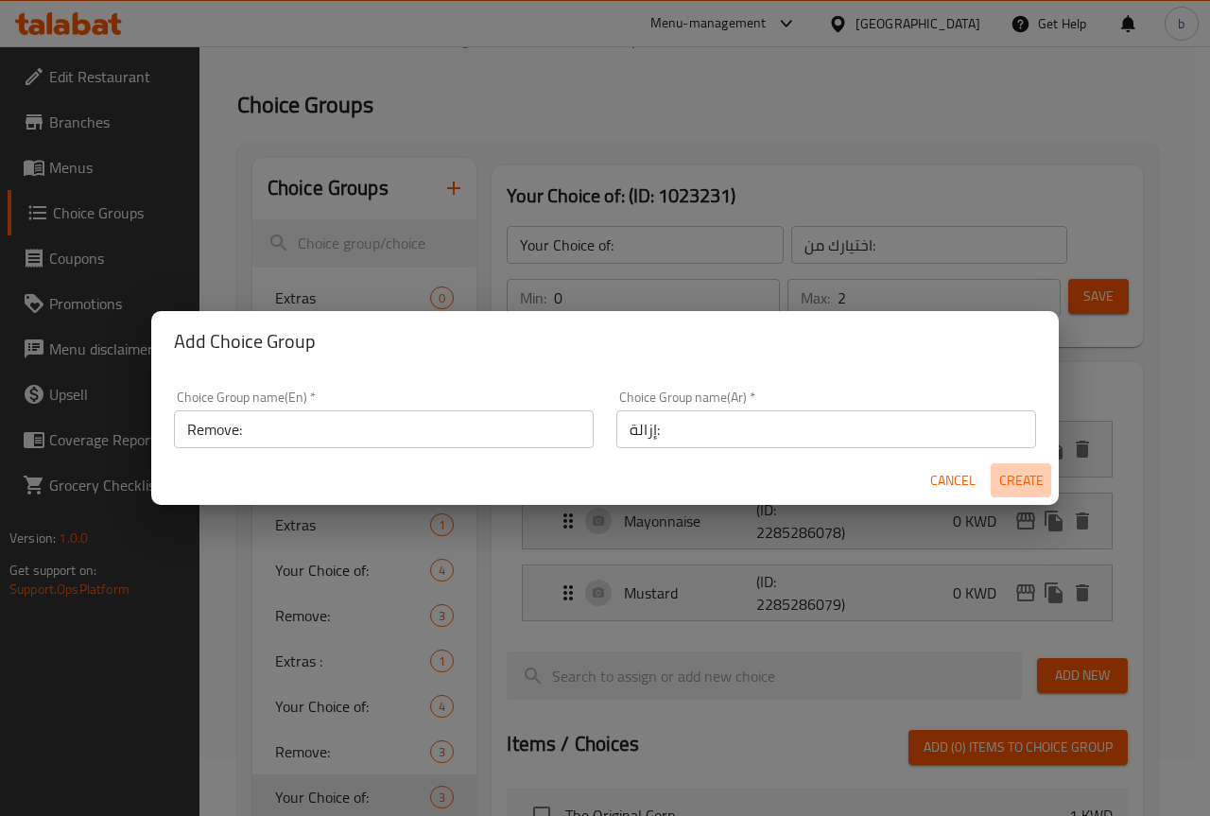
click at [1014, 490] on span "Create" at bounding box center [1020, 481] width 45 height 24
type input "Remove:"
type input "إزالة:"
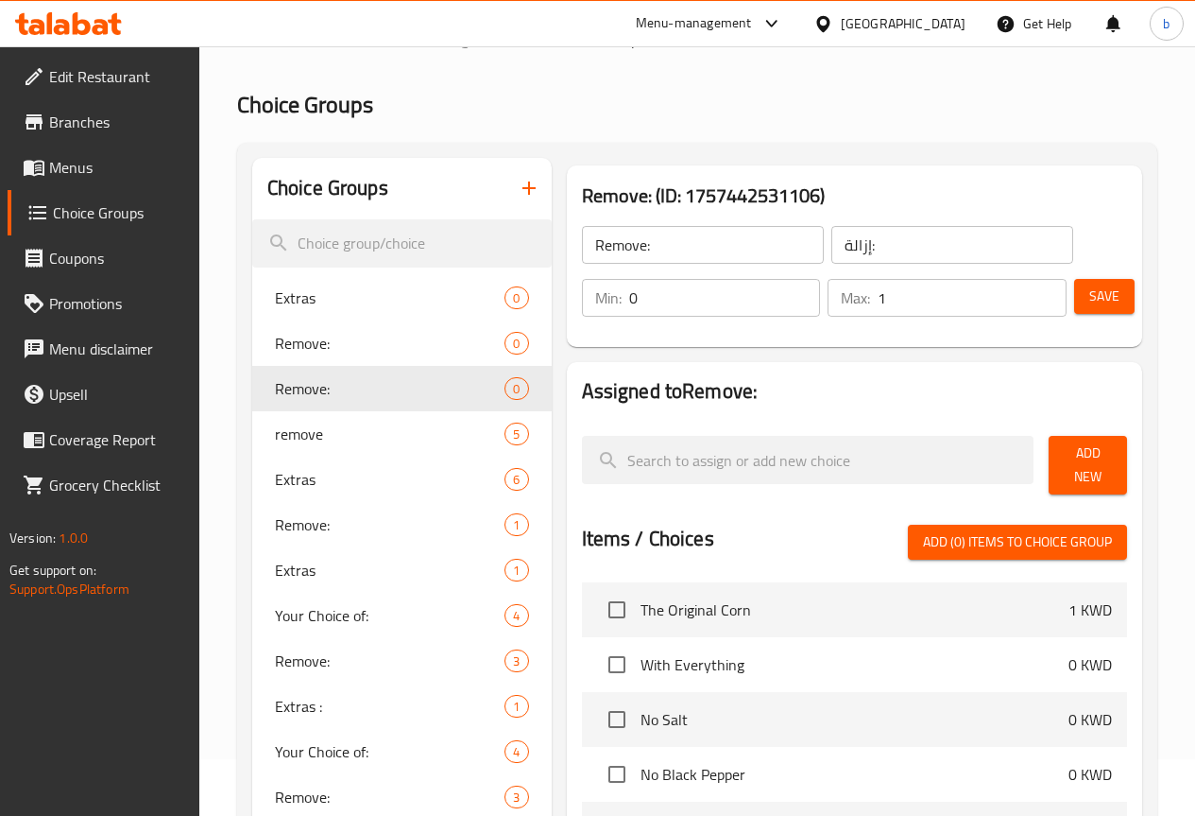
click at [1039, 297] on input "1" at bounding box center [972, 298] width 189 height 38
click at [1039, 297] on input "2" at bounding box center [972, 298] width 189 height 38
click at [1039, 297] on input "3" at bounding box center [972, 298] width 189 height 38
type input "4"
click at [1039, 297] on input "4" at bounding box center [972, 298] width 189 height 38
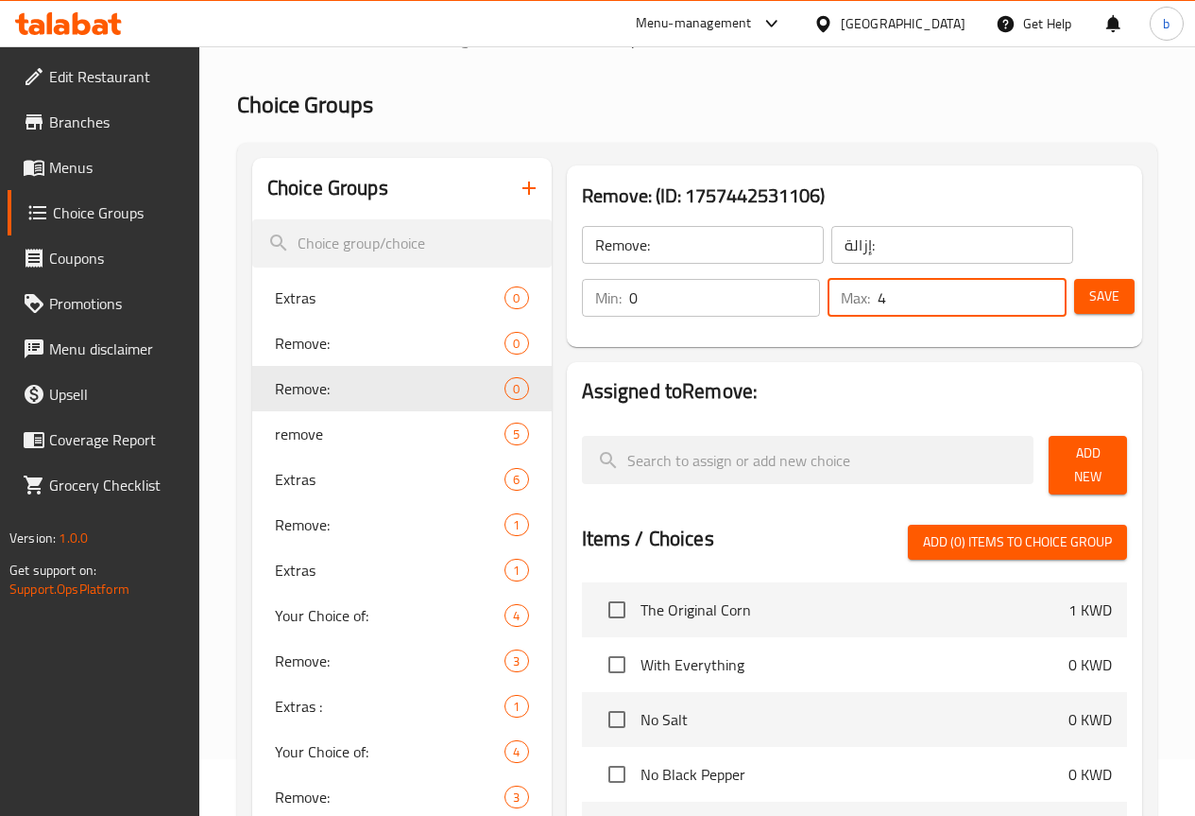
drag, startPoint x: 1071, startPoint y: 456, endPoint x: 1093, endPoint y: 602, distance: 147.3
click at [1090, 598] on div "Assigned to Remove: Add New Items / Choices Add (0) items to choice group The O…" at bounding box center [854, 720] width 575 height 717
click at [1077, 472] on button "Add New" at bounding box center [1088, 465] width 78 height 59
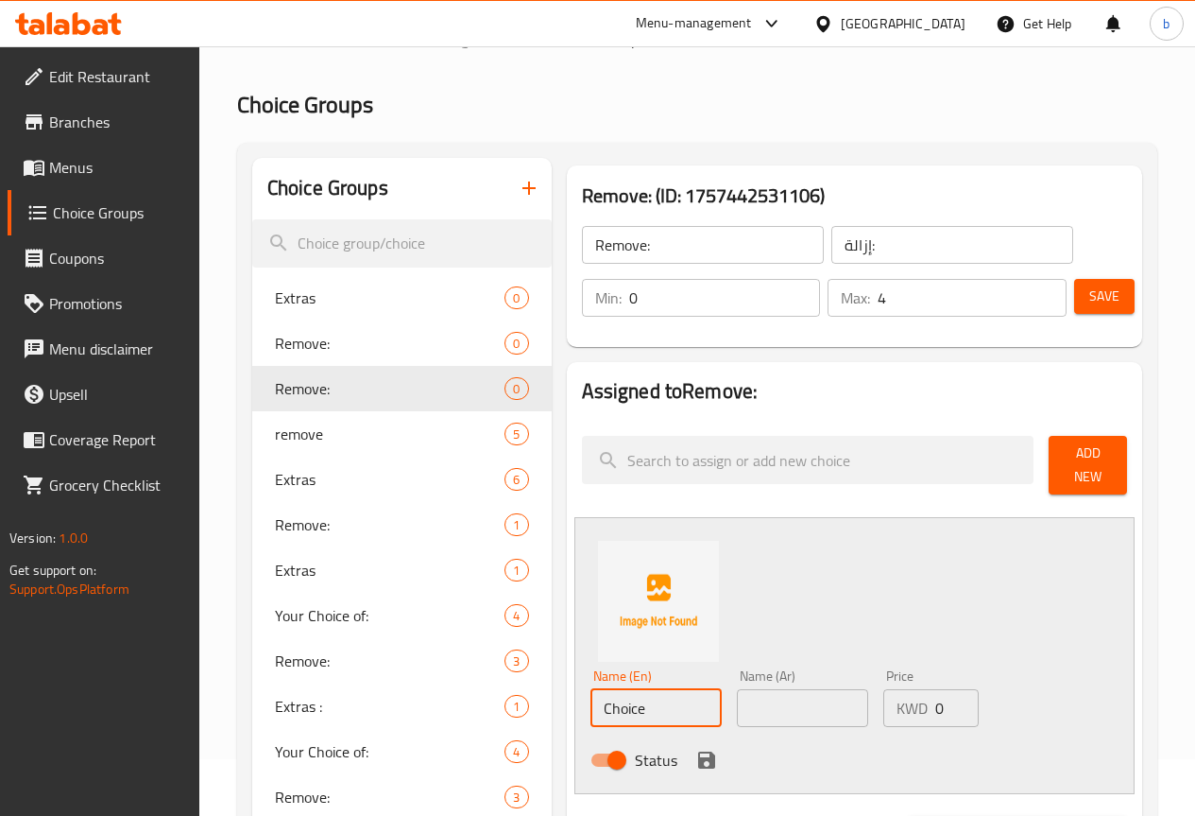
click at [614, 707] on input "Choice" at bounding box center [656, 708] width 131 height 38
paste input "No Ketchup"
type input "No Ketchup"
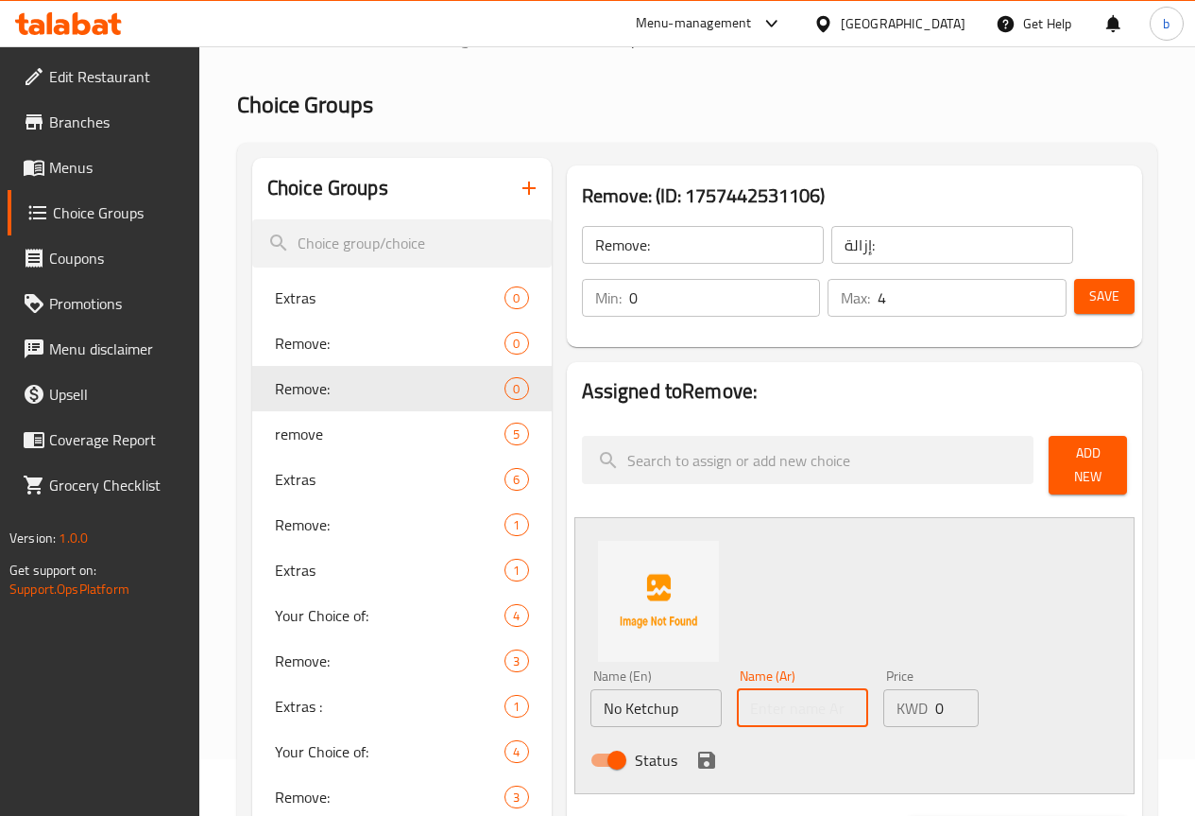
click at [737, 702] on input "text" at bounding box center [802, 708] width 131 height 38
type input "بدون كاتشب"
click at [698, 757] on icon "save" at bounding box center [706, 759] width 17 height 17
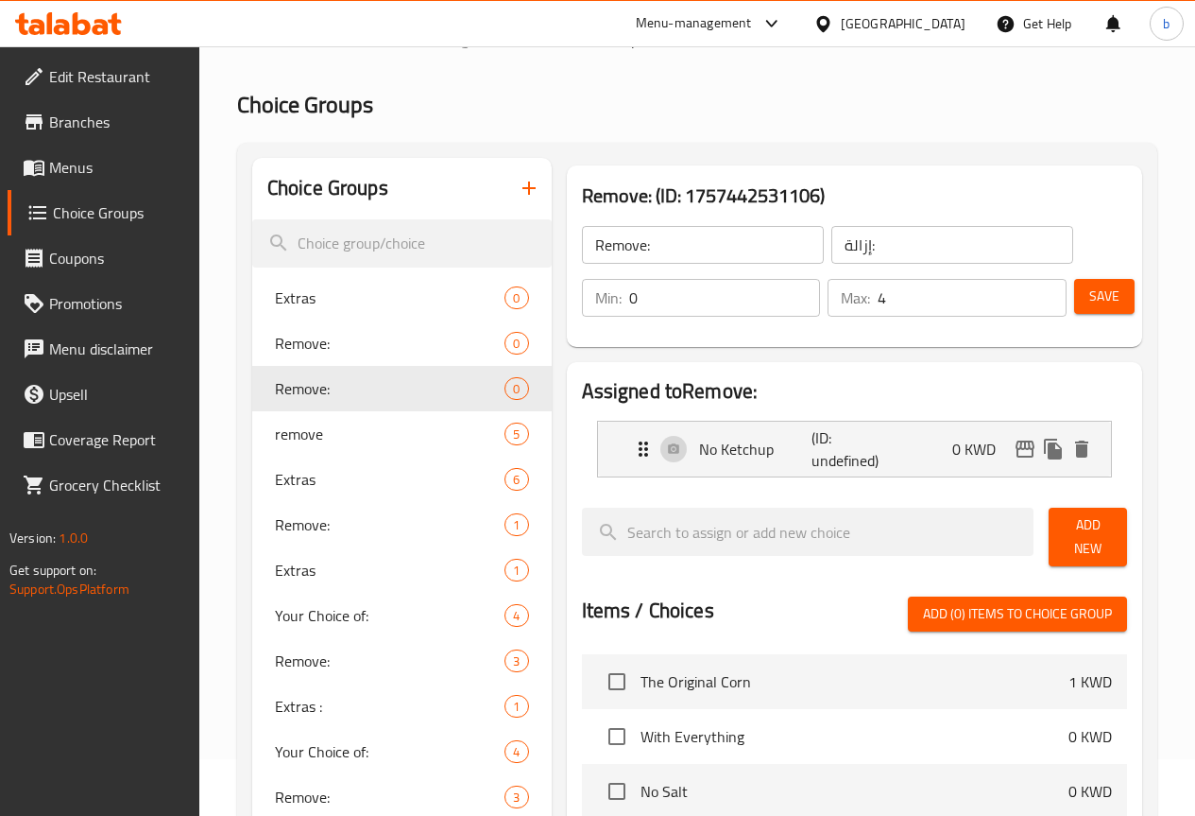
click at [1064, 541] on span "Add New" at bounding box center [1088, 536] width 48 height 47
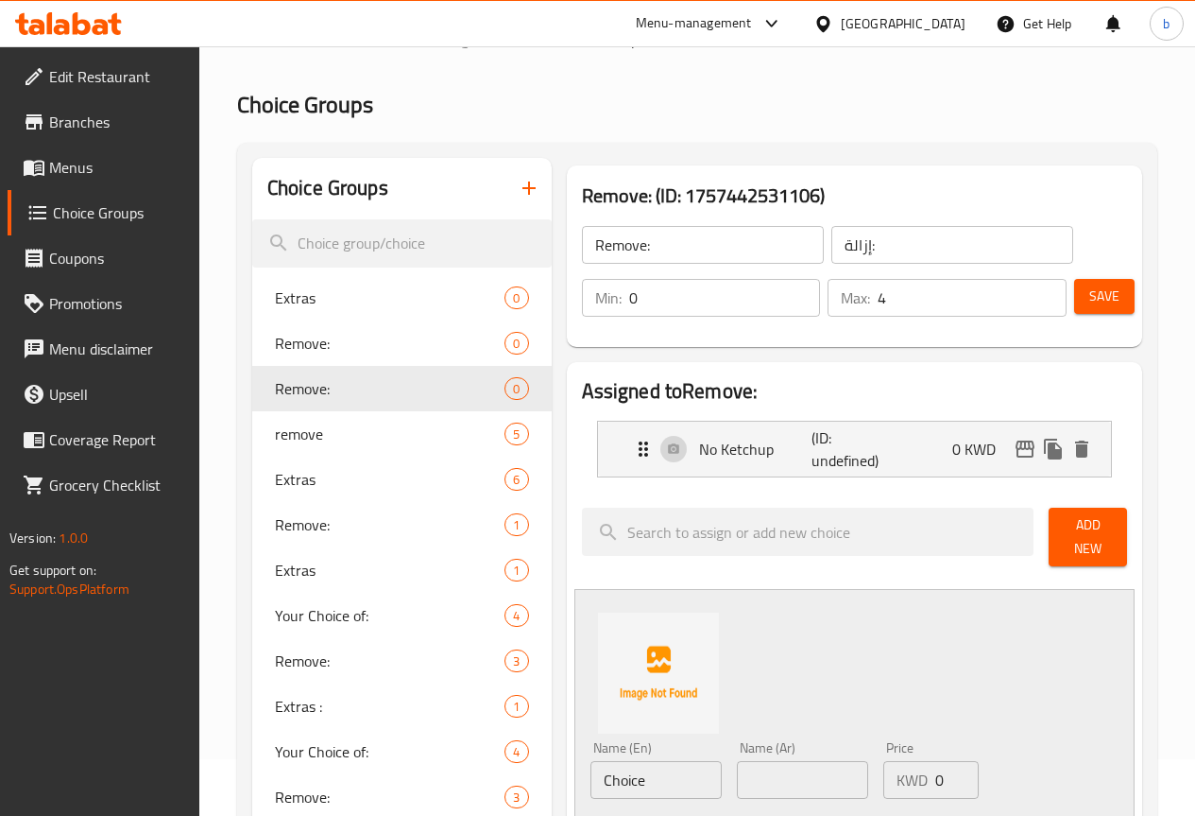
click at [1064, 531] on span "Add New" at bounding box center [1088, 536] width 48 height 47
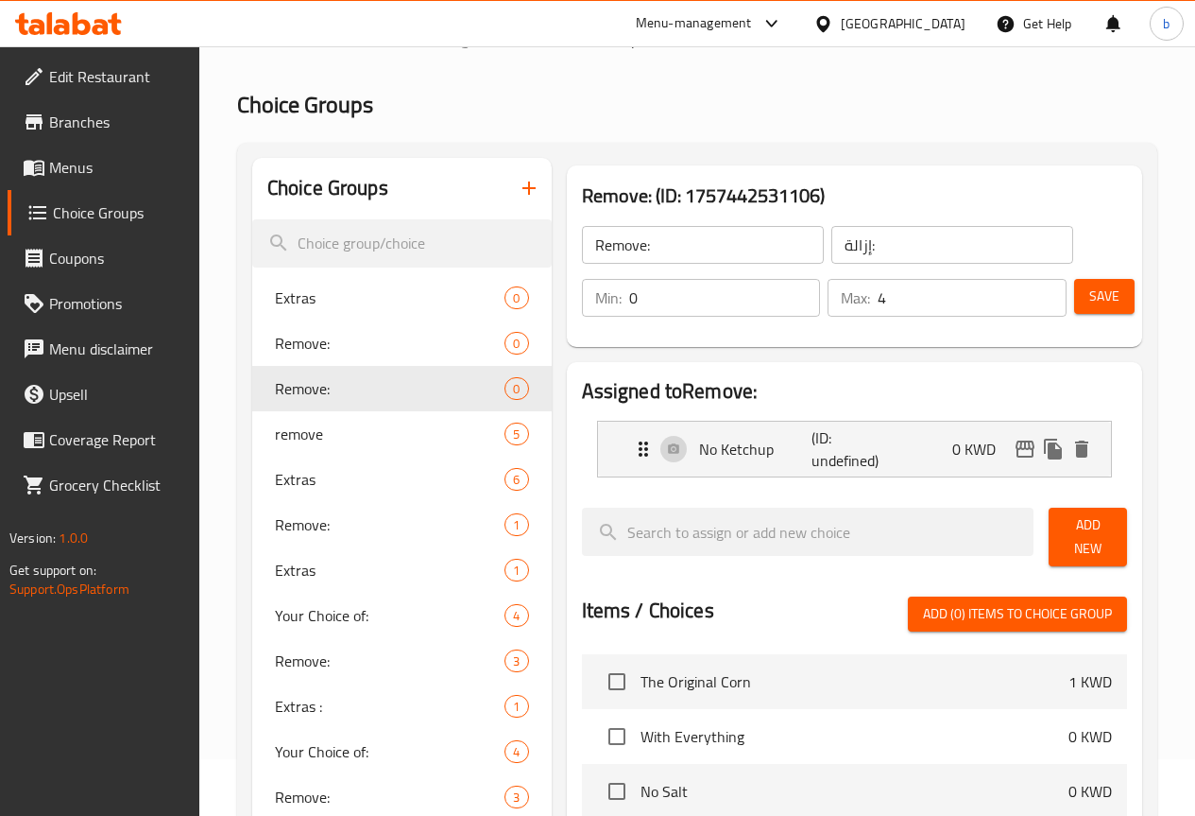
click at [1101, 527] on span "Add New" at bounding box center [1088, 536] width 48 height 47
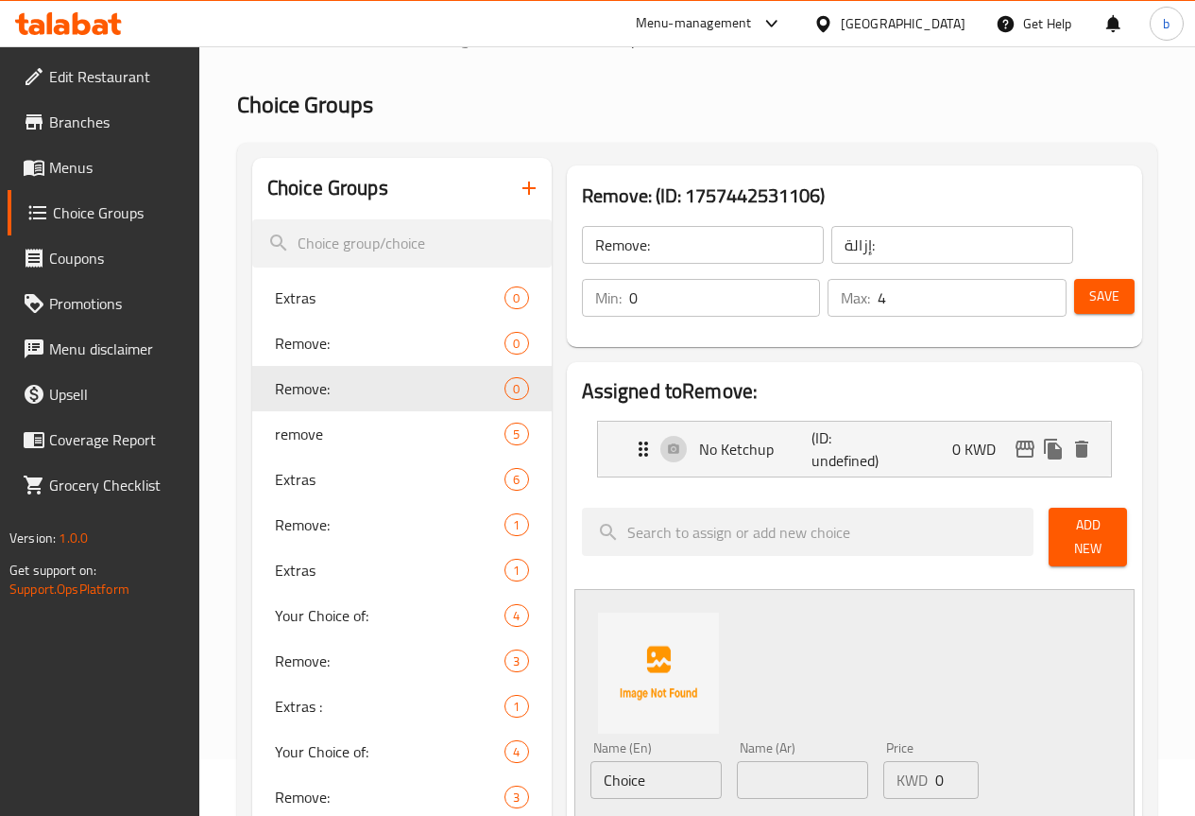
click at [617, 768] on input "Choice" at bounding box center [656, 780] width 131 height 38
paste input "No Mayonnais"
type input "No Mayonnaise"
click at [742, 775] on input "text" at bounding box center [802, 780] width 131 height 38
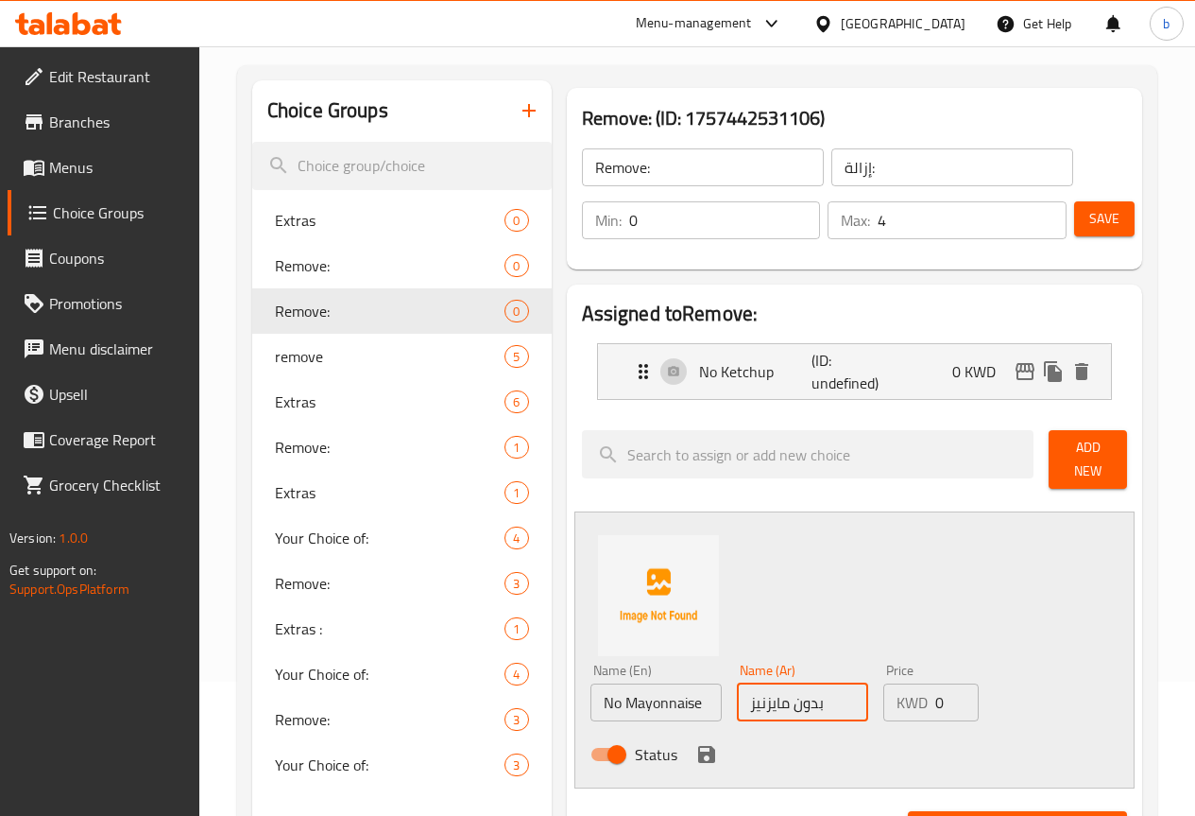
scroll to position [246, 0]
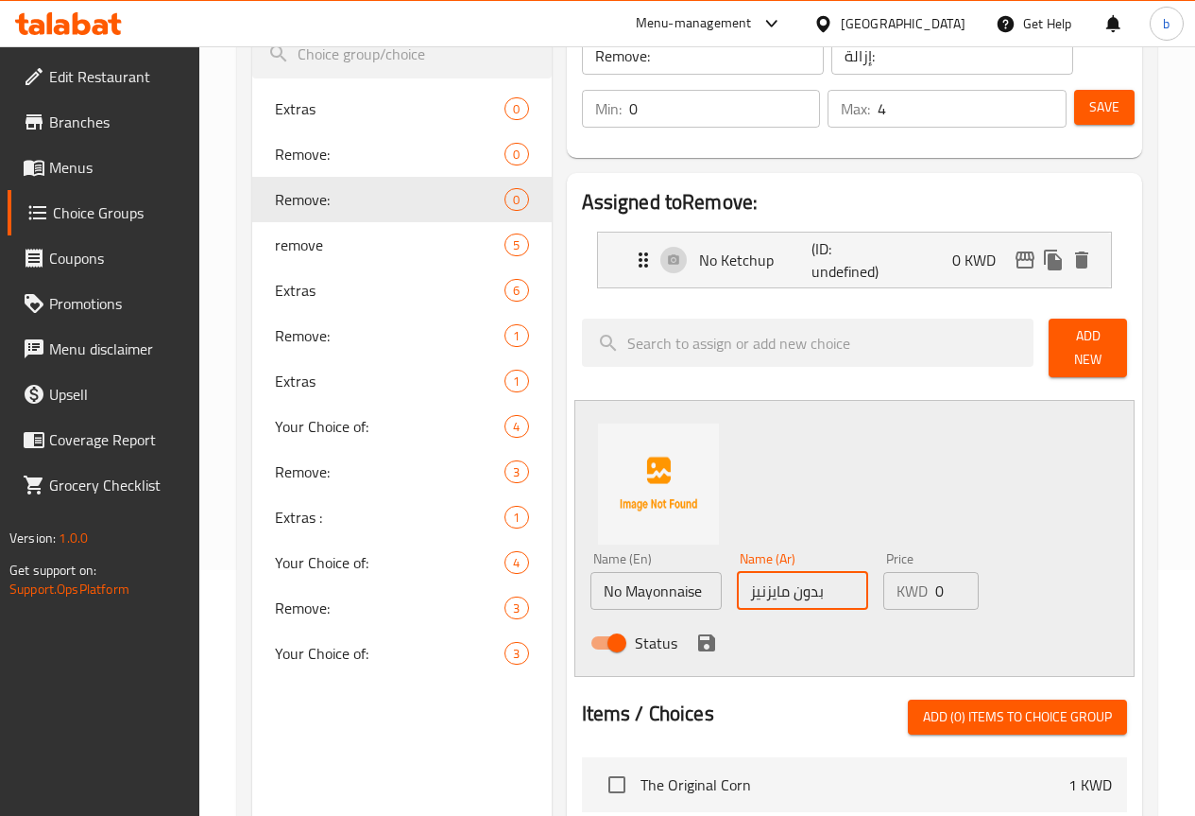
click at [737, 585] on input "بدون مايزنيز" at bounding box center [802, 591] width 131 height 38
type input "بدون مايونيز"
click at [696, 631] on icon "save" at bounding box center [707, 642] width 23 height 23
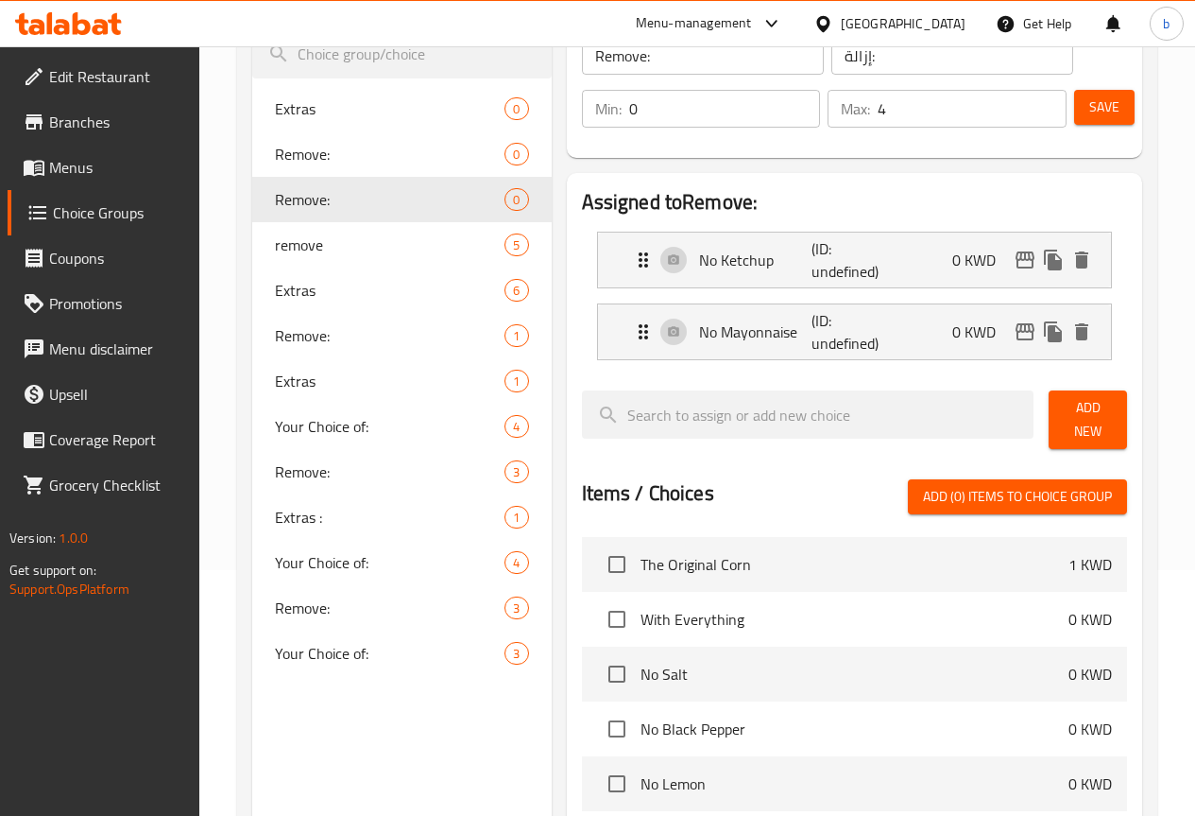
drag, startPoint x: 1076, startPoint y: 423, endPoint x: 1047, endPoint y: 437, distance: 32.1
click at [1076, 423] on span "Add New" at bounding box center [1088, 419] width 48 height 47
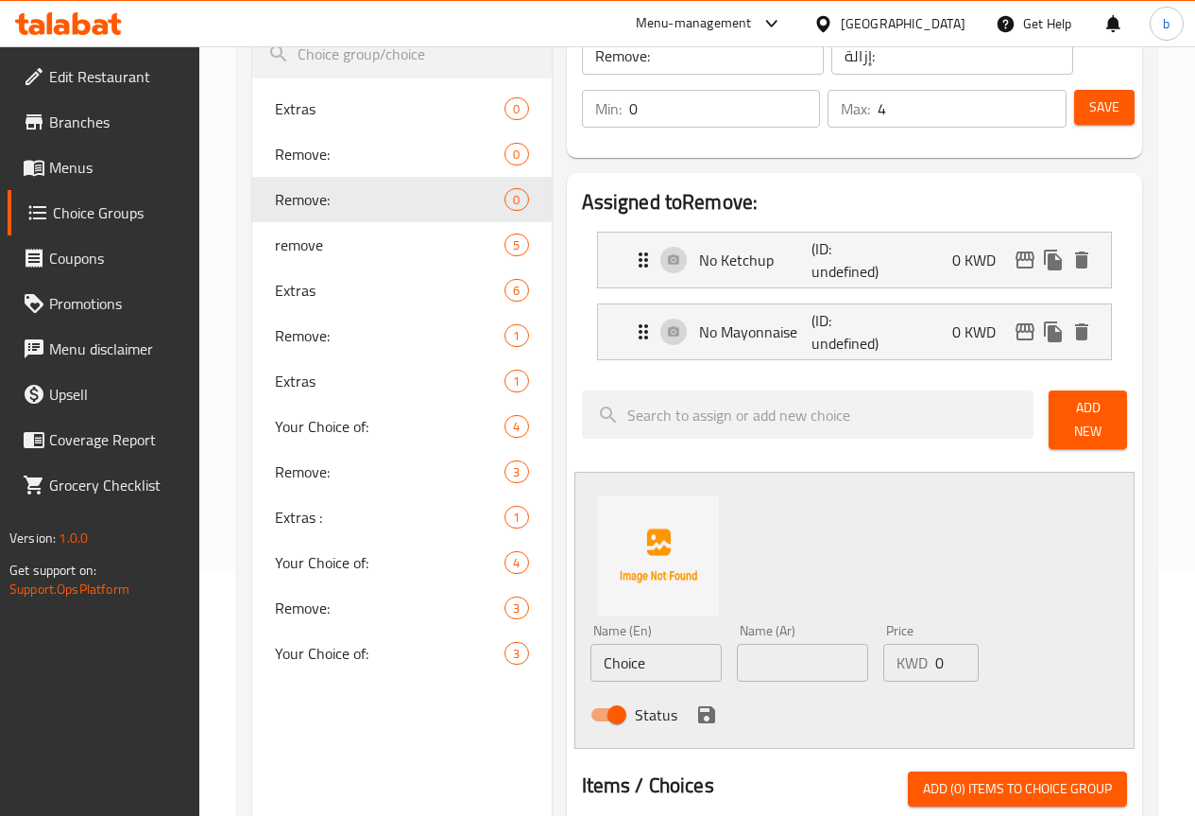
click at [591, 645] on input "Choice" at bounding box center [656, 663] width 131 height 38
paste input "No Mustard"
type input "No Mustard"
click at [787, 670] on input "text" at bounding box center [802, 663] width 131 height 38
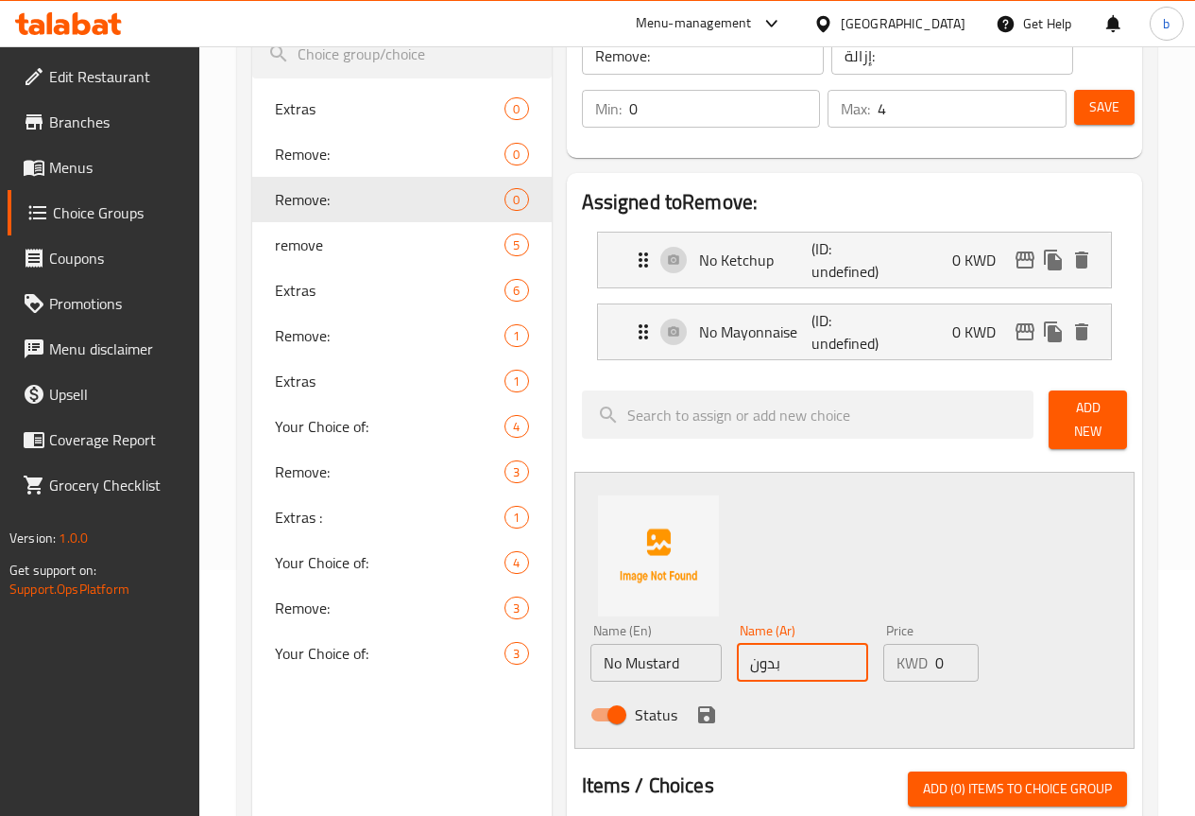
paste input "No Mustard"
type input "بدون مستردة"
click at [696, 703] on icon "save" at bounding box center [707, 714] width 23 height 23
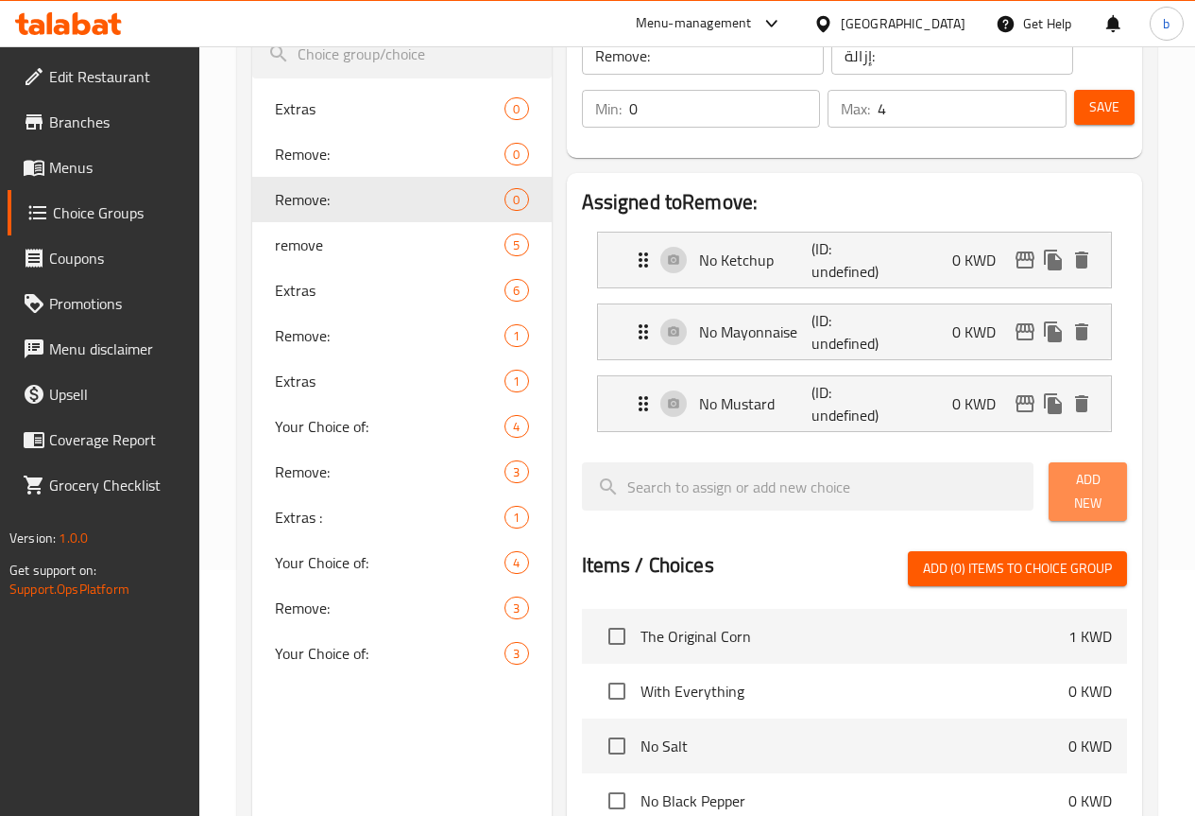
click at [1078, 490] on span "Add New" at bounding box center [1088, 491] width 48 height 47
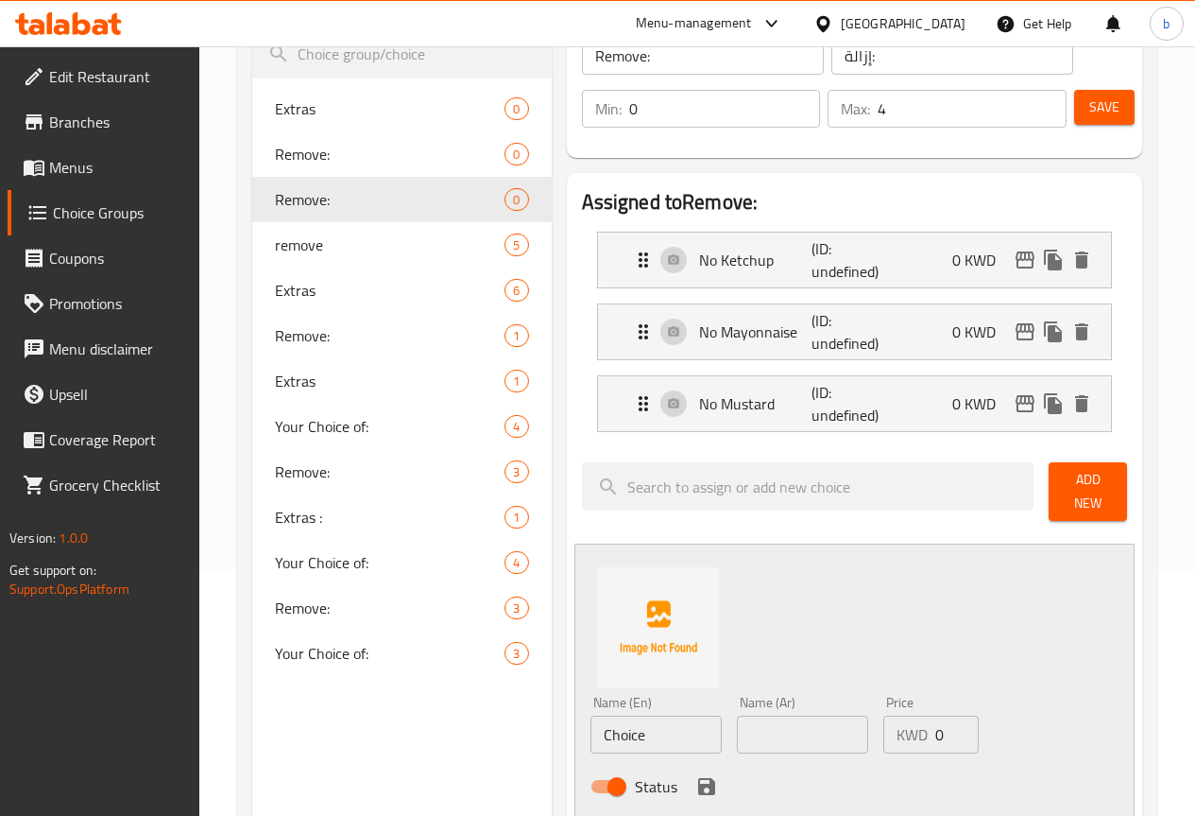
click at [646, 738] on input "Choice" at bounding box center [656, 734] width 131 height 38
paste input "No Chees"
type input "No Cheese"
click at [737, 728] on input "text" at bounding box center [802, 734] width 131 height 38
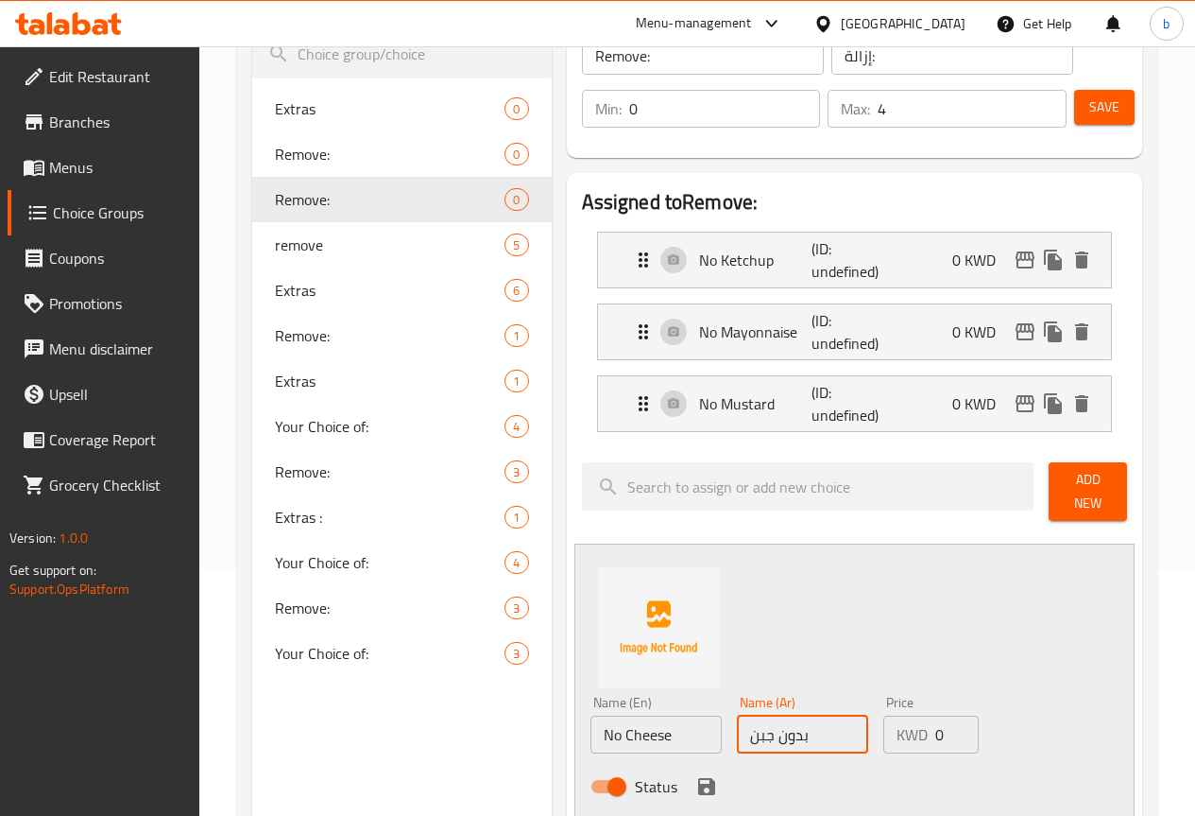
scroll to position [435, 0]
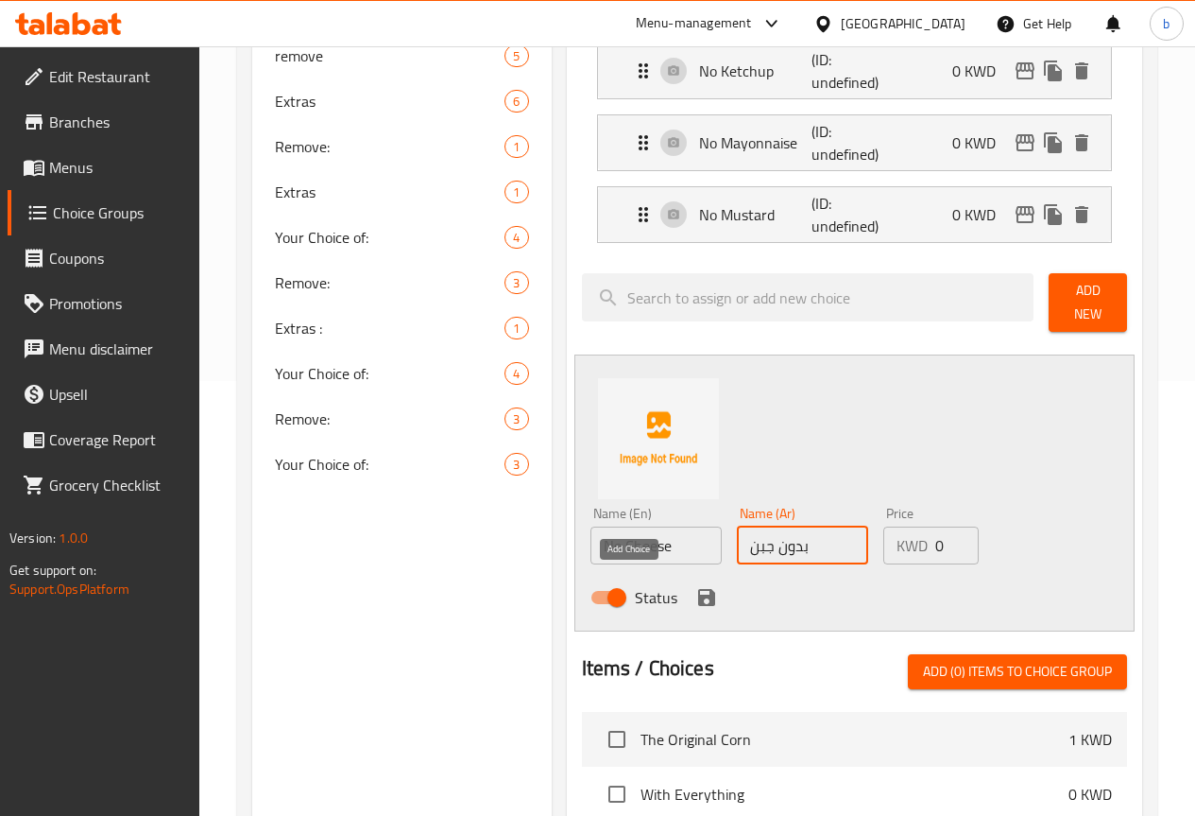
type input "بدون جبن"
click at [698, 589] on icon "save" at bounding box center [706, 597] width 17 height 17
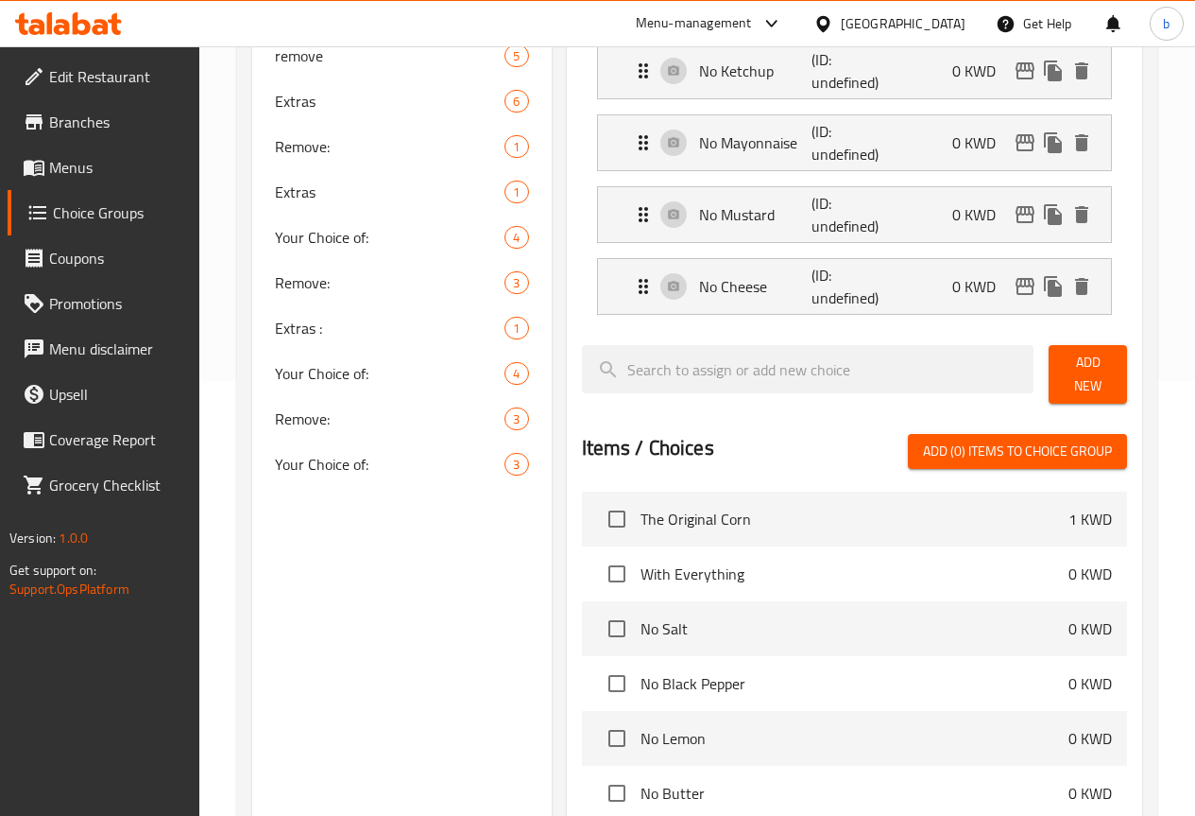
click at [1108, 367] on span "Add New" at bounding box center [1088, 374] width 48 height 47
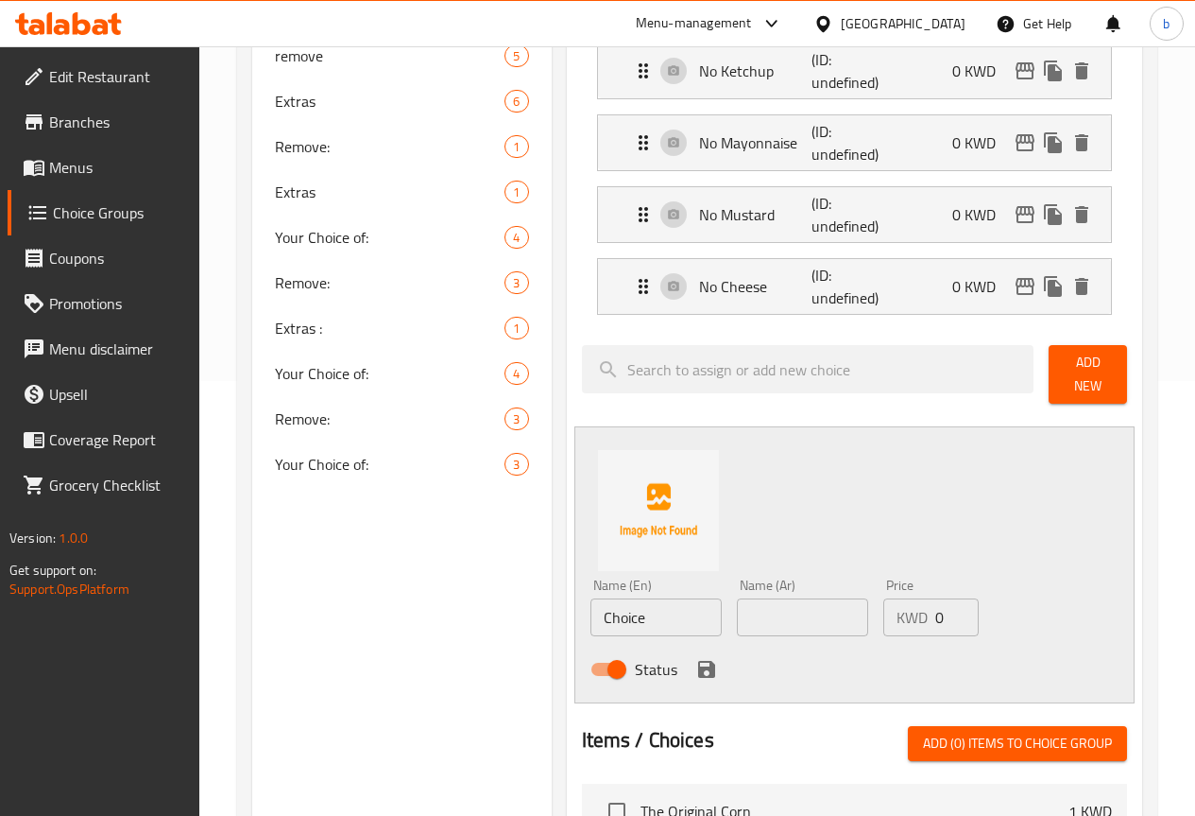
click at [591, 605] on input "Choice" at bounding box center [656, 617] width 131 height 38
paste input "No Jalapeno"
type input "No Jalapeno"
click at [737, 605] on input "text" at bounding box center [802, 617] width 131 height 38
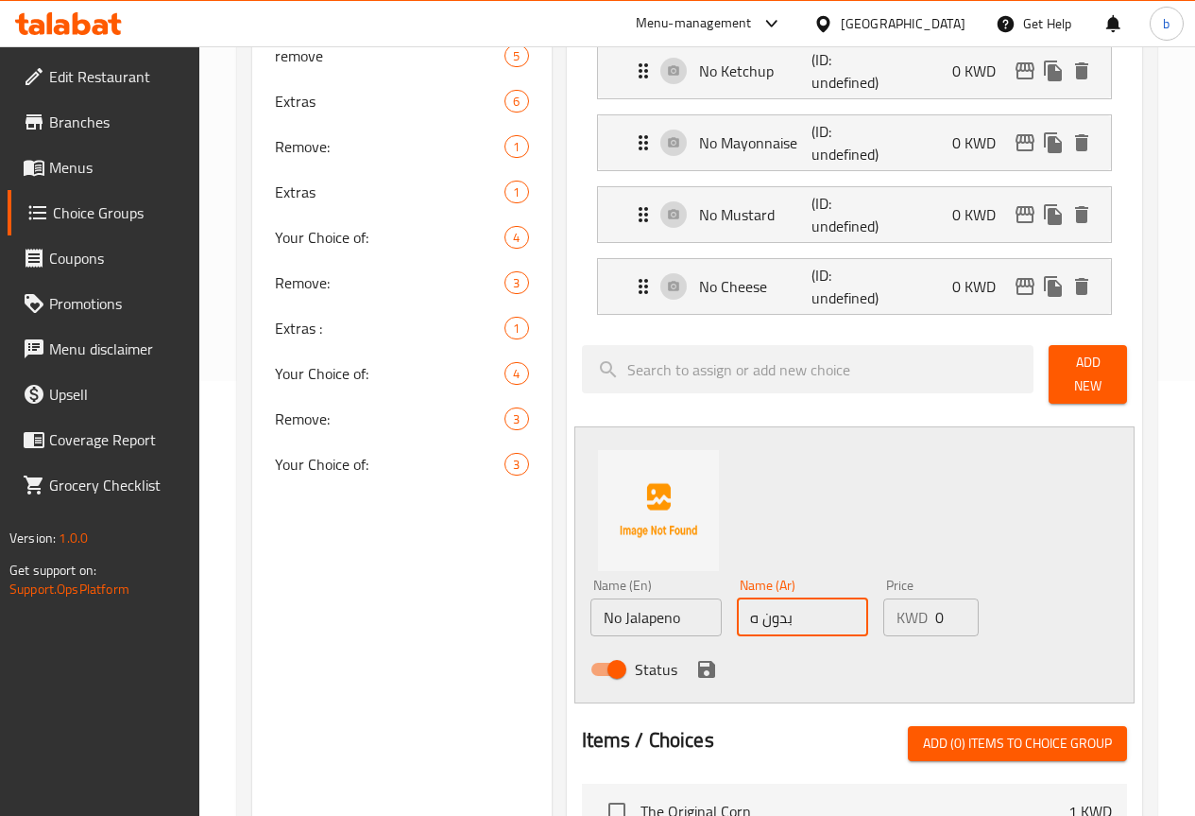
type input "بدون هالبينو"
click at [698, 661] on icon "save" at bounding box center [706, 669] width 17 height 17
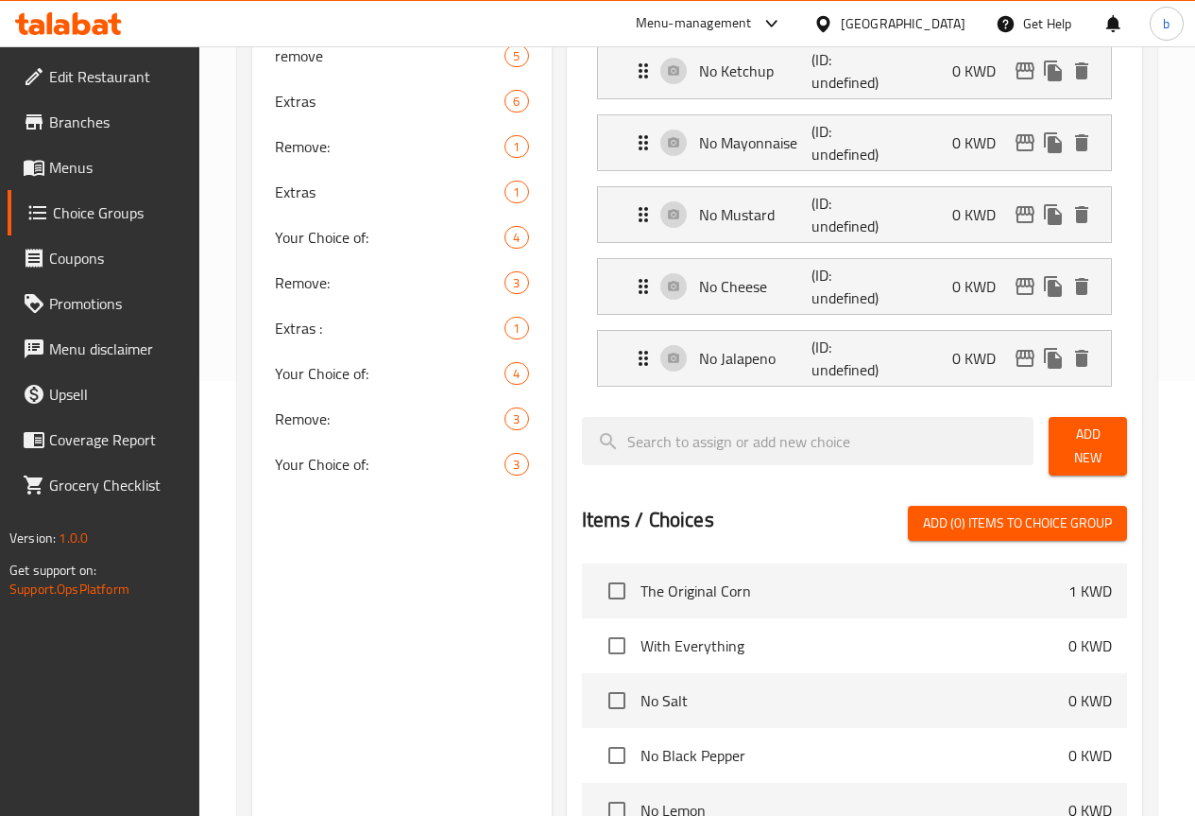
click at [1081, 438] on span "Add New" at bounding box center [1088, 445] width 48 height 47
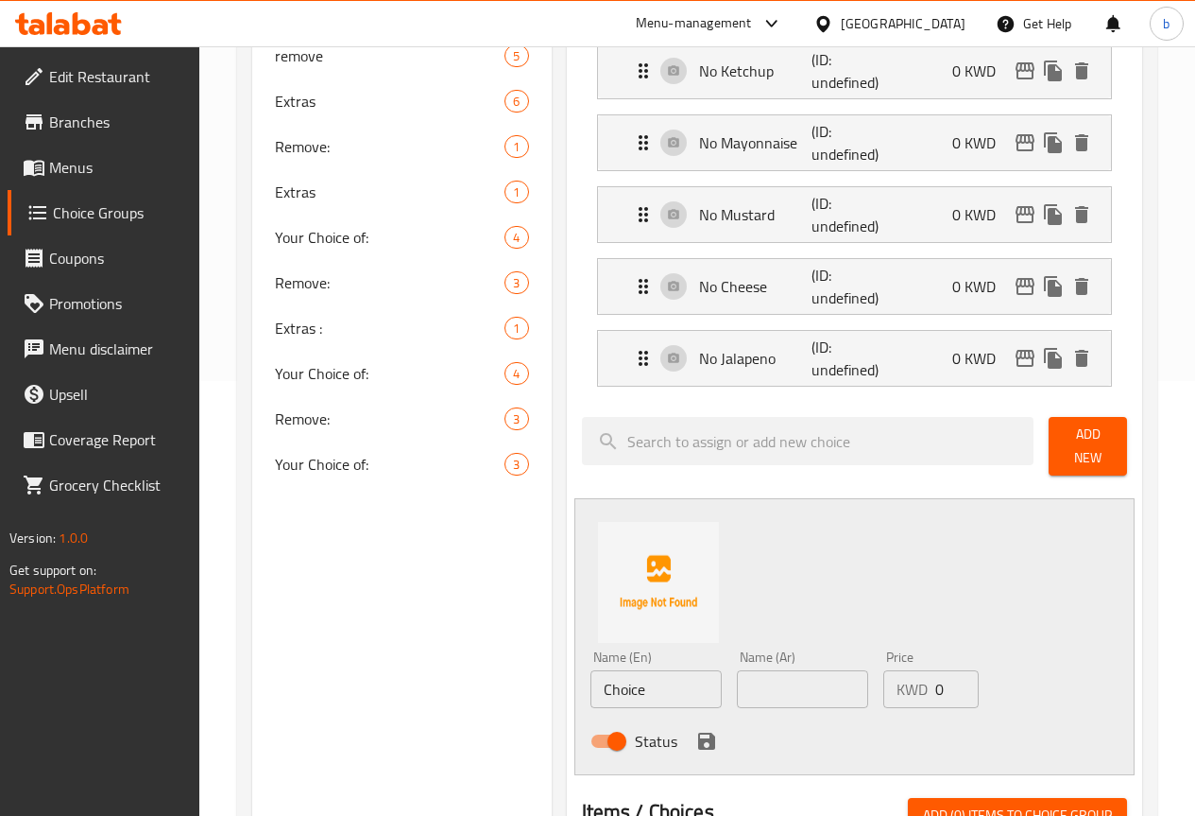
click at [591, 670] on input "Choice" at bounding box center [656, 689] width 131 height 38
paste input "No Crispy Onion"
type input "No Crispy Onion"
click at [747, 691] on input "text" at bounding box center [802, 689] width 131 height 38
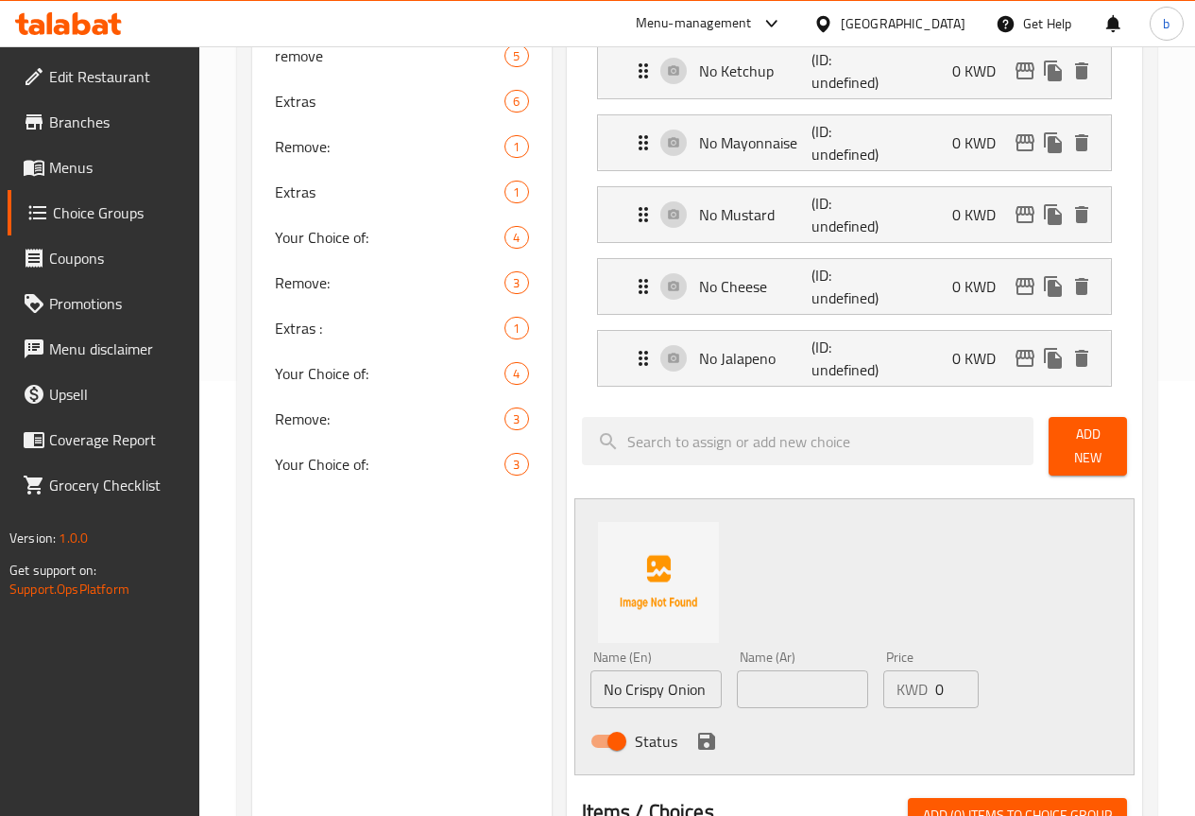
click at [801, 687] on input "text" at bounding box center [802, 689] width 131 height 38
paste input "لا يوجد بصل مقرمش"
drag, startPoint x: 782, startPoint y: 679, endPoint x: 901, endPoint y: 678, distance: 118.1
click at [901, 678] on div "Name (En) No Crispy Onion Name (En) Name (Ar) لا يوجد بصل مقرمش Name (Ar) Price…" at bounding box center [803, 705] width 440 height 124
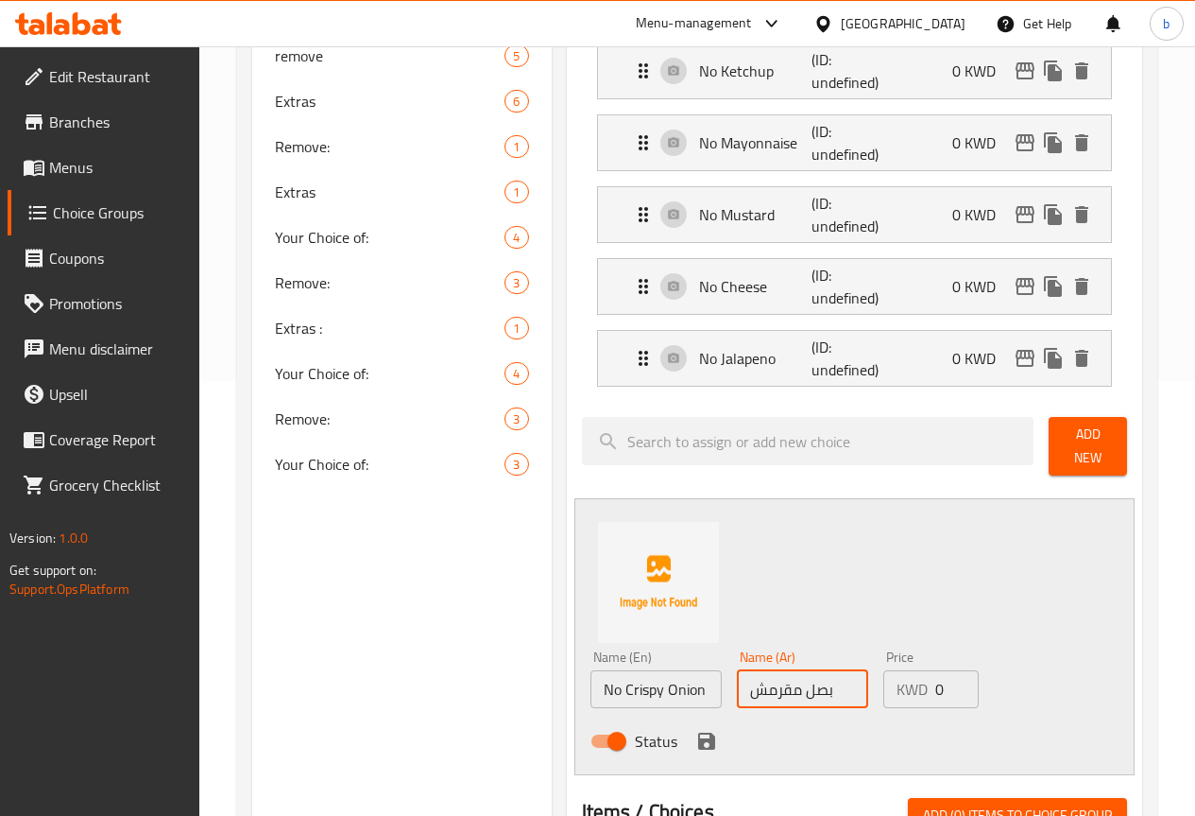
scroll to position [0, 0]
type input "بدون بصل مقرمش"
click at [698, 732] on icon "save" at bounding box center [706, 740] width 17 height 17
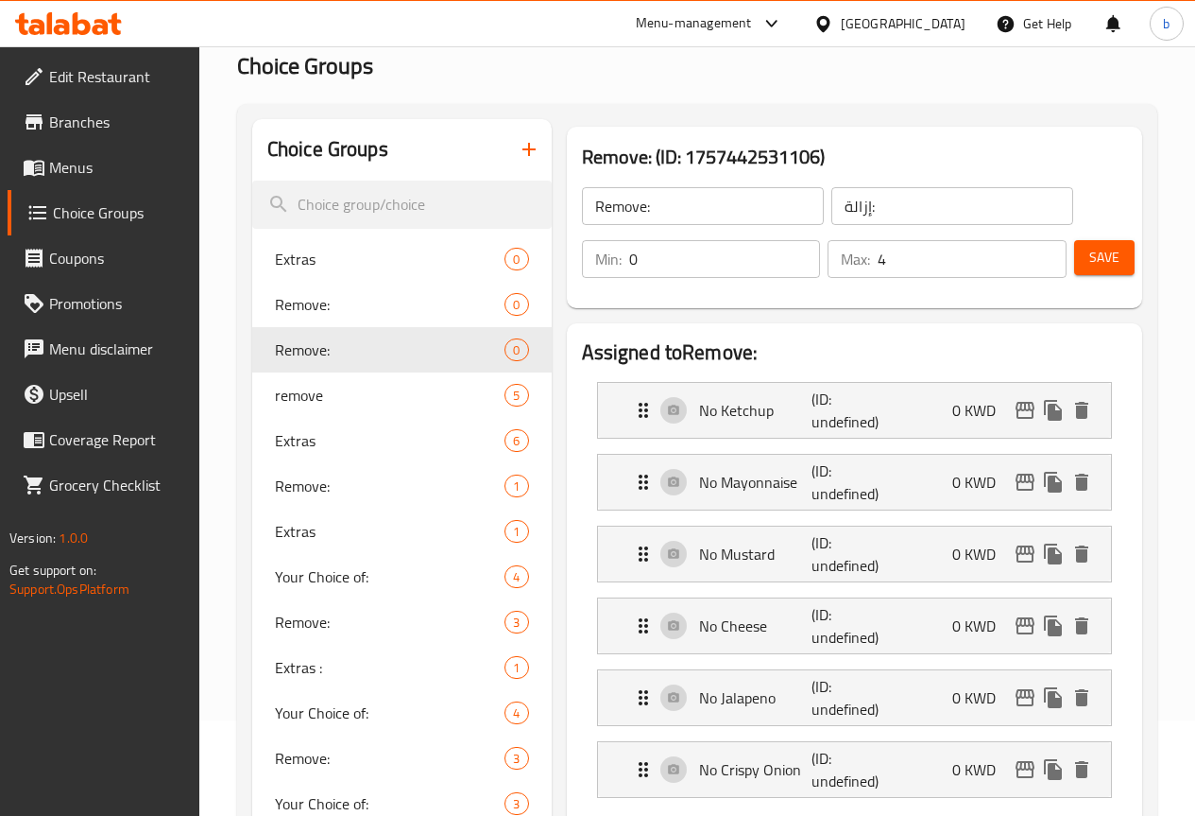
scroll to position [94, 0]
click at [1075, 259] on button "Save" at bounding box center [1104, 258] width 60 height 35
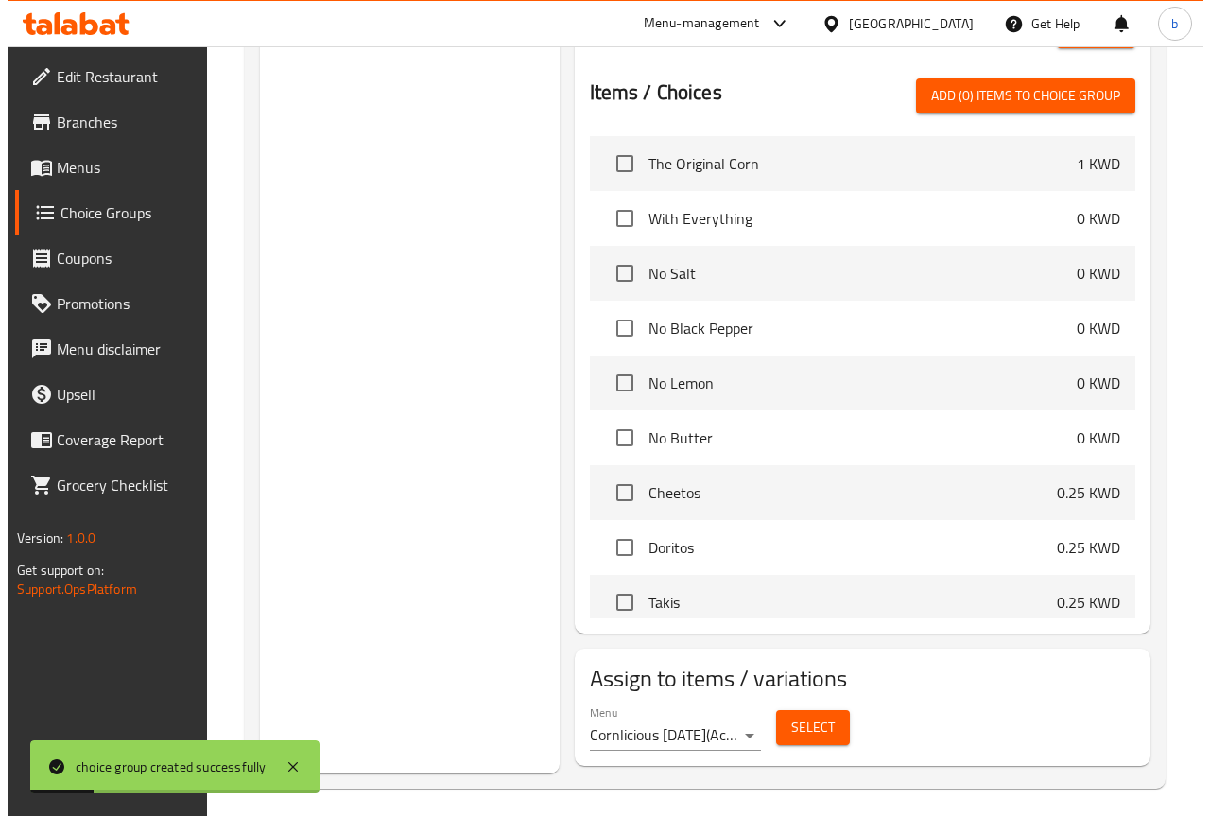
scroll to position [472, 0]
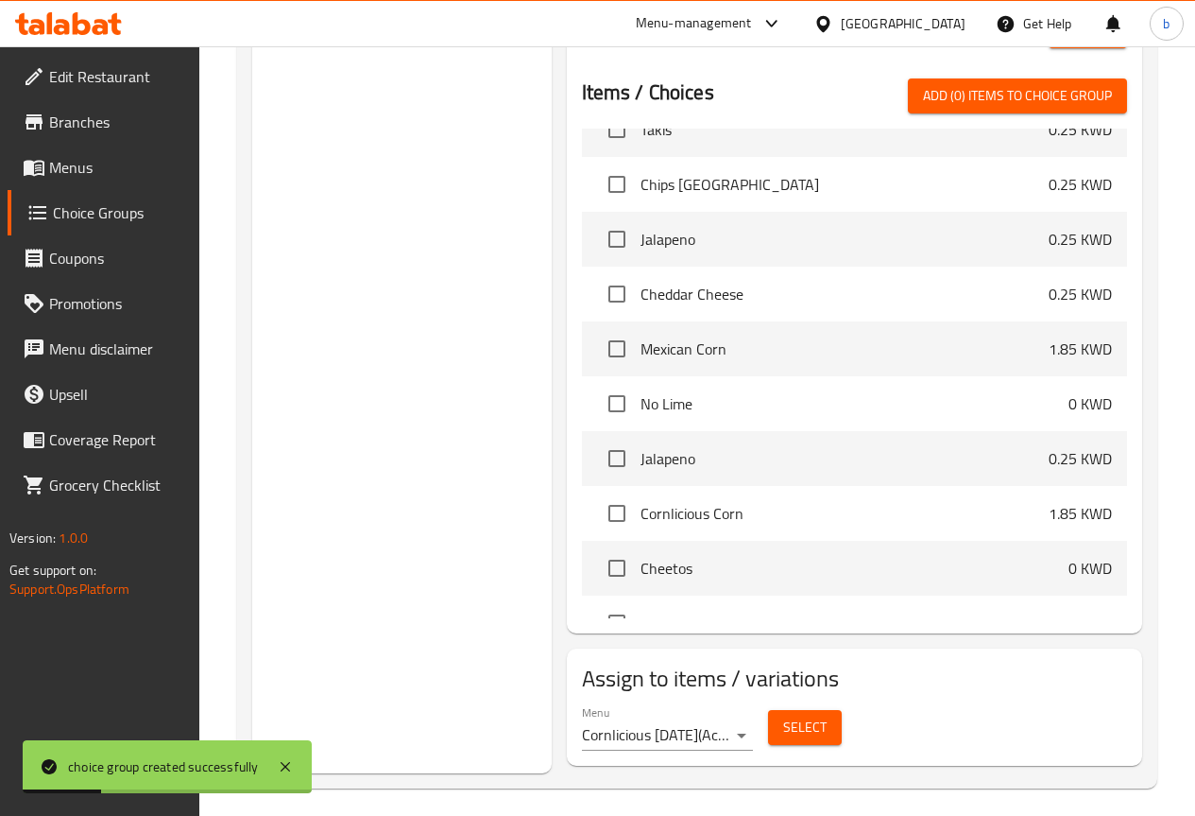
click at [777, 710] on button "Select" at bounding box center [805, 727] width 74 height 35
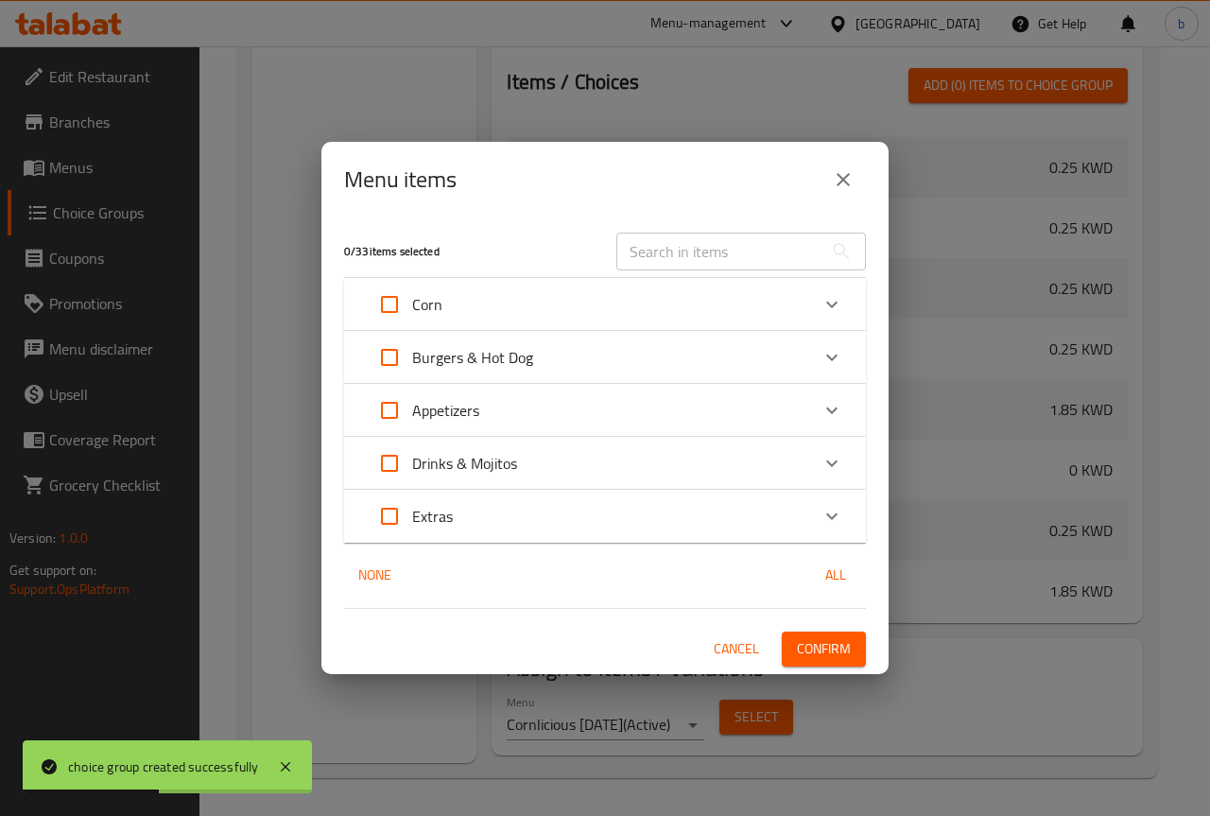
click at [476, 363] on p "Burgers & Hot Dog" at bounding box center [472, 357] width 121 height 23
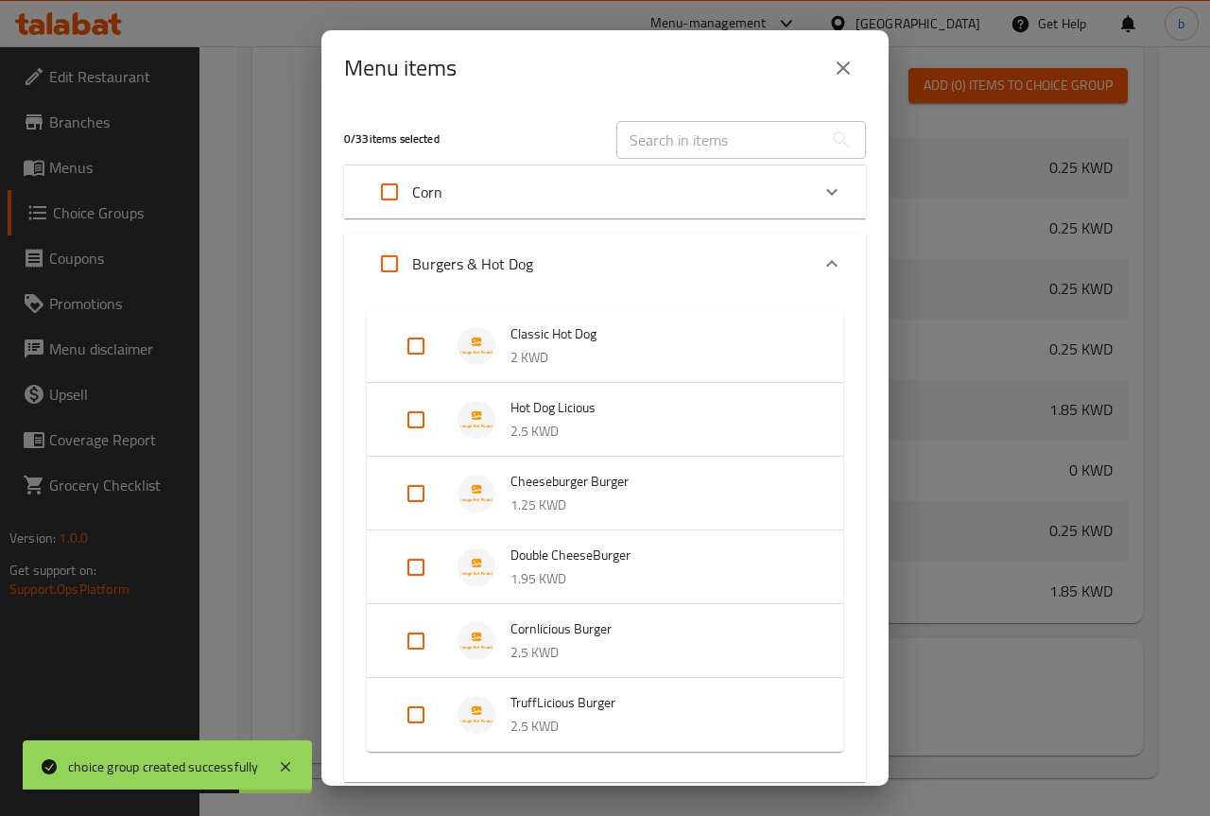
click at [414, 417] on input "Expand" at bounding box center [415, 419] width 45 height 45
checkbox input "true"
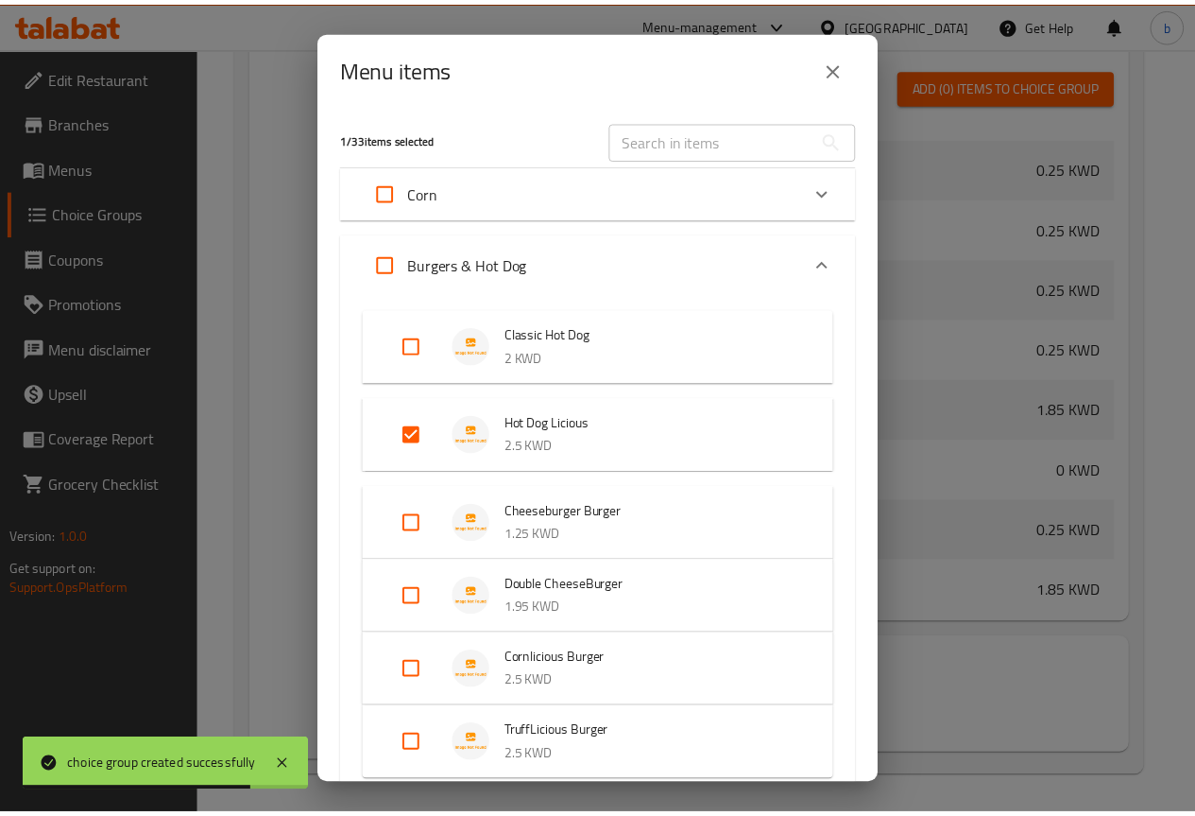
scroll to position [332, 0]
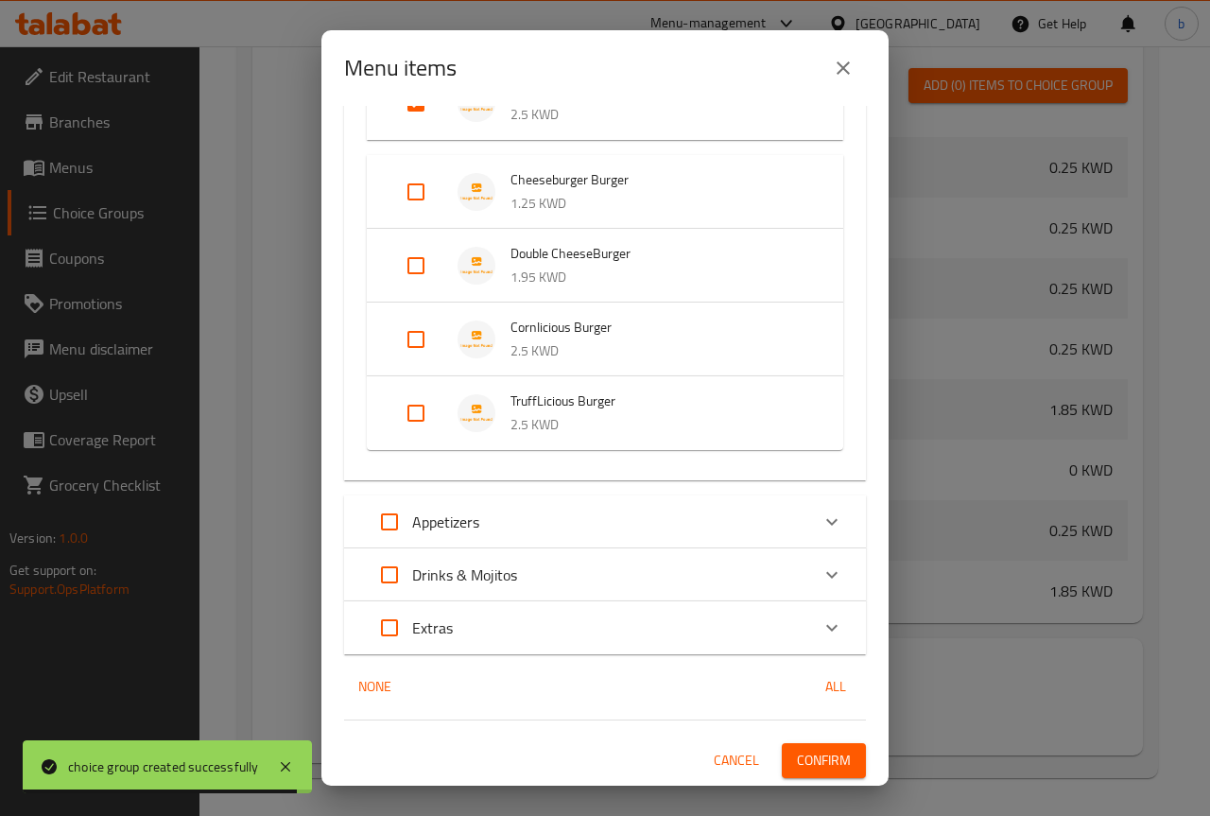
click at [804, 760] on span "Confirm" at bounding box center [824, 760] width 54 height 24
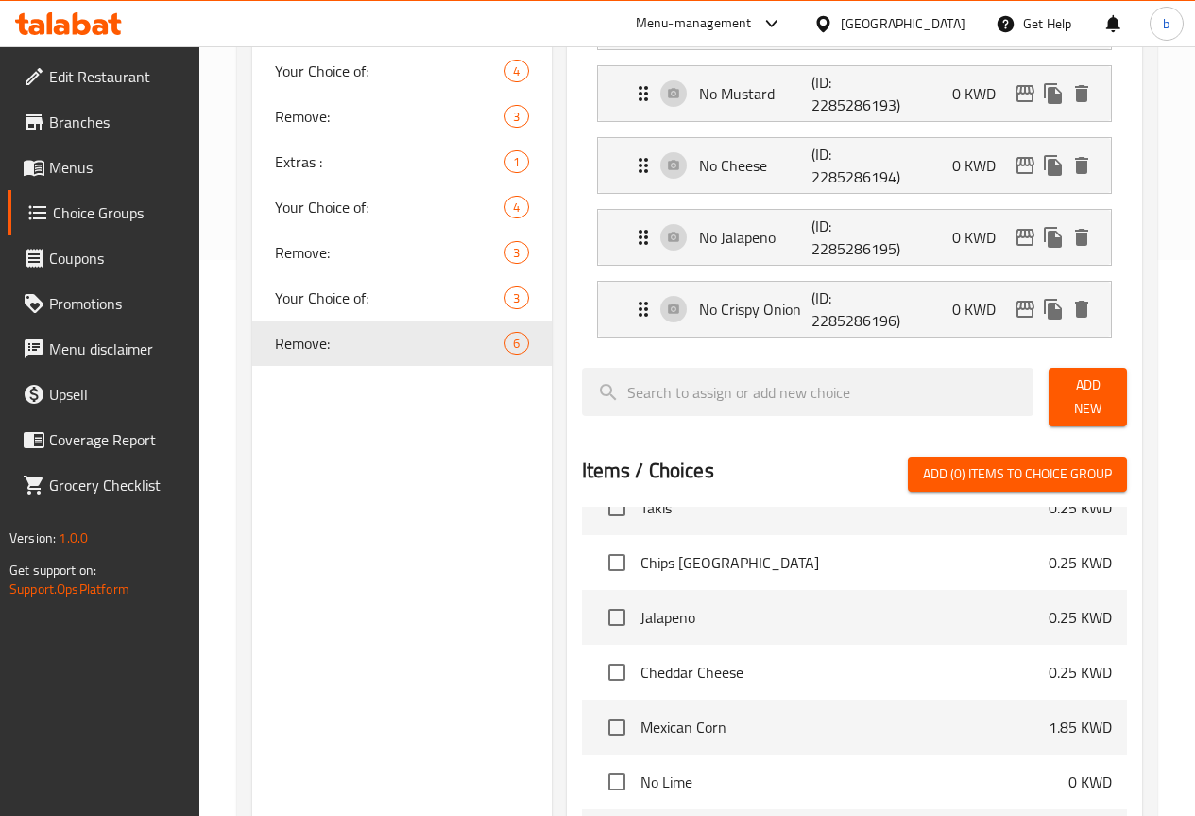
scroll to position [178, 0]
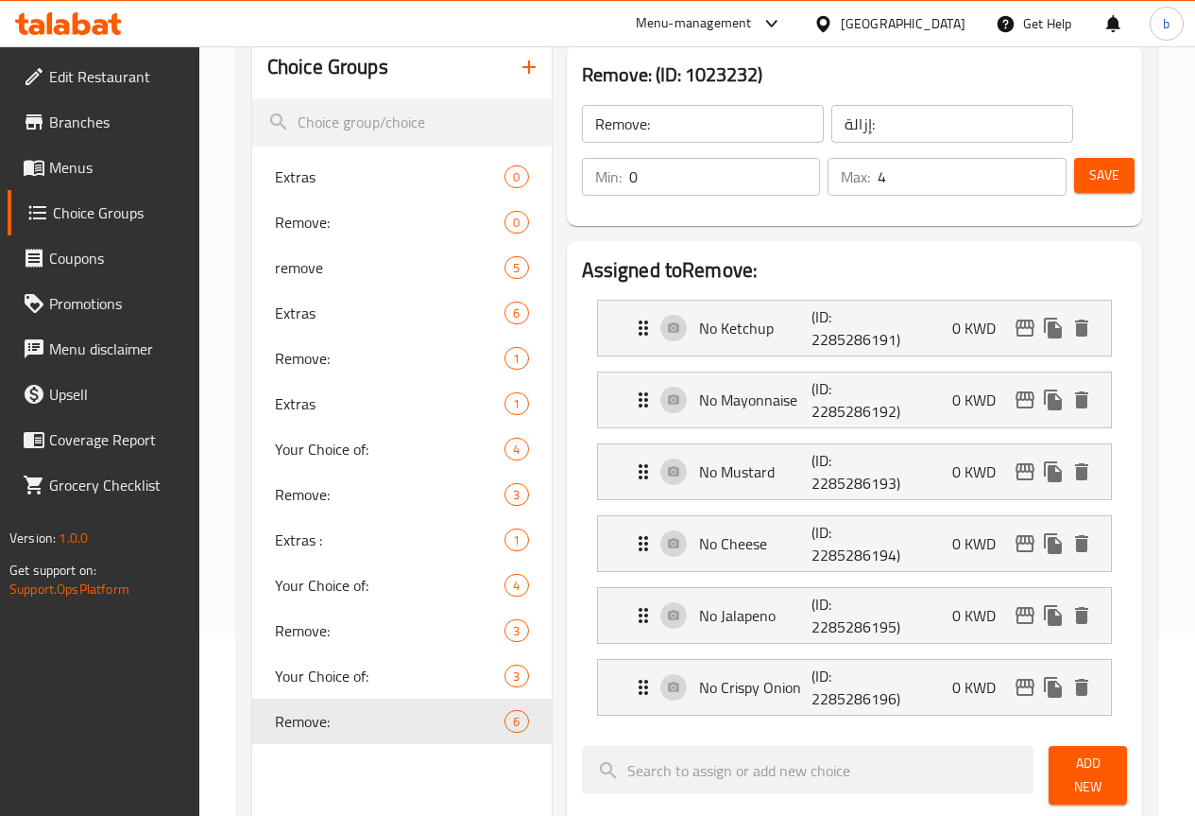
click at [518, 66] on icon "button" at bounding box center [529, 67] width 23 height 23
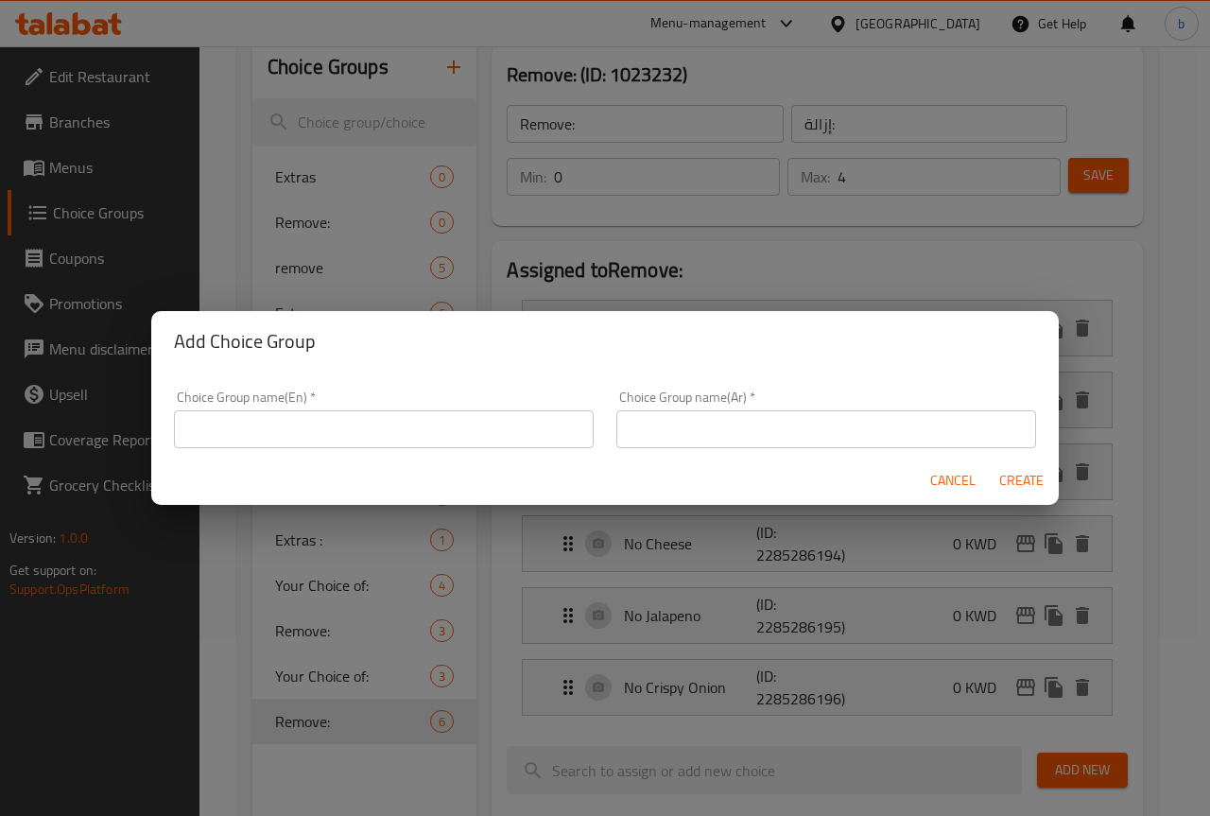
click at [365, 411] on input "text" at bounding box center [384, 429] width 420 height 38
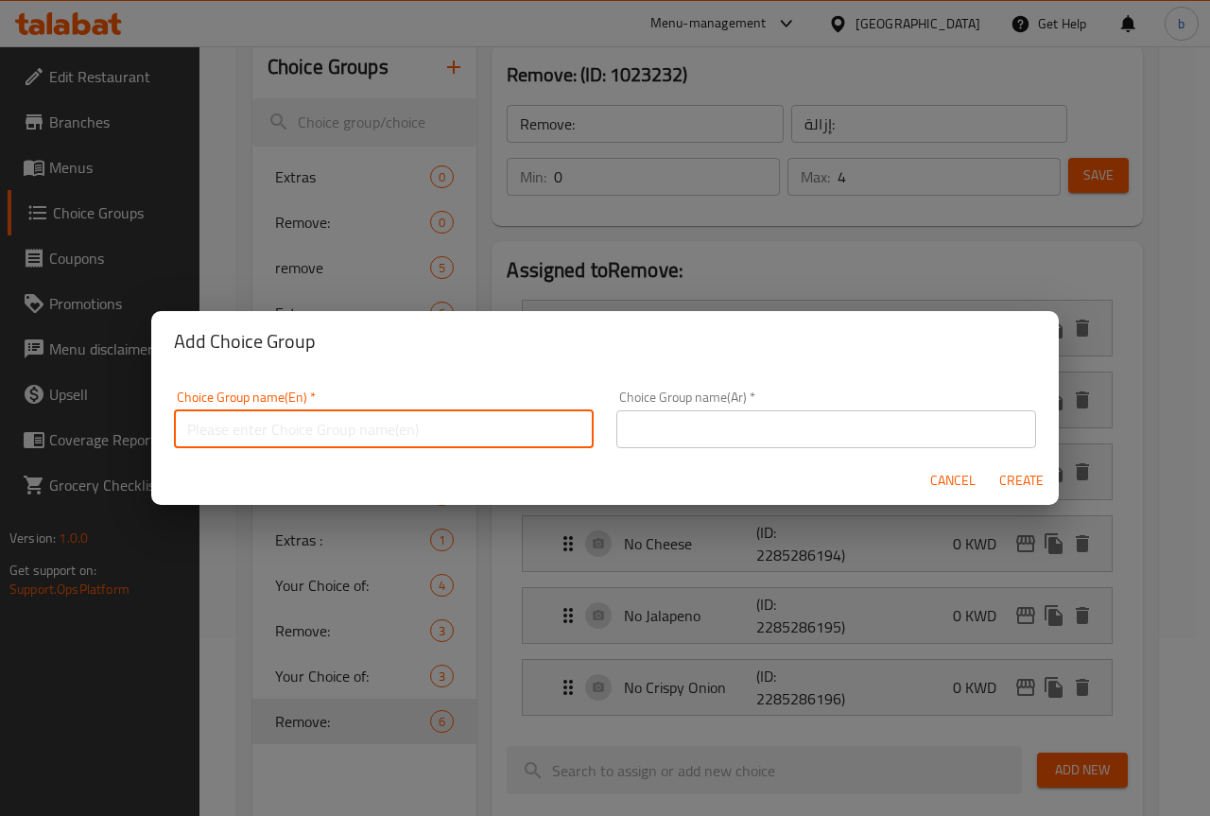
paste input "Remove:"
type input "Remove:"
click at [708, 437] on input "text" at bounding box center [826, 429] width 420 height 38
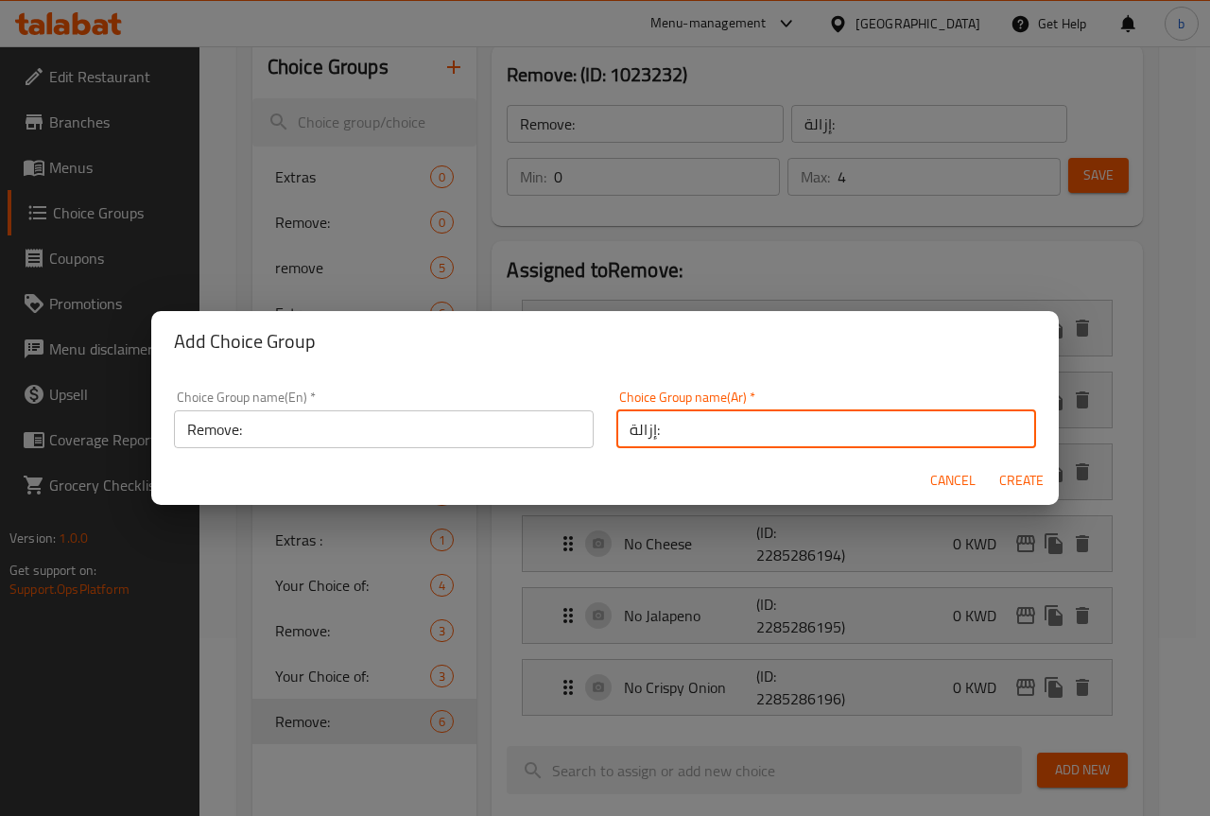
type input "إزالة:"
click at [1017, 483] on span "Create" at bounding box center [1020, 481] width 45 height 24
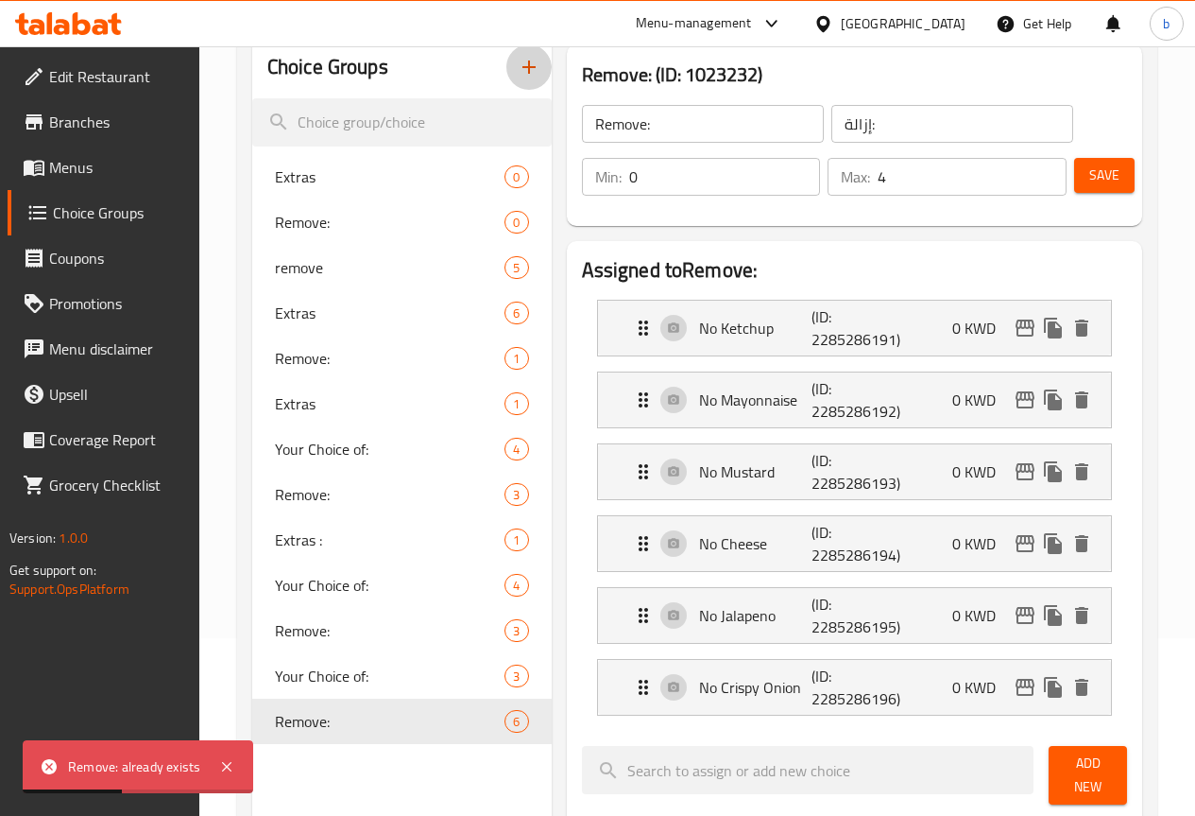
click at [507, 62] on button "button" at bounding box center [529, 66] width 45 height 45
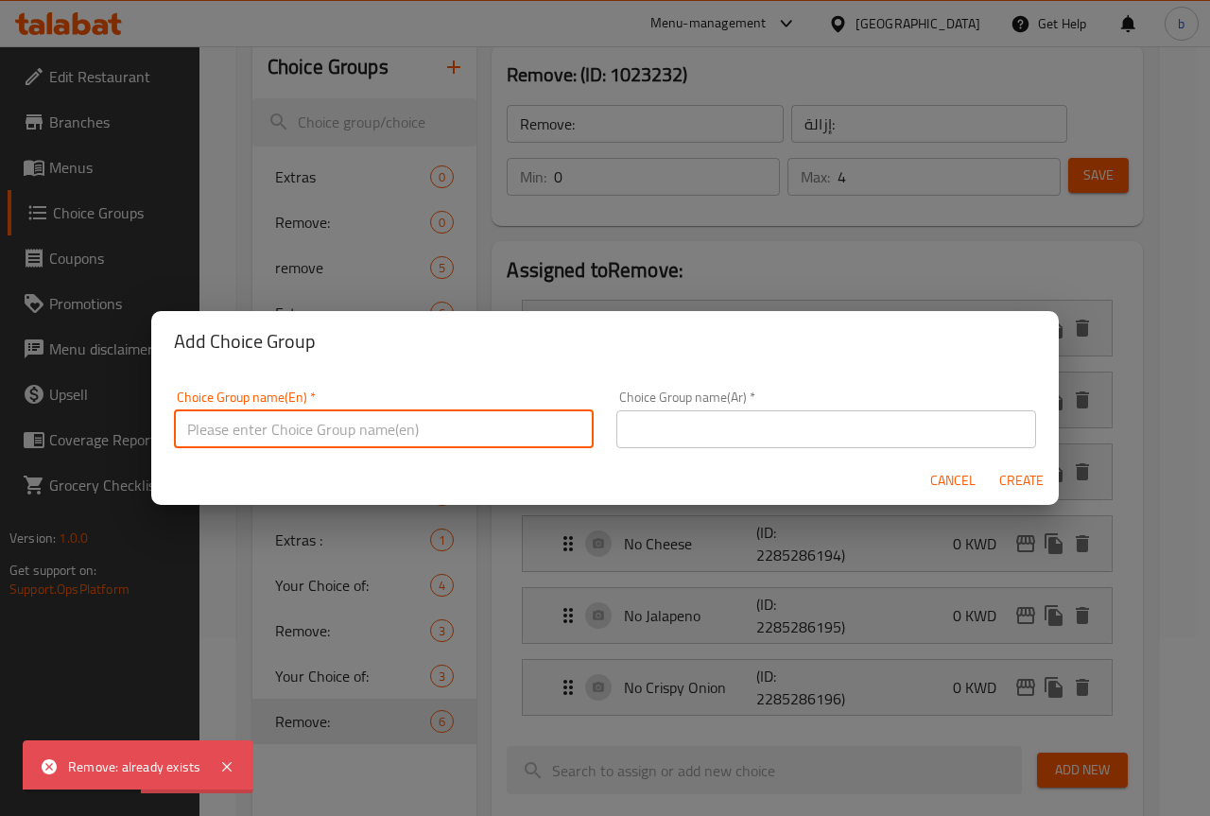
click at [447, 430] on input "text" at bounding box center [384, 429] width 420 height 38
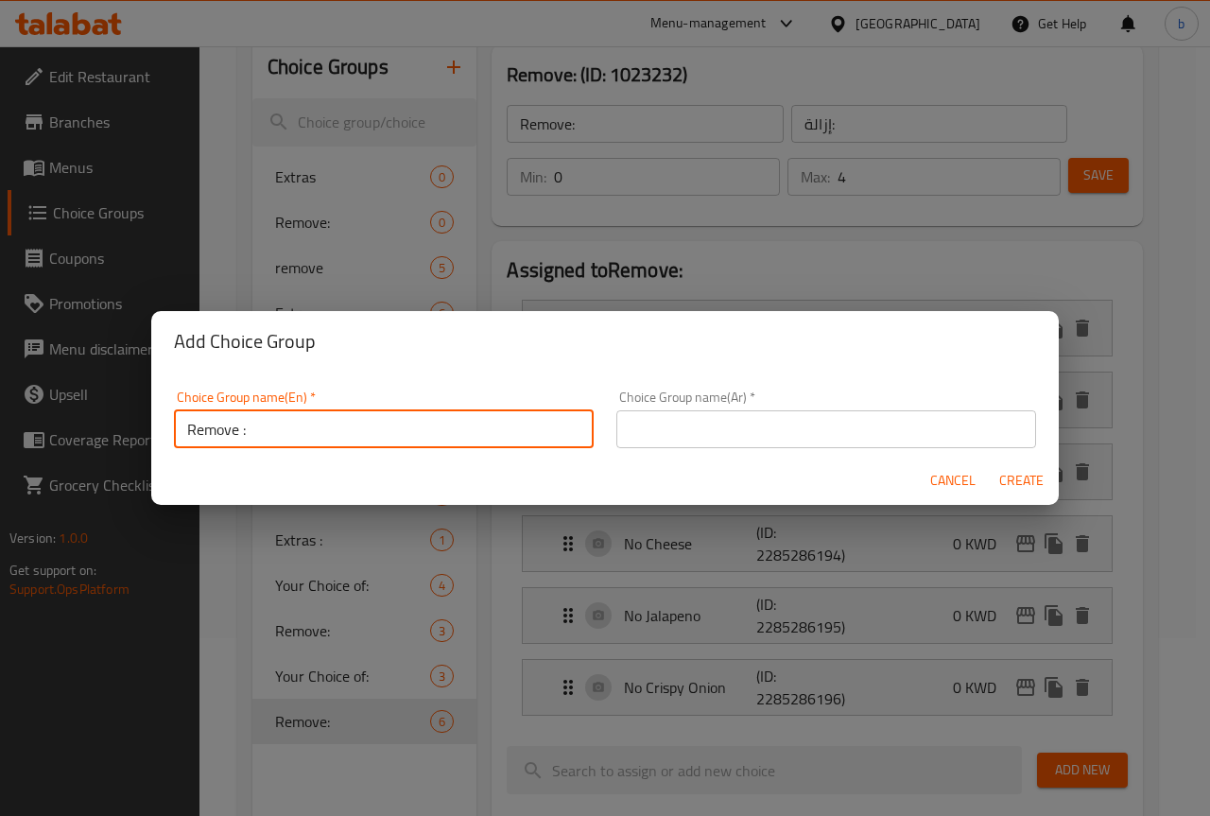
type input "Remove :"
click at [719, 441] on input "text" at bounding box center [826, 429] width 420 height 38
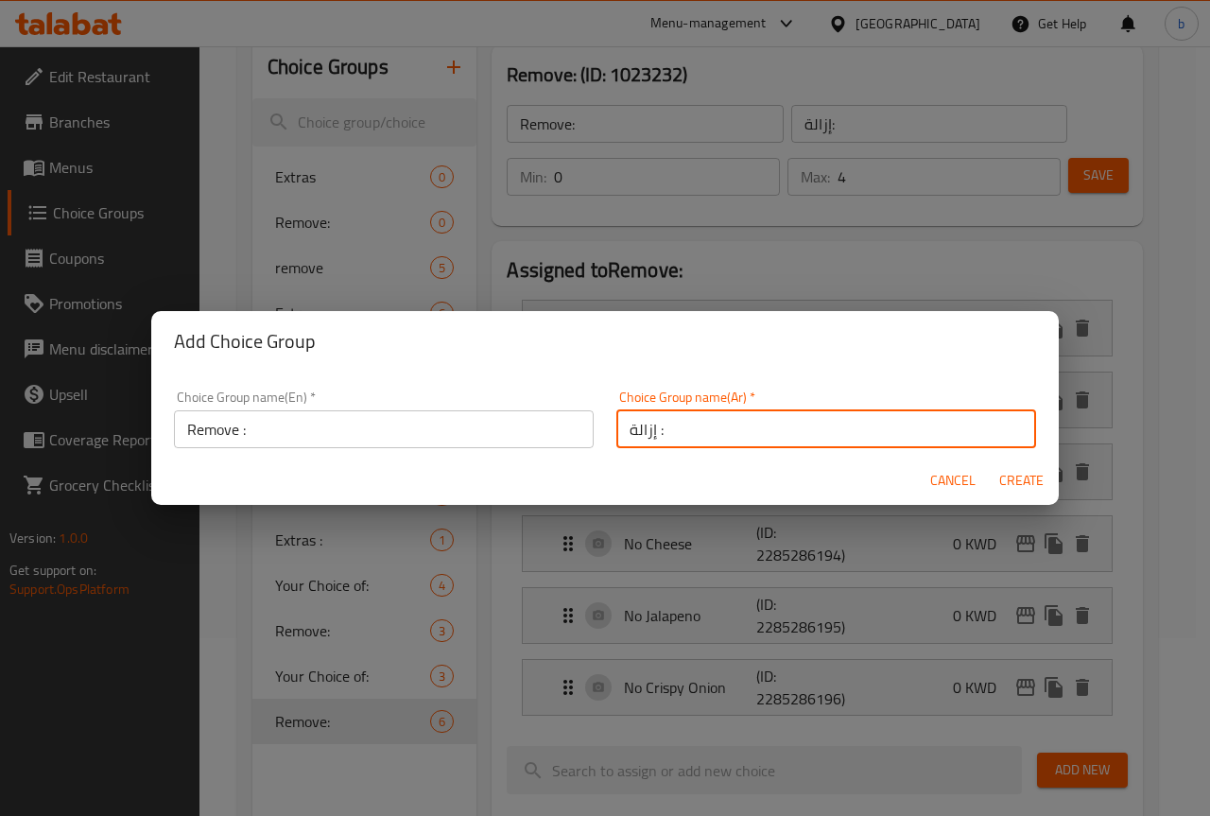
type input "إزالة :"
click at [1025, 473] on span "Create" at bounding box center [1020, 481] width 45 height 24
type input "Remove :"
type input "إزالة :"
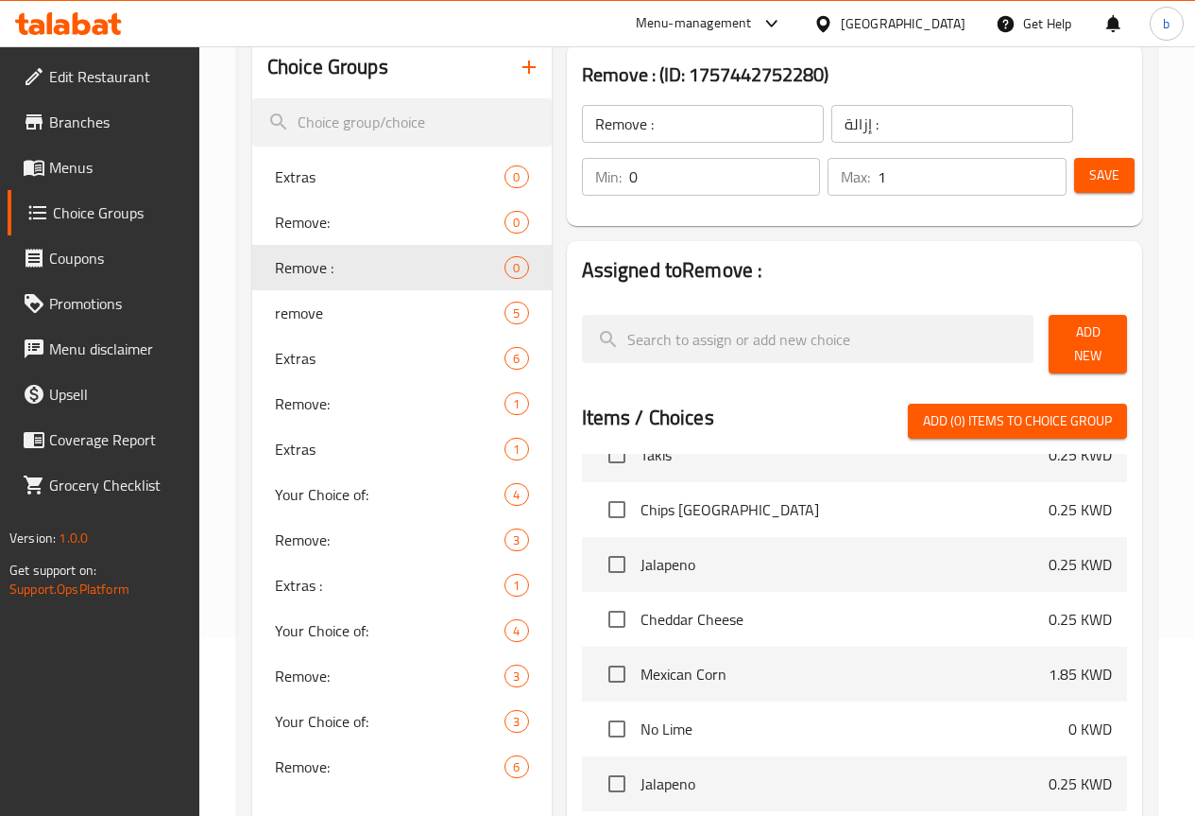
click at [1034, 172] on input "1" at bounding box center [972, 177] width 189 height 38
type input "2"
click at [1034, 172] on input "2" at bounding box center [972, 177] width 189 height 38
click at [1090, 330] on span "Add New" at bounding box center [1088, 343] width 48 height 47
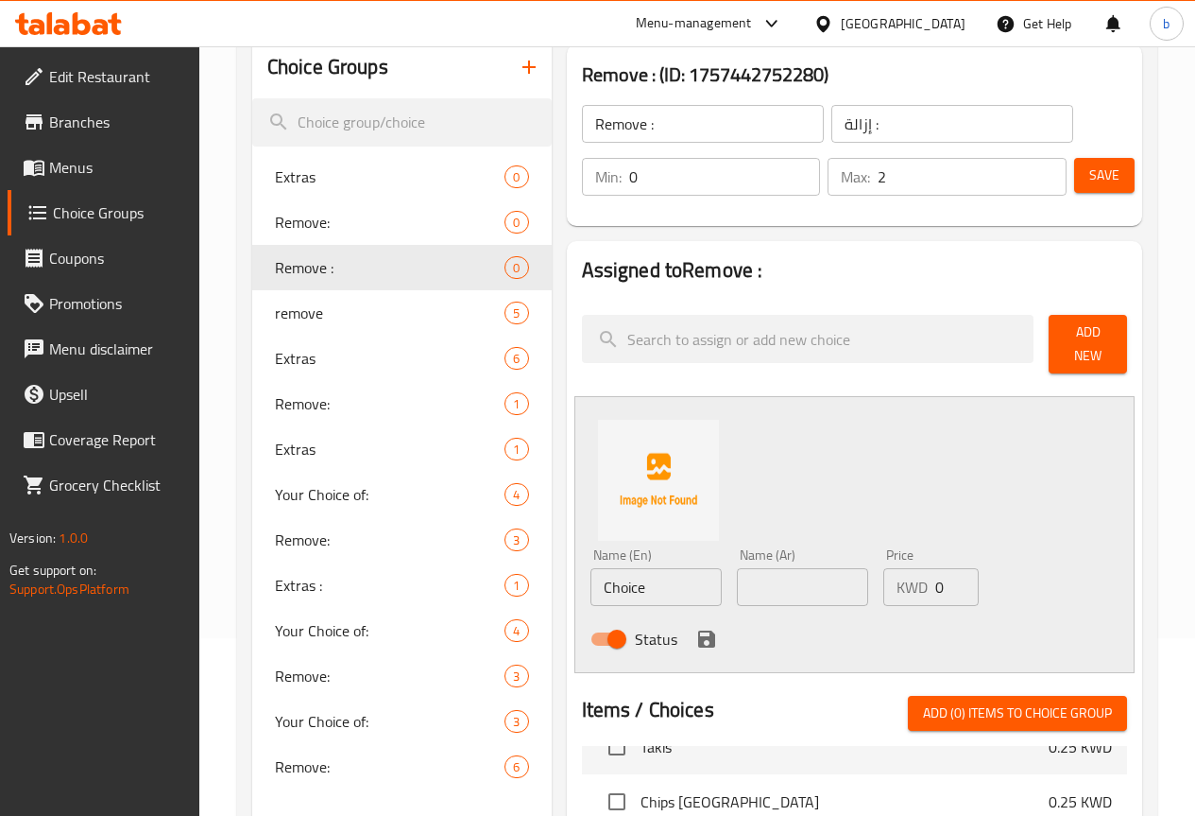
click at [591, 574] on input "Choice" at bounding box center [656, 587] width 131 height 38
paste input "No Jalapeno"
type input "No Jalapeno"
click at [739, 585] on input "text" at bounding box center [802, 587] width 131 height 38
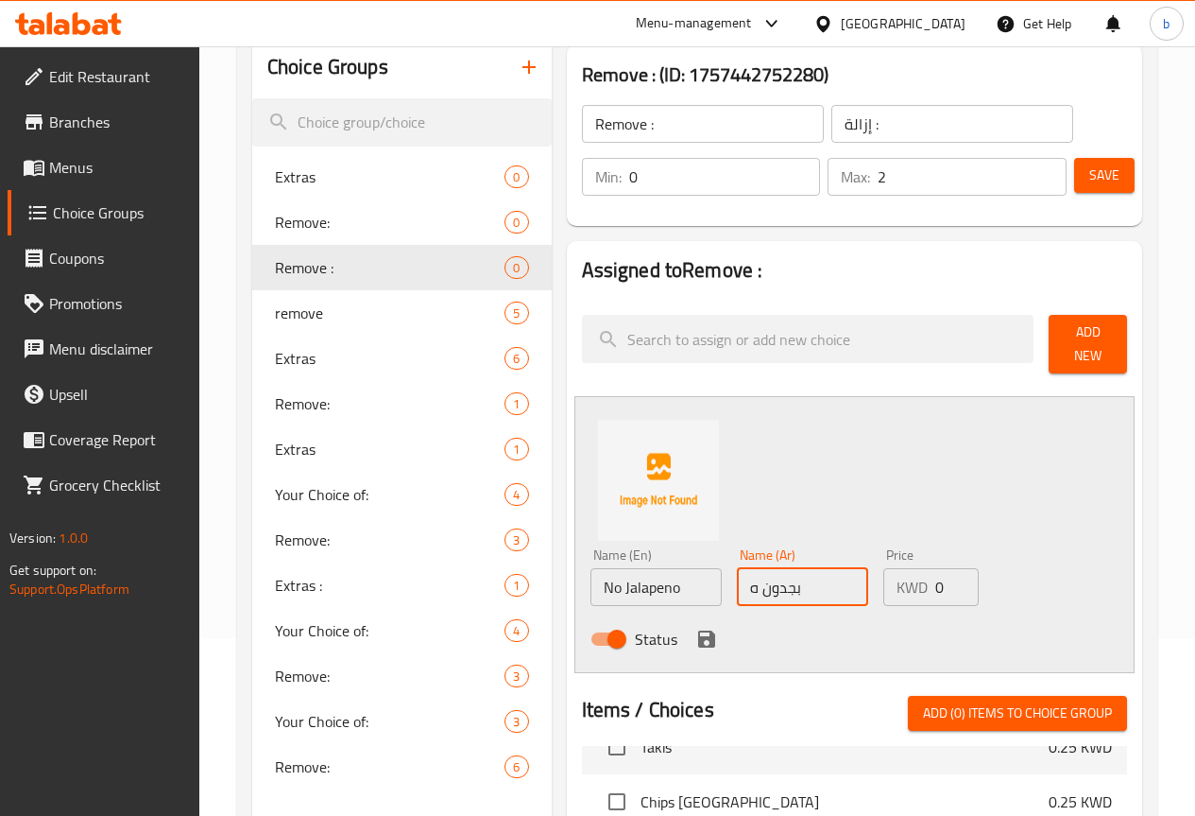
click at [737, 581] on input "بجدون ه" at bounding box center [802, 587] width 131 height 38
click at [737, 580] on input "بجدون ه" at bounding box center [802, 587] width 131 height 38
click at [737, 583] on input "بدون ه" at bounding box center [802, 587] width 131 height 38
type input "بدون هالبينو"
click at [696, 627] on icon "save" at bounding box center [707, 638] width 23 height 23
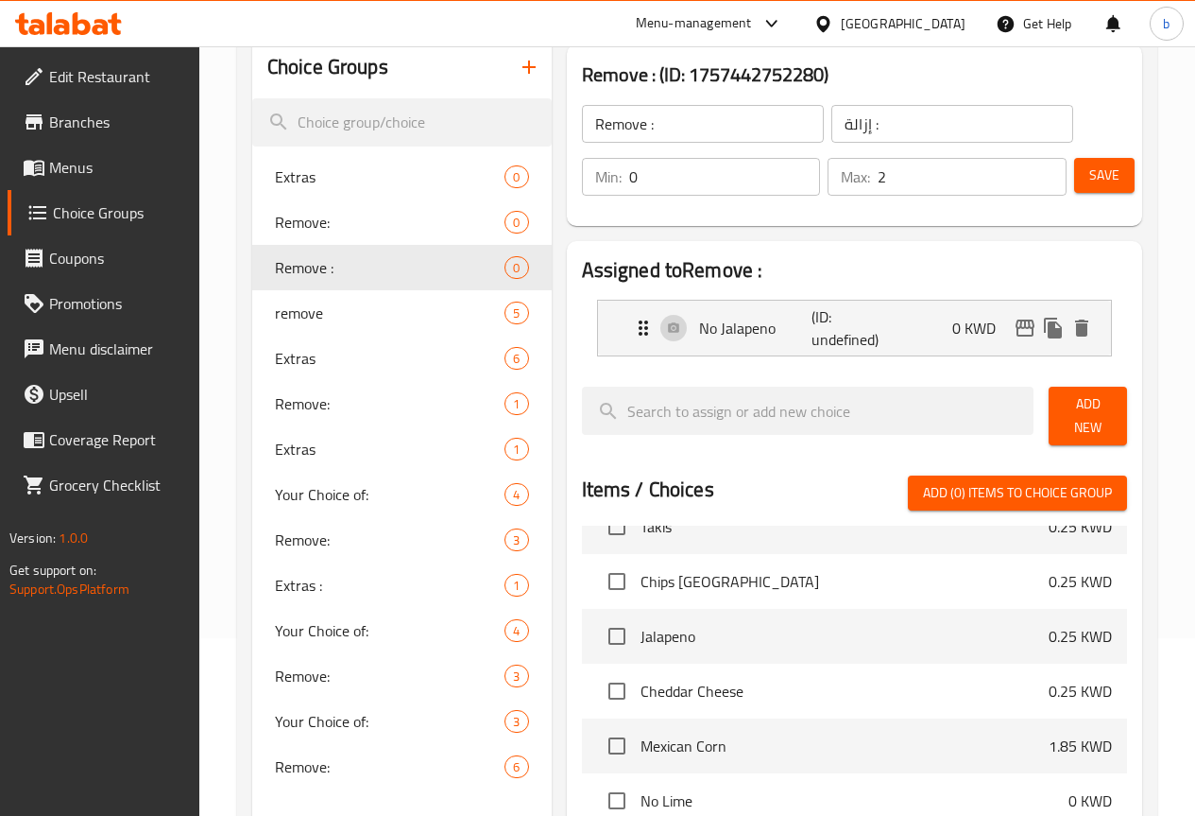
click at [1077, 405] on span "Add New" at bounding box center [1088, 415] width 48 height 47
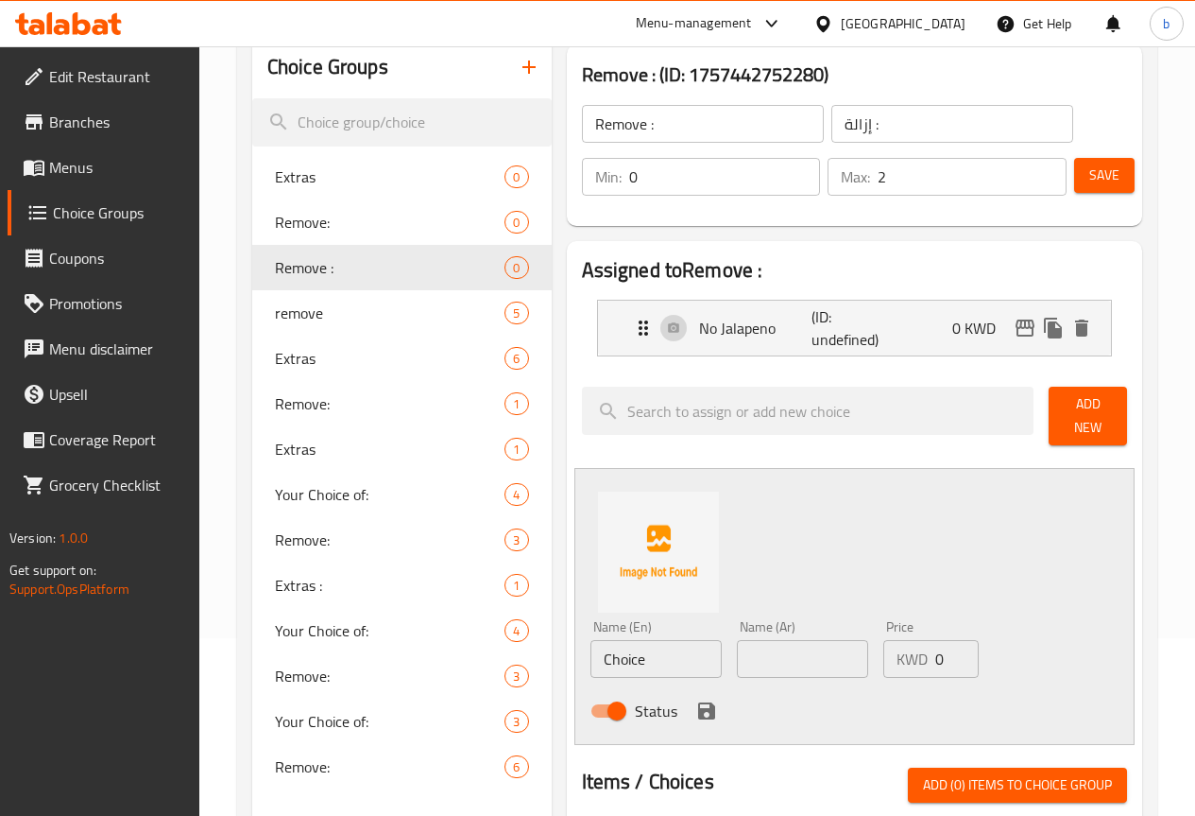
click at [603, 641] on input "Choice" at bounding box center [656, 659] width 131 height 38
paste input "No Crispy Onion"
type input "No Crispy Onion"
click at [737, 656] on input "text" at bounding box center [802, 659] width 131 height 38
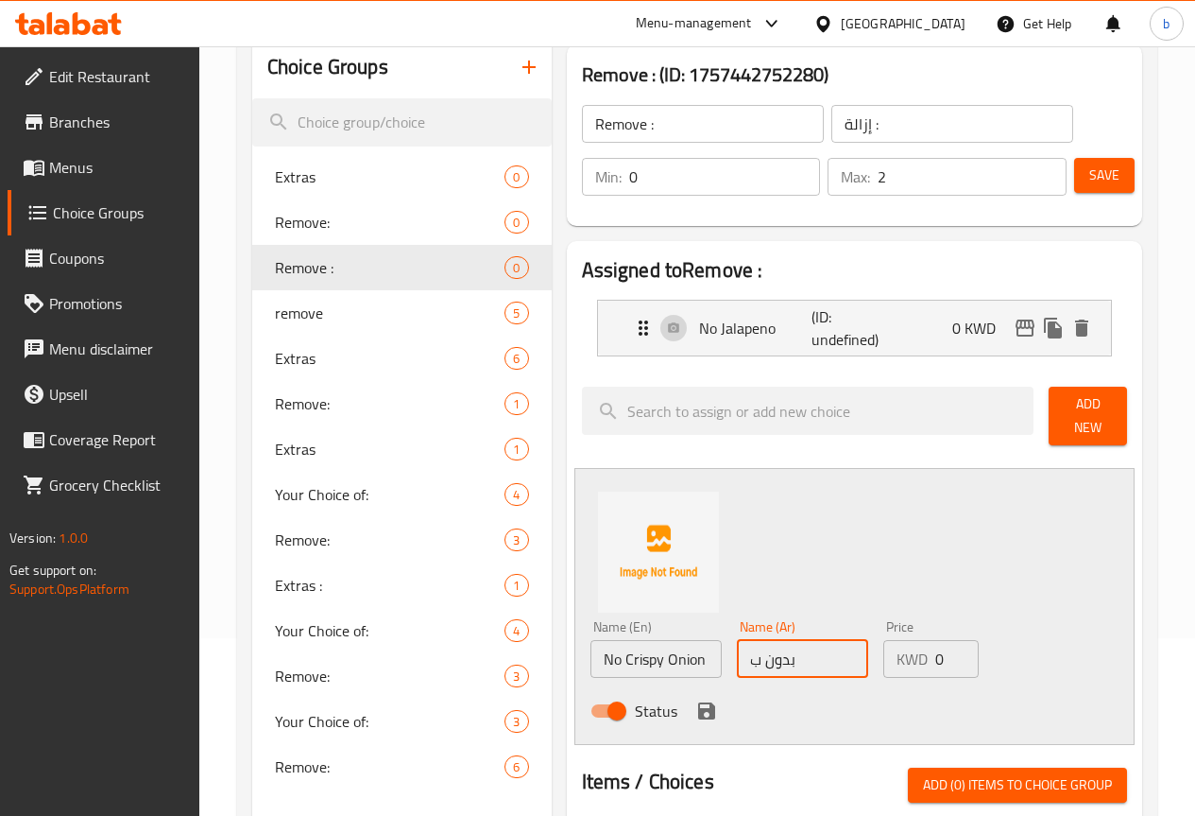
type input "بدون بصل مقرمش"
click at [698, 702] on icon "save" at bounding box center [706, 710] width 17 height 17
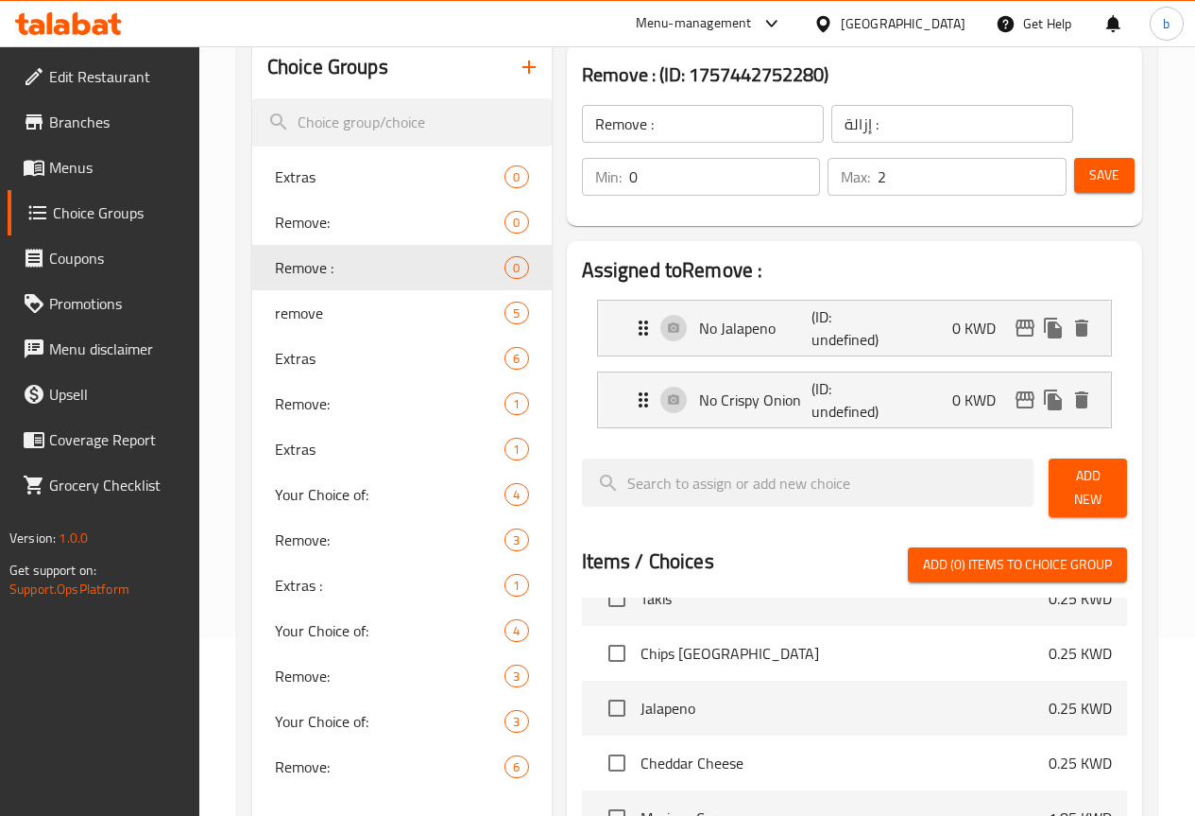
click at [1090, 175] on span "Save" at bounding box center [1105, 175] width 30 height 24
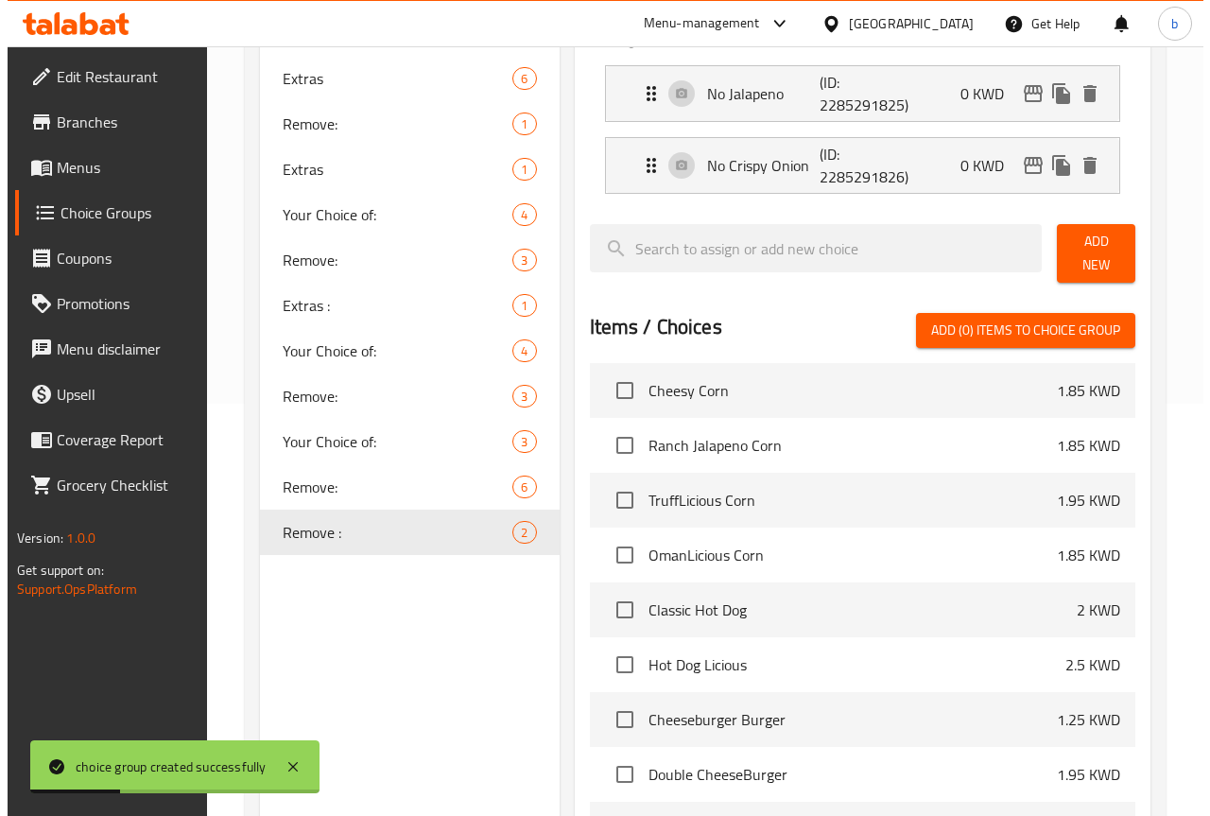
scroll to position [646, 0]
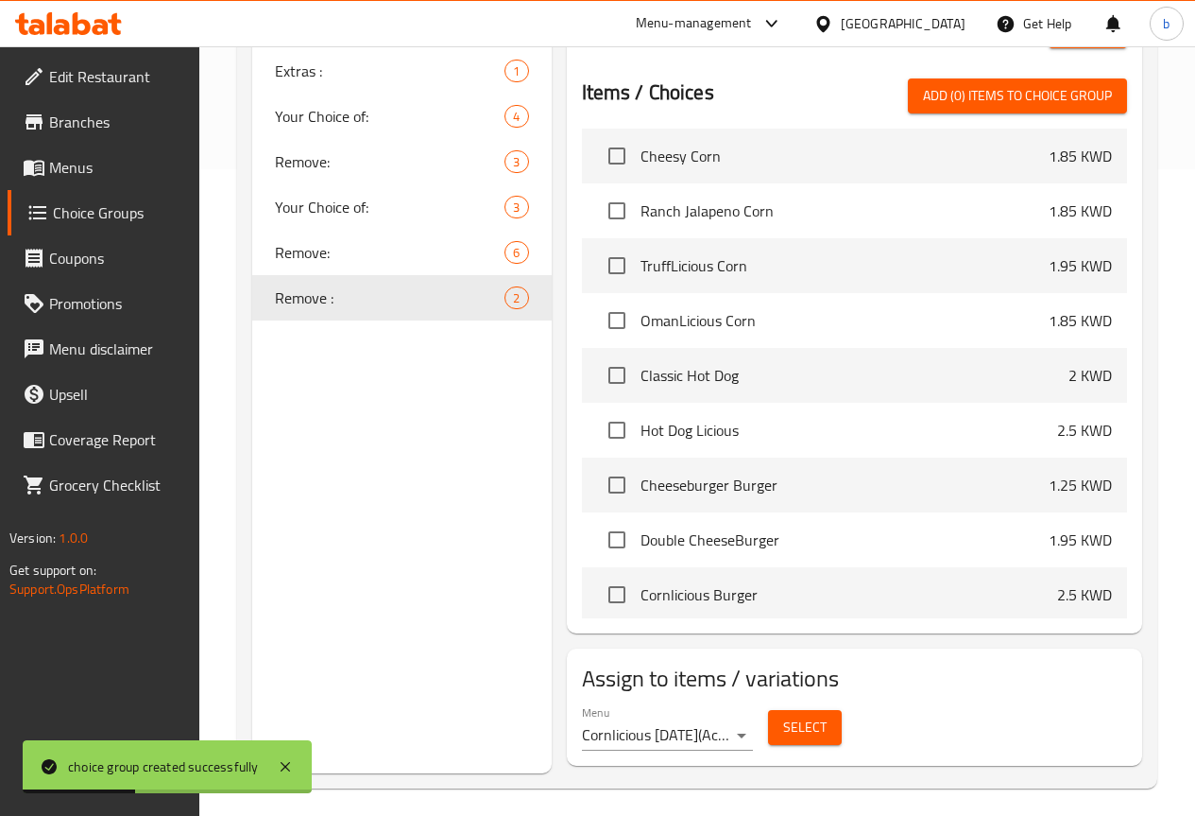
click at [779, 710] on button "Select" at bounding box center [805, 727] width 74 height 35
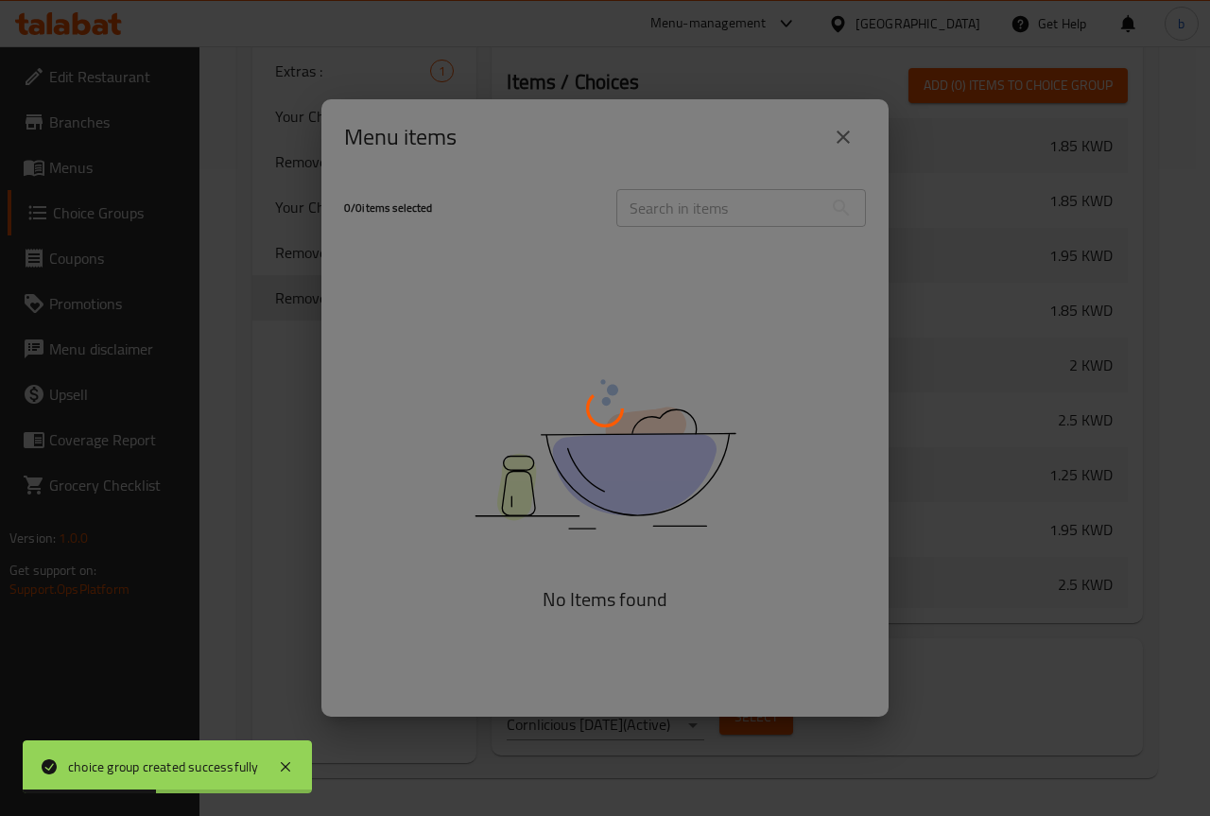
scroll to position [1459, 0]
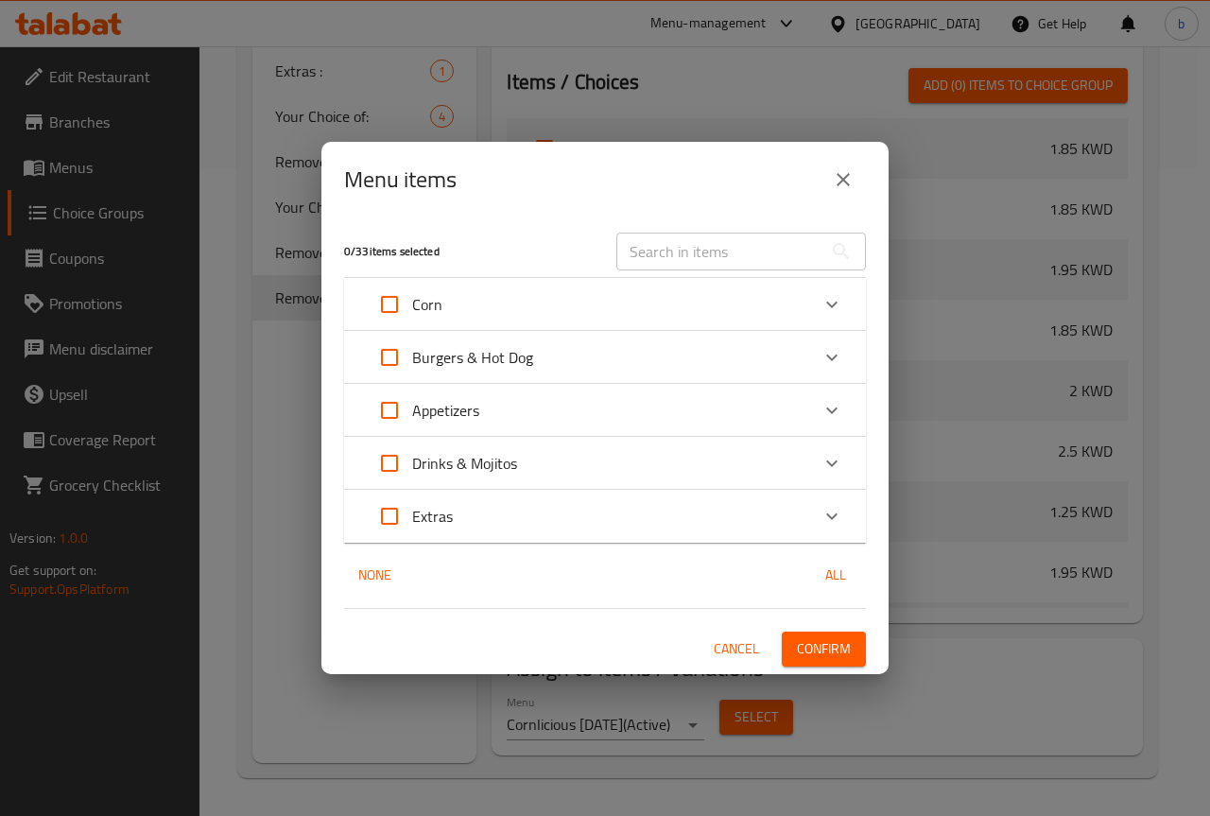
click at [516, 416] on div "Appetizers" at bounding box center [588, 409] width 442 height 45
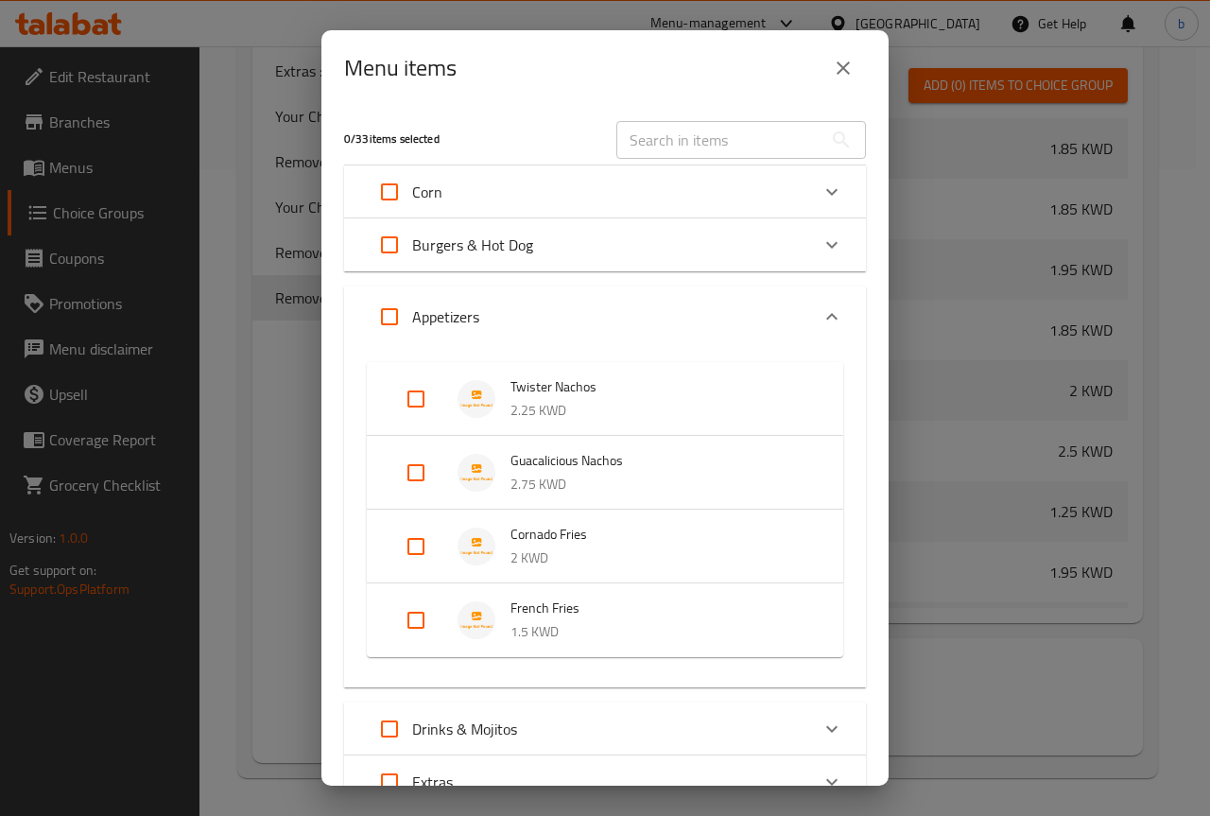
click at [408, 551] on input "Expand" at bounding box center [415, 546] width 45 height 45
checkbox input "true"
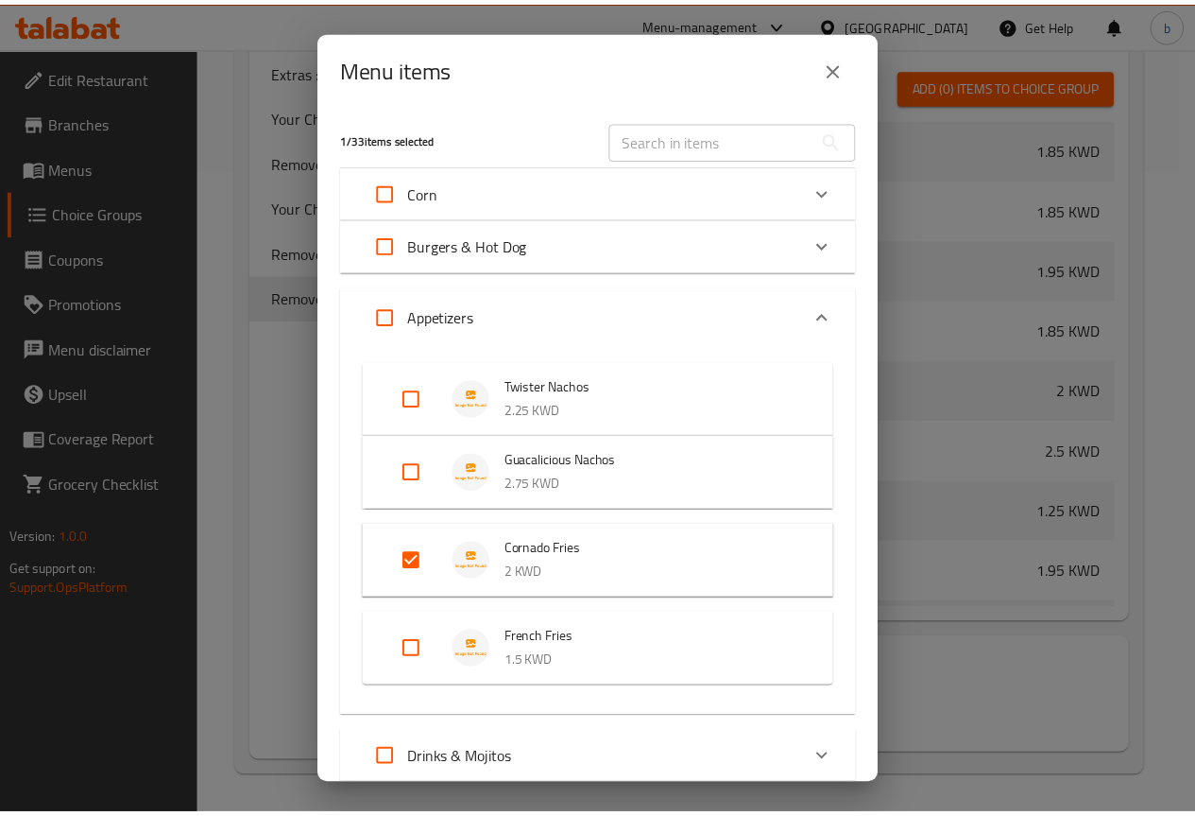
scroll to position [184, 0]
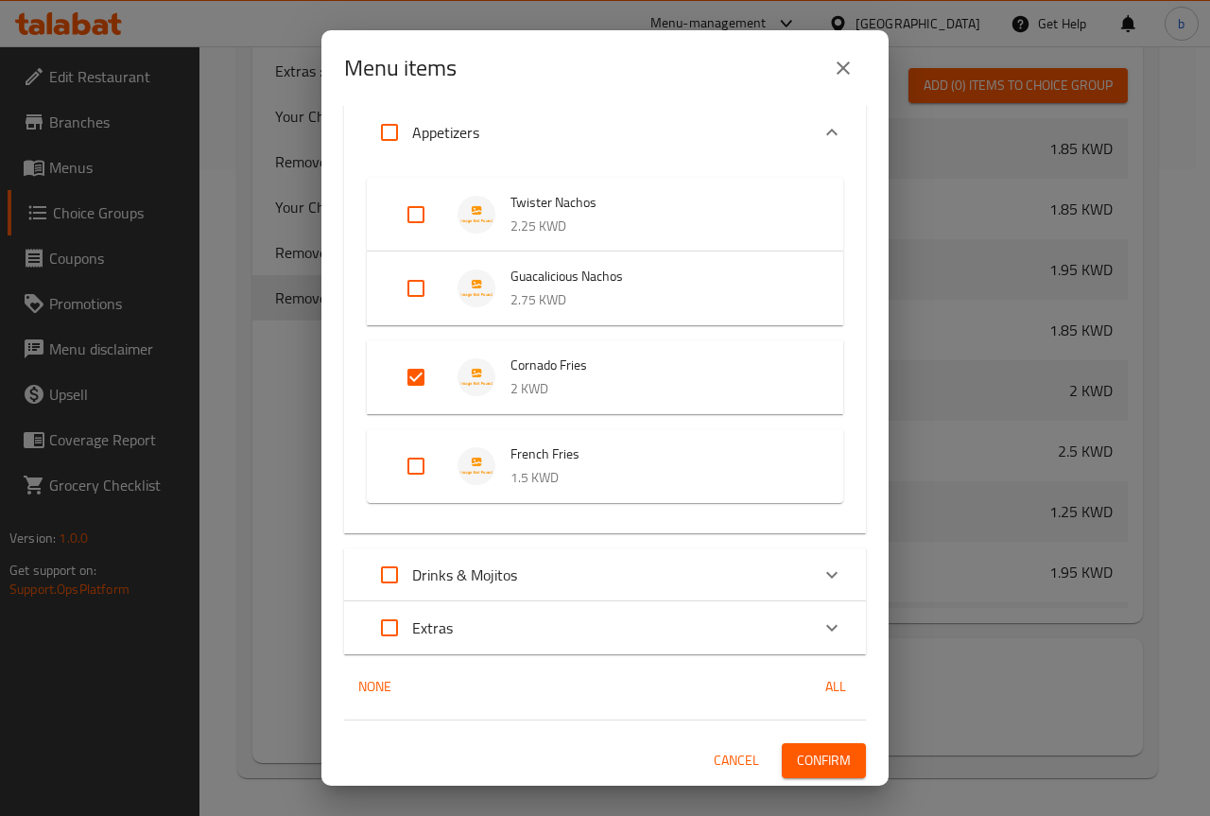
click at [818, 760] on span "Confirm" at bounding box center [824, 760] width 54 height 24
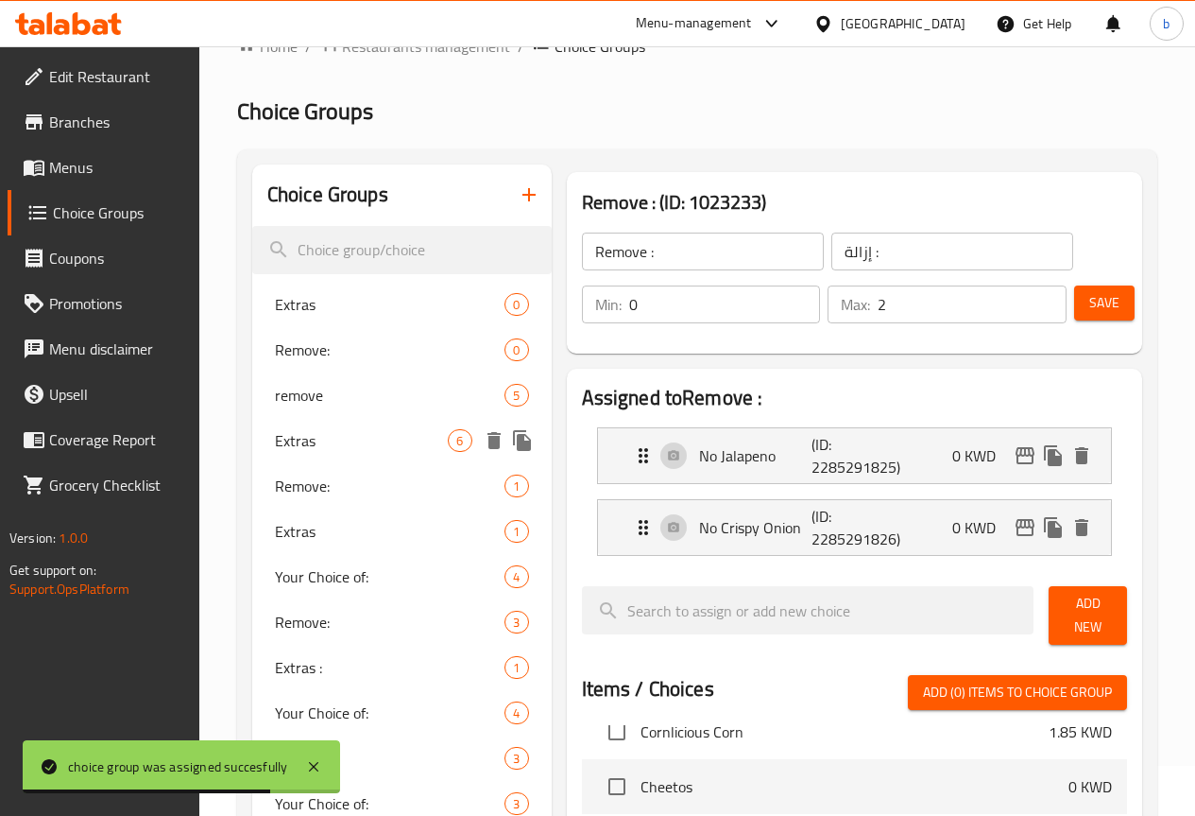
scroll to position [0, 0]
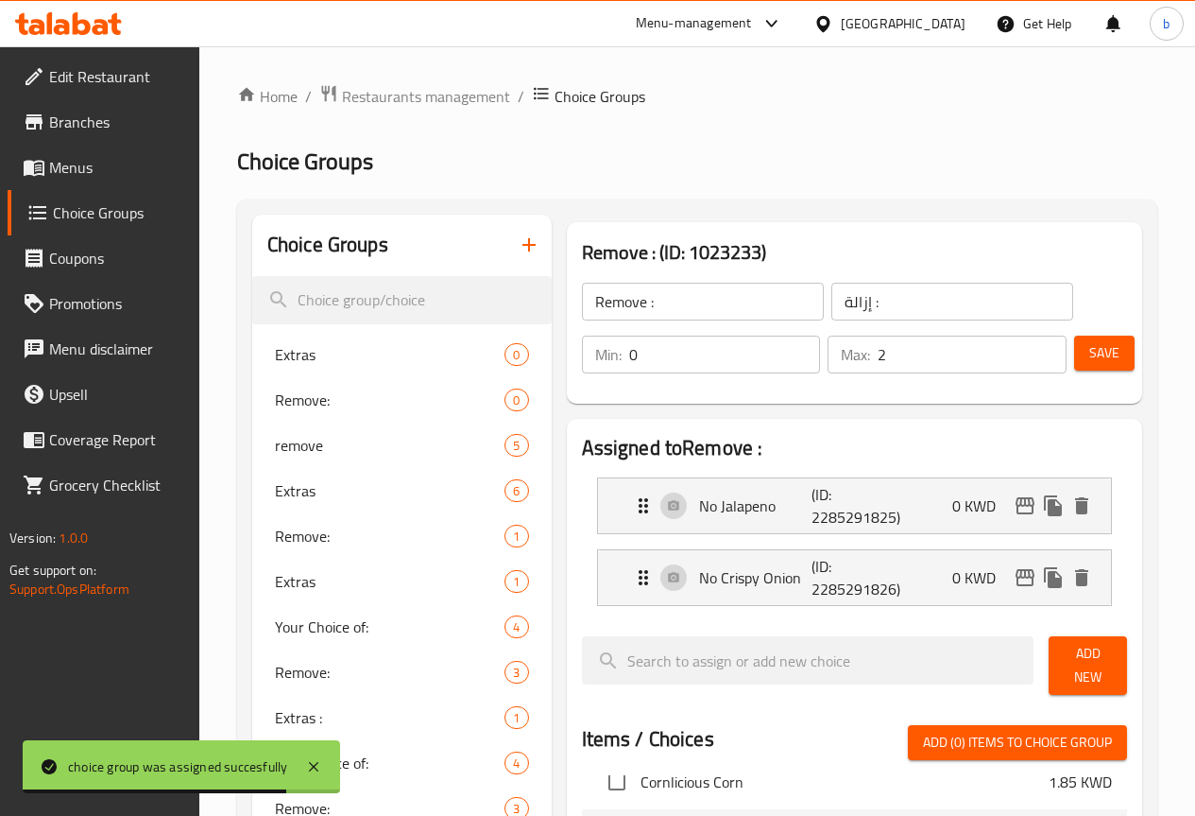
click at [518, 243] on icon "button" at bounding box center [529, 244] width 23 height 23
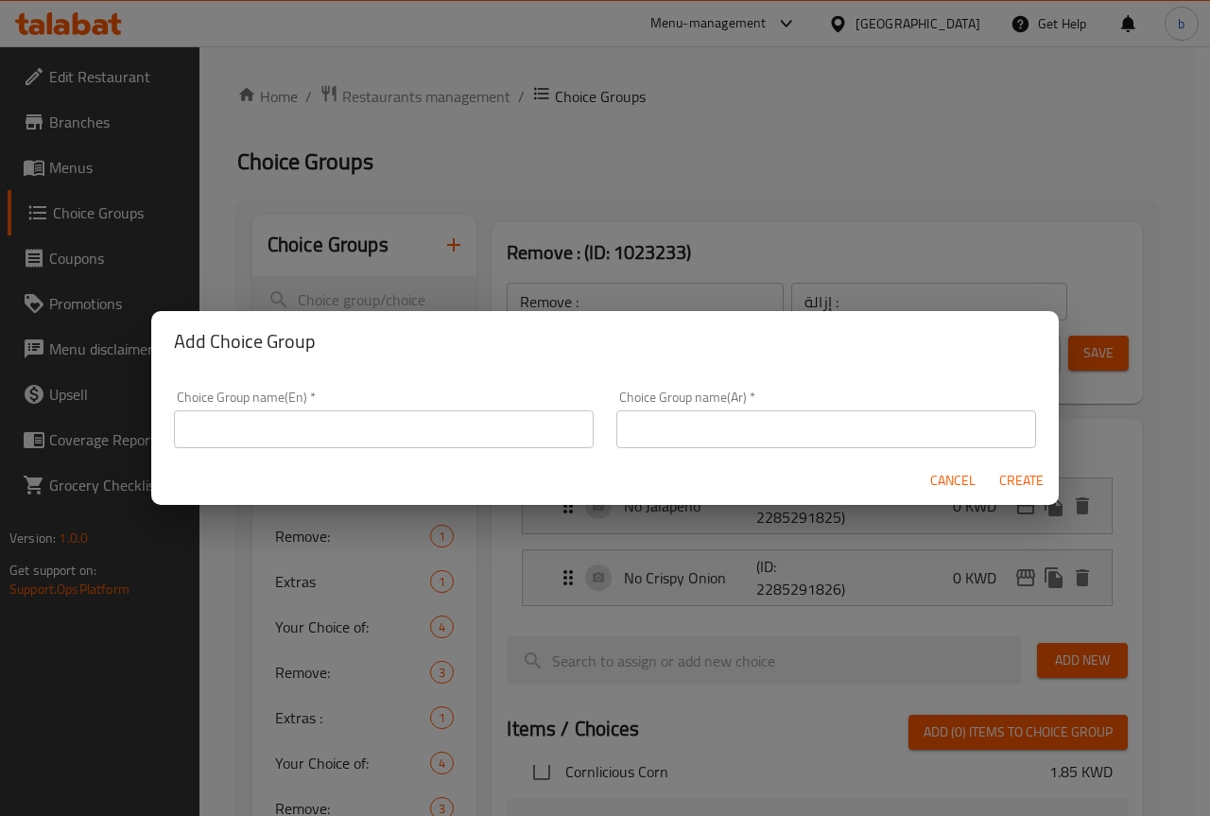
click at [1109, 618] on div "Add Choice Group Choice Group name(En)   * Choice Group name(En) * Choice Group…" at bounding box center [605, 408] width 1210 height 816
click at [253, 429] on input "text" at bounding box center [384, 429] width 420 height 38
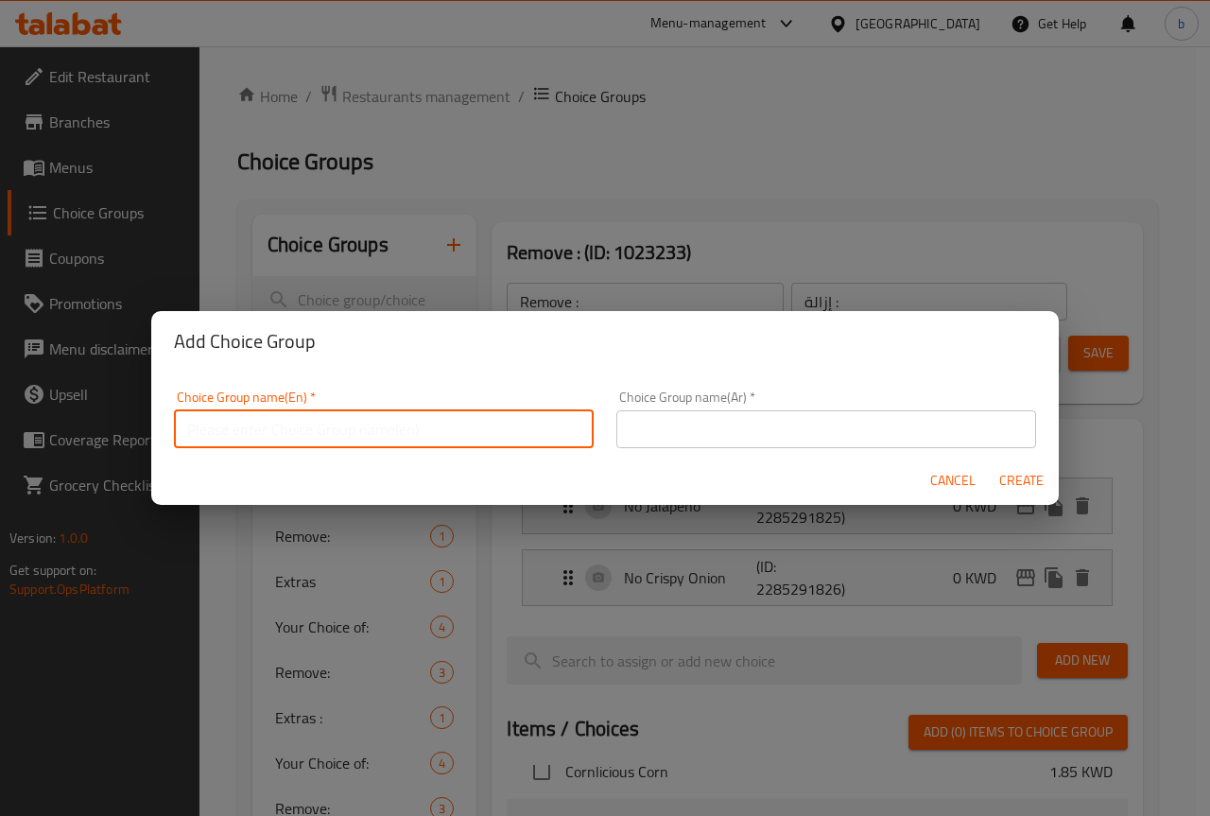
paste input "Your Choice of:"
type input "Your Choice of:"
click at [707, 435] on input "text" at bounding box center [826, 429] width 420 height 38
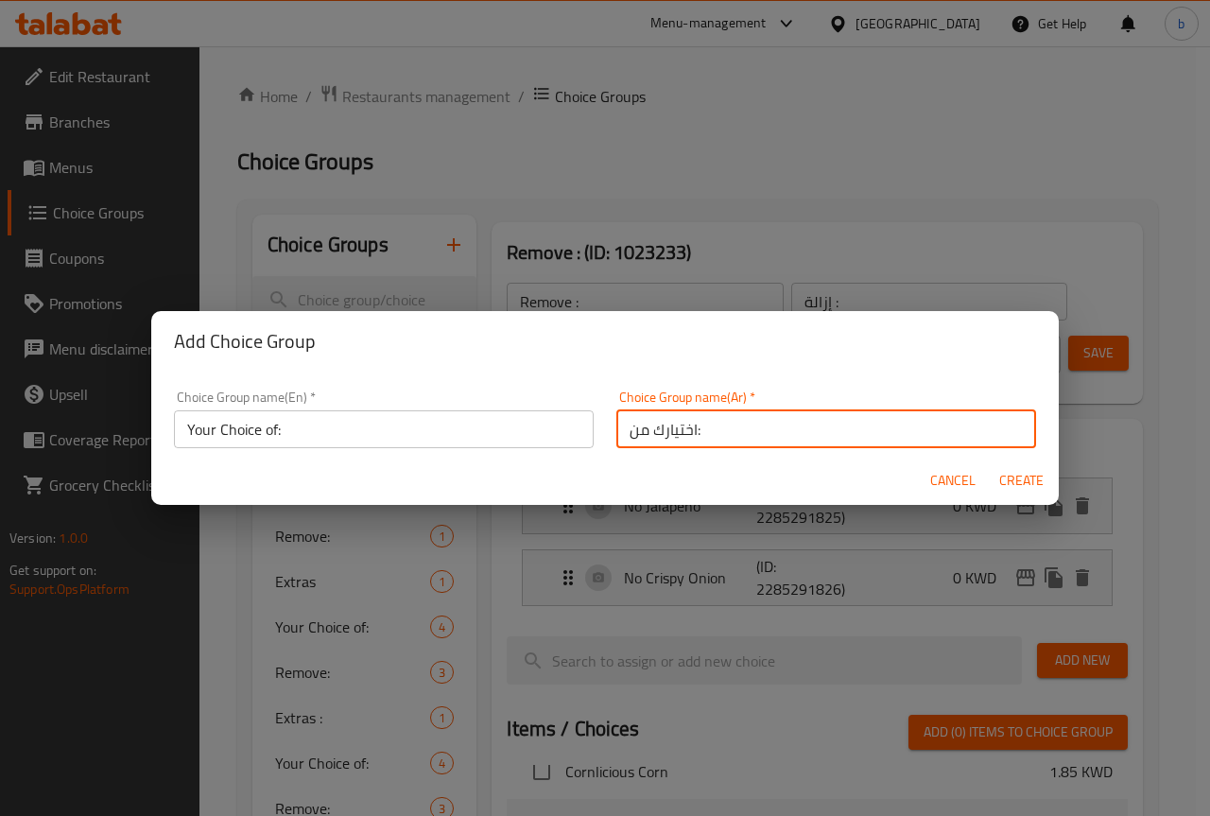
type input "اختيارك من:"
click at [1033, 472] on span "Create" at bounding box center [1020, 481] width 45 height 24
type input "Your Choice of:"
type input "اختيارك من:"
type input "0"
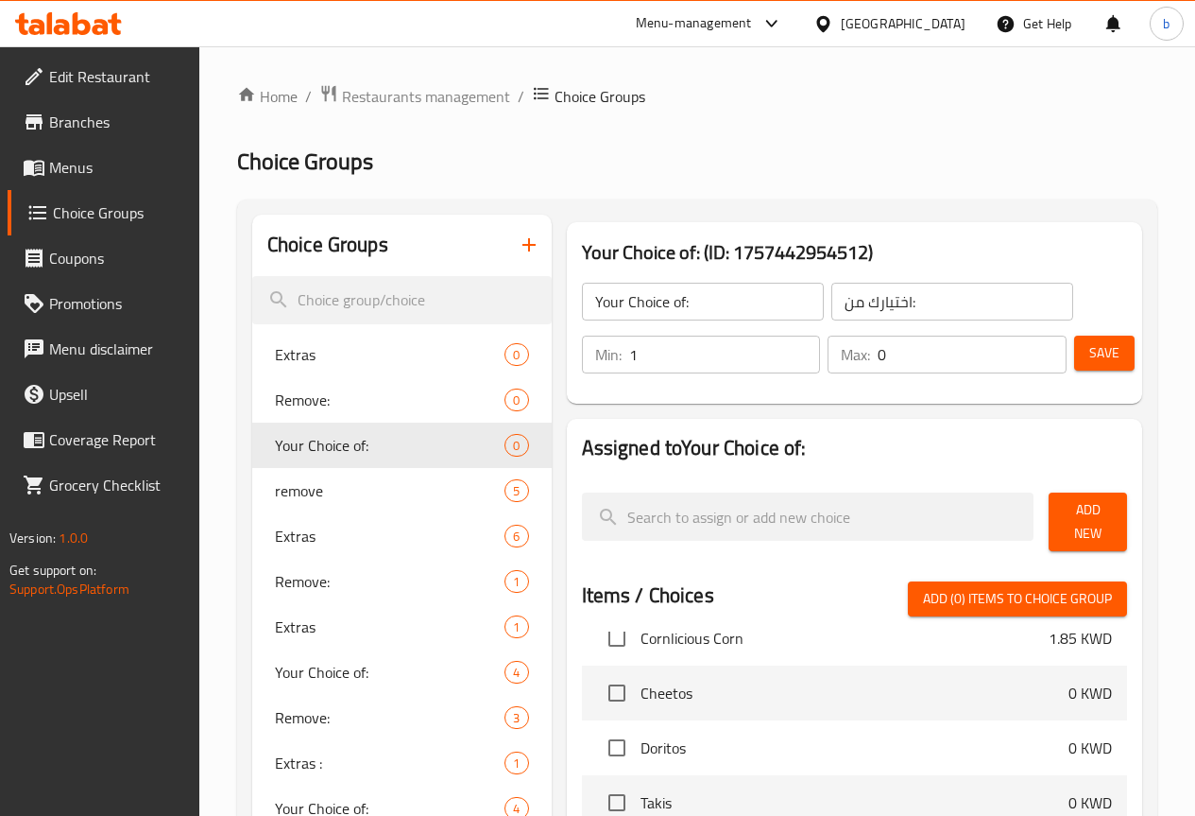
type input "1"
click at [764, 351] on input "1" at bounding box center [725, 354] width 192 height 38
type input "1"
click at [1037, 344] on input "1" at bounding box center [972, 354] width 189 height 38
click at [1066, 505] on span "Add New" at bounding box center [1088, 521] width 48 height 47
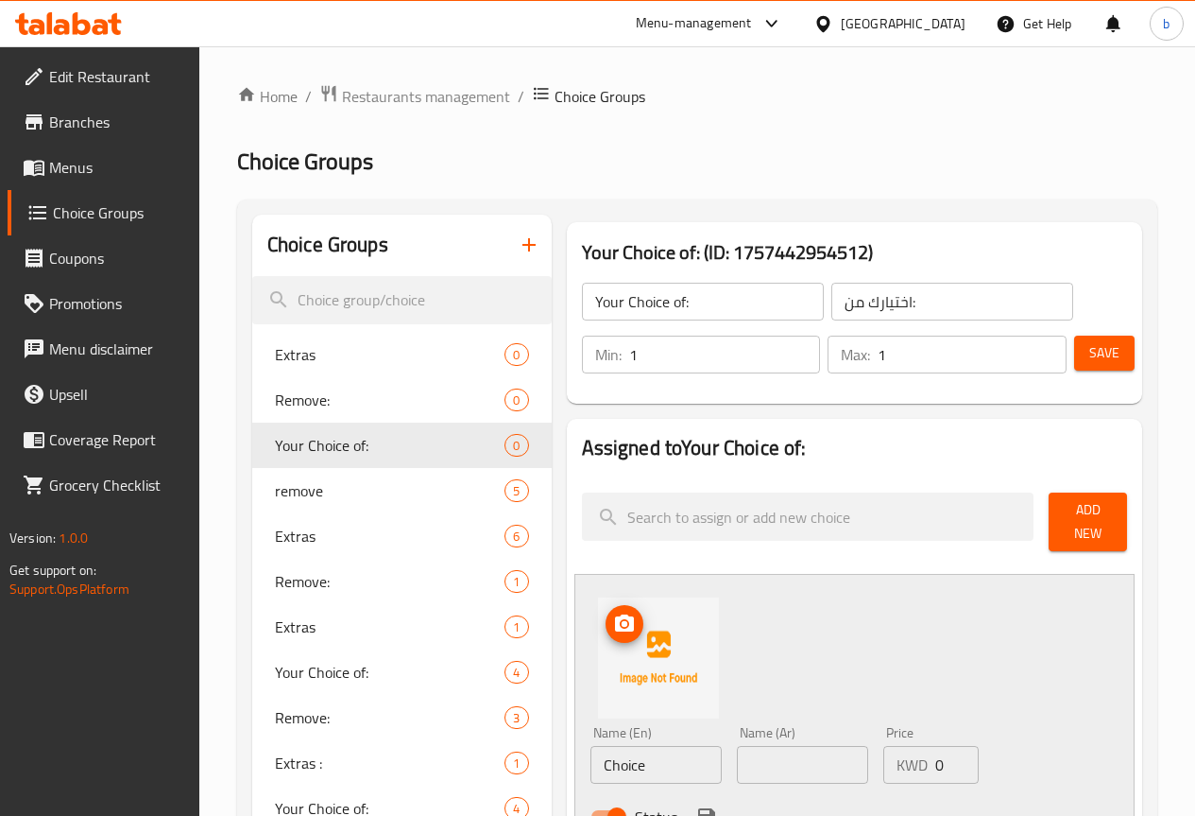
scroll to position [94, 0]
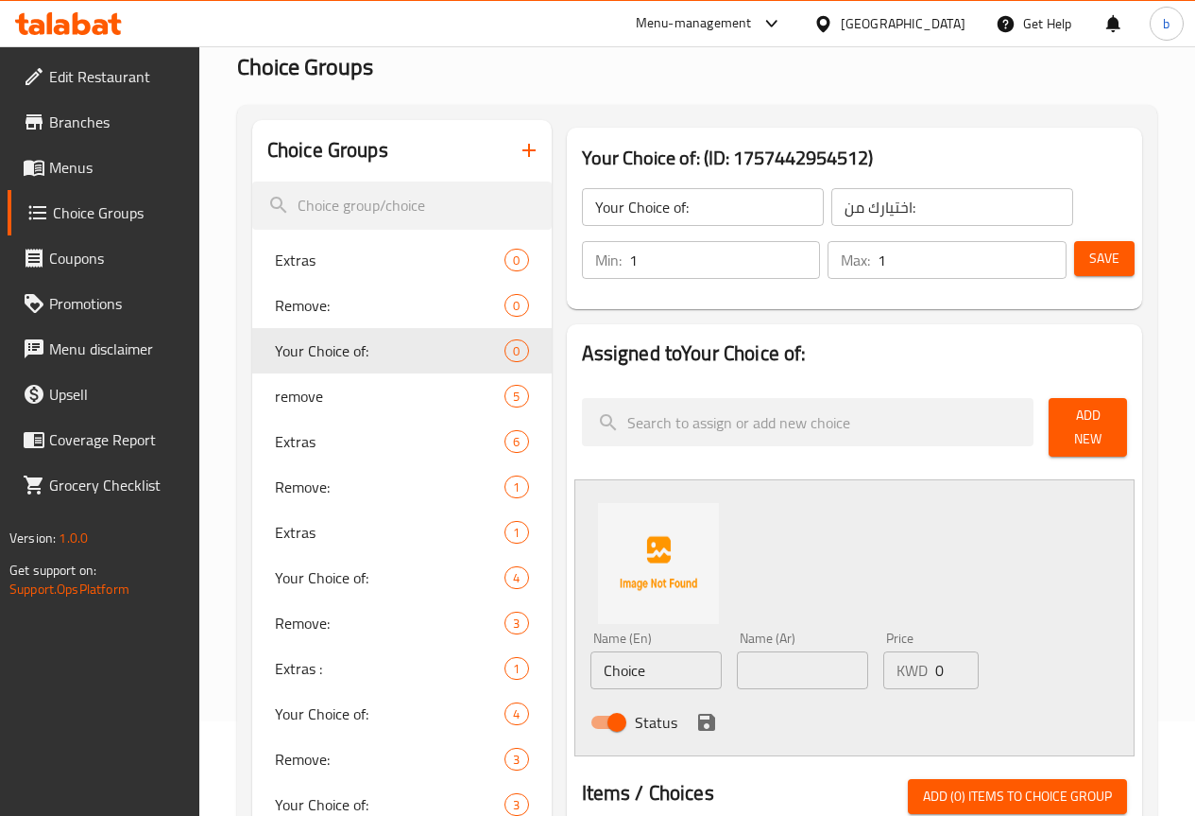
click at [596, 667] on input "Choice" at bounding box center [656, 670] width 131 height 38
paste input "Sparkling Water"
type input "Sparkling Water"
click at [737, 678] on input "text" at bounding box center [802, 670] width 131 height 38
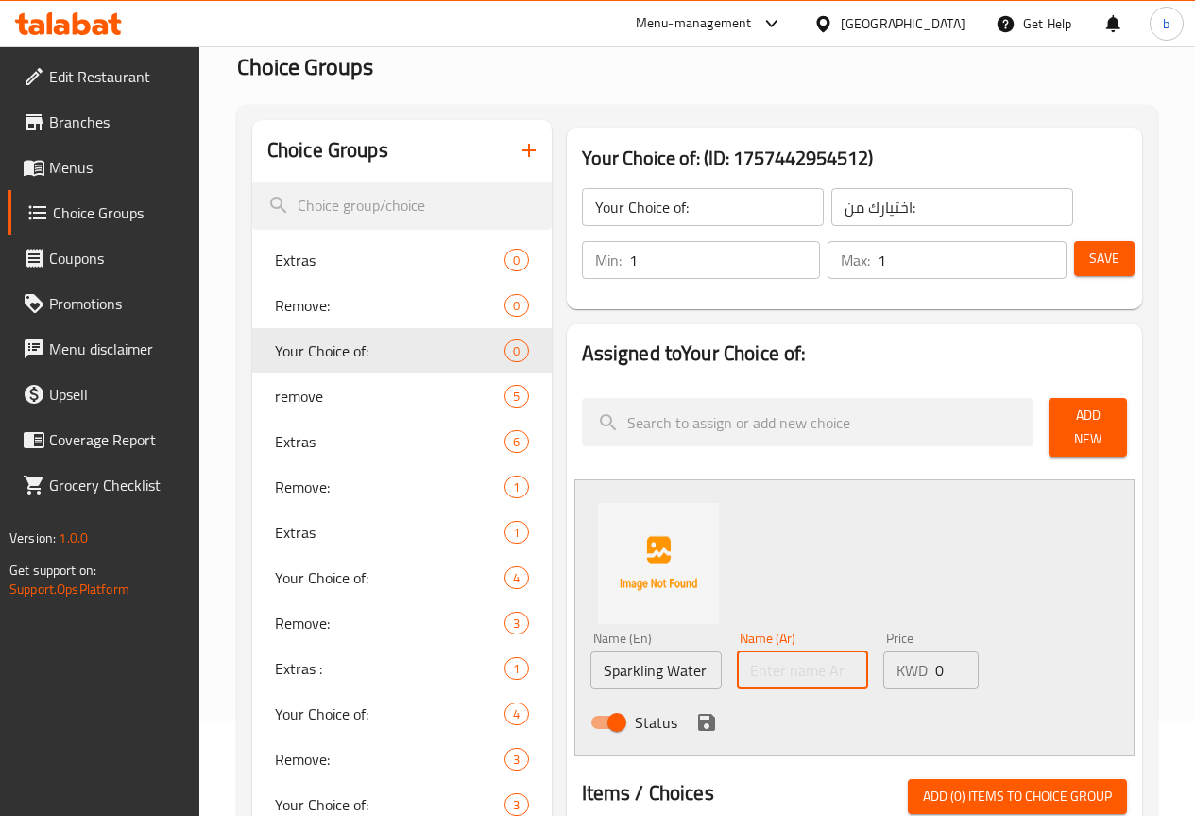
paste input "مياه فوارة"
type input "مياه فوارة"
click at [696, 717] on icon "save" at bounding box center [707, 722] width 23 height 23
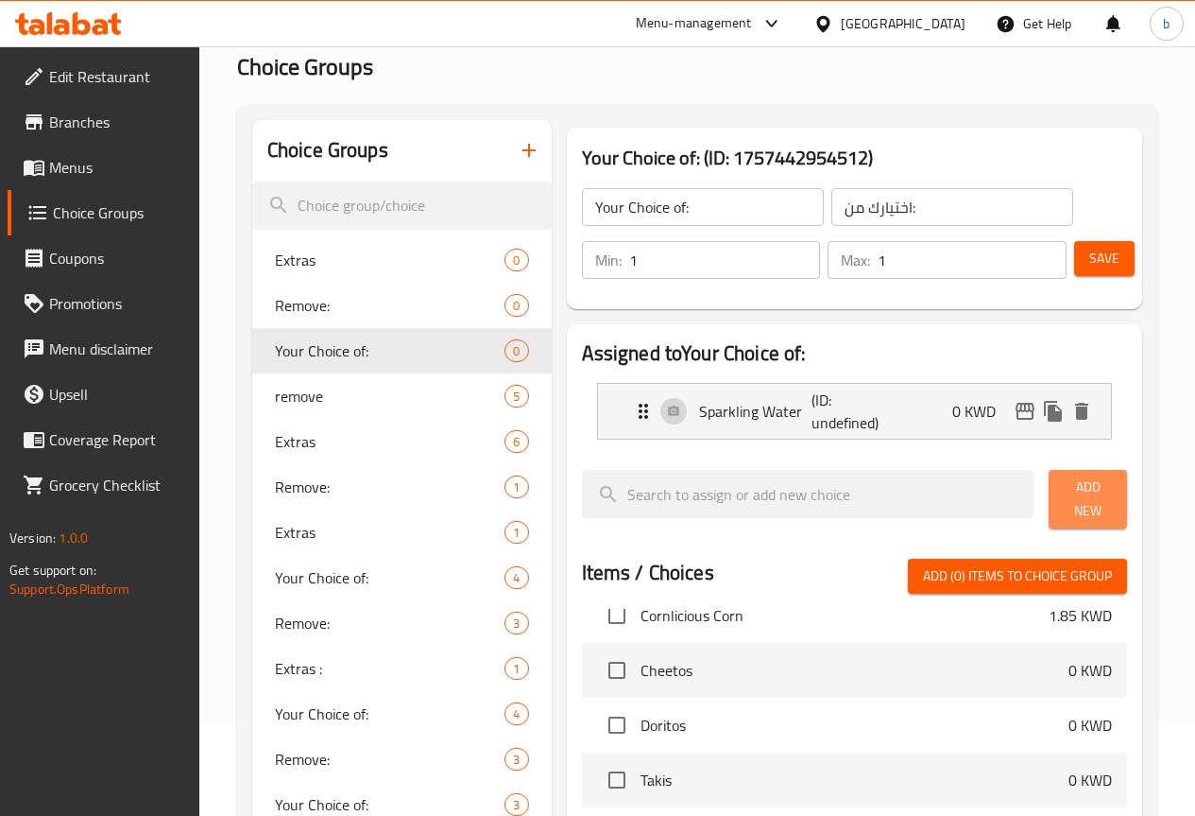
click at [1049, 487] on button "Add New" at bounding box center [1088, 499] width 78 height 59
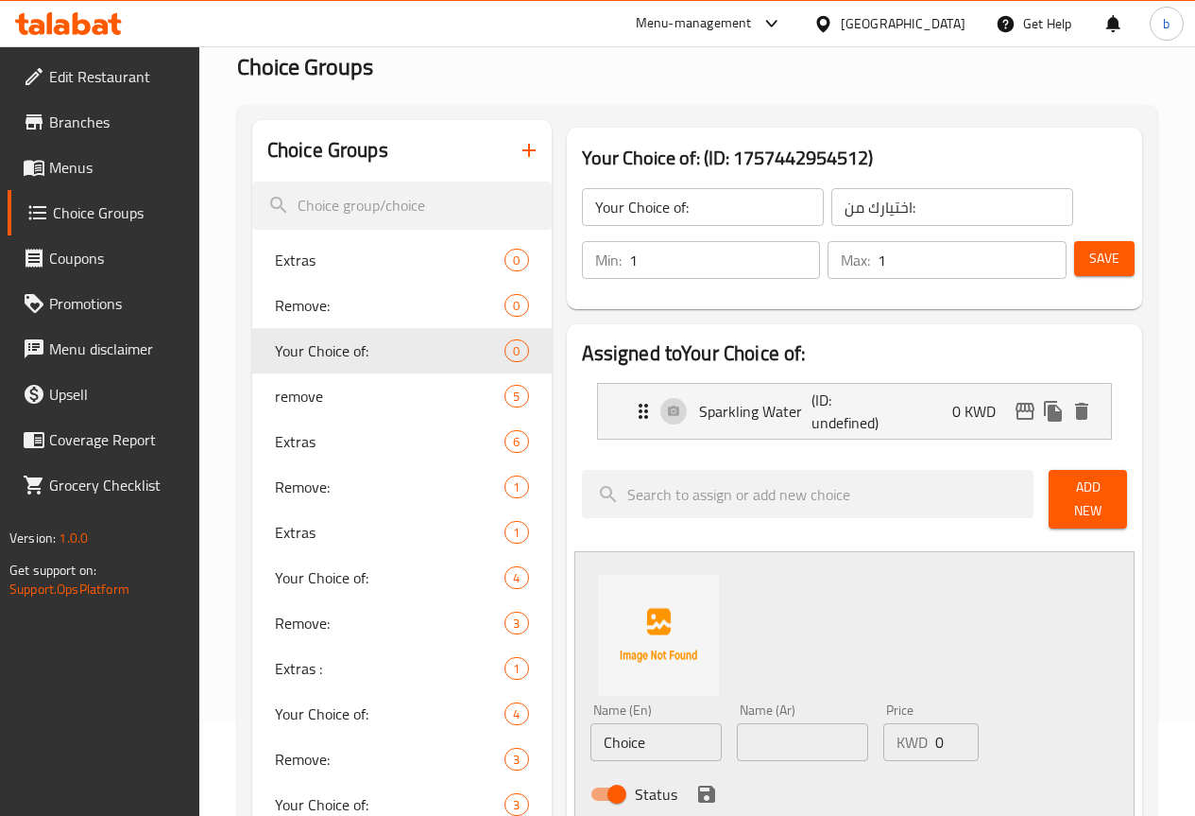
click at [591, 726] on input "Choice" at bounding box center [656, 742] width 131 height 38
paste input "Red Bull"
type input "Red Bull"
click at [737, 731] on input "text" at bounding box center [802, 742] width 131 height 38
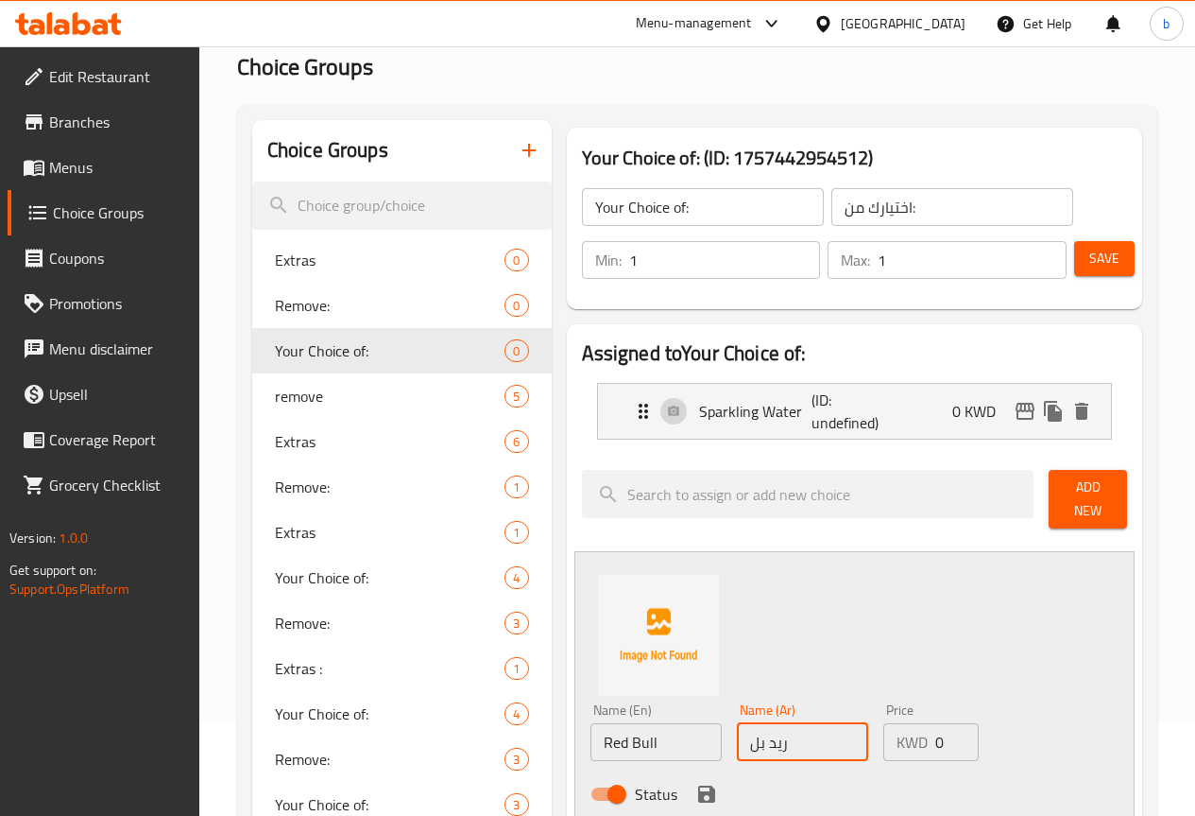
scroll to position [283, 0]
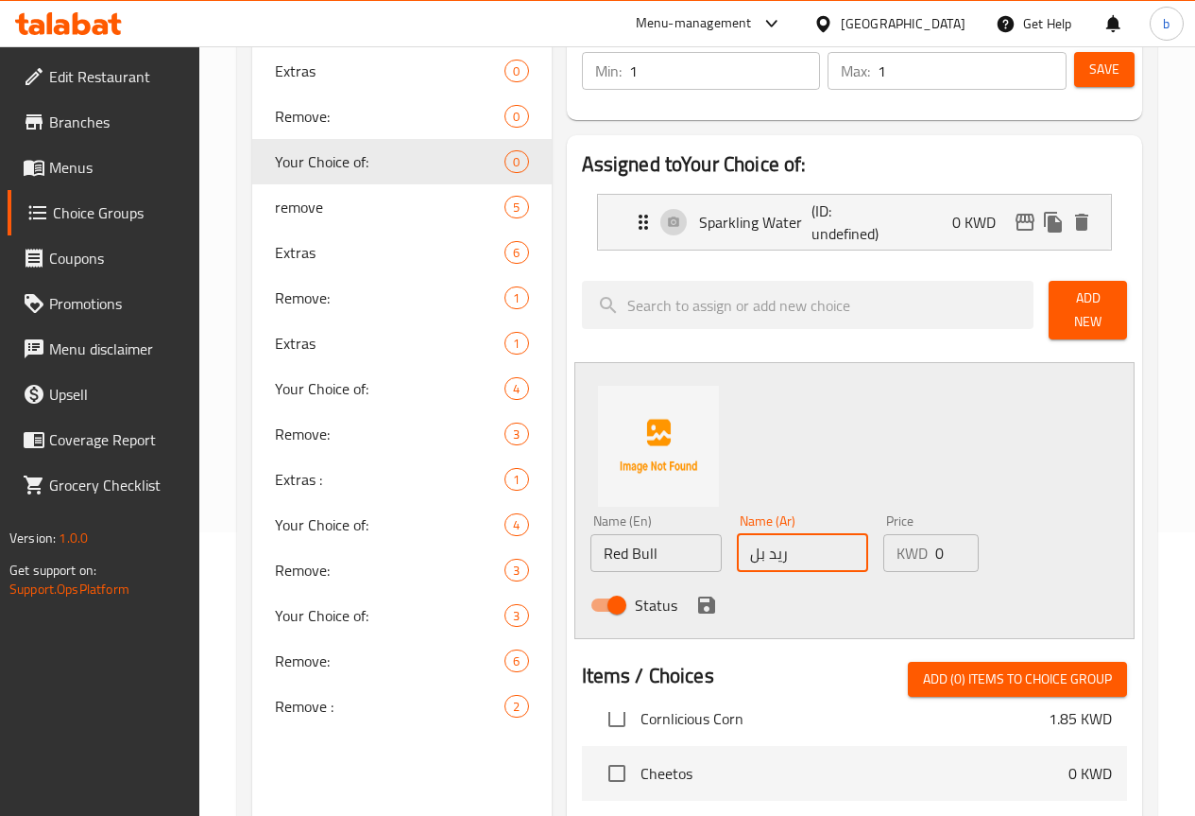
type input "ريد بل"
click at [936, 536] on input "0" at bounding box center [957, 553] width 43 height 38
type input "0.45"
click at [698, 600] on icon "save" at bounding box center [706, 604] width 17 height 17
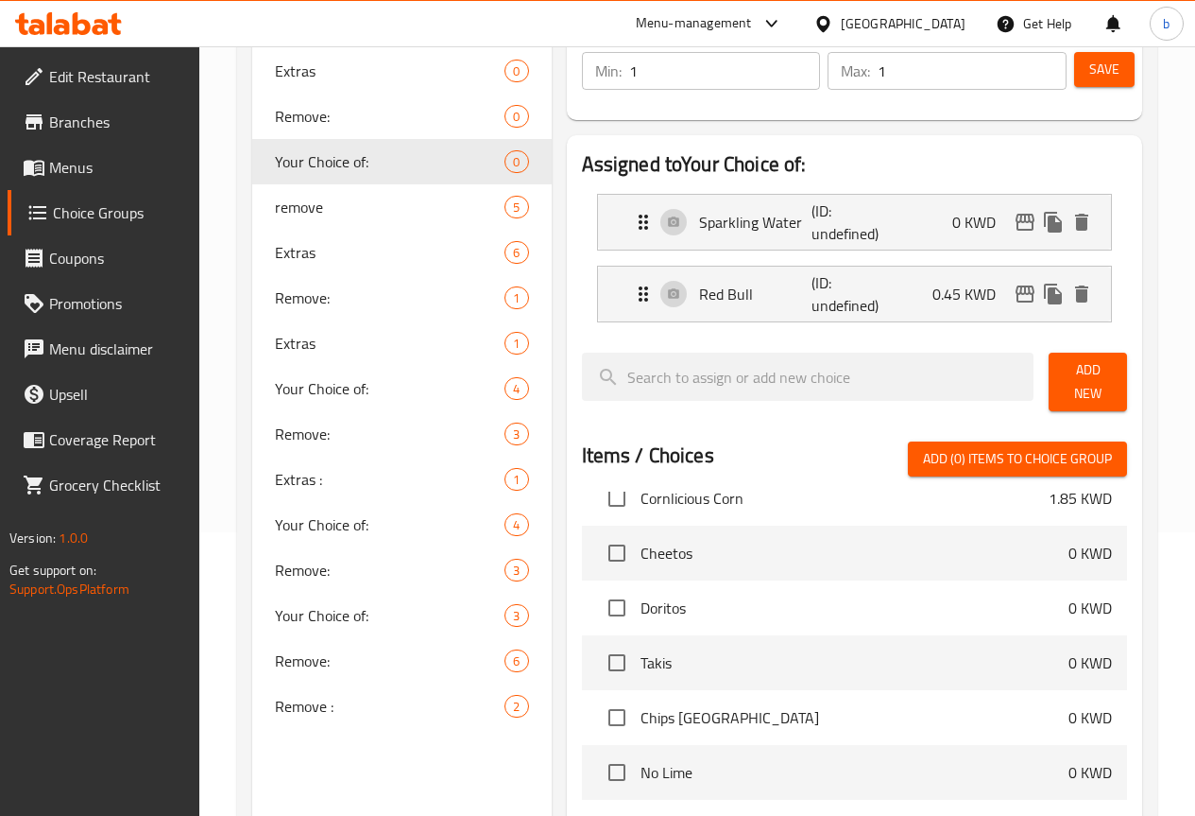
click at [1074, 368] on span "Add New" at bounding box center [1088, 381] width 48 height 47
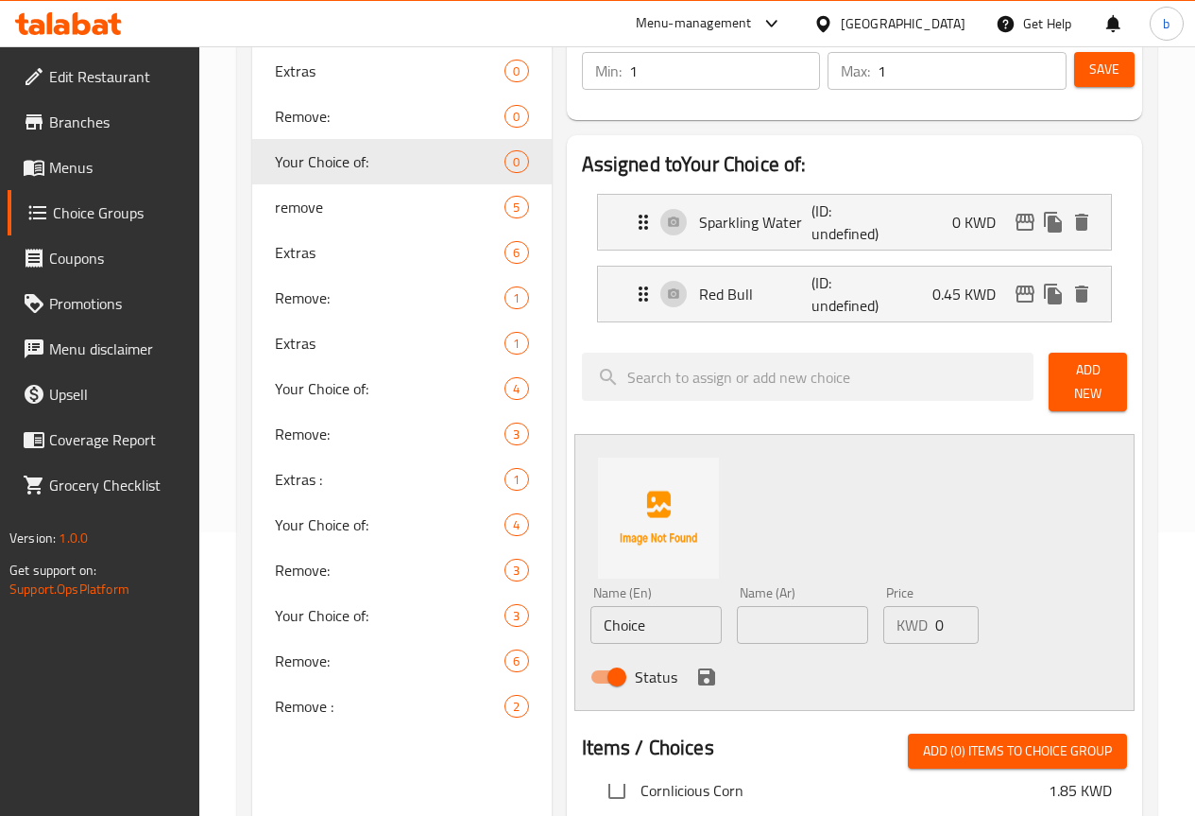
click at [598, 616] on input "Choice" at bounding box center [656, 625] width 131 height 38
paste input "Red Bull Sugar Fre"
type input "Red Bull Sugar Free"
click at [737, 613] on input "text" at bounding box center [802, 625] width 131 height 38
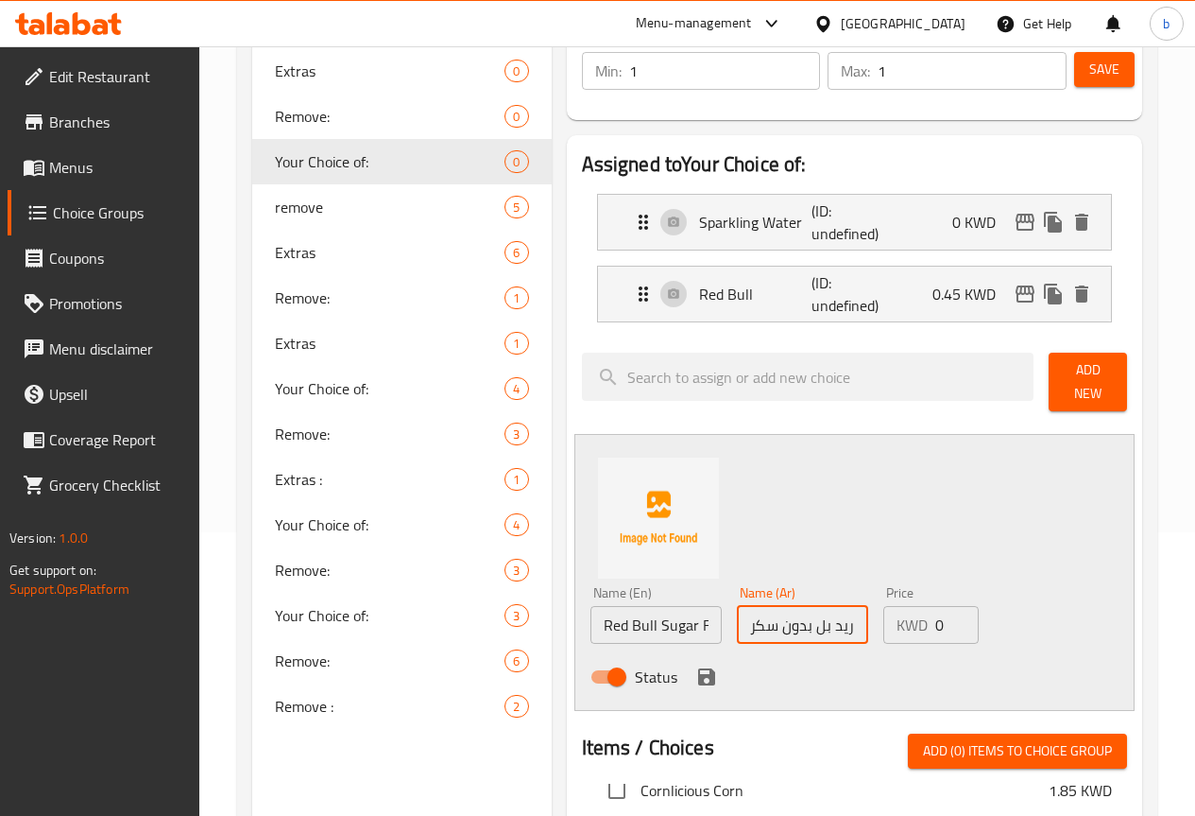
type input "ريد بل بدون سكر"
click at [936, 612] on input "0" at bounding box center [957, 625] width 43 height 38
click at [936, 613] on input "0" at bounding box center [957, 625] width 43 height 38
type input "0.45"
click at [696, 665] on icon "save" at bounding box center [707, 676] width 23 height 23
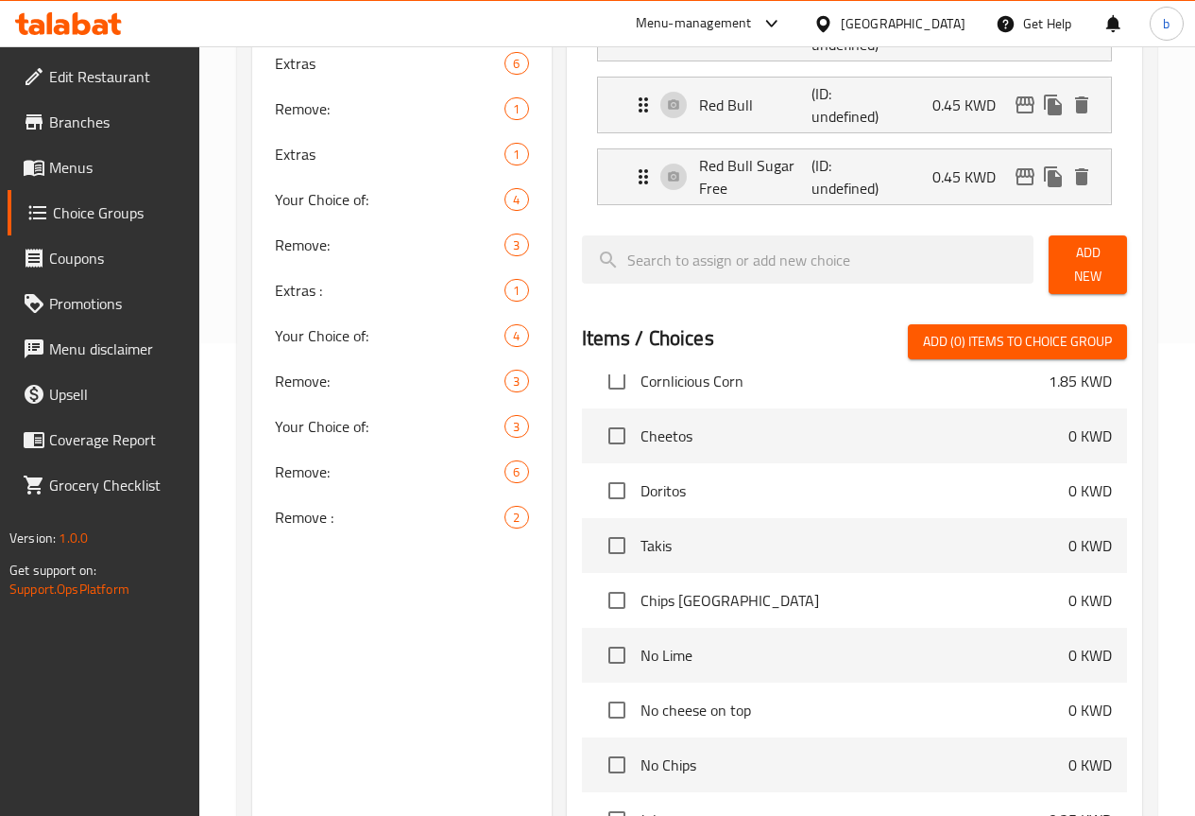
scroll to position [0, 0]
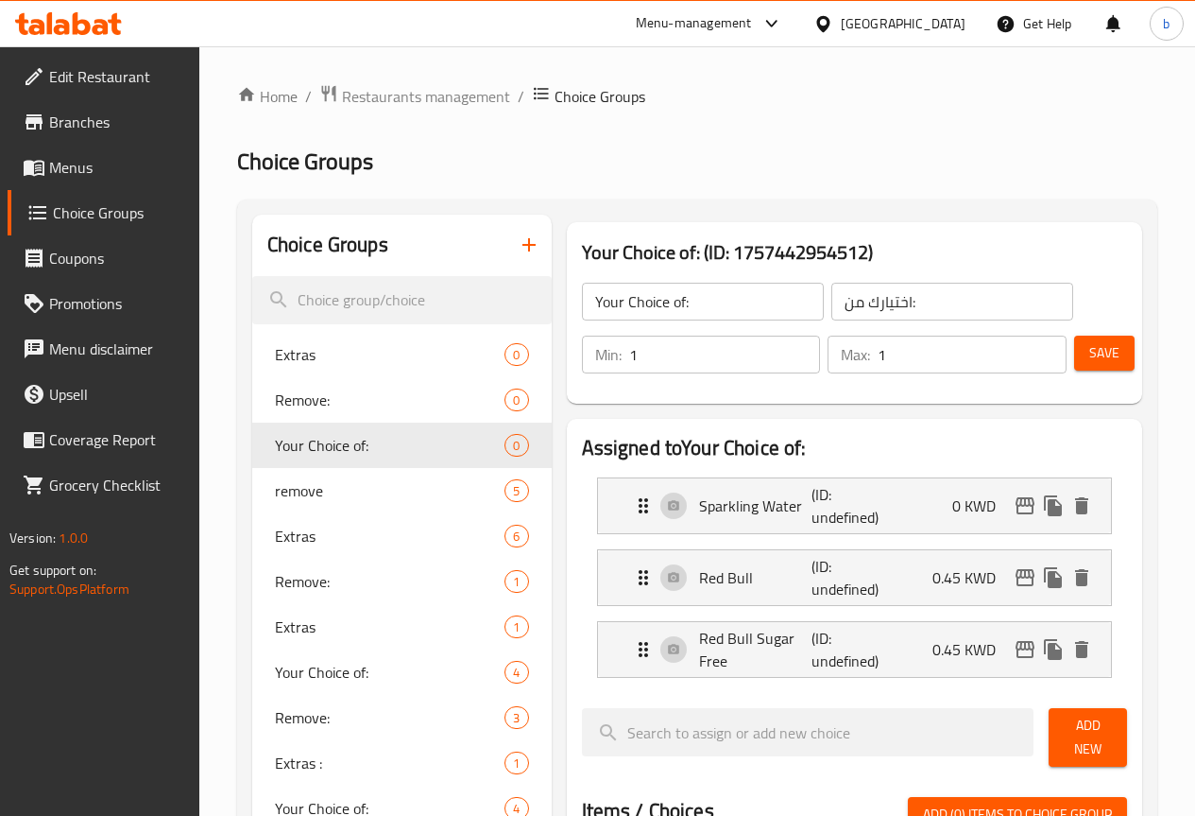
click at [1090, 350] on span "Save" at bounding box center [1105, 353] width 30 height 24
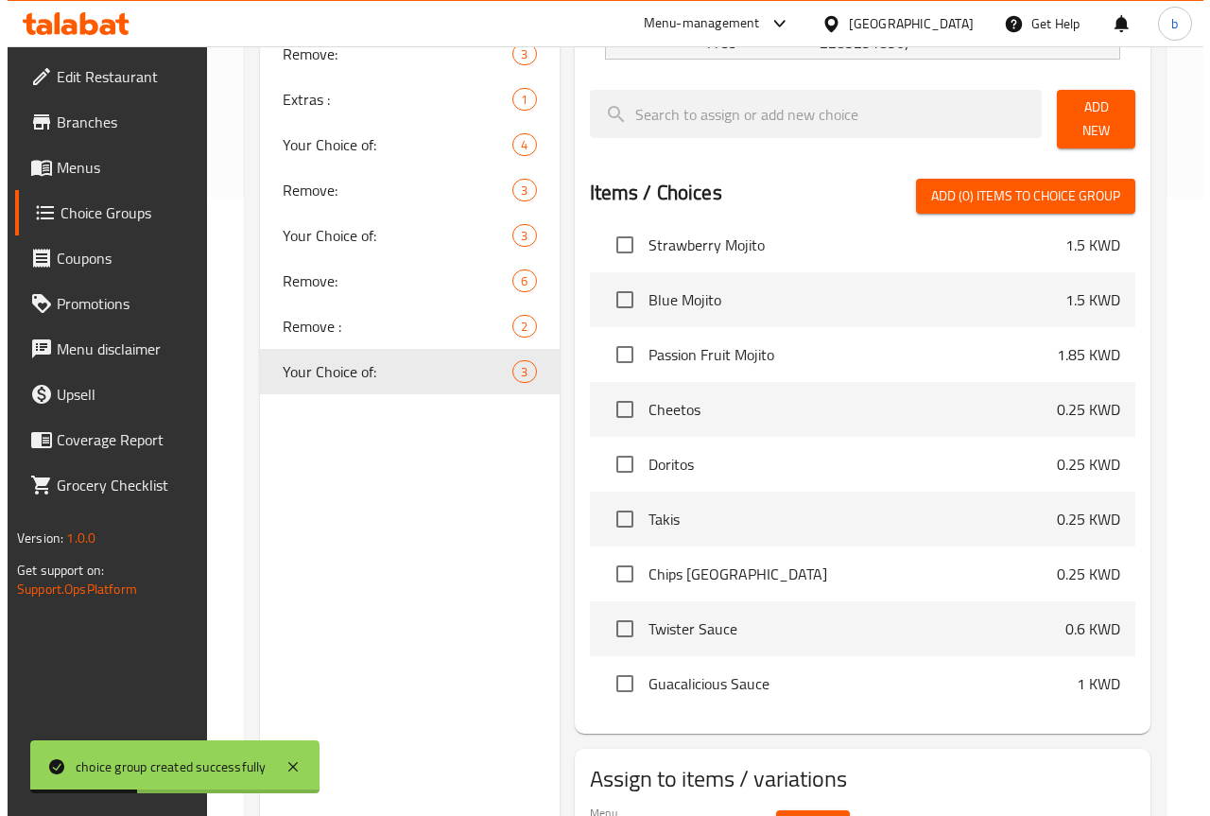
scroll to position [718, 0]
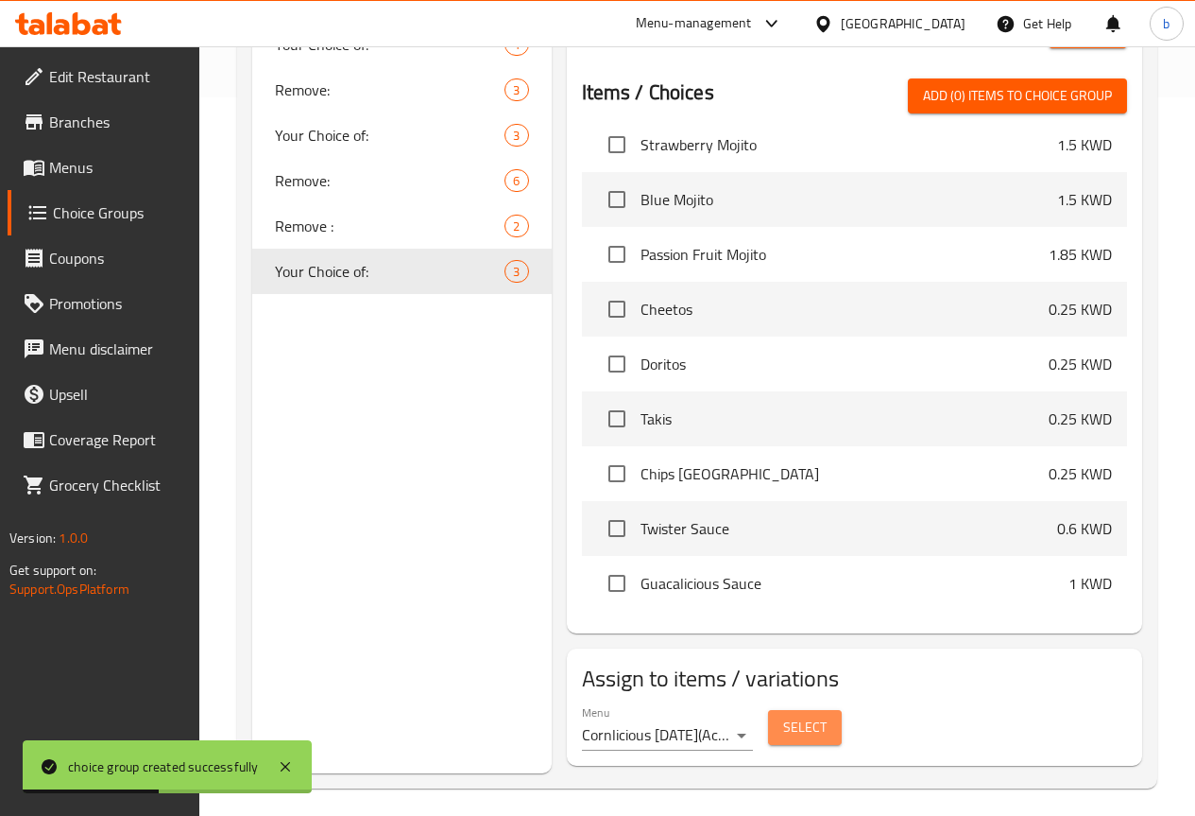
click at [783, 720] on span "Select" at bounding box center [804, 727] width 43 height 24
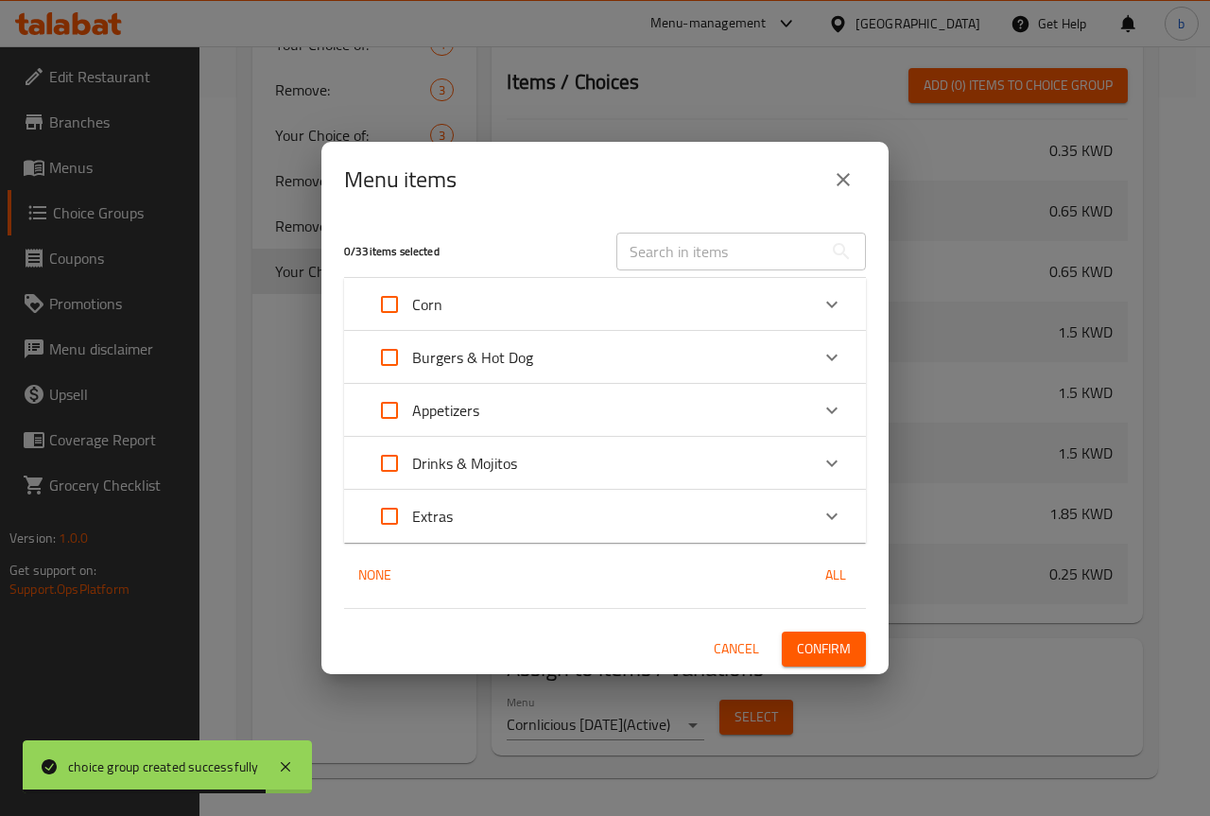
click at [502, 458] on p "Drinks & Mojitos" at bounding box center [464, 463] width 105 height 23
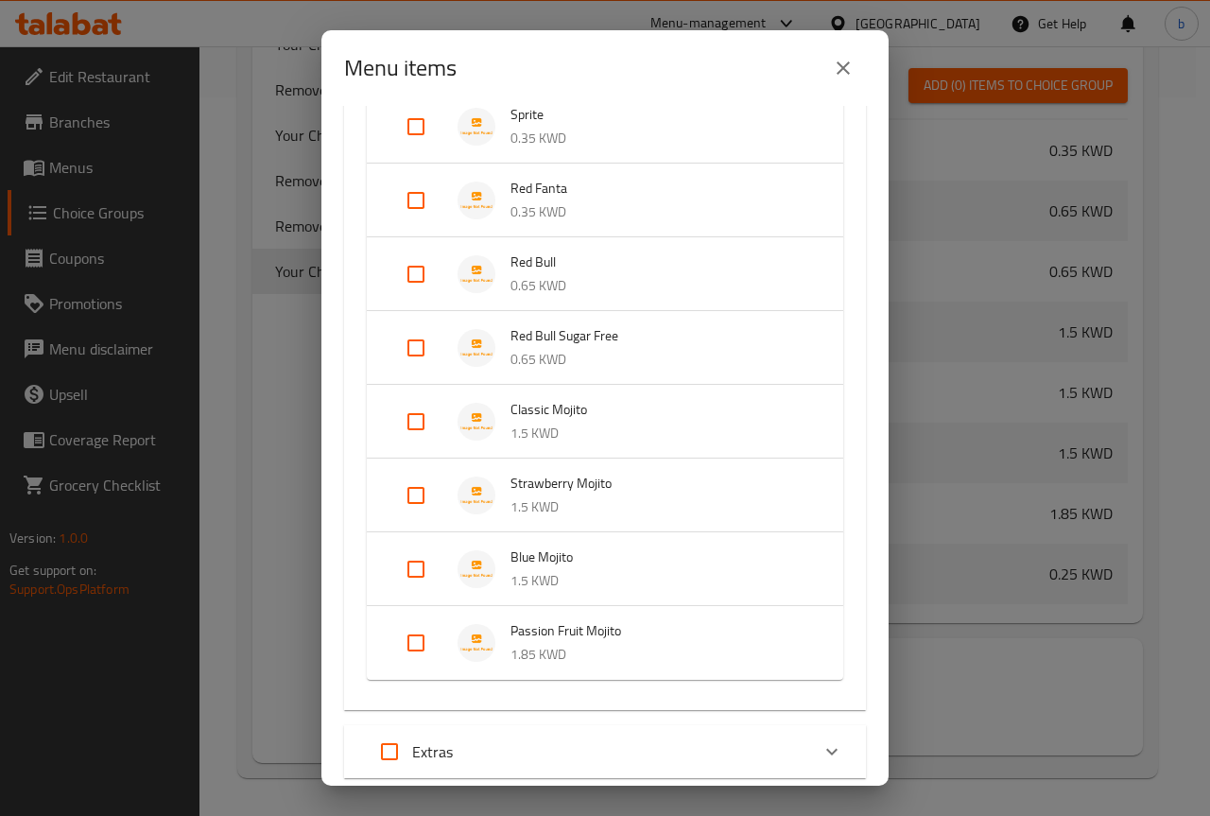
scroll to position [378, 0]
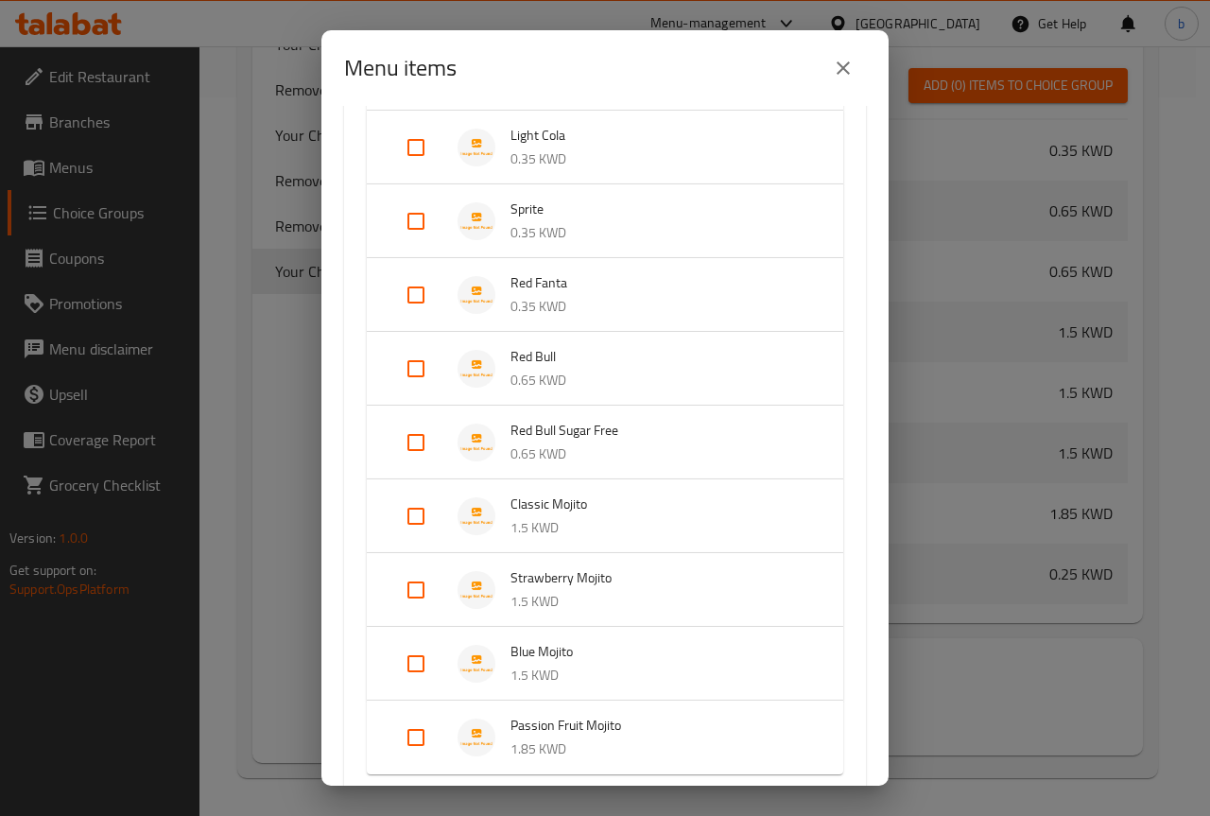
click at [420, 514] on input "Expand" at bounding box center [415, 515] width 45 height 45
checkbox input "true"
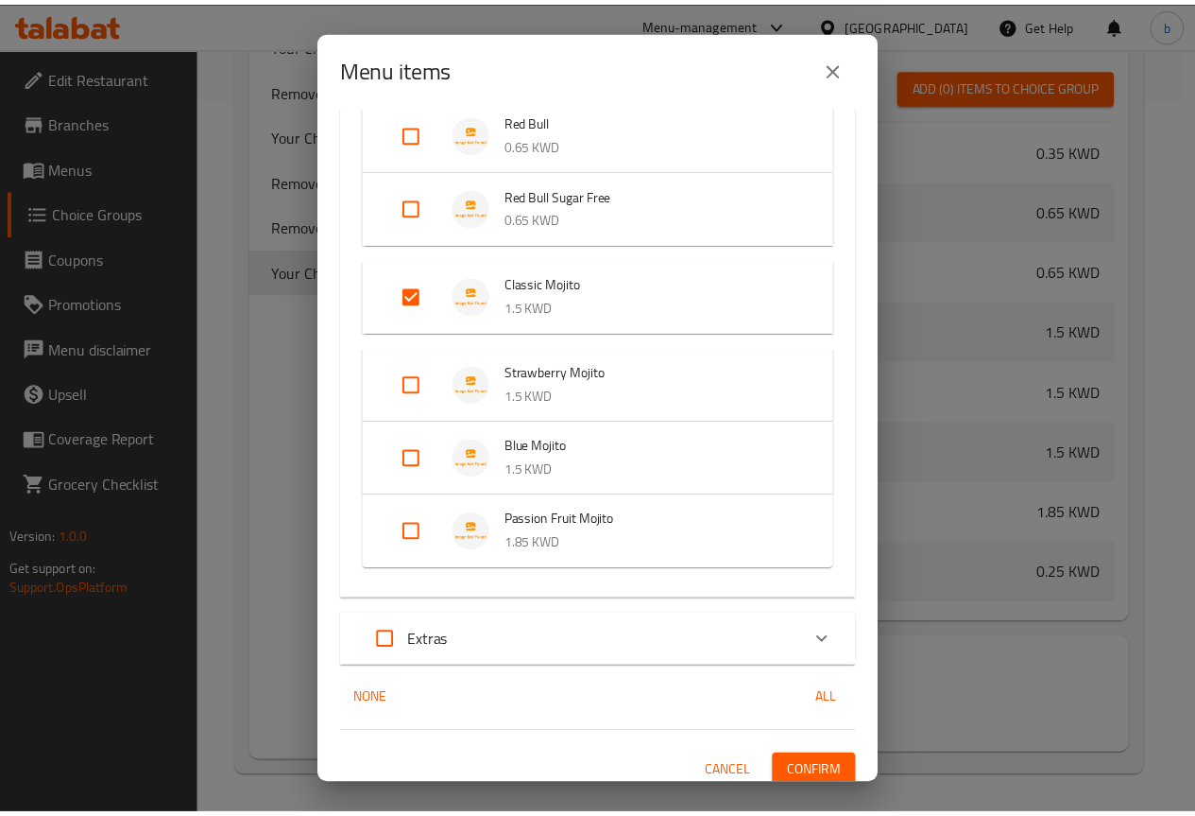
scroll to position [627, 0]
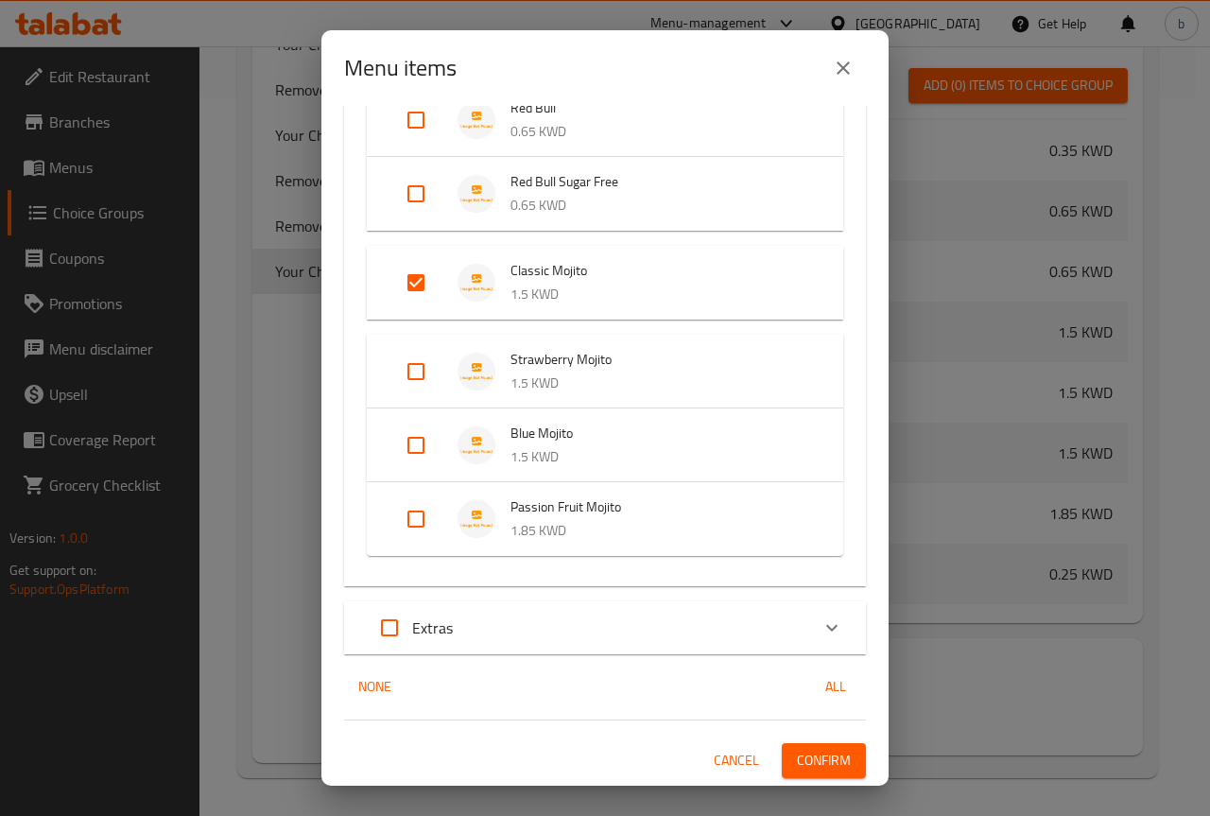
click at [816, 752] on span "Confirm" at bounding box center [824, 760] width 54 height 24
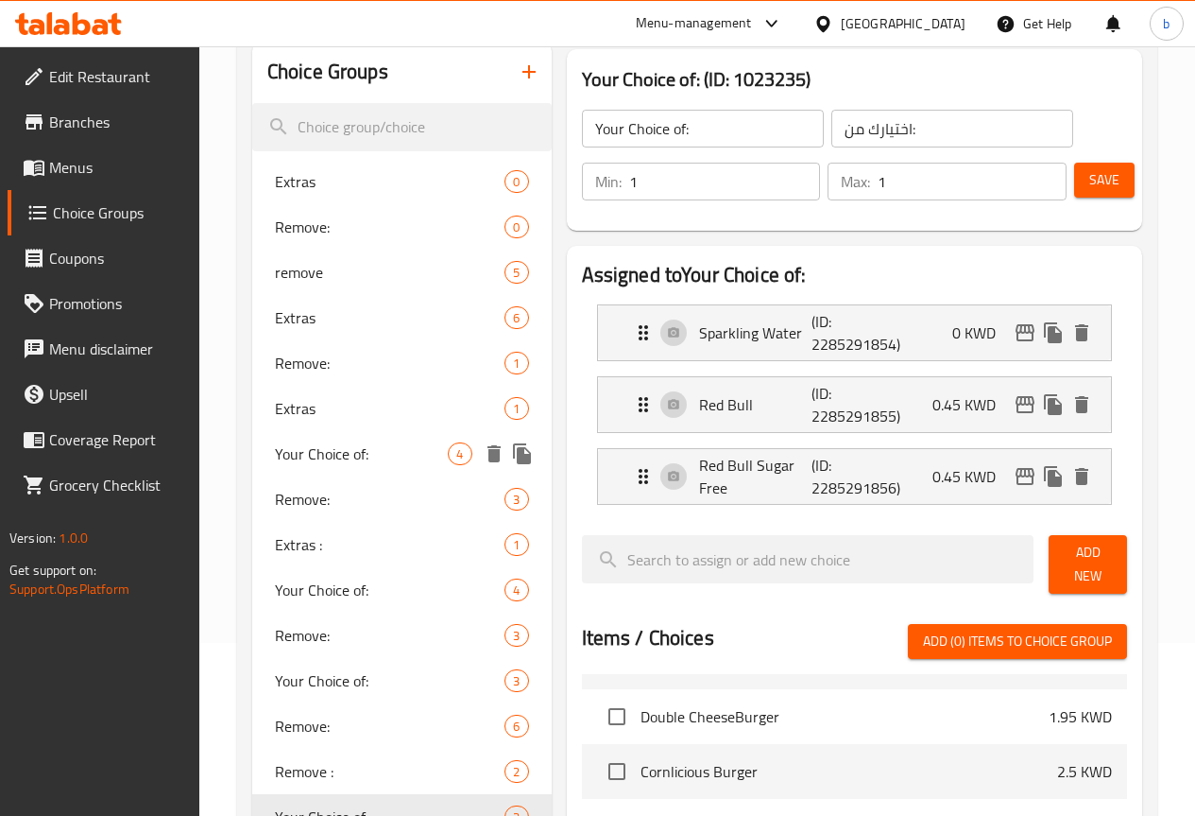
scroll to position [0, 0]
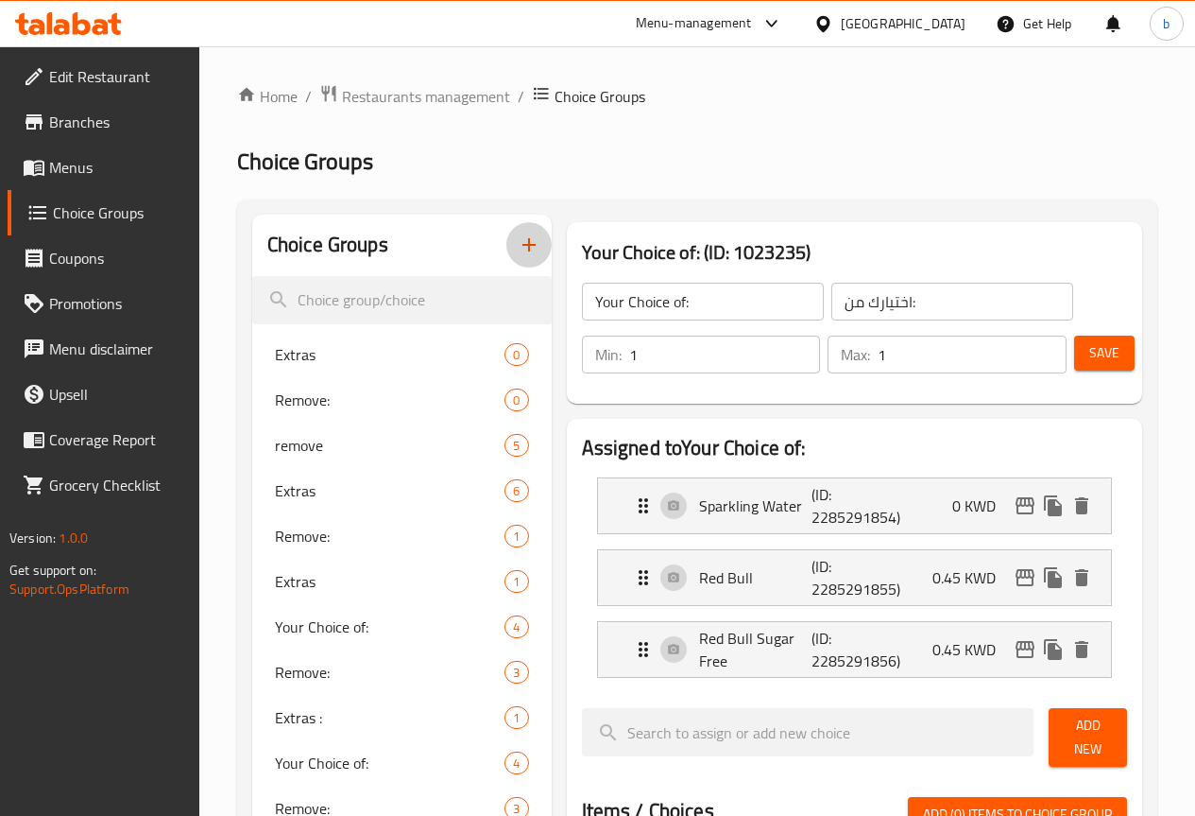
click at [518, 247] on icon "button" at bounding box center [529, 244] width 23 height 23
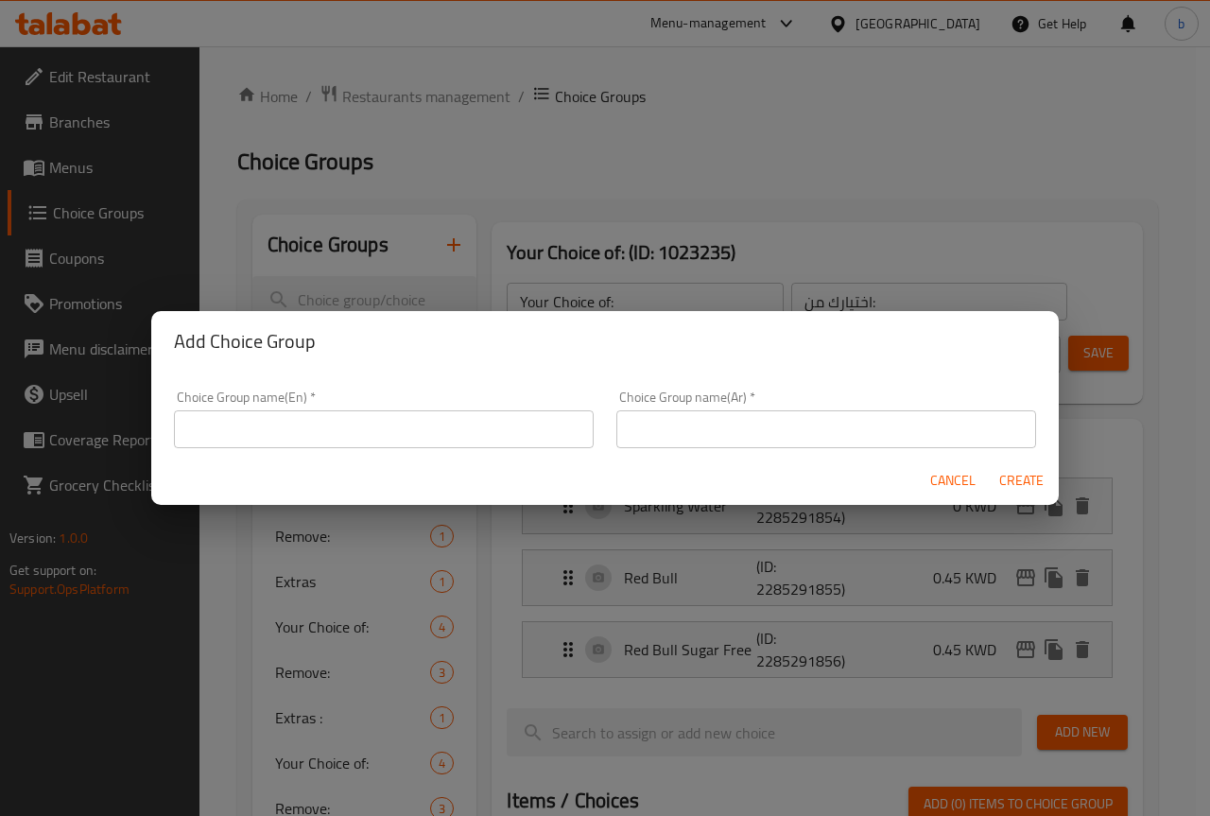
click at [461, 421] on input "text" at bounding box center [384, 429] width 420 height 38
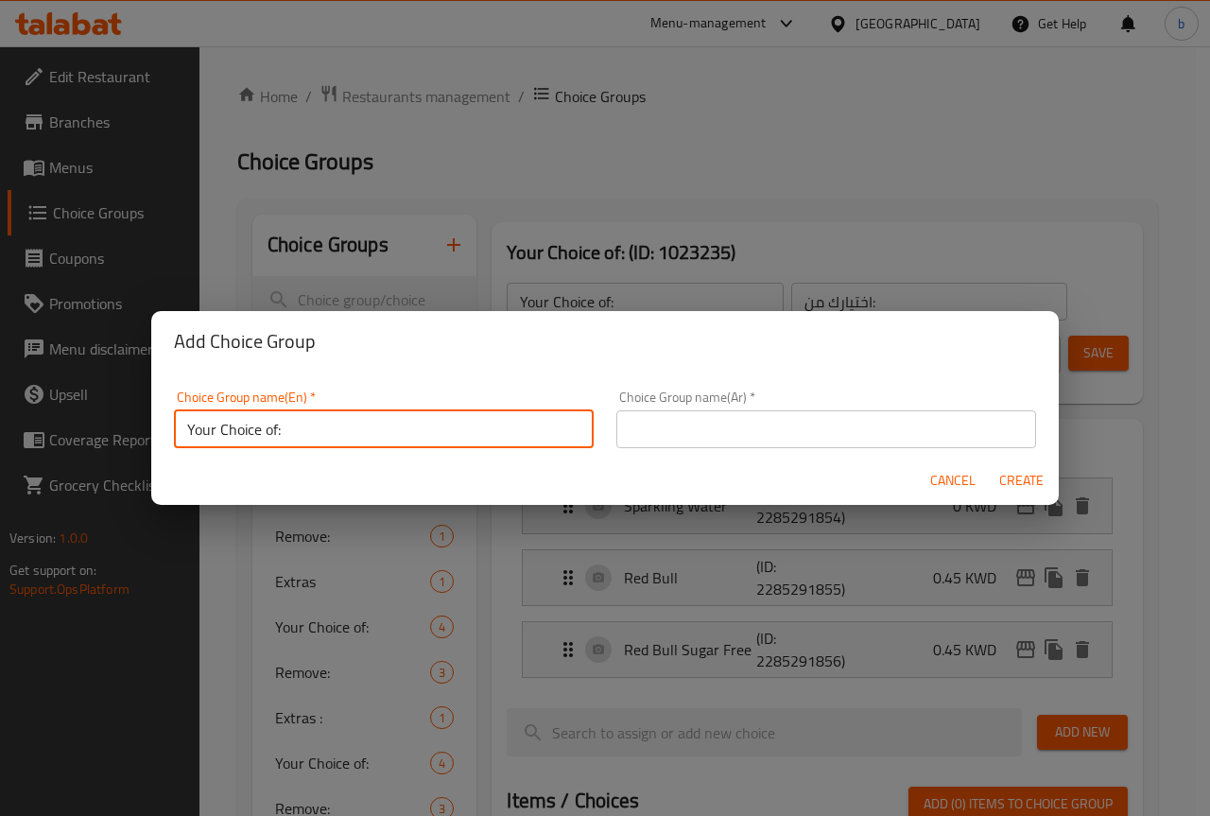
type input "Your Choice of:"
click at [650, 438] on input "text" at bounding box center [826, 429] width 420 height 38
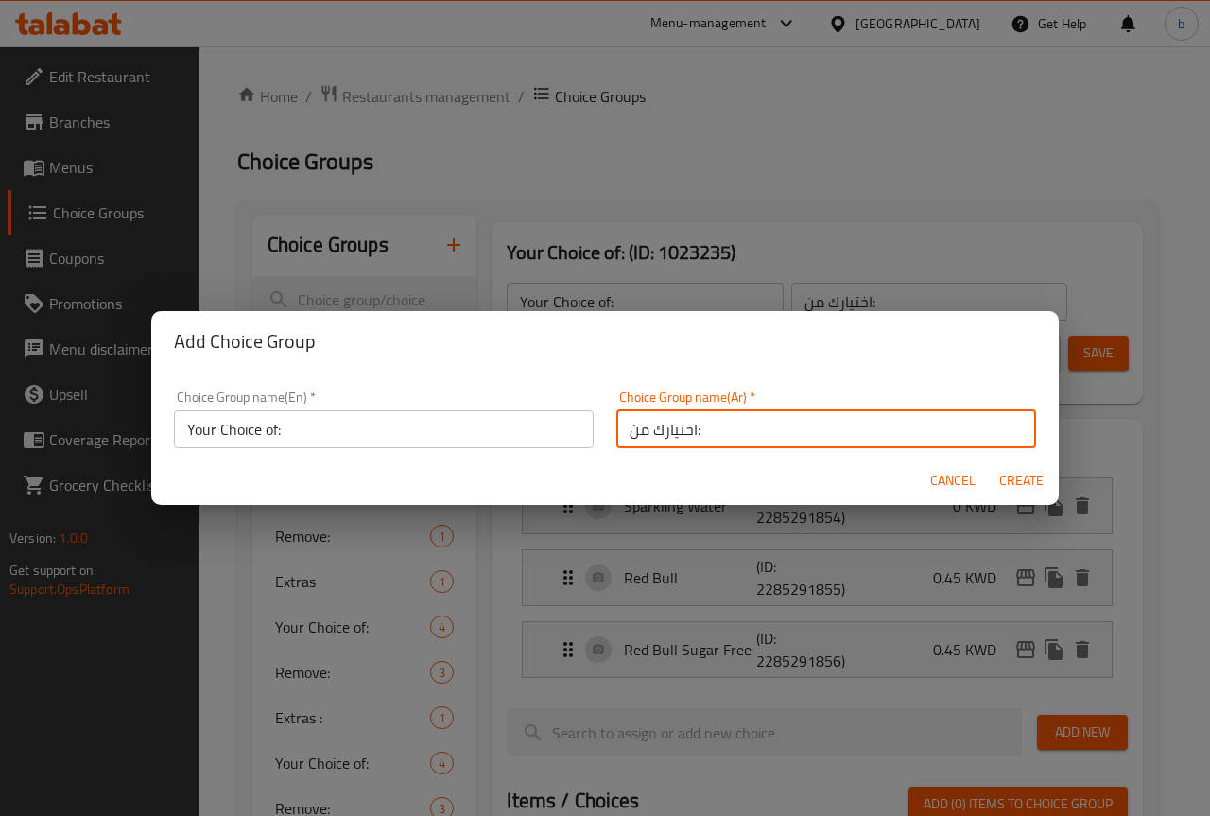
type input "اختيارك من:"
click at [1007, 490] on span "Create" at bounding box center [1020, 481] width 45 height 24
type input "Your Choice of:"
type input "اختيارك من:"
type input "0"
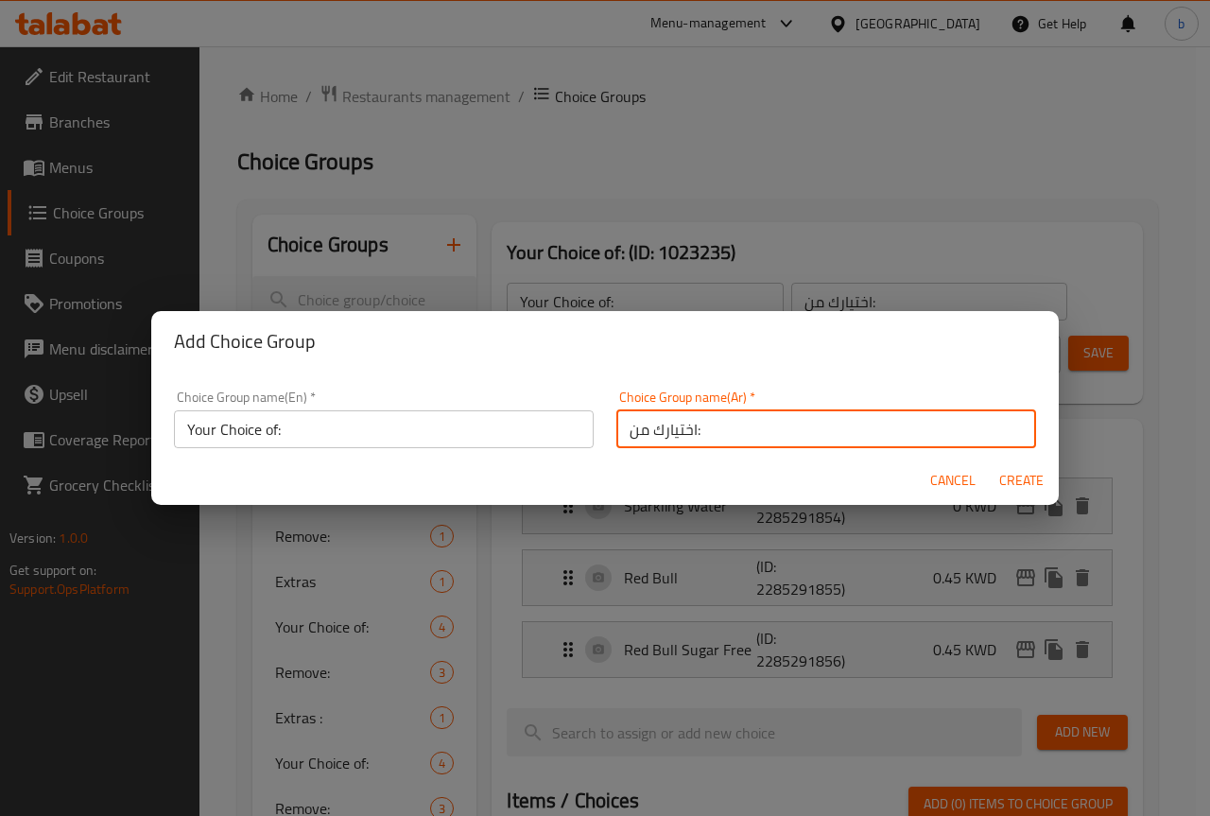
type input "0"
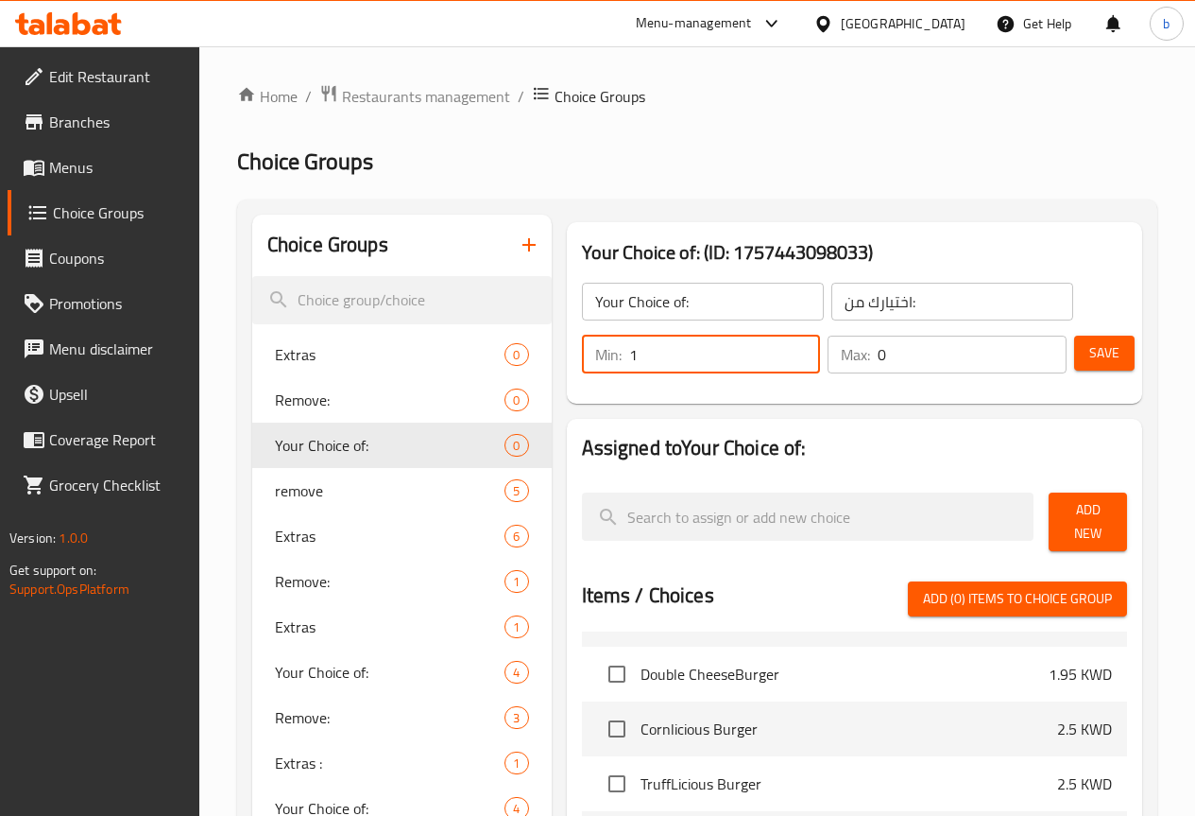
type input "1"
click at [760, 348] on input "1" at bounding box center [725, 354] width 192 height 38
type input "1"
click at [1040, 346] on input "1" at bounding box center [972, 354] width 189 height 38
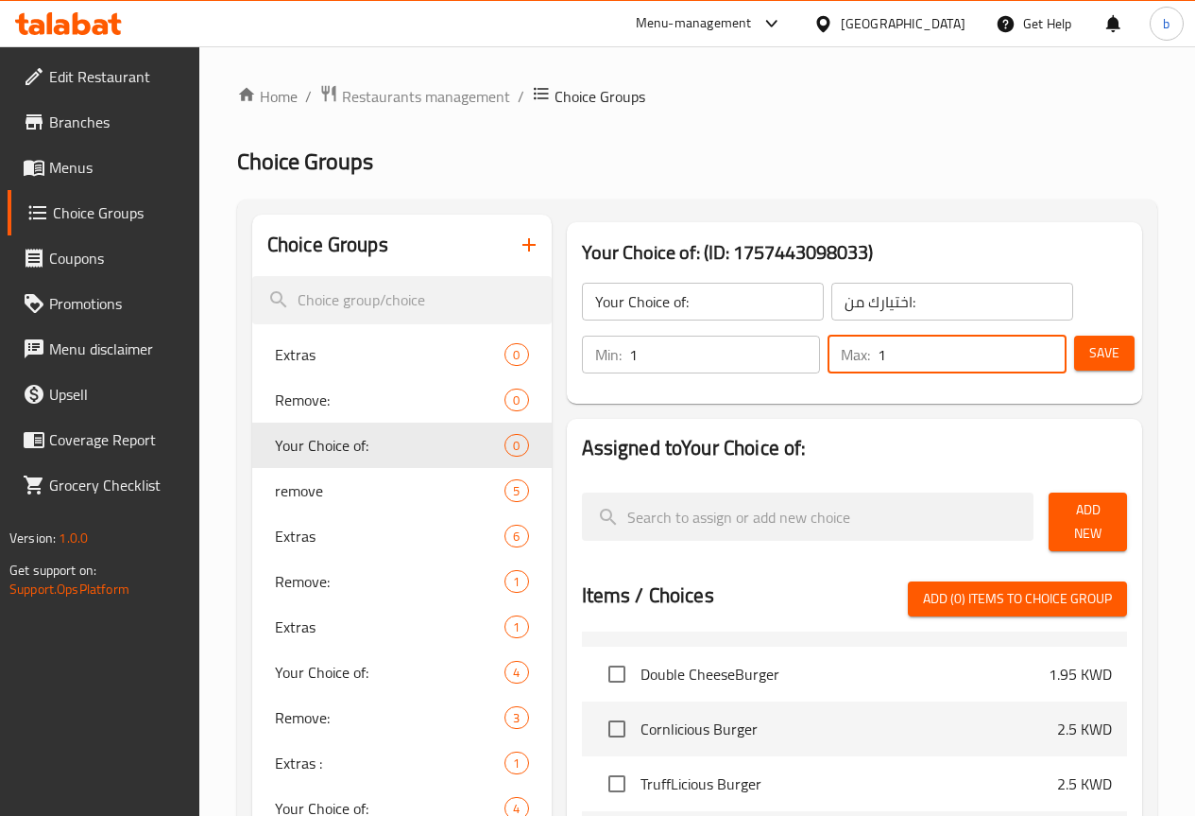
click at [1095, 524] on span "Add New" at bounding box center [1088, 521] width 48 height 47
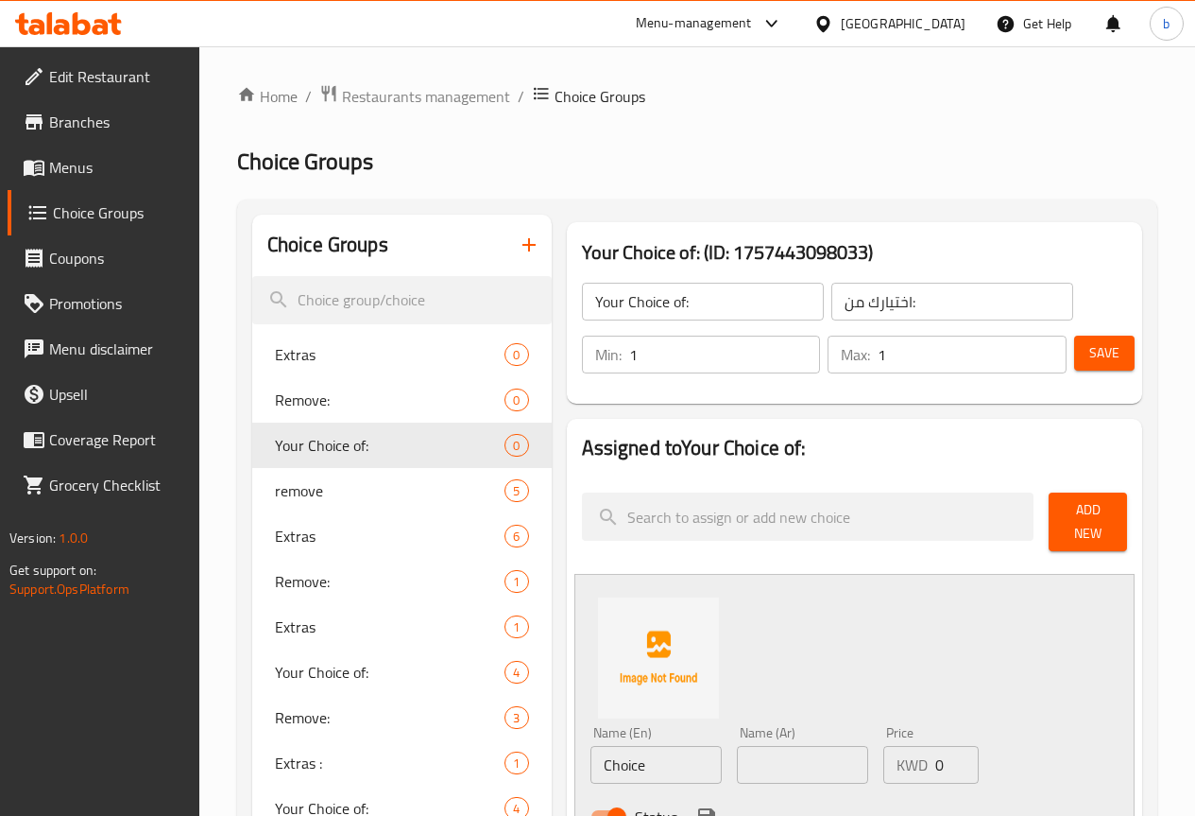
click at [621, 746] on input "Choice" at bounding box center [656, 765] width 131 height 38
click at [591, 746] on input "Choice" at bounding box center [656, 765] width 131 height 38
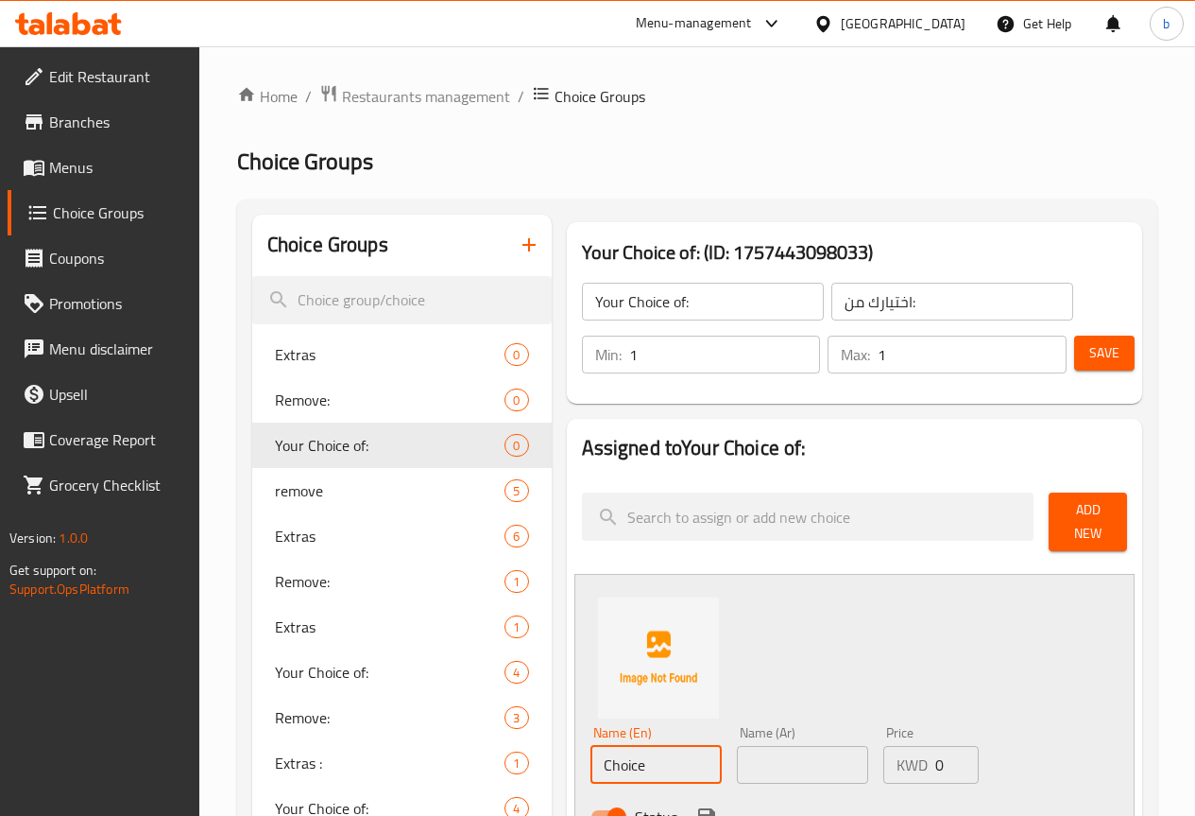
paste input "Sparkling Water"
type input "Sparkling Water"
click at [737, 766] on input "text" at bounding box center [802, 765] width 131 height 38
type input "مياه فوارة"
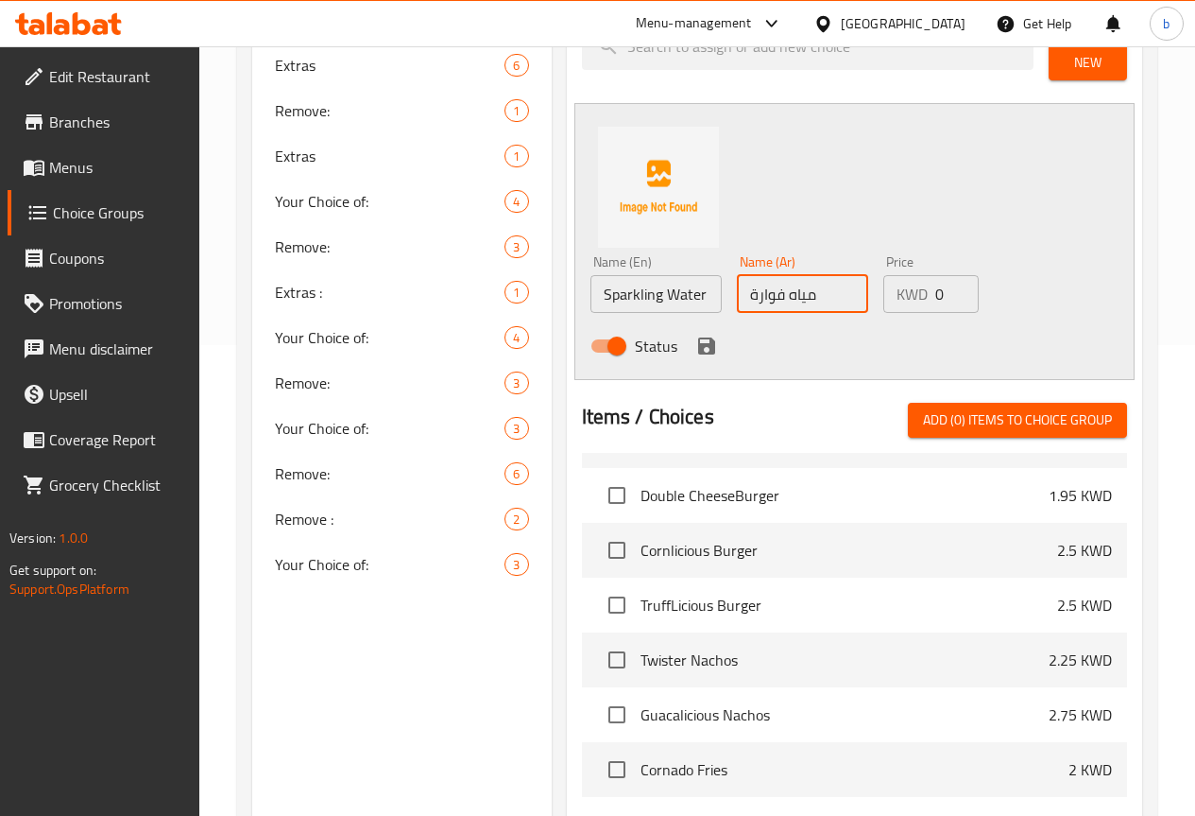
scroll to position [472, 0]
click at [698, 335] on icon "save" at bounding box center [706, 343] width 17 height 17
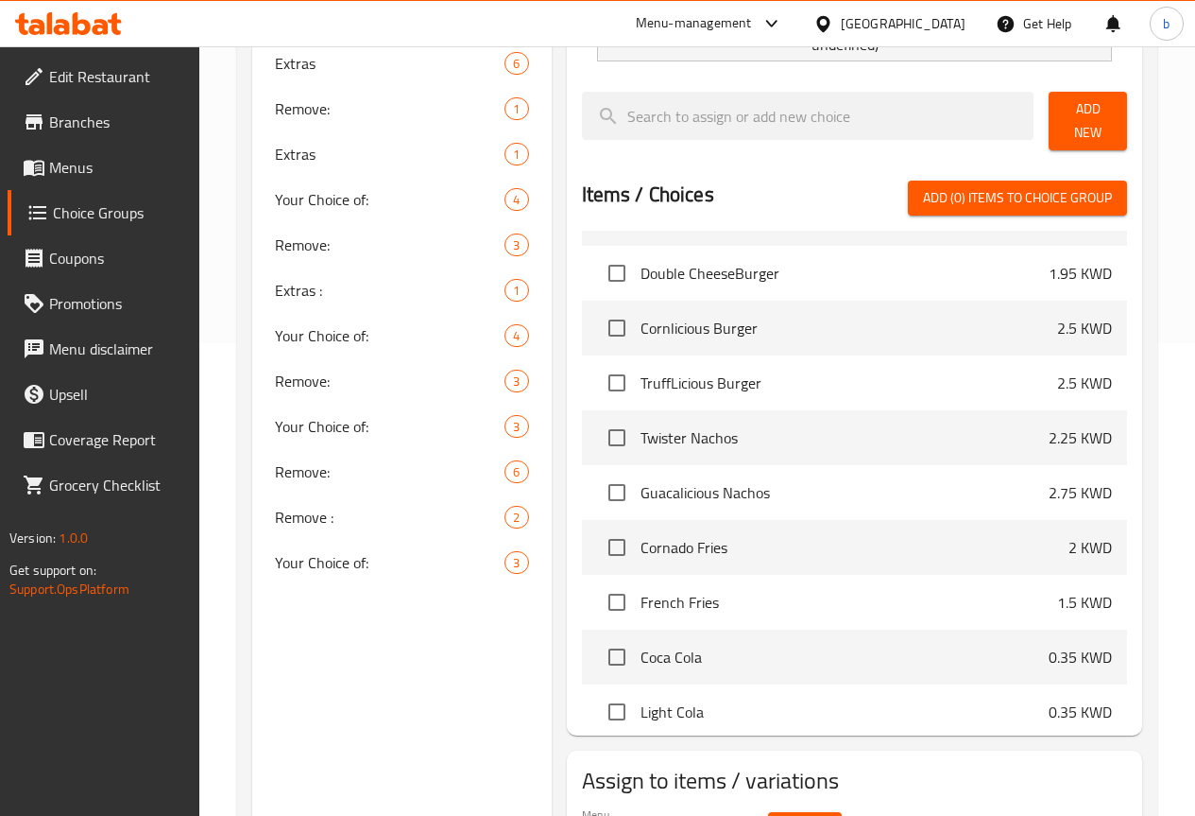
click at [1084, 113] on span "Add New" at bounding box center [1088, 120] width 48 height 47
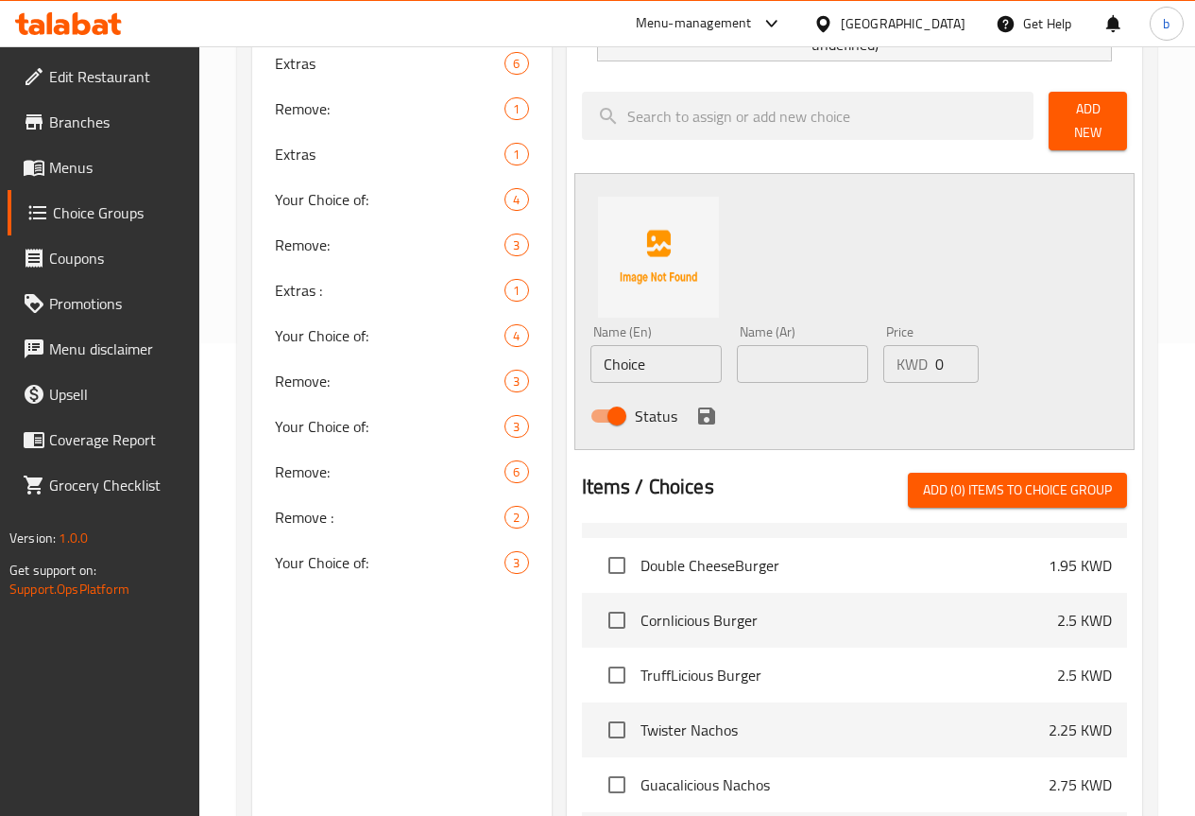
click at [591, 347] on input "Choice" at bounding box center [656, 364] width 131 height 38
paste input "Red Bull"
type input "Red Bull"
click at [779, 354] on input "text" at bounding box center [802, 364] width 131 height 38
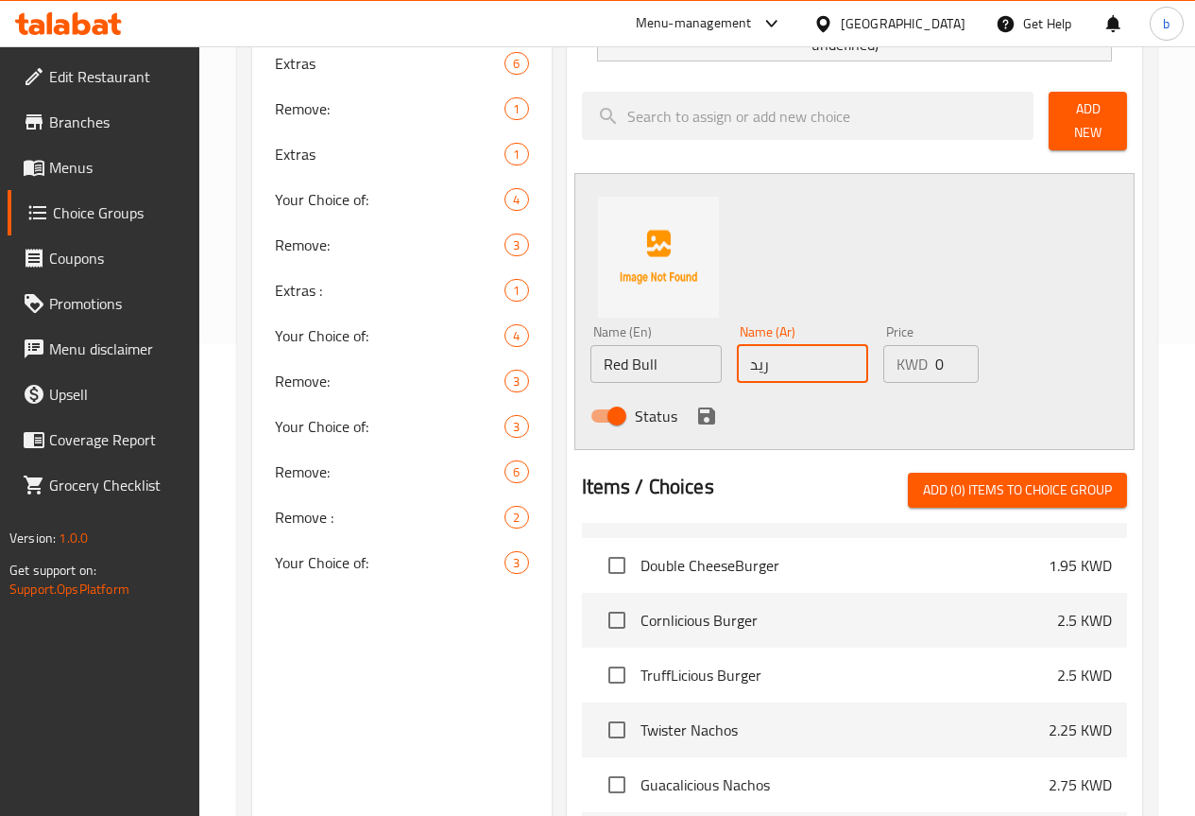
type input "ريد بل"
click at [938, 363] on input "0" at bounding box center [957, 364] width 43 height 38
click at [936, 361] on input "0" at bounding box center [957, 364] width 43 height 38
type input "0.45"
click at [696, 408] on icon "save" at bounding box center [707, 415] width 23 height 23
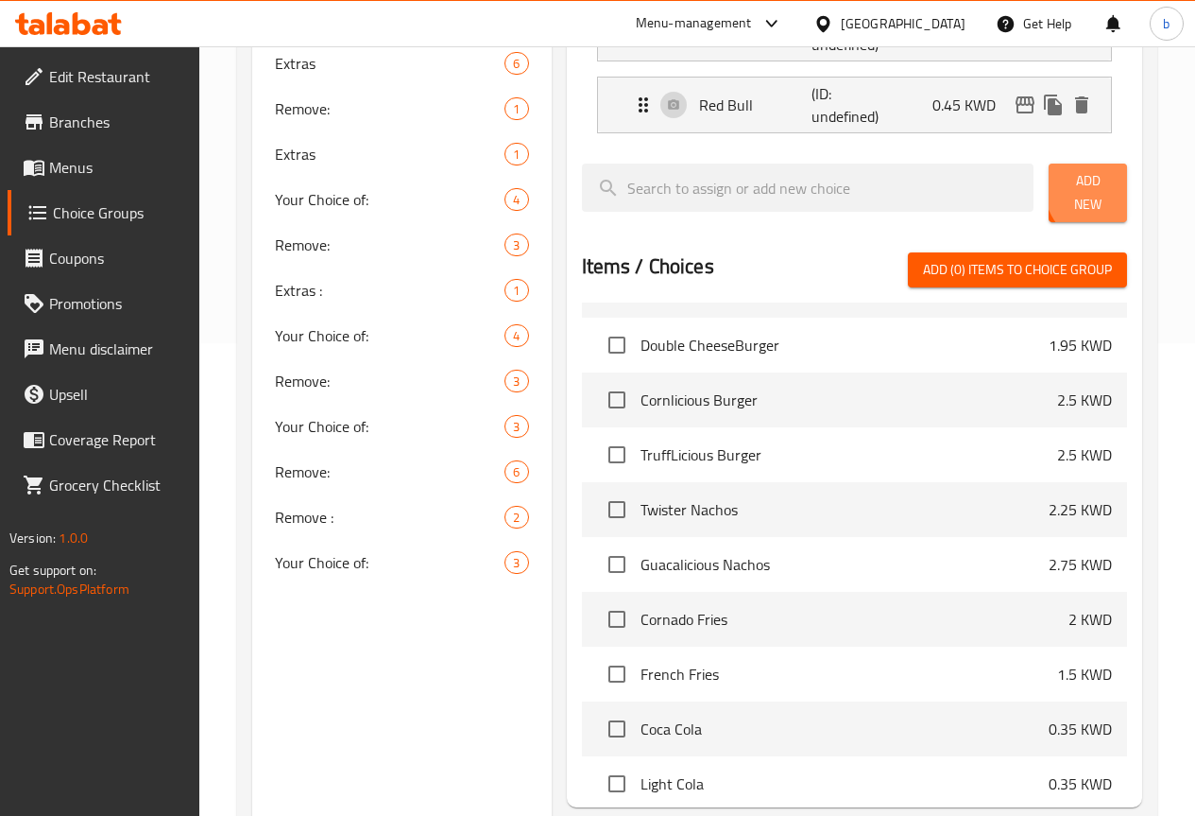
click at [1096, 192] on span "Add New" at bounding box center [1088, 192] width 48 height 47
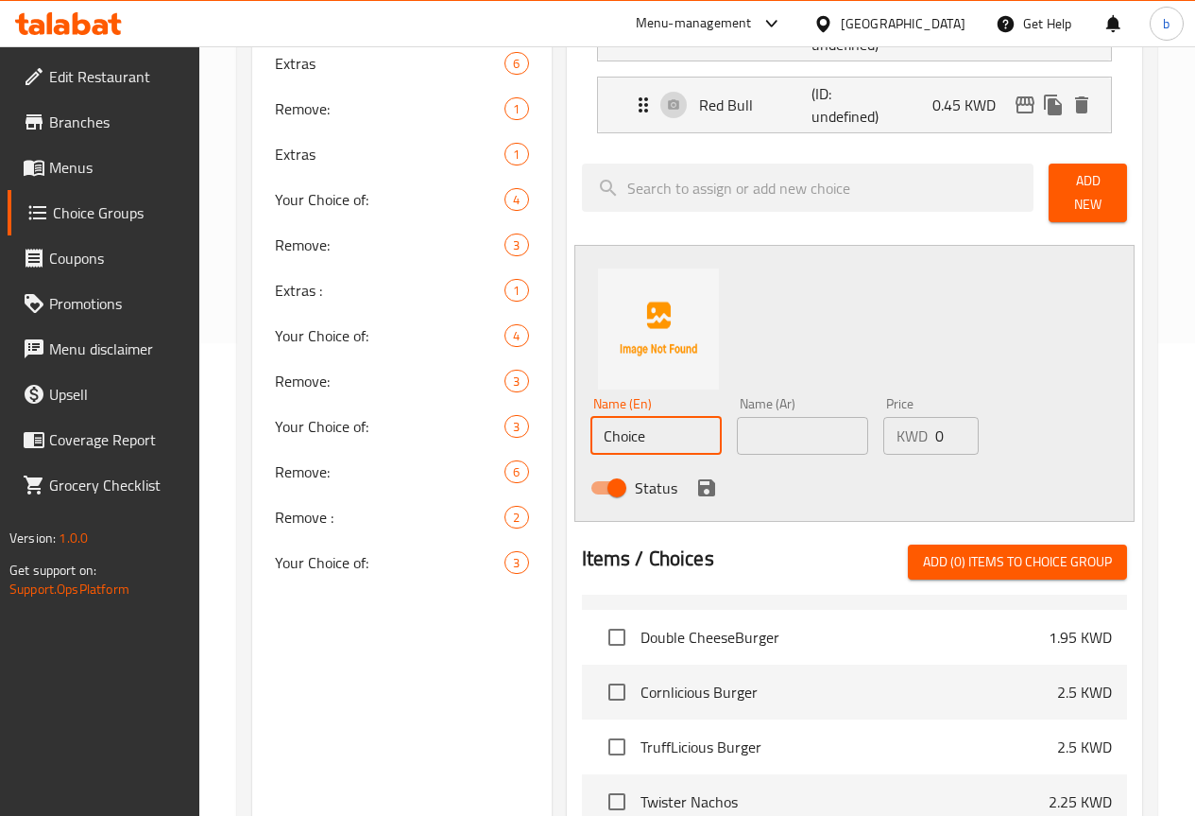
click at [607, 430] on input "Choice" at bounding box center [656, 436] width 131 height 38
paste input "Red Bull Sugar Fre"
type input "Red Bull Sugar Free"
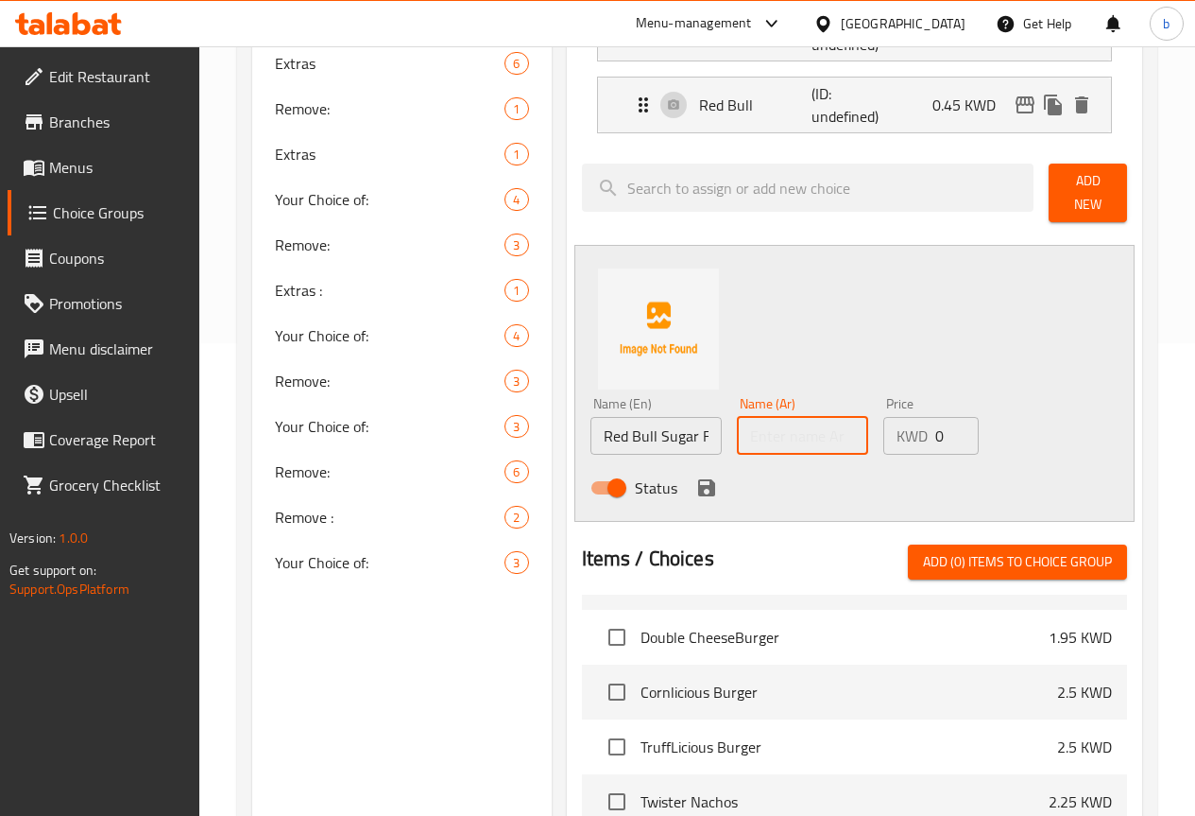
click at [737, 417] on input "text" at bounding box center [802, 436] width 131 height 38
type input "ريد بل بدون سكر"
click at [936, 417] on input "0" at bounding box center [957, 436] width 43 height 38
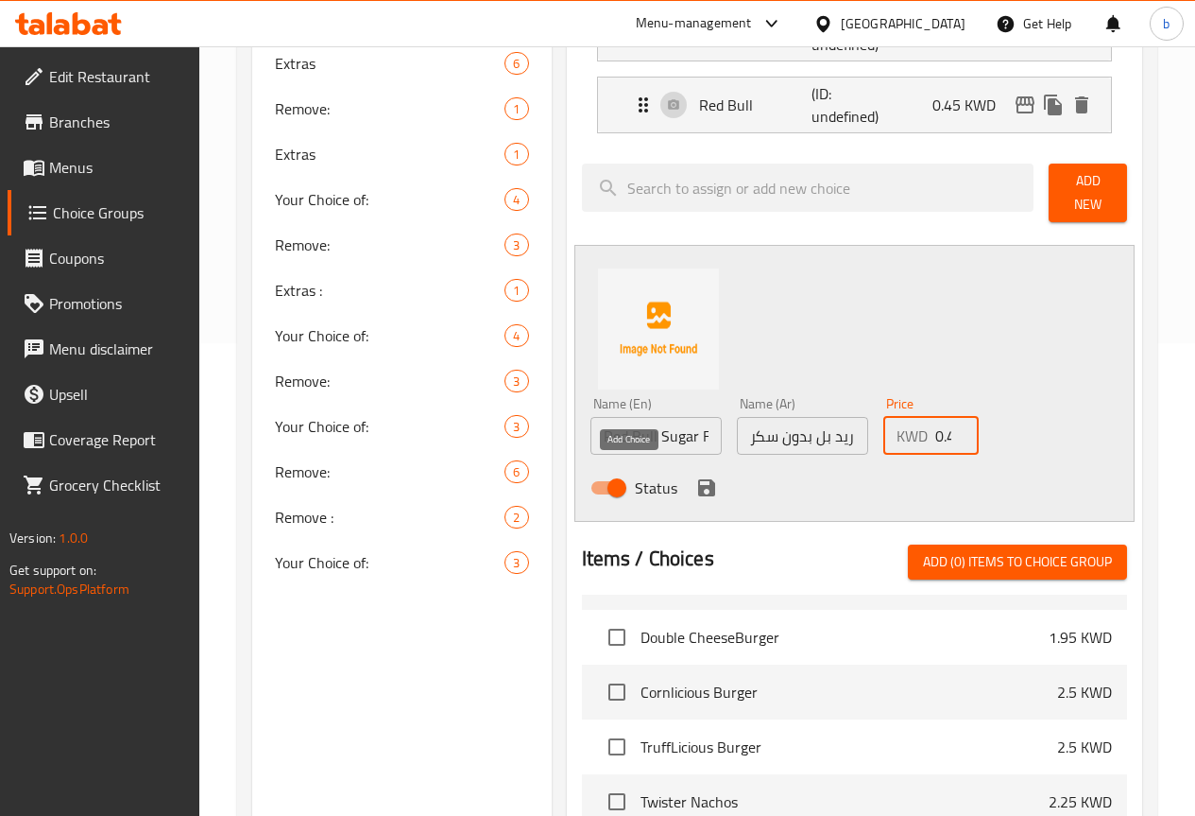
type input "0.45"
click at [698, 479] on icon "save" at bounding box center [706, 487] width 17 height 17
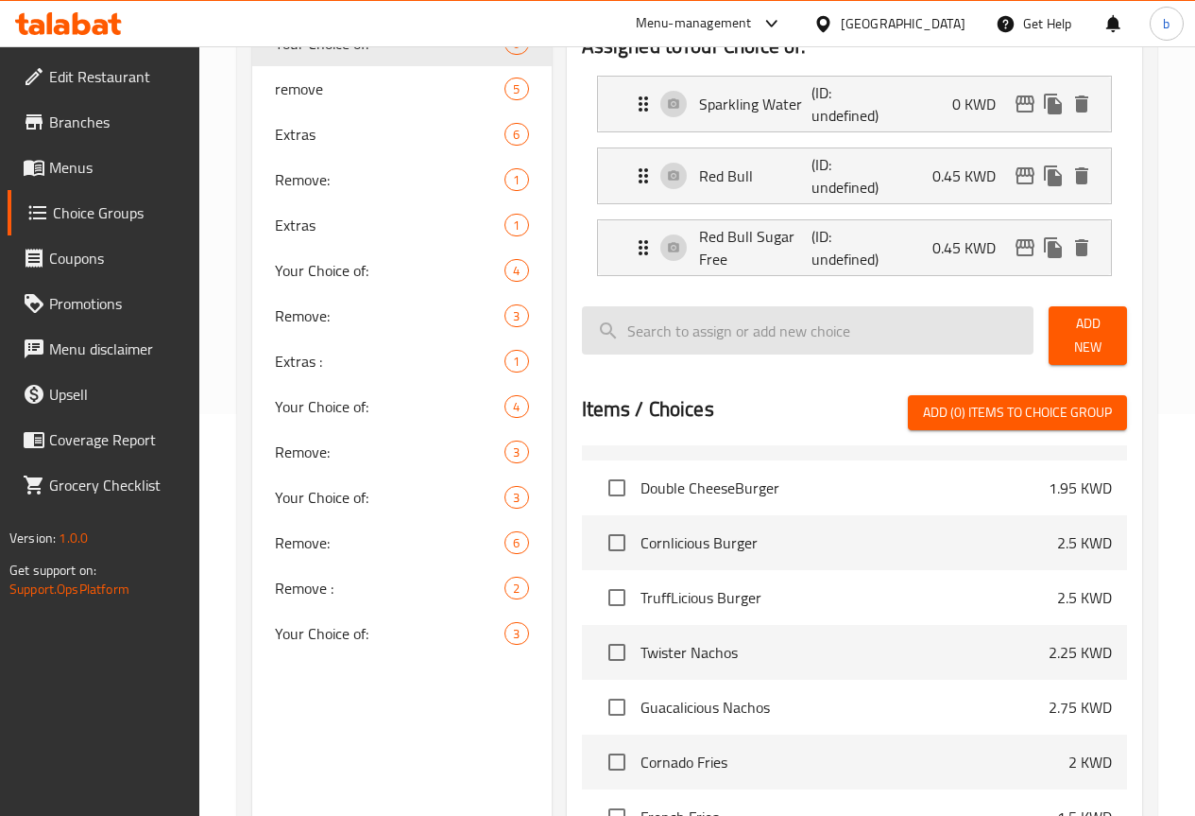
scroll to position [0, 0]
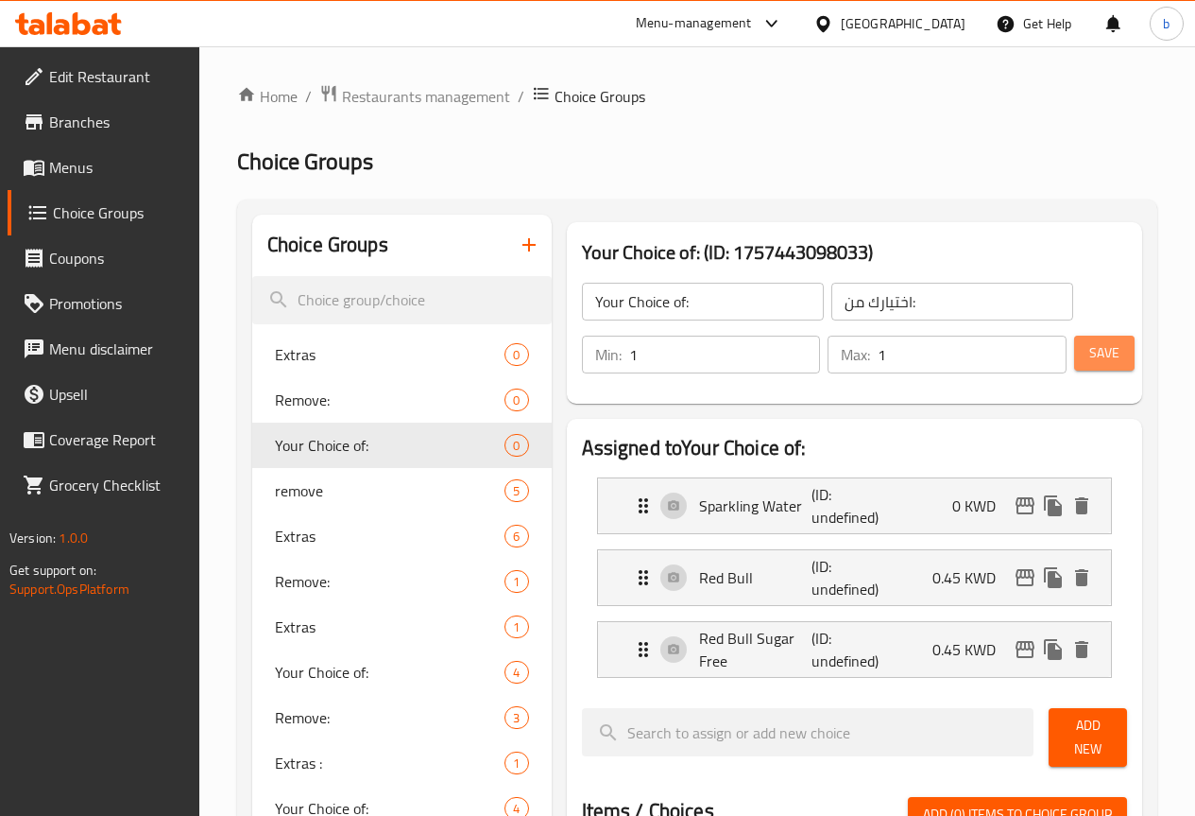
click at [1099, 355] on span "Save" at bounding box center [1105, 353] width 30 height 24
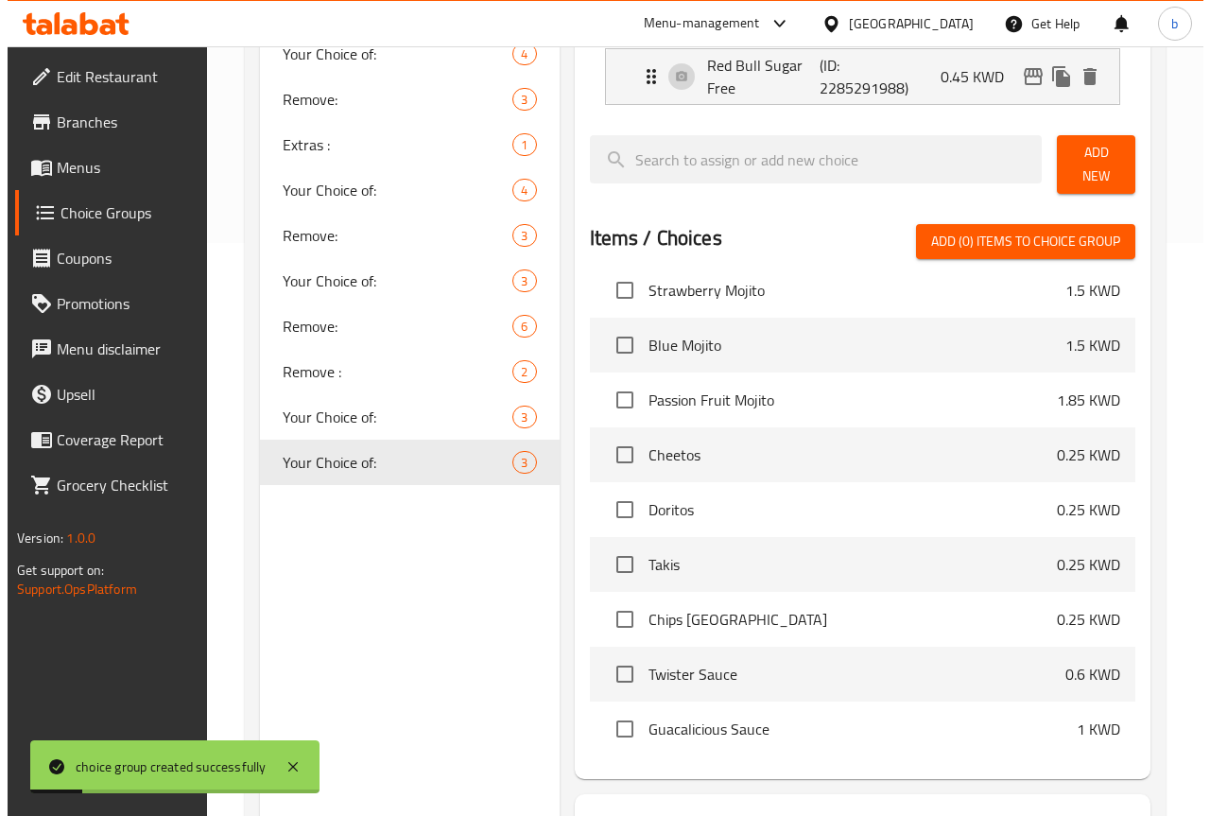
scroll to position [718, 0]
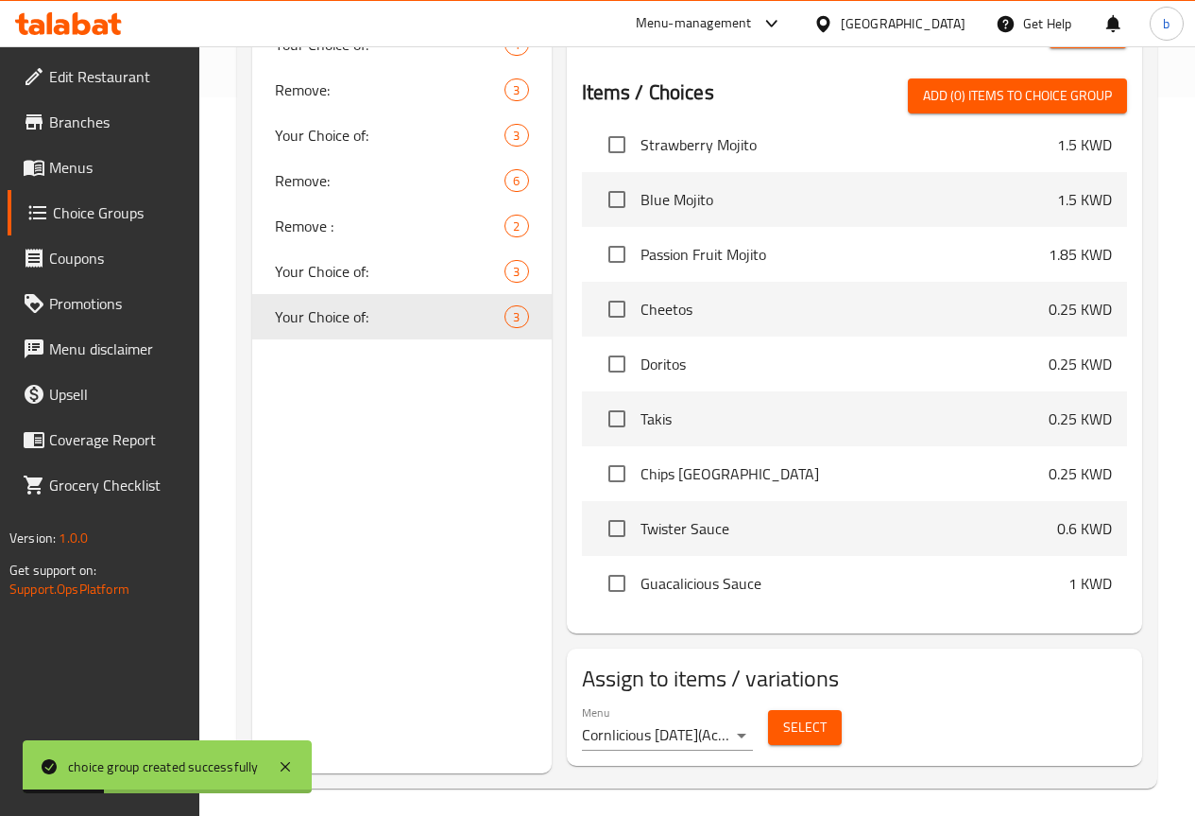
click at [783, 725] on span "Select" at bounding box center [804, 727] width 43 height 24
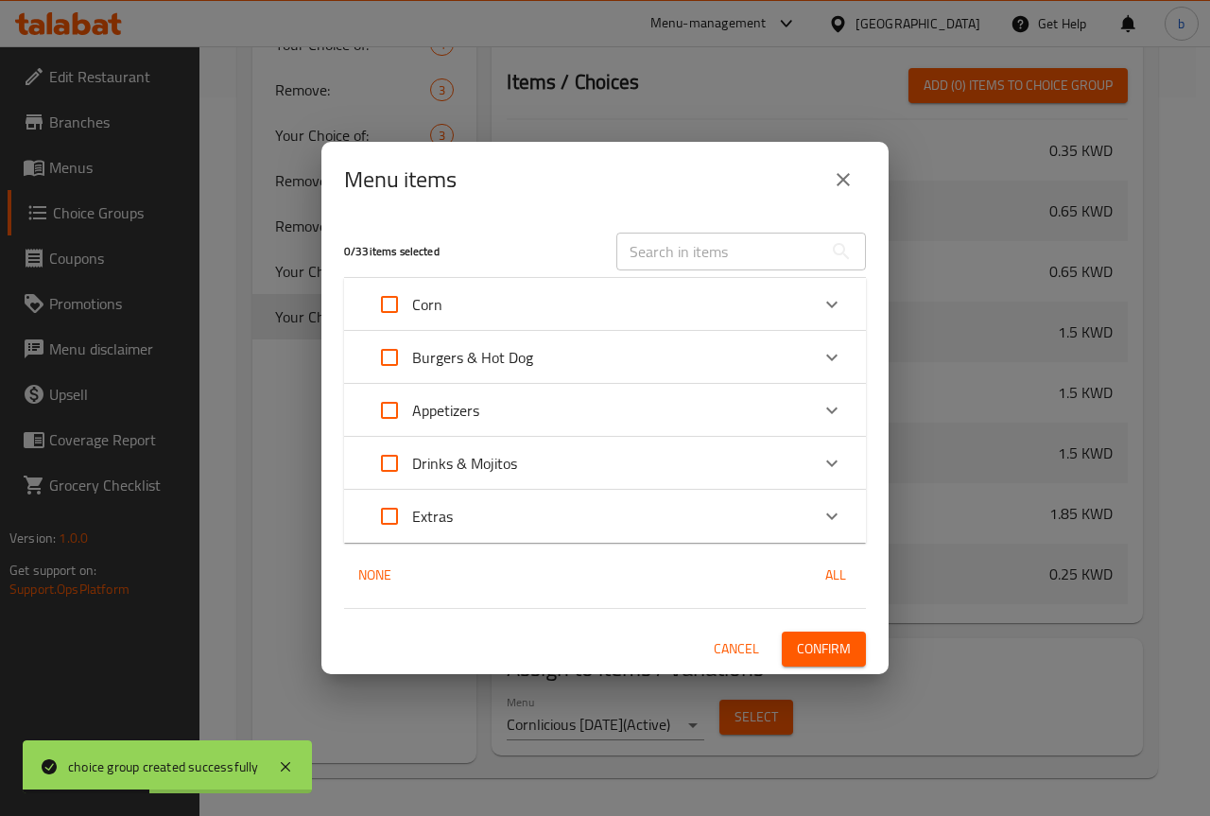
click at [472, 456] on p "Drinks & Mojitos" at bounding box center [464, 463] width 105 height 23
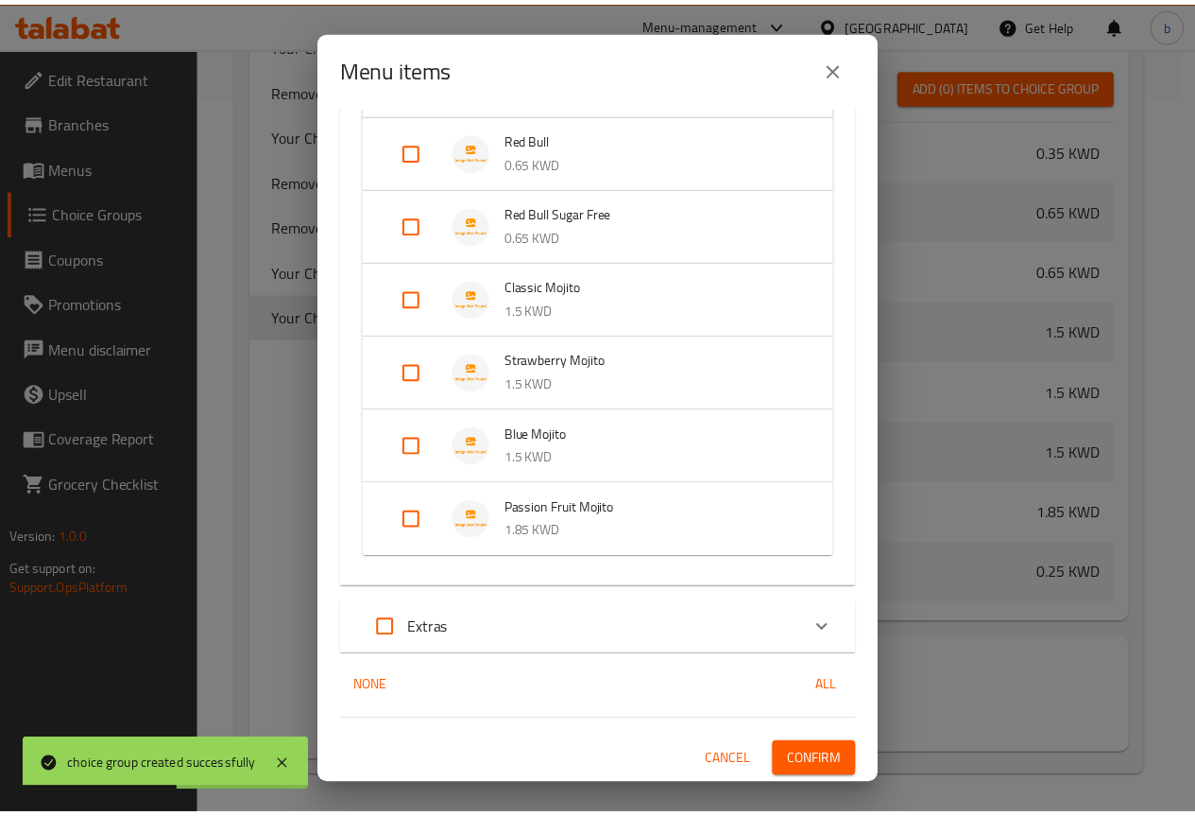
scroll to position [596, 0]
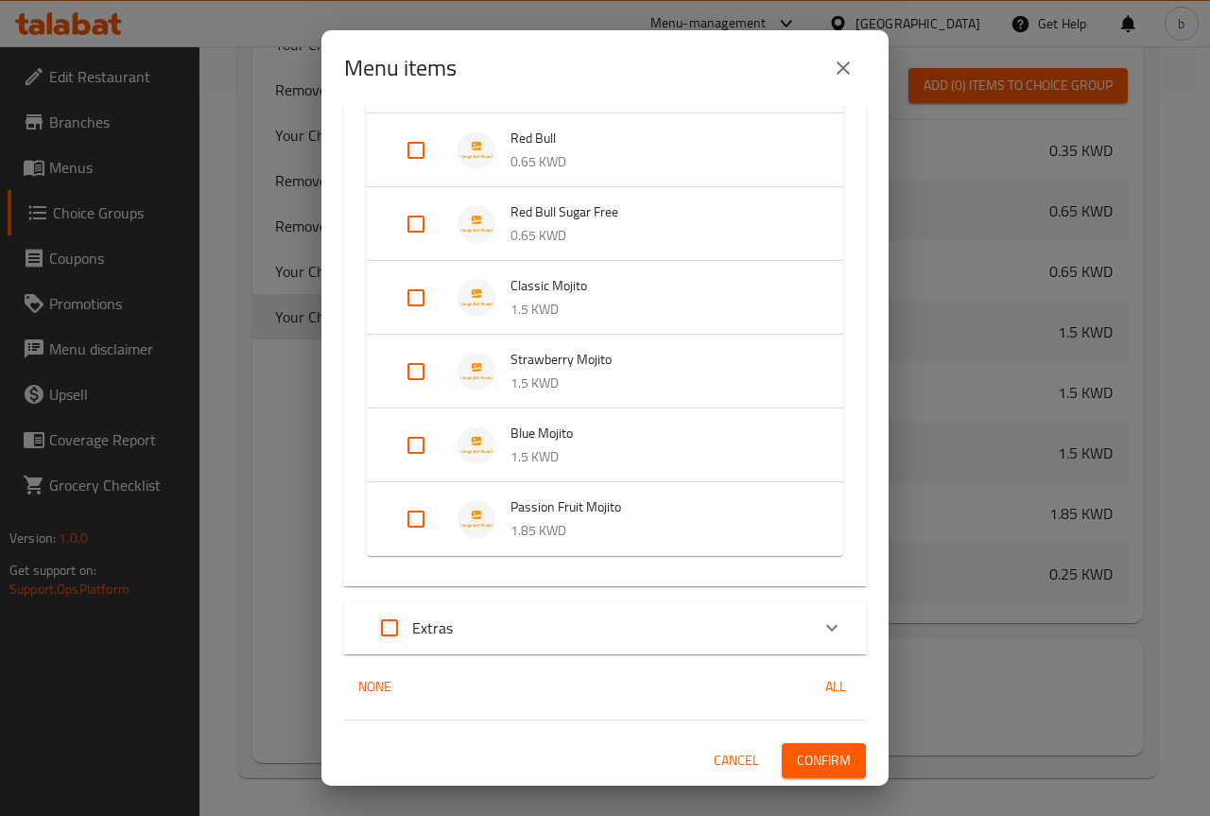
click at [420, 366] on input "Expand" at bounding box center [415, 371] width 45 height 45
checkbox input "true"
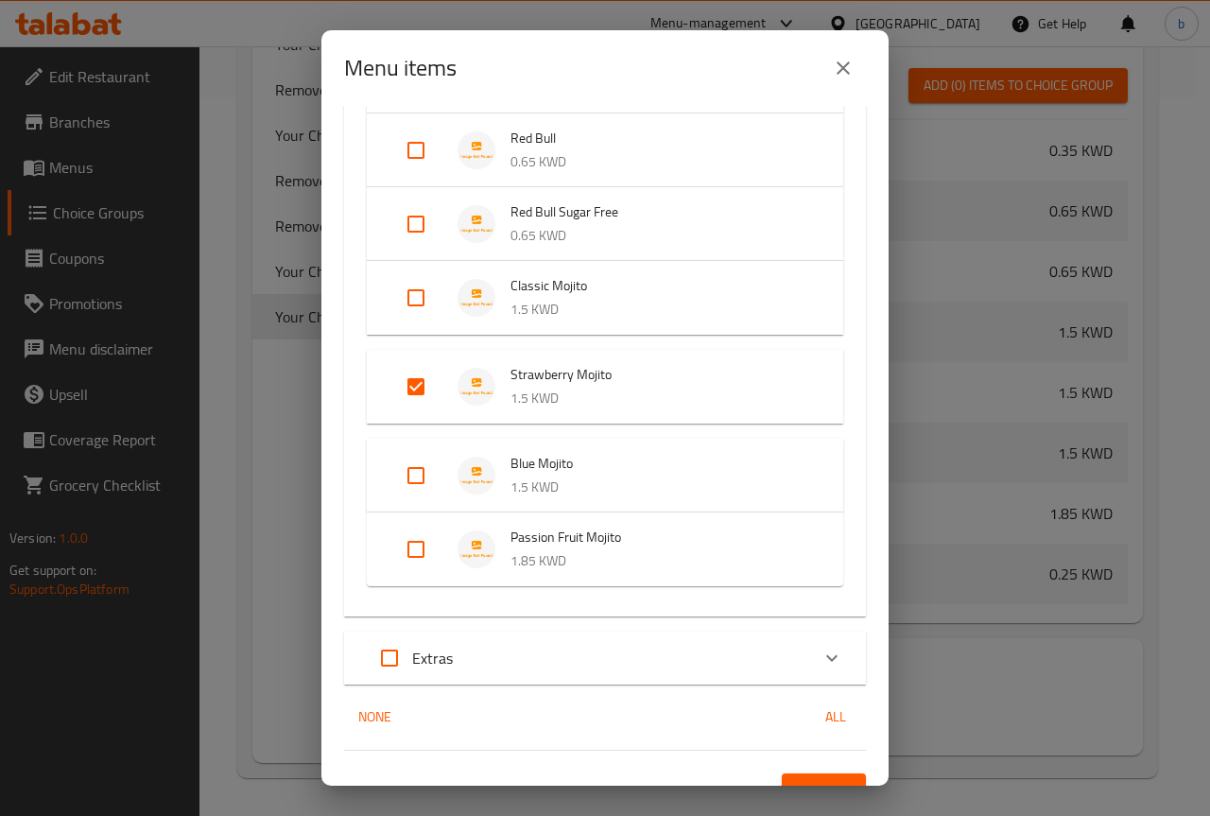
click at [811, 779] on span "Confirm" at bounding box center [824, 791] width 54 height 24
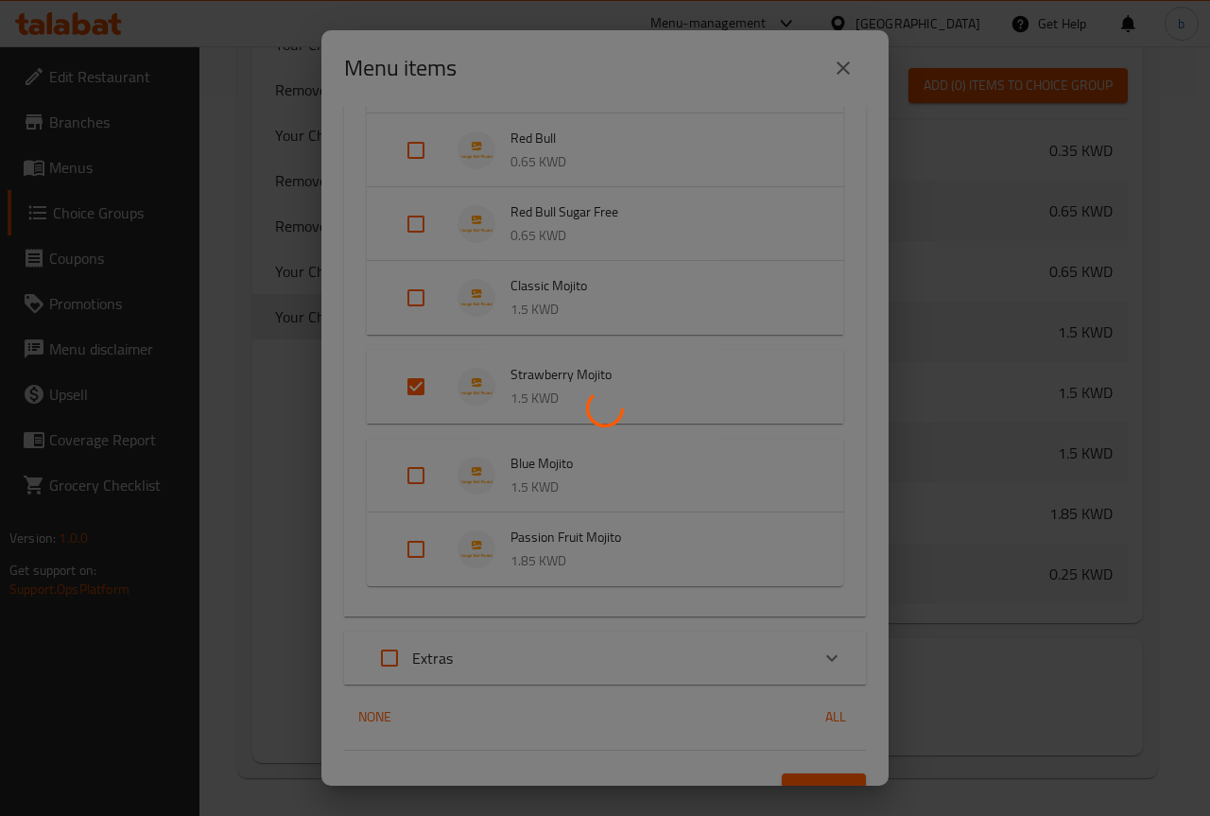
scroll to position [2259, 0]
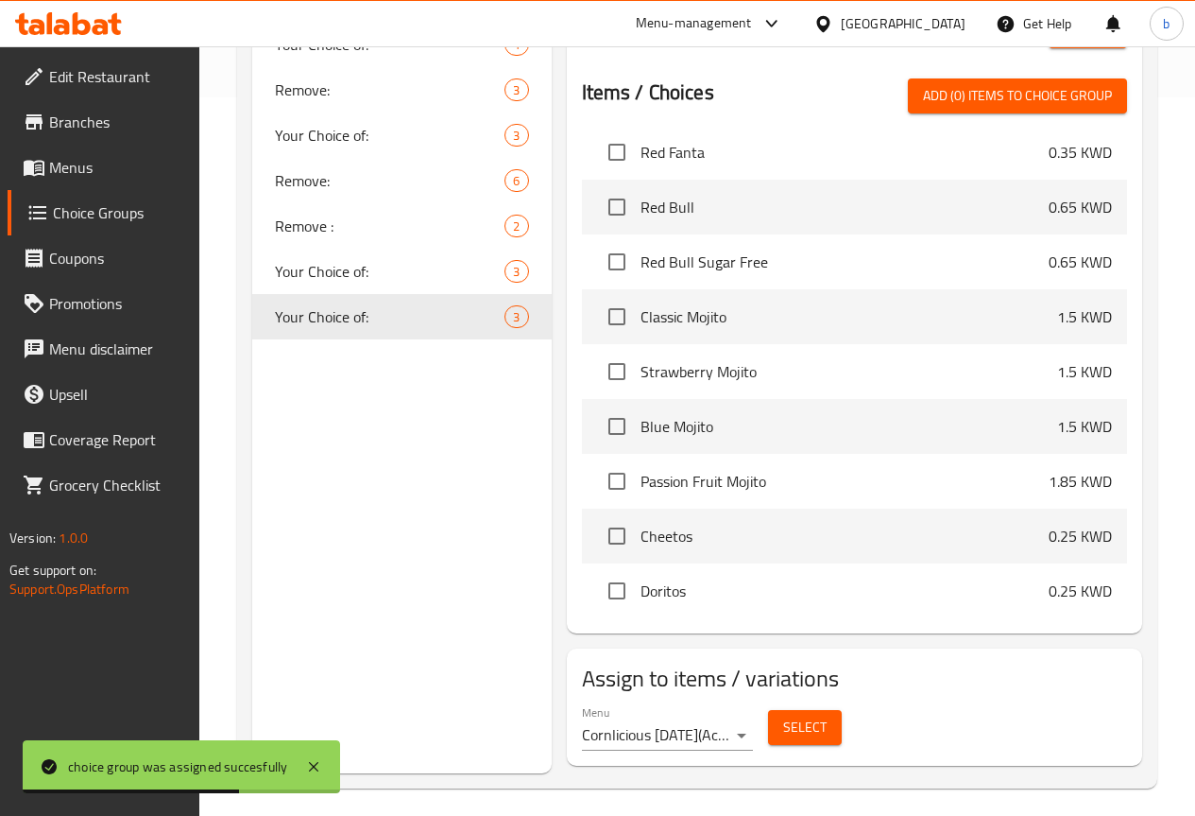
click at [778, 712] on button "Select" at bounding box center [805, 727] width 74 height 35
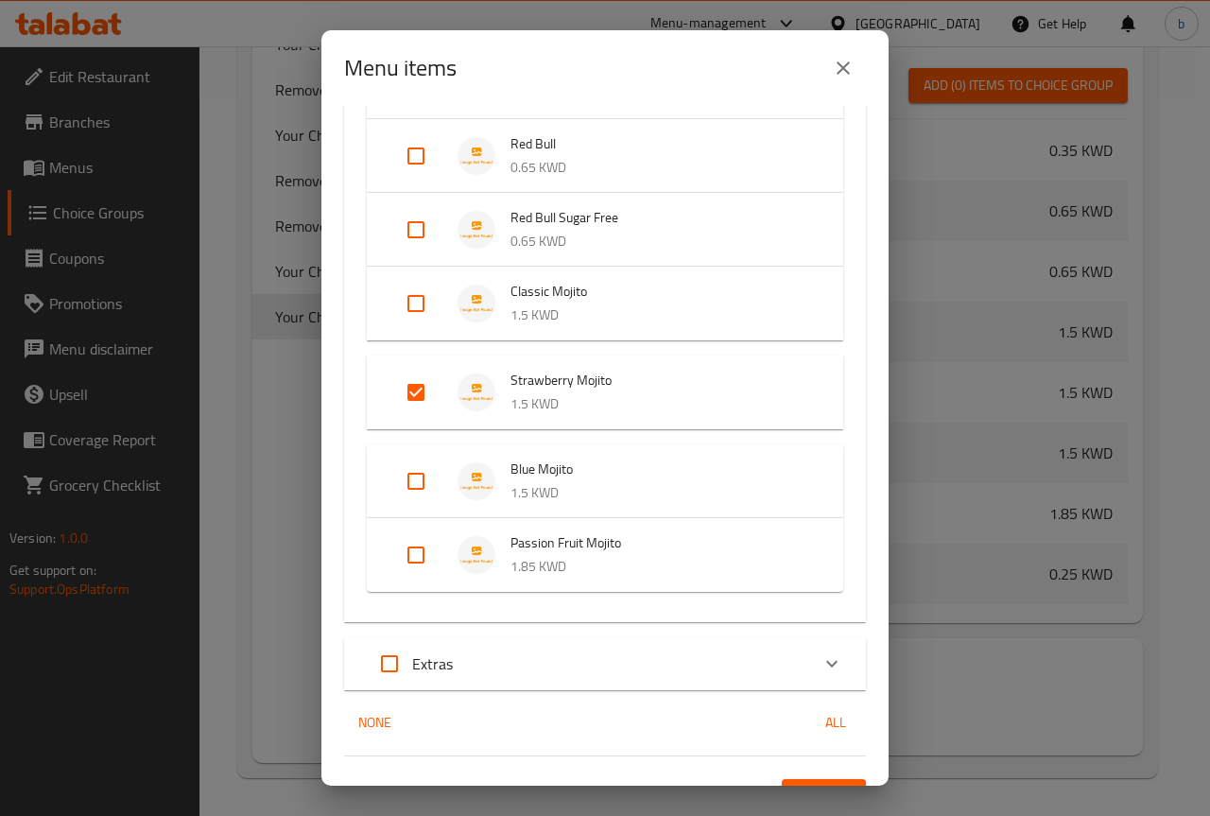
scroll to position [627, 0]
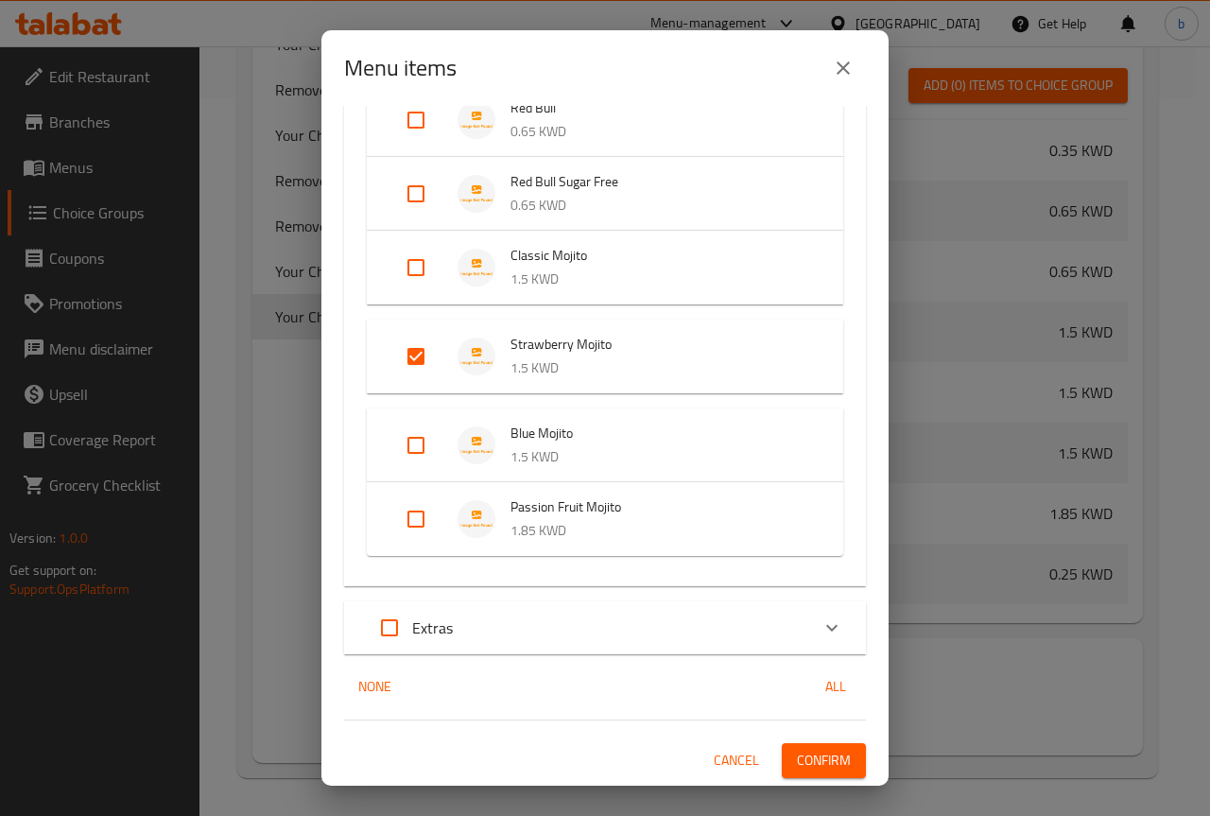
click at [415, 449] on input "Expand" at bounding box center [415, 444] width 45 height 45
checkbox input "true"
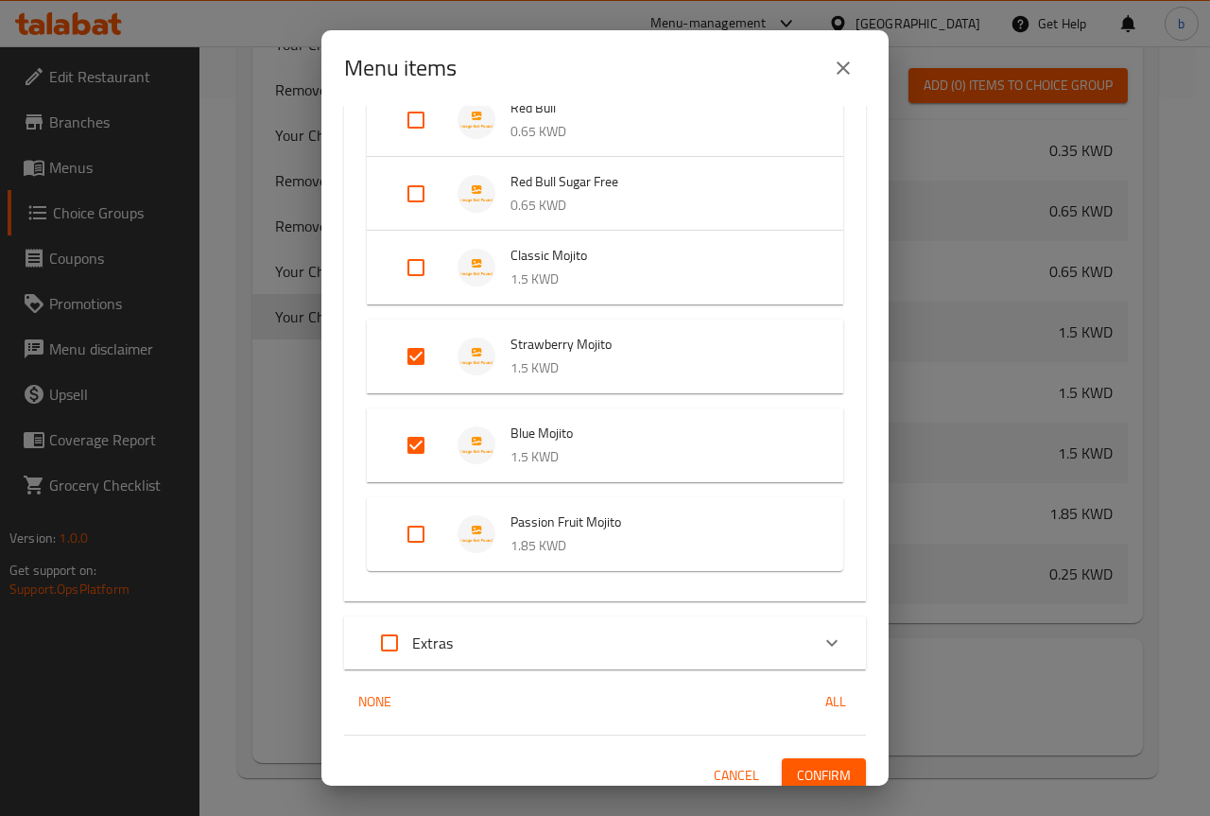
click at [421, 524] on input "Expand" at bounding box center [415, 533] width 45 height 45
checkbox input "true"
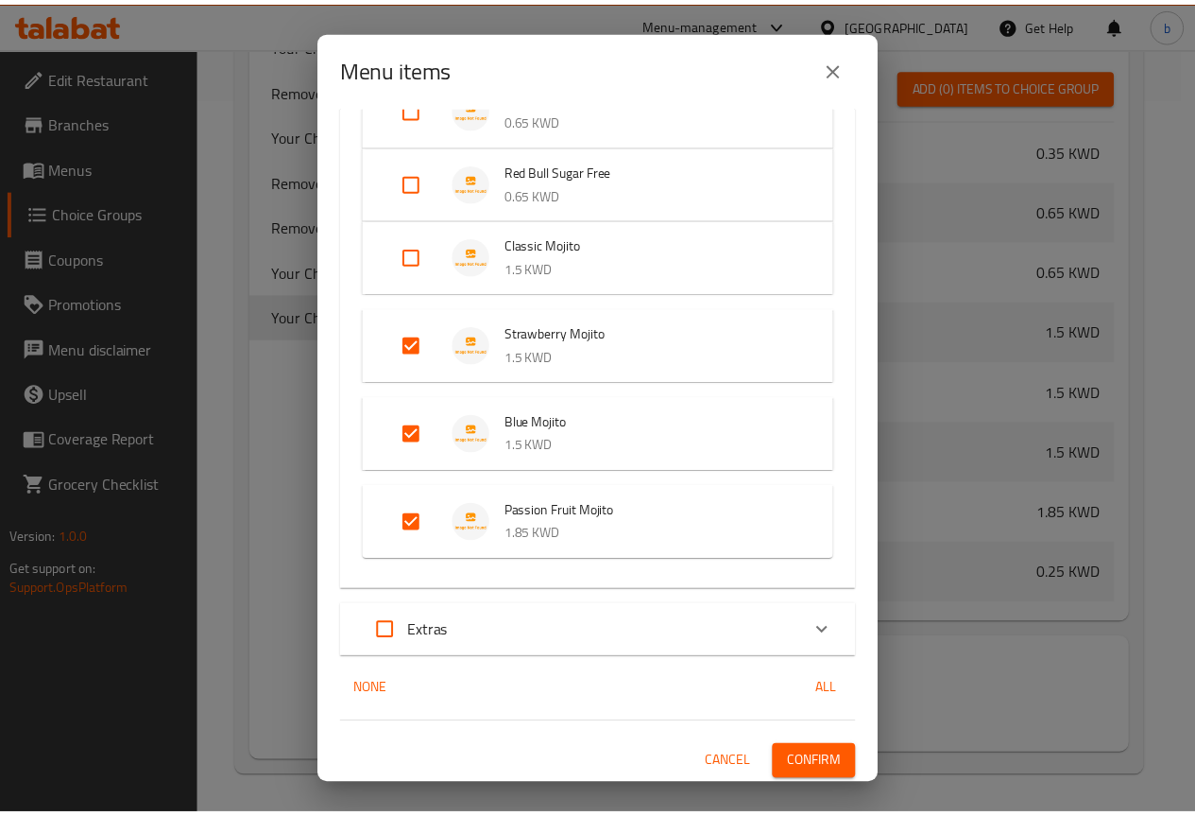
scroll to position [642, 0]
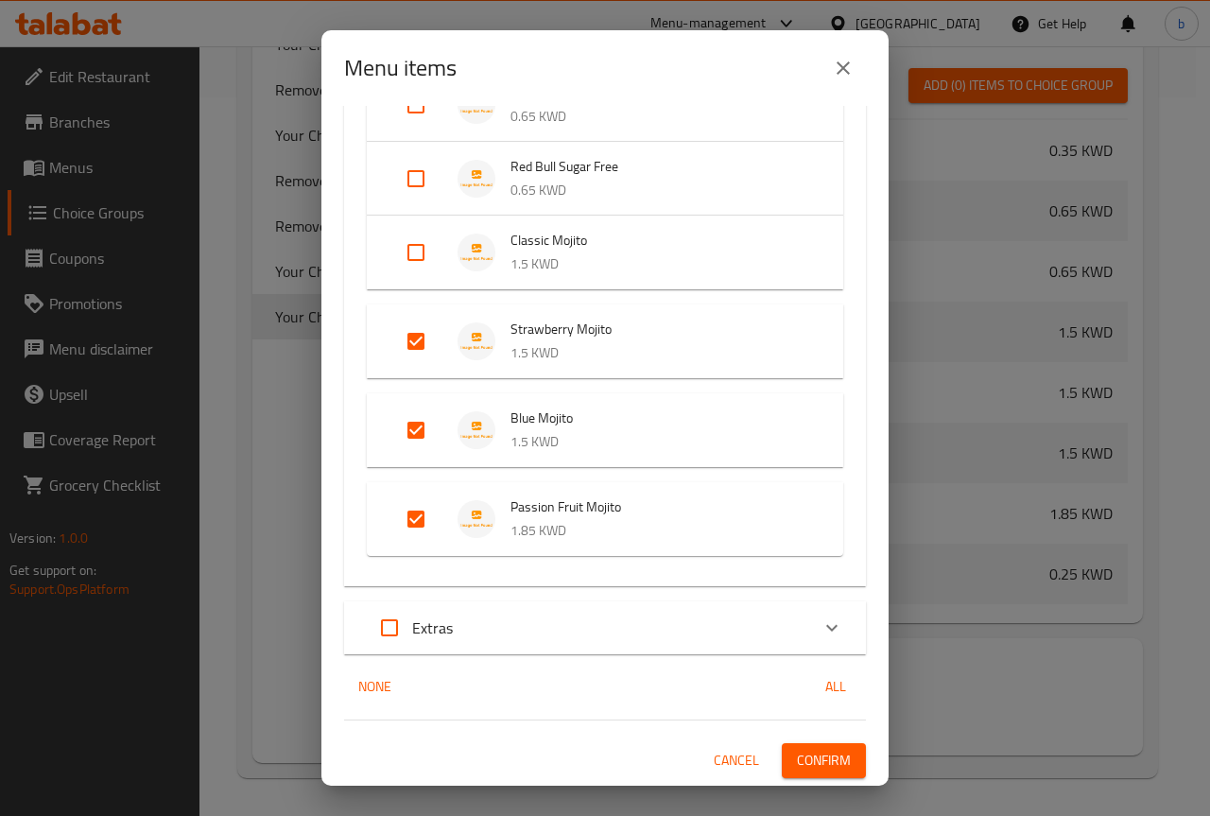
click at [797, 764] on span "Confirm" at bounding box center [824, 760] width 54 height 24
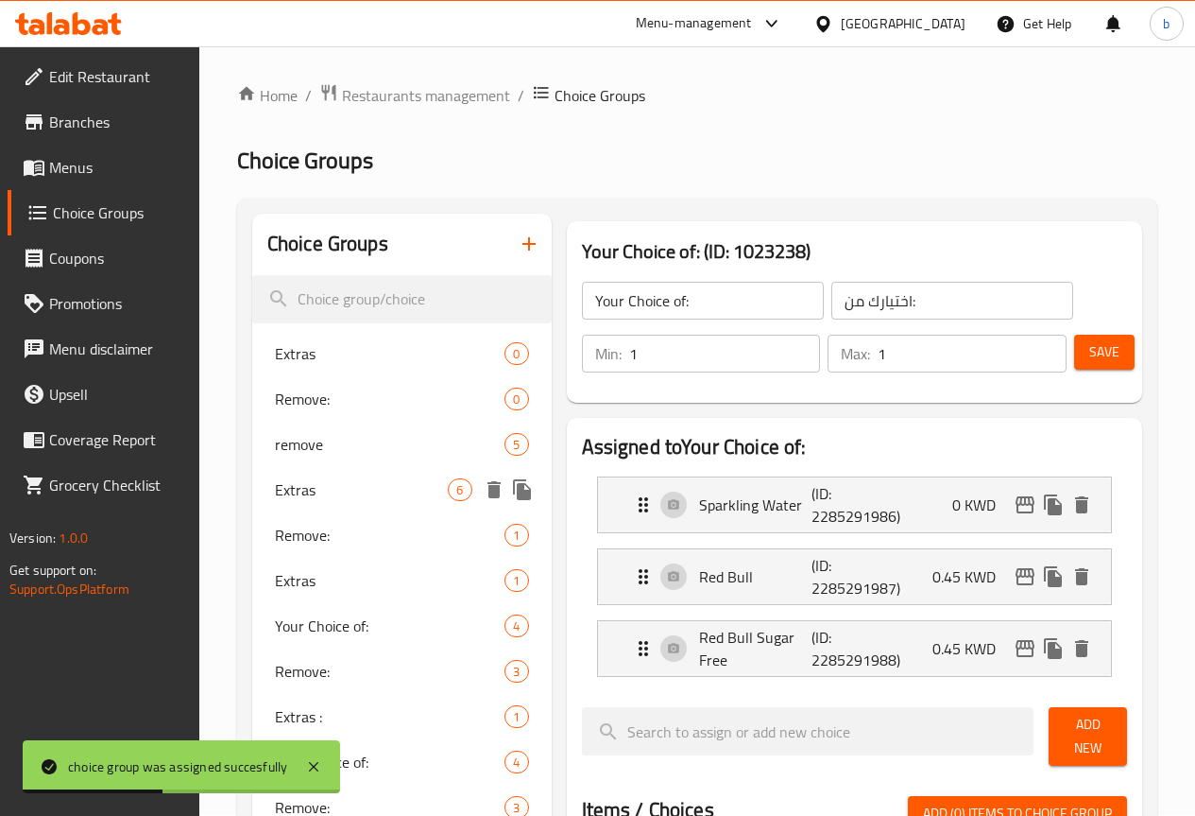
scroll to position [0, 0]
click at [57, 158] on span "Menus" at bounding box center [116, 167] width 135 height 23
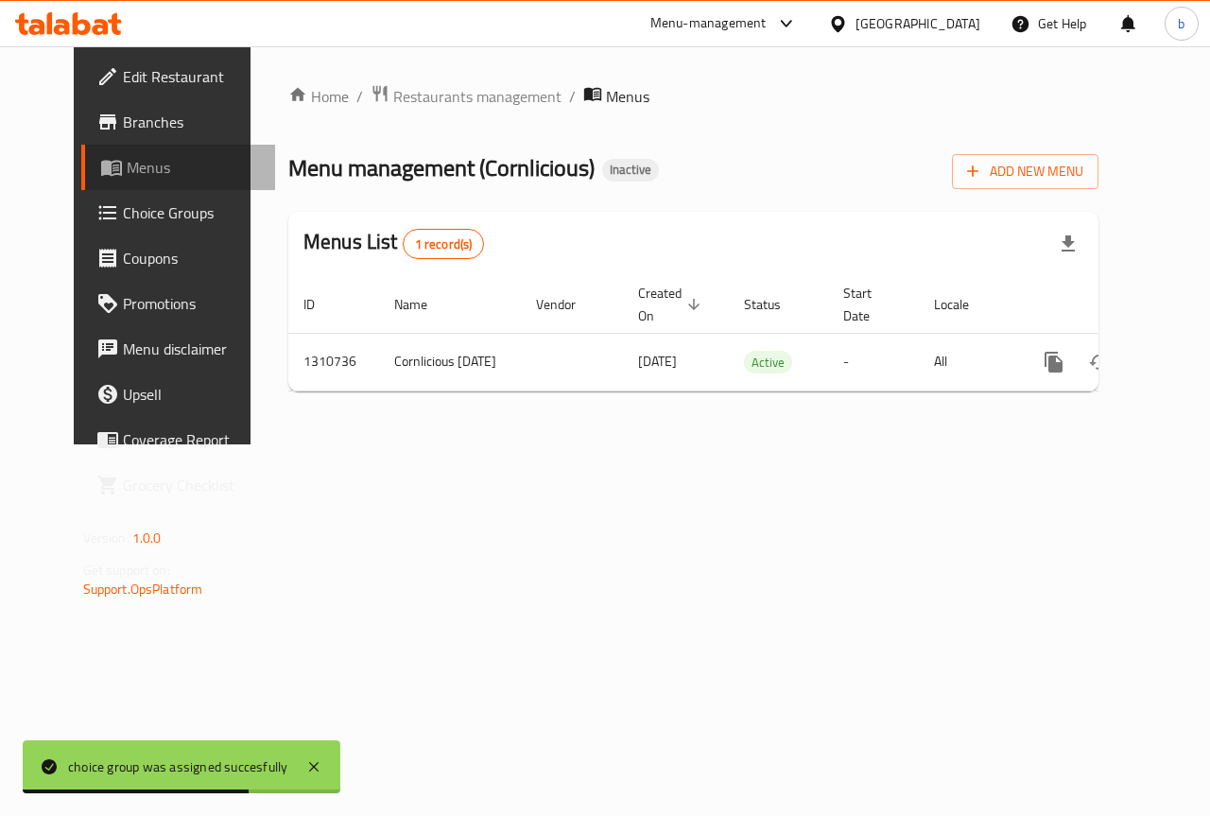
click at [127, 172] on span "Menus" at bounding box center [194, 167] width 134 height 23
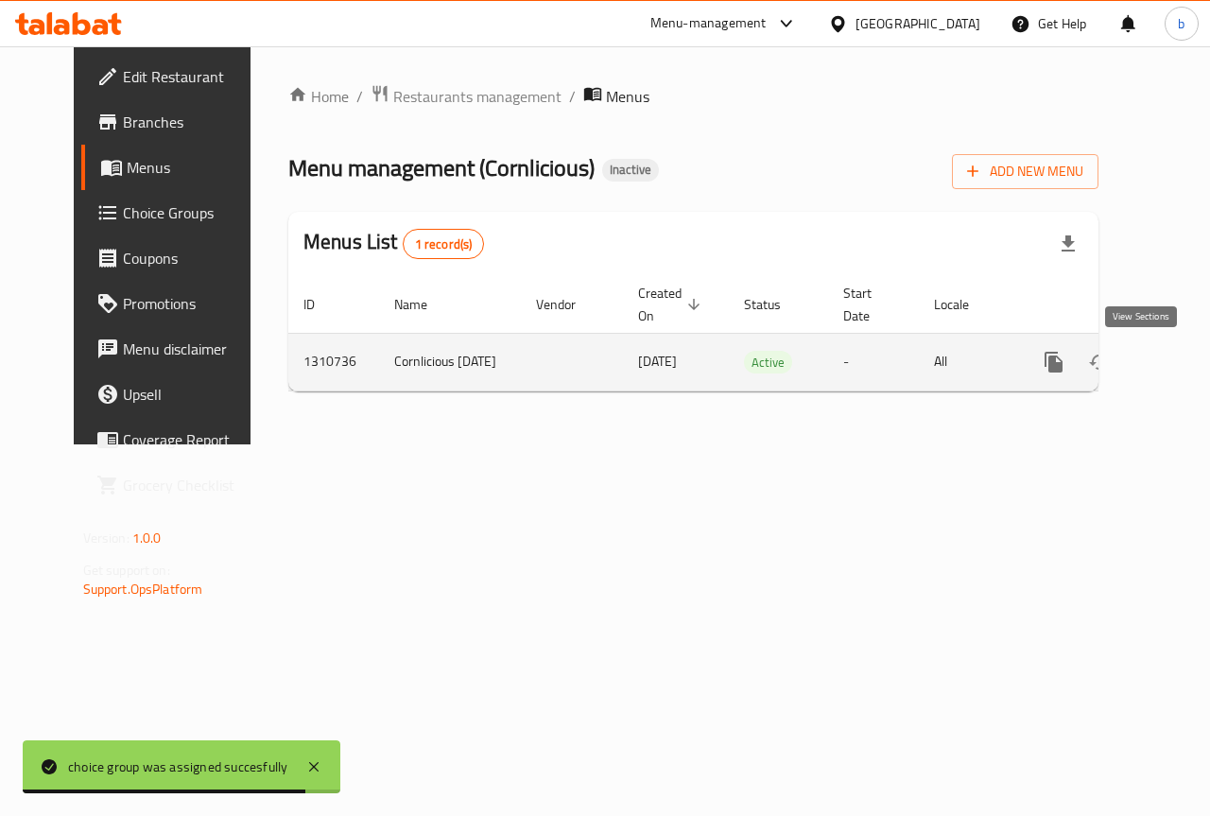
click at [1178, 368] on icon "enhanced table" at bounding box center [1189, 362] width 23 height 23
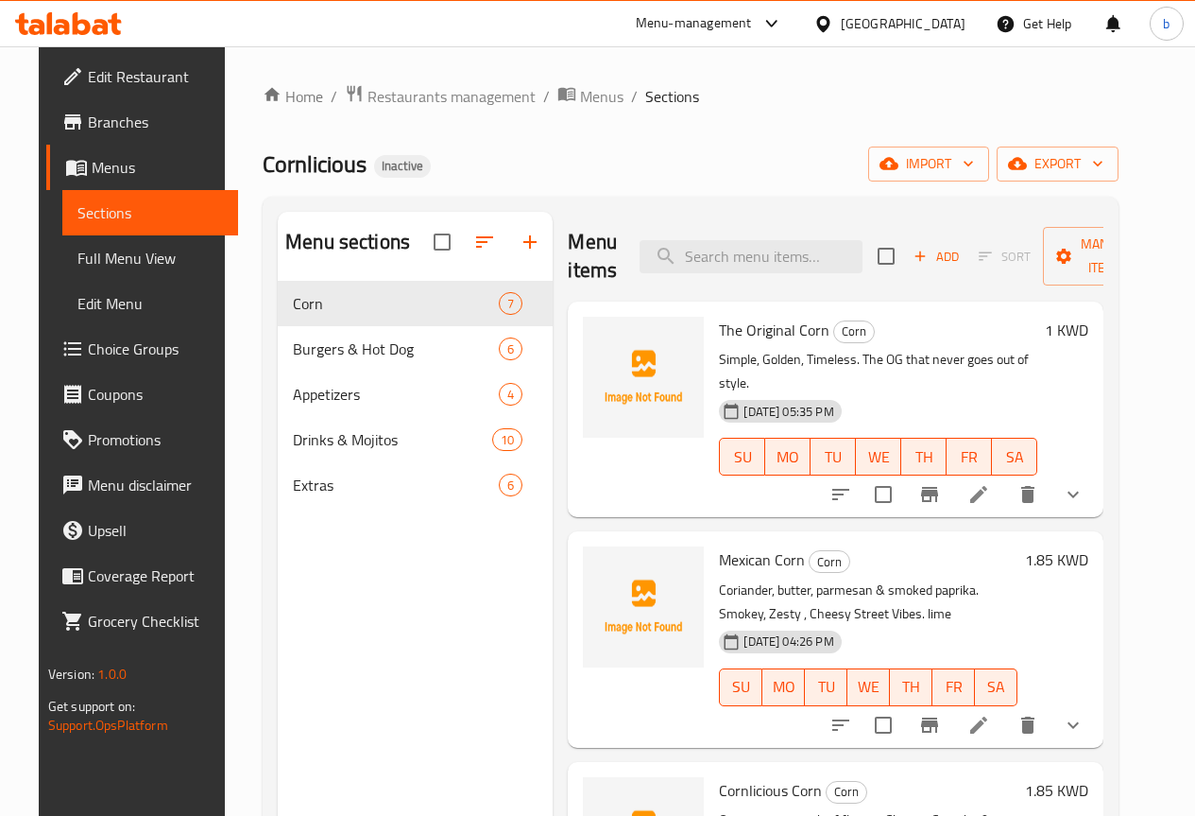
click at [131, 255] on span "Full Menu View" at bounding box center [150, 258] width 146 height 23
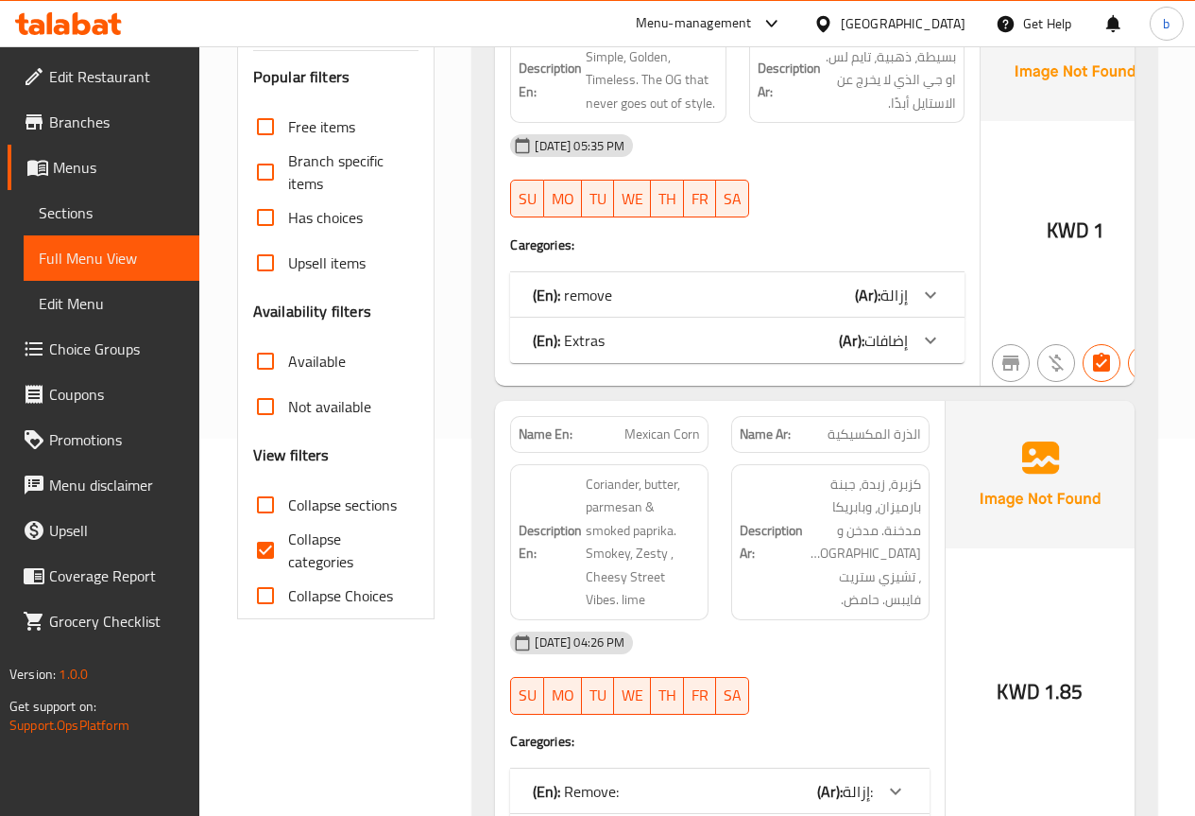
scroll to position [378, 0]
click at [266, 550] on input "Collapse categories" at bounding box center [265, 548] width 45 height 45
checkbox input "false"
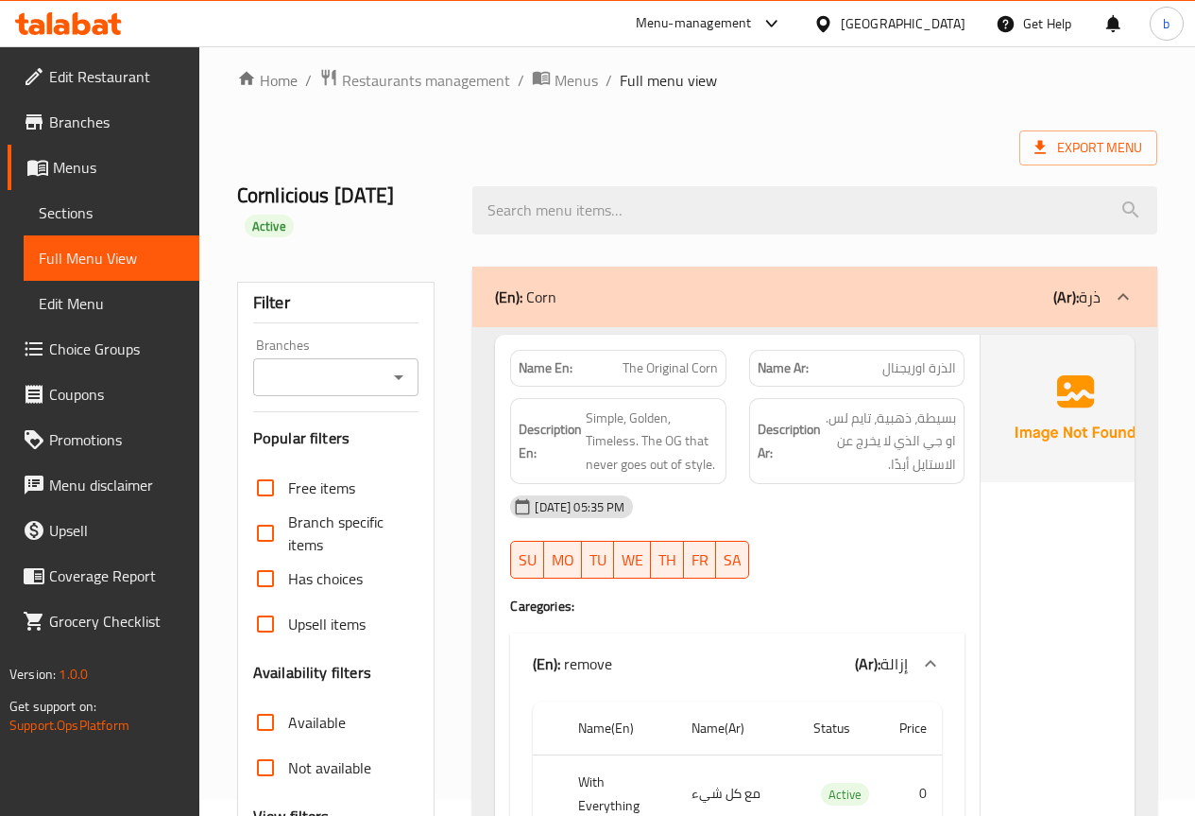
scroll to position [0, 0]
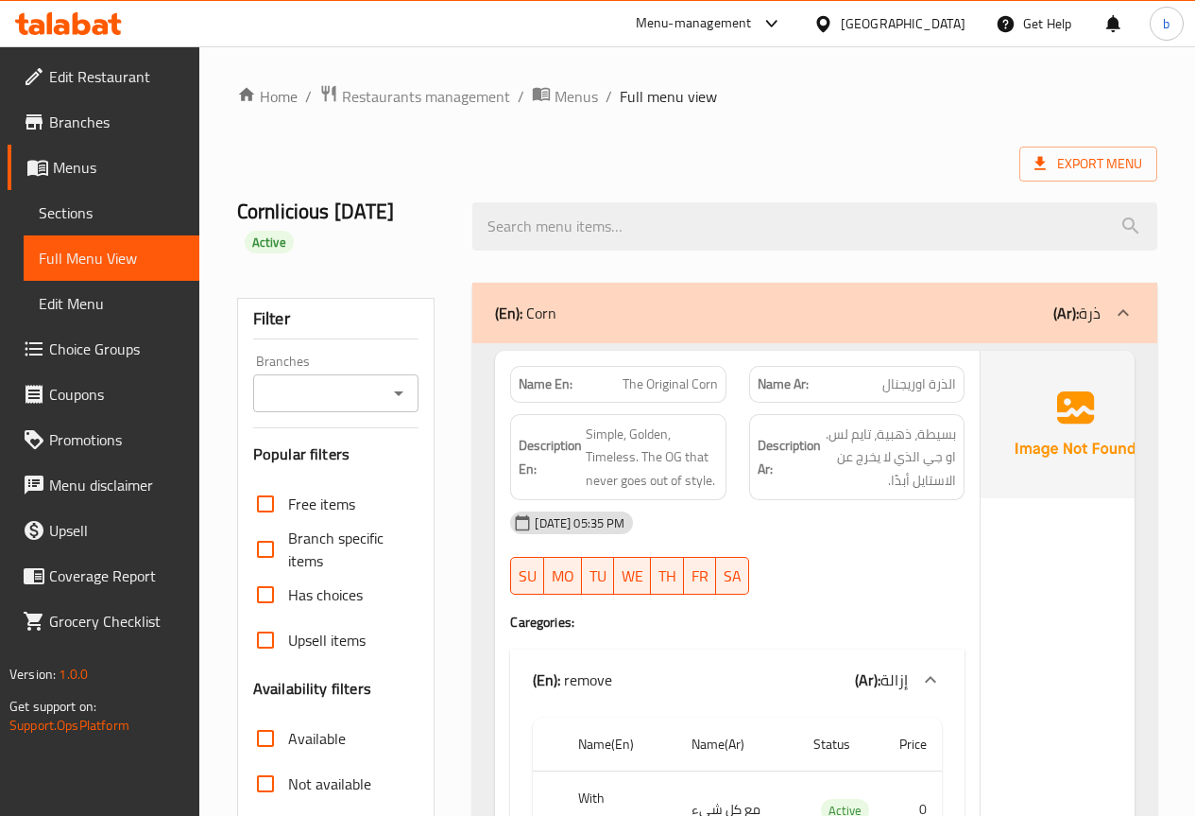
click at [462, 269] on div "Cornlicious 9-9-2025 Active" at bounding box center [697, 226] width 943 height 112
click at [113, 204] on span "Sections" at bounding box center [112, 212] width 146 height 23
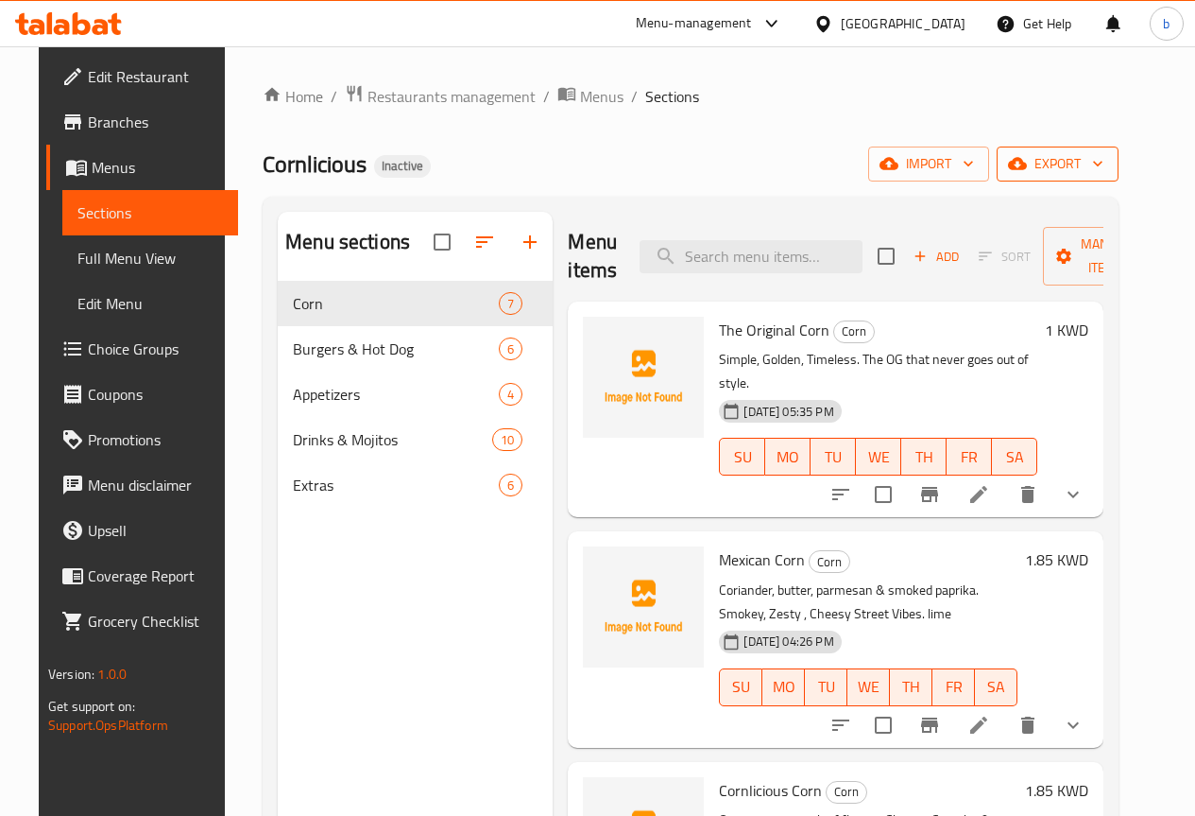
click at [1080, 163] on span "export" at bounding box center [1058, 164] width 92 height 24
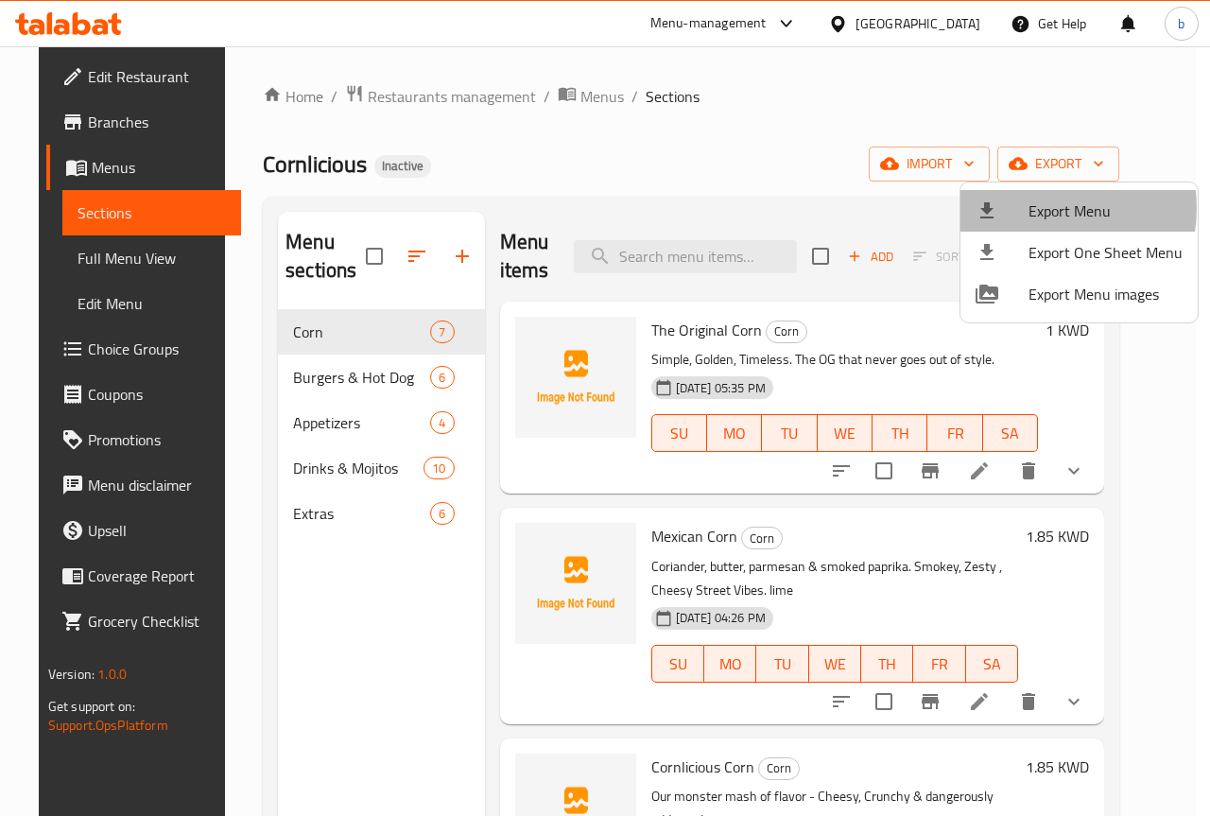
click at [1037, 208] on span "Export Menu" at bounding box center [1105, 210] width 154 height 23
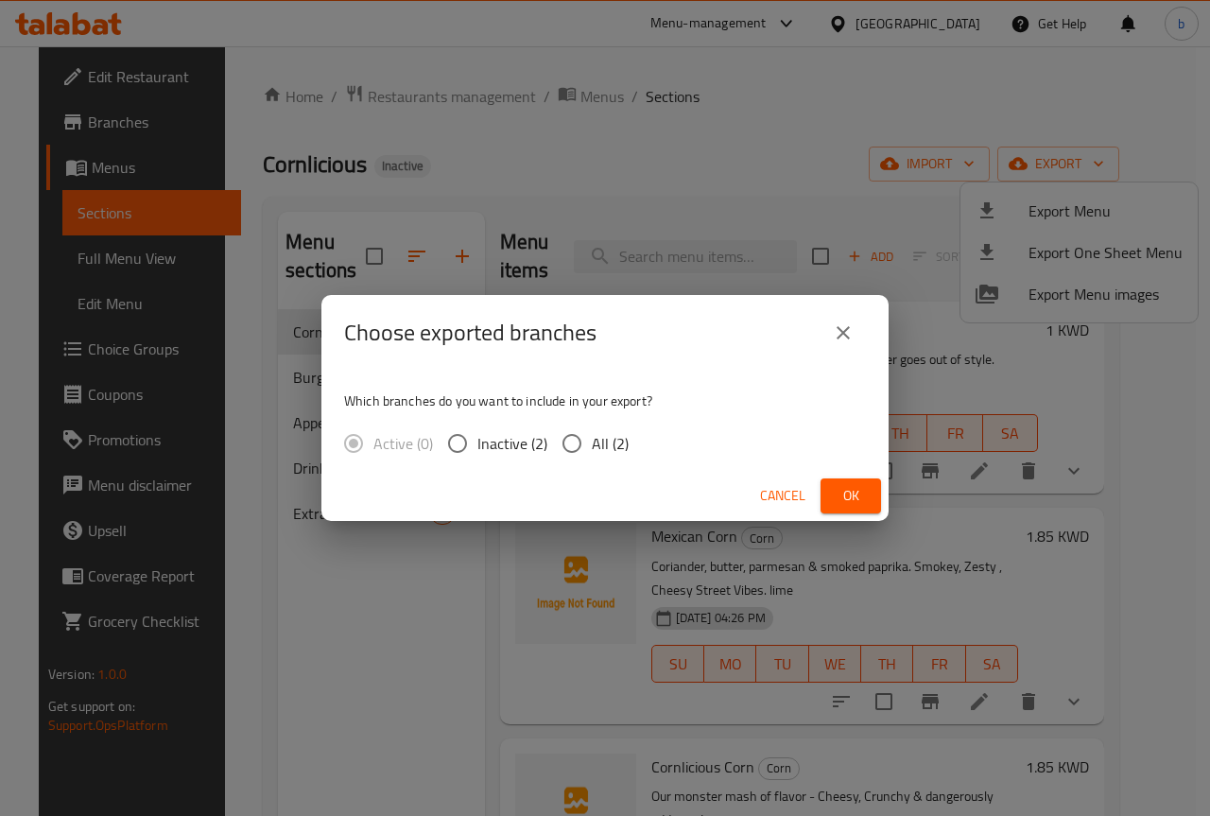
click at [594, 441] on span "All (2)" at bounding box center [610, 443] width 37 height 23
click at [592, 441] on input "All (2)" at bounding box center [572, 443] width 40 height 40
radio input "true"
click at [837, 479] on button "Ok" at bounding box center [850, 495] width 60 height 35
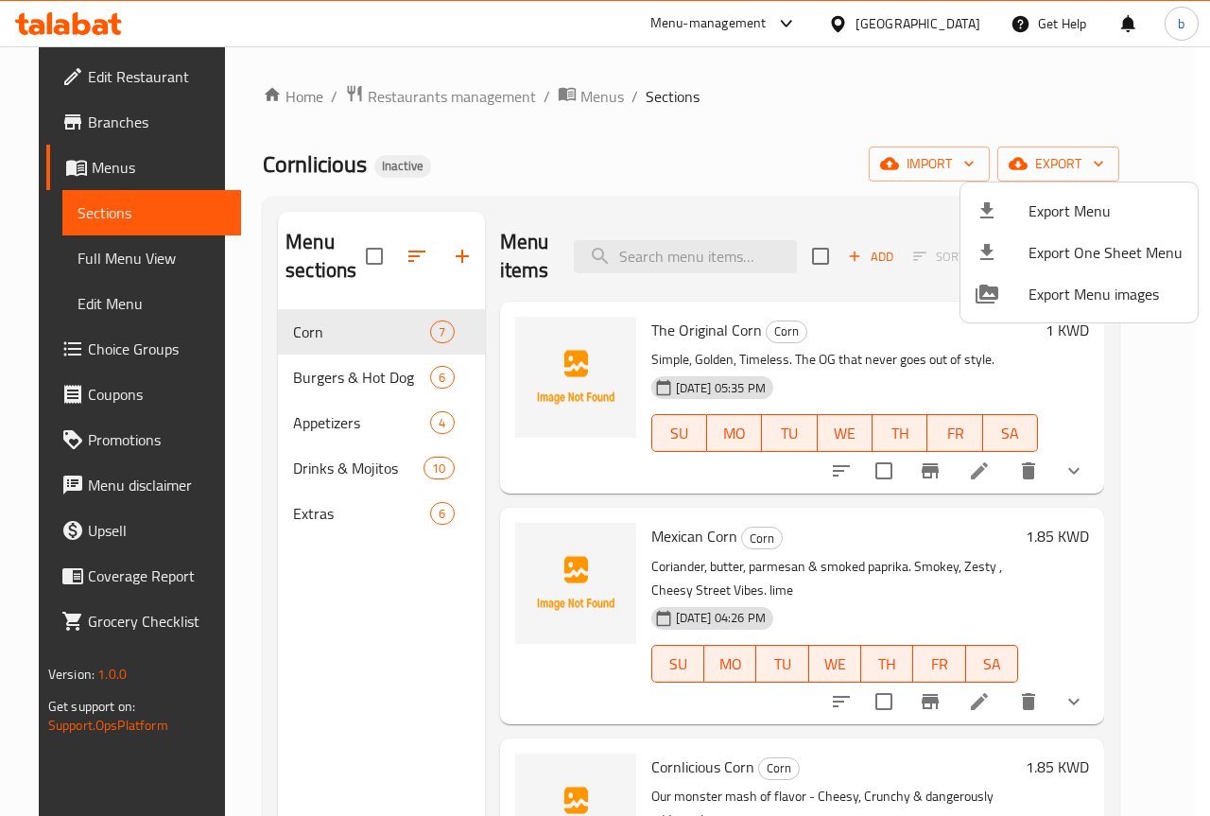
click at [476, 160] on div at bounding box center [605, 408] width 1210 height 816
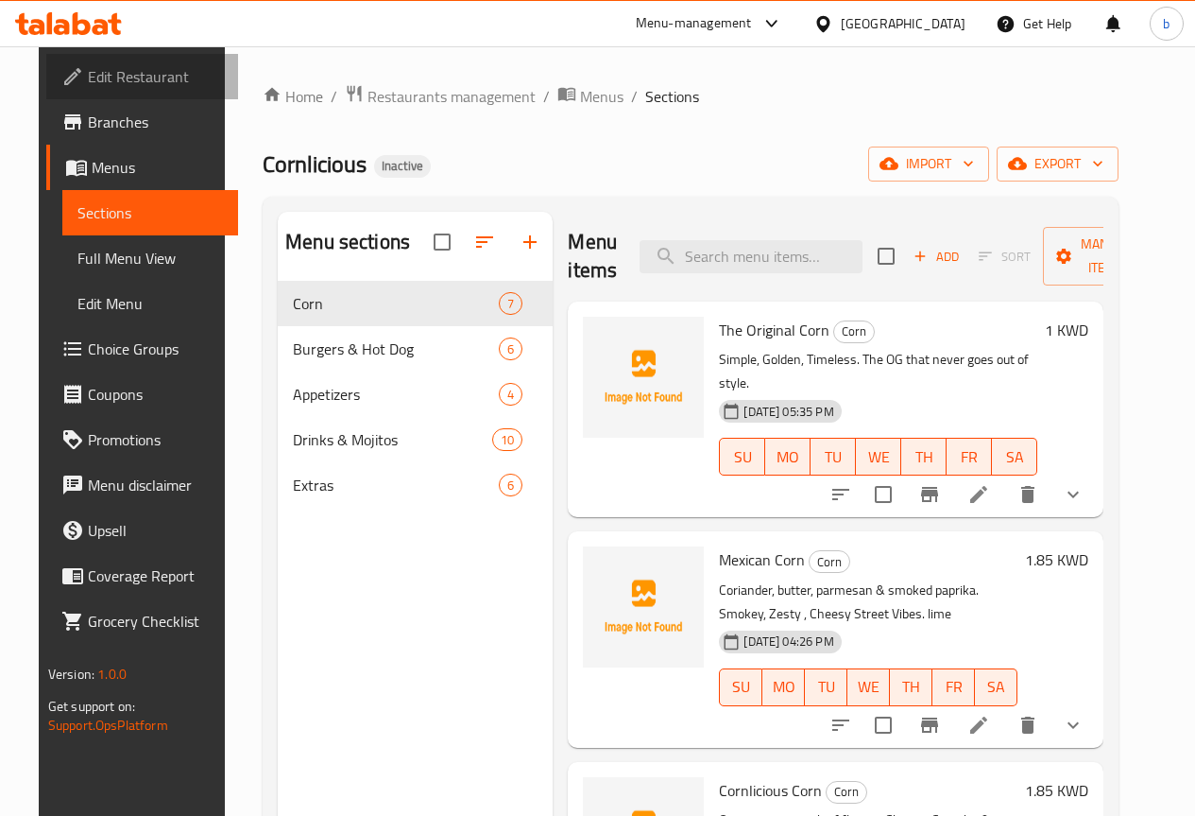
click at [116, 76] on span "Edit Restaurant" at bounding box center [155, 76] width 135 height 23
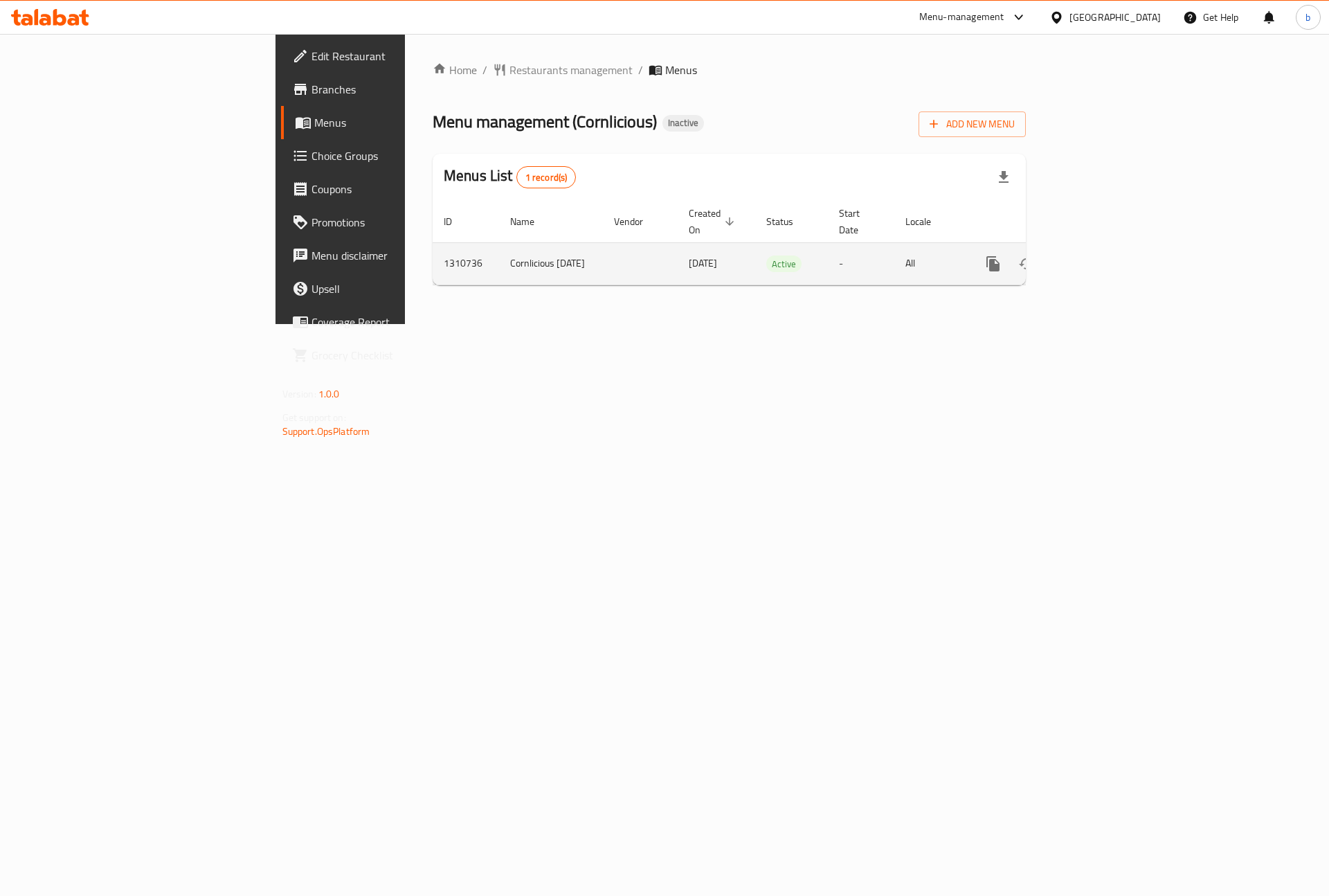
click at [1101, 256] on icon "enhanced table" at bounding box center [1093, 264] width 17 height 17
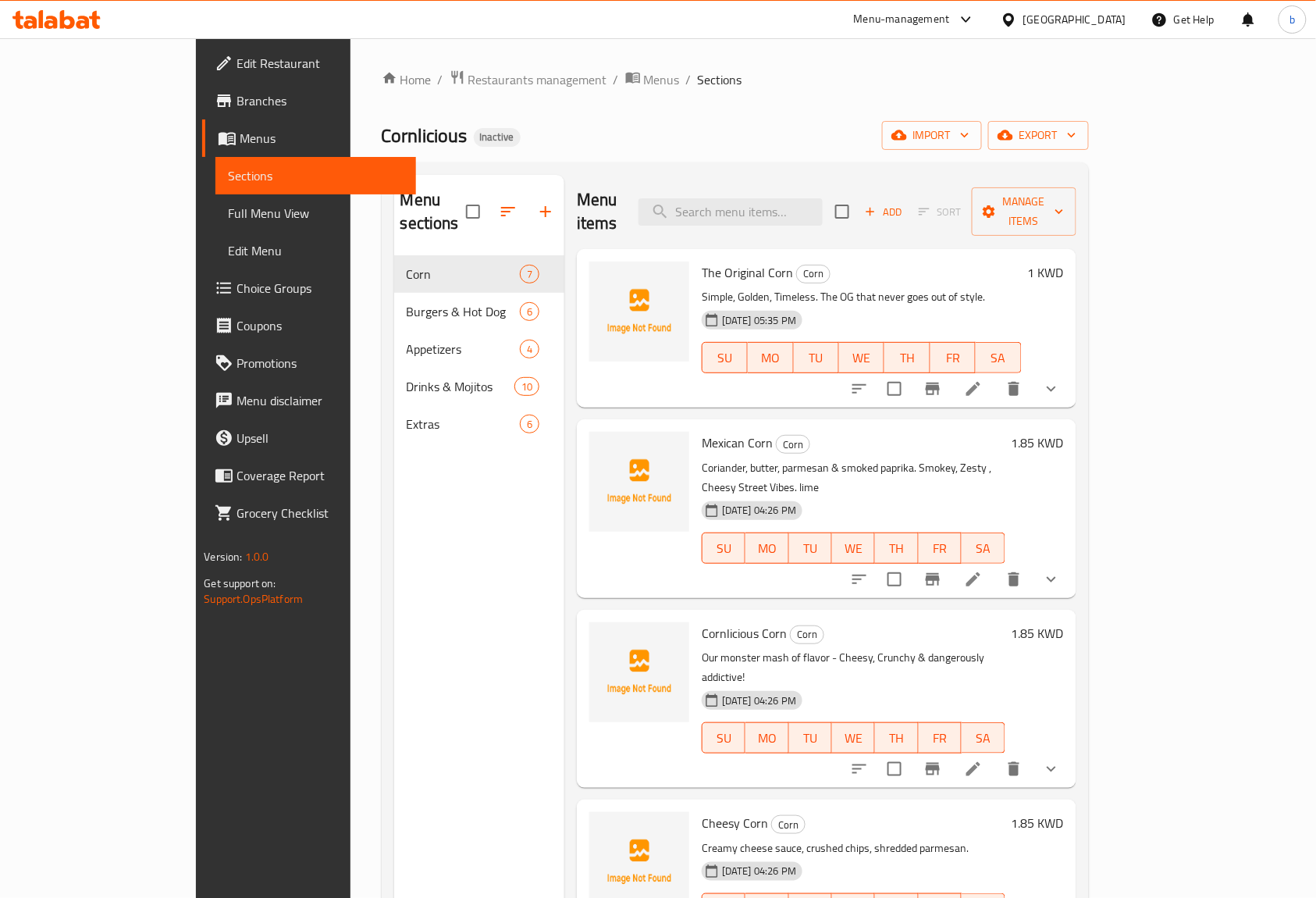
click at [228, 217] on span "Full Menu View" at bounding box center [316, 213] width 176 height 19
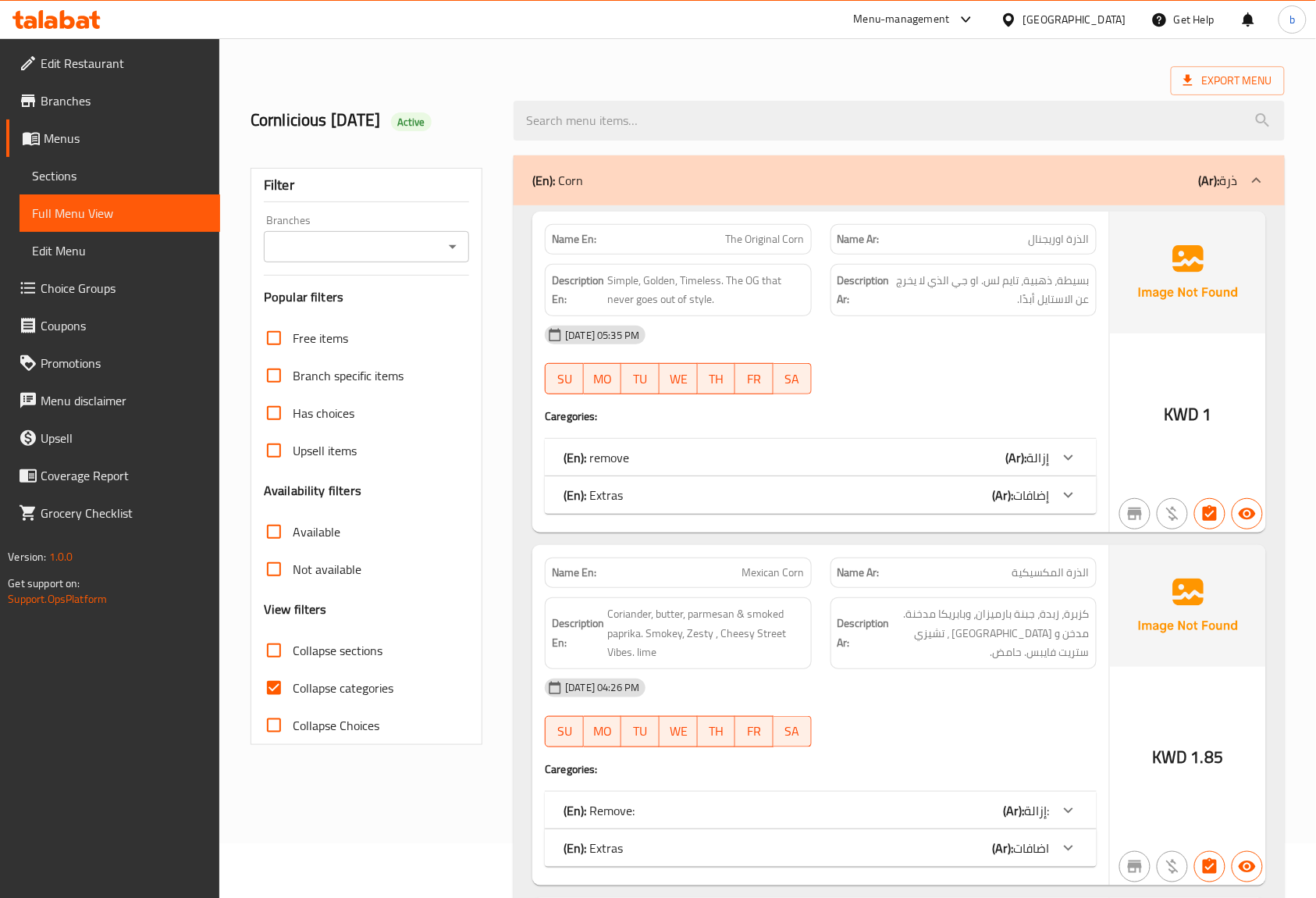
scroll to position [416, 0]
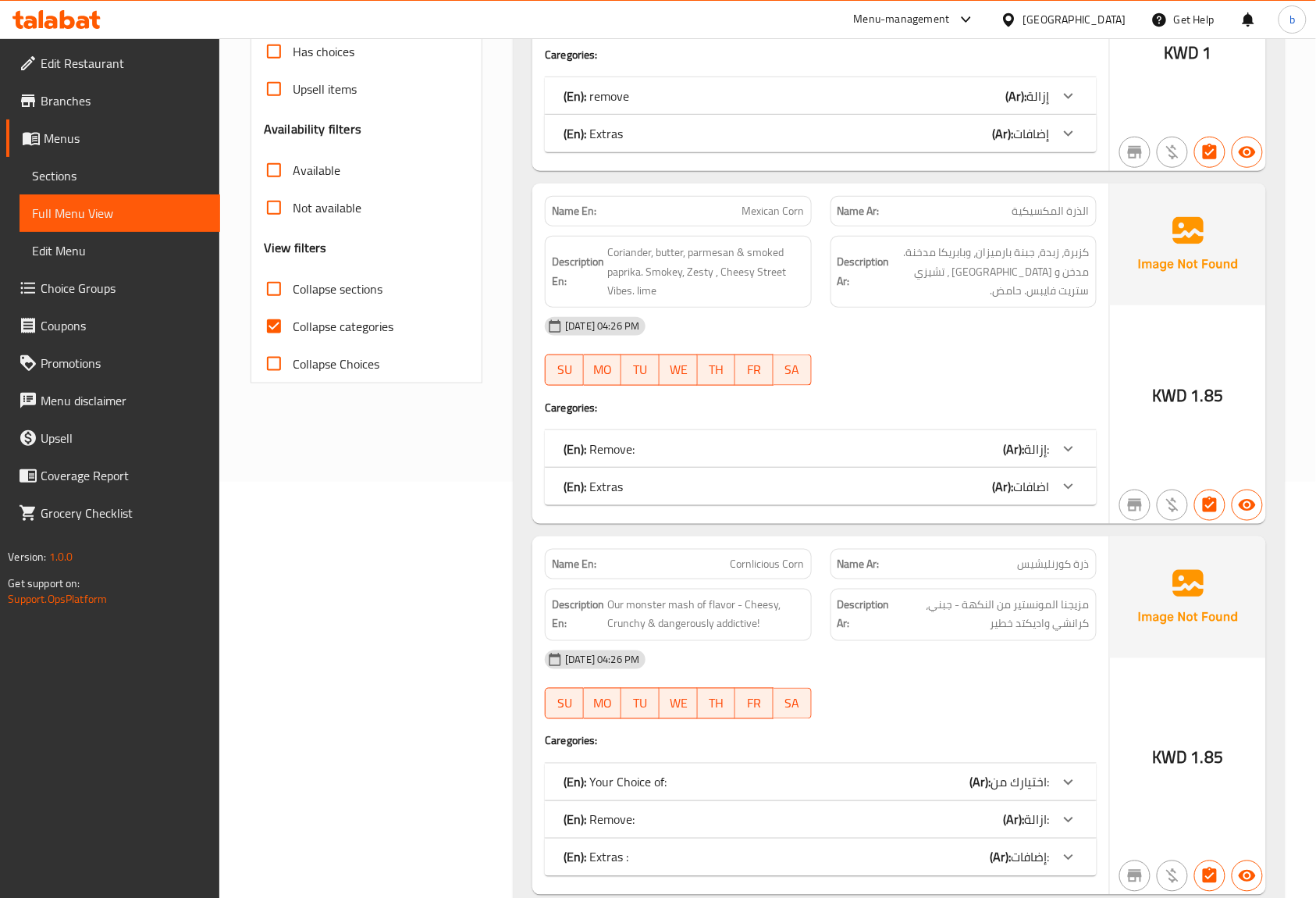
click at [278, 320] on input "Collapse categories" at bounding box center [273, 325] width 37 height 37
checkbox input "false"
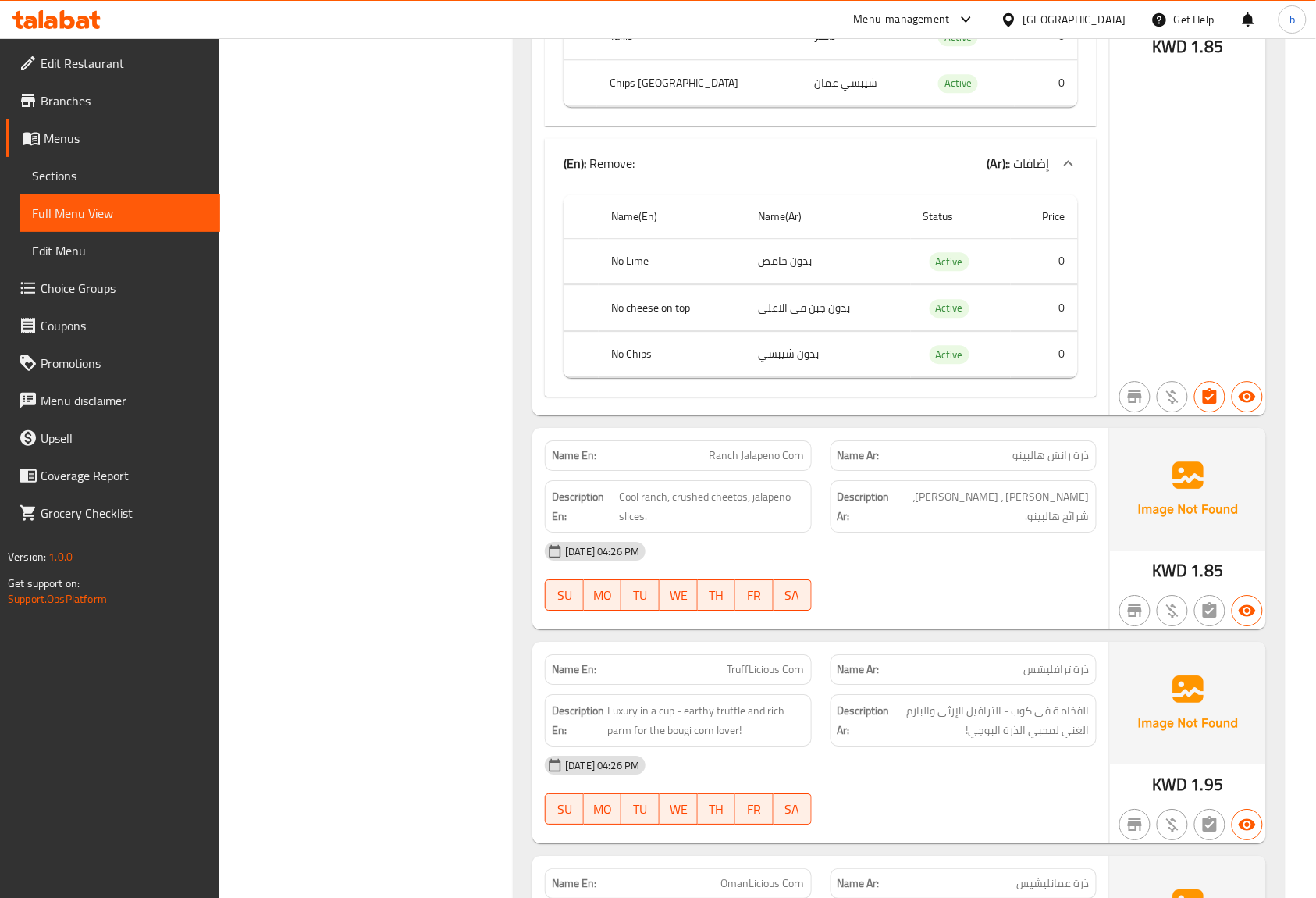
scroll to position [3330, 0]
click at [962, 617] on div "[DATE] 04:26 PM SU MO TU WE TH FR SA" at bounding box center [820, 576] width 571 height 88
click at [88, 287] on span "Choice Groups" at bounding box center [124, 287] width 167 height 19
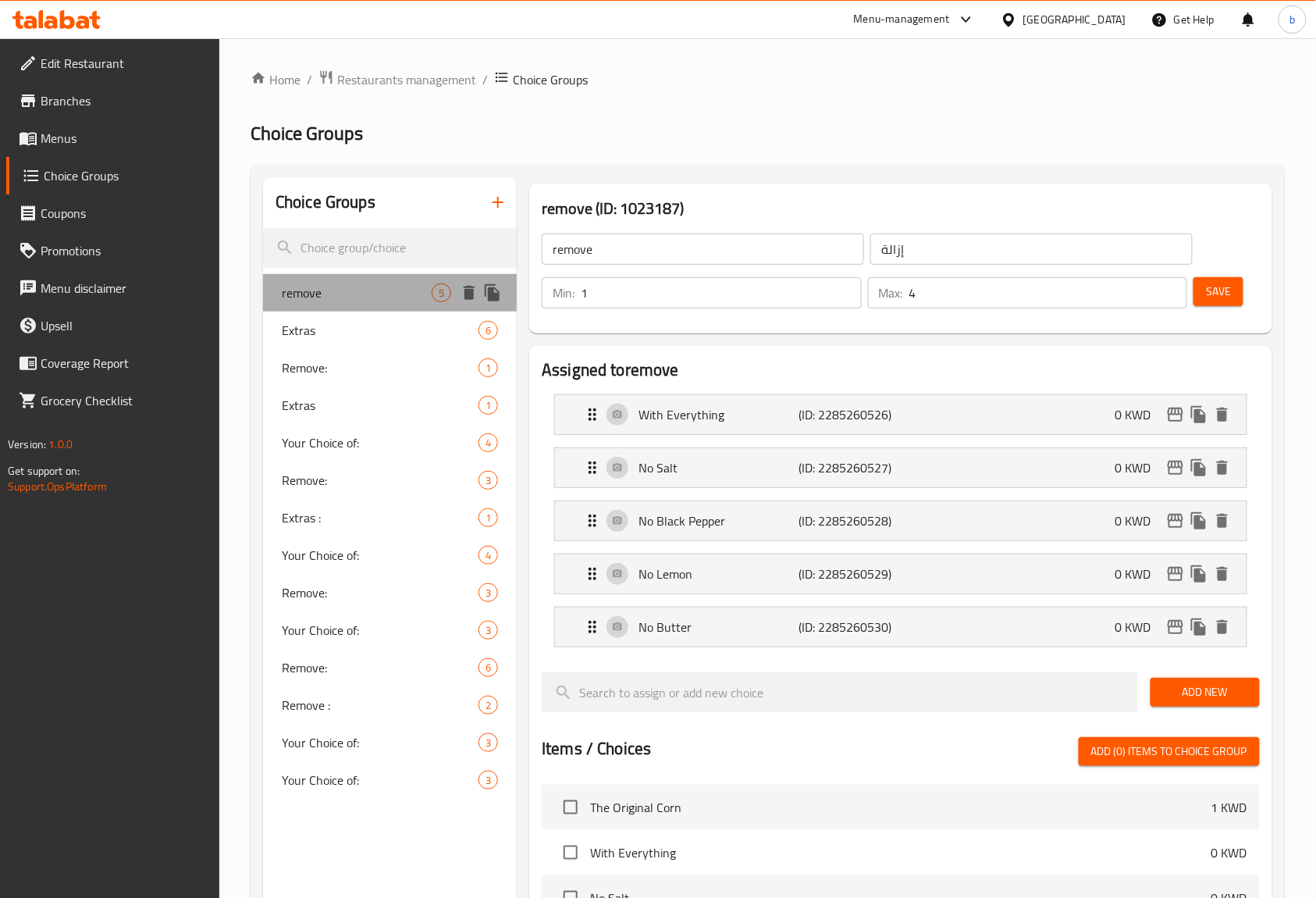
click at [319, 302] on span "remove" at bounding box center [356, 292] width 150 height 19
click at [334, 361] on span "Remove:" at bounding box center [356, 368] width 150 height 19
type input "Remove:"
type input "إزالة:"
type input "0"
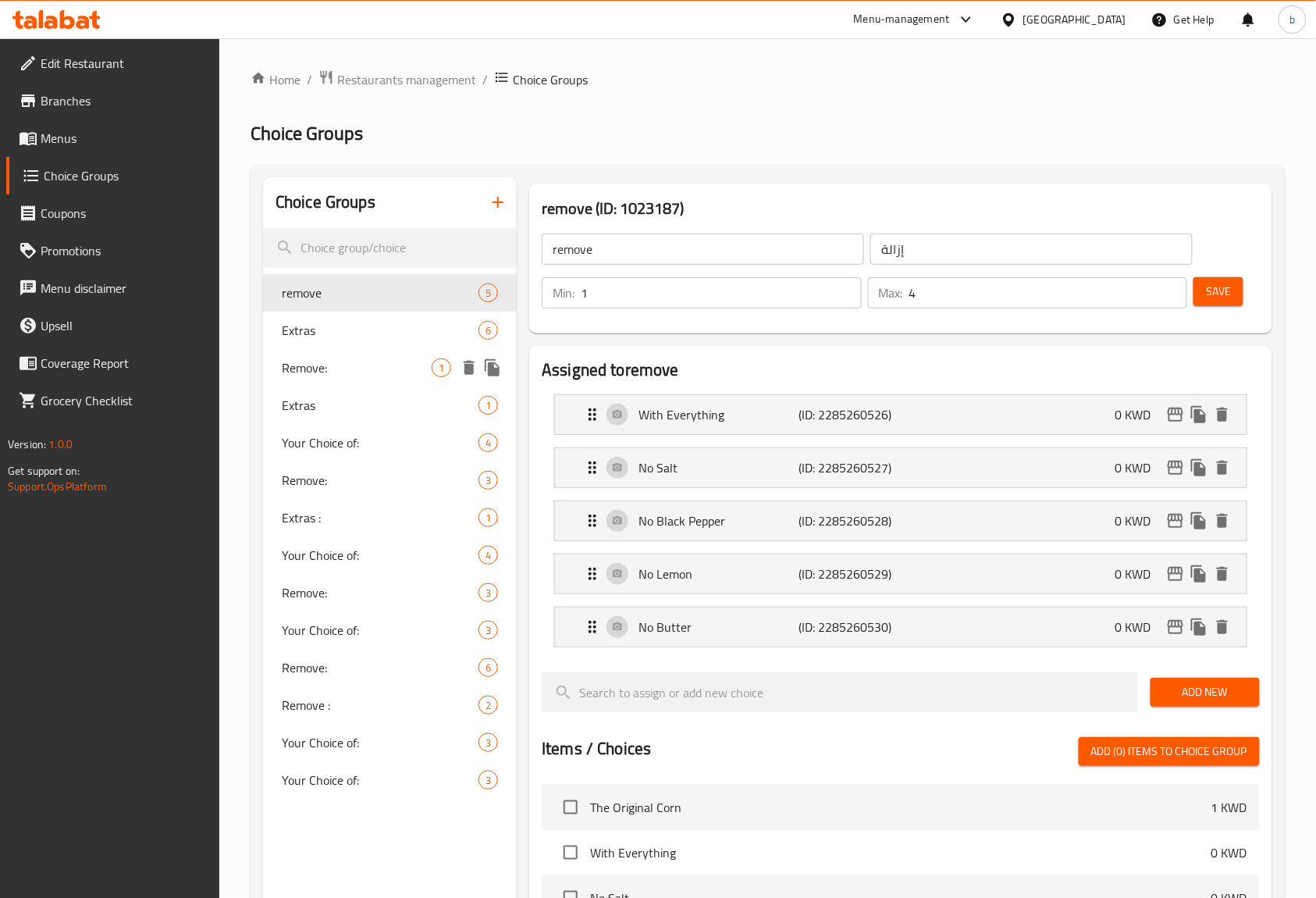
type input "1"
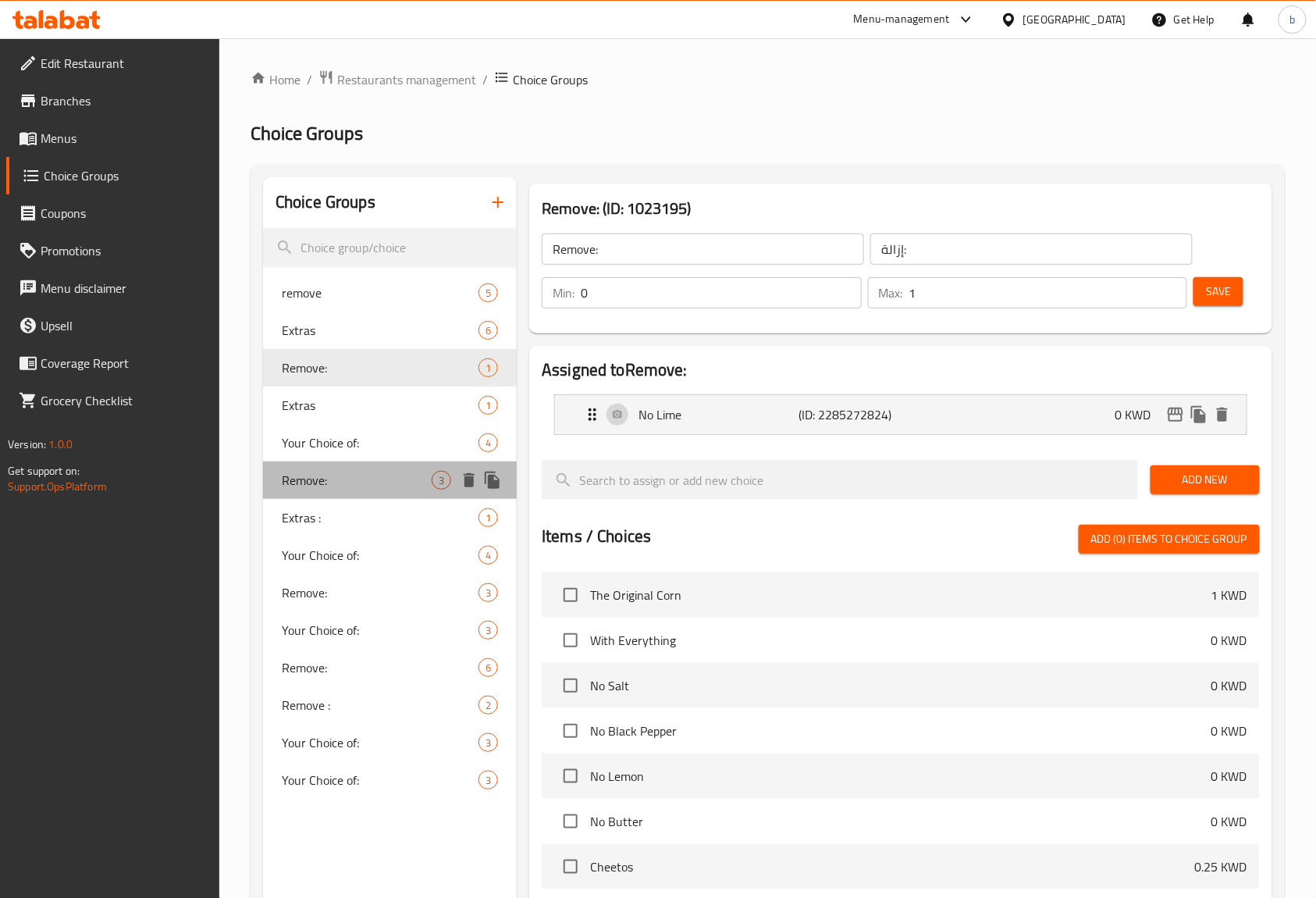
click at [309, 471] on span "Remove:" at bounding box center [356, 480] width 150 height 19
type input "Remove:"
type input "ازالة:"
type input "3"
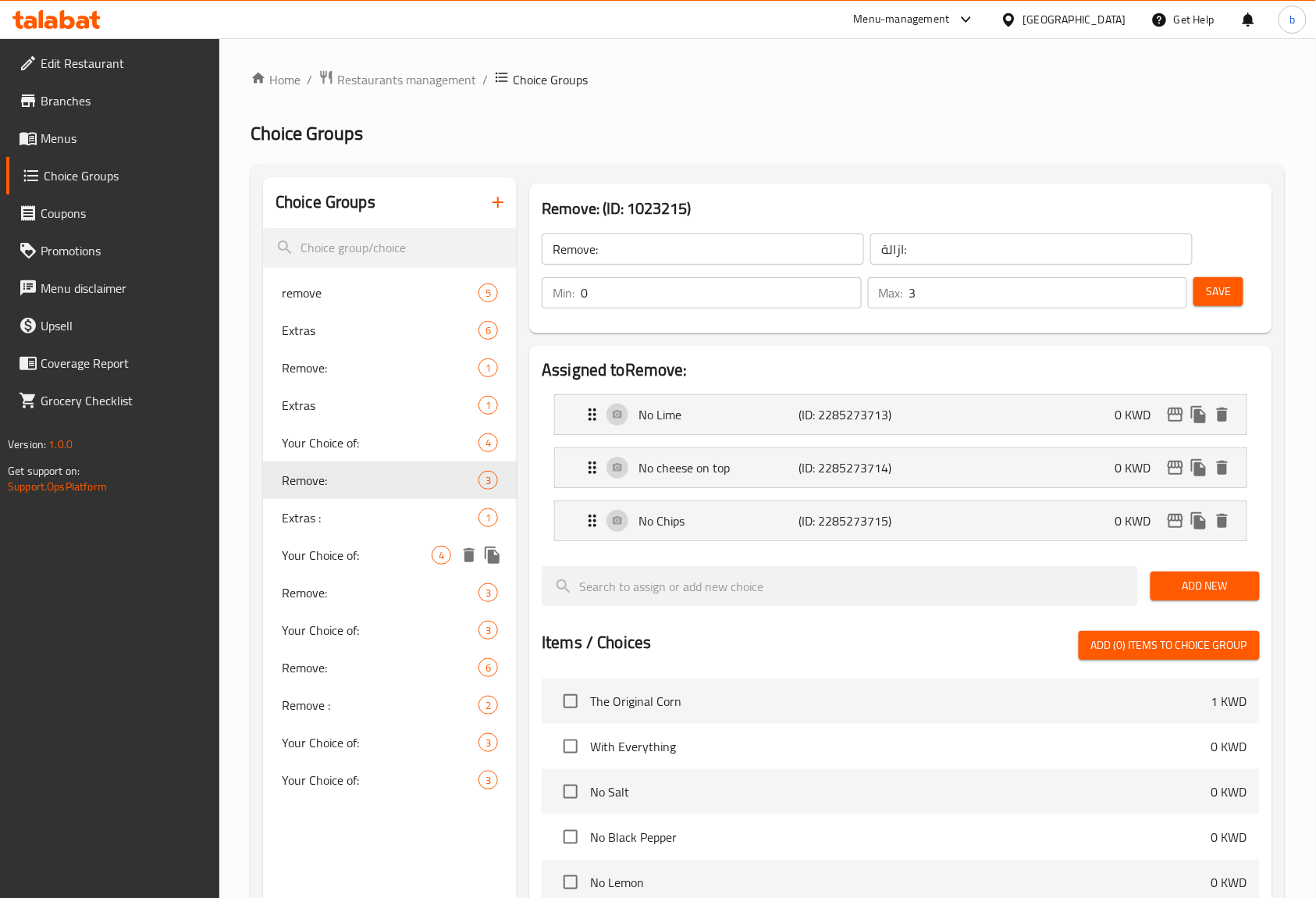
click at [334, 589] on span "Remove:" at bounding box center [380, 592] width 197 height 19
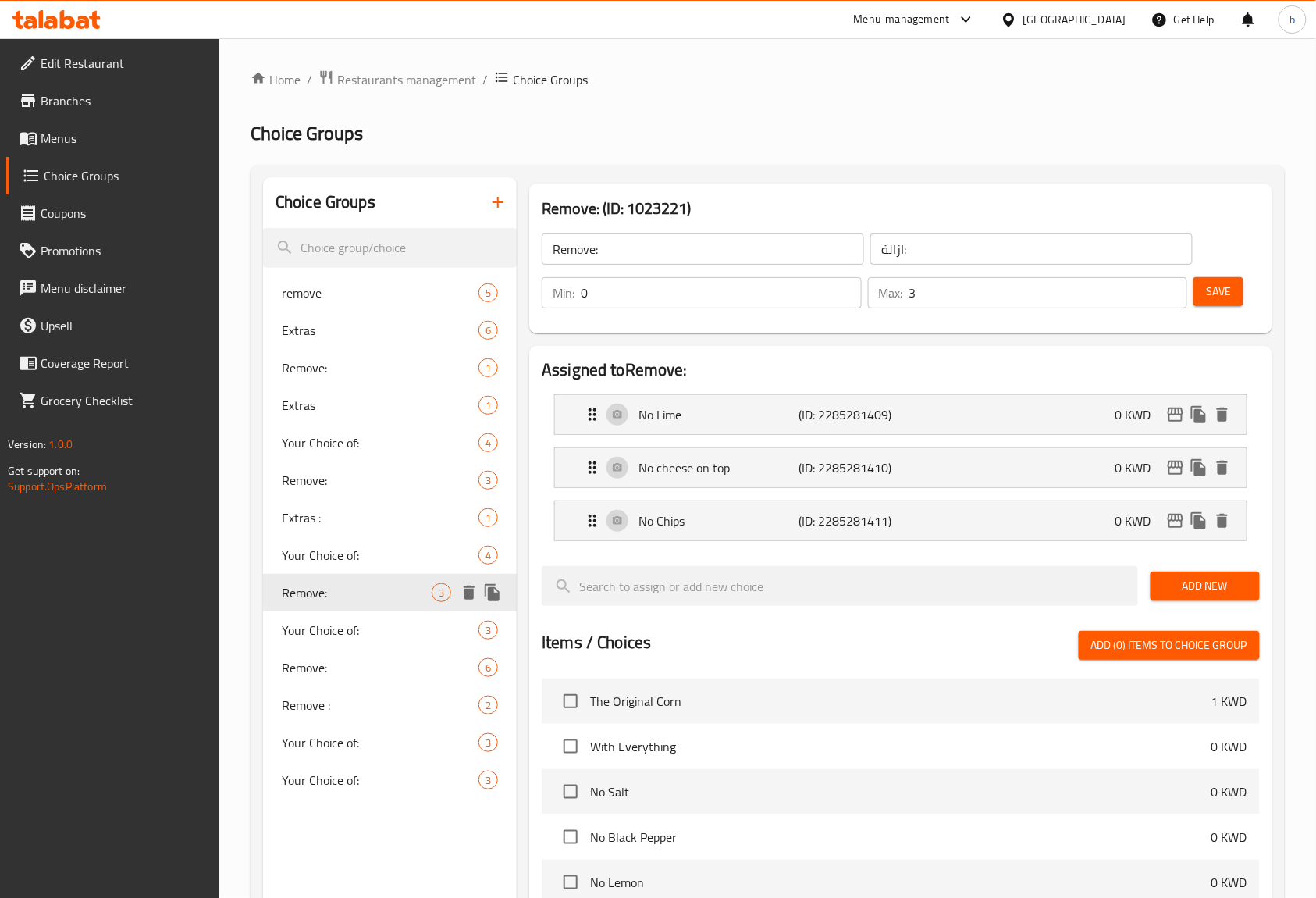
type input "Remove:"
type input ": إضافات"
click at [330, 678] on div "Remove: 6" at bounding box center [389, 667] width 254 height 37
type input "Remove:"
type input "إزالة:"
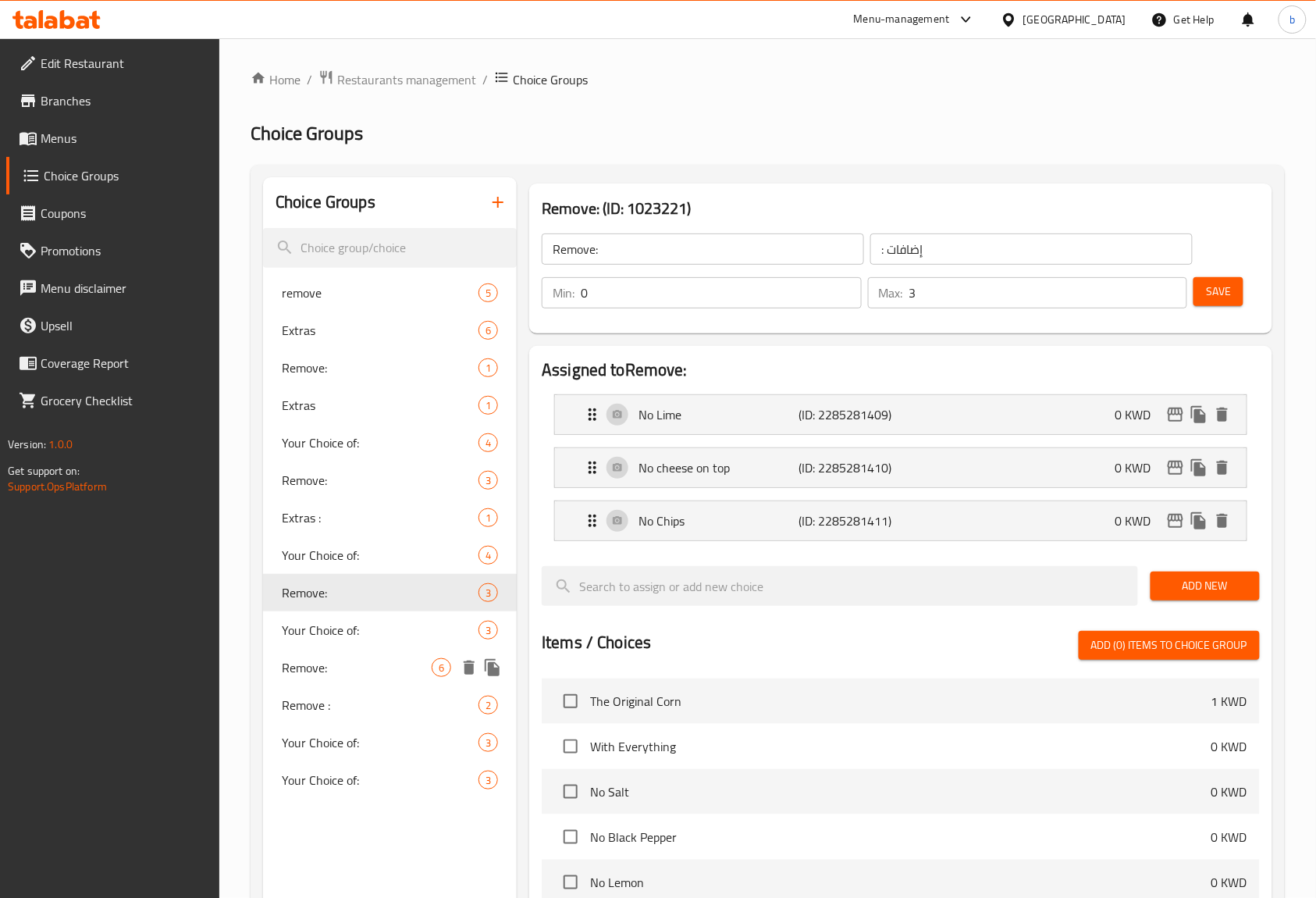
type input "4"
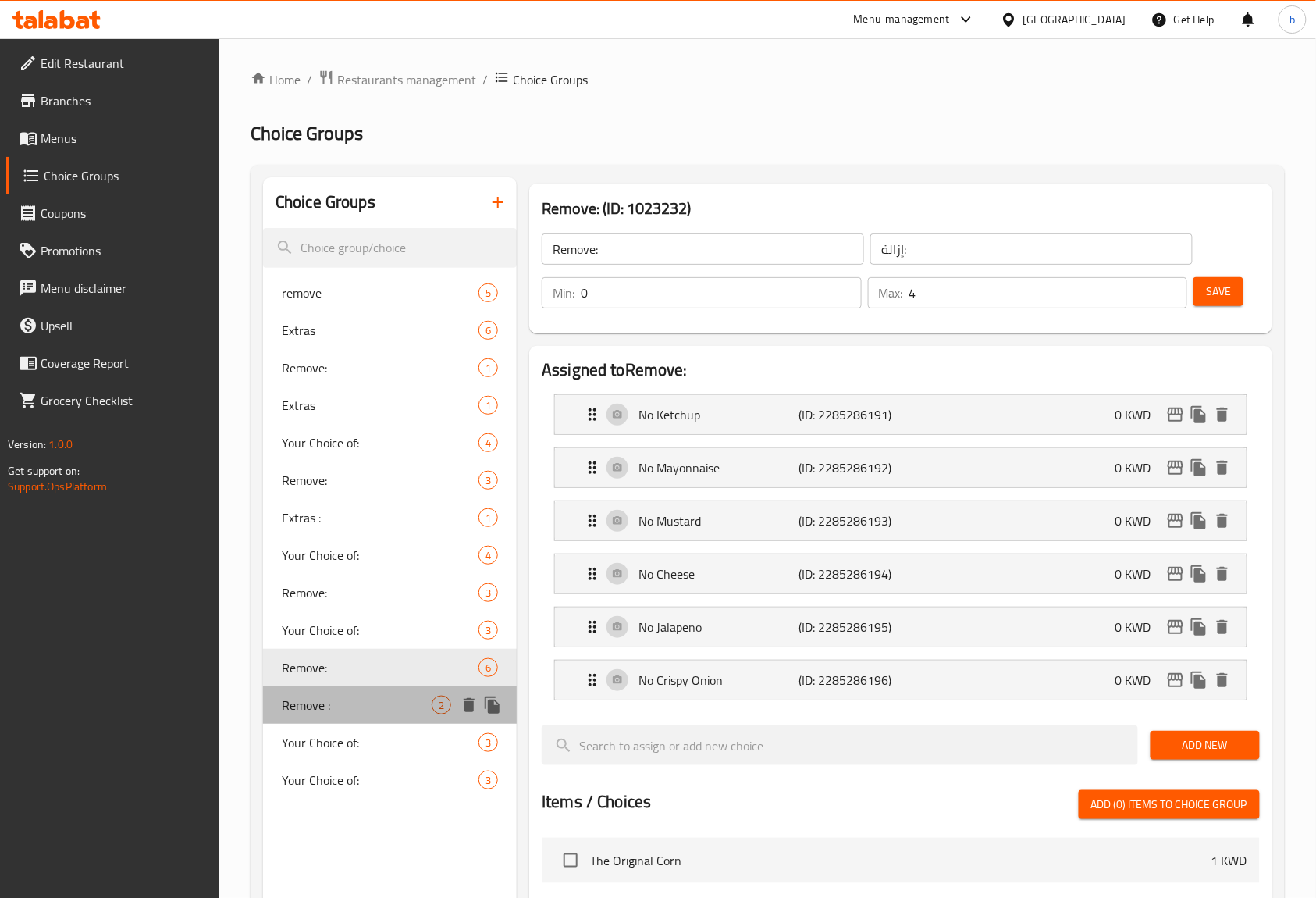
click at [339, 712] on span "Remove :" at bounding box center [356, 705] width 150 height 19
type input "Remove :"
type input "إزالة :"
type input "2"
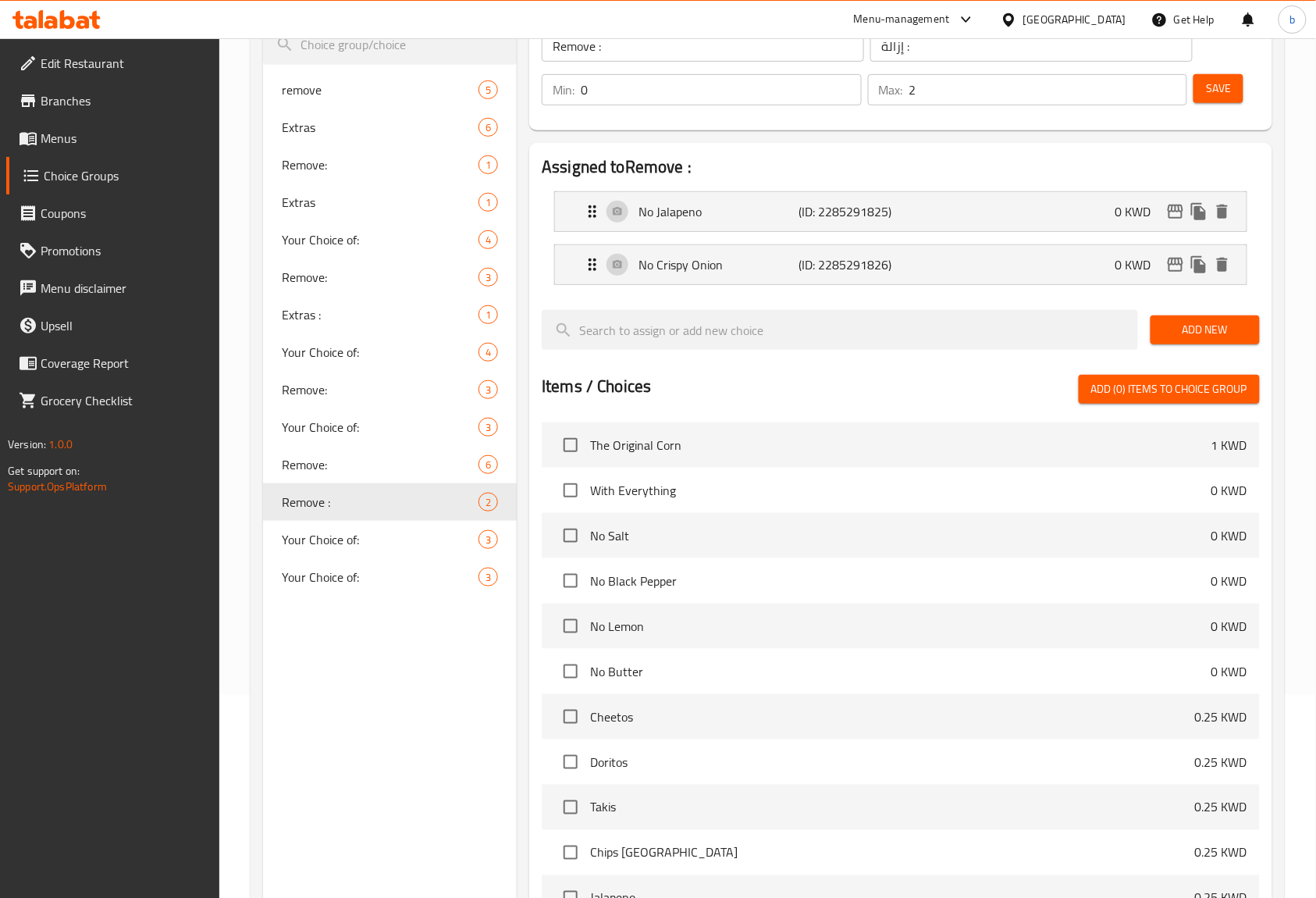
scroll to position [207, 0]
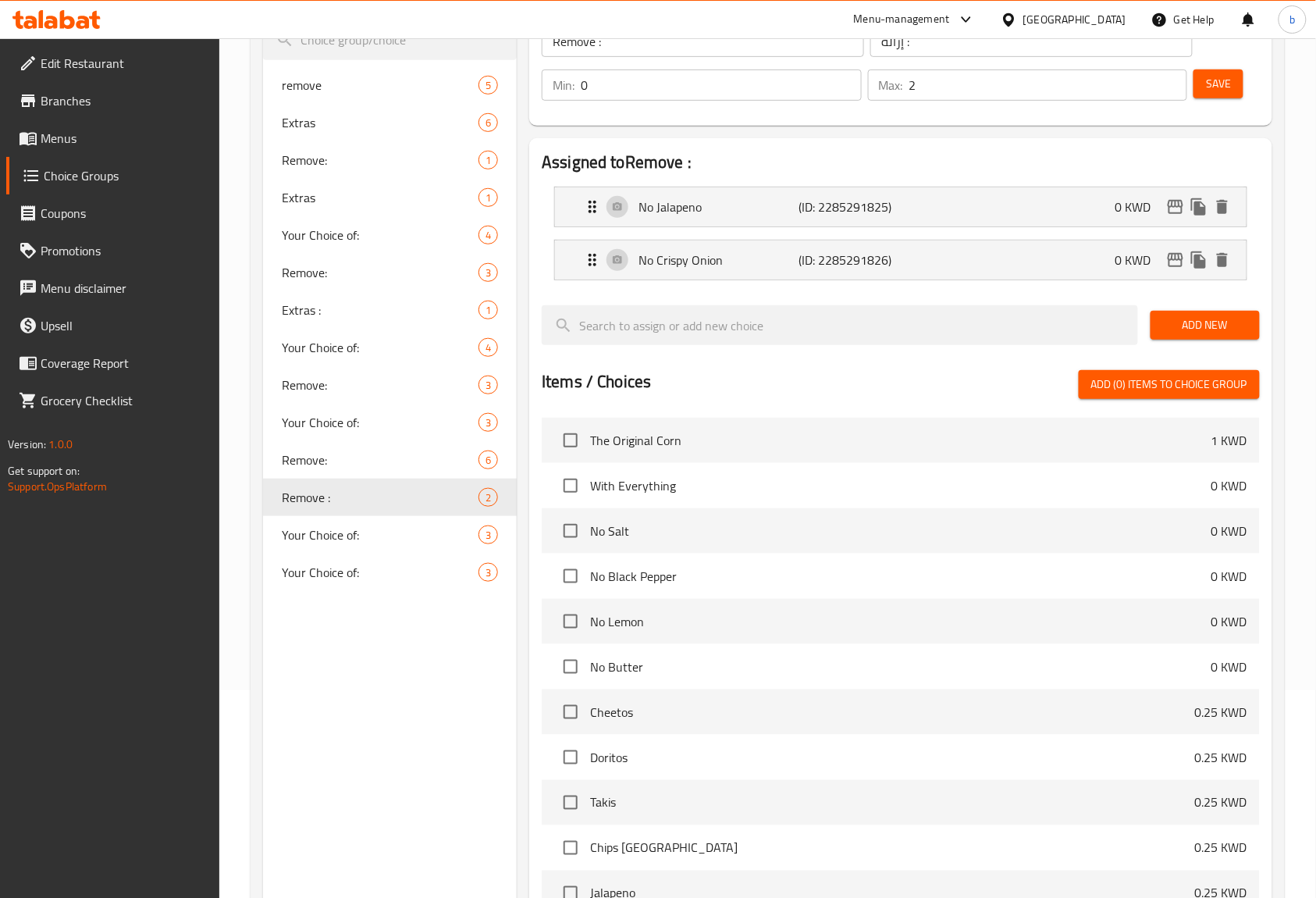
click at [641, 113] on div "Remove : ​ إزالة : ​ Min: 0 ​ Max: 2 ​ Save" at bounding box center [900, 64] width 731 height 112
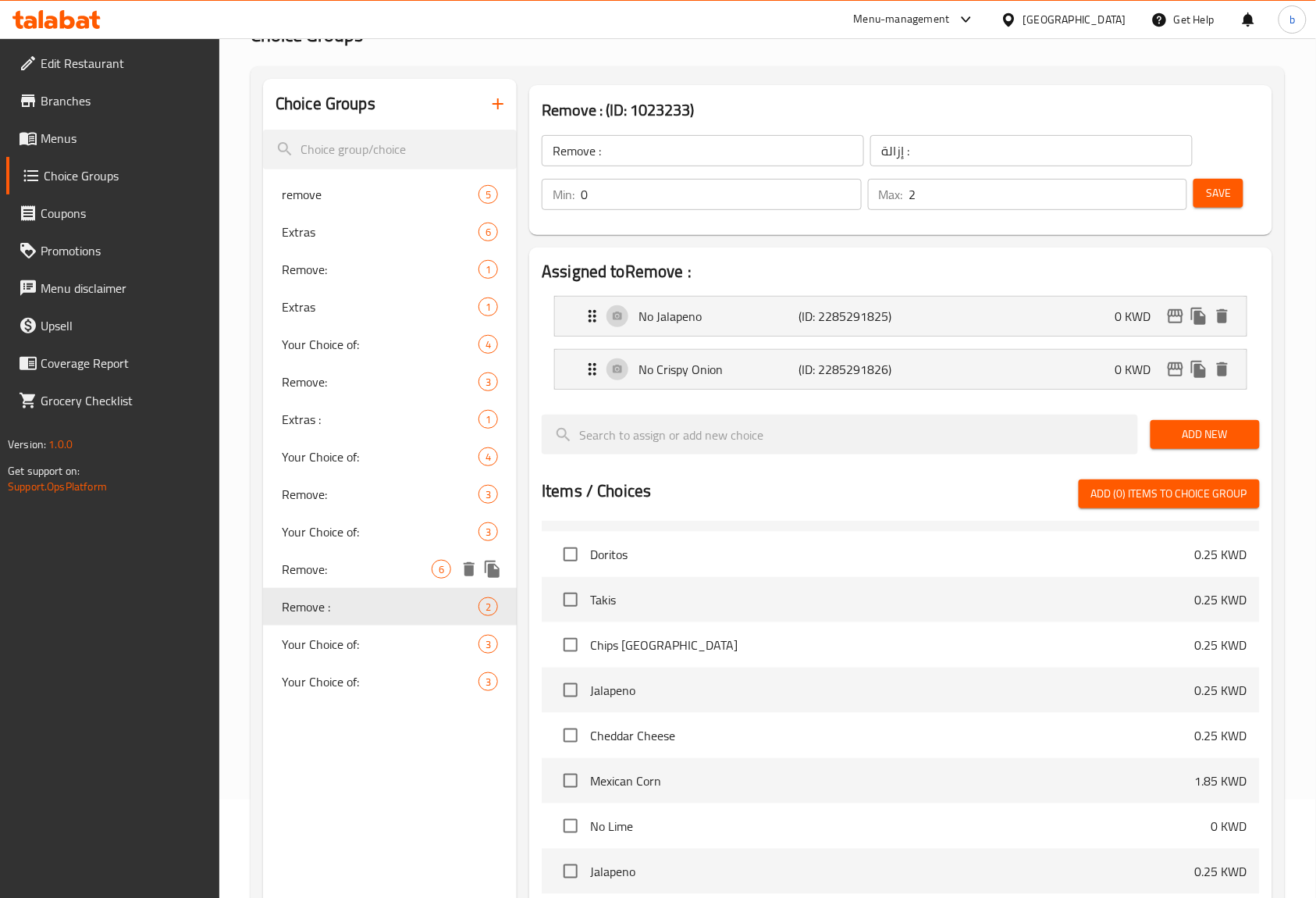
scroll to position [0, 0]
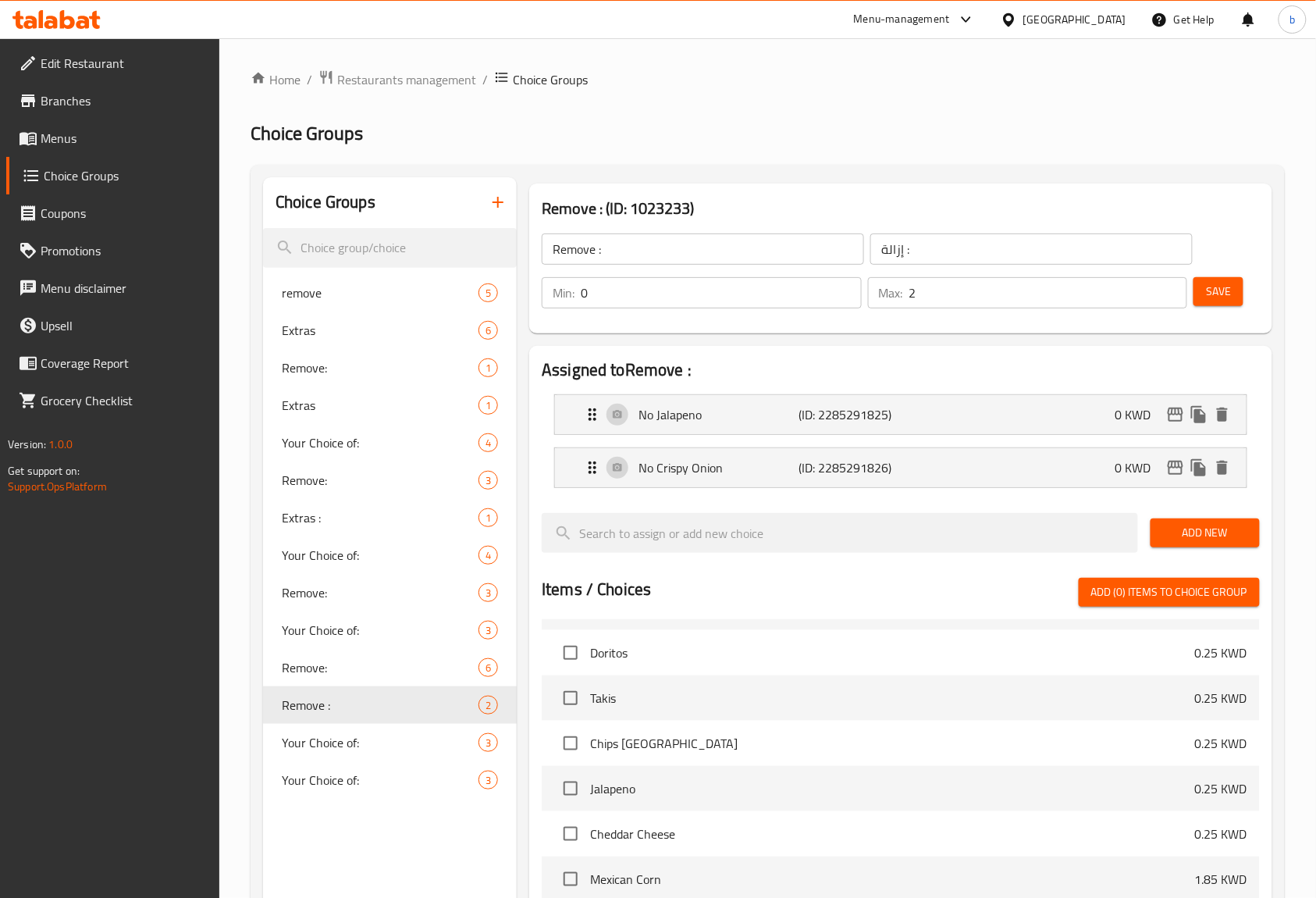
click at [86, 130] on span "Menus" at bounding box center [124, 138] width 167 height 19
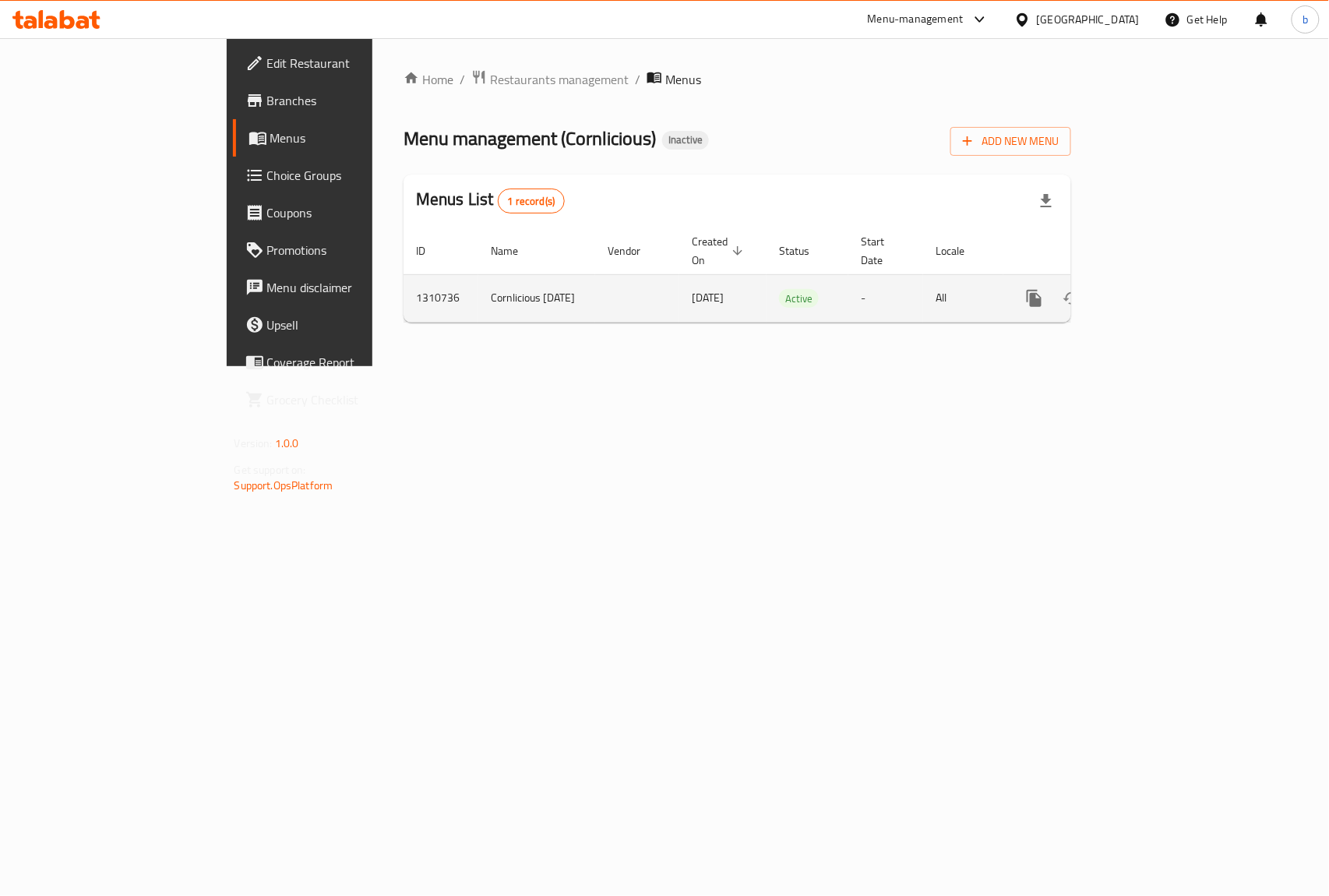
click at [1156, 289] on icon "enhanced table" at bounding box center [1147, 298] width 19 height 19
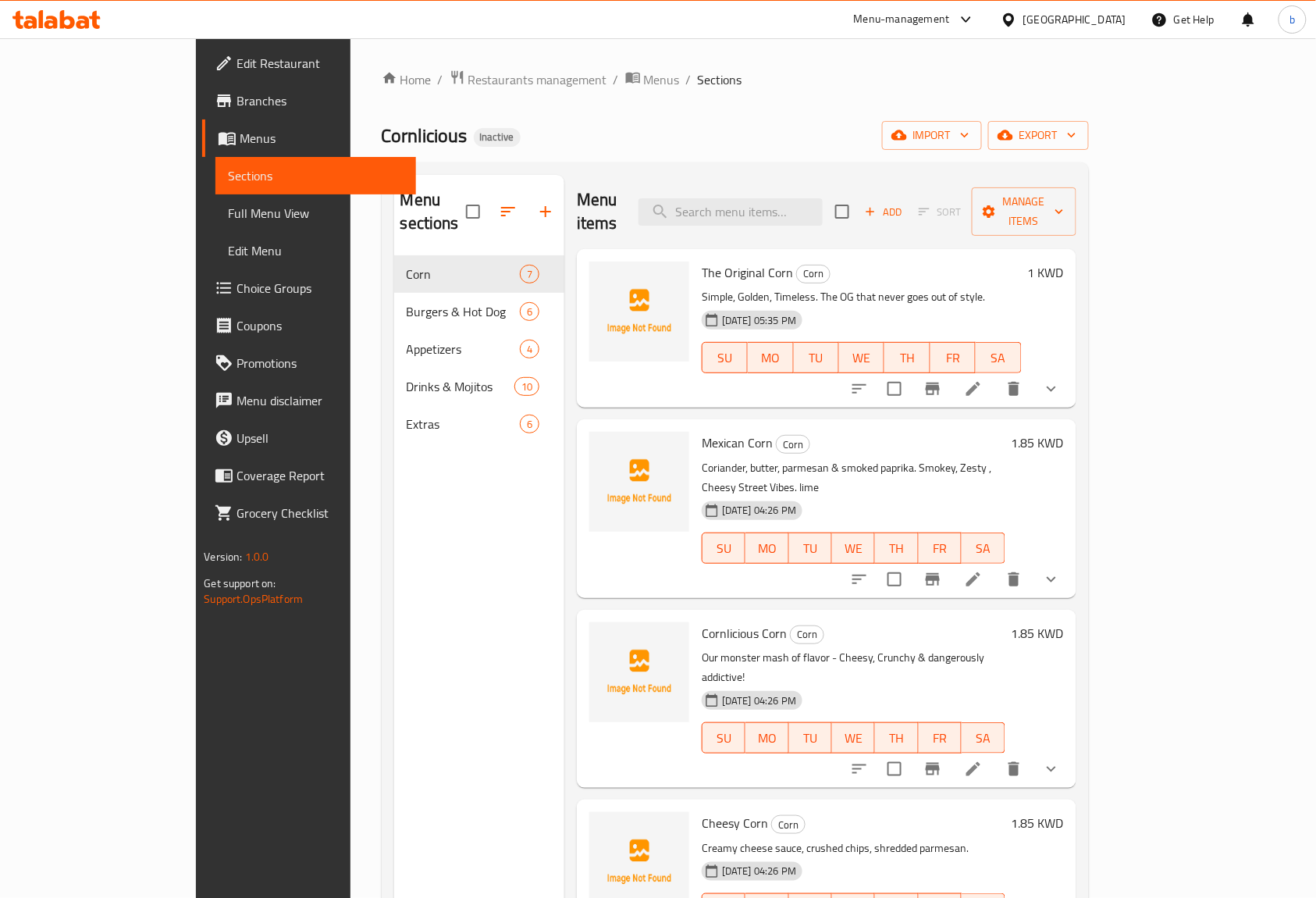
click at [216, 211] on link "Full Menu View" at bounding box center [316, 212] width 201 height 37
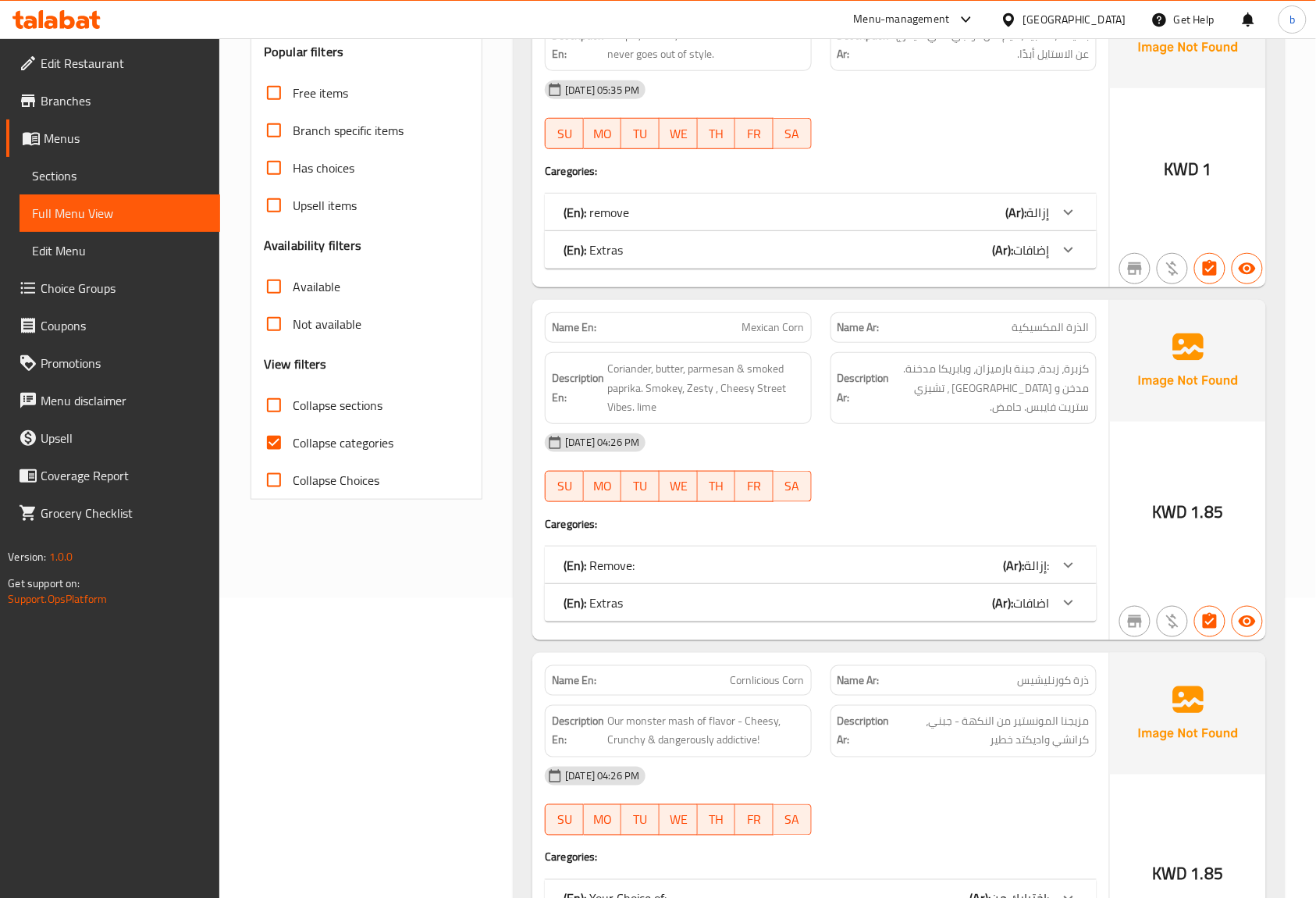
scroll to position [312, 0]
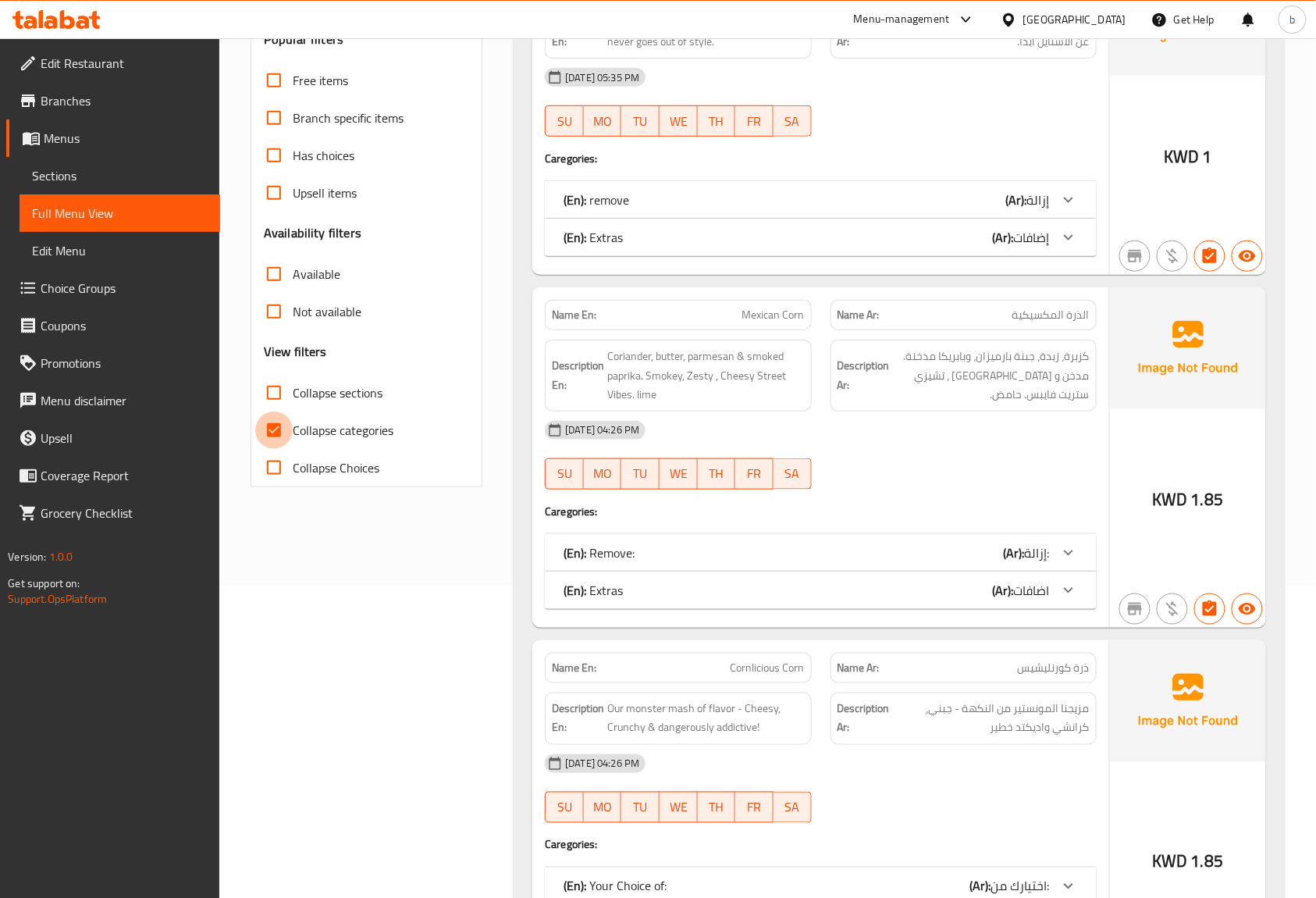
click at [276, 432] on input "Collapse categories" at bounding box center [273, 430] width 37 height 37
checkbox input "false"
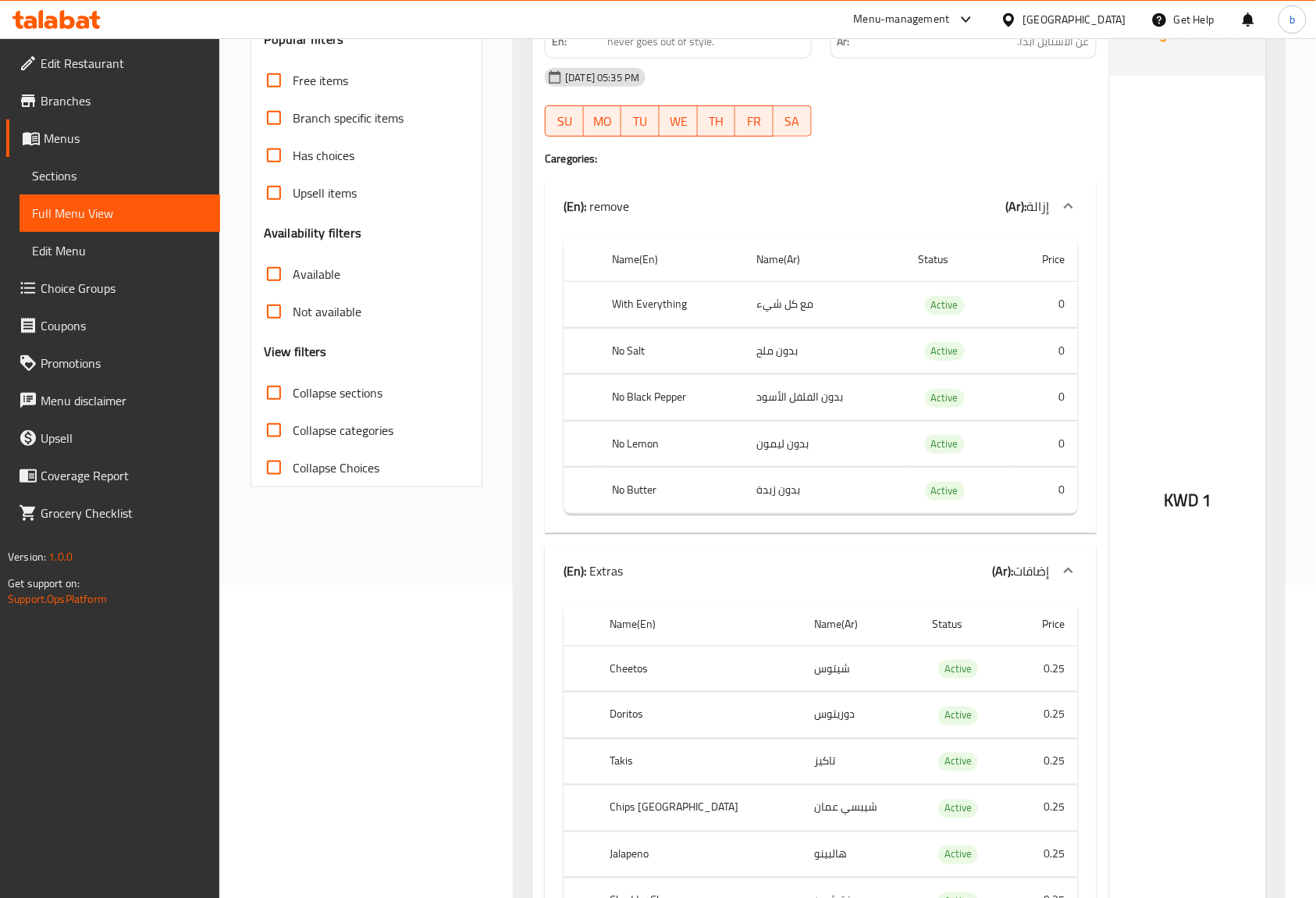
click at [1031, 404] on td "0" at bounding box center [1043, 398] width 69 height 46
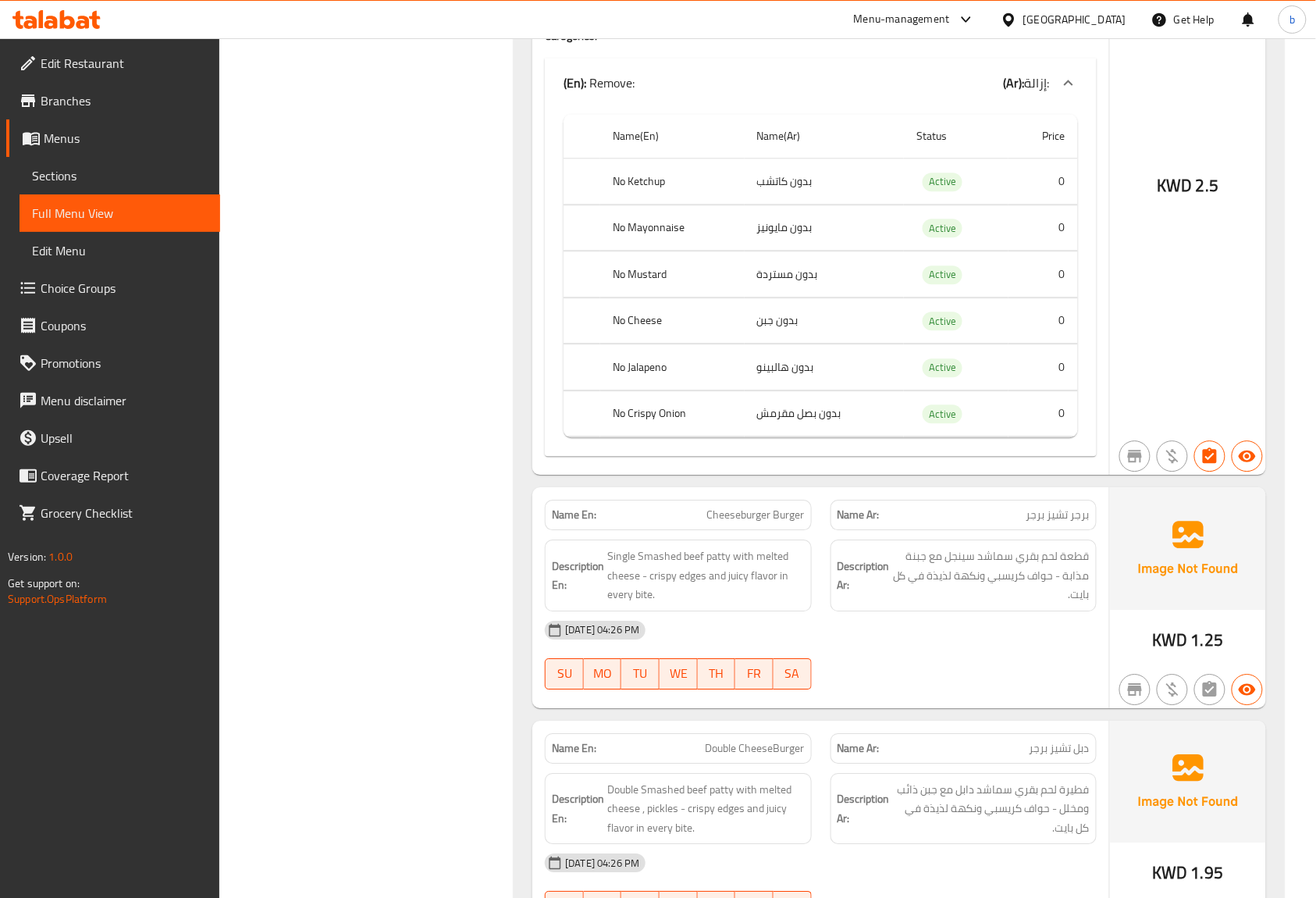
scroll to position [5242, 0]
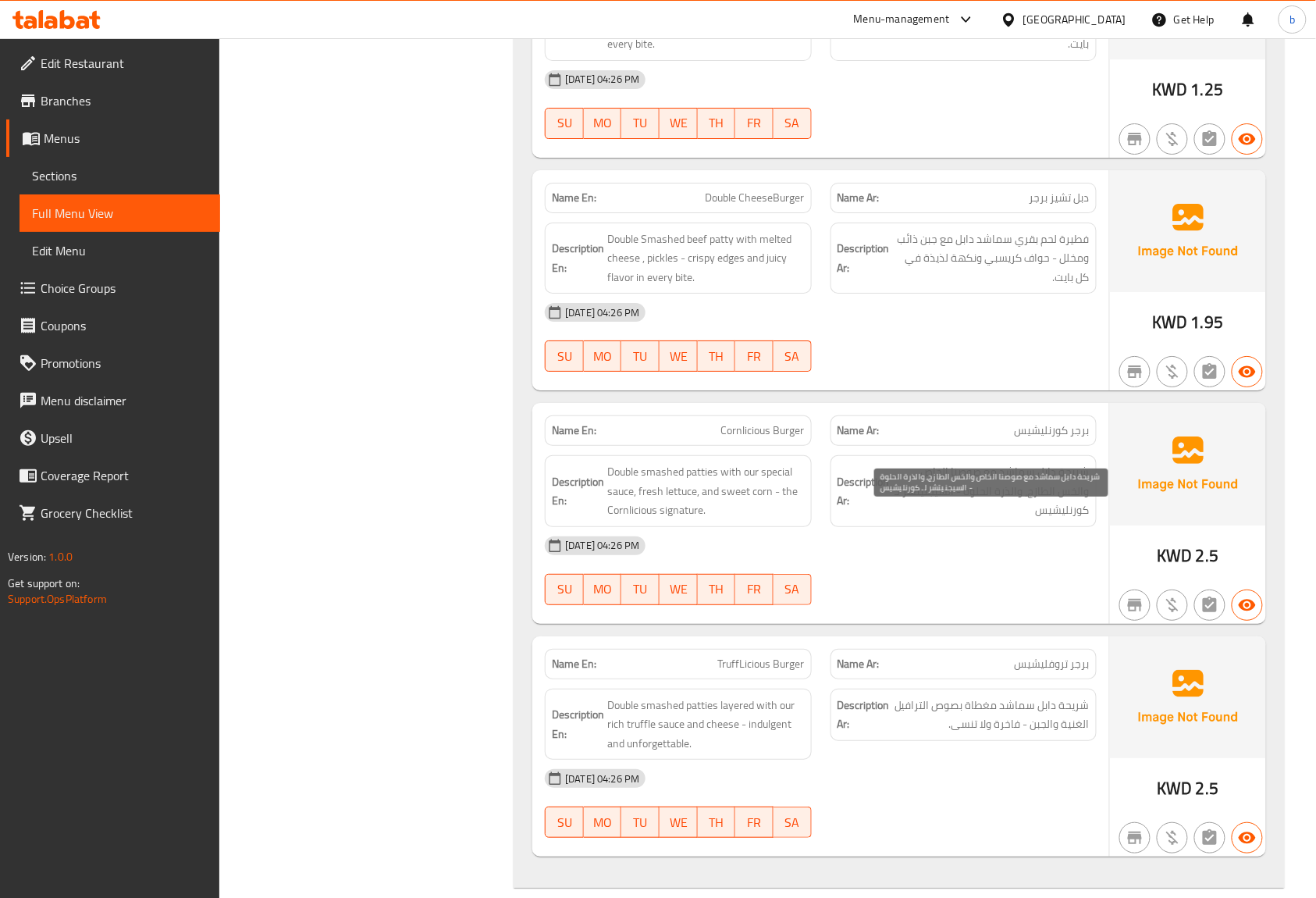
click at [901, 739] on div "Description Ar: شريحة دابل سماشد مغطاة بصوص الترافيل الغنية والجبن - فاخرة ولا …" at bounding box center [963, 714] width 266 height 52
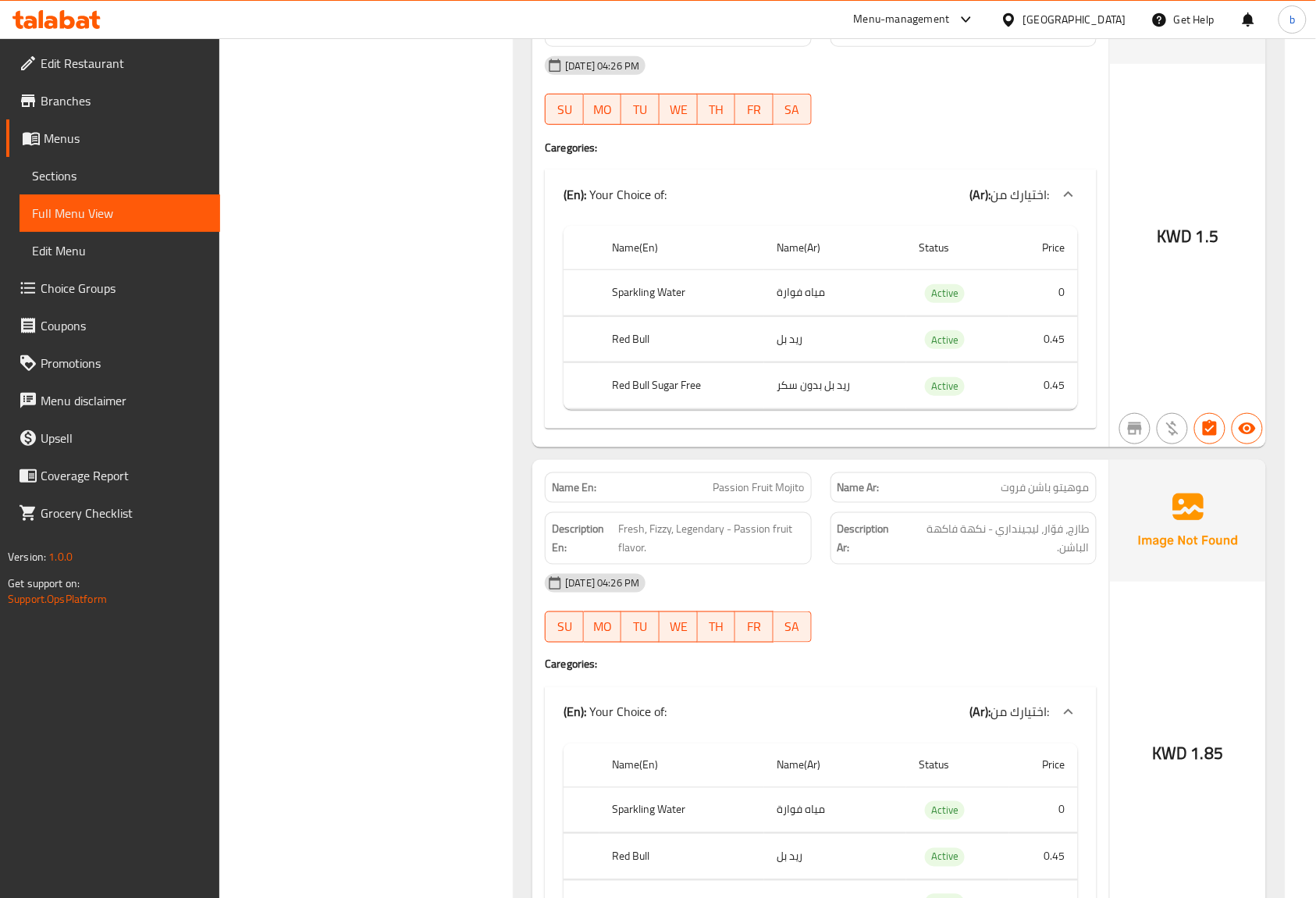
scroll to position [10219, 0]
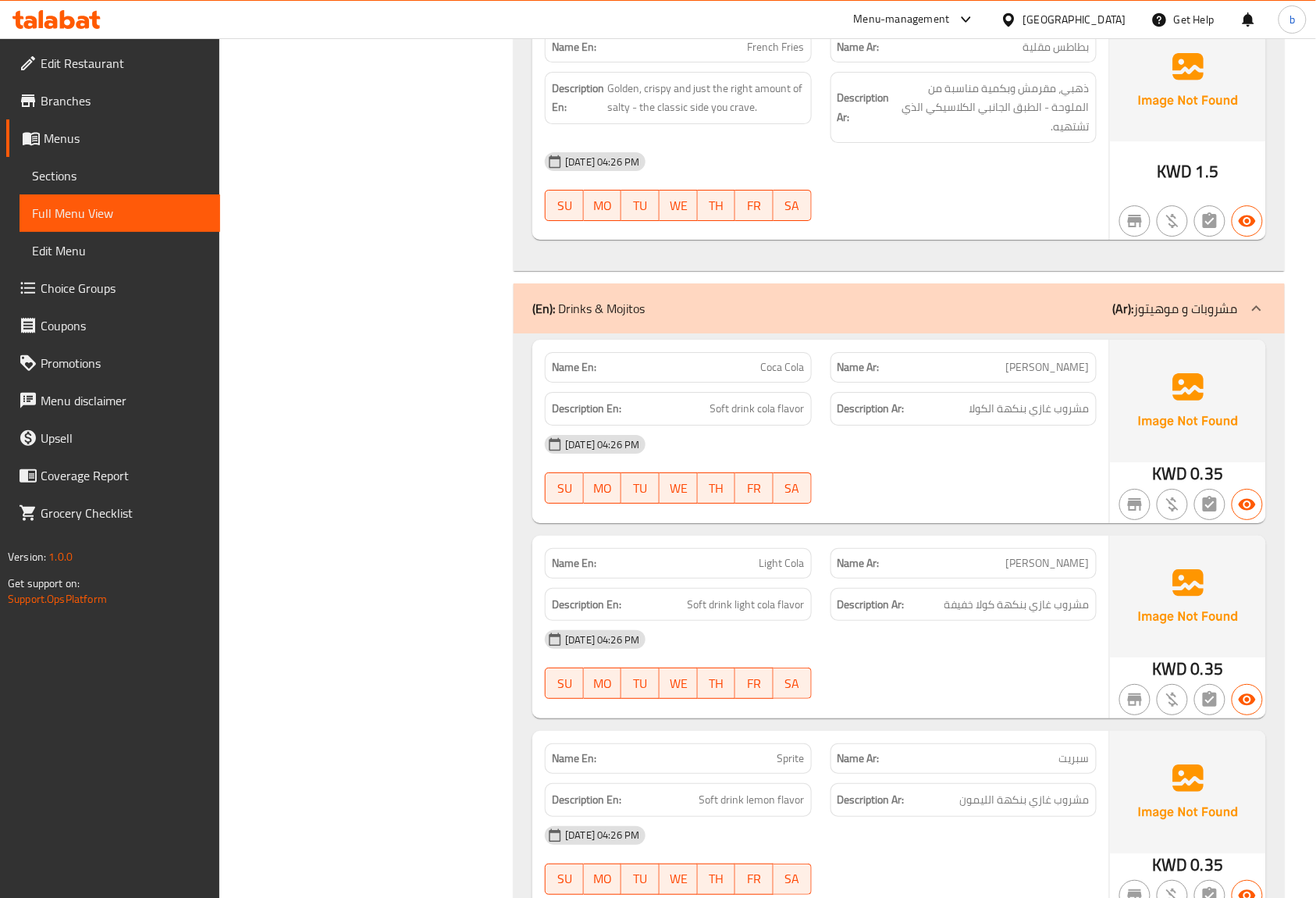
scroll to position [6889, 0]
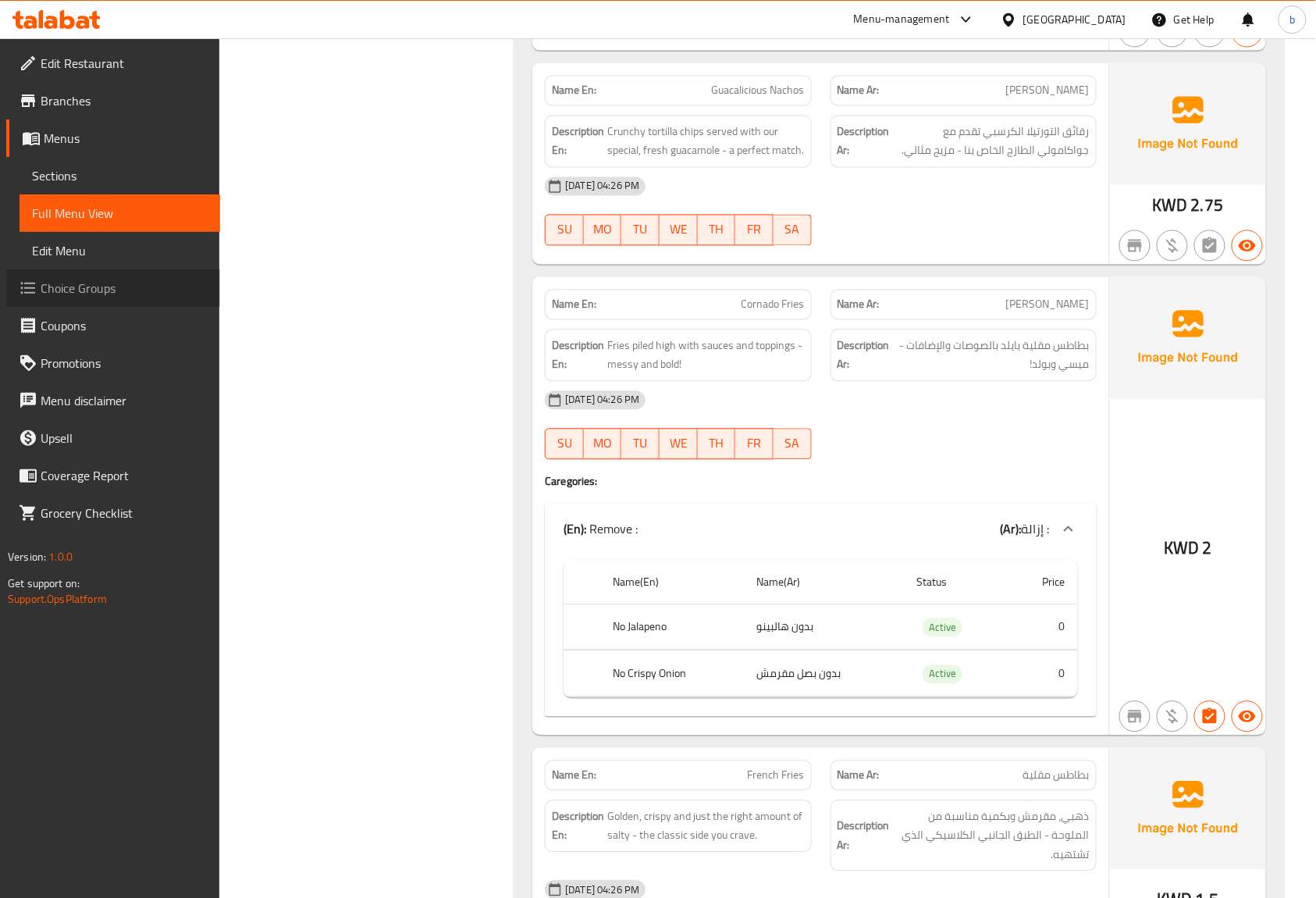
click at [116, 283] on span "Choice Groups" at bounding box center [124, 287] width 167 height 19
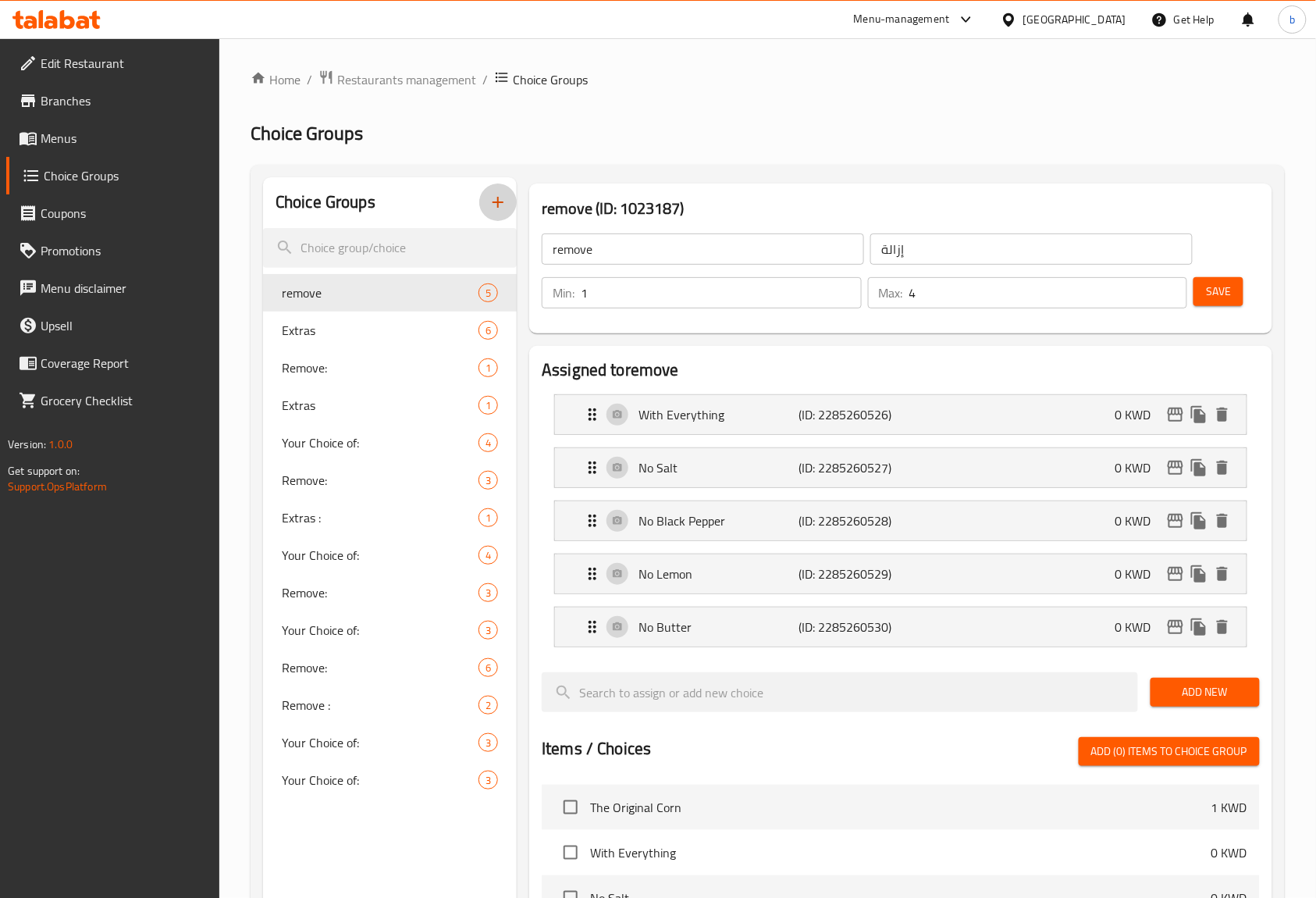
click at [501, 197] on icon "button" at bounding box center [498, 202] width 19 height 19
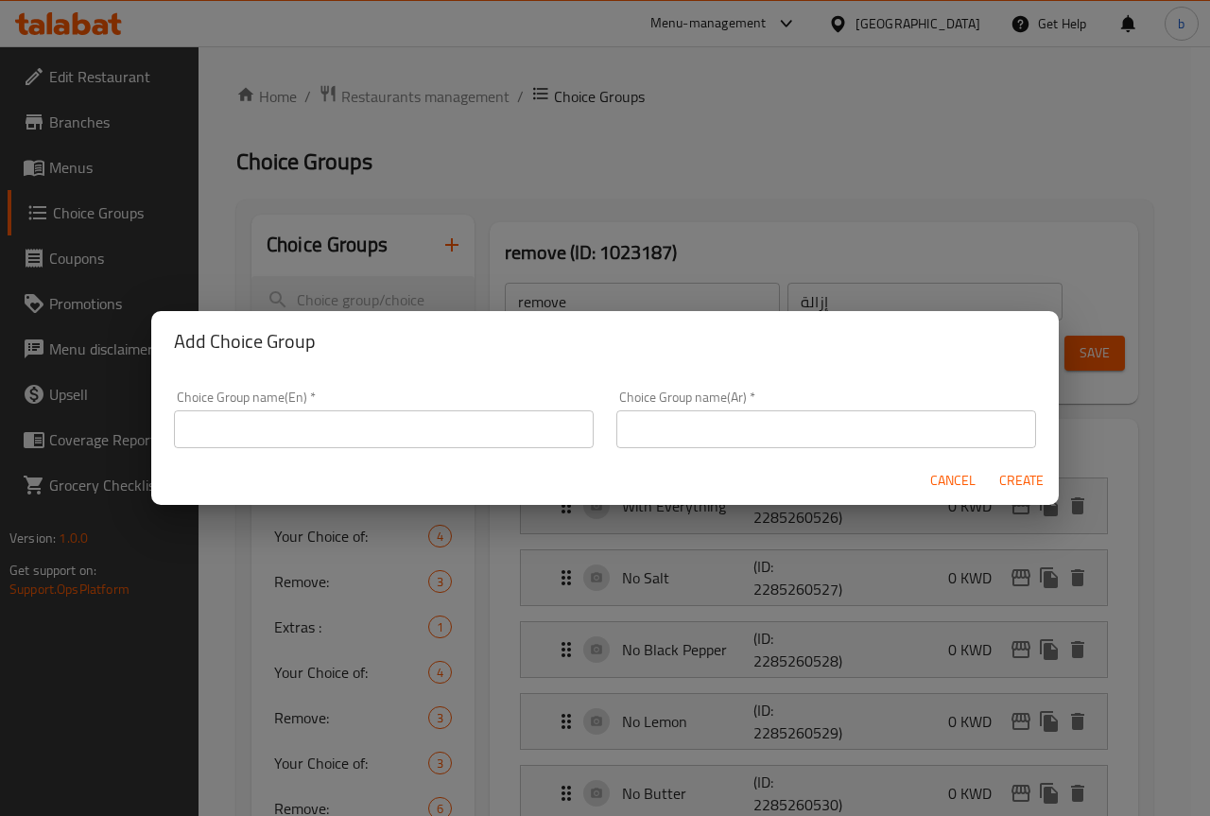
click at [437, 443] on input "text" at bounding box center [384, 429] width 420 height 38
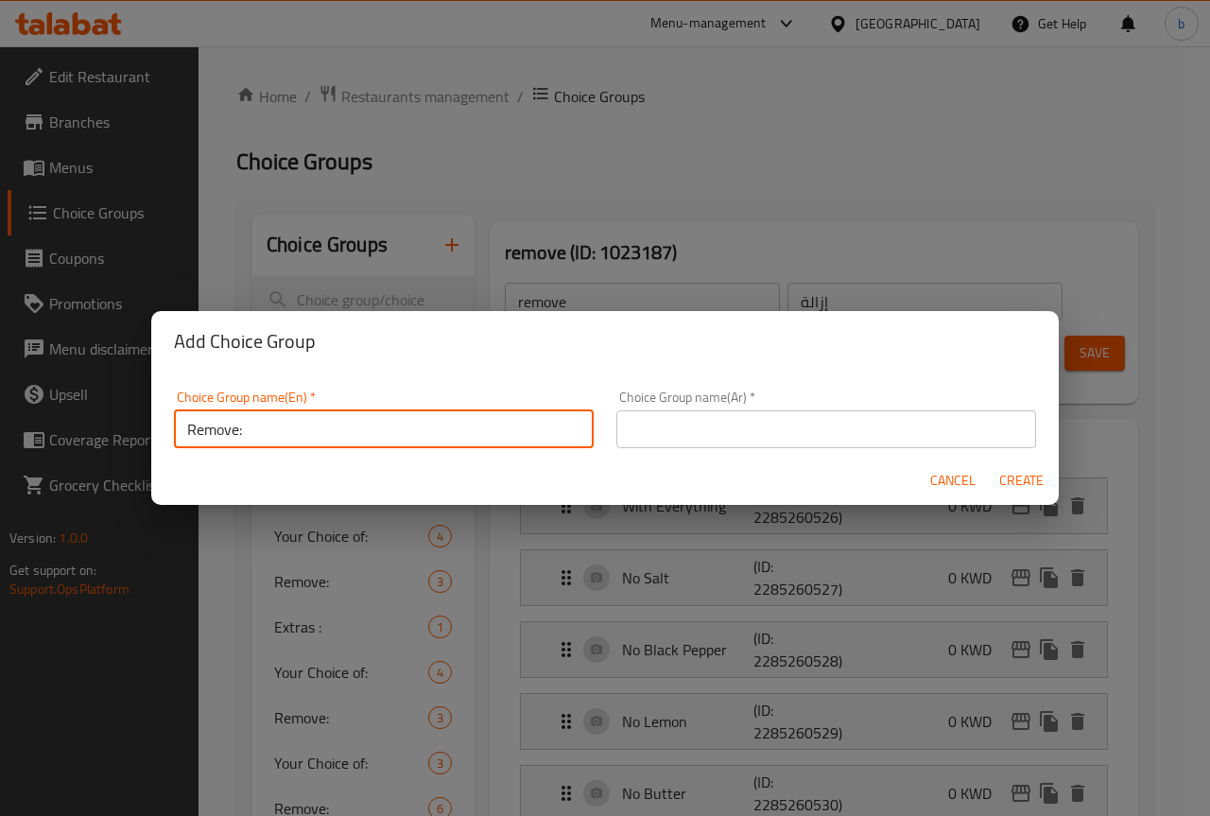
type input "Remove:"
click at [649, 444] on input "text" at bounding box center [826, 429] width 420 height 38
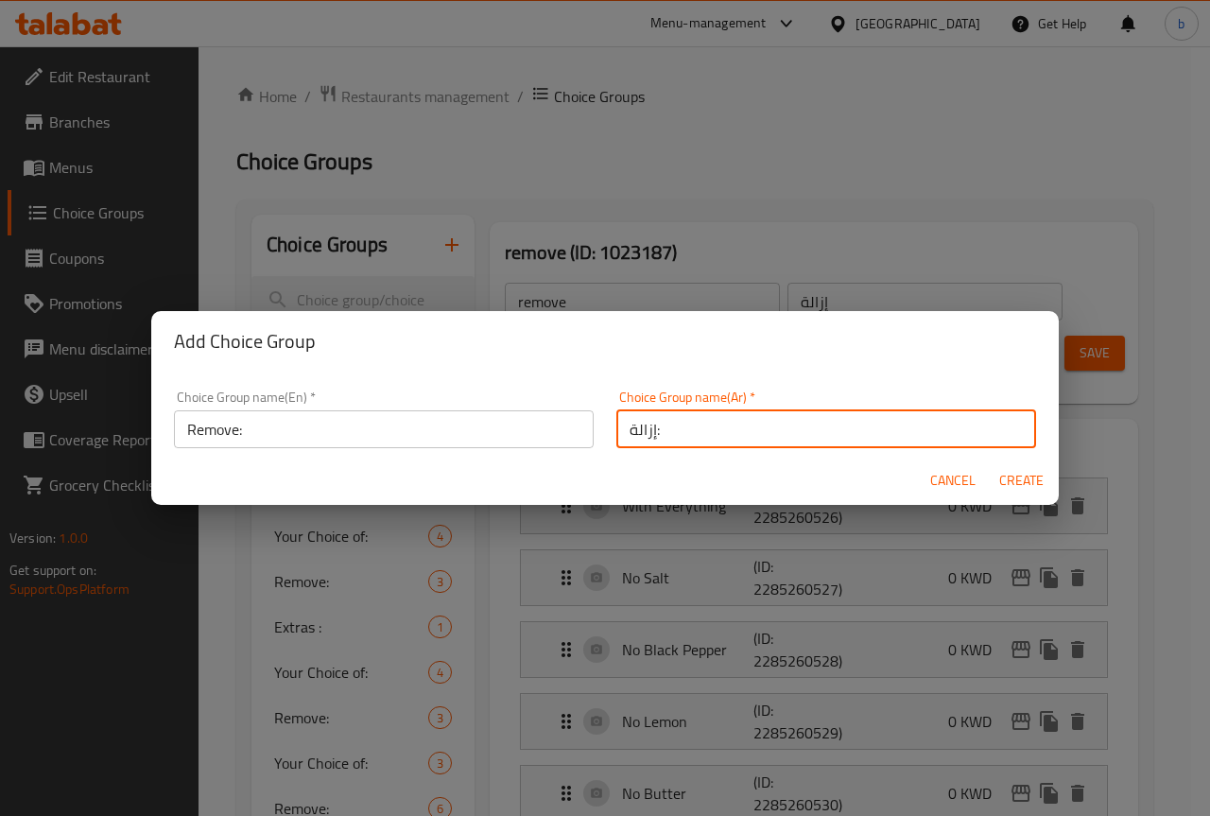
type input "إزالة:"
click at [1015, 472] on span "Create" at bounding box center [1020, 481] width 45 height 24
type input "Remove:"
type input "إزالة:"
type input "0"
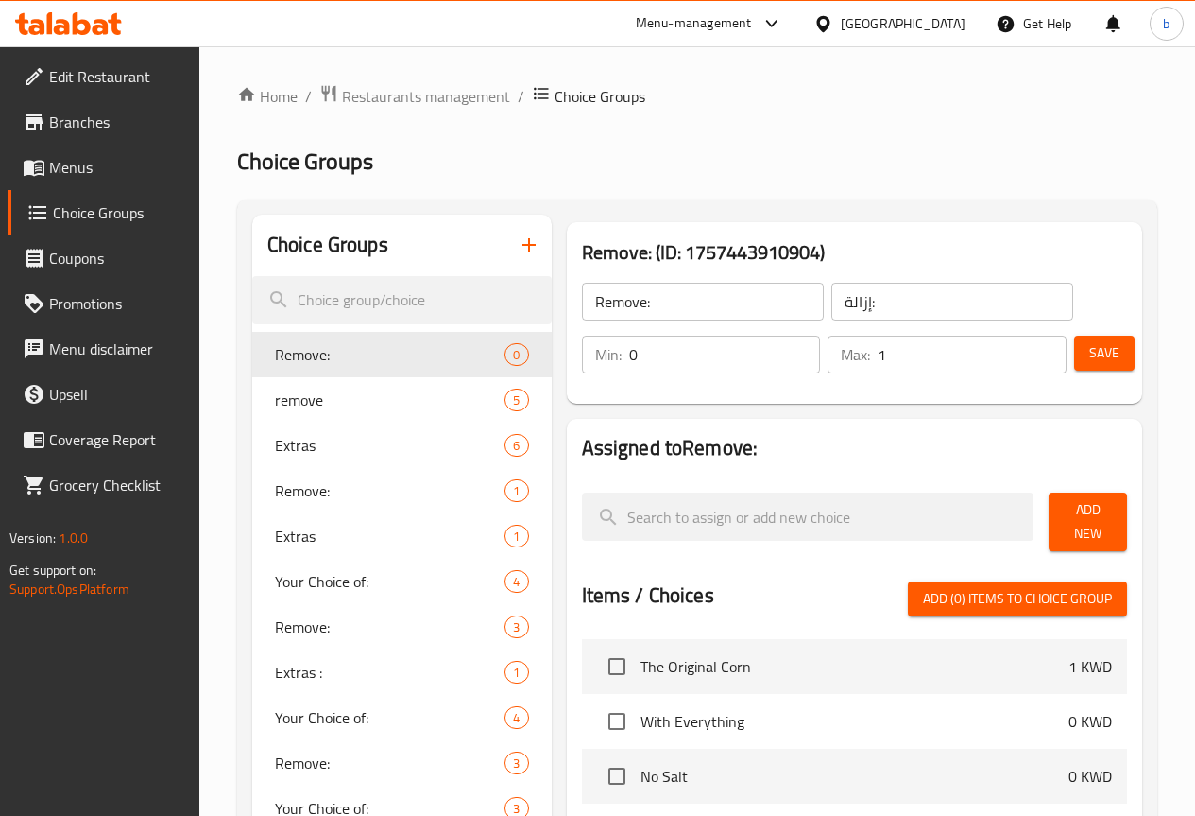
click at [1035, 346] on input "1" at bounding box center [972, 354] width 189 height 38
type input "2"
click at [1035, 346] on input "2" at bounding box center [972, 354] width 189 height 38
click at [1070, 518] on span "Add New" at bounding box center [1088, 521] width 48 height 47
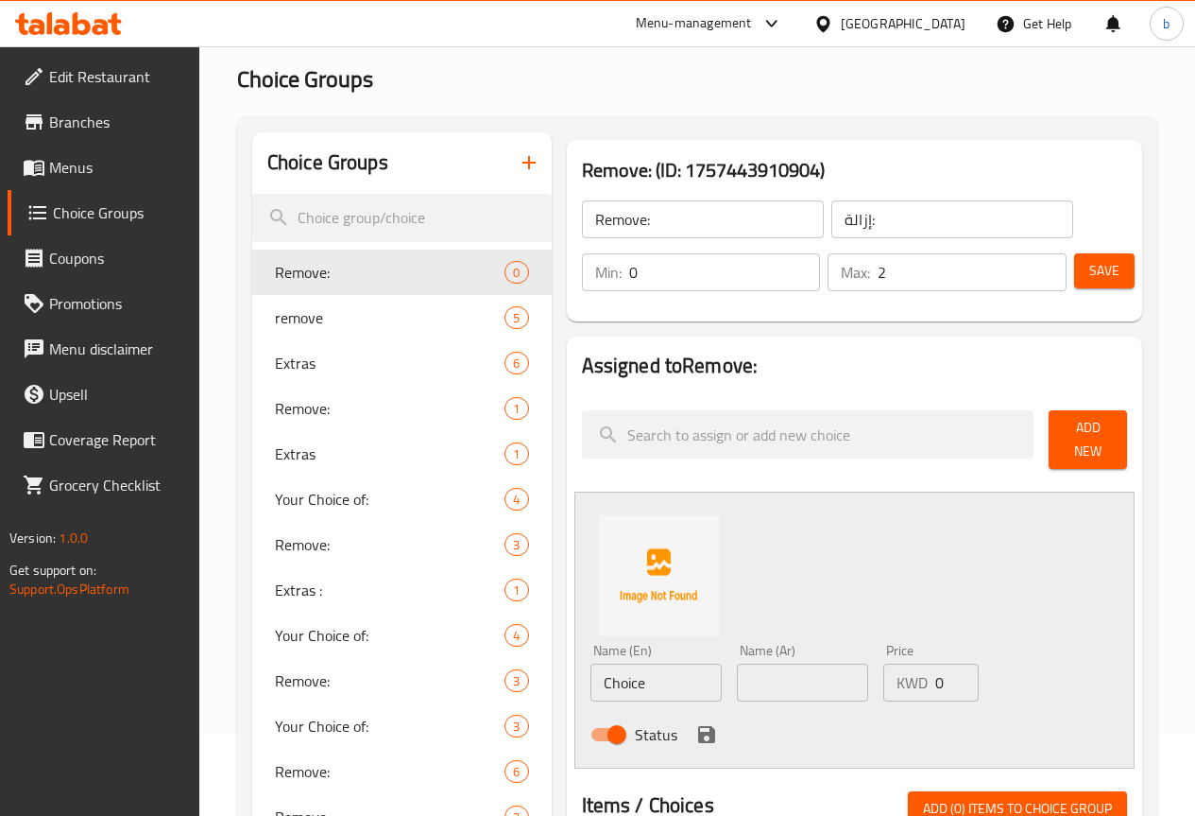
scroll to position [189, 0]
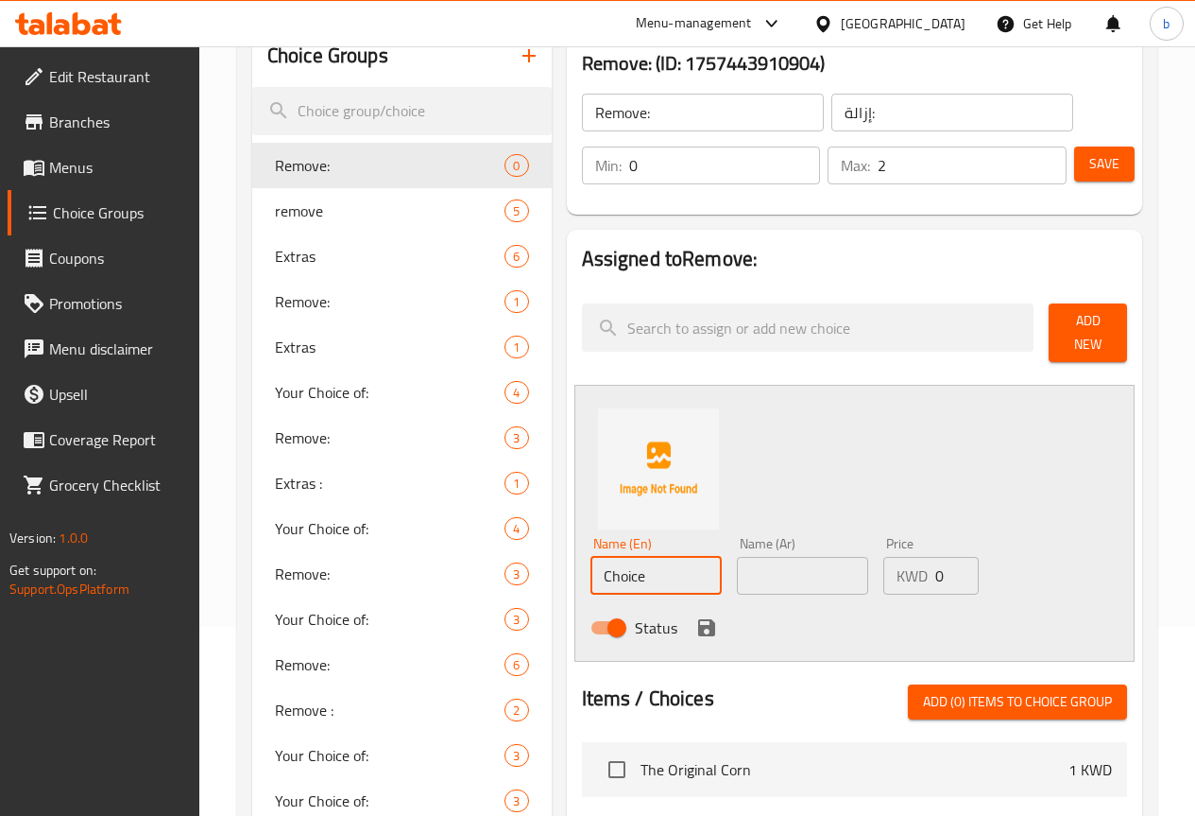
click at [603, 576] on input "Choice" at bounding box center [656, 576] width 131 height 38
paste input "No Chips"
type input "No Chips"
click at [737, 560] on input "text" at bounding box center [802, 576] width 131 height 38
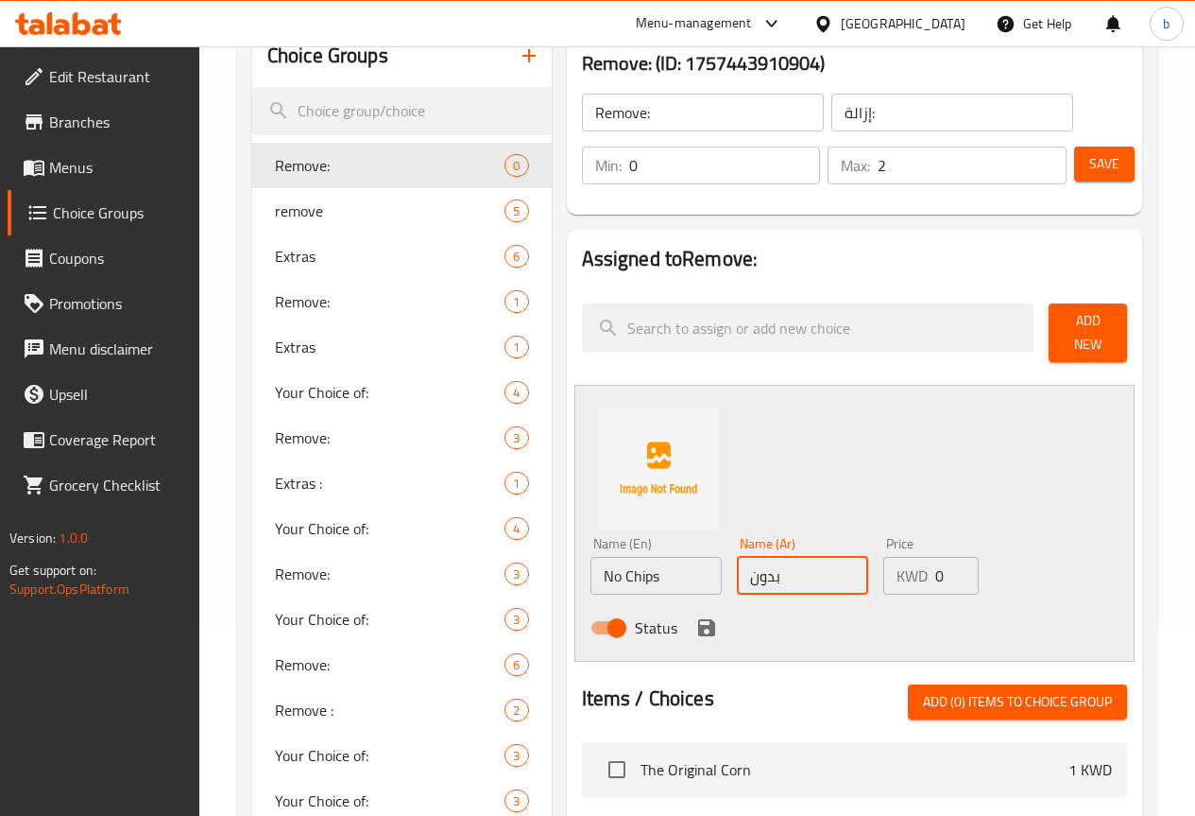
type input "بدون شيبسي"
click at [698, 626] on icon "save" at bounding box center [706, 627] width 17 height 17
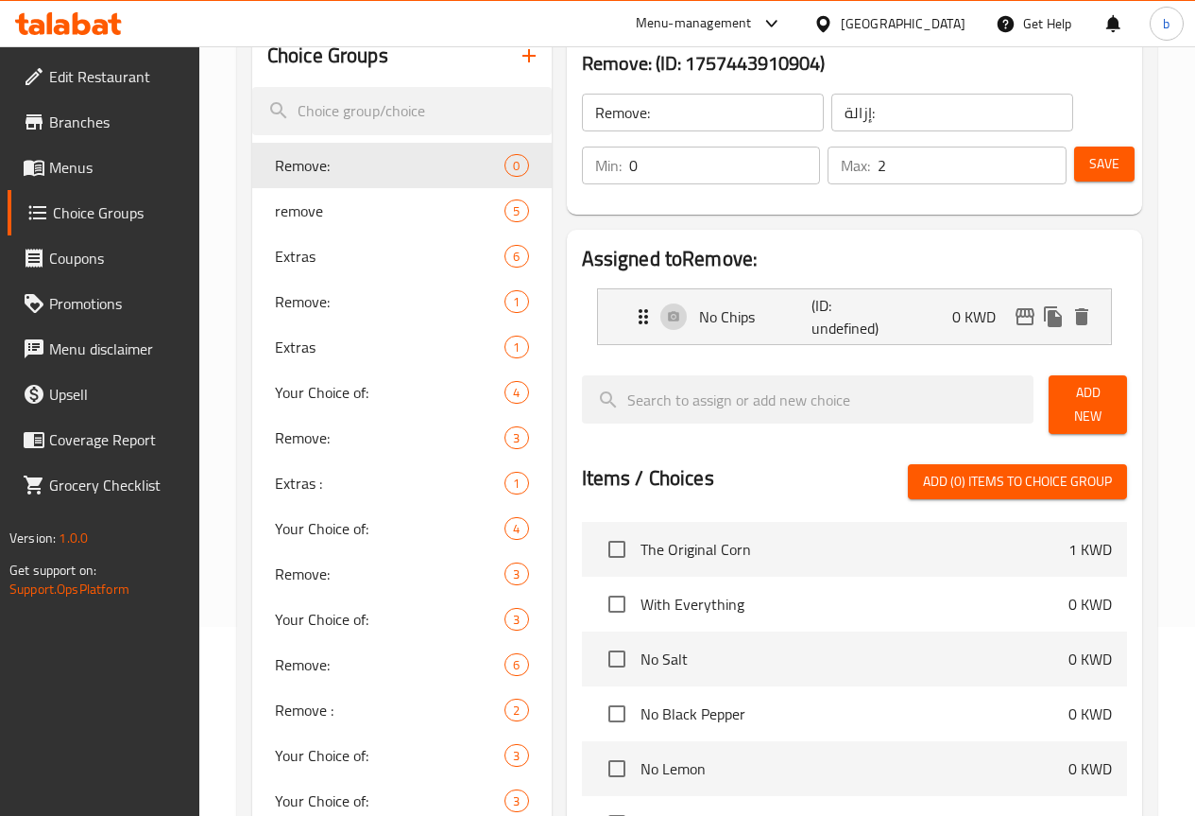
click at [1080, 420] on div "Add New" at bounding box center [1088, 405] width 94 height 74
click at [1075, 406] on span "Add New" at bounding box center [1088, 404] width 48 height 47
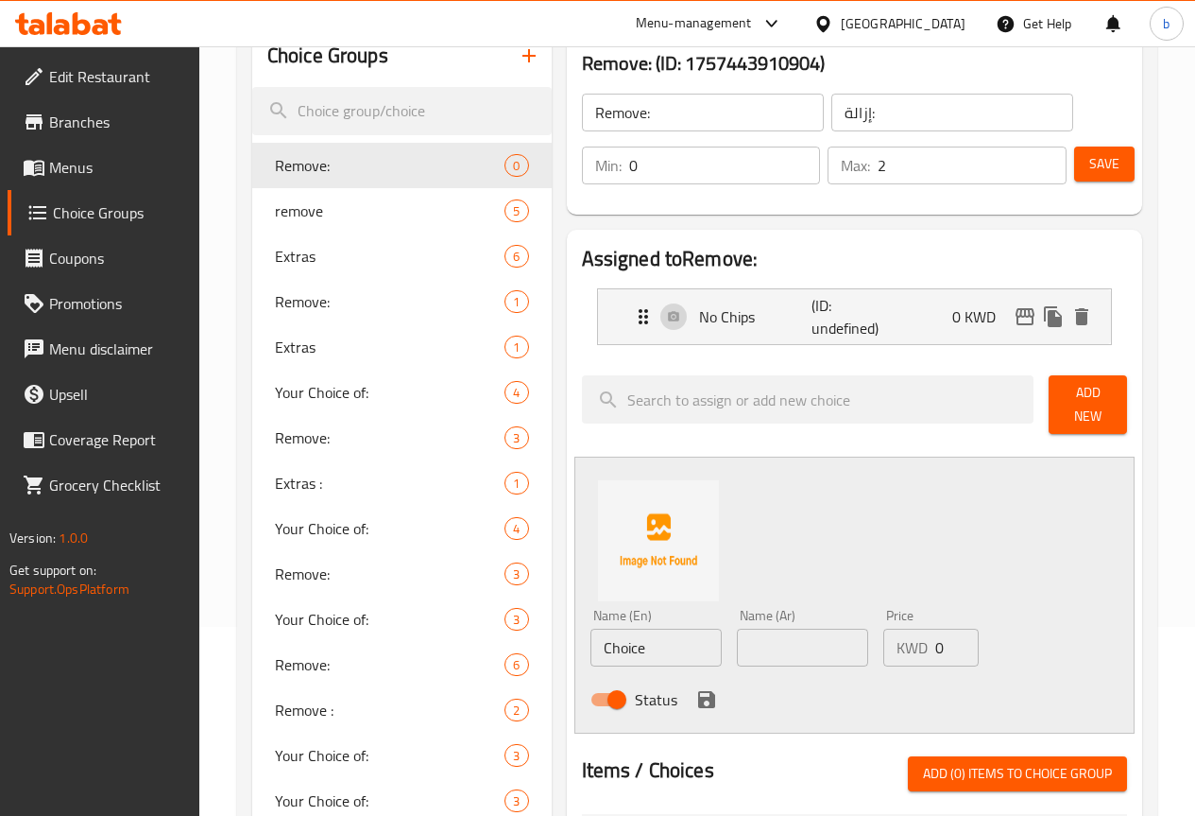
click at [591, 634] on input "Choice" at bounding box center [656, 647] width 131 height 38
paste input "No Jalapeno"
type input "No Jalapeno"
click at [754, 645] on input "text" at bounding box center [802, 647] width 131 height 38
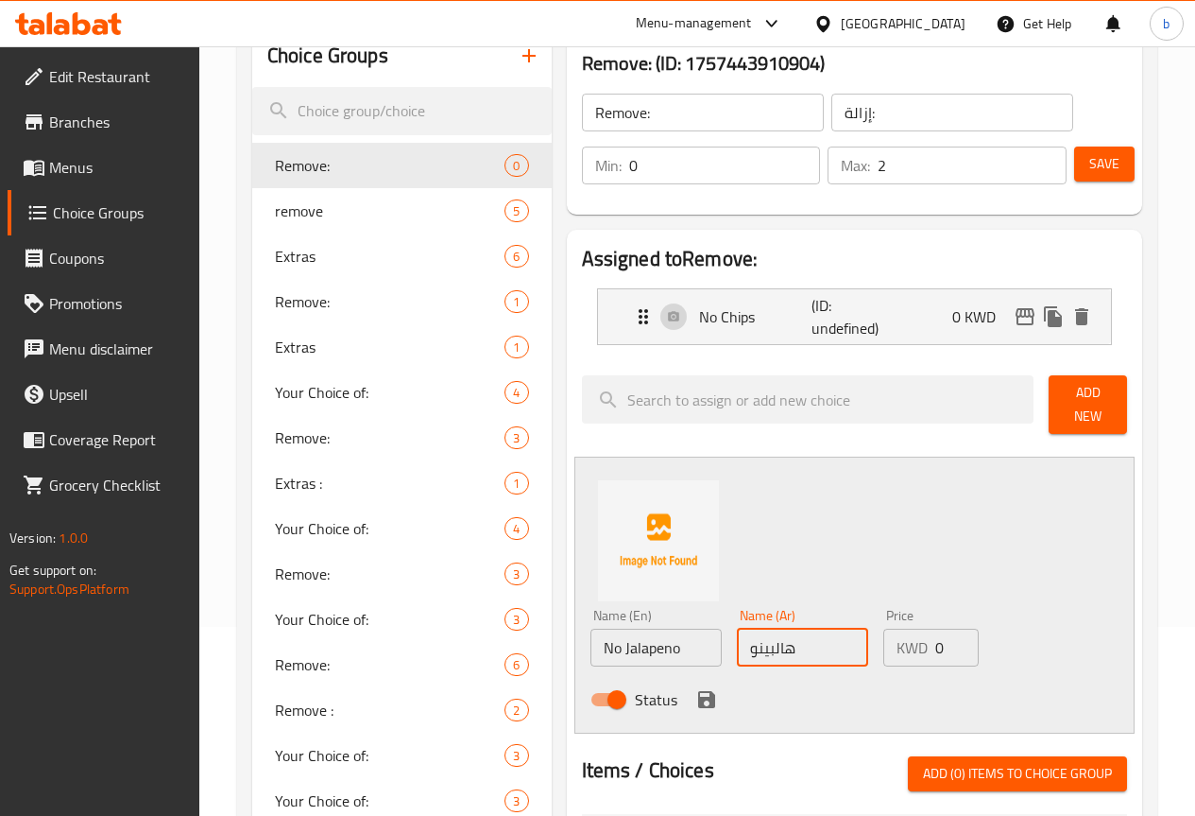
click at [737, 637] on input "هالبينو" at bounding box center [802, 647] width 131 height 38
type input "بدون هالبينو"
click at [696, 693] on icon "save" at bounding box center [707, 699] width 23 height 23
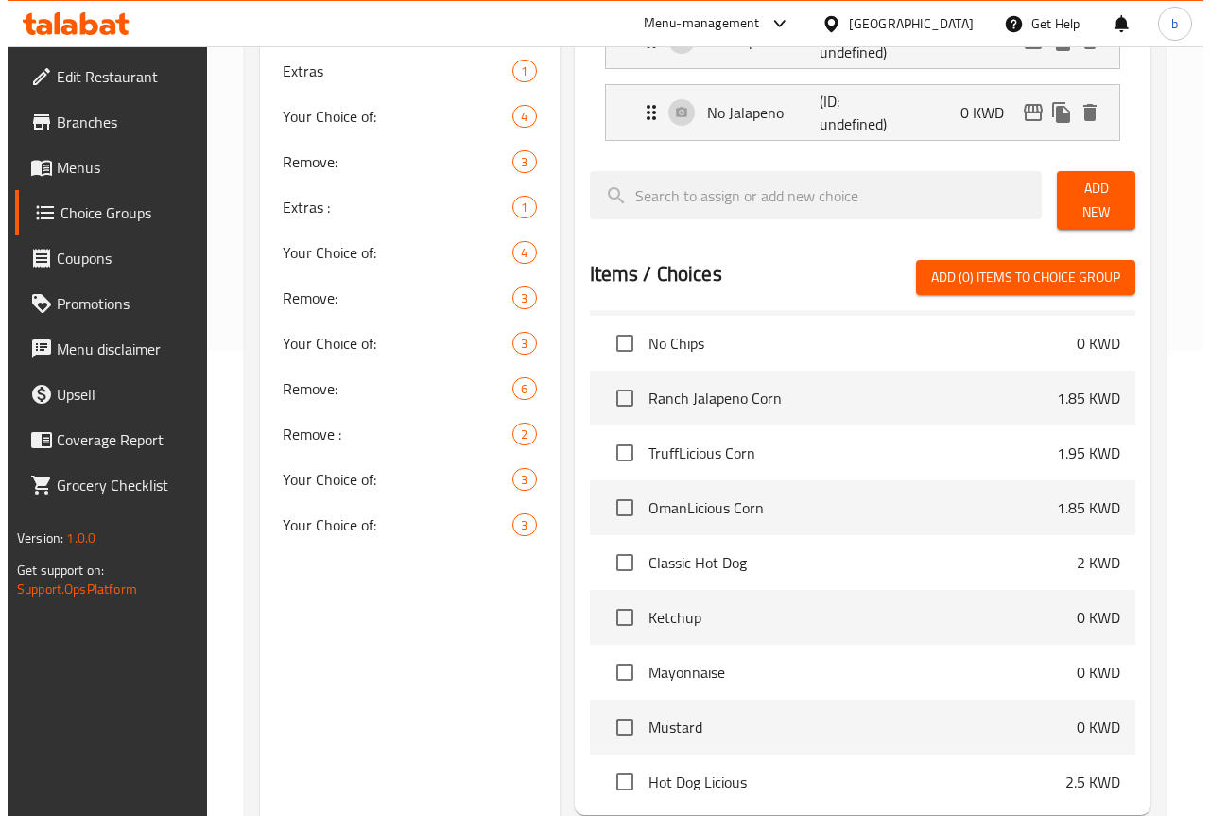
scroll to position [646, 0]
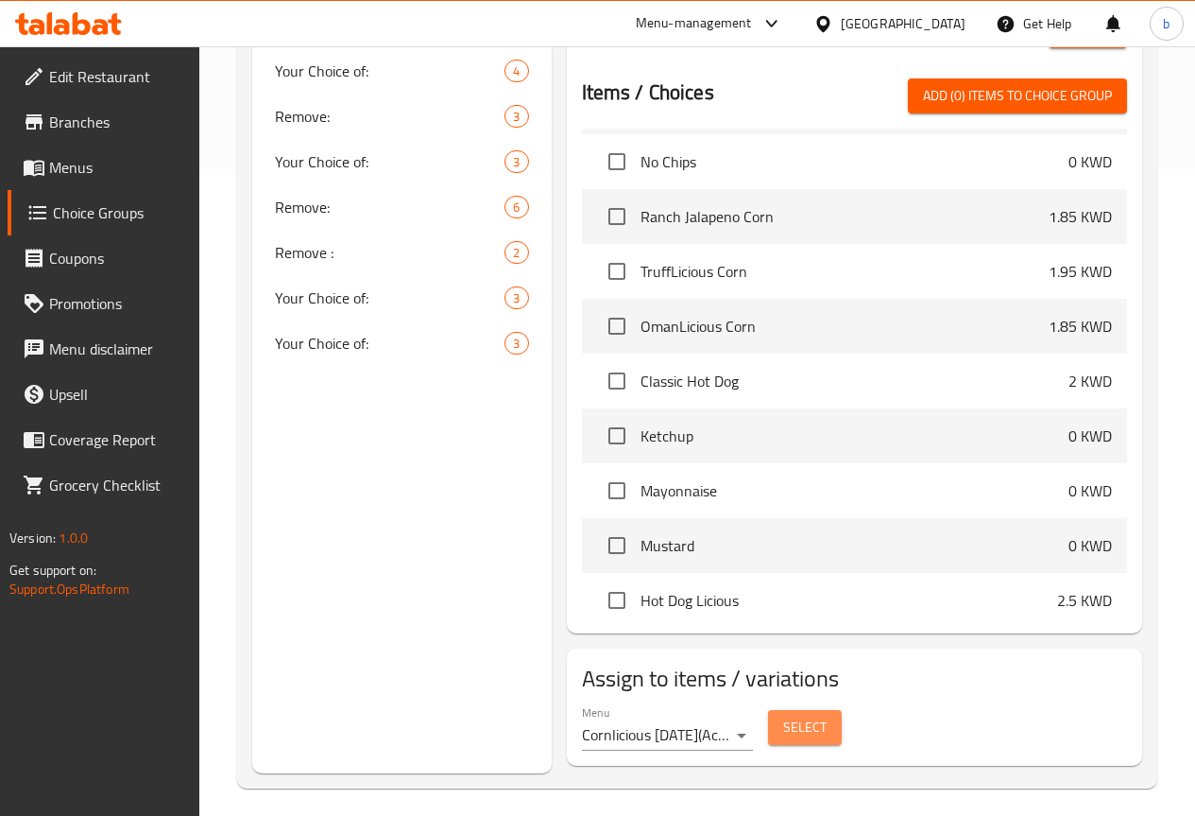
click at [777, 718] on button "Select" at bounding box center [805, 727] width 74 height 35
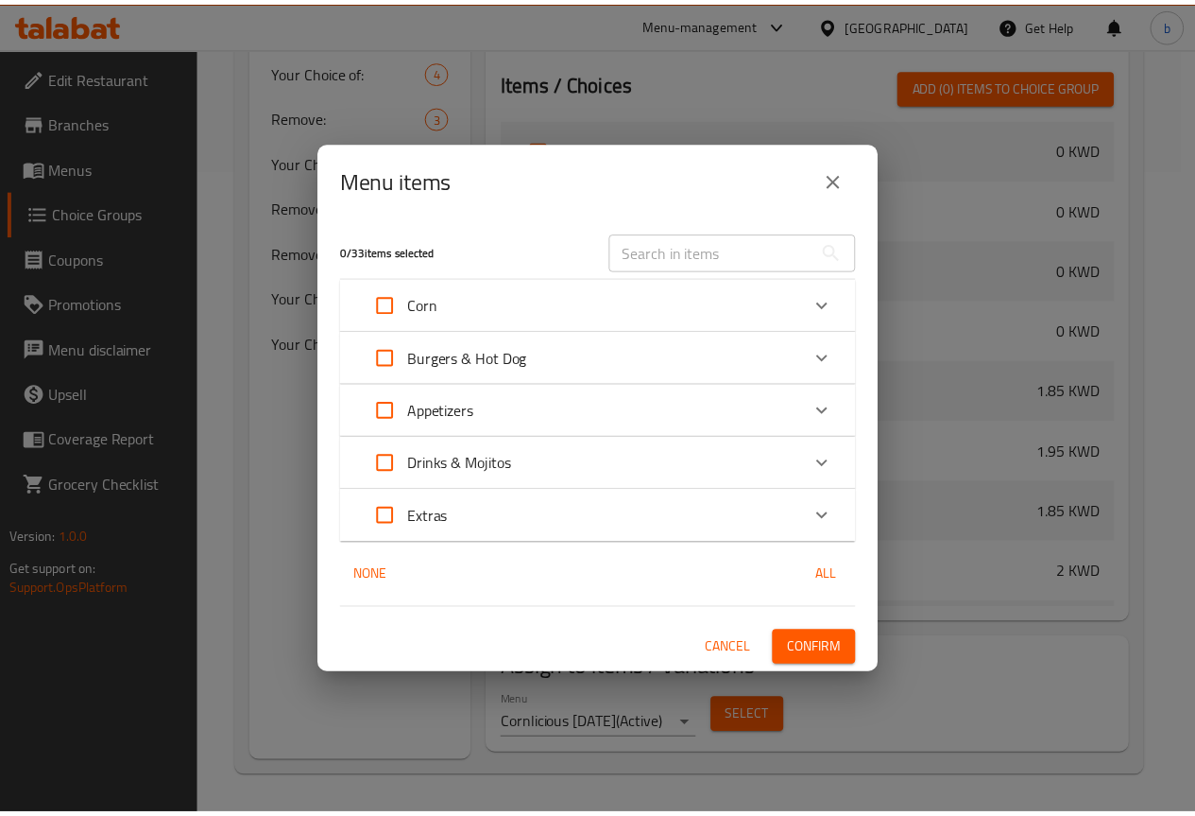
scroll to position [1871, 0]
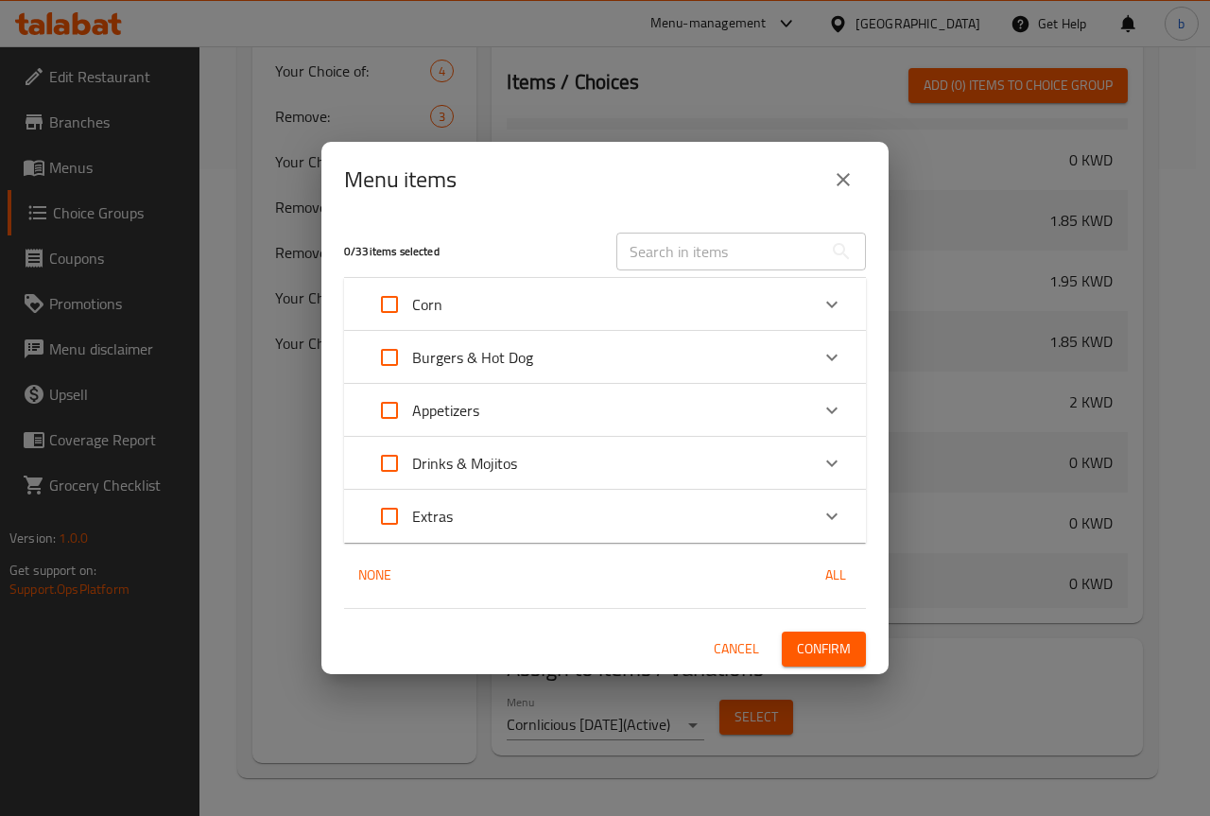
click at [848, 178] on icon "close" at bounding box center [843, 179] width 23 height 23
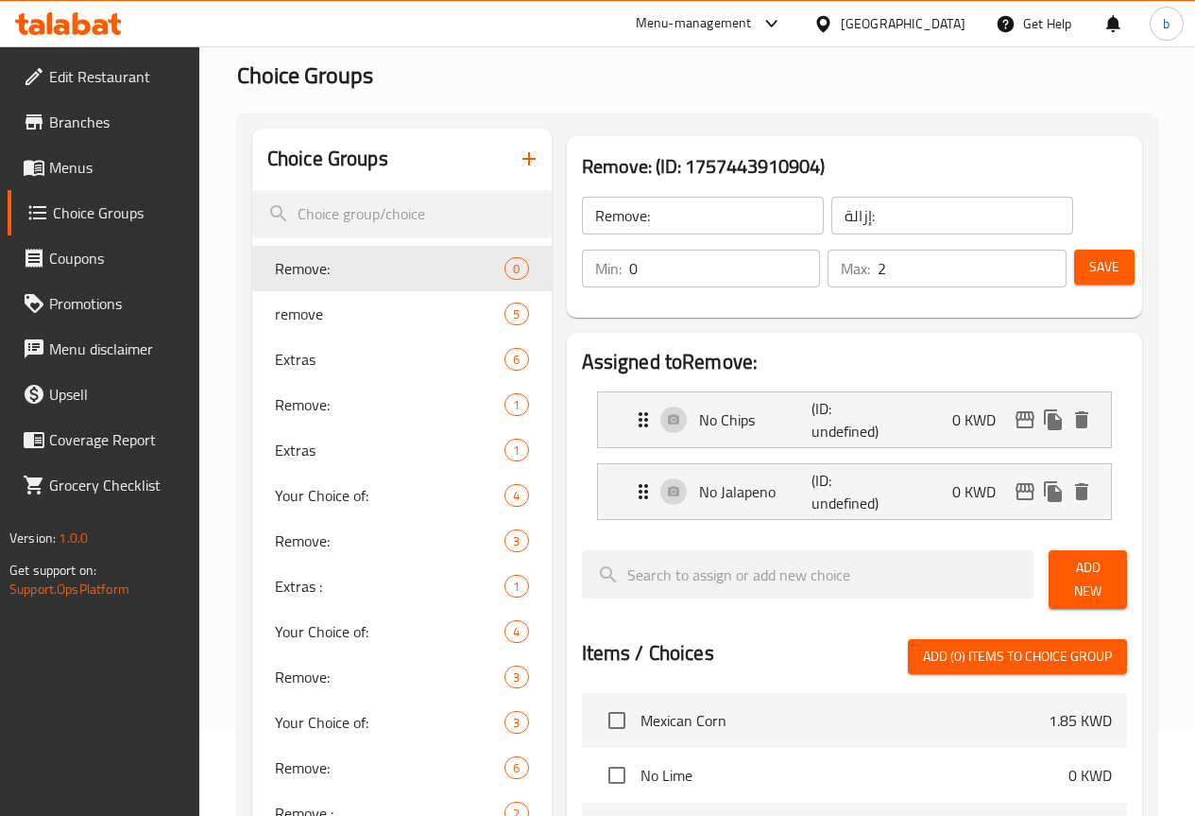
scroll to position [79, 0]
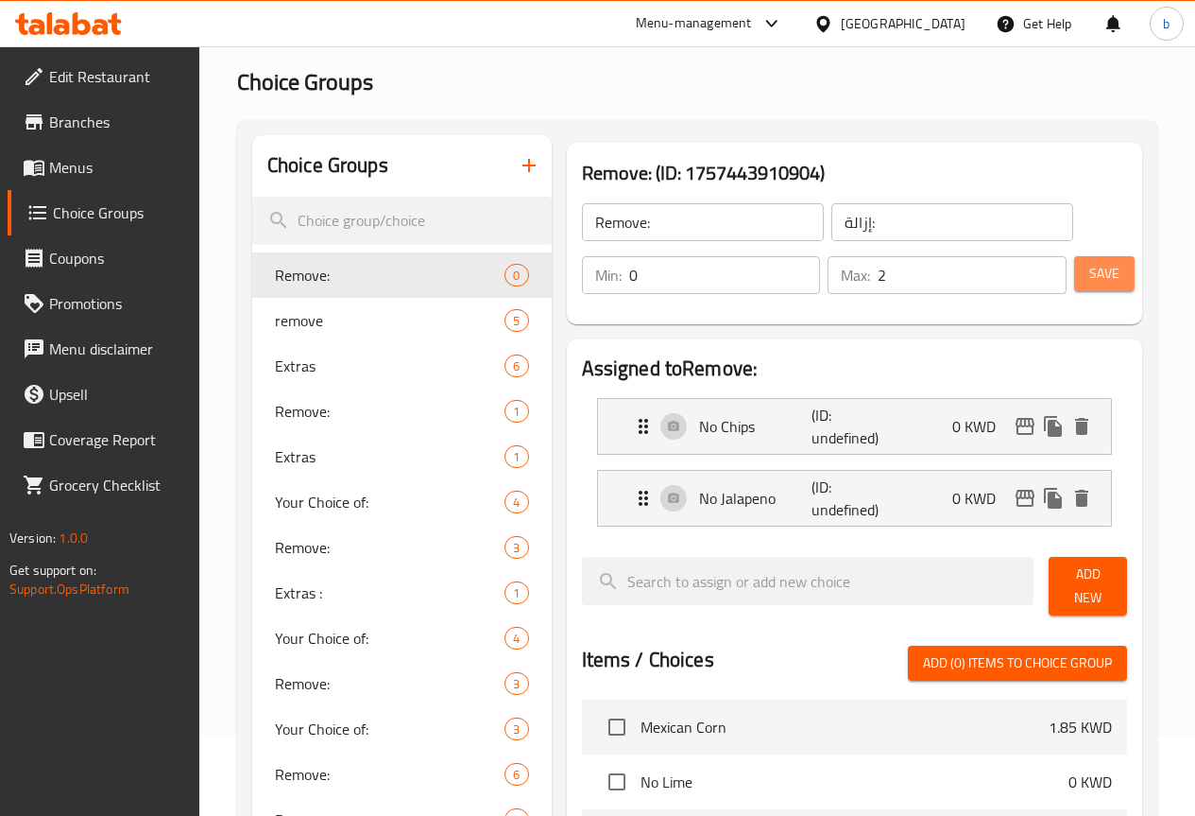
click at [1090, 283] on span "Save" at bounding box center [1105, 274] width 30 height 24
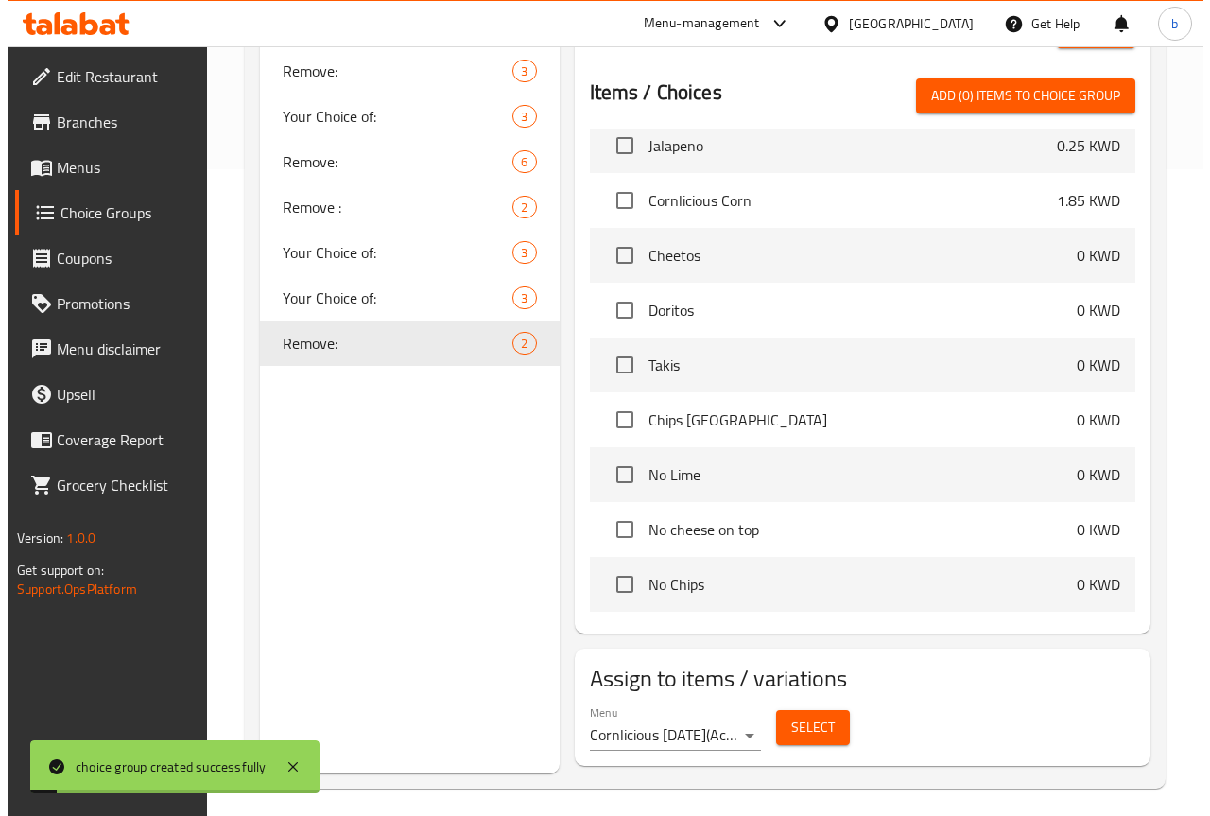
scroll to position [850, 0]
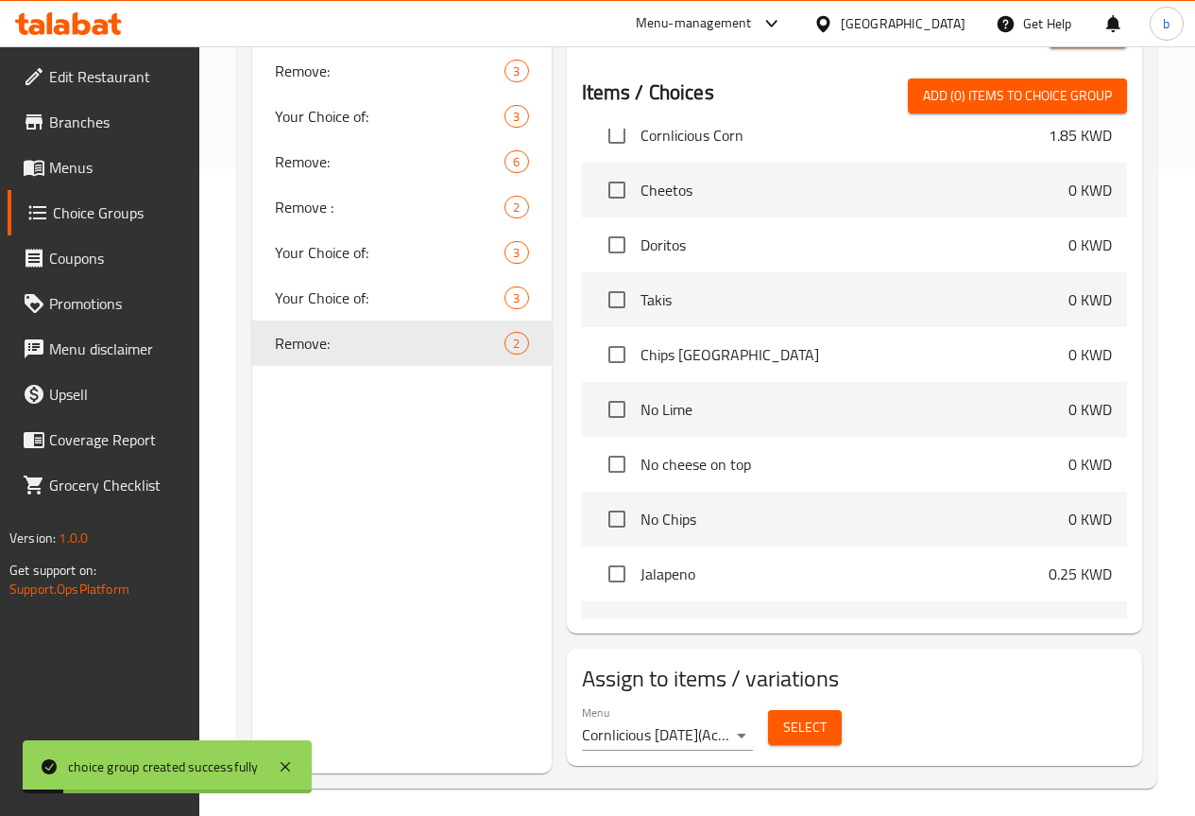
click at [783, 715] on span "Select" at bounding box center [804, 727] width 43 height 24
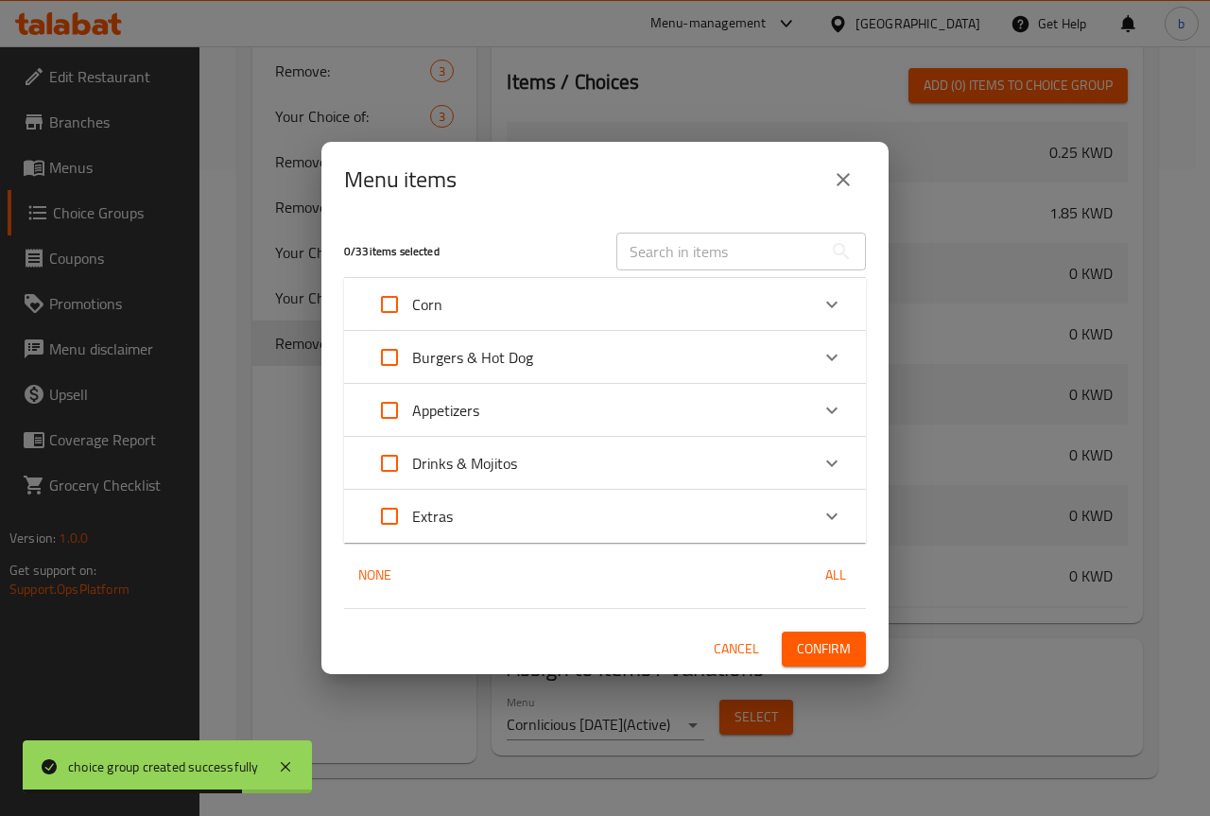
click at [516, 297] on div "Corn" at bounding box center [588, 304] width 442 height 45
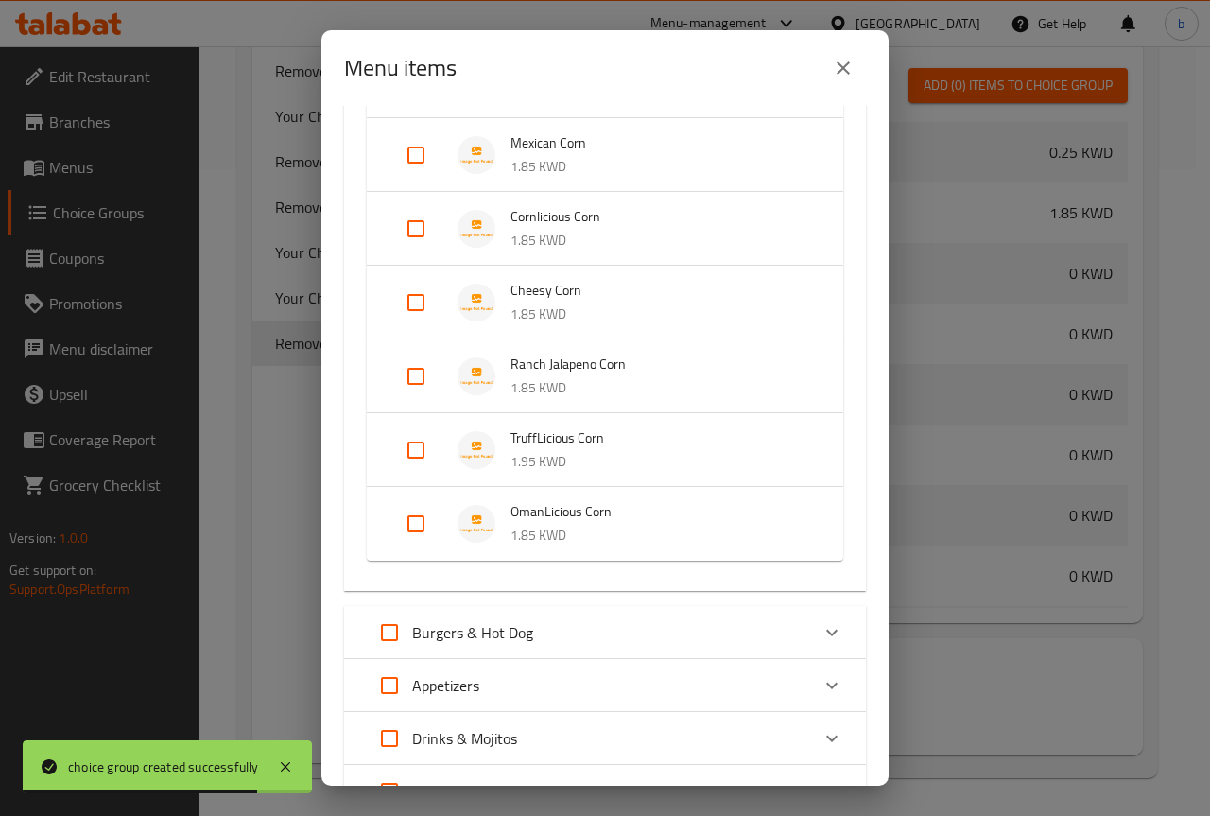
scroll to position [375, 0]
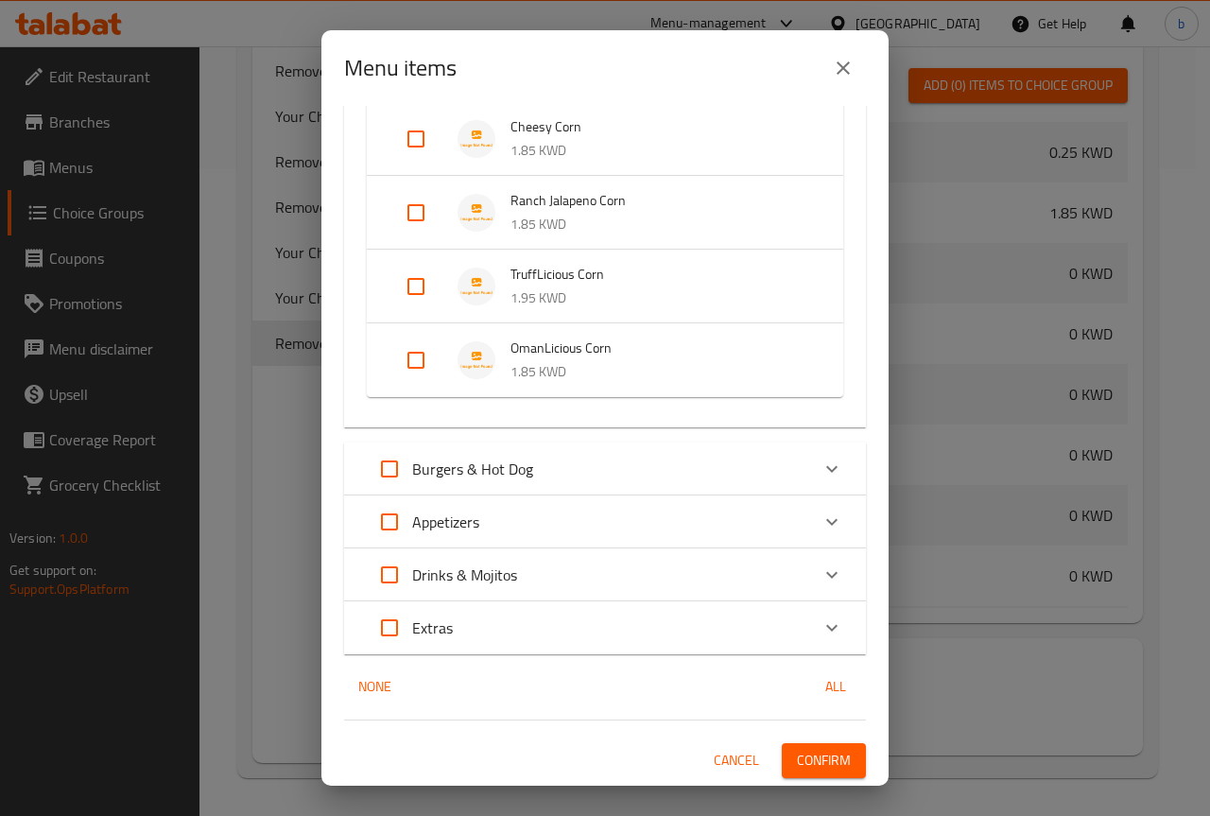
click at [418, 197] on input "Expand" at bounding box center [415, 212] width 45 height 45
checkbox input "true"
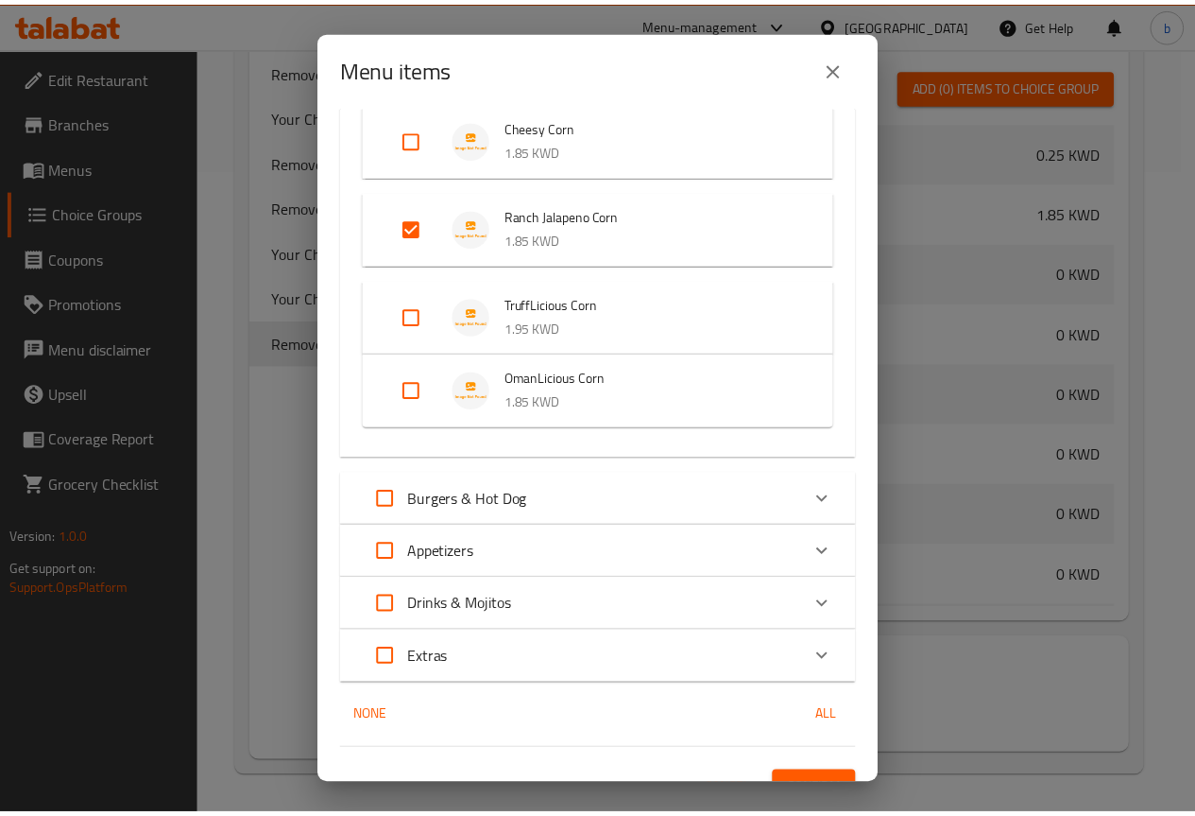
scroll to position [405, 0]
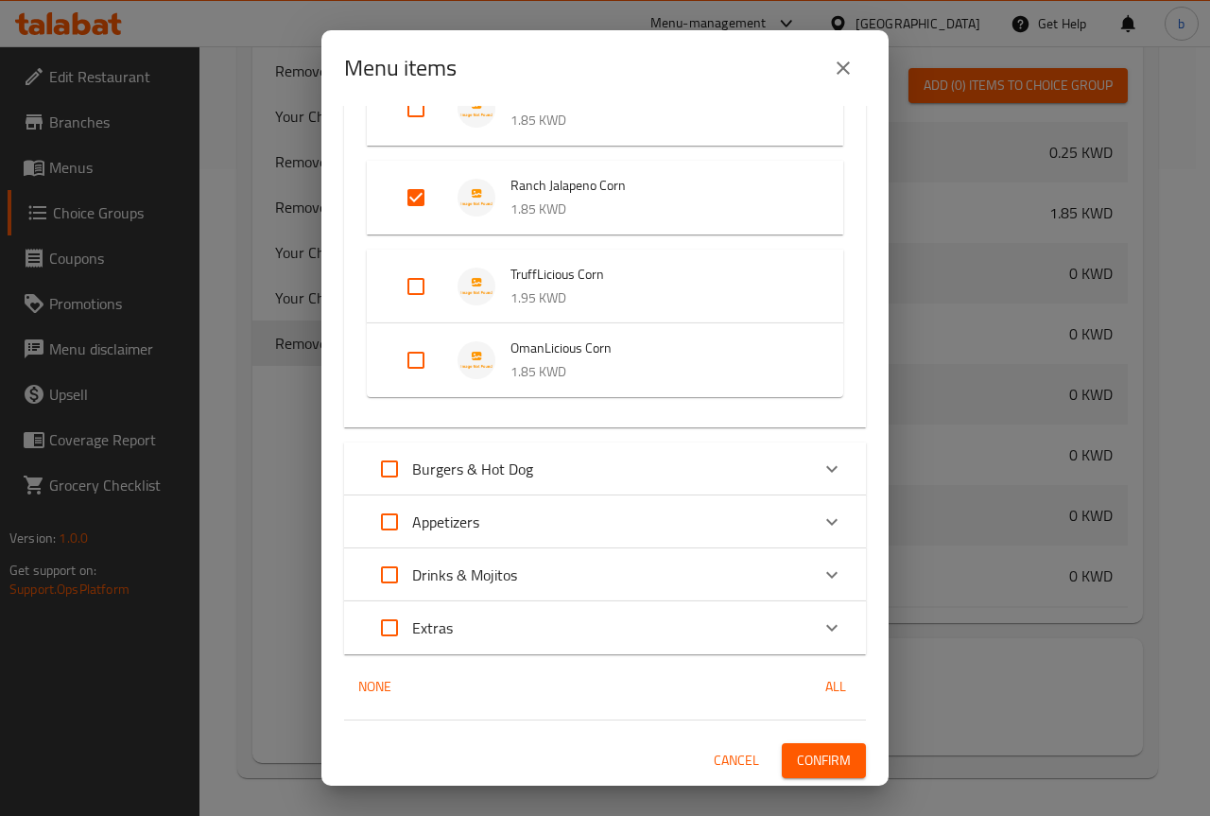
click at [812, 760] on span "Confirm" at bounding box center [824, 760] width 54 height 24
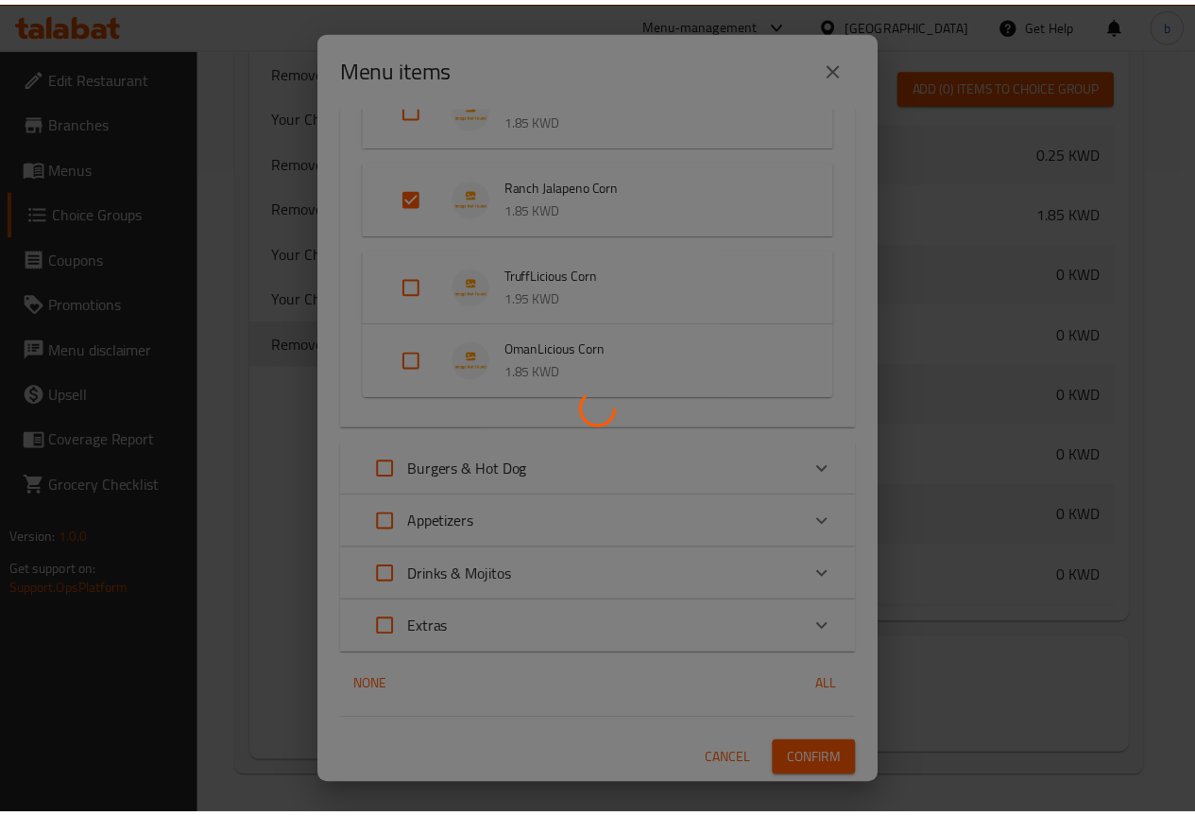
scroll to position [777, 0]
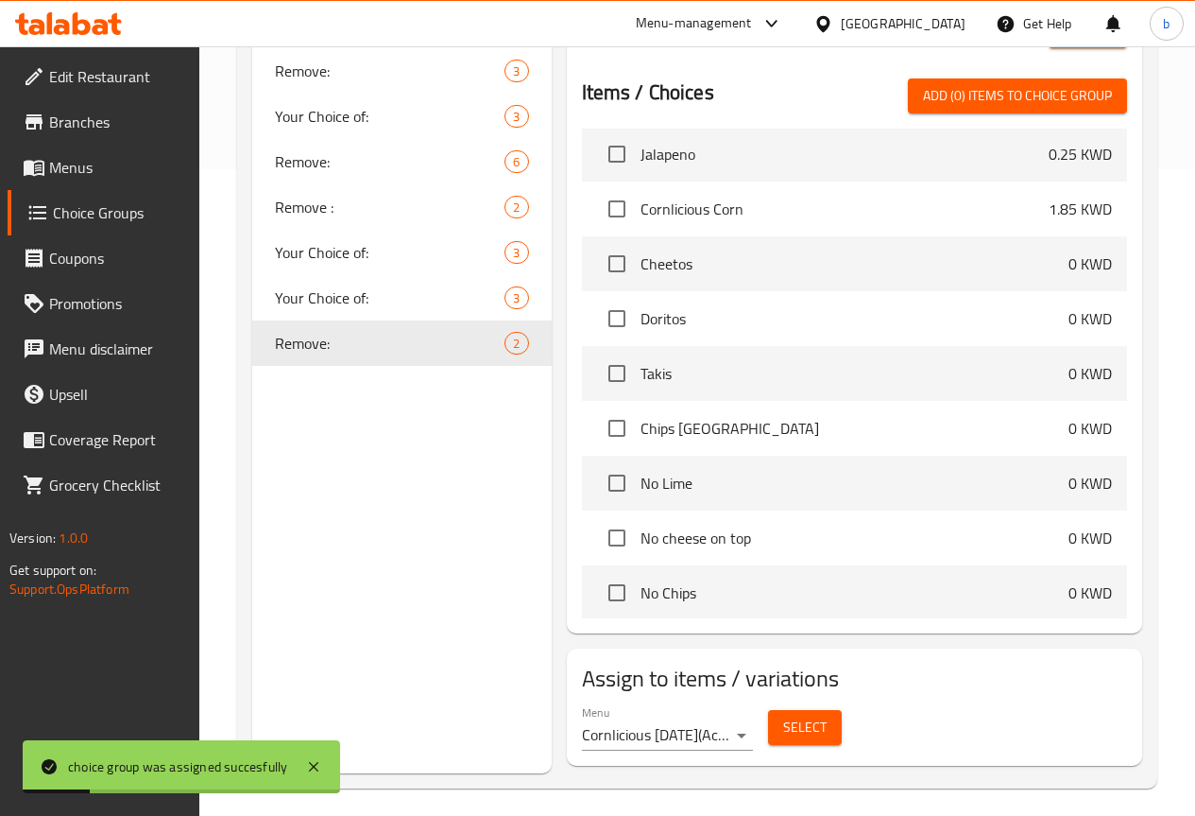
click at [118, 167] on span "Menus" at bounding box center [116, 167] width 135 height 23
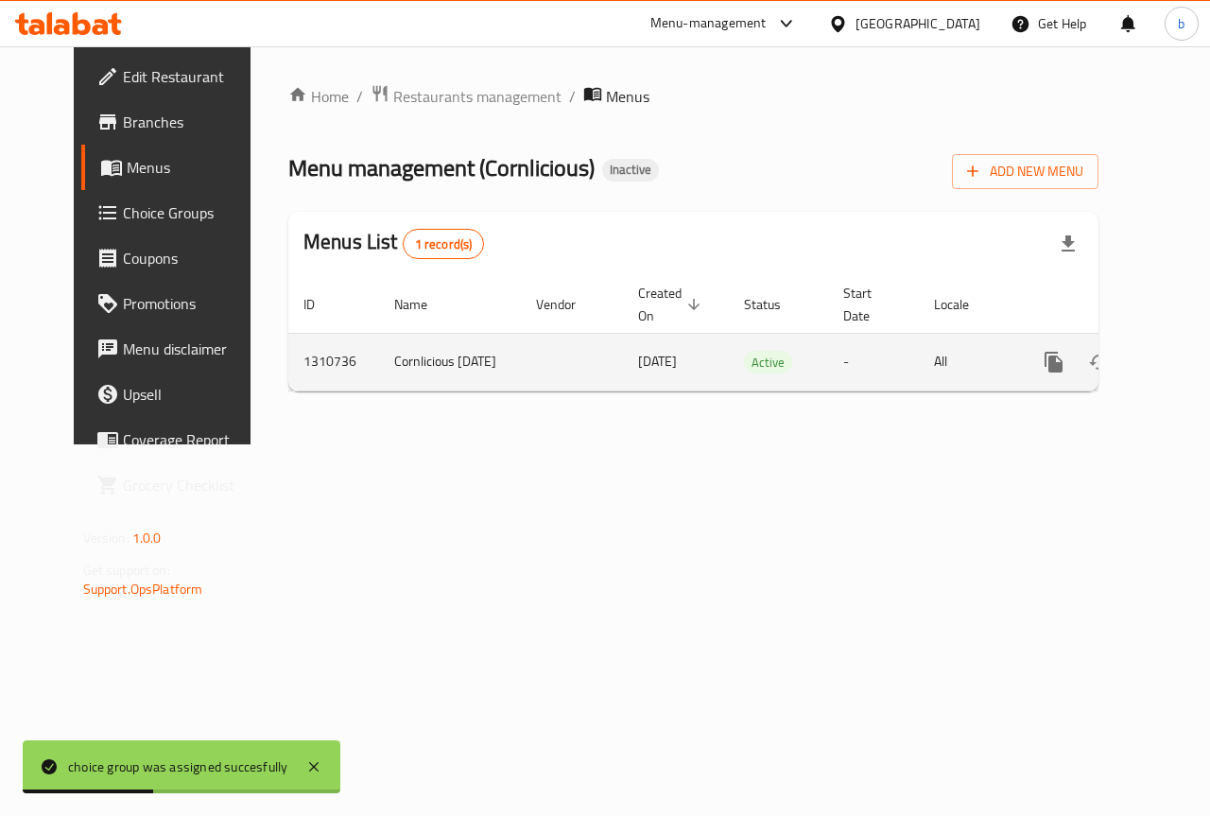
click at [1178, 370] on icon "enhanced table" at bounding box center [1189, 362] width 23 height 23
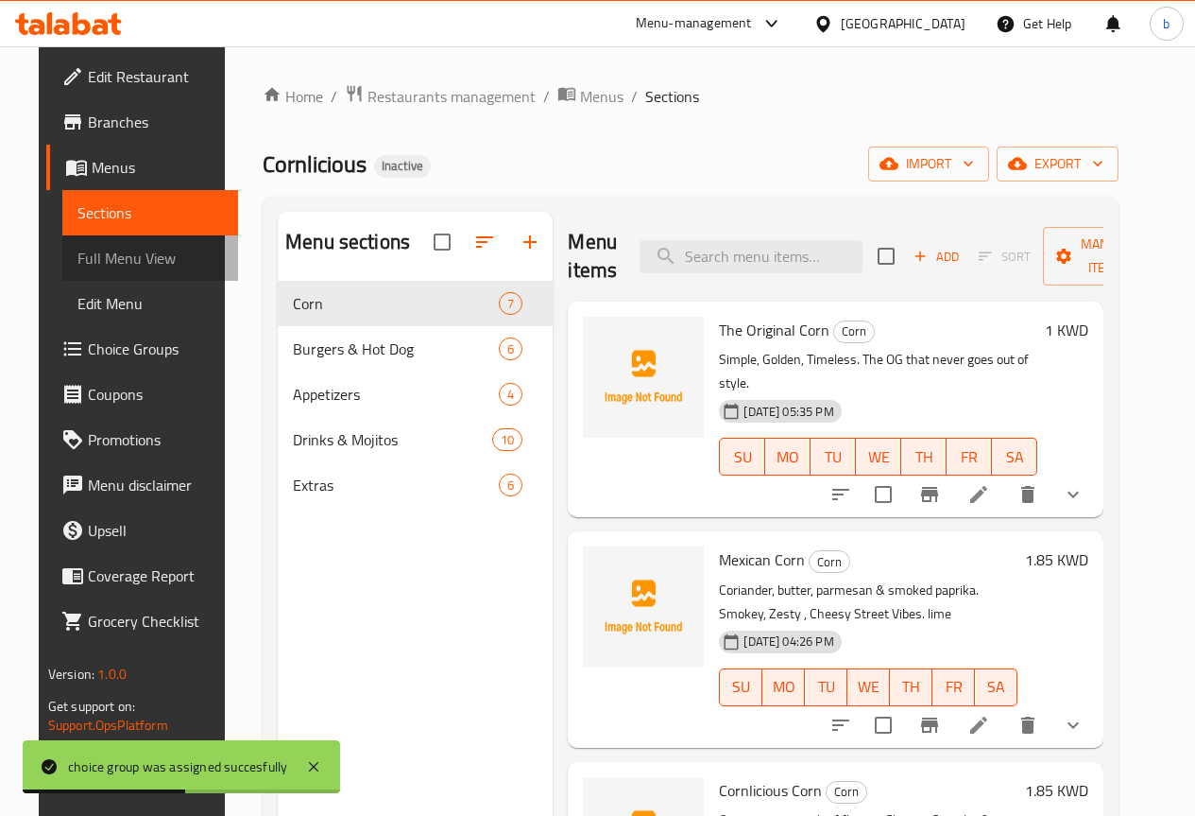
click at [98, 252] on span "Full Menu View" at bounding box center [150, 258] width 146 height 23
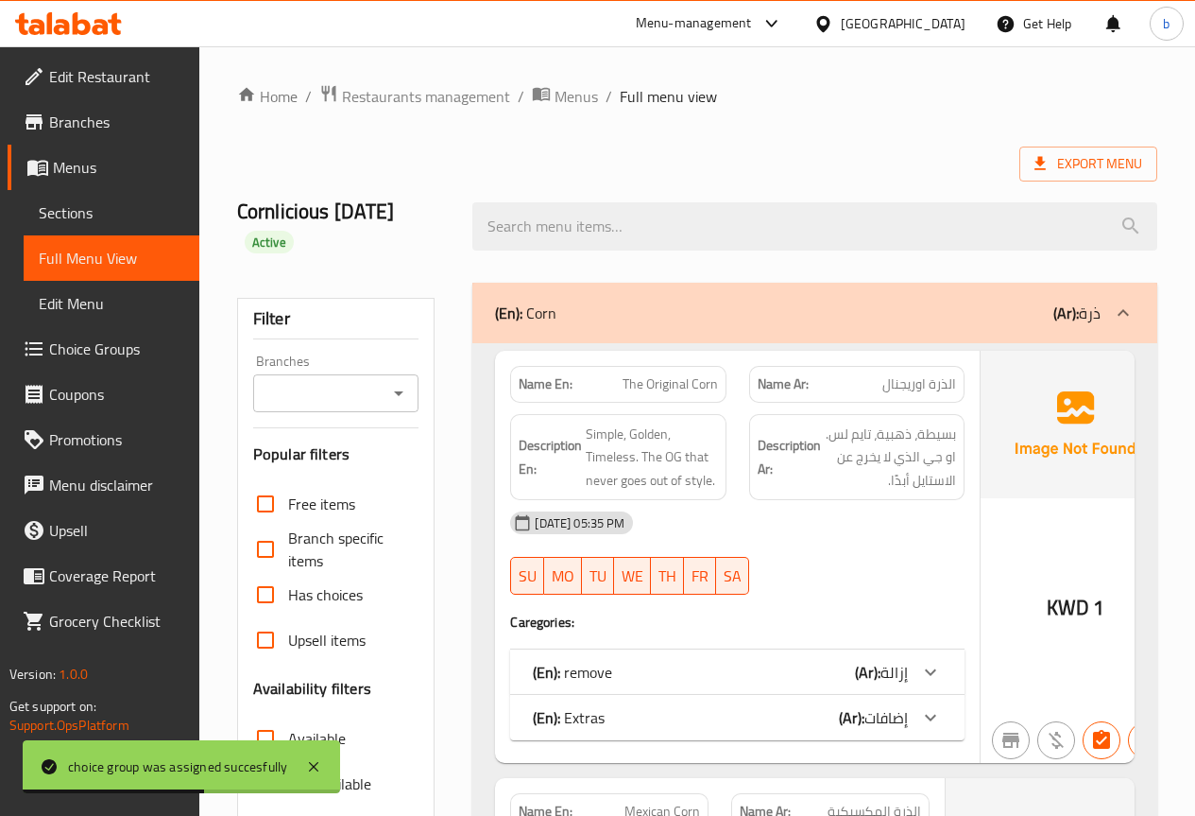
scroll to position [378, 0]
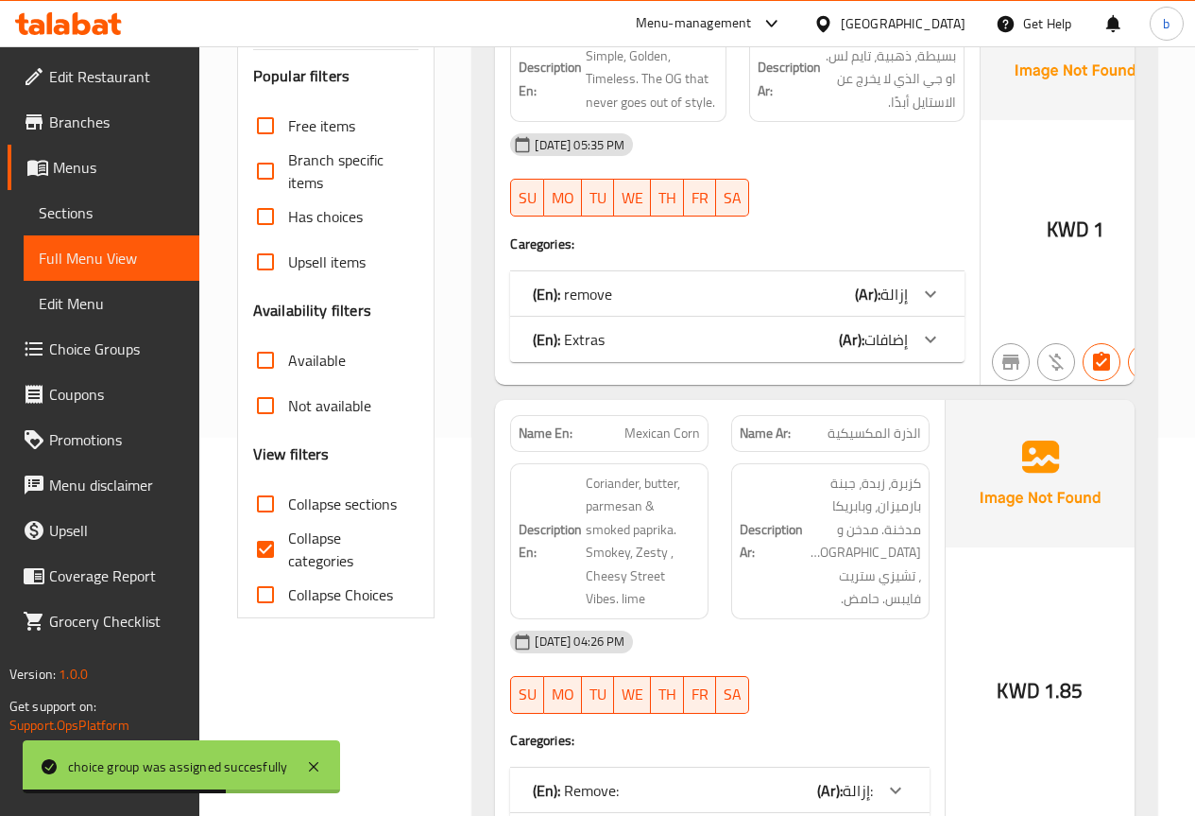
click at [266, 544] on input "Collapse categories" at bounding box center [265, 548] width 45 height 45
checkbox input "false"
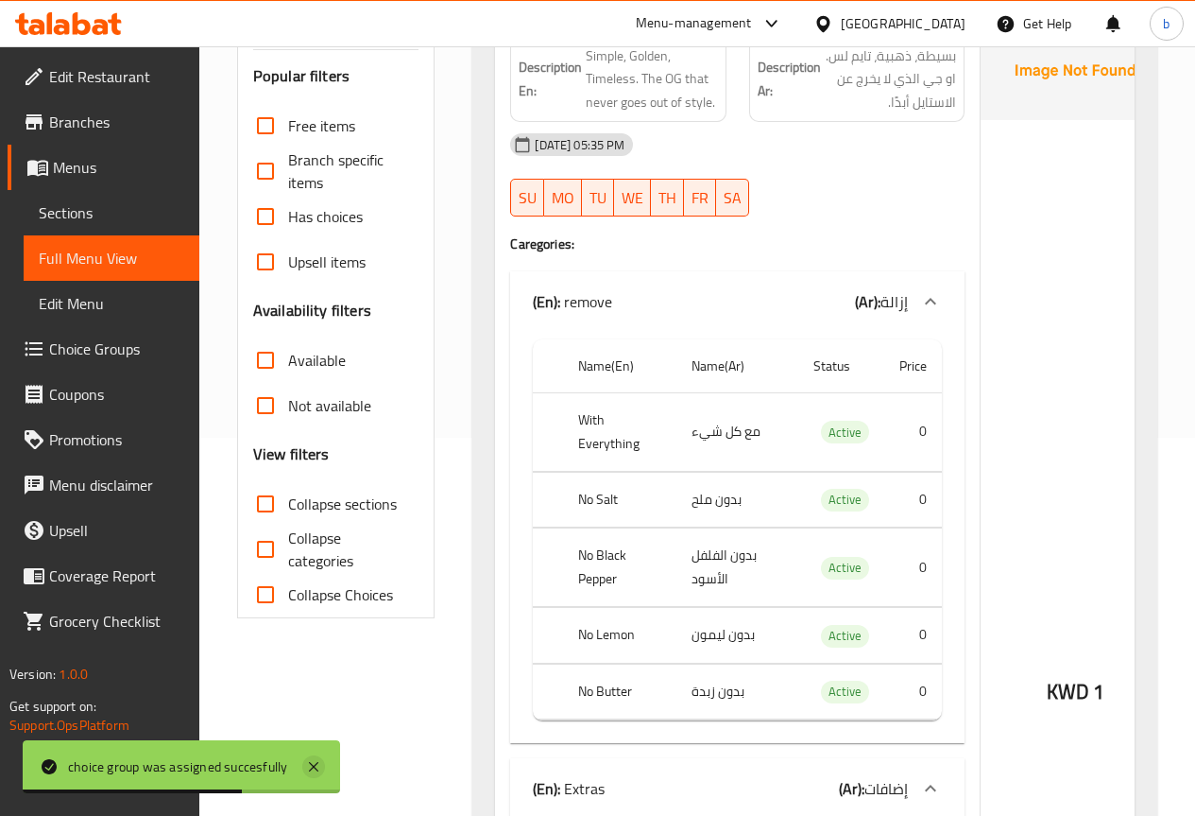
click at [316, 763] on icon at bounding box center [313, 766] width 23 height 23
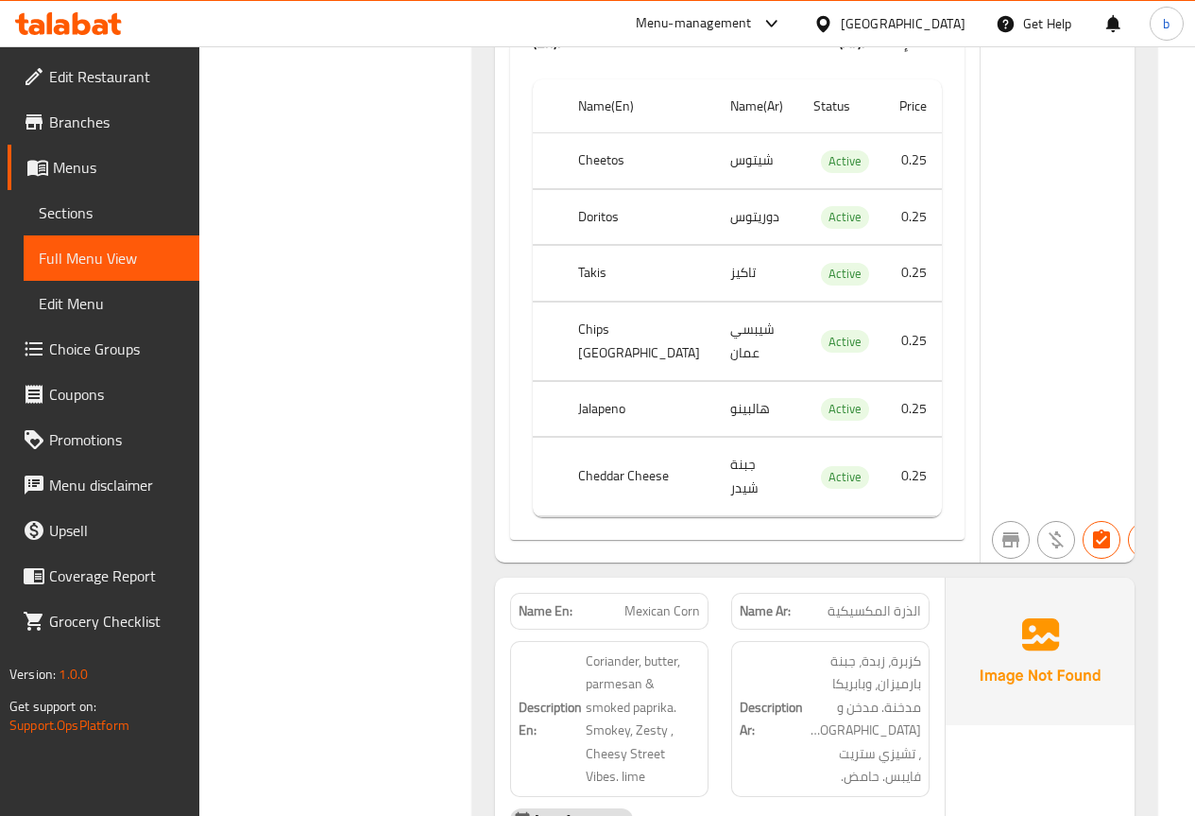
scroll to position [0, 0]
